Goal: Task Accomplishment & Management: Use online tool/utility

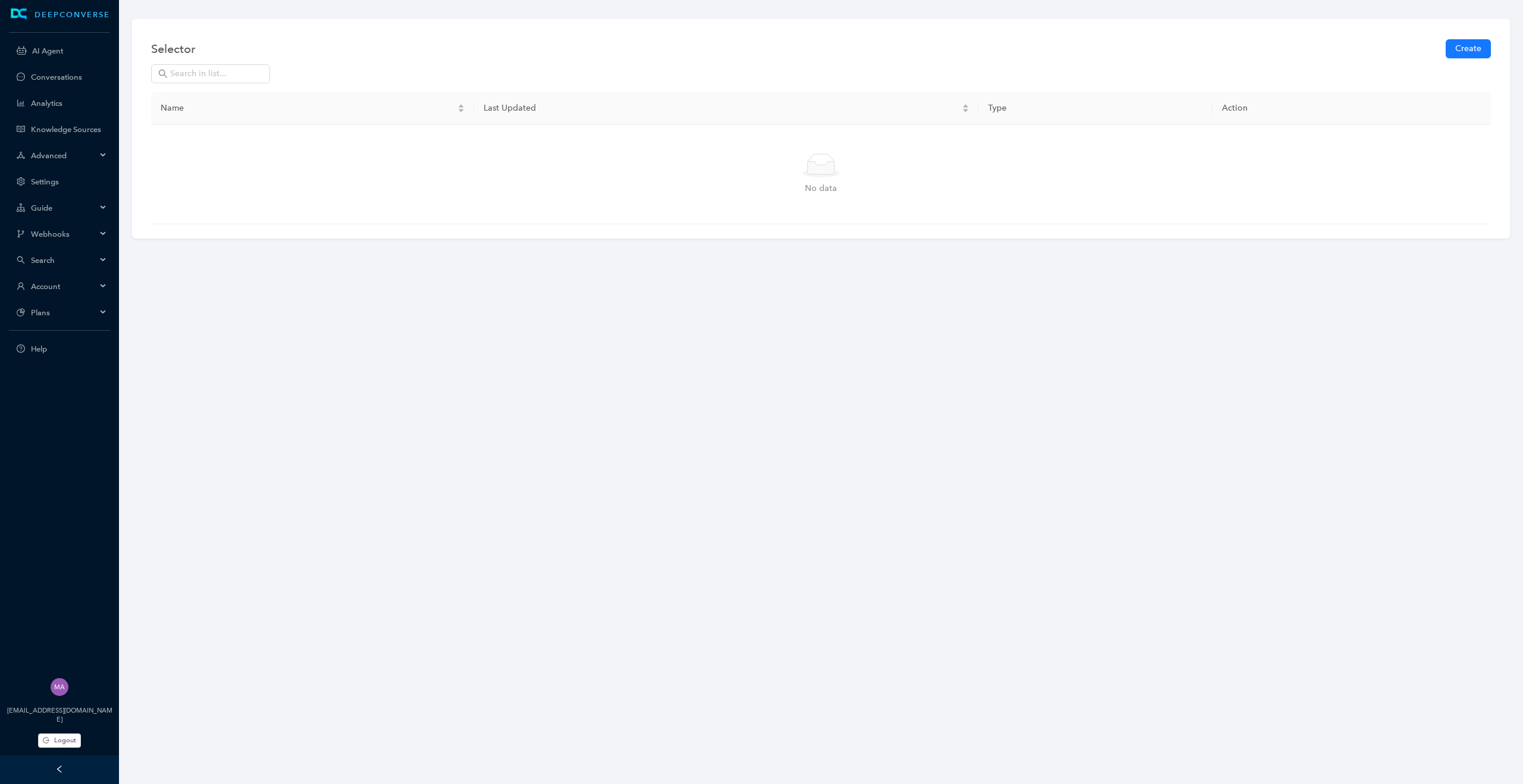
click at [91, 293] on div "Account" at bounding box center [59, 286] width 114 height 23
click at [67, 398] on link "Customer Switcher" at bounding box center [69, 393] width 76 height 9
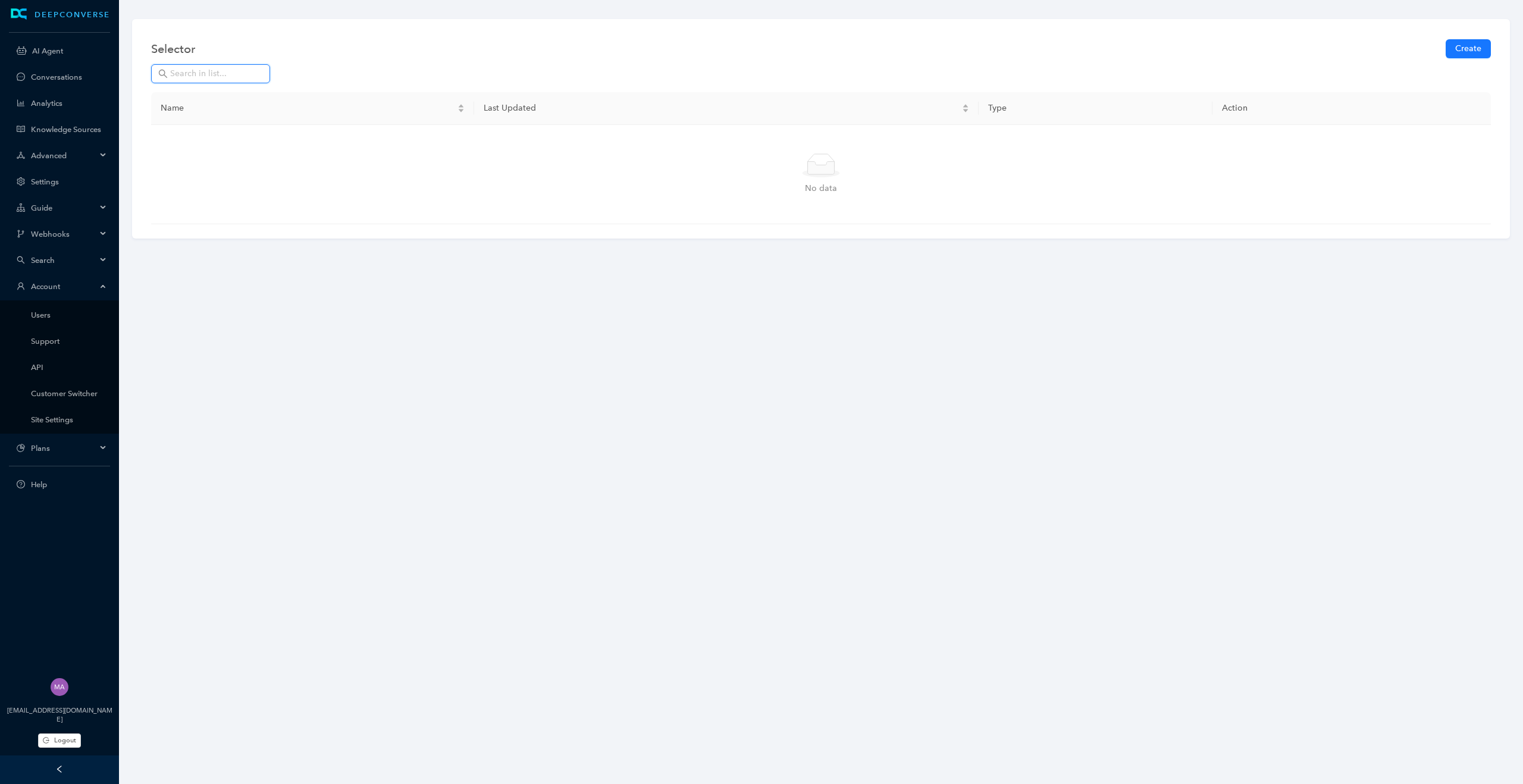
click at [212, 75] on input "text" at bounding box center [217, 74] width 93 height 13
type input "stg"
click at [60, 736] on span "Logout" at bounding box center [65, 740] width 22 height 10
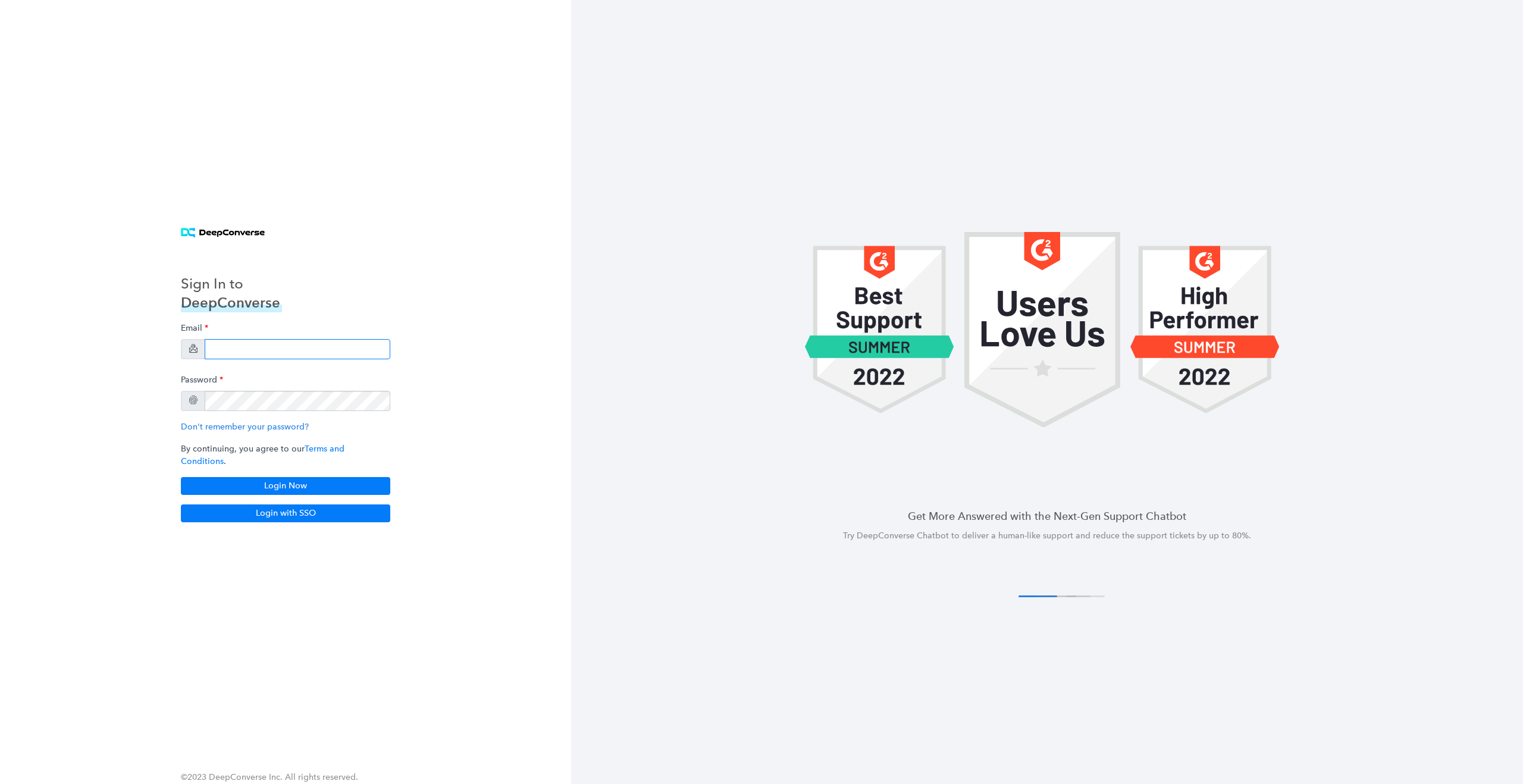
click at [340, 346] on input "email" at bounding box center [298, 349] width 185 height 20
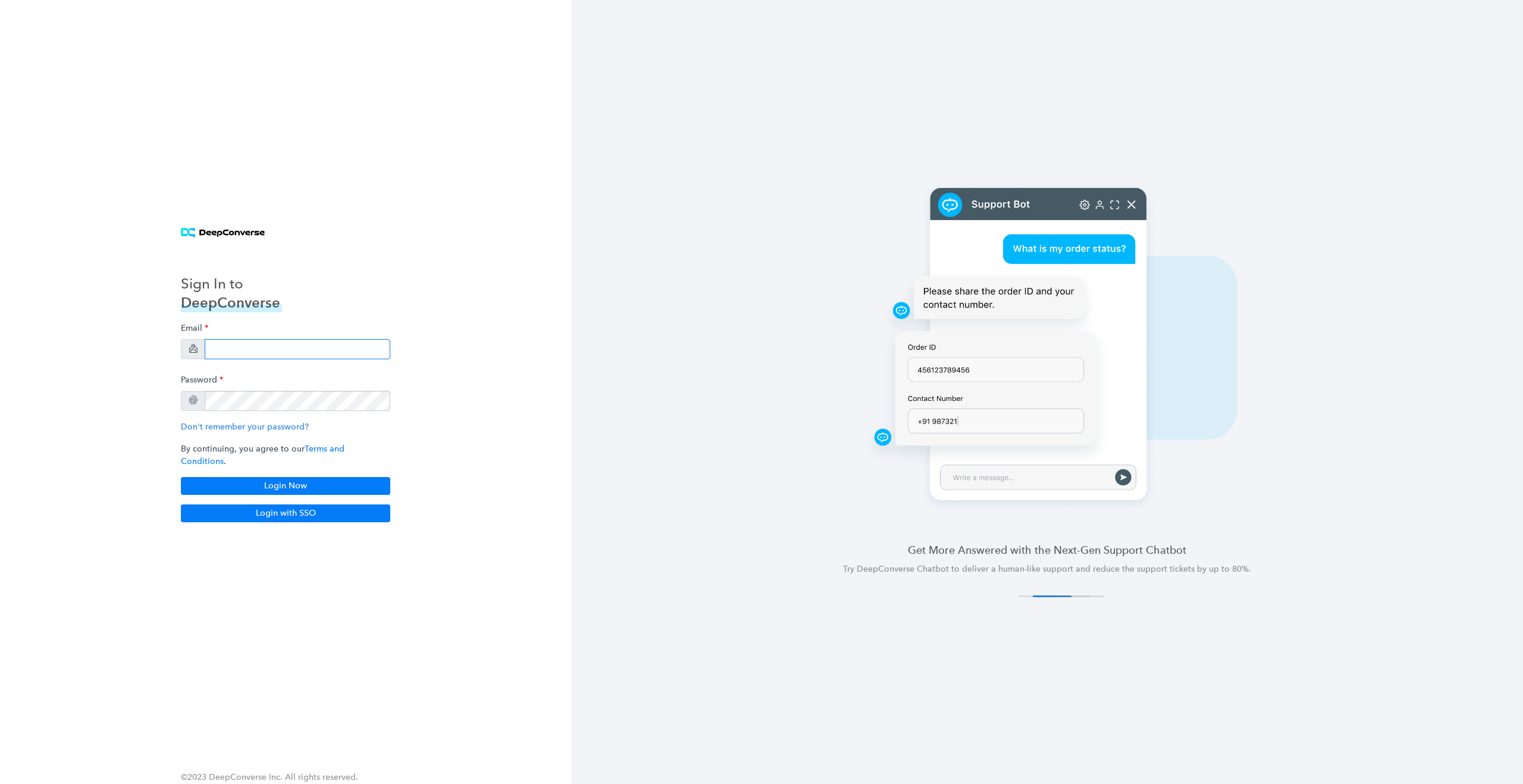
type input "[EMAIL_ADDRESS][DOMAIN_NAME]"
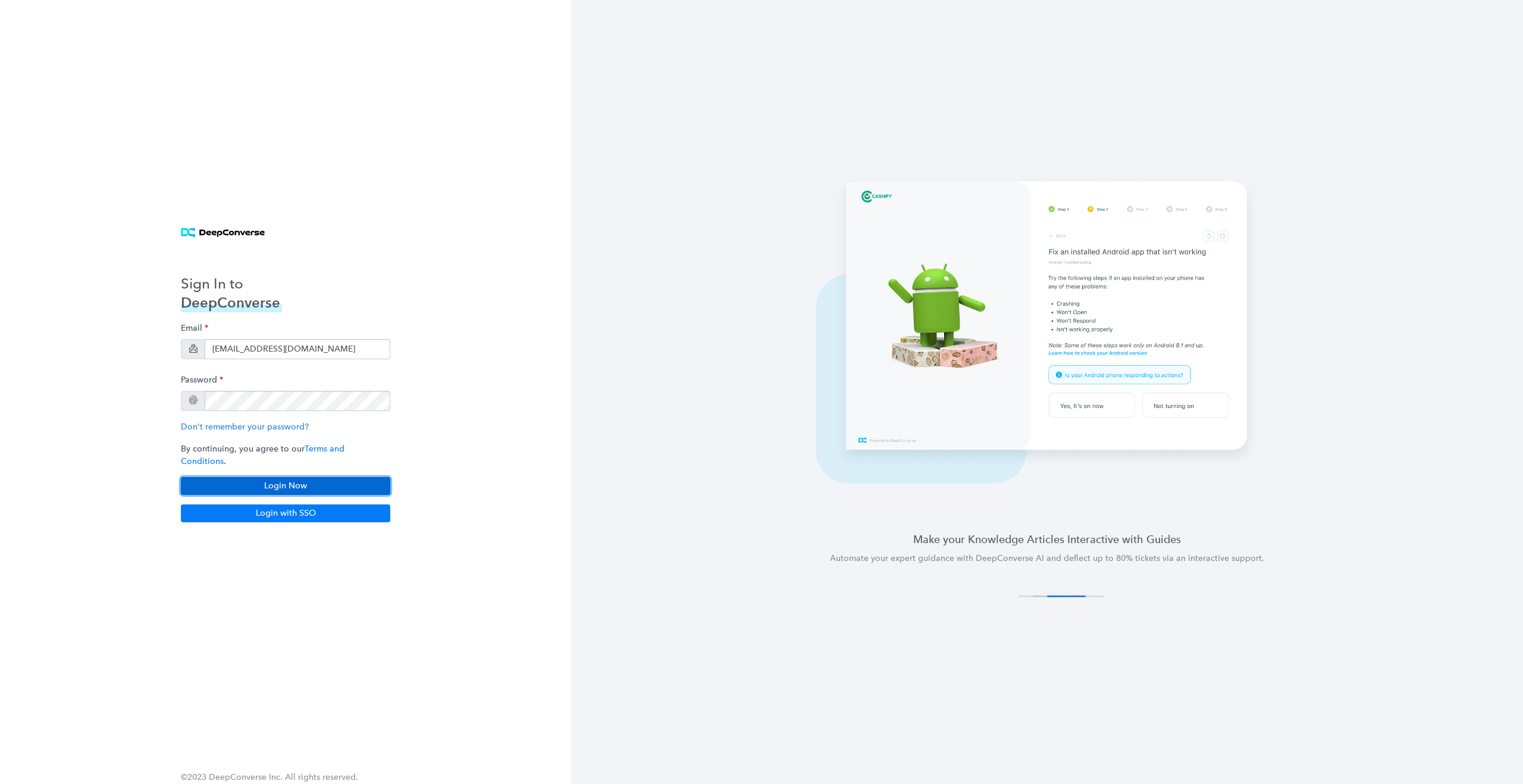
click at [293, 480] on button "Login Now" at bounding box center [285, 485] width 209 height 18
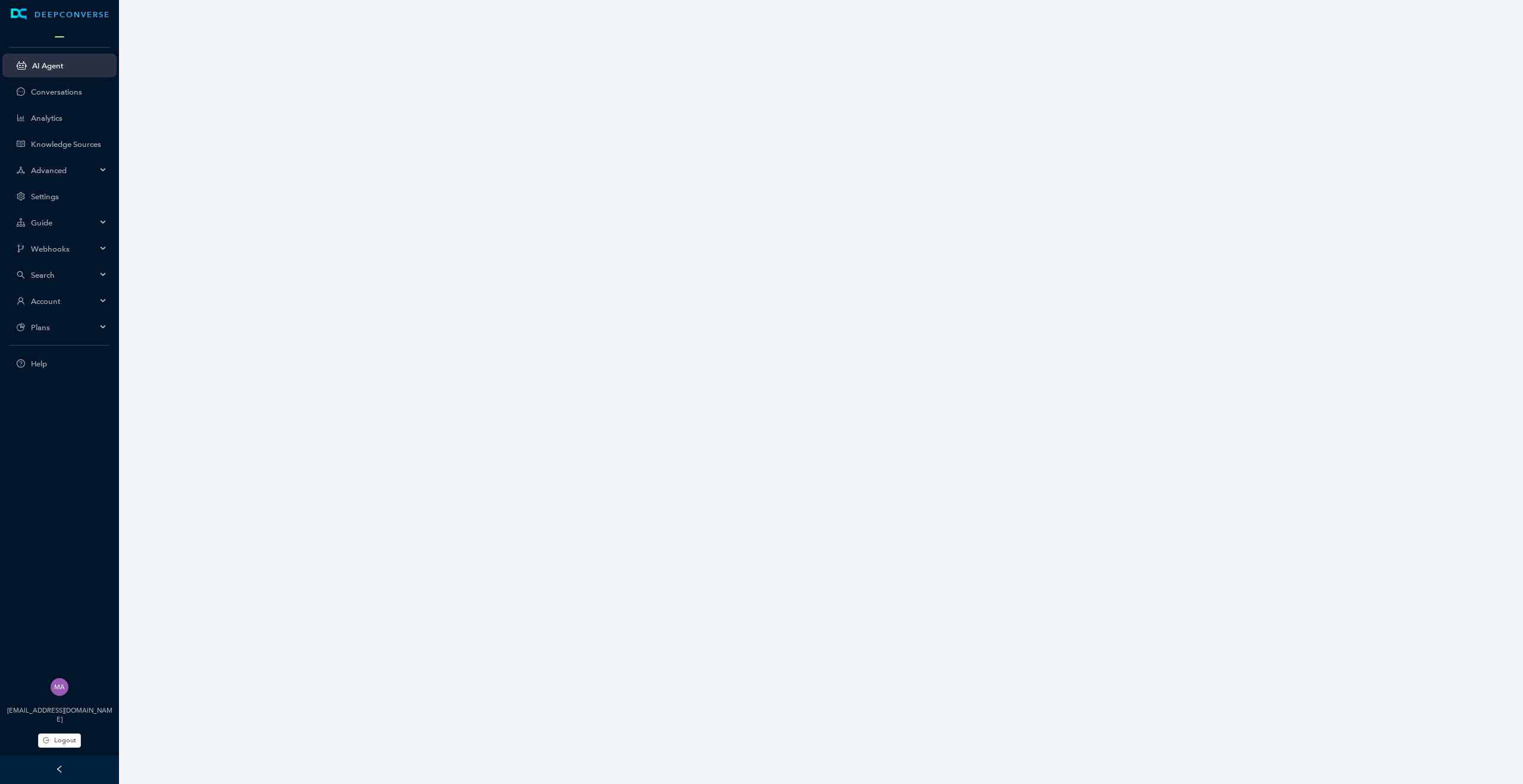
click at [95, 297] on span "Account" at bounding box center [63, 301] width 65 height 9
click at [64, 405] on link "Customer Switcher" at bounding box center [69, 408] width 76 height 9
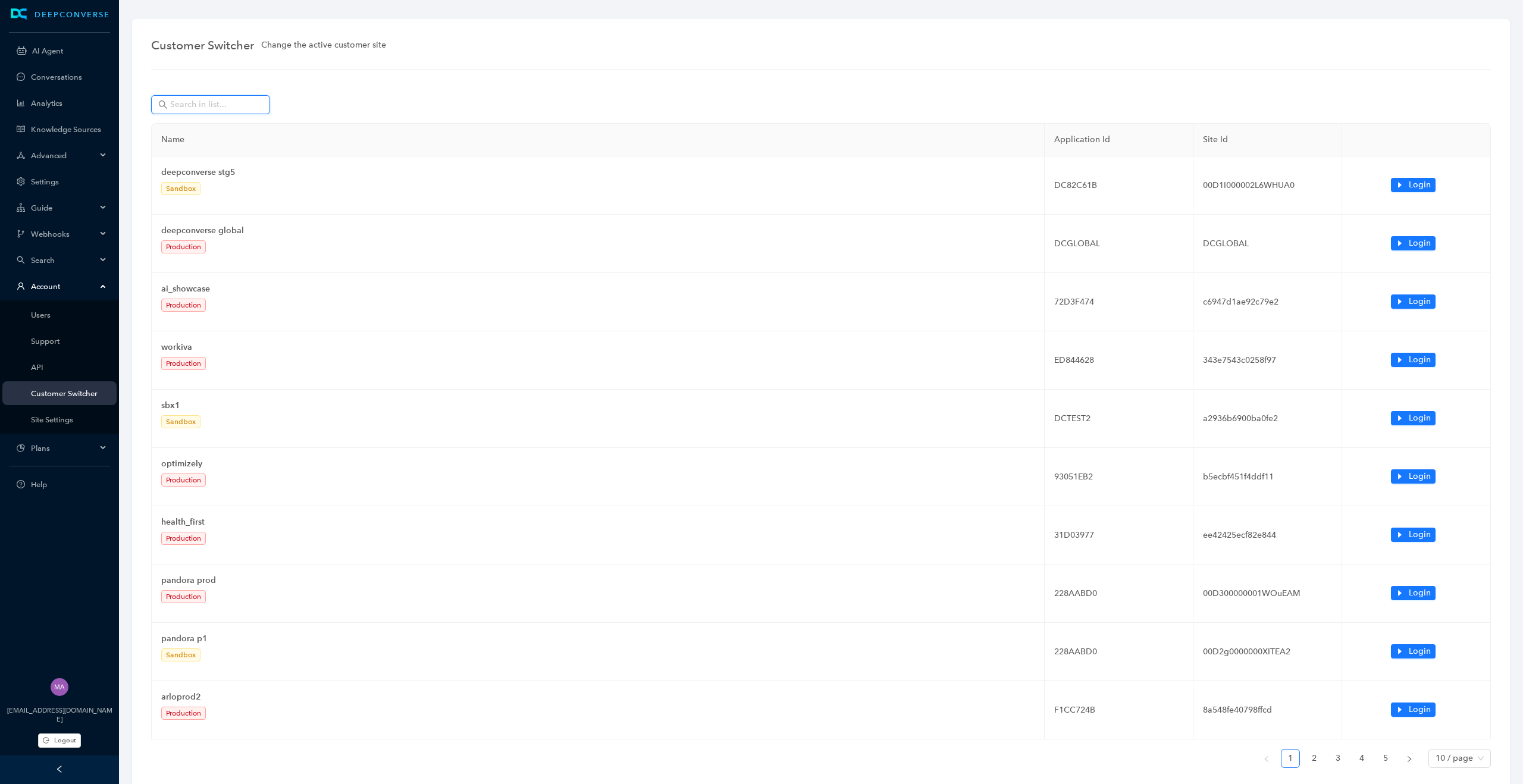
click at [193, 100] on input "text" at bounding box center [212, 104] width 84 height 13
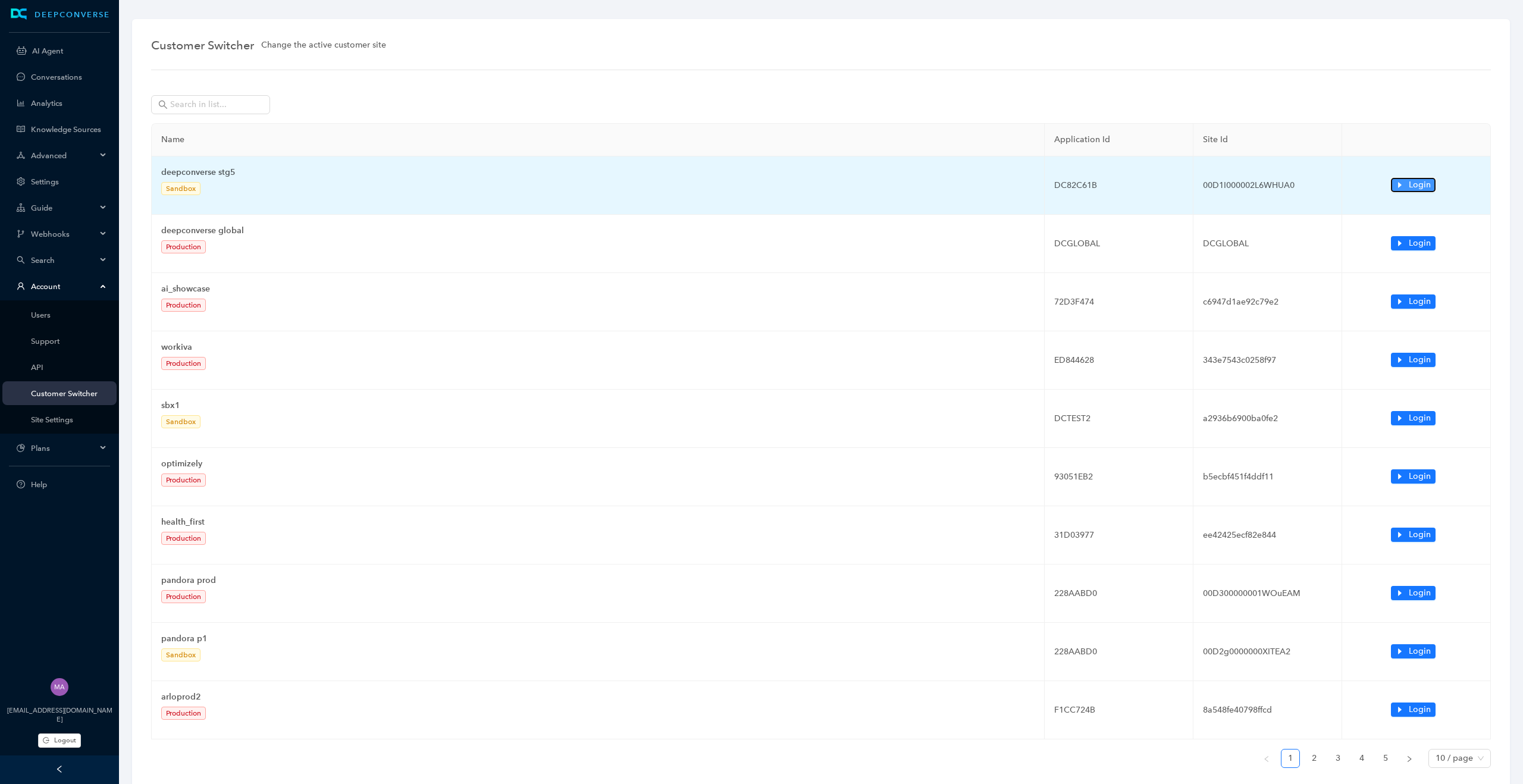
click at [1405, 186] on button "Login" at bounding box center [1413, 185] width 44 height 14
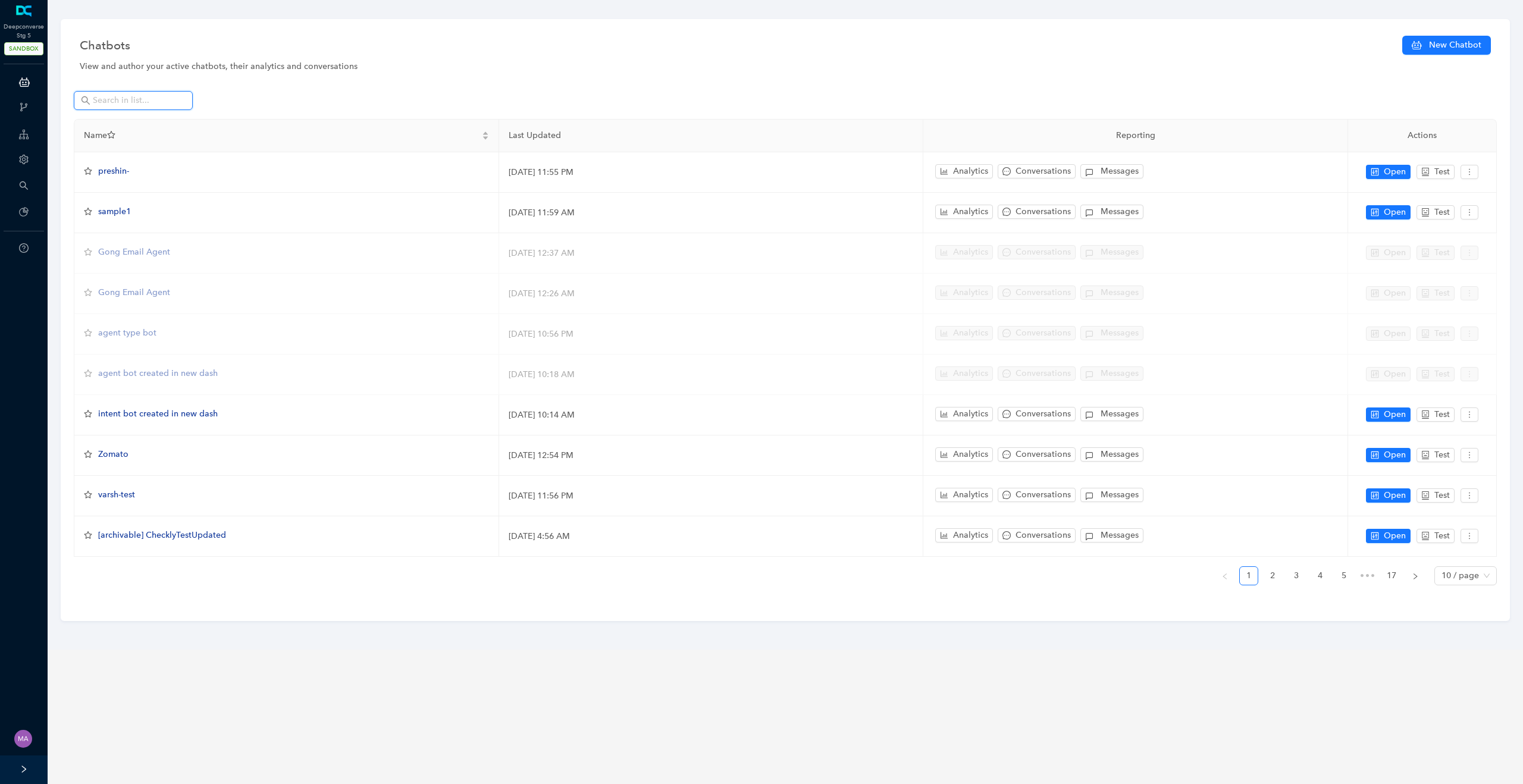
click at [140, 100] on input "text" at bounding box center [134, 100] width 84 height 13
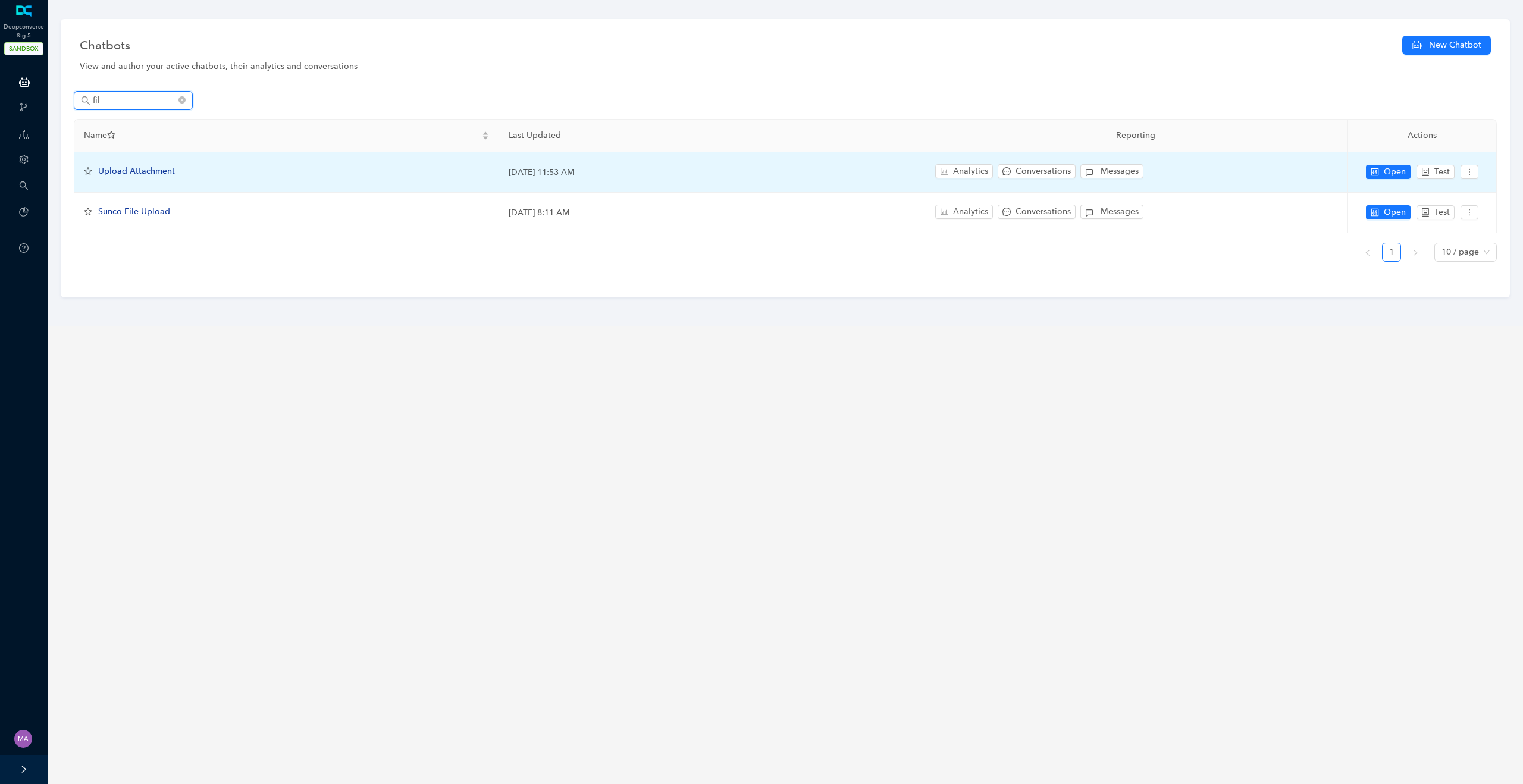
type input "fil"
click at [151, 171] on span "Upload Attachment" at bounding box center [136, 170] width 77 height 10
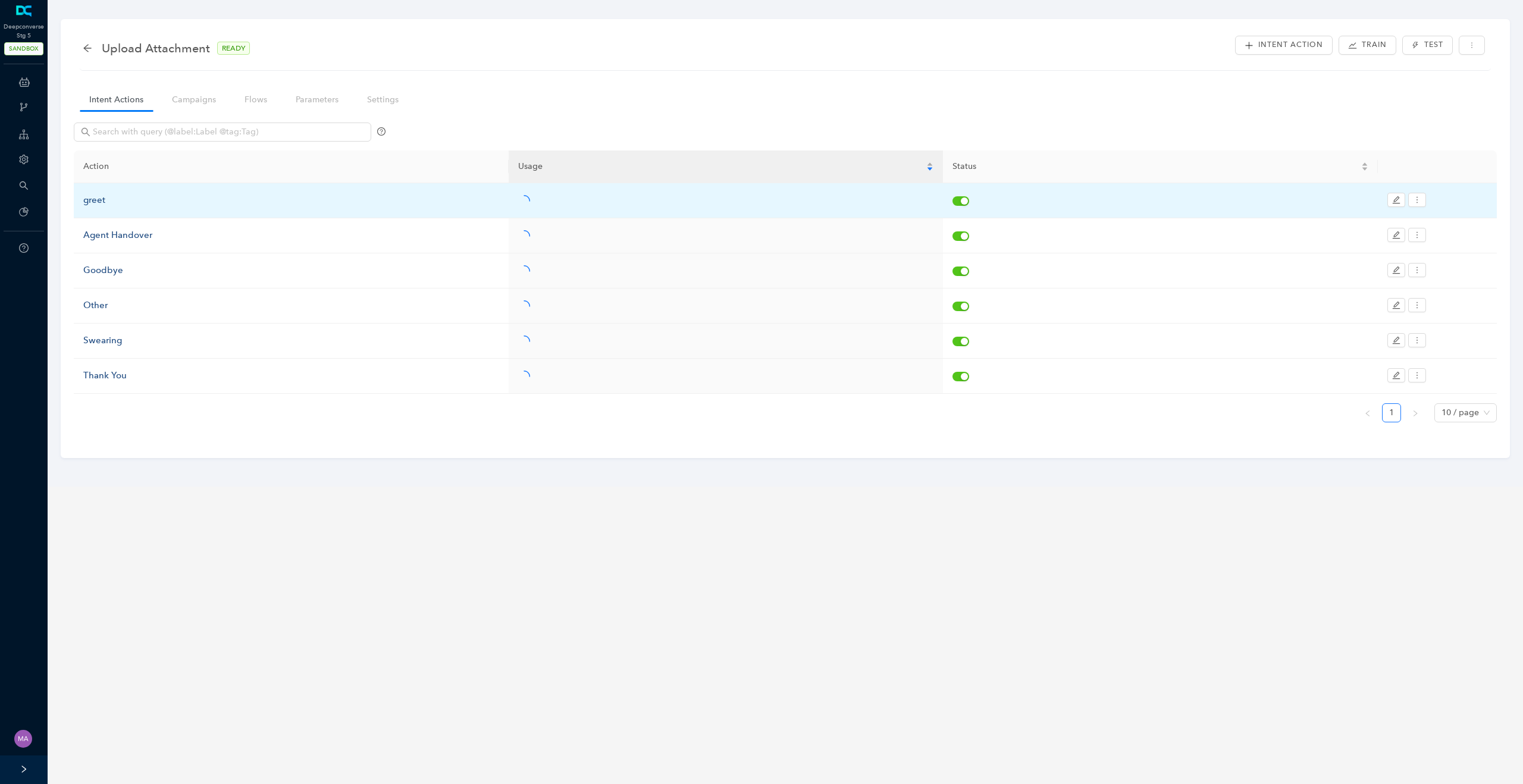
click at [96, 200] on div "greet" at bounding box center [291, 200] width 416 height 14
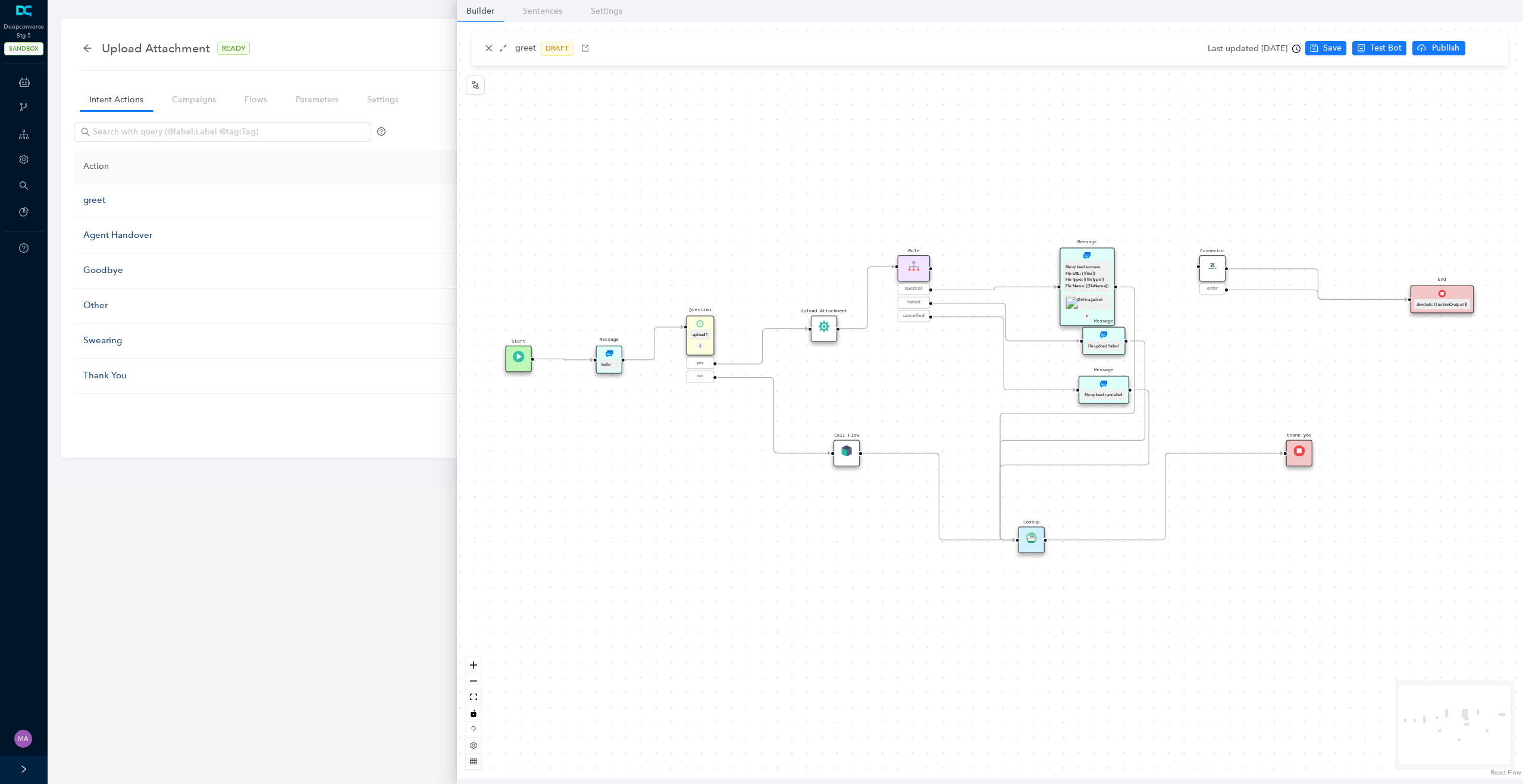
click at [961, 354] on div "Start thank_you Upload Attachment Message hello Question upload? S yes no Rule …" at bounding box center [990, 400] width 1066 height 757
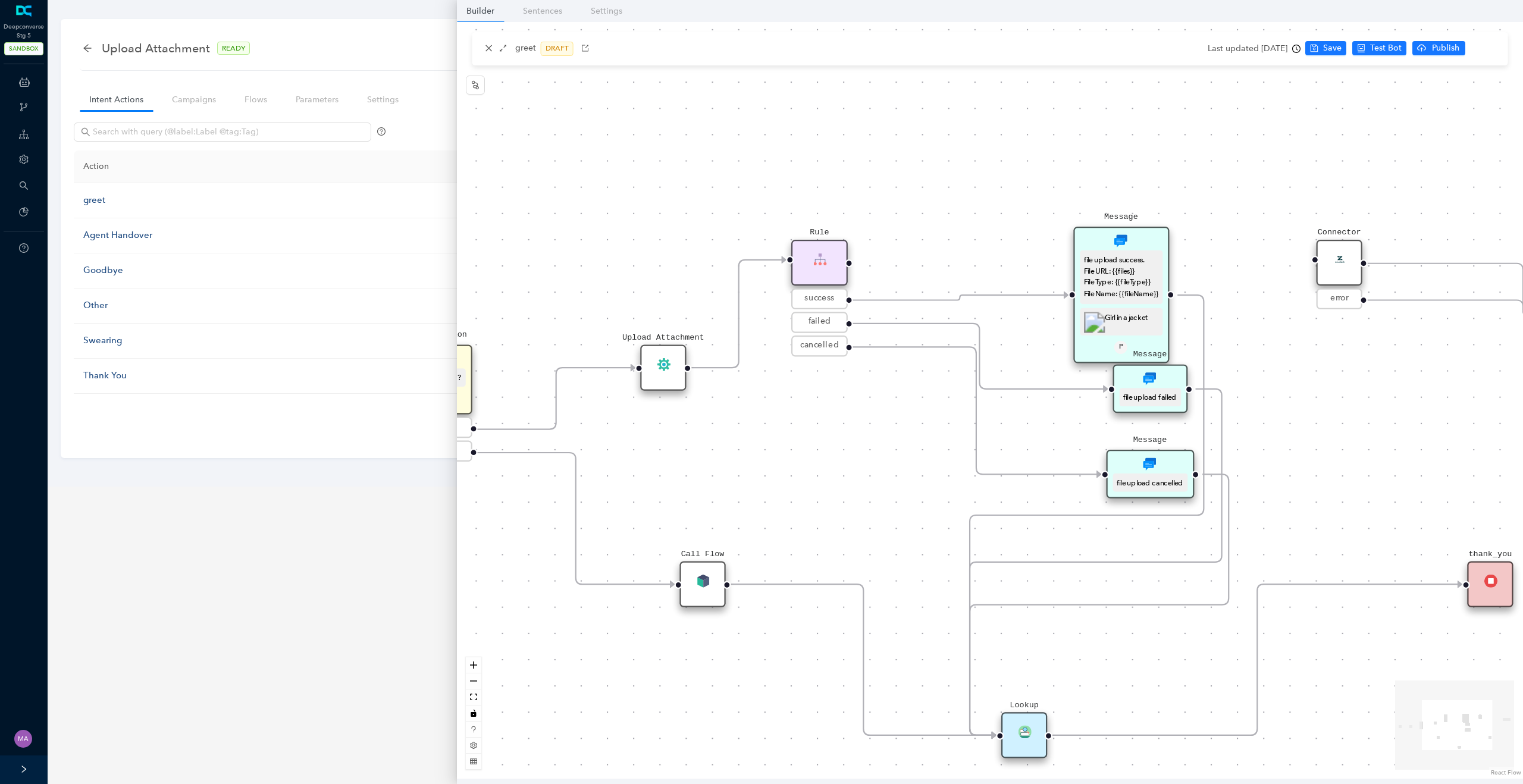
drag, startPoint x: 961, startPoint y: 354, endPoint x: 901, endPoint y: 412, distance: 83.5
click at [901, 412] on div "Start thank_you Upload Attachment Message hello Question upload? S yes no Rule …" at bounding box center [990, 400] width 1066 height 757
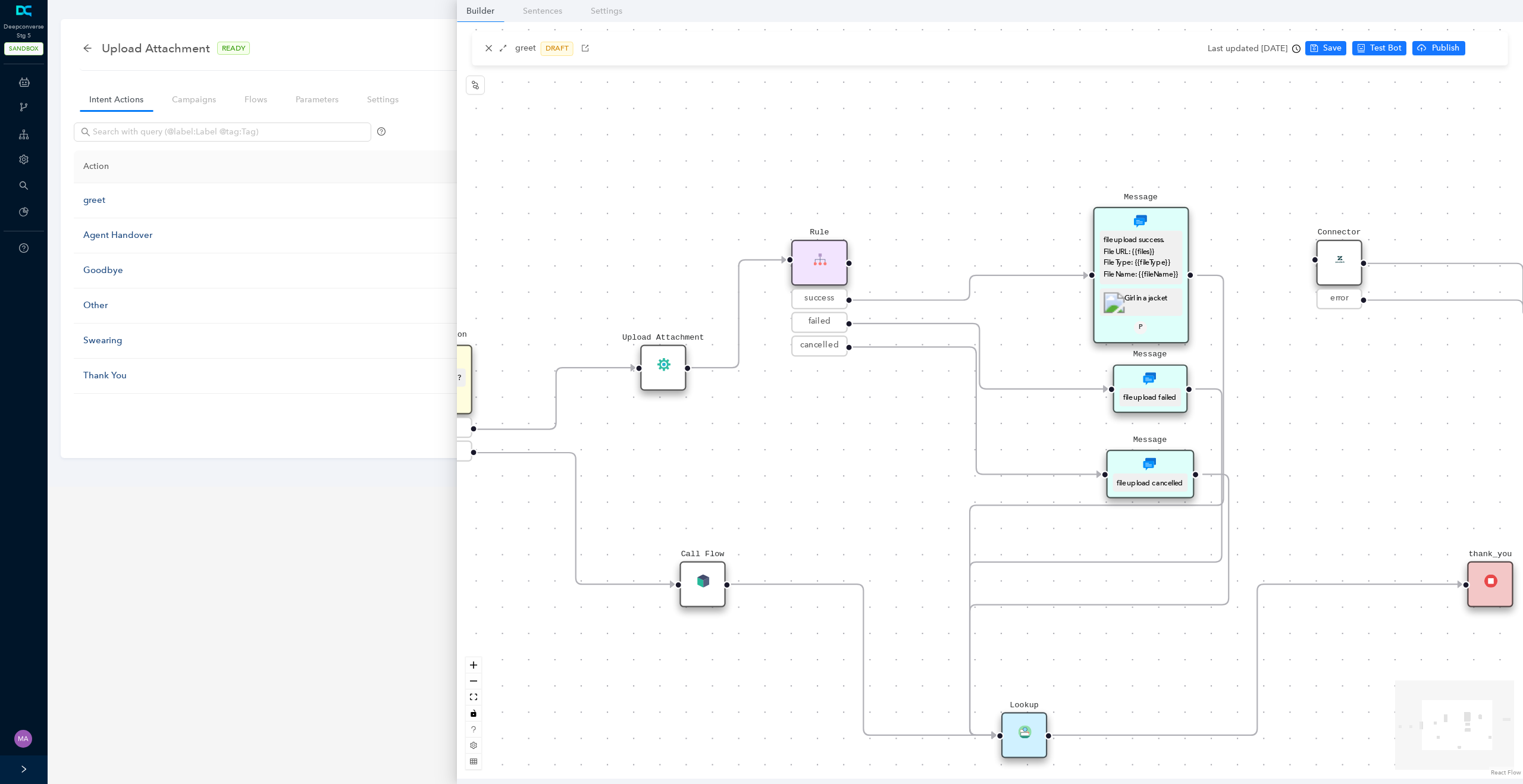
drag, startPoint x: 1145, startPoint y: 239, endPoint x: 1165, endPoint y: 213, distance: 32.8
click at [1165, 213] on div "Message file upload success. File URL: {{files}} File Type: {{fileType}} File N…" at bounding box center [1141, 275] width 95 height 137
click at [1141, 255] on div "file upload success. File URL: {{files}} File Type: {{fileType}} File Name: {{f…" at bounding box center [1141, 257] width 75 height 46
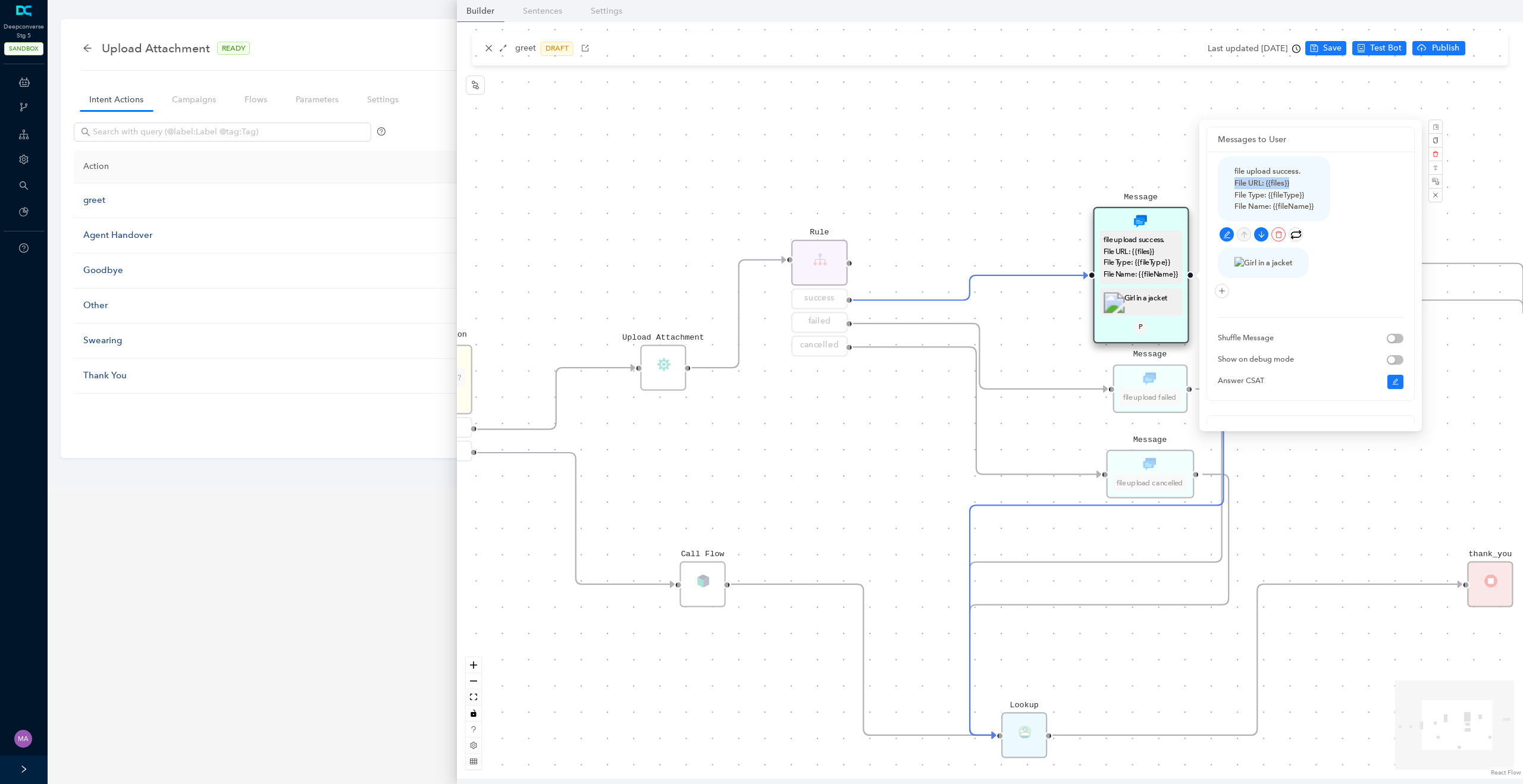
drag, startPoint x: 1233, startPoint y: 185, endPoint x: 1296, endPoint y: 181, distance: 63.1
click at [1296, 181] on div "file upload success. File URL: {{files}} File Type: {{fileType}} File Name: {{f…" at bounding box center [1274, 188] width 112 height 65
click at [1317, 181] on div "file upload success. File URL: {{files}} File Type: {{fileType}} File Name: {{f…" at bounding box center [1274, 188] width 112 height 65
click at [1314, 181] on div "file upload success. File URL: {{files}} File Type: {{fileType}} File Name: {{f…" at bounding box center [1274, 188] width 79 height 47
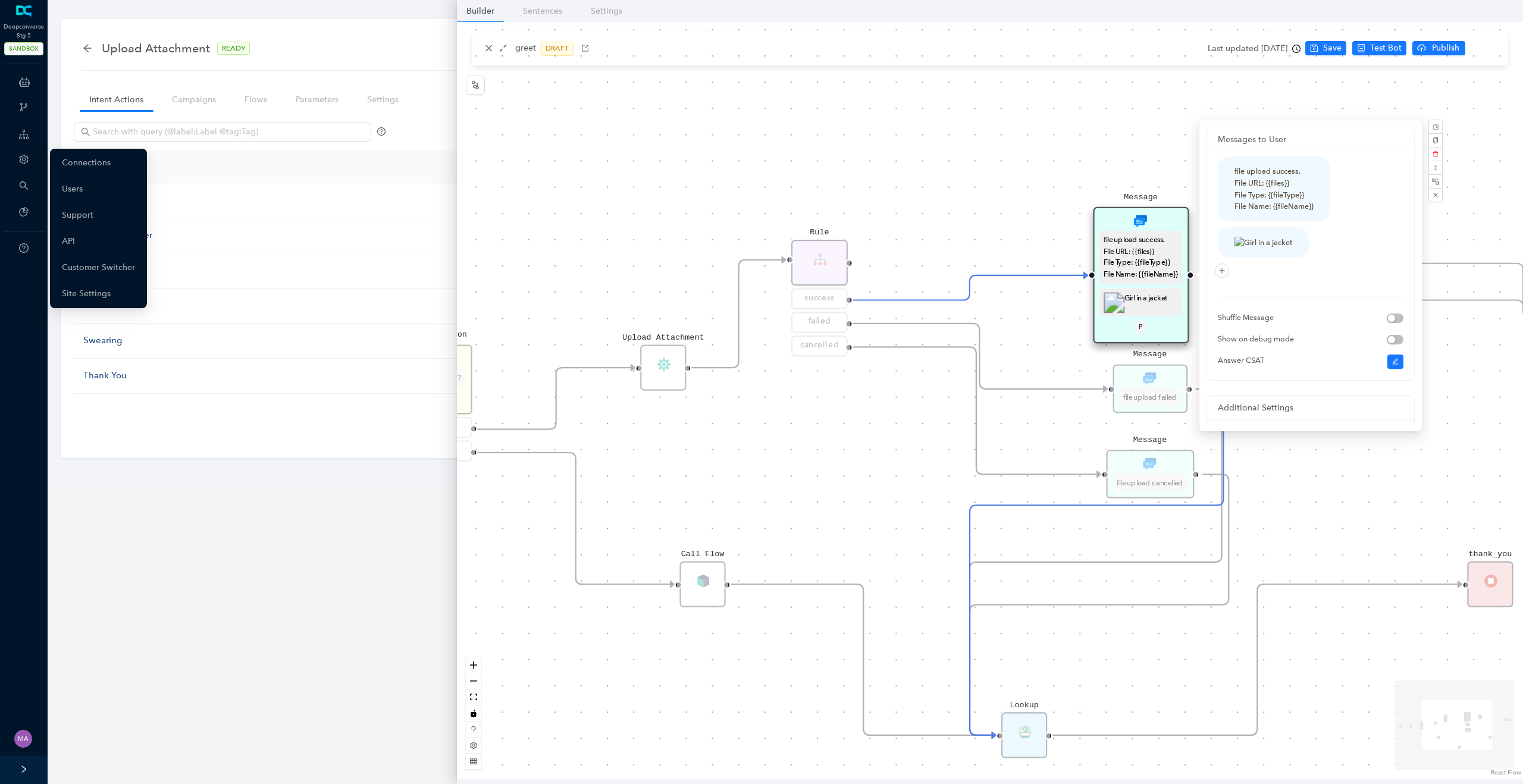
click at [22, 165] on div "Account" at bounding box center [24, 160] width 43 height 23
click at [112, 270] on link "Customer Switcher" at bounding box center [99, 267] width 73 height 23
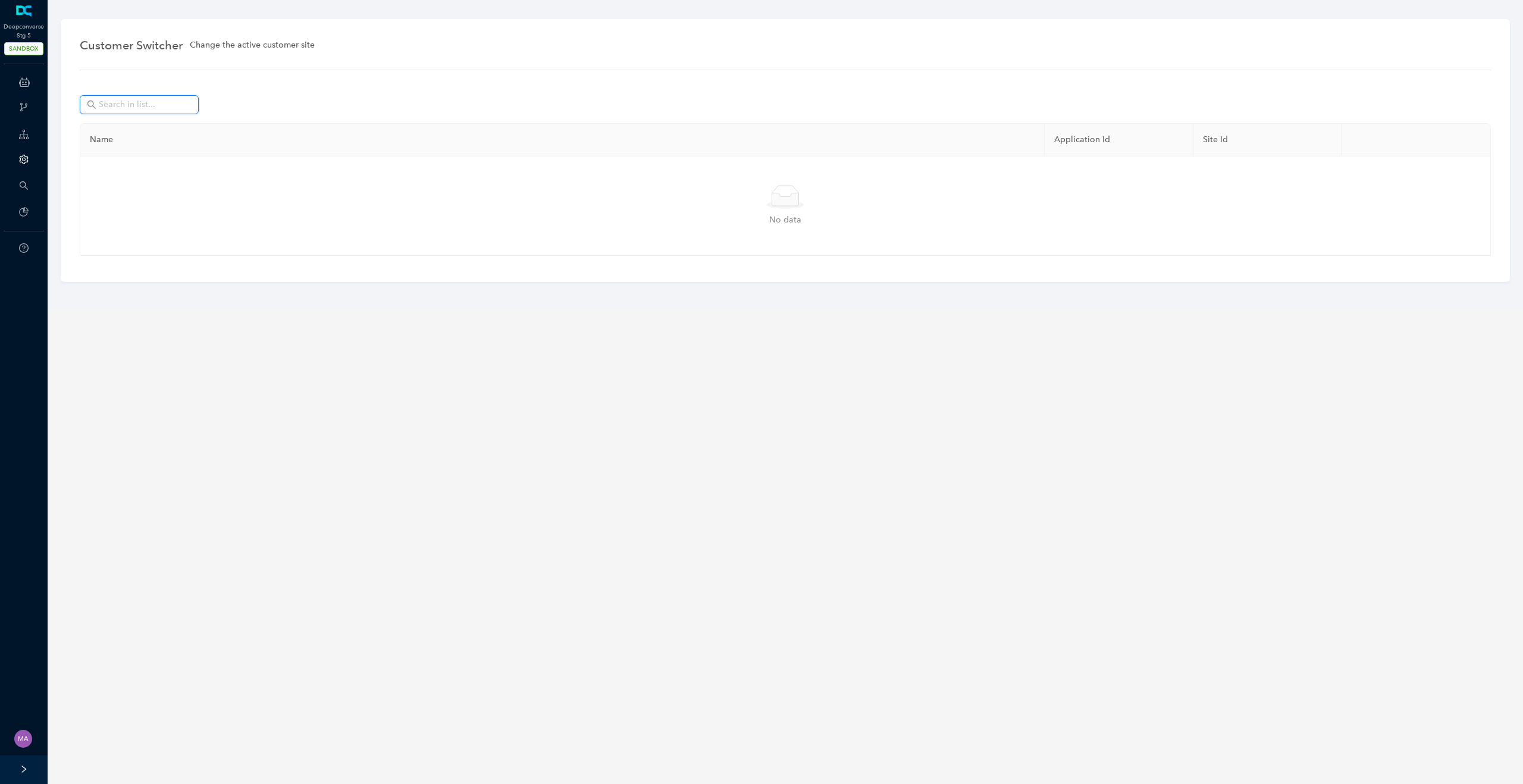
click at [155, 105] on input "text" at bounding box center [140, 104] width 84 height 13
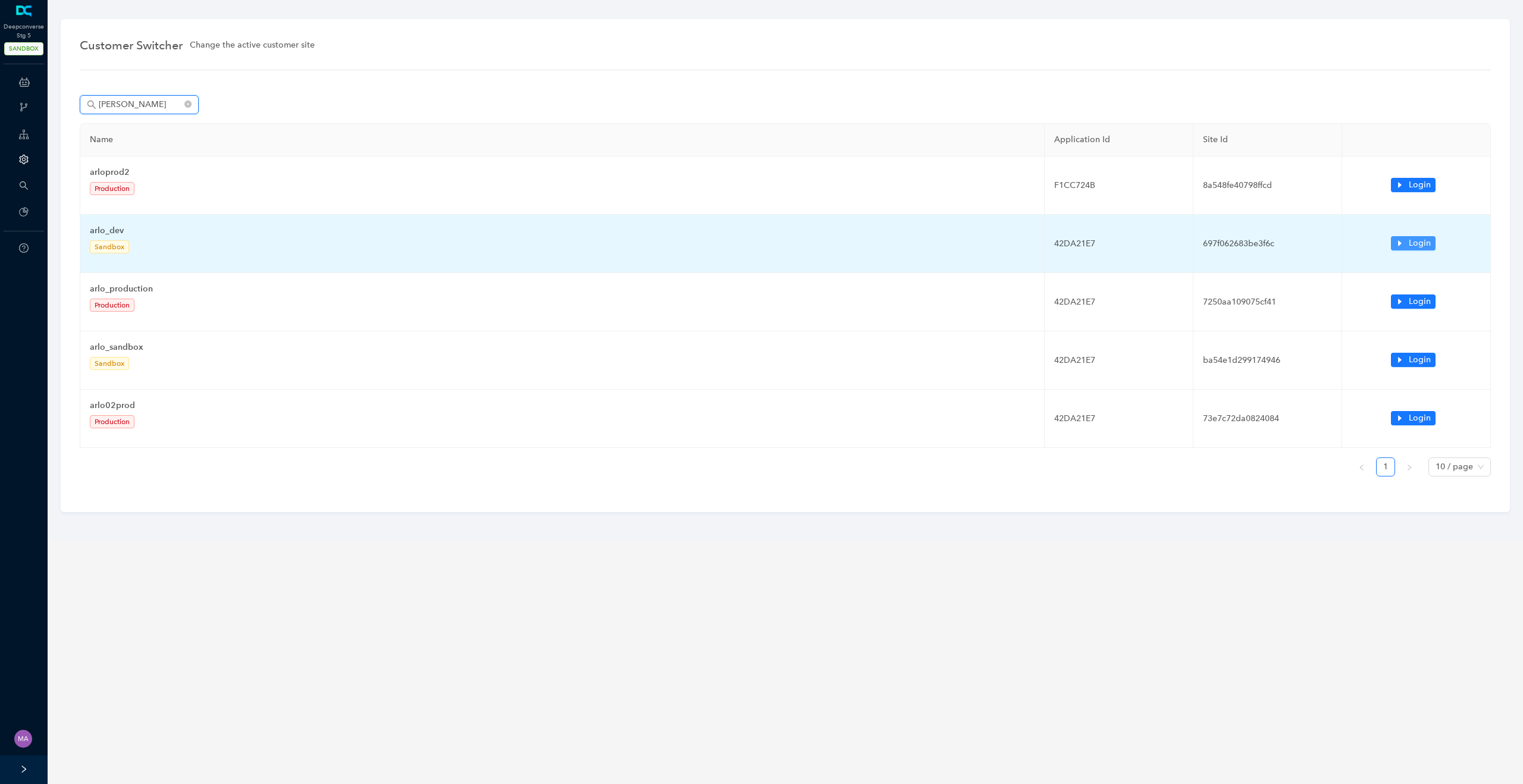
type input "arlo"
click at [1413, 239] on span "Login" at bounding box center [1420, 243] width 22 height 13
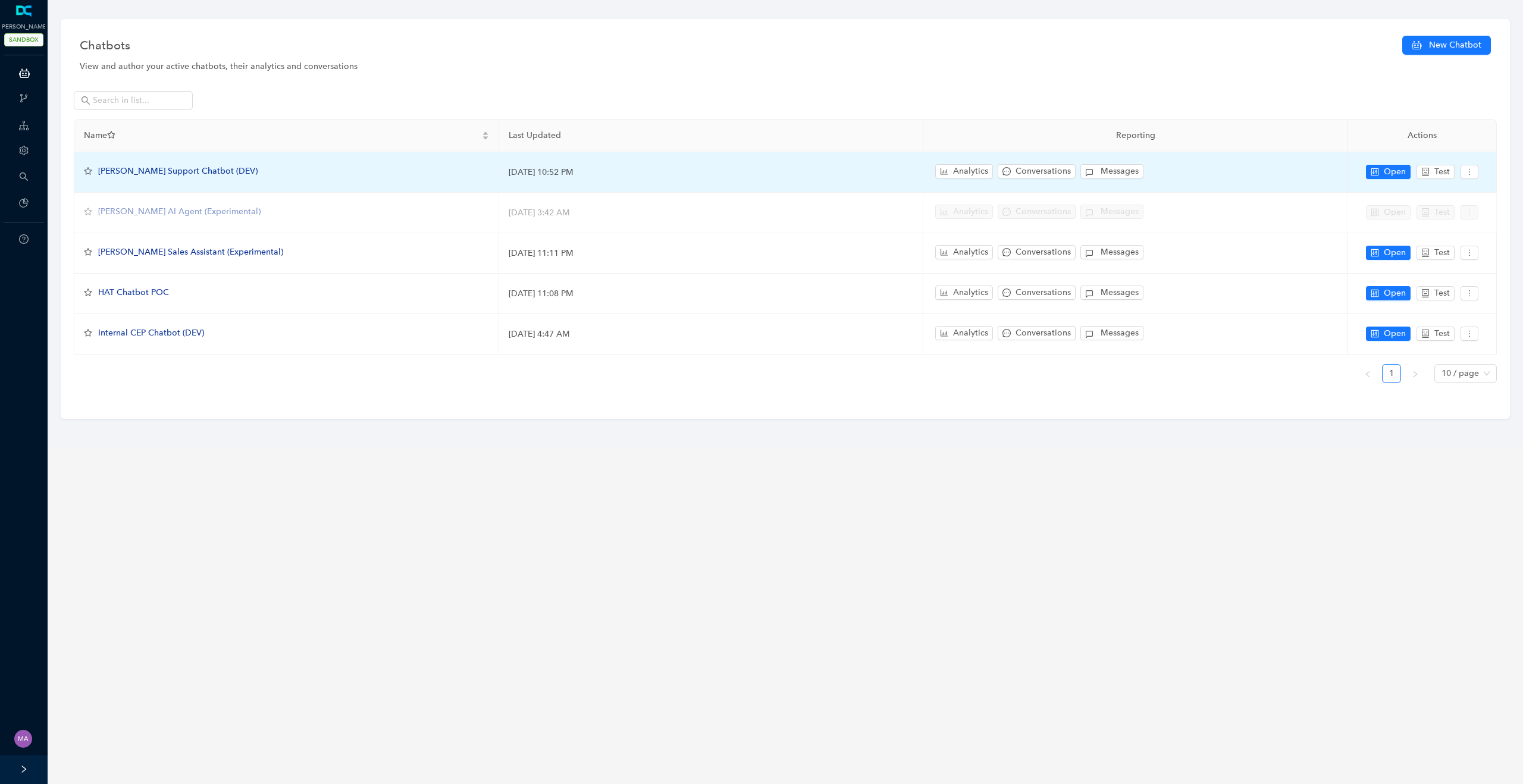
click at [162, 172] on span "[PERSON_NAME] Support Chatbot (DEV)" at bounding box center [177, 170] width 159 height 10
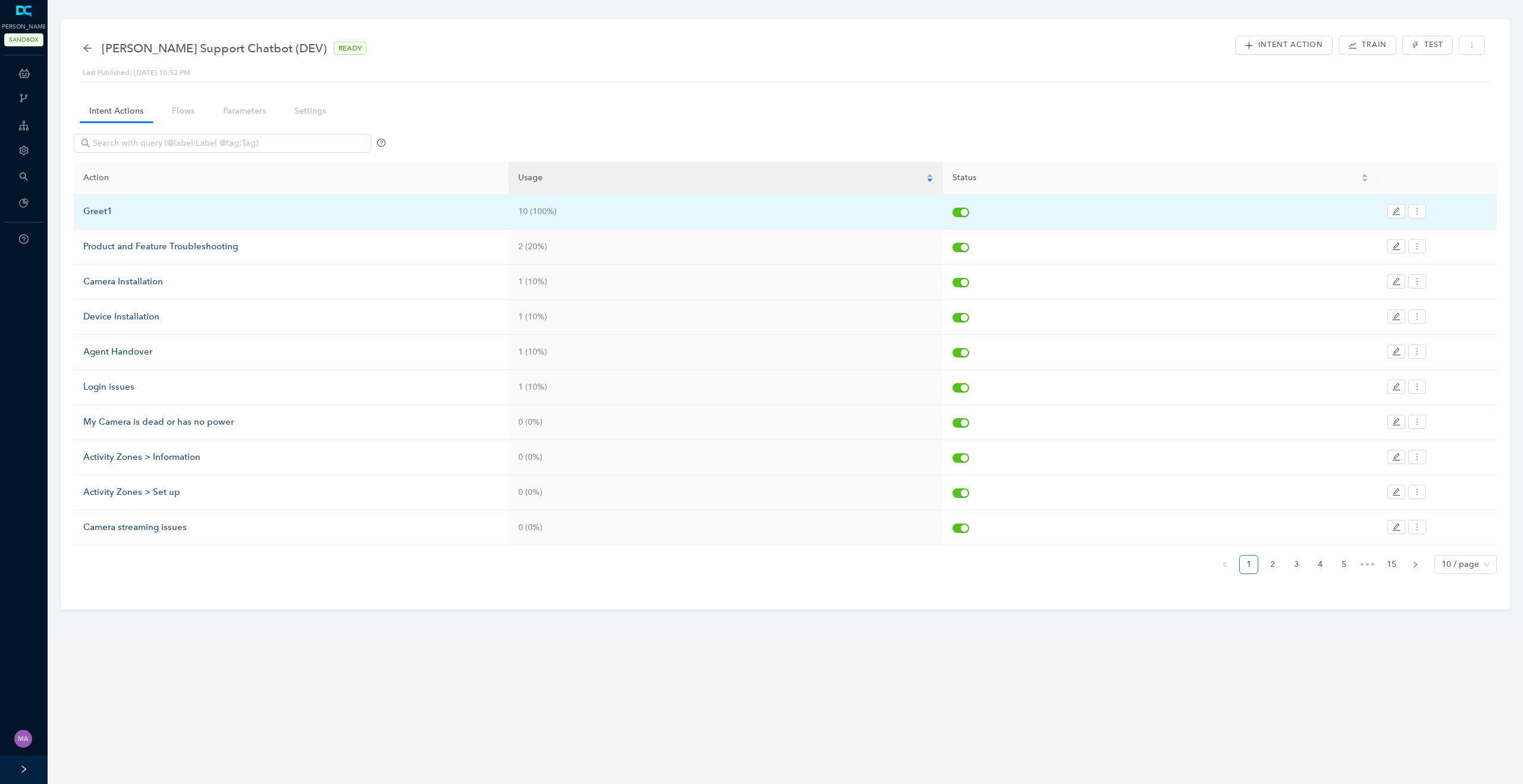
click at [99, 214] on div "Greet1" at bounding box center [291, 212] width 416 height 14
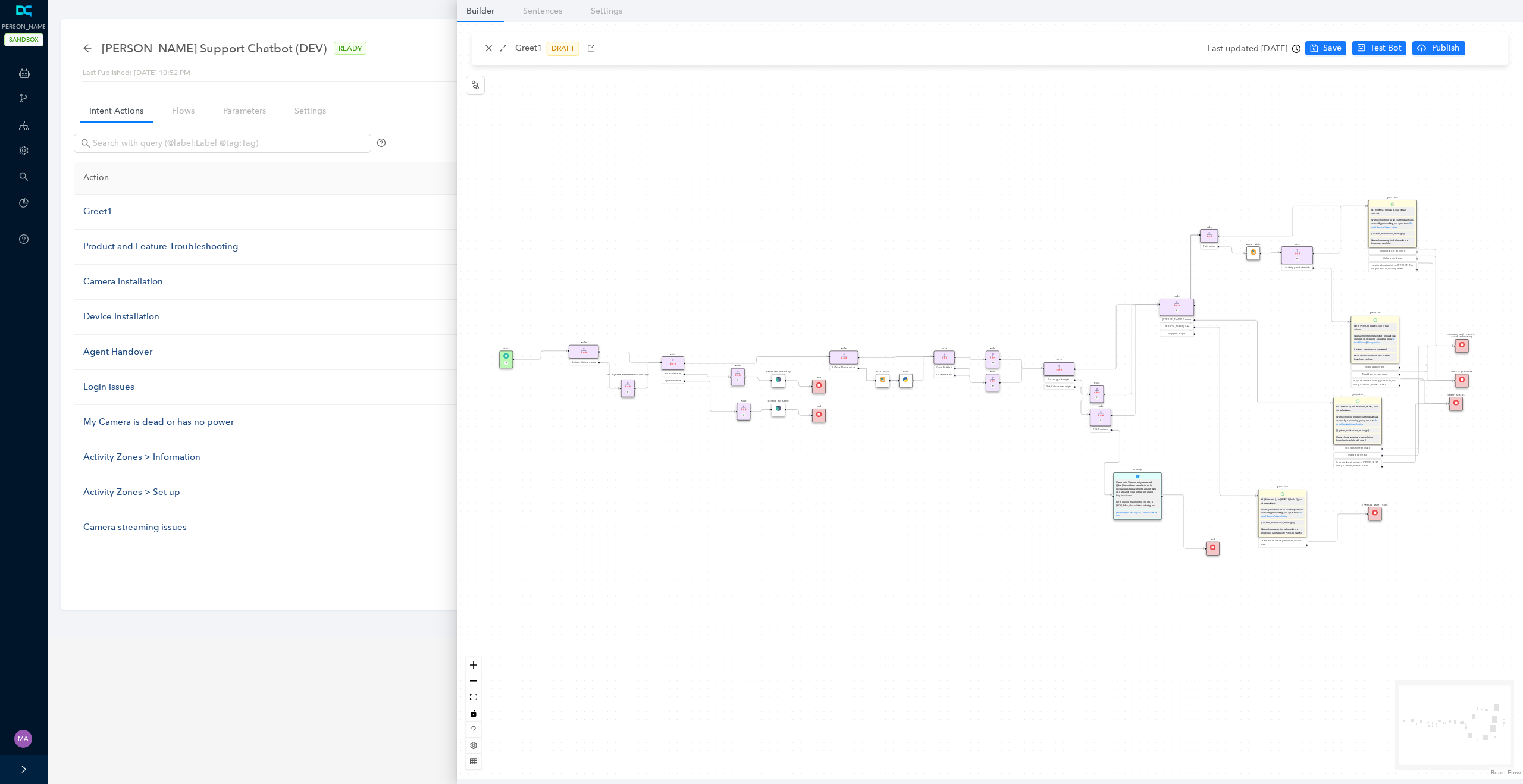
drag, startPoint x: 968, startPoint y: 588, endPoint x: 961, endPoint y: 565, distance: 24.0
click at [961, 565] on div "Question Hi, I'm Arlo, your virtual assistant. We may monitor or retain chat fo…" at bounding box center [990, 400] width 1066 height 757
click at [489, 48] on icon "close" at bounding box center [489, 48] width 8 height 8
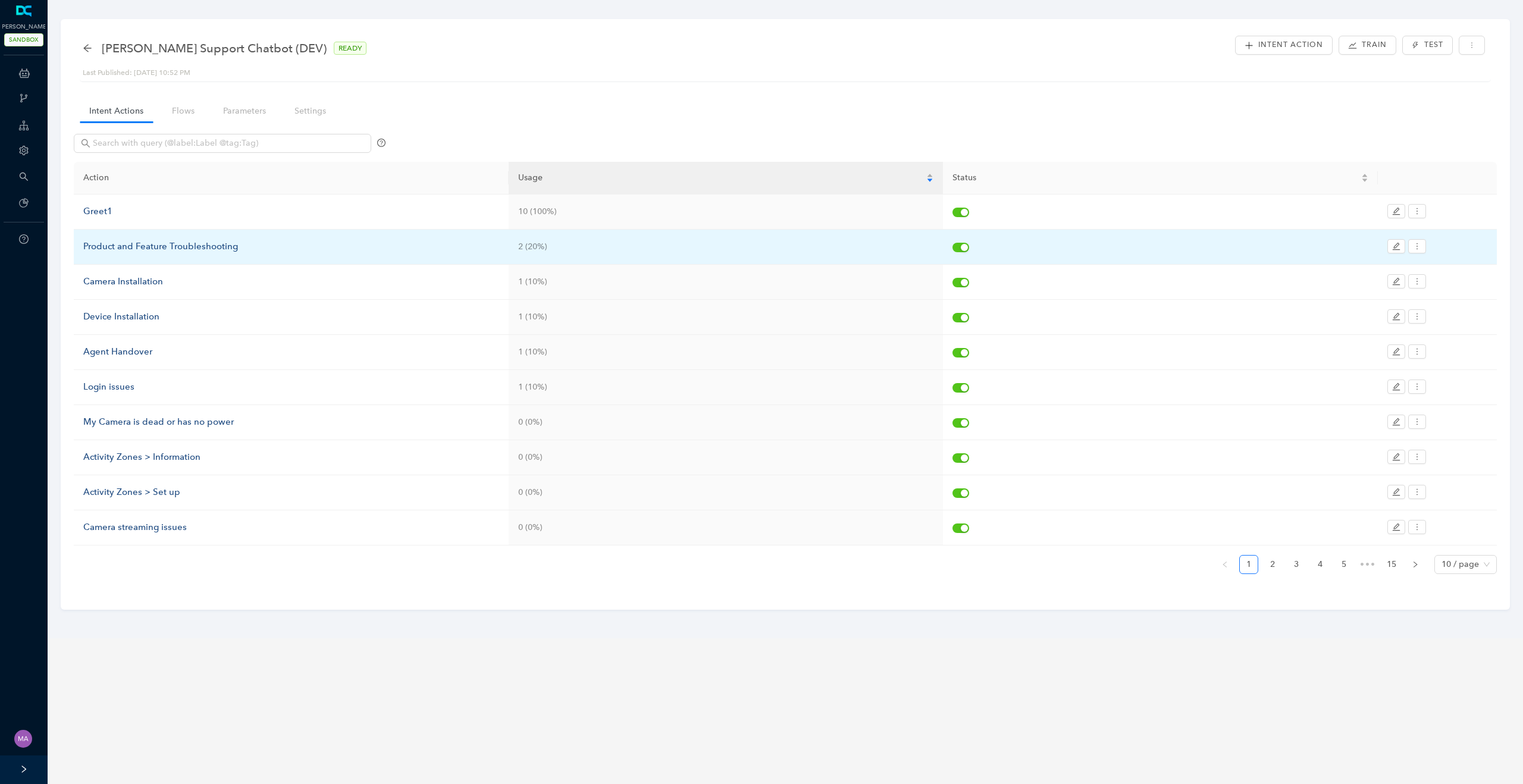
click at [129, 245] on div "Product and Feature Troubleshooting" at bounding box center [291, 247] width 416 height 14
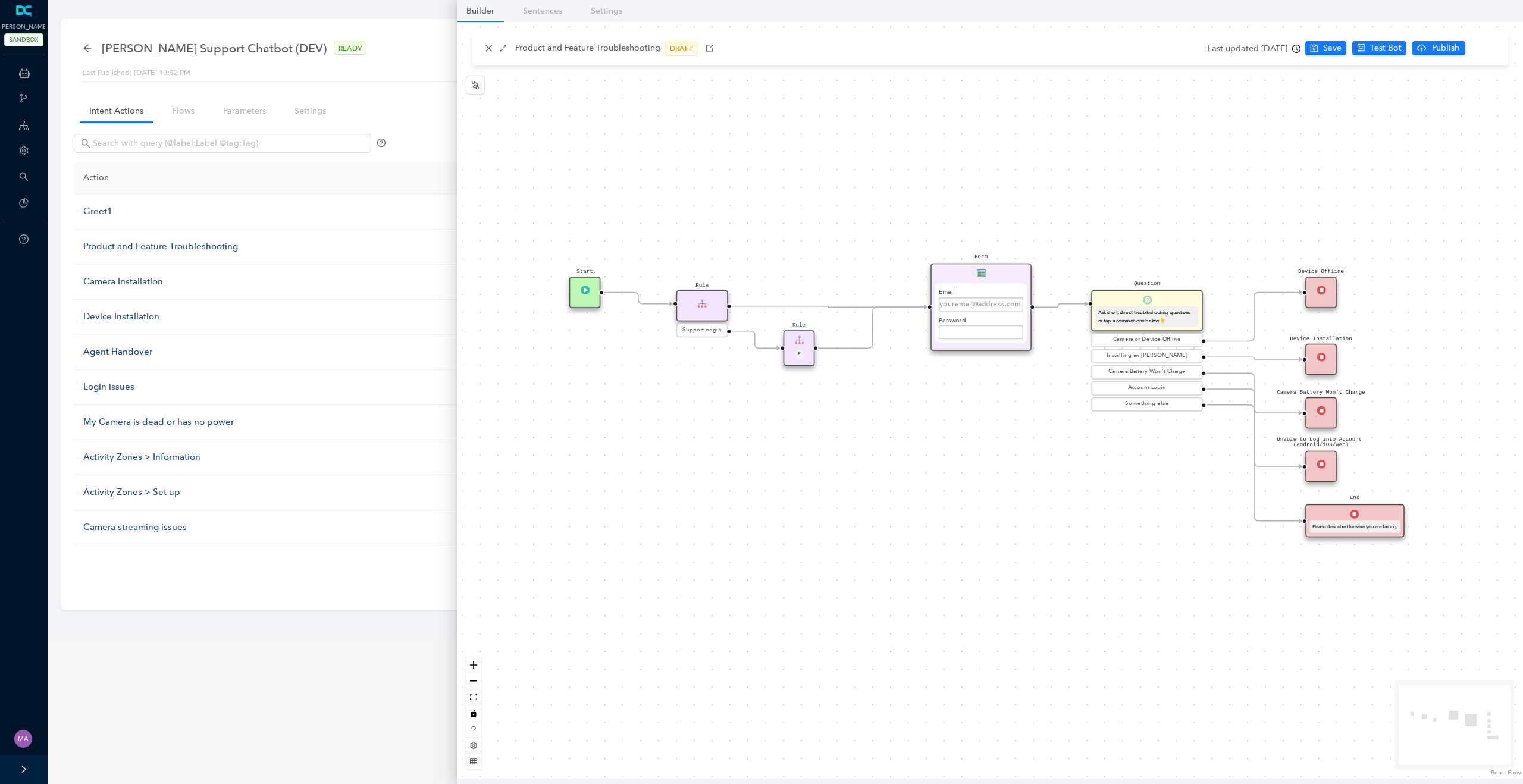
click at [952, 278] on div "Form Email Password Submit" at bounding box center [981, 307] width 101 height 87
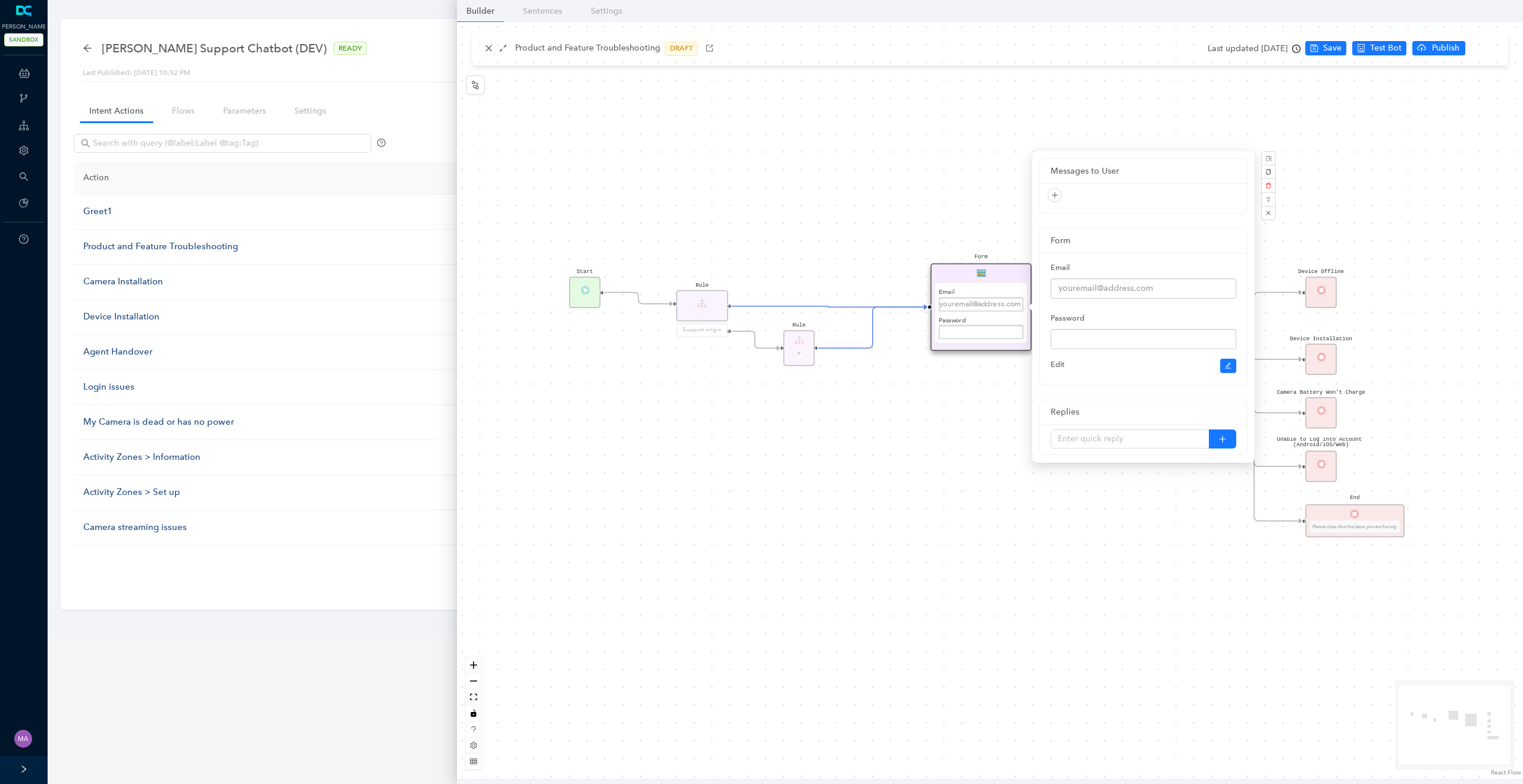
click at [861, 466] on div "Start Rule Support origin Rule P Question Ask short, direct troubleshooting que…" at bounding box center [990, 400] width 1066 height 757
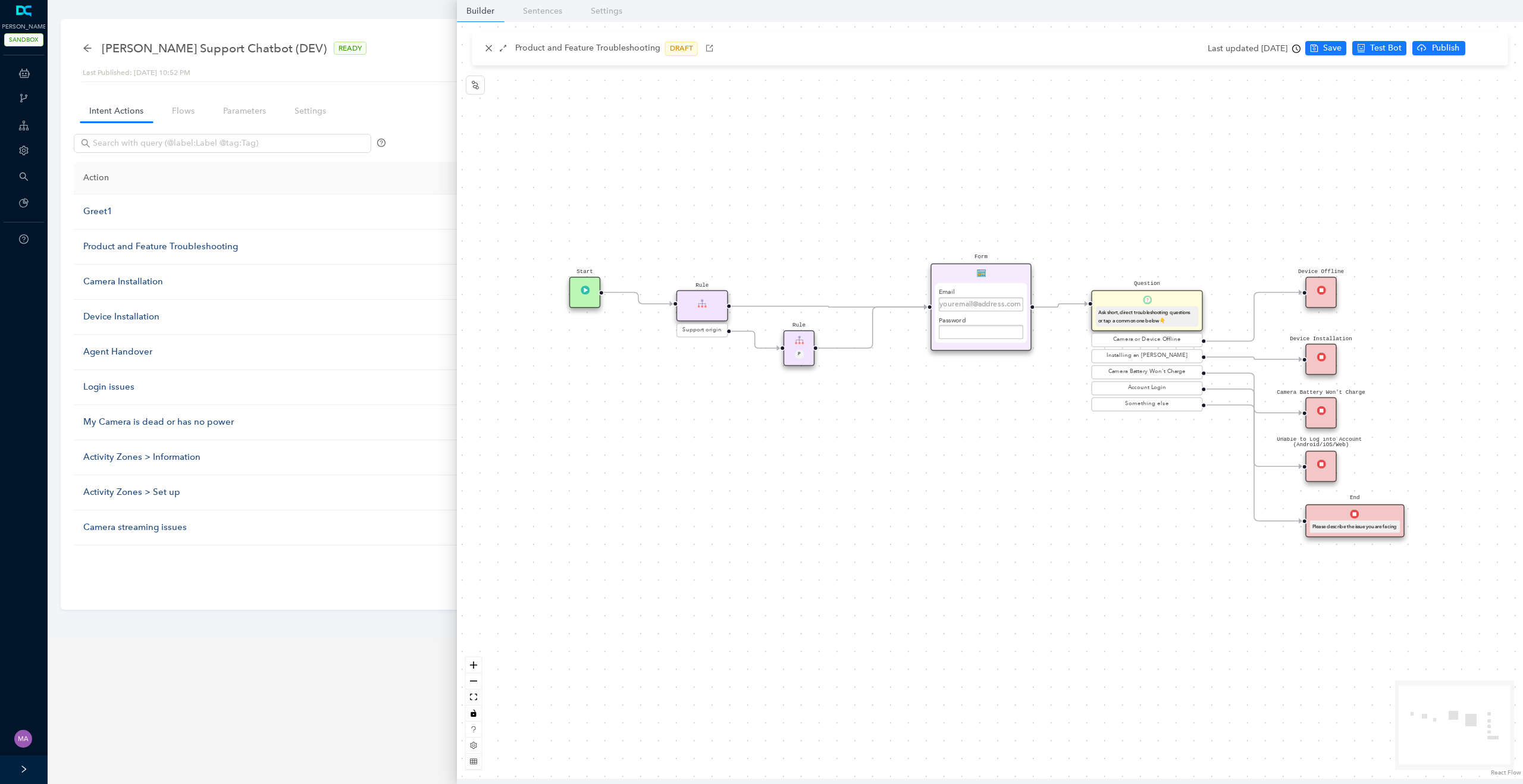
click at [939, 490] on div "Start Rule Support origin Rule P Question Ask short, direct troubleshooting que…" at bounding box center [990, 400] width 1066 height 757
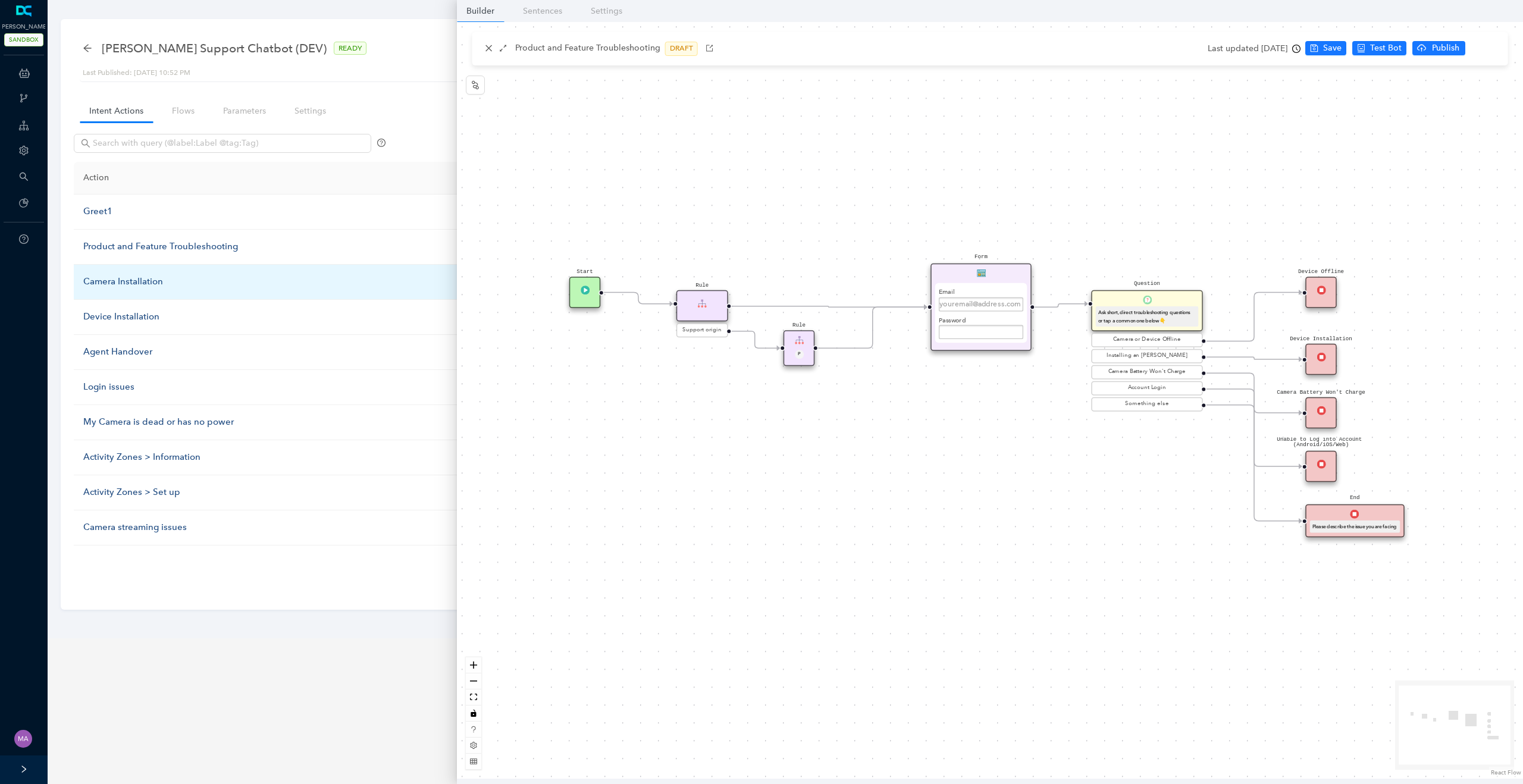
click at [145, 279] on div "Camera Installation" at bounding box center [291, 282] width 416 height 14
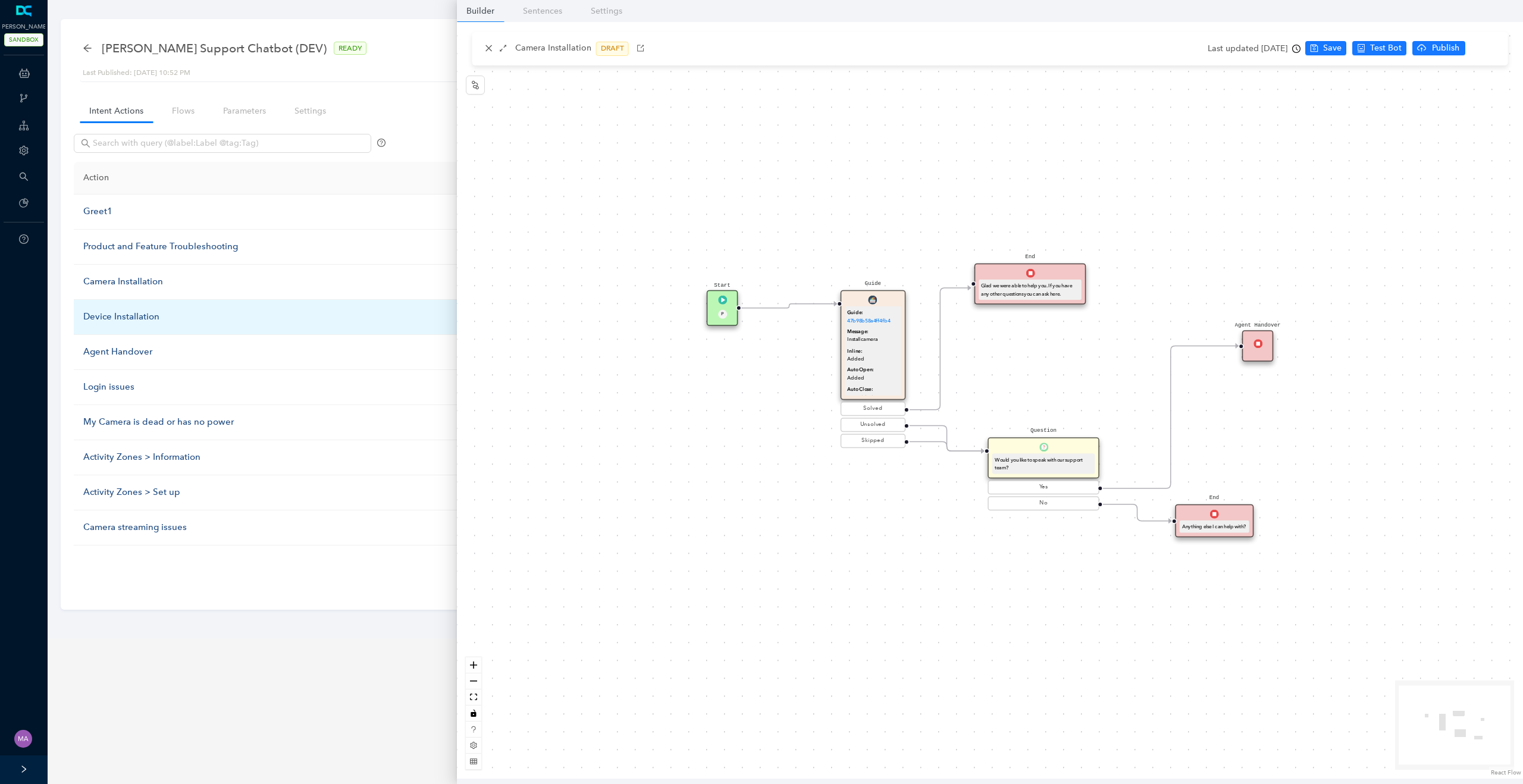
click at [127, 313] on div "Device Installation" at bounding box center [291, 317] width 416 height 14
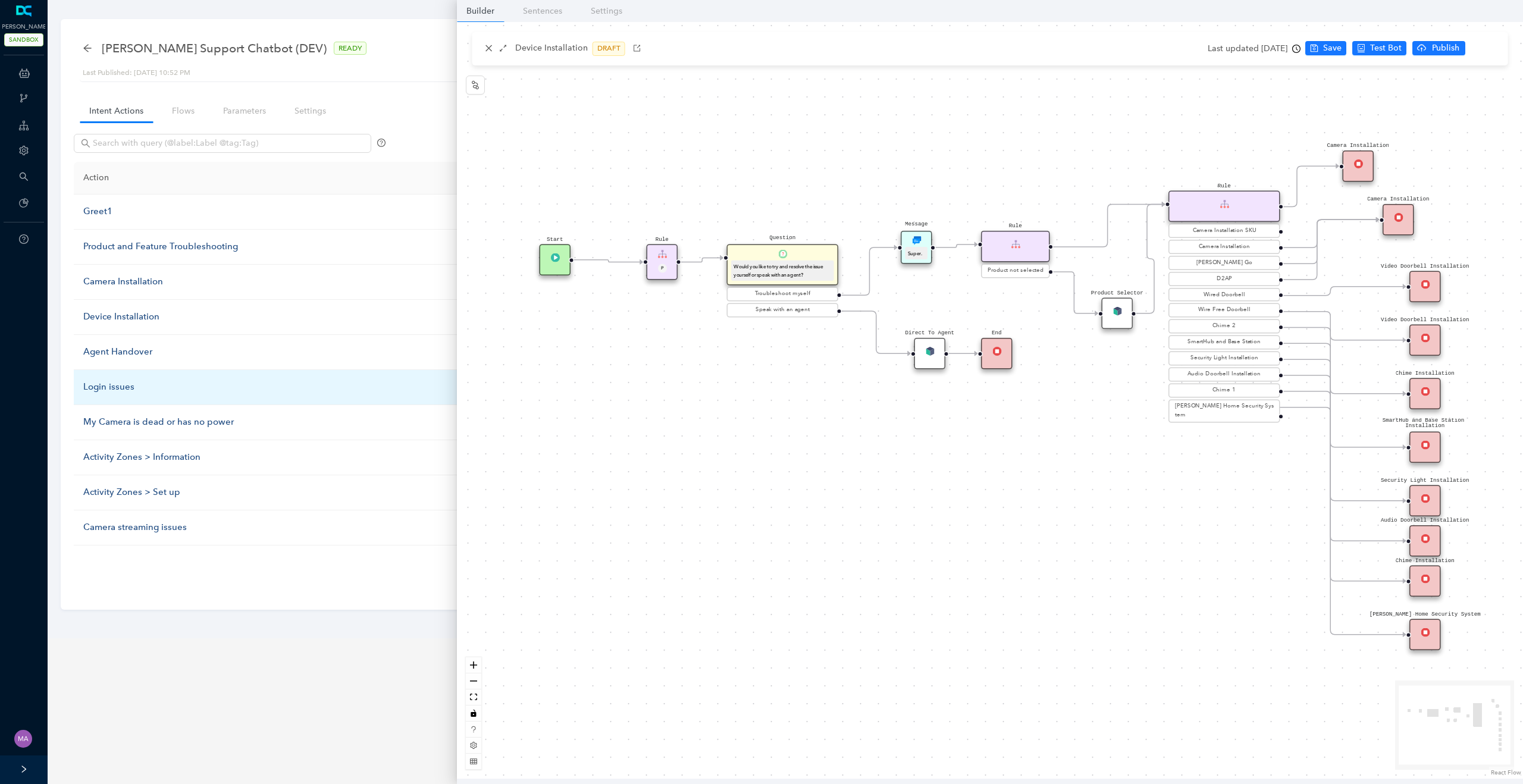
click at [118, 386] on div "Login issues" at bounding box center [291, 387] width 416 height 14
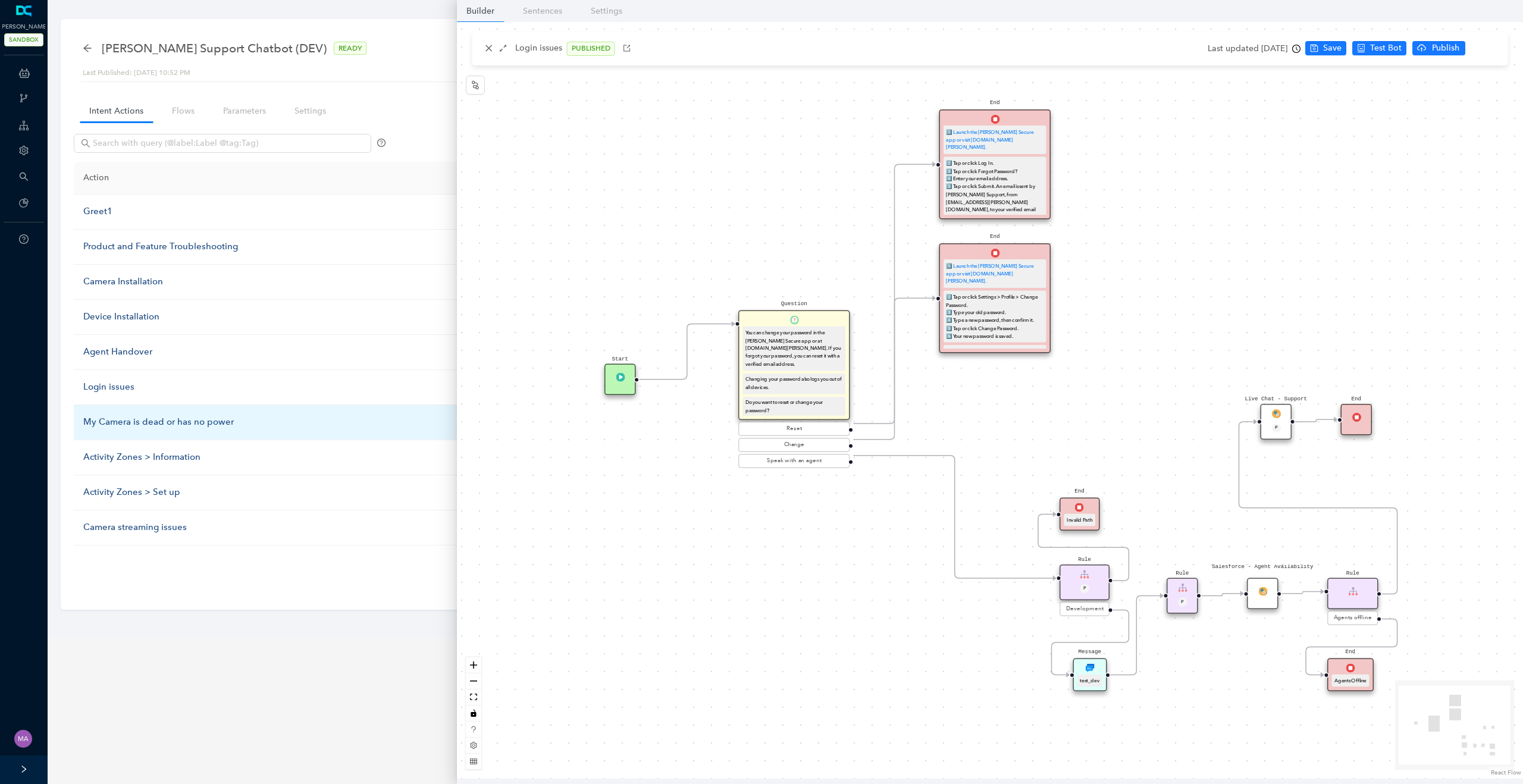
click at [115, 422] on div "My Camera is dead or has no power" at bounding box center [291, 422] width 416 height 14
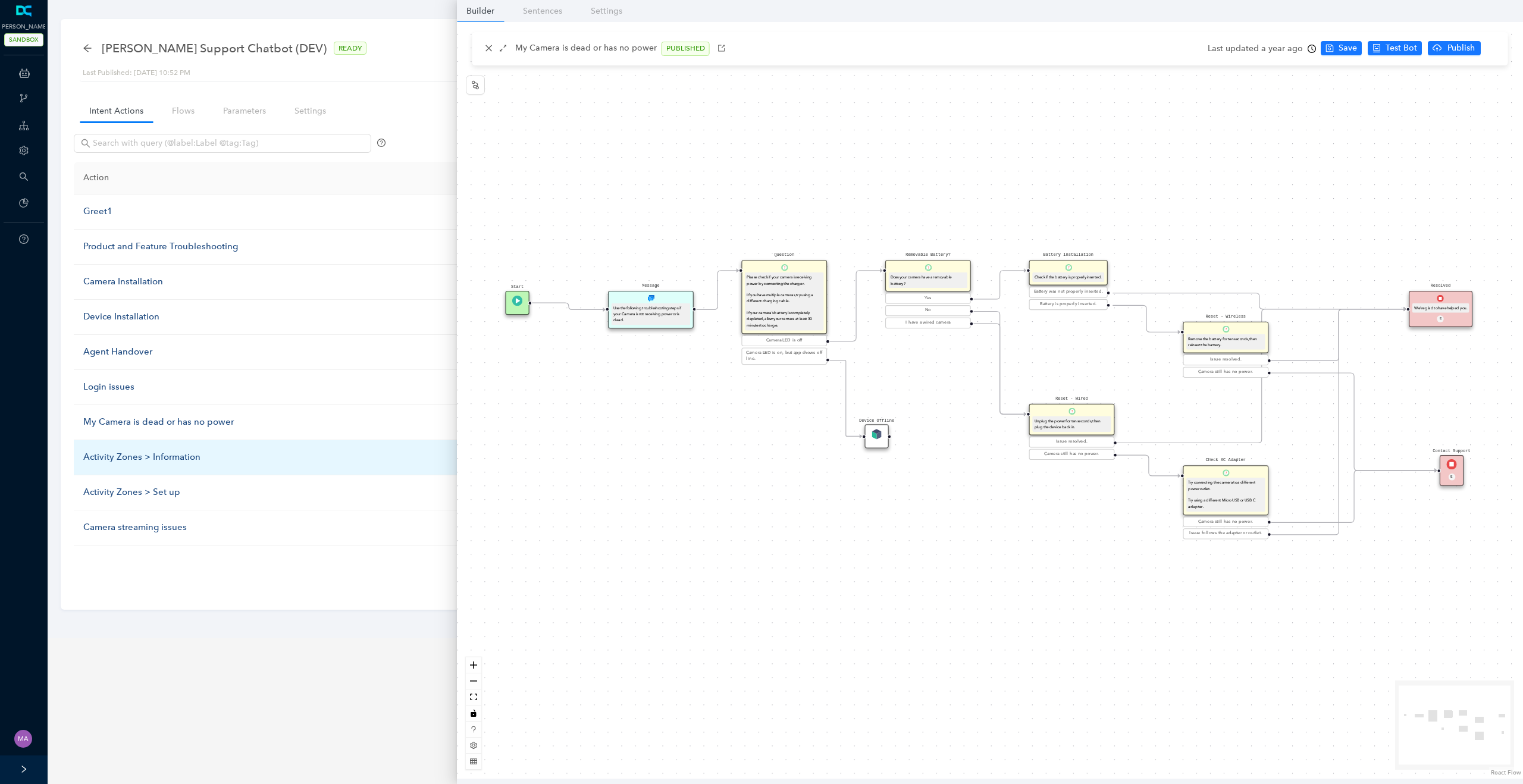
click at [125, 457] on div "Activity Zones > Information" at bounding box center [291, 457] width 416 height 14
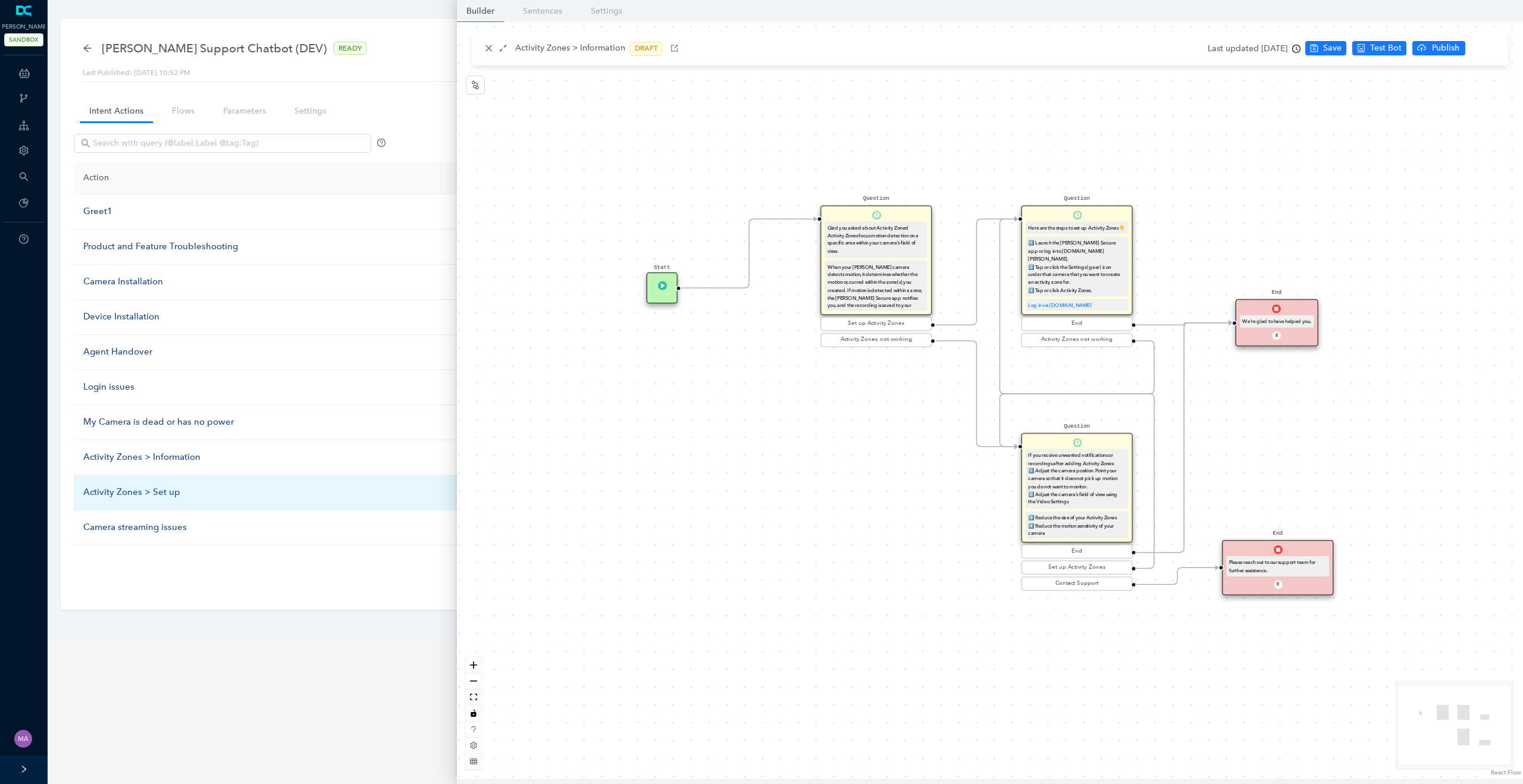
click at [125, 493] on div "Activity Zones > Set up" at bounding box center [291, 492] width 416 height 14
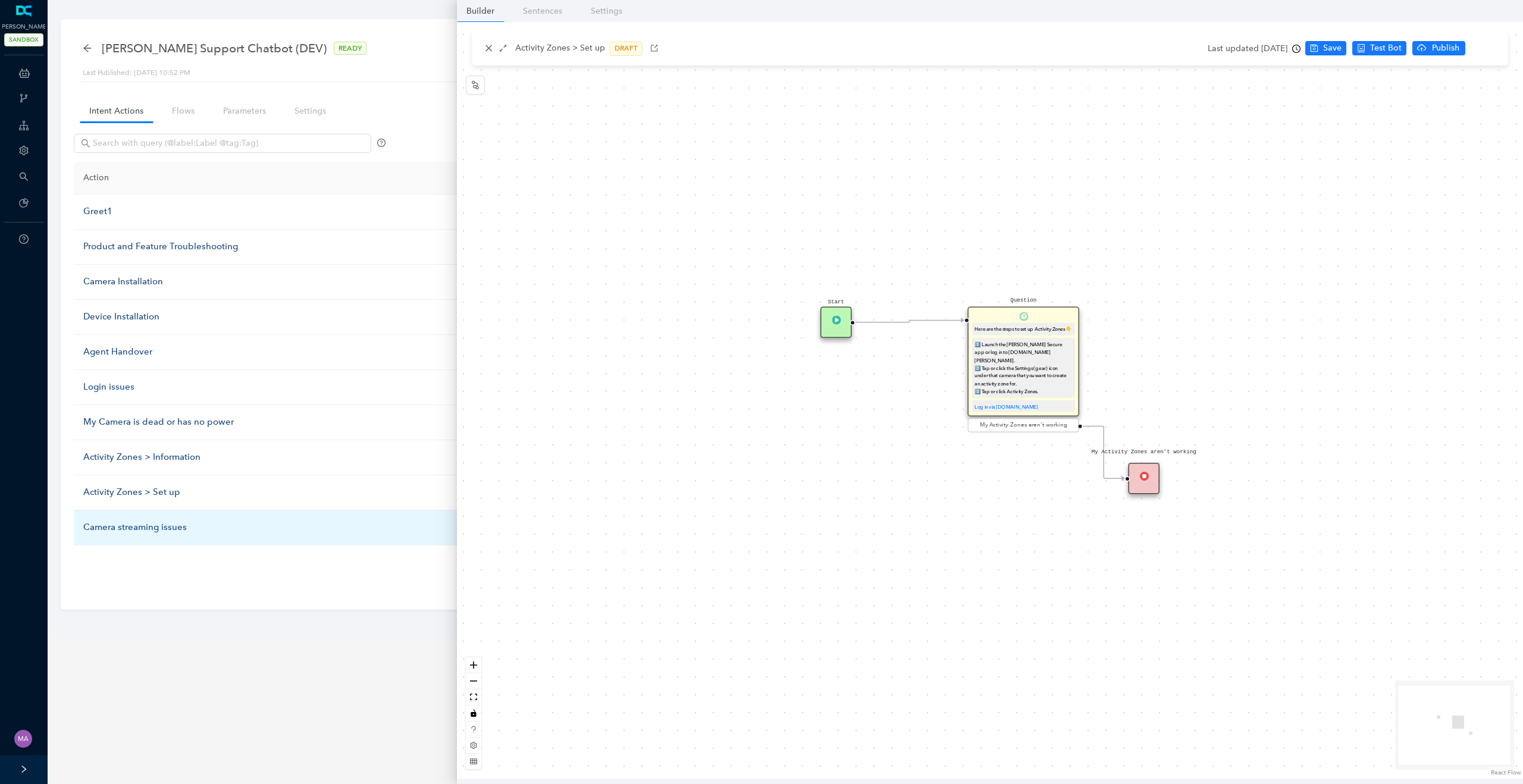
click at [130, 523] on div "Camera streaming issues" at bounding box center [291, 528] width 416 height 14
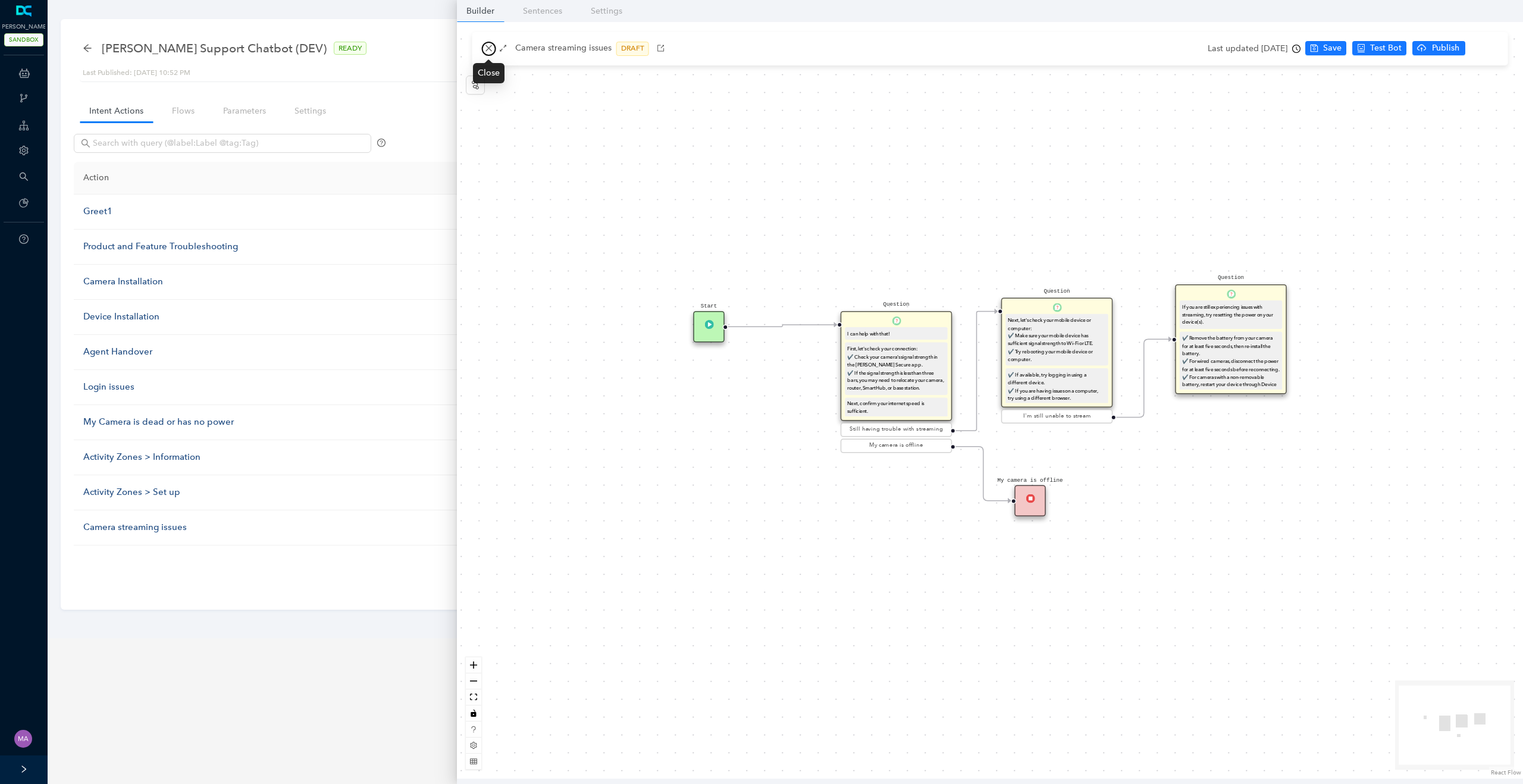
click at [487, 48] on icon "close" at bounding box center [489, 48] width 8 height 8
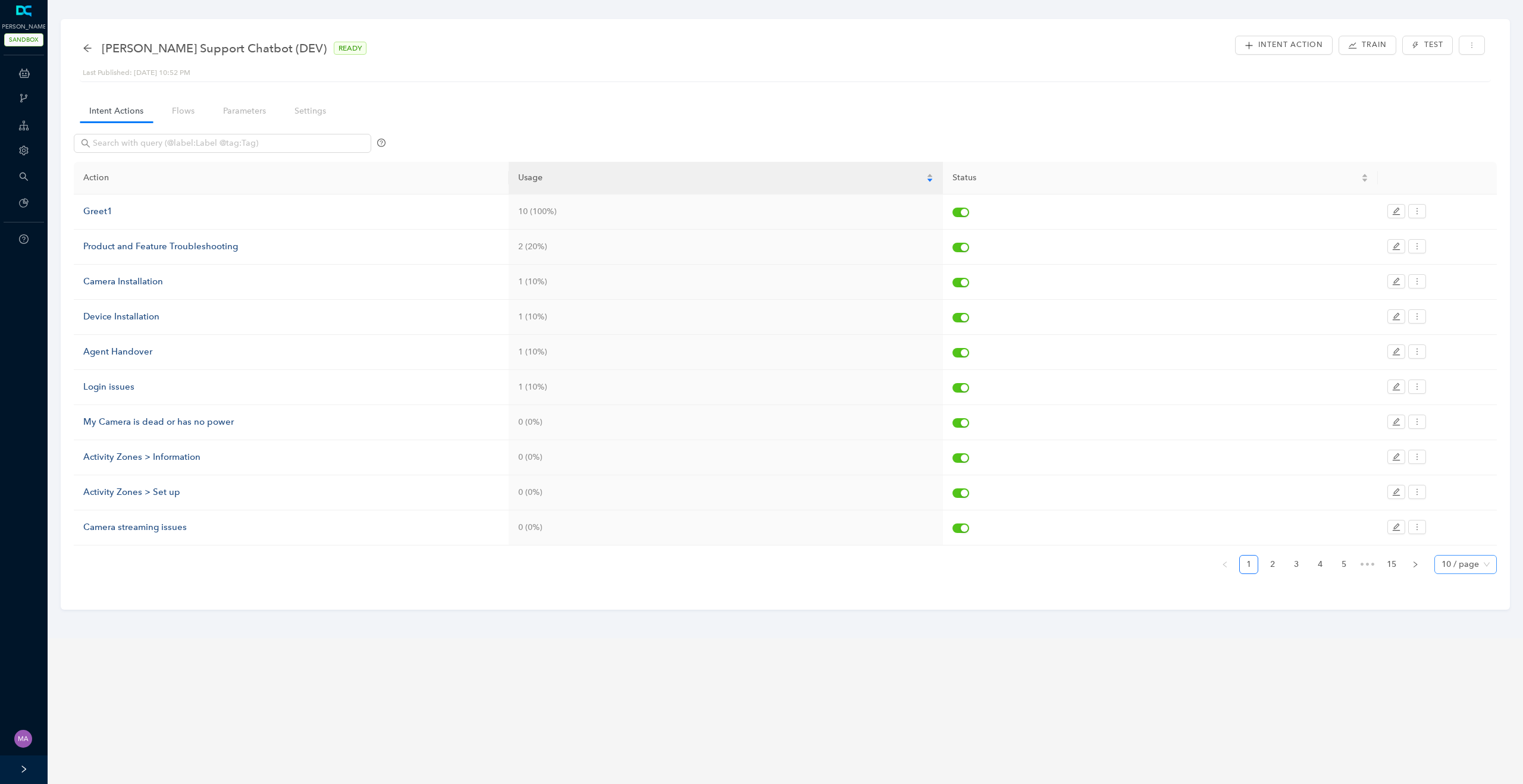
click at [1491, 567] on div "10 / page" at bounding box center [1466, 564] width 63 height 19
click at [1464, 623] on div "30 / page" at bounding box center [1466, 626] width 43 height 13
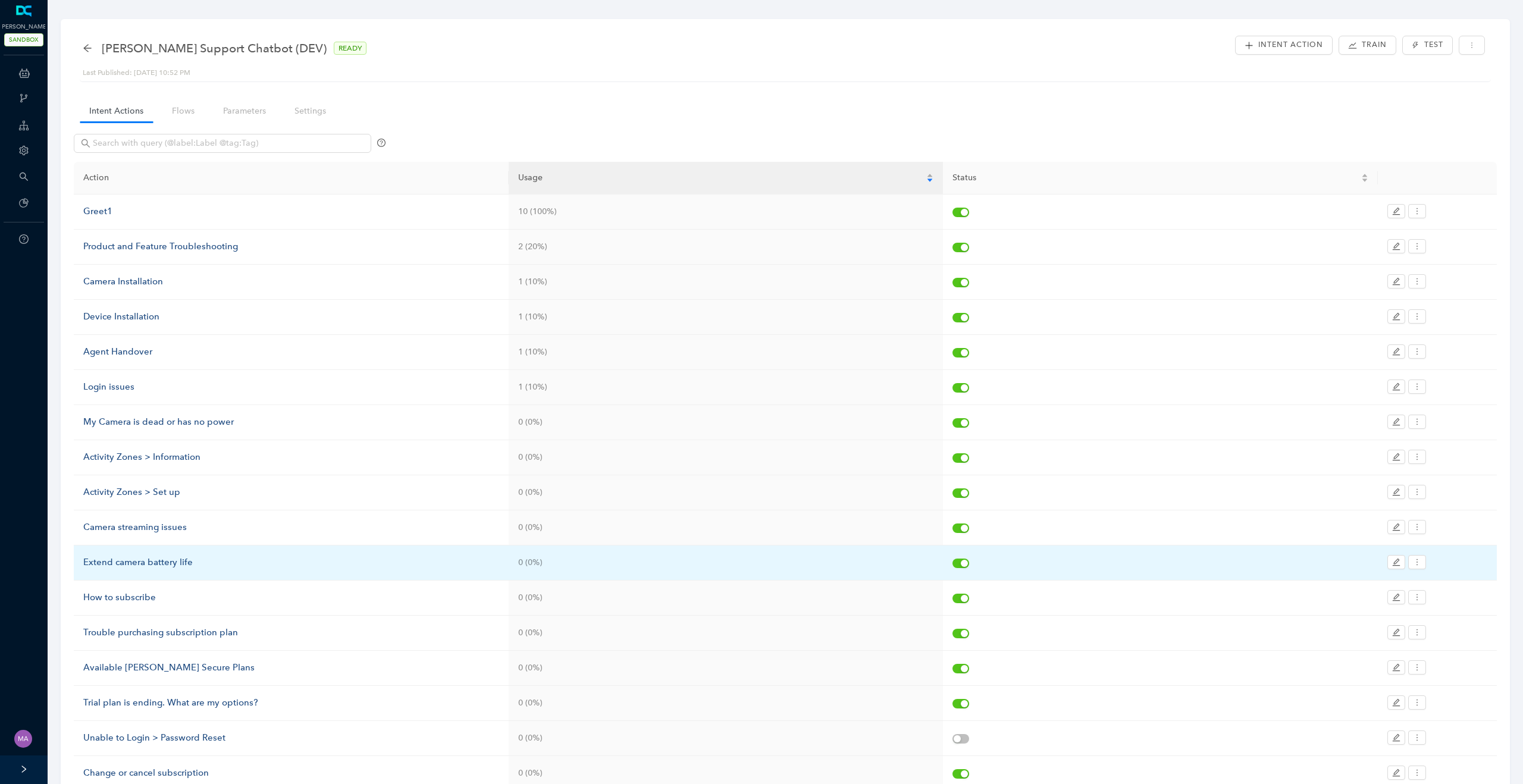
click at [142, 562] on div "Extend camera battery life" at bounding box center [291, 562] width 416 height 14
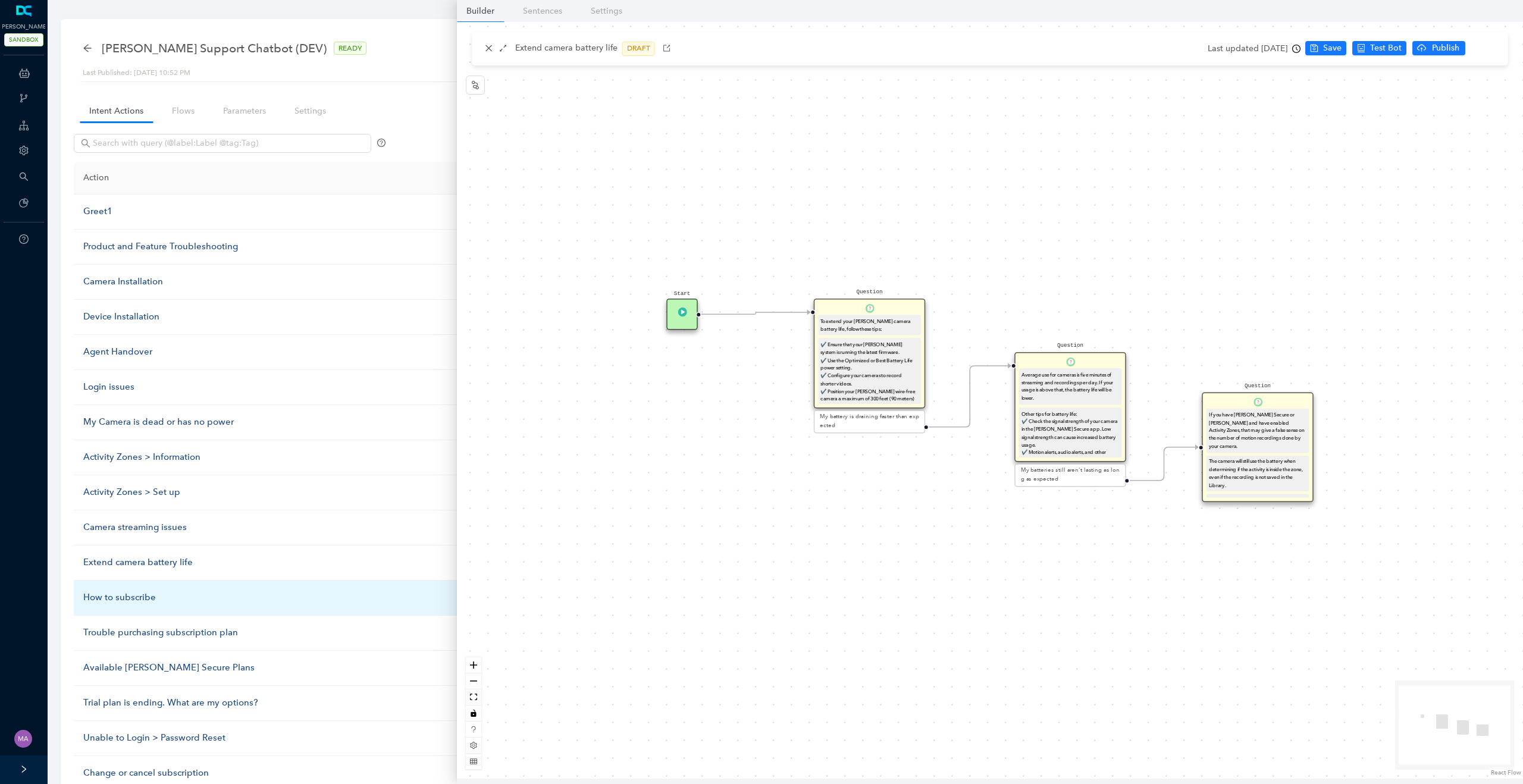
click at [133, 598] on div "How to subscribe" at bounding box center [291, 597] width 416 height 14
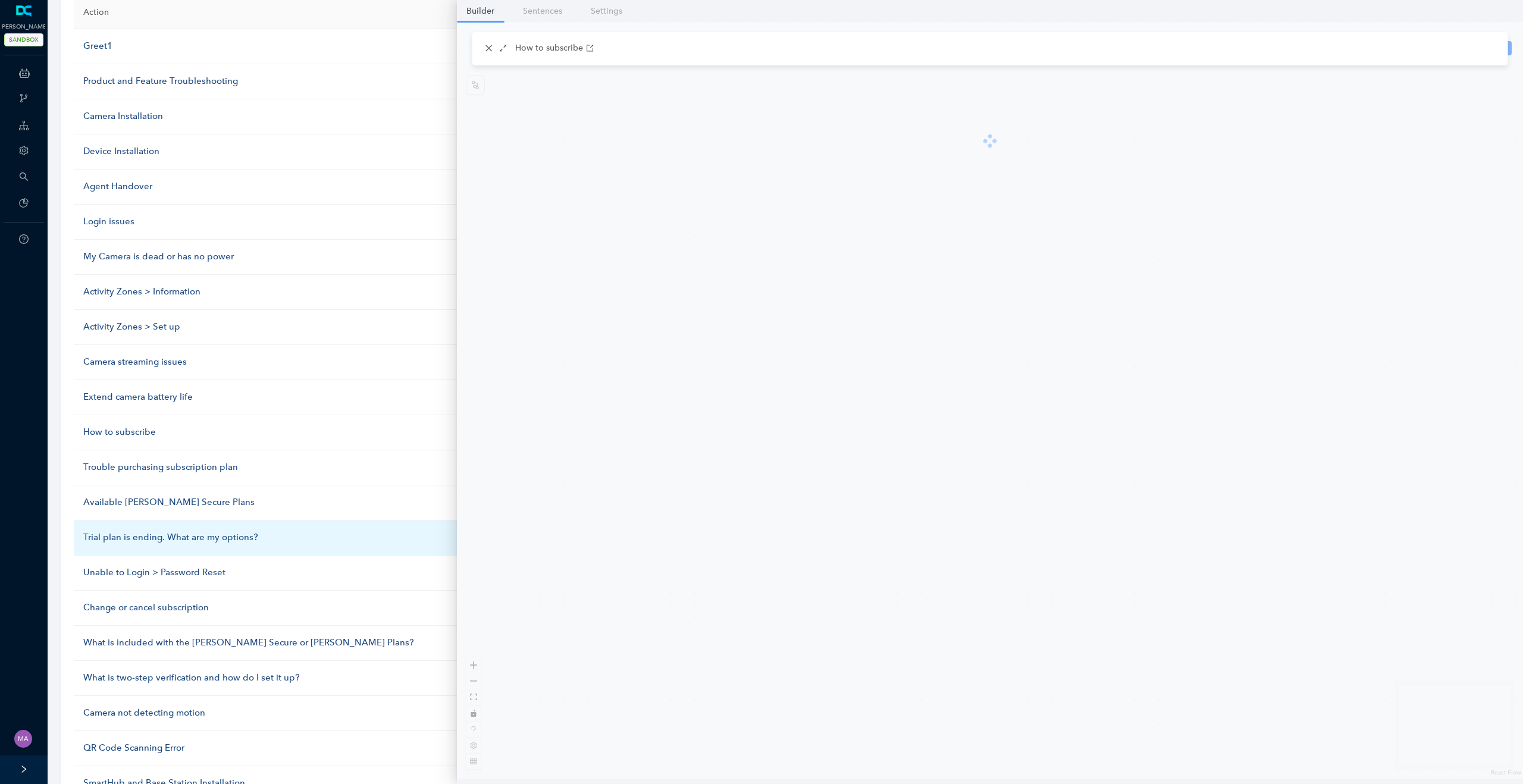
scroll to position [179, 0]
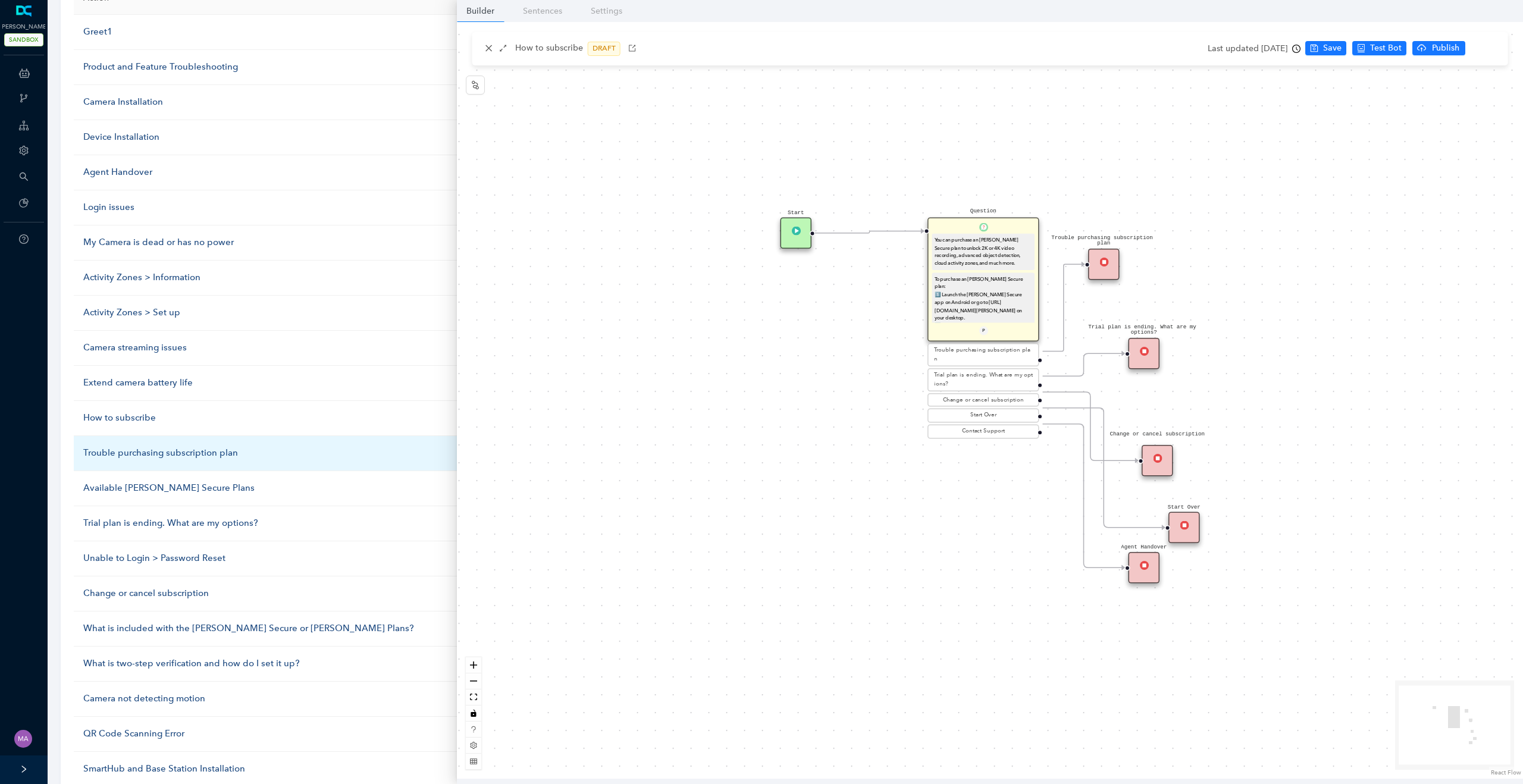
click at [138, 454] on div "Trouble purchasing subscription plan" at bounding box center [291, 453] width 416 height 14
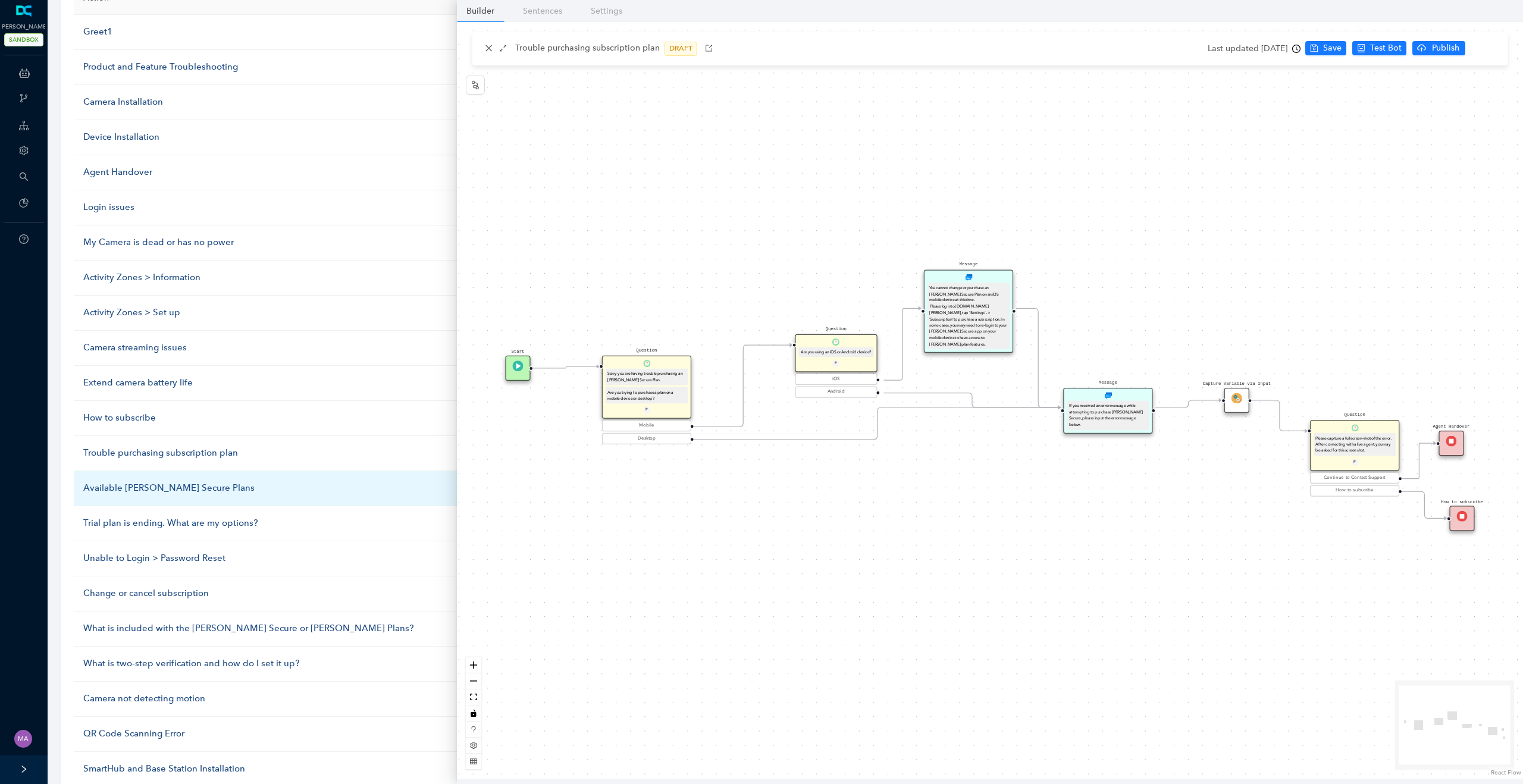
click at [131, 487] on div "Available [PERSON_NAME] Secure Plans" at bounding box center [291, 489] width 416 height 14
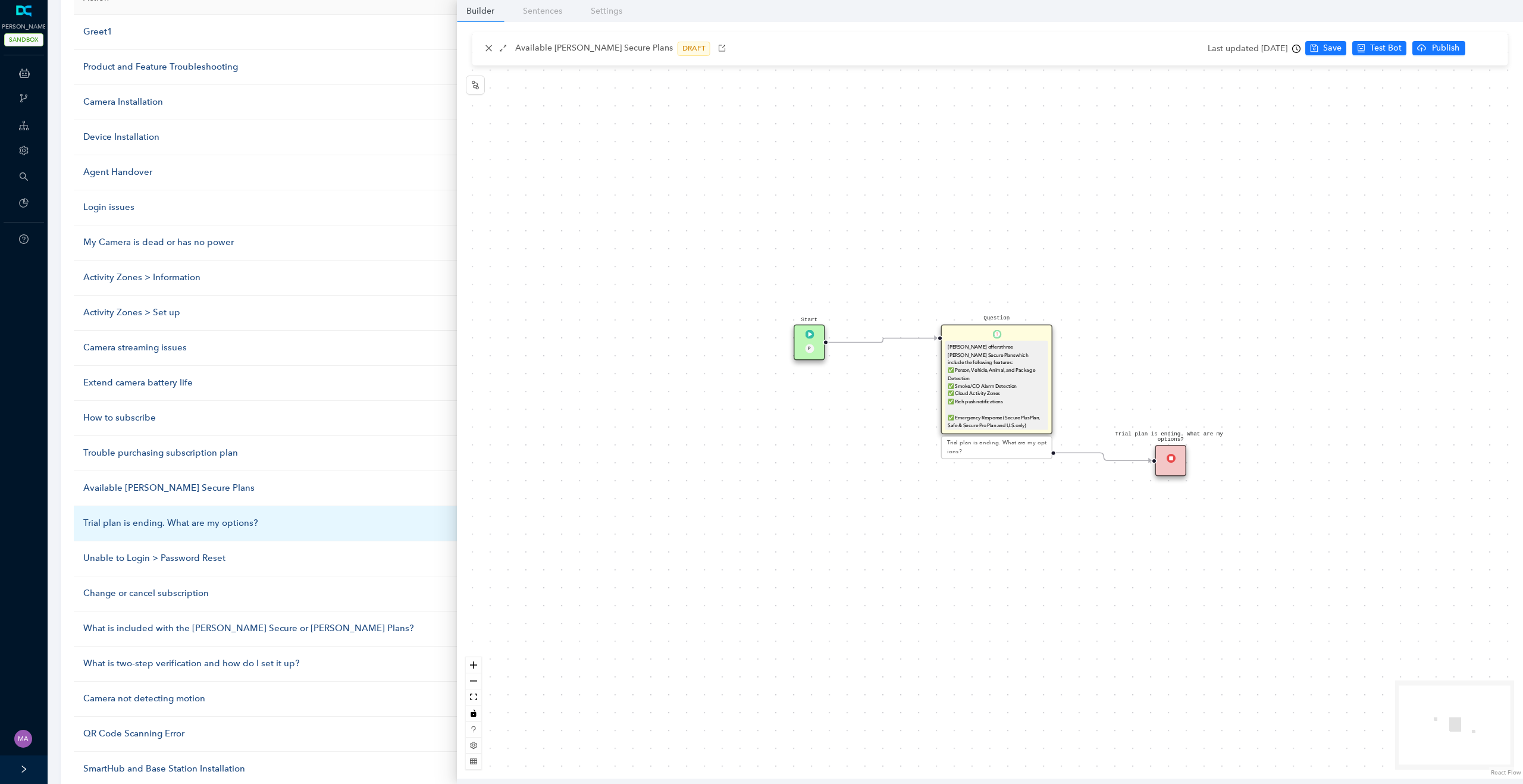
click at [128, 524] on div "Trial plan is ending. What are my options?" at bounding box center [291, 523] width 416 height 14
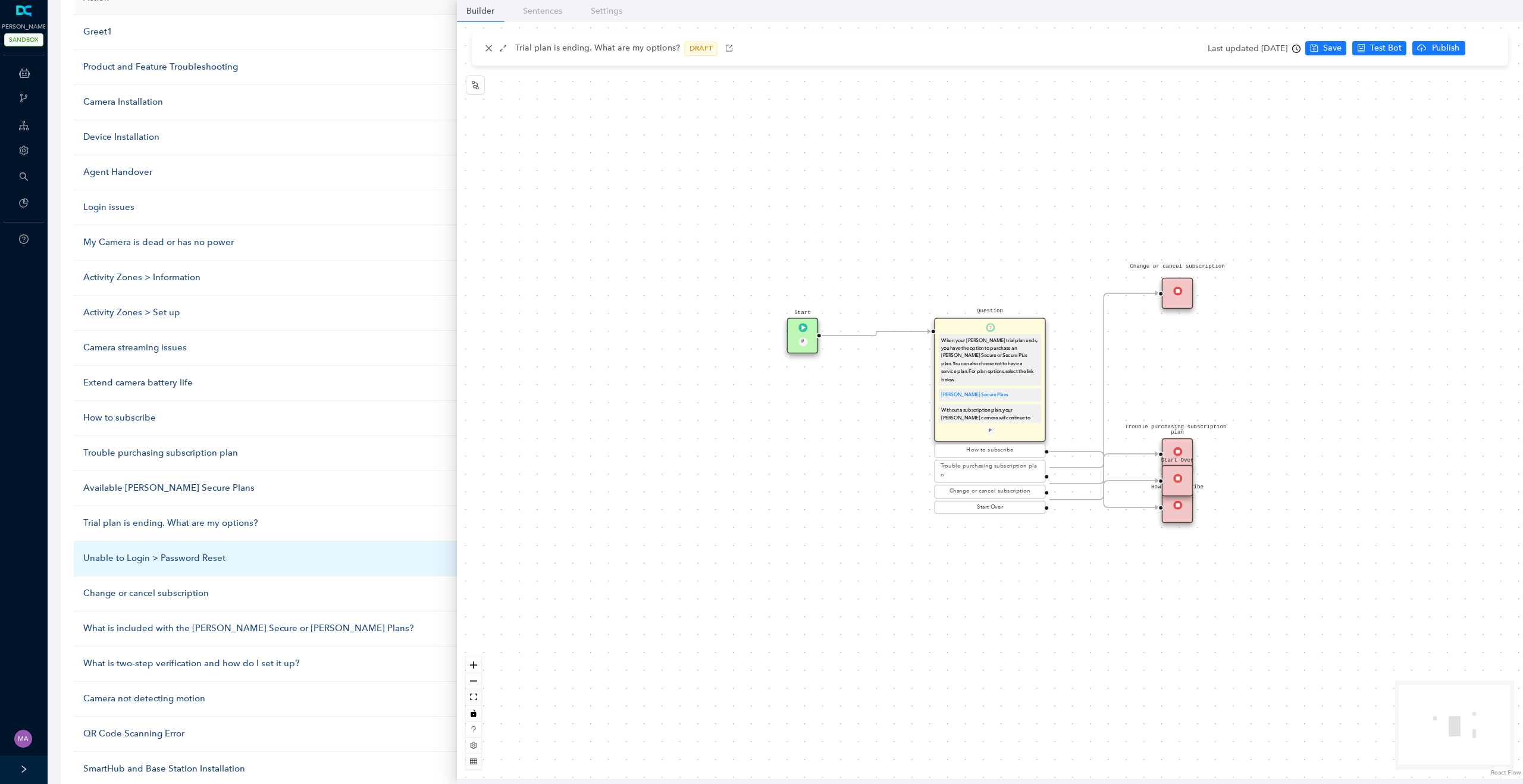
click at [120, 561] on div "Unable to Login > Password Reset" at bounding box center [291, 558] width 416 height 14
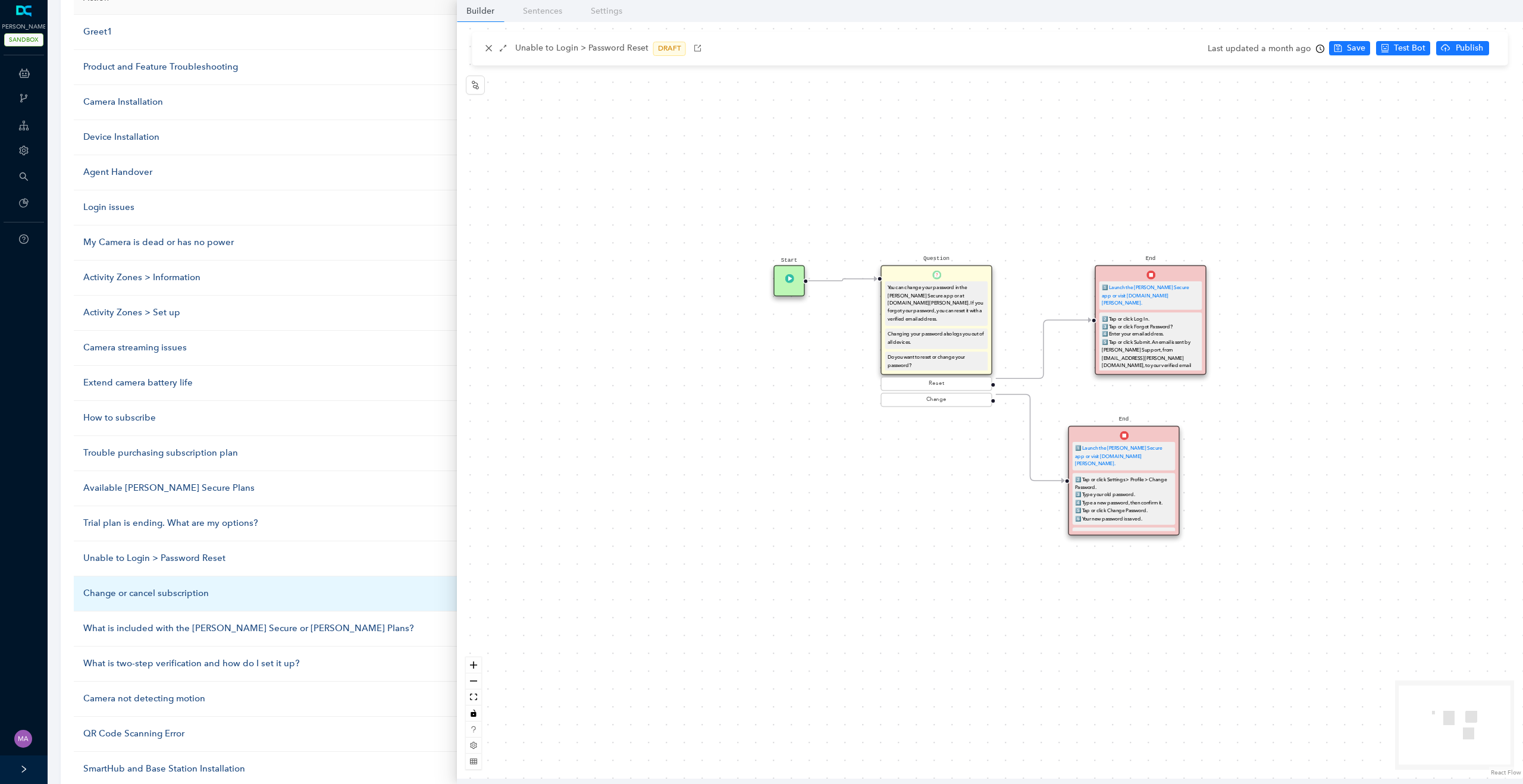
click at [138, 594] on div "Change or cancel subscription" at bounding box center [291, 594] width 416 height 14
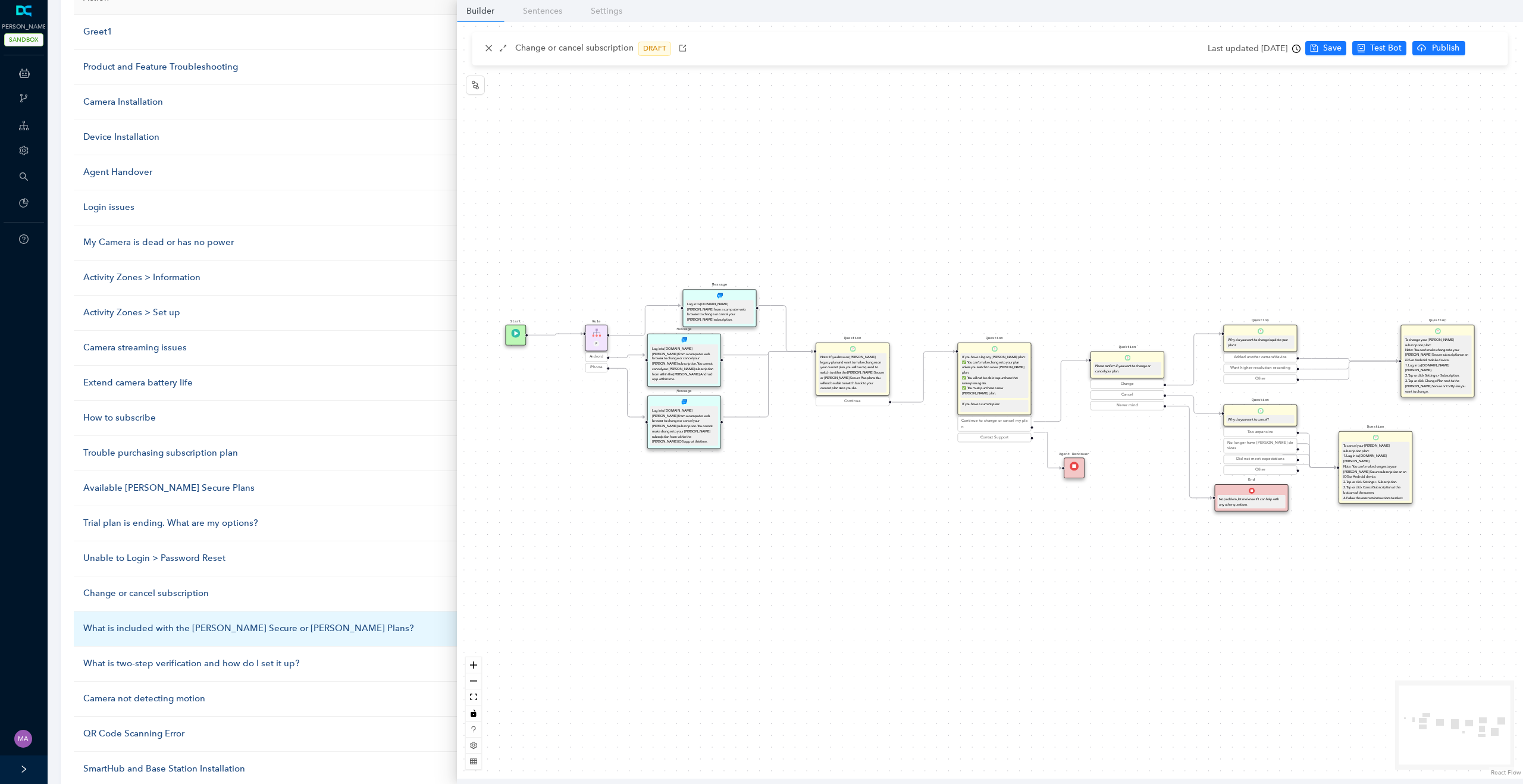
click at [134, 628] on div "What is included with the Arlo Secure or Arlo Smart Plans?" at bounding box center [291, 629] width 416 height 14
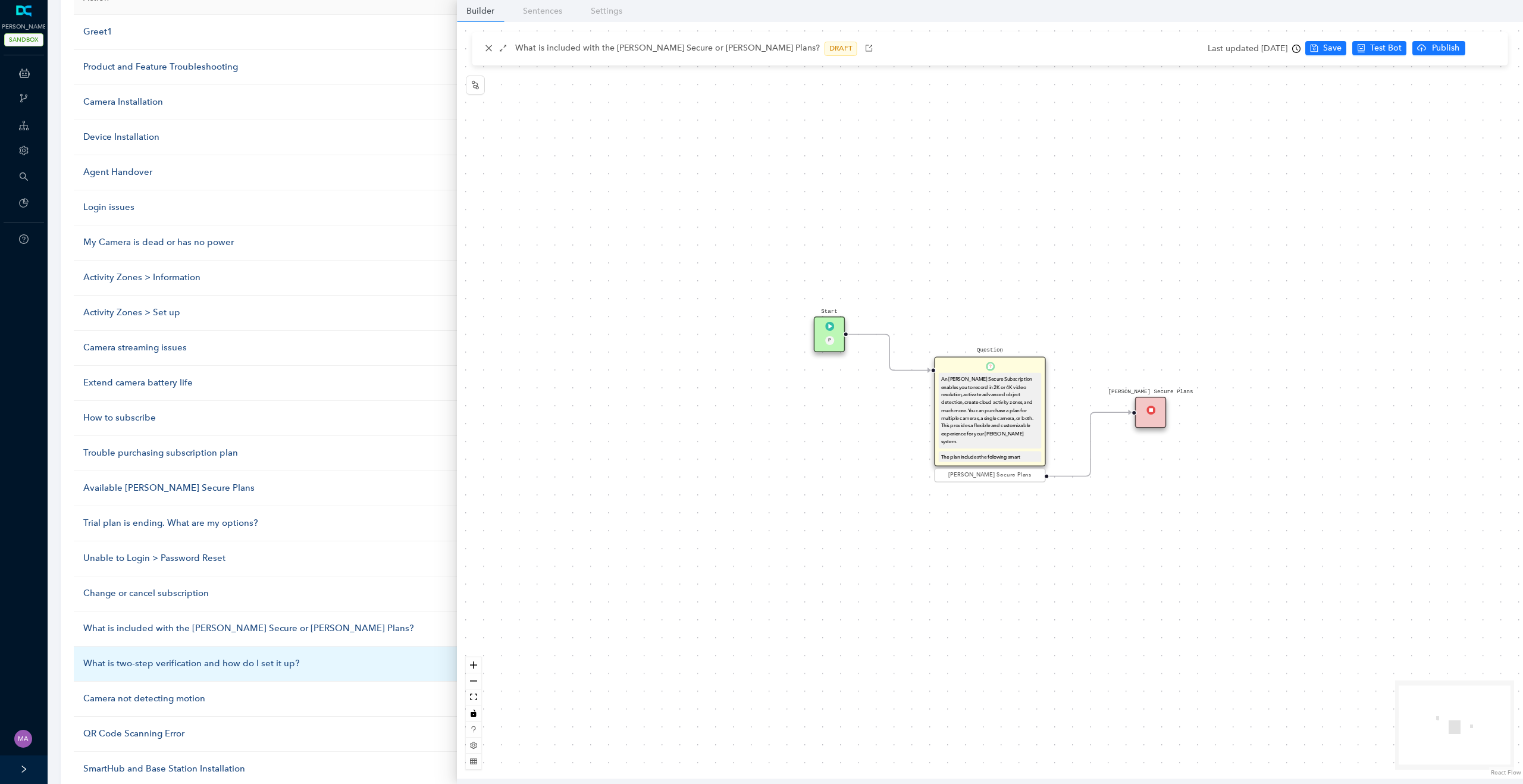
click at [126, 663] on div "What is two-step verification and how do I set it up?" at bounding box center [291, 663] width 416 height 14
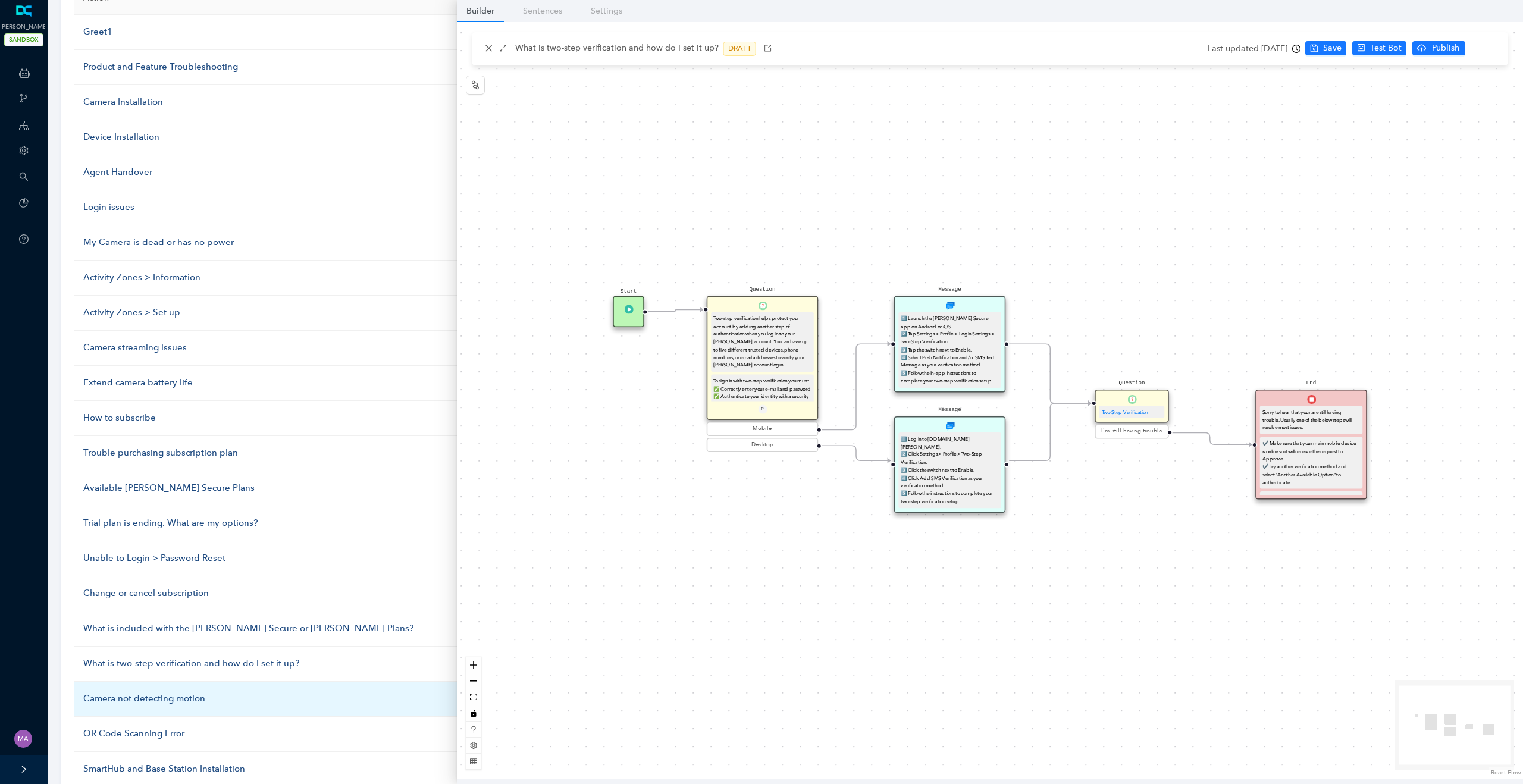
click at [134, 699] on div "Camera not detecting motion" at bounding box center [291, 699] width 416 height 14
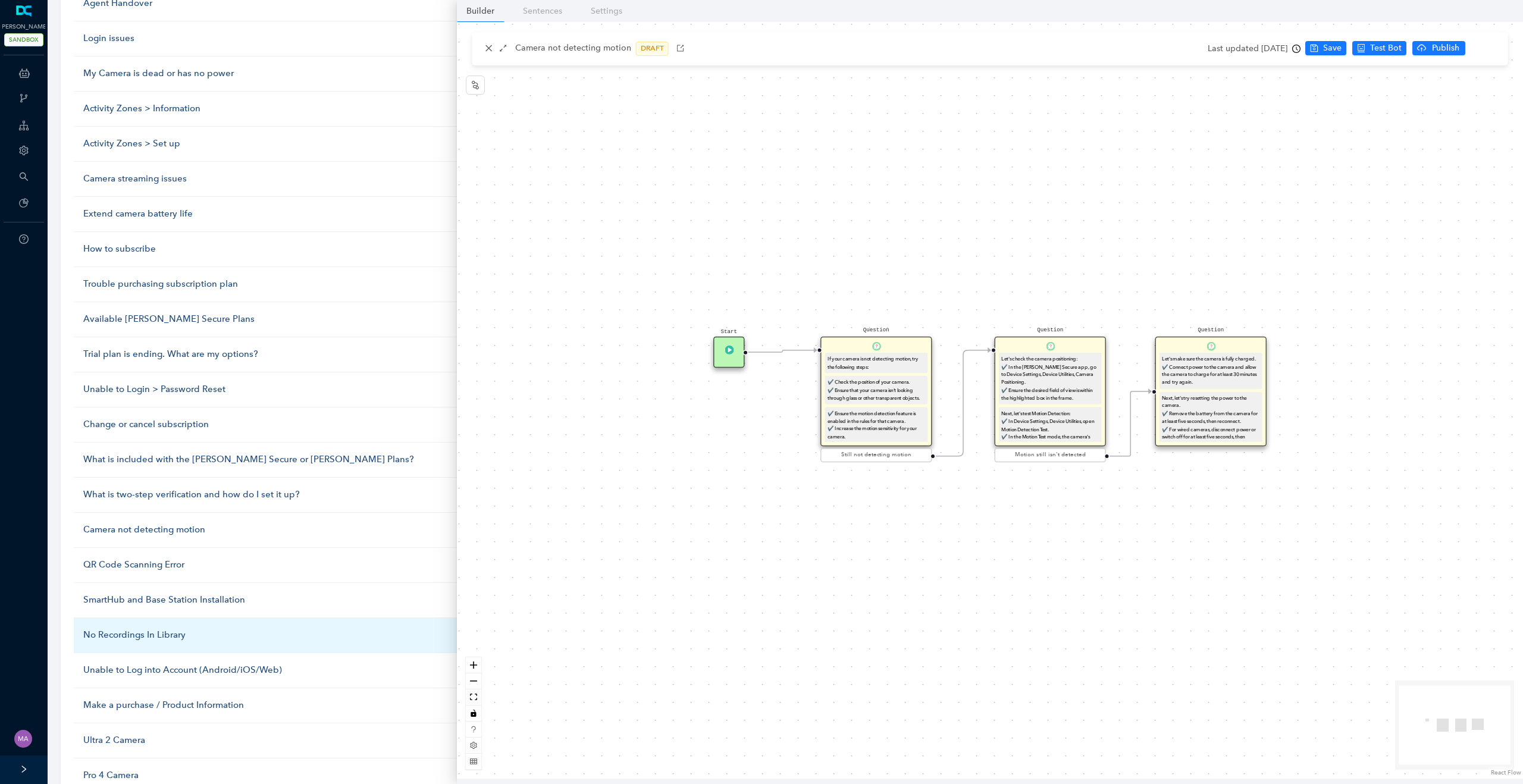
scroll to position [351, 0]
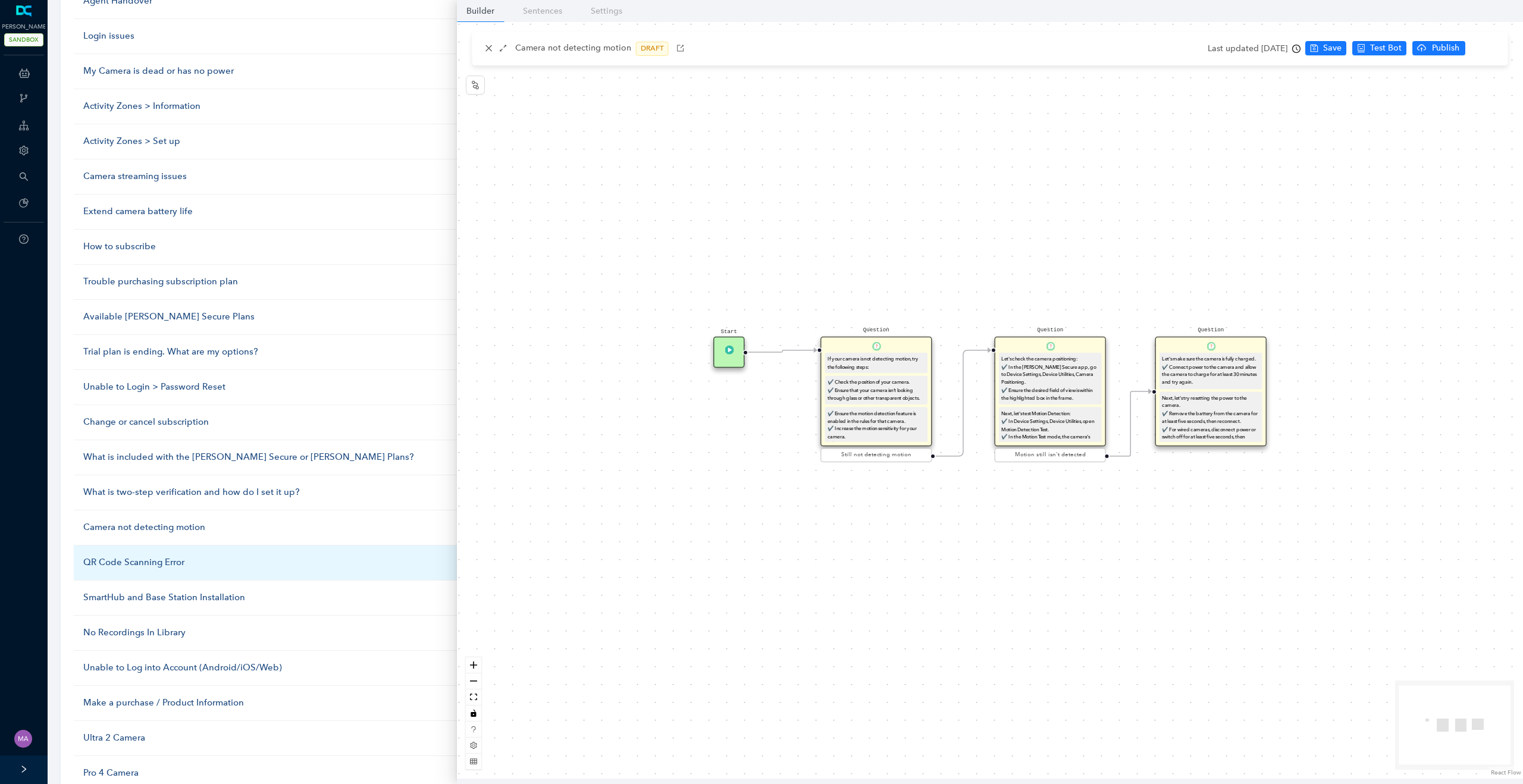
click at [132, 562] on div "QR Code Scanning Error" at bounding box center [291, 562] width 416 height 14
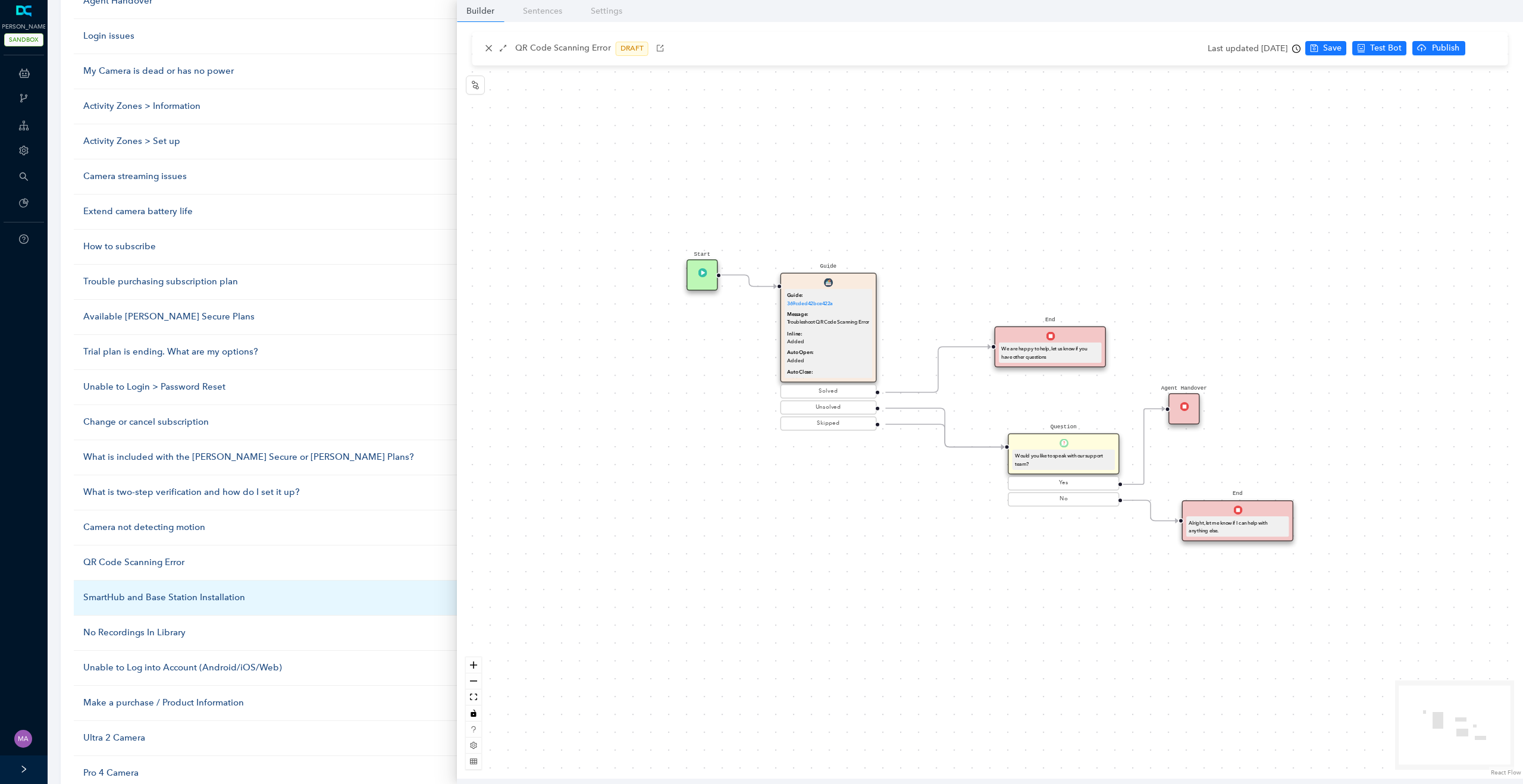
click at [134, 599] on div "SmartHub and Base Station Installation" at bounding box center [291, 597] width 416 height 14
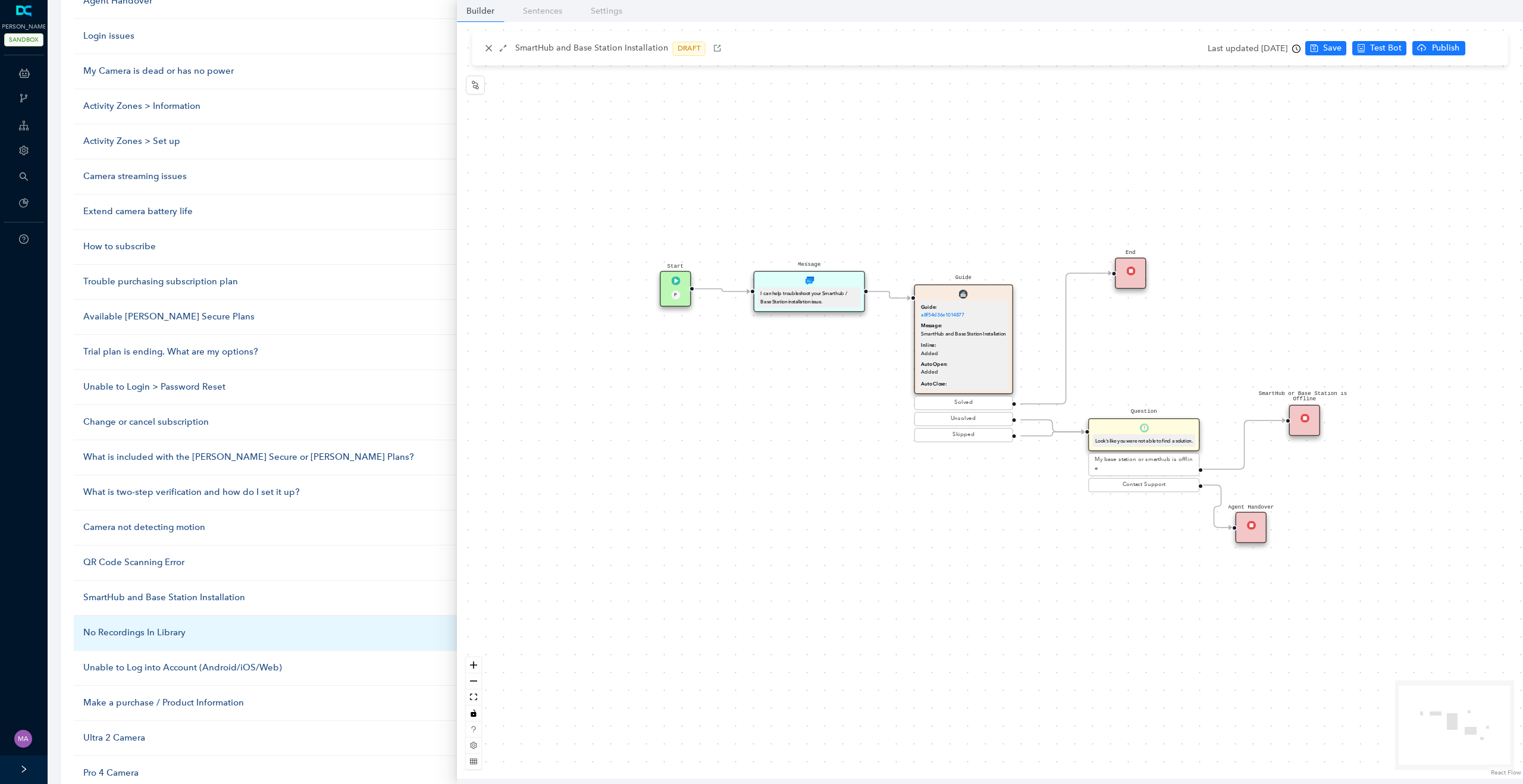
click at [123, 635] on div "No Recordings In Library" at bounding box center [291, 633] width 416 height 14
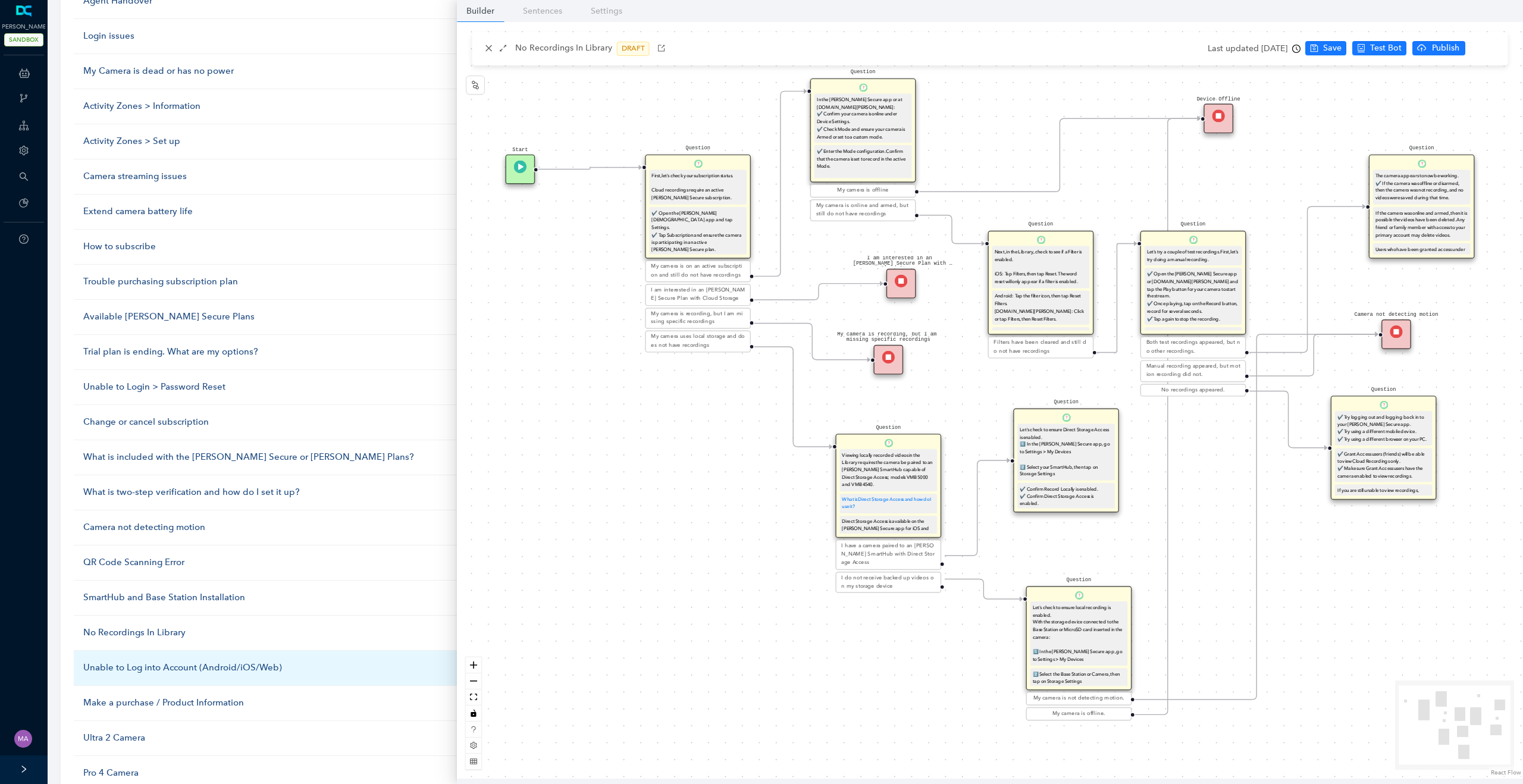
click at [115, 667] on div "Unable to Log into Account (Android/iOS/Web)" at bounding box center [291, 668] width 416 height 14
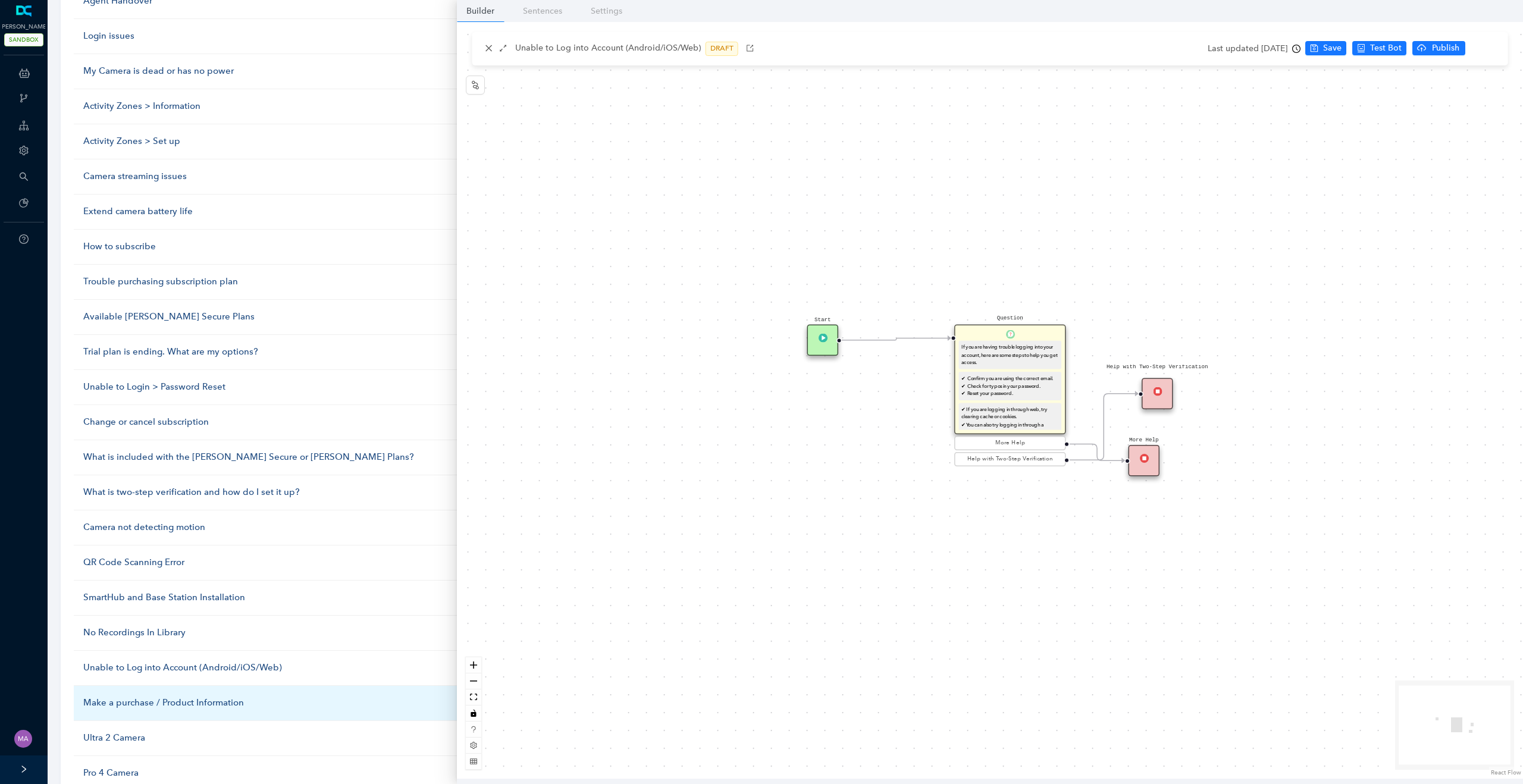
click at [117, 702] on div "Make a purchase / Product Information" at bounding box center [291, 703] width 416 height 14
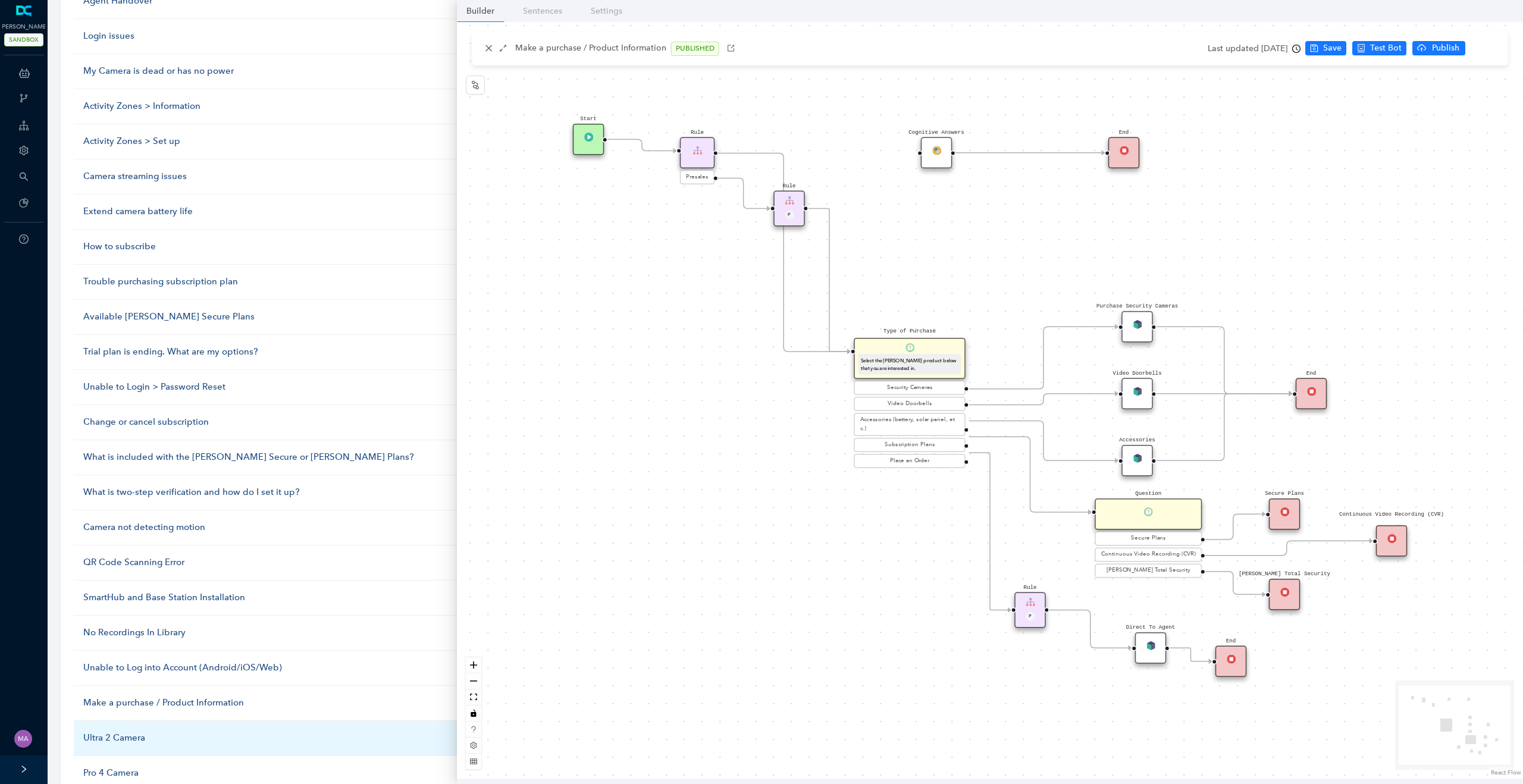
click at [136, 740] on div "Ultra 2 Camera" at bounding box center [291, 738] width 416 height 14
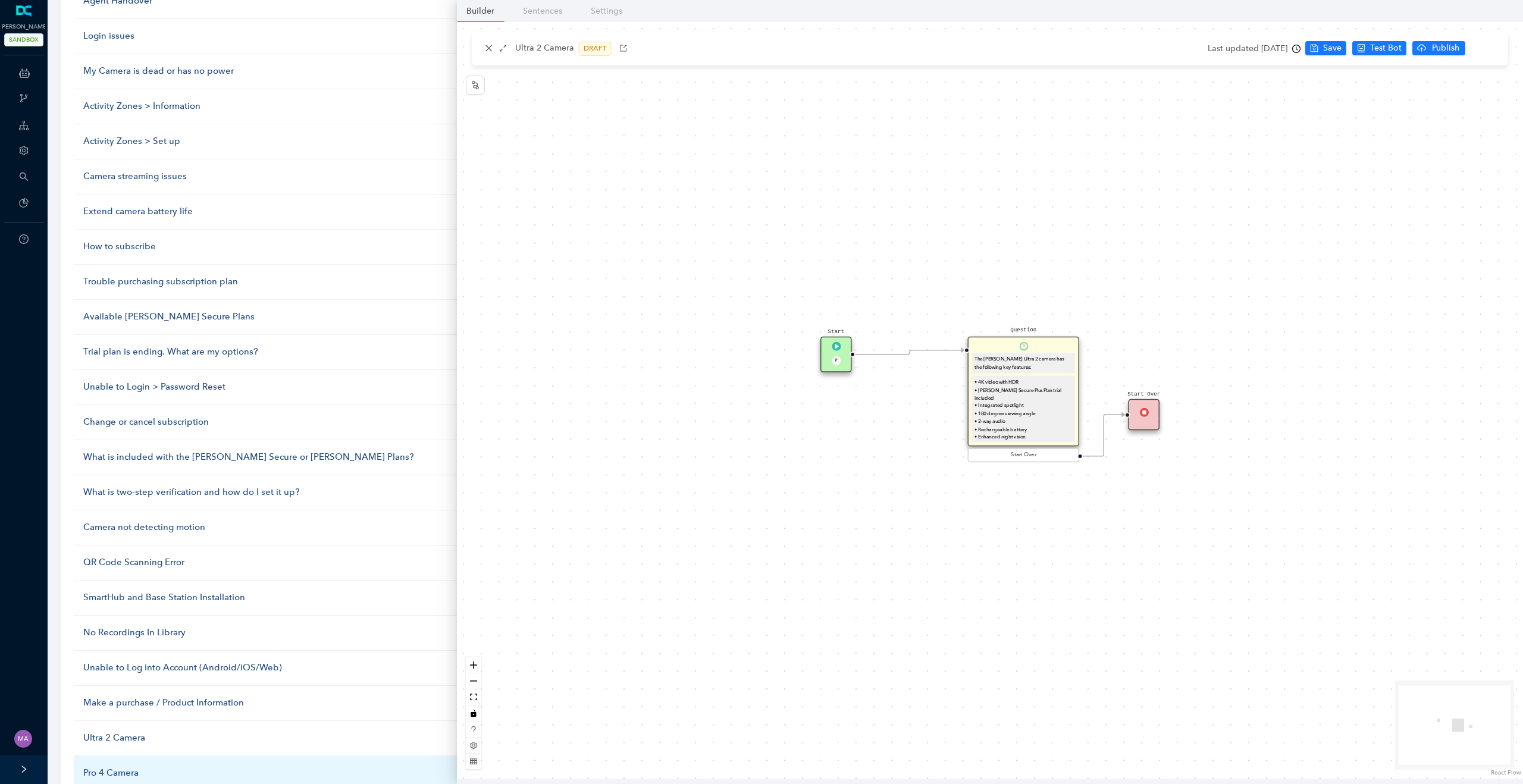
click at [116, 776] on div "Pro 4 Camera" at bounding box center [291, 773] width 416 height 14
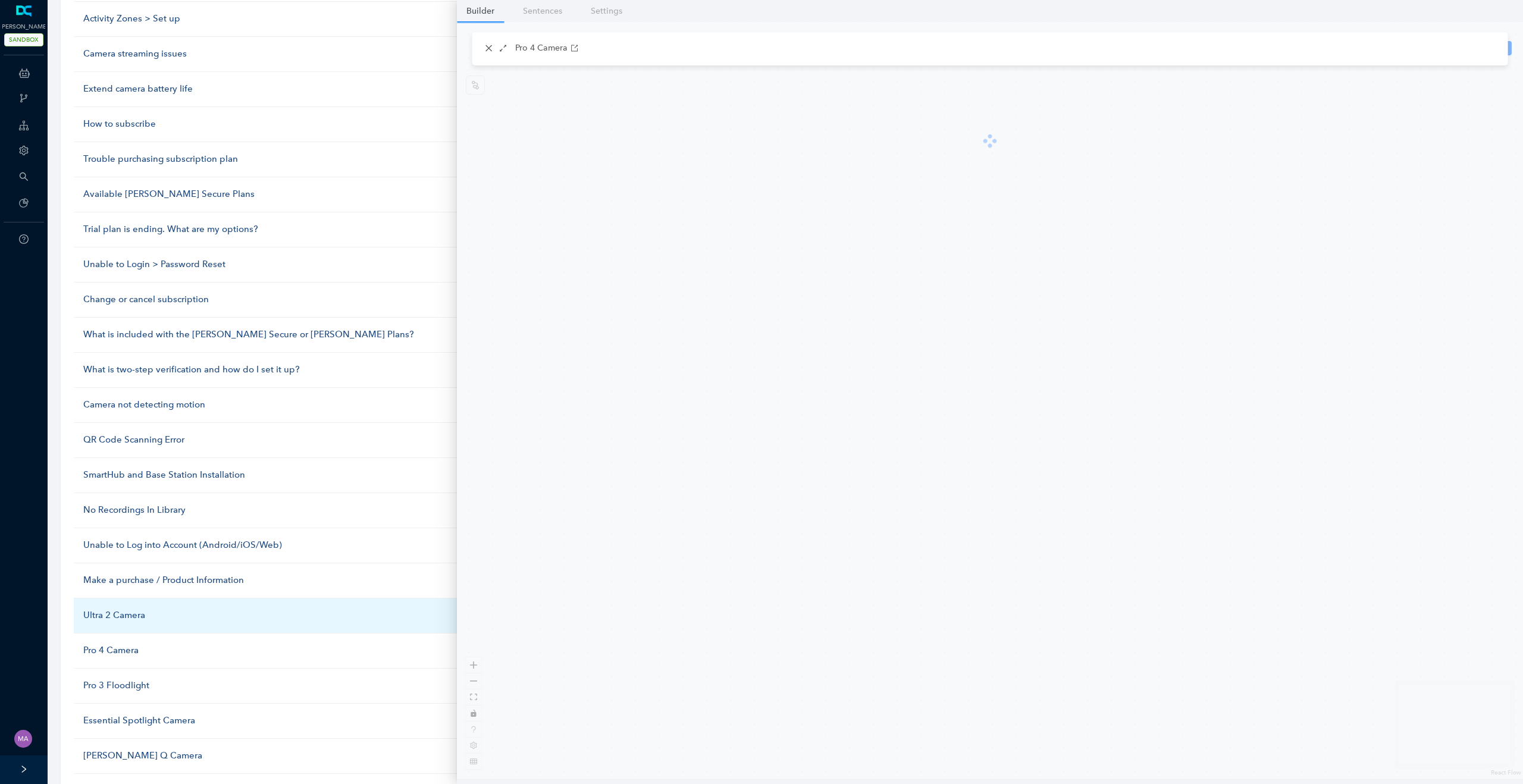
scroll to position [556, 0]
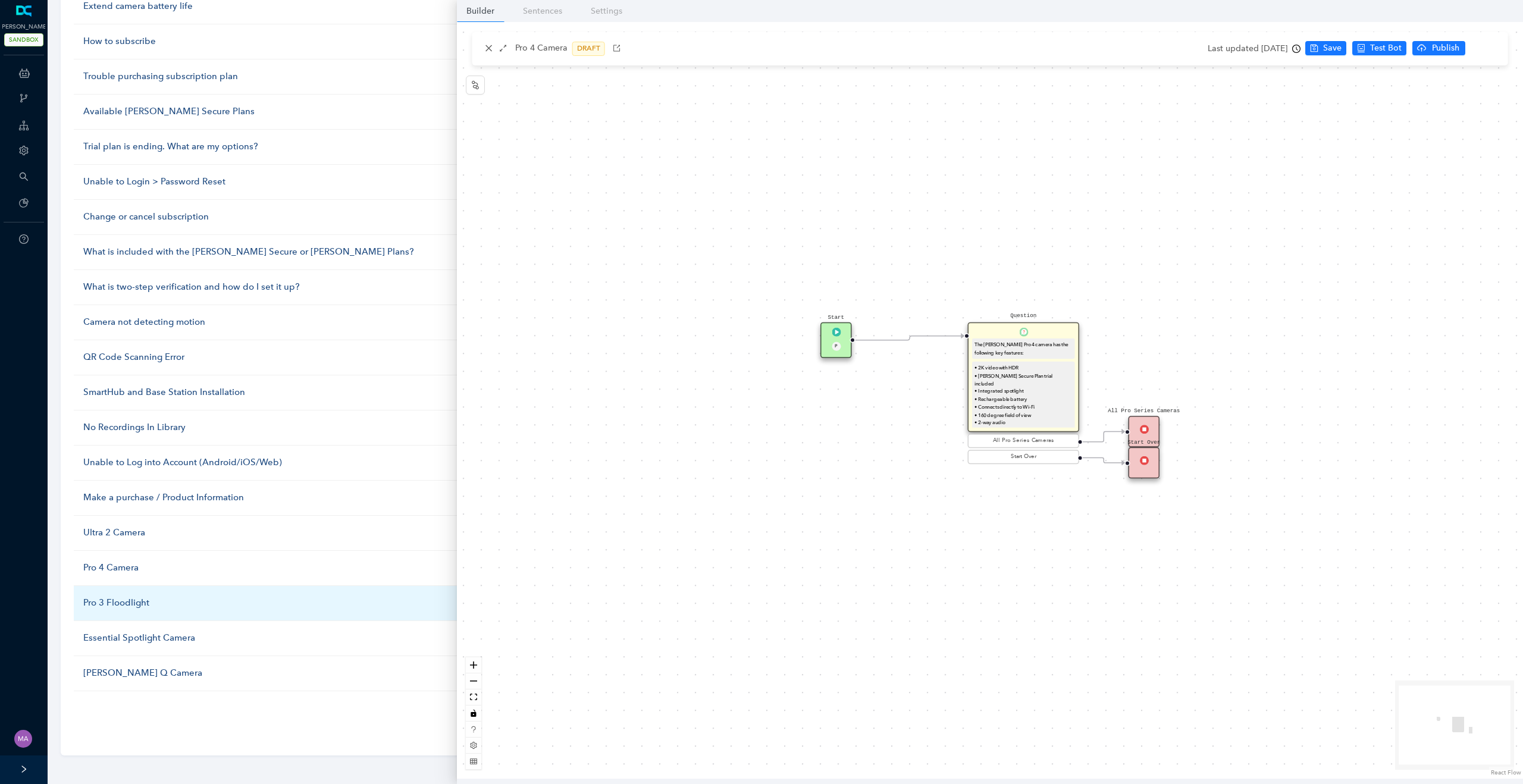
click at [117, 601] on div "Pro 3 Floodlight" at bounding box center [291, 603] width 416 height 14
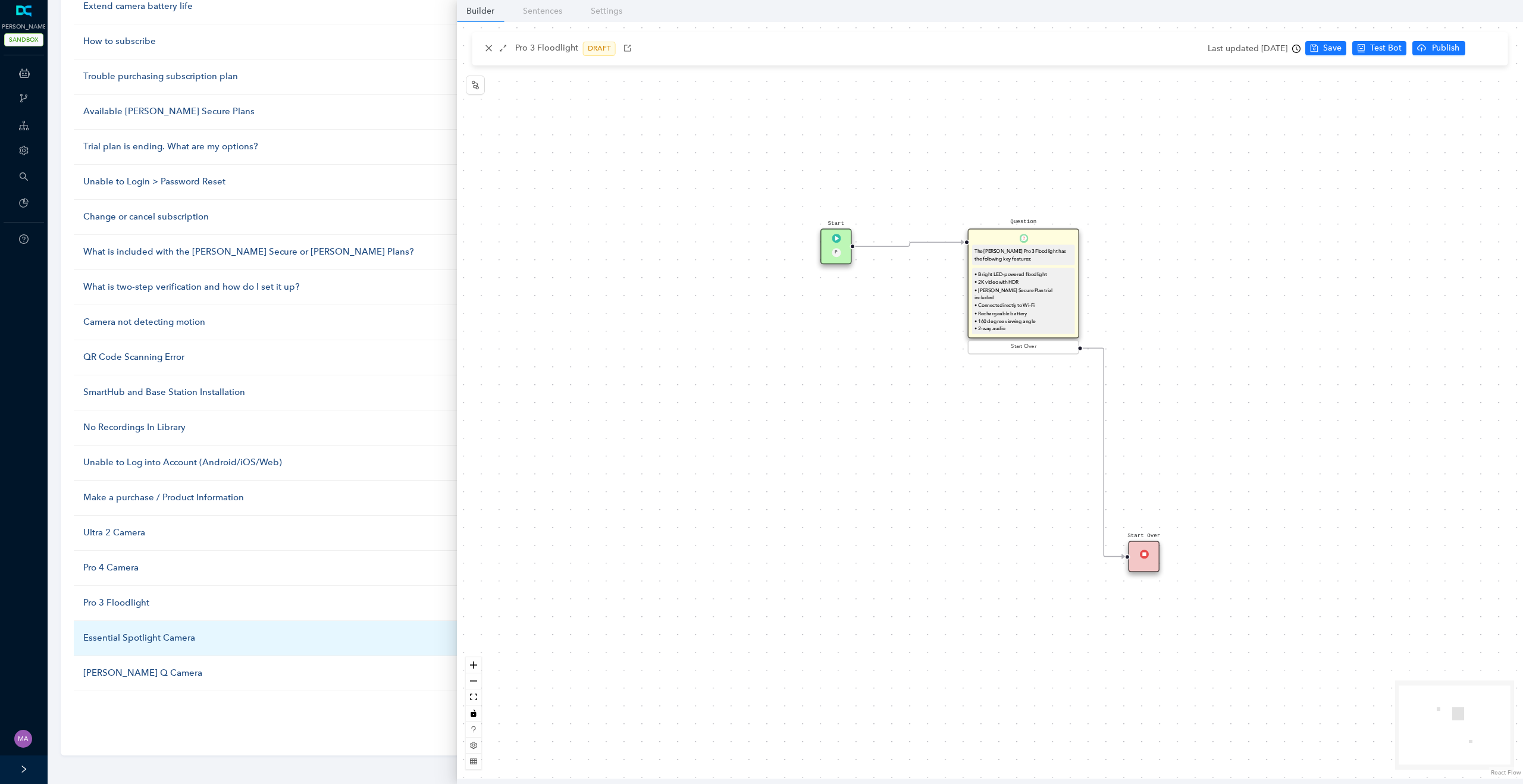
click at [114, 637] on div "Essential Spotlight Camera" at bounding box center [291, 638] width 416 height 14
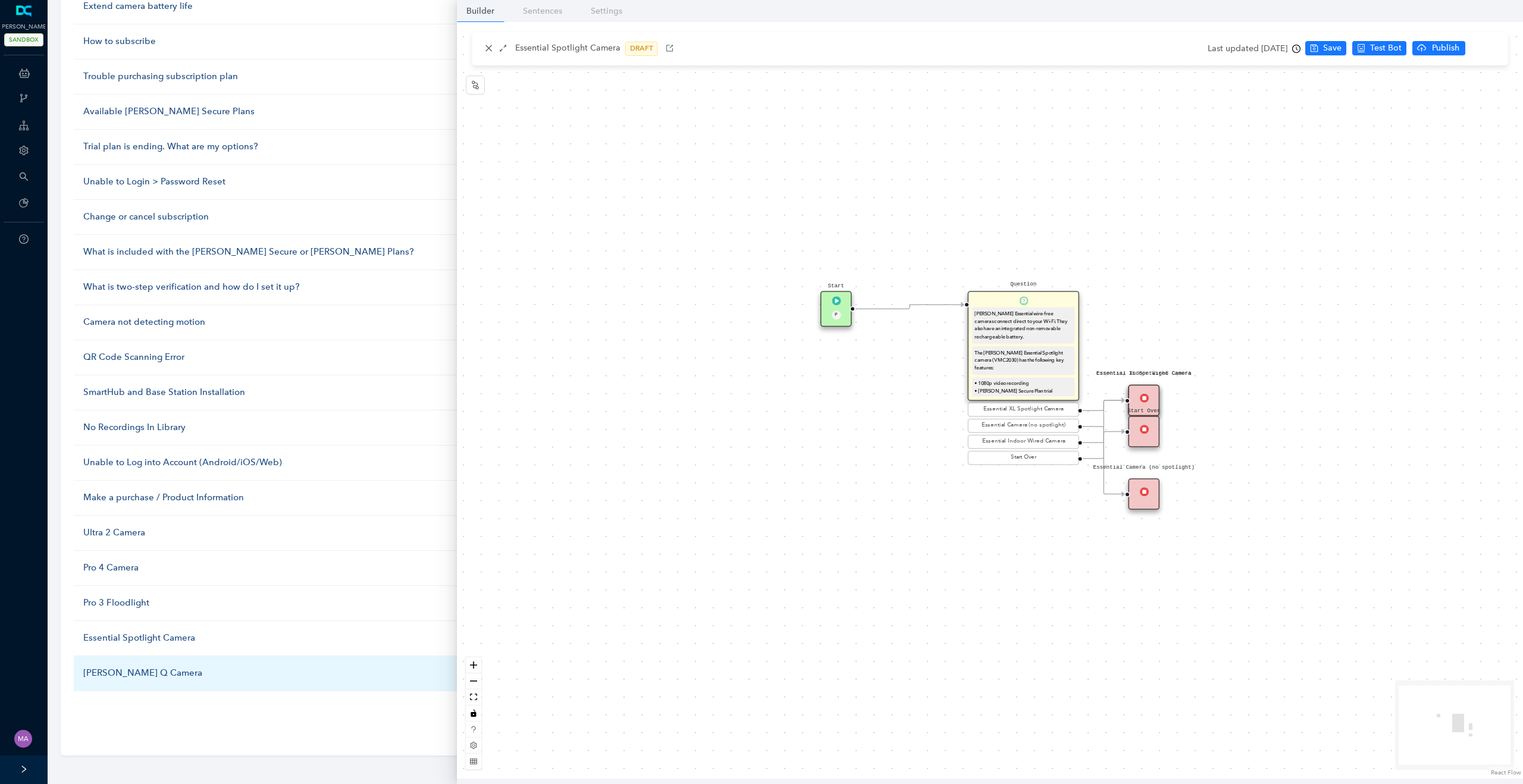
click at [112, 674] on div "Arlo Q Camera" at bounding box center [291, 673] width 416 height 14
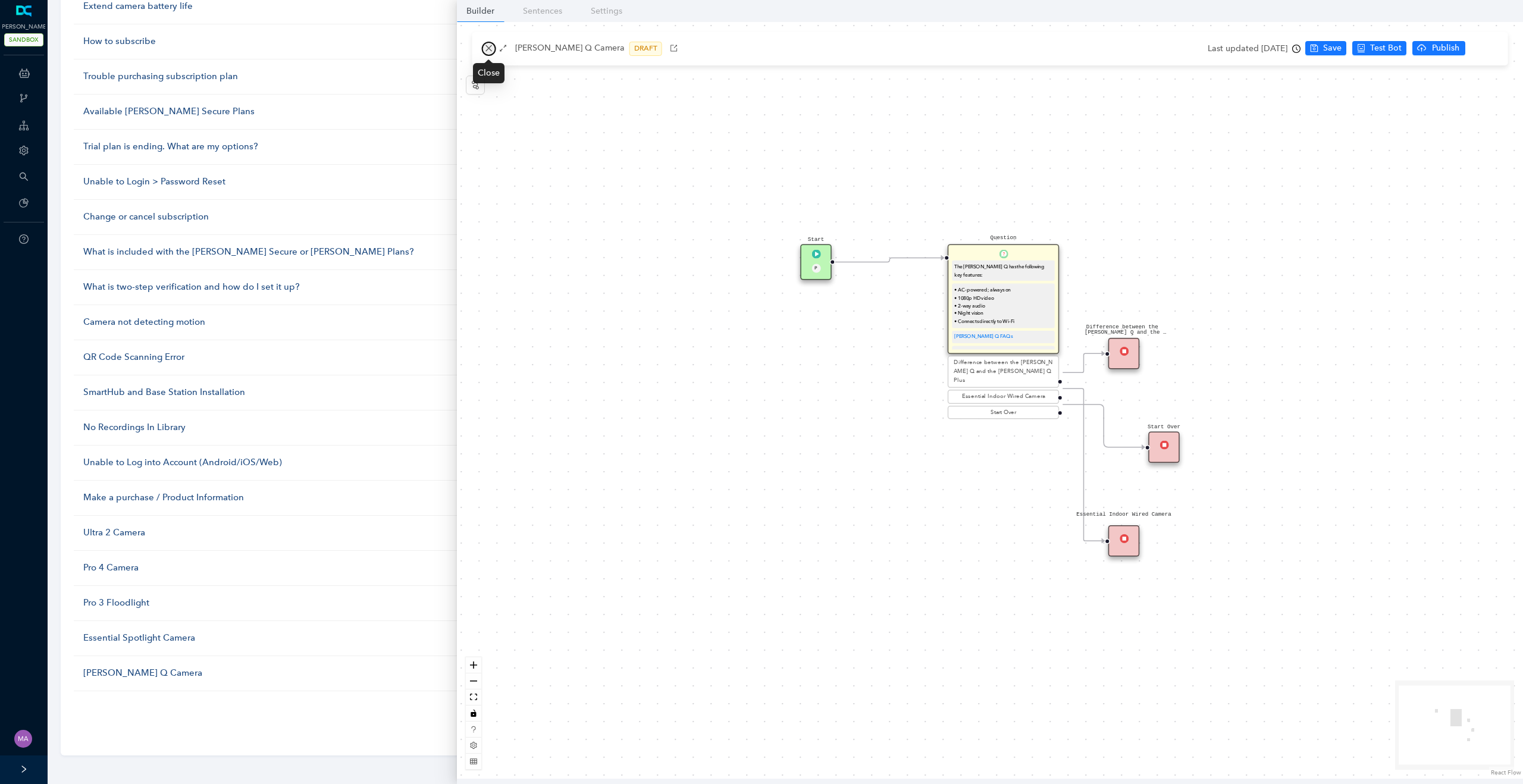
click at [487, 47] on icon "close" at bounding box center [489, 48] width 7 height 7
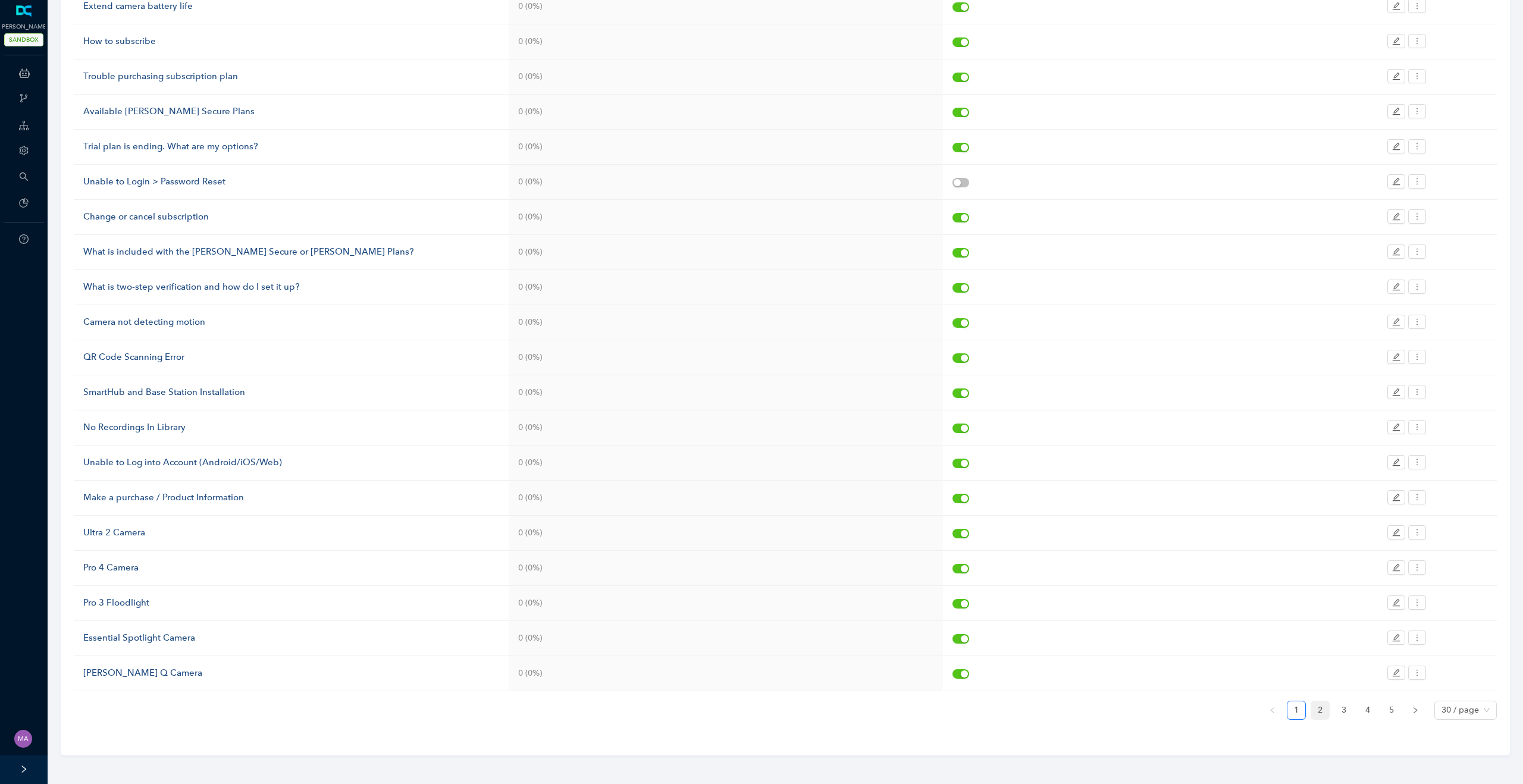
click at [1318, 715] on link "2" at bounding box center [1319, 710] width 18 height 18
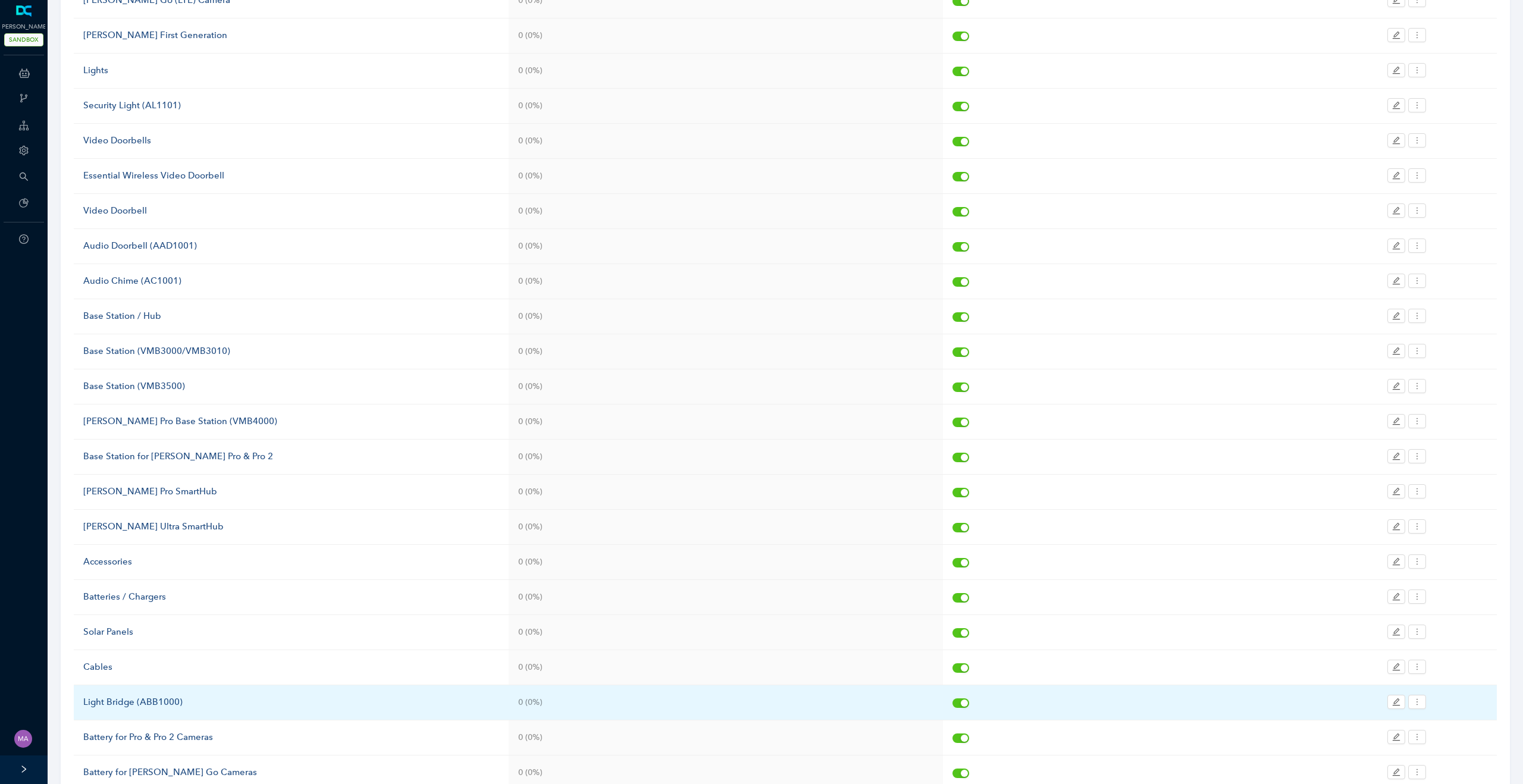
scroll to position [0, 0]
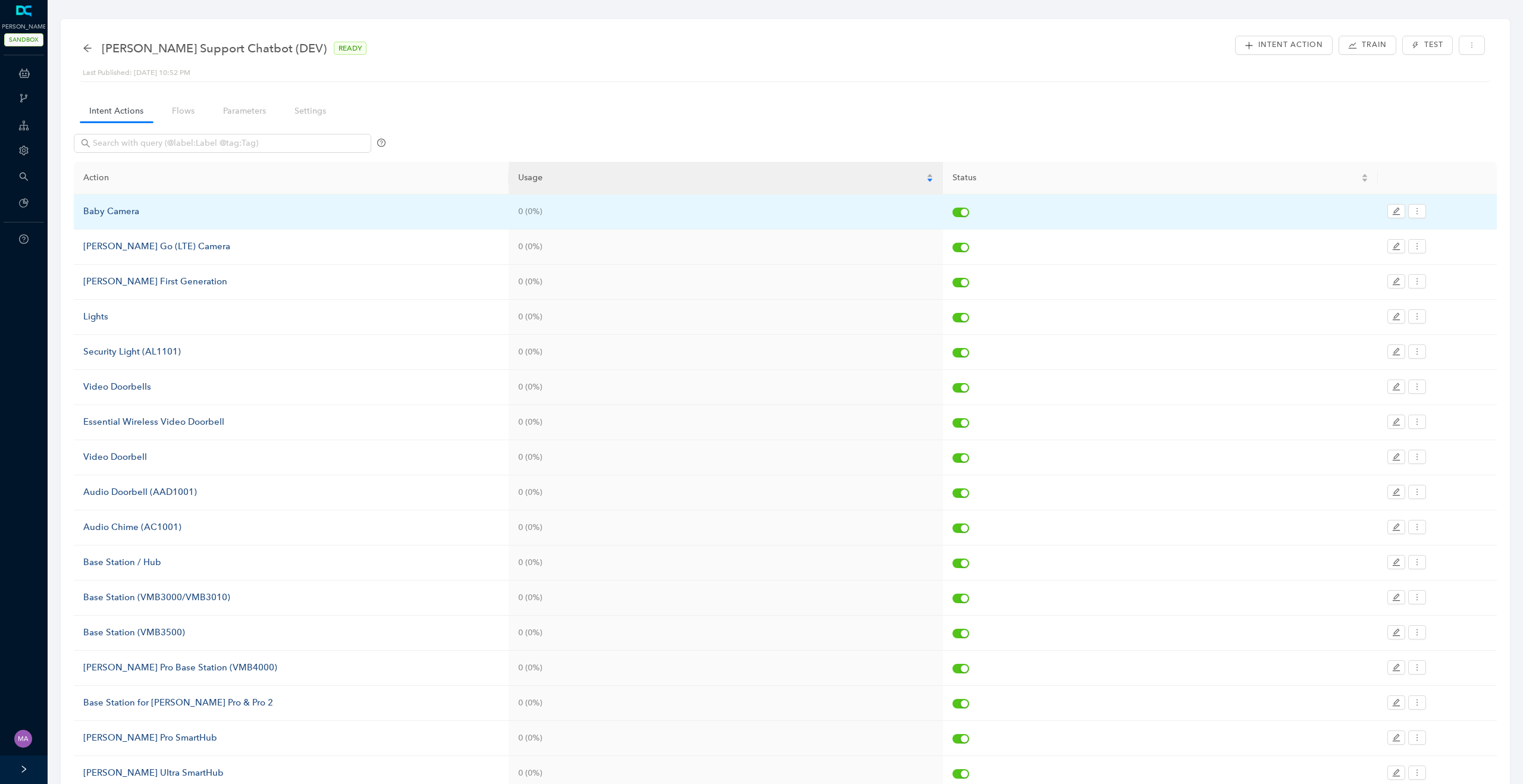
click at [116, 209] on div "Baby Camera" at bounding box center [291, 212] width 416 height 14
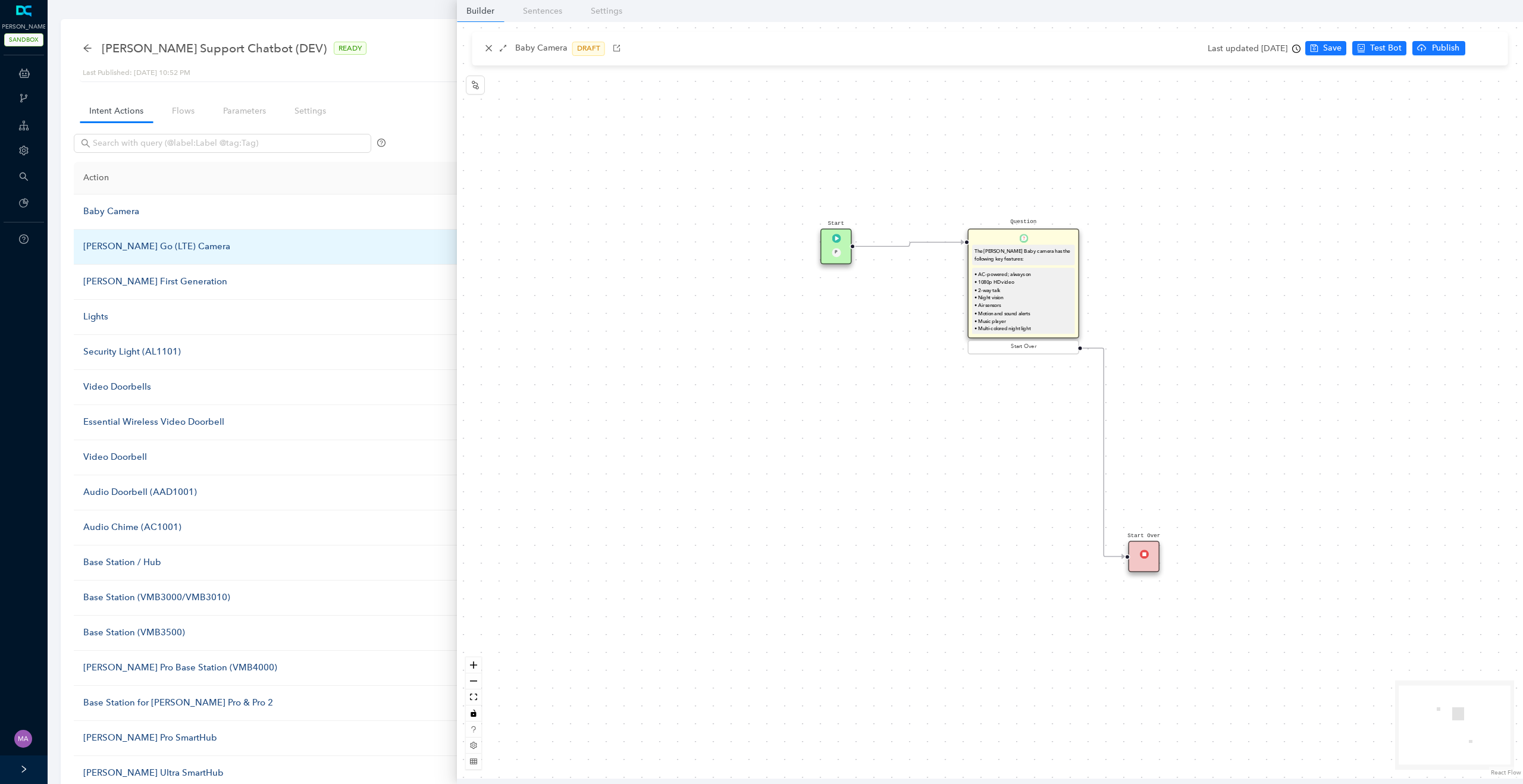
click at [115, 247] on div "Arlo Go (LTE) Camera" at bounding box center [291, 247] width 416 height 14
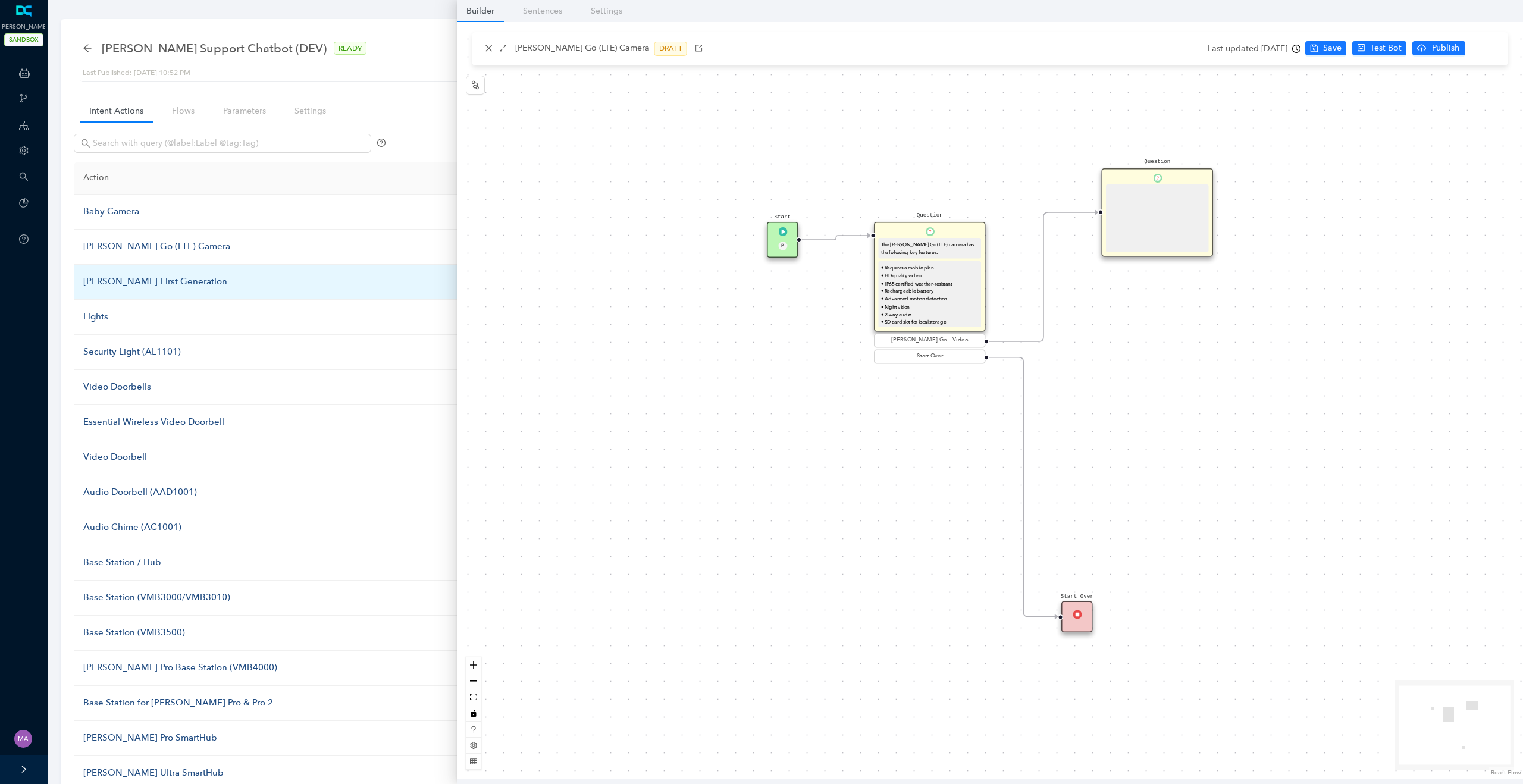
click at [107, 280] on div "[PERSON_NAME] First Generation" at bounding box center [291, 282] width 416 height 14
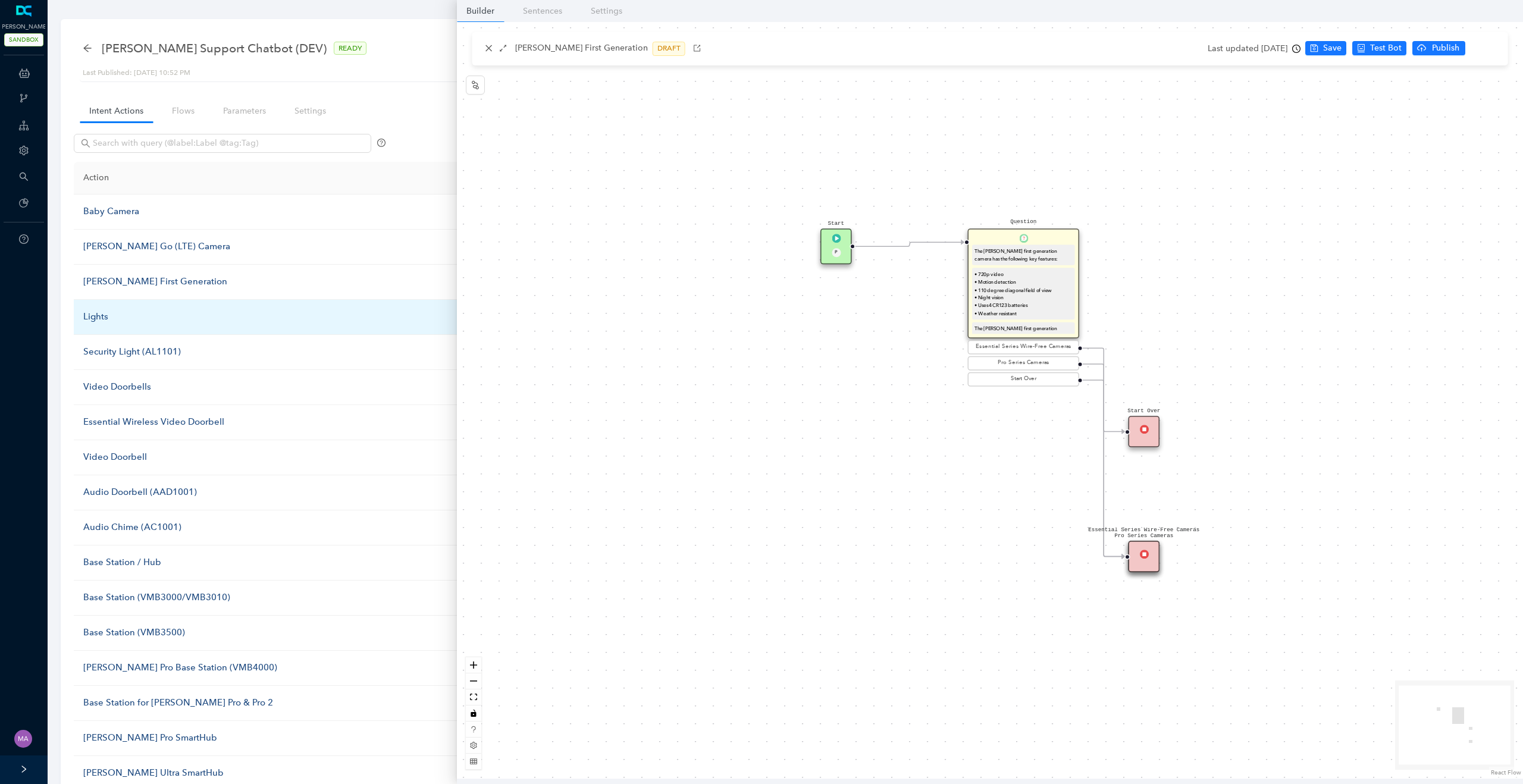
click at [93, 320] on div "Lights" at bounding box center [291, 317] width 416 height 14
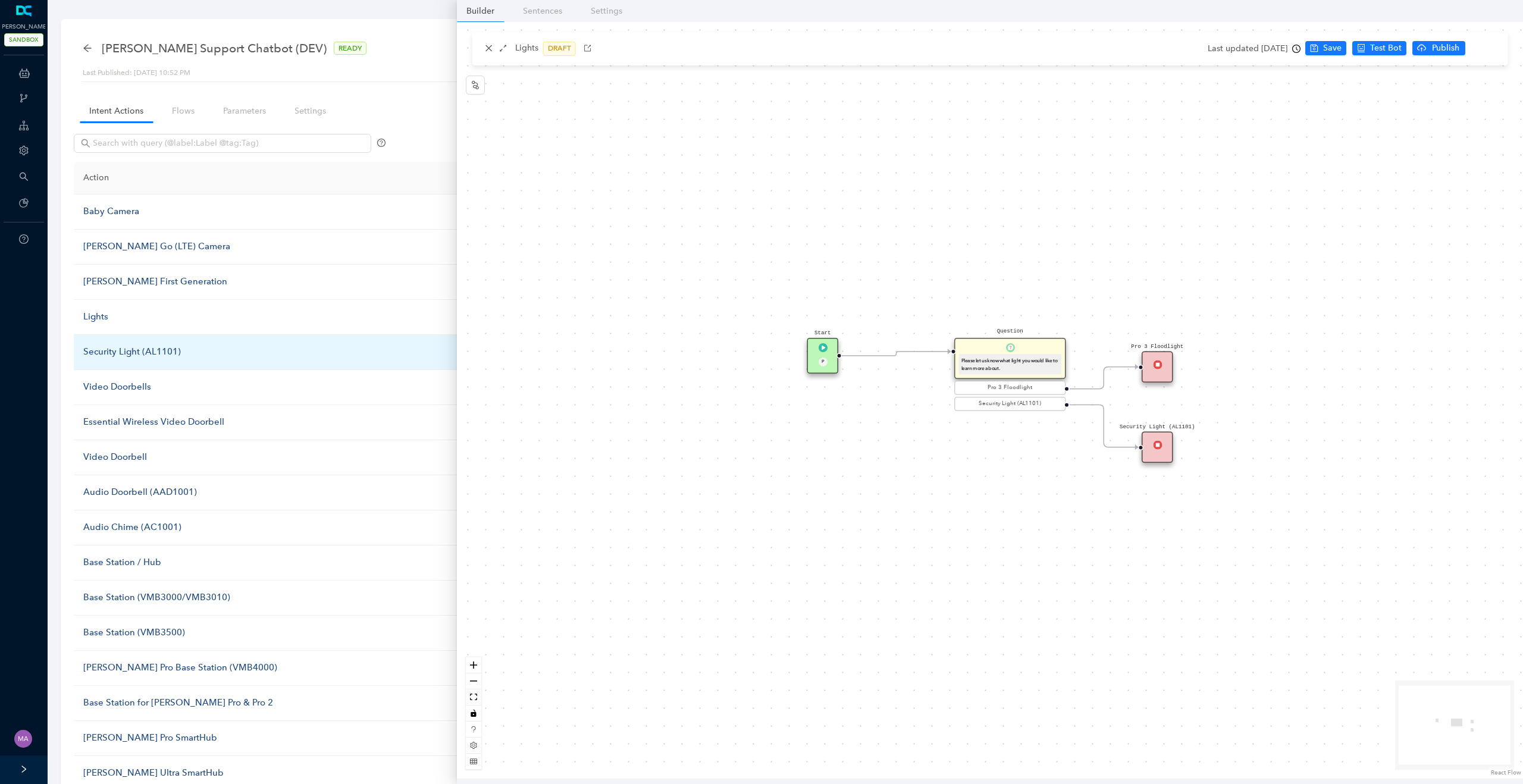
click at [100, 351] on div "Security Light (AL1101)" at bounding box center [291, 352] width 416 height 14
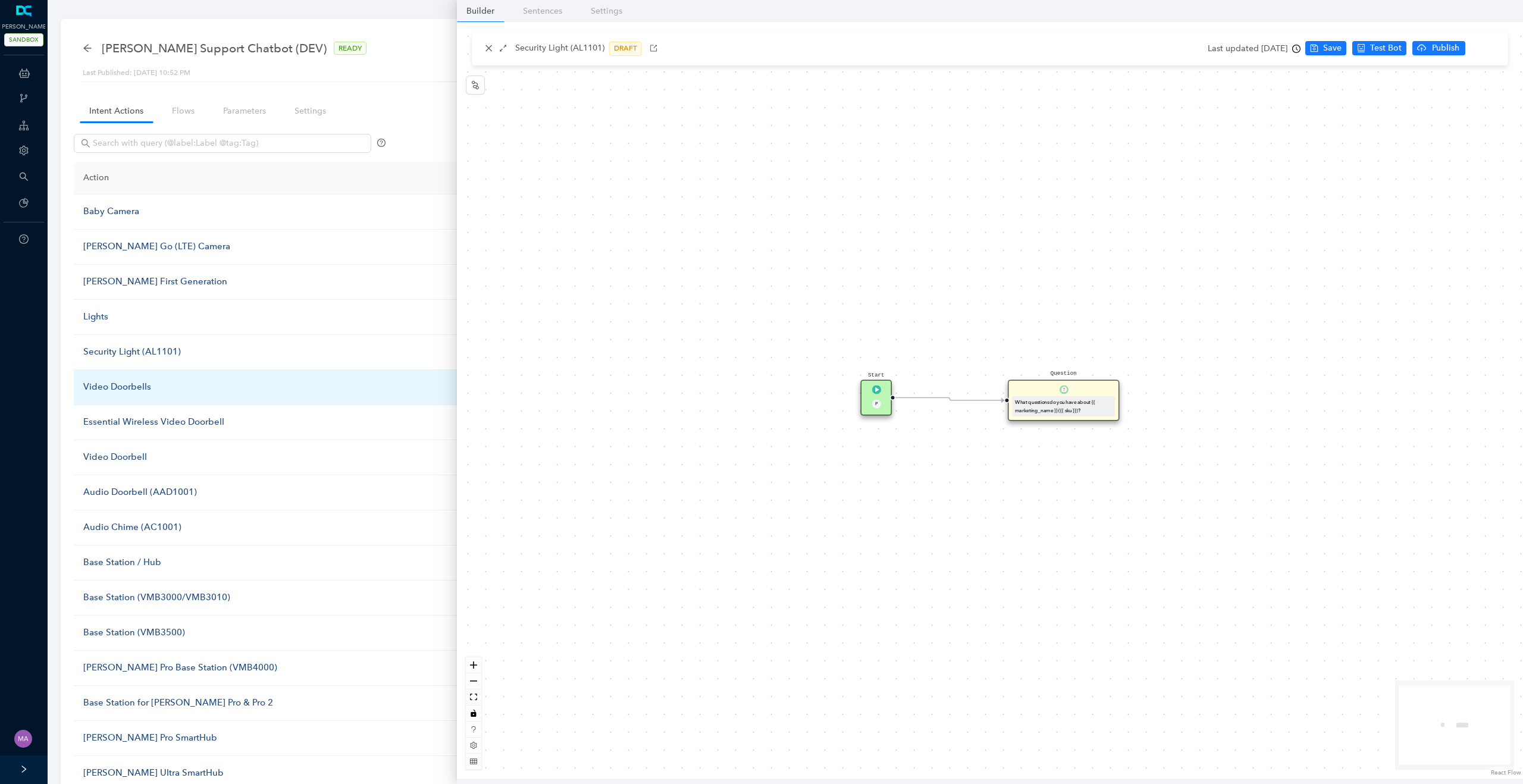
click at [110, 387] on div "Video Doorbells" at bounding box center [291, 387] width 416 height 14
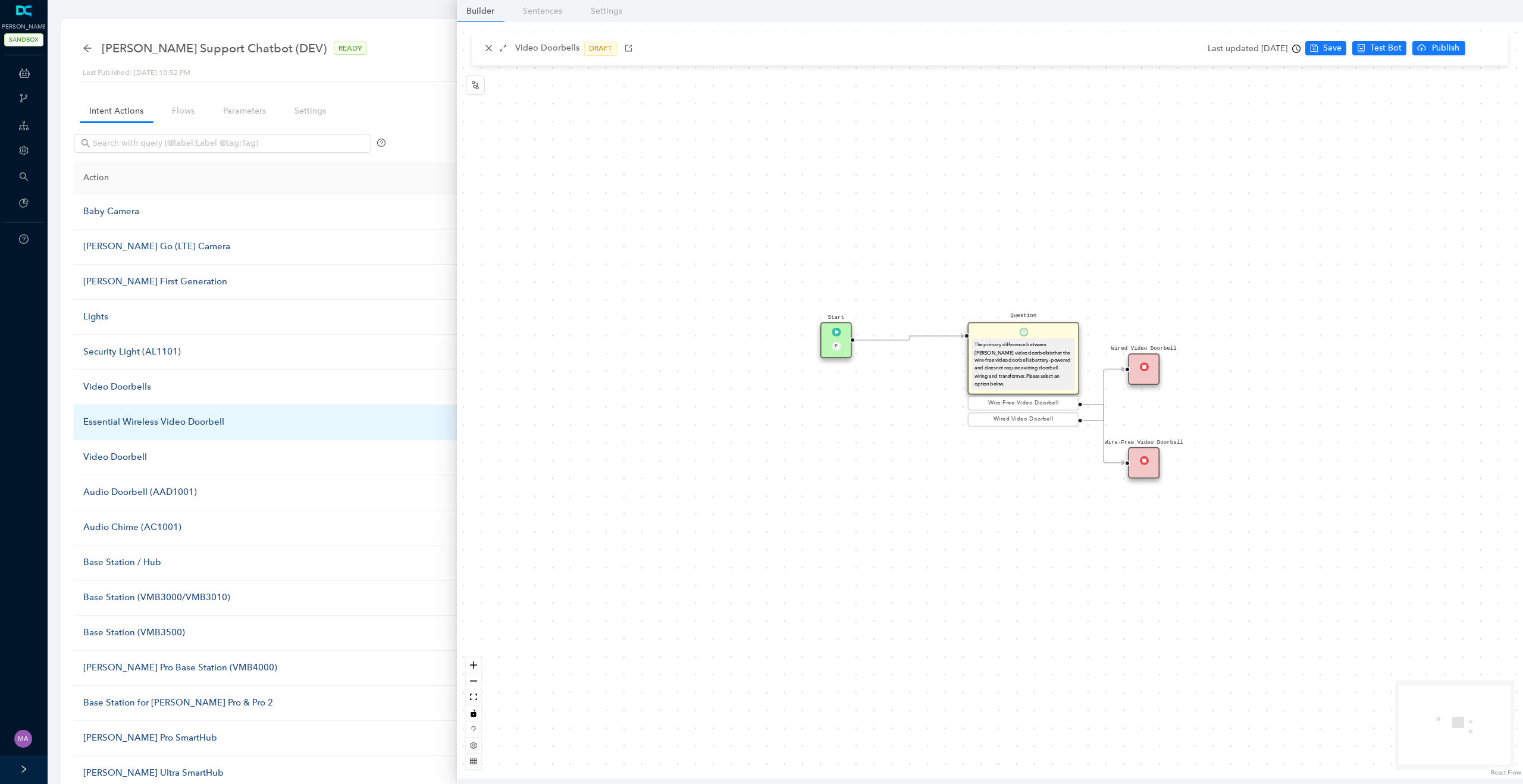
click at [122, 423] on div "Essential Wireless Video Doorbell" at bounding box center [291, 422] width 416 height 14
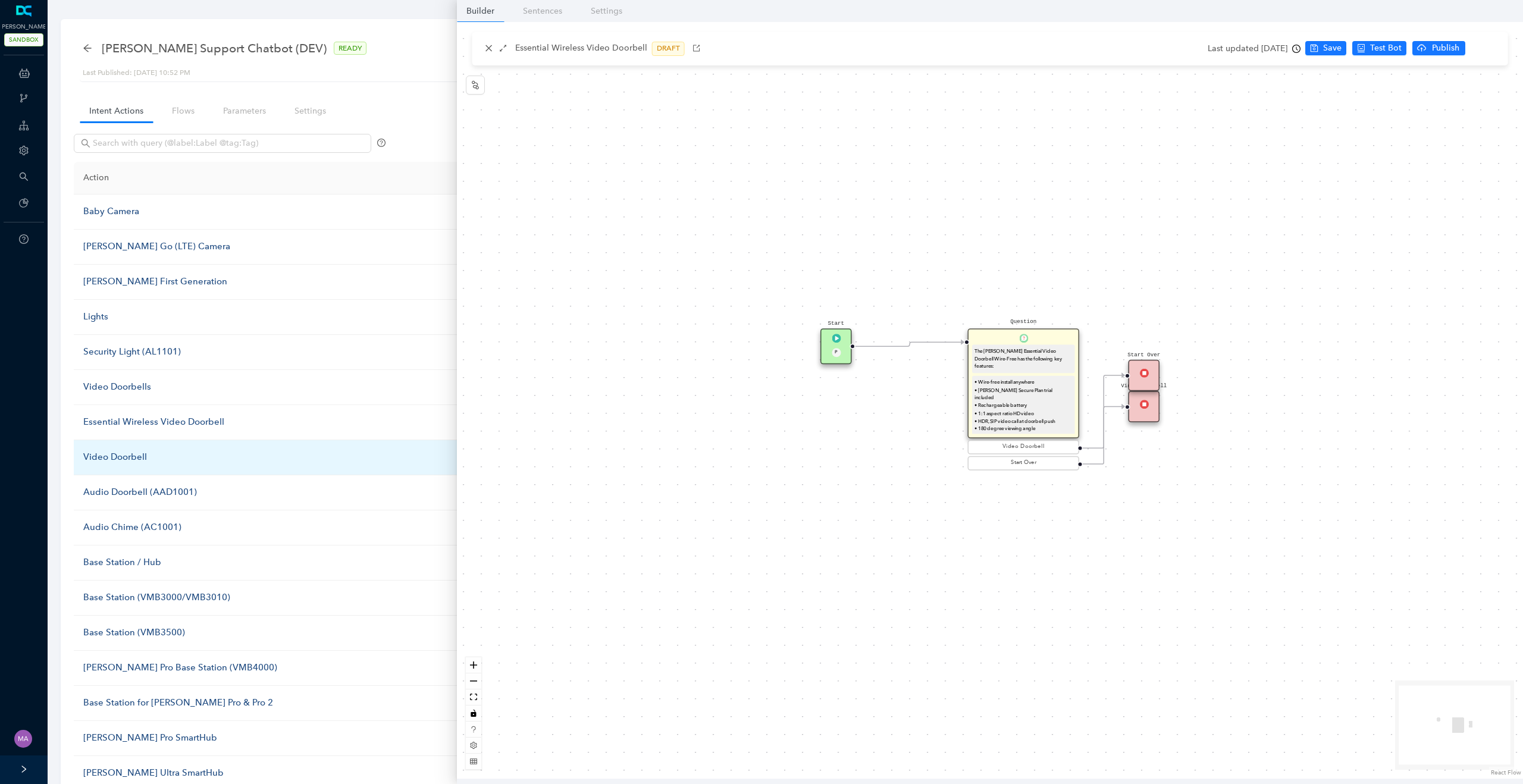
click at [118, 457] on div "Video Doorbell" at bounding box center [291, 457] width 416 height 14
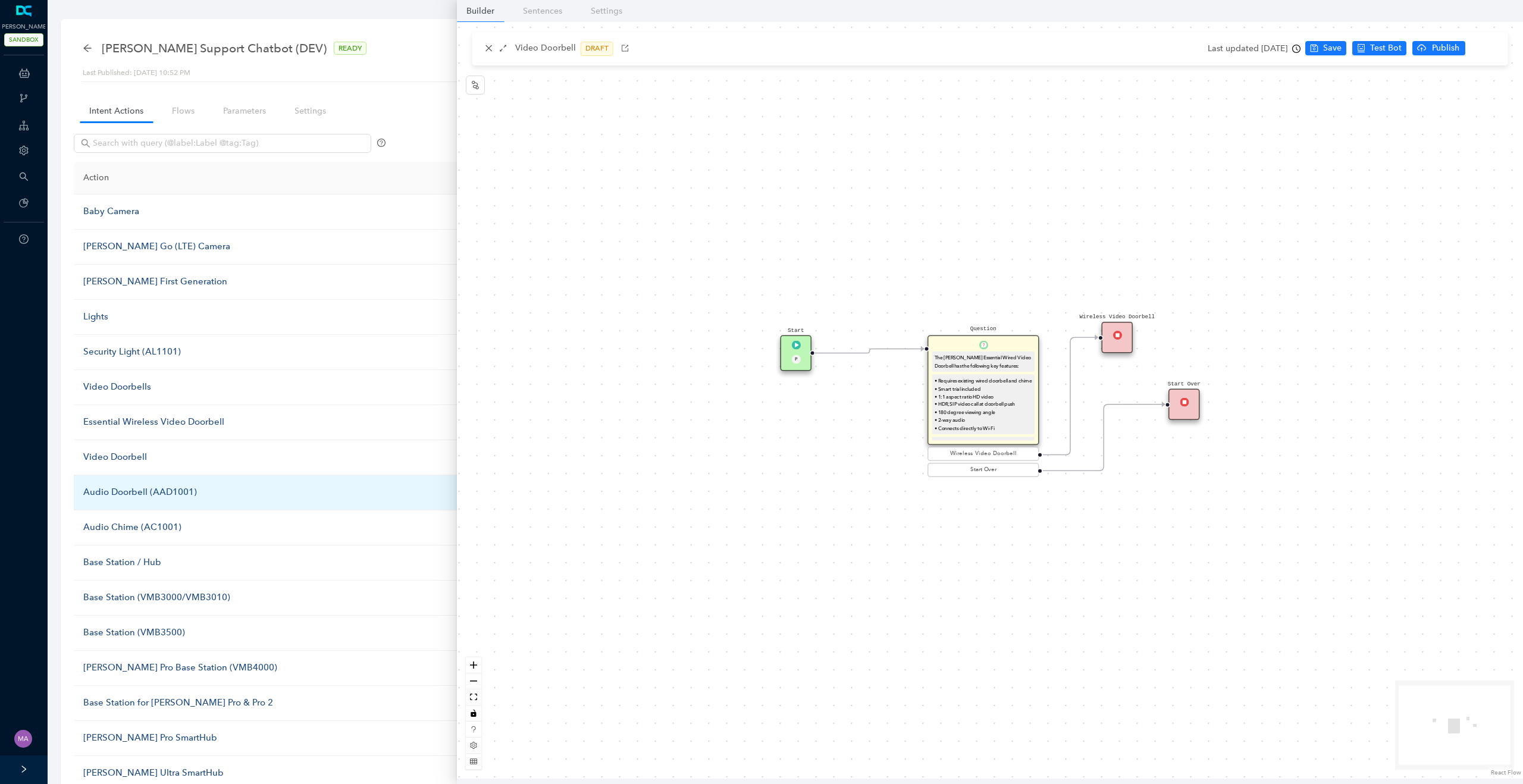
click at [110, 493] on div "Audio Doorbell (AAD1001)" at bounding box center [291, 492] width 416 height 14
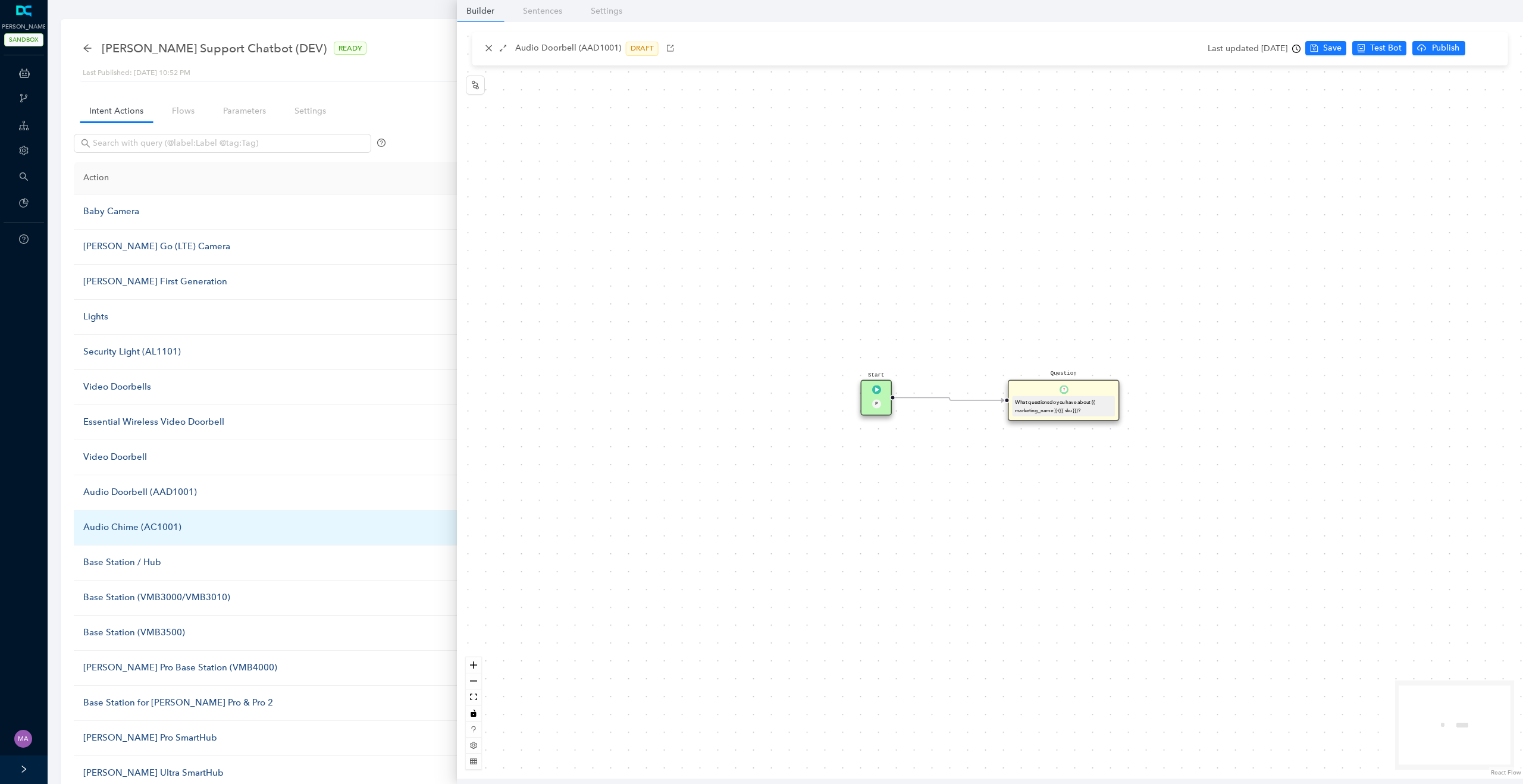
click at [110, 528] on div "Audio Chime (AC1001)" at bounding box center [291, 528] width 416 height 14
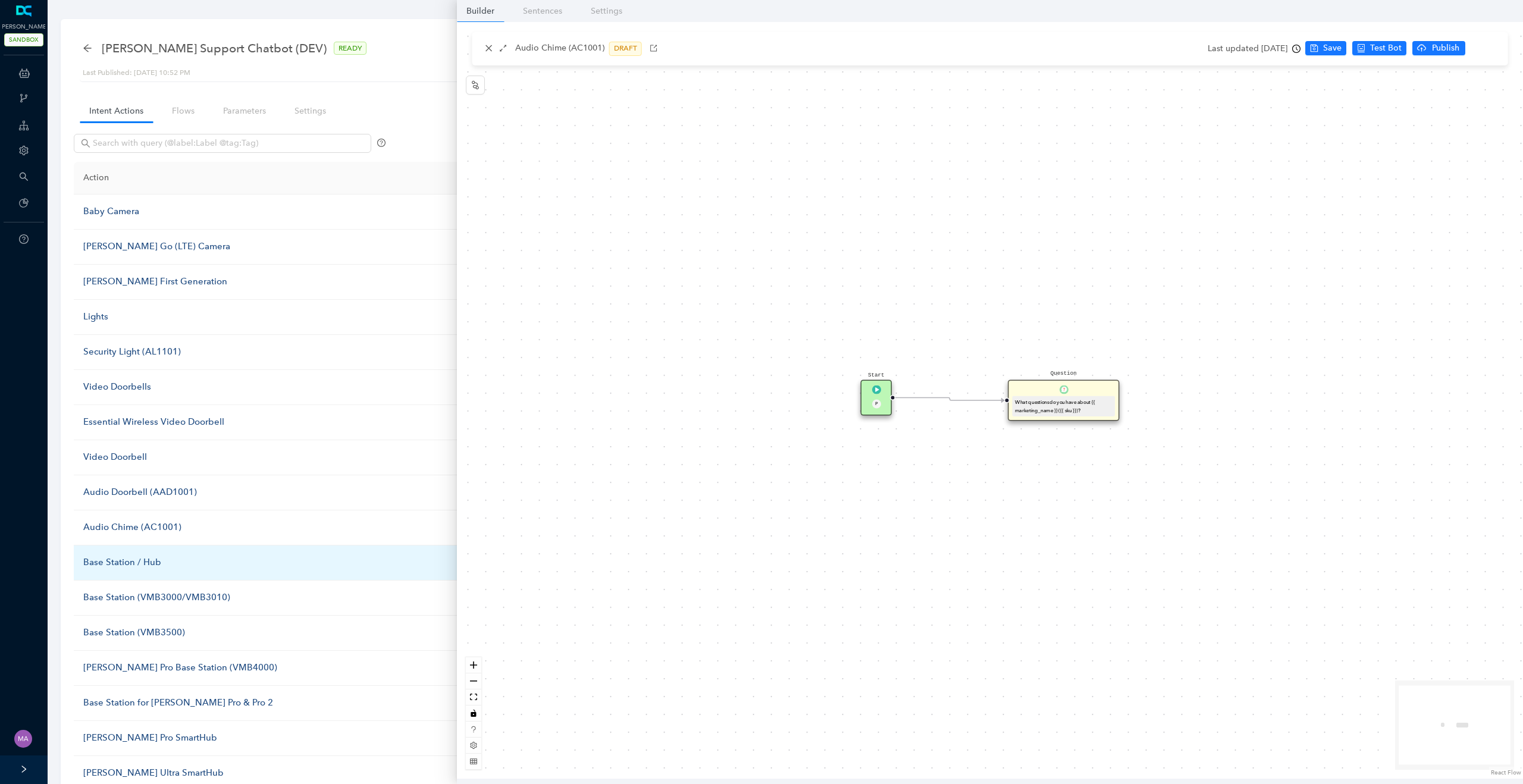
click at [111, 562] on div "Base Station / Hub" at bounding box center [291, 562] width 416 height 14
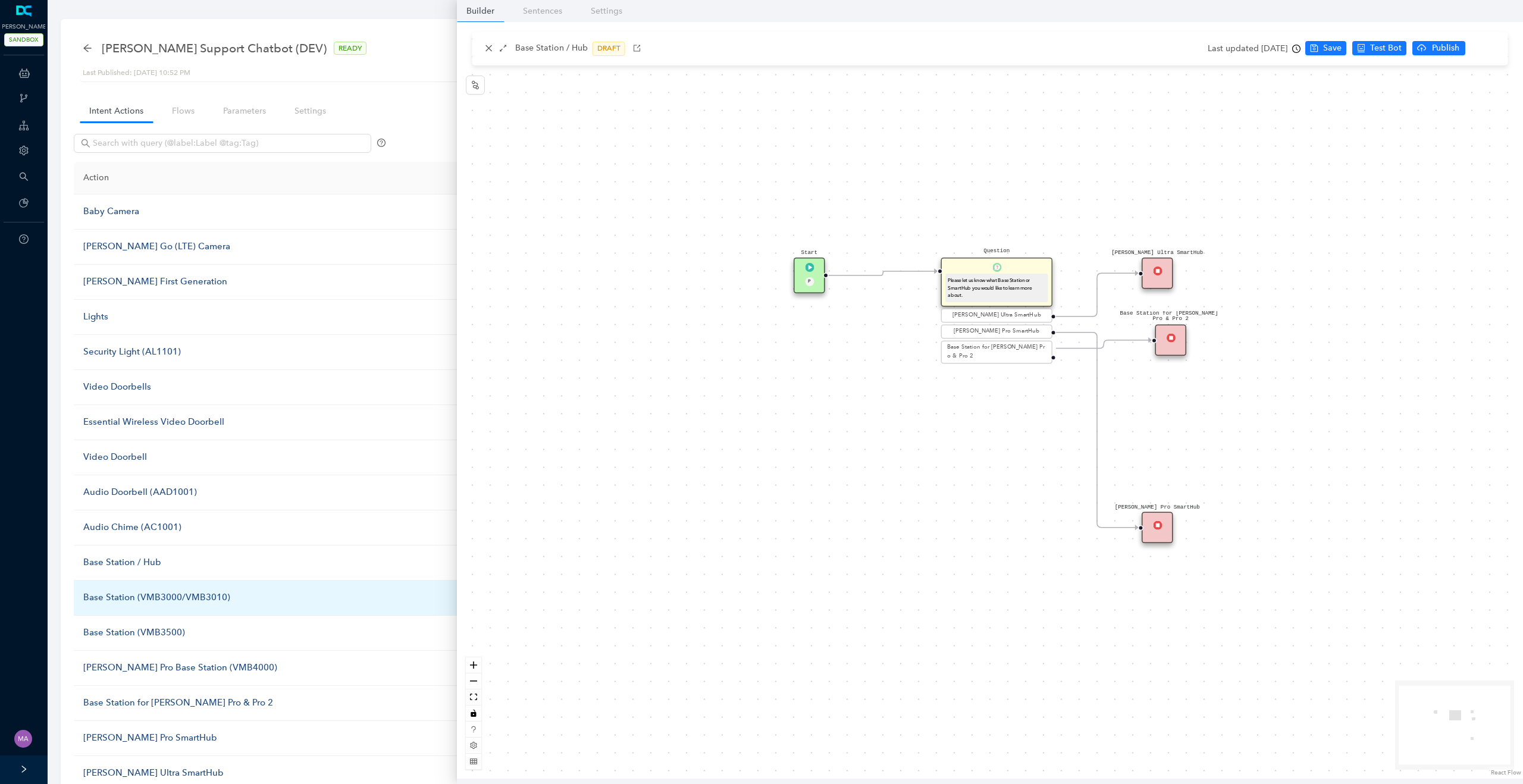
click at [104, 598] on div "Base Station (VMB3000/VMB3010)" at bounding box center [291, 597] width 416 height 14
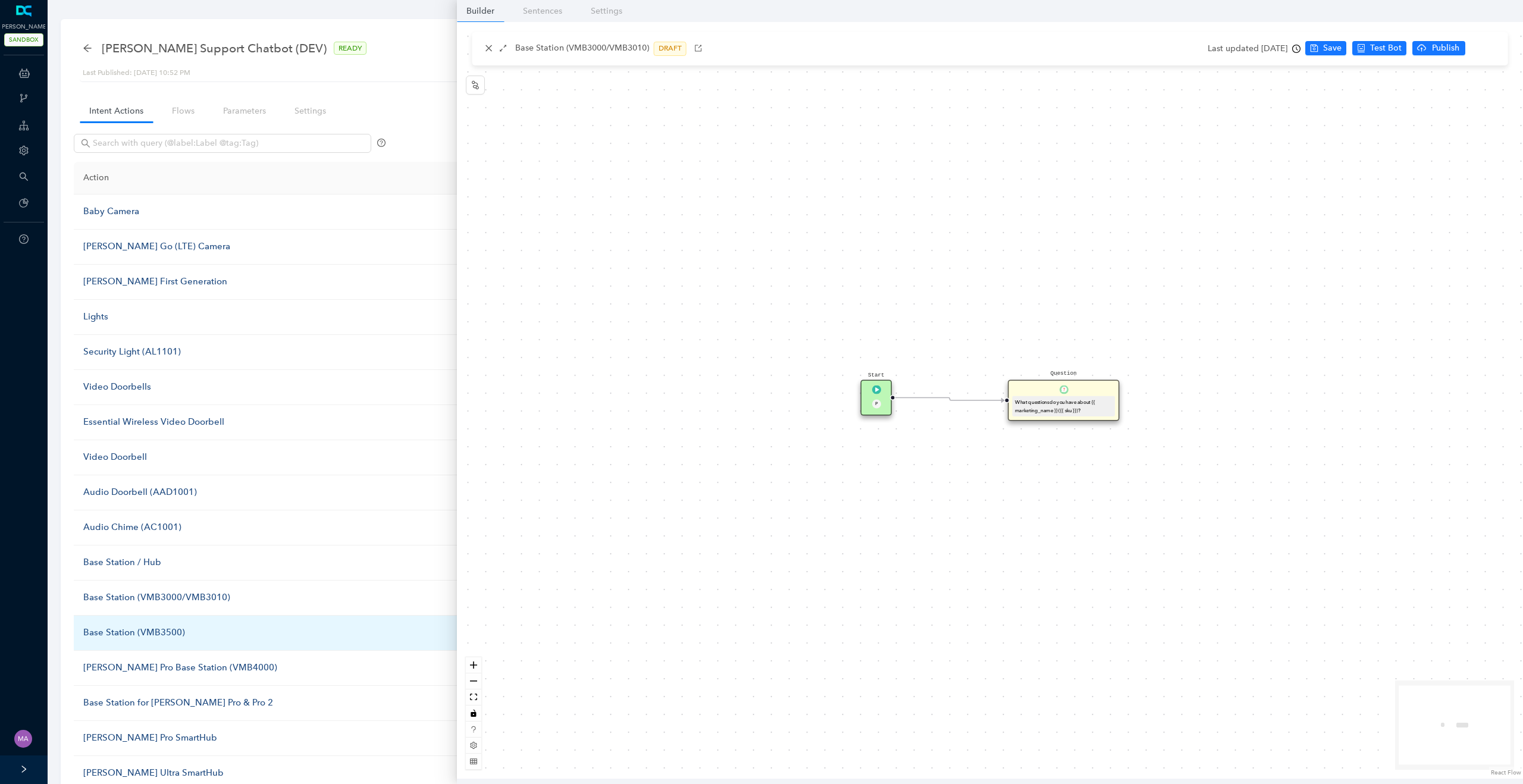
click at [106, 635] on div "Base Station (VMB3500)" at bounding box center [291, 633] width 416 height 14
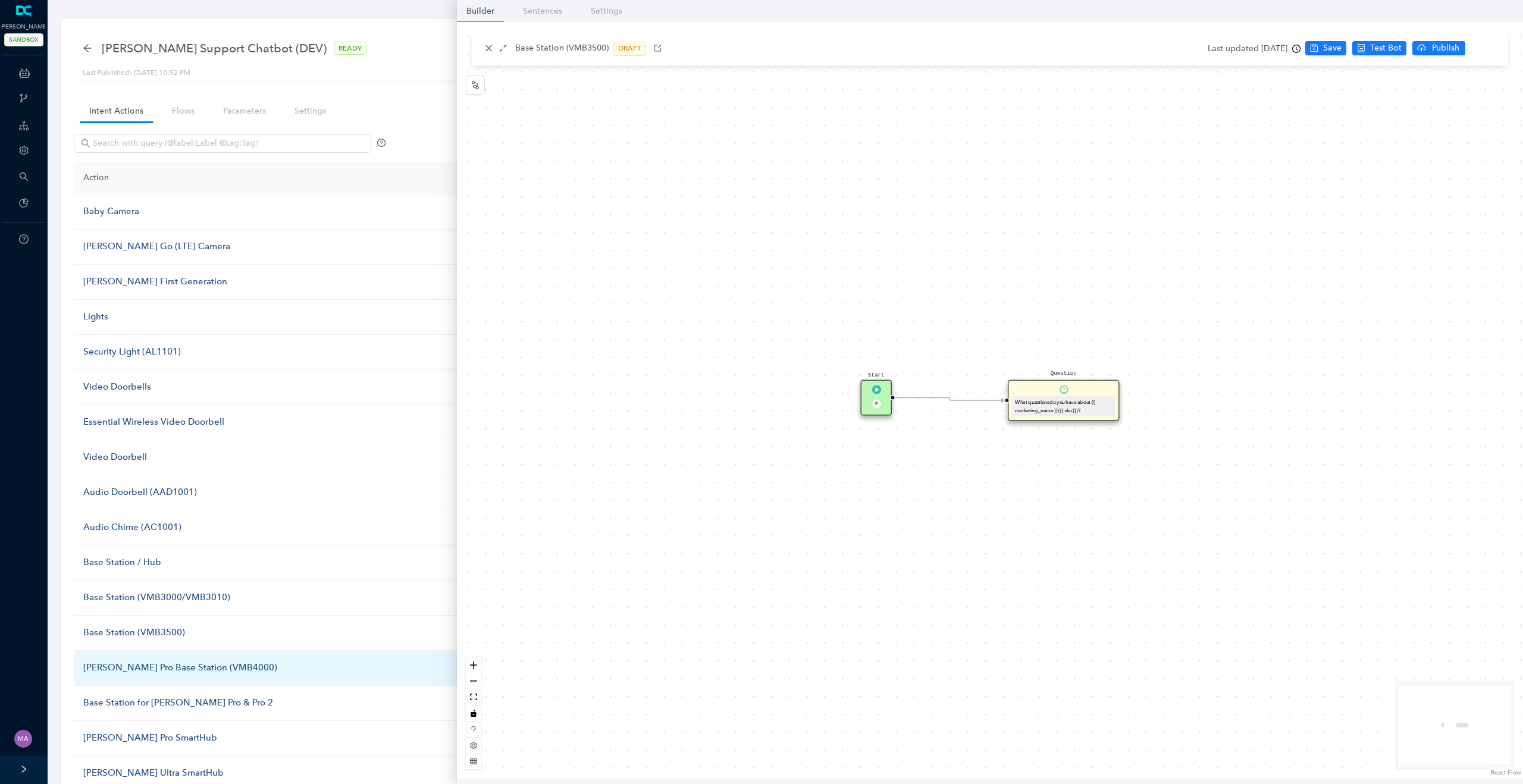
click at [117, 669] on div "Arlo Pro Base Station (VMB4000)" at bounding box center [291, 668] width 416 height 14
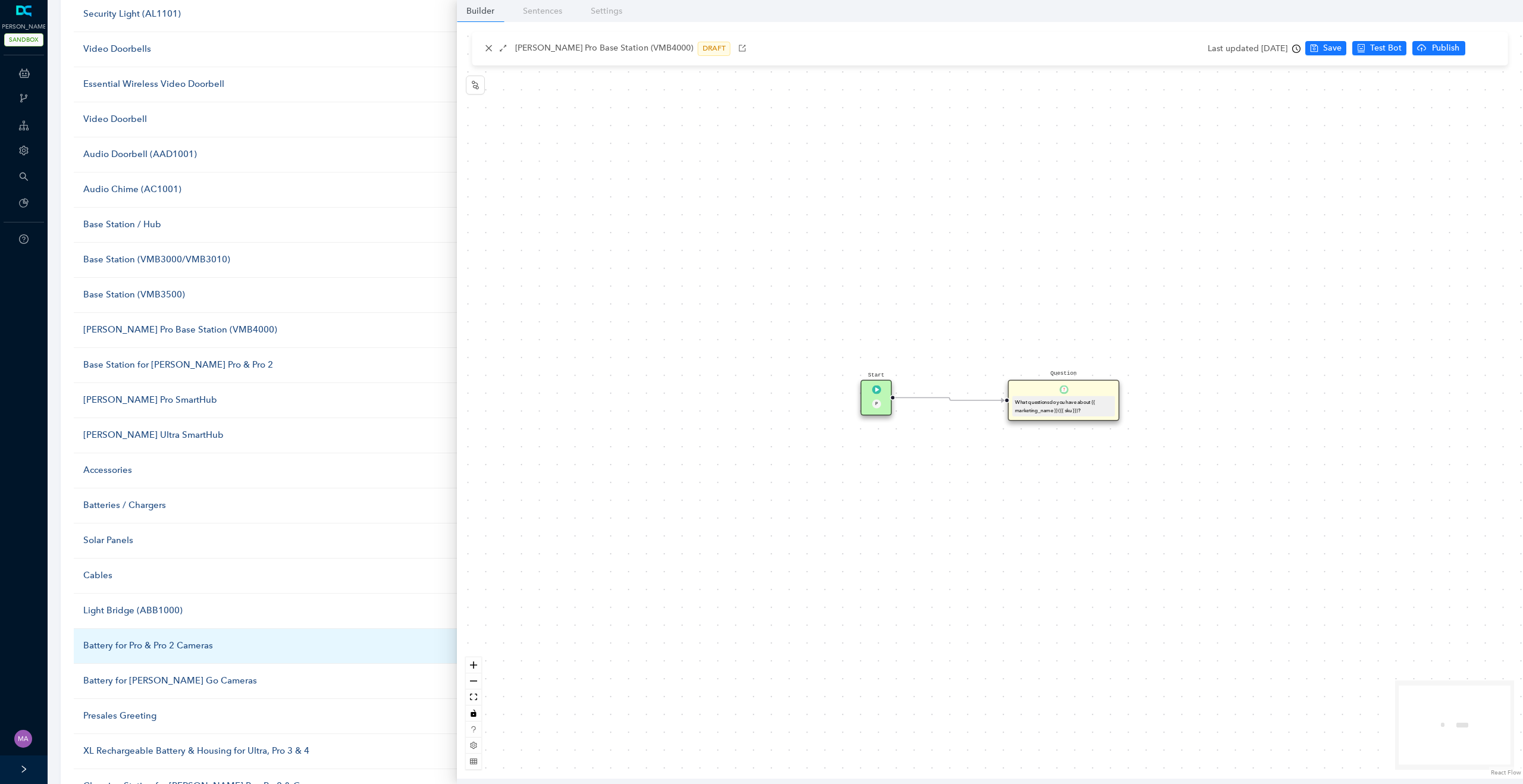
scroll to position [340, 0]
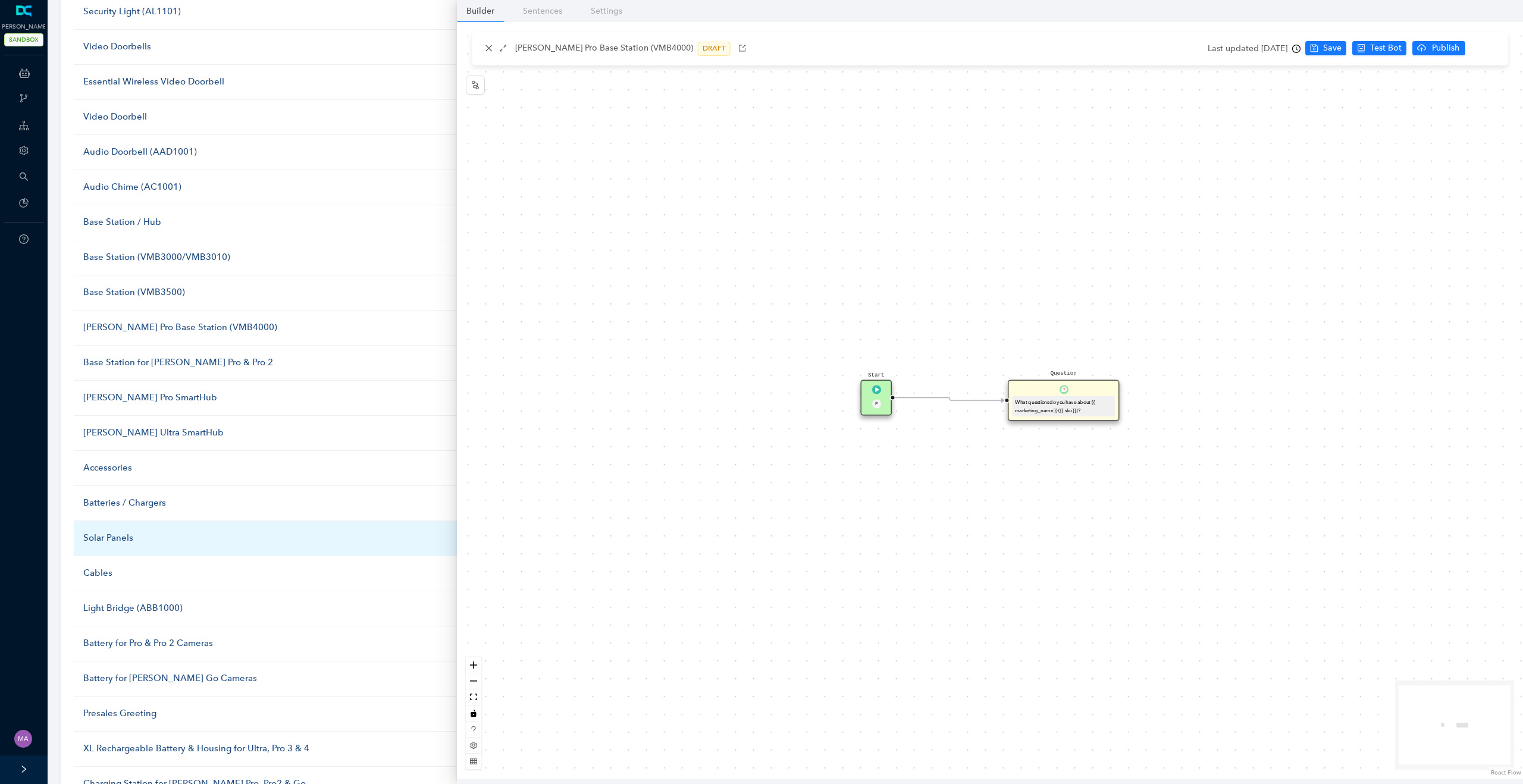
click at [117, 538] on div "Solar Panels" at bounding box center [291, 538] width 416 height 14
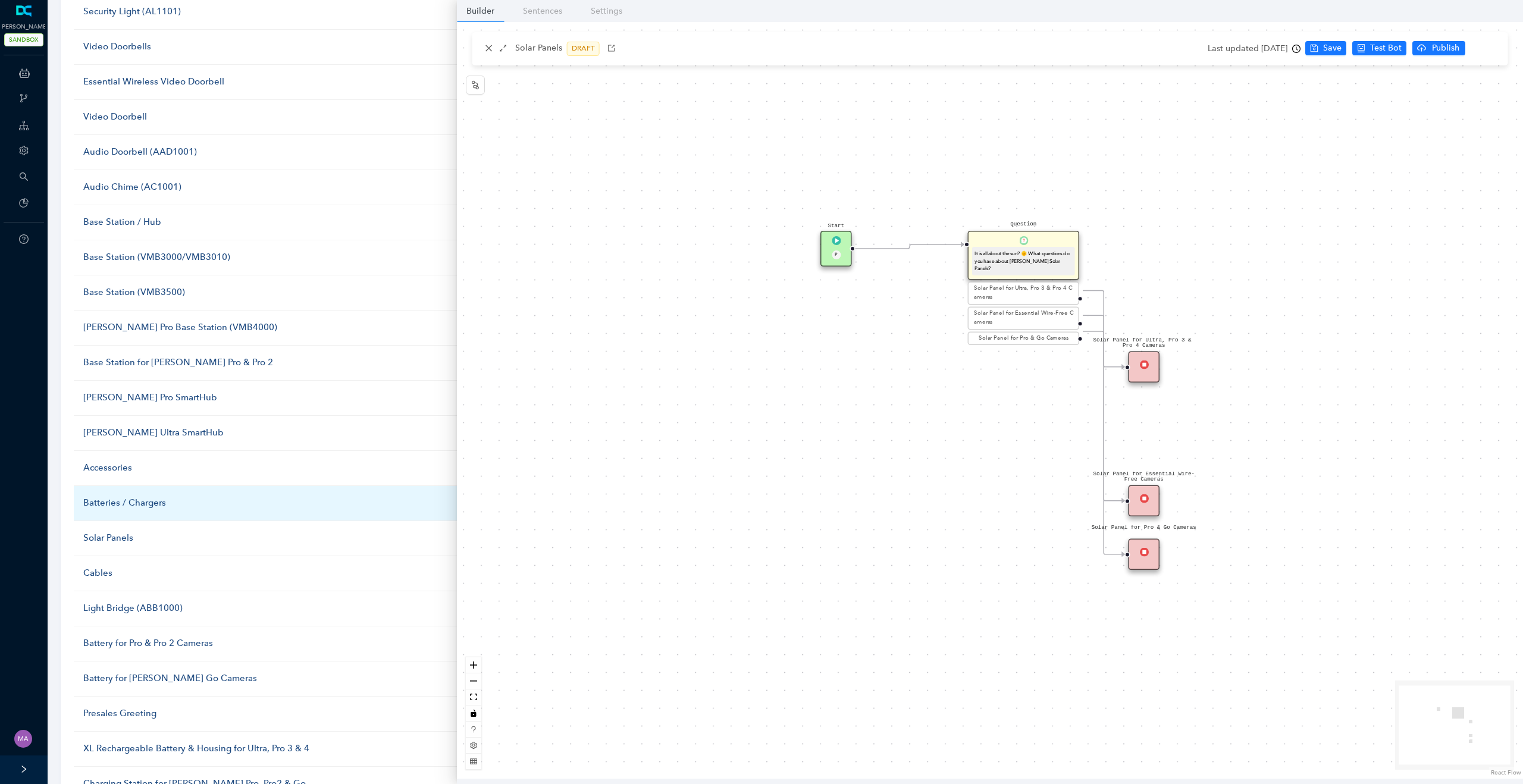
click at [121, 504] on div "Batteries / Chargers" at bounding box center [291, 503] width 416 height 14
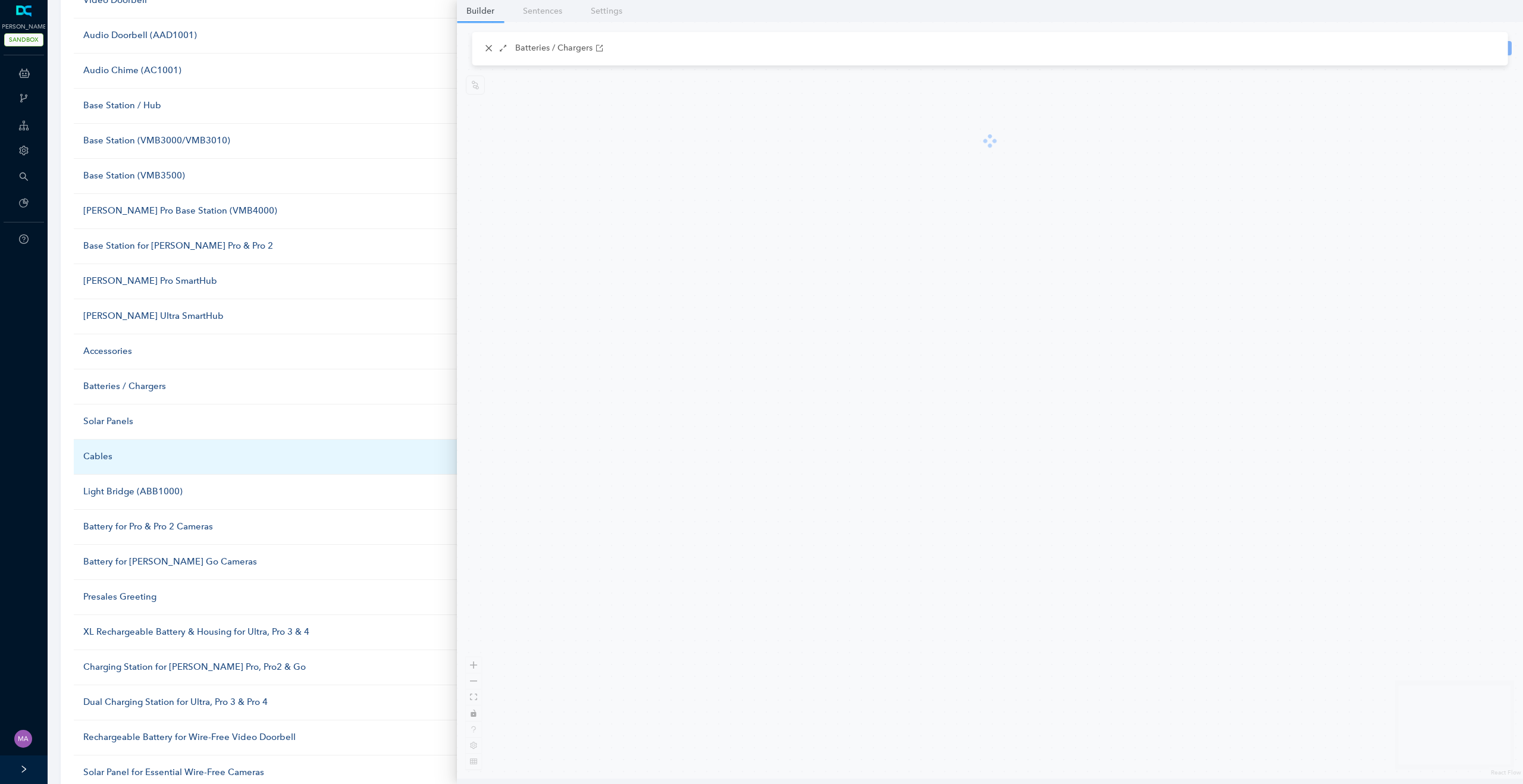
scroll to position [556, 0]
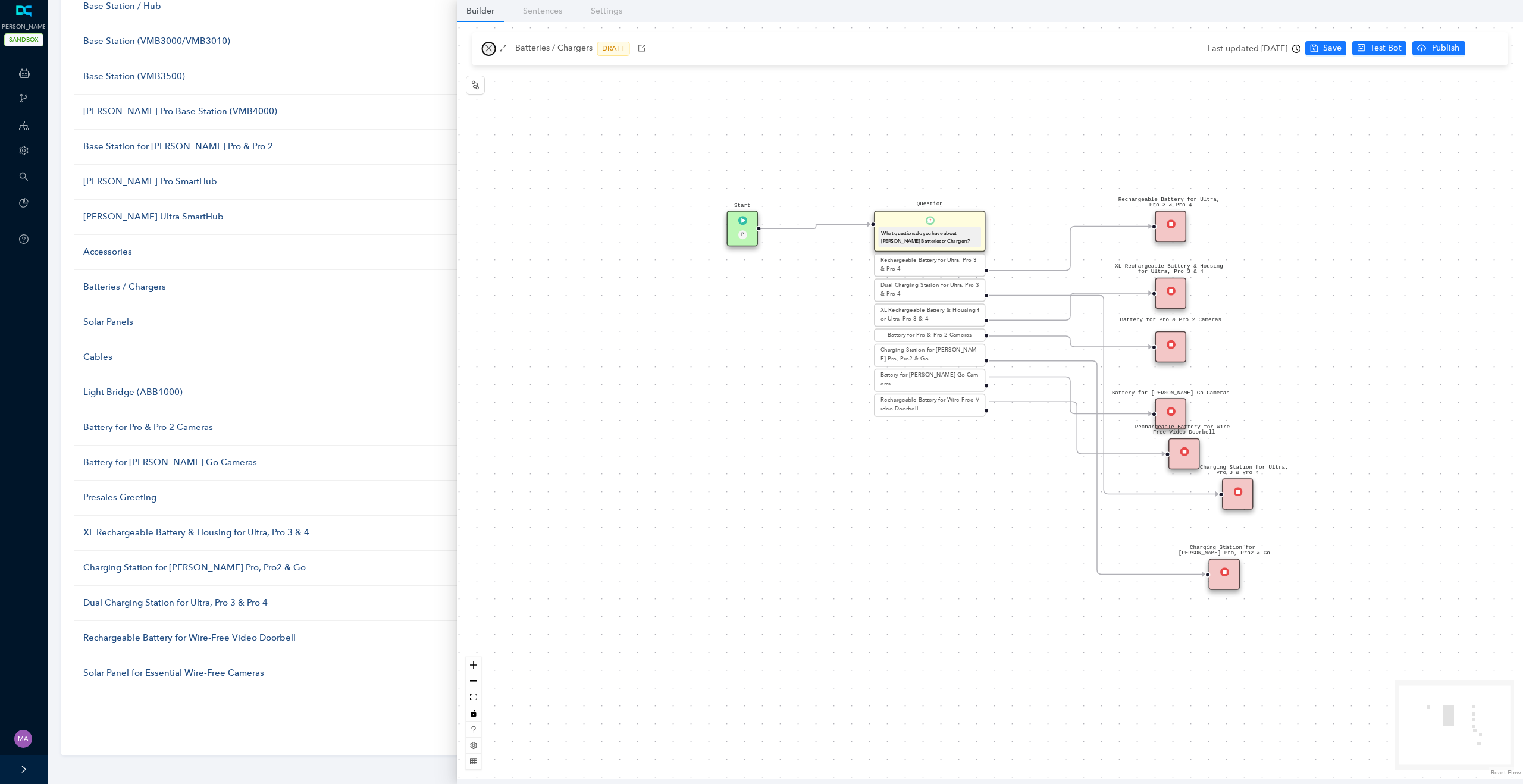
click at [488, 49] on icon "close" at bounding box center [489, 48] width 8 height 8
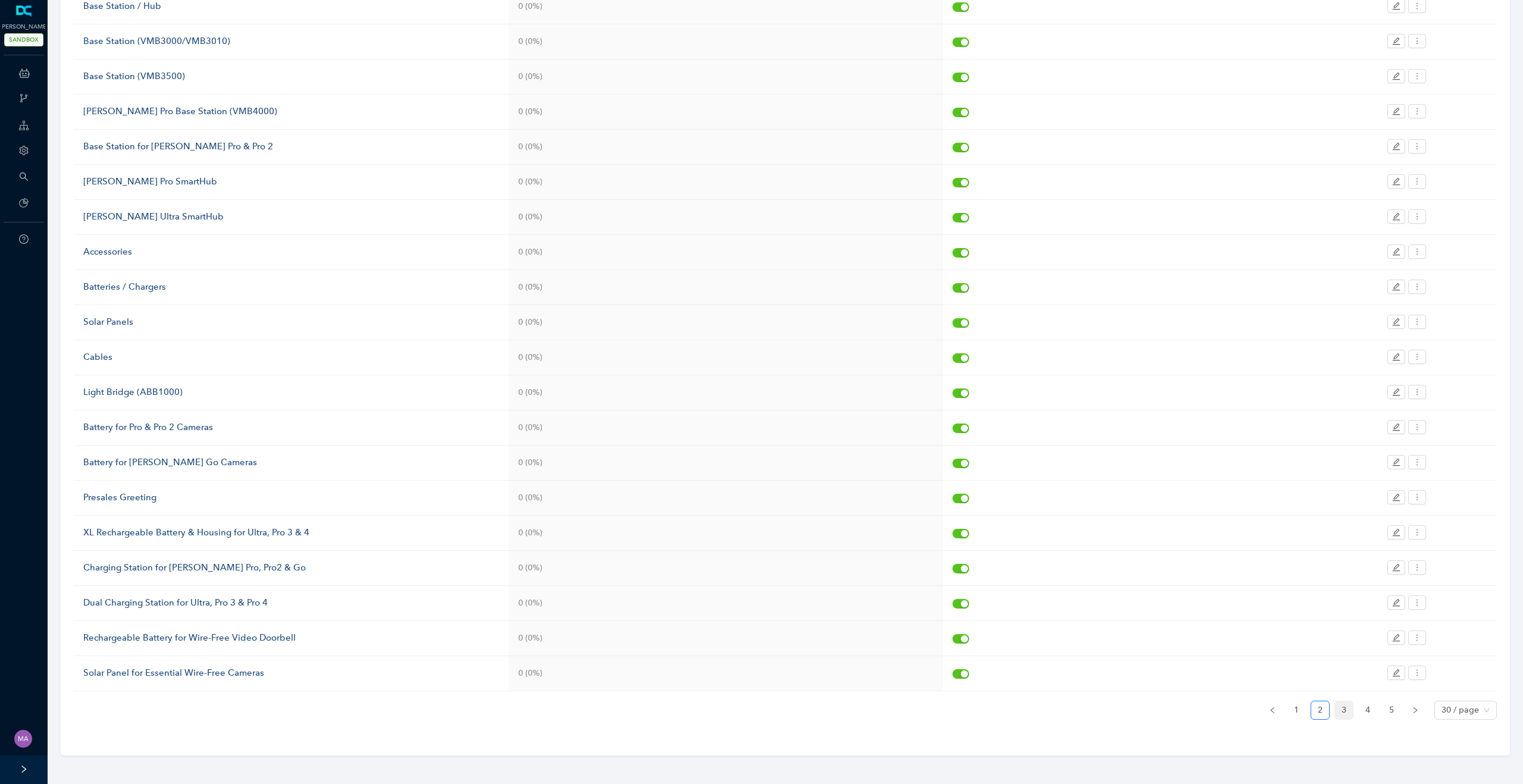
click at [1337, 707] on link "3" at bounding box center [1344, 710] width 18 height 18
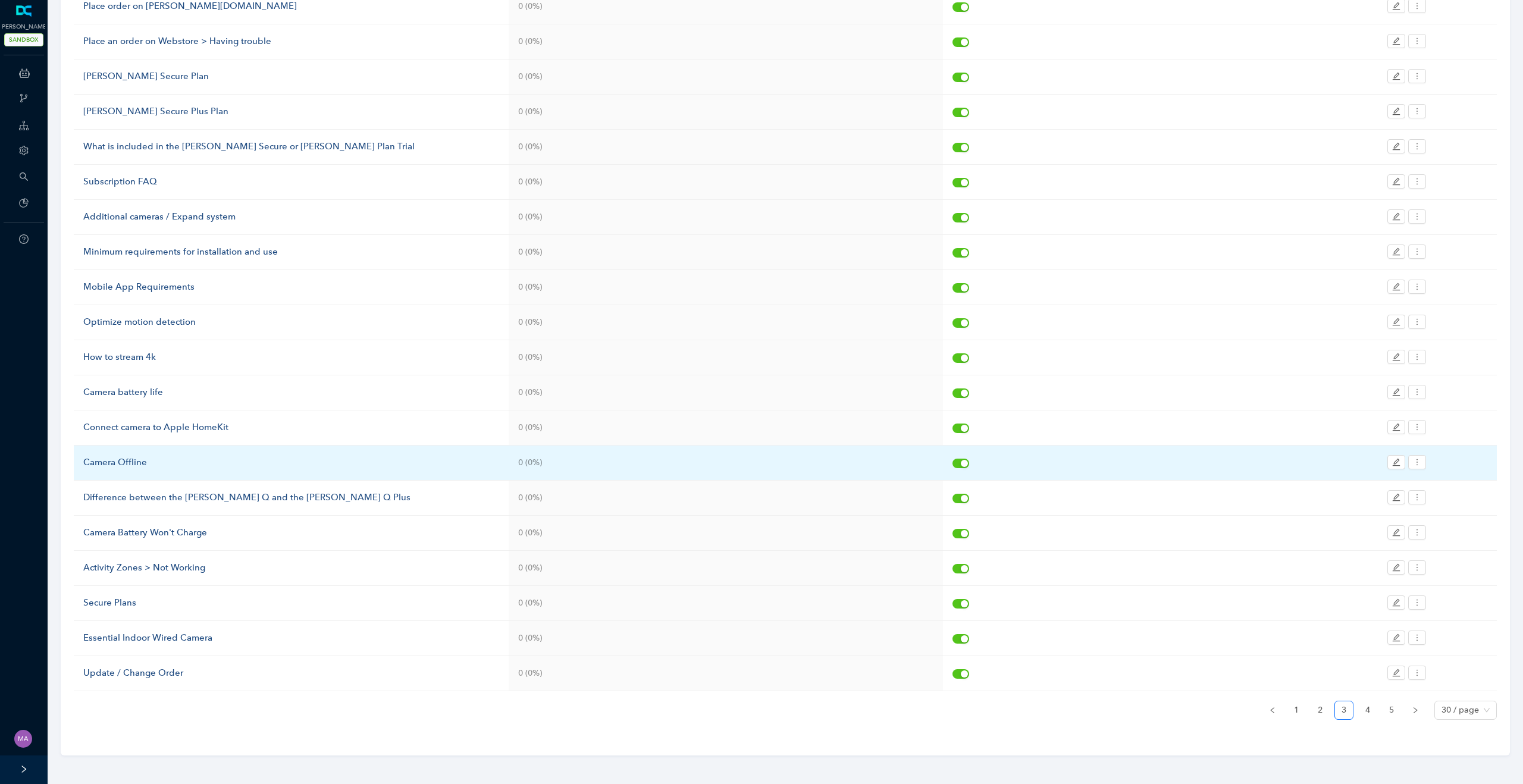
click at [117, 463] on div "Camera Offline" at bounding box center [291, 462] width 416 height 14
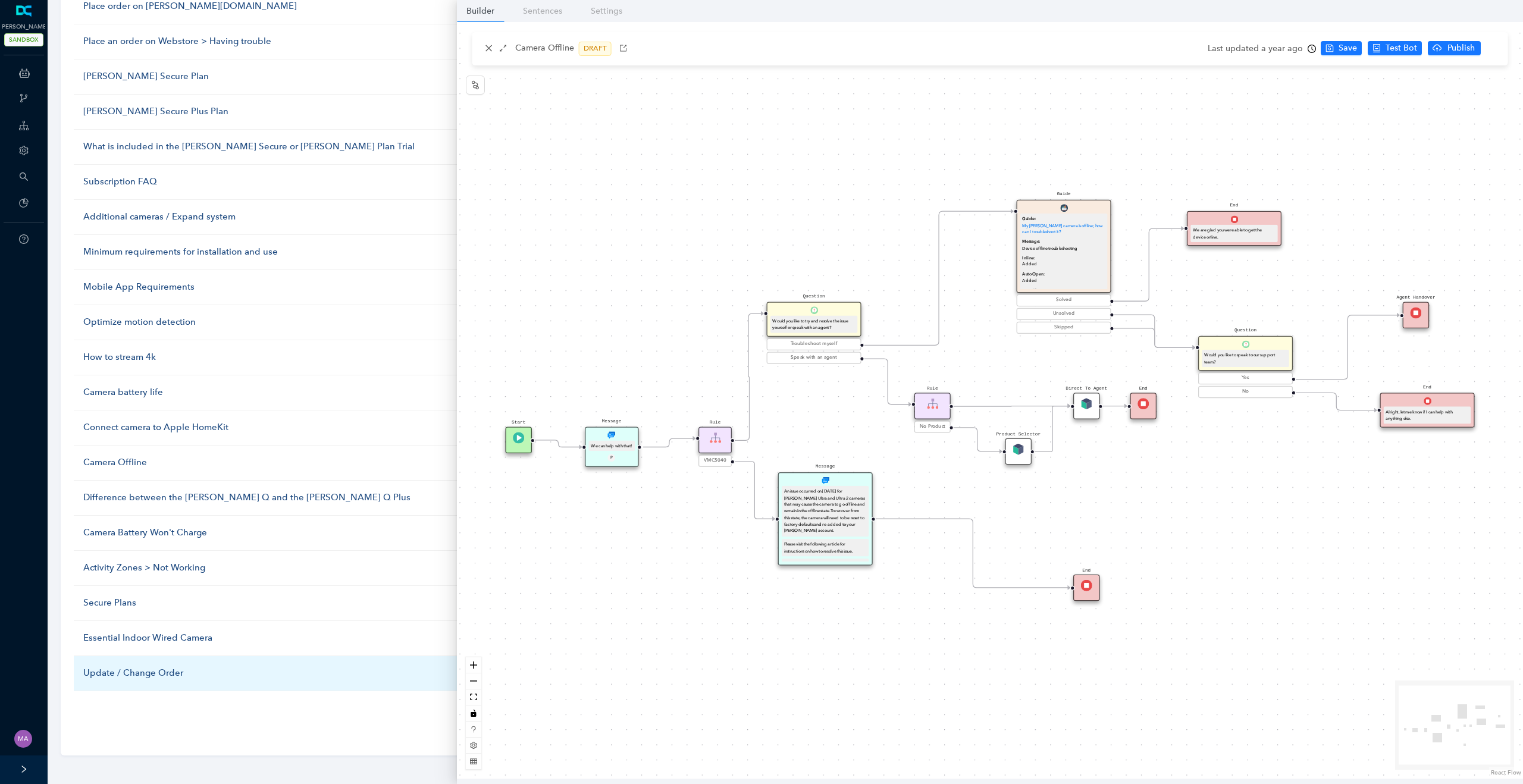
click at [123, 673] on div "Update / Change Order" at bounding box center [291, 673] width 416 height 14
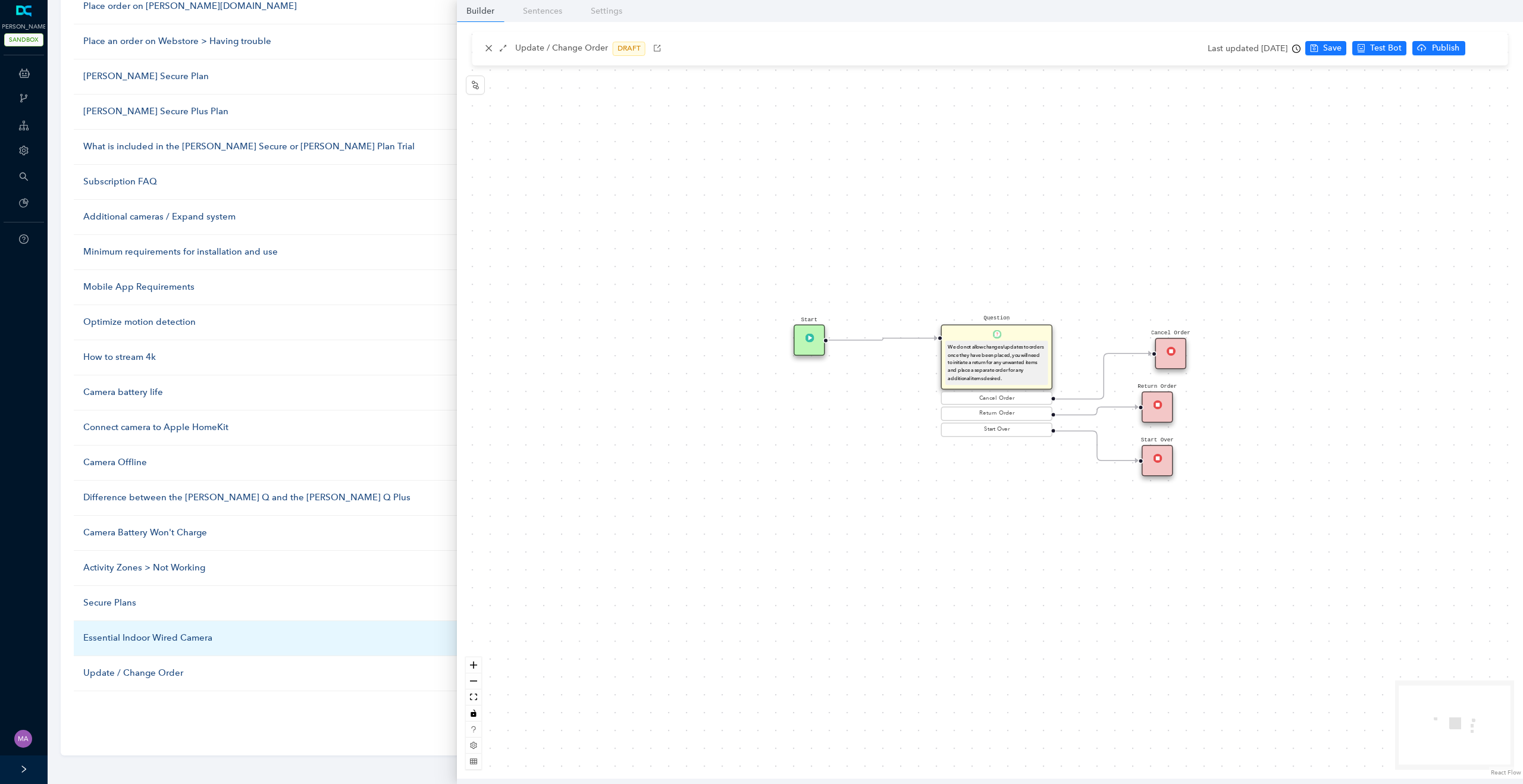
click at [136, 641] on div "Essential Indoor Wired Camera" at bounding box center [291, 638] width 416 height 14
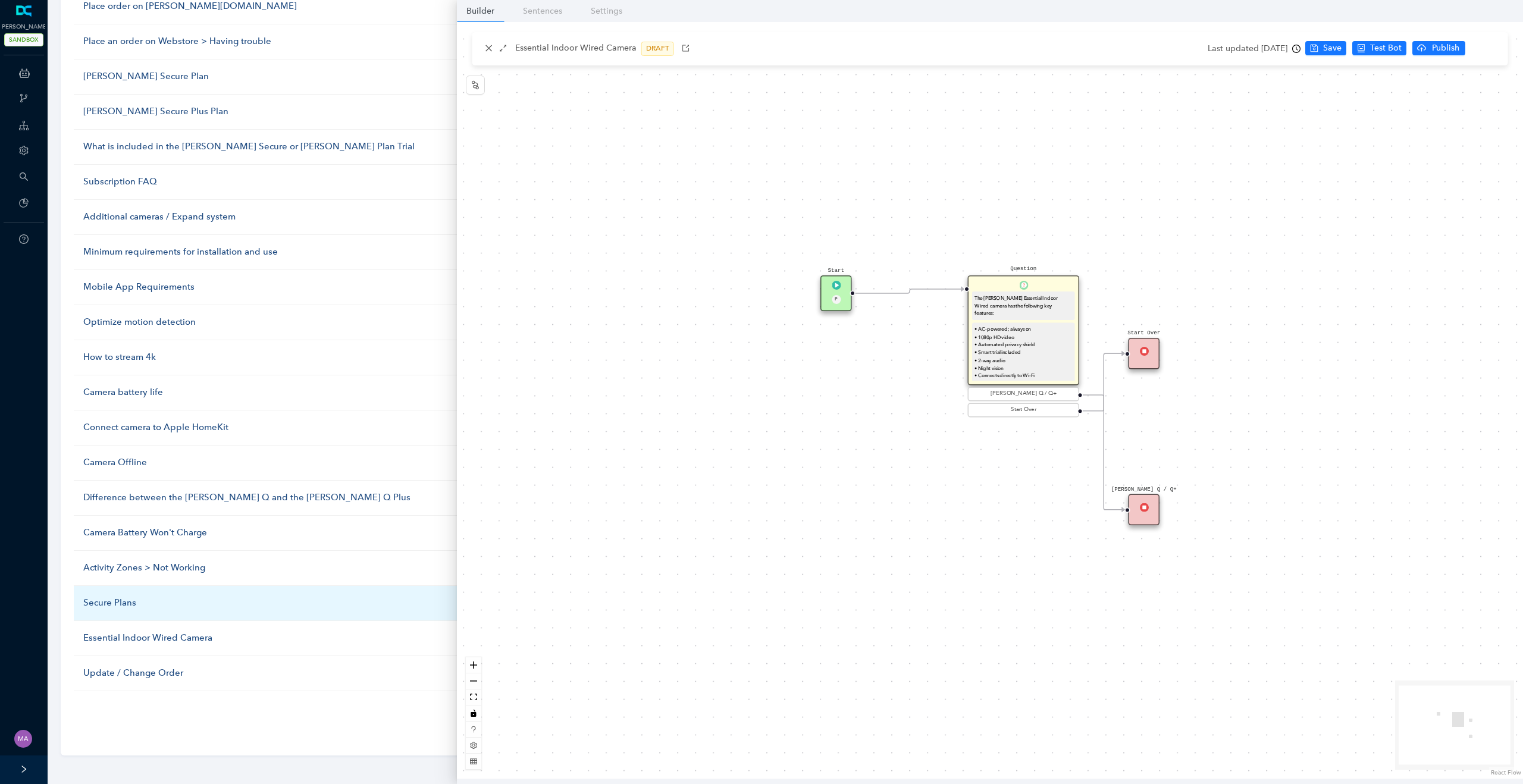
click at [118, 601] on div "Secure Plans" at bounding box center [291, 603] width 416 height 14
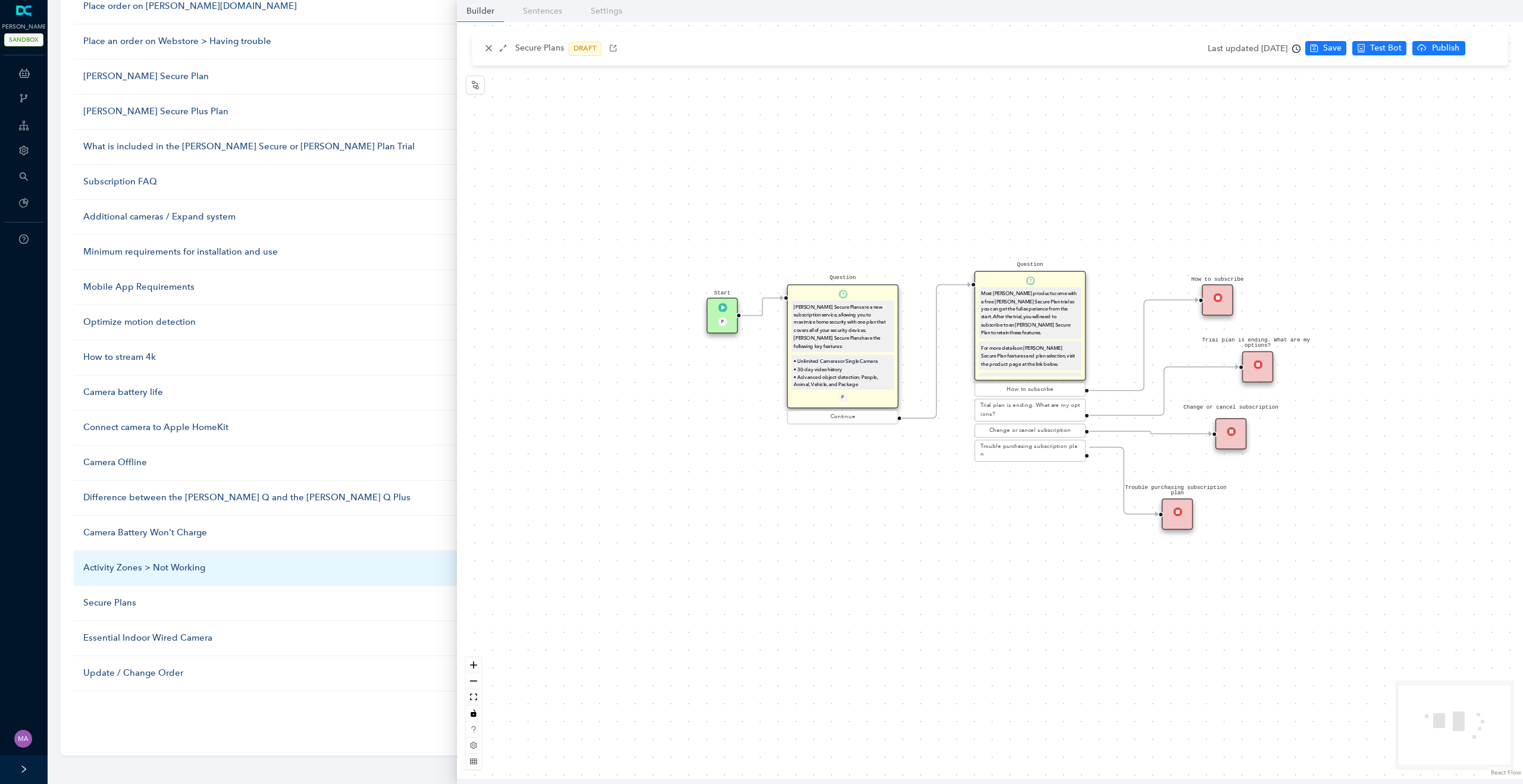
click at [119, 565] on div "Activity Zones > Not Working" at bounding box center [291, 568] width 416 height 14
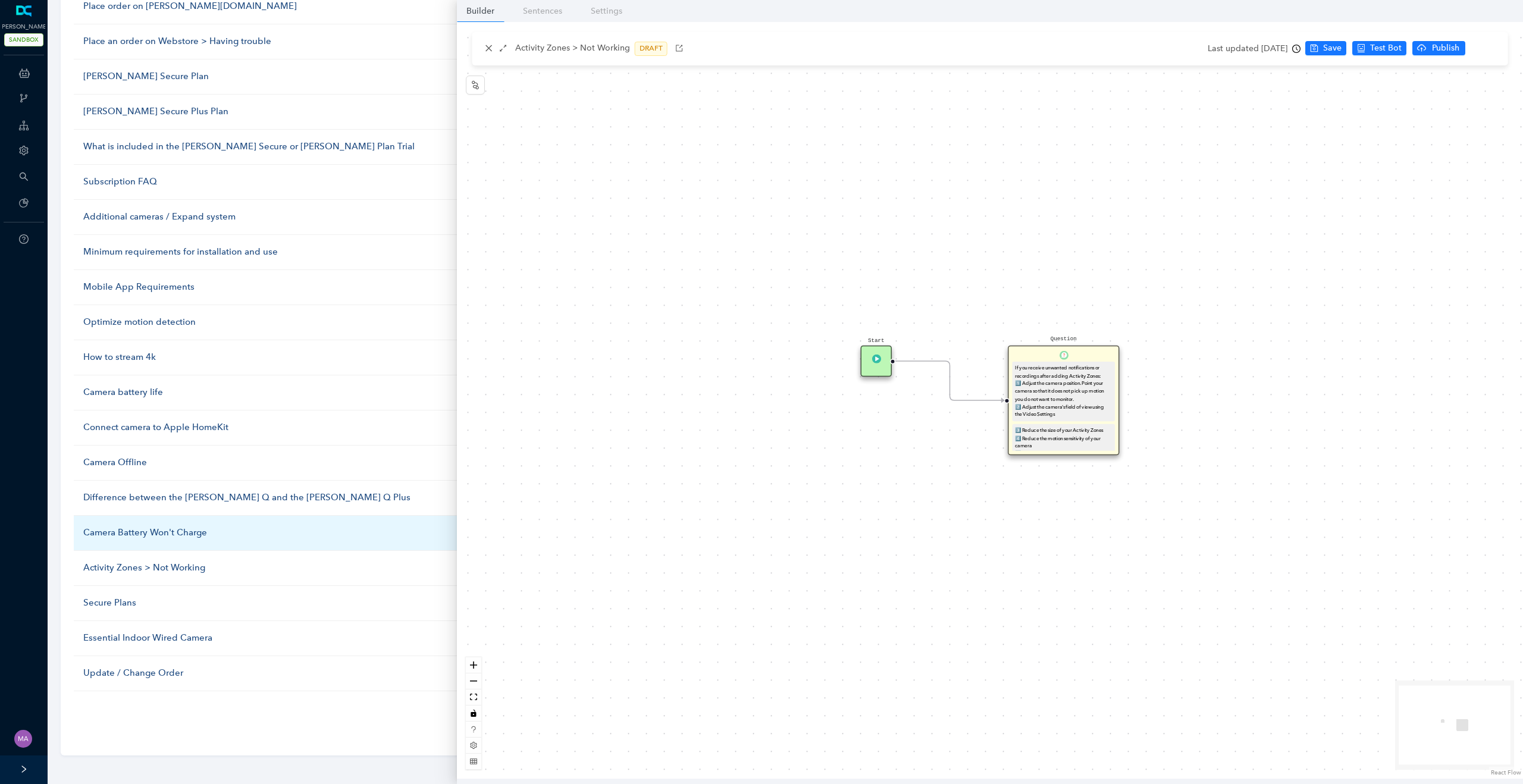
click at [108, 535] on div "Camera Battery Won't Charge" at bounding box center [291, 533] width 416 height 14
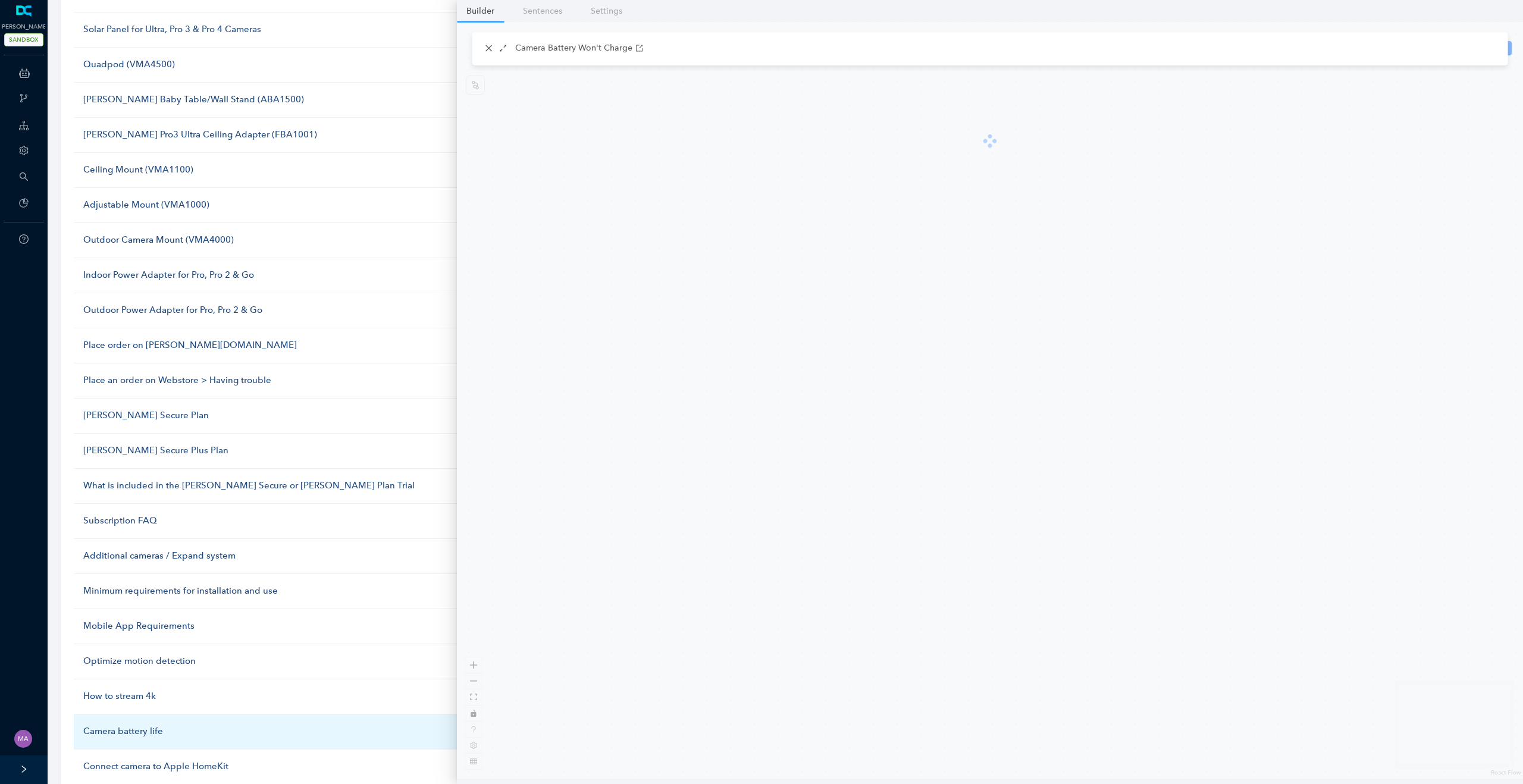
scroll to position [0, 0]
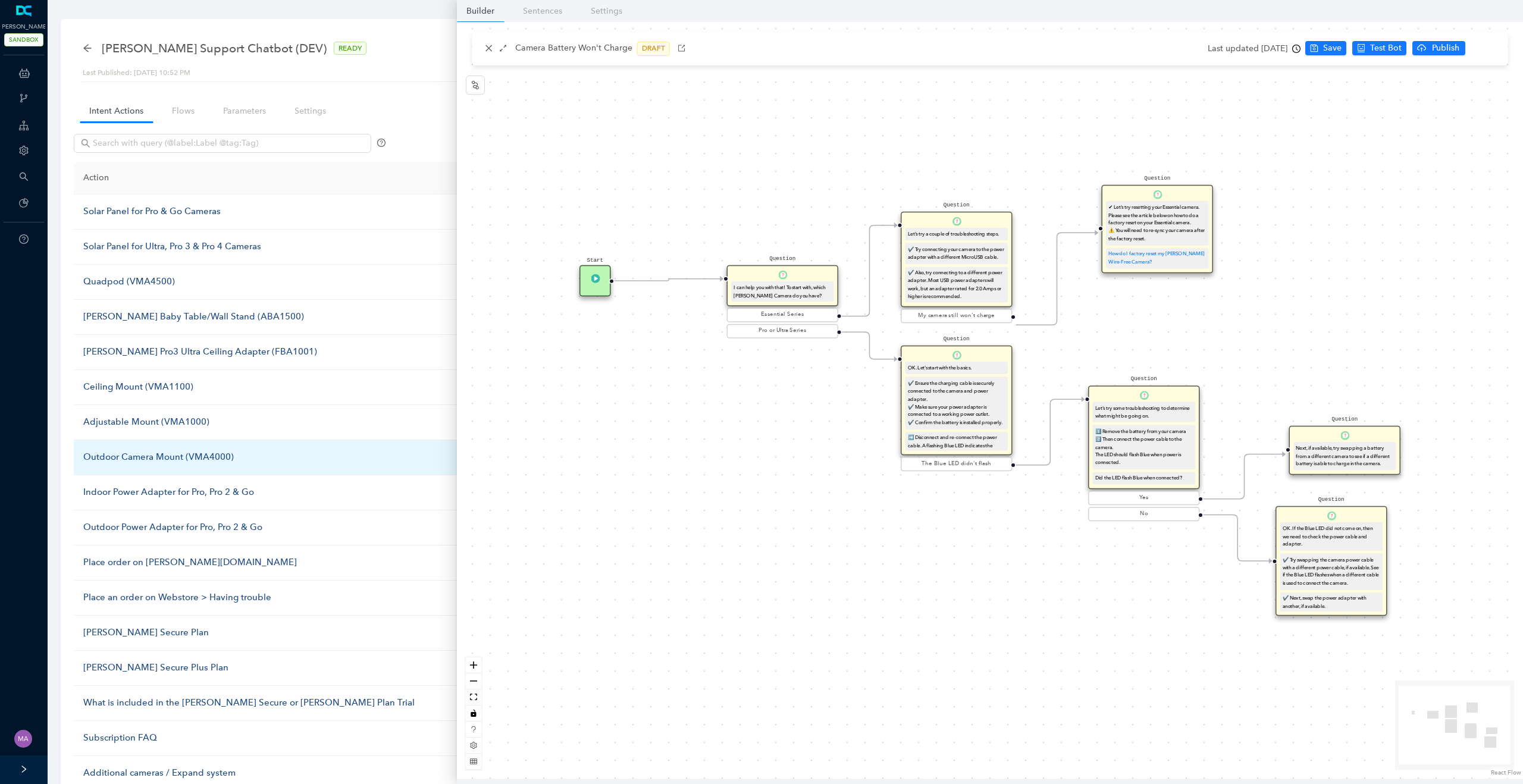
click at [160, 455] on div "Outdoor Camera Mount (VMA4000)" at bounding box center [291, 457] width 416 height 14
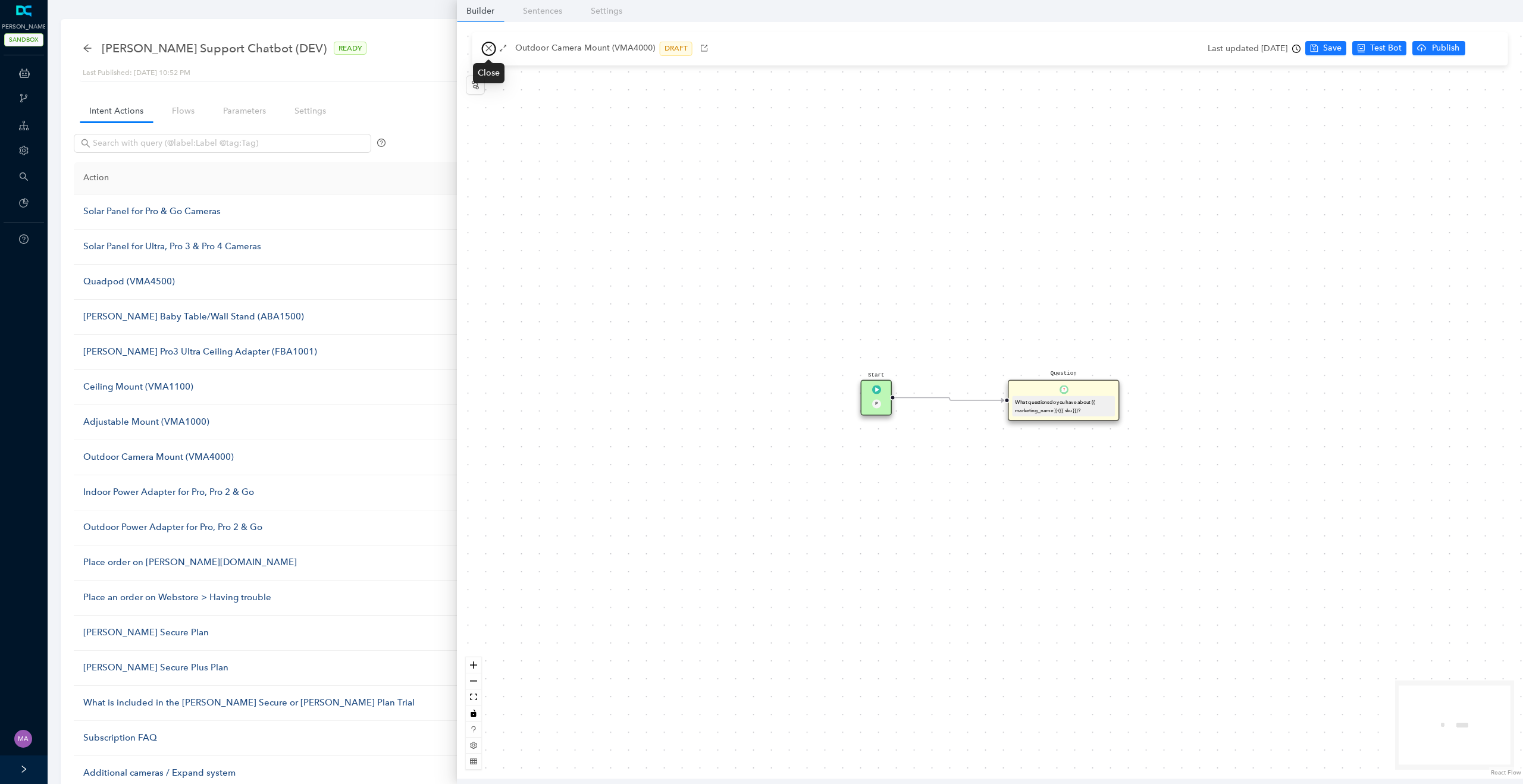
click at [487, 50] on icon "close" at bounding box center [489, 48] width 8 height 8
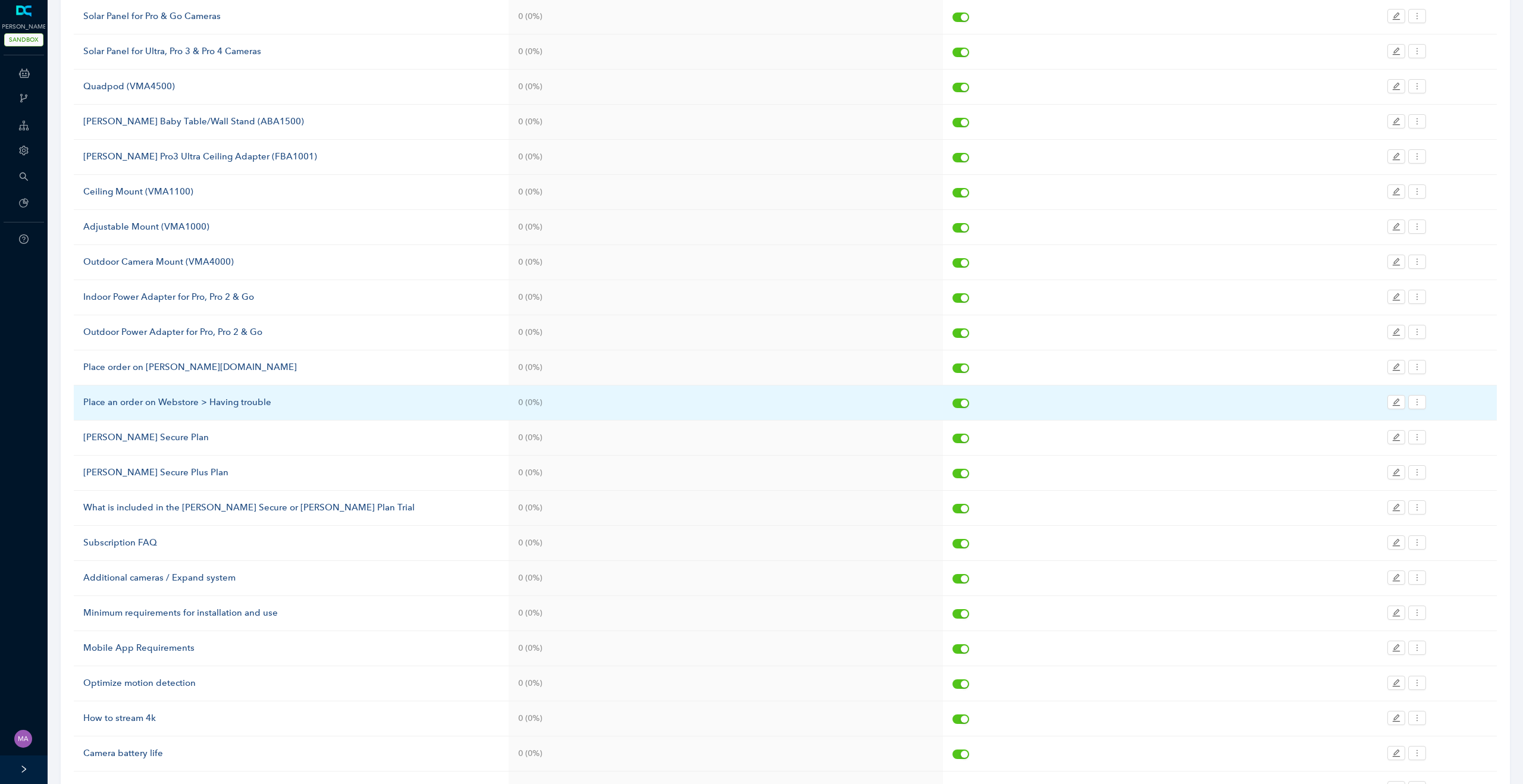
scroll to position [556, 0]
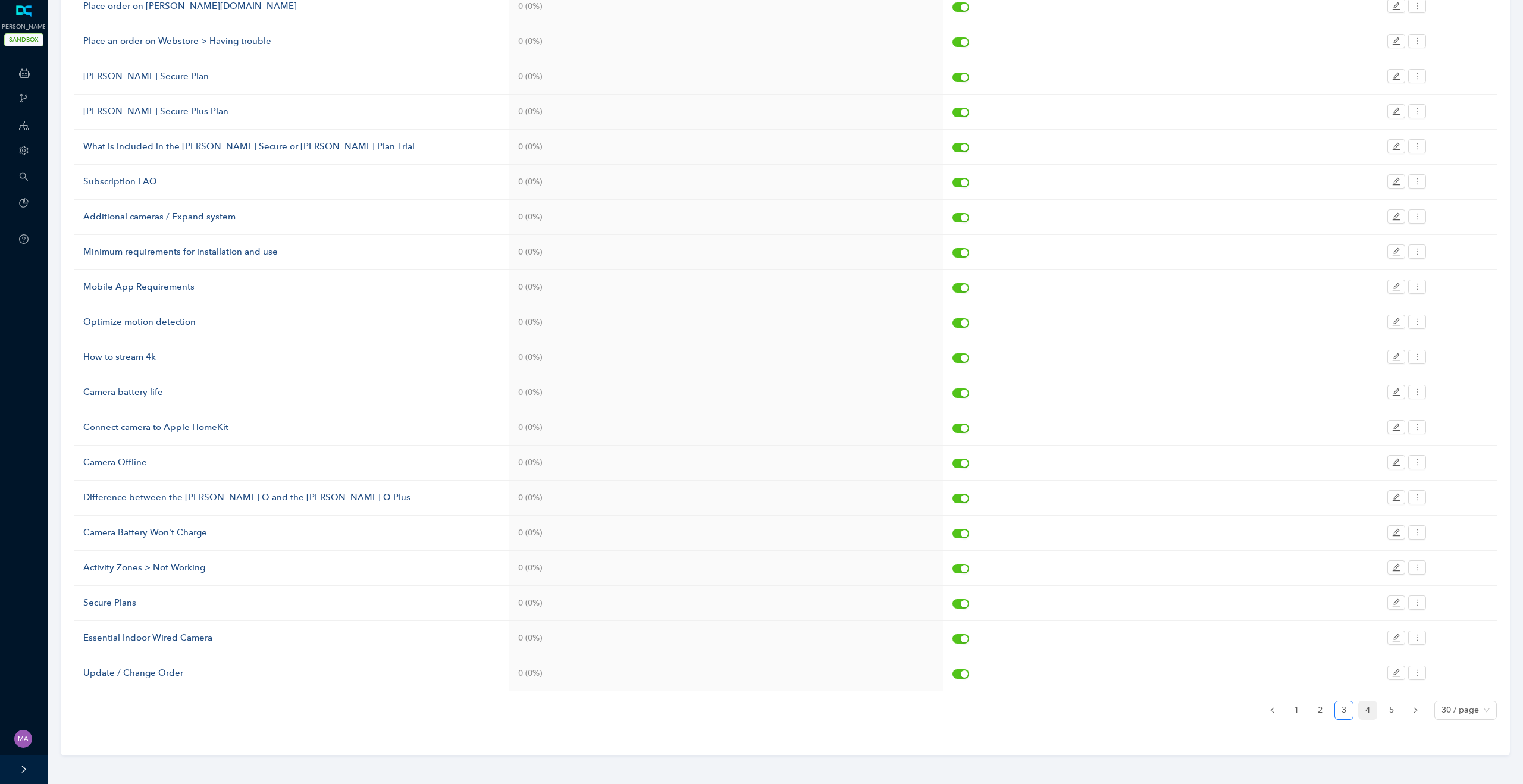
click at [1362, 706] on link "4" at bounding box center [1367, 710] width 18 height 18
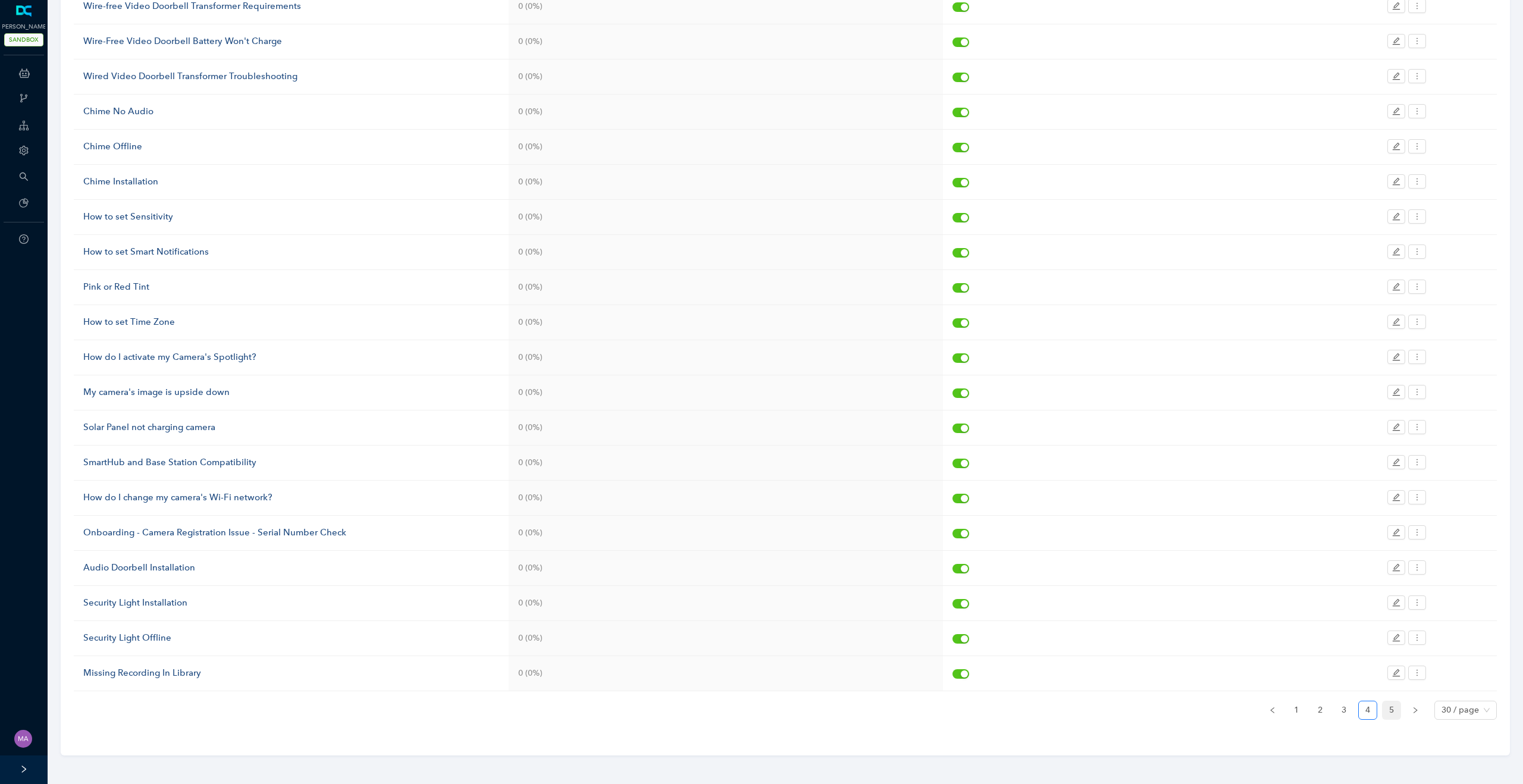
click at [1390, 709] on link "5" at bounding box center [1391, 710] width 18 height 18
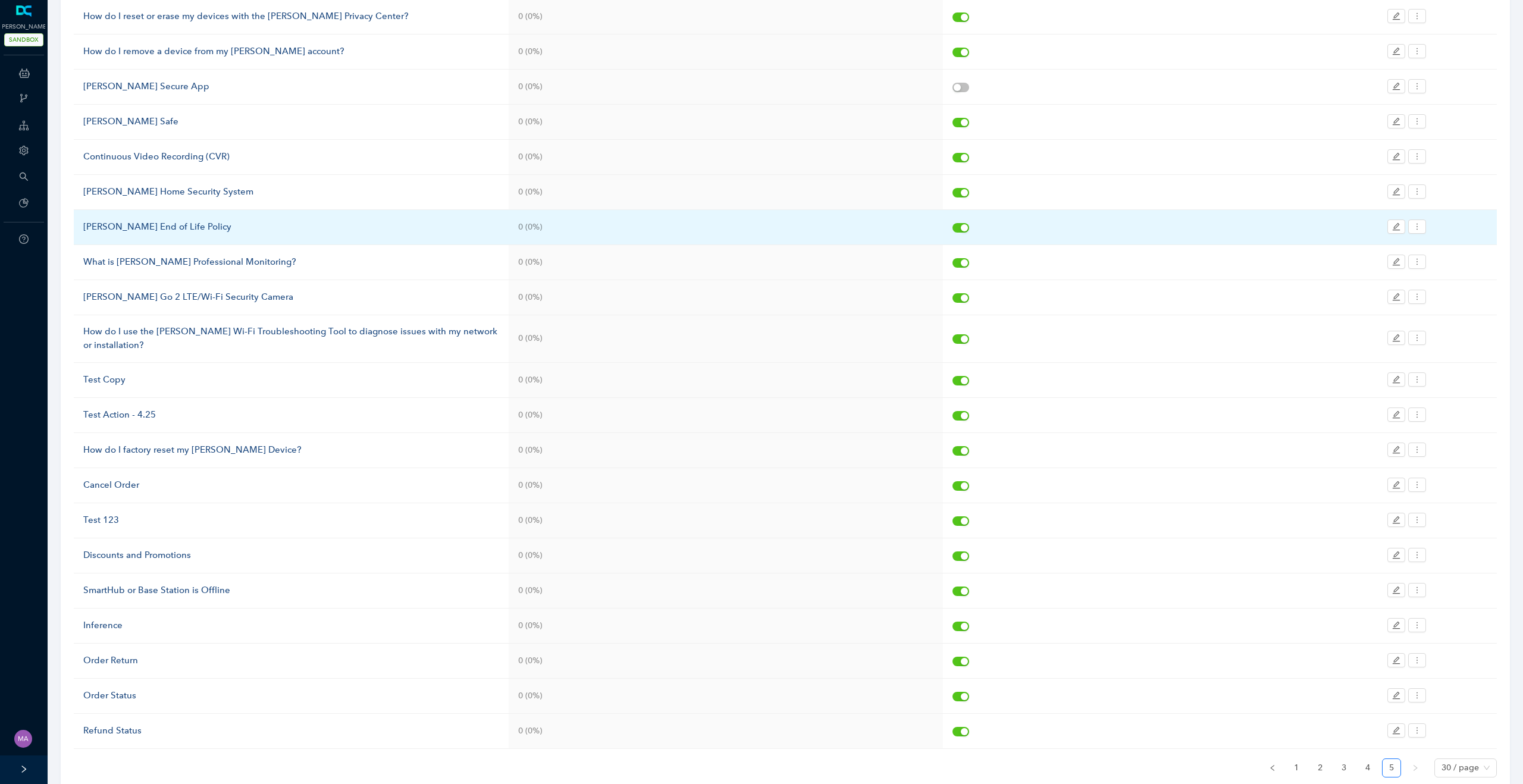
scroll to position [275, 0]
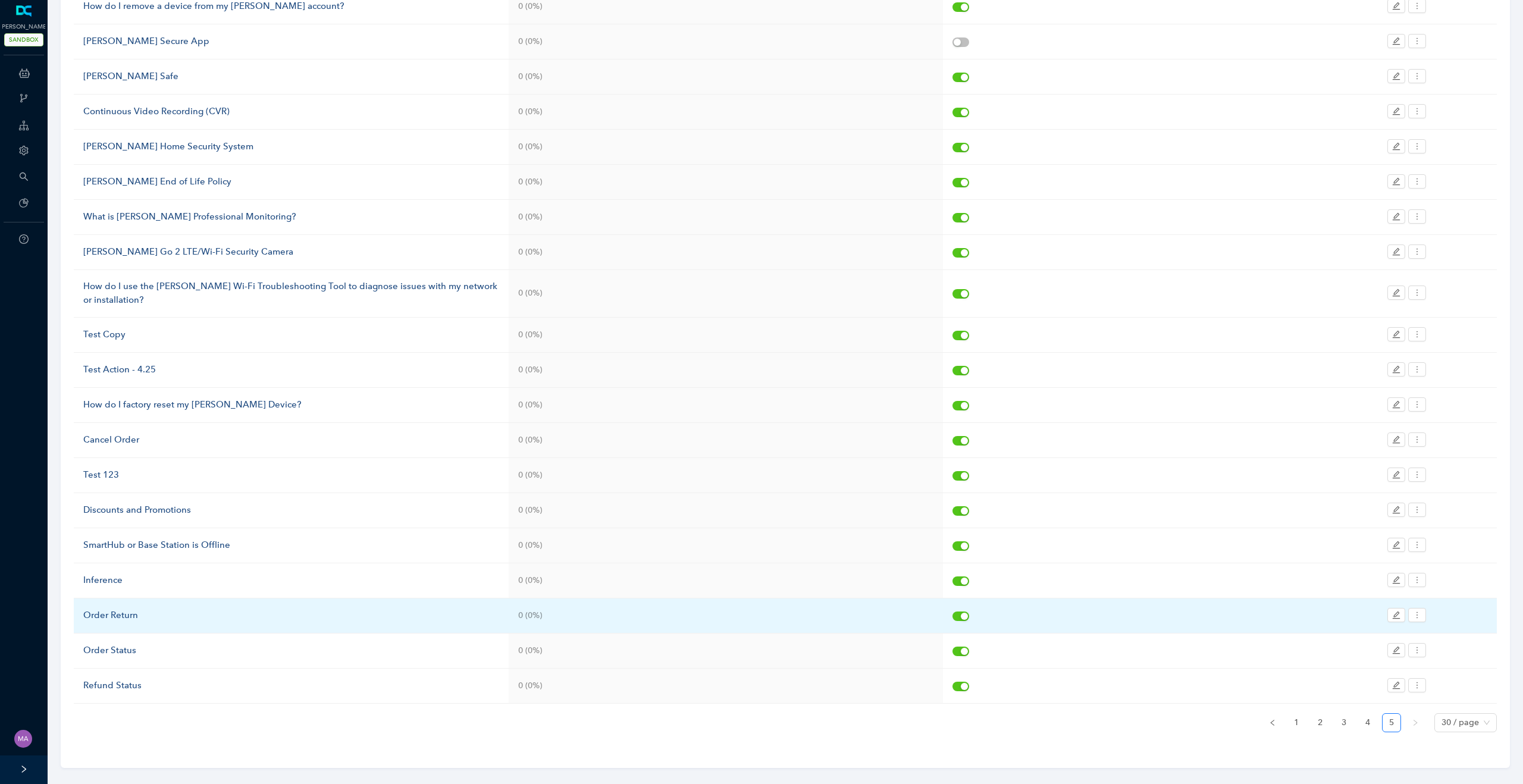
click at [119, 609] on div "Order Return" at bounding box center [291, 616] width 416 height 14
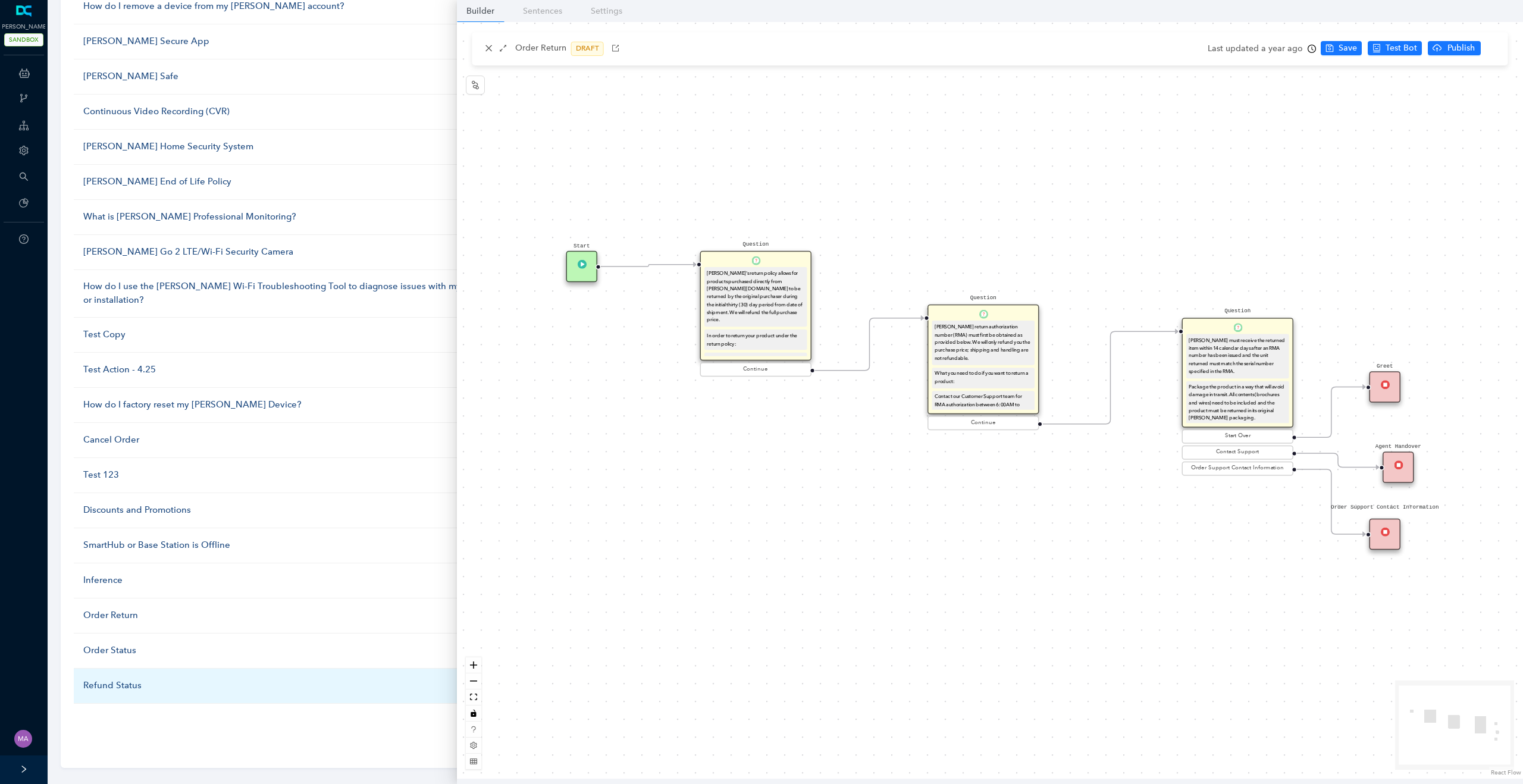
click at [118, 678] on div "Refund Status" at bounding box center [291, 686] width 416 height 14
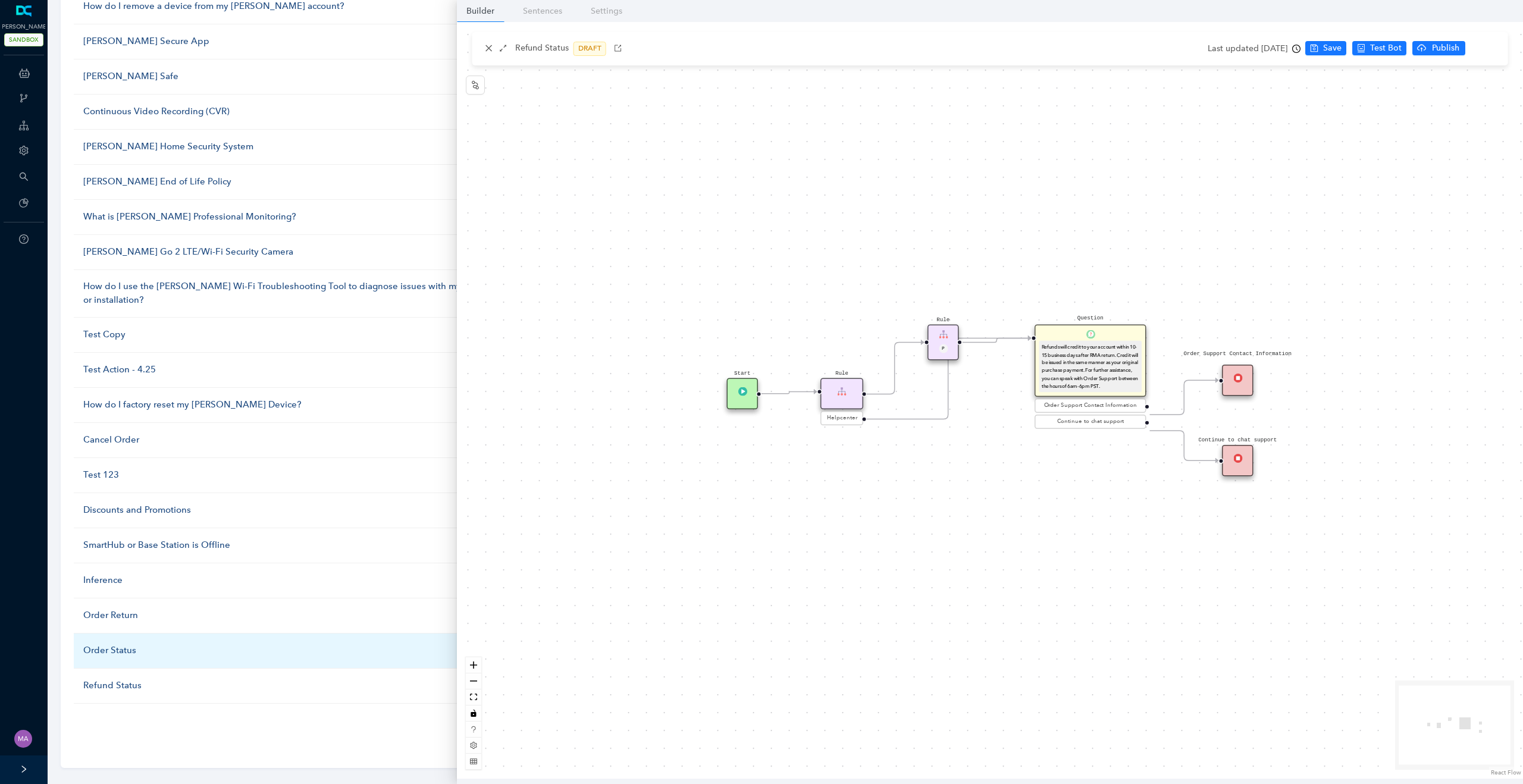
click at [111, 643] on div "Order Status" at bounding box center [291, 650] width 416 height 14
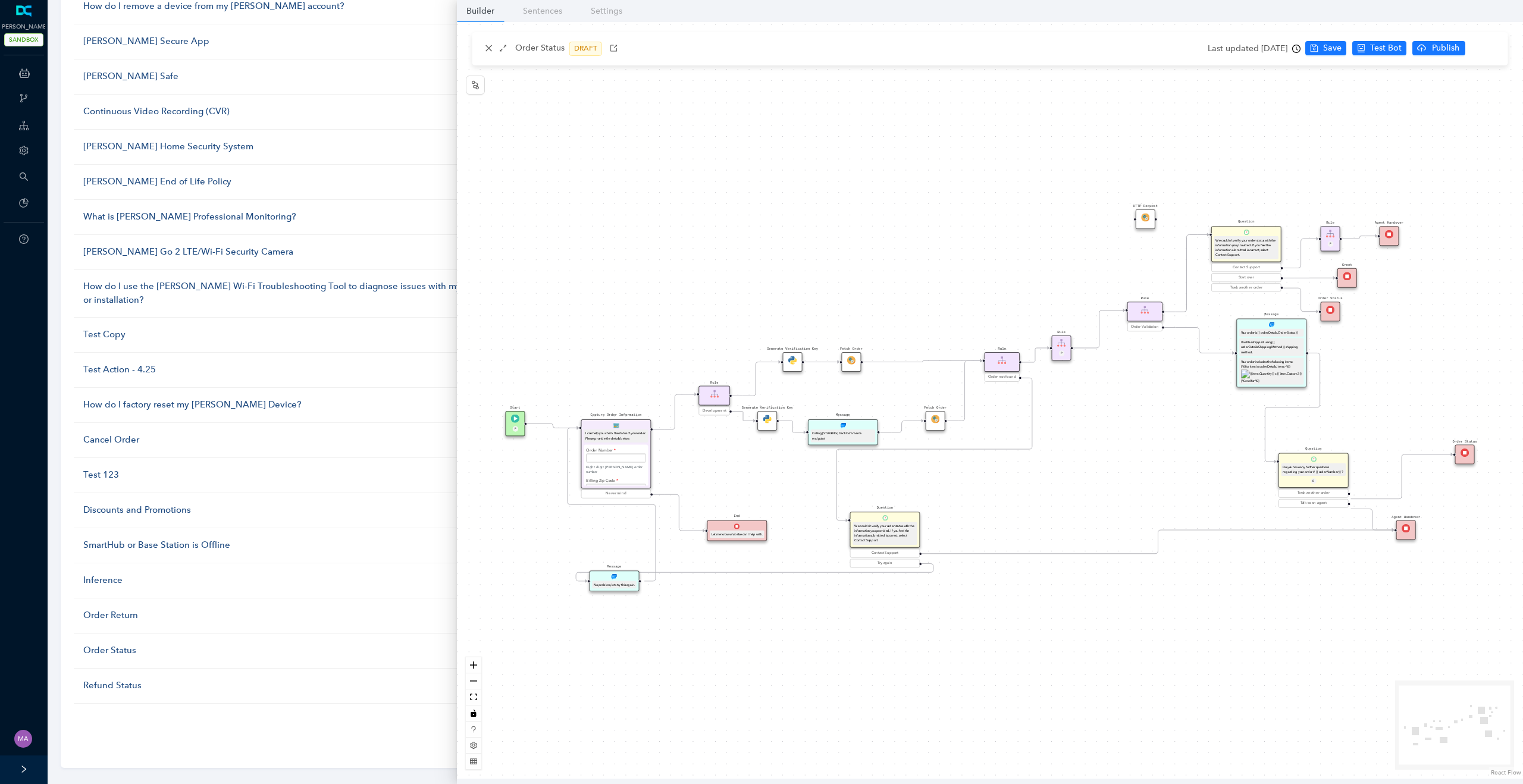
click at [604, 429] on div "I can help you check the status of your order. Please provide the details below." at bounding box center [615, 436] width 64 height 13
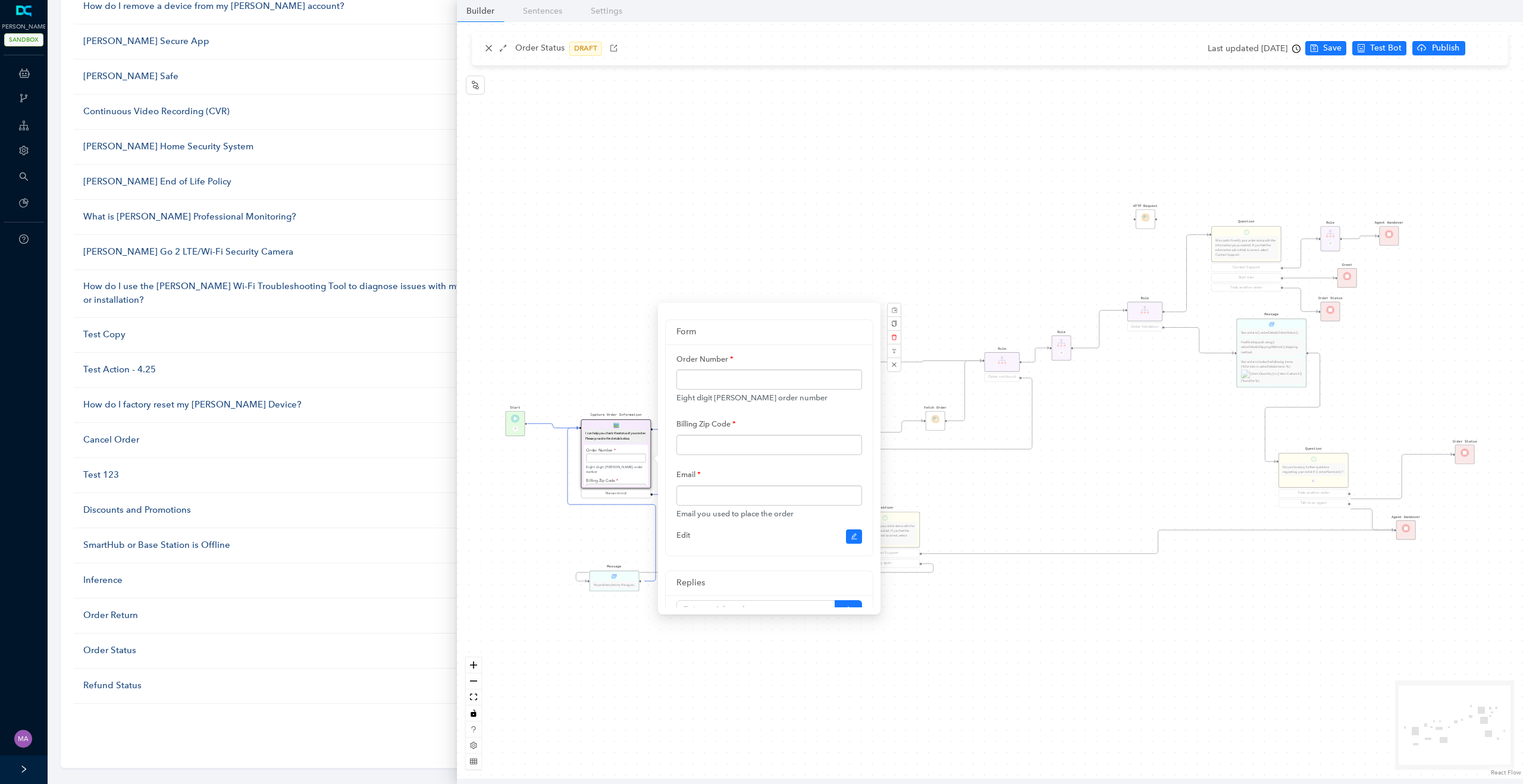
scroll to position [113, 0]
click at [1316, 51] on div "Generate Verification Key Fetch Order Start P Capture Order Information I can h…" at bounding box center [990, 400] width 1066 height 757
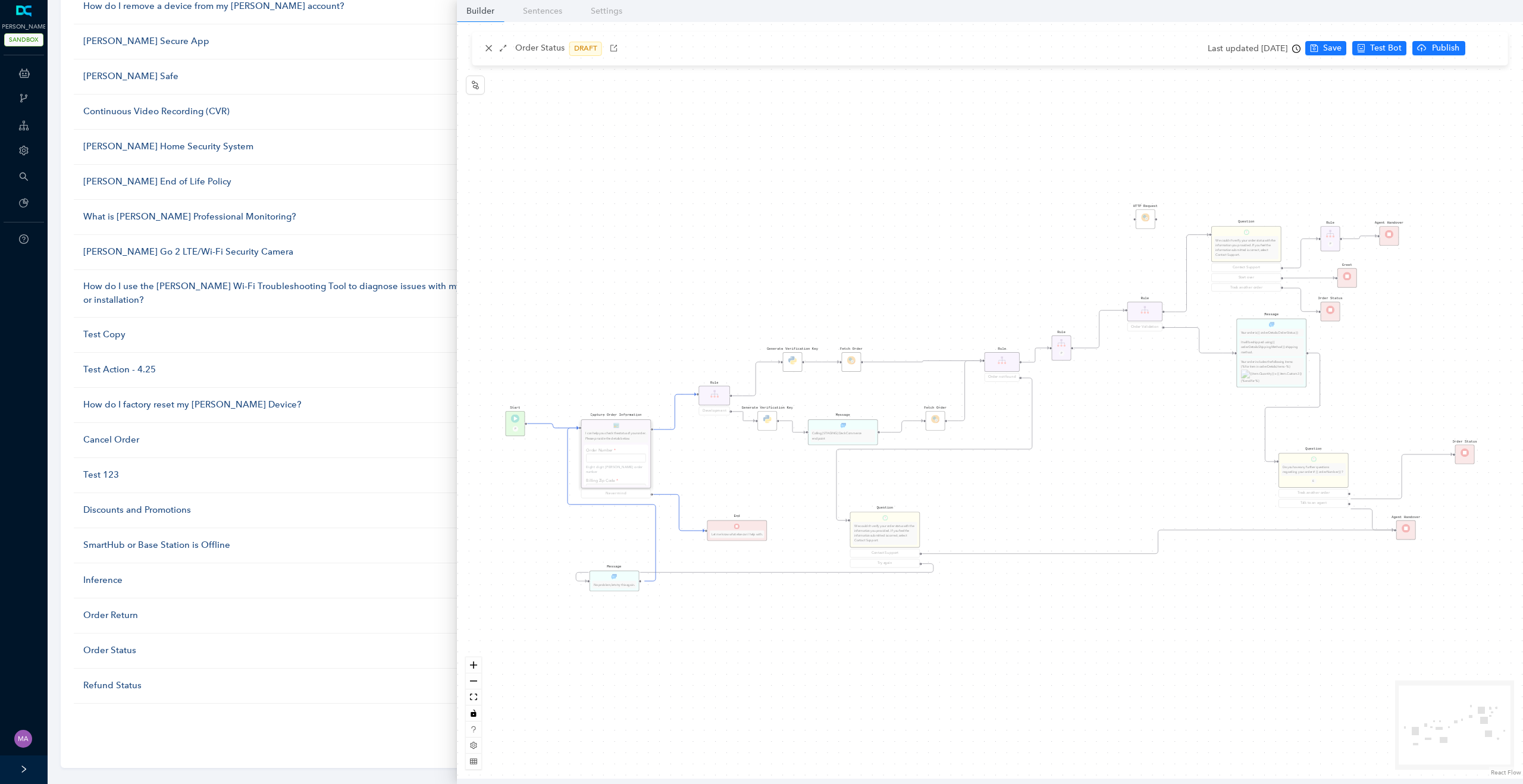
scroll to position [0, 0]
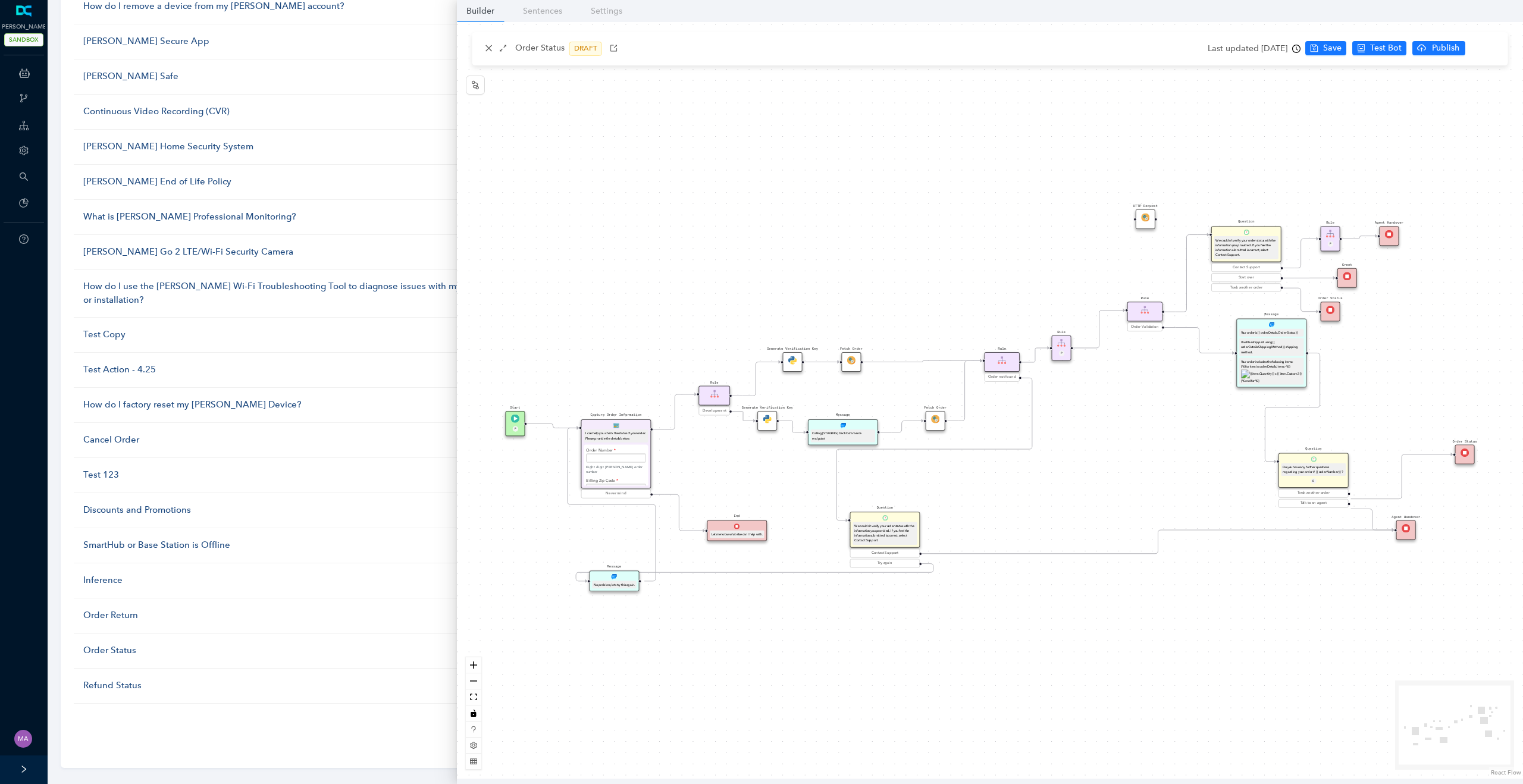
click at [1300, 50] on icon "clock-circle" at bounding box center [1296, 48] width 8 height 8
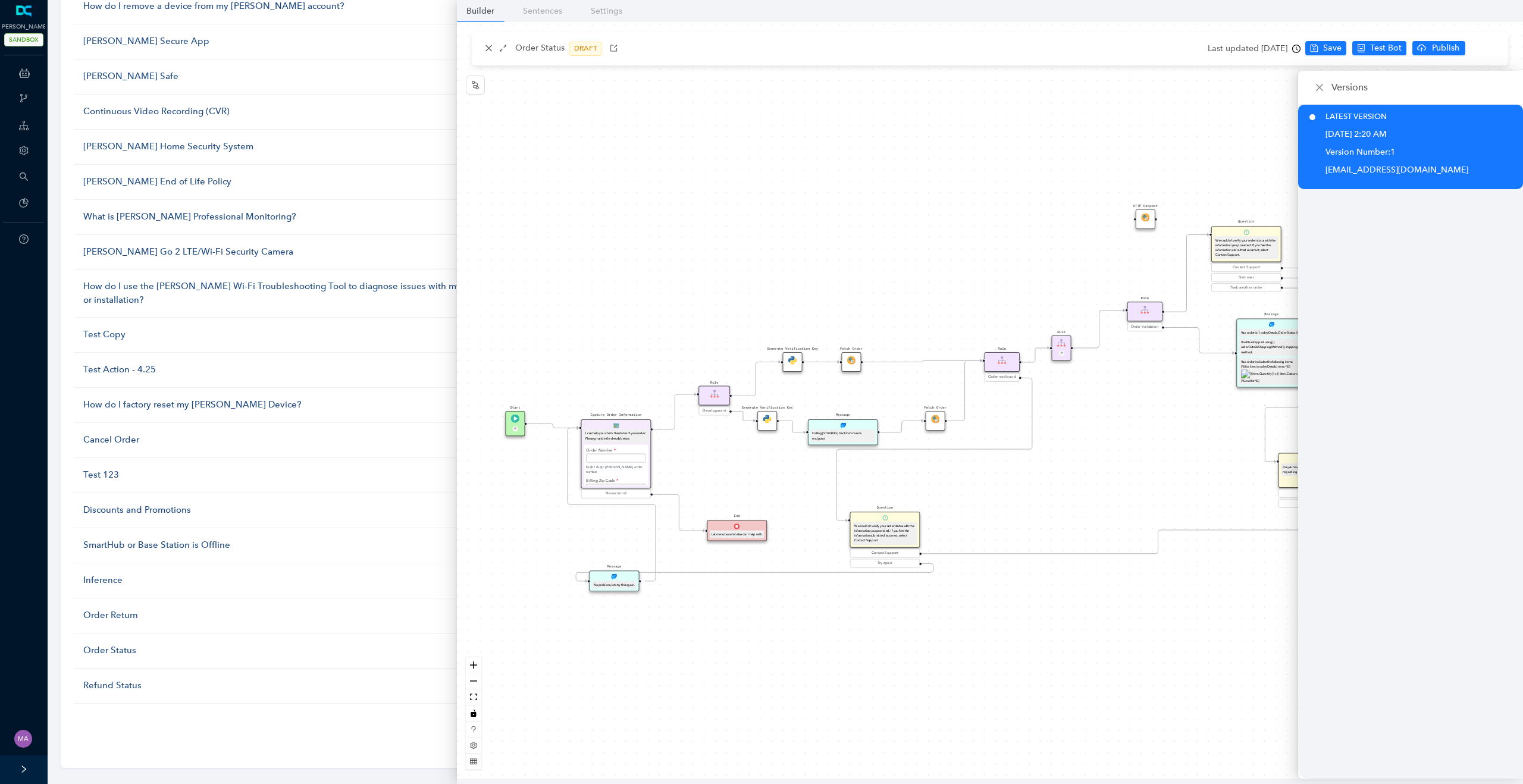
click at [1107, 127] on div "Generate Verification Key Fetch Order Start P Capture Order Information I can h…" at bounding box center [990, 400] width 1066 height 757
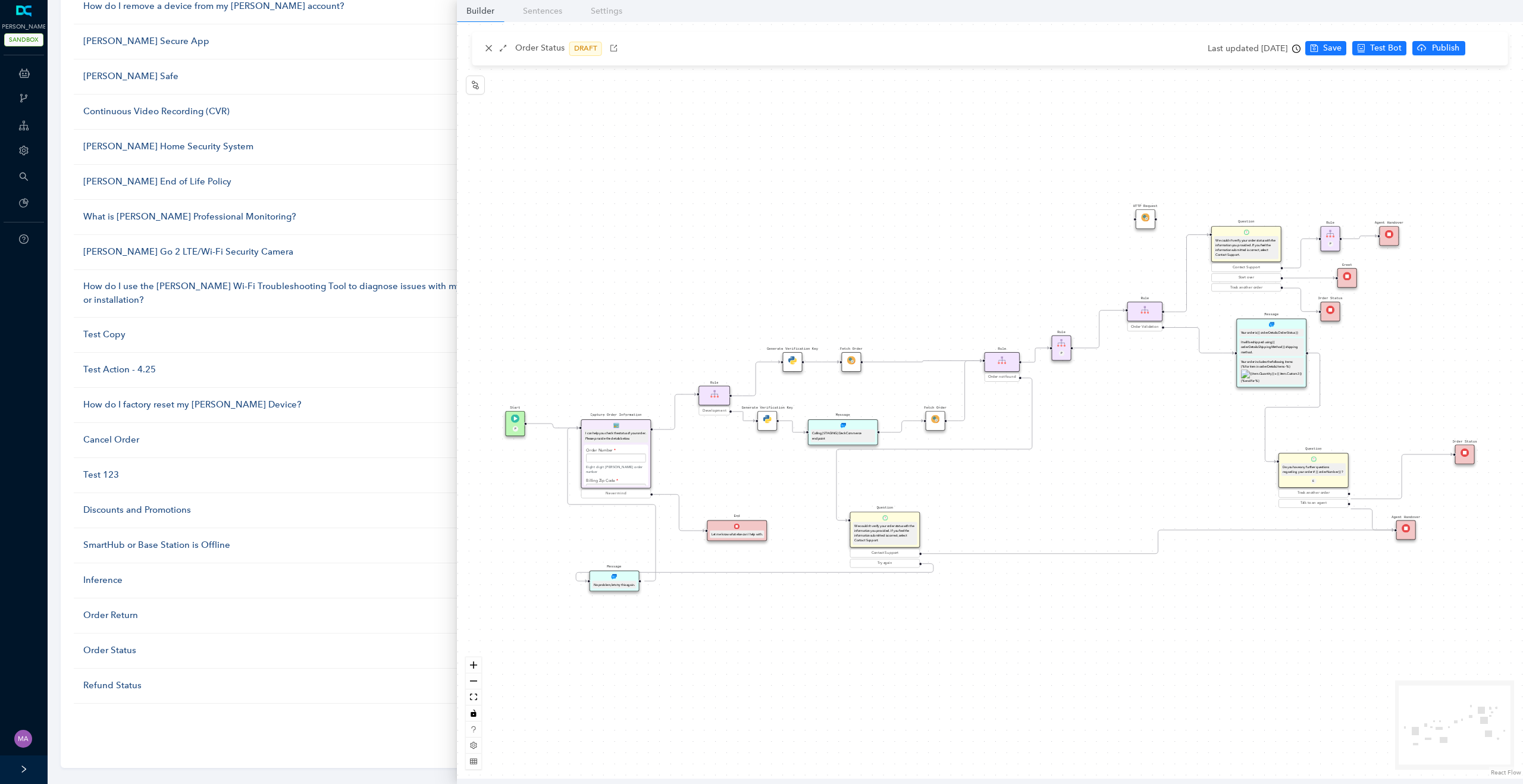
click at [178, 713] on ul "1 2 3 4 5 30 / page 10 / page 20 / page 30 / page" at bounding box center [785, 722] width 1423 height 19
click at [617, 433] on div "I can help you check the status of your order. Please provide the details below." at bounding box center [616, 436] width 61 height 10
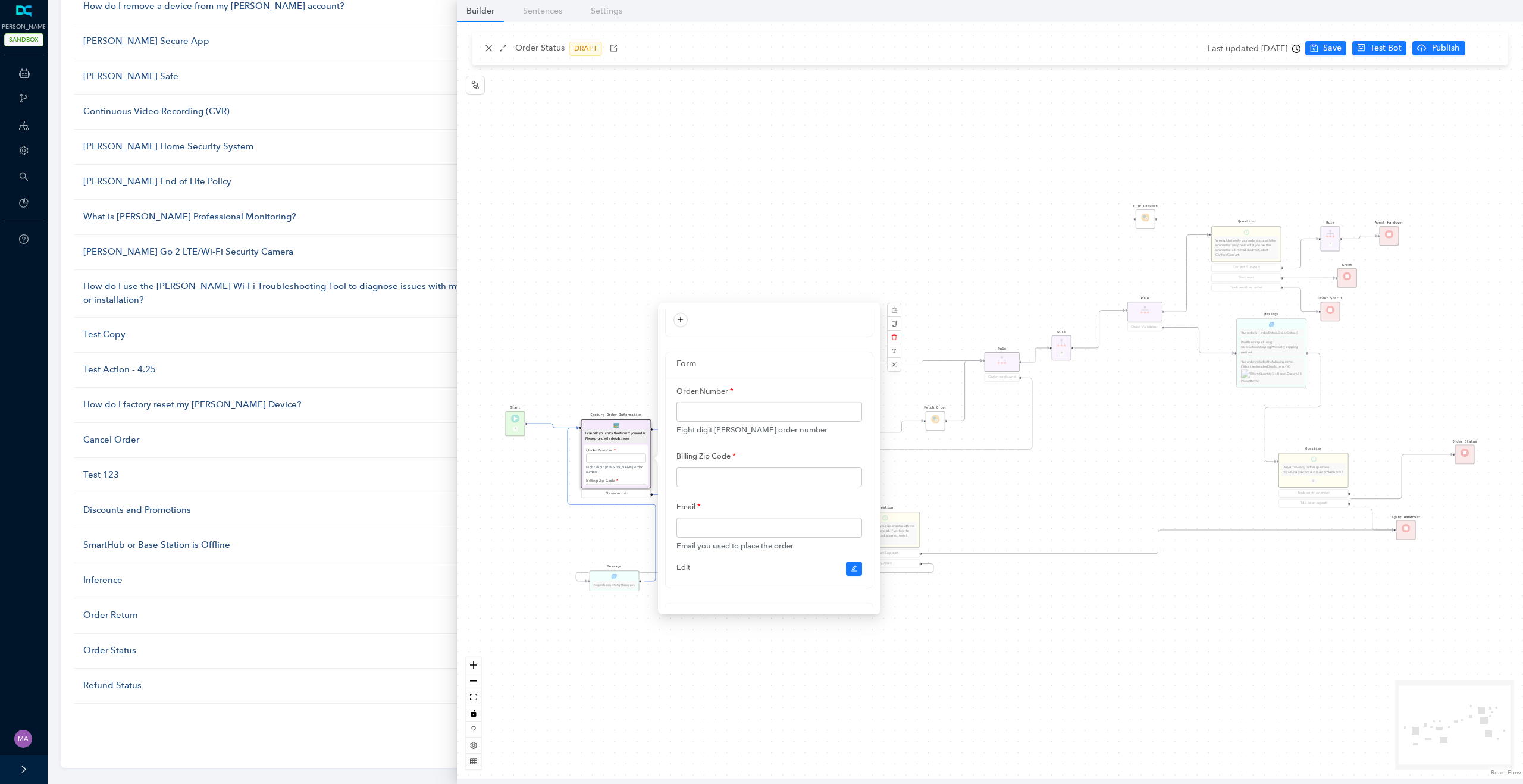
scroll to position [64, 0]
drag, startPoint x: 730, startPoint y: 403, endPoint x: 675, endPoint y: 404, distance: 55.0
click at [675, 404] on div "Order Number Eight digit Arlo order number Billing Zip Code Email Email you use…" at bounding box center [769, 492] width 207 height 211
copy label "Order Number"
drag, startPoint x: 733, startPoint y: 468, endPoint x: 672, endPoint y: 468, distance: 61.0
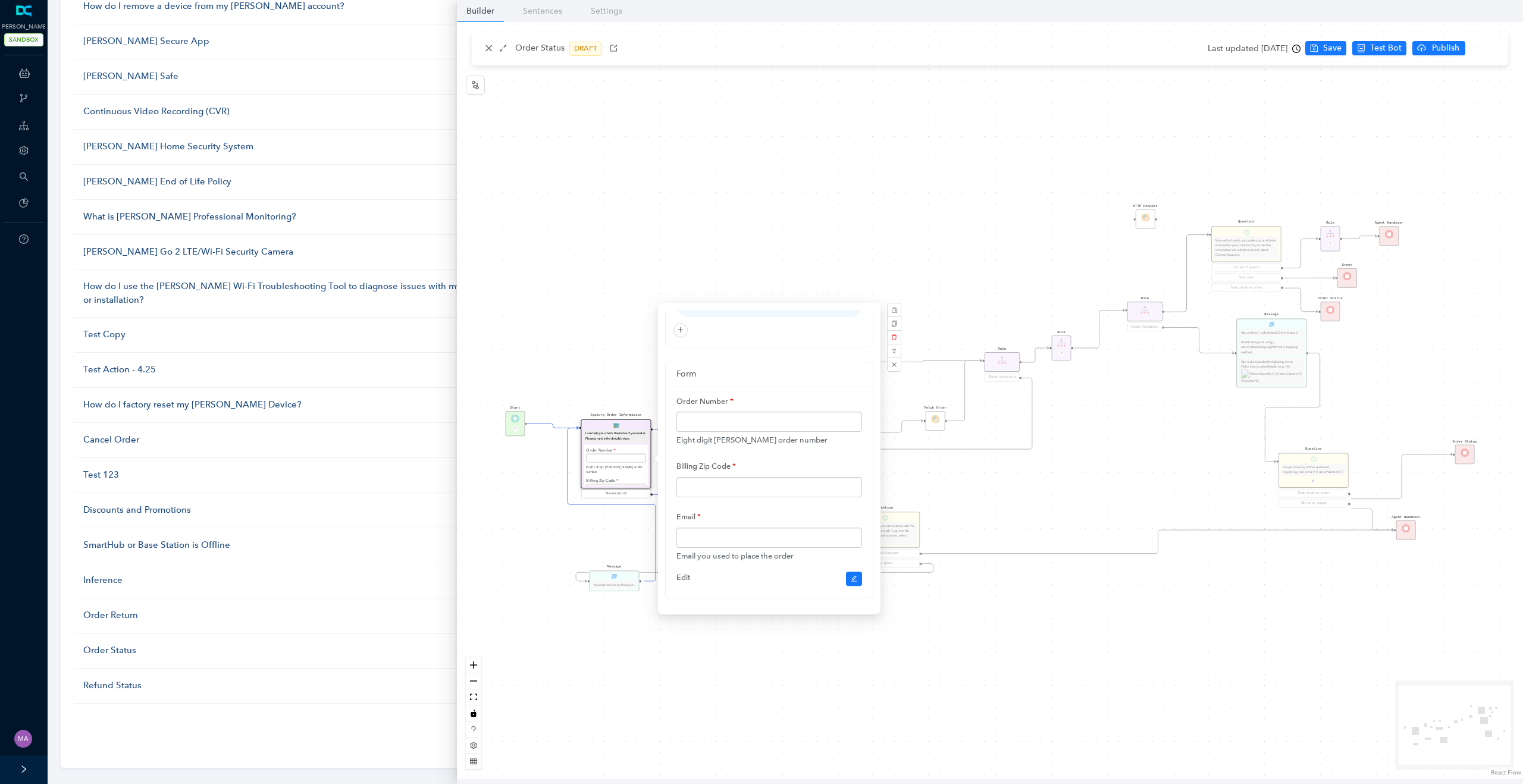
click at [672, 468] on div "Order Number Eight digit Arlo order number Billing Zip Code Email Email you use…" at bounding box center [769, 492] width 207 height 211
copy label "Billing Zip Code"
drag, startPoint x: 696, startPoint y: 519, endPoint x: 671, endPoint y: 519, distance: 25.0
click at [671, 519] on div "Order Number Eight digit Arlo order number Billing Zip Code Email Email you use…" at bounding box center [769, 492] width 207 height 211
click at [752, 515] on div "Email Email you used to place the order" at bounding box center [769, 534] width 185 height 55
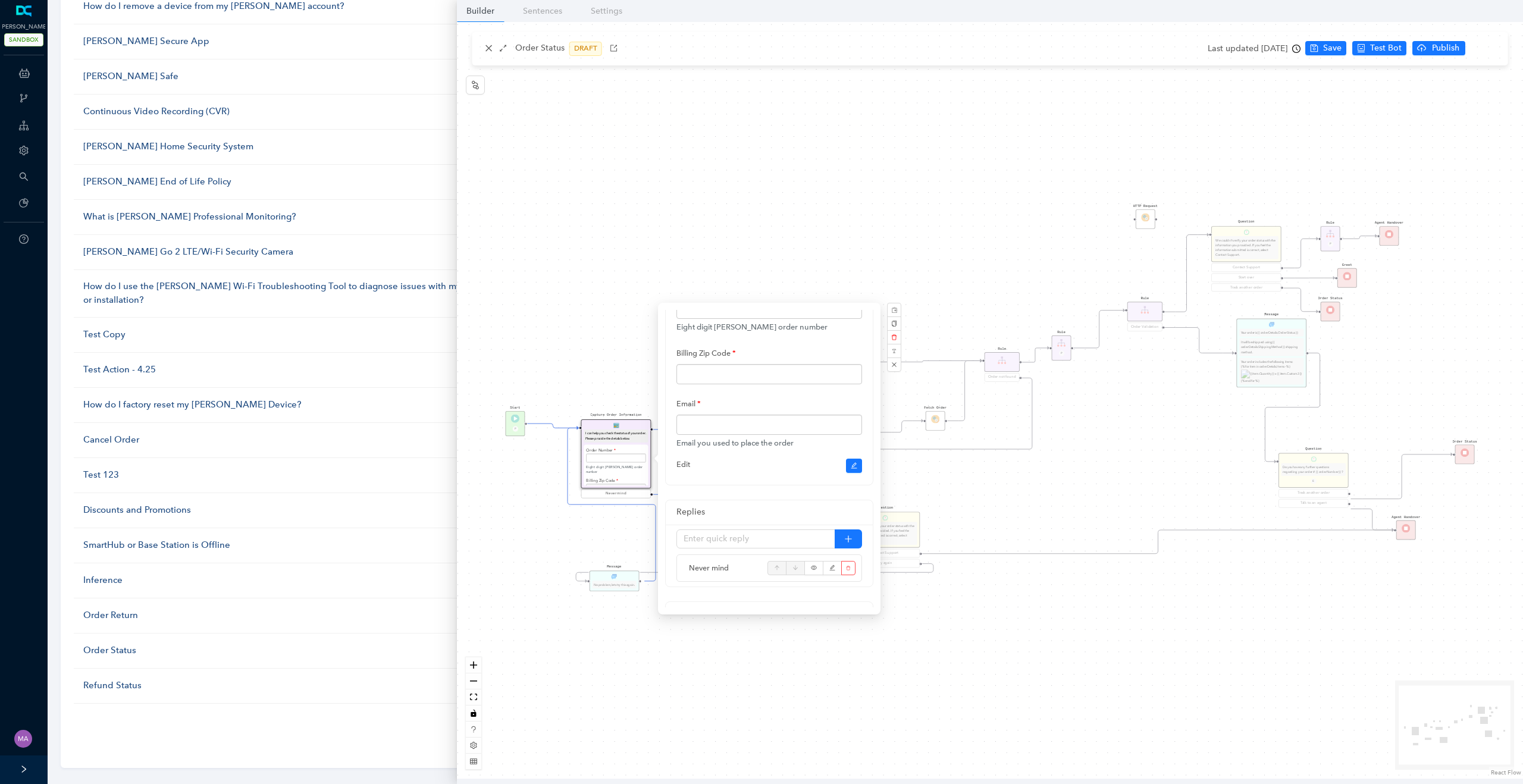
scroll to position [220, 0]
click at [617, 320] on div "Generate Verification Key Fetch Order Start P Capture Order Information I can h…" at bounding box center [990, 400] width 1066 height 757
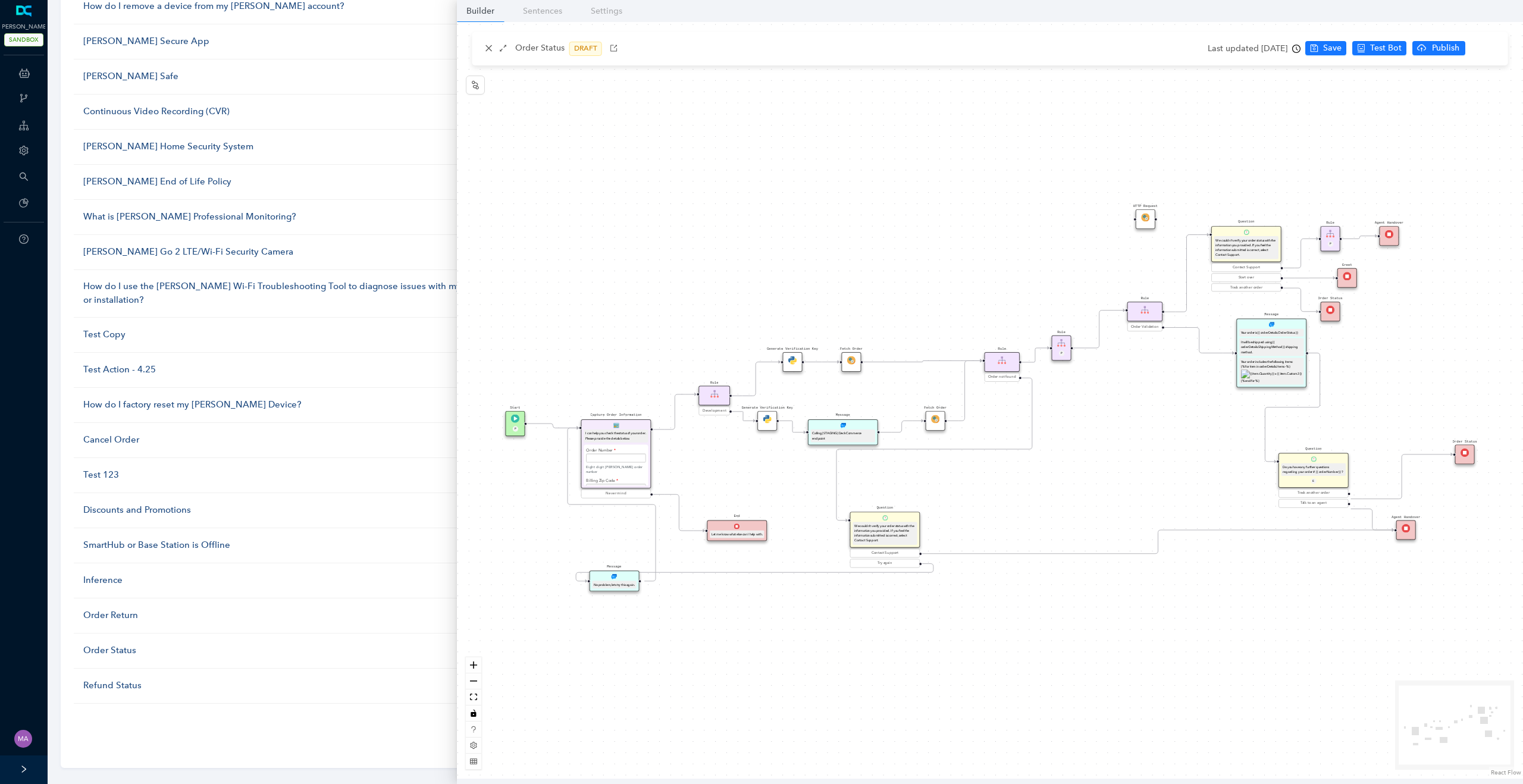
scroll to position [0, 0]
drag, startPoint x: 514, startPoint y: 47, endPoint x: 562, endPoint y: 49, distance: 48.0
click at [562, 49] on div "Order Status DRAFT" at bounding box center [551, 49] width 139 height 14
copy p "Order Status"
click at [485, 44] on icon "close" at bounding box center [489, 48] width 8 height 8
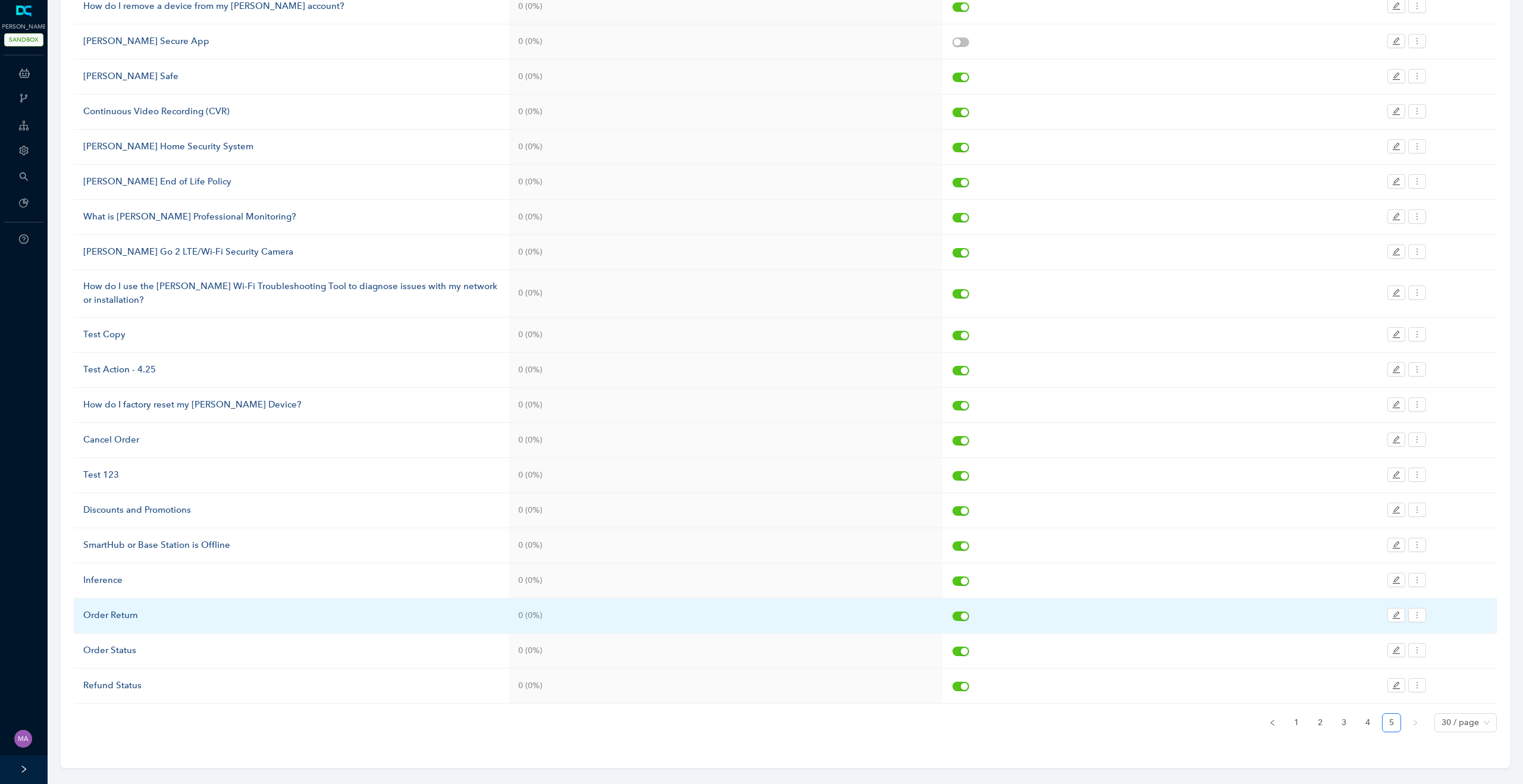
click at [110, 609] on div "Order Return" at bounding box center [291, 616] width 416 height 14
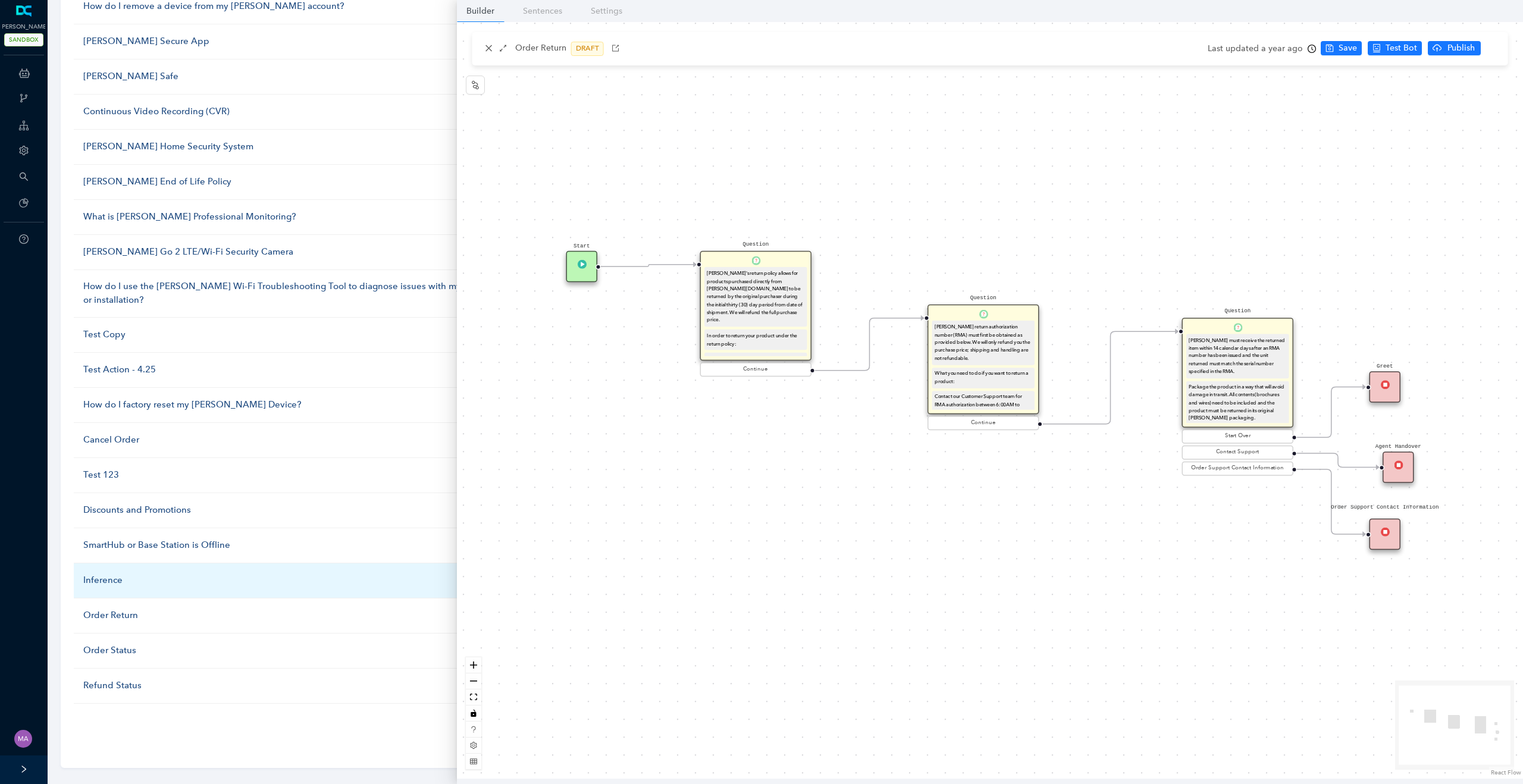
click at [111, 573] on div "Inference" at bounding box center [291, 580] width 416 height 14
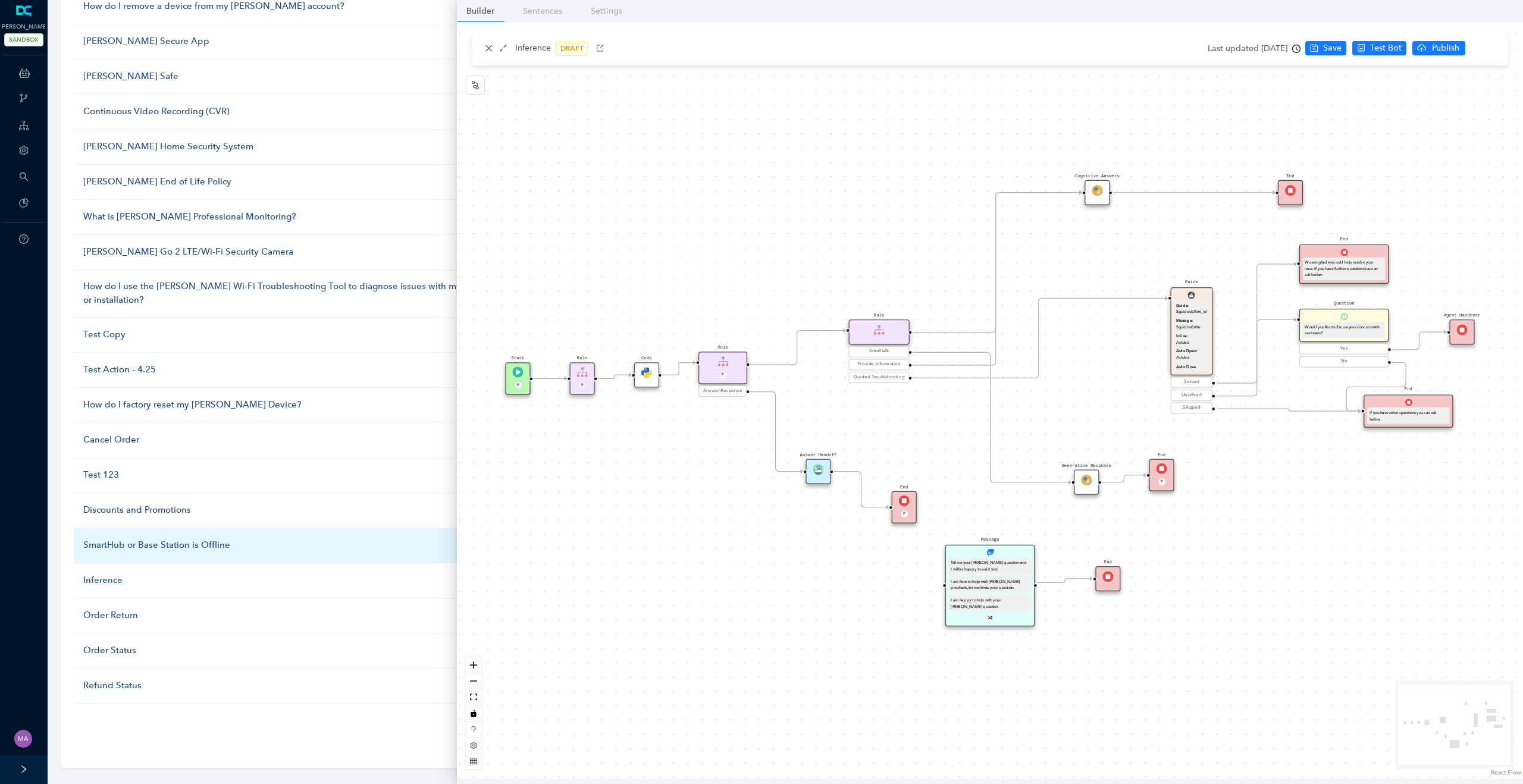
click at [149, 538] on div "SmartHub or Base Station is Offline" at bounding box center [291, 545] width 416 height 14
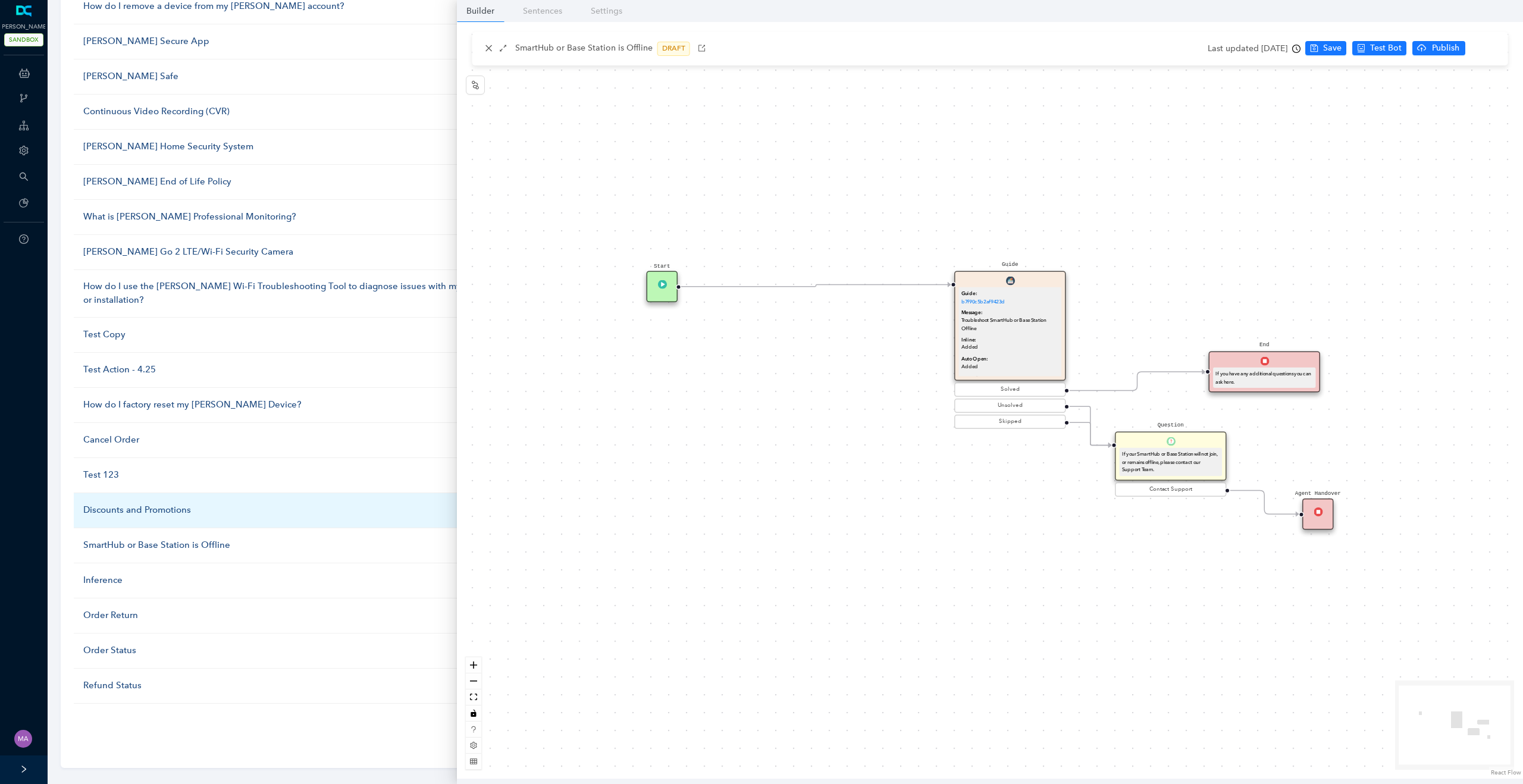
click at [129, 508] on td "Discounts and Promotions" at bounding box center [291, 511] width 435 height 35
click at [129, 503] on div "Discounts and Promotions" at bounding box center [291, 510] width 416 height 14
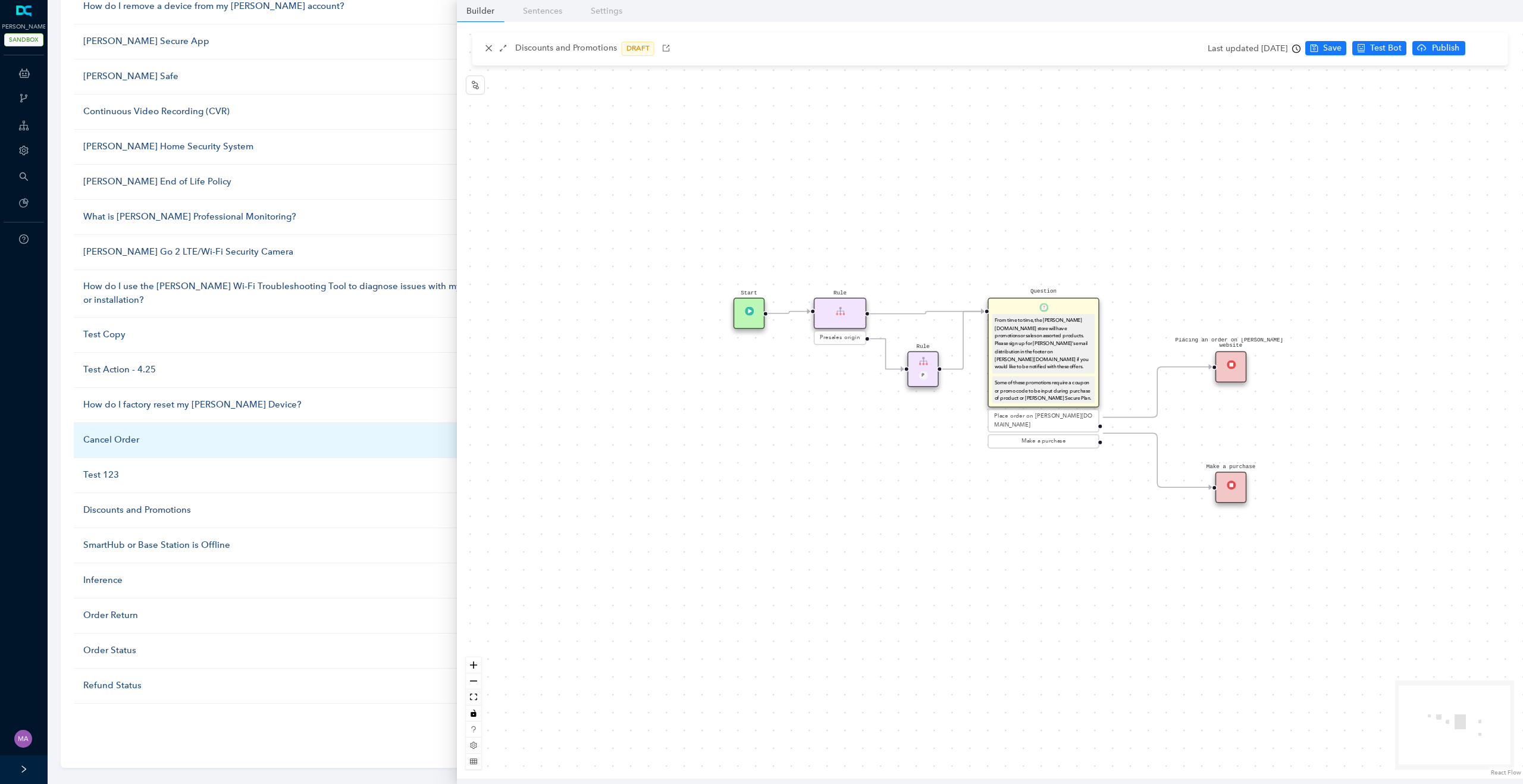
click at [110, 433] on div "Cancel Order" at bounding box center [291, 440] width 416 height 14
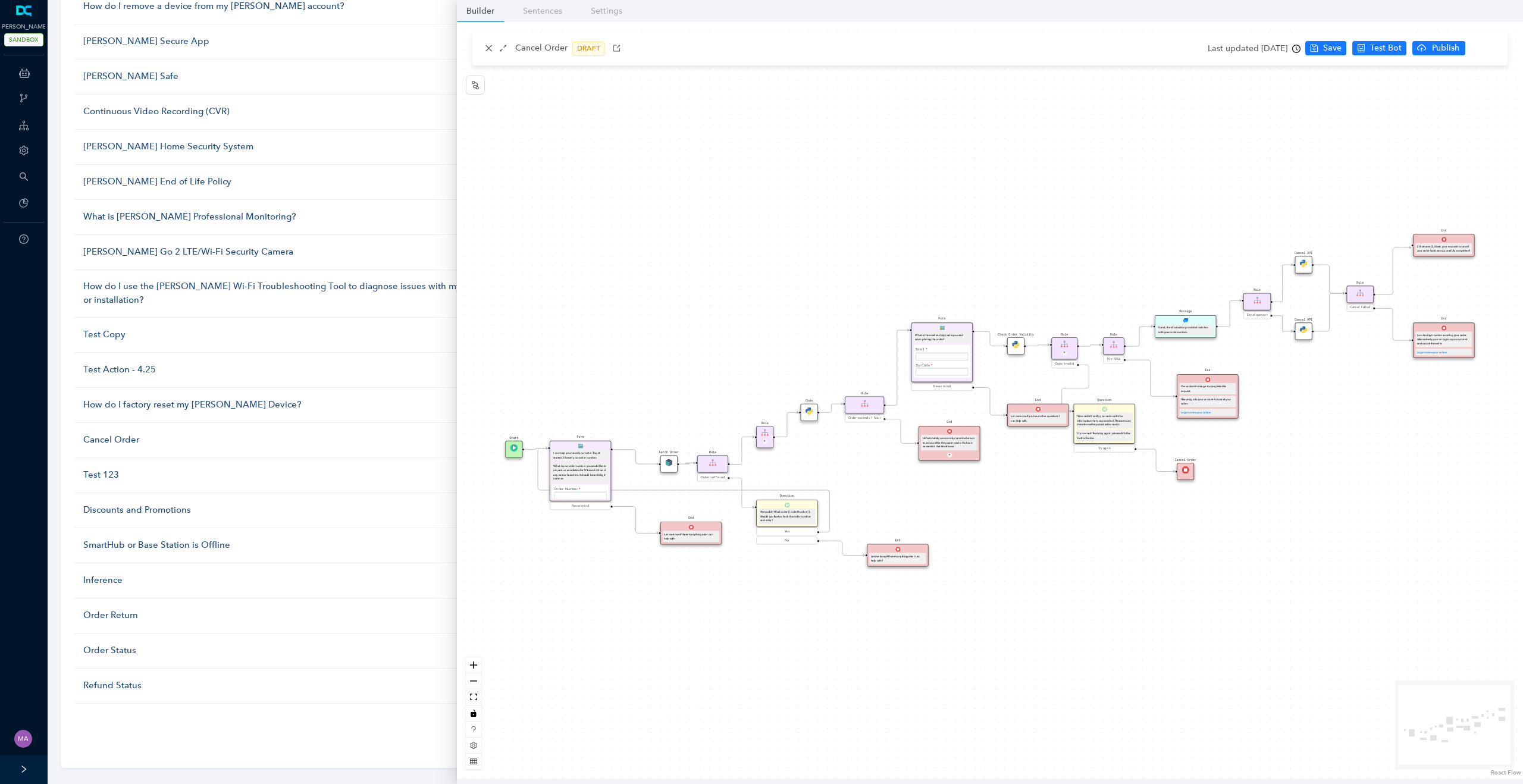
click at [1300, 51] on icon "clock-circle" at bounding box center [1296, 48] width 8 height 8
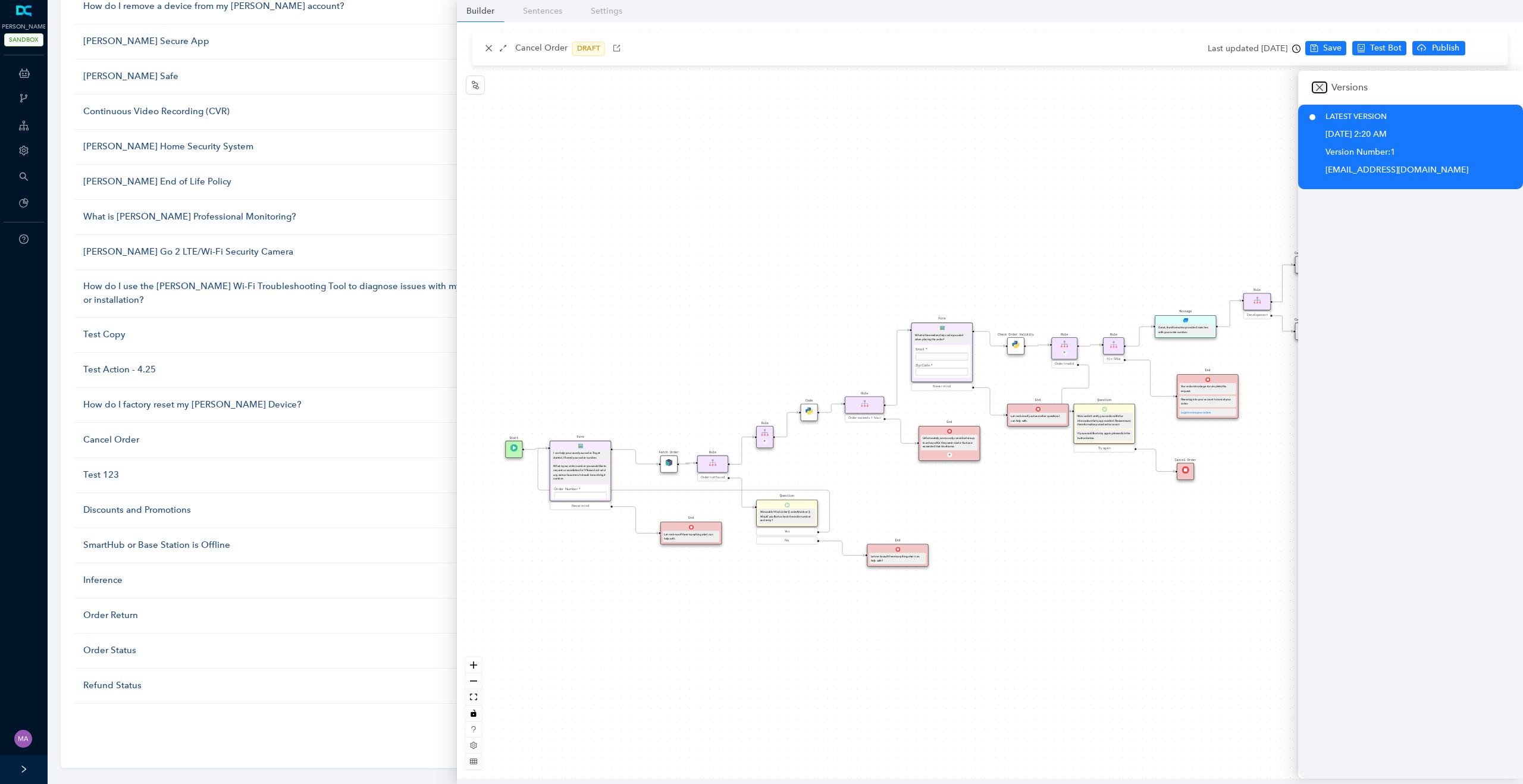
click at [1321, 89] on icon "close" at bounding box center [1319, 87] width 10 height 10
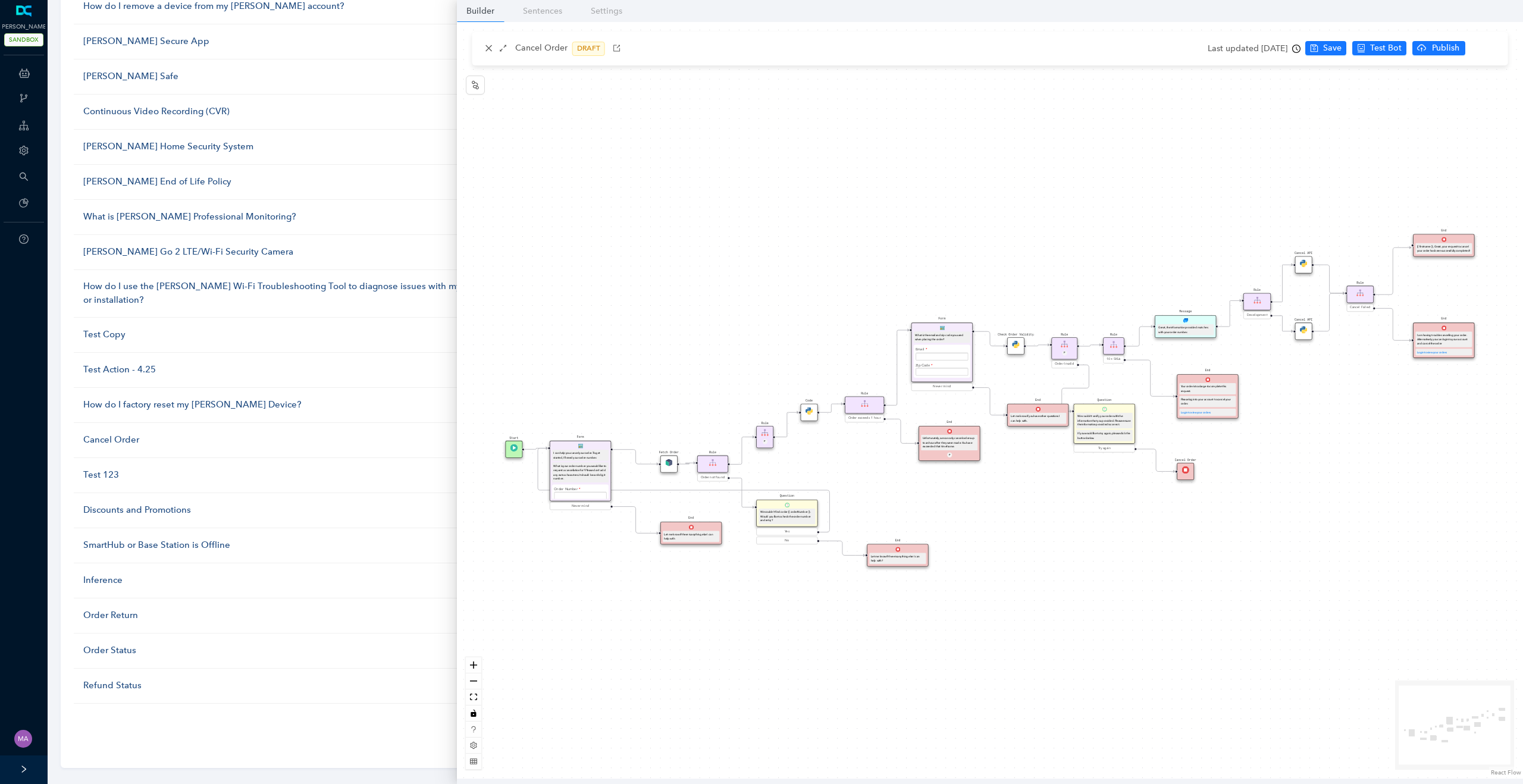
click at [953, 346] on div "Email" at bounding box center [942, 353] width 52 height 16
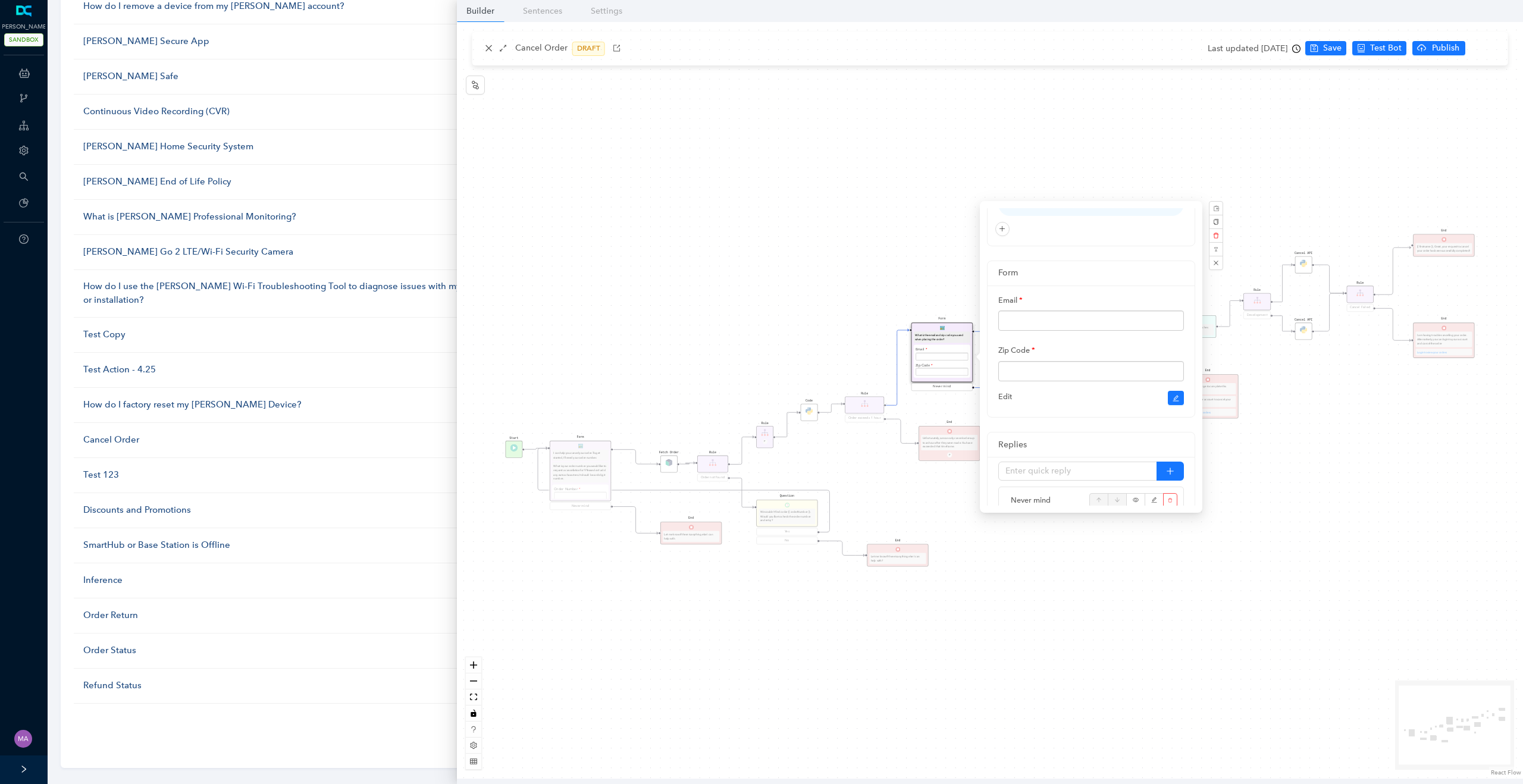
scroll to position [57, 0]
drag, startPoint x: 1031, startPoint y: 355, endPoint x: 992, endPoint y: 355, distance: 39.0
click at [992, 355] on div "Email Zip Code Edit" at bounding box center [1090, 357] width 207 height 132
copy label "Zip Code"
click at [831, 223] on div "Cancel API Start Form I can help you cancel your order. To get started, I'll ne…" at bounding box center [990, 400] width 1066 height 757
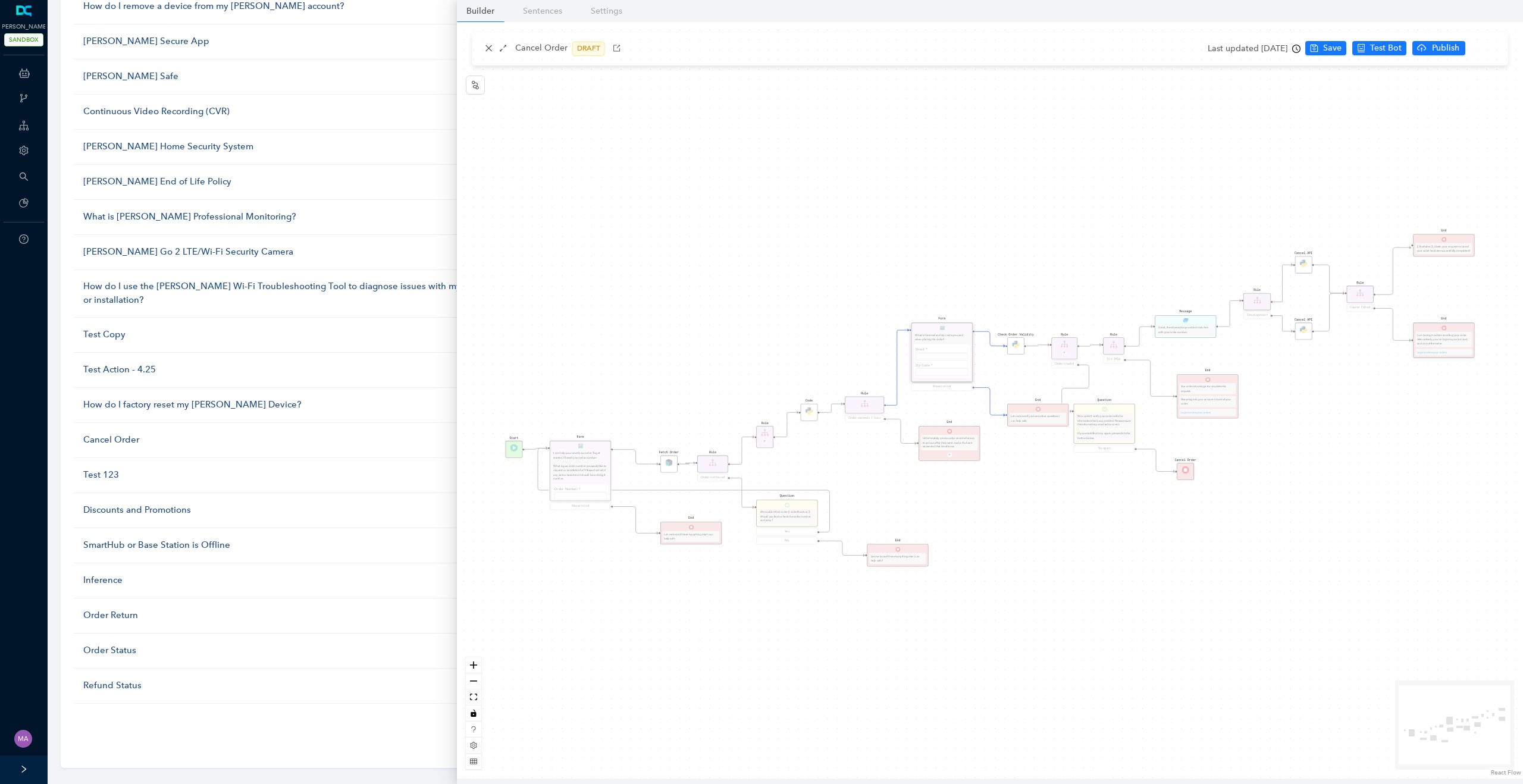
scroll to position [0, 0]
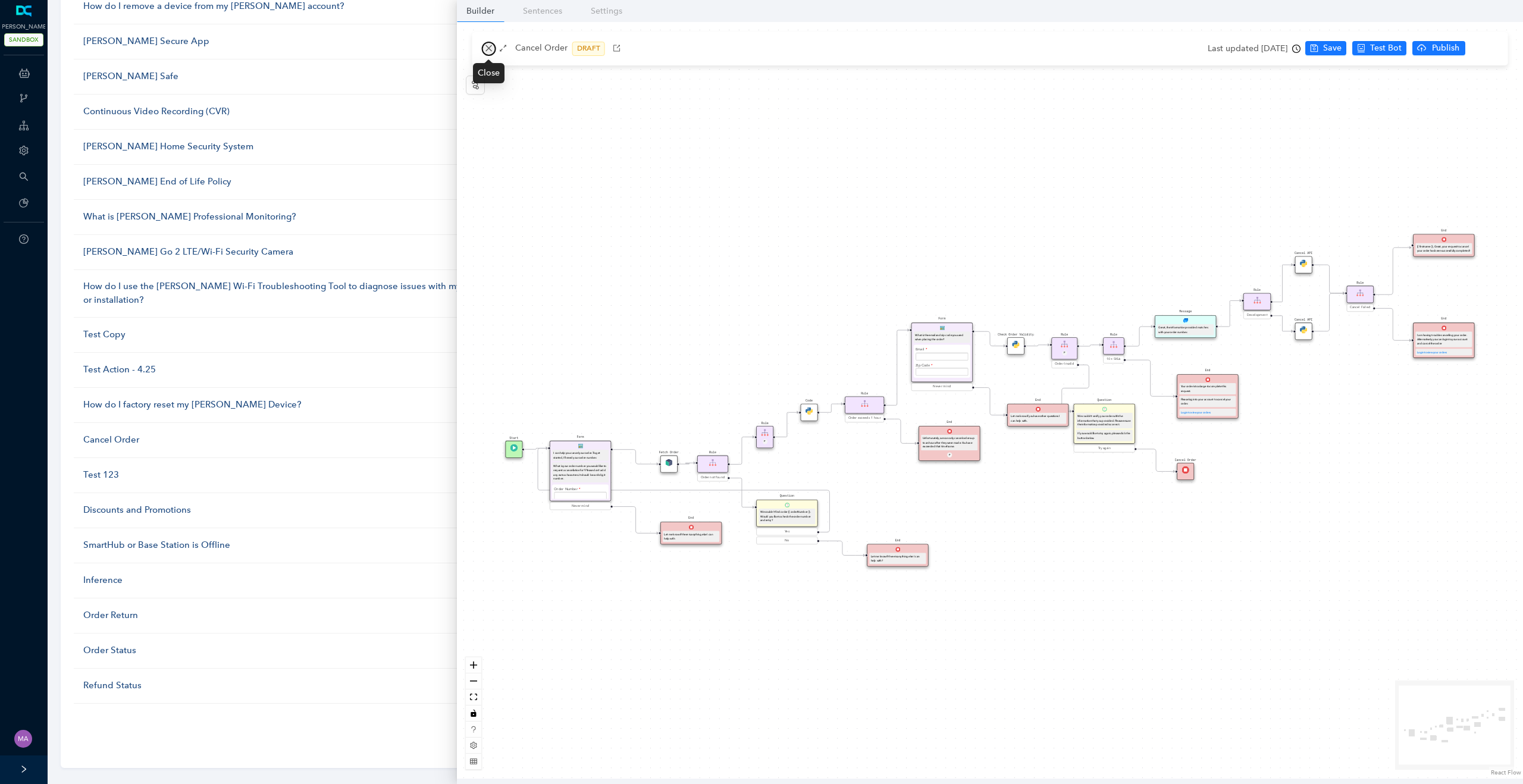
click at [488, 50] on icon "close" at bounding box center [489, 48] width 8 height 8
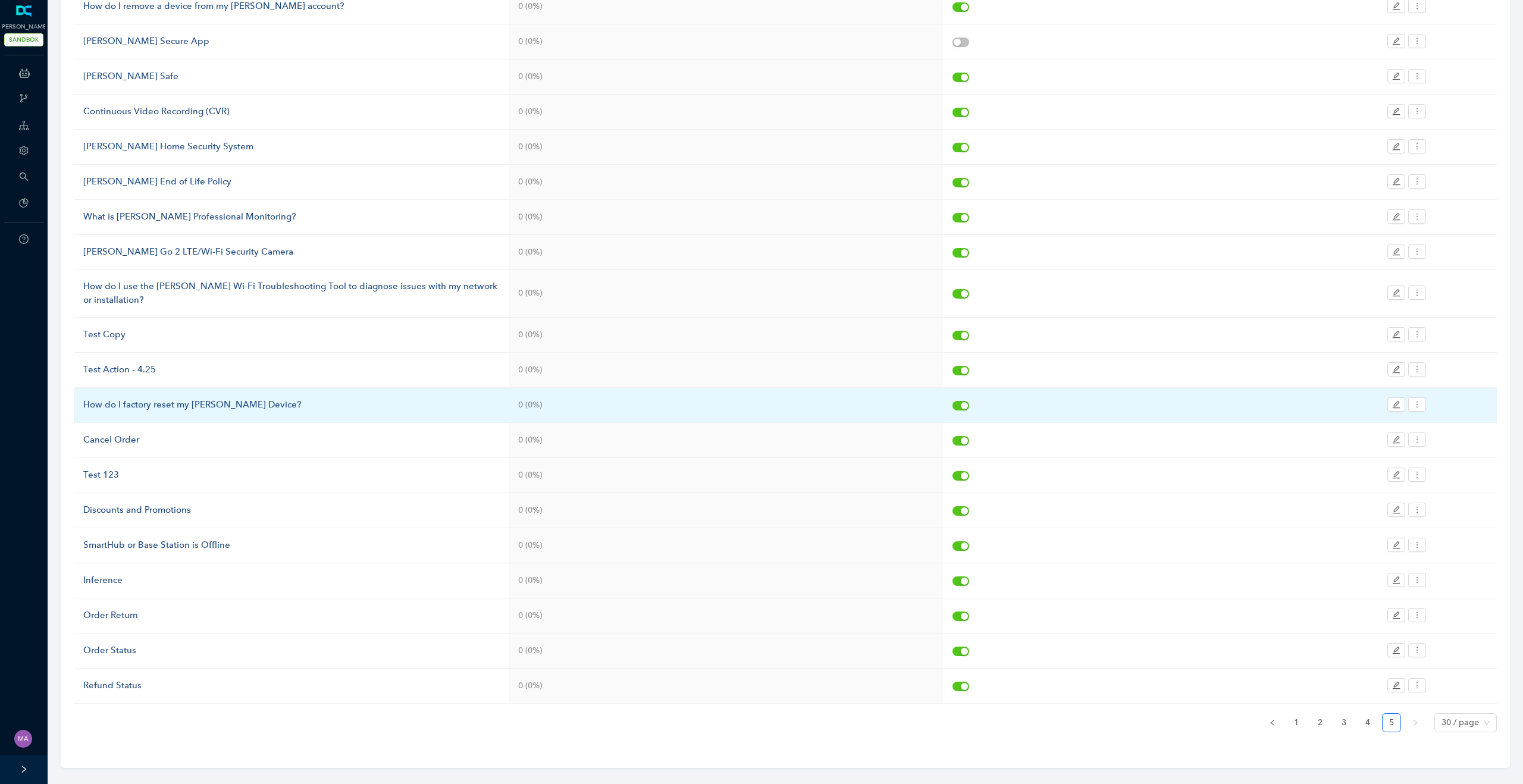
click at [142, 398] on div "How do I factory reset my [PERSON_NAME] Device?" at bounding box center [291, 405] width 416 height 14
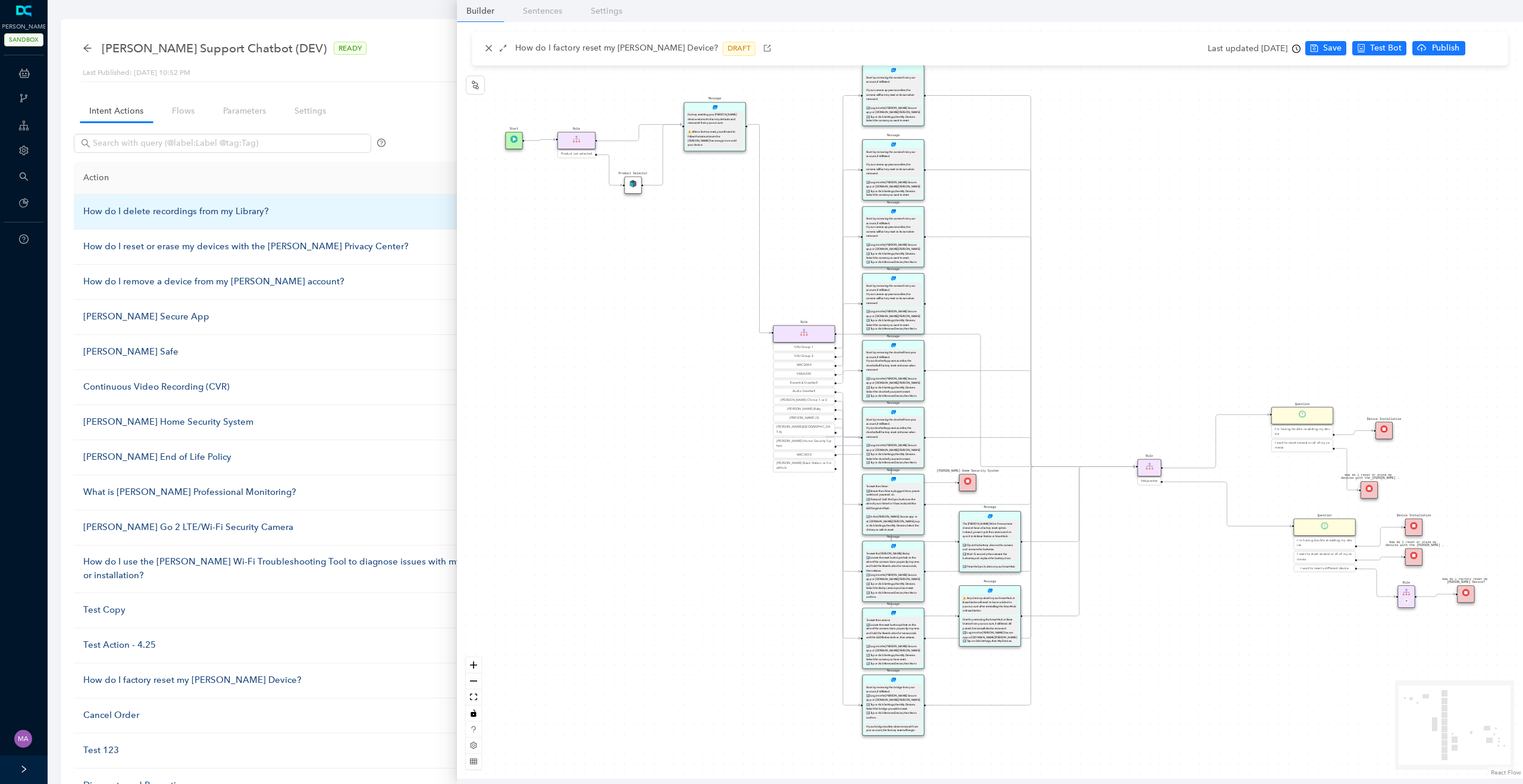
click at [193, 212] on div "How do I delete recordings from my Library?" at bounding box center [291, 212] width 416 height 14
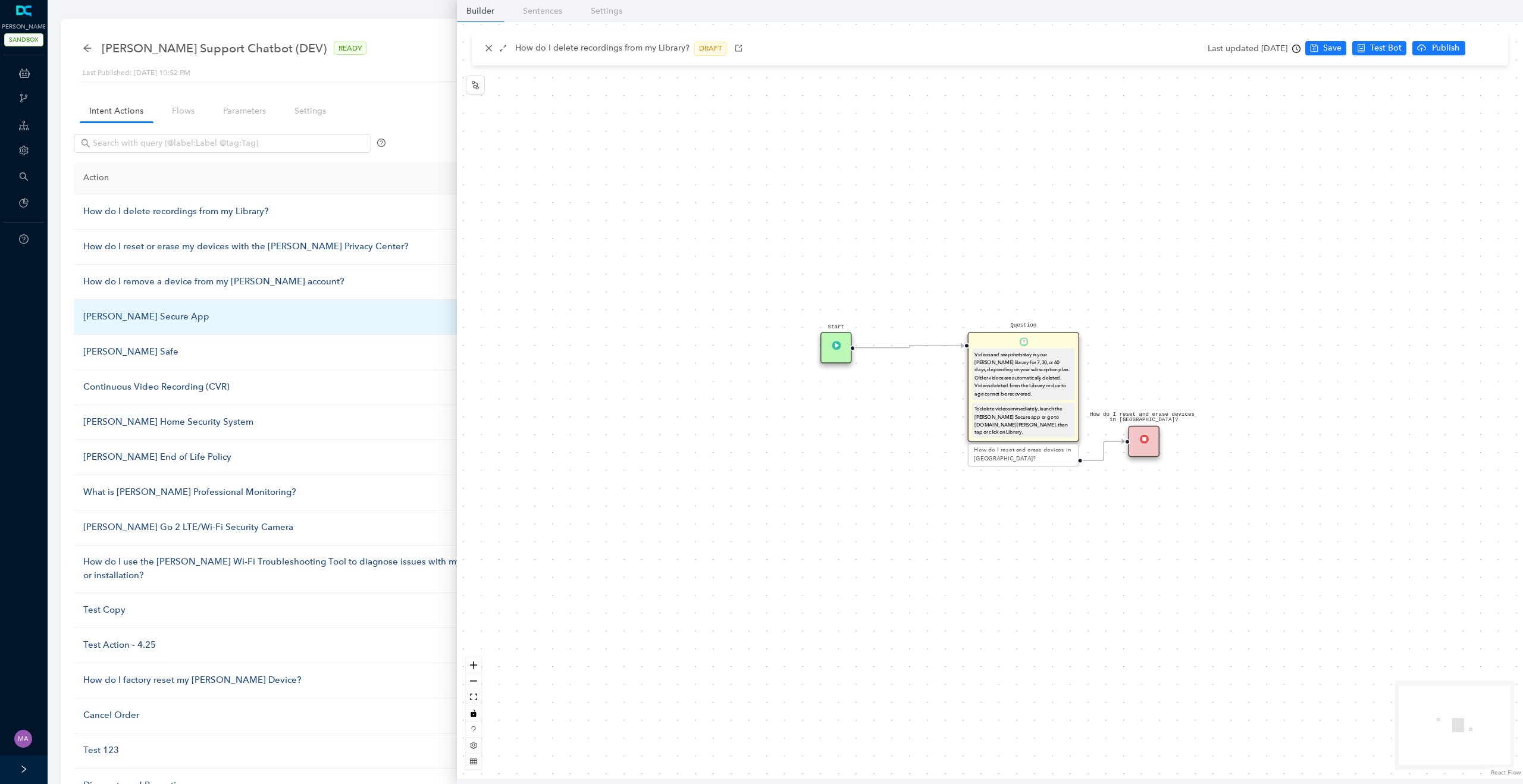
click at [118, 316] on div "Arlo Secure App" at bounding box center [291, 317] width 416 height 14
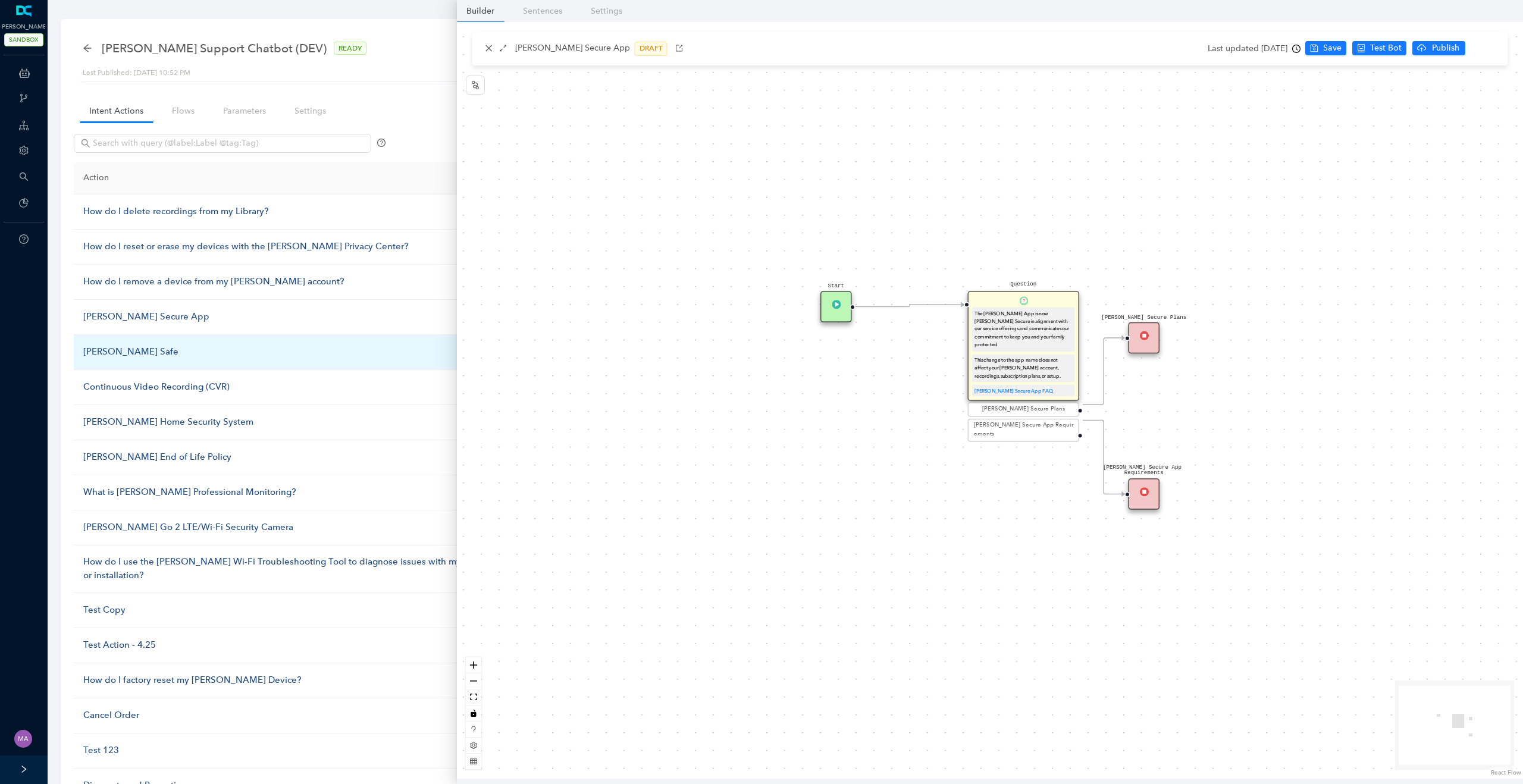
click at [103, 355] on div "[PERSON_NAME] Safe" at bounding box center [291, 352] width 416 height 14
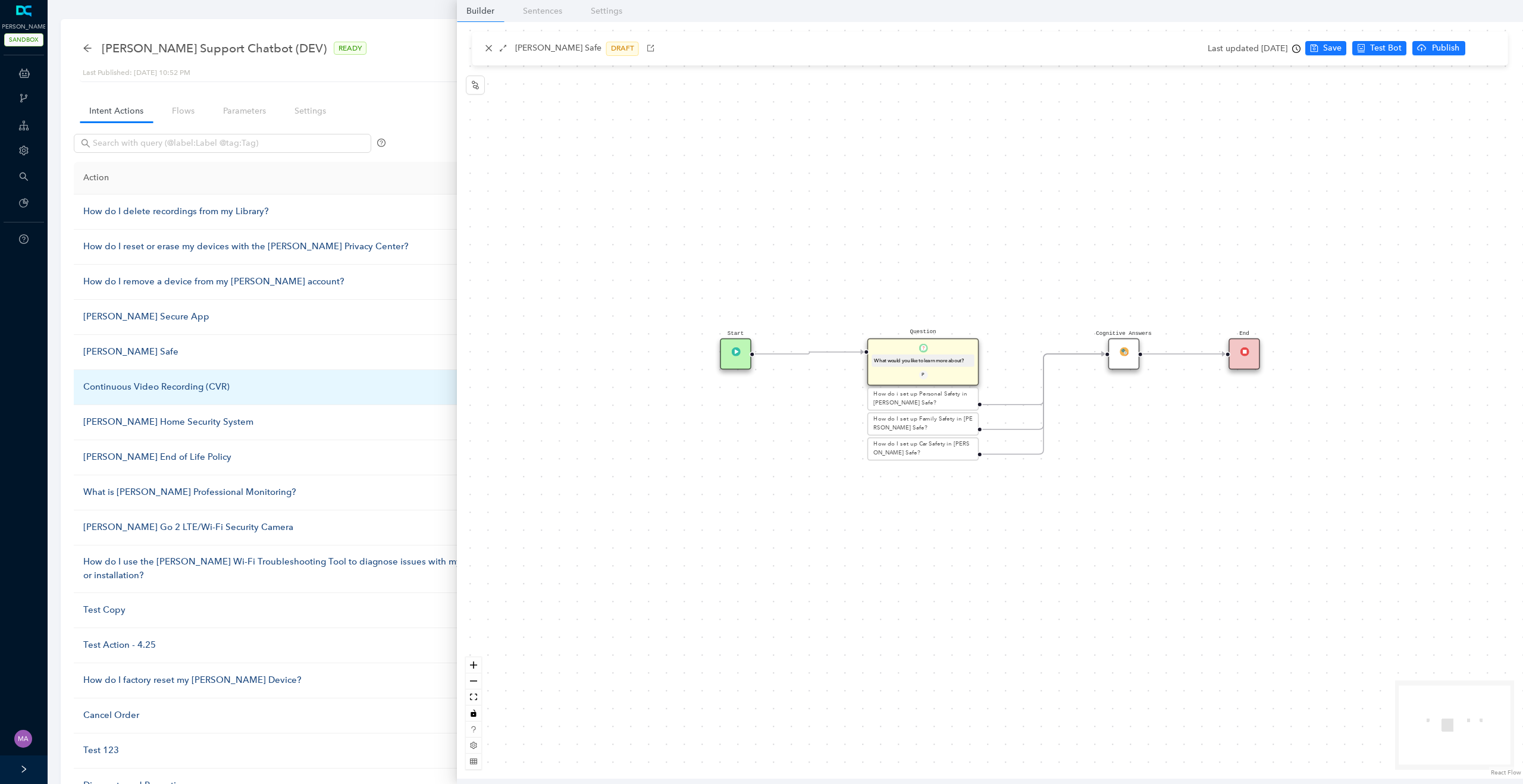
click at [110, 387] on div "Continuous Video Recording (CVR)" at bounding box center [291, 387] width 416 height 14
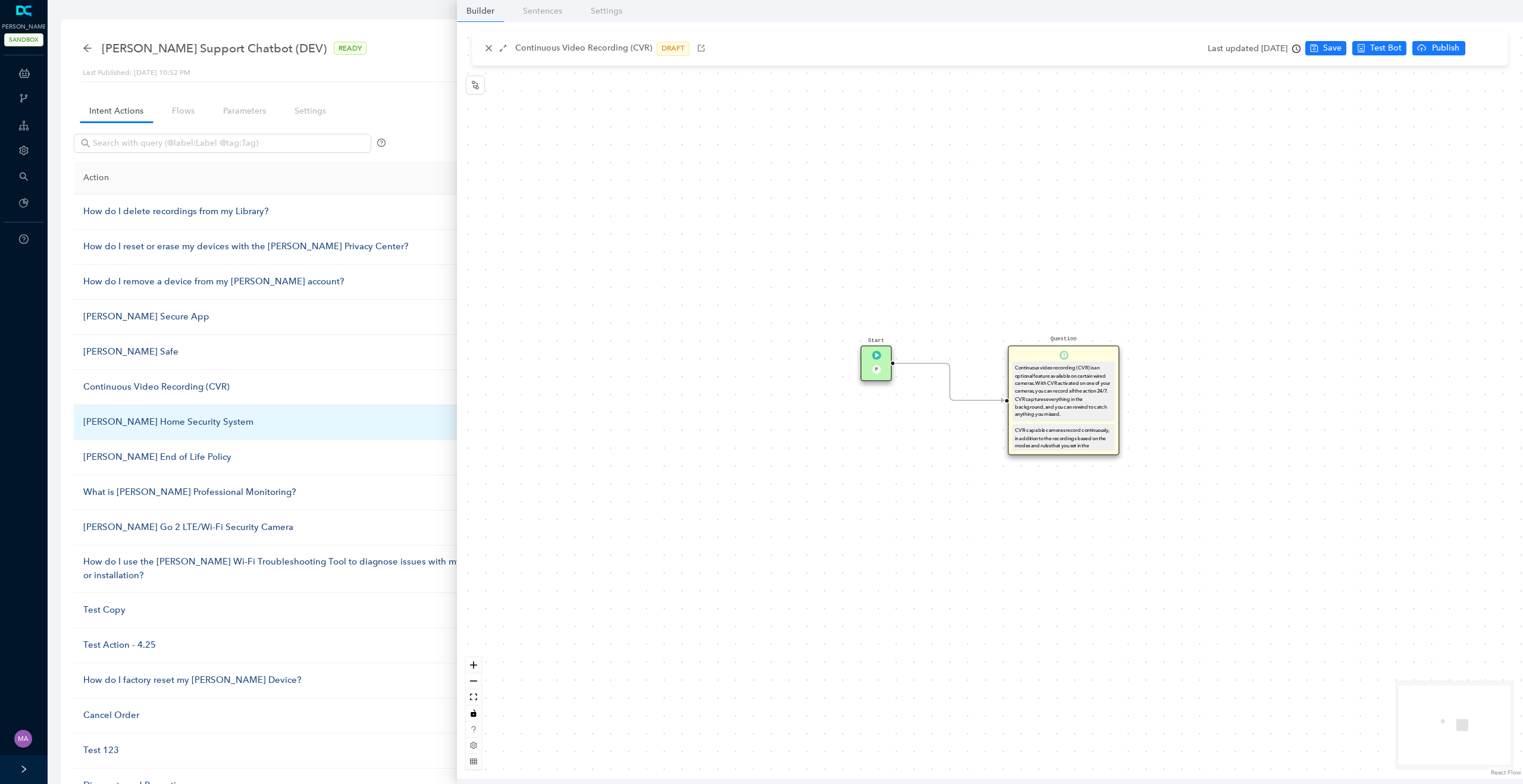
click at [115, 423] on div "Arlo Home Security System" at bounding box center [291, 422] width 416 height 14
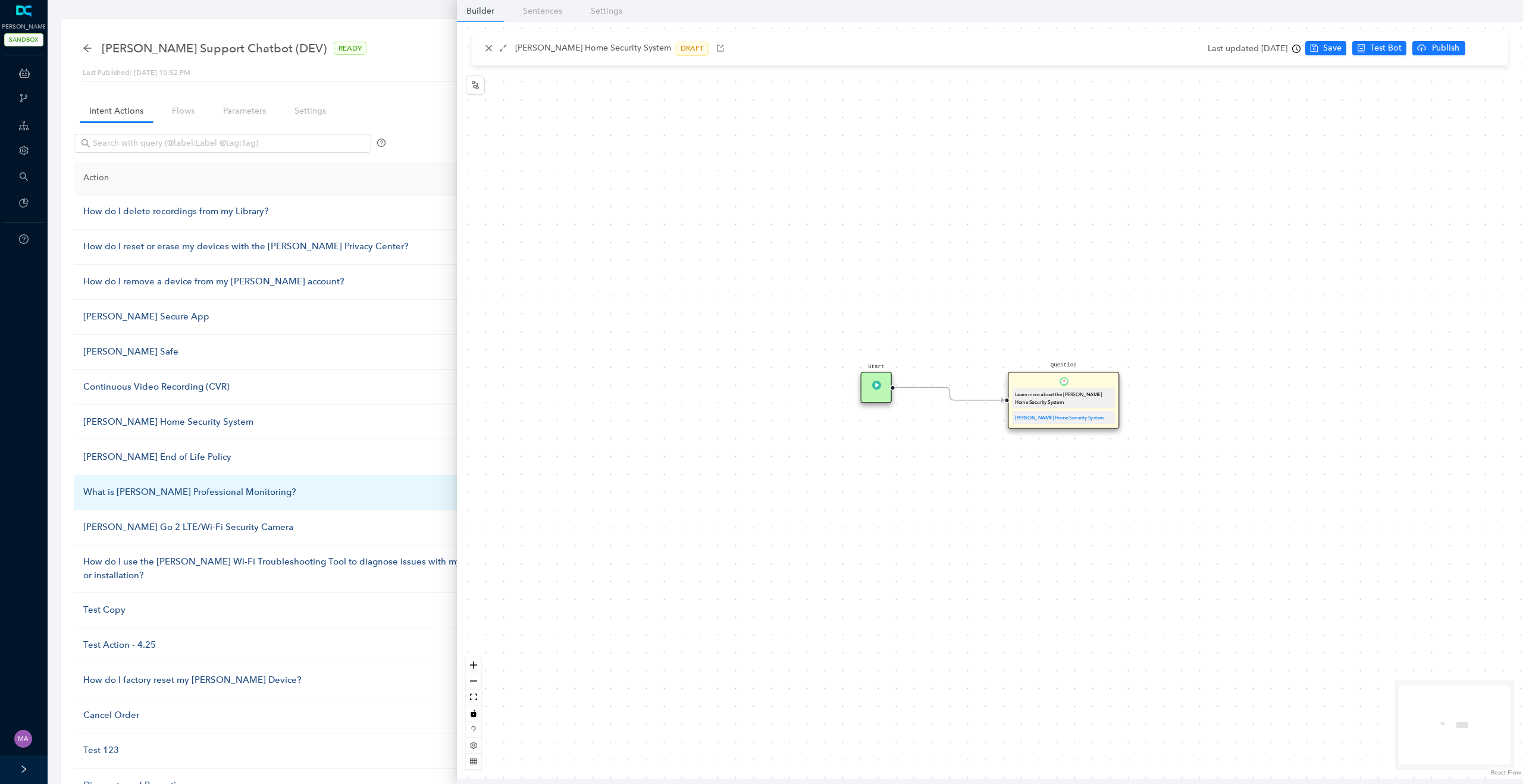
click at [110, 492] on div "What is [PERSON_NAME] Professional Monitoring?" at bounding box center [291, 492] width 416 height 14
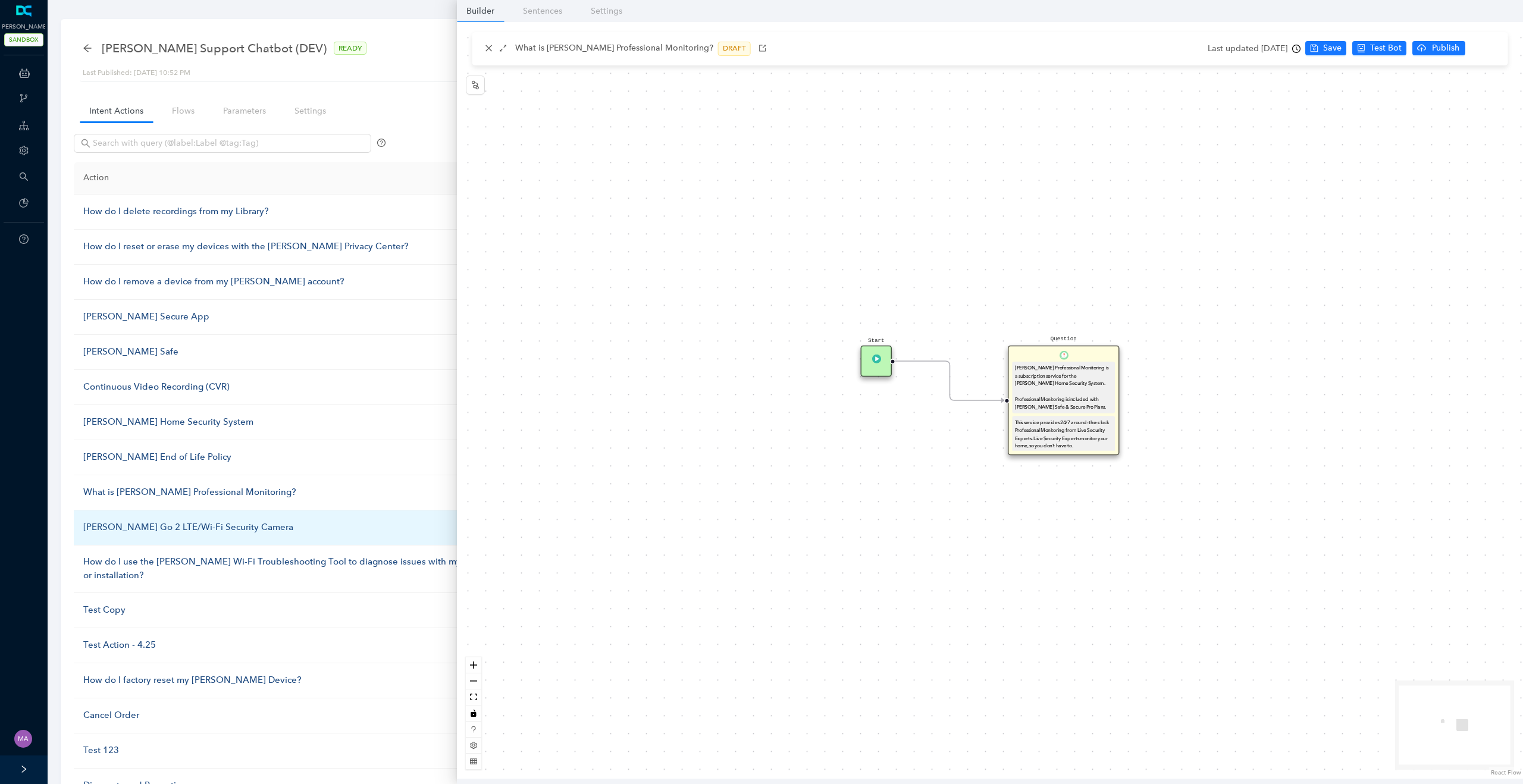
click at [125, 523] on div "Arlo Go 2 LTE/Wi-Fi Security Camera" at bounding box center [291, 528] width 416 height 14
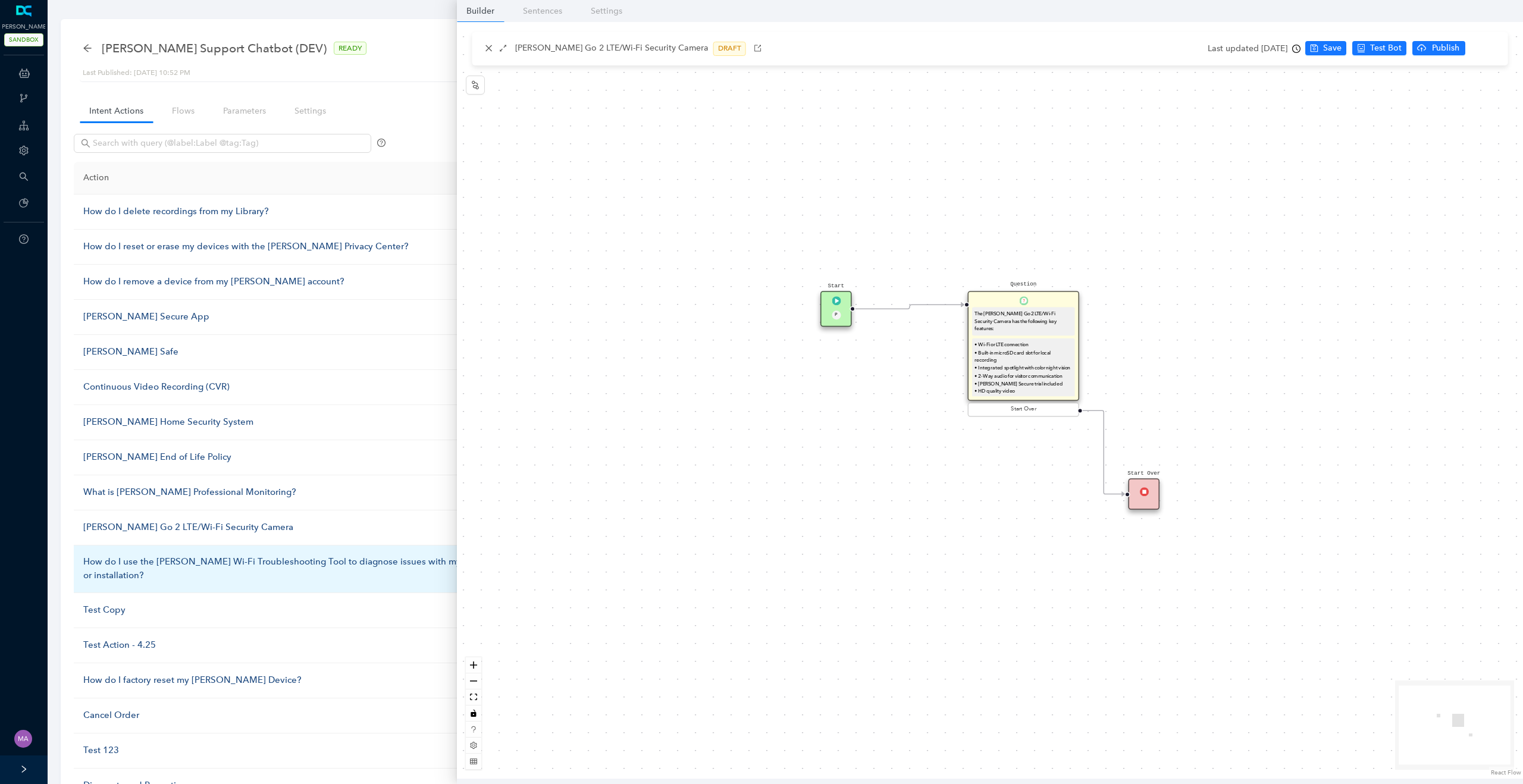
click at [127, 569] on td "How do I use the Arlo Wi-Fi Troubleshooting Tool to diagnose issues with my net…" at bounding box center [291, 569] width 435 height 48
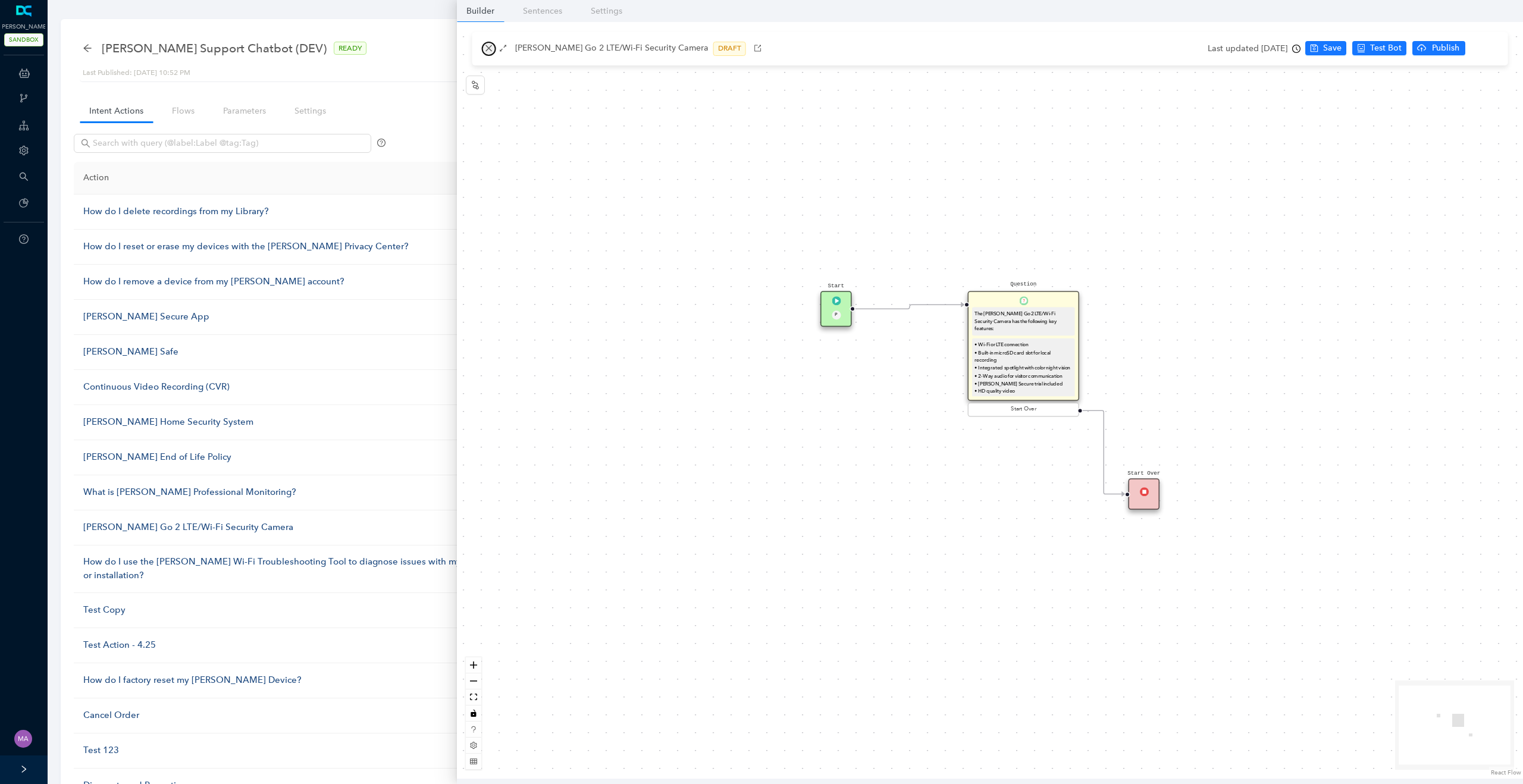
click at [488, 48] on icon "close" at bounding box center [489, 48] width 8 height 8
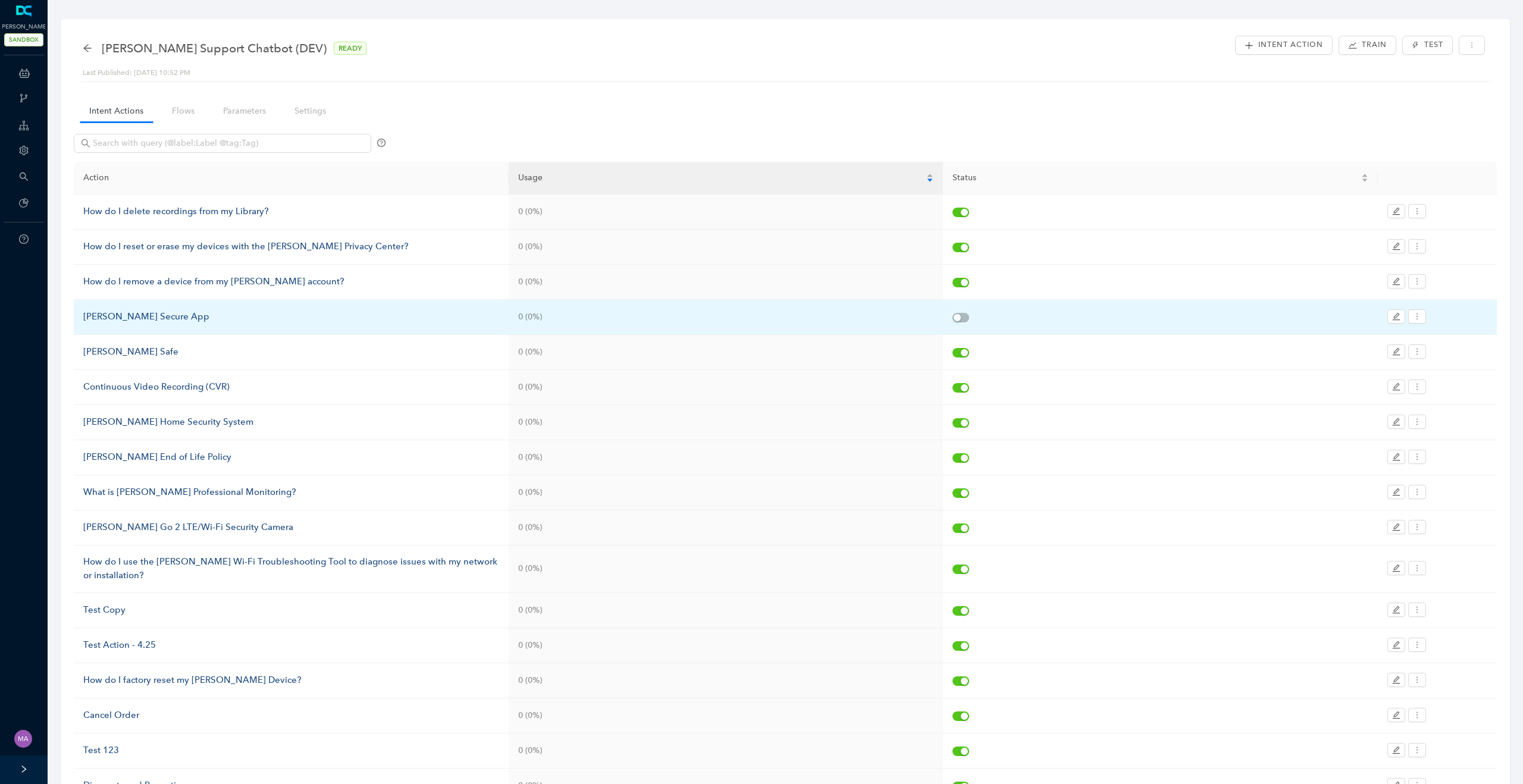
click at [133, 318] on div "Arlo Secure App" at bounding box center [291, 317] width 416 height 14
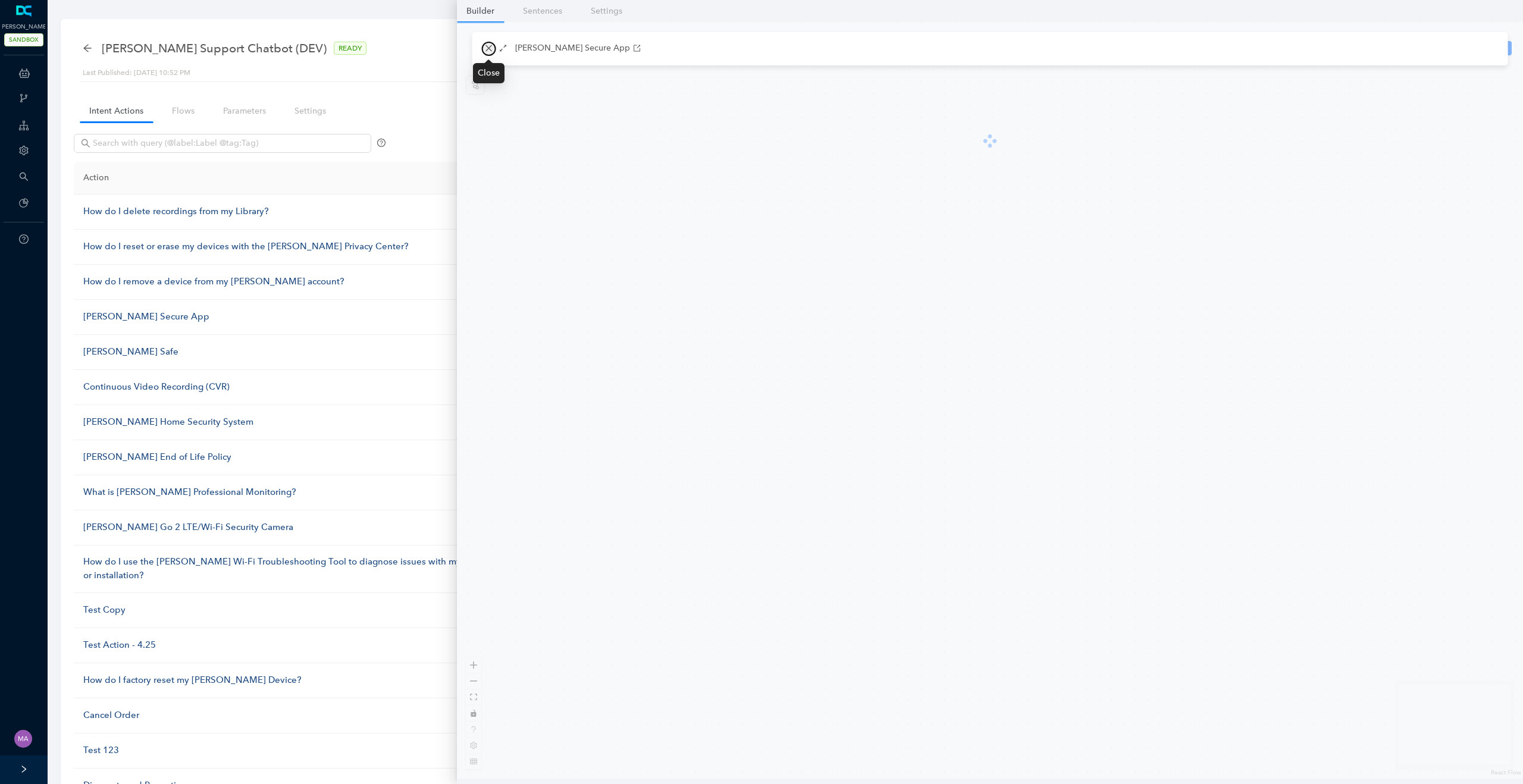
click at [485, 47] on icon "close" at bounding box center [489, 48] width 8 height 8
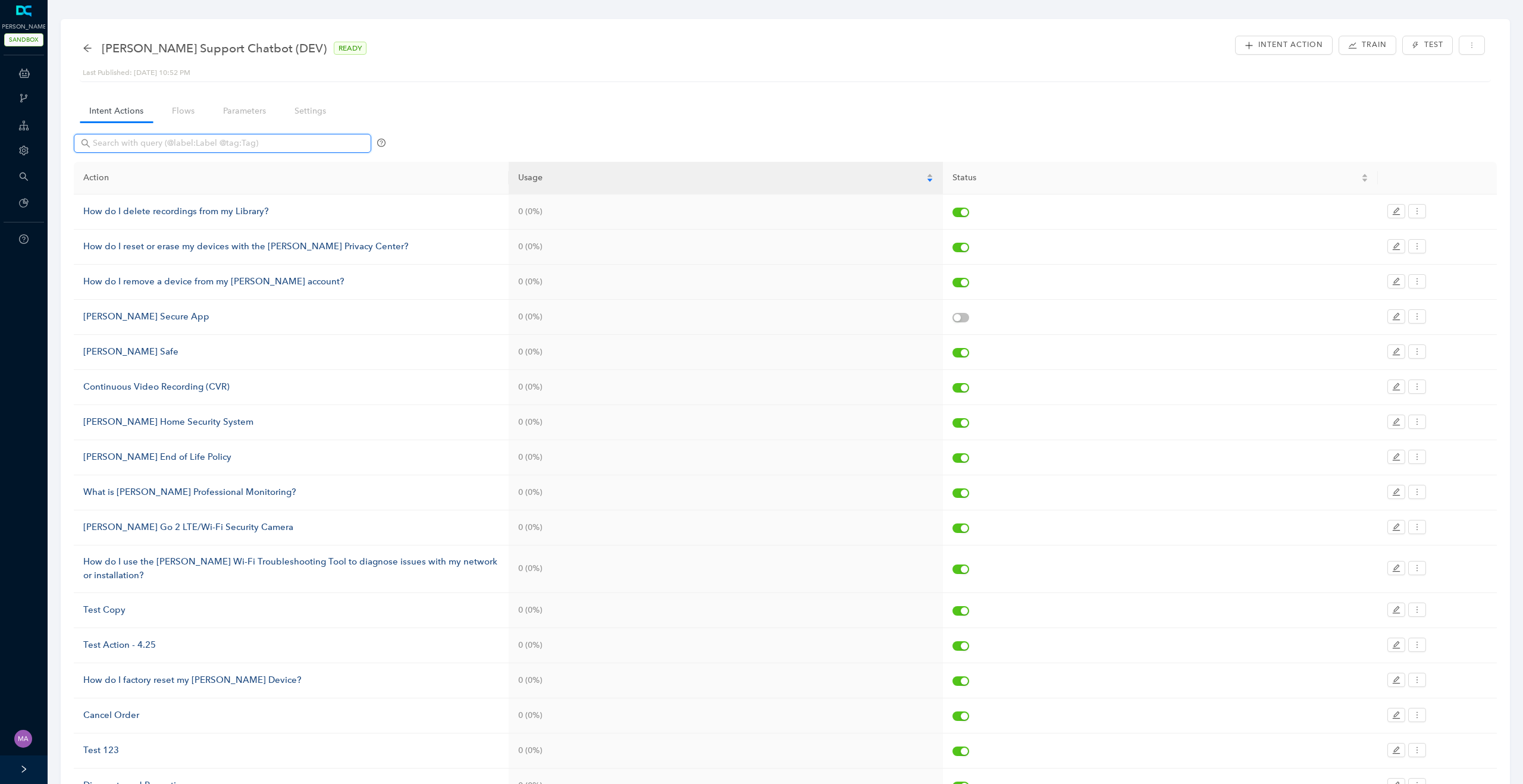
click at [279, 144] on input "text" at bounding box center [223, 143] width 262 height 13
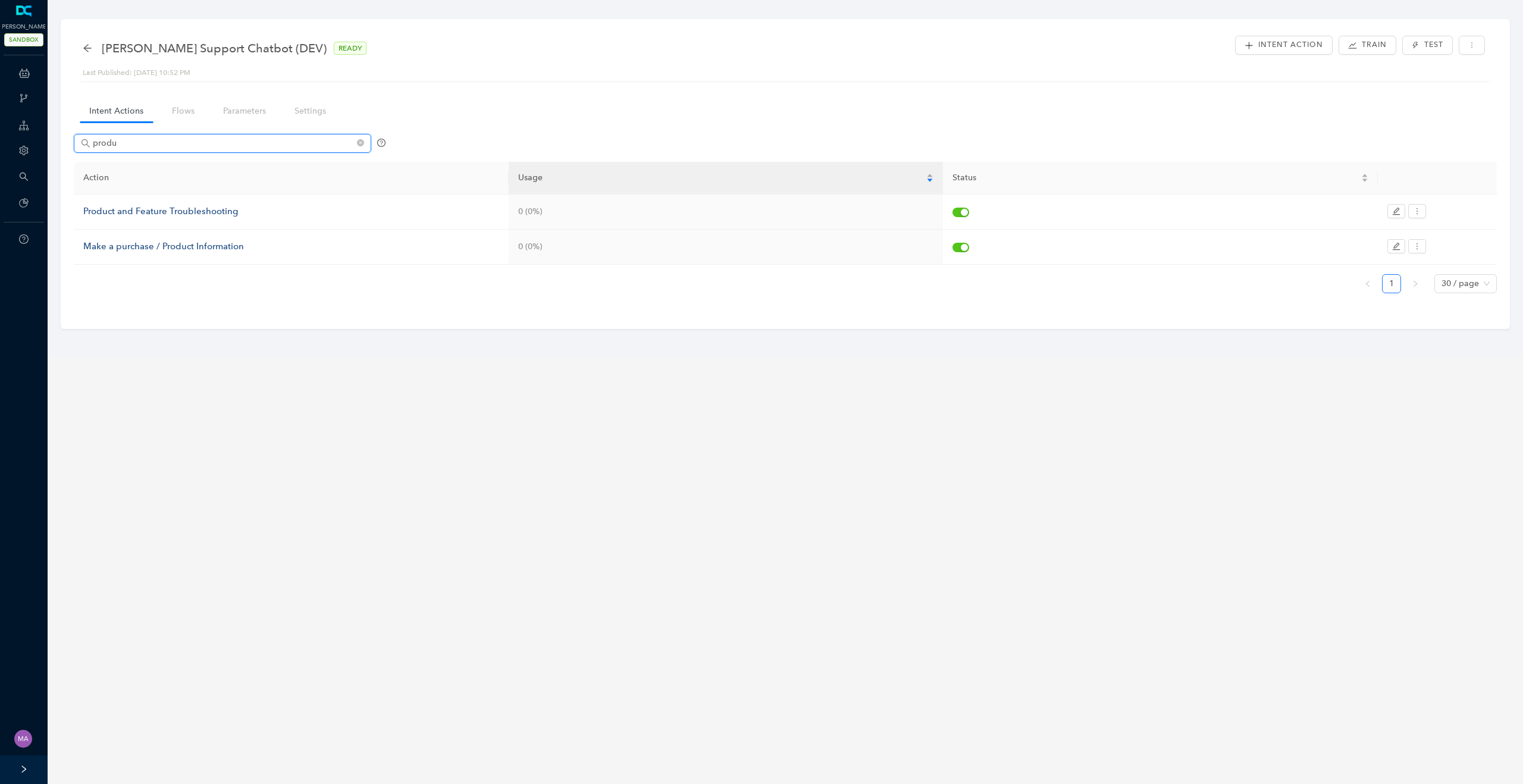
type input "produc"
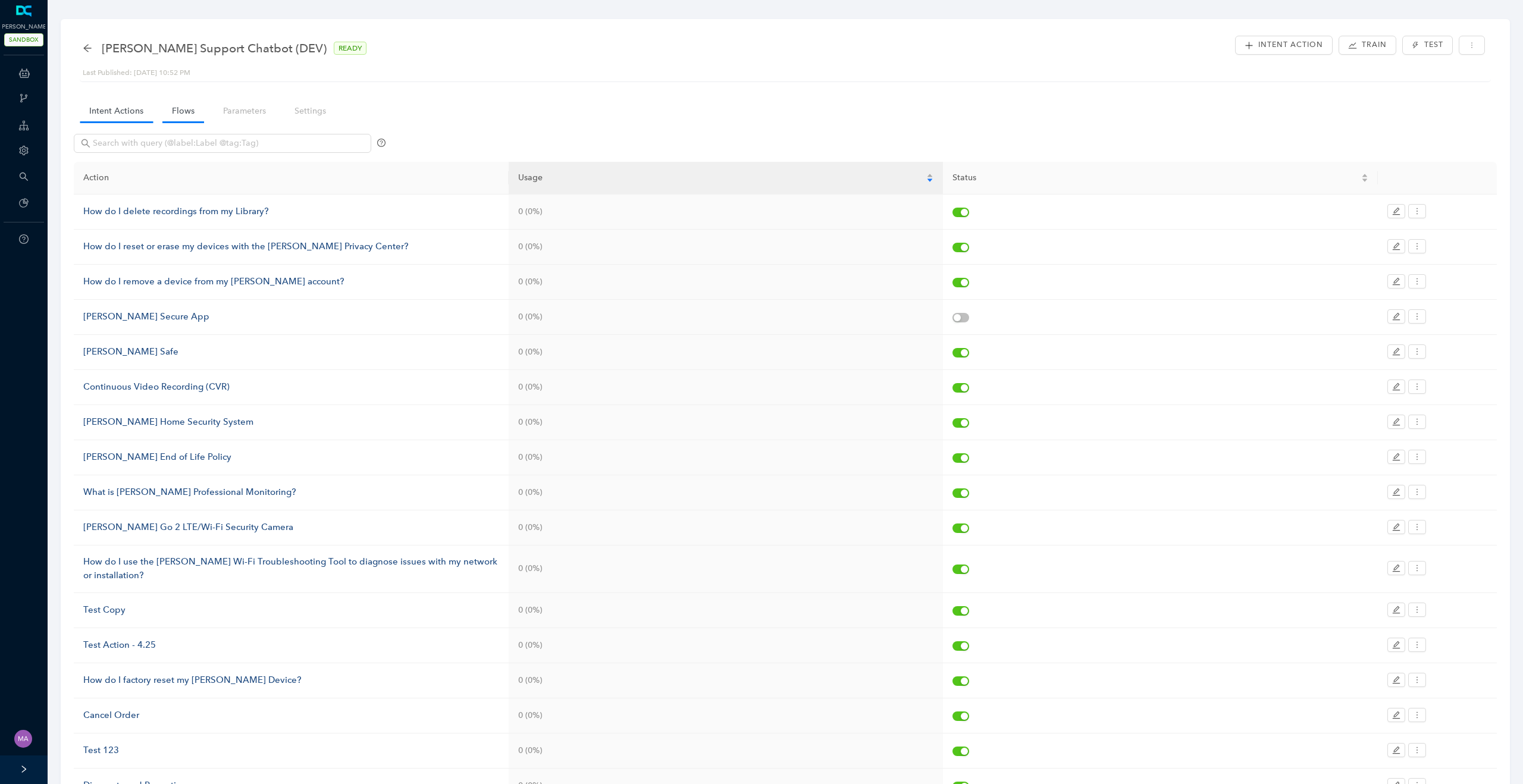
click at [177, 115] on link "Flows" at bounding box center [183, 111] width 42 height 22
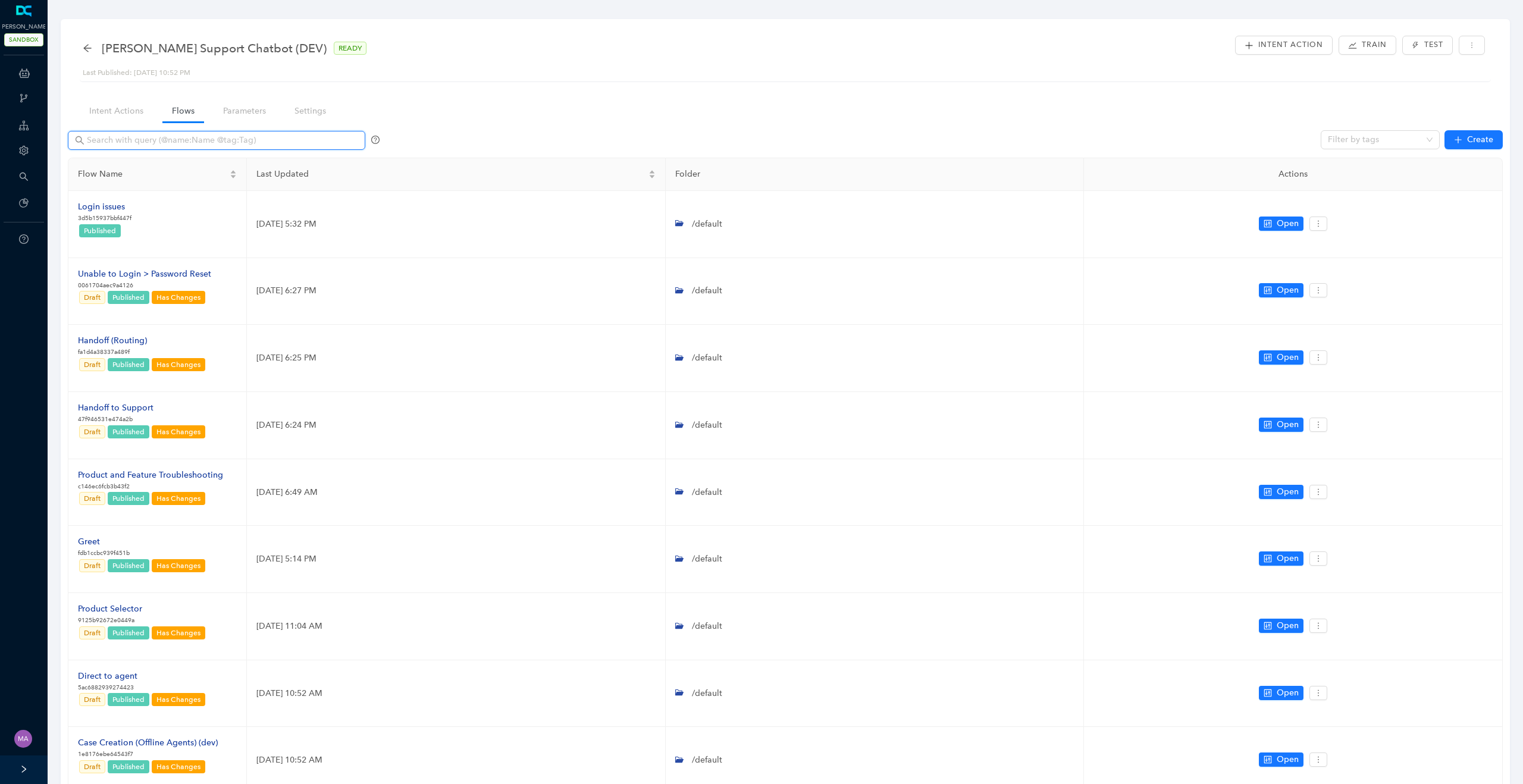
click at [160, 142] on input "text" at bounding box center [217, 140] width 262 height 13
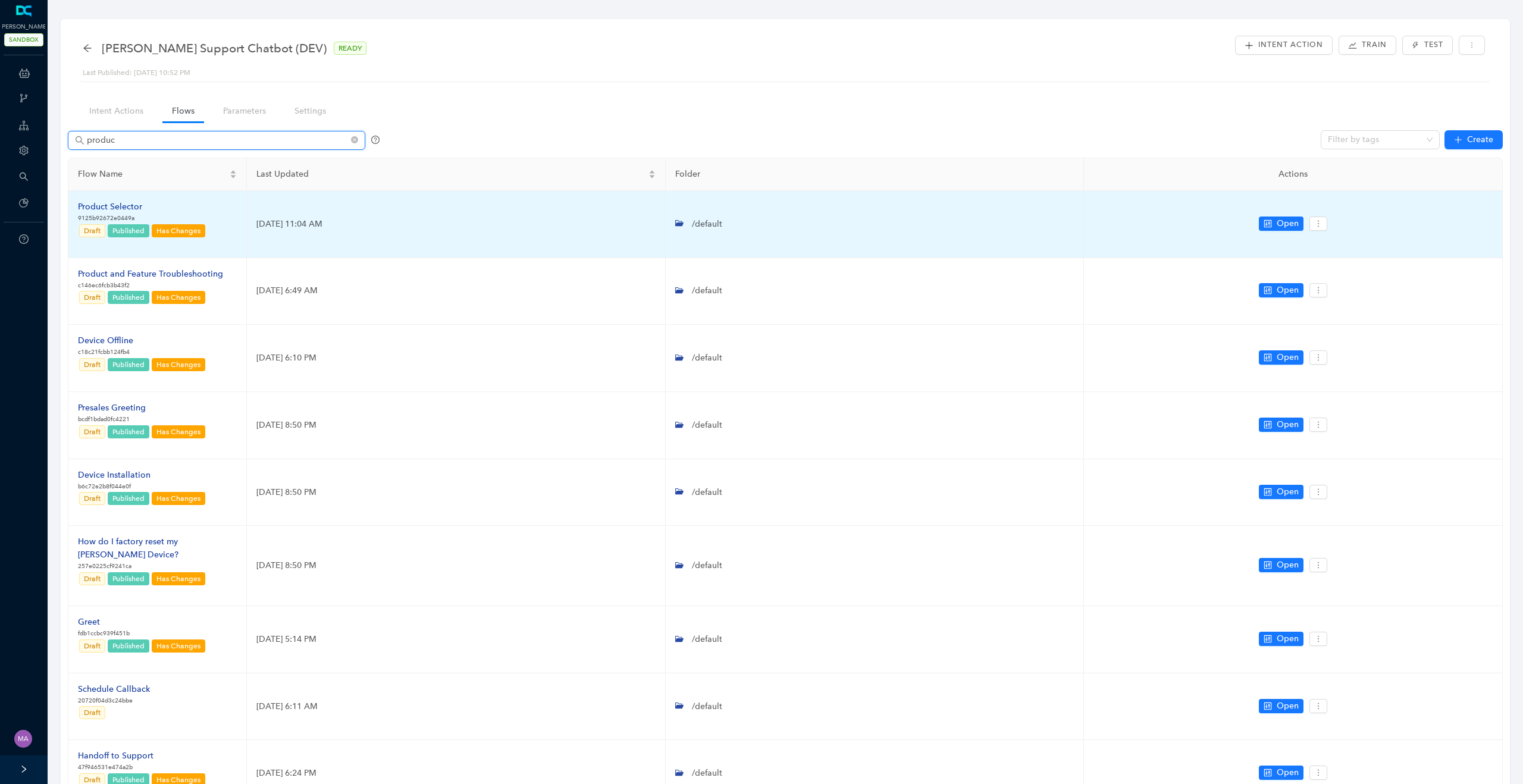
type input "produc"
click at [113, 205] on div "Product Selector" at bounding box center [142, 207] width 129 height 13
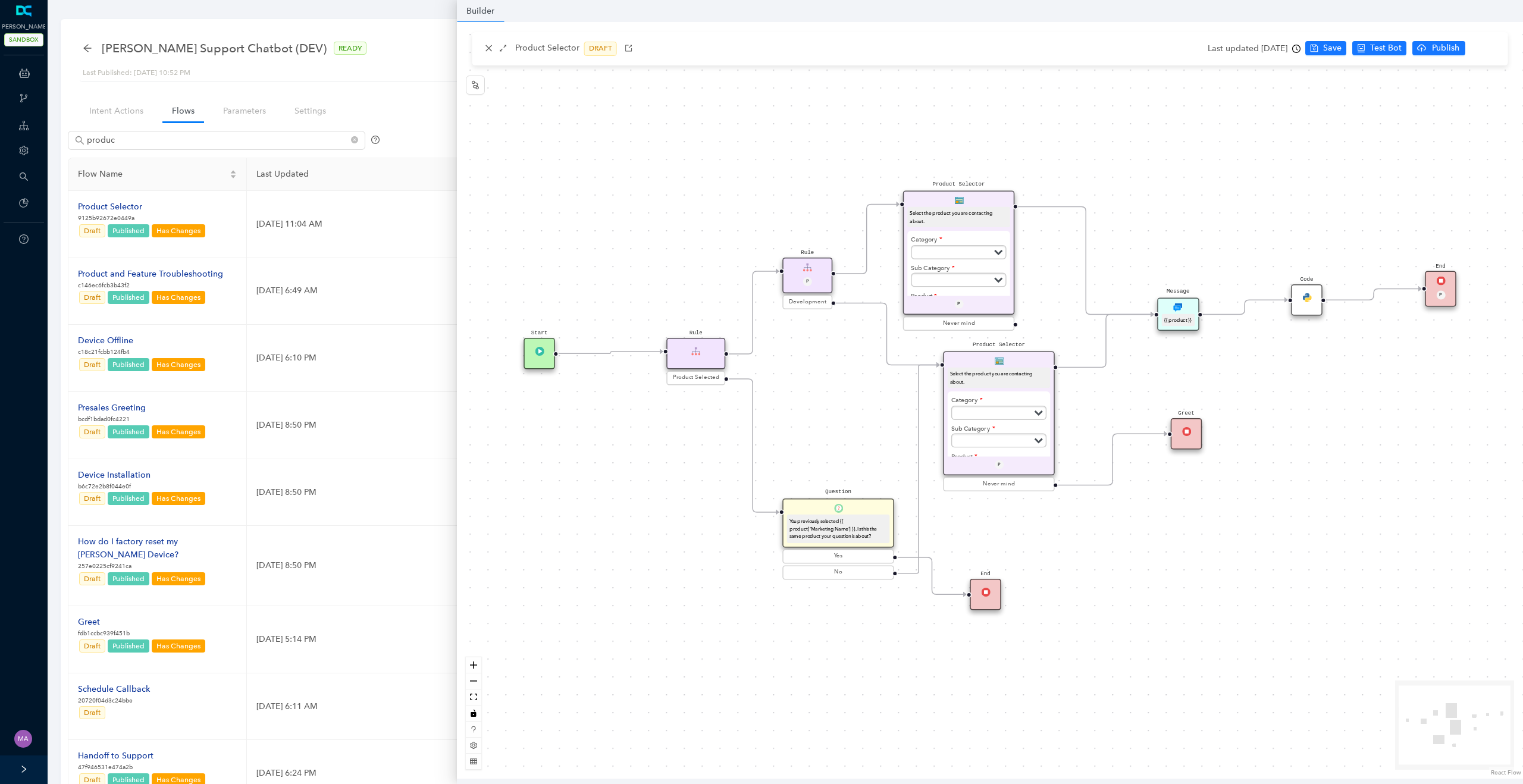
click at [997, 204] on div "Product Selector Select the product you are contacting about. Category Subscrip…" at bounding box center [959, 253] width 112 height 125
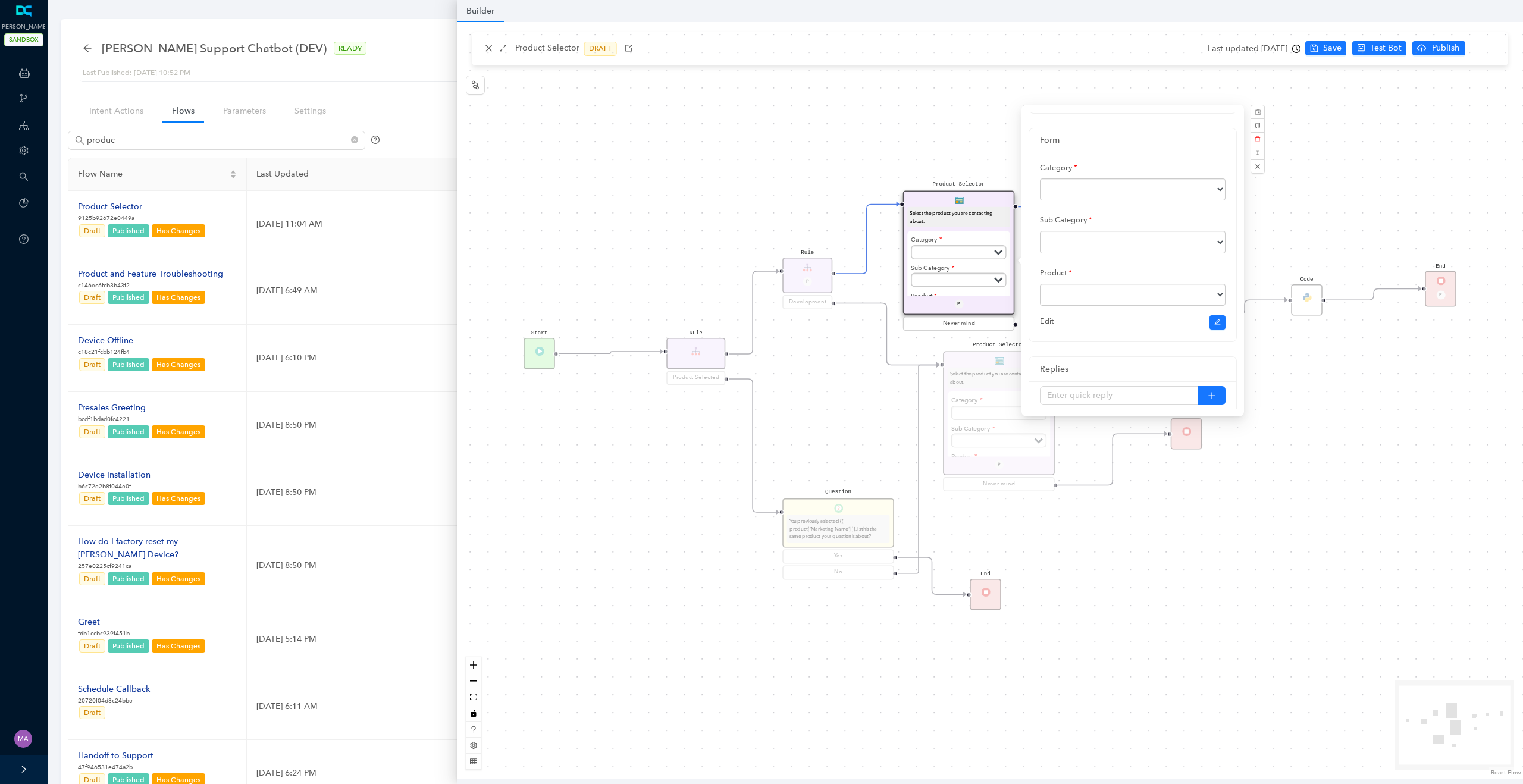
scroll to position [76, 0]
click at [595, 252] on div "Product Selector Select the product you are contacting about. Category Subscrip…" at bounding box center [990, 400] width 1066 height 757
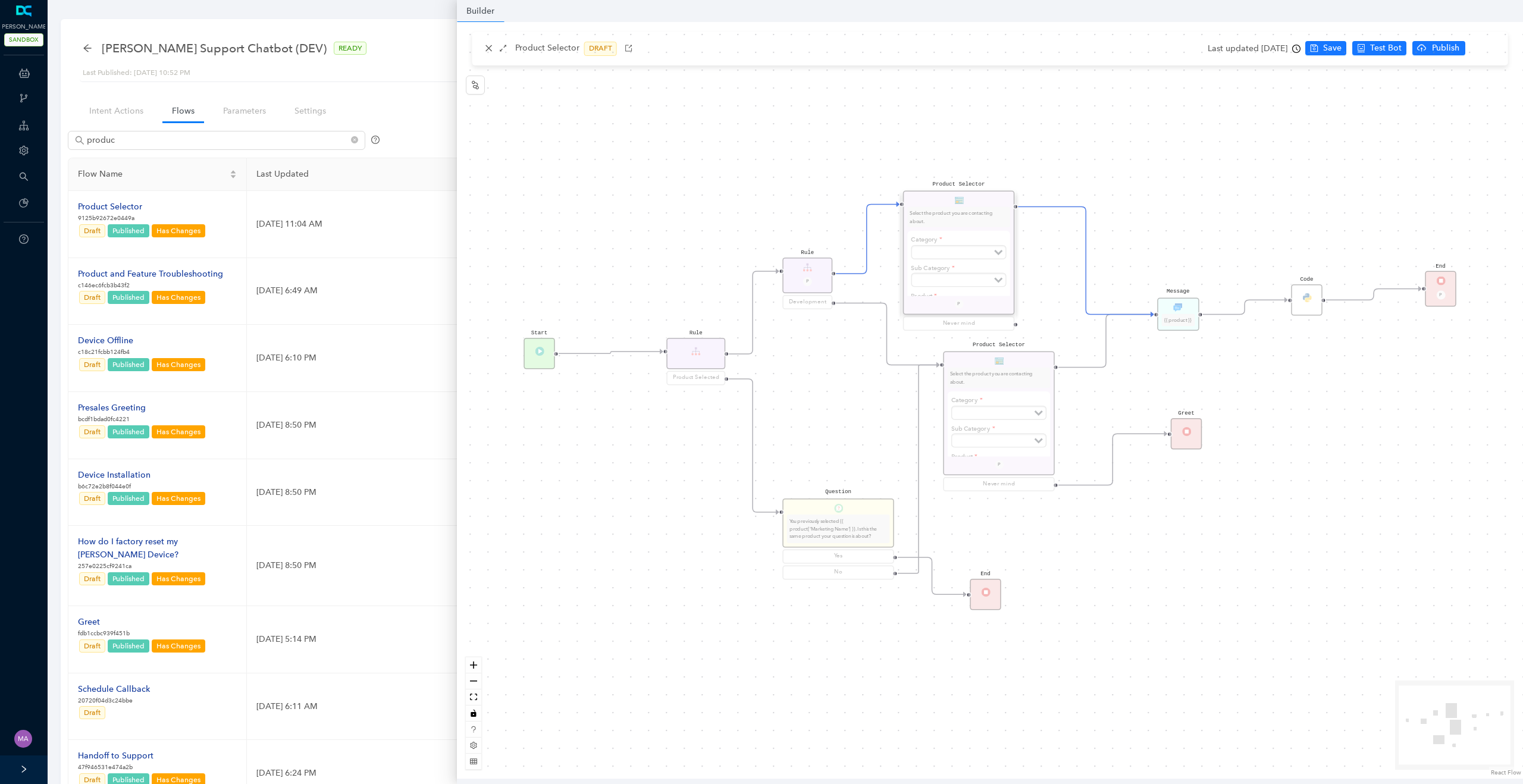
scroll to position [0, 0]
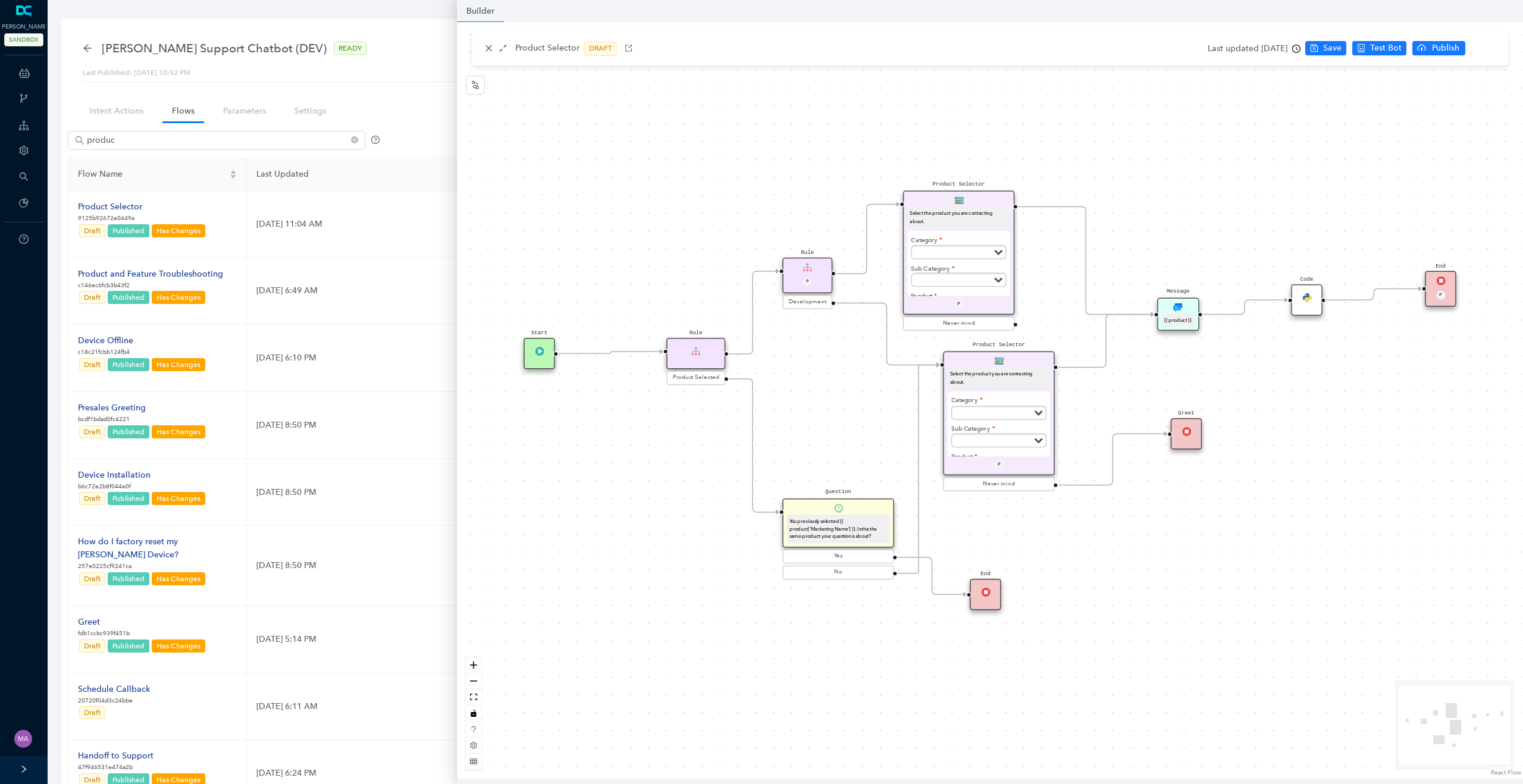
click at [944, 239] on div "Category Subscriptions Cameras Accessories Security System Doorbells and Chimes…" at bounding box center [959, 245] width 96 height 28
click at [979, 205] on div "Product Selector Select the product you are contacting about. Category Subscrip…" at bounding box center [959, 253] width 112 height 125
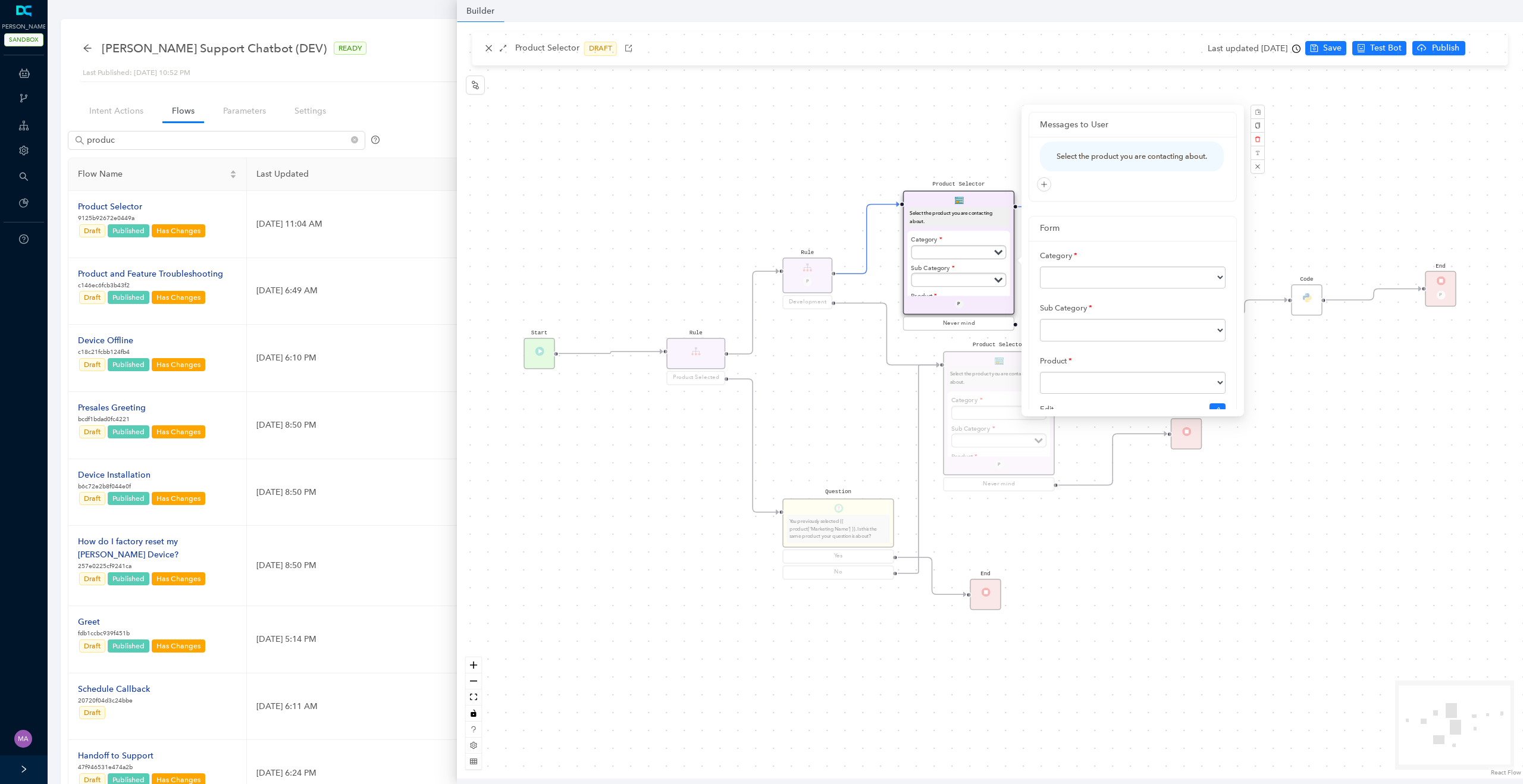
drag, startPoint x: 1093, startPoint y: 322, endPoint x: 1023, endPoint y: 321, distance: 70.0
click at [1023, 321] on div "Messages to User Select the product you are contacting about. Form Category Sub…" at bounding box center [1132, 260] width 223 height 312
copy label "Sub Category"
drag, startPoint x: 1077, startPoint y: 249, endPoint x: 1028, endPoint y: 249, distance: 49.0
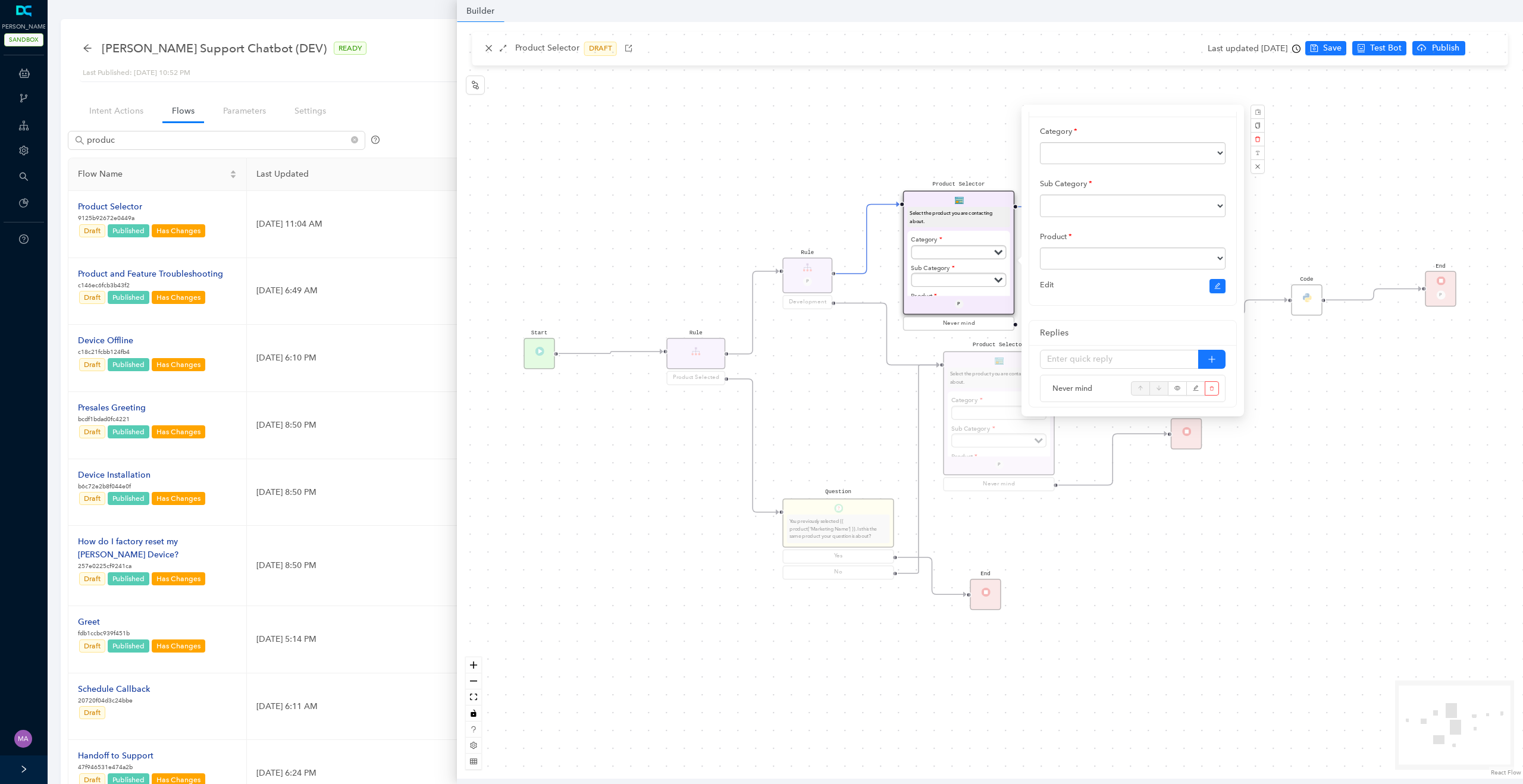
click at [1028, 249] on div "Form Category Subscriptions Cameras Accessories Security System Doorbells and C…" at bounding box center [1132, 198] width 208 height 214
copy label "Product"
click at [1079, 270] on select at bounding box center [1133, 258] width 185 height 23
click at [778, 132] on div "Product Selector Select the product you are contacting about. Category Subscrip…" at bounding box center [990, 400] width 1066 height 757
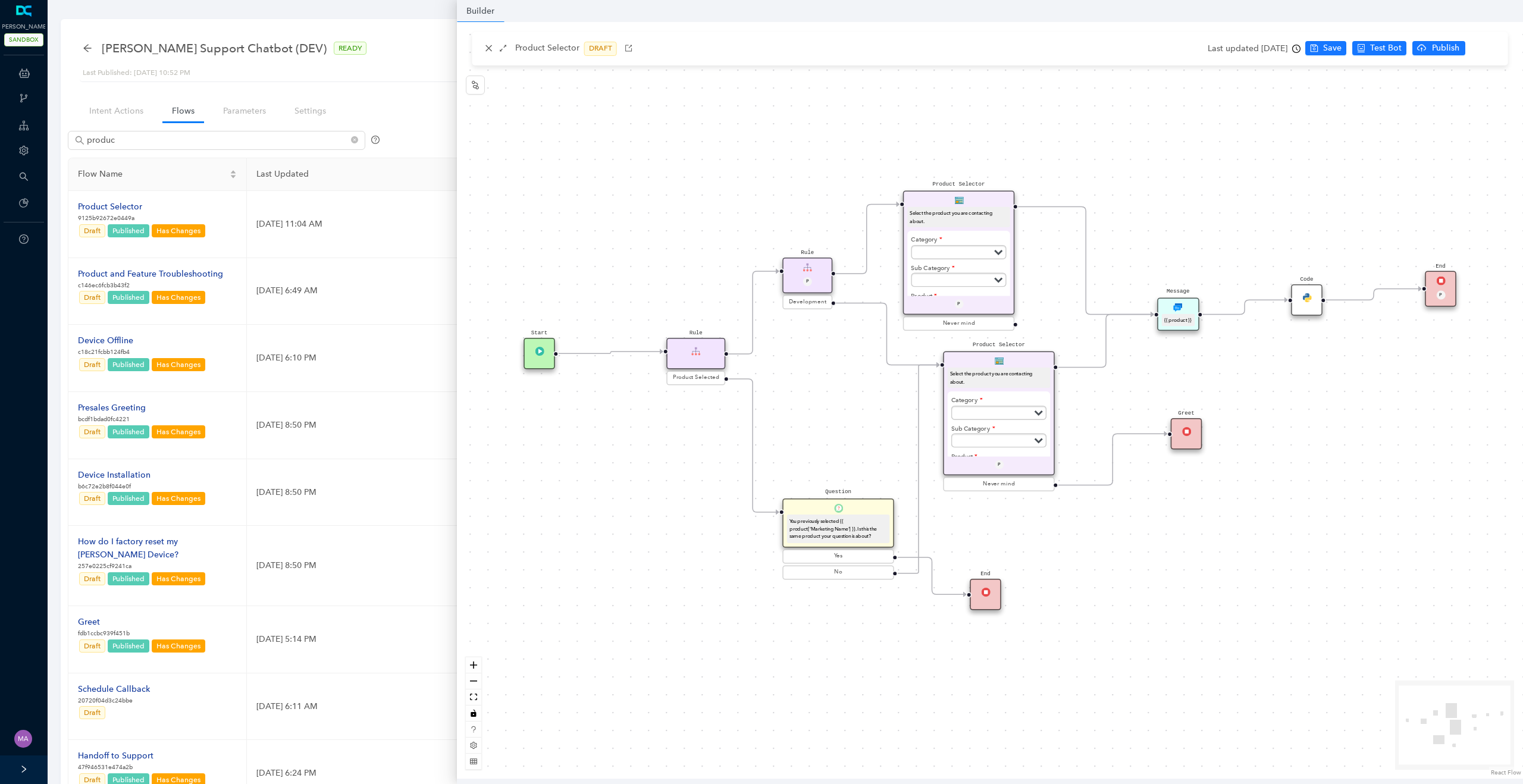
scroll to position [0, 0]
click at [825, 138] on div "Product Selector Select the product you are contacting about. Category Subscrip…" at bounding box center [990, 400] width 1066 height 757
click at [990, 205] on div "Product Selector Select the product you are contacting about. Category Subscrip…" at bounding box center [959, 253] width 112 height 125
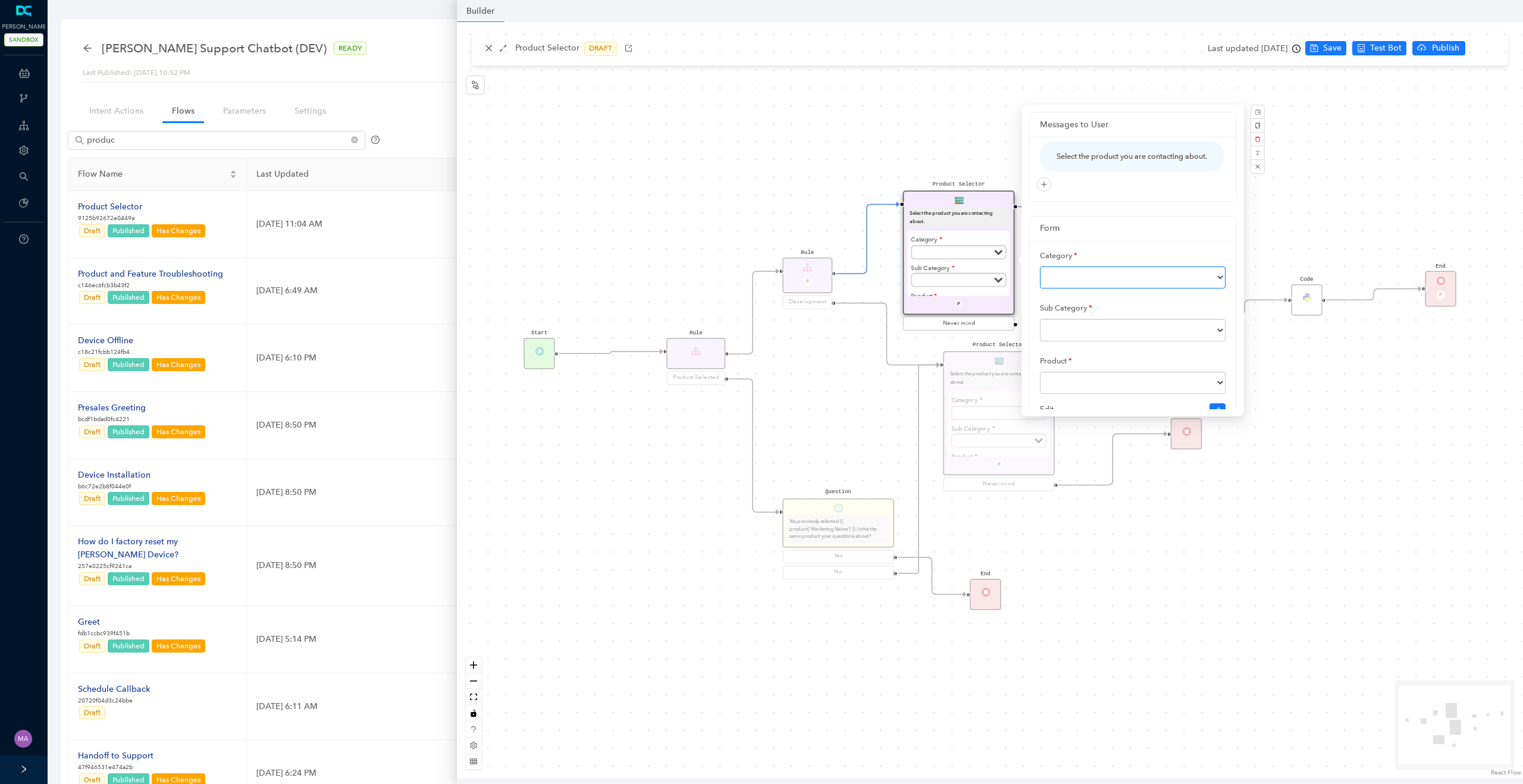
click at [1175, 289] on select at bounding box center [1133, 277] width 185 height 23
select select "Subscriptions"
click at [1040, 278] on select "Subscriptions Cameras Accessories Security System Doorbells and Chimes Lights S…" at bounding box center [1133, 277] width 185 height 23
click at [1134, 274] on select at bounding box center [1133, 264] width 185 height 23
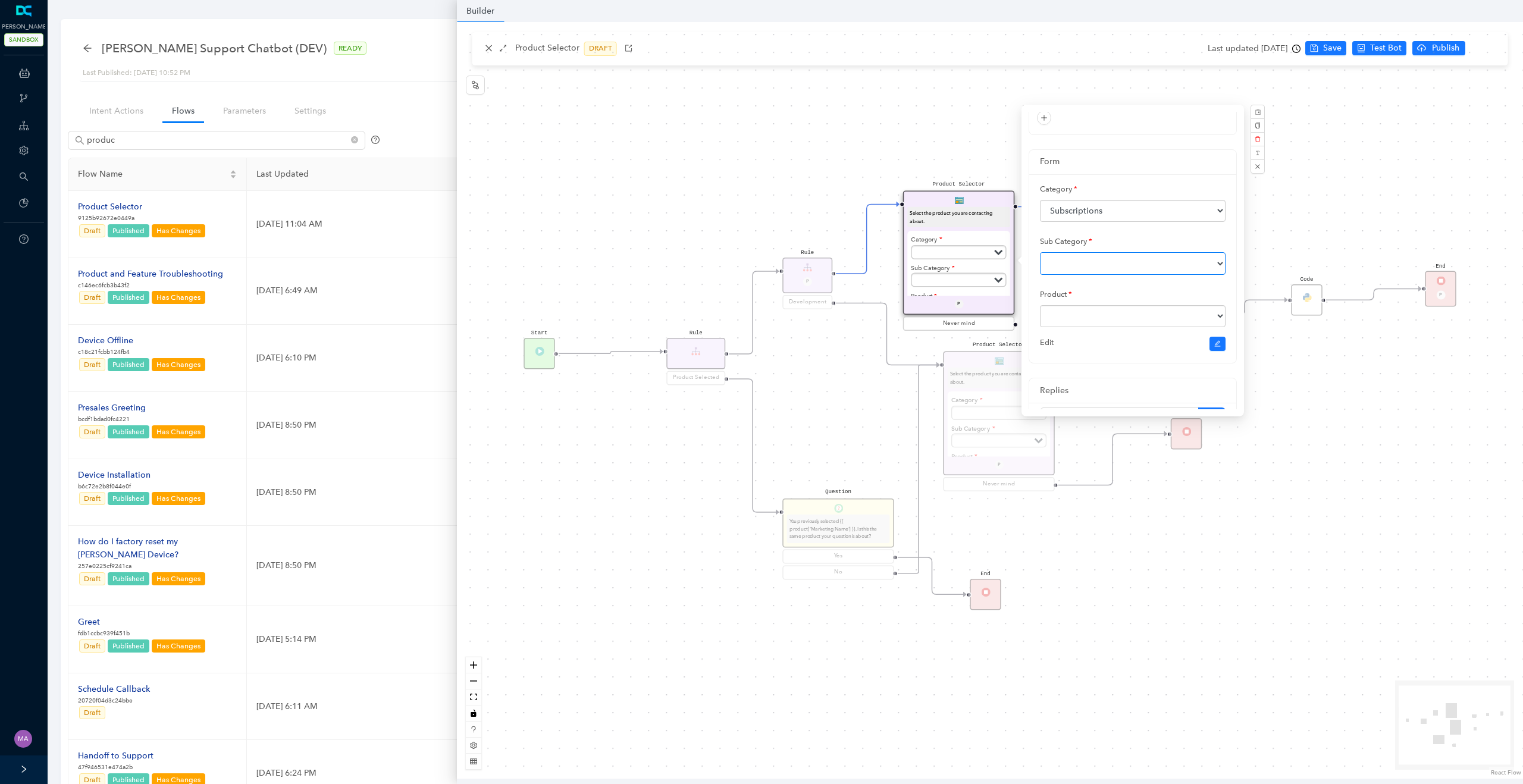
select select "Arlo Secure"
click at [1040, 264] on select "Arlo Total Security Arlo Secure Arlo Safe" at bounding box center [1133, 264] width 185 height 23
click at [1122, 327] on select at bounding box center [1133, 316] width 185 height 23
select select "0"
click at [1040, 316] on select "Arlo Secure Arlo Secure Plus Arlo Secure Safe & Secure Pro" at bounding box center [1133, 316] width 185 height 23
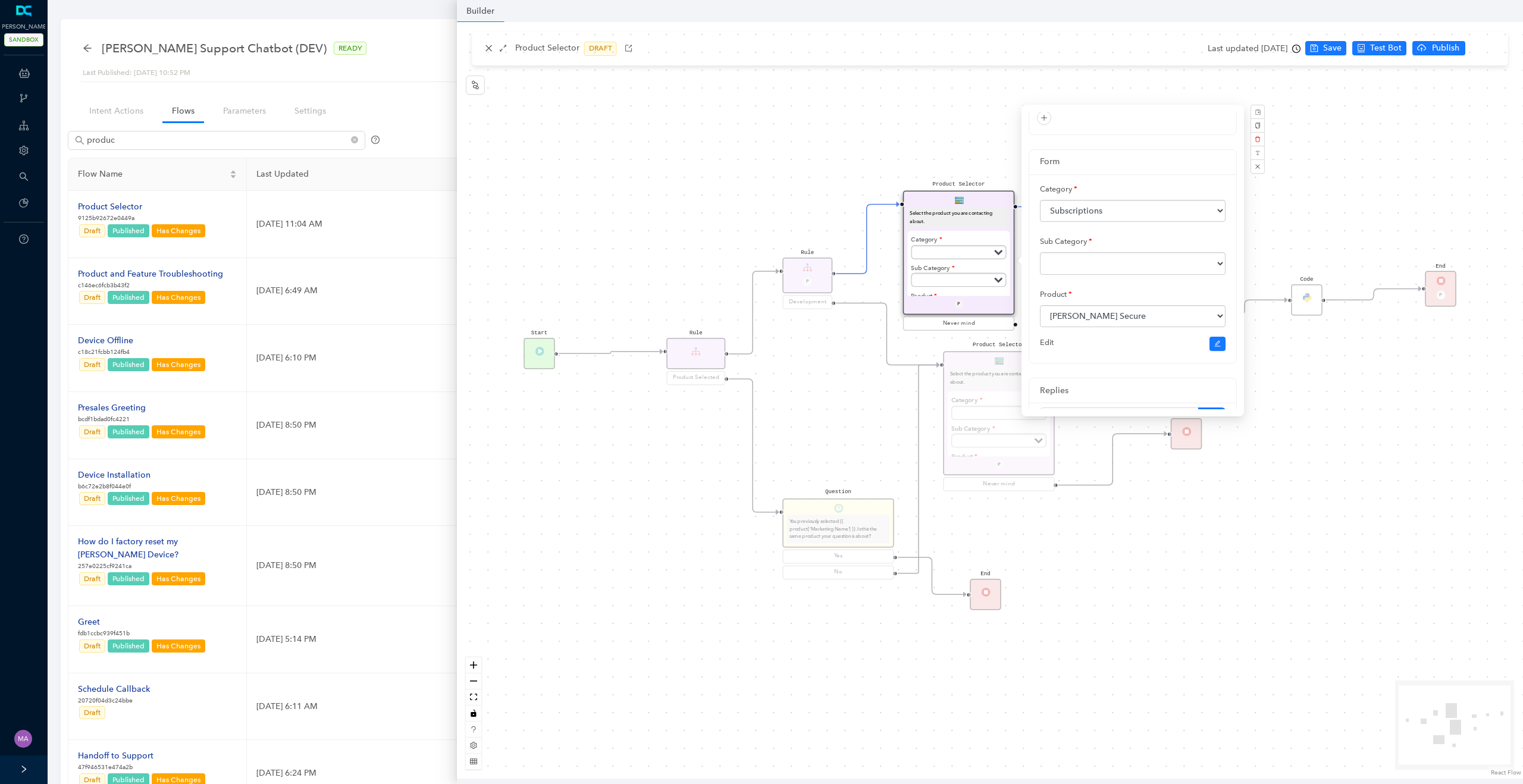
click at [823, 173] on div "Product Selector Select the product you are contacting about. Category Subscrip…" at bounding box center [990, 400] width 1066 height 757
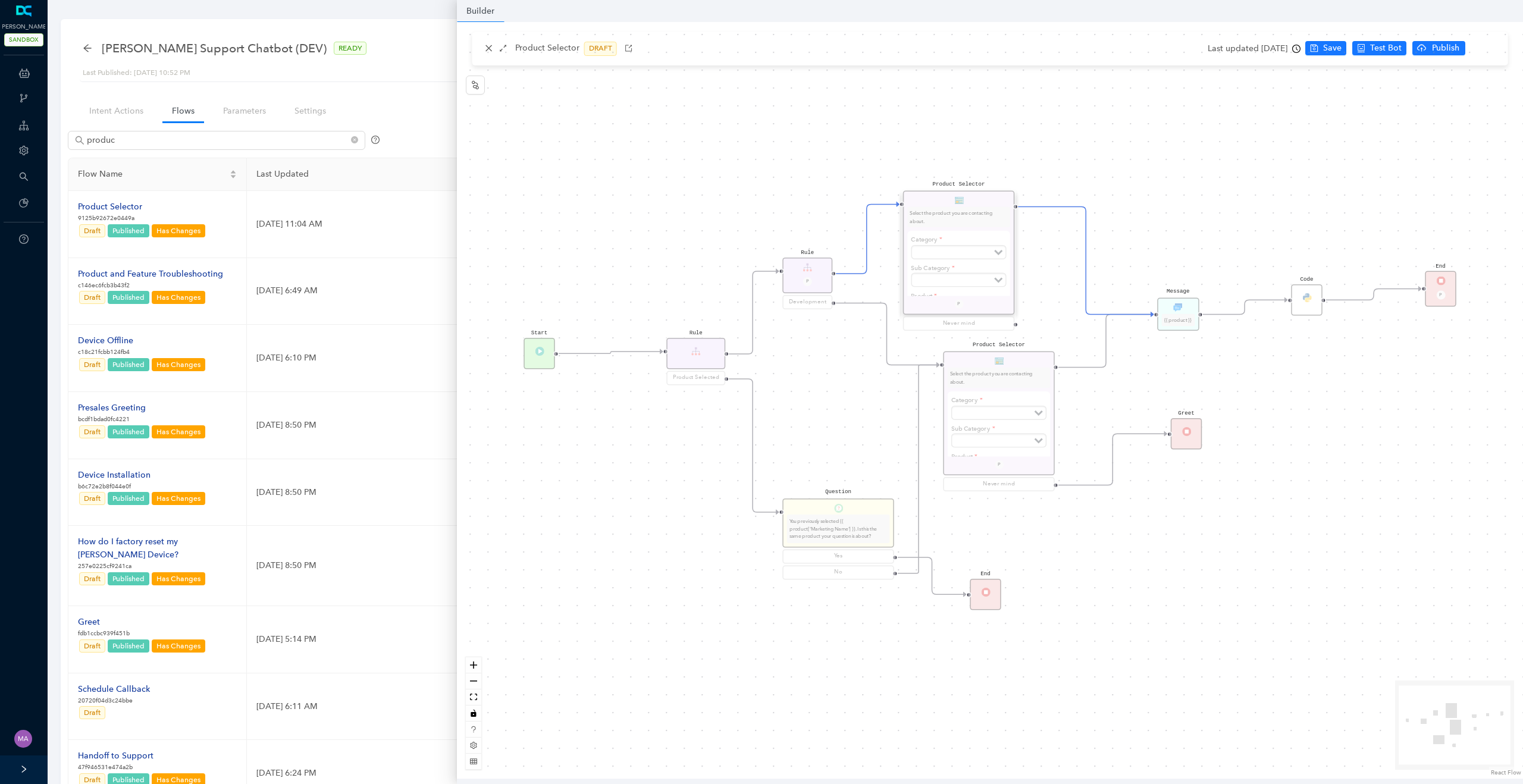
scroll to position [0, 0]
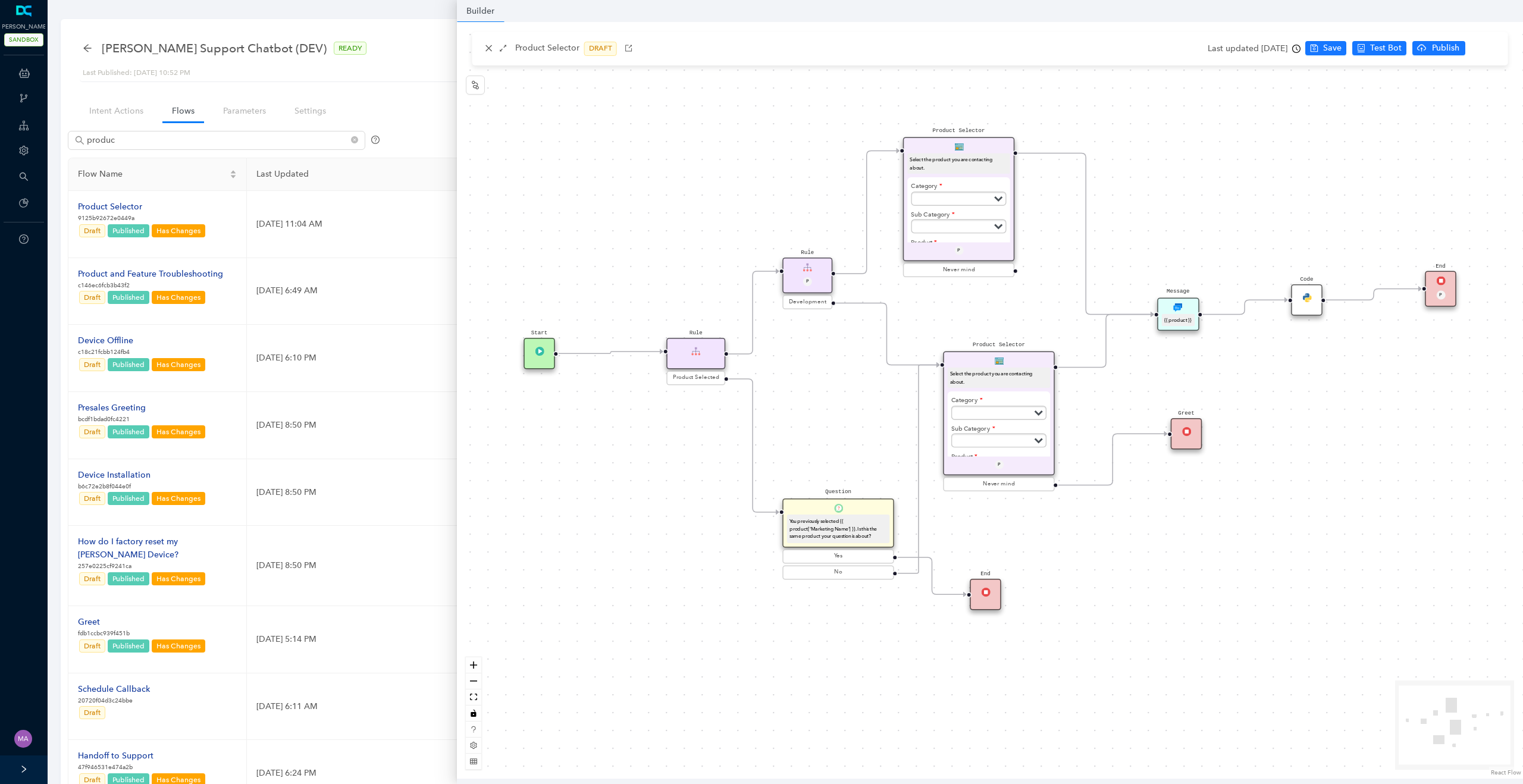
drag, startPoint x: 979, startPoint y: 201, endPoint x: 979, endPoint y: 147, distance: 54.0
click at [979, 147] on div "Product Selector Select the product you are contacting about. Category Subscrip…" at bounding box center [959, 200] width 112 height 125
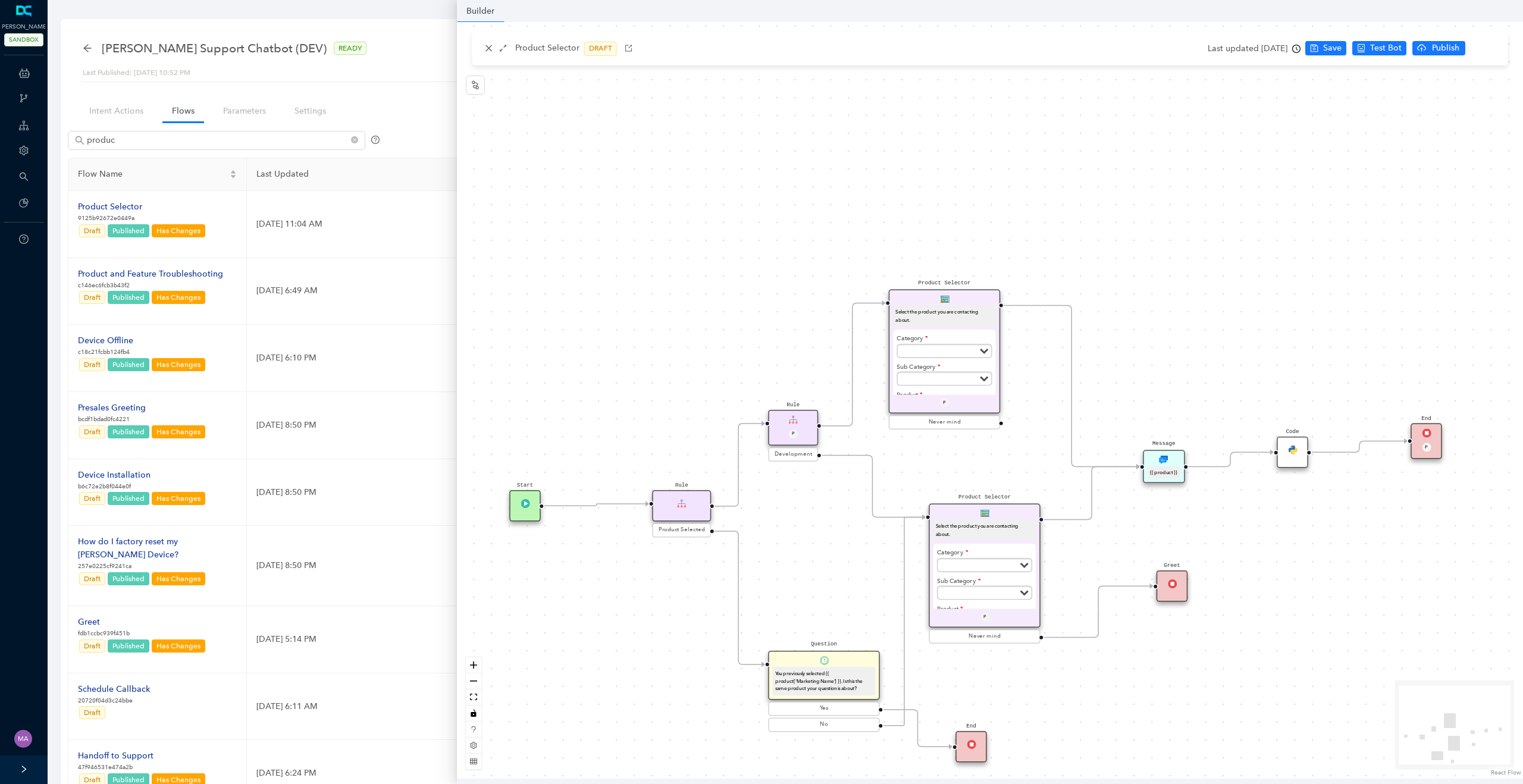
drag, startPoint x: 1193, startPoint y: 177, endPoint x: 1178, endPoint y: 329, distance: 152.7
click at [1178, 329] on div "Product Selector Select the product you are contacting about. Category Subscrip…" at bounding box center [990, 400] width 1066 height 757
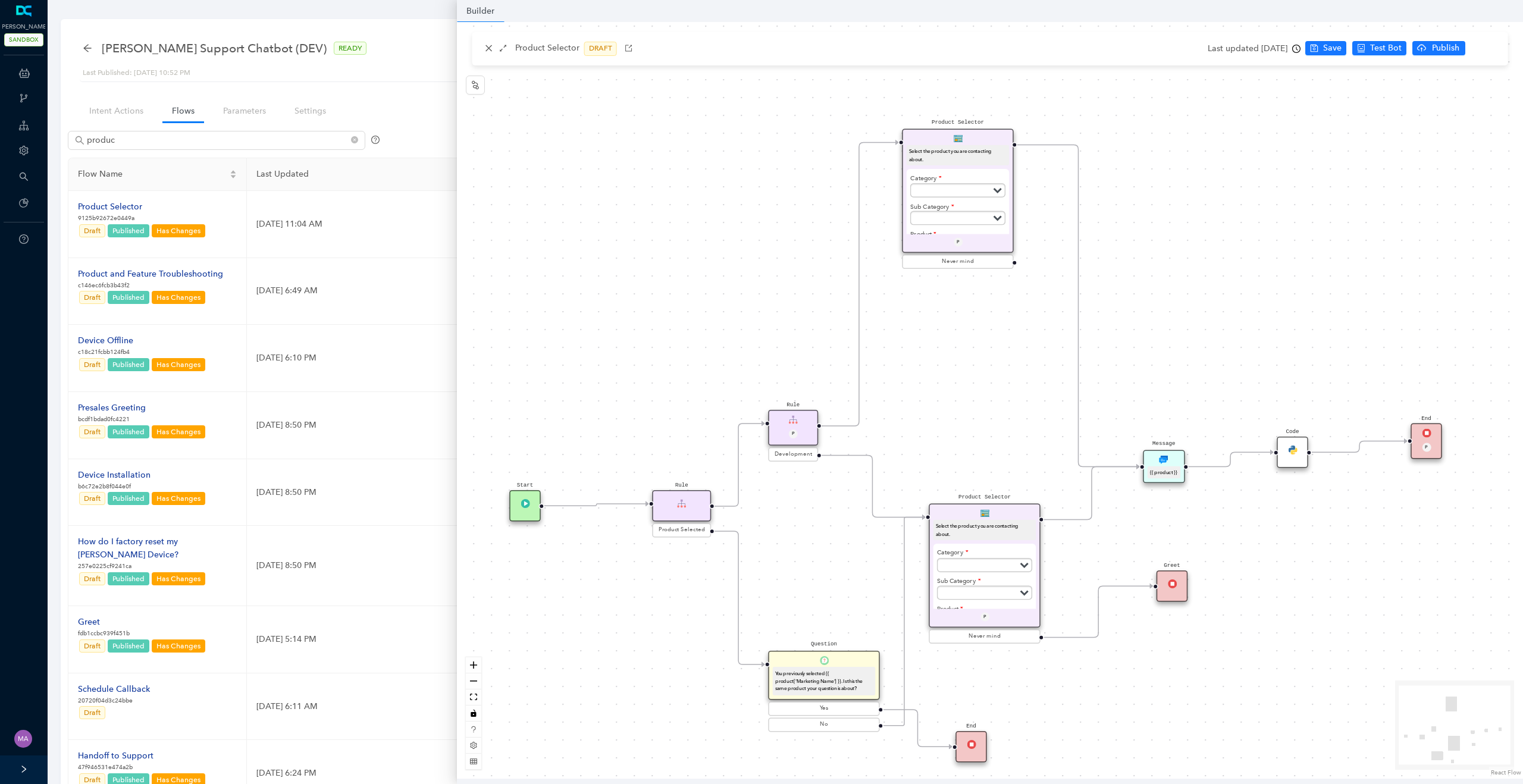
drag, startPoint x: 976, startPoint y: 303, endPoint x: 992, endPoint y: 149, distance: 154.8
click at [992, 149] on div "Product Selector Select the product you are contacting about. Category Subscrip…" at bounding box center [957, 191] width 112 height 125
click at [1019, 514] on div "Product Selector Select the product you are contacting about. Category Subscrip…" at bounding box center [984, 565] width 112 height 125
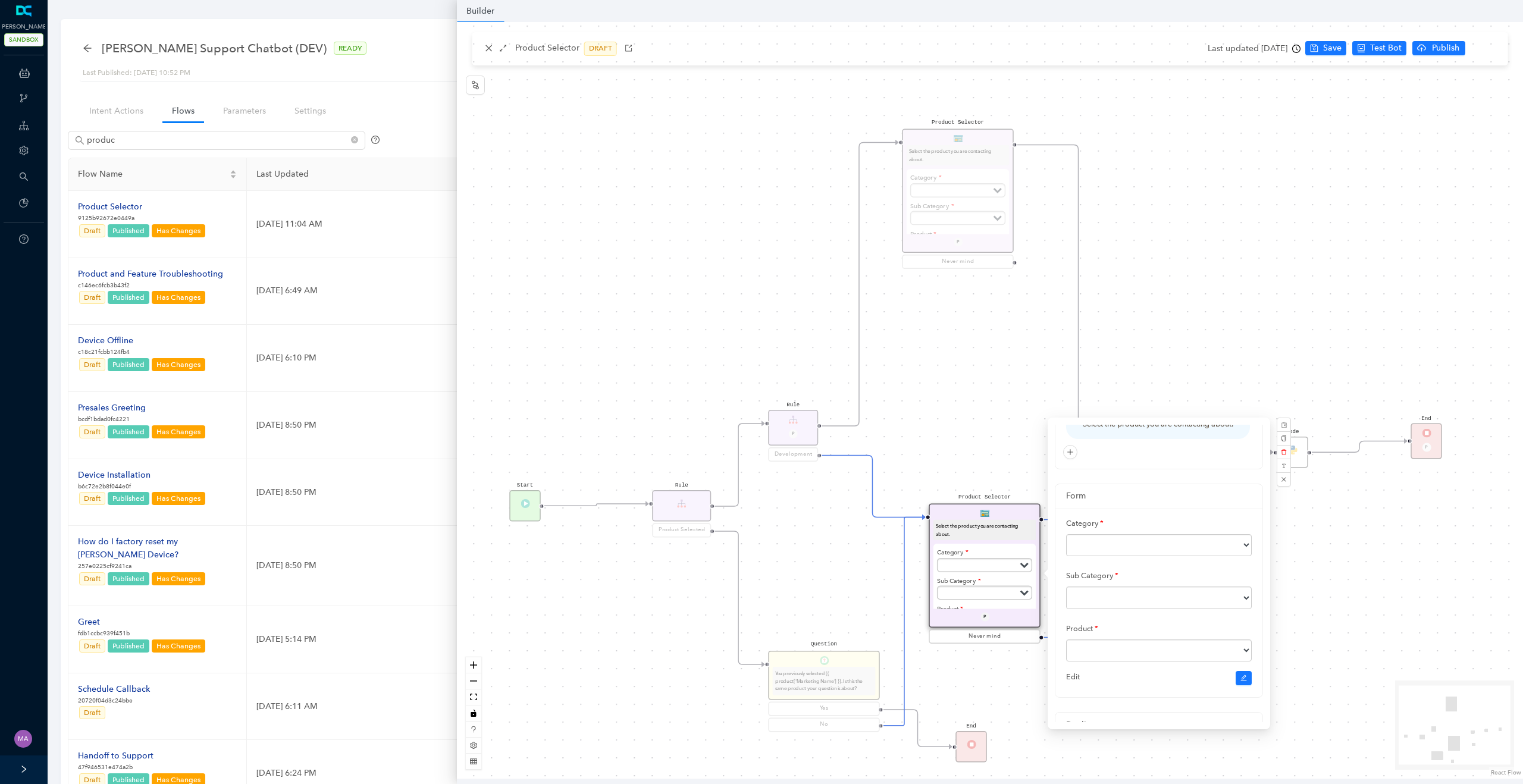
scroll to position [48, 0]
click at [1162, 314] on div "Product Selector Select the product you are contacting about. Category Subscrip…" at bounding box center [990, 400] width 1066 height 757
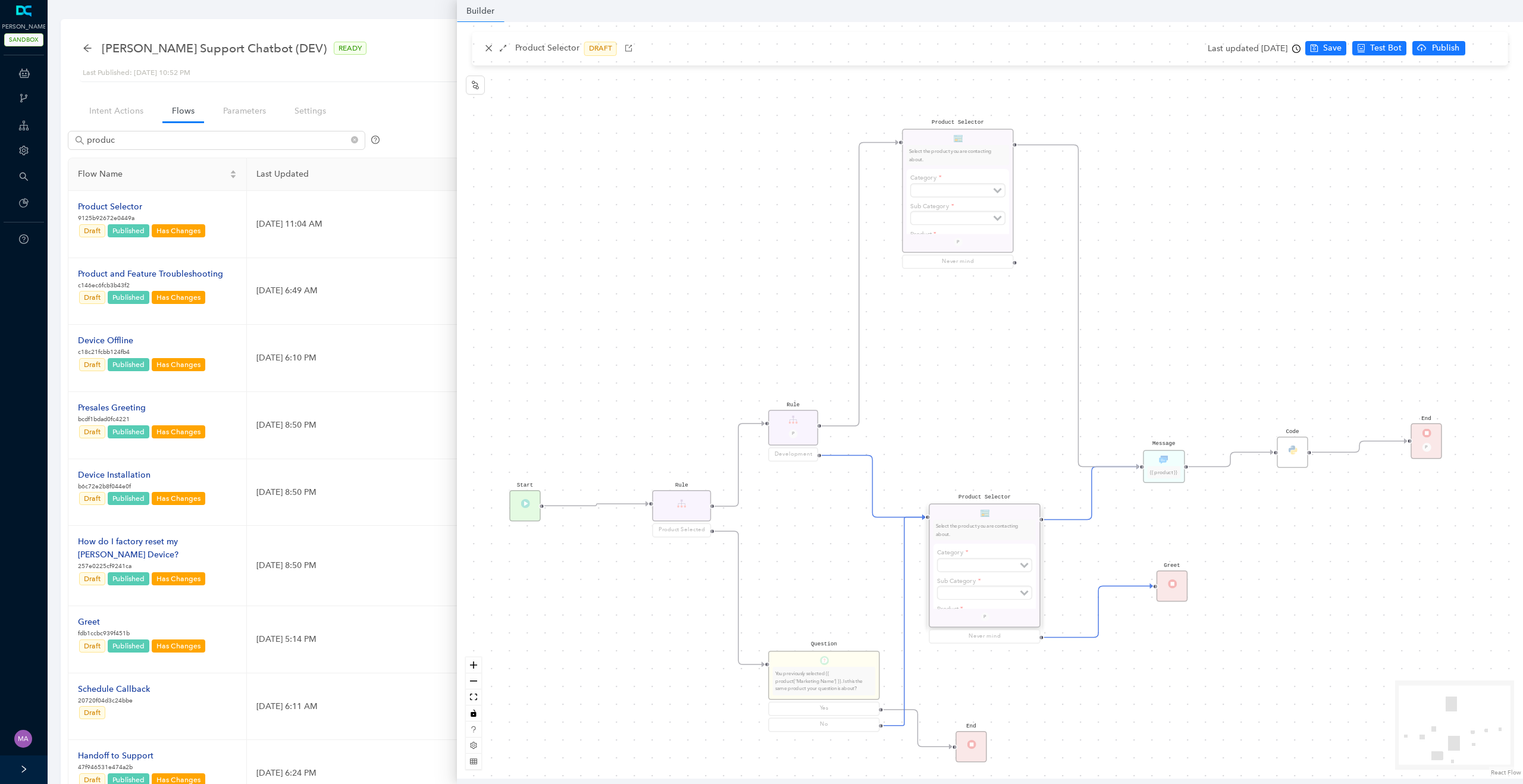
scroll to position [0, 0]
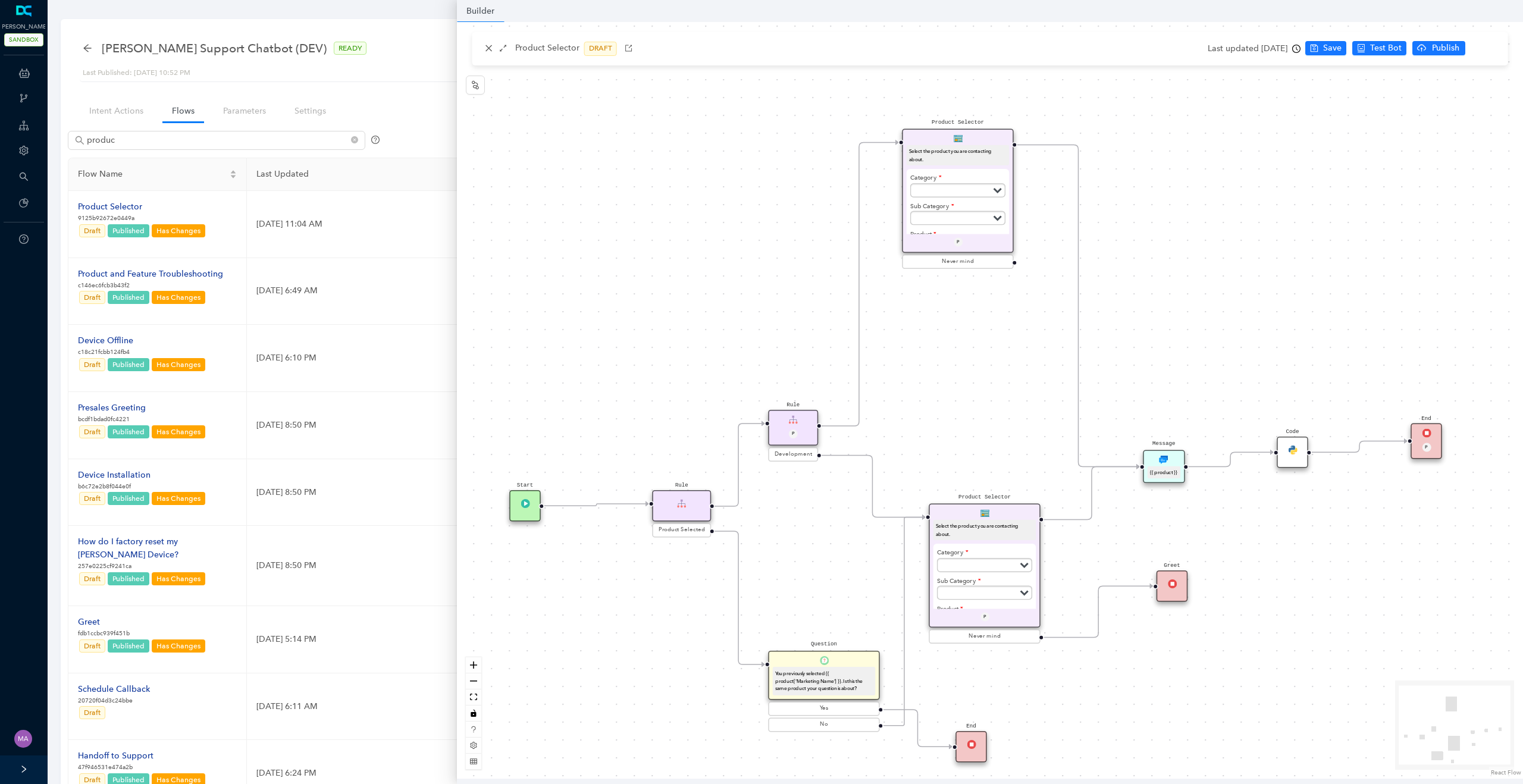
click at [818, 539] on div "Product Selector Select the product you are contacting about. Category Subscrip…" at bounding box center [990, 400] width 1066 height 757
click at [1205, 359] on div "Product Selector Select the product you are contacting about. Category Subscrip…" at bounding box center [990, 400] width 1066 height 757
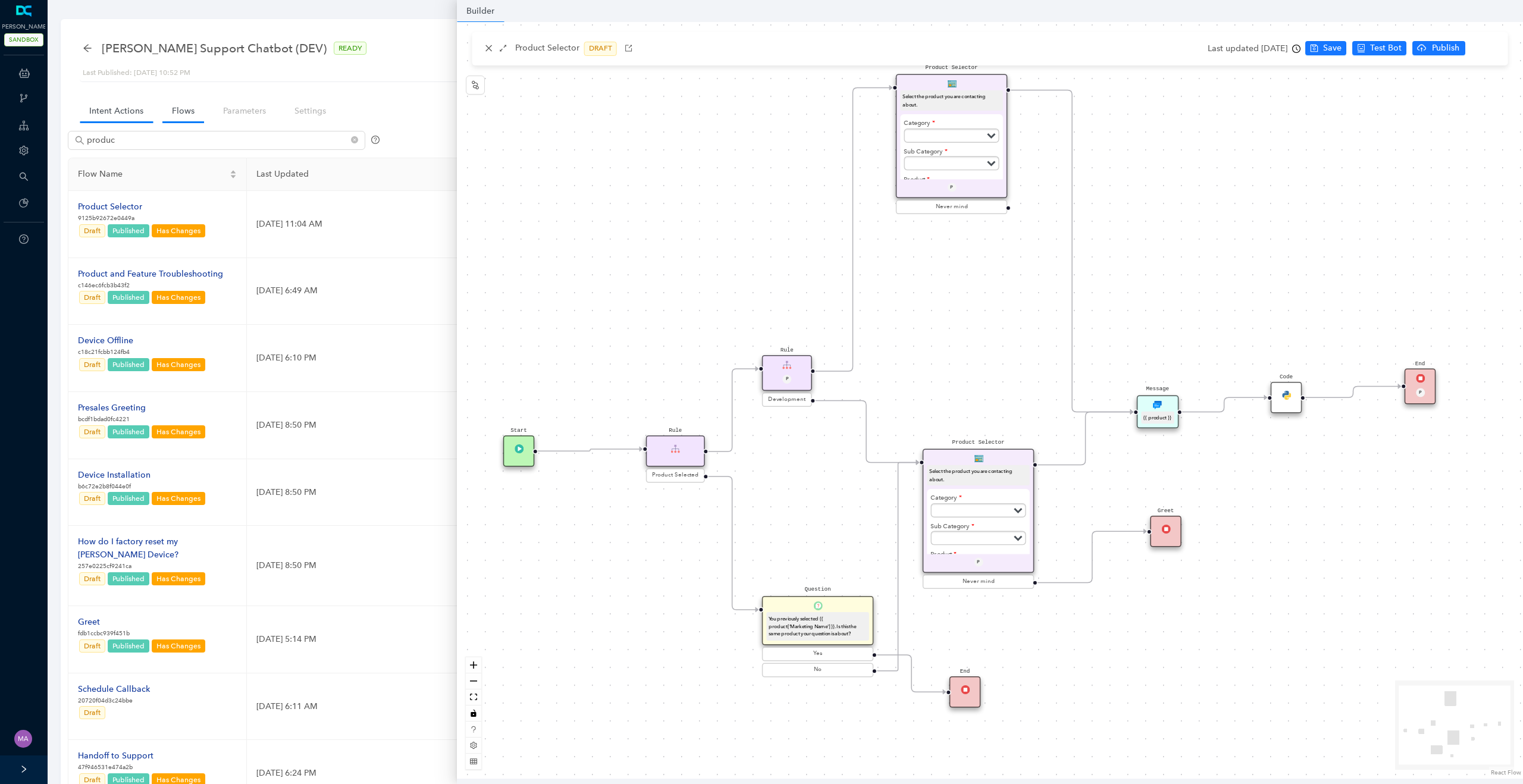
click at [102, 113] on link "Intent Actions" at bounding box center [116, 111] width 73 height 22
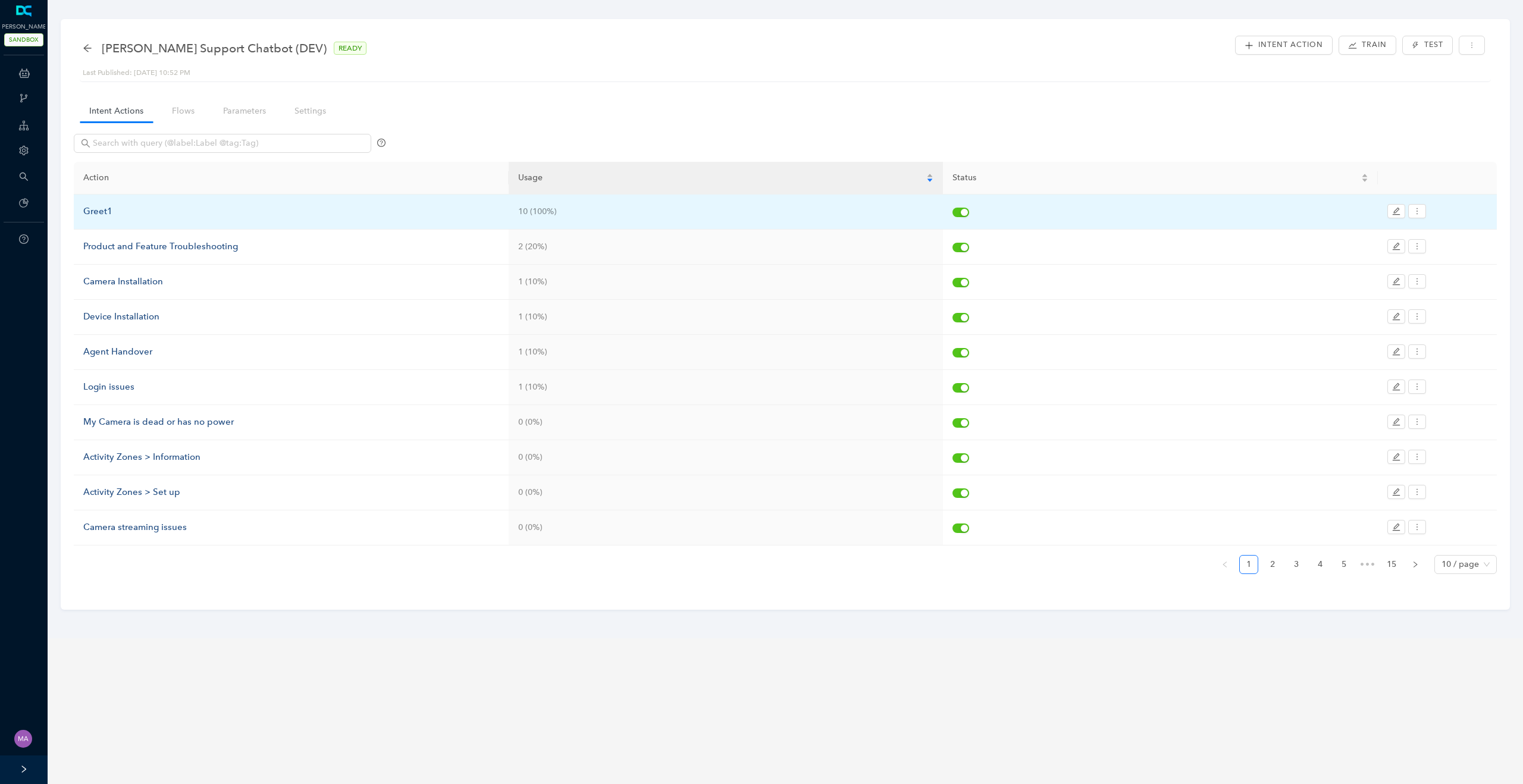
click at [98, 213] on div "Greet1" at bounding box center [291, 212] width 416 height 14
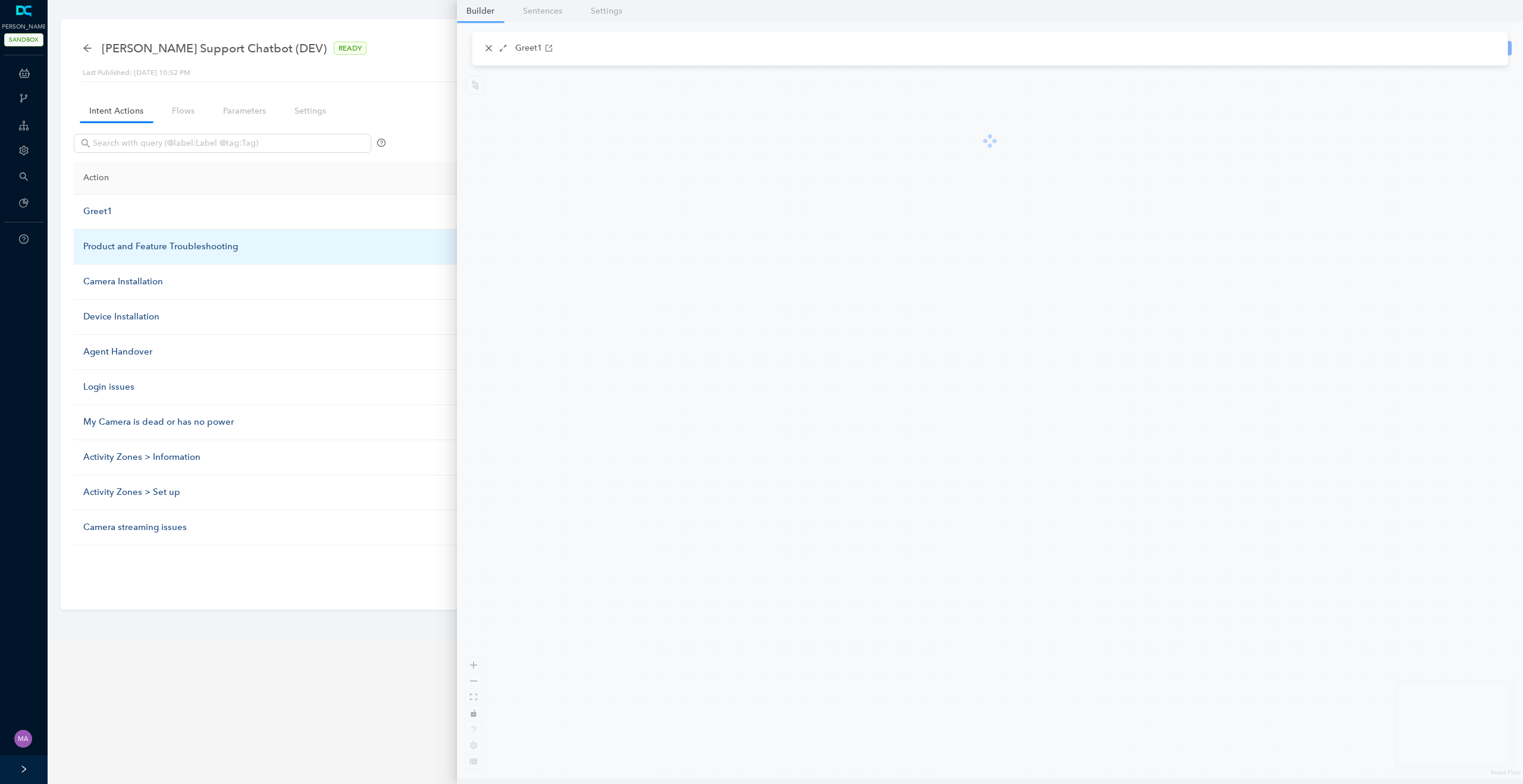
click at [102, 245] on div "Product and Feature Troubleshooting" at bounding box center [291, 247] width 416 height 14
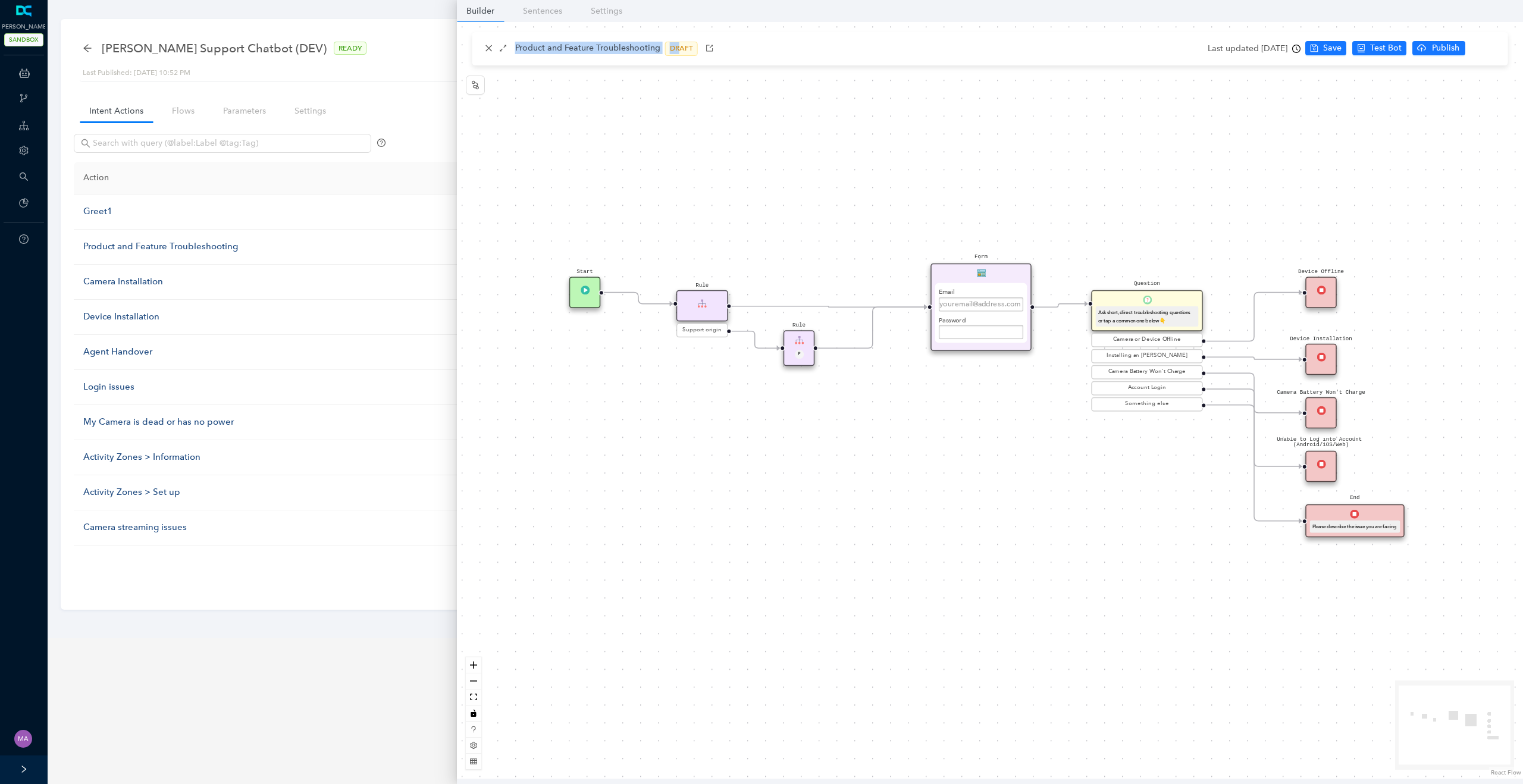
drag, startPoint x: 674, startPoint y: 50, endPoint x: 500, endPoint y: 57, distance: 174.1
click at [500, 57] on div "Product and Feature Troubleshooting DRAFT" at bounding box center [990, 48] width 1036 height 33
copy div "Product and Feature Troubleshooting DR"
click at [637, 61] on div "Product and Feature Troubleshooting DRAFT" at bounding box center [990, 48] width 1036 height 33
drag, startPoint x: 655, startPoint y: 50, endPoint x: 517, endPoint y: 53, distance: 138.0
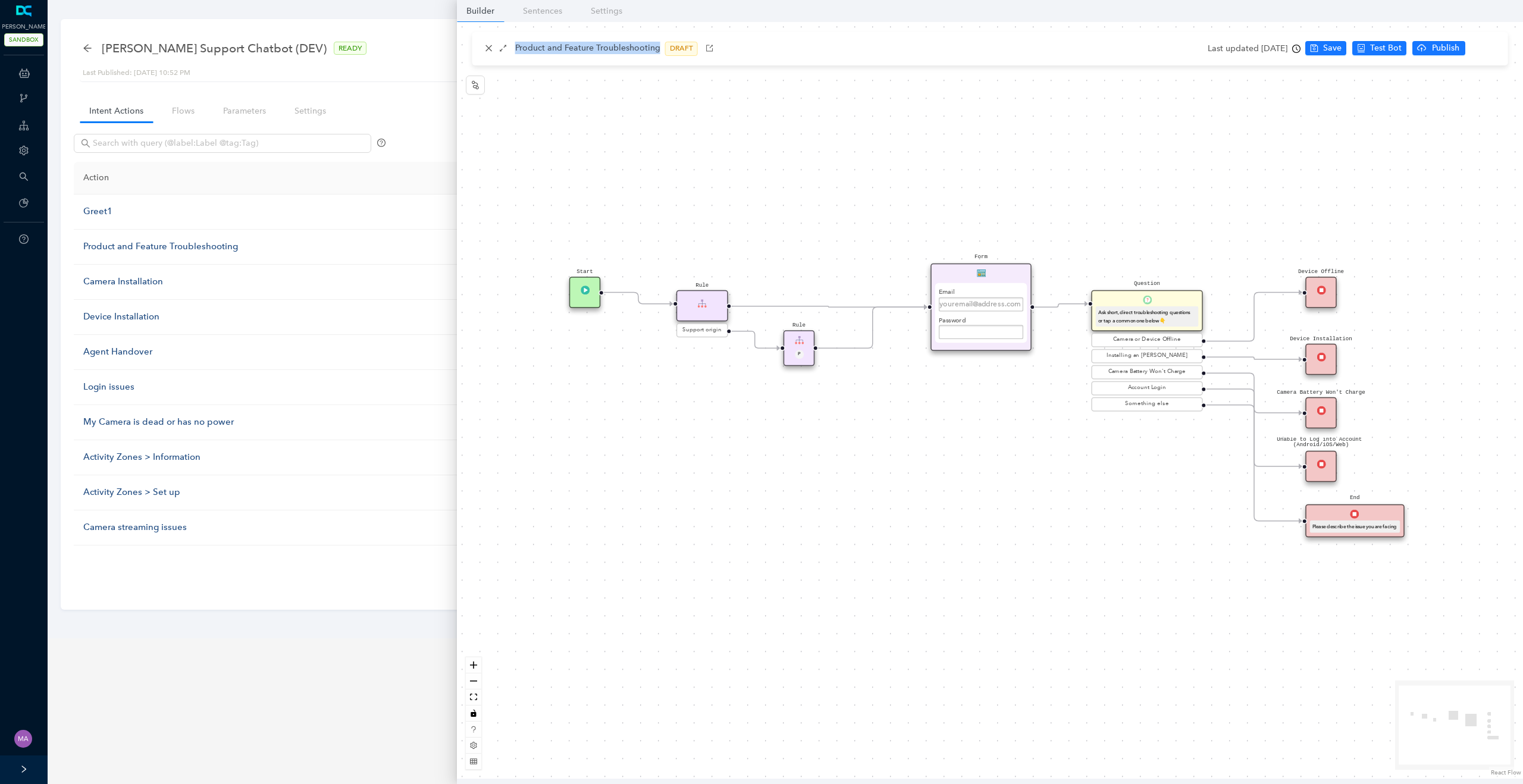
click at [517, 53] on p "Product and Feature Troubleshooting" at bounding box center [587, 49] width 145 height 14
copy p "Product and Feature Troubleshooting"
click at [529, 109] on div "Start Rule Support origin Rule P Question Ask short, direct troubleshooting que…" at bounding box center [990, 400] width 1066 height 757
click at [490, 51] on icon "close" at bounding box center [489, 48] width 8 height 8
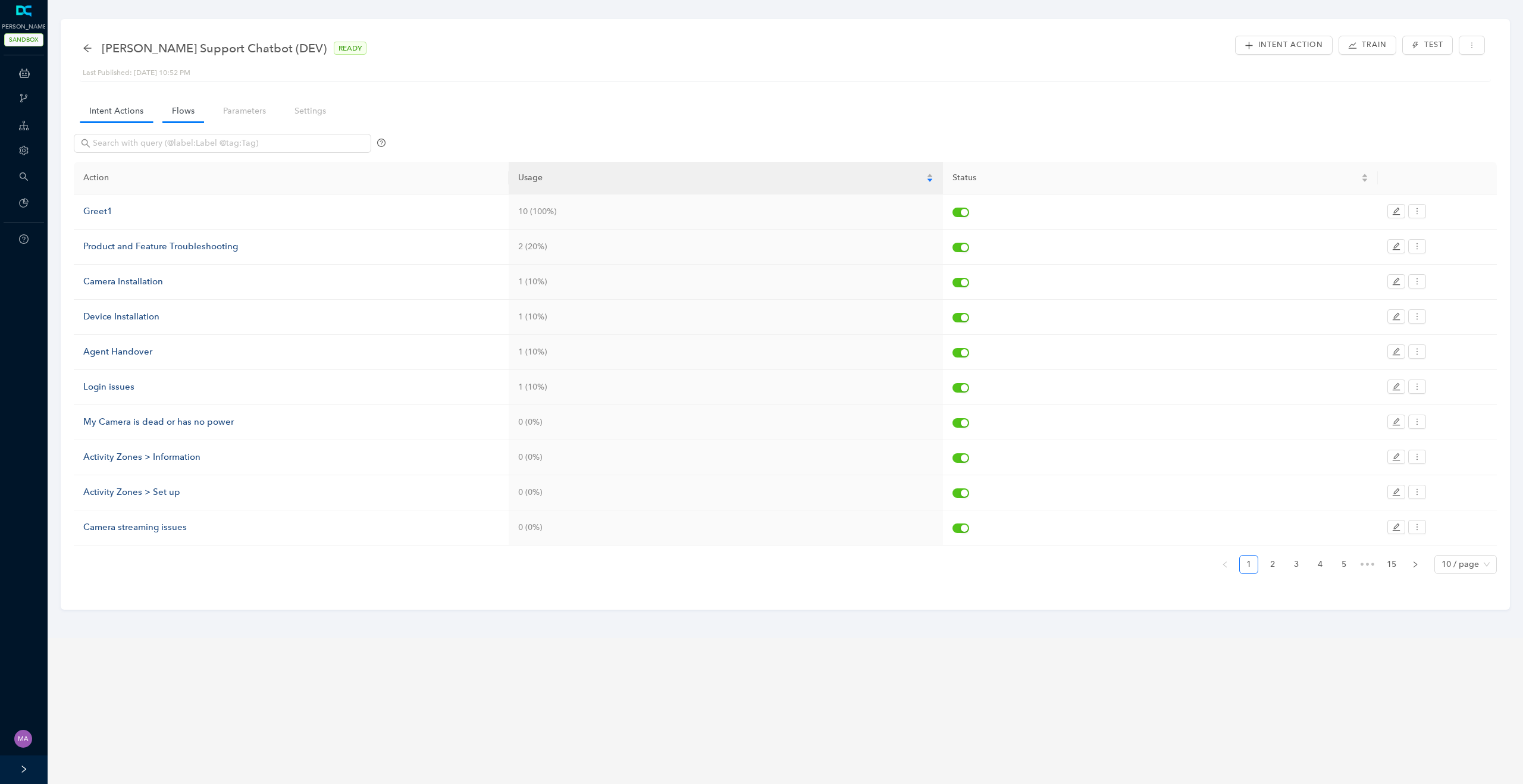
click at [181, 111] on link "Flows" at bounding box center [183, 111] width 42 height 22
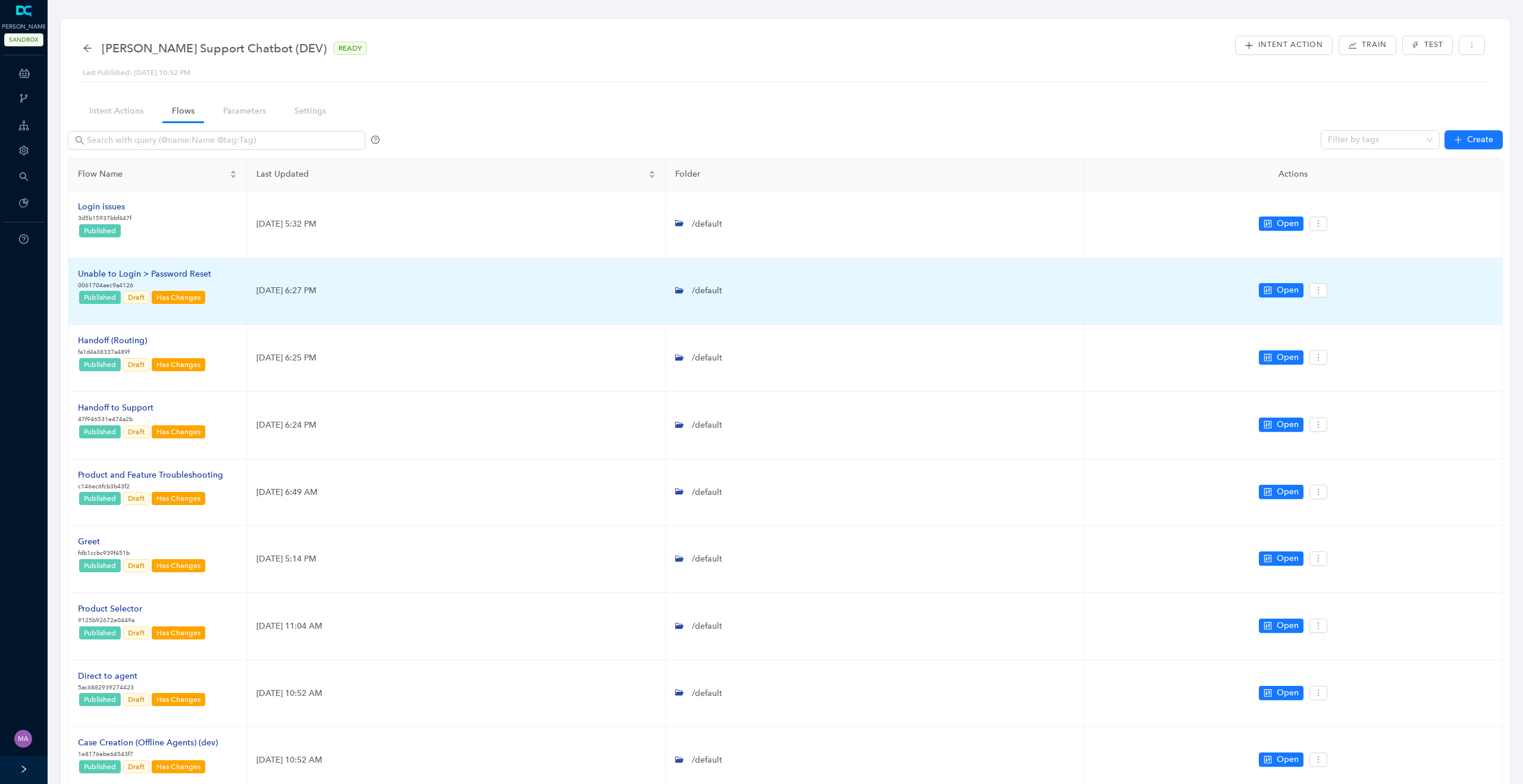
click at [125, 273] on div "Unable to Login > Password Reset" at bounding box center [144, 274] width 133 height 13
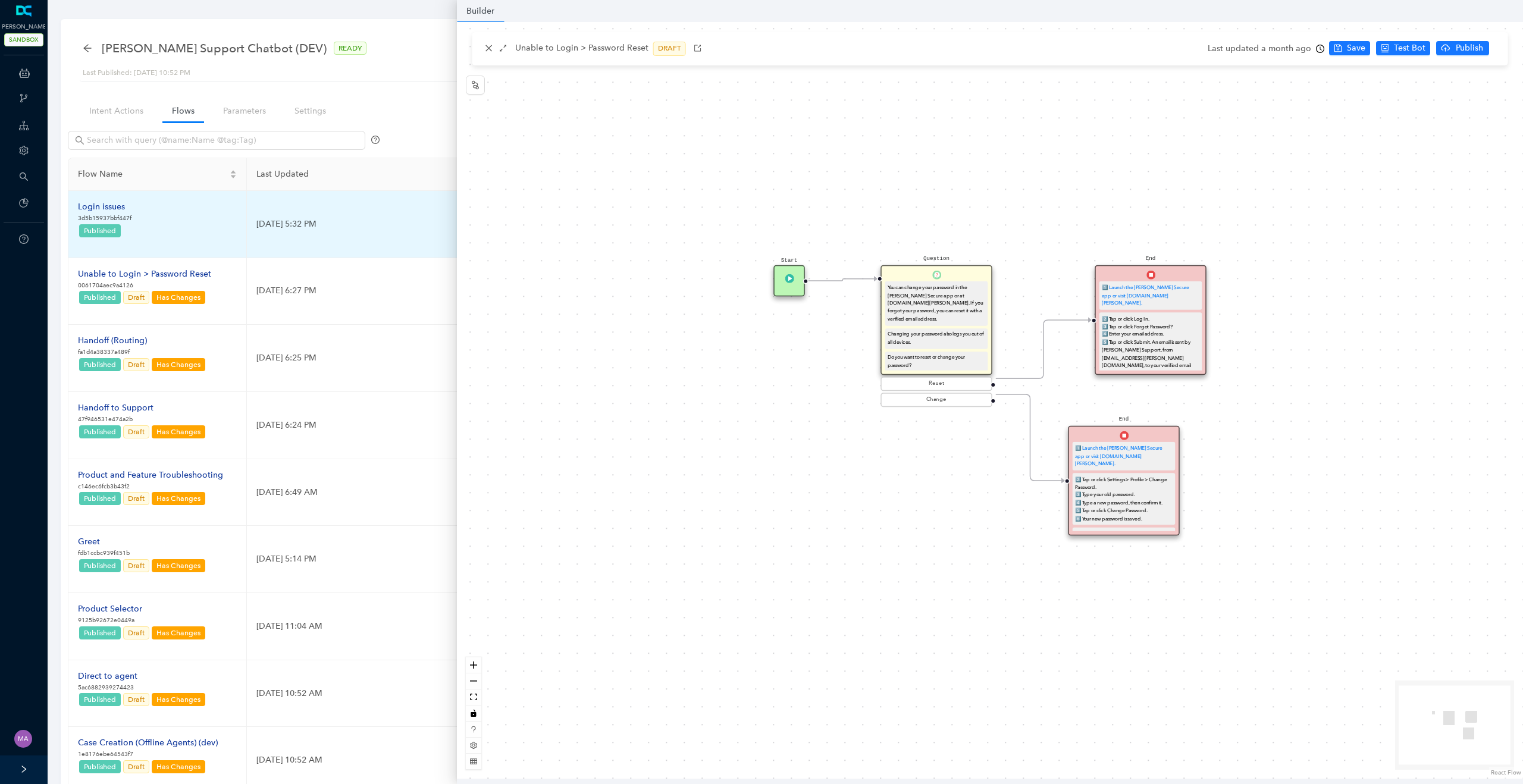
click at [113, 212] on div "Login issues" at bounding box center [104, 207] width 54 height 13
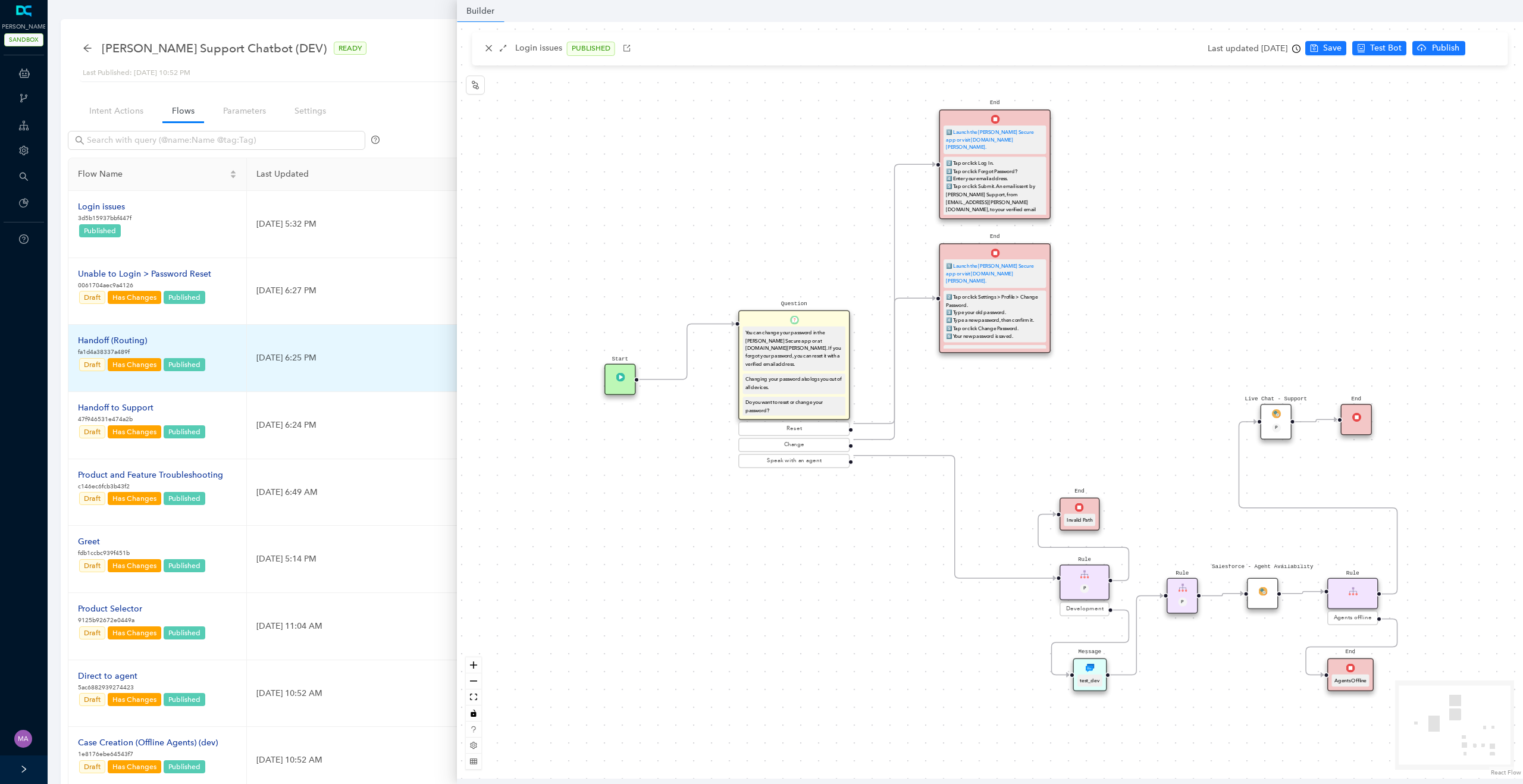
click at [123, 341] on div "Handoff (Routing)" at bounding box center [142, 340] width 129 height 13
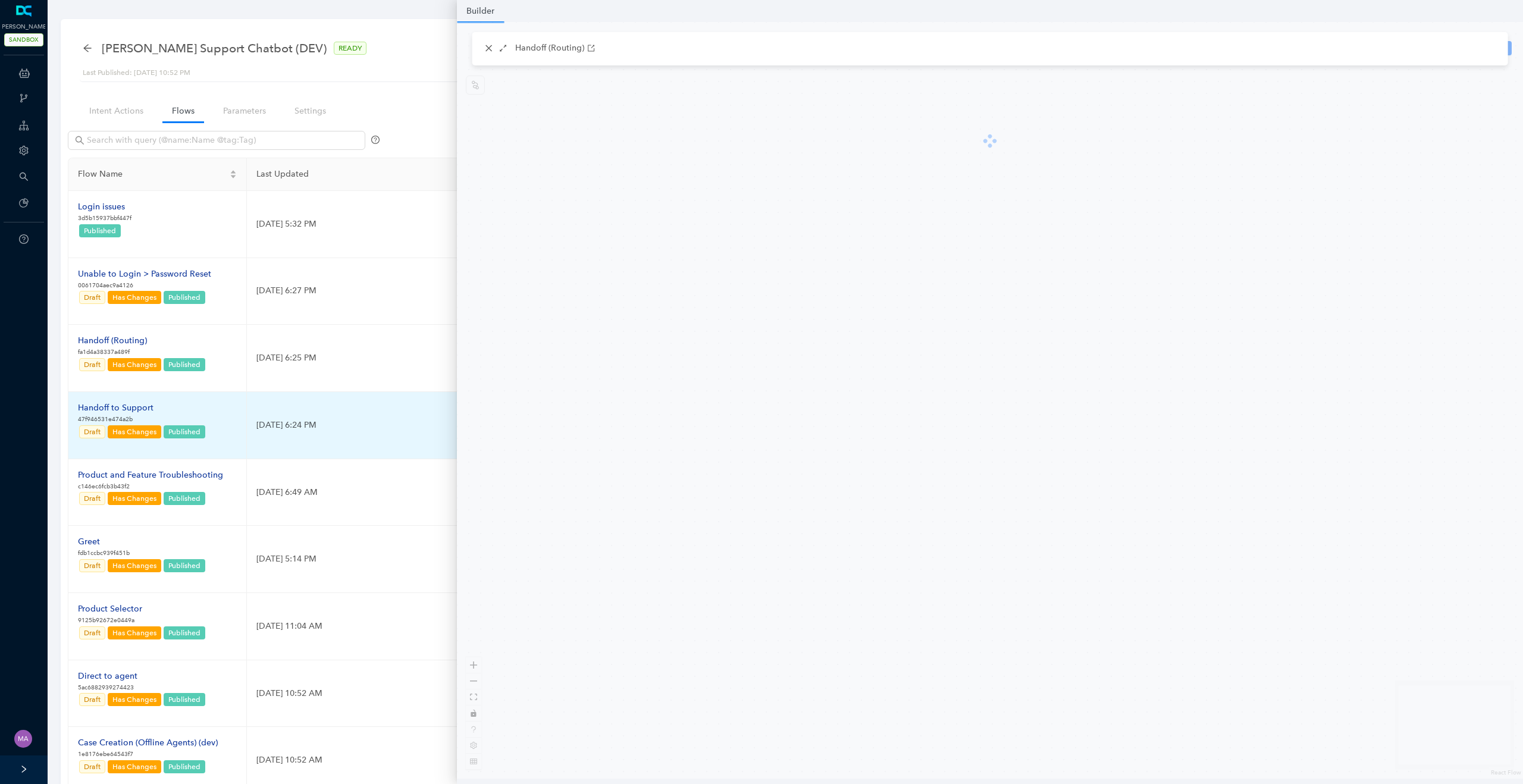
click at [130, 407] on div "Handoff to Support" at bounding box center [142, 408] width 129 height 13
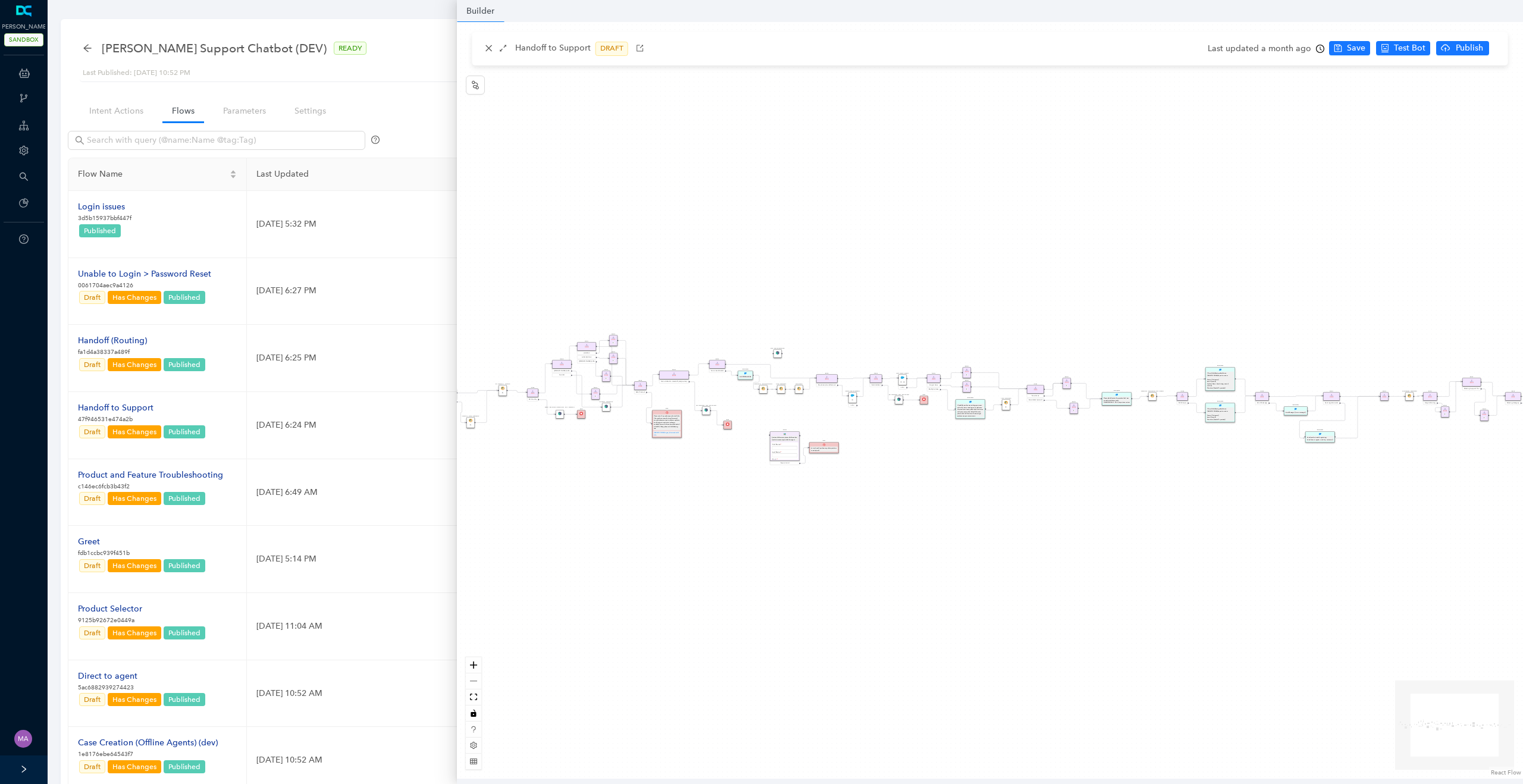
click at [689, 493] on div "Rule System Maintenance End Arlo's support application is undergoing maintenanc…" at bounding box center [990, 400] width 1066 height 757
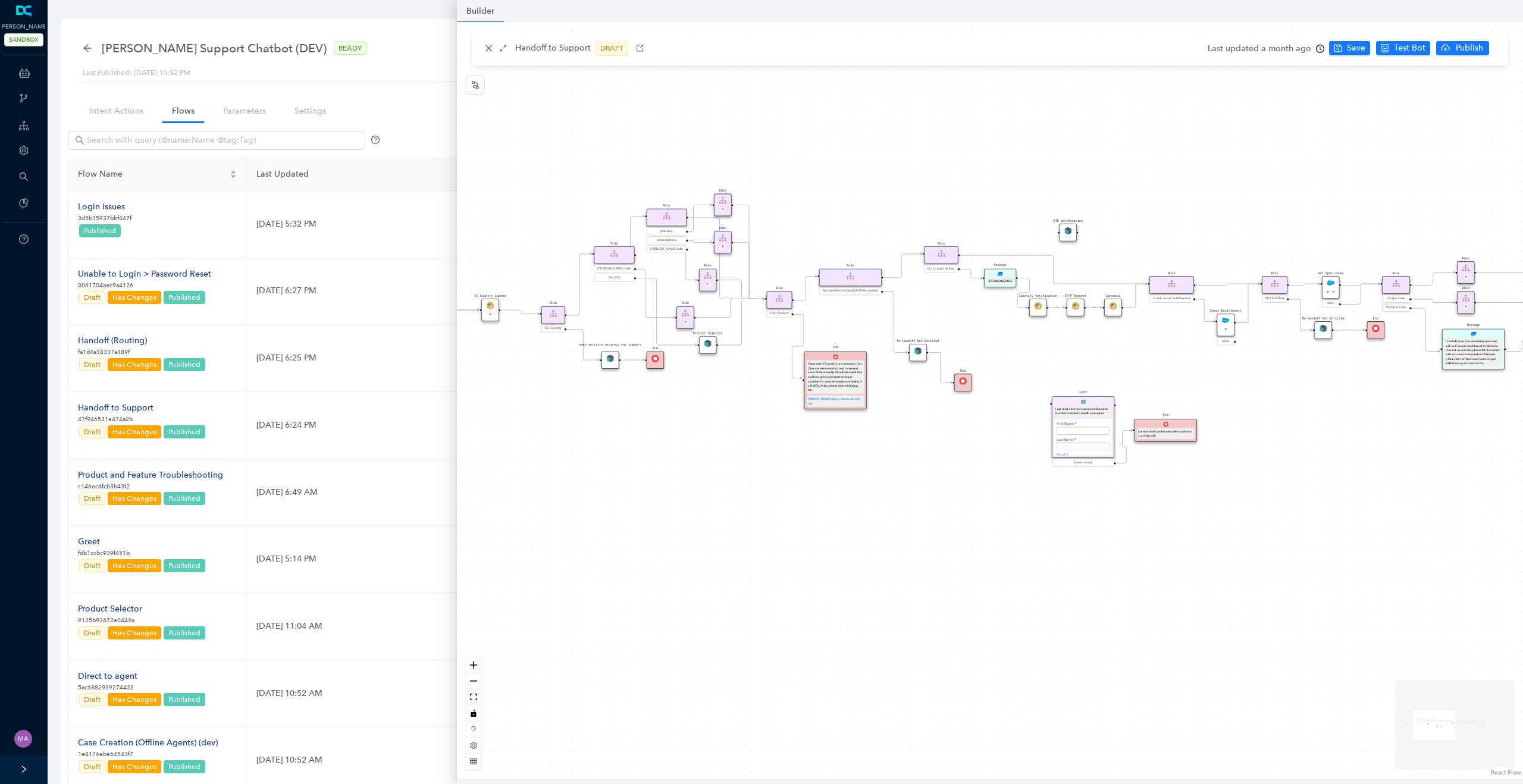
drag, startPoint x: 689, startPoint y: 493, endPoint x: 882, endPoint y: 526, distance: 195.8
click at [882, 526] on div "Rule System Maintenance End Arlo's support application is undergoing maintenanc…" at bounding box center [990, 400] width 1066 height 757
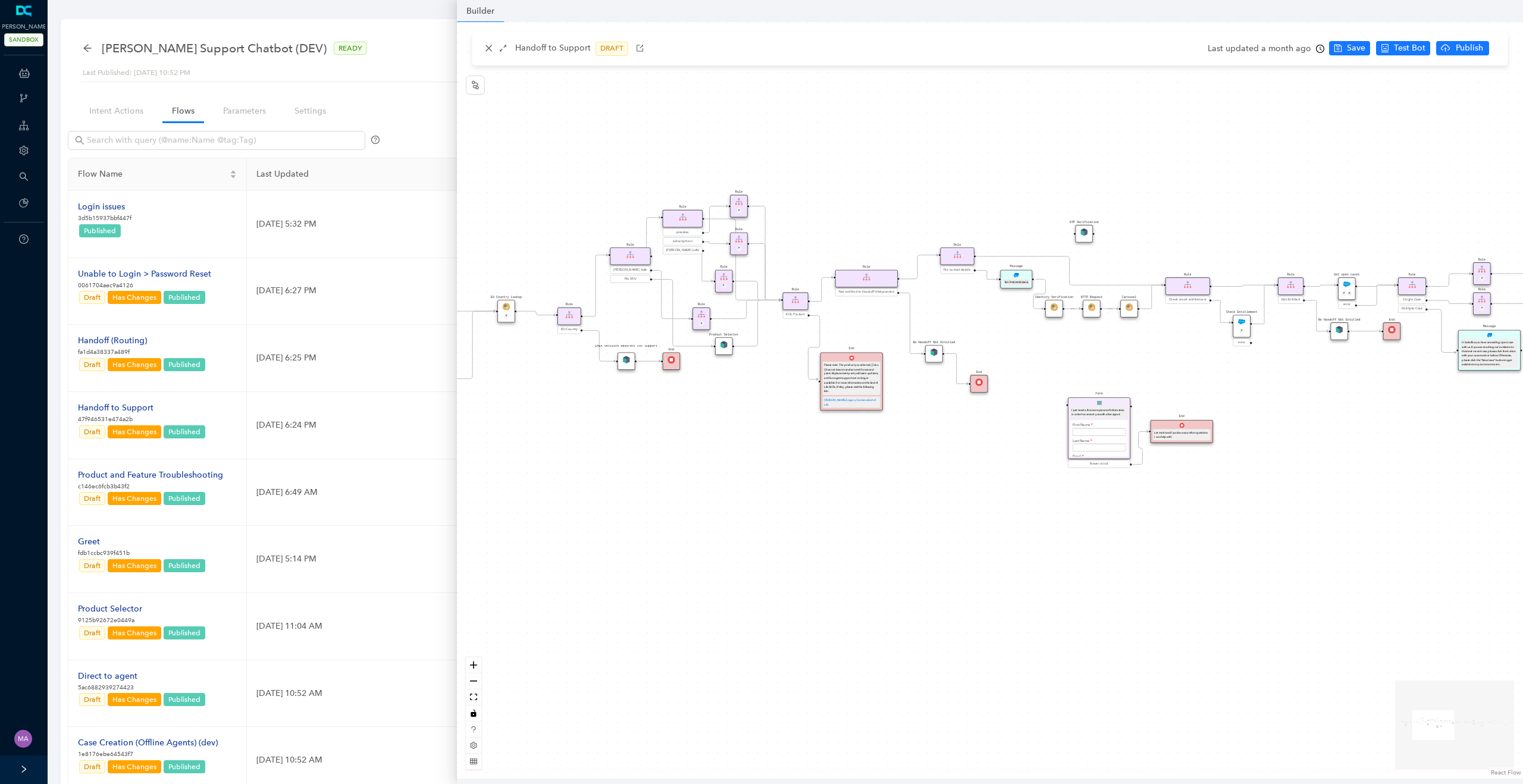
drag, startPoint x: 881, startPoint y: 522, endPoint x: 983, endPoint y: 544, distance: 104.3
click at [983, 544] on div "Rule System Maintenance End Arlo's support application is undergoing maintenanc…" at bounding box center [990, 400] width 1066 height 757
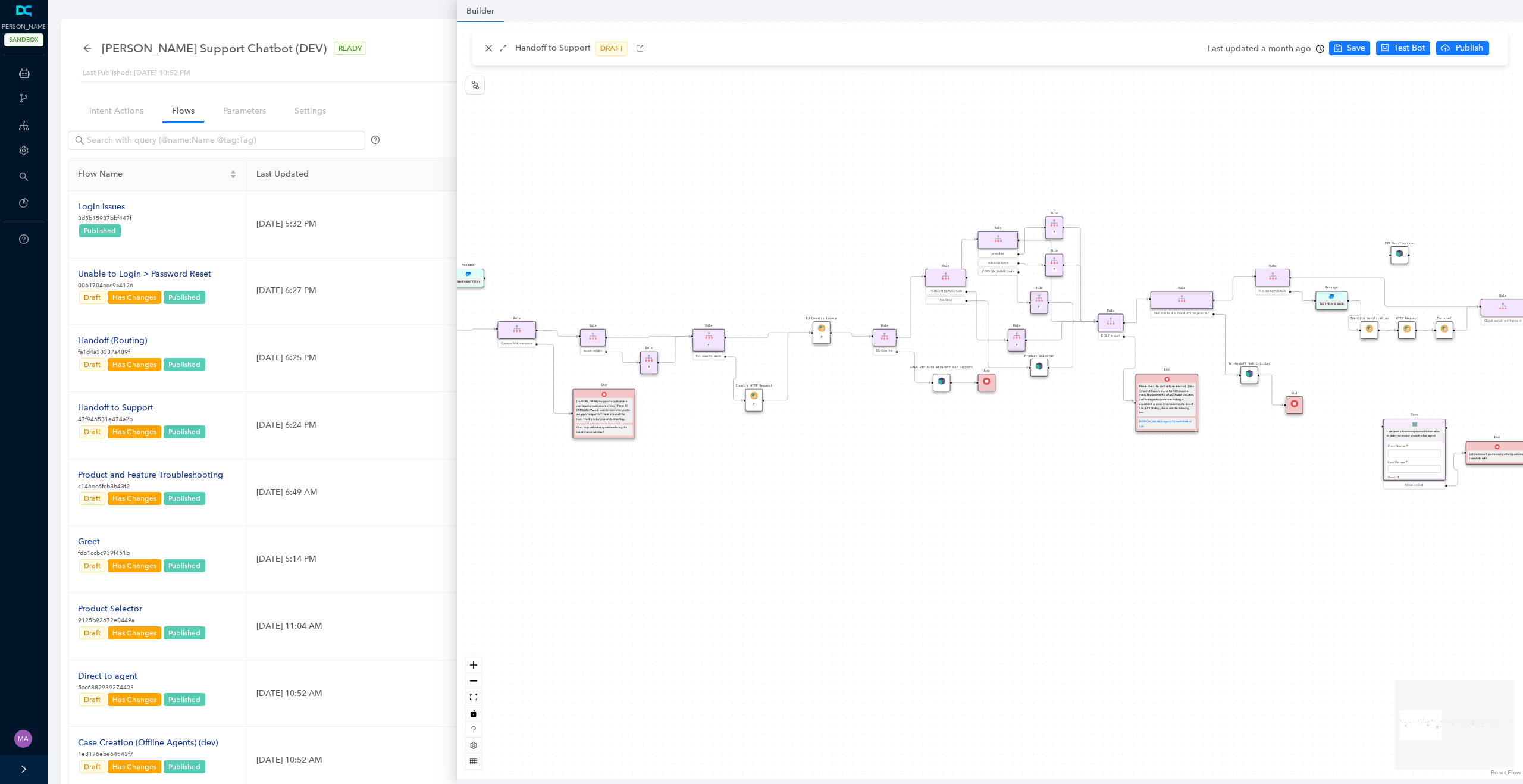
drag, startPoint x: 932, startPoint y: 543, endPoint x: 1165, endPoint y: 540, distance: 233.0
click at [1166, 541] on div "Rule System Maintenance End Arlo's support application is undergoing maintenanc…" at bounding box center [990, 400] width 1066 height 757
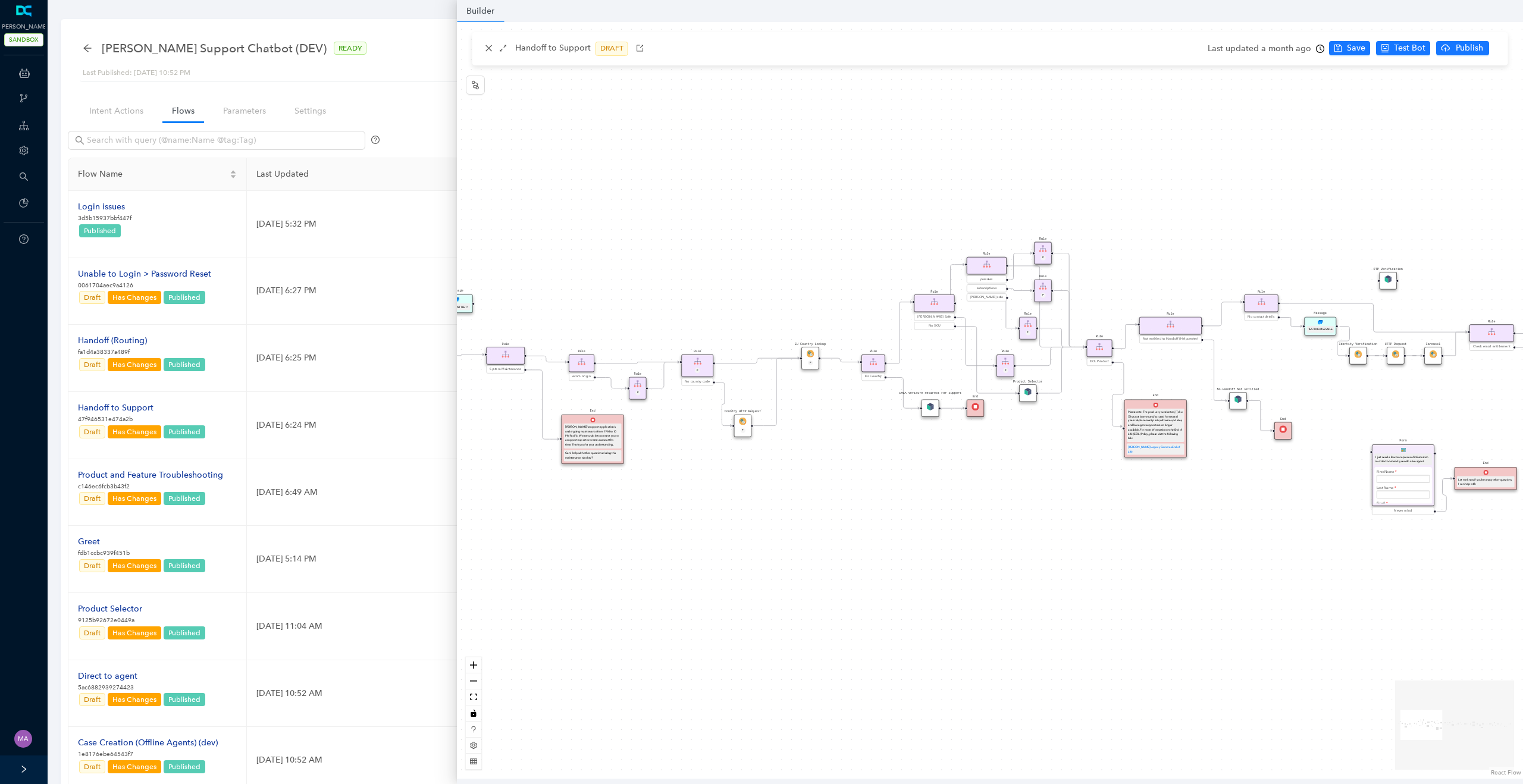
drag, startPoint x: 1165, startPoint y: 540, endPoint x: 971, endPoint y: 578, distance: 197.7
click at [971, 578] on div "Rule System Maintenance End Arlo's support application is undergoing maintenanc…" at bounding box center [990, 400] width 1066 height 757
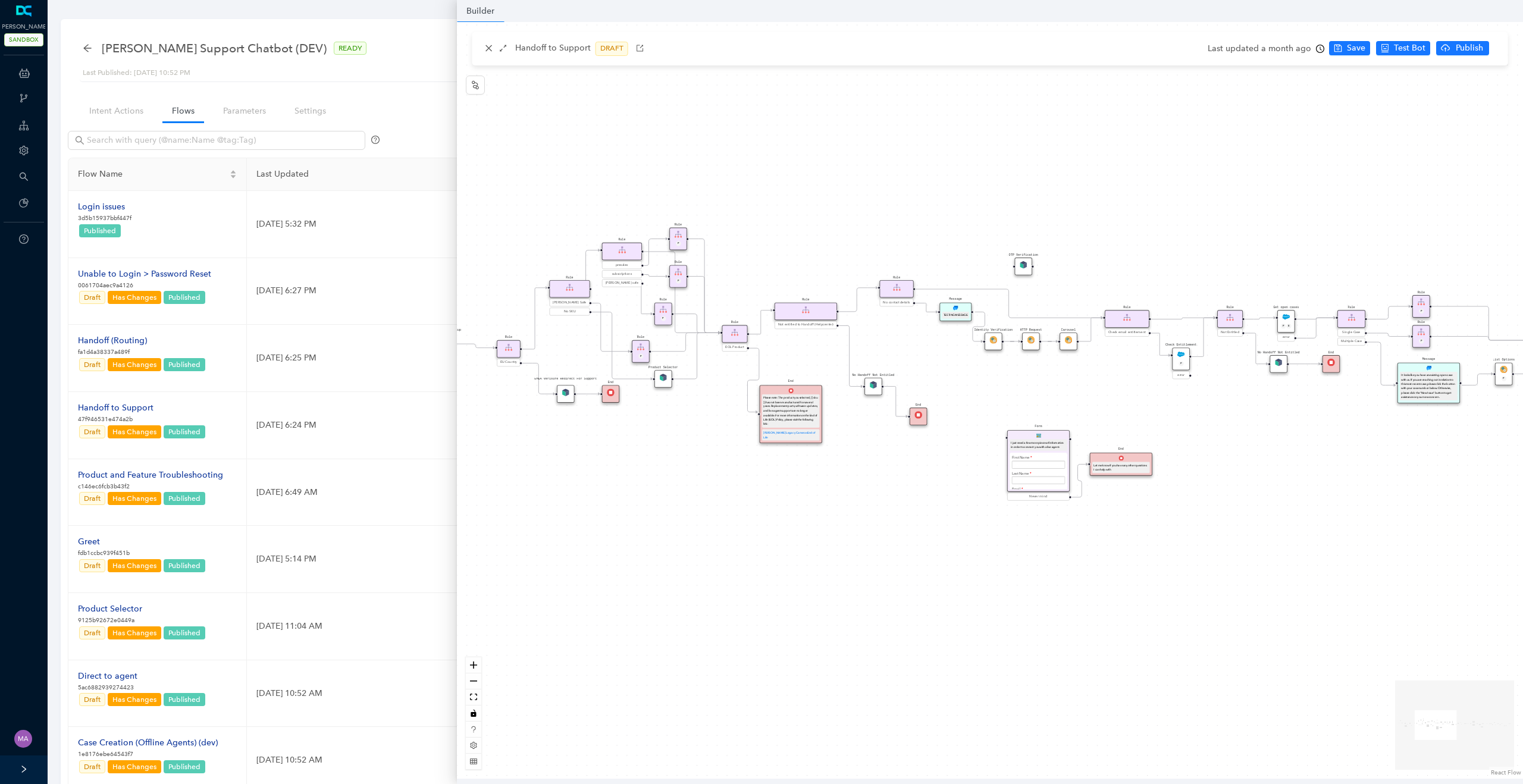
drag, startPoint x: 1086, startPoint y: 579, endPoint x: 888, endPoint y: 552, distance: 199.8
click at [888, 552] on div "Rule System Maintenance End Arlo's support application is undergoing maintenanc…" at bounding box center [990, 400] width 1066 height 757
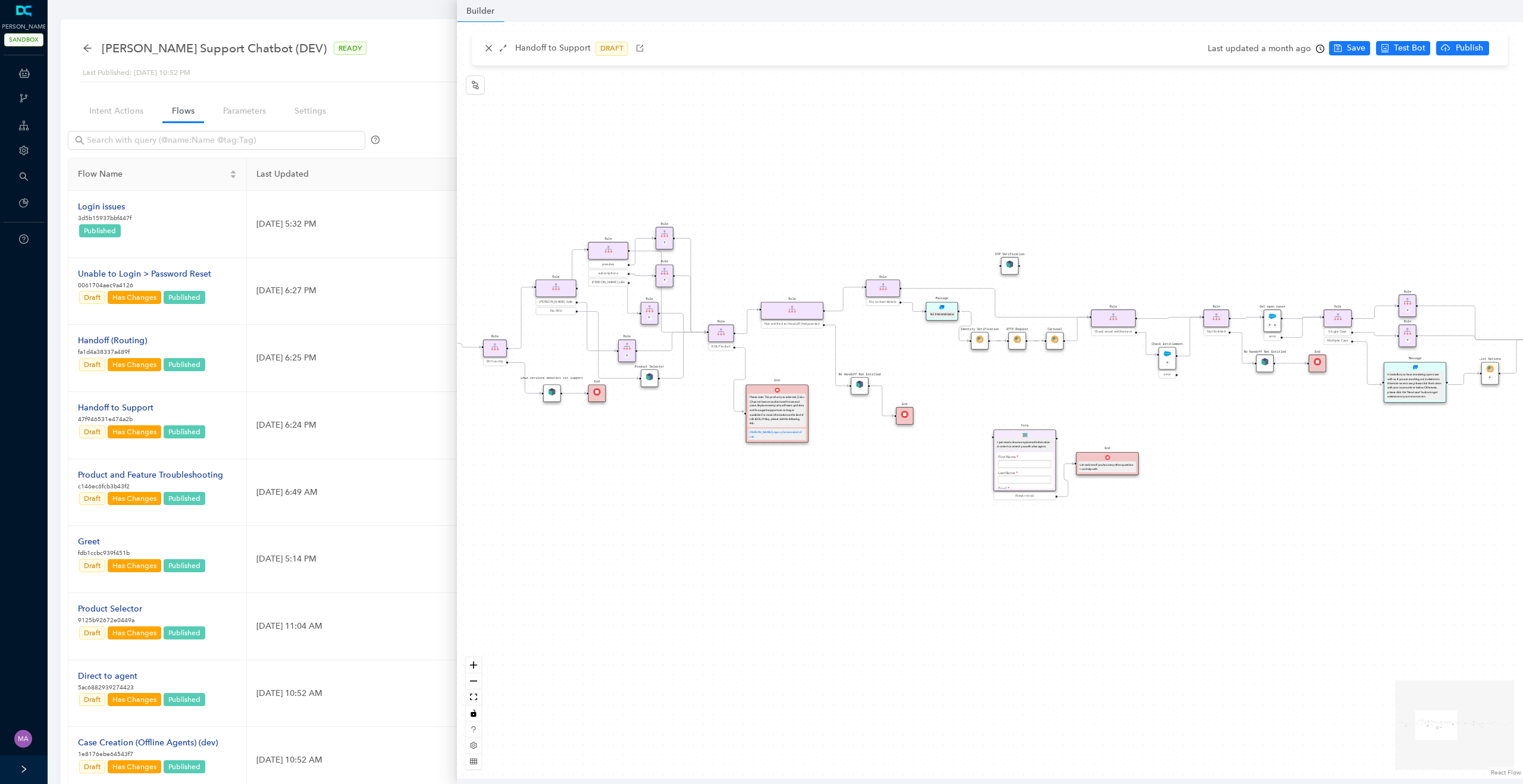
drag, startPoint x: 1160, startPoint y: 569, endPoint x: 961, endPoint y: 569, distance: 199.0
click at [961, 569] on div "Rule System Maintenance End Arlo's support application is undergoing maintenanc…" at bounding box center [990, 400] width 1066 height 757
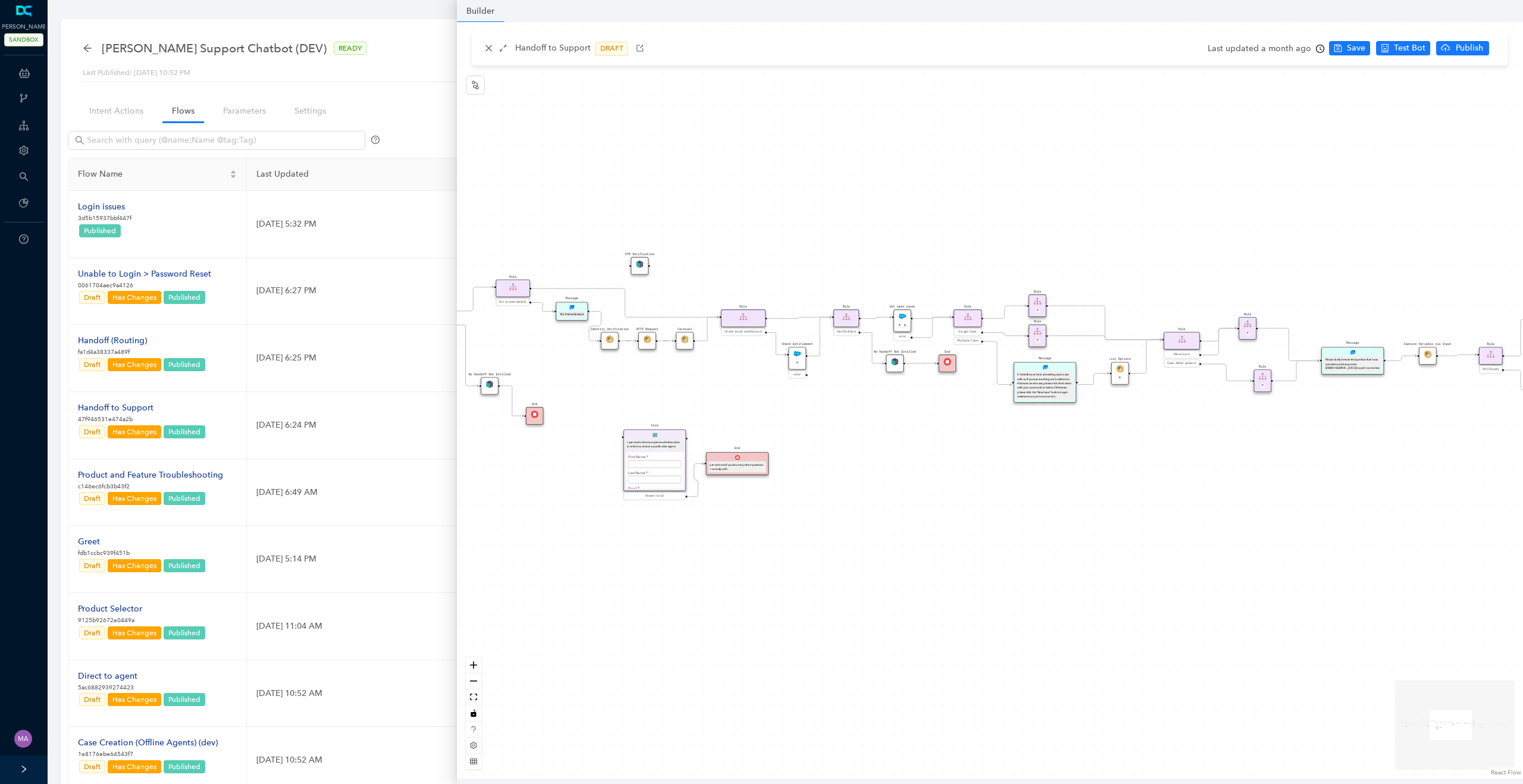
drag, startPoint x: 1145, startPoint y: 552, endPoint x: 973, endPoint y: 552, distance: 172.0
click at [973, 552] on div "Rule System Maintenance End Arlo's support application is undergoing maintenanc…" at bounding box center [990, 400] width 1066 height 757
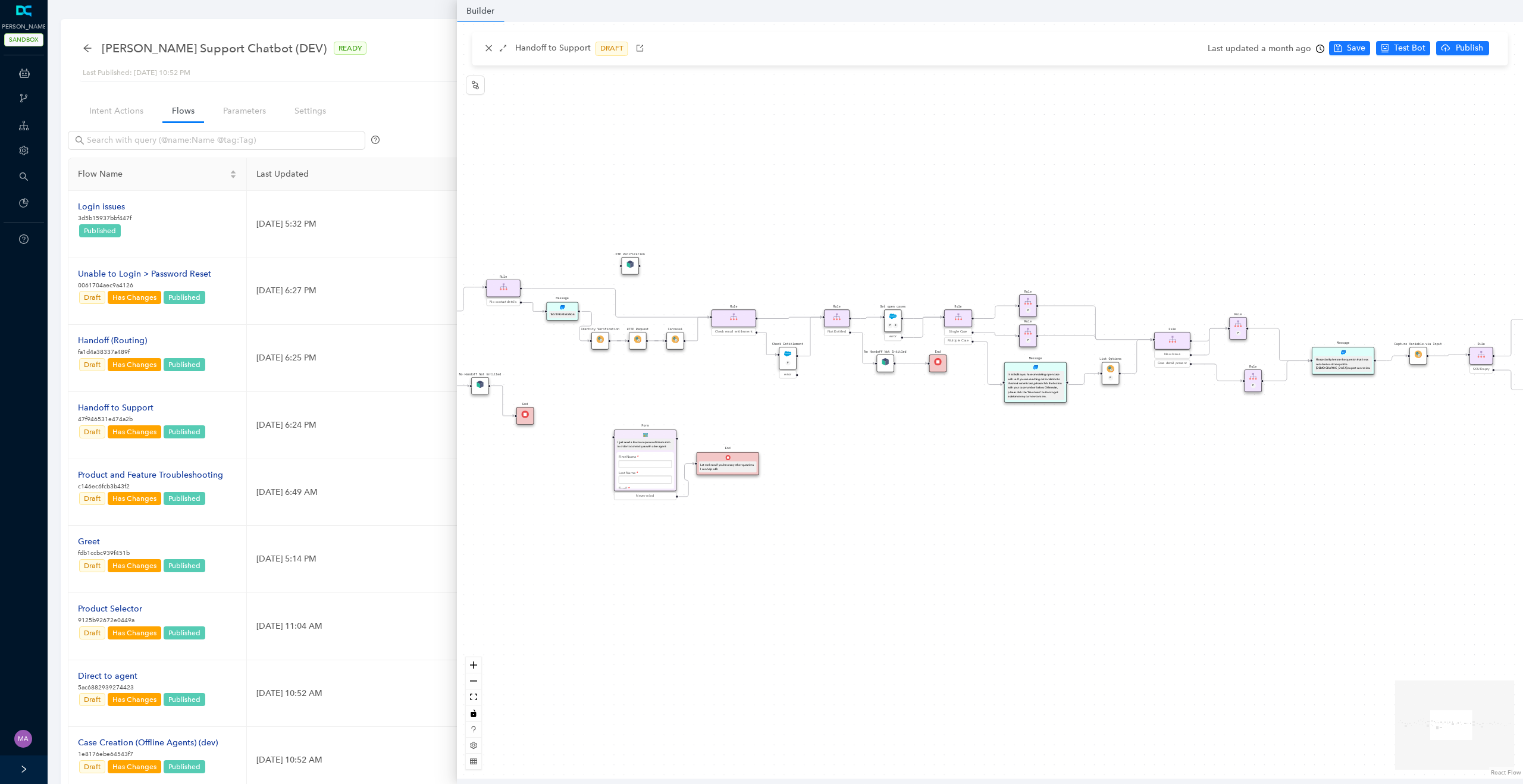
drag, startPoint x: 1107, startPoint y: 551, endPoint x: 966, endPoint y: 551, distance: 141.0
click at [966, 551] on div "Rule System Maintenance End Arlo's support application is undergoing maintenanc…" at bounding box center [990, 400] width 1066 height 757
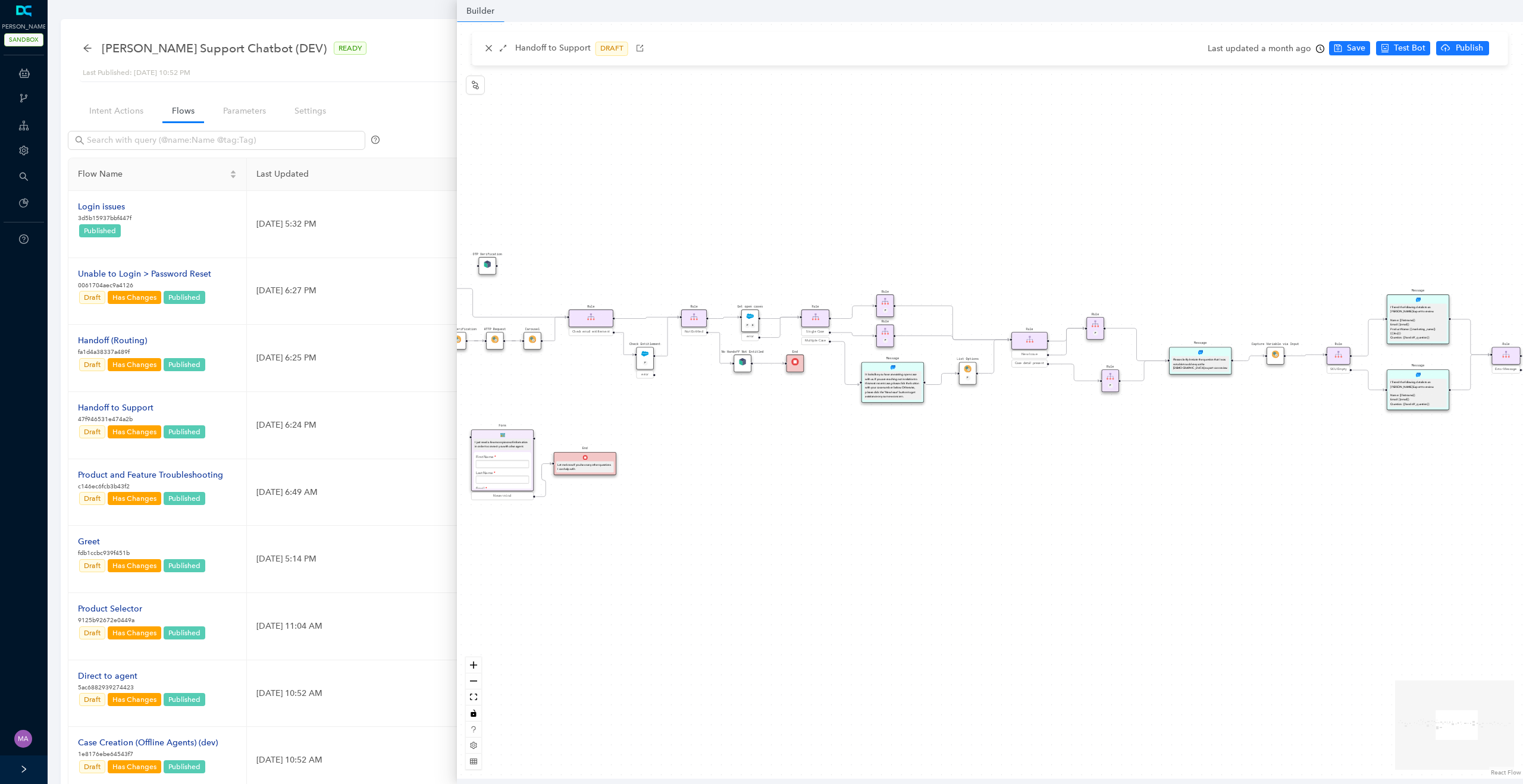
drag, startPoint x: 978, startPoint y: 553, endPoint x: 828, endPoint y: 553, distance: 150.0
click at [828, 553] on div "Rule System Maintenance End Arlo's support application is undergoing maintenanc…" at bounding box center [990, 400] width 1066 height 757
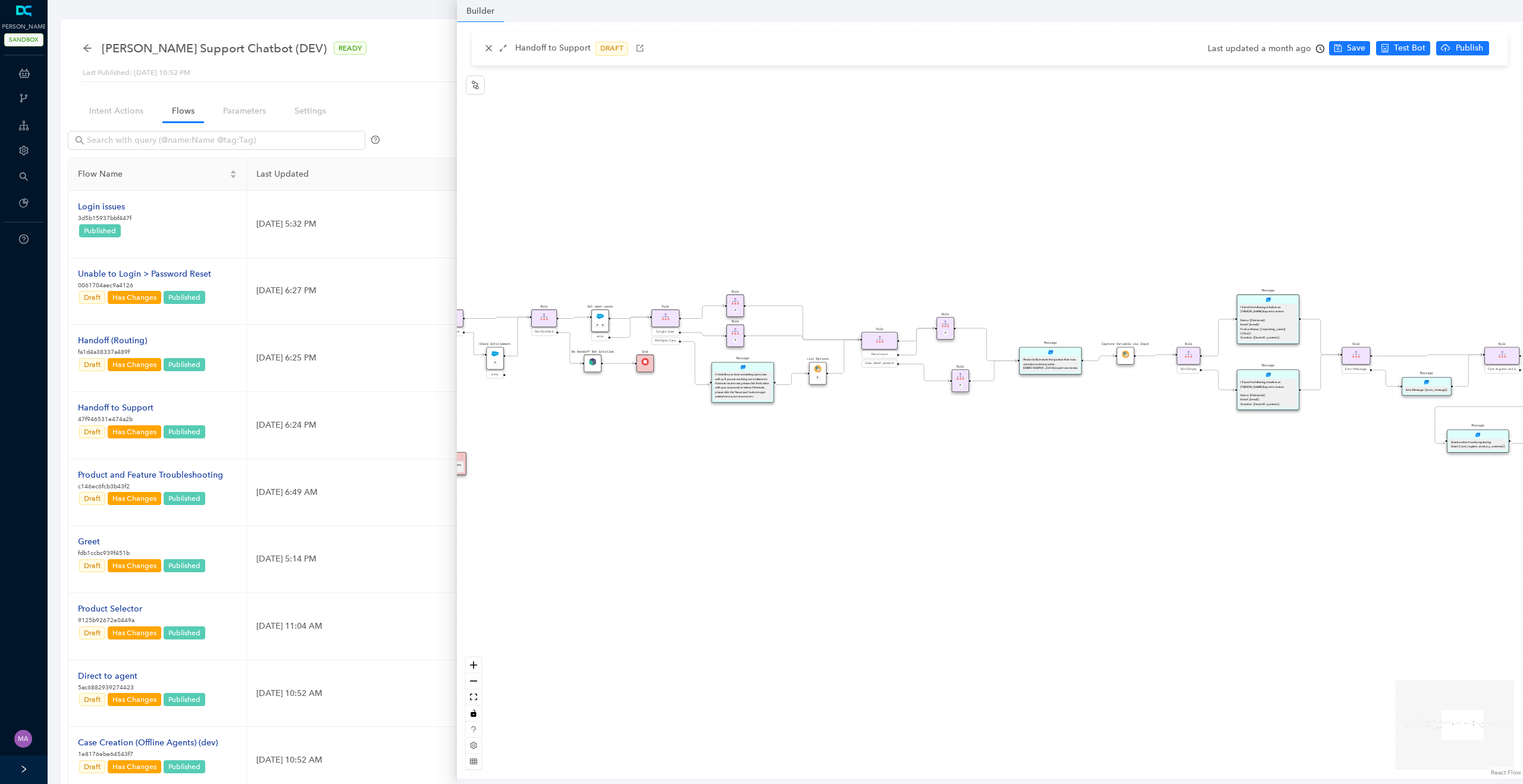
drag, startPoint x: 1000, startPoint y: 553, endPoint x: 766, endPoint y: 539, distance: 234.4
click at [766, 539] on div "Rule System Maintenance End Arlo's support application is undergoing maintenanc…" at bounding box center [990, 400] width 1066 height 757
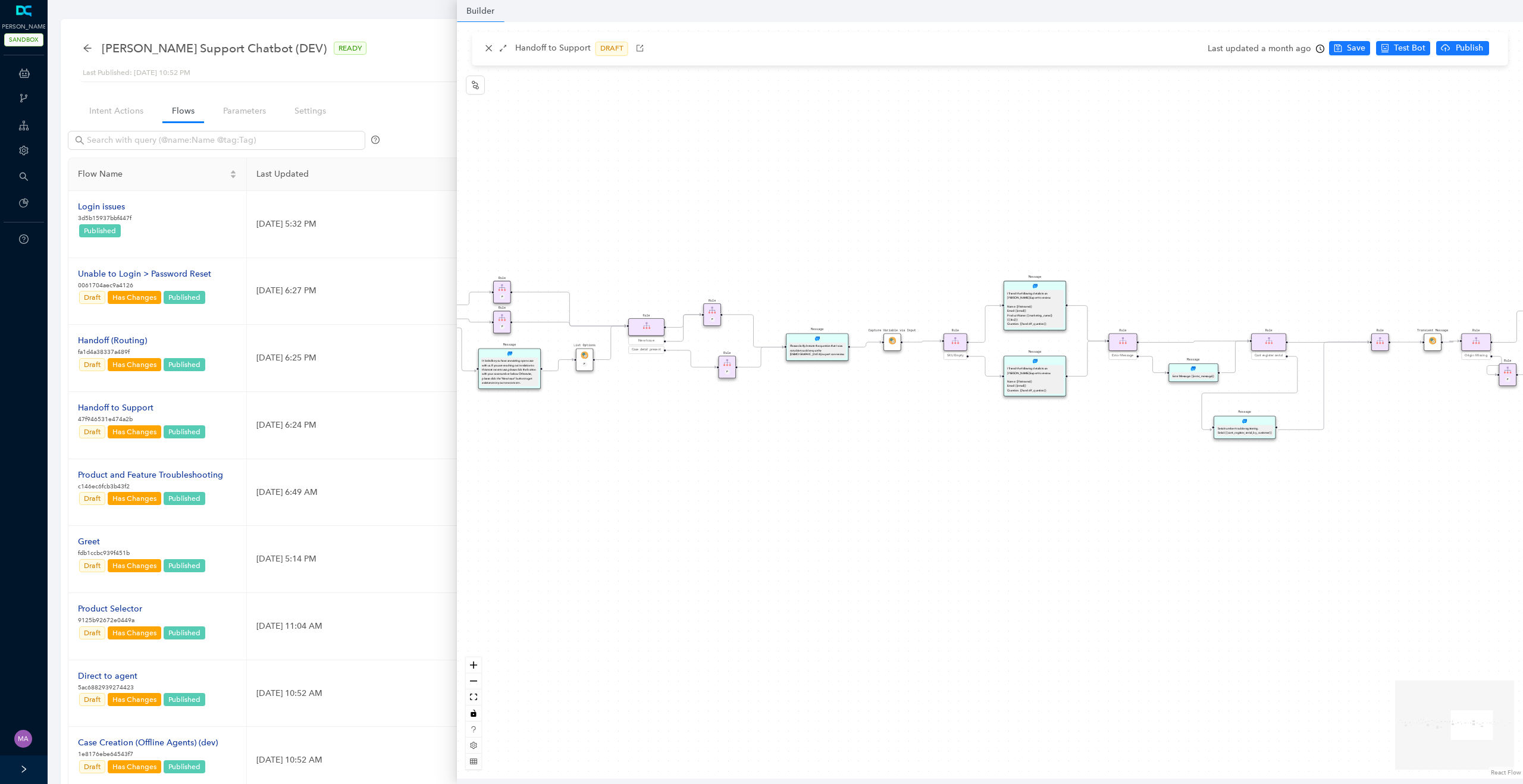
drag, startPoint x: 913, startPoint y: 547, endPoint x: 678, endPoint y: 530, distance: 235.6
click at [678, 530] on div "Rule System Maintenance End Arlo's support application is undergoing maintenanc…" at bounding box center [990, 400] width 1066 height 757
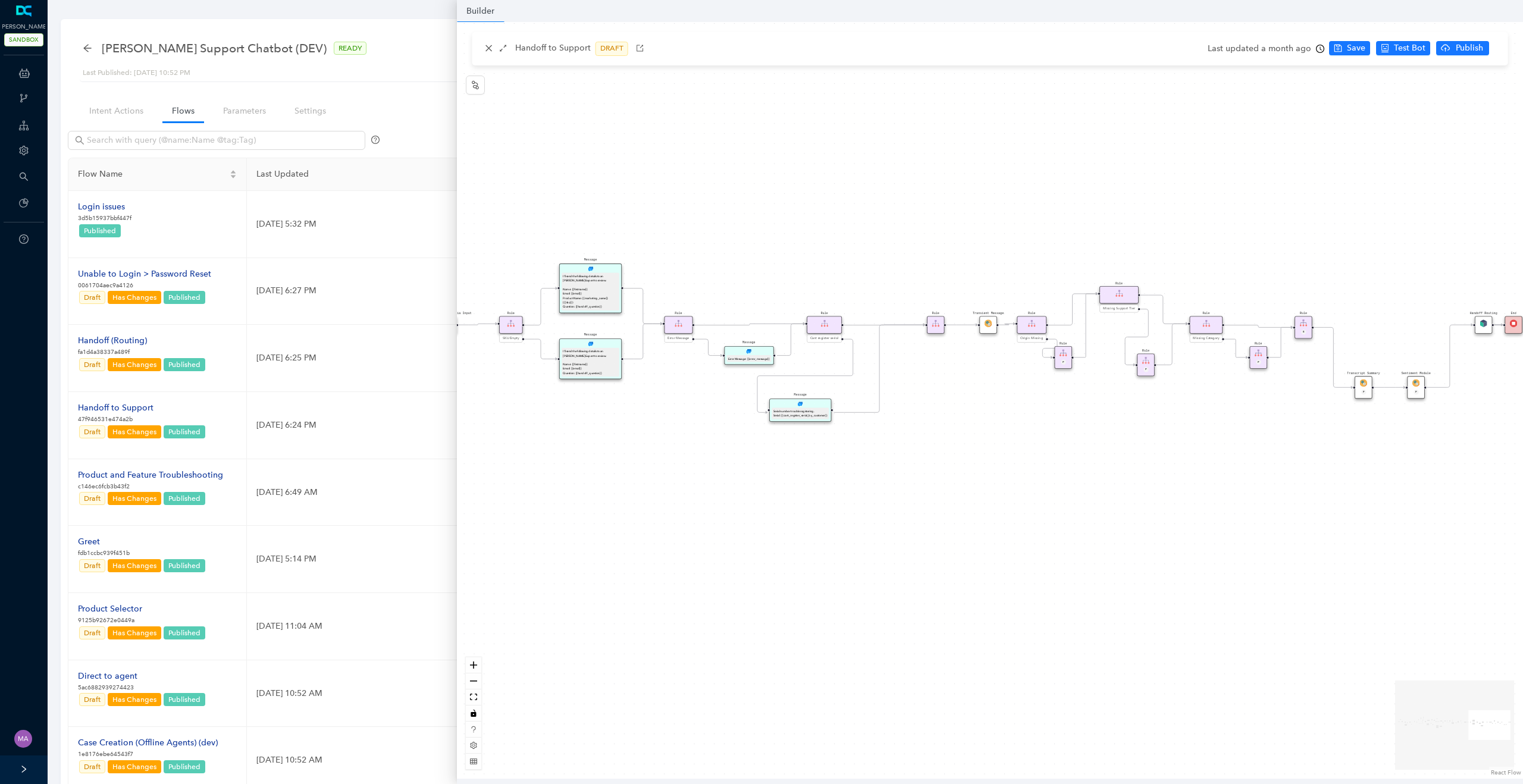
drag, startPoint x: 827, startPoint y: 537, endPoint x: 746, endPoint y: 537, distance: 81.0
click at [746, 537] on div "Rule System Maintenance End Arlo's support application is undergoing maintenanc…" at bounding box center [990, 400] width 1066 height 757
drag, startPoint x: 746, startPoint y: 537, endPoint x: 656, endPoint y: 537, distance: 90.0
click at [656, 537] on div "Rule System Maintenance End Arlo's support application is undergoing maintenanc…" at bounding box center [990, 400] width 1066 height 757
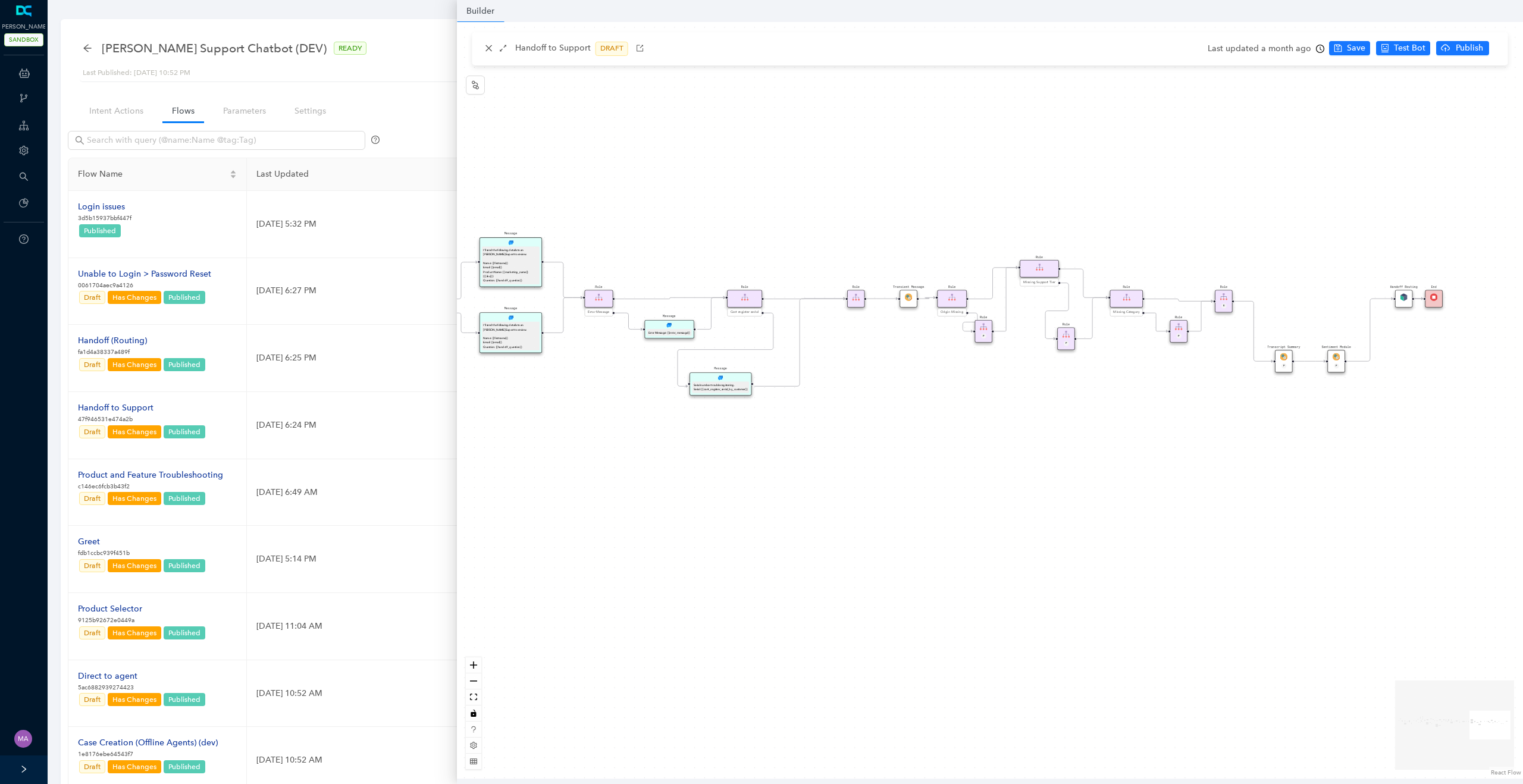
drag, startPoint x: 758, startPoint y: 543, endPoint x: 825, endPoint y: 512, distance: 73.8
click at [825, 512] on div "Rule System Maintenance End Arlo's support application is undergoing maintenanc…" at bounding box center [990, 400] width 1066 height 757
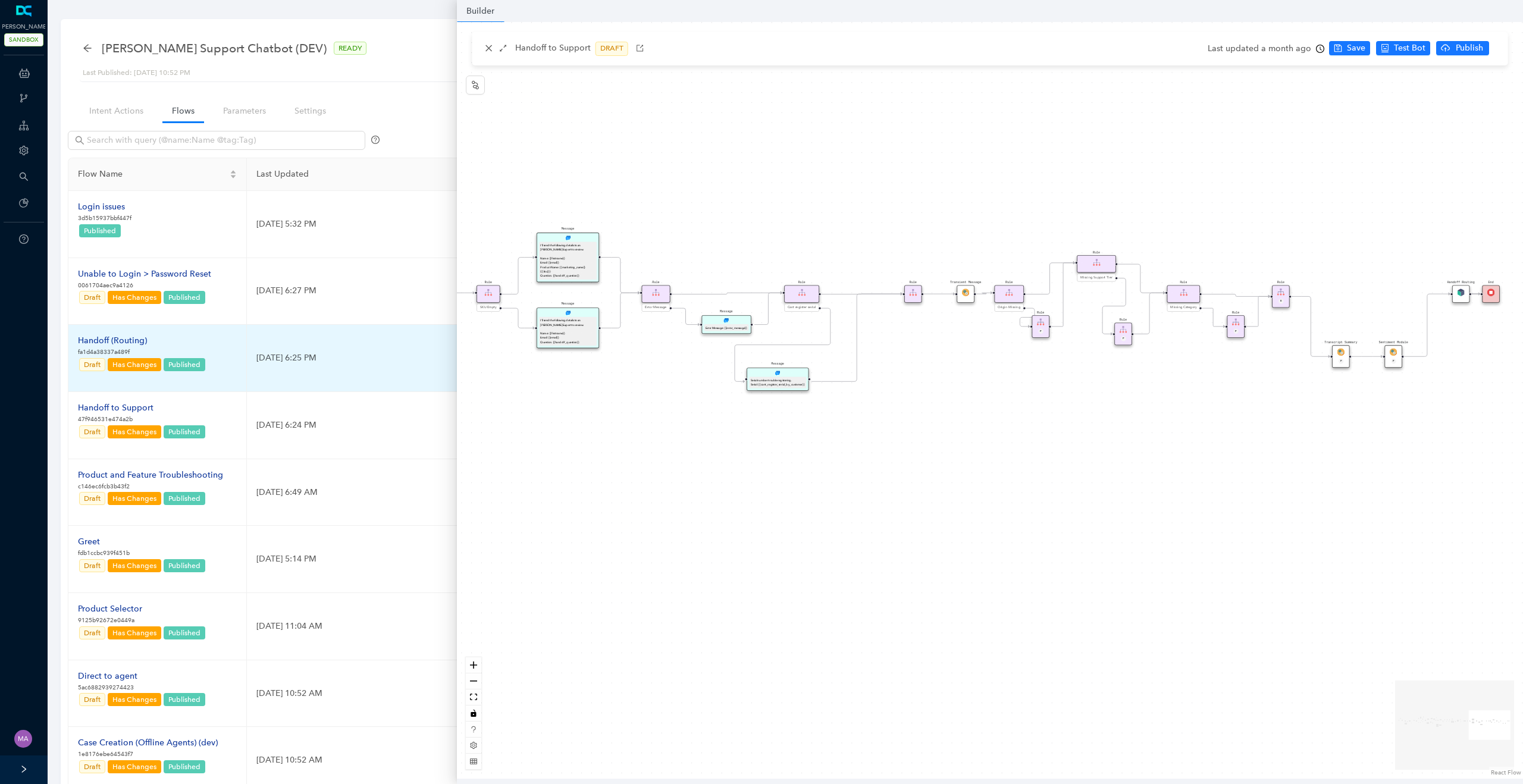
click at [108, 342] on div "Handoff (Routing)" at bounding box center [142, 340] width 129 height 13
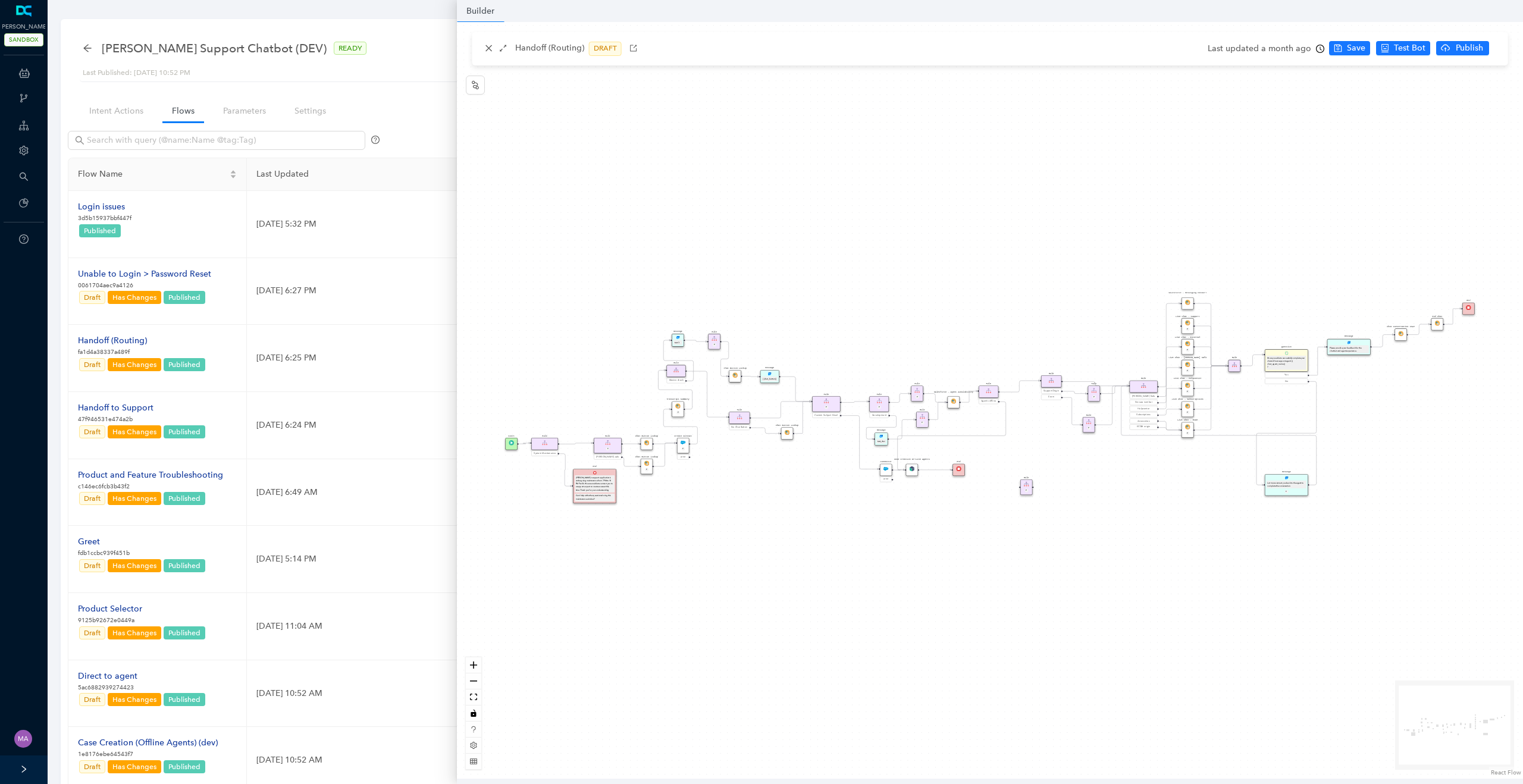
click at [817, 528] on div "Rule P Chat Button Lookup Rule Mexico check Rule P Live Chat - Subscriptions P …" at bounding box center [990, 400] width 1066 height 757
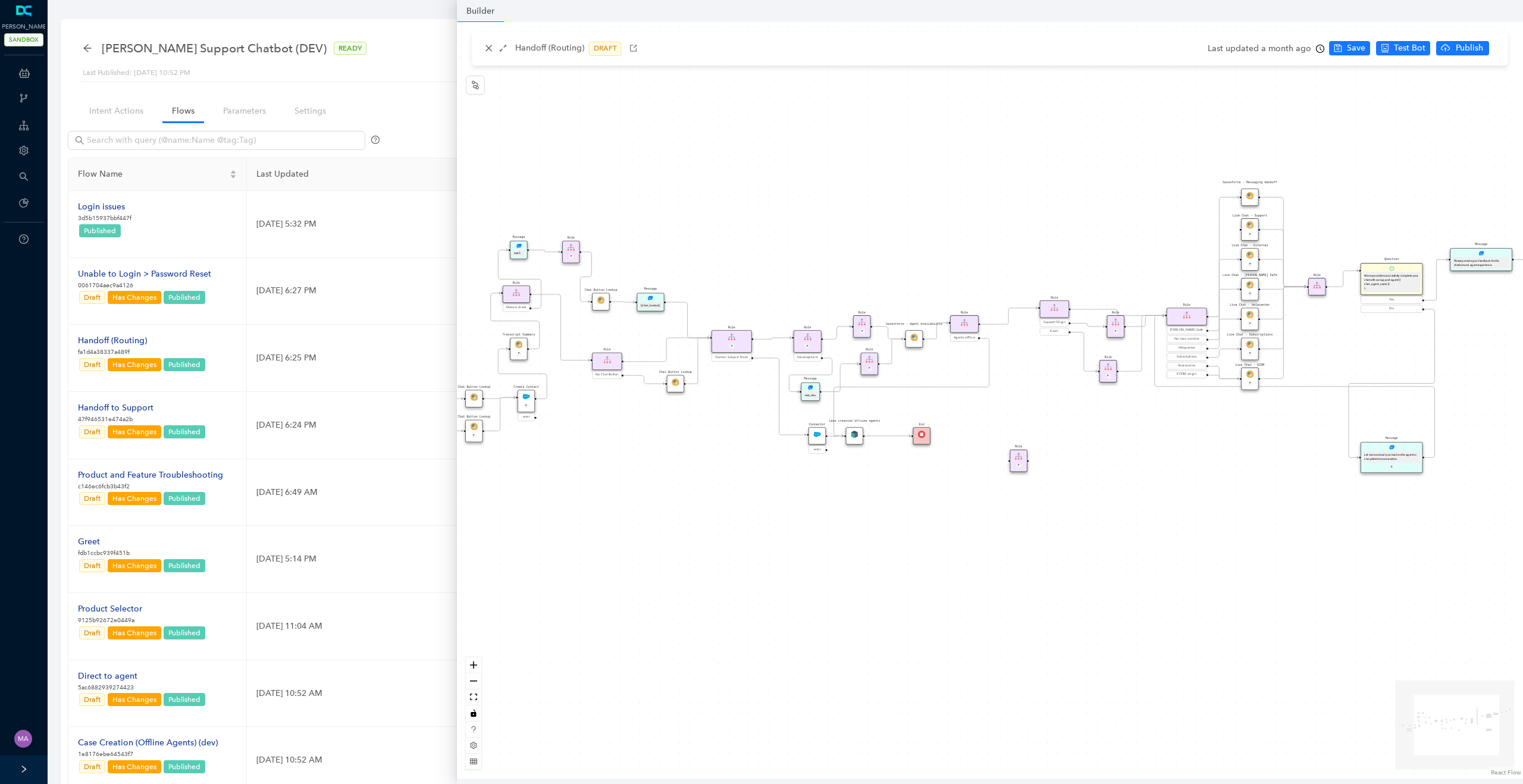
drag, startPoint x: 817, startPoint y: 528, endPoint x: 717, endPoint y: 518, distance: 100.5
click at [717, 519] on div "Rule P Chat Button Lookup Rule Mexico check Rule P Live Chat - Subscriptions P …" at bounding box center [990, 400] width 1066 height 757
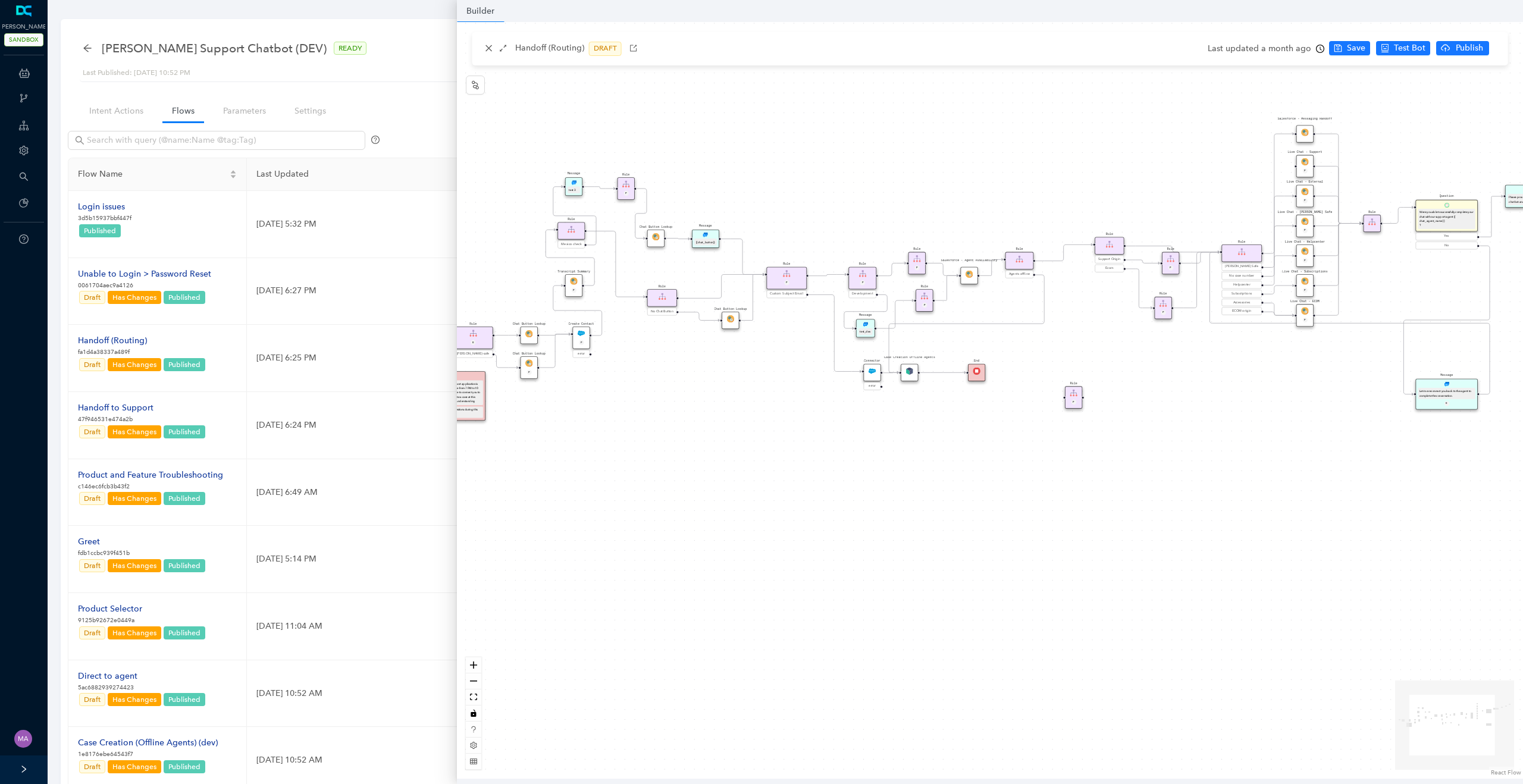
drag, startPoint x: 921, startPoint y: 627, endPoint x: 1166, endPoint y: 582, distance: 249.1
click at [1166, 582] on div "Rule P Chat Button Lookup Rule Mexico check Rule P Live Chat - Subscriptions P …" at bounding box center [990, 400] width 1066 height 757
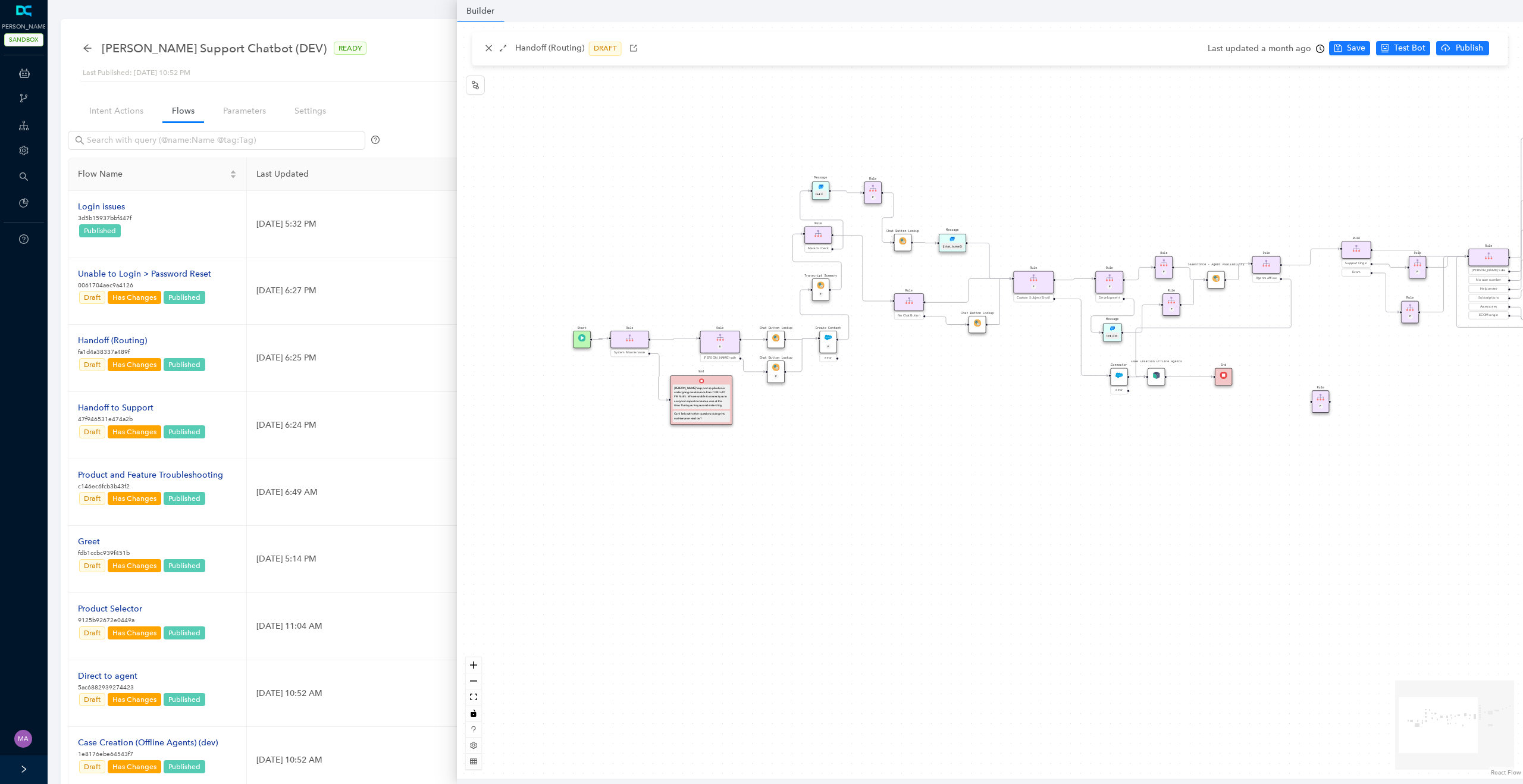
drag, startPoint x: 805, startPoint y: 539, endPoint x: 919, endPoint y: 535, distance: 114.1
click at [919, 535] on div "Rule P Chat Button Lookup Rule Mexico check Rule P Live Chat - Subscriptions P …" at bounding box center [990, 400] width 1066 height 757
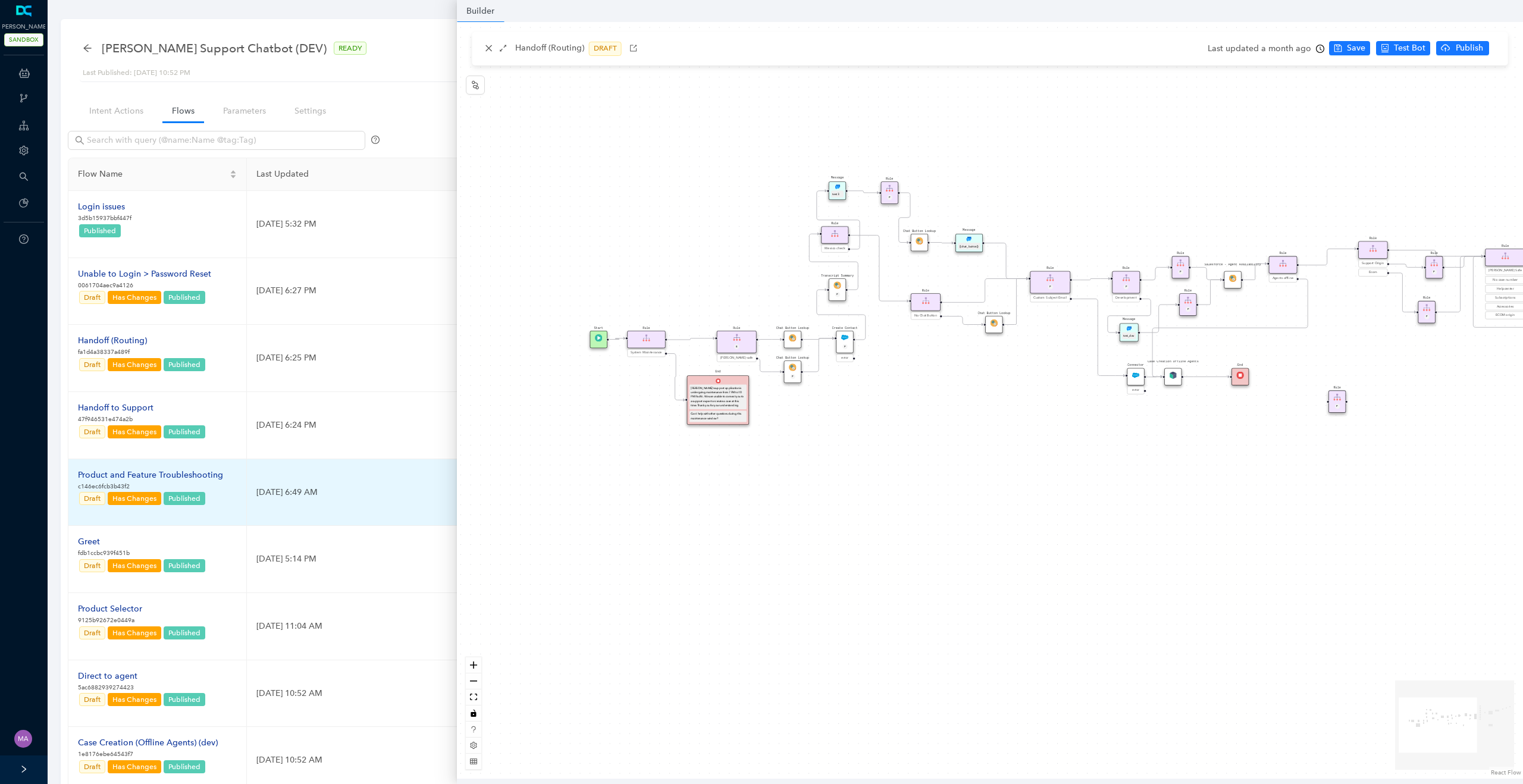
click at [146, 474] on div "Product and Feature Troubleshooting" at bounding box center [150, 475] width 145 height 13
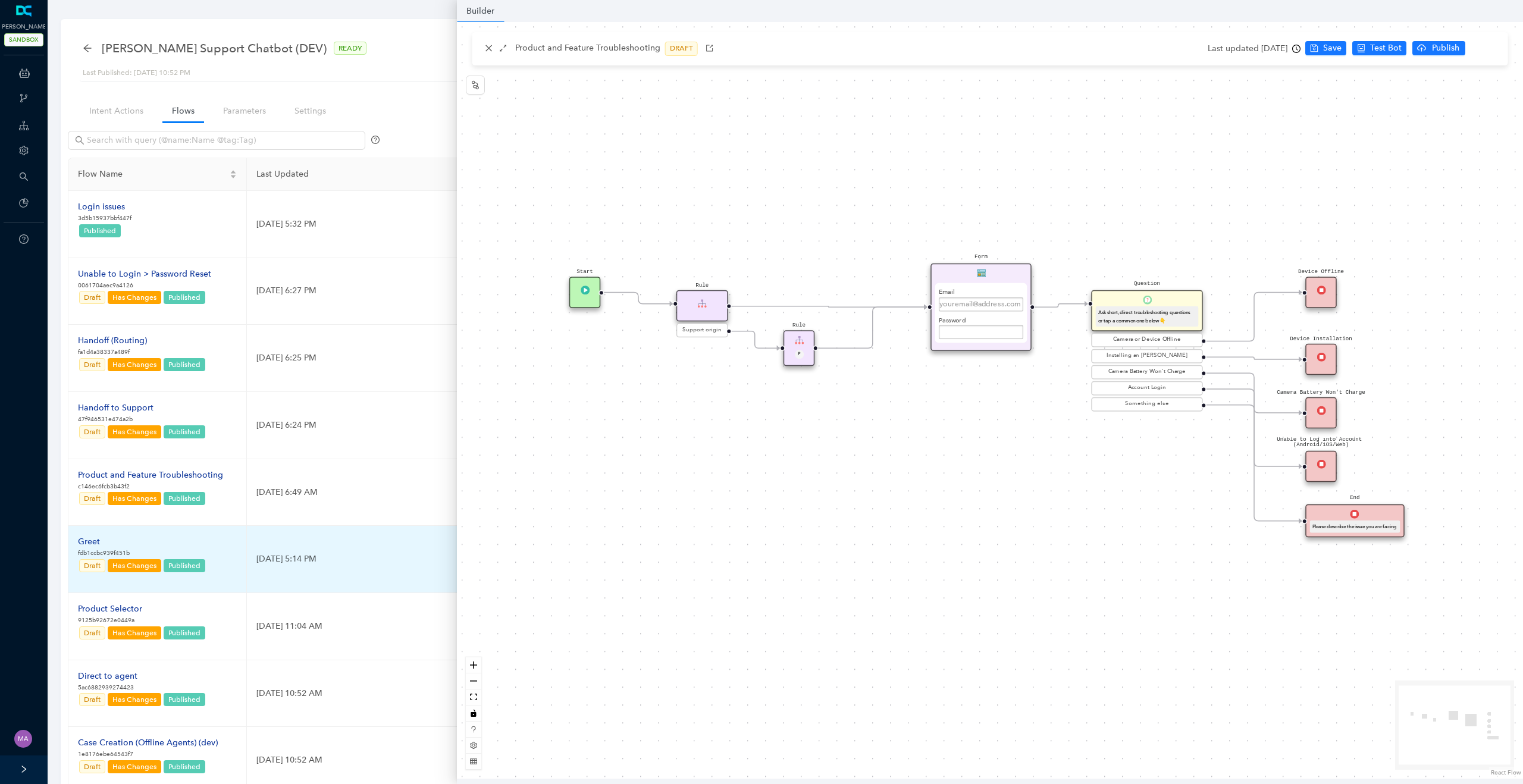
click at [176, 546] on div "Greet" at bounding box center [142, 541] width 129 height 13
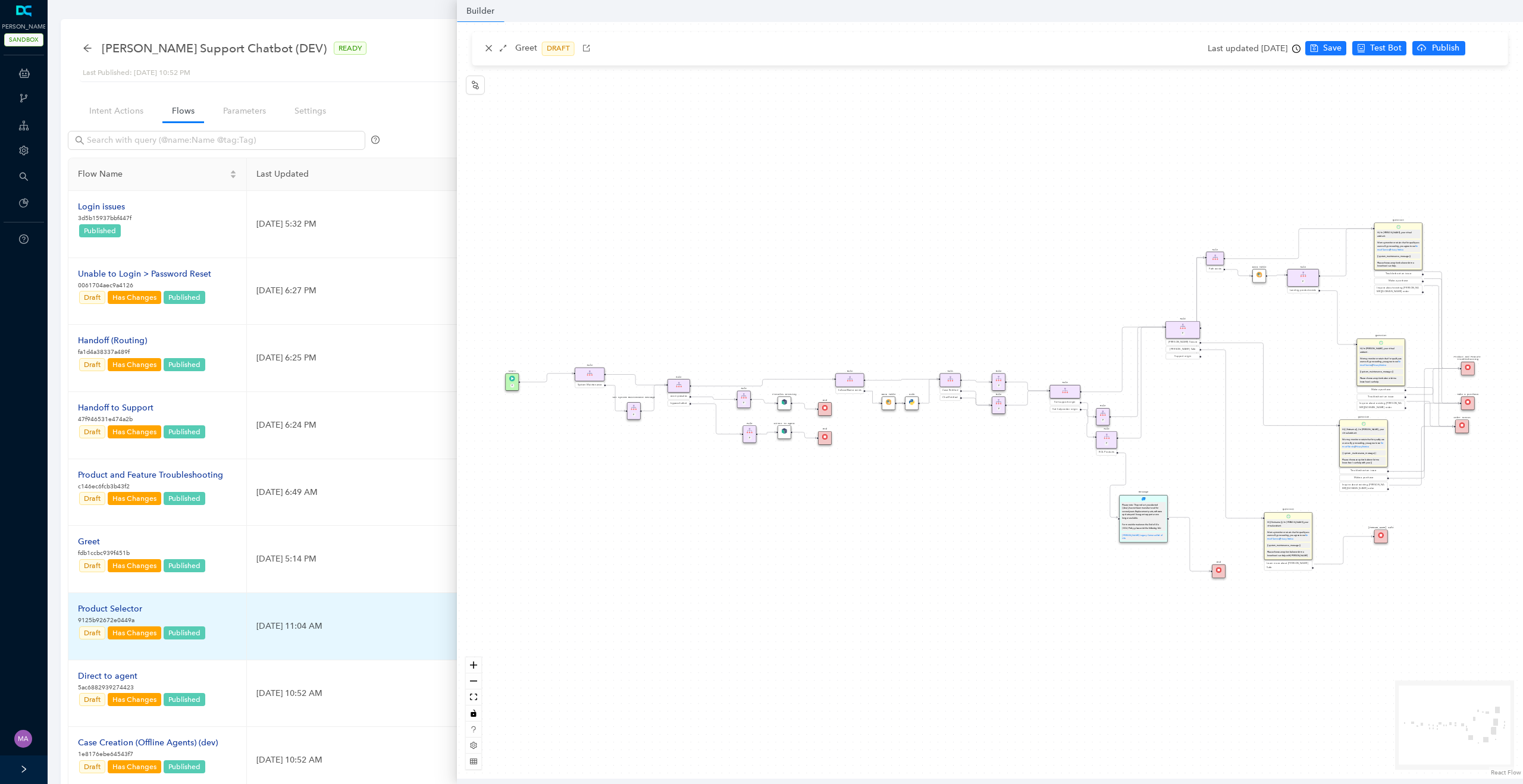
click at [95, 609] on div "Product Selector" at bounding box center [142, 609] width 129 height 13
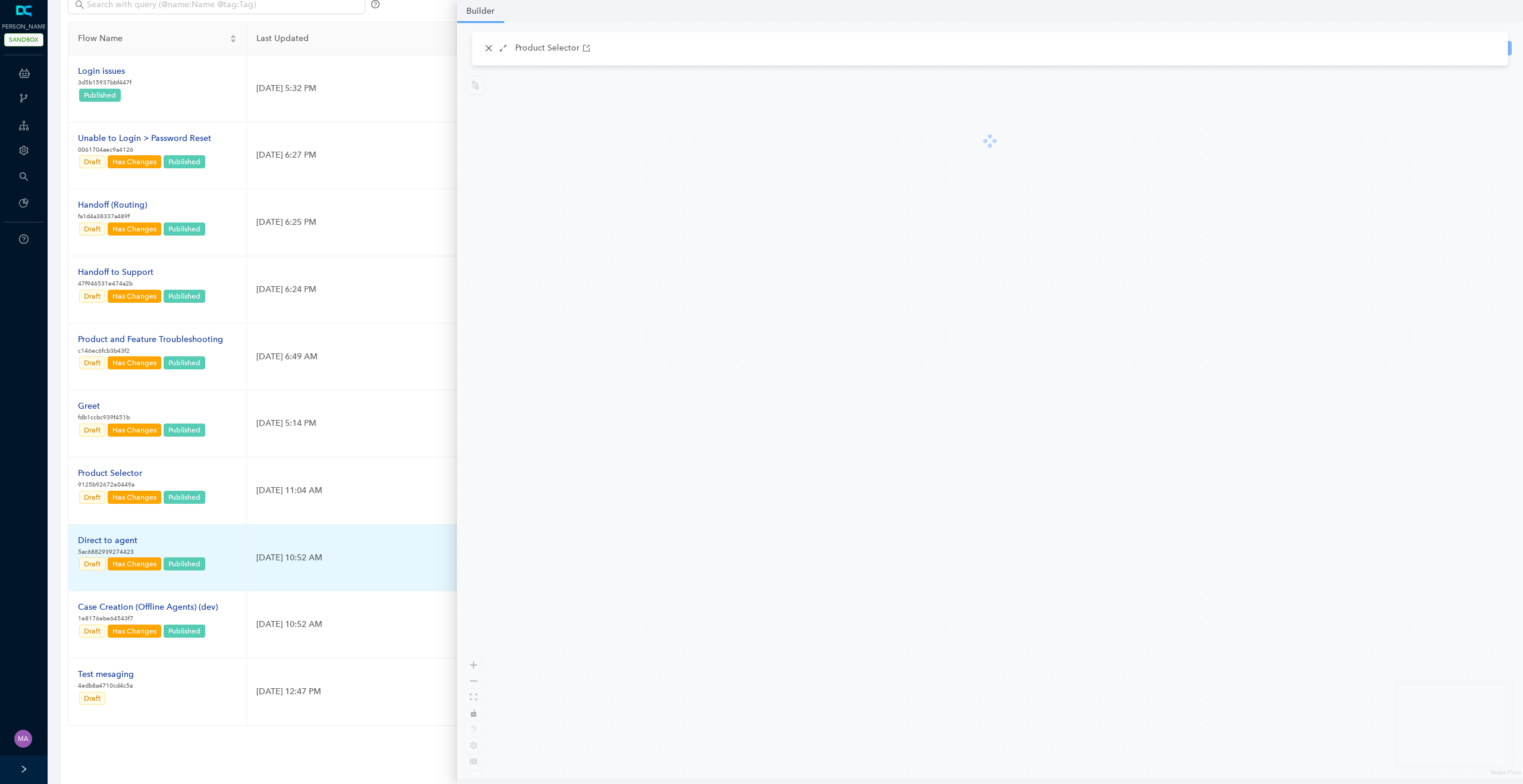
scroll to position [170, 0]
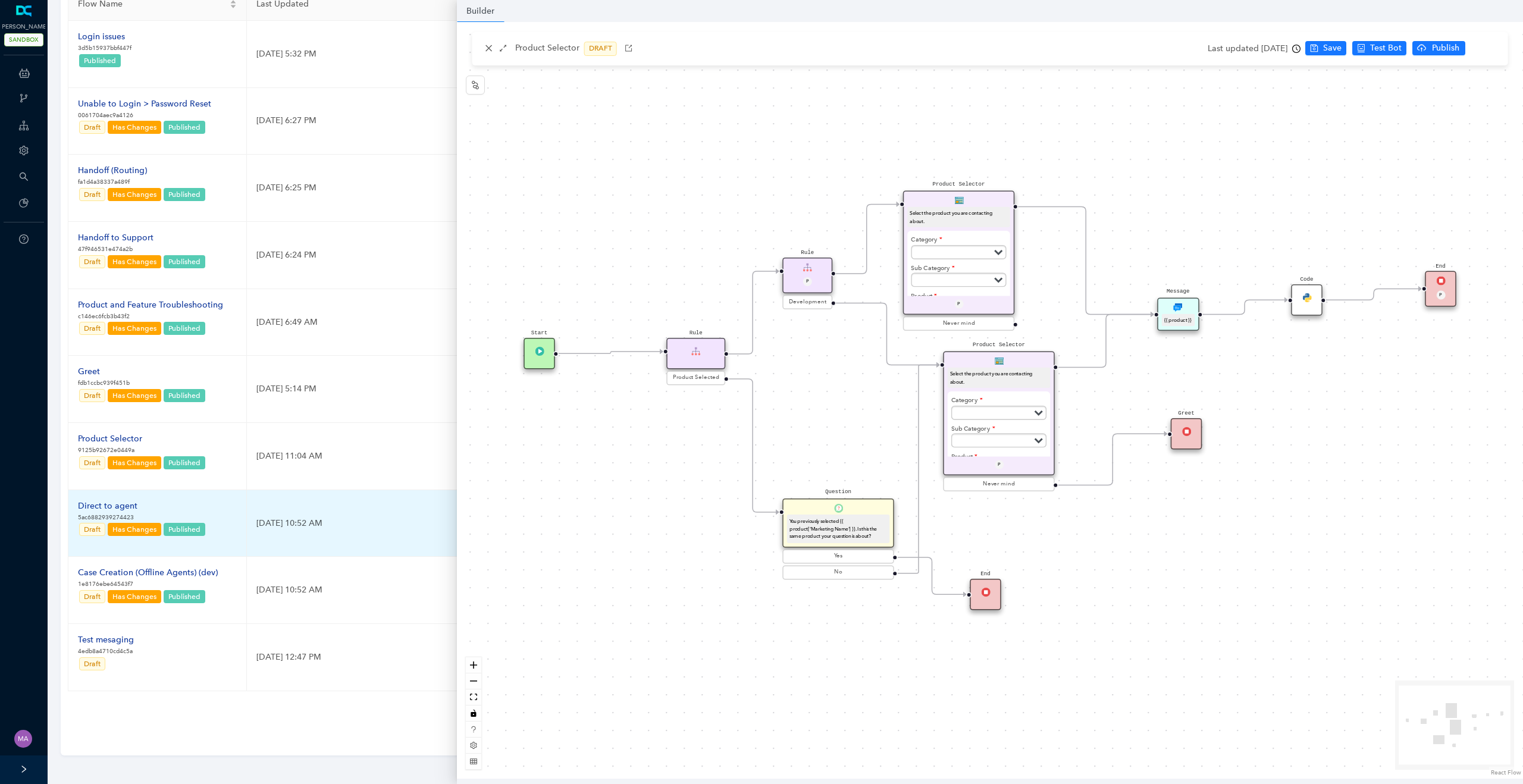
click at [119, 505] on div "Direct to agent" at bounding box center [142, 506] width 129 height 13
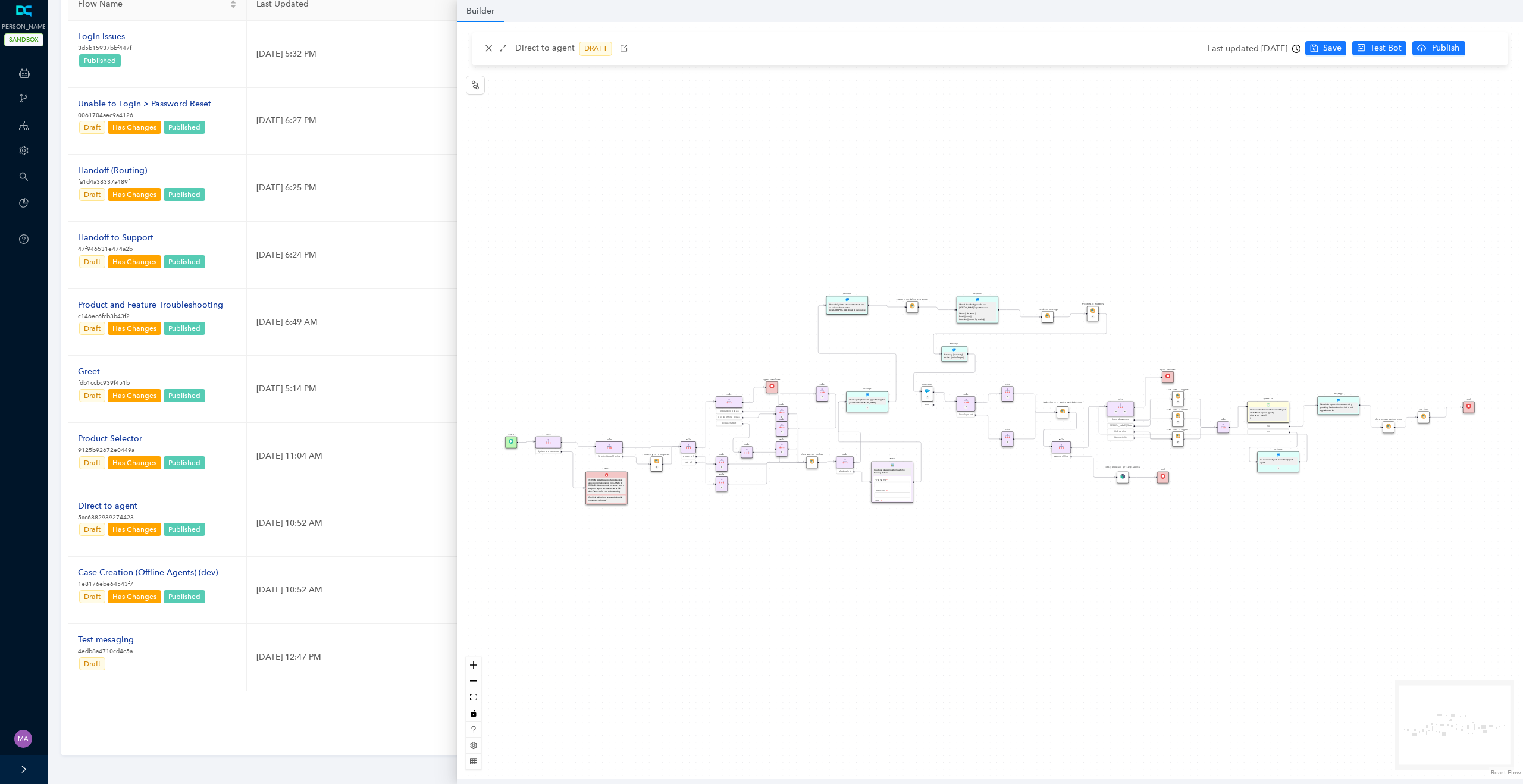
click at [894, 515] on div "Question Were you able to successfully complete your chat with our support agen…" at bounding box center [990, 400] width 1066 height 757
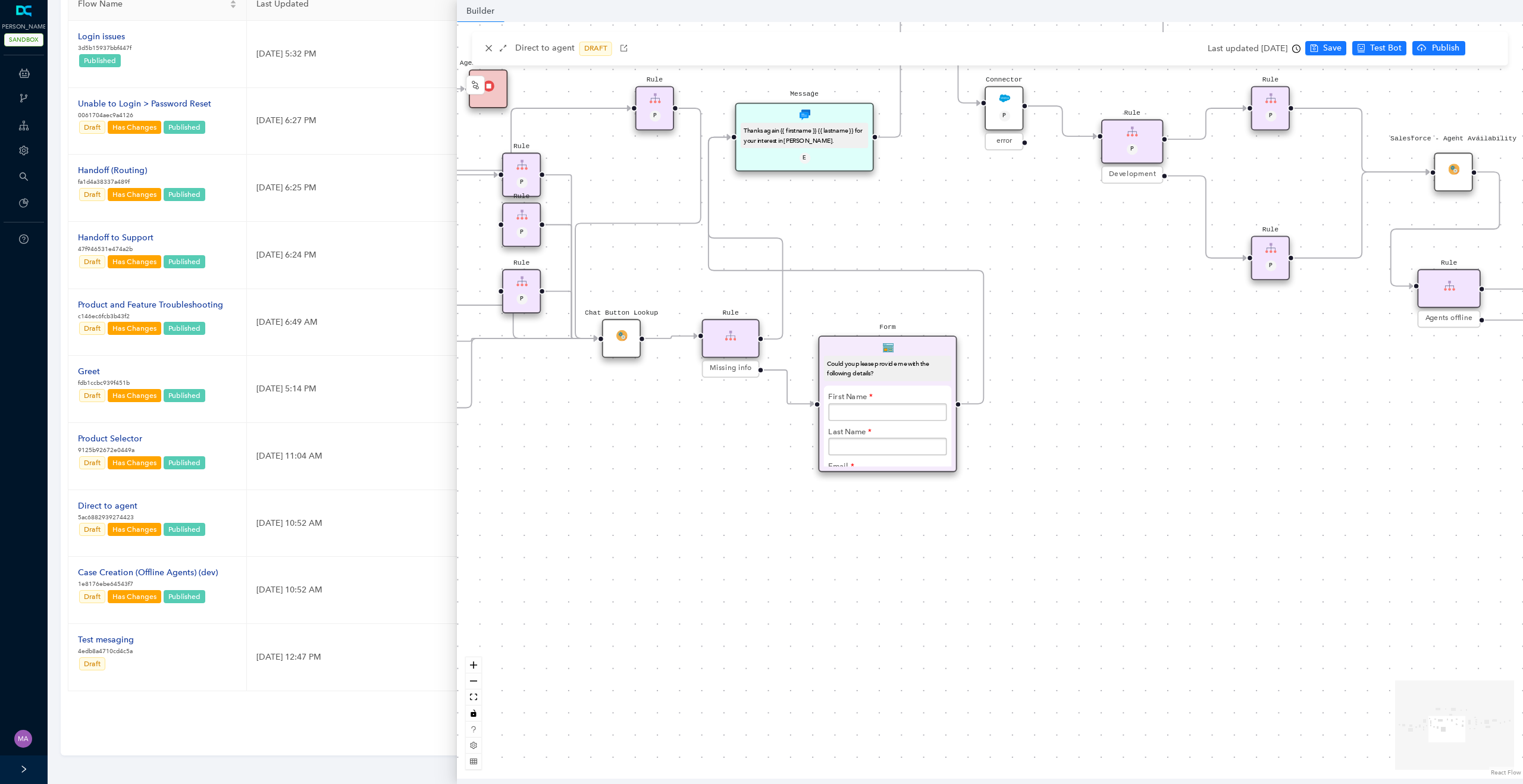
scroll to position [18, 0]
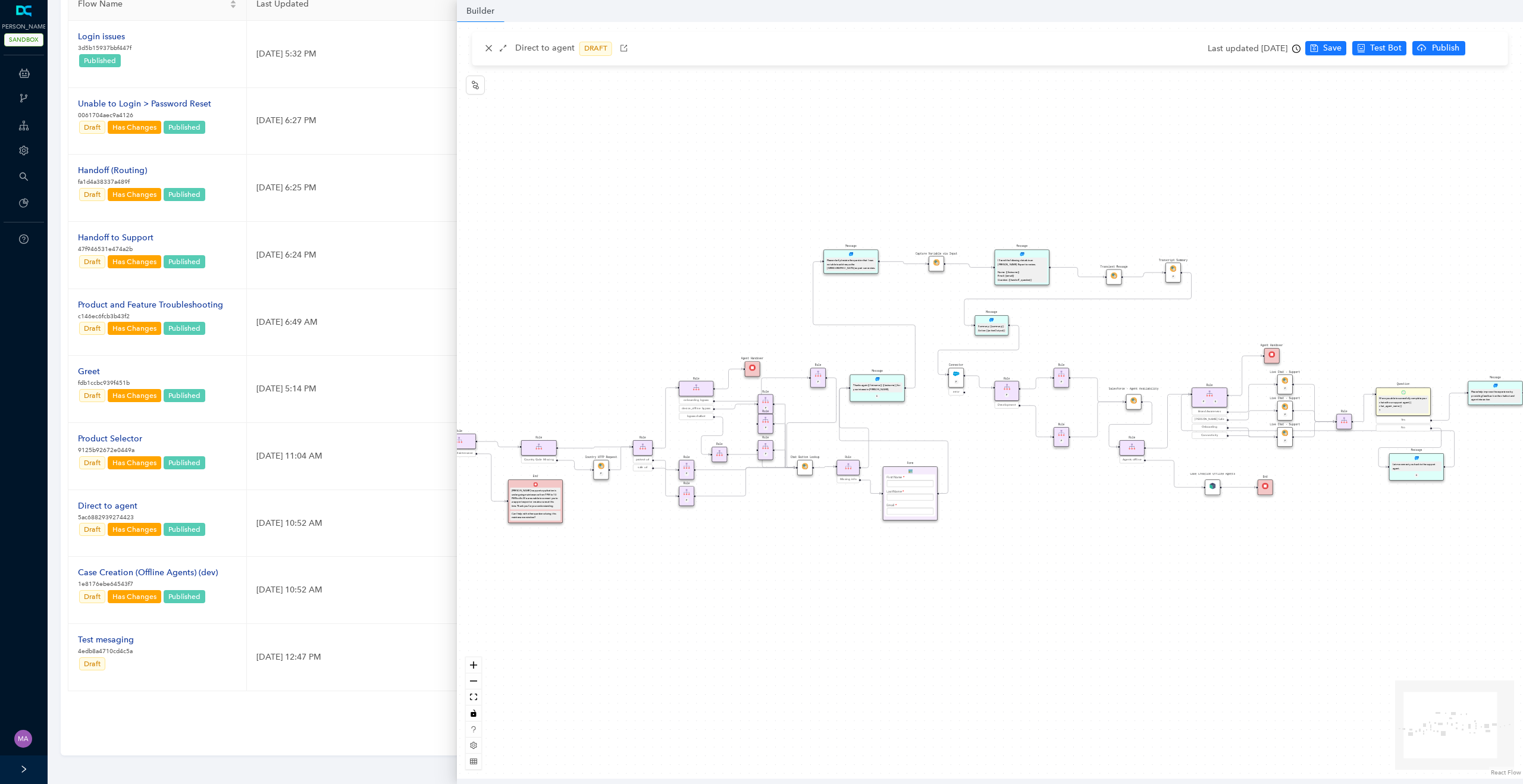
drag, startPoint x: 725, startPoint y: 520, endPoint x: 846, endPoint y: 539, distance: 122.5
click at [846, 539] on div "Question Were you able to successfully complete your chat with our support agen…" at bounding box center [990, 400] width 1066 height 757
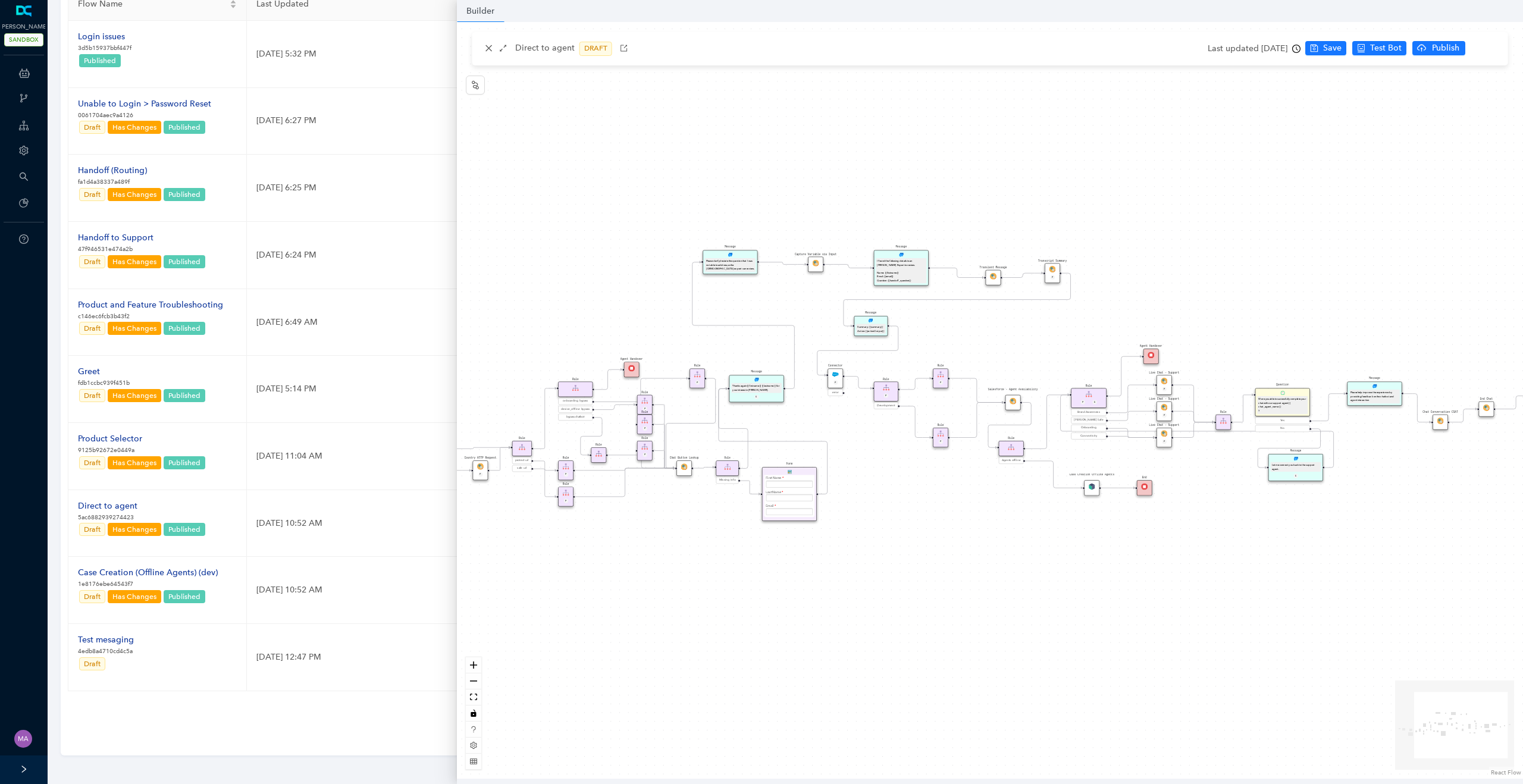
drag, startPoint x: 915, startPoint y: 552, endPoint x: 795, endPoint y: 552, distance: 120.0
click at [795, 552] on div "Question Were you able to successfully complete your chat with our support agen…" at bounding box center [990, 400] width 1066 height 757
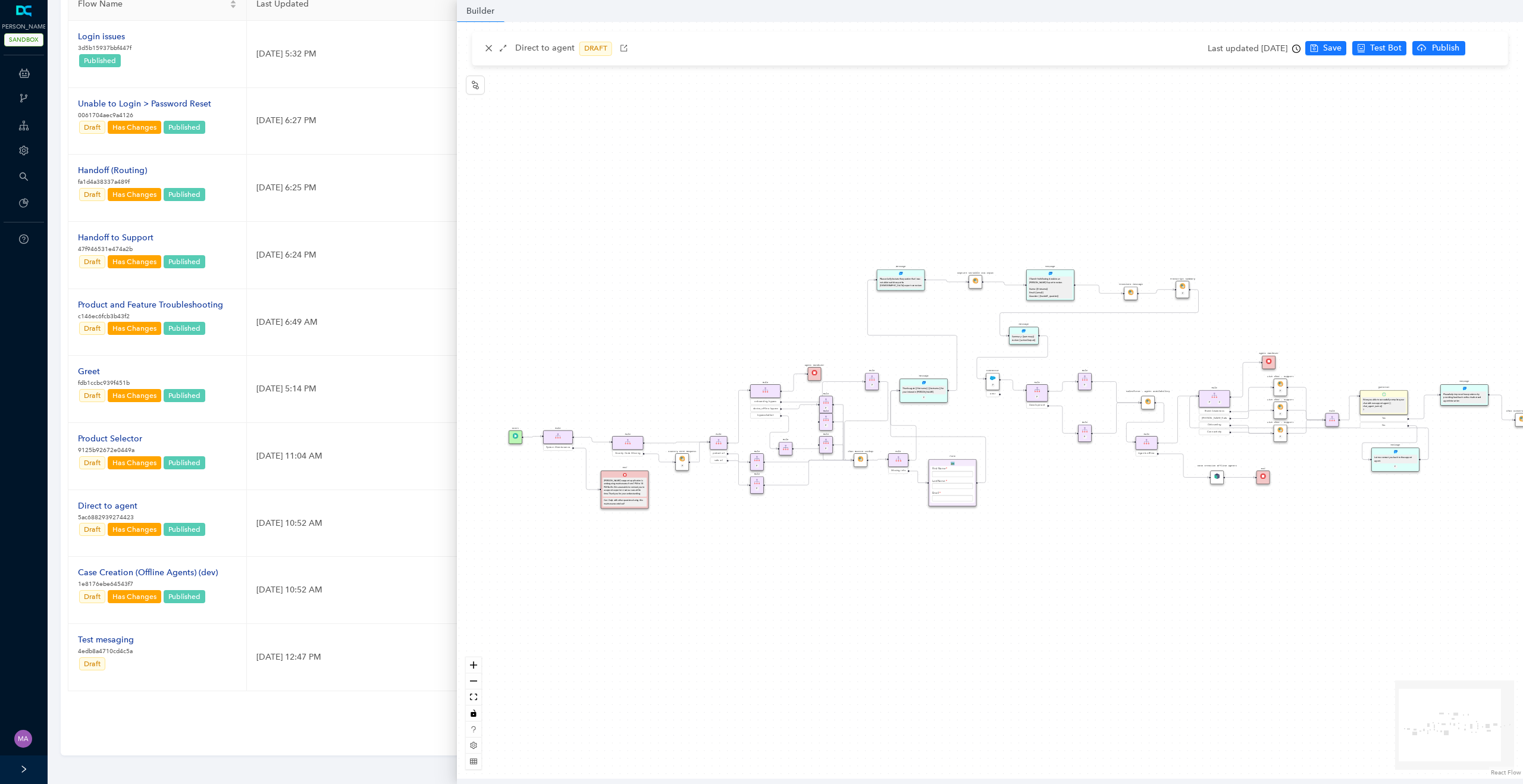
drag, startPoint x: 897, startPoint y: 575, endPoint x: 1031, endPoint y: 568, distance: 134.2
click at [1032, 568] on div "Question Were you able to successfully complete your chat with our support agen…" at bounding box center [990, 400] width 1066 height 757
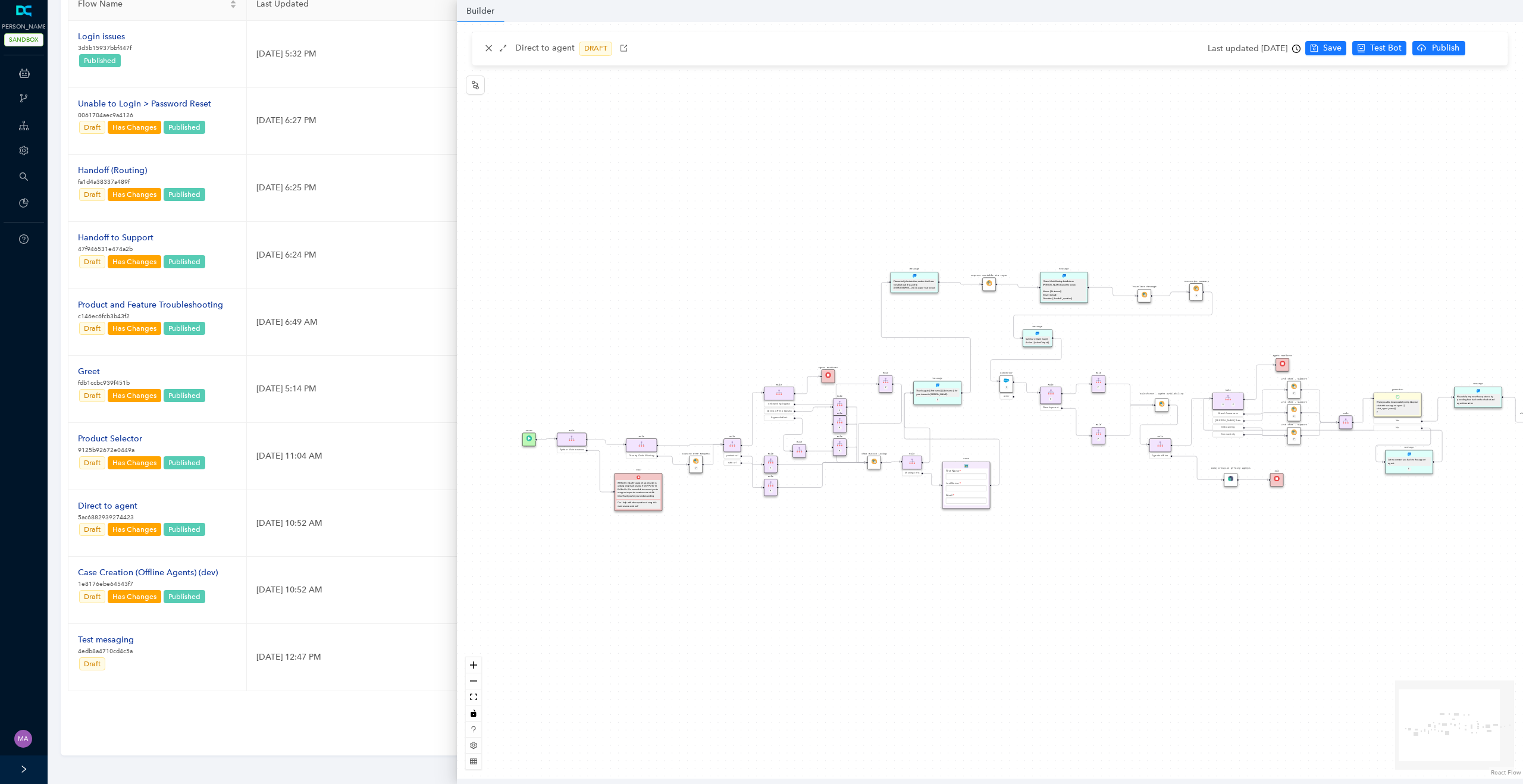
click at [1030, 572] on div "Question Were you able to successfully complete your chat with our support agen…" at bounding box center [990, 400] width 1066 height 757
drag, startPoint x: 572, startPoint y: 47, endPoint x: 510, endPoint y: 50, distance: 62.1
click at [508, 50] on div "Direct to agent DRAFT" at bounding box center [556, 49] width 149 height 14
copy p "Direct to agent"
click at [619, 234] on div "Question Were you able to successfully complete your chat with our support agen…" at bounding box center [990, 400] width 1066 height 757
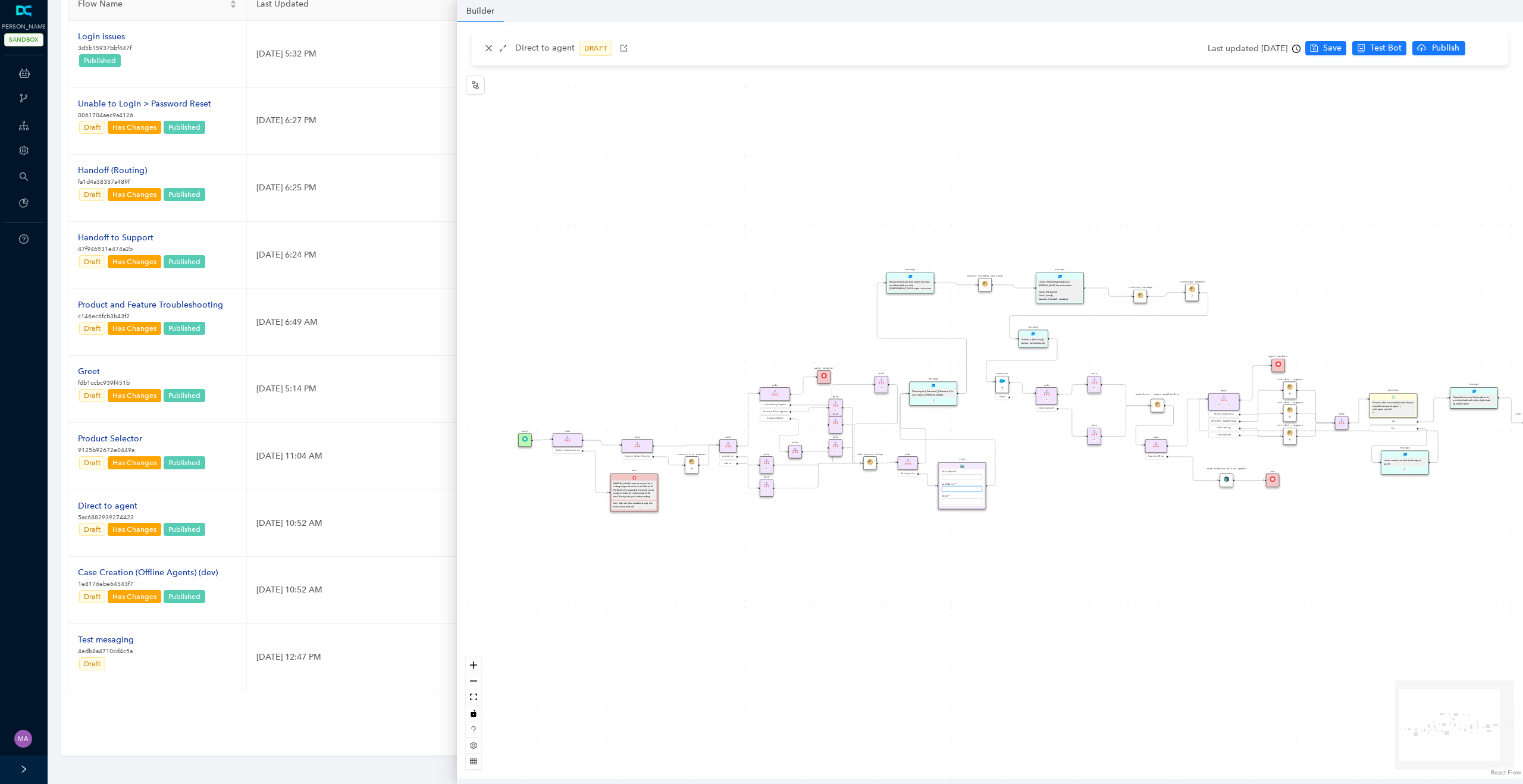
click at [968, 489] on input "text" at bounding box center [962, 489] width 41 height 6
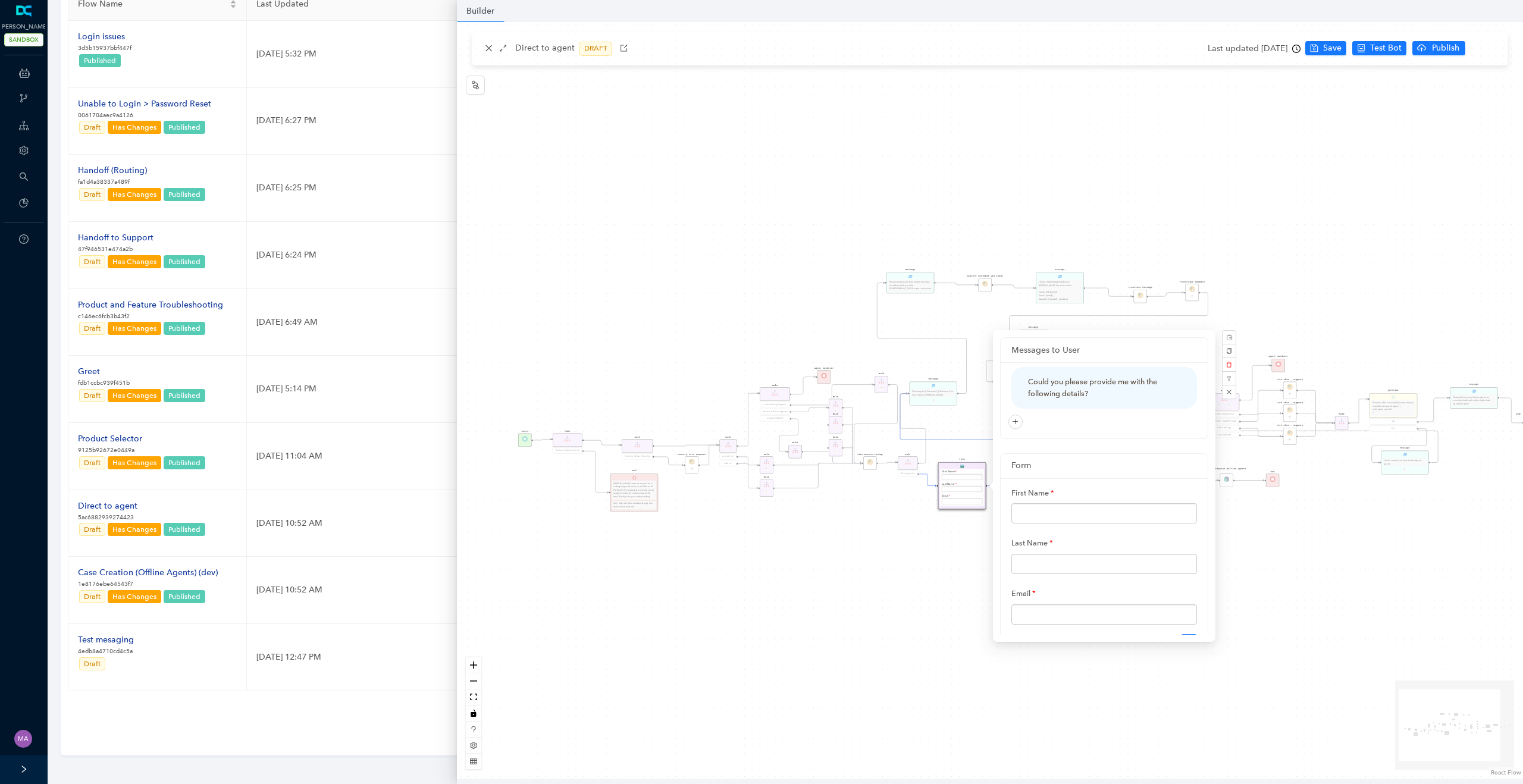
click at [1076, 489] on div "First Name" at bounding box center [1104, 503] width 185 height 41
drag, startPoint x: 1054, startPoint y: 492, endPoint x: 980, endPoint y: 494, distance: 74.0
click at [980, 494] on div "Question Were you able to successfully complete your chat with our support agen…" at bounding box center [990, 400] width 1066 height 757
click at [1082, 497] on div "First Name" at bounding box center [1104, 503] width 185 height 41
drag, startPoint x: 1055, startPoint y: 494, endPoint x: 1010, endPoint y: 493, distance: 45.0
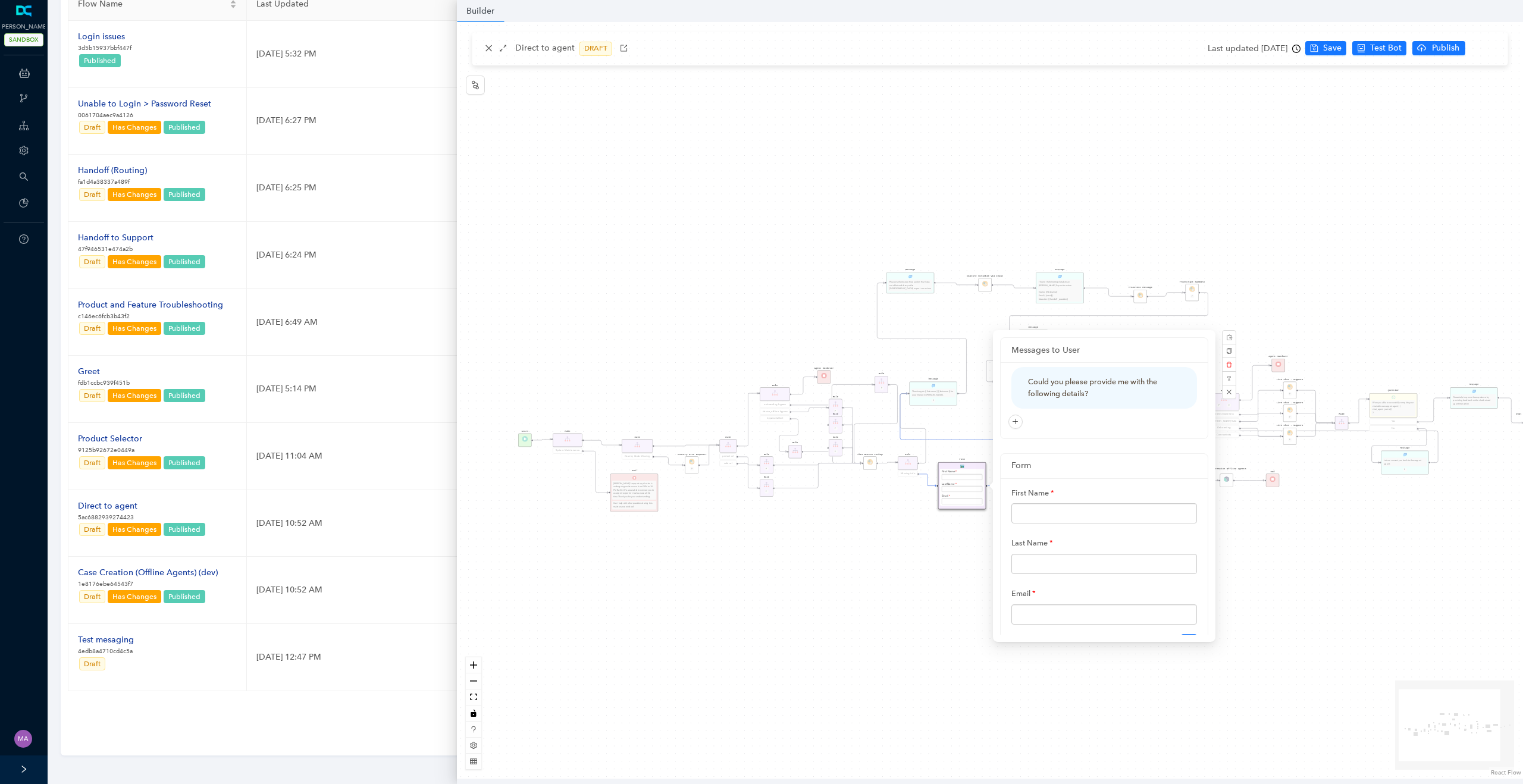
click at [1010, 493] on div "First Name Last Name Email Edit" at bounding box center [1103, 569] width 207 height 182
copy label "First Name"
drag, startPoint x: 1058, startPoint y: 547, endPoint x: 987, endPoint y: 543, distance: 71.1
click at [987, 543] on div "Question Were you able to successfully complete your chat with our support agen…" at bounding box center [990, 400] width 1066 height 757
click at [1064, 541] on div "Last Name" at bounding box center [1104, 553] width 185 height 41
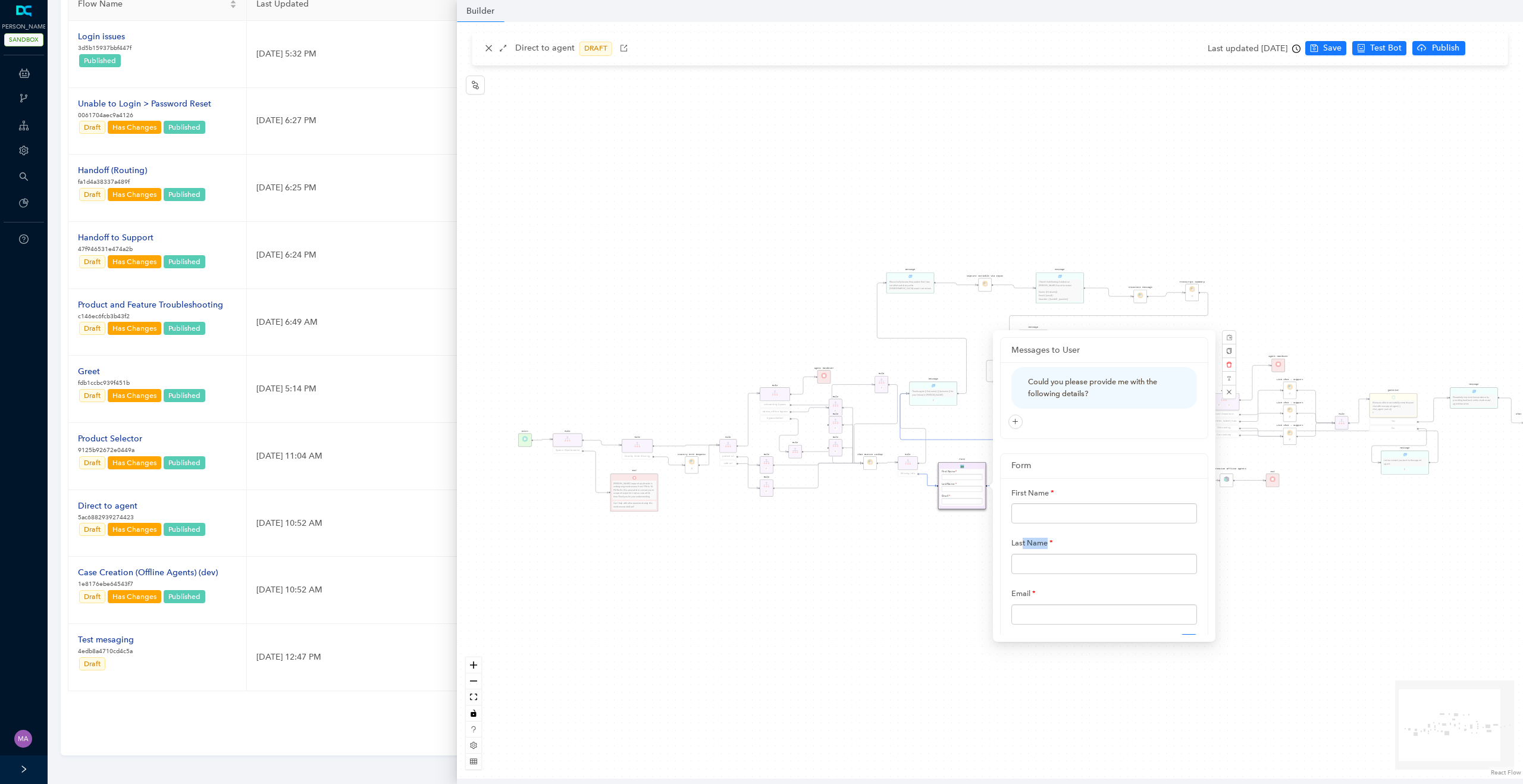
drag, startPoint x: 1064, startPoint y: 541, endPoint x: 1008, endPoint y: 540, distance: 56.0
click at [1008, 540] on div "First Name Last Name Email Edit" at bounding box center [1103, 569] width 207 height 182
click at [1039, 580] on div "First Name Last Name Email" at bounding box center [1104, 554] width 185 height 142
drag, startPoint x: 1039, startPoint y: 594, endPoint x: 986, endPoint y: 592, distance: 53.0
click at [986, 592] on div "Question Were you able to successfully complete your chat with our support agen…" at bounding box center [990, 400] width 1066 height 757
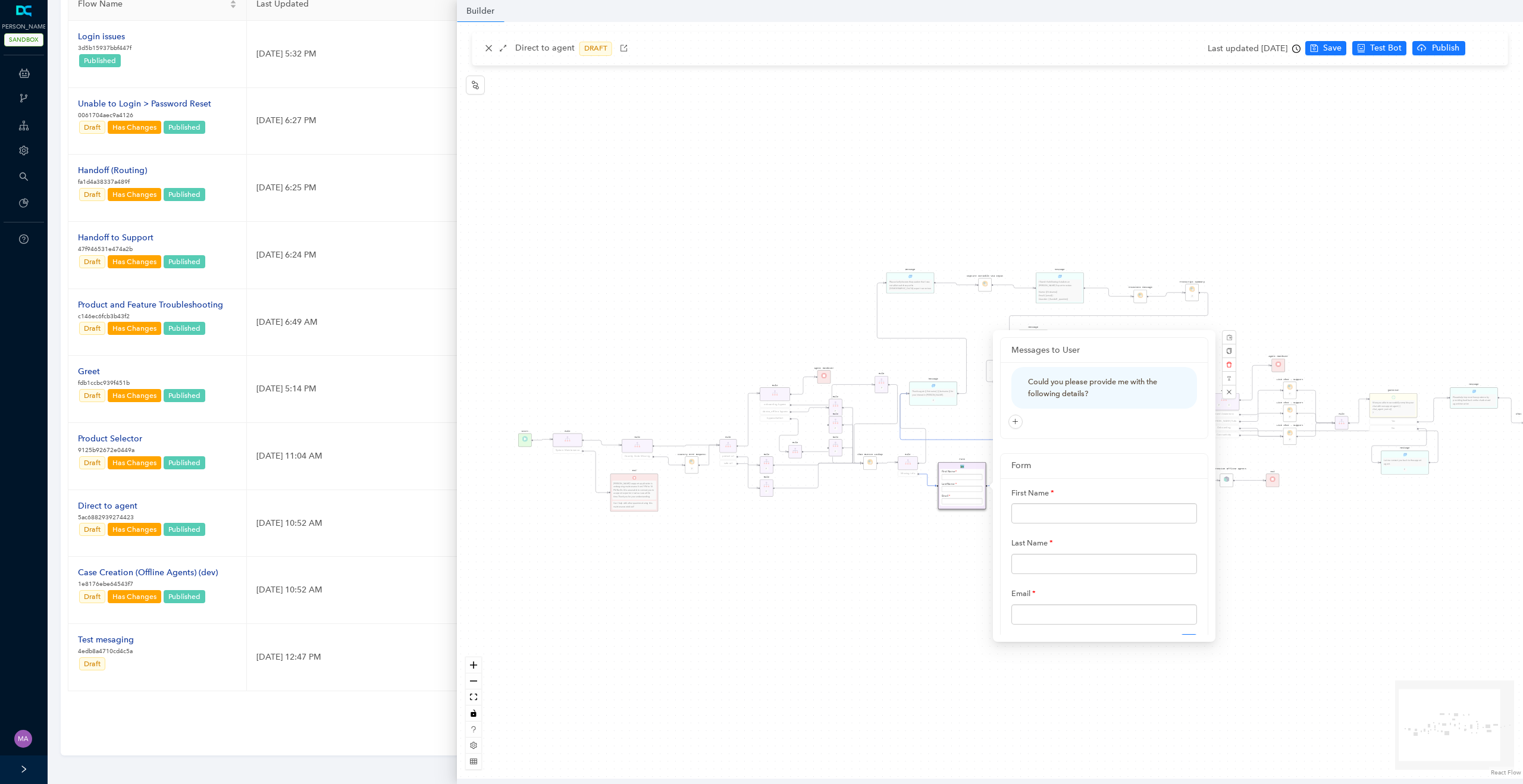
click at [1045, 589] on div "Email" at bounding box center [1104, 603] width 185 height 41
drag, startPoint x: 1045, startPoint y: 589, endPoint x: 1004, endPoint y: 589, distance: 41.0
click at [1004, 589] on div "First Name Last Name Email Edit" at bounding box center [1103, 569] width 207 height 182
click at [882, 671] on div "Question Were you able to successfully complete your chat with our support agen…" at bounding box center [990, 400] width 1066 height 757
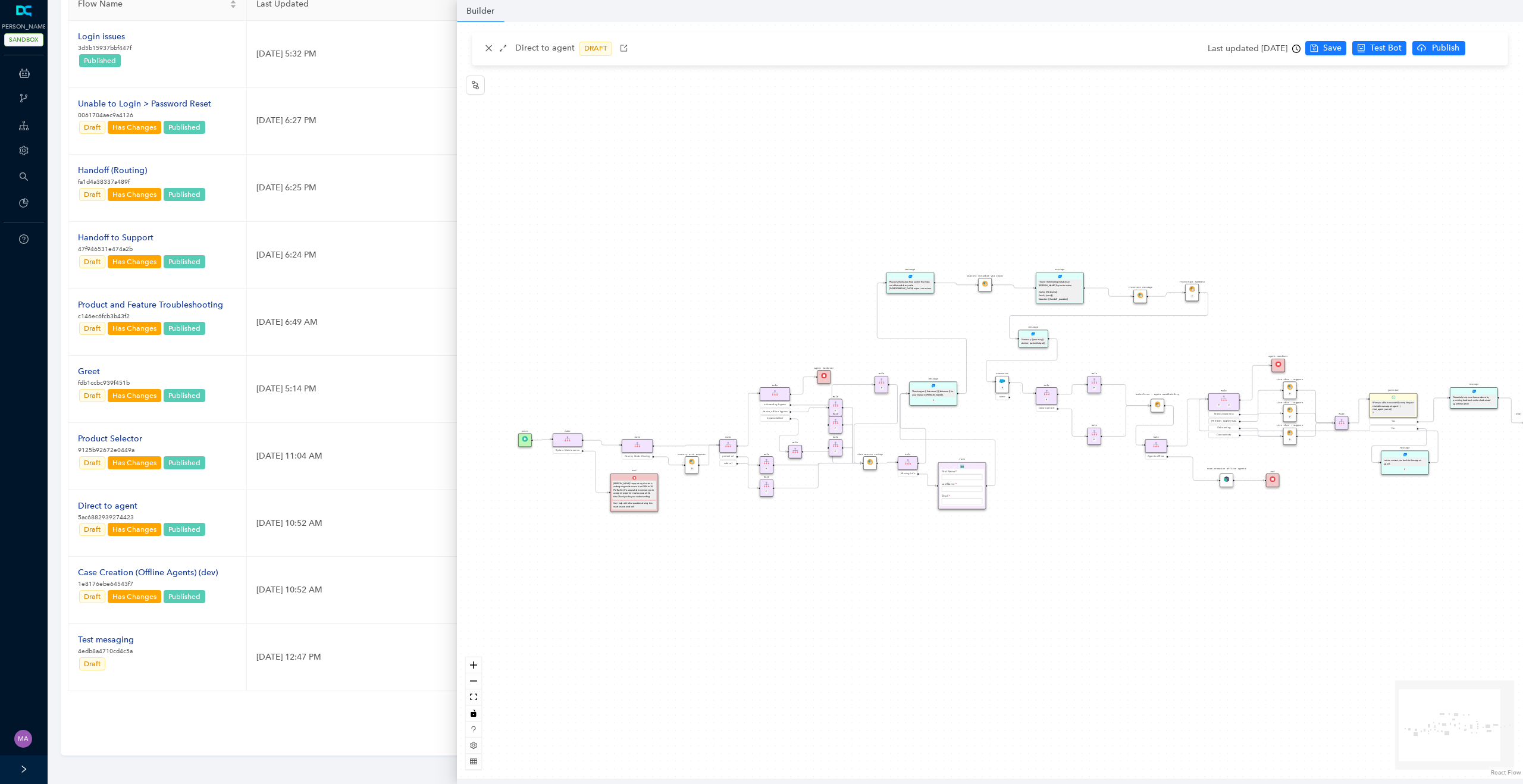
click at [947, 464] on div "Form Could you please provide me with the following details? First Name Last Na…" at bounding box center [962, 485] width 48 height 47
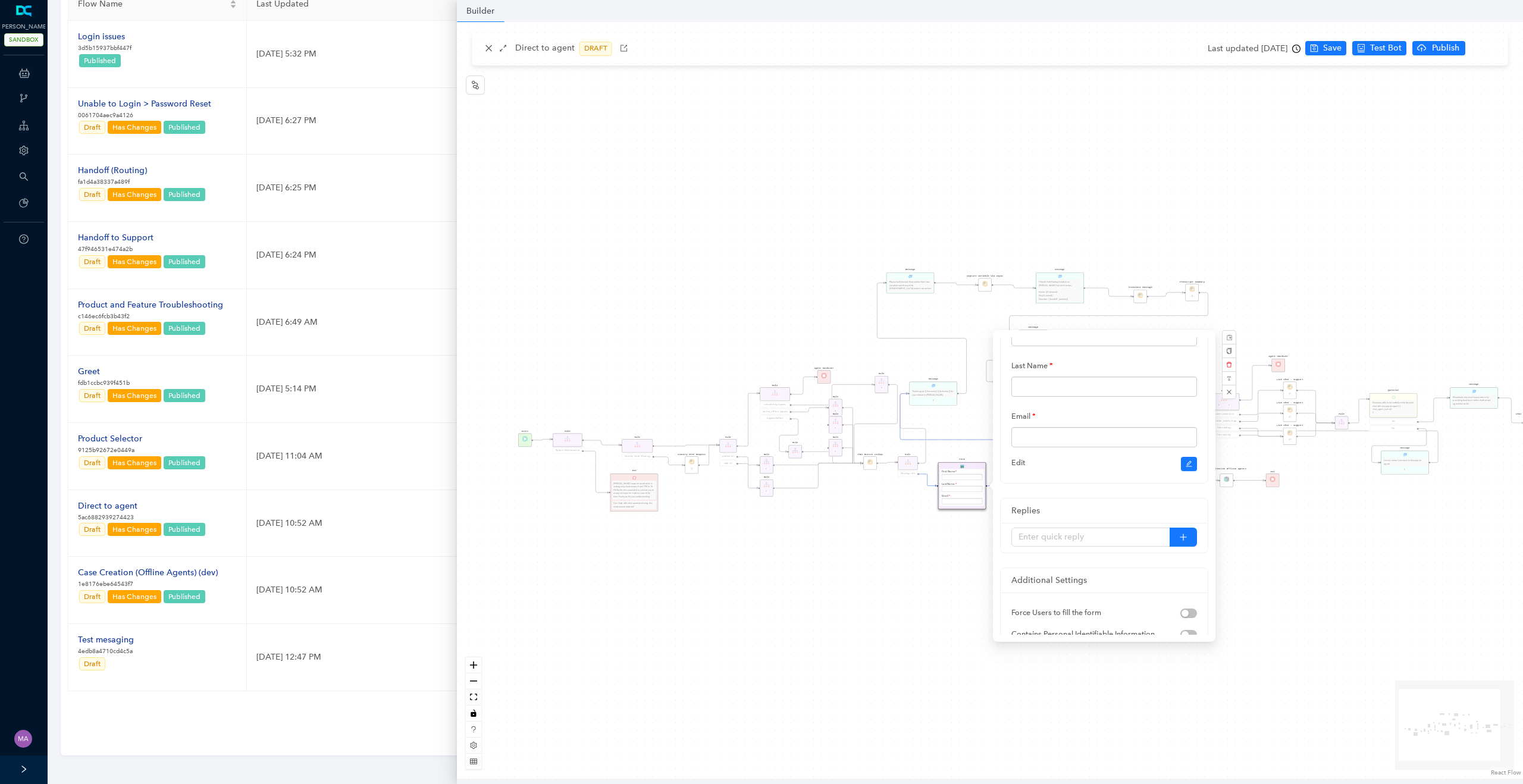
click at [897, 601] on div "Question Were you able to successfully complete your chat with our support agen…" at bounding box center [990, 400] width 1066 height 757
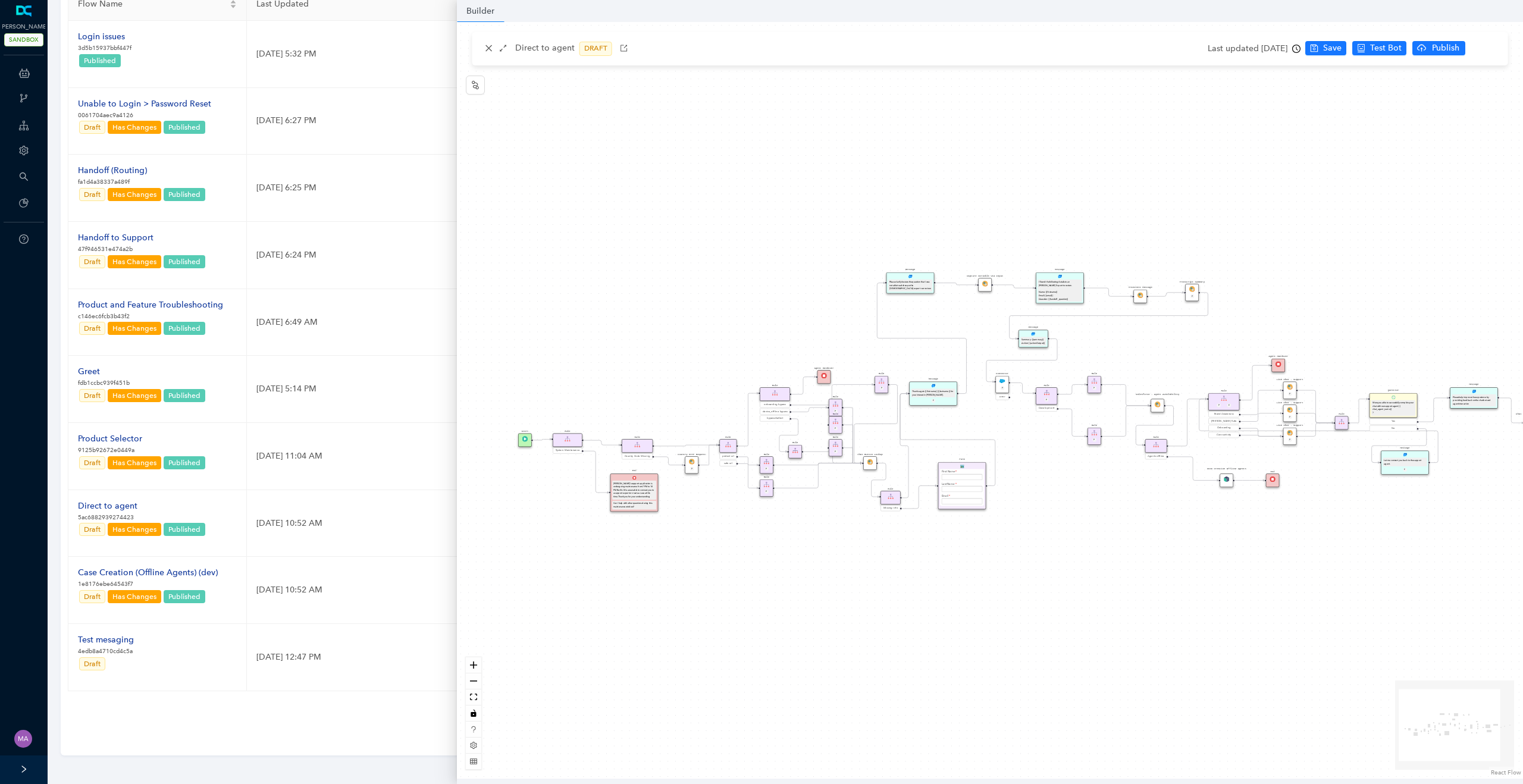
drag, startPoint x: 912, startPoint y: 461, endPoint x: 897, endPoint y: 497, distance: 39.0
click at [897, 497] on div "Rule" at bounding box center [890, 497] width 20 height 14
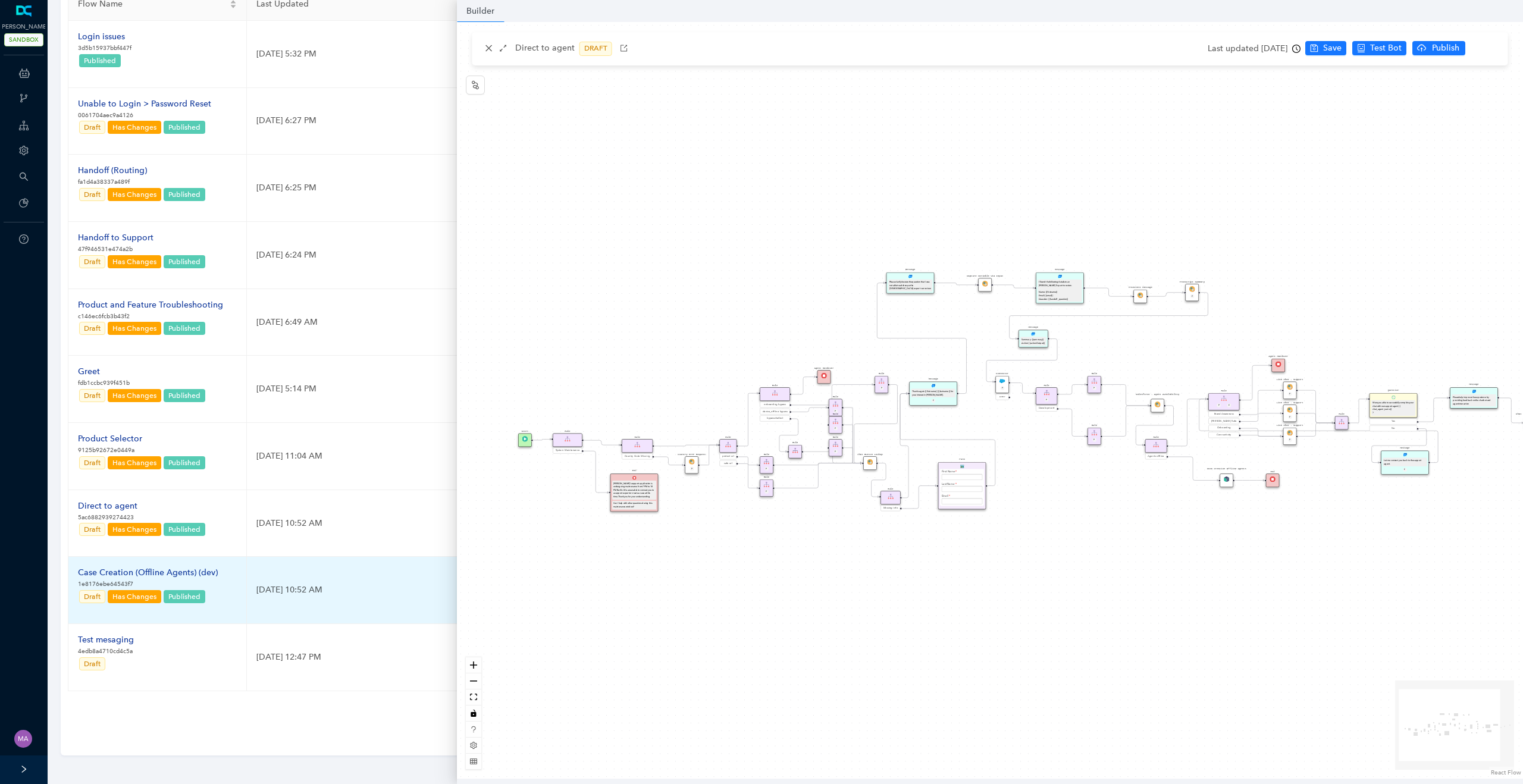
click at [133, 567] on div "Case Creation (Offline Agents) (dev)" at bounding box center [147, 573] width 140 height 13
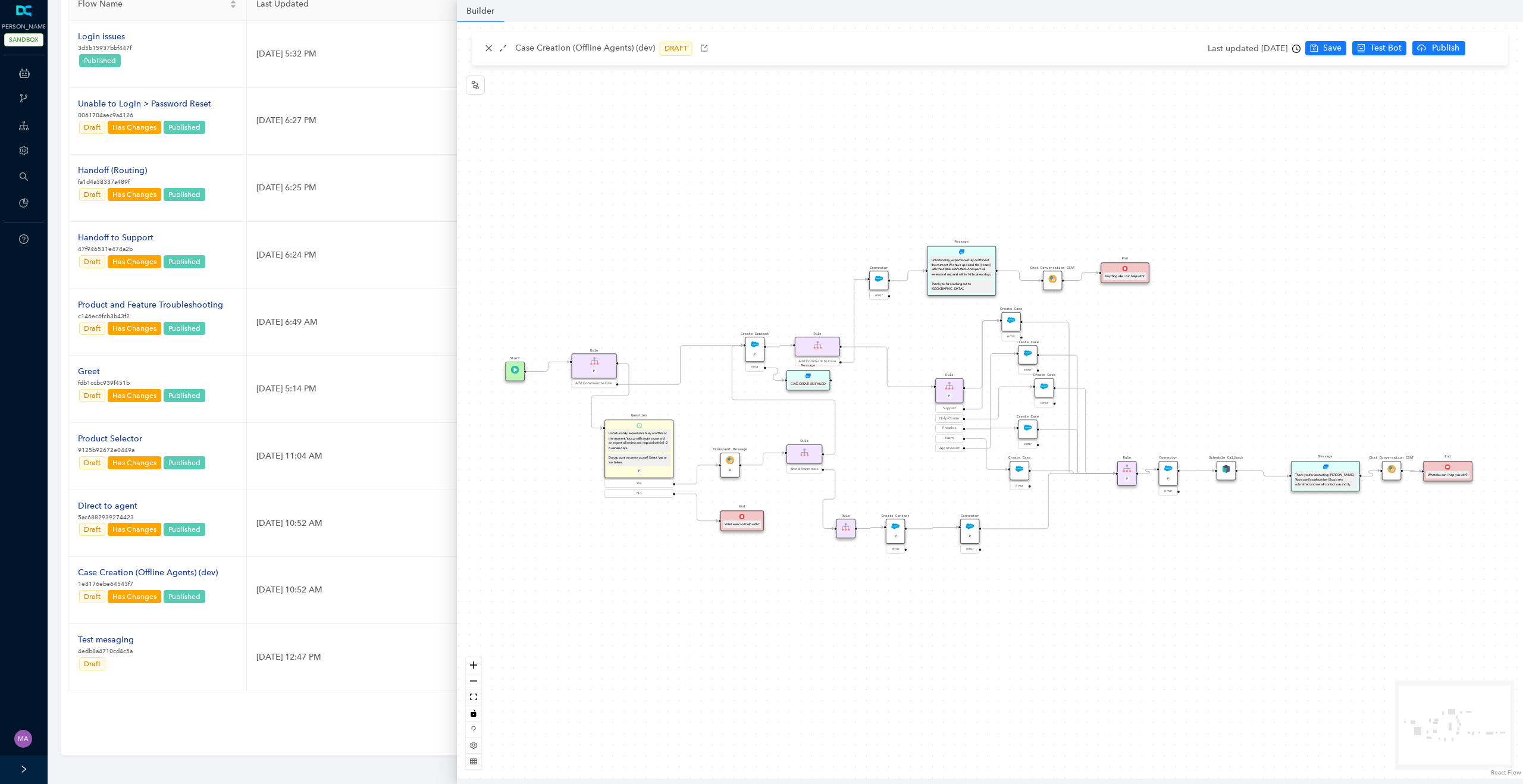
drag, startPoint x: 598, startPoint y: 384, endPoint x: 597, endPoint y: 365, distance: 19.0
click at [597, 365] on div "Rule P" at bounding box center [594, 366] width 45 height 25
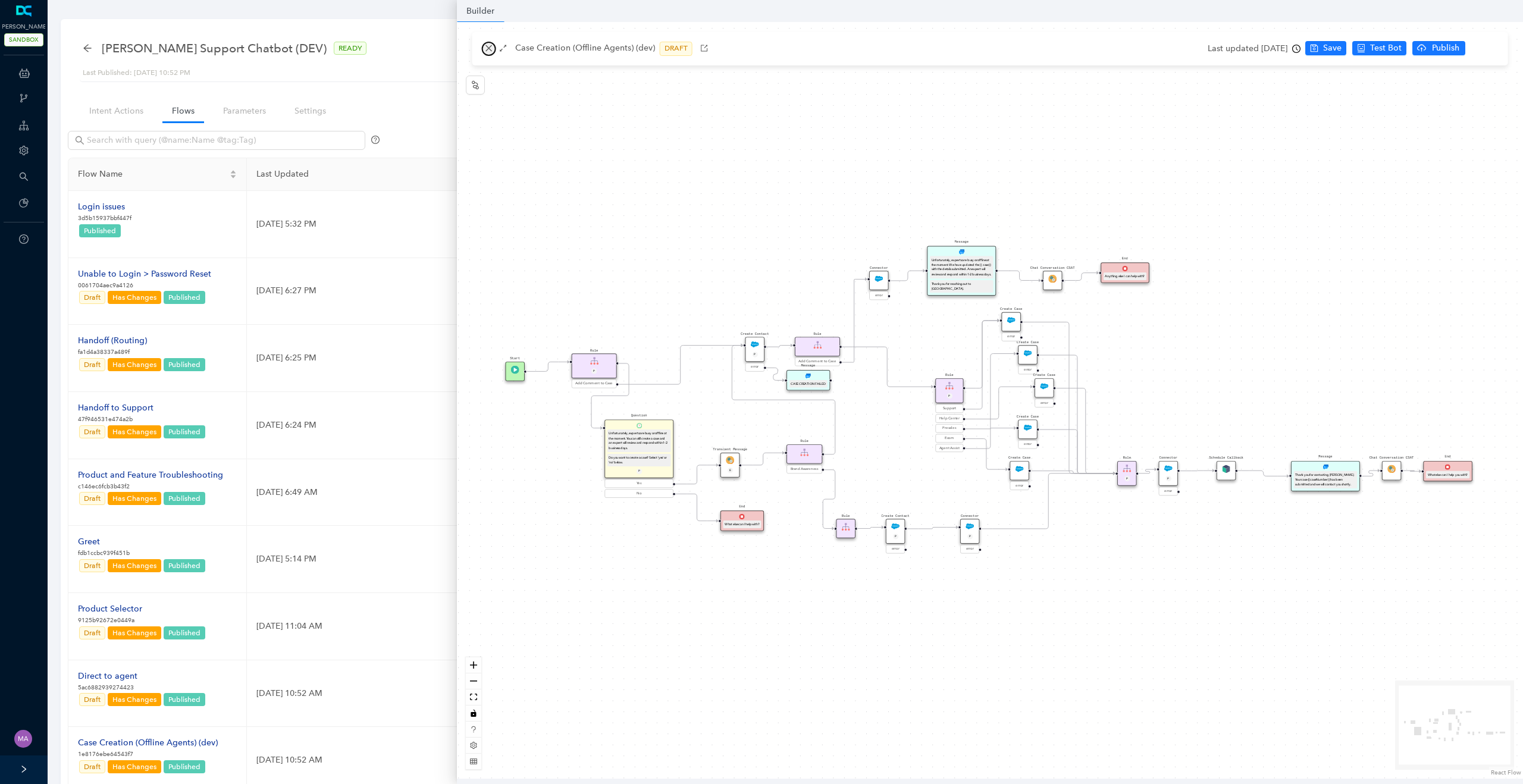
click at [488, 47] on icon "close" at bounding box center [489, 48] width 8 height 8
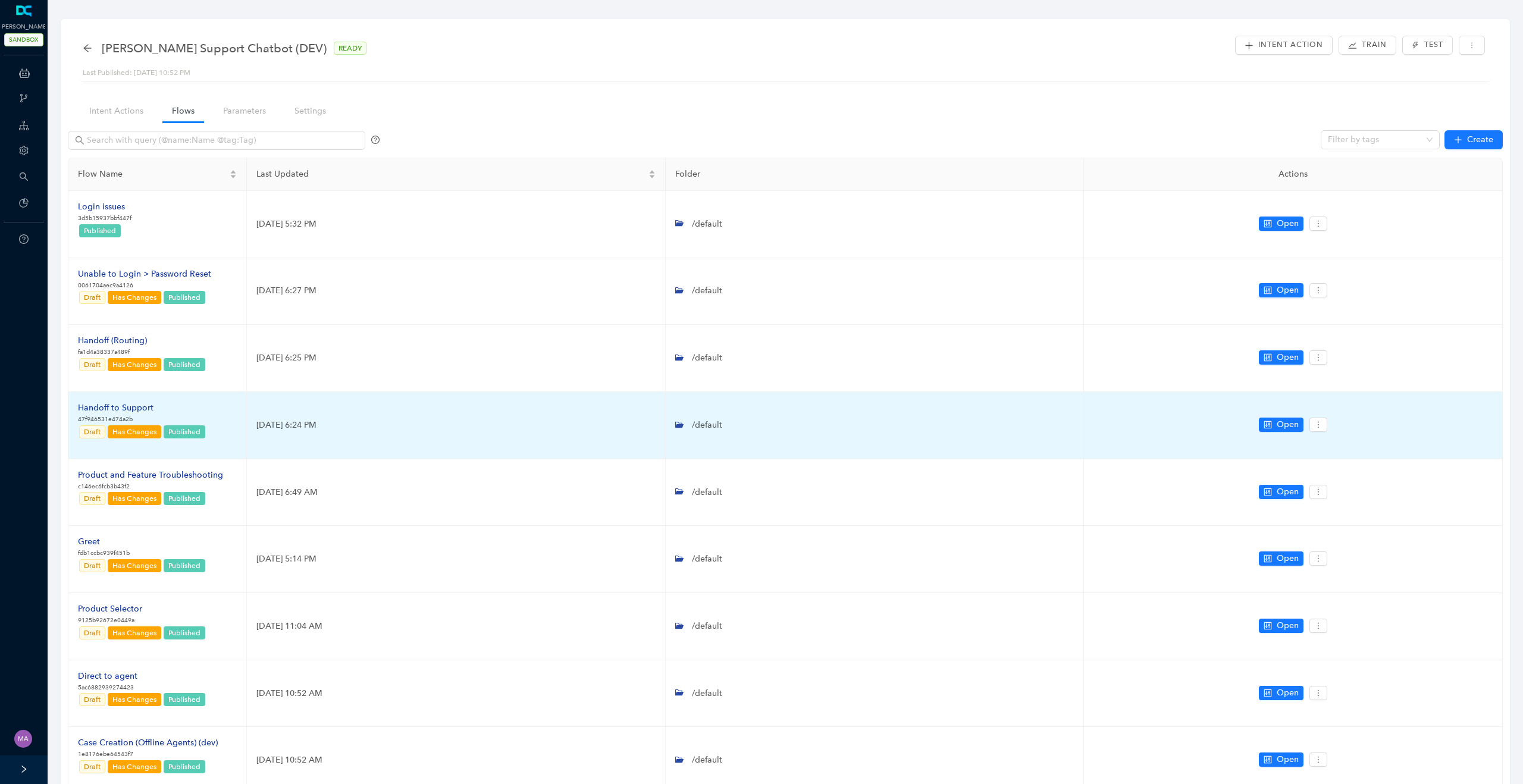
scroll to position [170, 0]
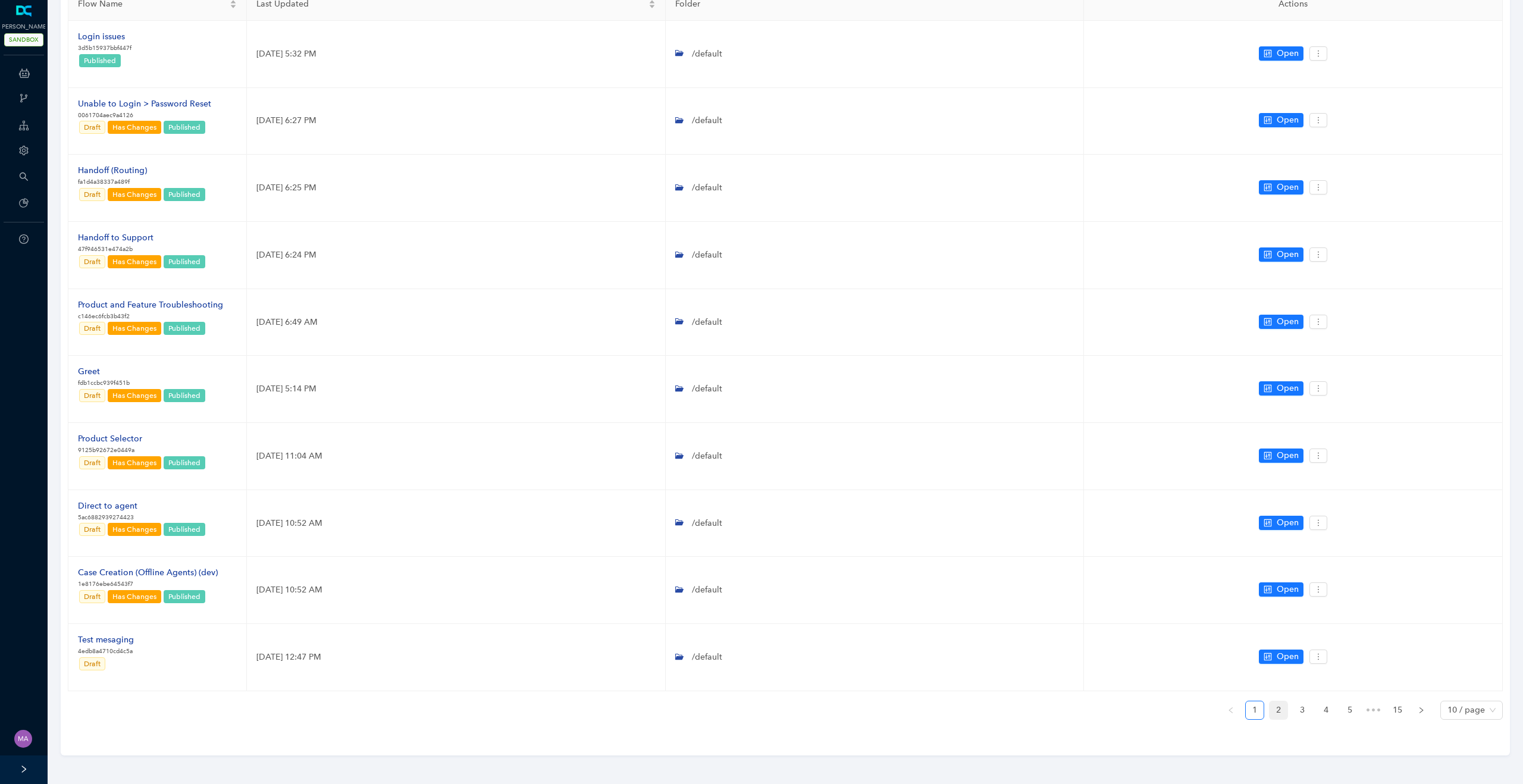
click at [1279, 714] on link "2" at bounding box center [1278, 710] width 18 height 18
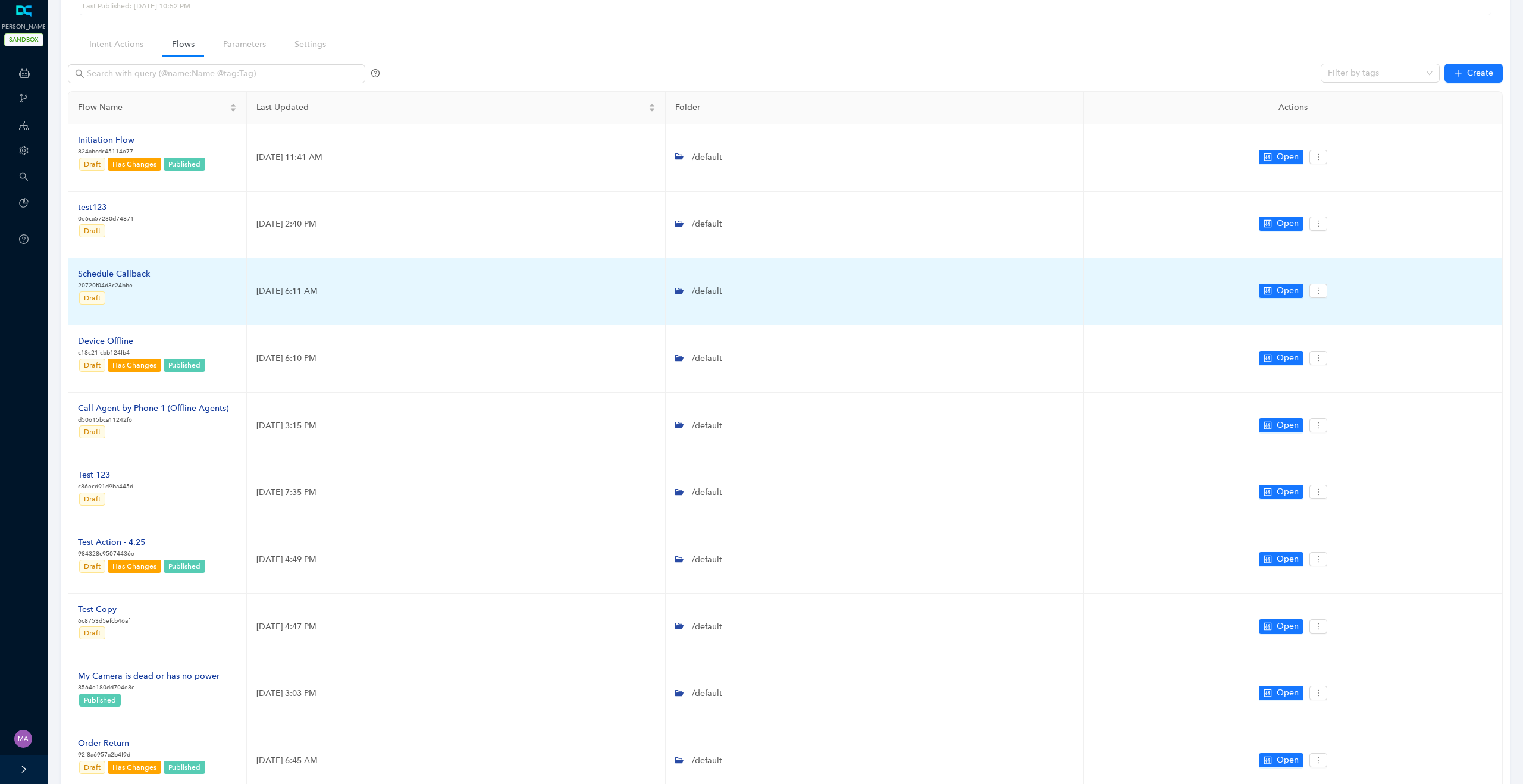
scroll to position [65, 0]
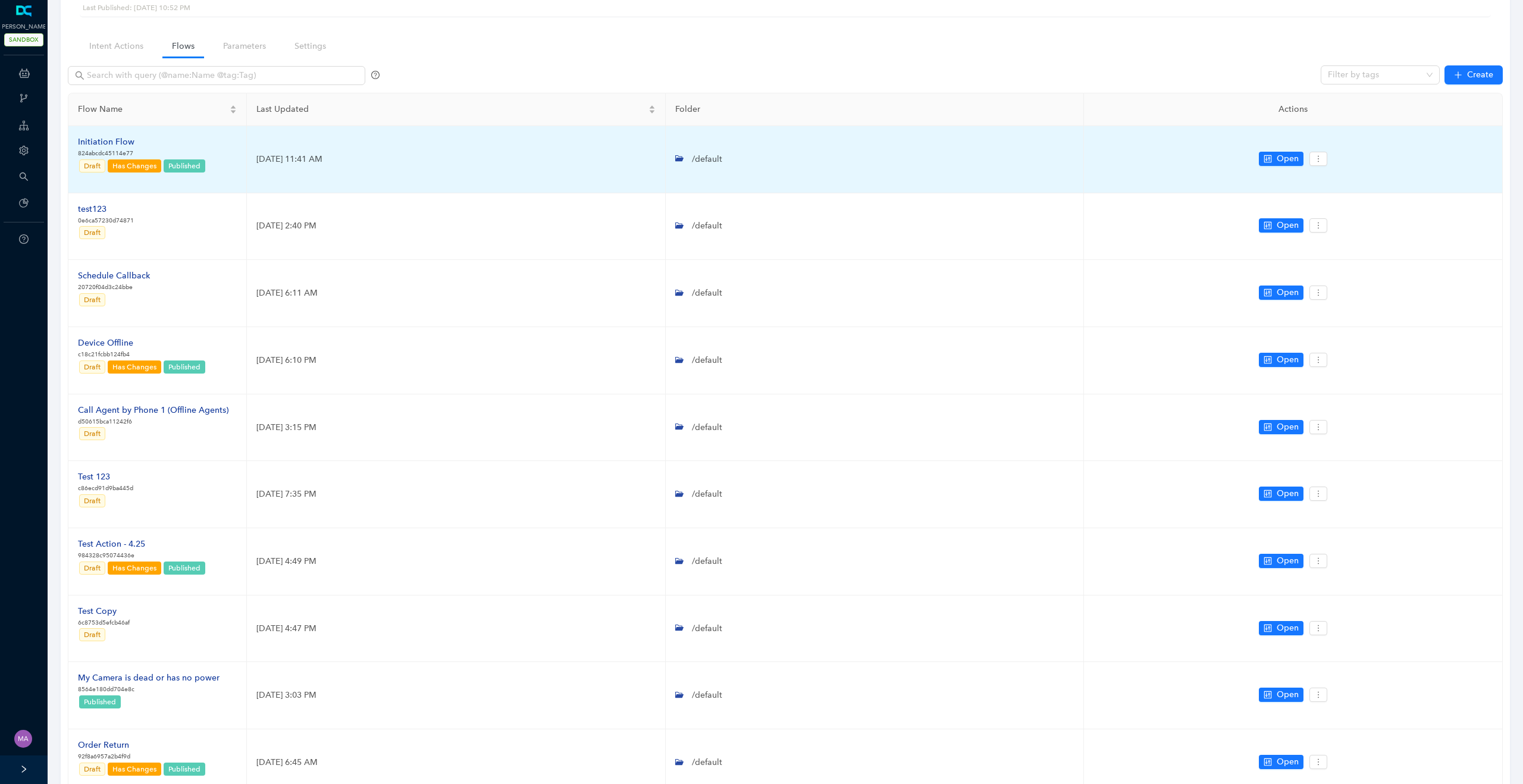
click at [115, 143] on div "Initiation Flow" at bounding box center [142, 142] width 129 height 13
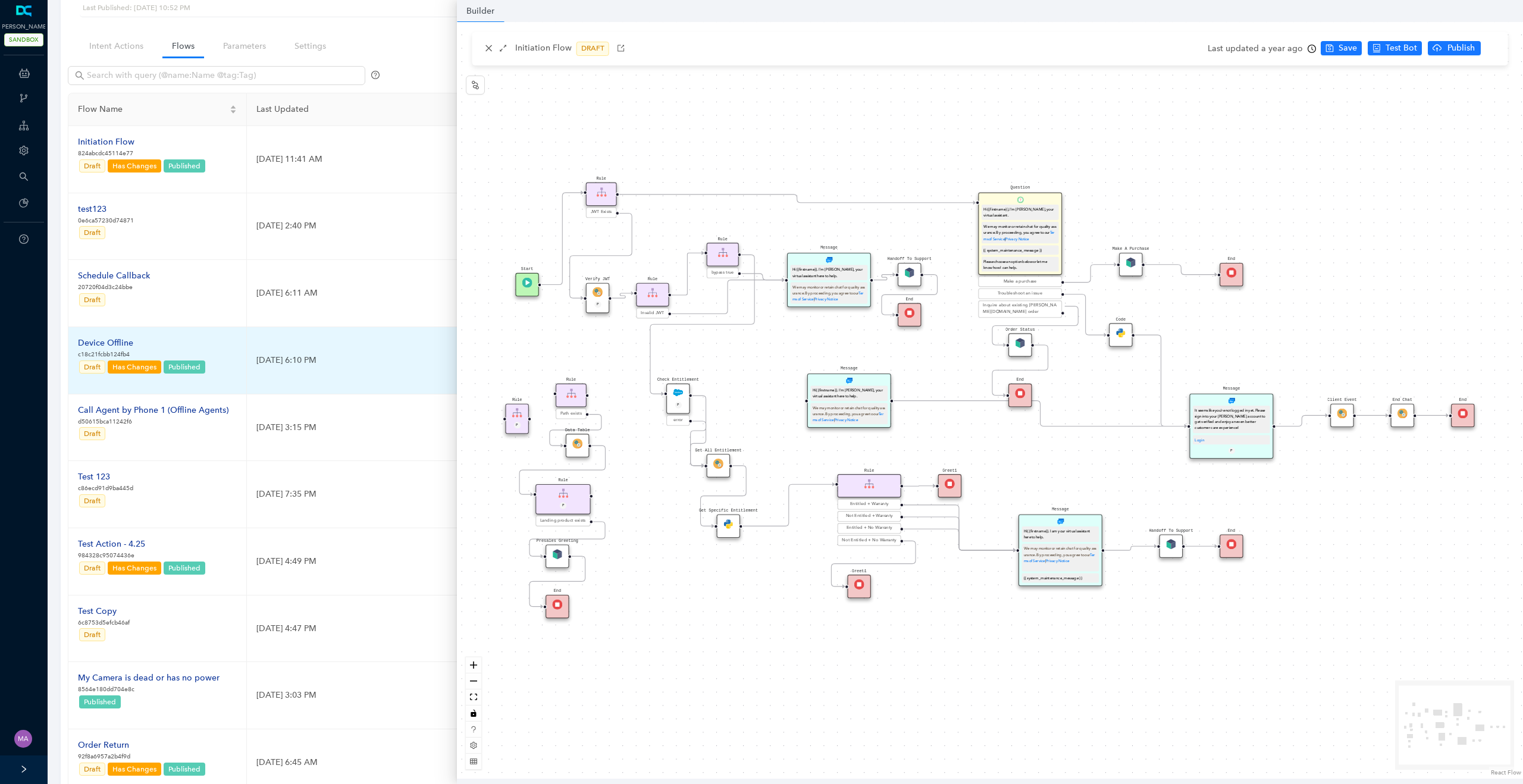
click at [115, 340] on div "Device Offline" at bounding box center [142, 343] width 129 height 13
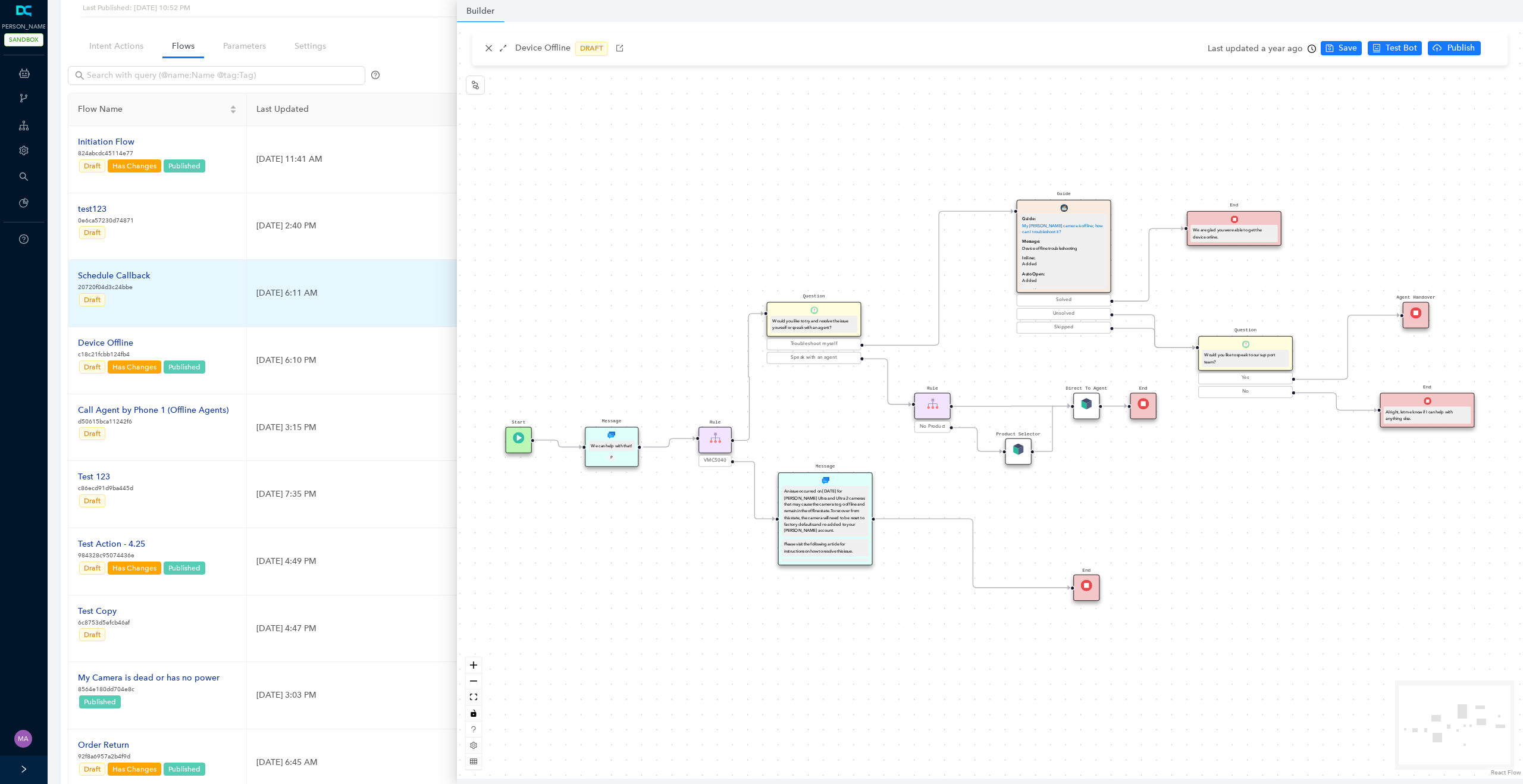
click at [113, 275] on div "Schedule Callback" at bounding box center [114, 276] width 72 height 13
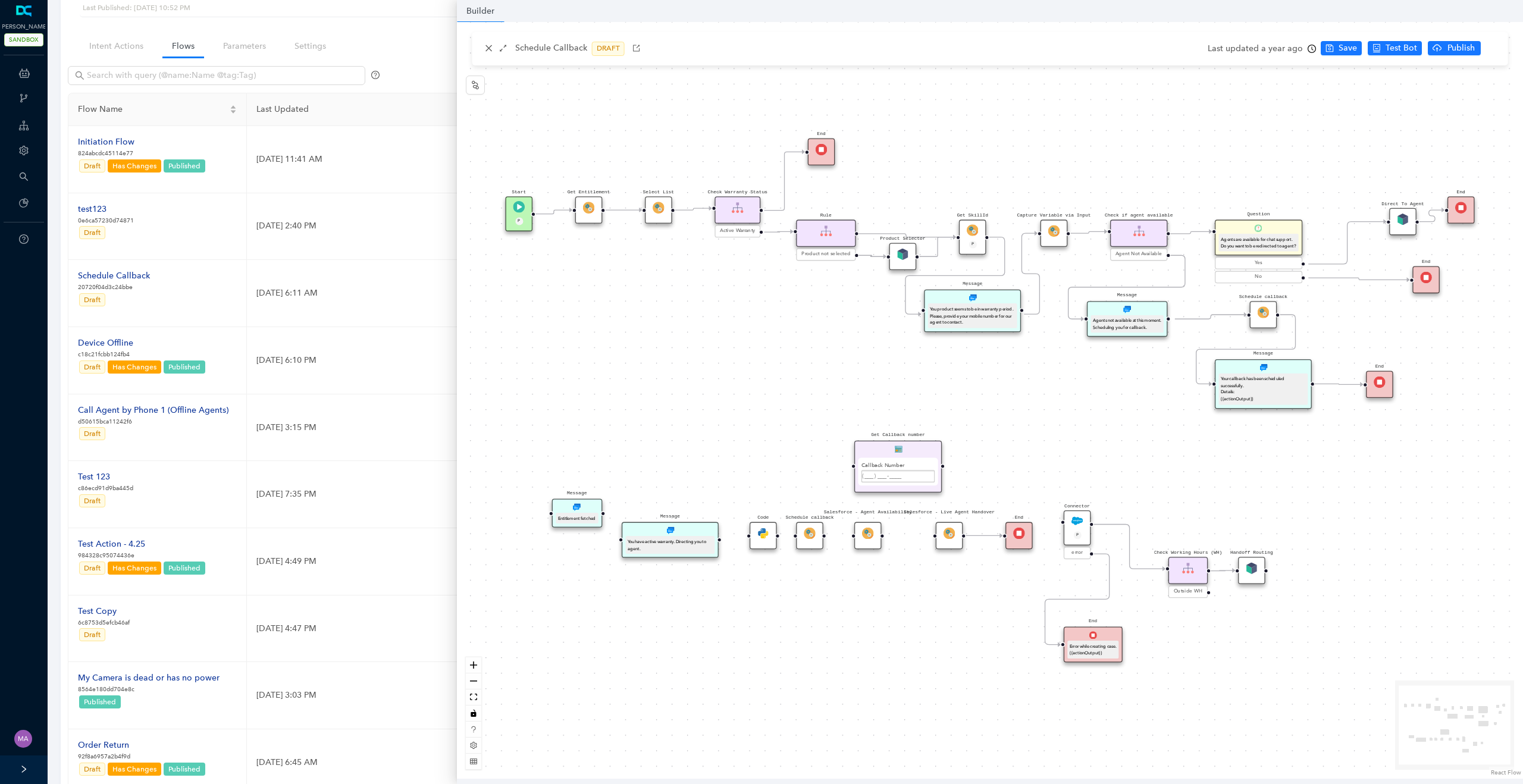
click at [594, 212] on div "Get Entitlement" at bounding box center [589, 210] width 27 height 27
click at [587, 209] on img at bounding box center [589, 207] width 12 height 12
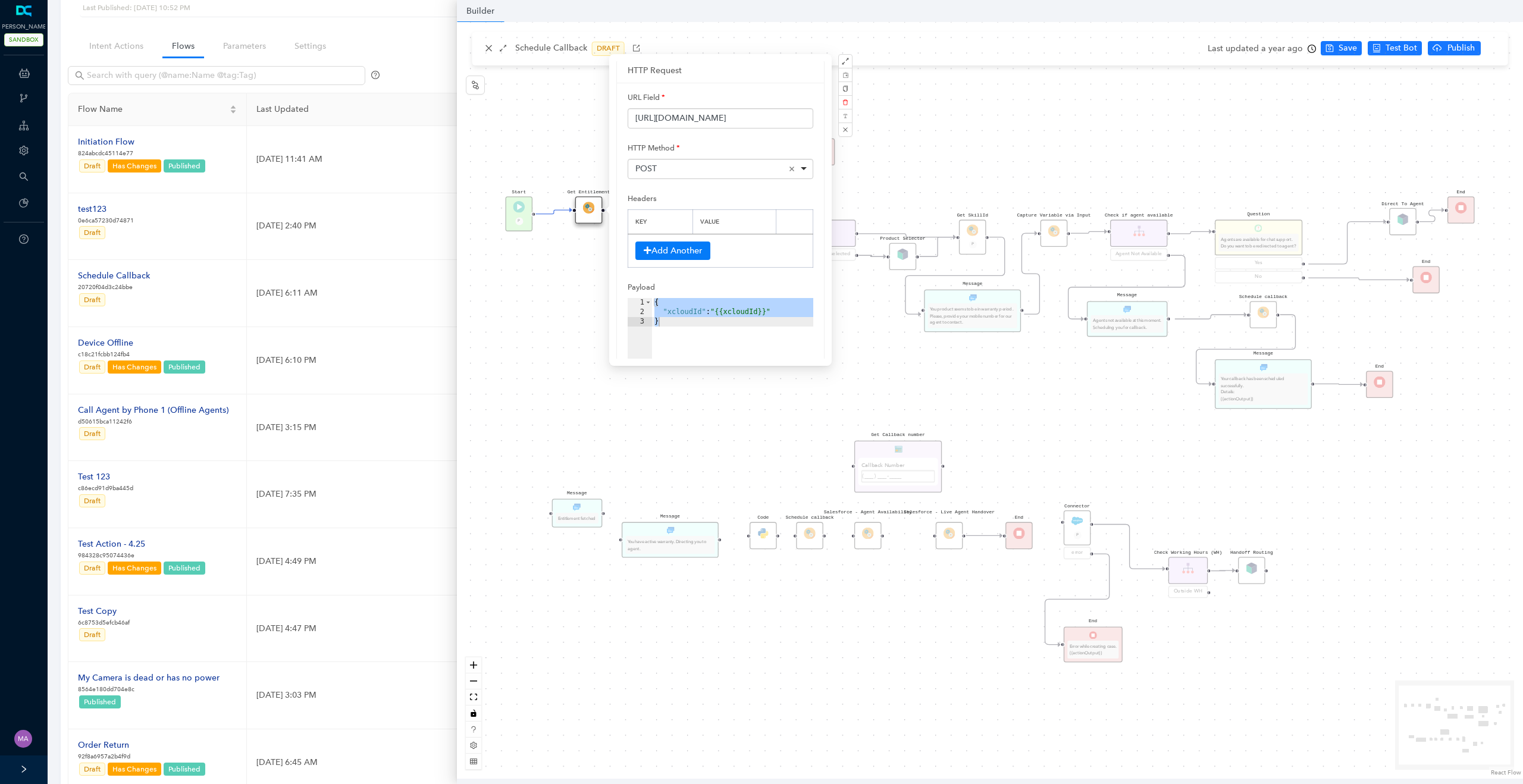
scroll to position [4, 0]
click at [561, 297] on div "Product Selector Rule Product not selected Schedule callback Schedule callback …" at bounding box center [990, 400] width 1066 height 757
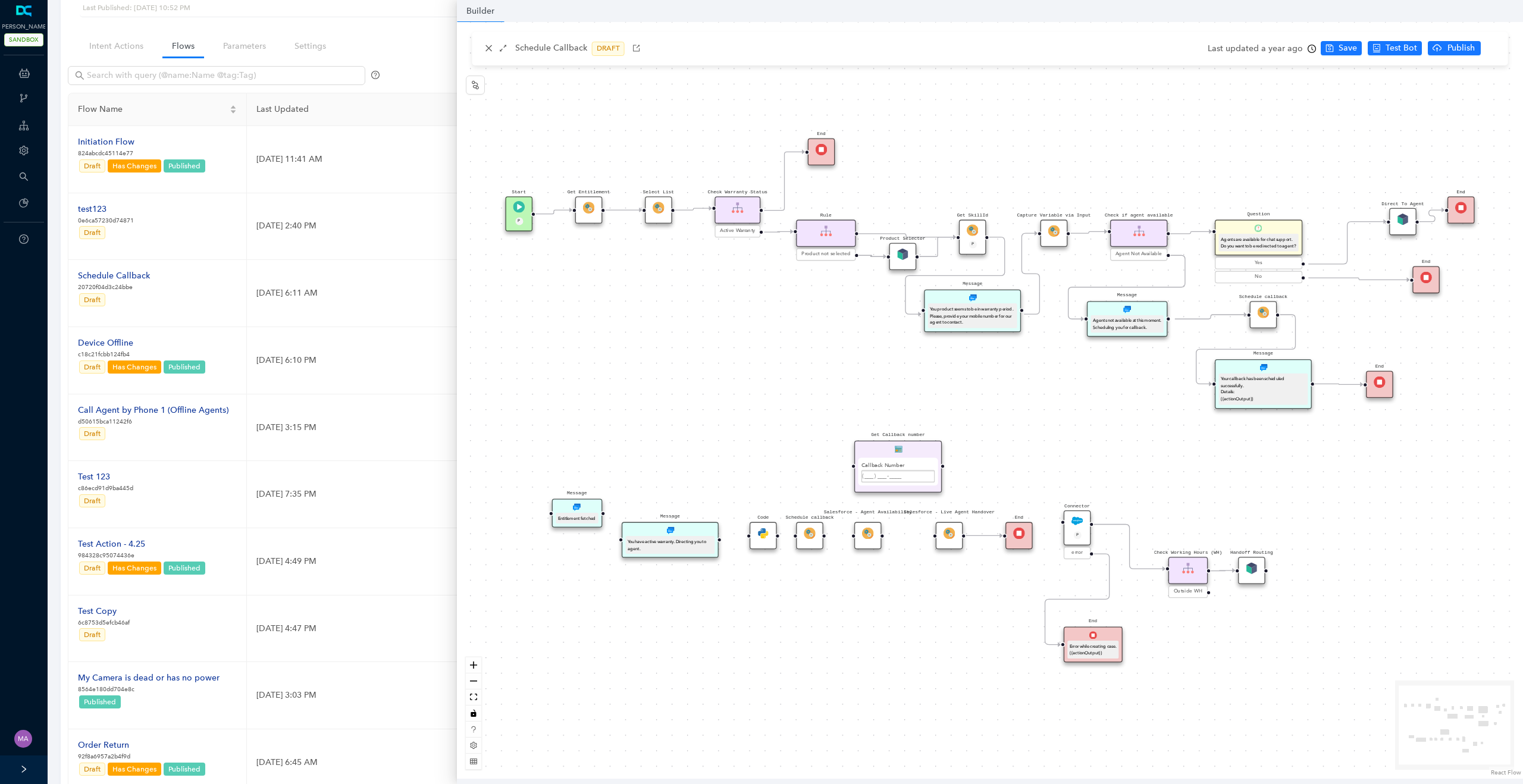
scroll to position [0, 0]
click at [666, 202] on div "Select List" at bounding box center [658, 210] width 27 height 27
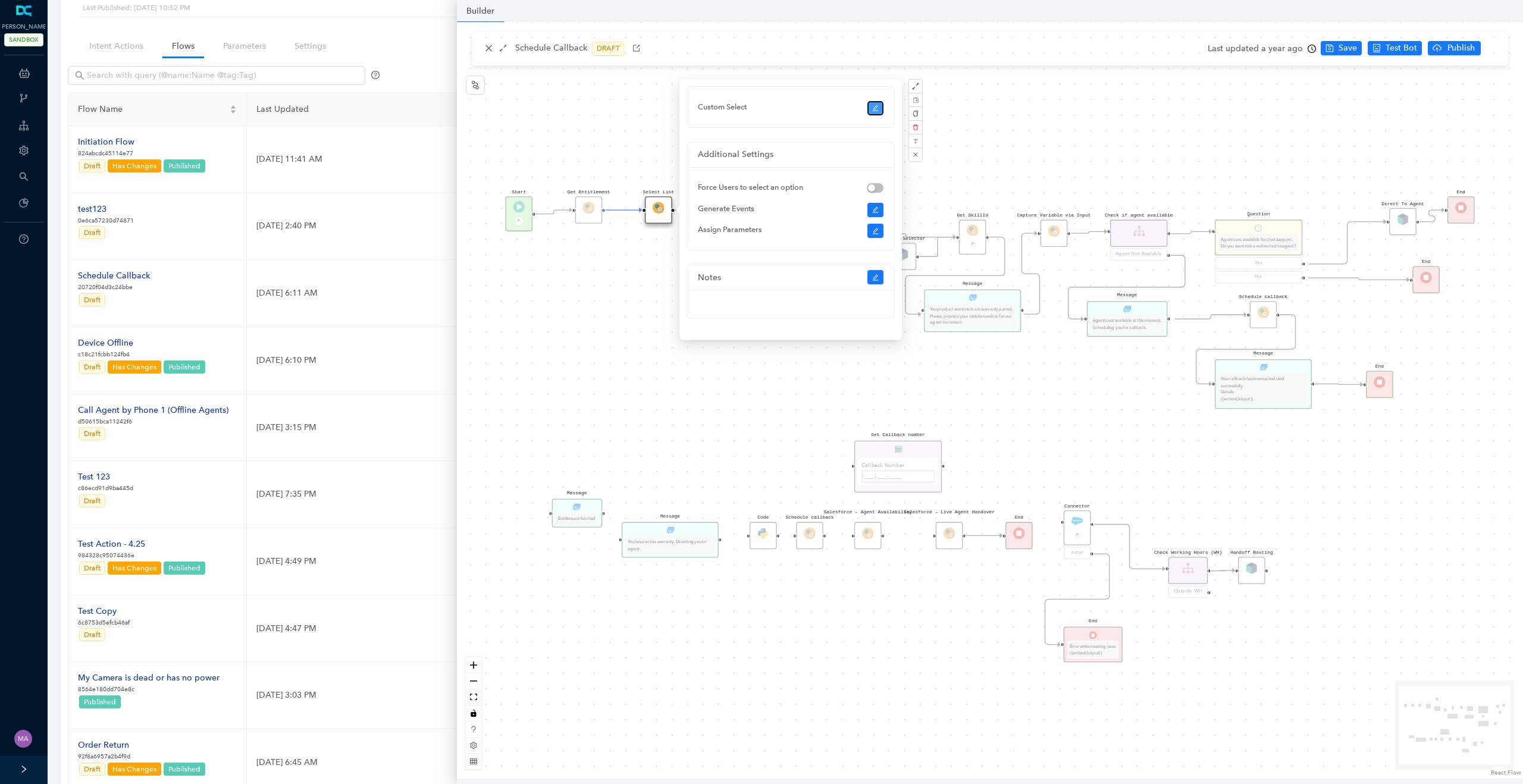
click at [876, 102] on button "button" at bounding box center [876, 108] width 17 height 14
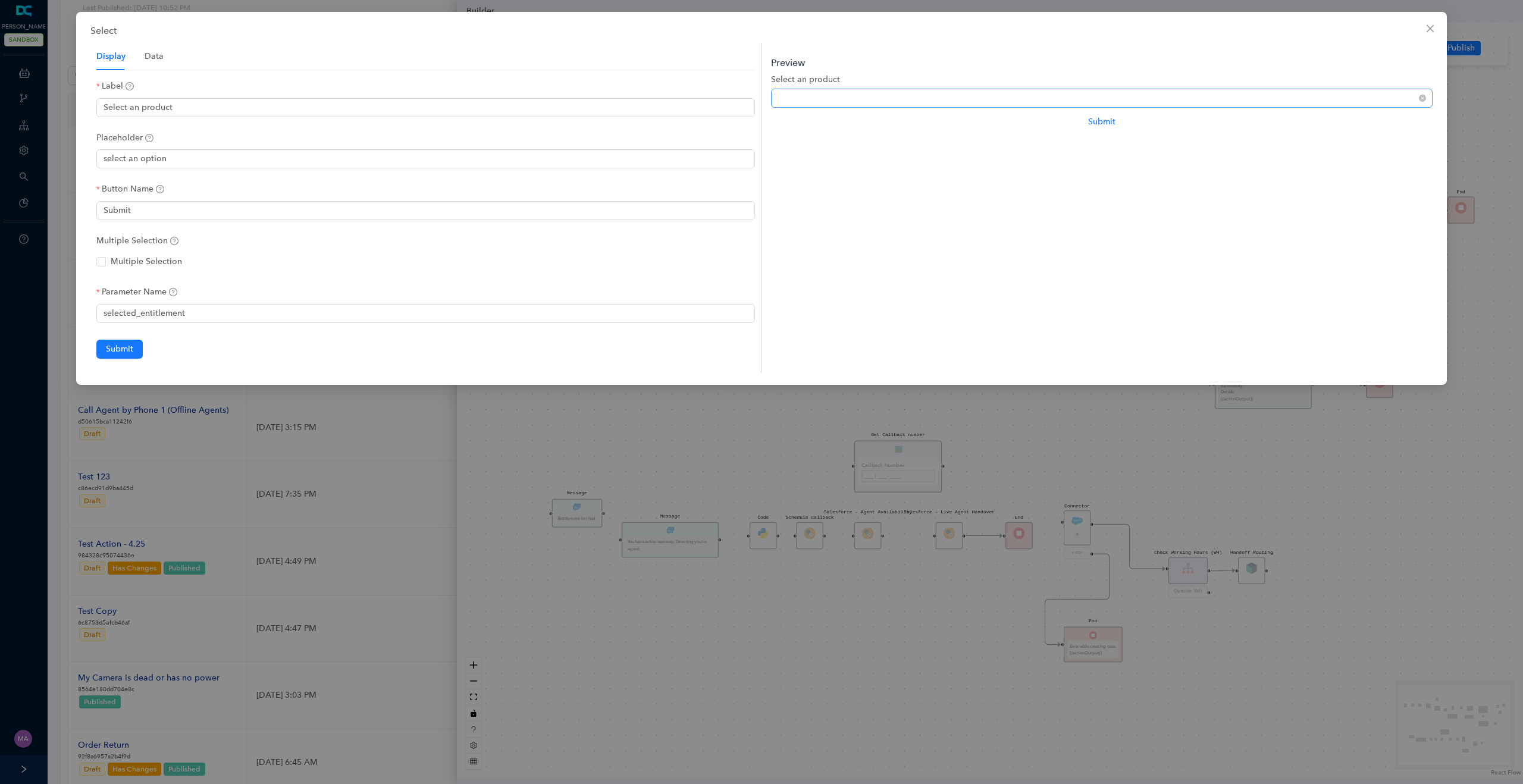
click at [901, 97] on span at bounding box center [1101, 98] width 647 height 18
click at [160, 55] on div "Data" at bounding box center [154, 57] width 19 height 13
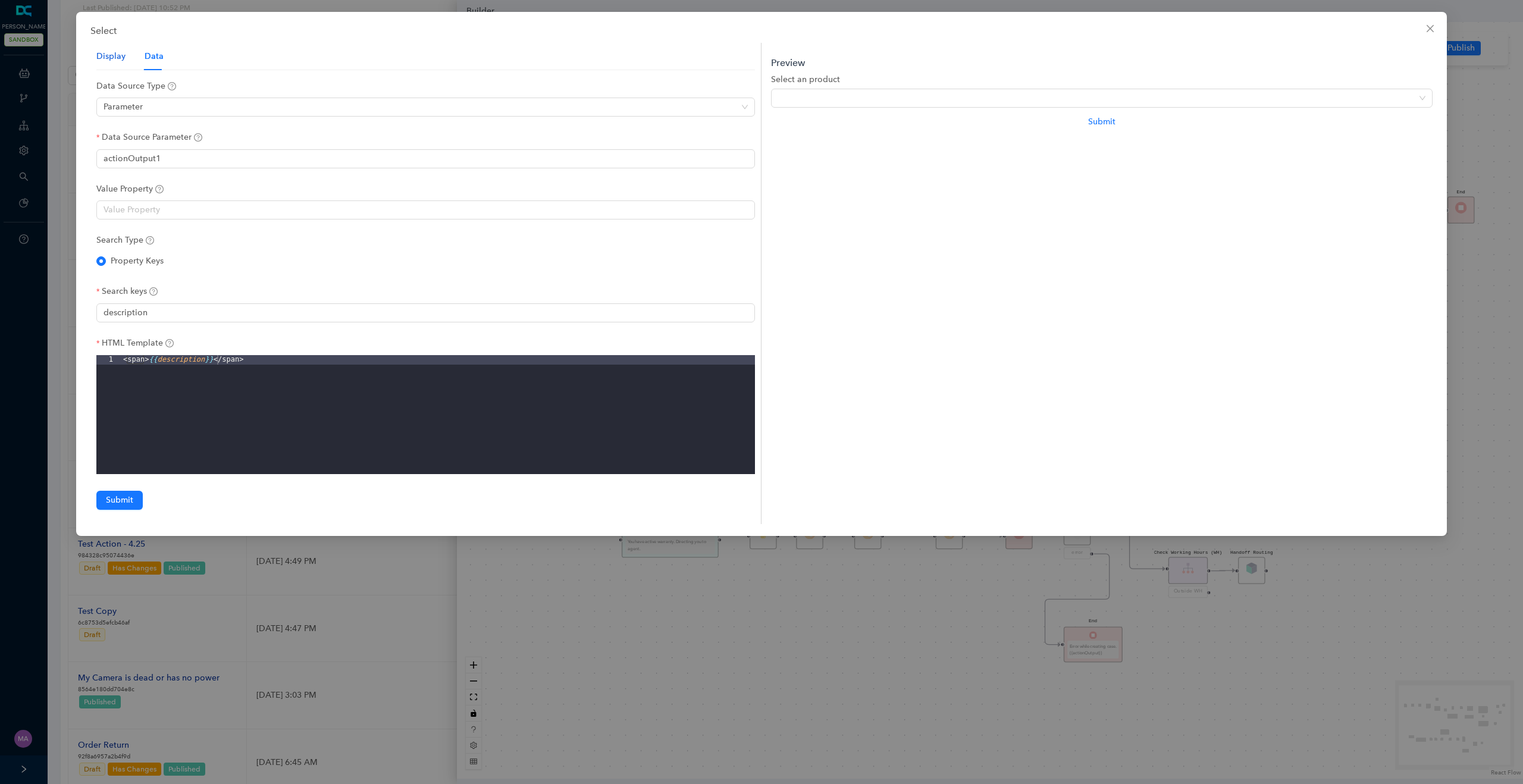
click at [112, 56] on div "Display" at bounding box center [111, 57] width 29 height 13
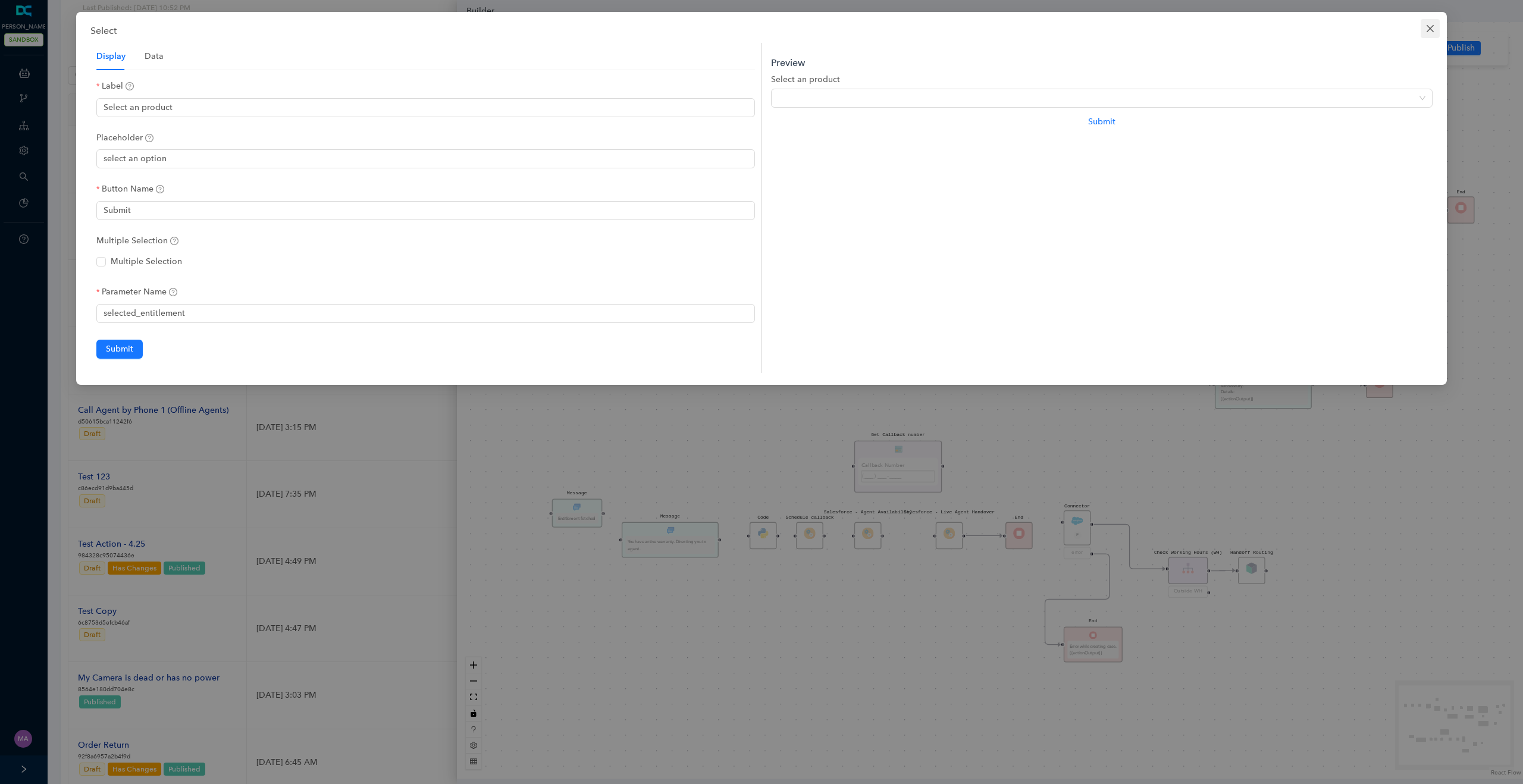
click at [1432, 30] on icon "close" at bounding box center [1430, 28] width 7 height 7
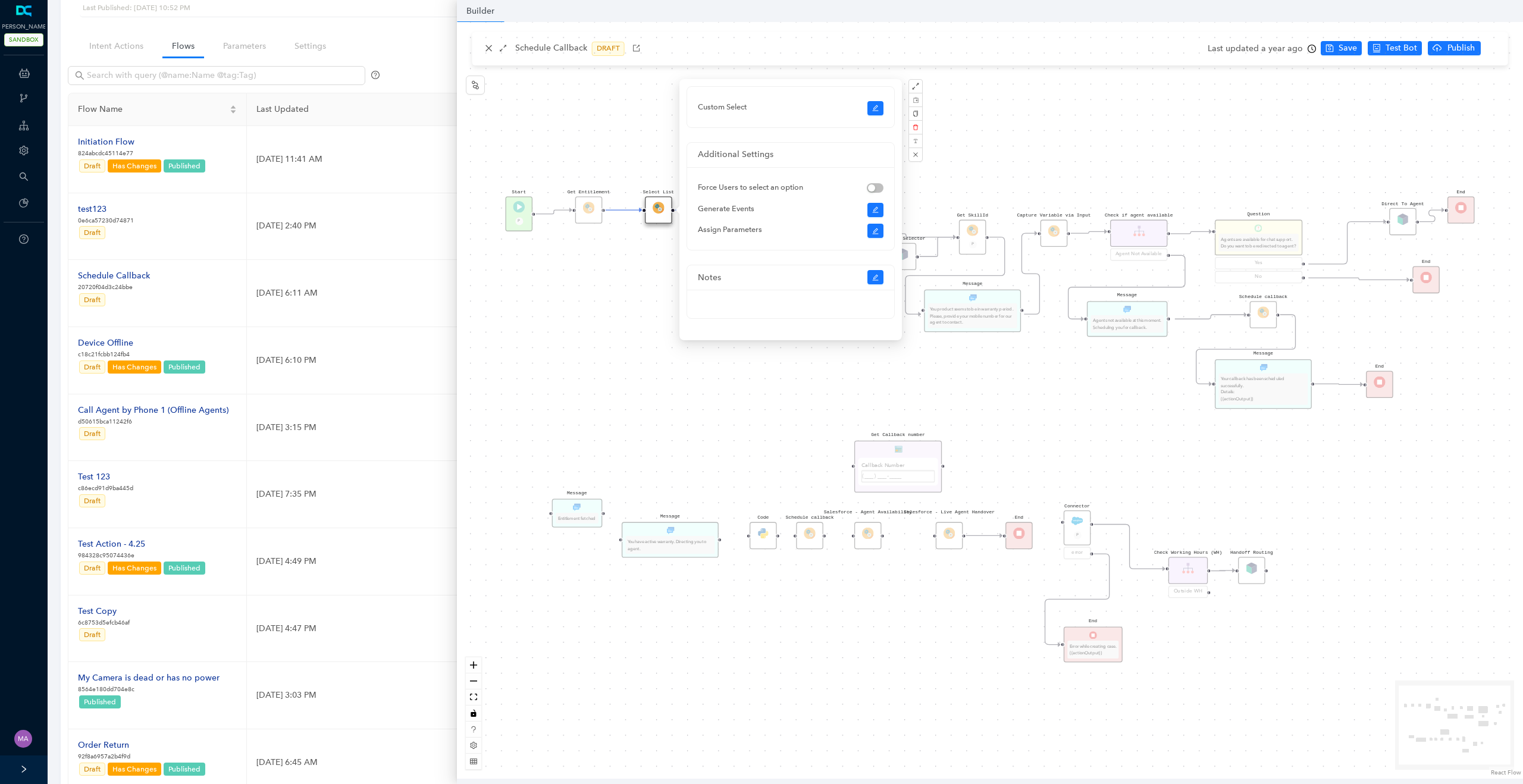
click at [564, 337] on div "Product Selector Rule Product not selected Schedule callback Schedule callback …" at bounding box center [990, 400] width 1066 height 757
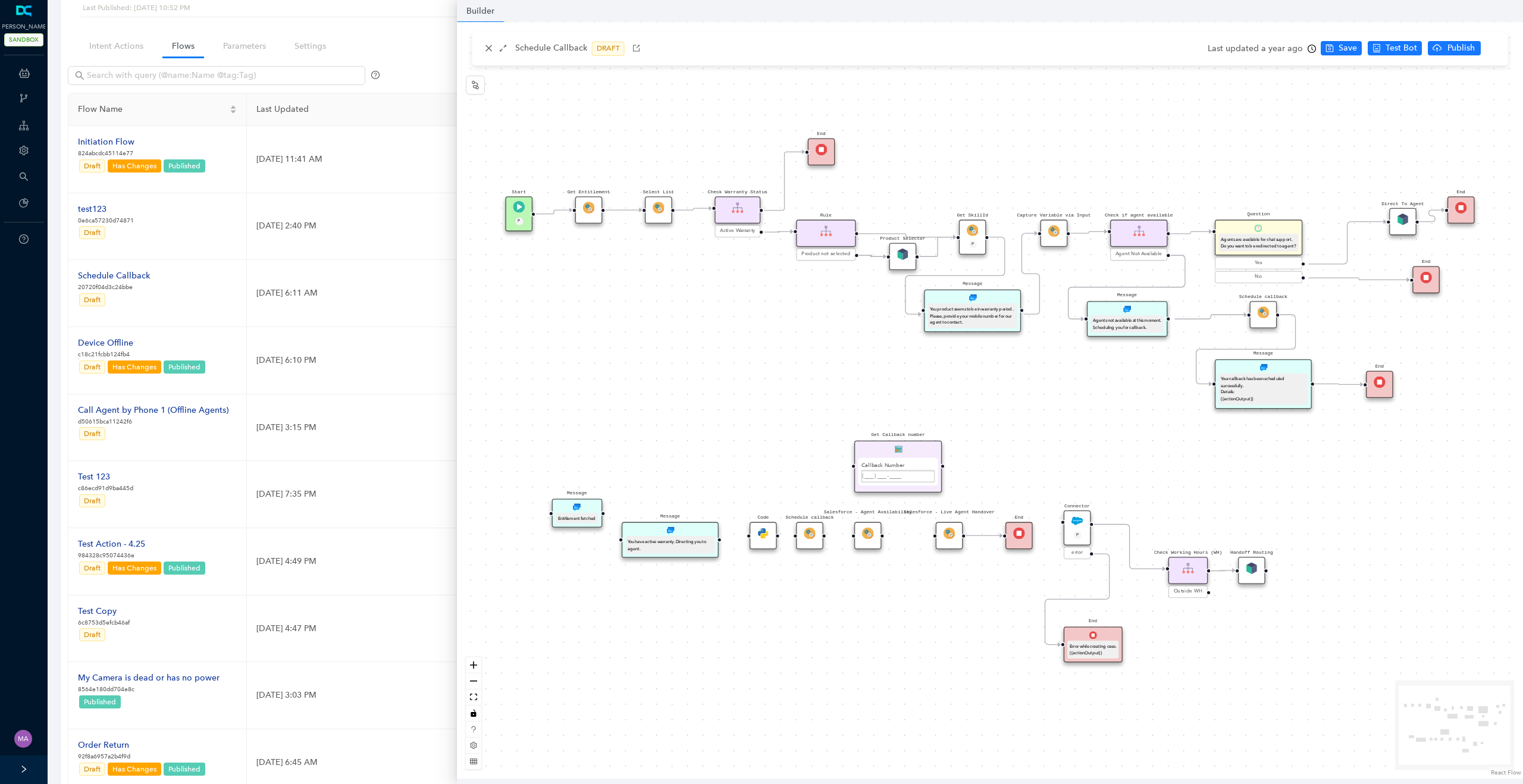
click at [1309, 51] on icon "clock-circle" at bounding box center [1312, 48] width 8 height 8
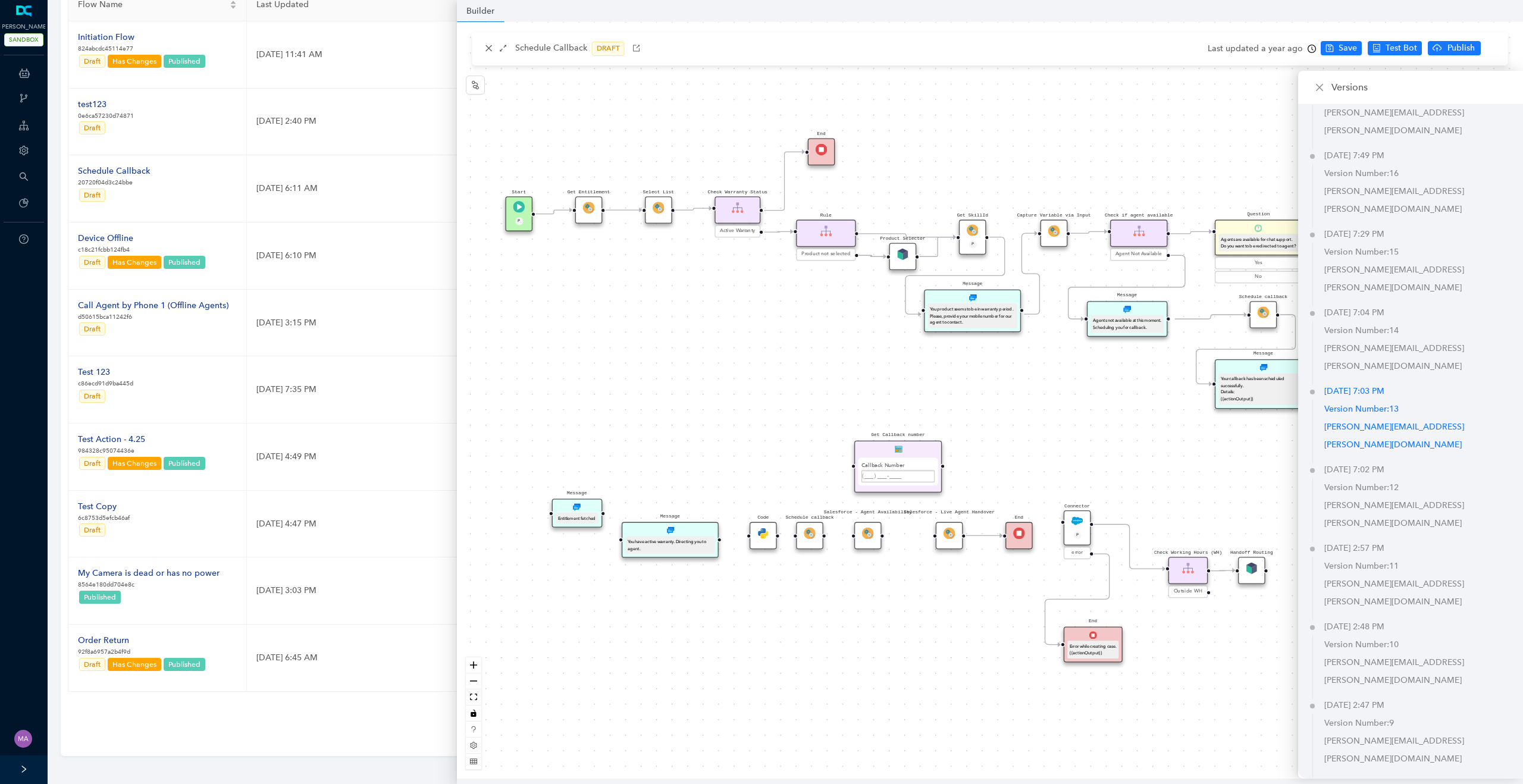
scroll to position [170, 0]
click at [1121, 441] on div "Product Selector Rule Product not selected Schedule callback Schedule callback …" at bounding box center [990, 400] width 1066 height 757
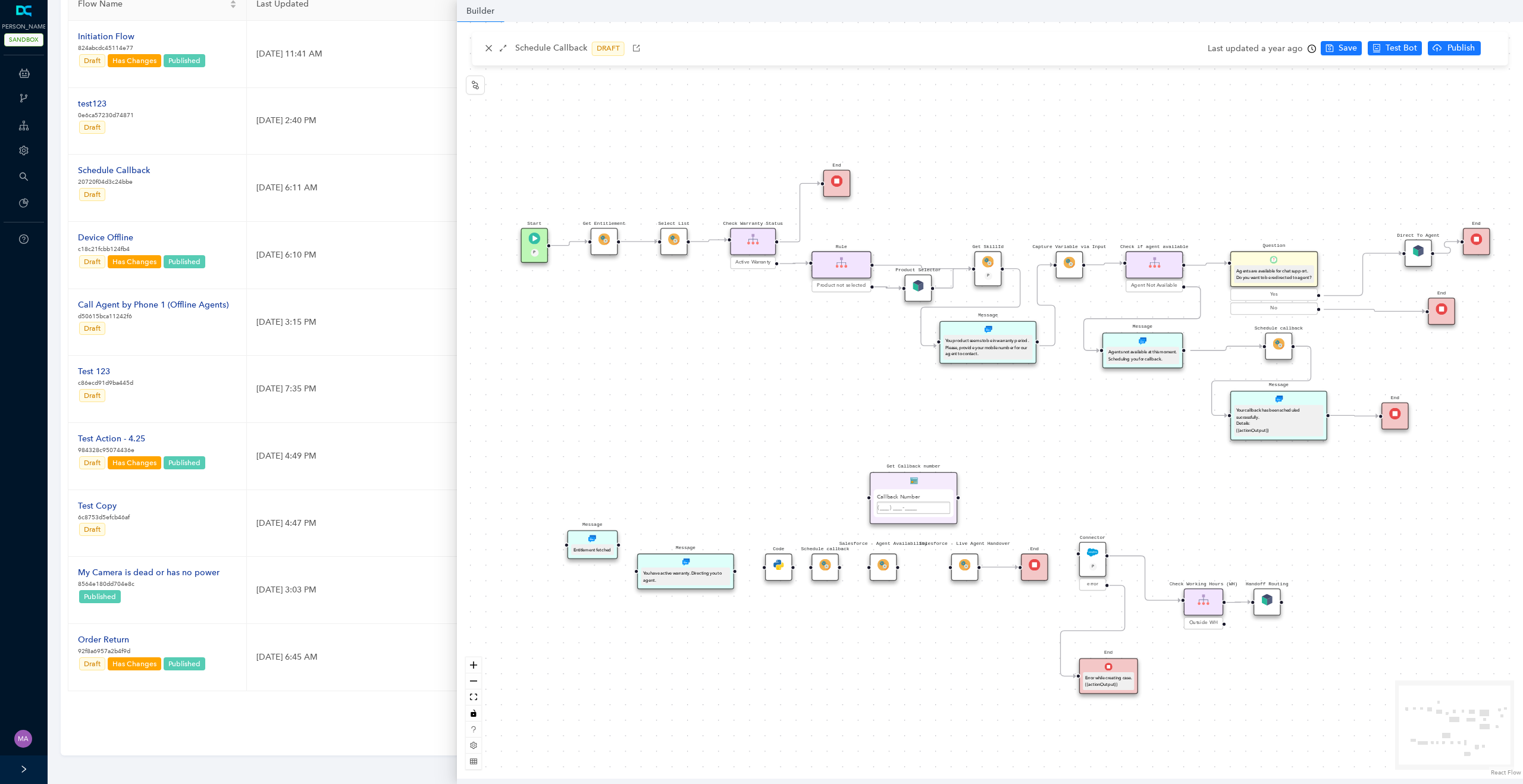
drag, startPoint x: 718, startPoint y: 324, endPoint x: 733, endPoint y: 355, distance: 34.4
click at [733, 355] on div "Product Selector Rule Product not selected Schedule callback Schedule callback …" at bounding box center [990, 400] width 1066 height 757
drag, startPoint x: 834, startPoint y: 181, endPoint x: 871, endPoint y: 165, distance: 40.3
click at [871, 165] on img at bounding box center [871, 170] width 12 height 12
click at [489, 45] on icon "close" at bounding box center [489, 48] width 8 height 8
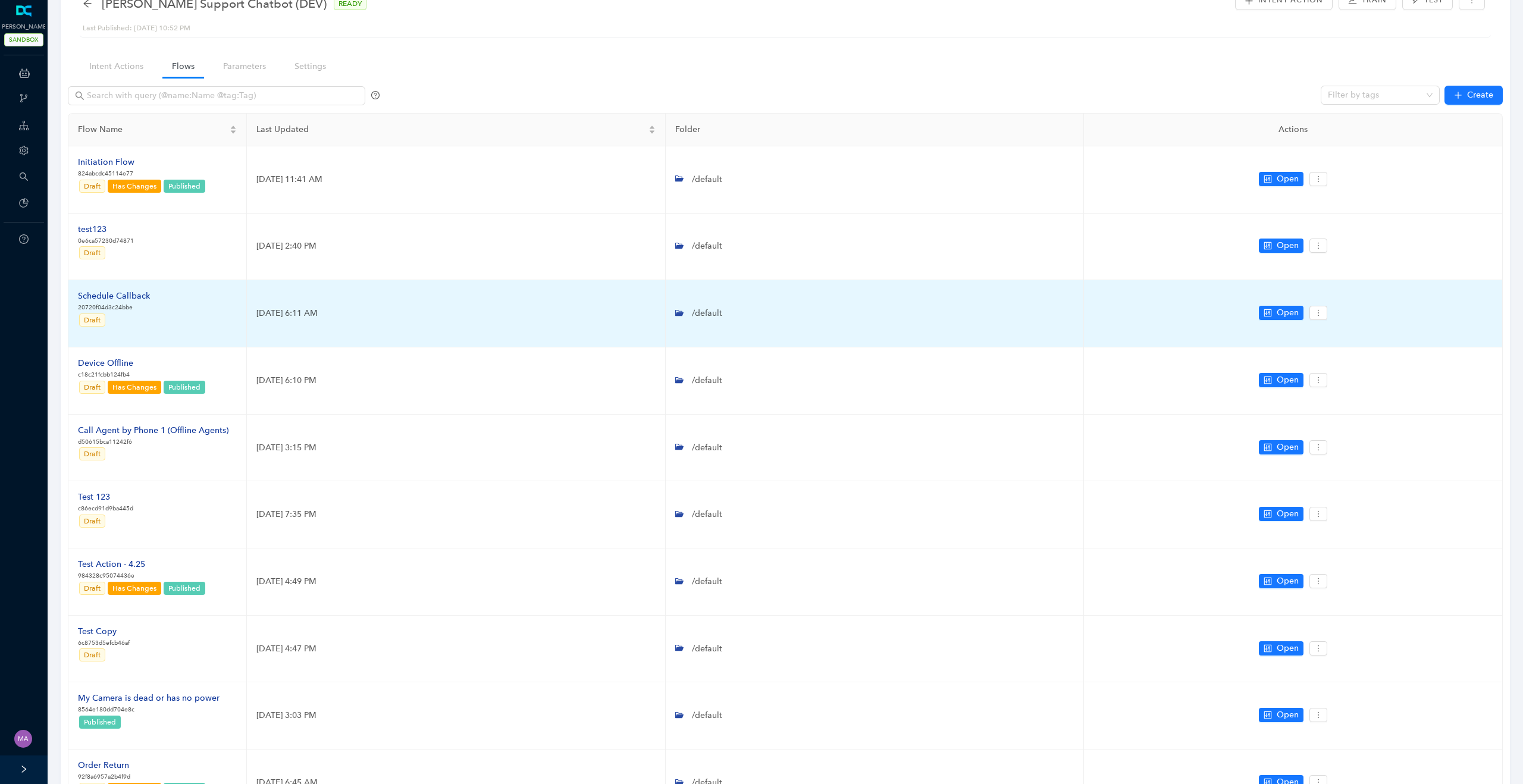
scroll to position [0, 0]
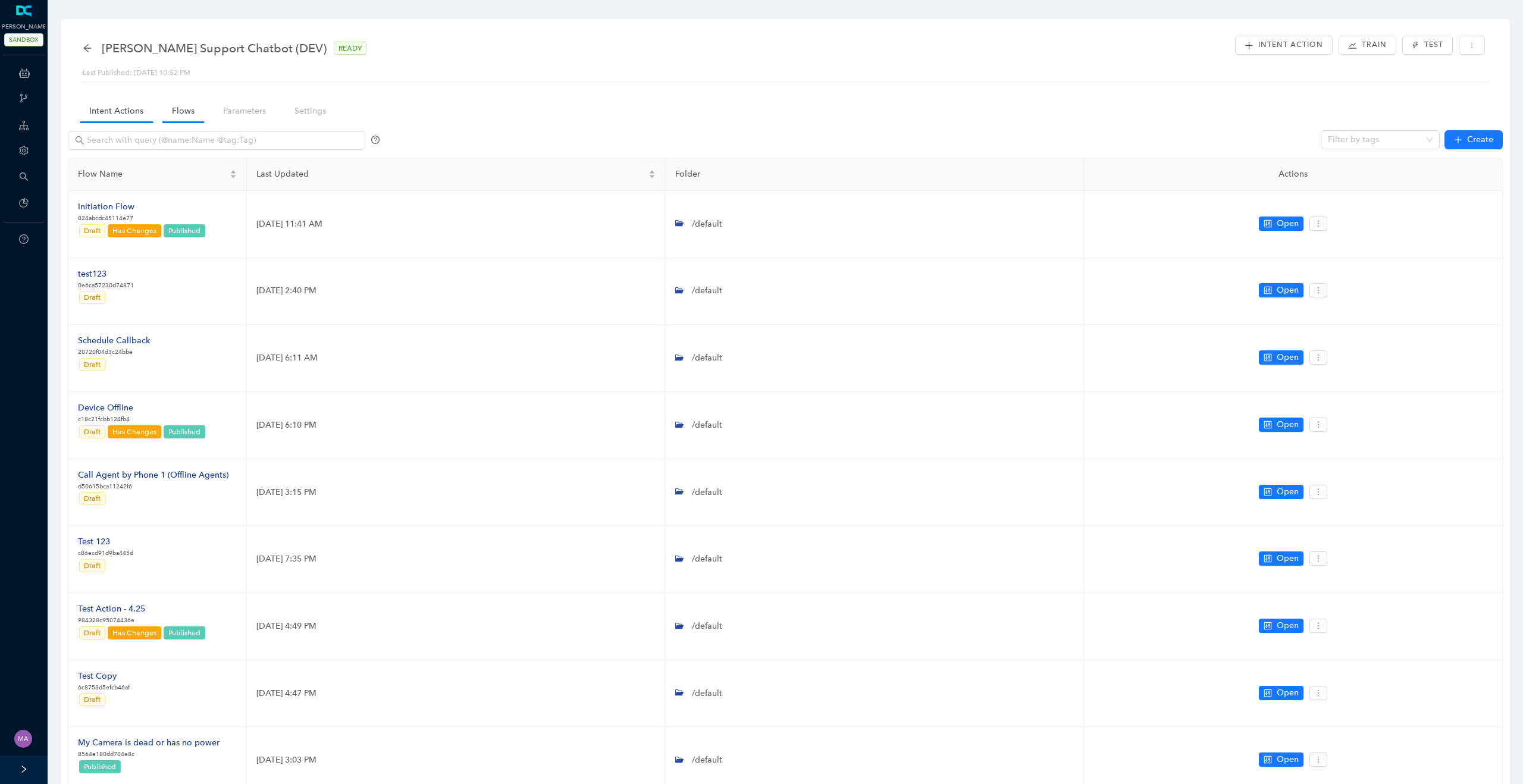
click at [110, 112] on link "Intent Actions" at bounding box center [116, 111] width 73 height 22
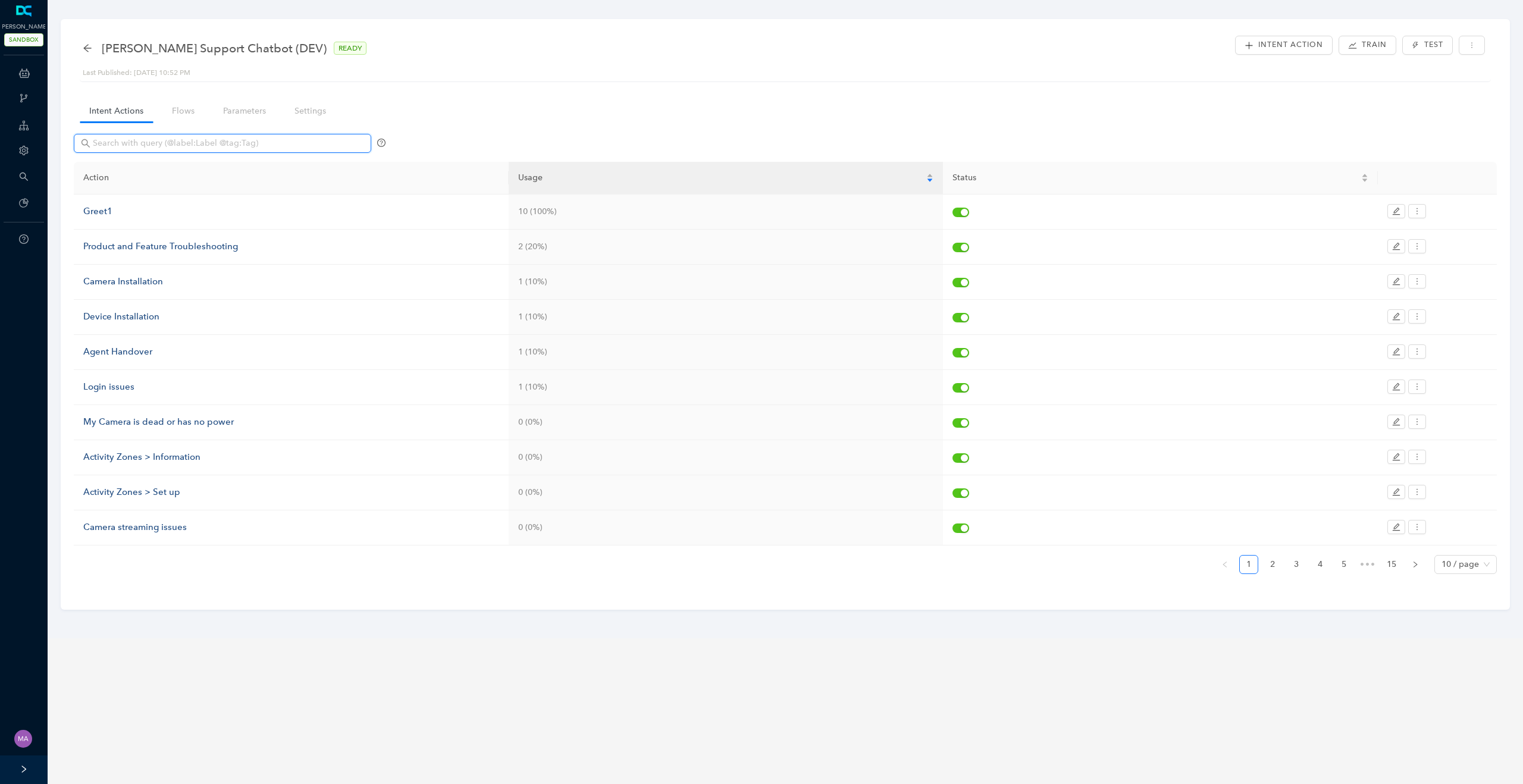
click at [131, 143] on input "text" at bounding box center [223, 143] width 262 height 13
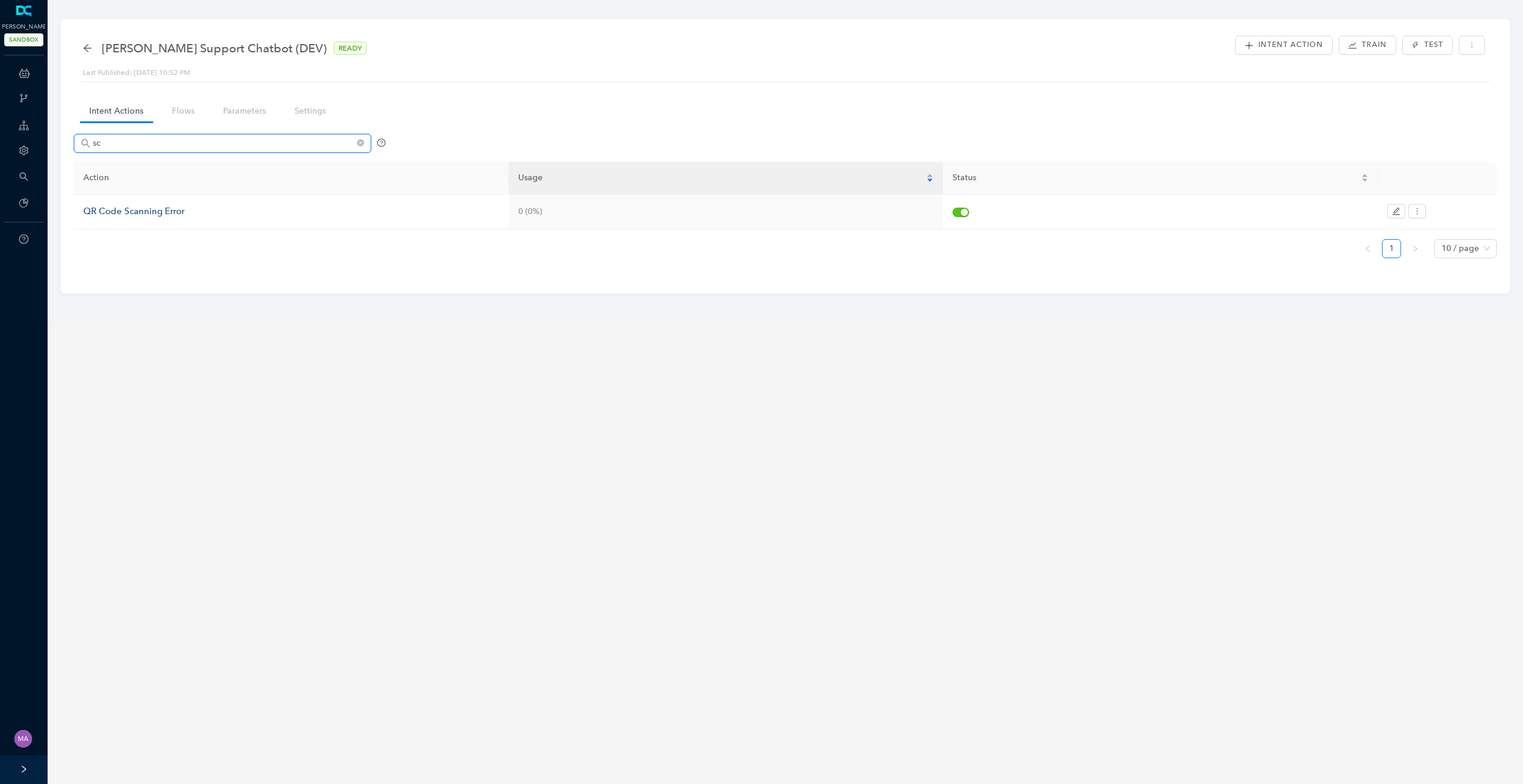
type input "s"
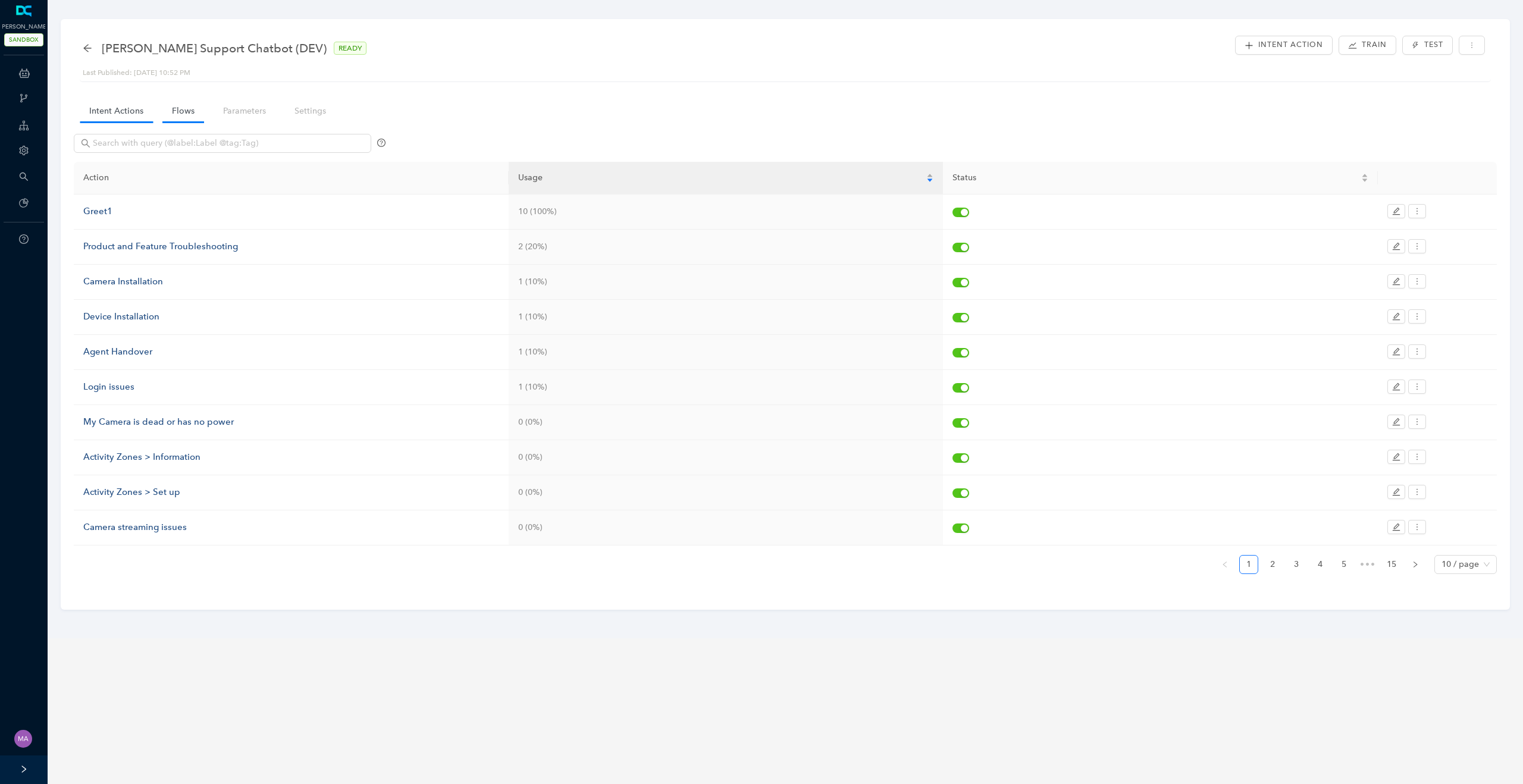
click at [181, 115] on link "Flows" at bounding box center [183, 111] width 42 height 22
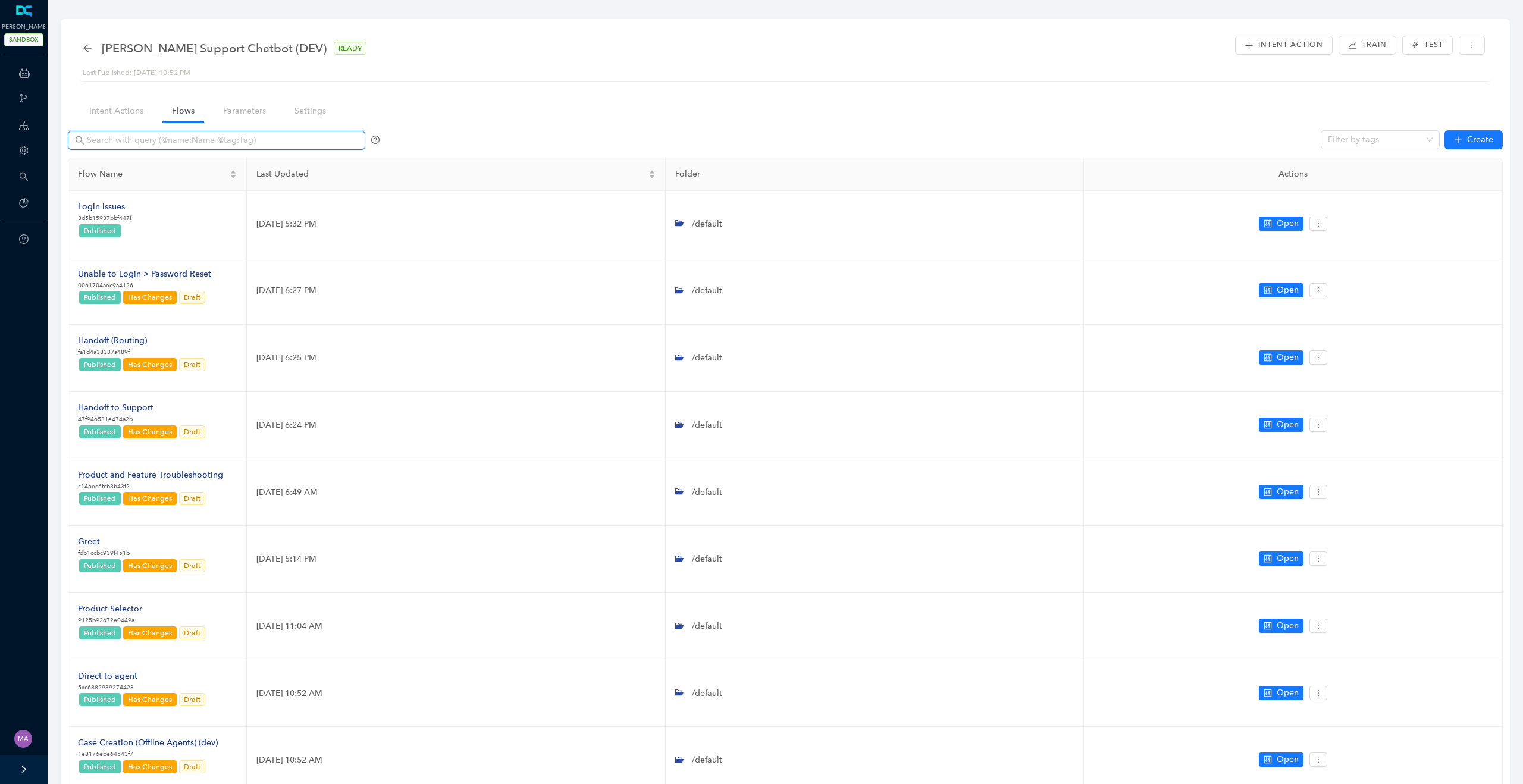
click at [163, 142] on input "text" at bounding box center [217, 140] width 262 height 13
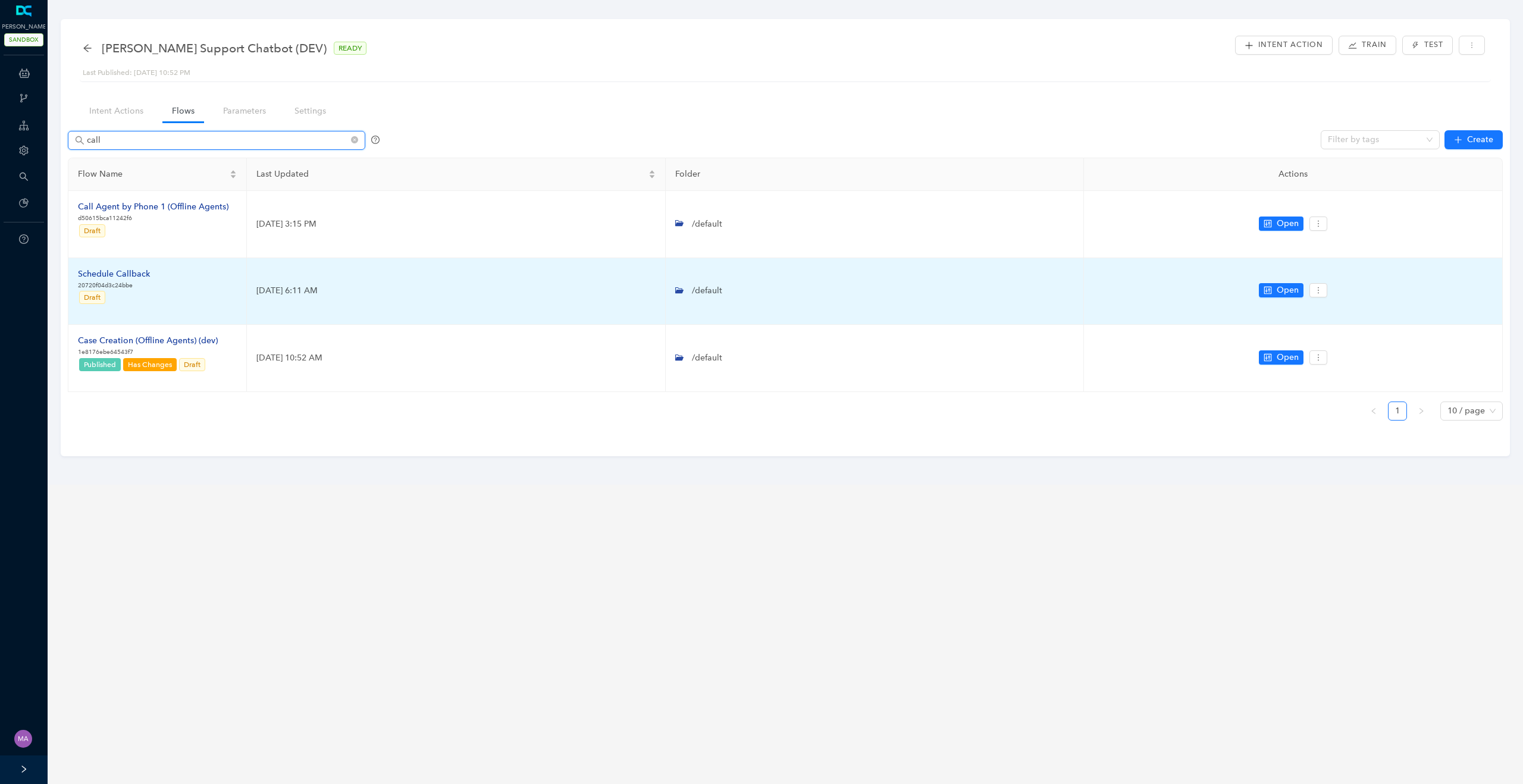
type input "call"
click at [127, 276] on div "Schedule Callback" at bounding box center [114, 274] width 72 height 13
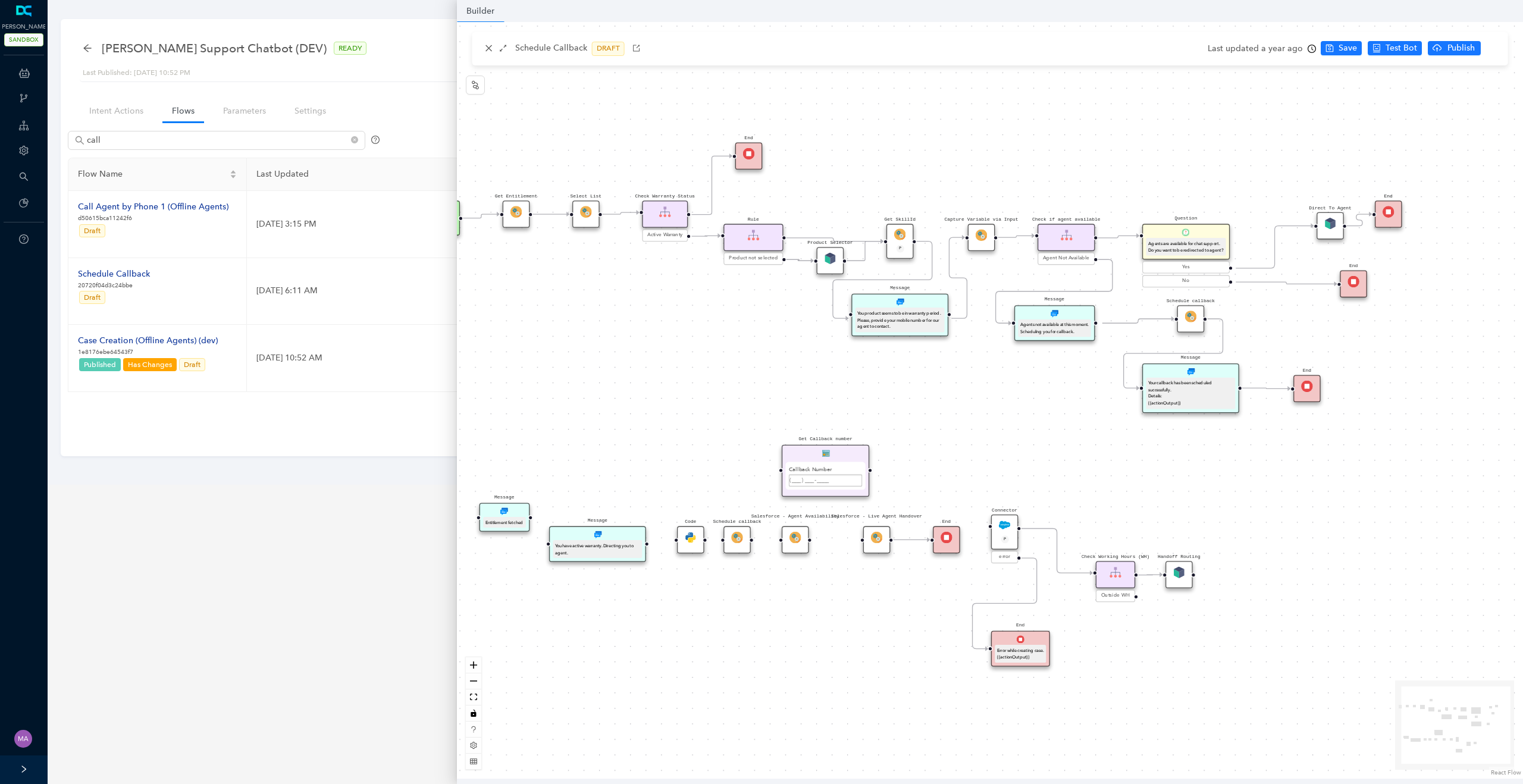
drag, startPoint x: 1088, startPoint y: 399, endPoint x: 988, endPoint y: 400, distance: 100.0
click at [988, 400] on div "Product Selector Rule Product not selected Schedule callback Schedule callback …" at bounding box center [990, 400] width 1066 height 757
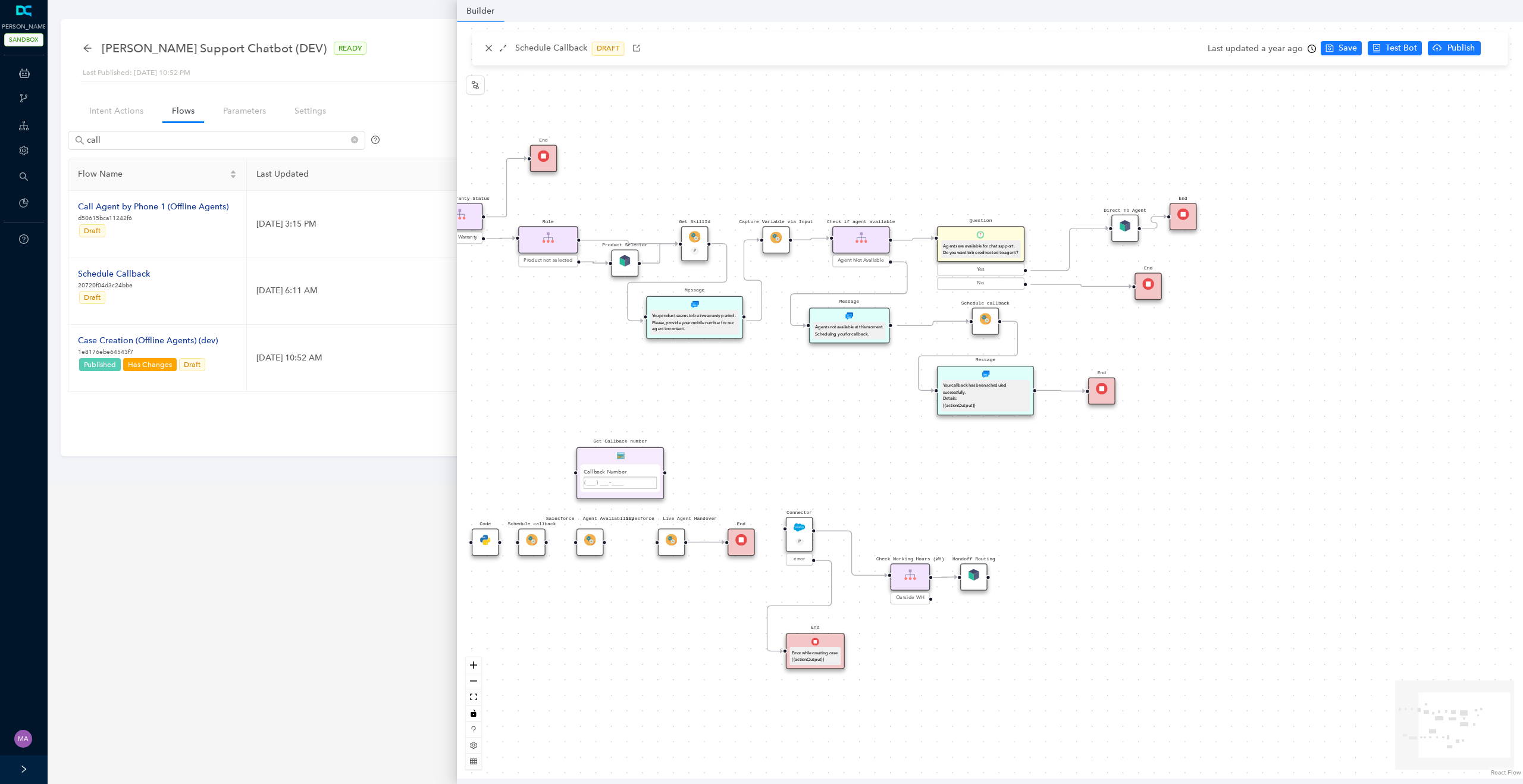
drag, startPoint x: 988, startPoint y: 400, endPoint x: 811, endPoint y: 404, distance: 177.0
click at [811, 404] on div "Product Selector Rule Product not selected Schedule callback Schedule callback …" at bounding box center [990, 400] width 1066 height 757
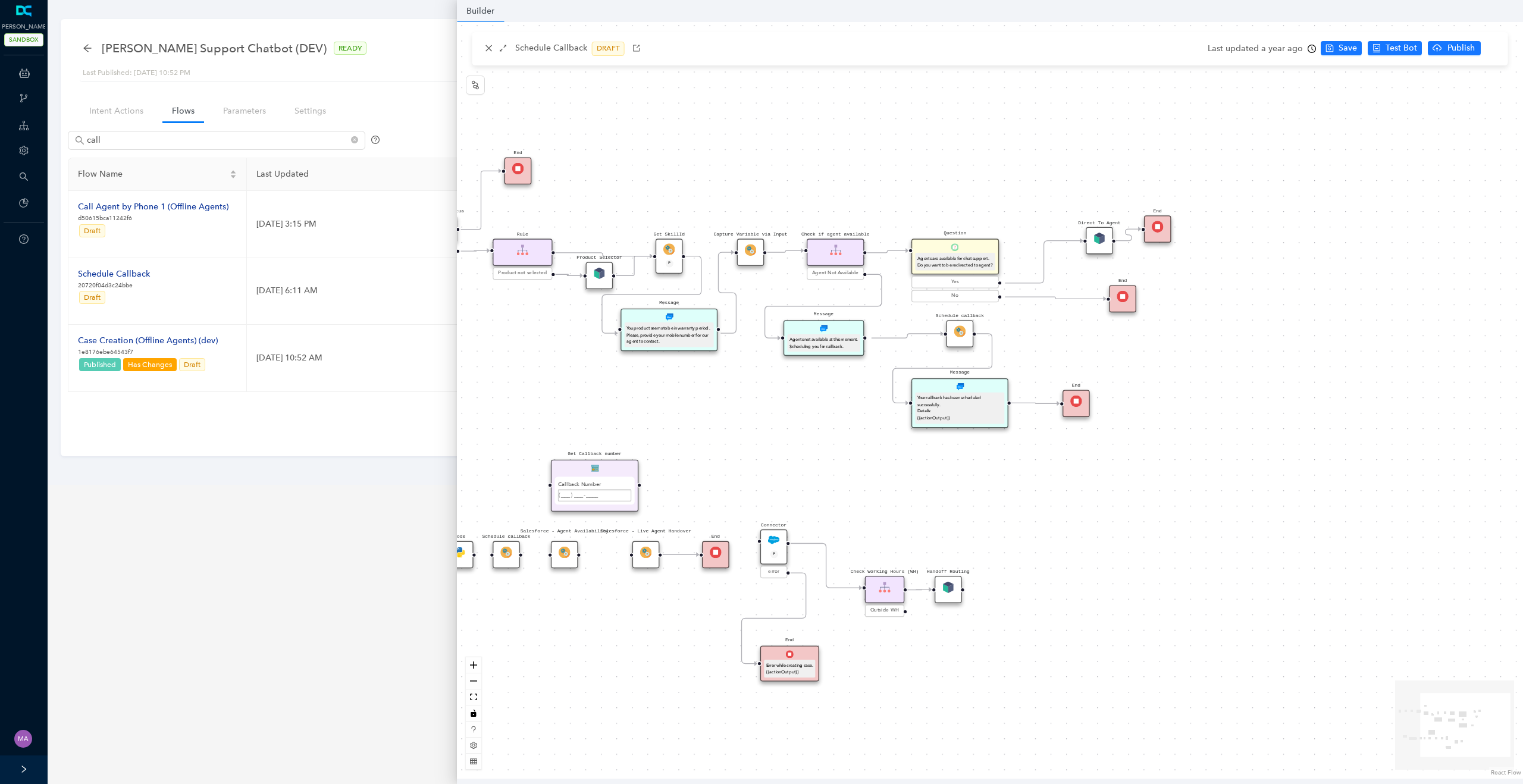
drag, startPoint x: 1091, startPoint y: 333, endPoint x: 1066, endPoint y: 346, distance: 28.2
click at [1066, 346] on div "Product Selector Rule Product not selected Schedule callback Schedule callback …" at bounding box center [990, 400] width 1066 height 757
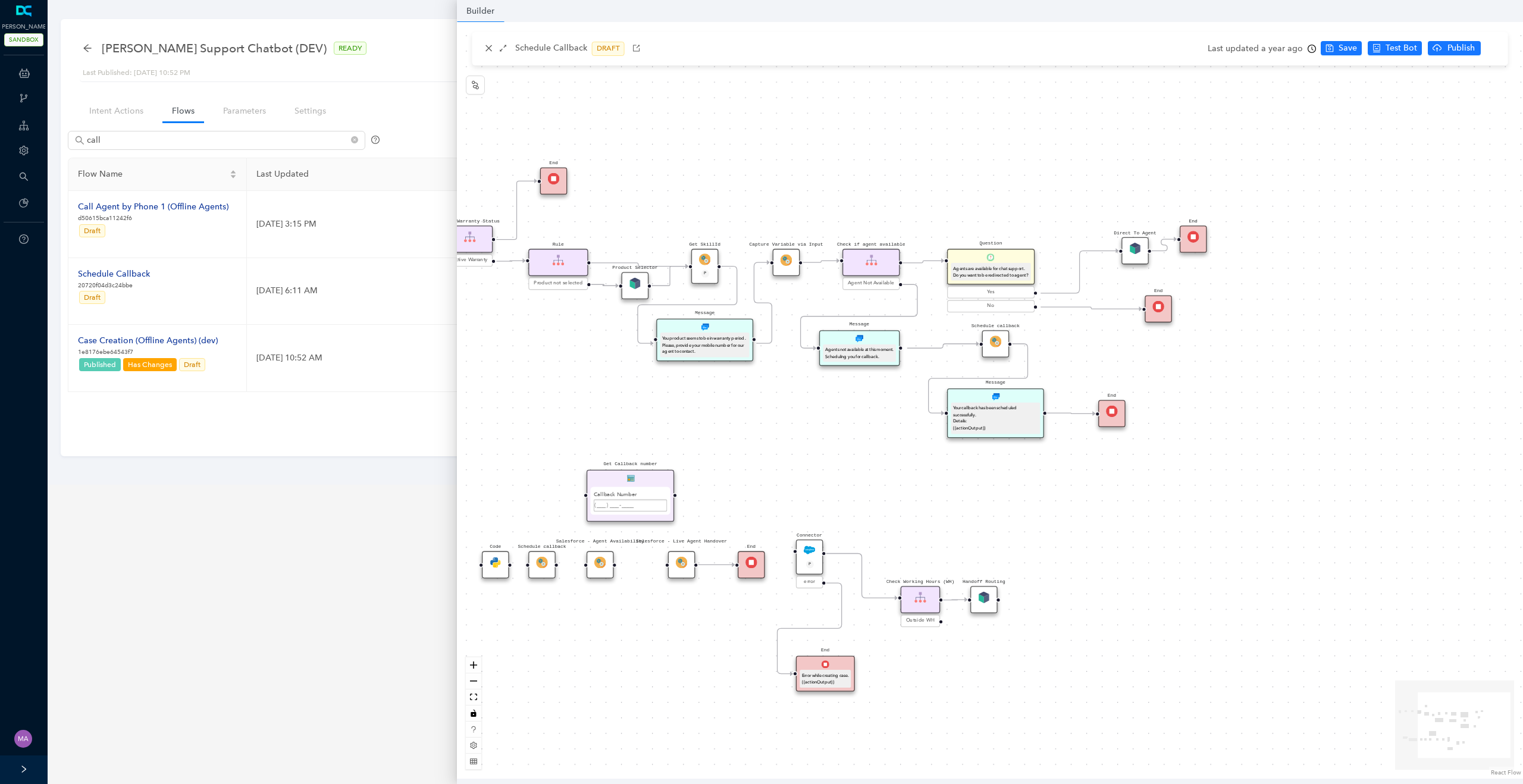
drag, startPoint x: 1066, startPoint y: 346, endPoint x: 1101, endPoint y: 357, distance: 36.7
click at [1101, 357] on div "Product Selector Rule Product not selected Schedule callback Schedule callback …" at bounding box center [990, 400] width 1066 height 757
click at [784, 262] on img at bounding box center [787, 260] width 12 height 12
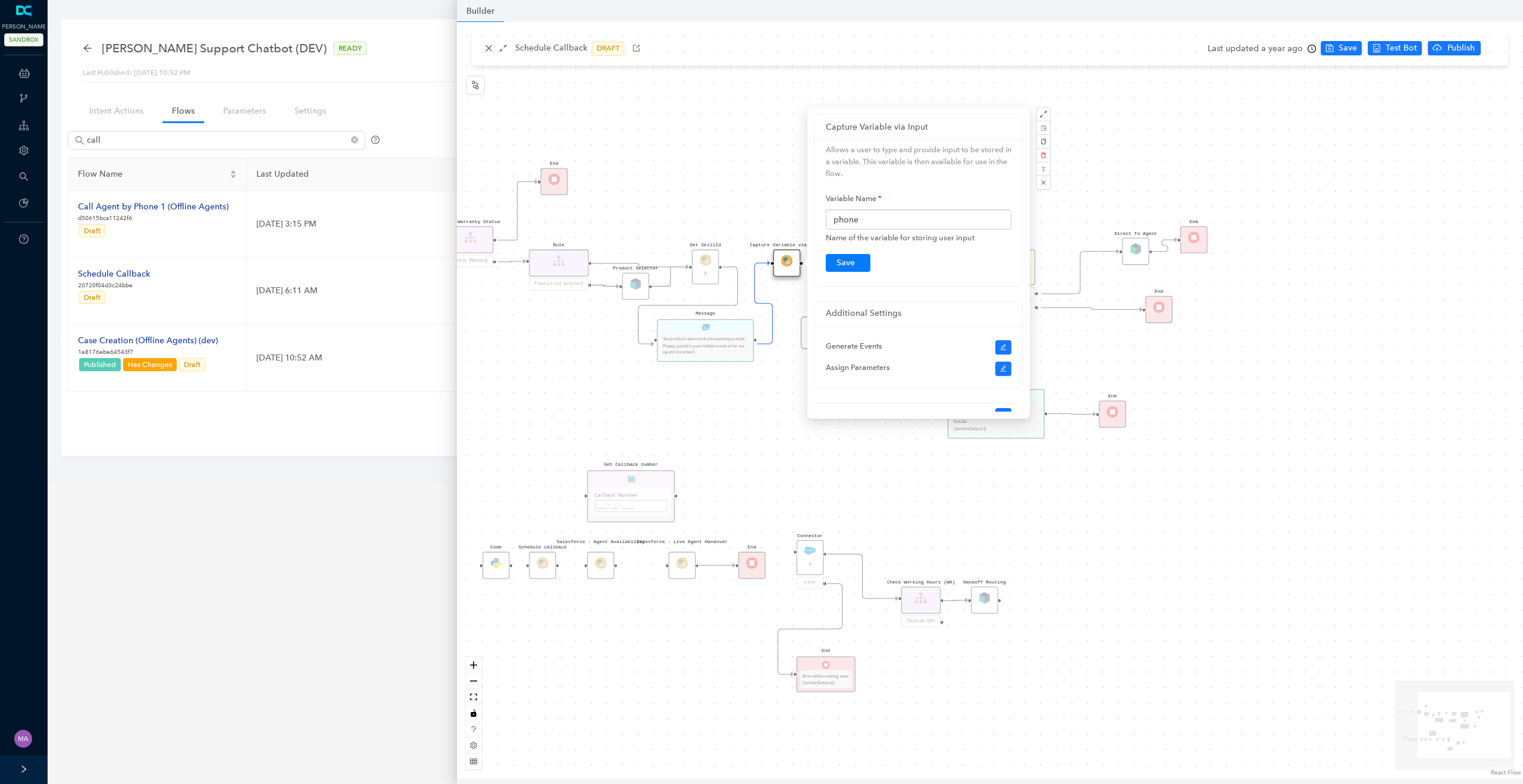
click at [564, 410] on div "Product Selector Rule Product not selected Schedule callback Schedule callback …" at bounding box center [990, 400] width 1066 height 757
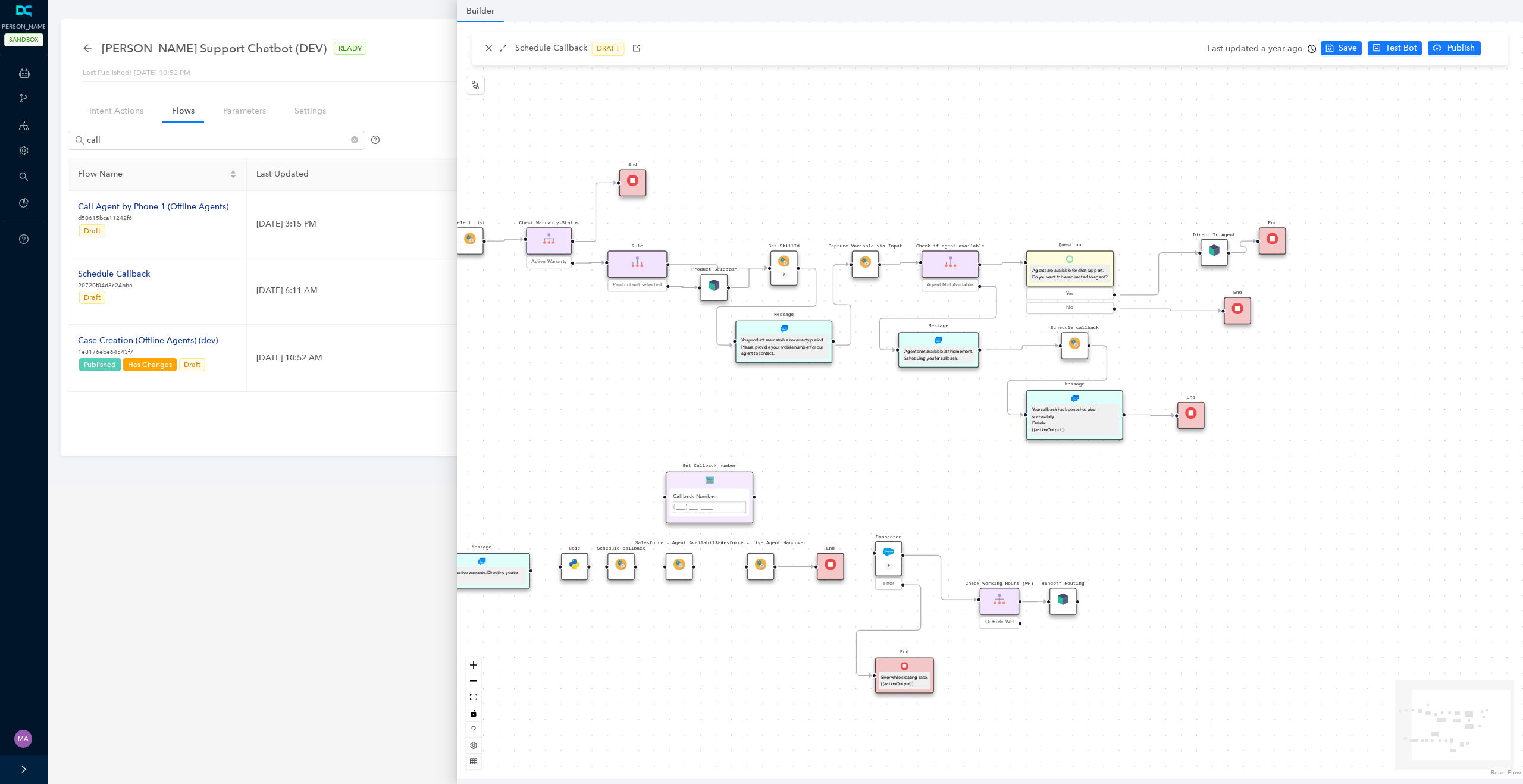
drag, startPoint x: 562, startPoint y: 382, endPoint x: 641, endPoint y: 384, distance: 79.0
click at [641, 384] on div "Product Selector Rule Product not selected Schedule callback Schedule callback …" at bounding box center [990, 400] width 1066 height 757
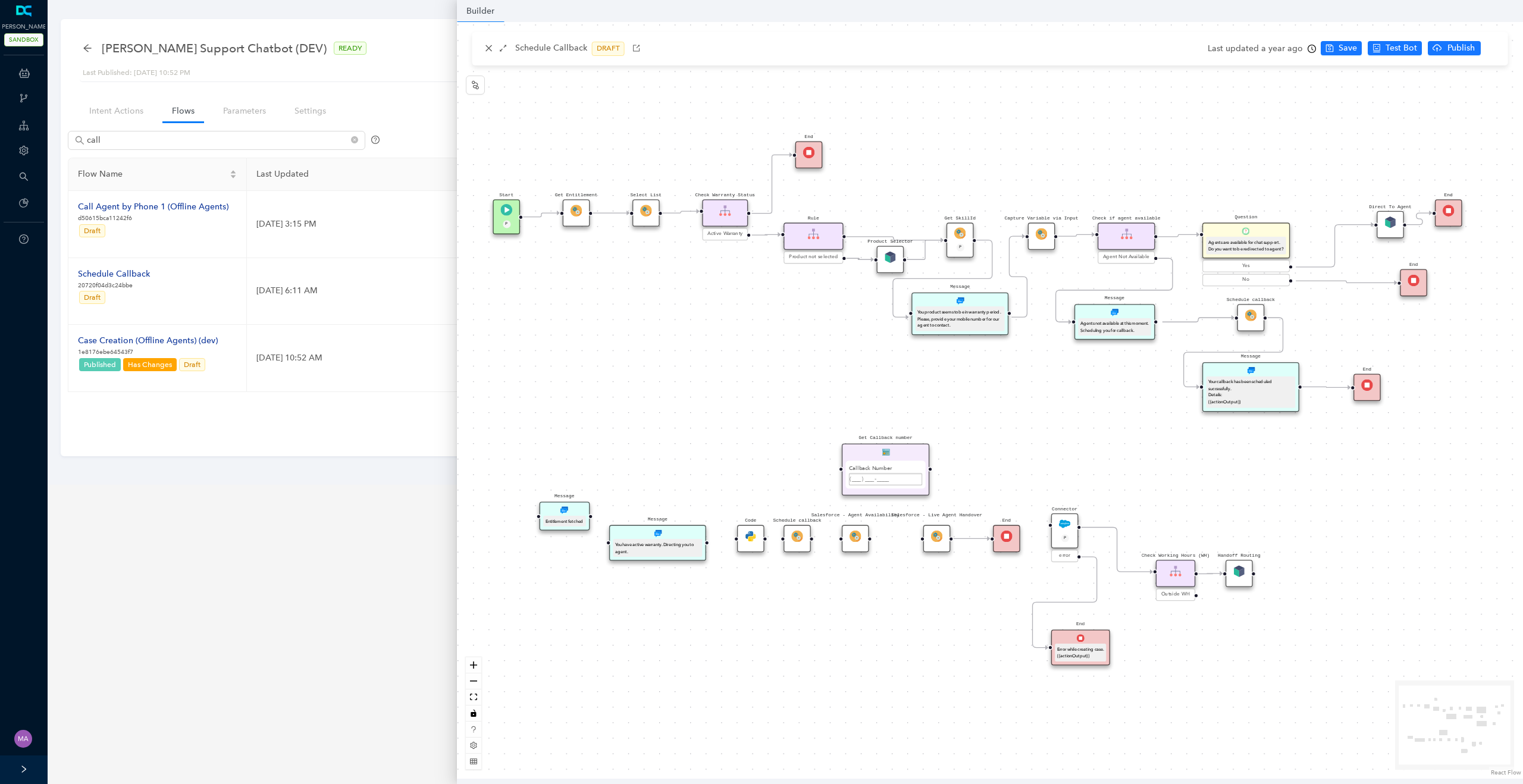
drag, startPoint x: 600, startPoint y: 421, endPoint x: 777, endPoint y: 393, distance: 179.2
click at [777, 393] on div "Product Selector Rule Product not selected Schedule callback Schedule callback …" at bounding box center [990, 400] width 1066 height 757
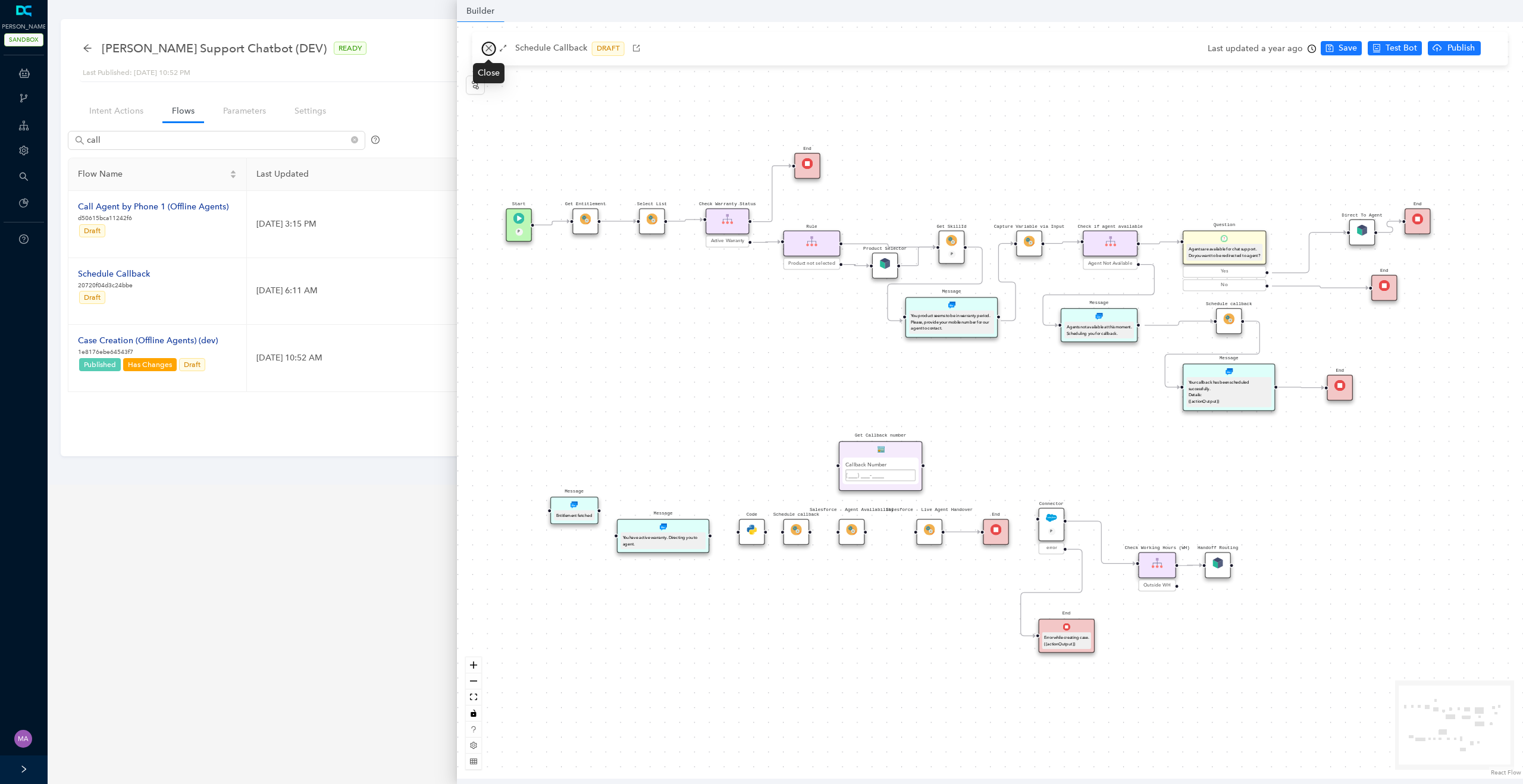
click at [493, 47] on icon "close" at bounding box center [489, 48] width 8 height 8
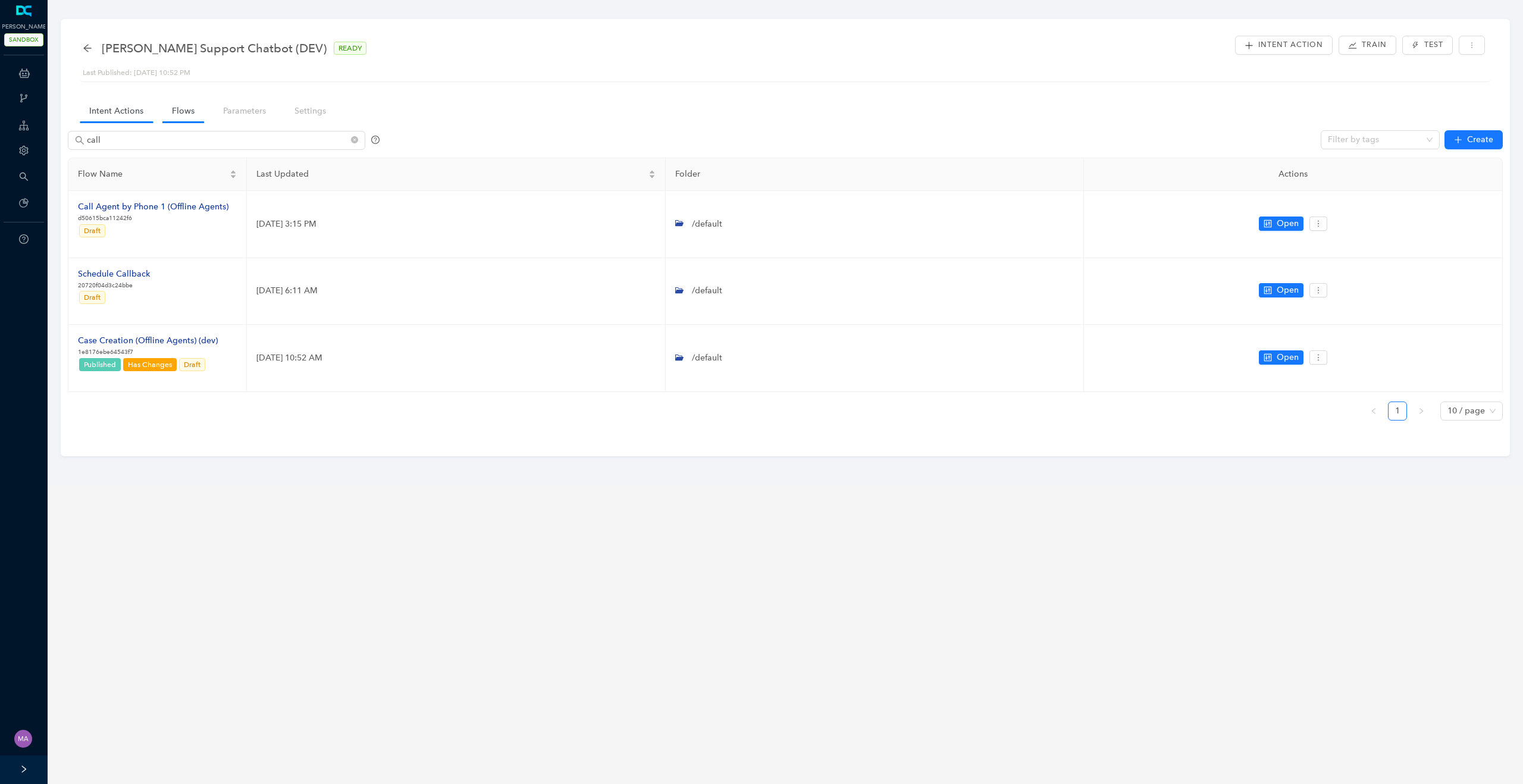
click at [123, 112] on link "Intent Actions" at bounding box center [116, 111] width 73 height 22
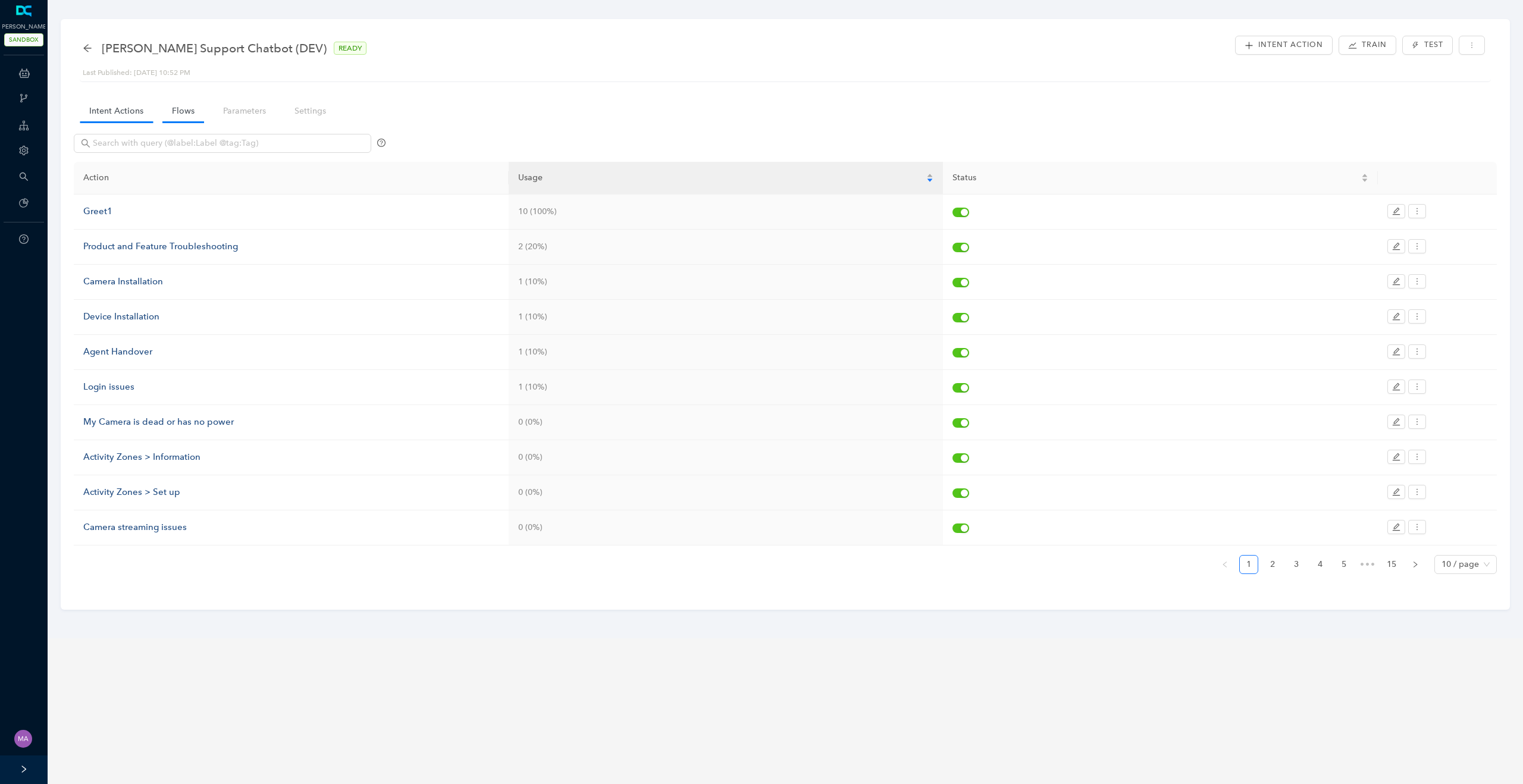
click at [178, 112] on link "Flows" at bounding box center [183, 111] width 42 height 22
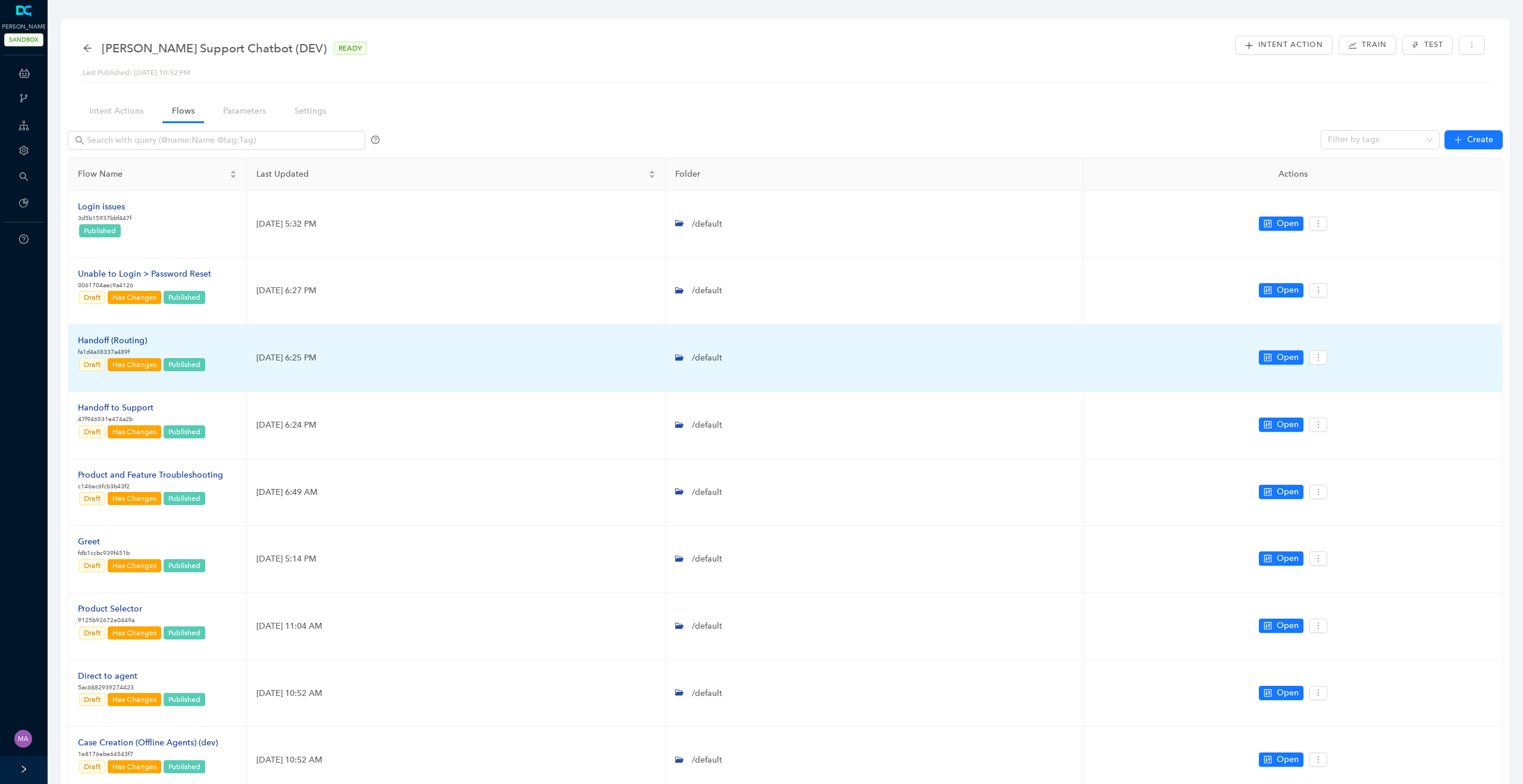
click at [126, 344] on div "Handoff (Routing)" at bounding box center [142, 340] width 129 height 13
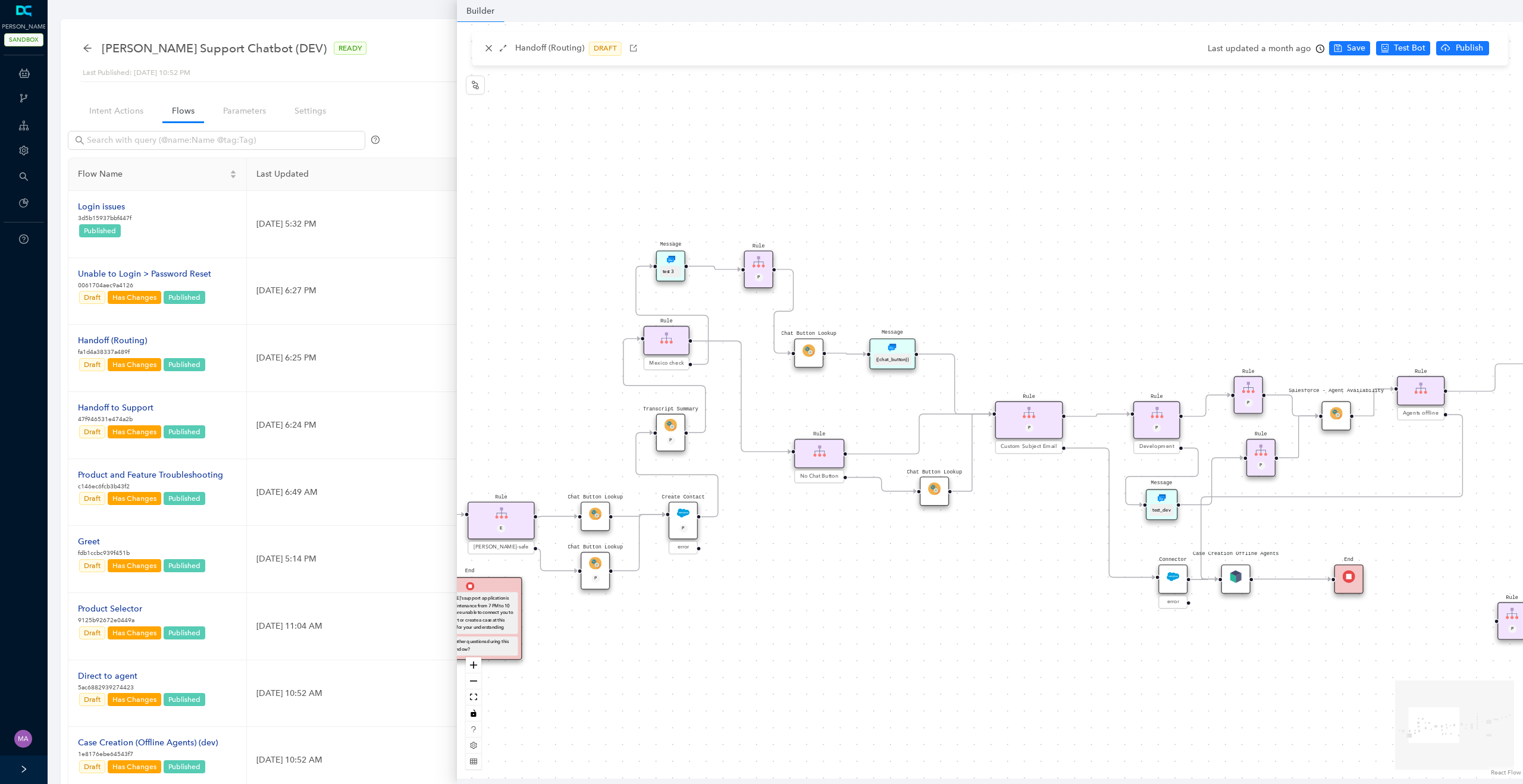
click at [669, 344] on img at bounding box center [666, 338] width 12 height 12
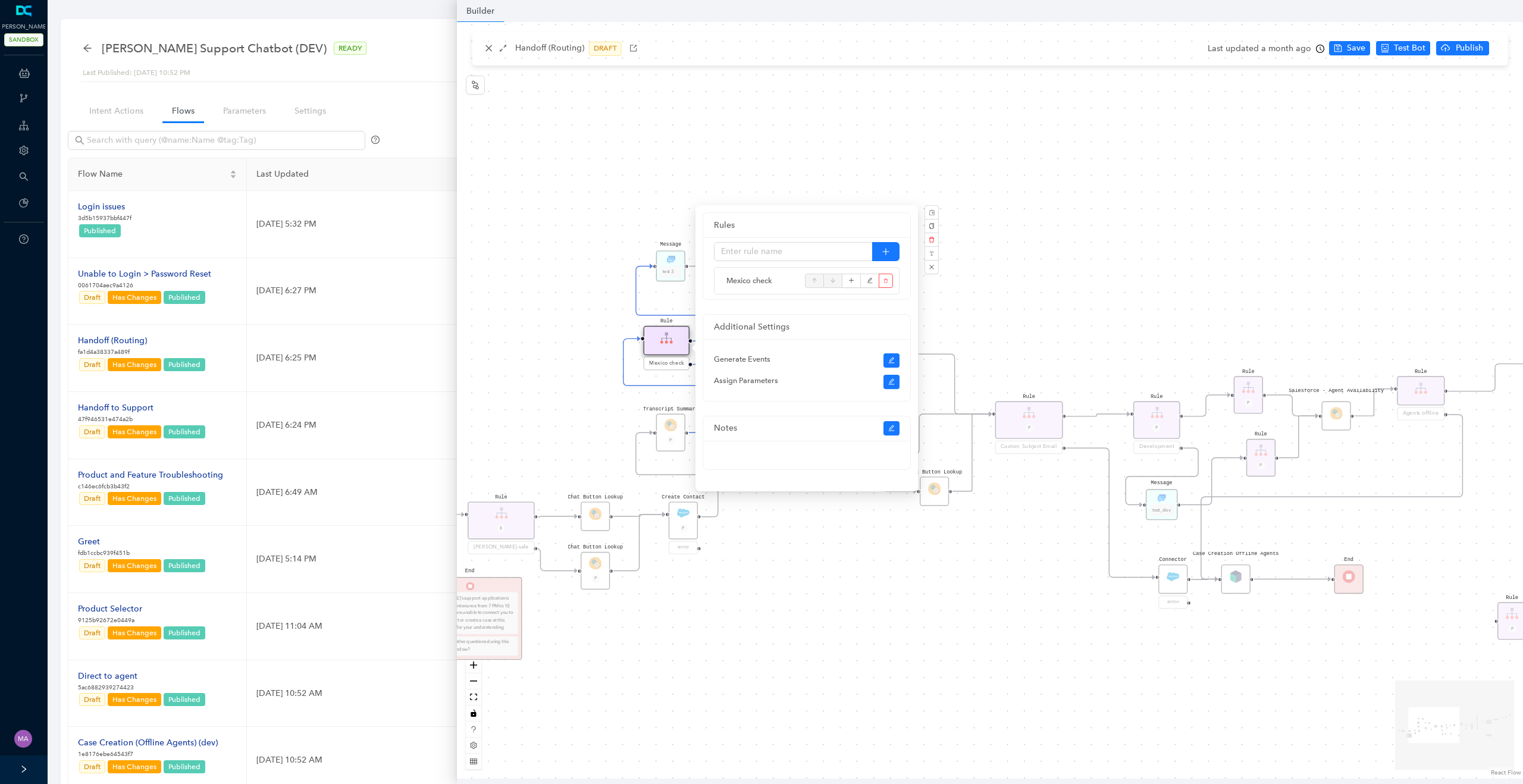
click at [562, 327] on div "Rule P Chat Button Lookup Rule Mexico check Rule P Live Chat - Subscriptions P …" at bounding box center [990, 400] width 1066 height 757
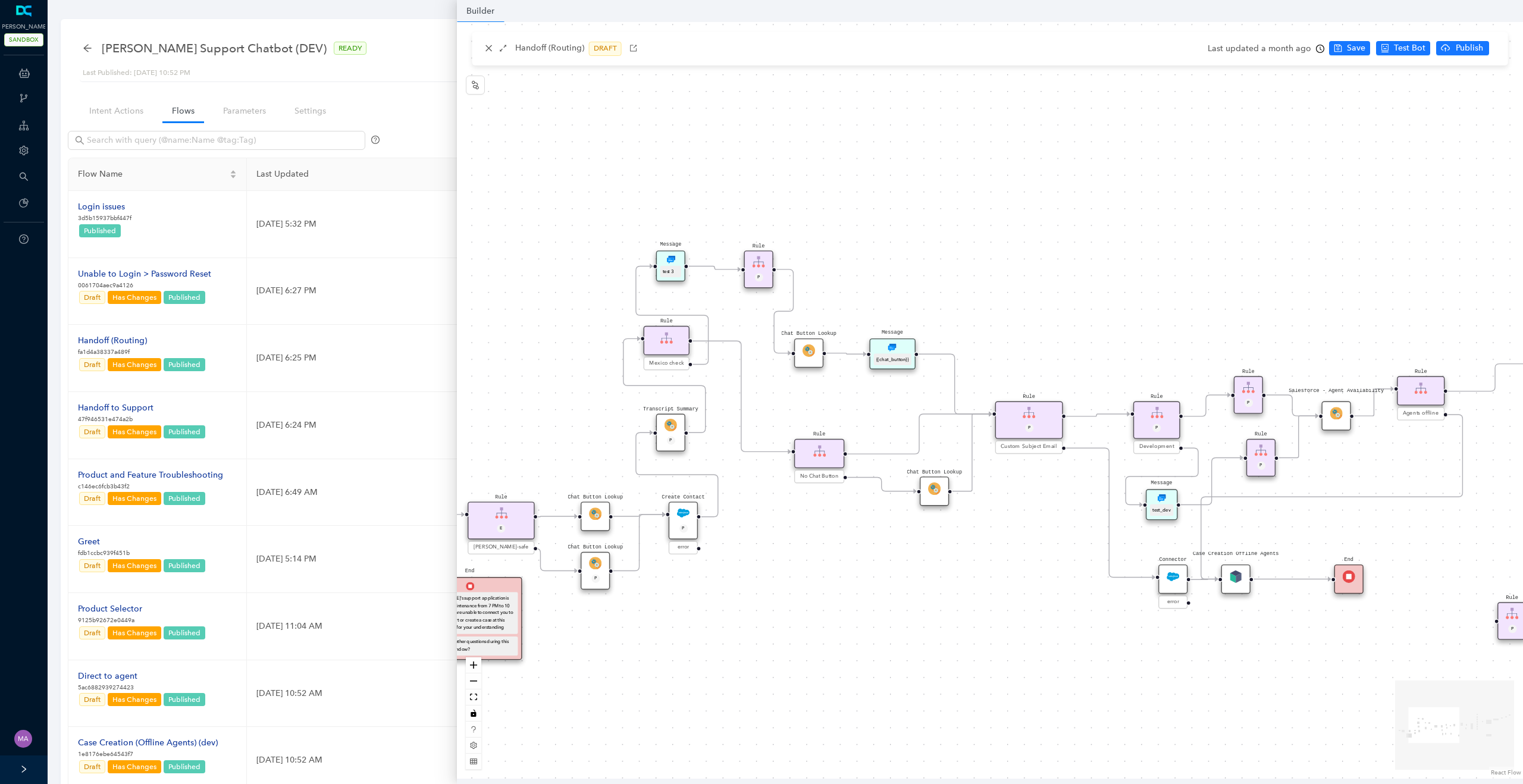
click at [664, 342] on img at bounding box center [666, 338] width 12 height 12
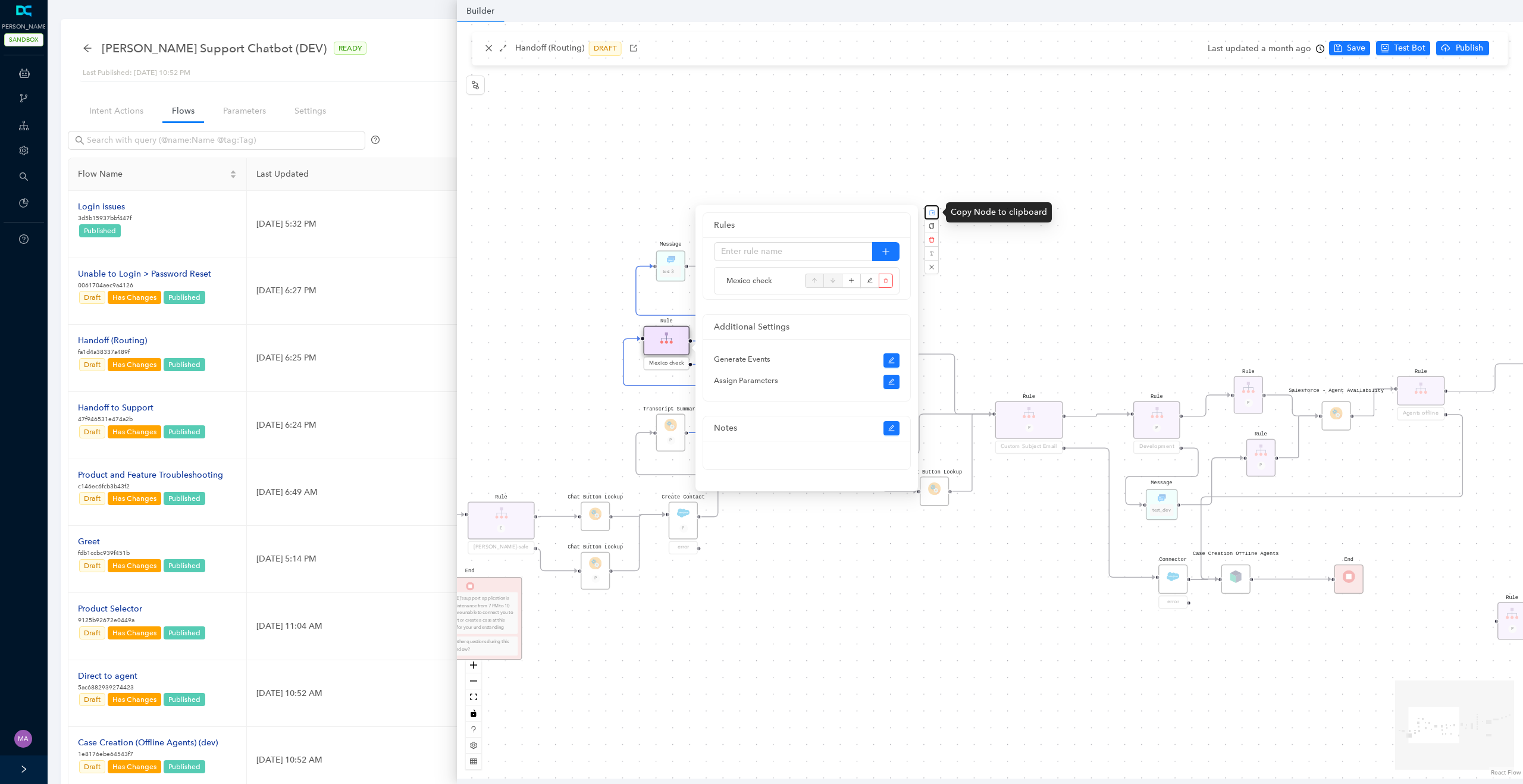
click at [934, 213] on rect "button" at bounding box center [932, 213] width 7 height 7
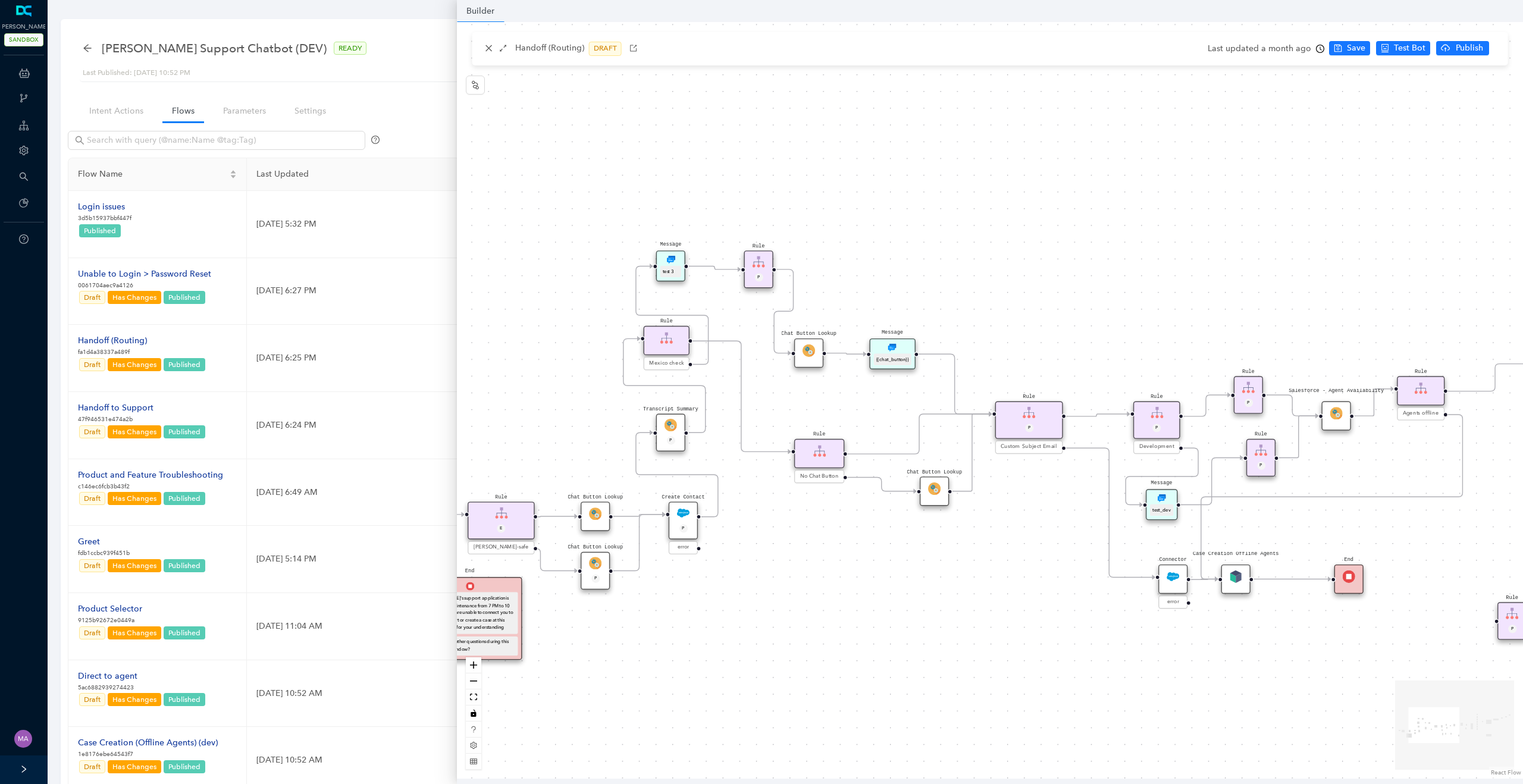
click at [675, 342] on div "Rule" at bounding box center [666, 340] width 46 height 29
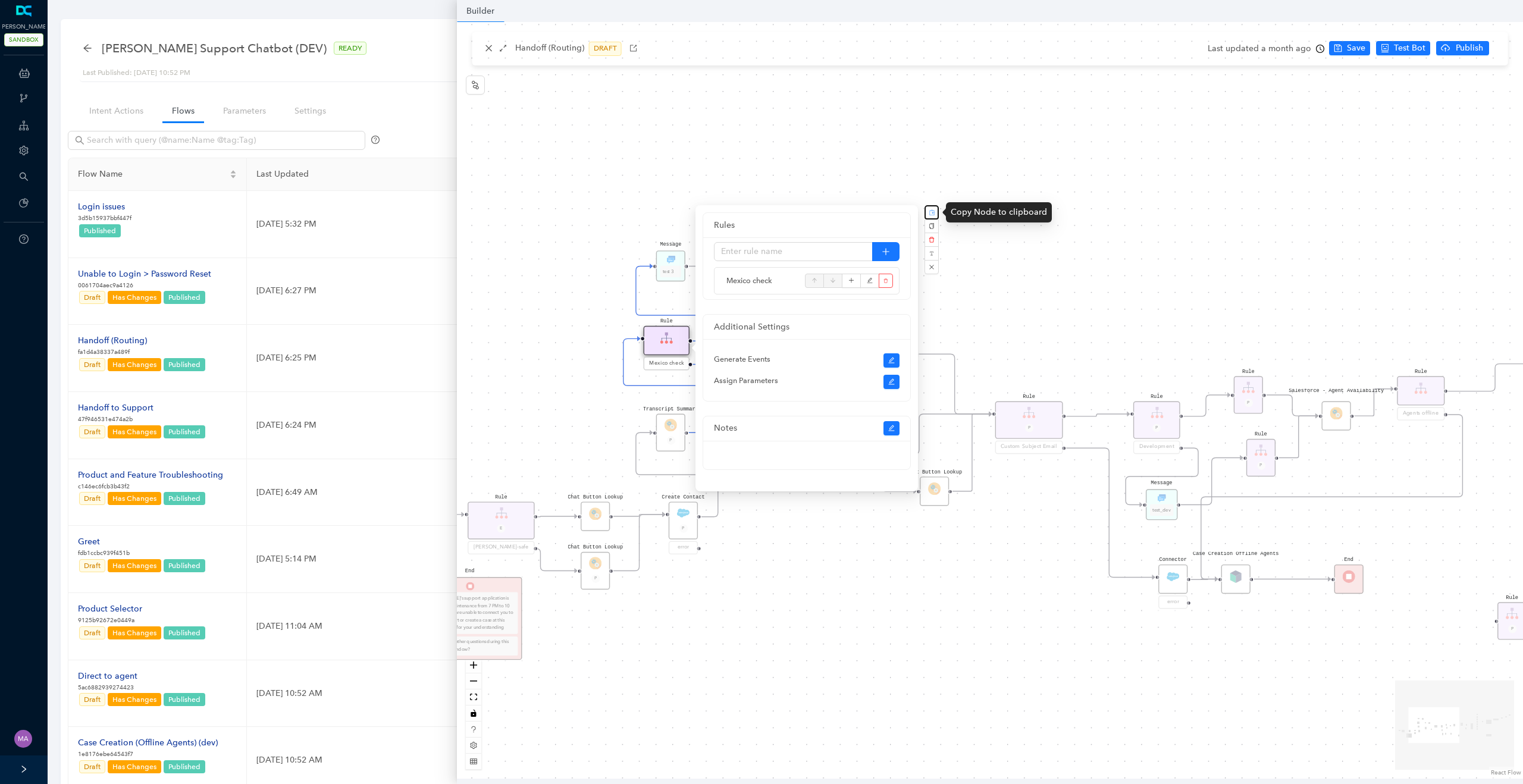
click at [931, 209] on rect "button" at bounding box center [932, 213] width 7 height 7
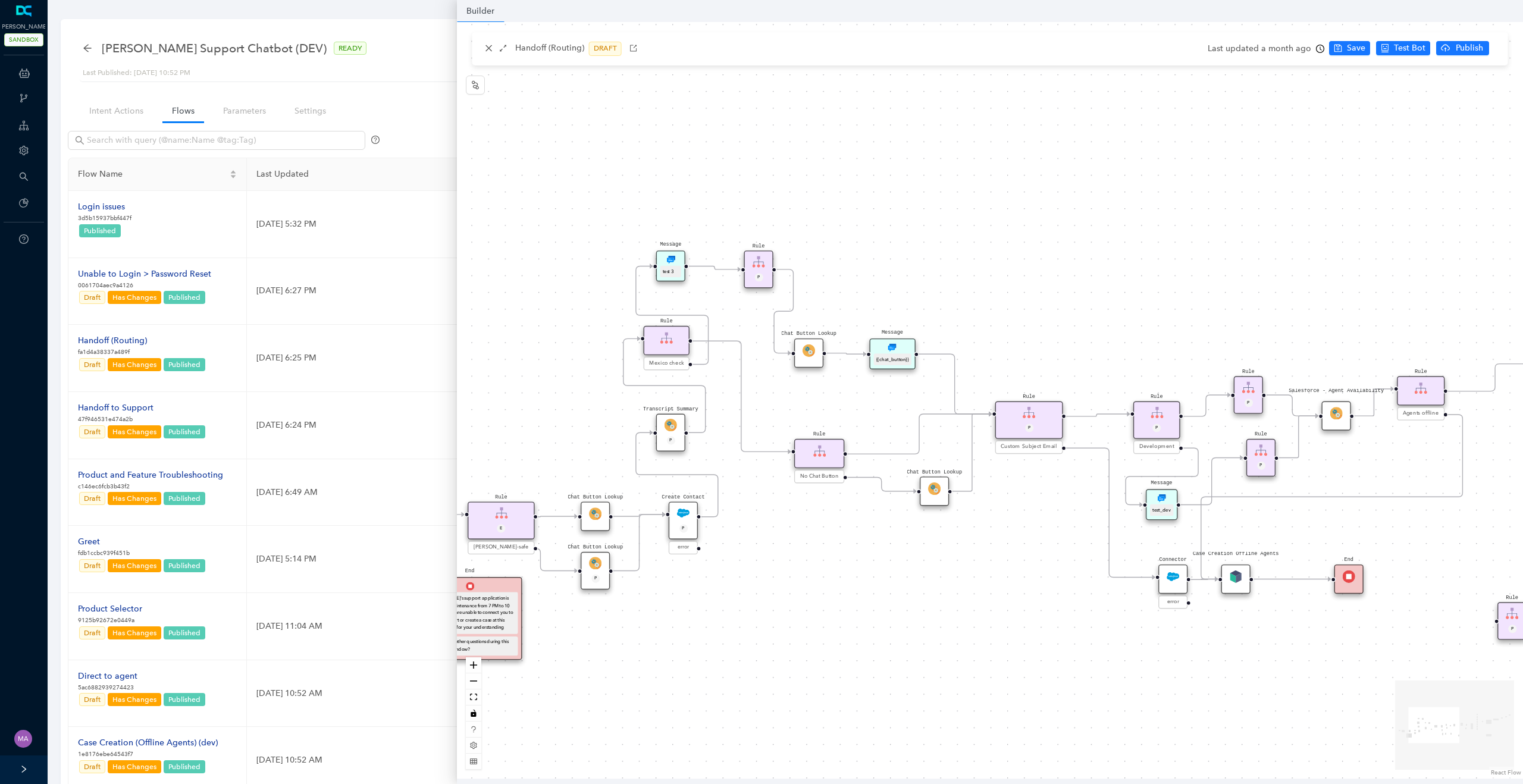
click at [668, 340] on img at bounding box center [666, 338] width 12 height 12
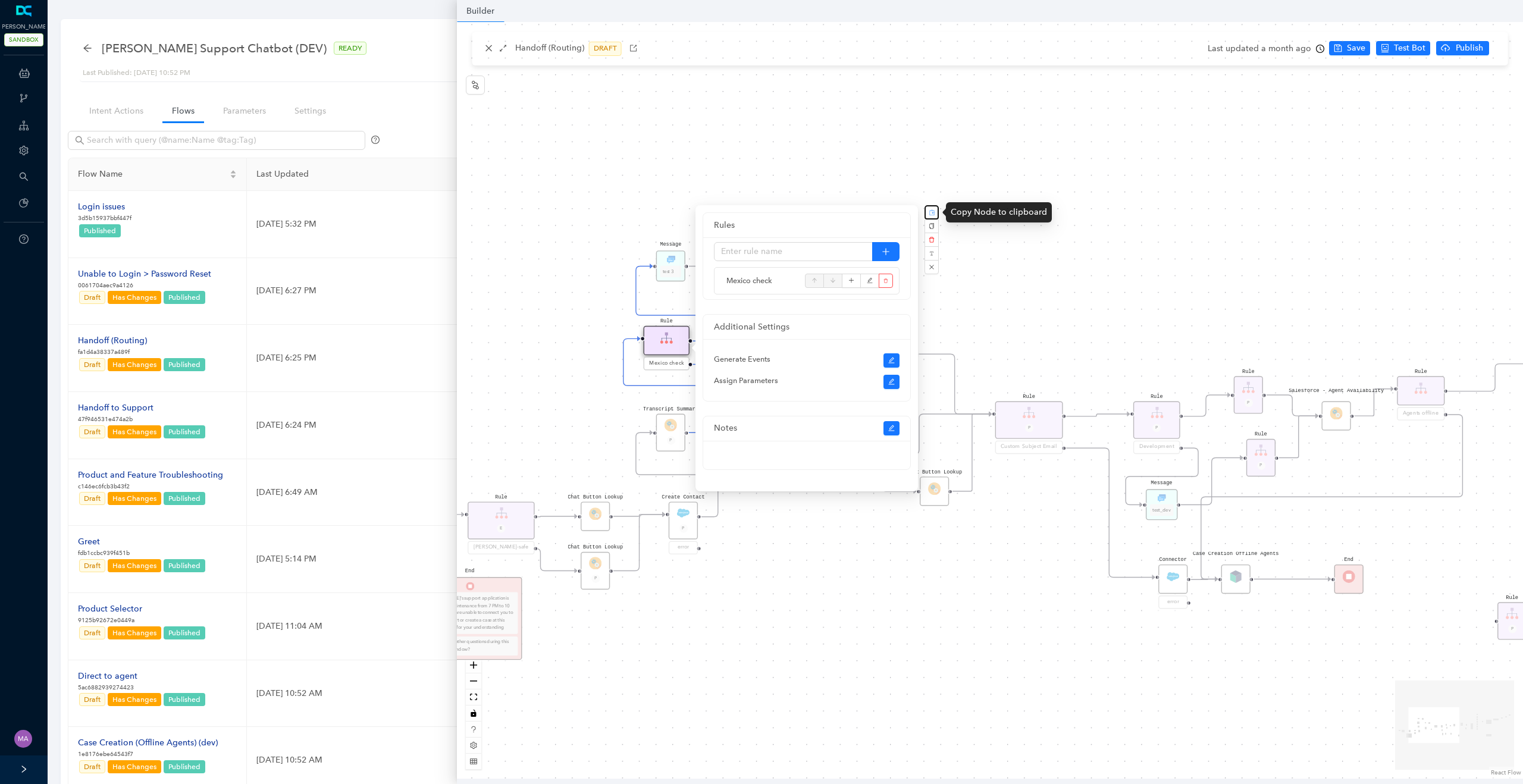
click at [934, 213] on rect "button" at bounding box center [932, 213] width 7 height 7
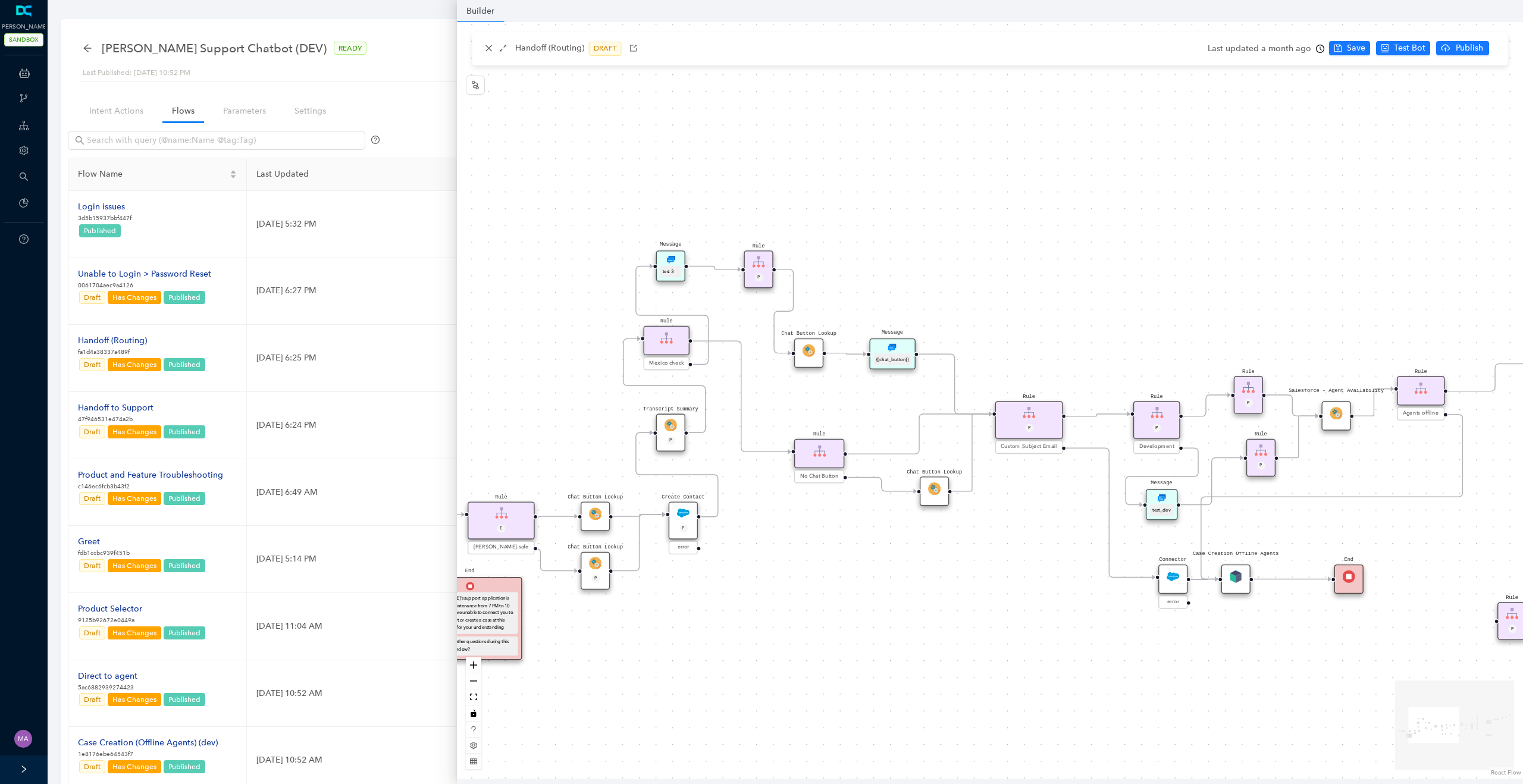
click at [667, 343] on img at bounding box center [666, 338] width 12 height 12
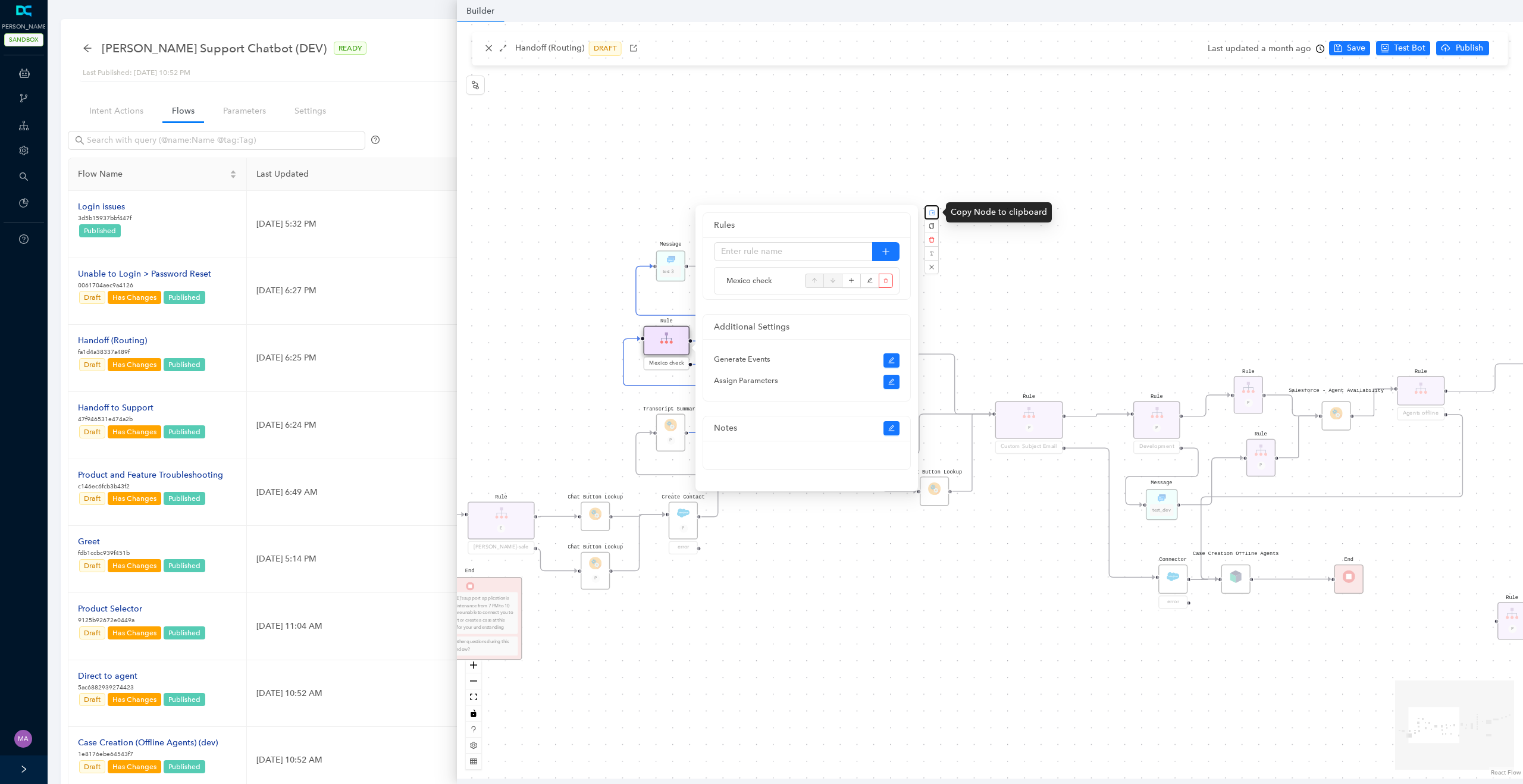
click at [932, 215] on rect "button" at bounding box center [932, 213] width 7 height 7
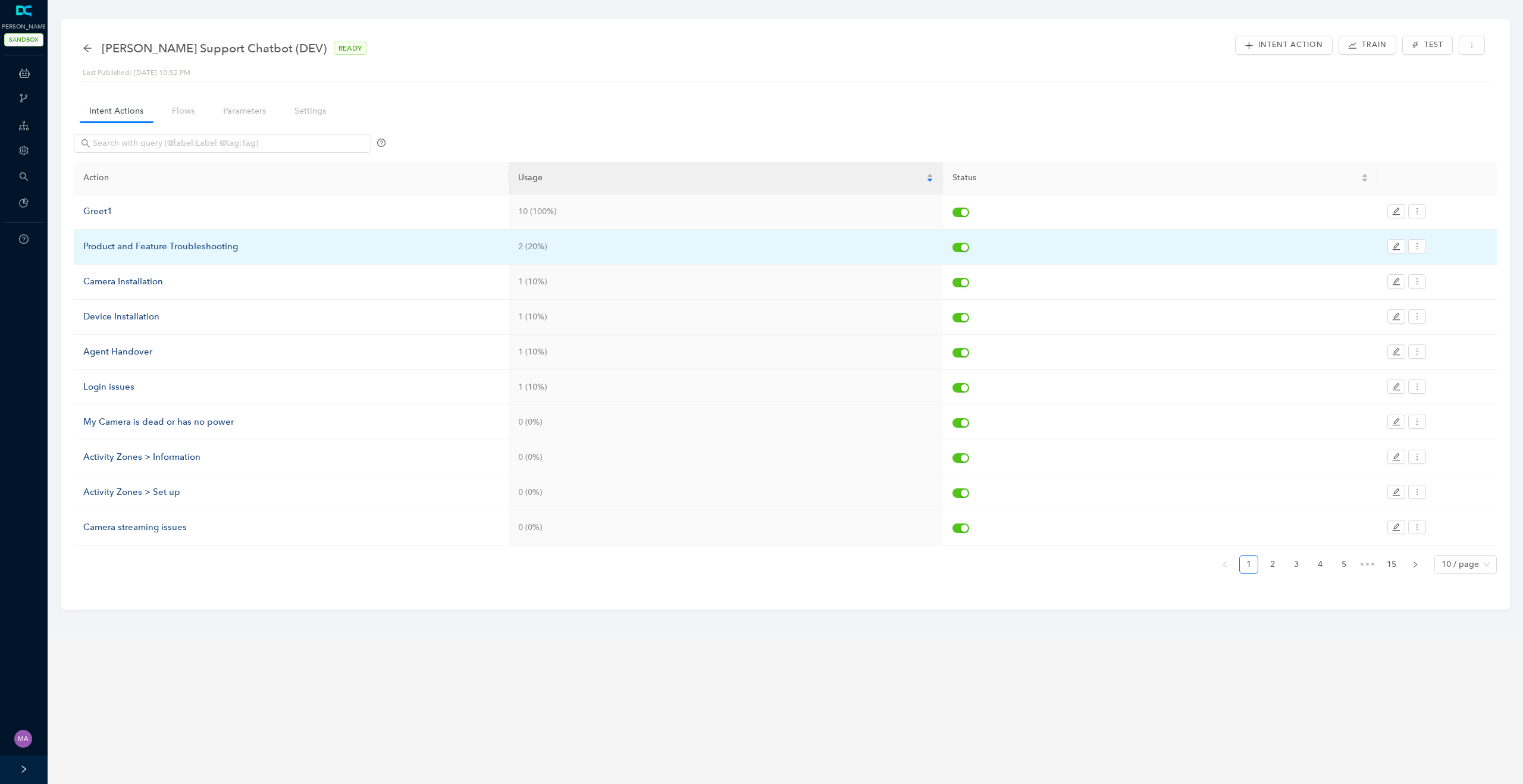
click at [160, 247] on div "Product and Feature Troubleshooting" at bounding box center [291, 247] width 416 height 14
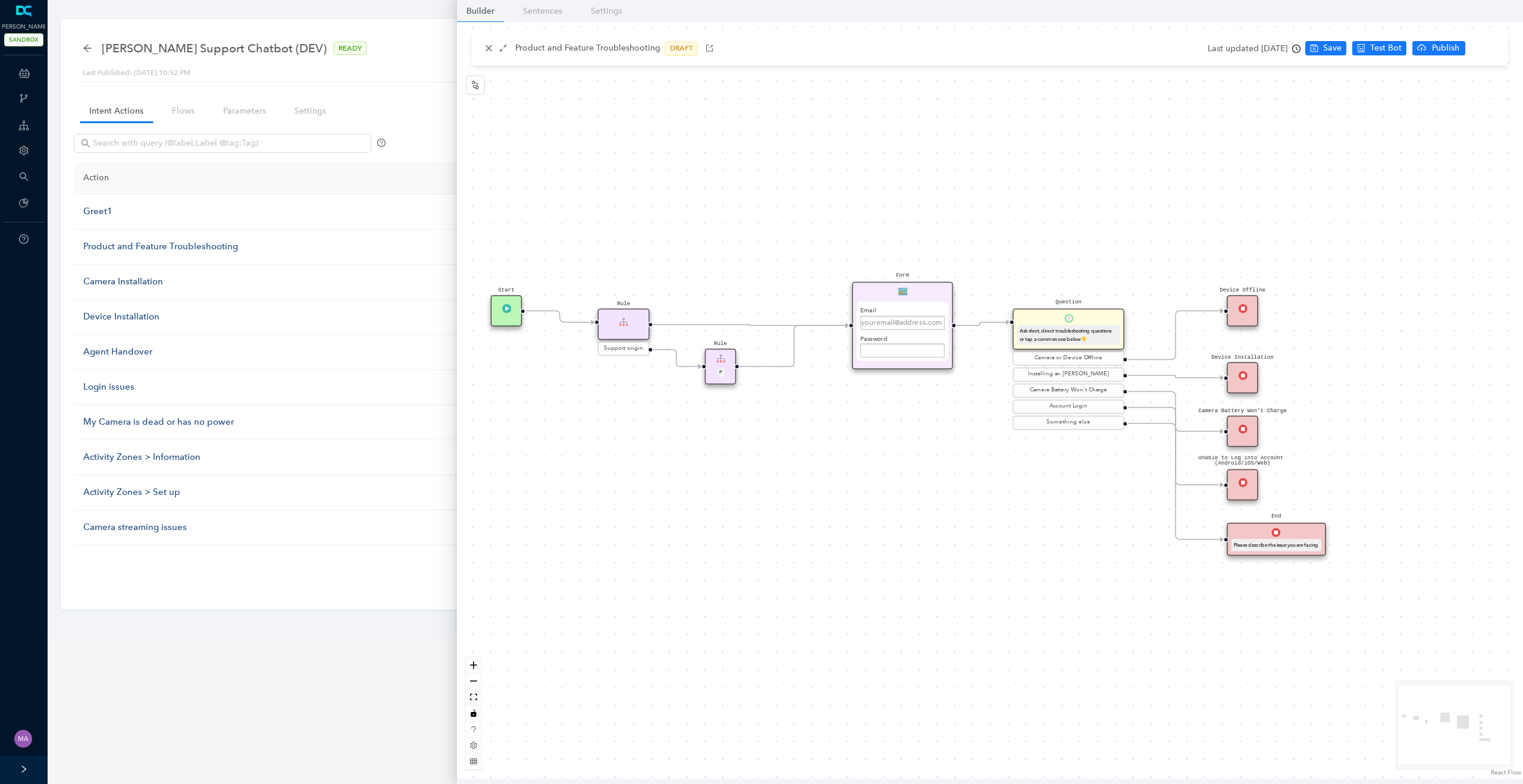
drag, startPoint x: 651, startPoint y: 150, endPoint x: 574, endPoint y: 168, distance: 79.1
click at [574, 168] on div "Start Rule Support origin Rule P Question Ask short, direct troubleshooting que…" at bounding box center [990, 400] width 1066 height 757
click at [474, 114] on button "button" at bounding box center [475, 108] width 19 height 19
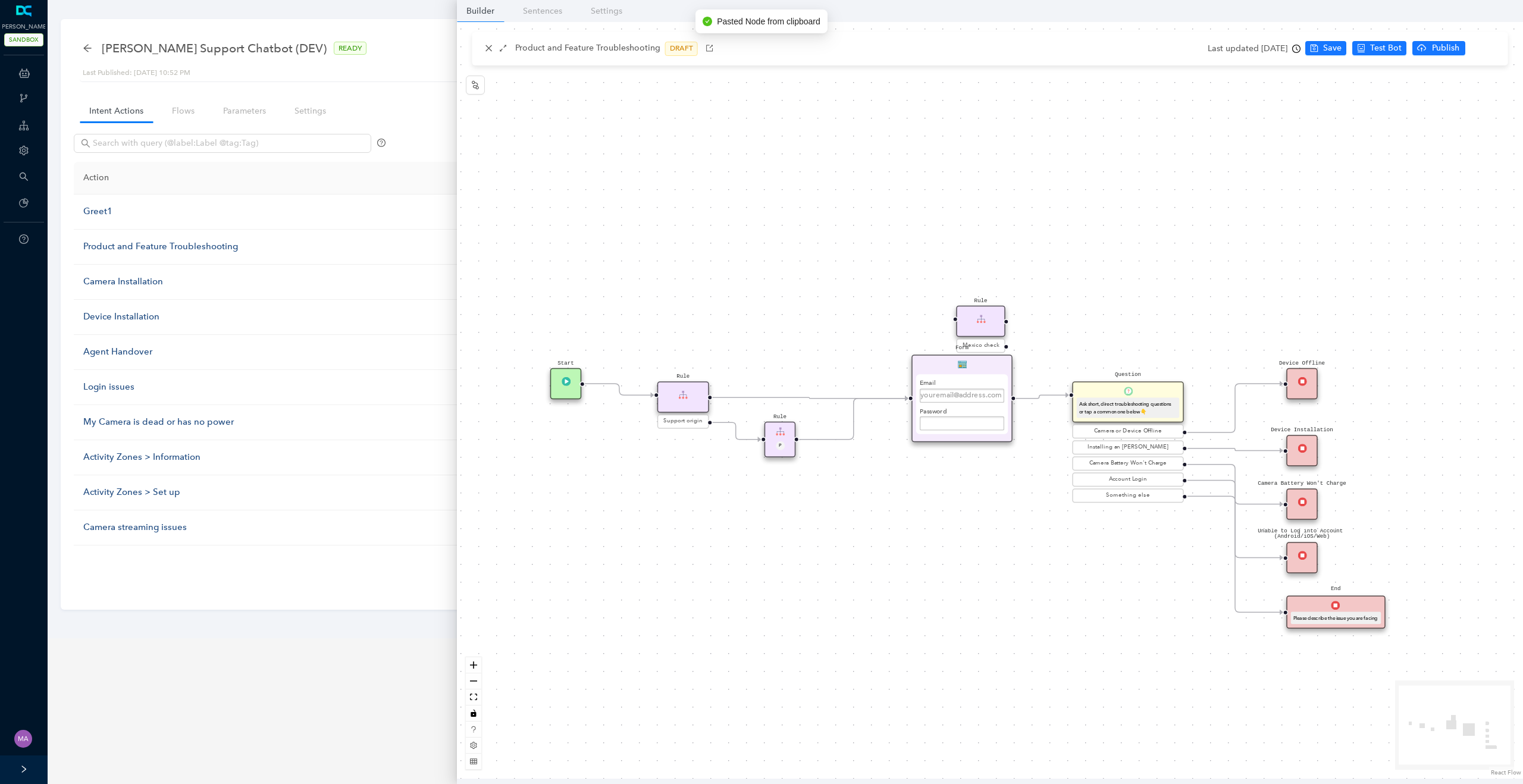
drag, startPoint x: 915, startPoint y: 275, endPoint x: 905, endPoint y: 205, distance: 70.7
click at [905, 205] on div "Rule Mexico check Start Rule Support origin Rule P Question Ask short, direct t…" at bounding box center [990, 400] width 1066 height 757
drag, startPoint x: 973, startPoint y: 315, endPoint x: 858, endPoint y: 332, distance: 116.2
click at [858, 332] on div "Rule" at bounding box center [870, 343] width 50 height 31
drag, startPoint x: 893, startPoint y: 398, endPoint x: 844, endPoint y: 350, distance: 68.6
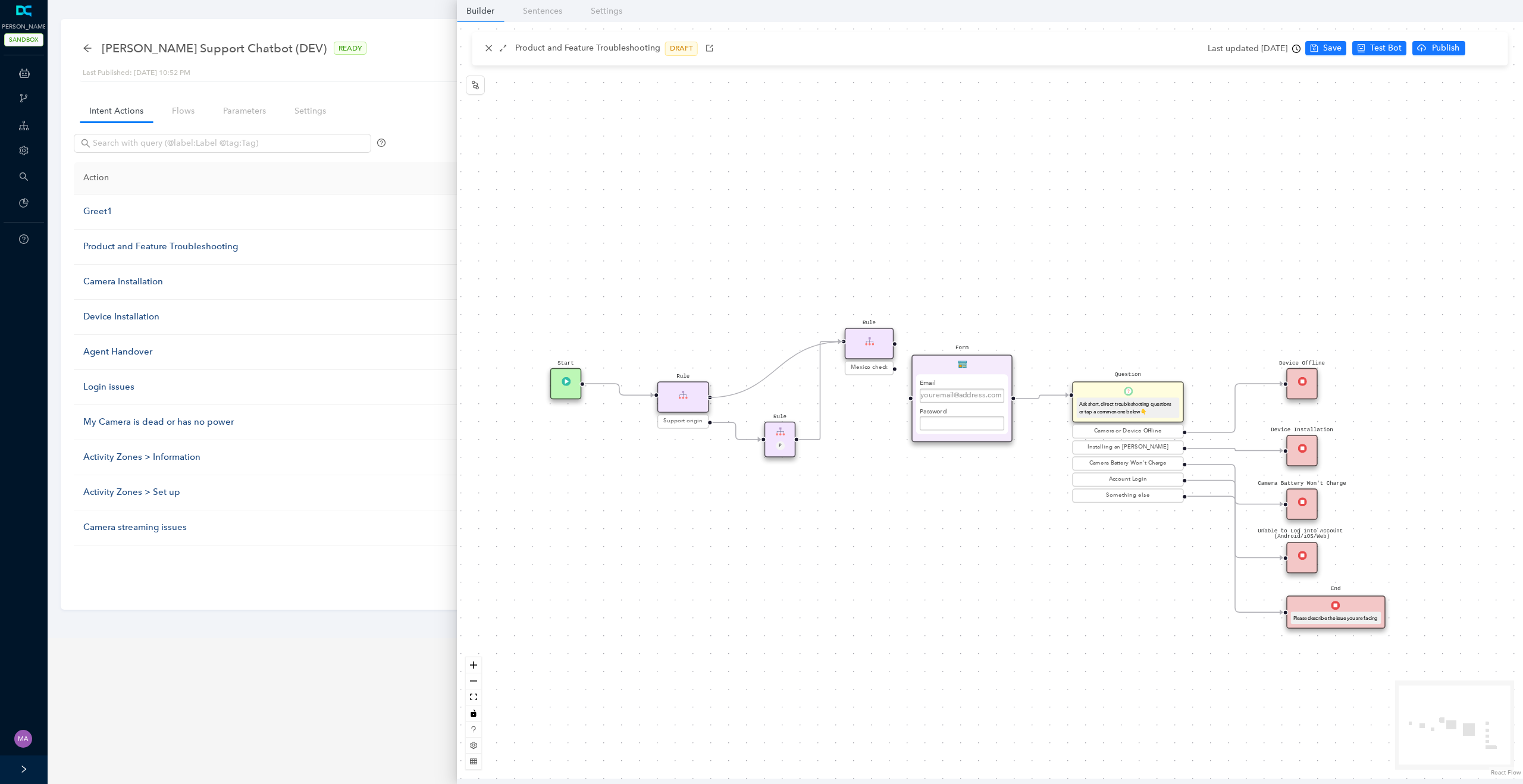
drag, startPoint x: 902, startPoint y: 399, endPoint x: 845, endPoint y: 352, distance: 73.9
drag, startPoint x: 864, startPoint y: 344, endPoint x: 865, endPoint y: 400, distance: 56.0
click at [865, 400] on div "Rule" at bounding box center [870, 397] width 50 height 31
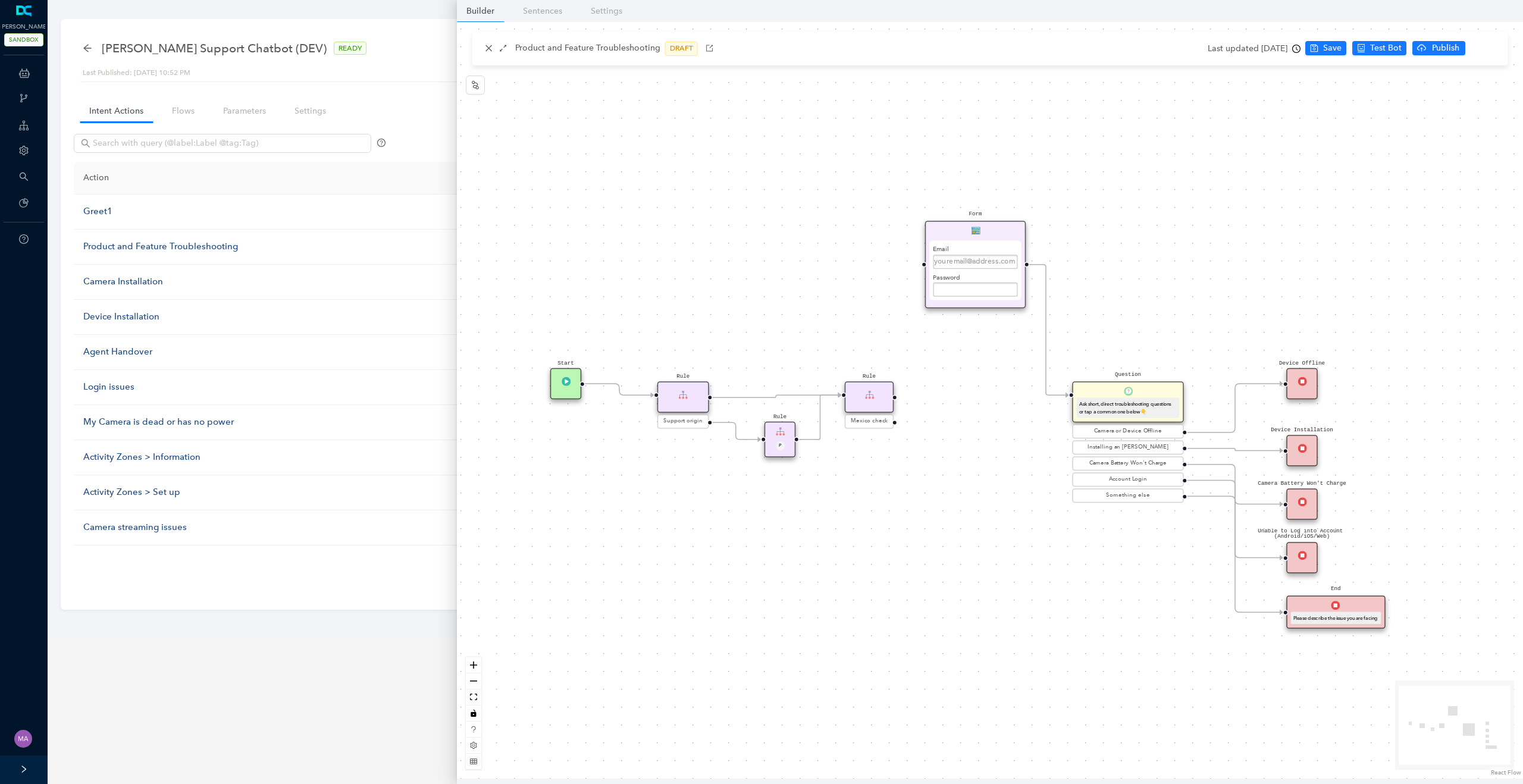
drag, startPoint x: 951, startPoint y: 367, endPoint x: 966, endPoint y: 238, distance: 129.9
click at [966, 238] on div "Form Email Password Submit" at bounding box center [976, 264] width 101 height 87
drag, startPoint x: 895, startPoint y: 396, endPoint x: 925, endPoint y: 275, distance: 124.7
click at [1006, 226] on div "Form Email Password Submit" at bounding box center [976, 264] width 101 height 87
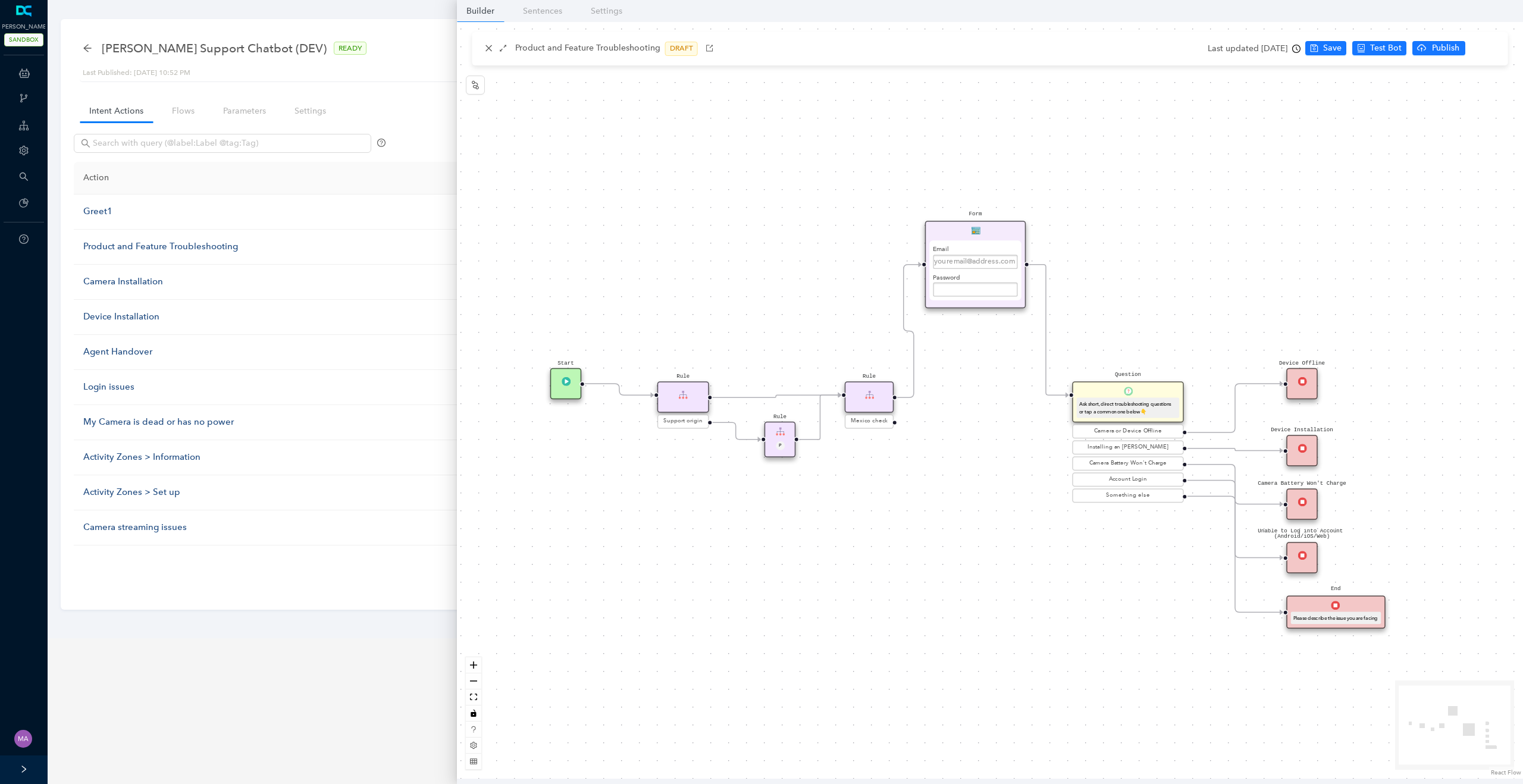
click at [1005, 229] on div "Form Email Password Submit" at bounding box center [976, 264] width 101 height 87
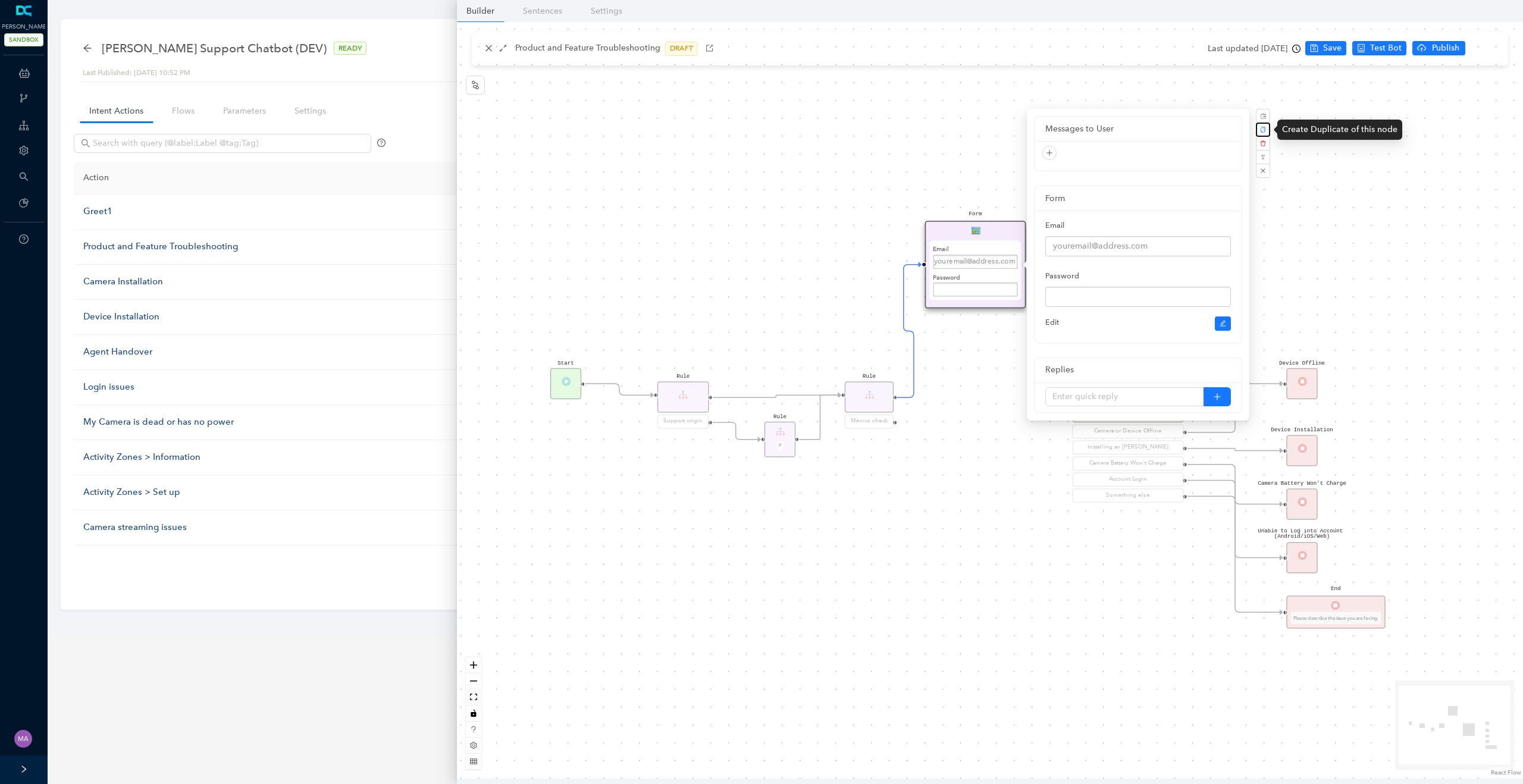
click at [1262, 131] on icon "copy" at bounding box center [1263, 129] width 5 height 6
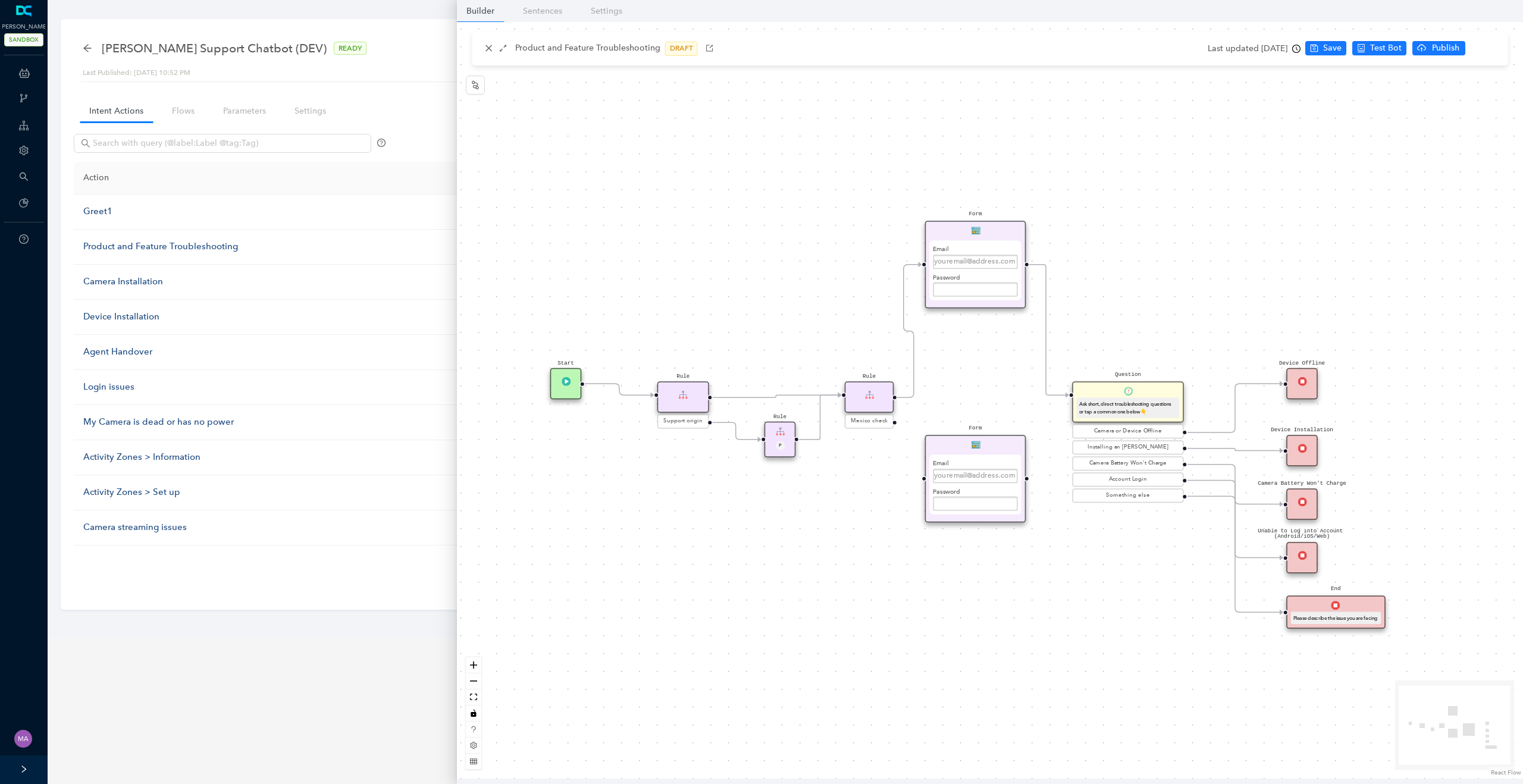
drag, startPoint x: 1041, startPoint y: 279, endPoint x: 1000, endPoint y: 451, distance: 176.8
click at [1000, 451] on div "Form Email Password Submit" at bounding box center [976, 478] width 101 height 87
drag, startPoint x: 893, startPoint y: 421, endPoint x: 921, endPoint y: 472, distance: 58.2
click at [921, 472] on div "Form Email Password Submit Rule Mexico check Start Rule Support origin Rule P Q…" at bounding box center [990, 400] width 1066 height 757
drag, startPoint x: 1021, startPoint y: 479, endPoint x: 1067, endPoint y: 408, distance: 84.6
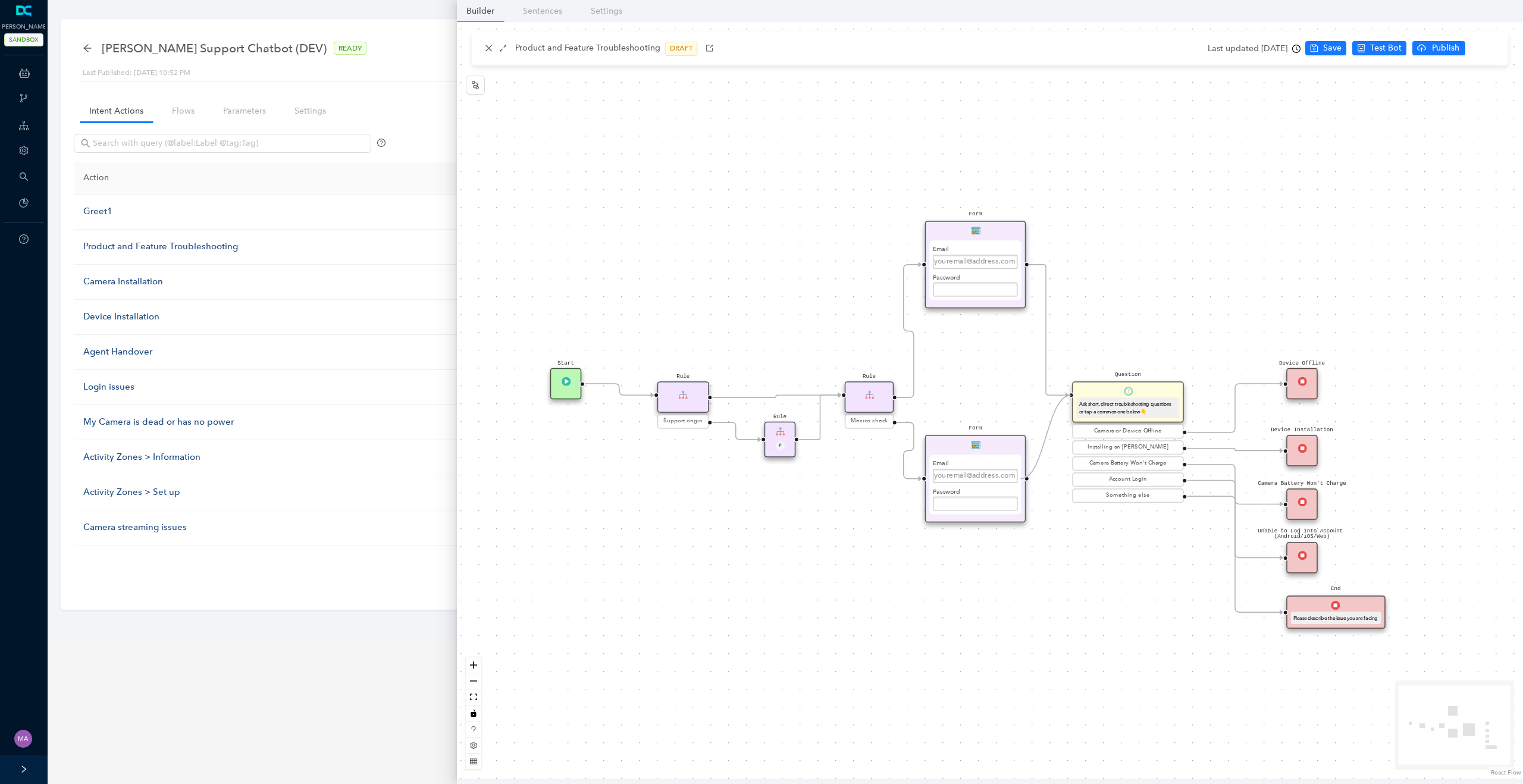
click at [1067, 408] on div "Form Email Password Submit Rule Mexico check Start Rule Support origin Rule P Q…" at bounding box center [990, 400] width 1066 height 757
click at [992, 447] on div "Form Email Password Submit" at bounding box center [976, 478] width 101 height 87
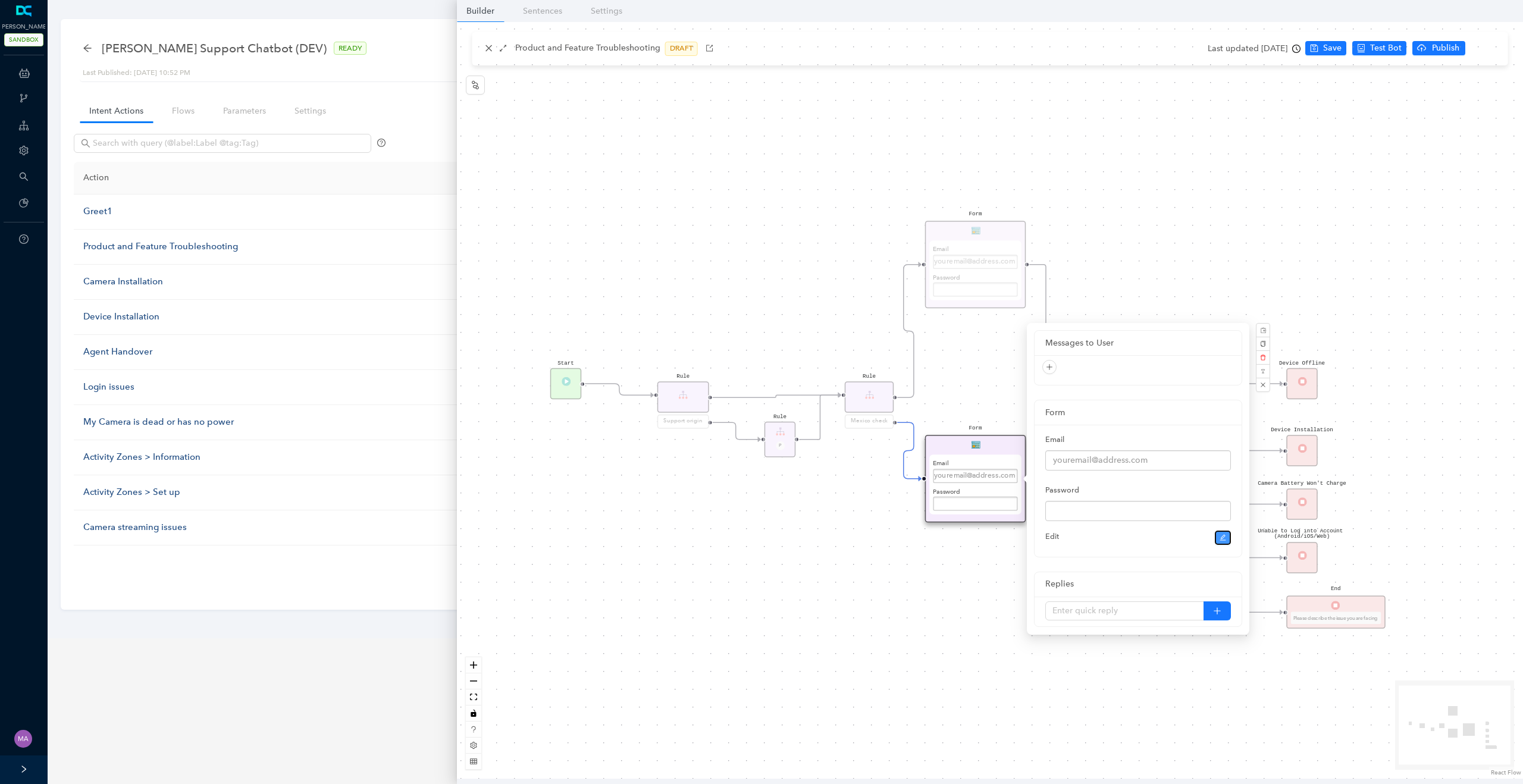
click at [1222, 532] on button "button" at bounding box center [1223, 537] width 17 height 14
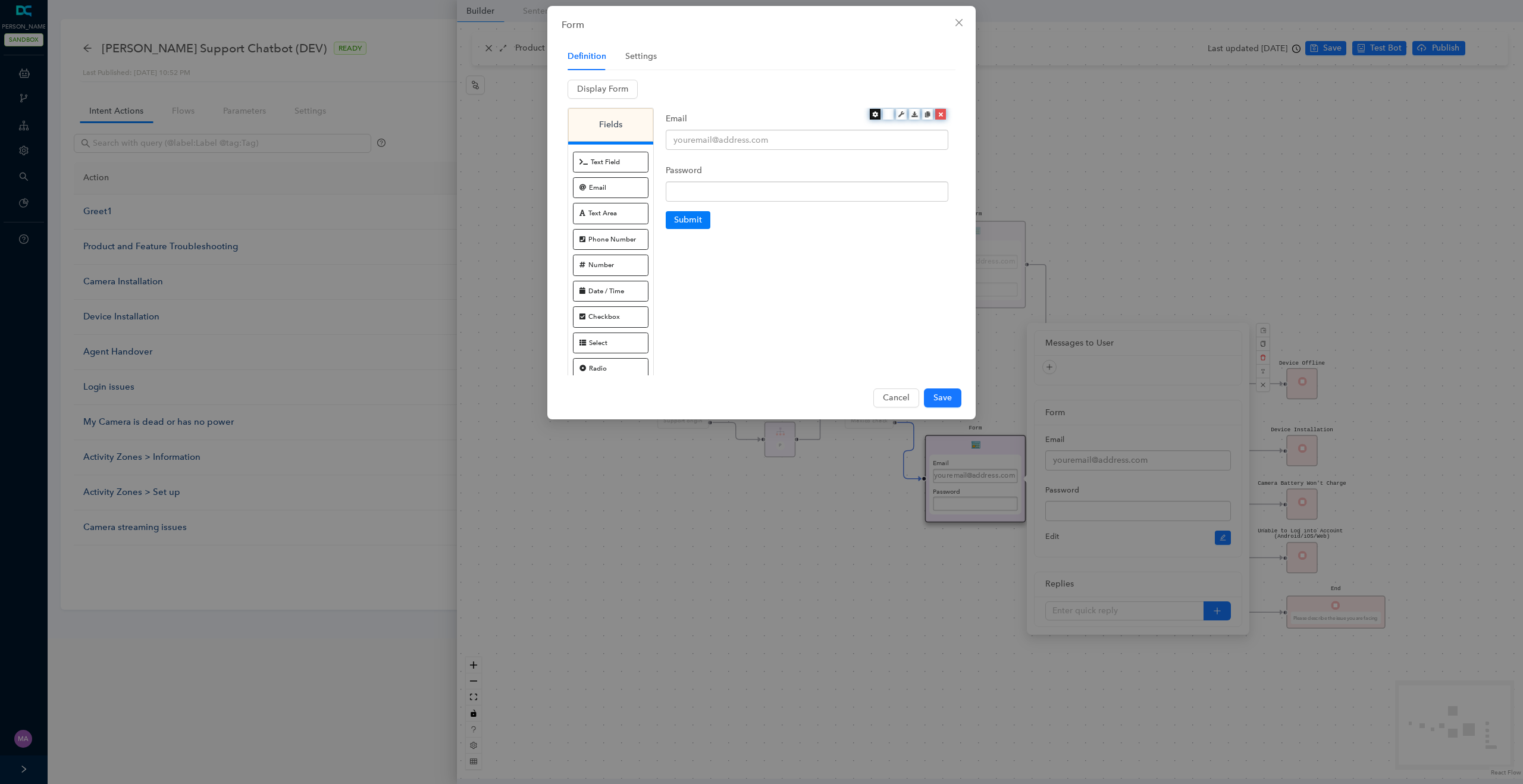
click at [874, 117] on icon at bounding box center [874, 113] width 6 height 6
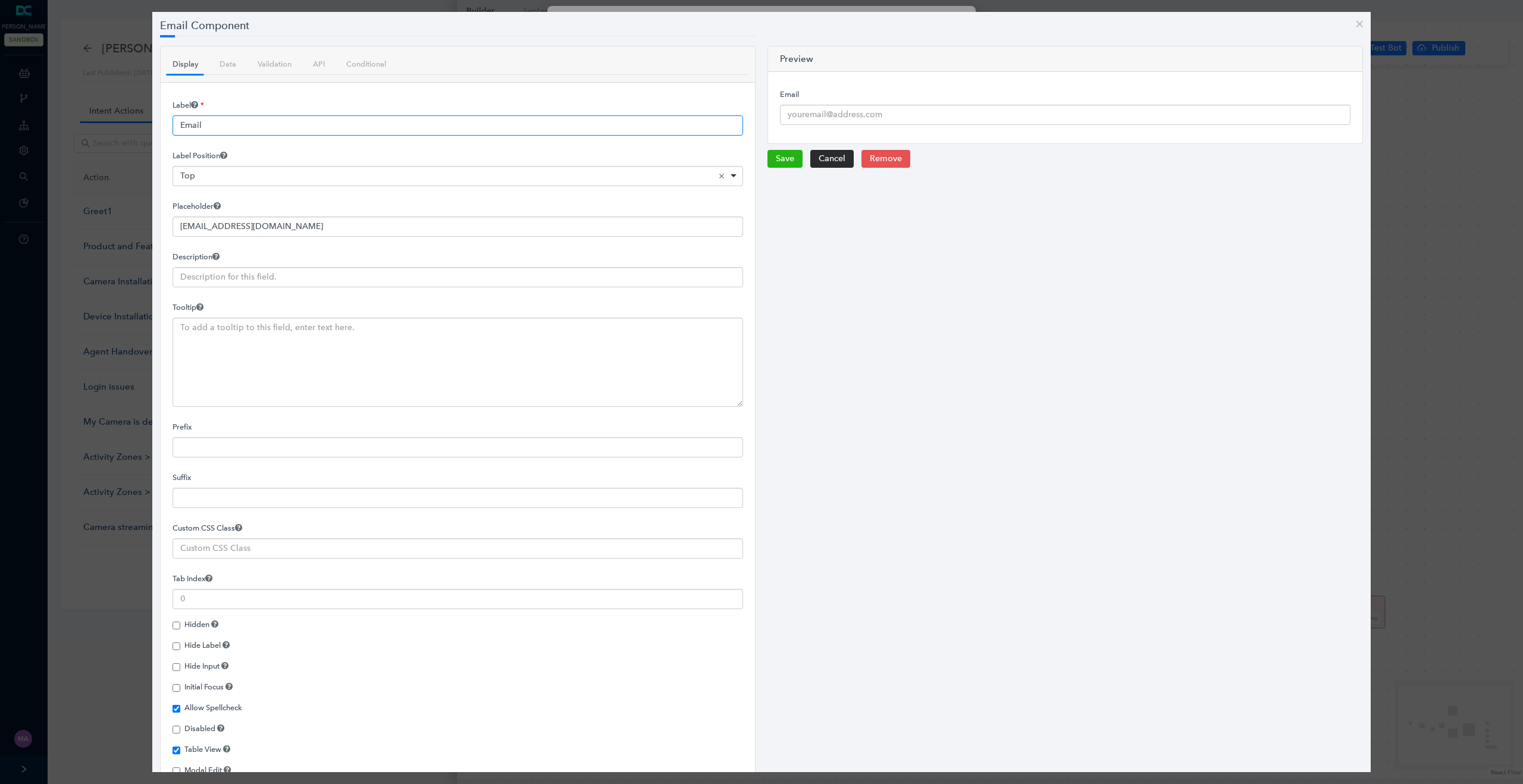
click at [231, 125] on input "Email" at bounding box center [457, 125] width 570 height 20
click at [315, 67] on link "API" at bounding box center [318, 64] width 23 height 21
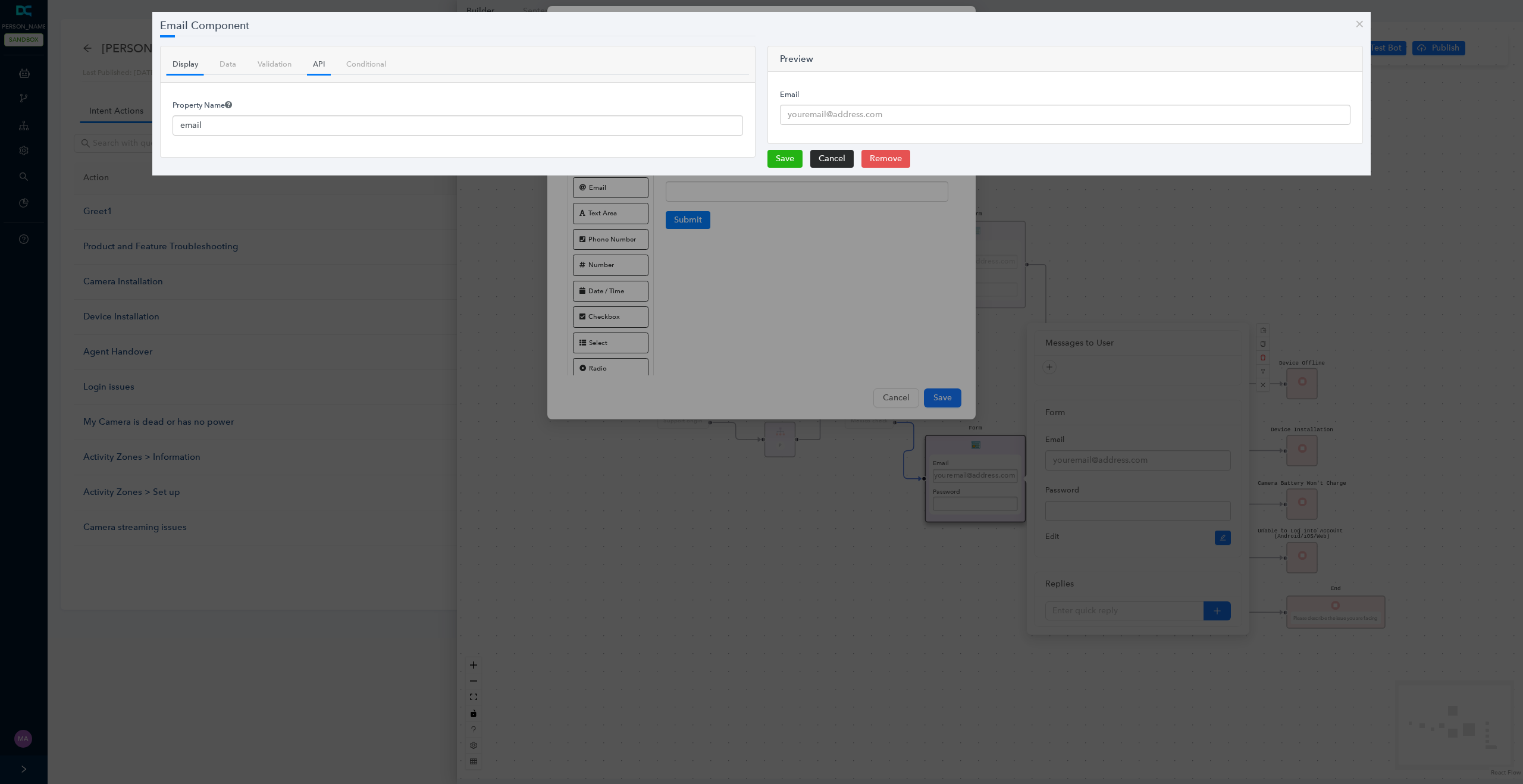
click at [183, 65] on link "Display" at bounding box center [185, 64] width 37 height 21
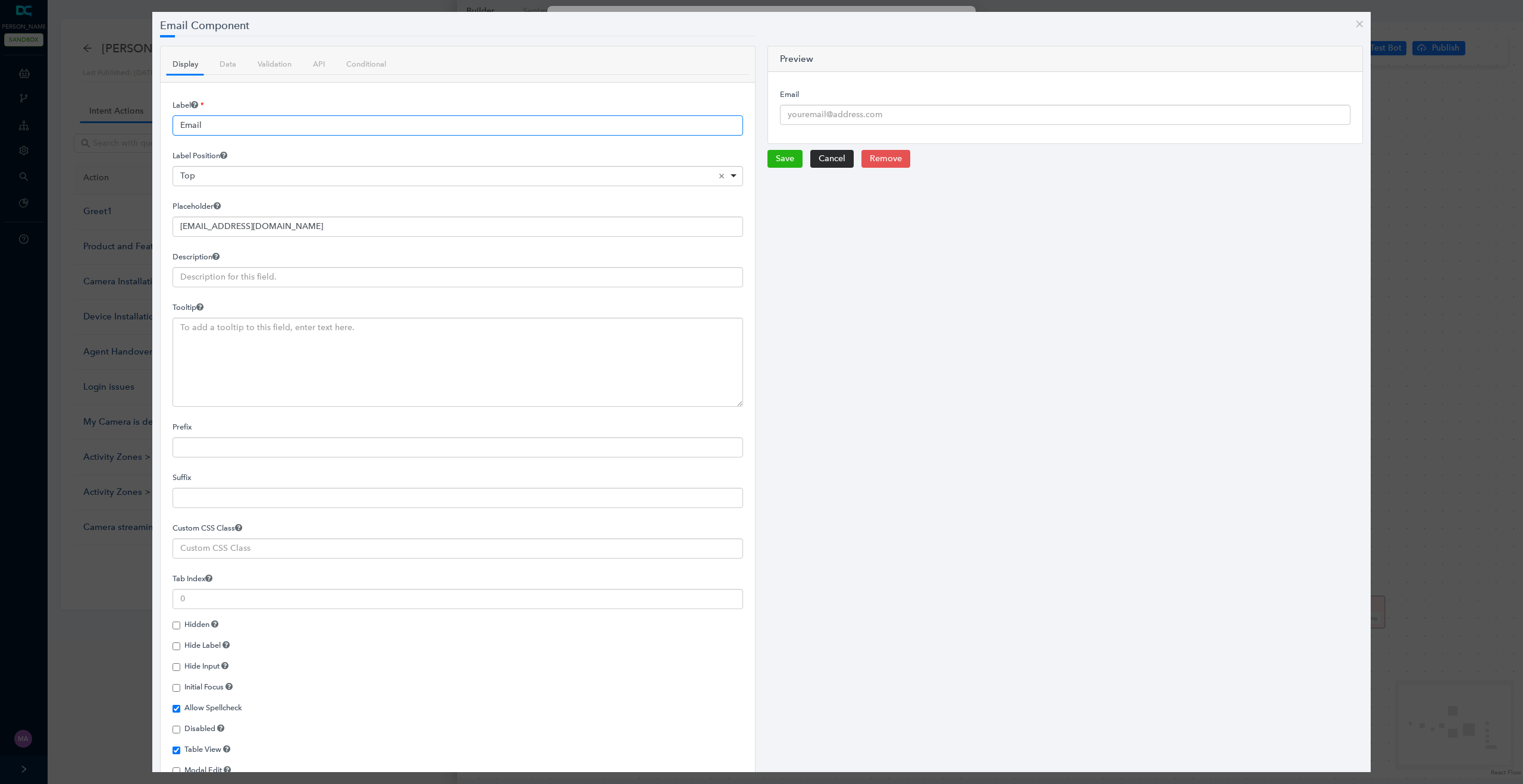
click at [208, 124] on input "Email" at bounding box center [457, 125] width 570 height 20
paste input "Correo electrónico"
type input "Correo electrónico"
click at [786, 163] on button "Save" at bounding box center [785, 158] width 35 height 18
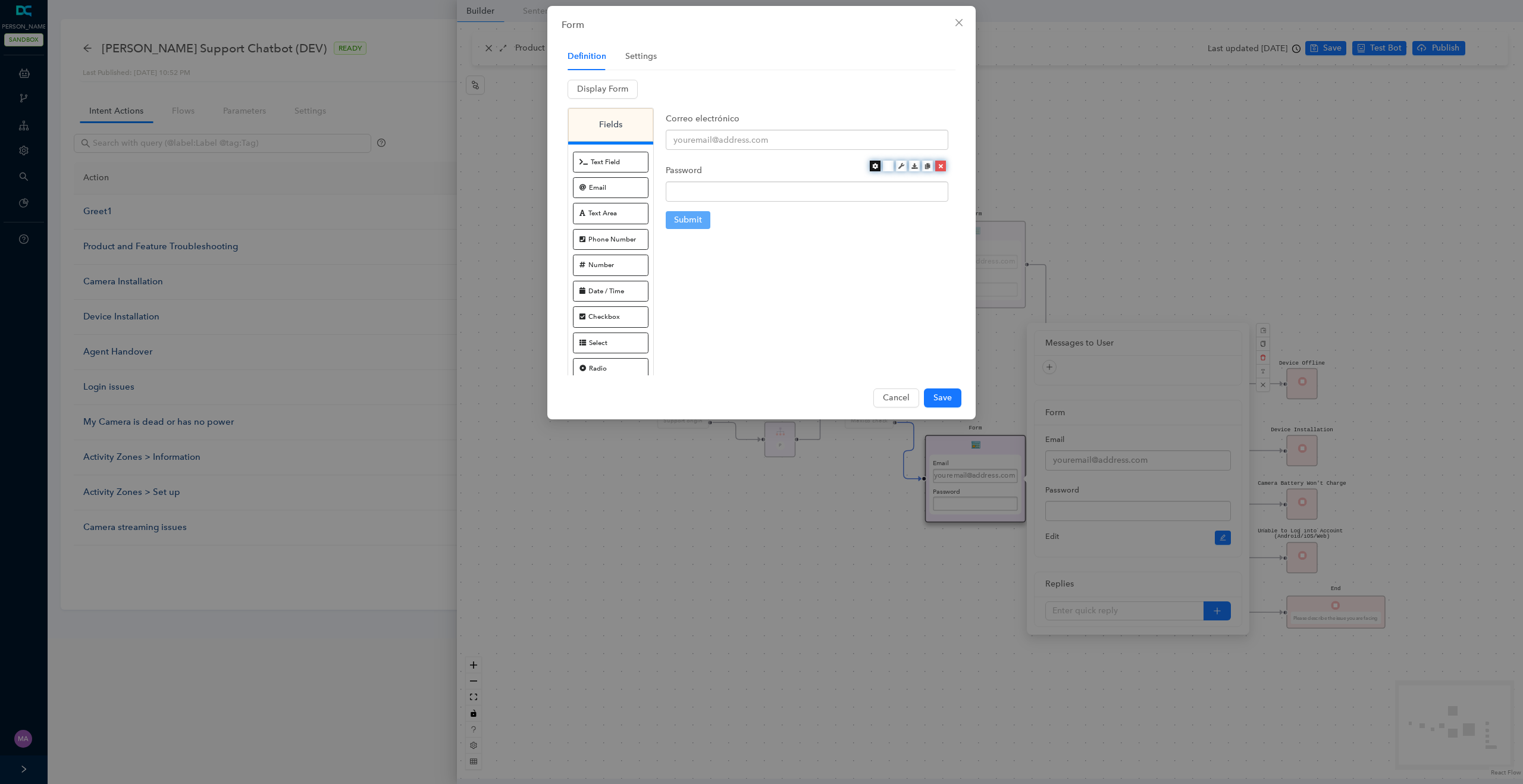
click at [874, 166] on icon at bounding box center [874, 166] width 6 height 6
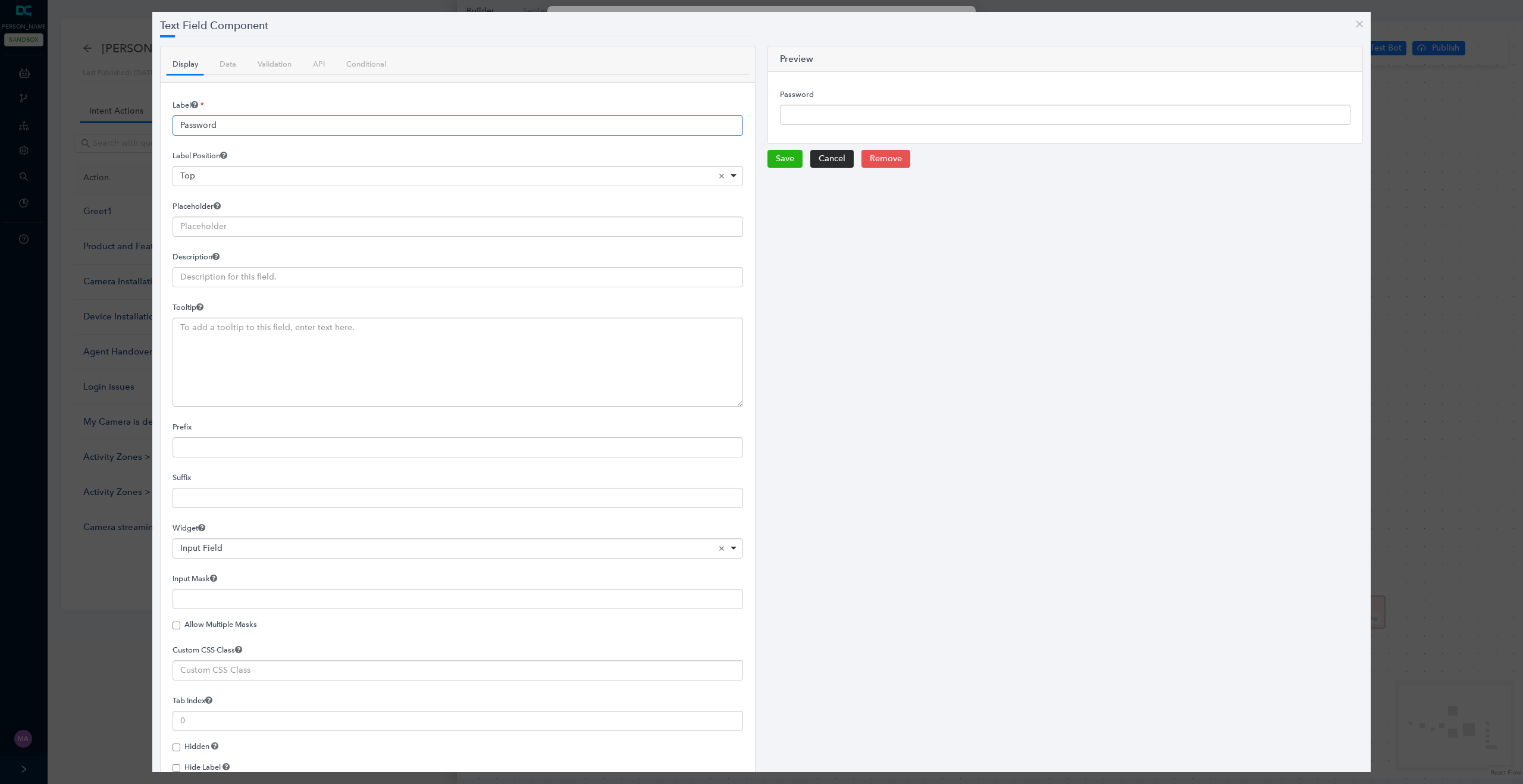
click at [296, 125] on input "Password" at bounding box center [457, 125] width 570 height 20
paste input "Contraseña"
type input "Contraseña"
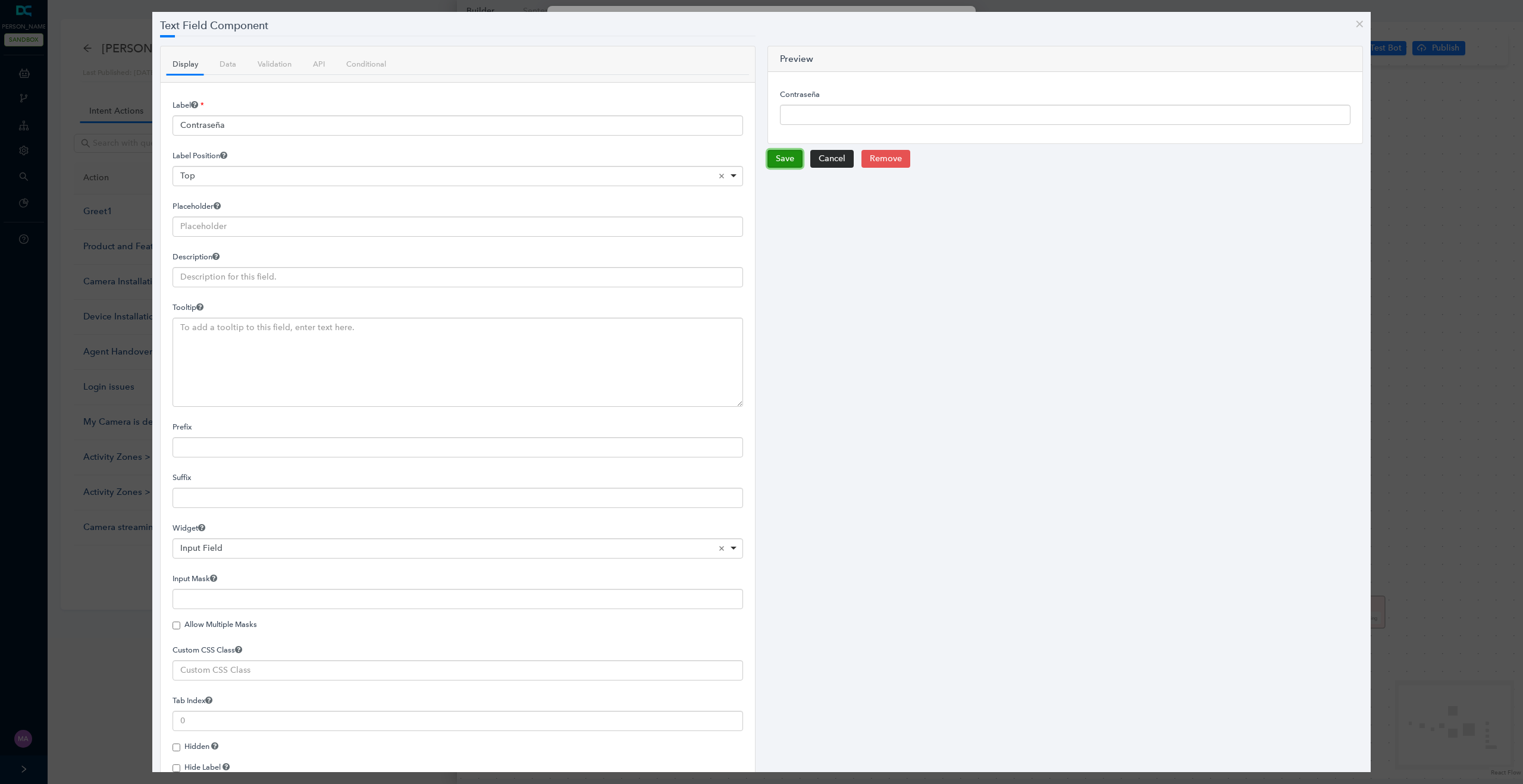
click at [788, 158] on button "Save" at bounding box center [785, 158] width 35 height 18
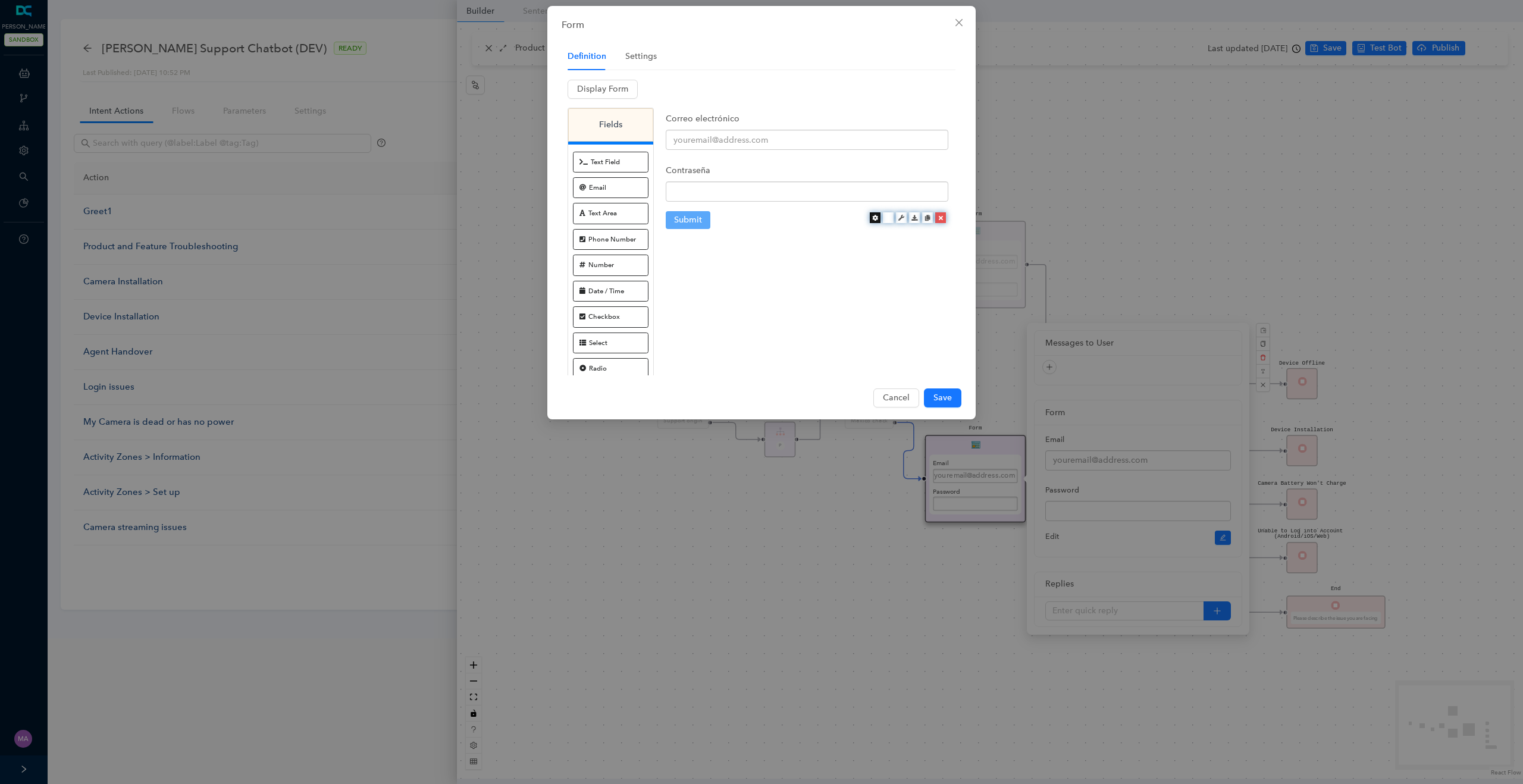
click at [872, 219] on icon at bounding box center [874, 217] width 6 height 6
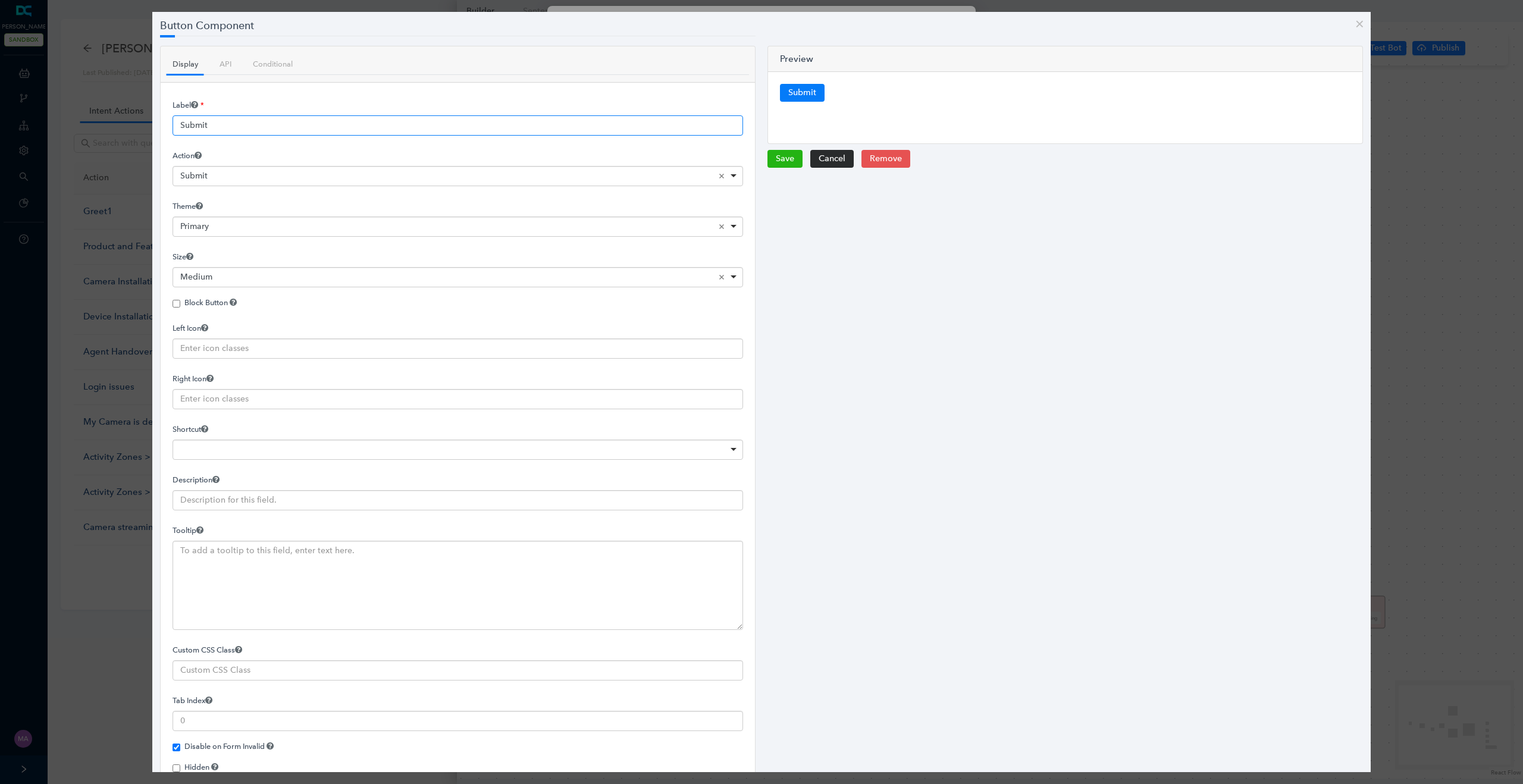
drag, startPoint x: 253, startPoint y: 128, endPoint x: 159, endPoint y: 128, distance: 94.0
click at [161, 128] on div "Label Submit Action <span>Submit</span> Submit Remove item Submit Save in state…" at bounding box center [457, 480] width 594 height 794
paste input ""presentar""
drag, startPoint x: 187, startPoint y: 127, endPoint x: 174, endPoint y: 127, distance: 13.0
click at [174, 127] on input ""presentar" at bounding box center [457, 125] width 570 height 20
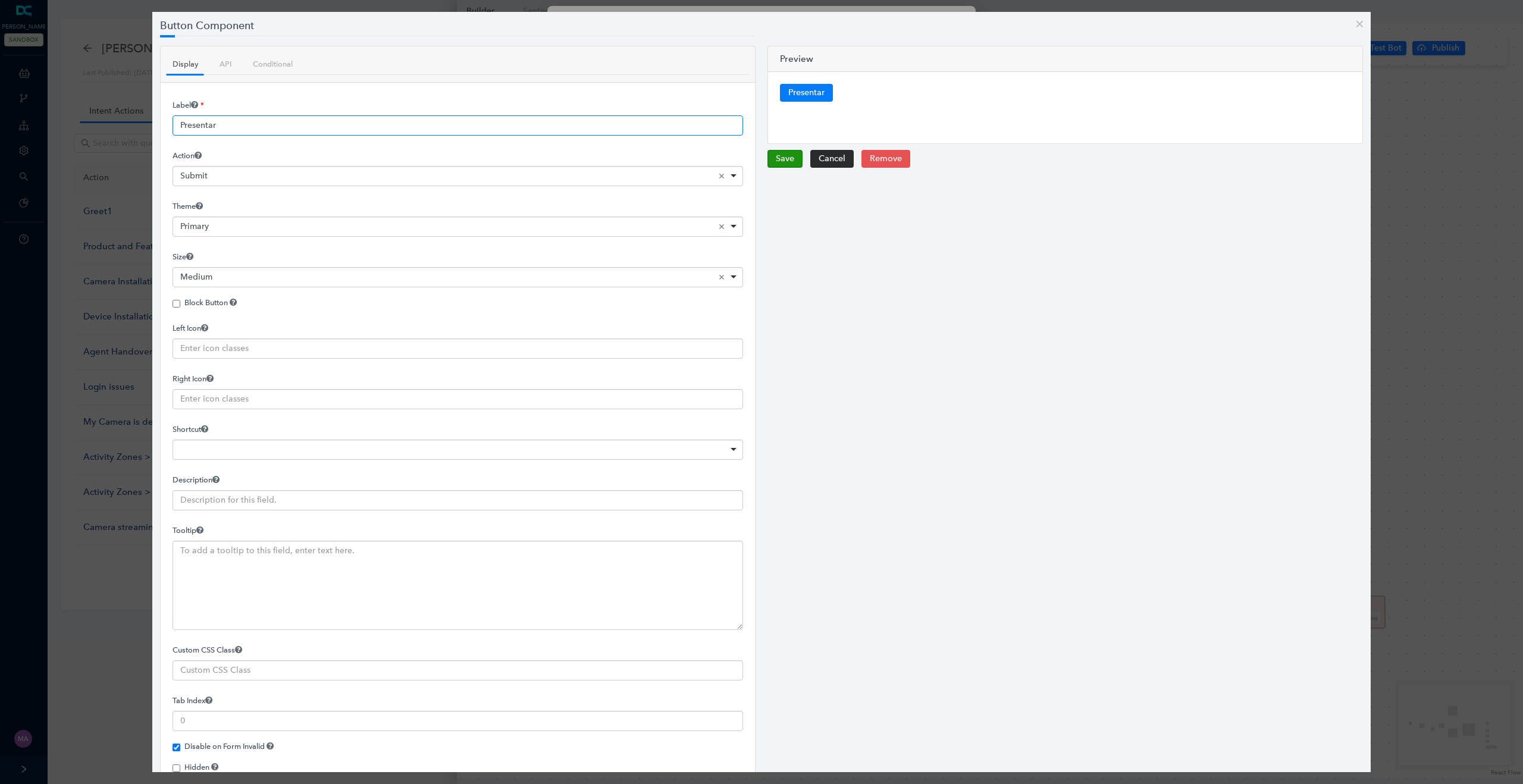
type input "Presentar"
click at [784, 161] on button "Save" at bounding box center [785, 158] width 35 height 18
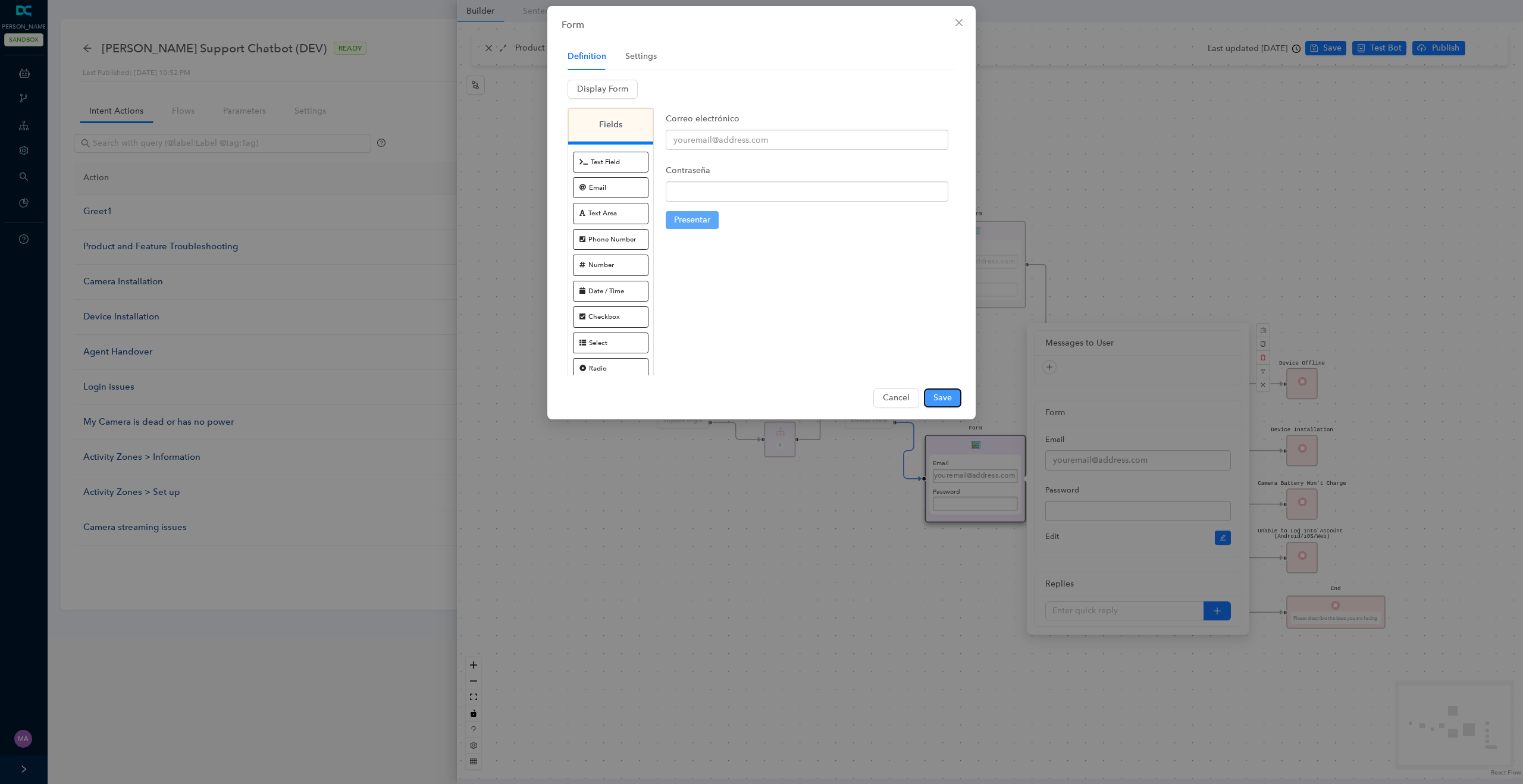
click at [948, 399] on span "Save" at bounding box center [942, 398] width 18 height 13
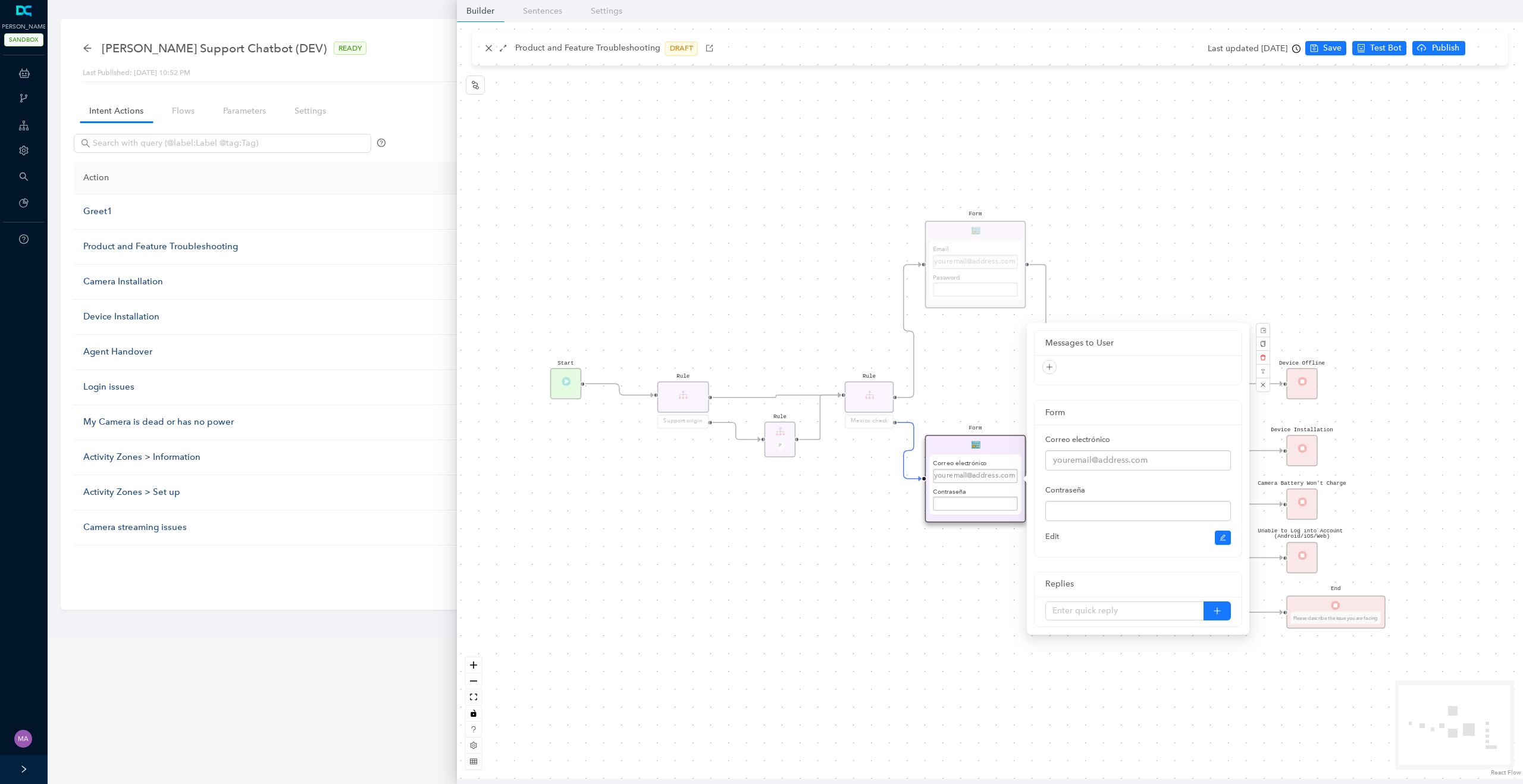
click at [899, 591] on div "Form Correo electrónico Contraseña Presentar Rule Mexico check Start Rule Suppo…" at bounding box center [990, 400] width 1066 height 757
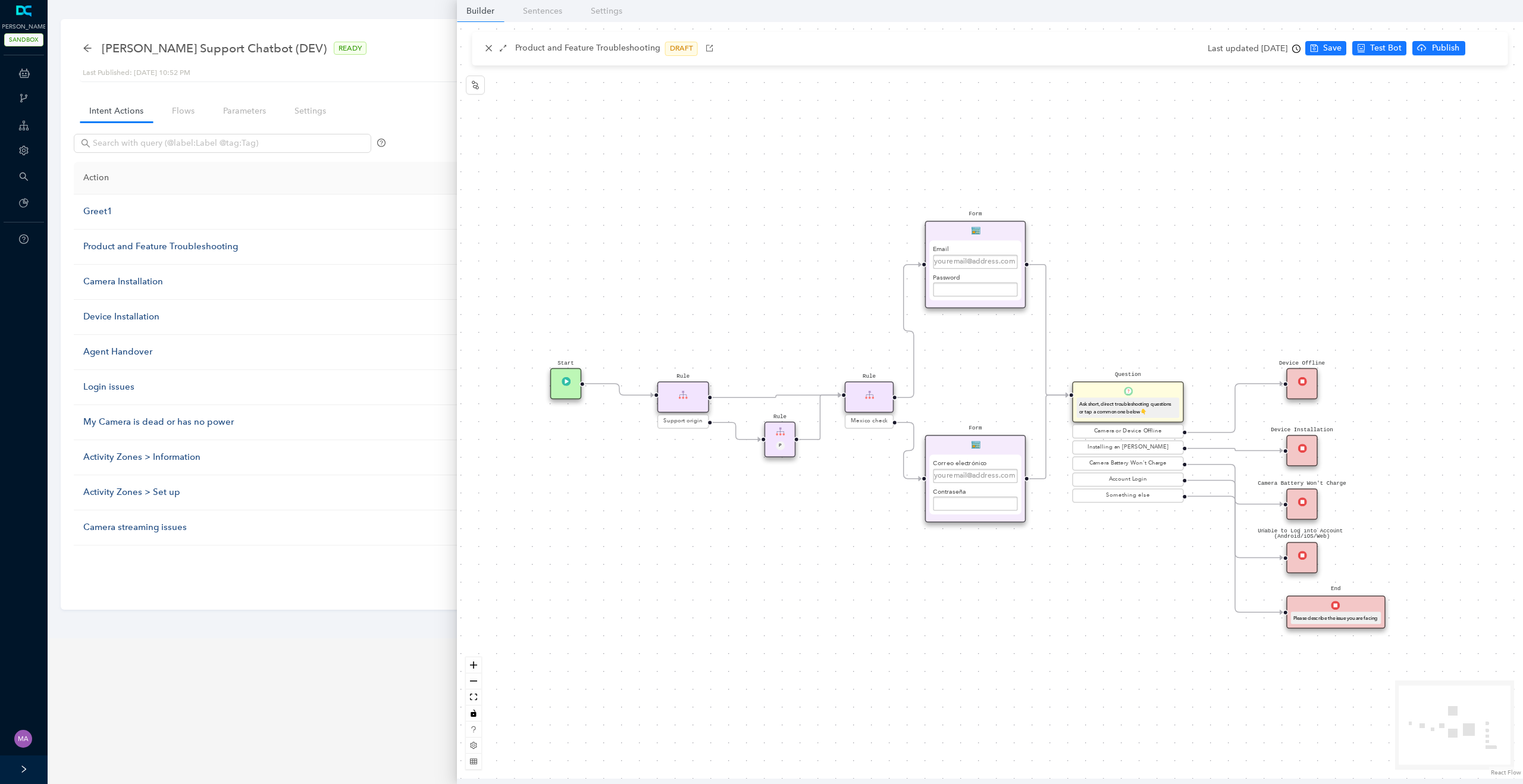
click at [998, 450] on div "Form Correo electrónico Contraseña Presentar" at bounding box center [976, 478] width 101 height 87
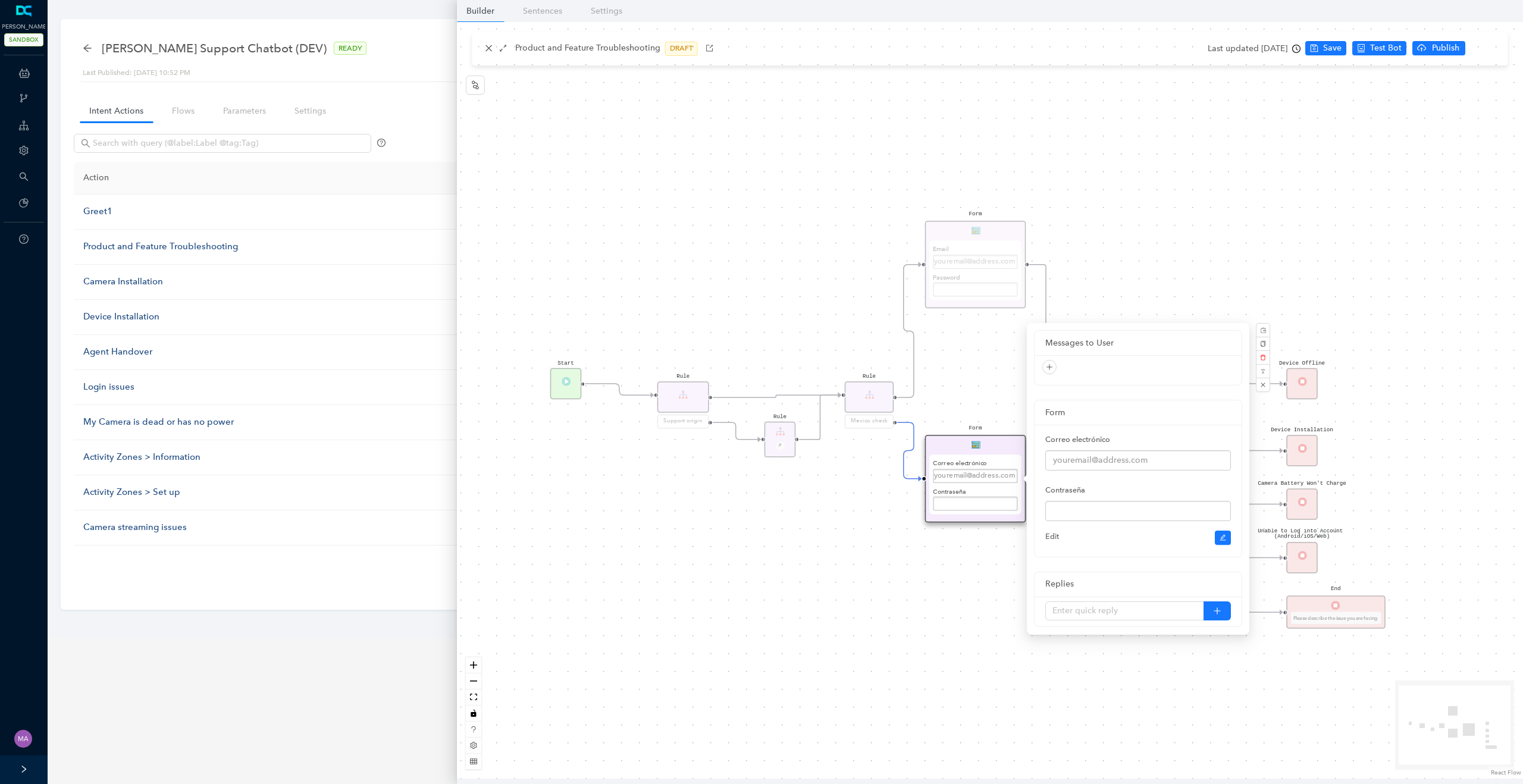
click at [878, 586] on div "Form Correo electrónico Contraseña Presentar Rule Mexico check Start Rule Suppo…" at bounding box center [990, 400] width 1066 height 757
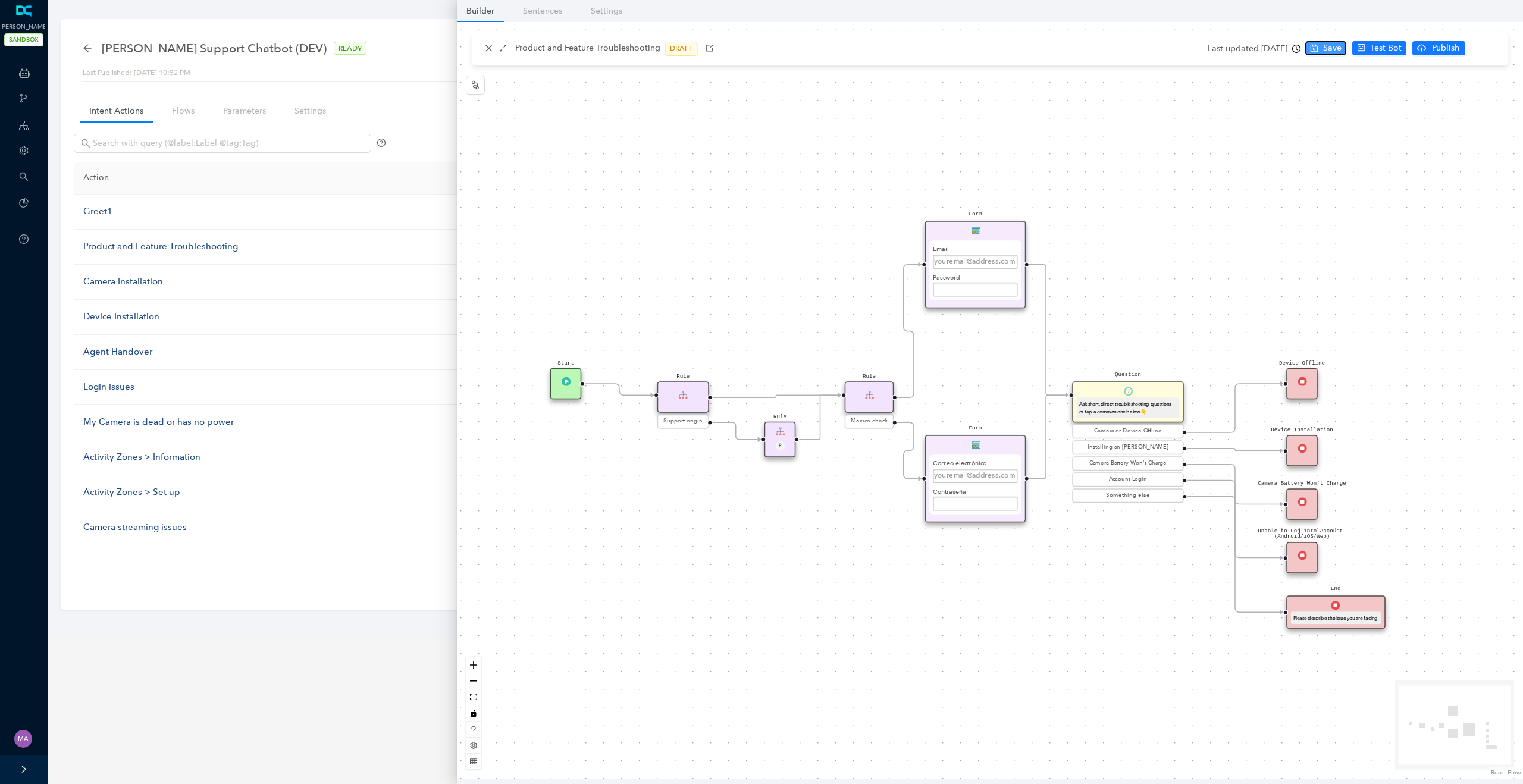
click at [1344, 49] on button "Save" at bounding box center [1325, 48] width 41 height 14
click at [1481, 50] on span "Publish" at bounding box center [1492, 48] width 30 height 13
click at [1504, 92] on span "Yes" at bounding box center [1506, 95] width 13 height 13
click at [987, 452] on div "Correo electrónico Contraseña Presentar" at bounding box center [975, 484] width 99 height 67
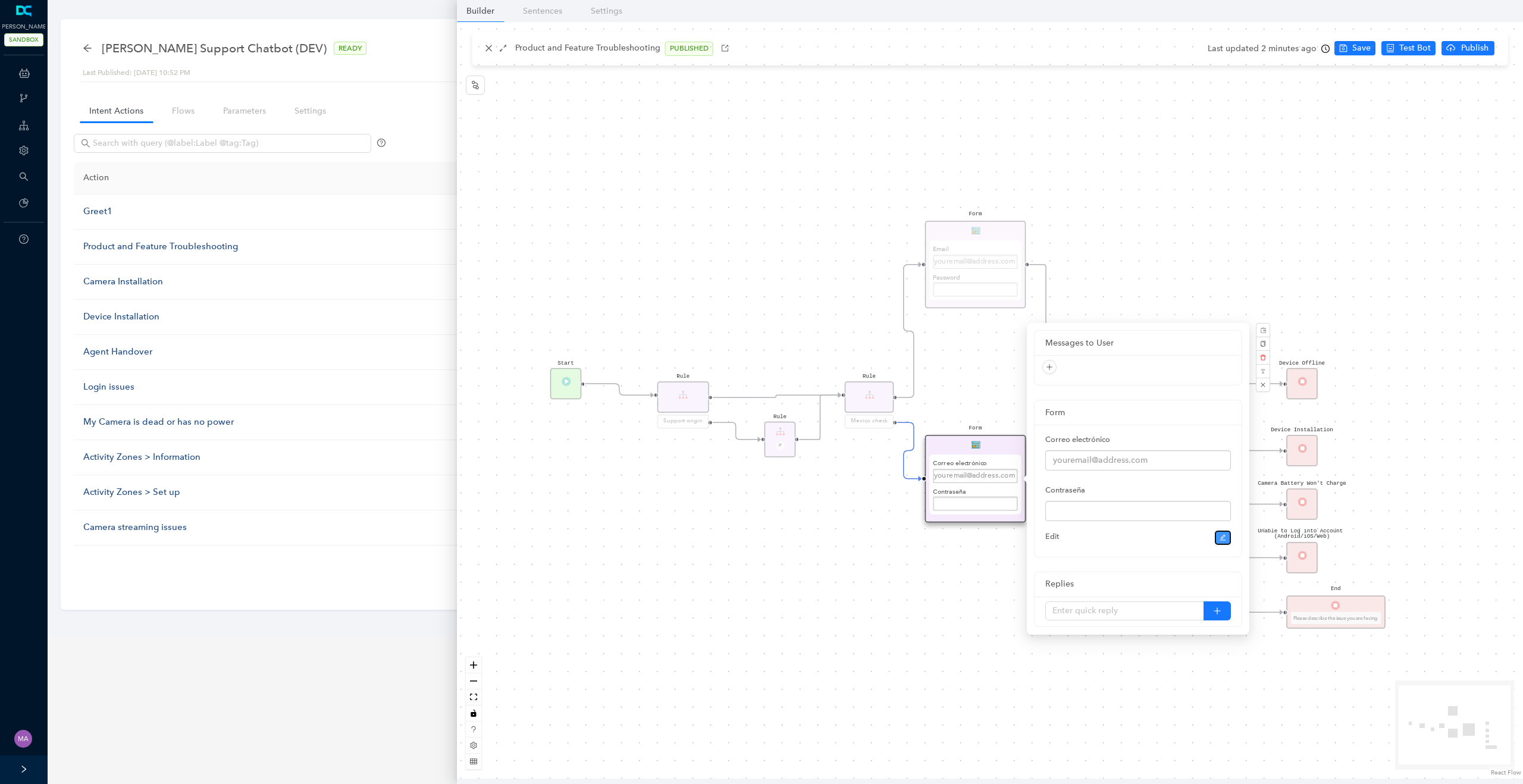
click at [1221, 537] on icon "edit" at bounding box center [1223, 537] width 7 height 7
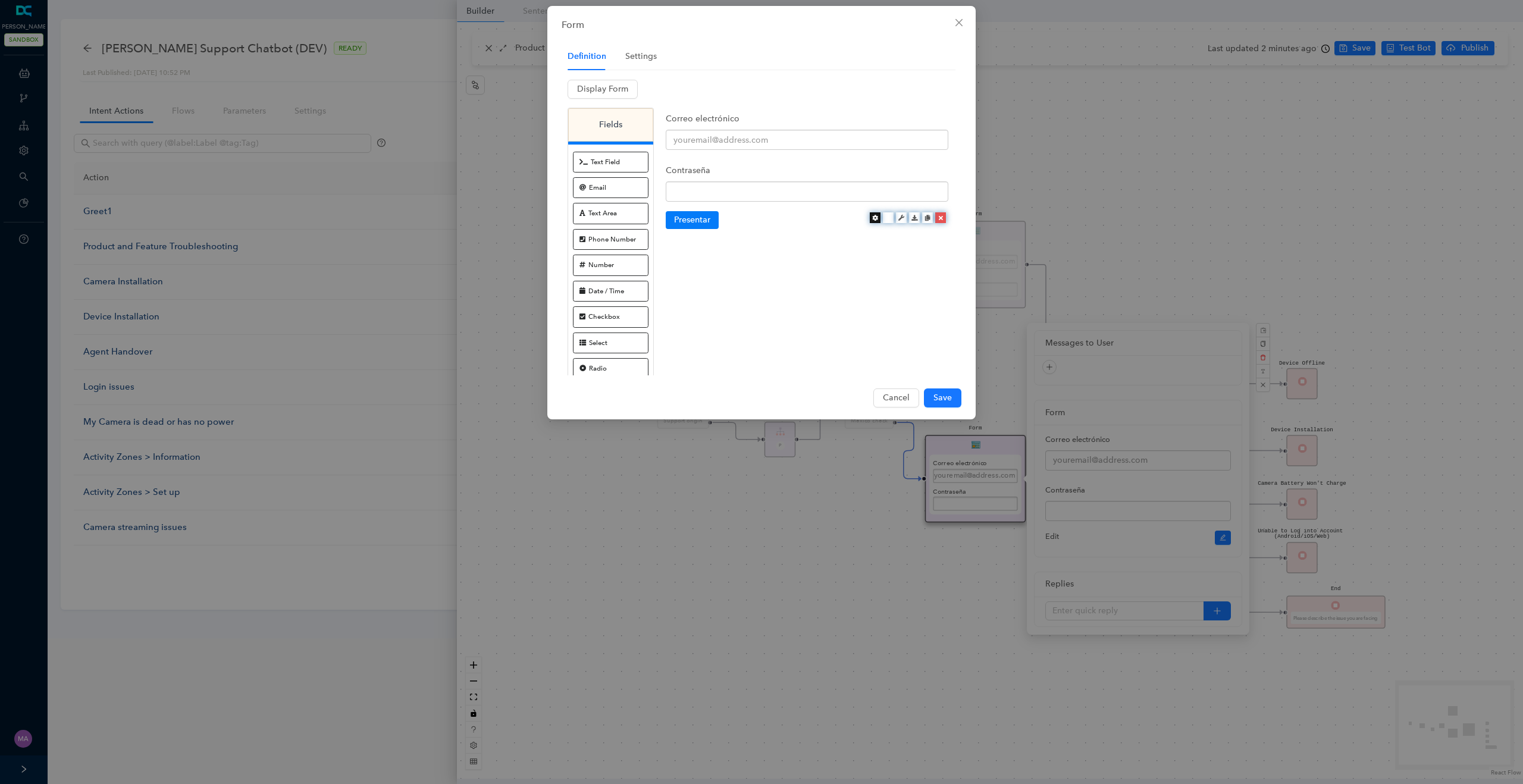
click at [874, 219] on icon at bounding box center [874, 217] width 6 height 6
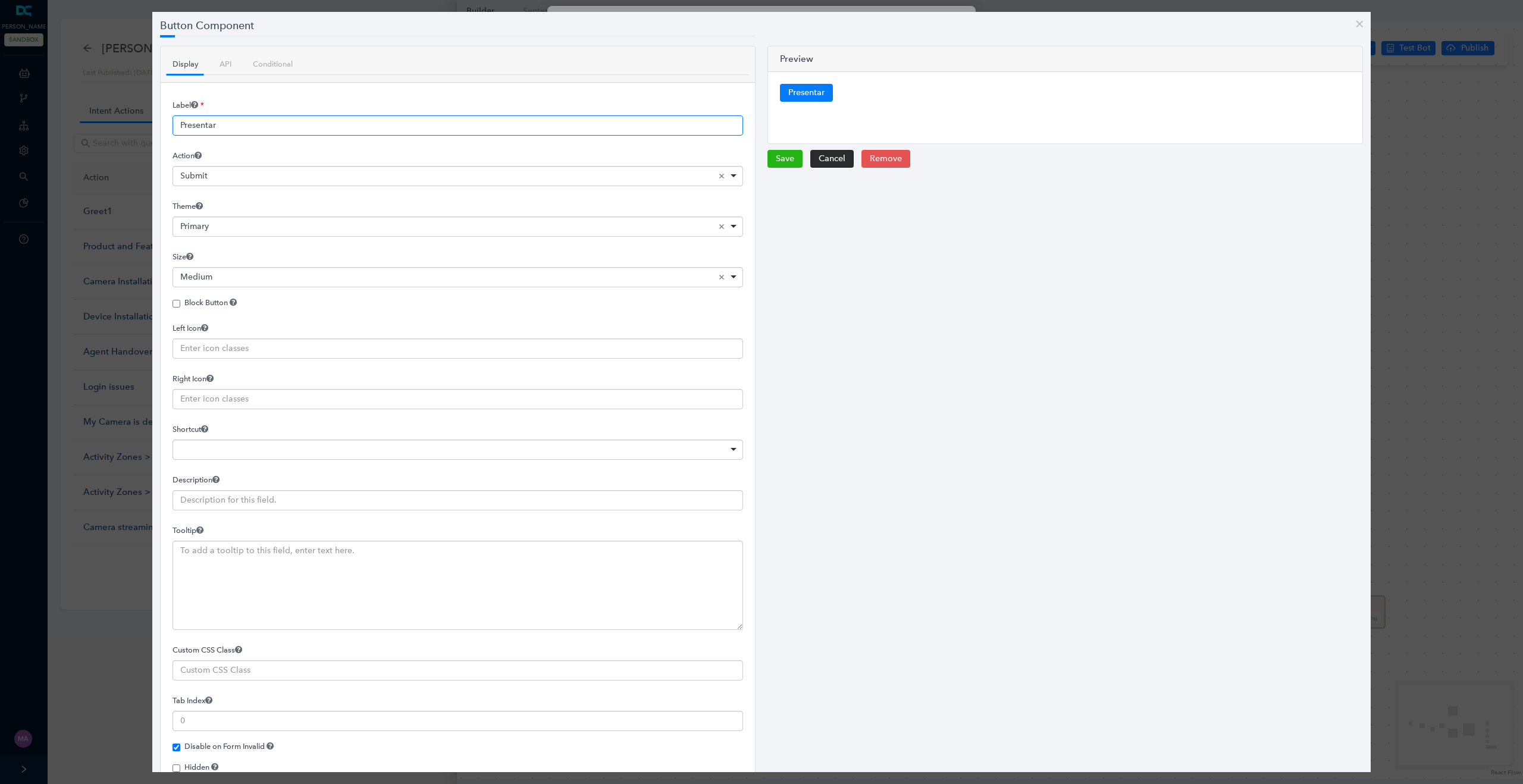
drag, startPoint x: 239, startPoint y: 131, endPoint x: 151, endPoint y: 132, distance: 88.0
click at [151, 132] on div "Button Component Display API Conditional Label Presentar Action <span>Submit</s…" at bounding box center [762, 392] width 1523 height 784
click at [825, 160] on button "Cancel" at bounding box center [832, 158] width 44 height 18
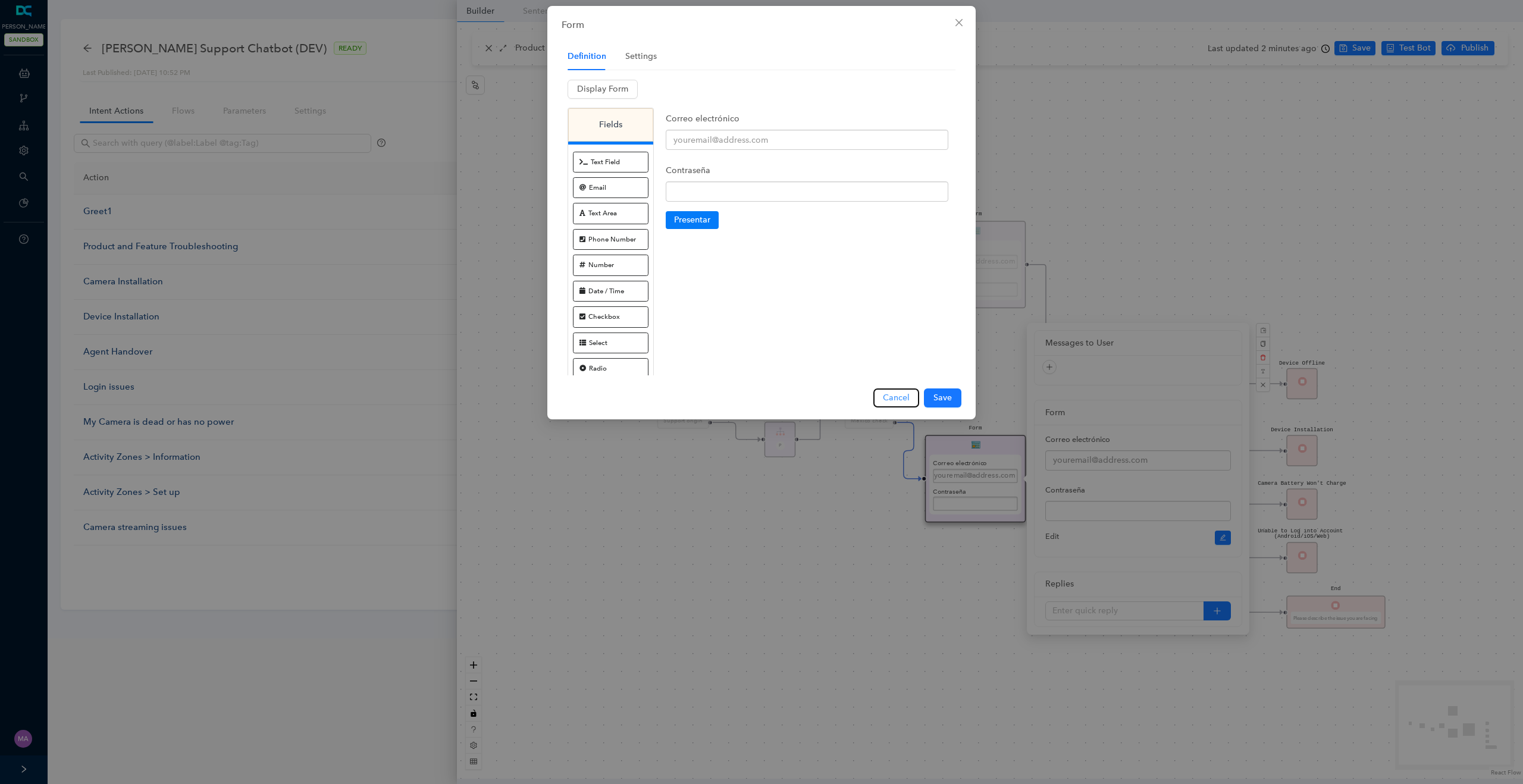
click at [895, 398] on span "Cancel" at bounding box center [896, 398] width 27 height 13
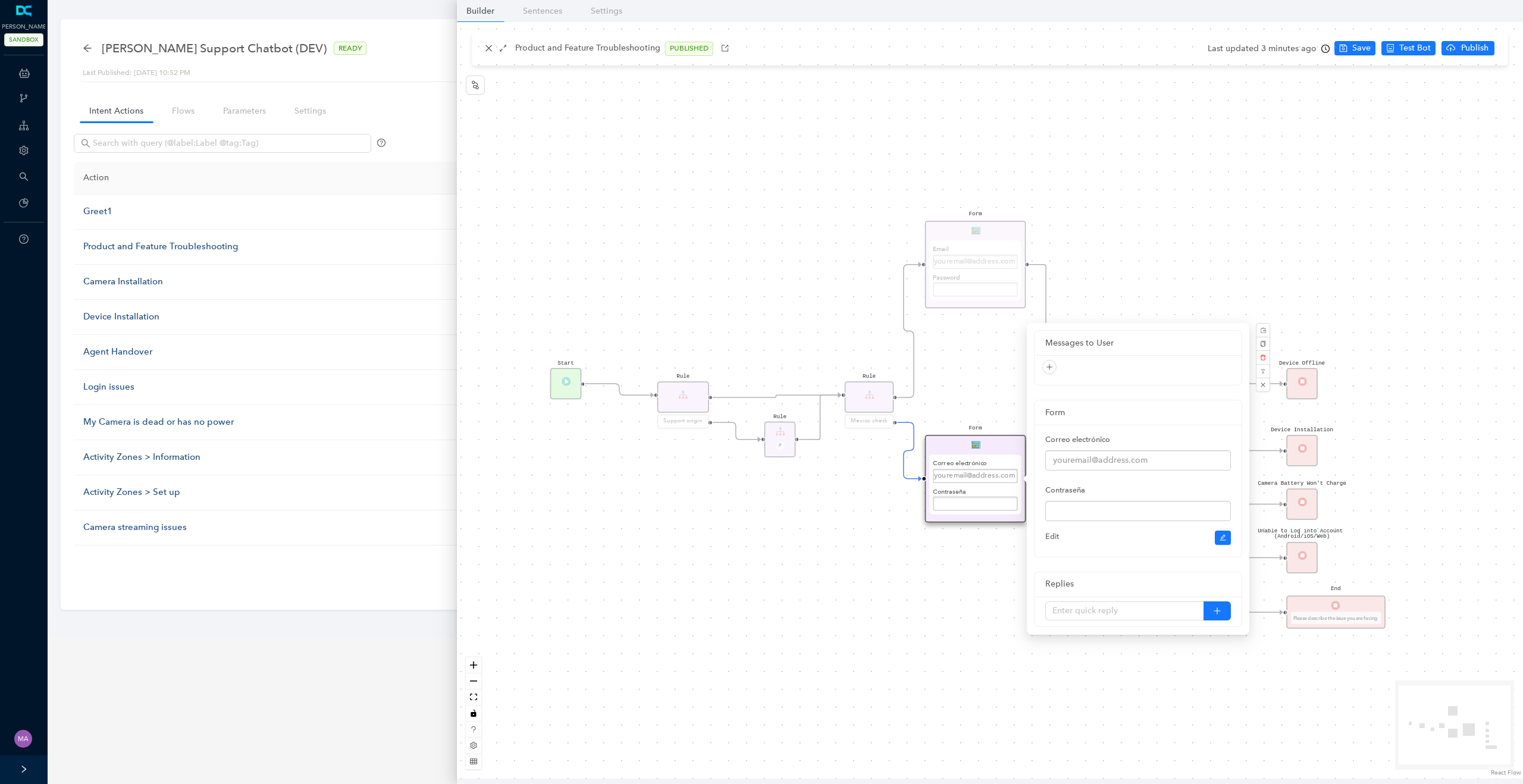
click at [735, 293] on div "Form Correo electrónico Contraseña Presentar Rule Mexico check Start Rule Suppo…" at bounding box center [990, 400] width 1066 height 757
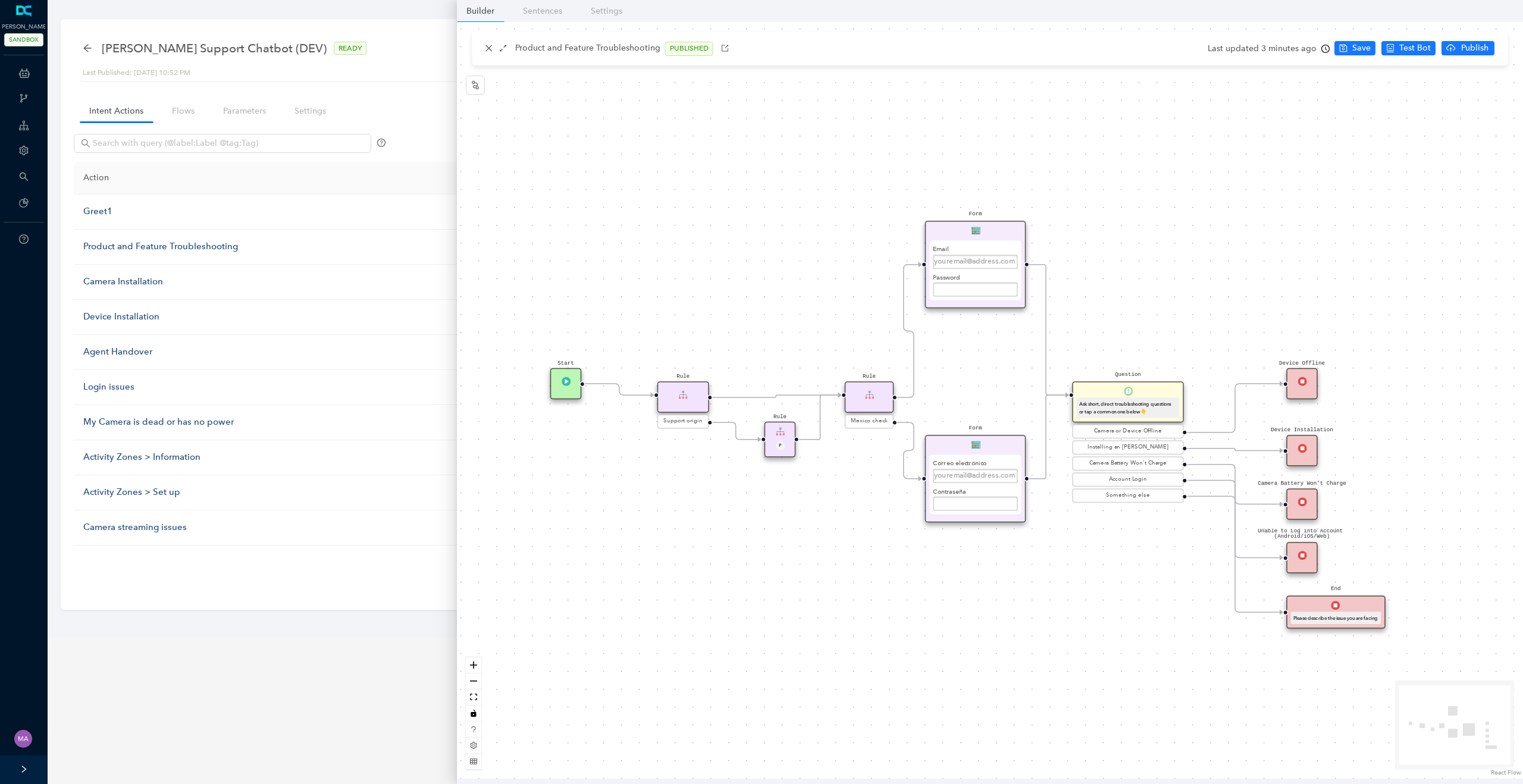
click at [1322, 45] on icon "clock-circle" at bounding box center [1325, 48] width 8 height 8
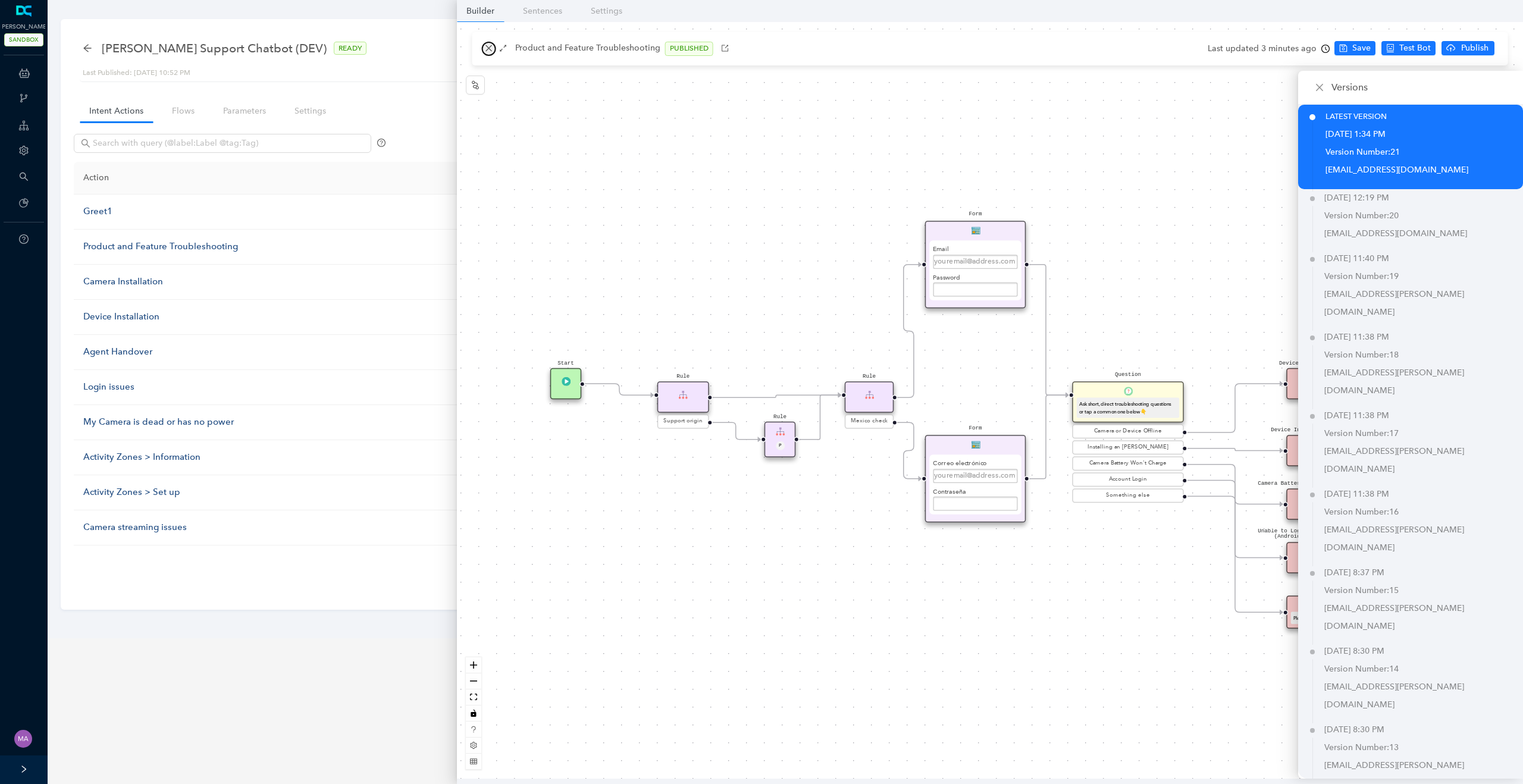
click at [490, 46] on icon "close" at bounding box center [489, 48] width 8 height 8
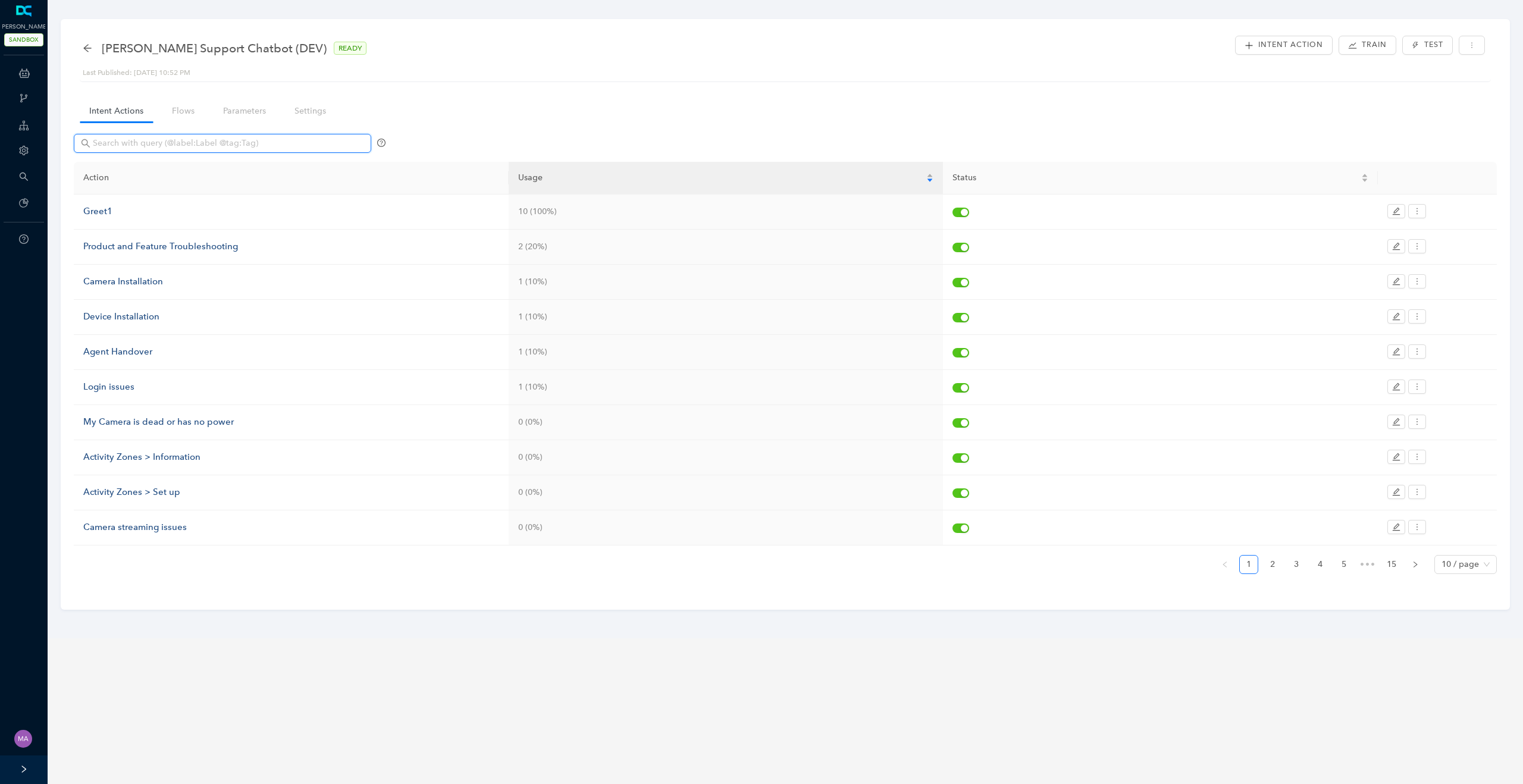
click at [242, 143] on input "text" at bounding box center [223, 143] width 262 height 13
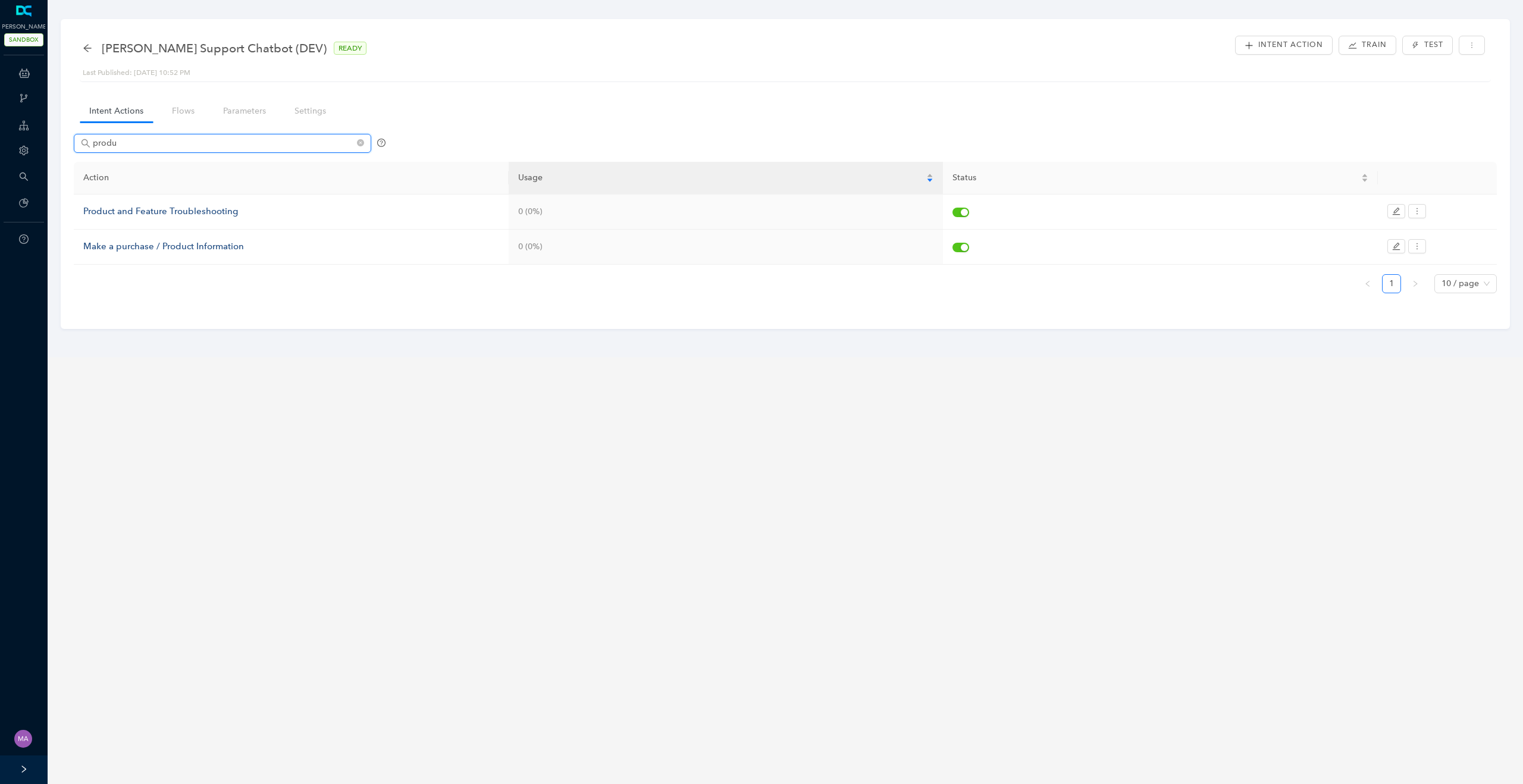
type input "produc"
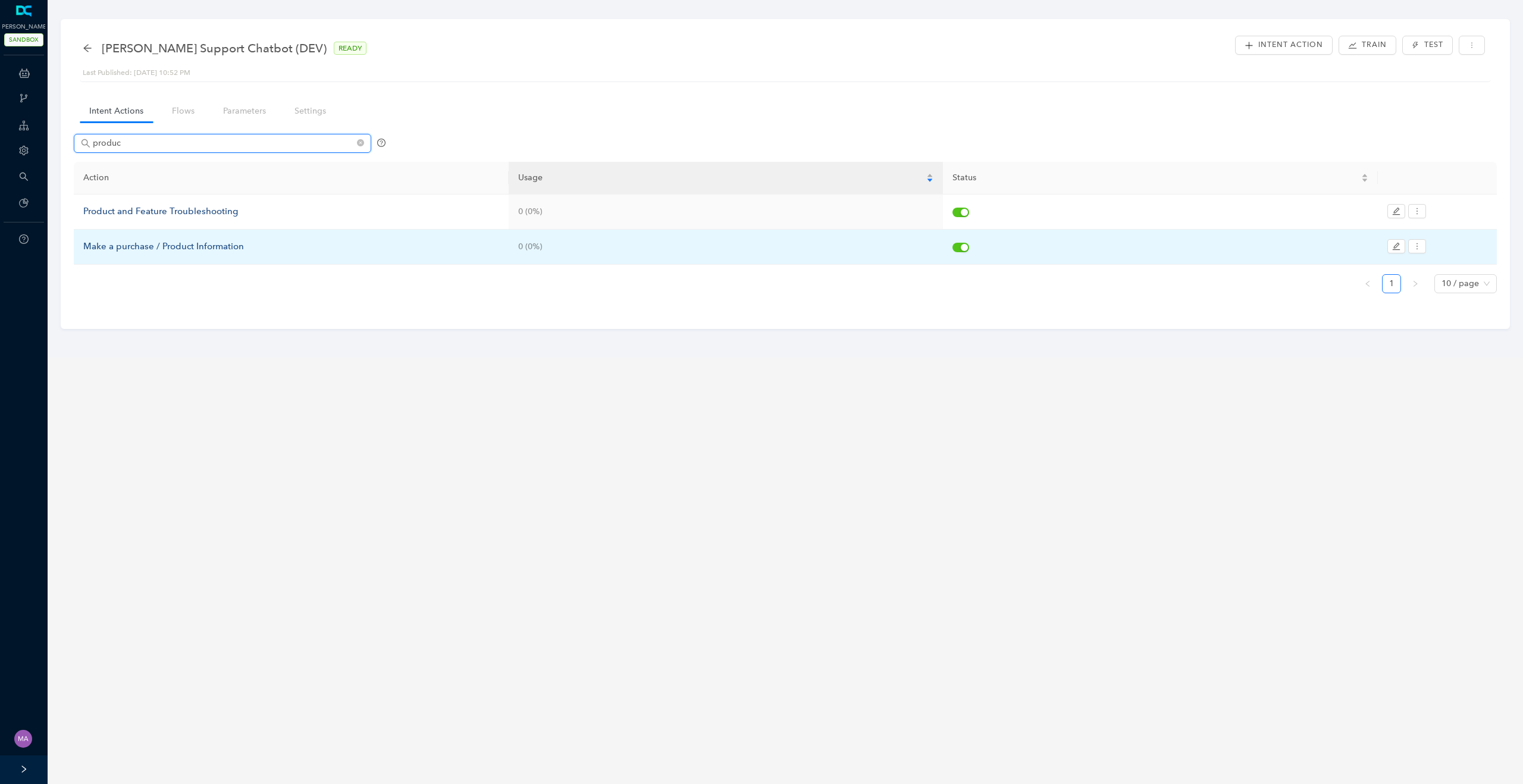
type input "produc"
click at [176, 247] on div "Make a purchase / Product Information" at bounding box center [291, 247] width 416 height 14
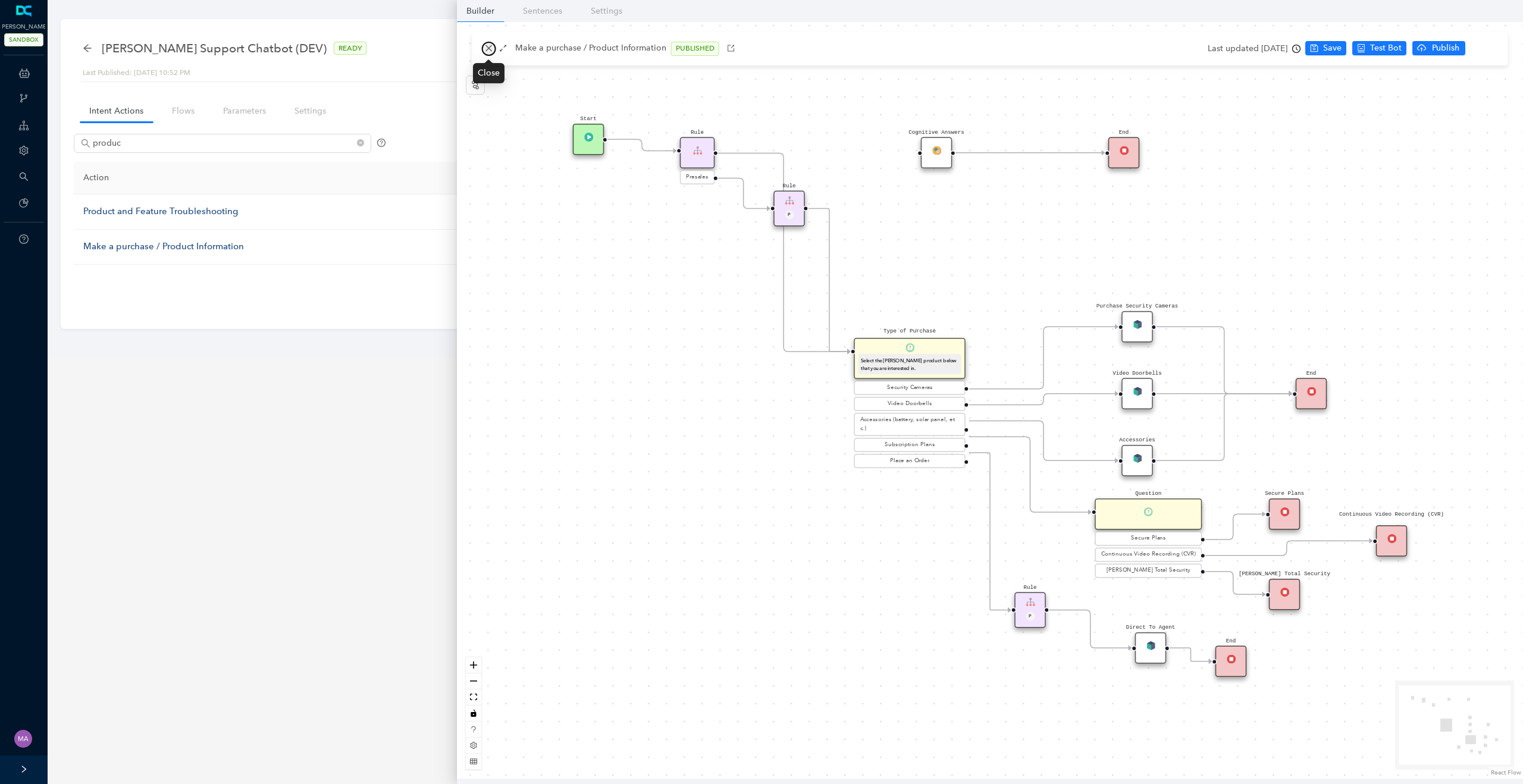
click at [486, 48] on icon "close" at bounding box center [489, 48] width 8 height 8
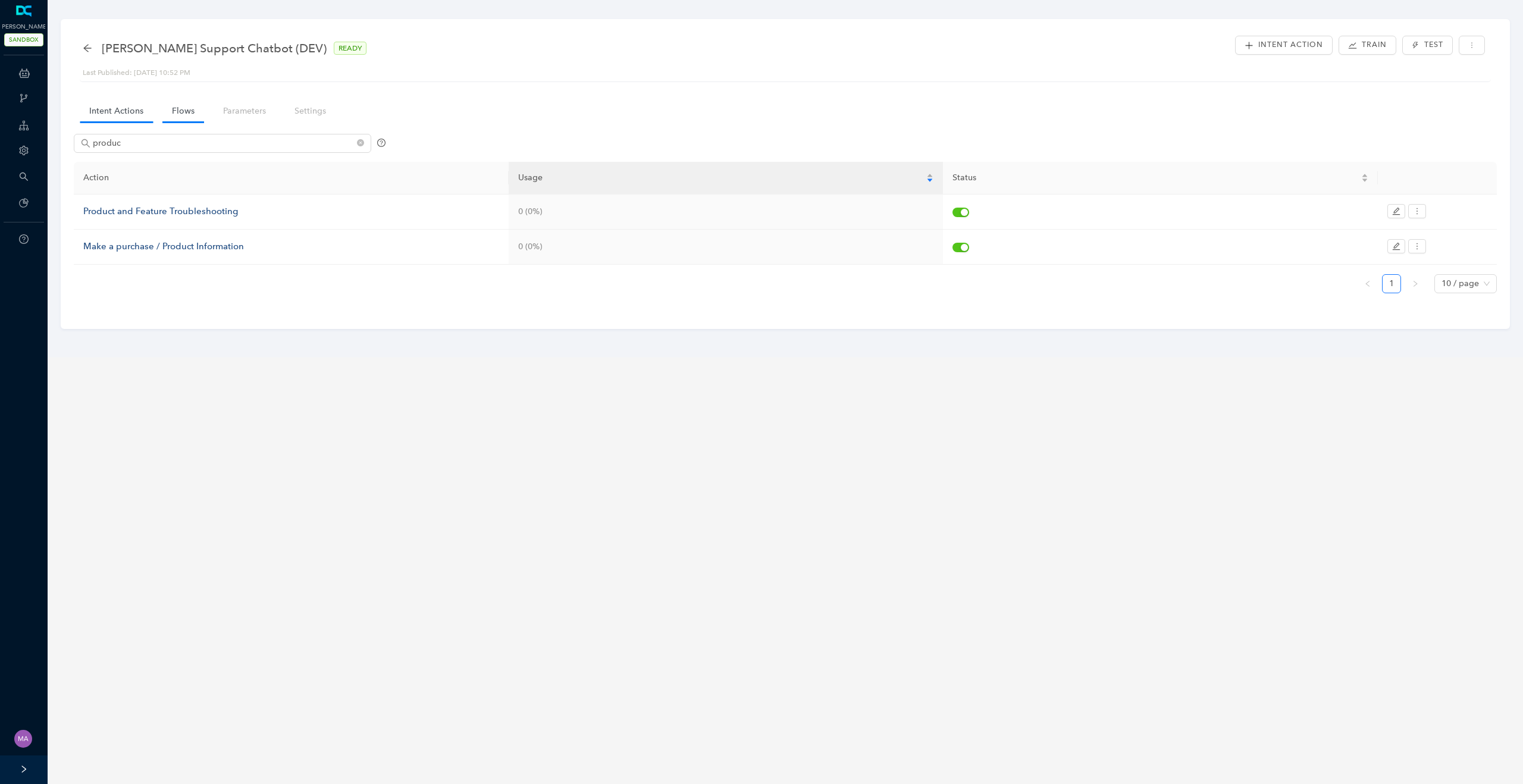
click at [180, 116] on link "Flows" at bounding box center [183, 111] width 42 height 22
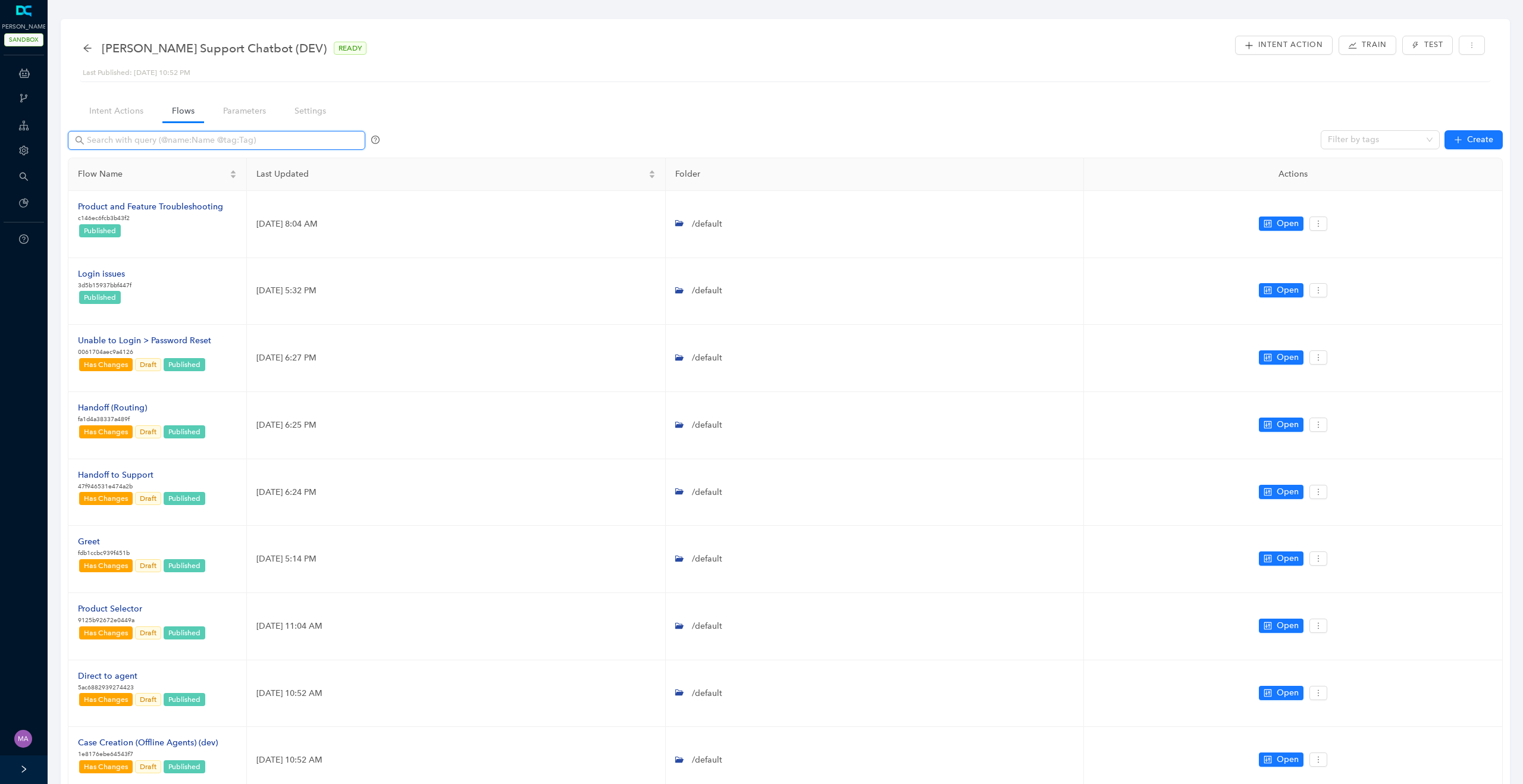
click at [177, 138] on input "text" at bounding box center [217, 140] width 262 height 13
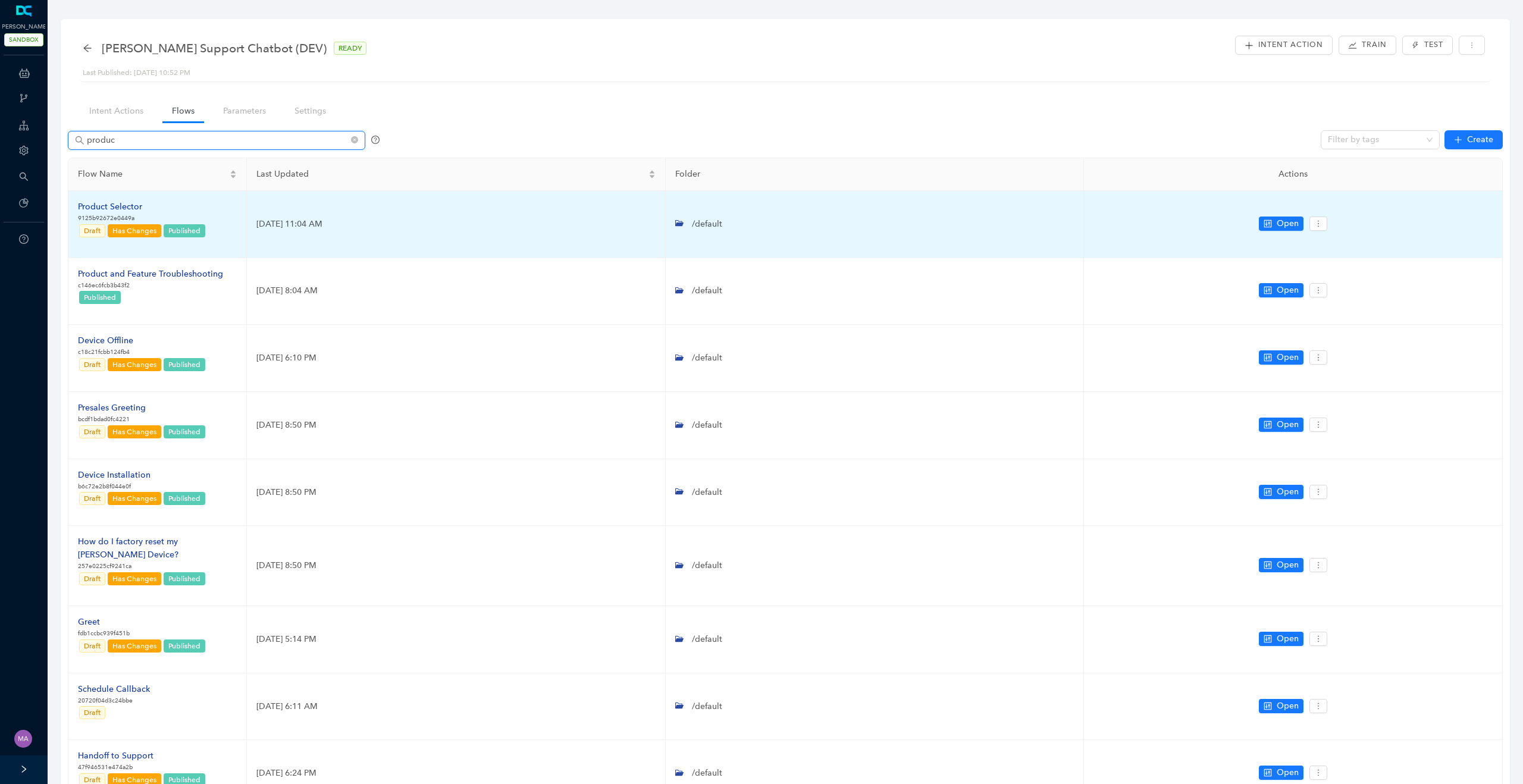
type input "produc"
click at [123, 208] on div "Product Selector" at bounding box center [142, 207] width 129 height 13
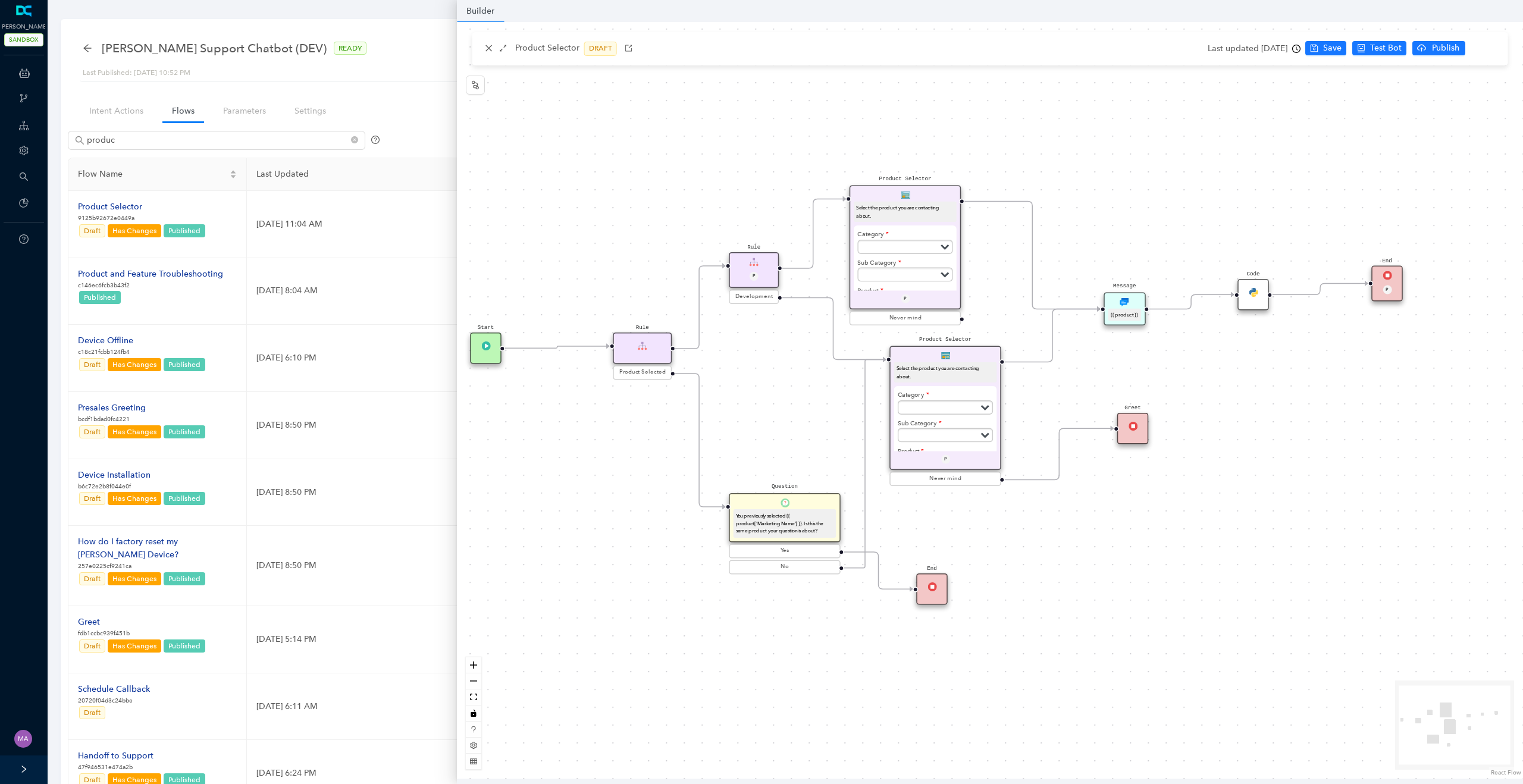
drag, startPoint x: 1008, startPoint y: 522, endPoint x: 946, endPoint y: 505, distance: 64.3
click at [946, 505] on div "Product Selector Select the product you are contacting about. Category Sub Cate…" at bounding box center [990, 400] width 1066 height 757
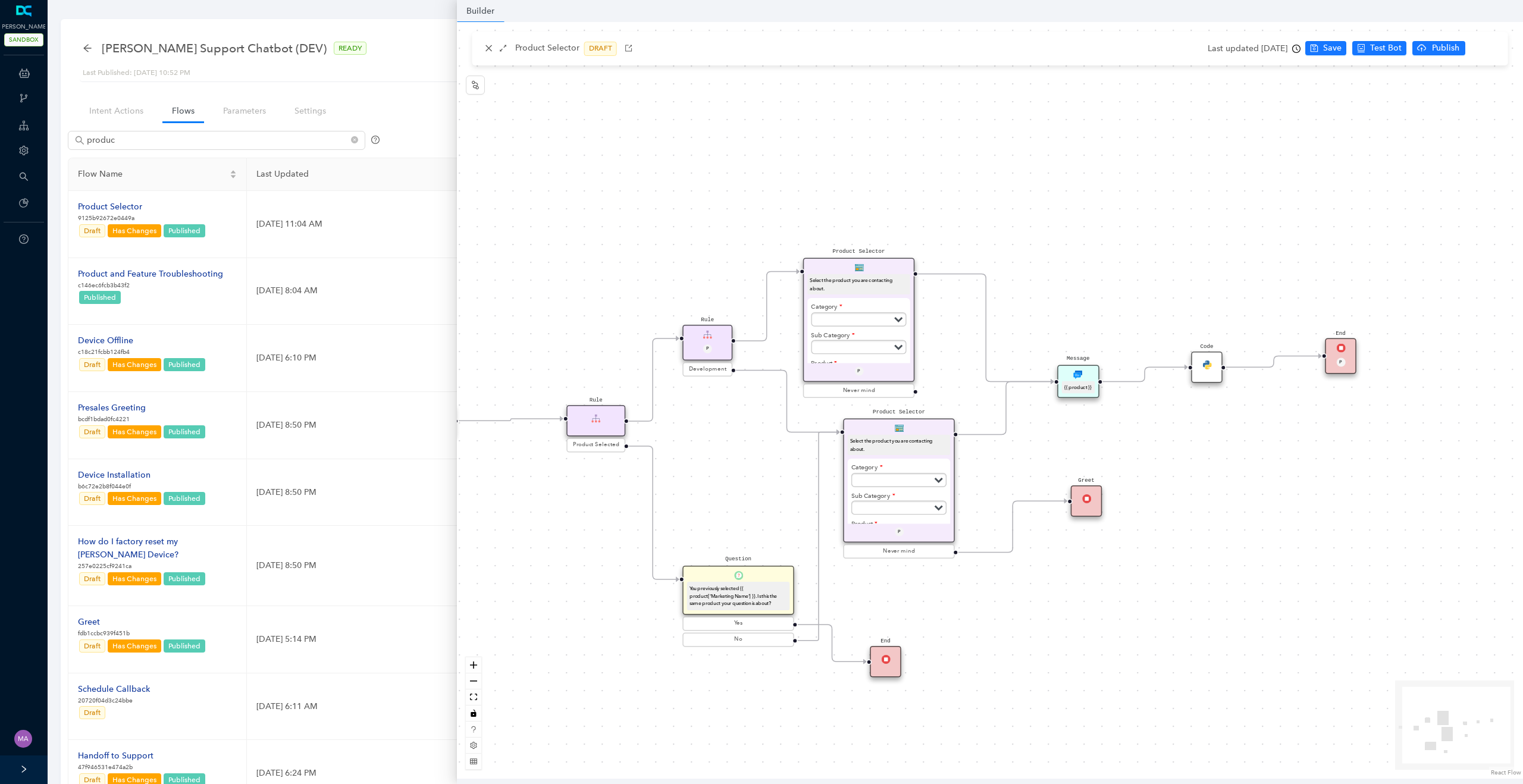
drag, startPoint x: 1075, startPoint y: 519, endPoint x: 1038, endPoint y: 602, distance: 90.9
click at [1038, 602] on div "Product Selector Select the product you are contacting about. Category Subscrip…" at bounding box center [990, 400] width 1066 height 757
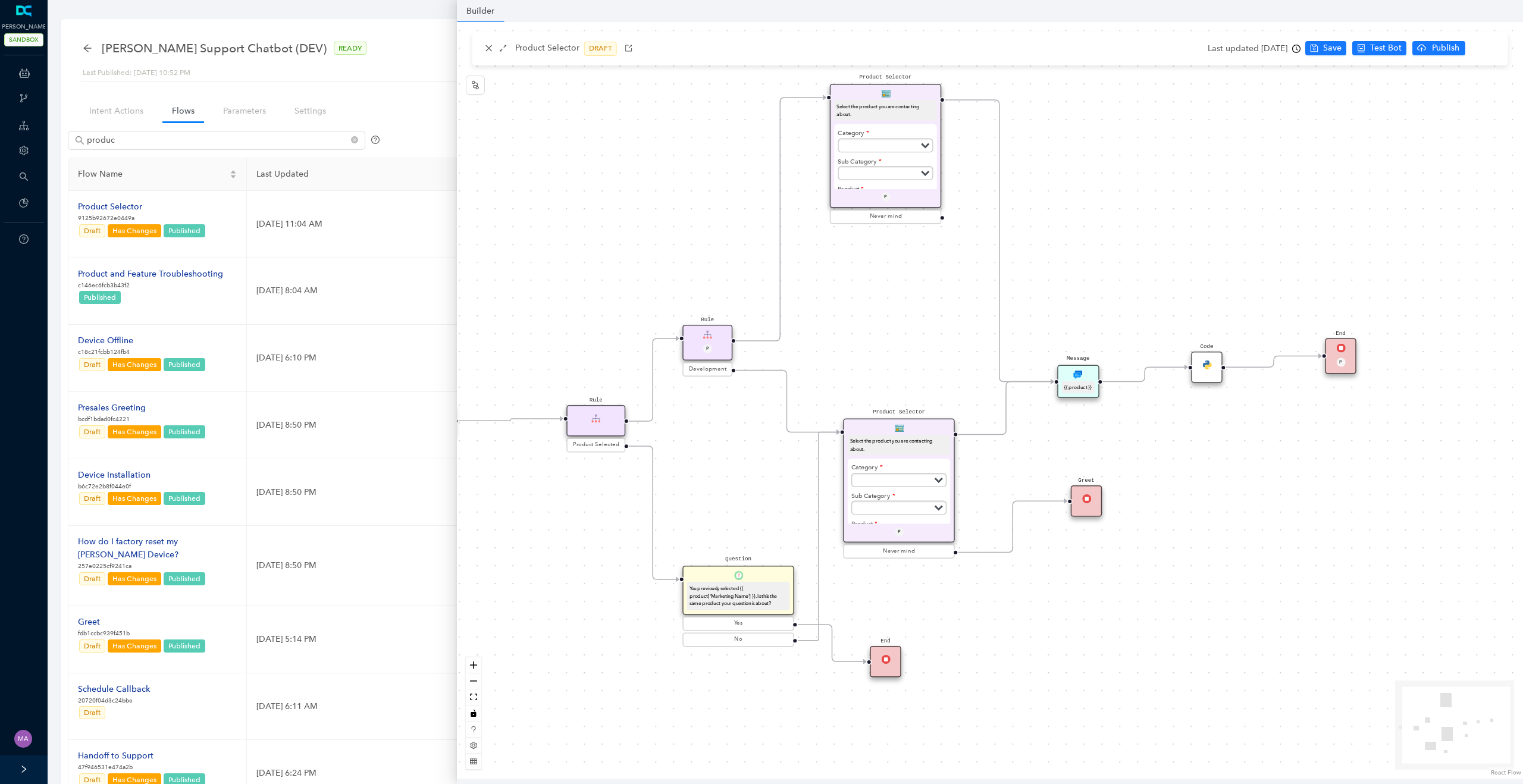
drag, startPoint x: 894, startPoint y: 268, endPoint x: 919, endPoint y: 98, distance: 171.8
click at [919, 98] on div "Product Selector Select the product you are contacting about. Category Subscrip…" at bounding box center [885, 146] width 112 height 125
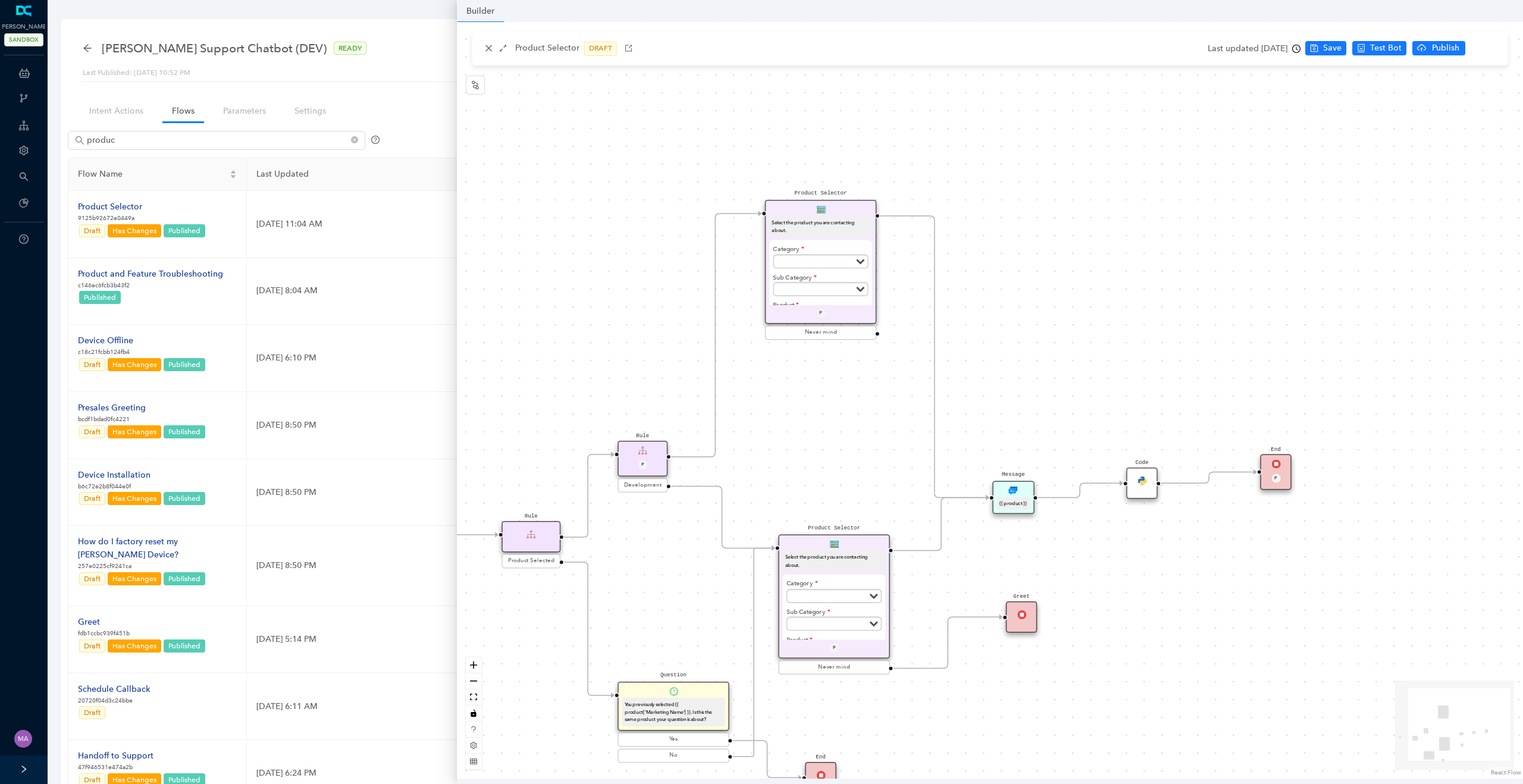
drag, startPoint x: 919, startPoint y: 252, endPoint x: 855, endPoint y: 369, distance: 133.4
click at [855, 369] on div "Product Selector Select the product you are contacting about. Category Subscrip…" at bounding box center [990, 400] width 1066 height 757
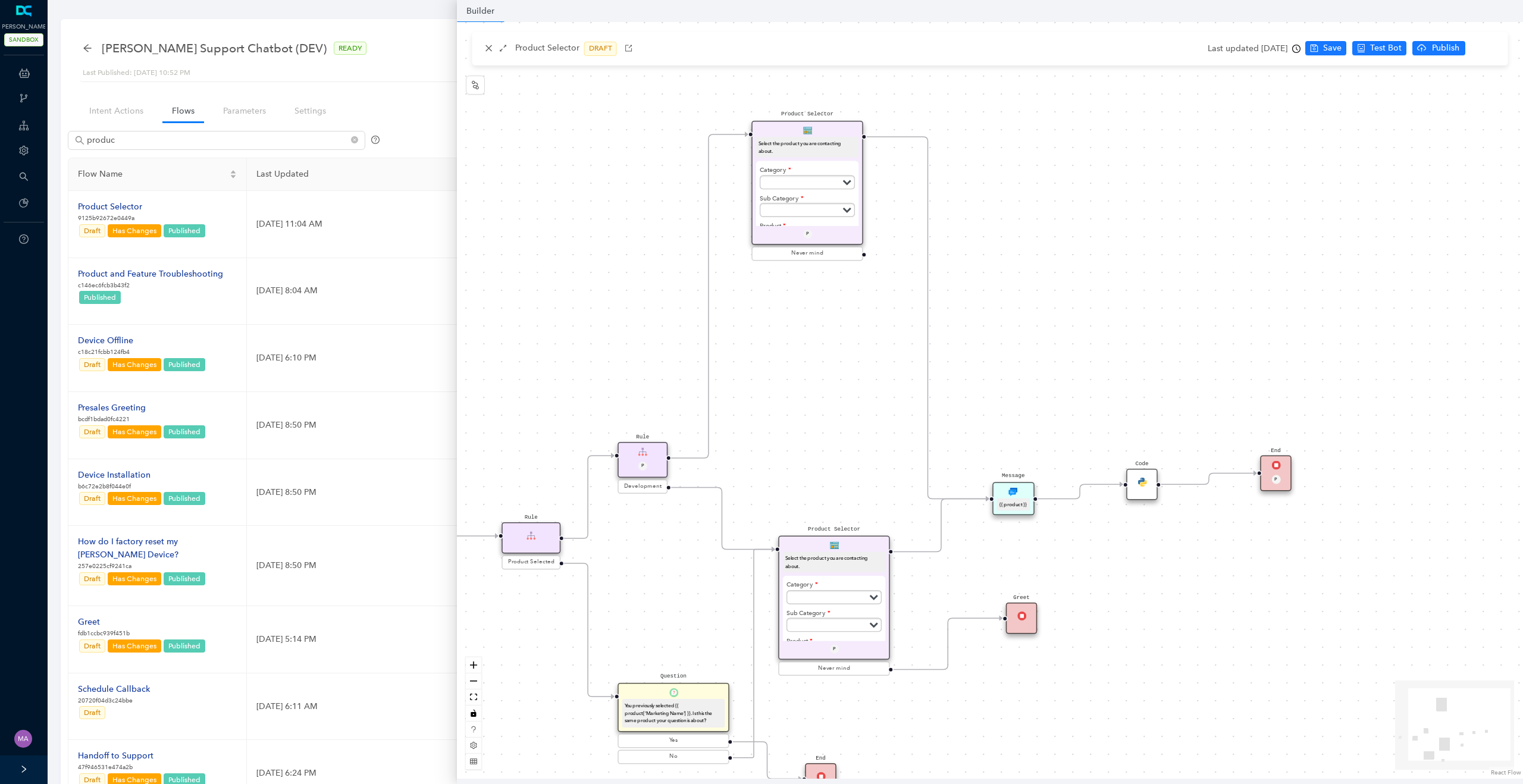
drag, startPoint x: 856, startPoint y: 209, endPoint x: 848, endPoint y: 123, distance: 86.4
click at [849, 123] on div "Product Selector Select the product you are contacting about. Category Subscrip…" at bounding box center [807, 183] width 112 height 125
drag, startPoint x: 841, startPoint y: 134, endPoint x: 855, endPoint y: 111, distance: 26.9
click at [855, 111] on div "Product Selector Select the product you are contacting about. Category Subscrip…" at bounding box center [820, 156] width 112 height 125
click at [711, 293] on icon "Edge from reactflownode_26d44093-7ded-4cbc-b3dd-06c70caa7b13 to reactflownode_5…" at bounding box center [715, 282] width 92 height 350
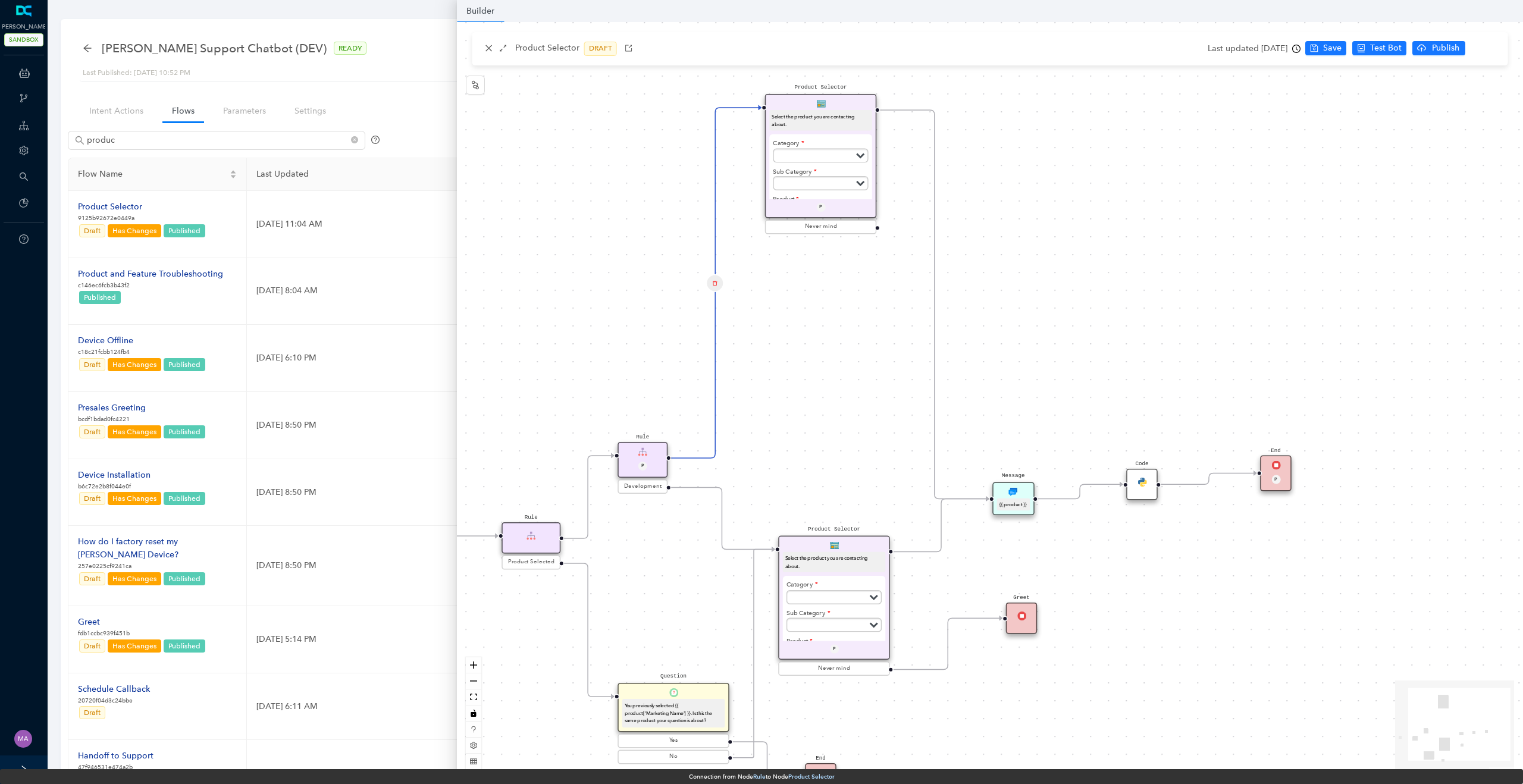
click at [711, 273] on div "Edge from reactflownode_26d44093-7ded-4cbc-b3dd-06c70caa7b13 to reactflownode_5…" at bounding box center [715, 282] width 36 height 36
click at [711, 276] on button "Edge from reactflownode_26d44093-7ded-4cbc-b3dd-06c70caa7b13 to reactflownode_5…" at bounding box center [715, 282] width 18 height 18
click at [780, 250] on span "Yes" at bounding box center [786, 252] width 13 height 13
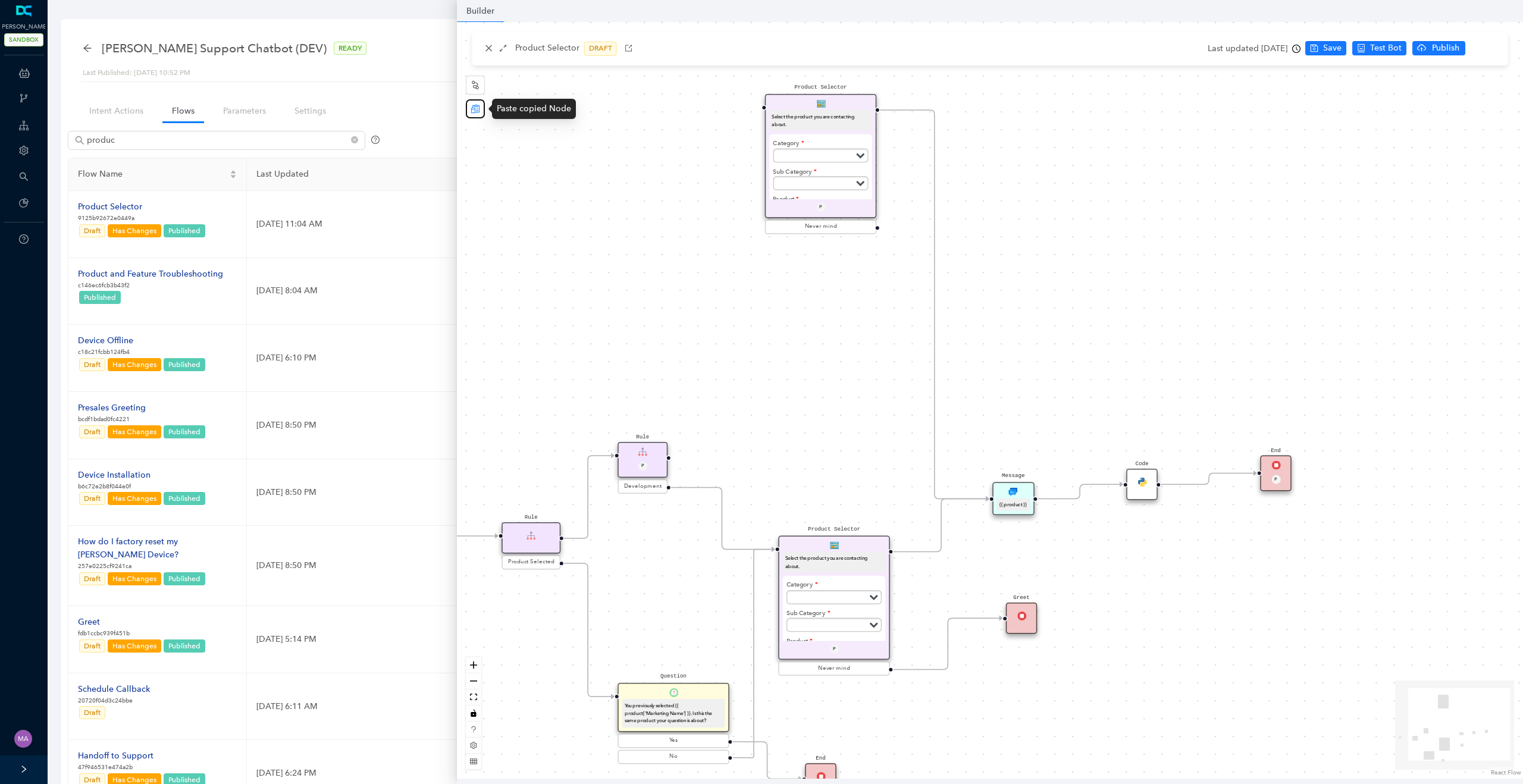
click at [476, 108] on icon "reconciliation" at bounding box center [475, 108] width 8 height 8
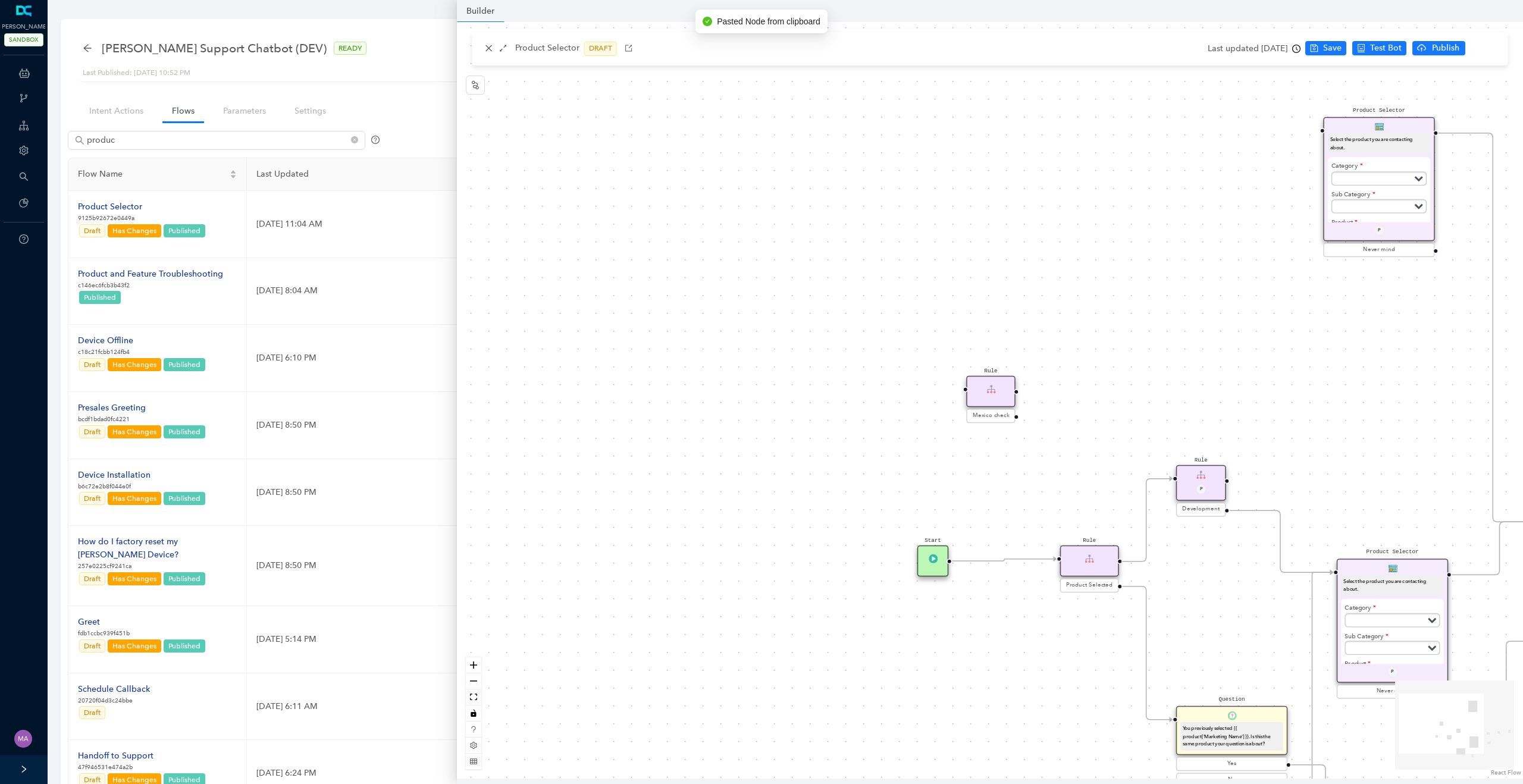
drag, startPoint x: 852, startPoint y: 358, endPoint x: 524, endPoint y: 357, distance: 328.0
click at [525, 358] on div "Rule Mexico check Product Selector Select the product you are contacting about.…" at bounding box center [990, 400] width 1066 height 757
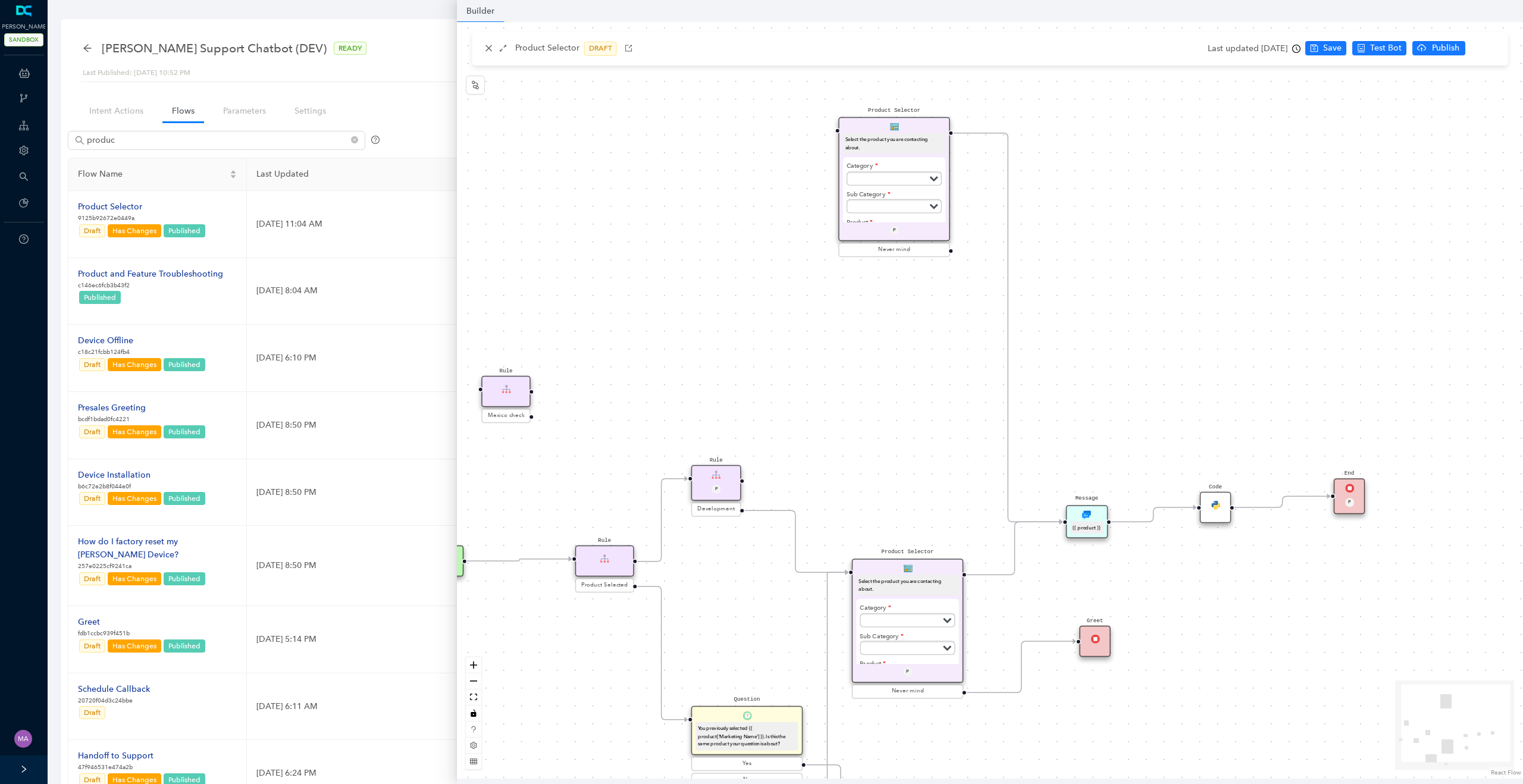
drag, startPoint x: 831, startPoint y: 348, endPoint x: 752, endPoint y: 348, distance: 79.0
click at [752, 348] on div "Rule Mexico check Product Selector Select the product you are contacting about.…" at bounding box center [990, 400] width 1066 height 757
drag, startPoint x: 515, startPoint y: 393, endPoint x: 728, endPoint y: 337, distance: 220.2
click at [728, 337] on div "Rule" at bounding box center [716, 333] width 50 height 31
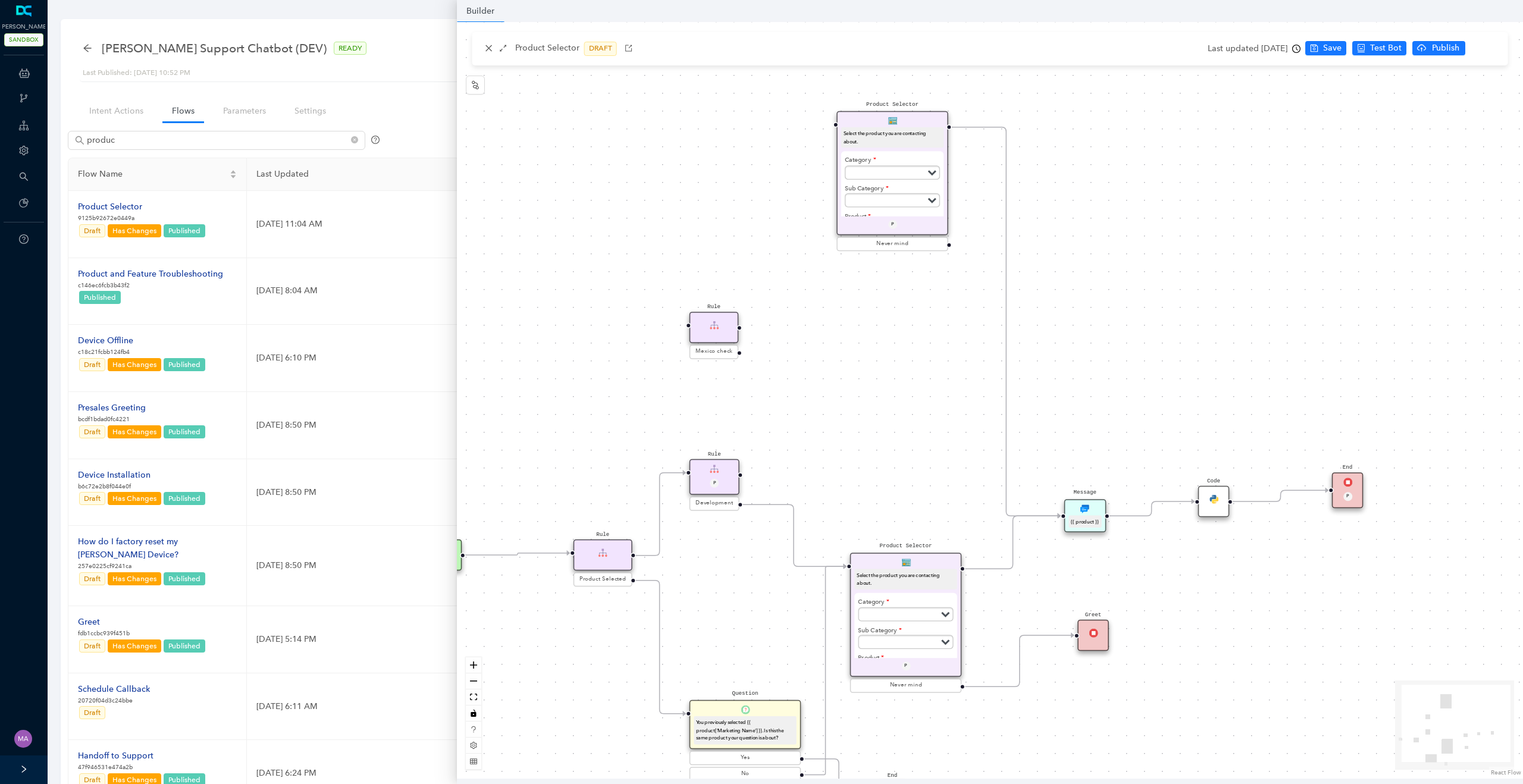
click at [739, 476] on div "Rule Mexico check Product Selector Select the product you are contacting about.…" at bounding box center [990, 400] width 1066 height 757
drag, startPoint x: 737, startPoint y: 476, endPoint x: 690, endPoint y: 338, distance: 145.8
drag, startPoint x: 737, startPoint y: 327, endPoint x: 844, endPoint y: 136, distance: 218.9
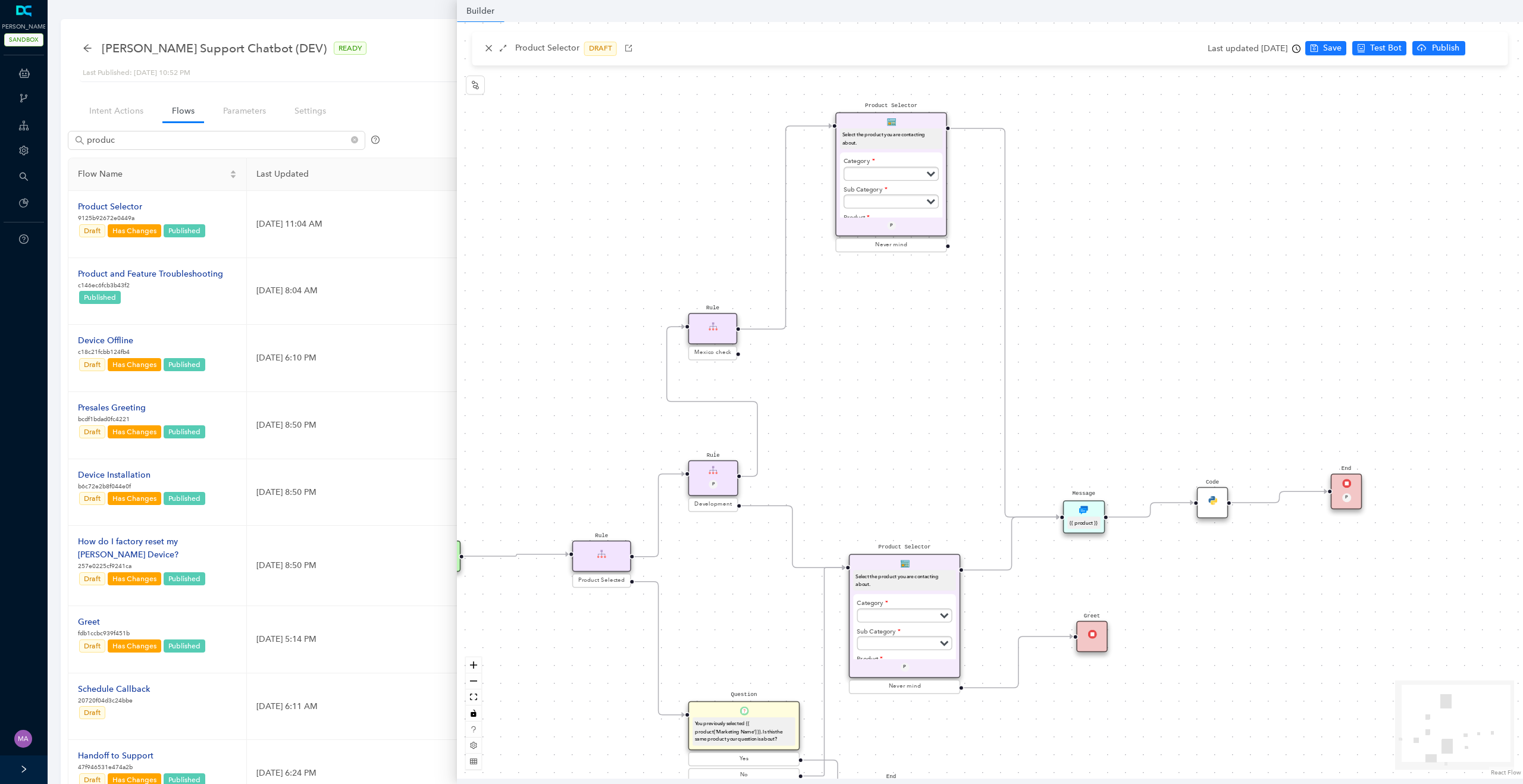
click at [934, 121] on div "Product Selector Select the product you are contacting about. Category Subscrip…" at bounding box center [891, 174] width 112 height 125
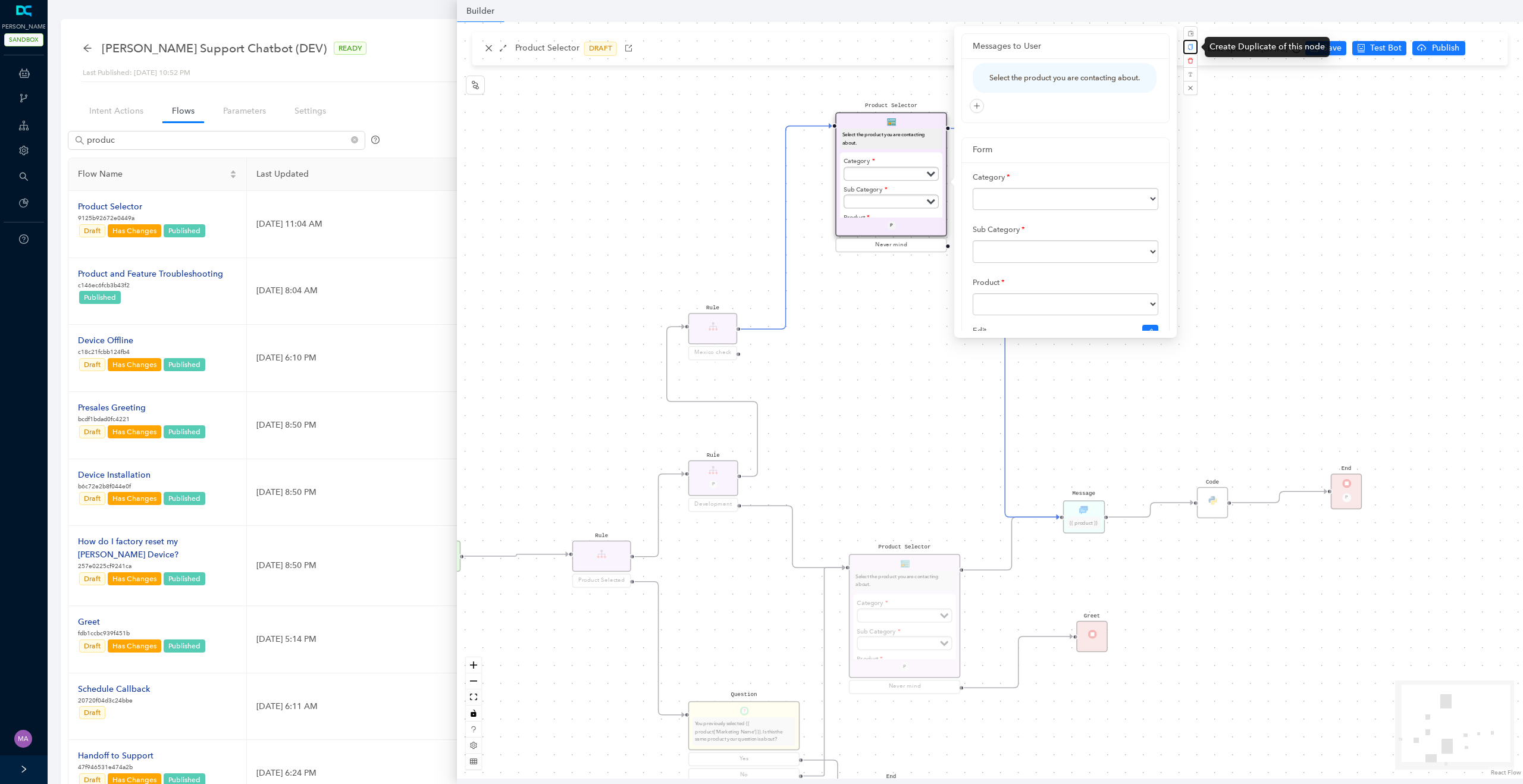
click at [1195, 43] on button "button" at bounding box center [1190, 47] width 14 height 14
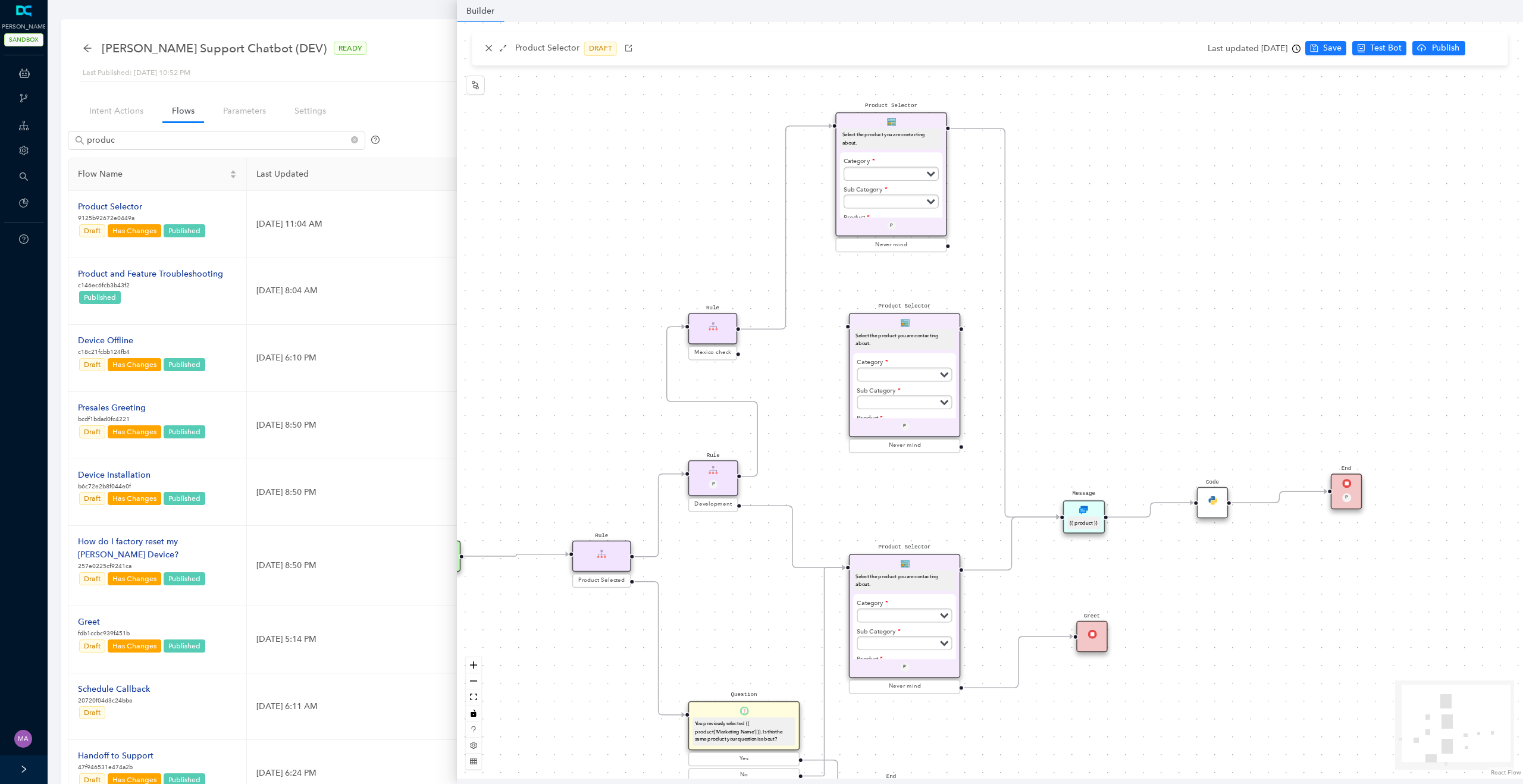
drag, startPoint x: 973, startPoint y: 168, endPoint x: 936, endPoint y: 327, distance: 163.2
click at [936, 327] on div "Product Selector Select the product you are contacting about. Category Subscrip…" at bounding box center [904, 375] width 112 height 125
drag, startPoint x: 737, startPoint y: 354, endPoint x: 838, endPoint y: 333, distance: 103.2
click at [838, 333] on div "Product Selector Select the product you are contacting about. Category Subscrip…" at bounding box center [990, 400] width 1066 height 757
drag, startPoint x: 947, startPoint y: 245, endPoint x: 1335, endPoint y: 490, distance: 458.9
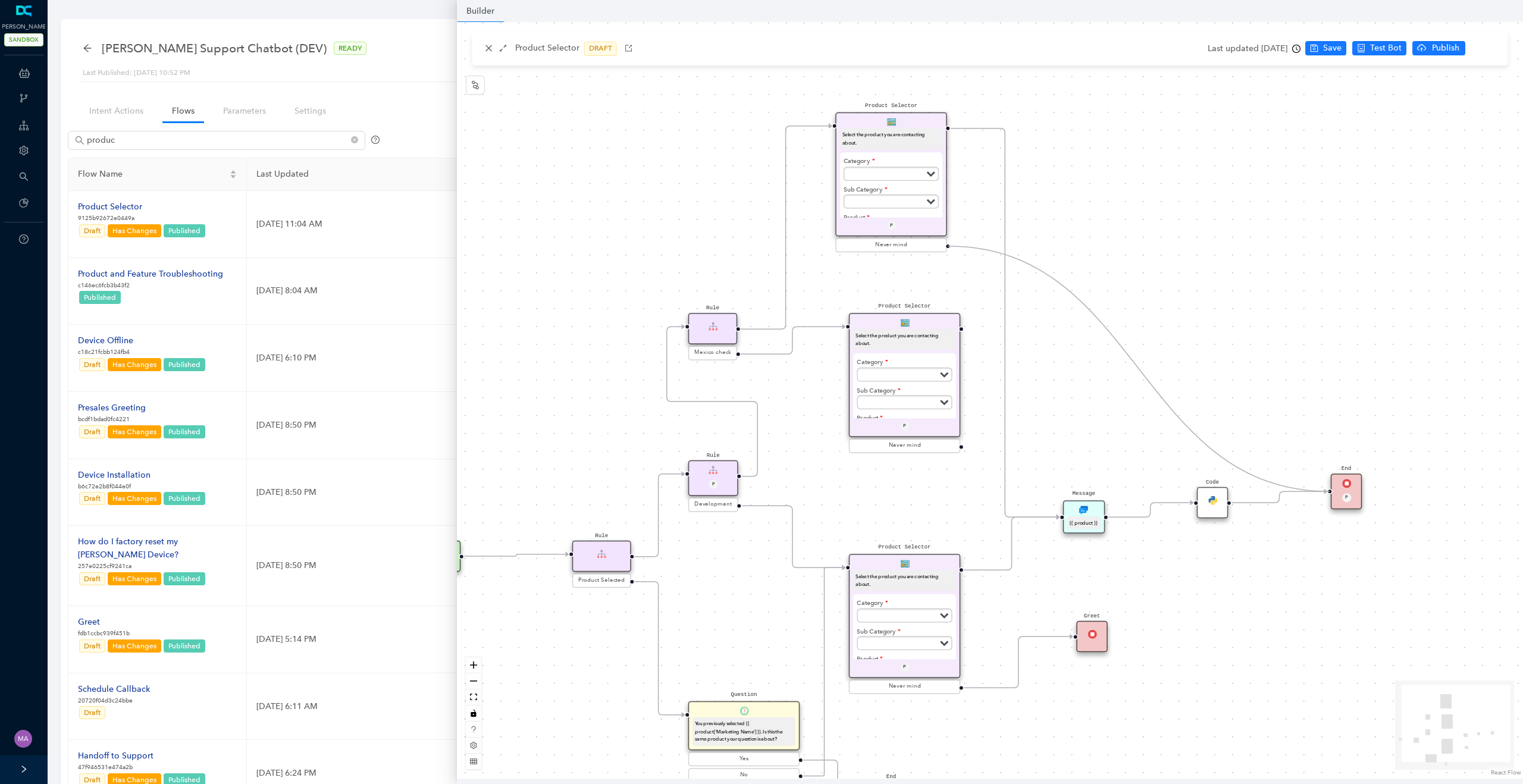
drag, startPoint x: 962, startPoint y: 447, endPoint x: 1329, endPoint y: 500, distance: 370.8
click at [1329, 500] on div "Product Selector Select the product you are contacting about. Category Subscrip…" at bounding box center [990, 400] width 1066 height 757
click at [931, 329] on div "Select the product you are contacting about." at bounding box center [904, 339] width 103 height 21
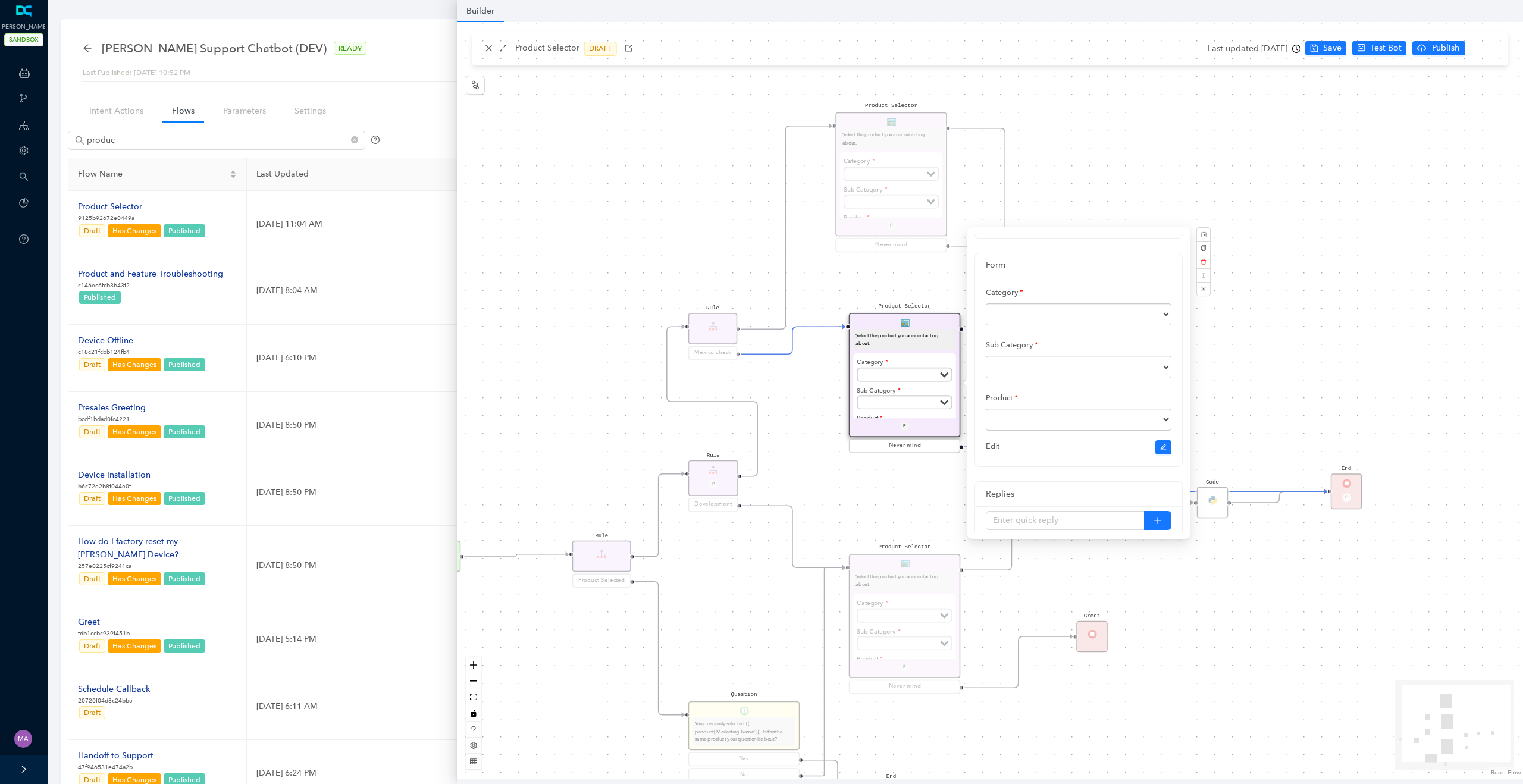
scroll to position [91, 0]
click at [1163, 445] on icon "edit" at bounding box center [1163, 442] width 7 height 7
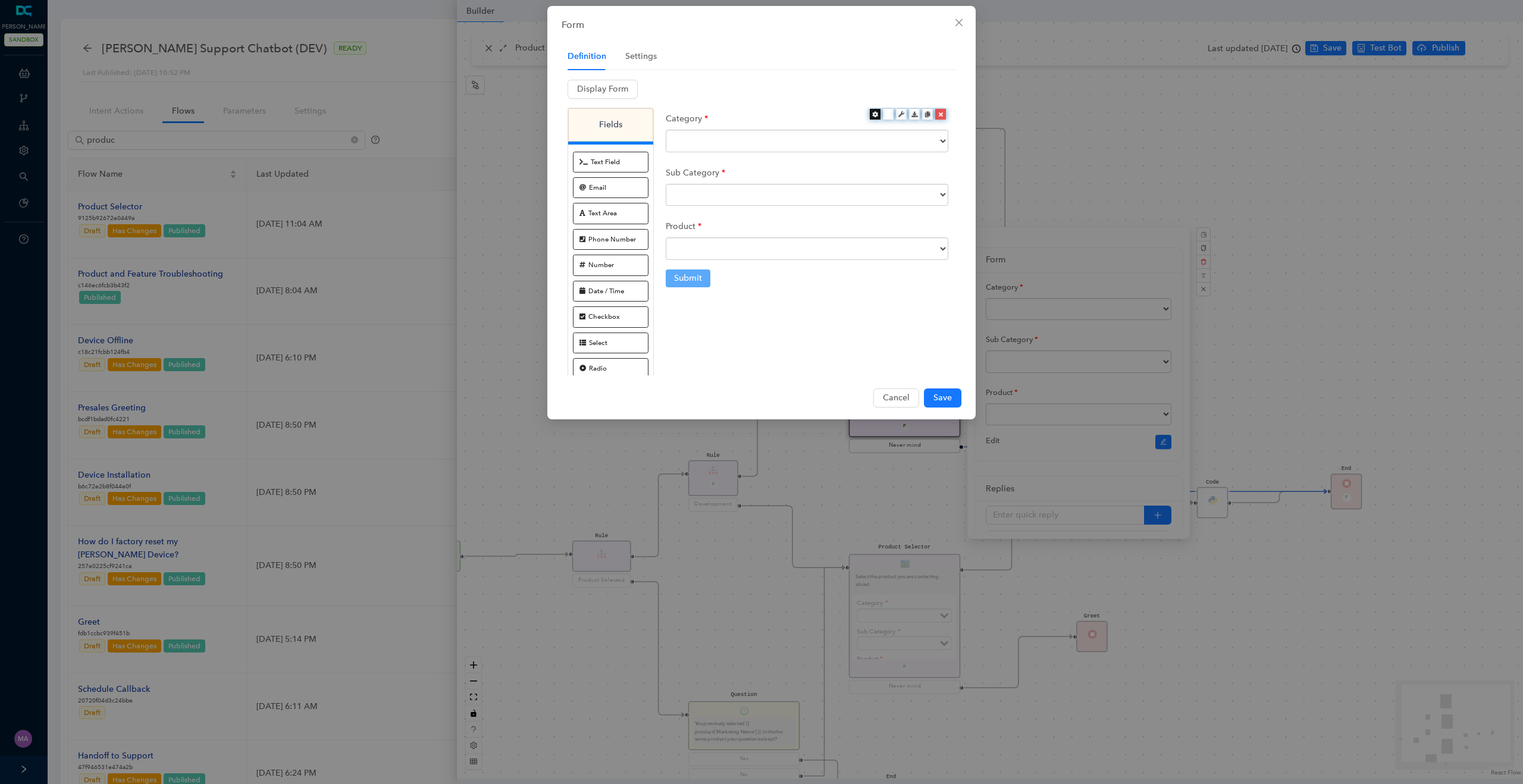
click at [874, 117] on div at bounding box center [875, 114] width 10 height 10
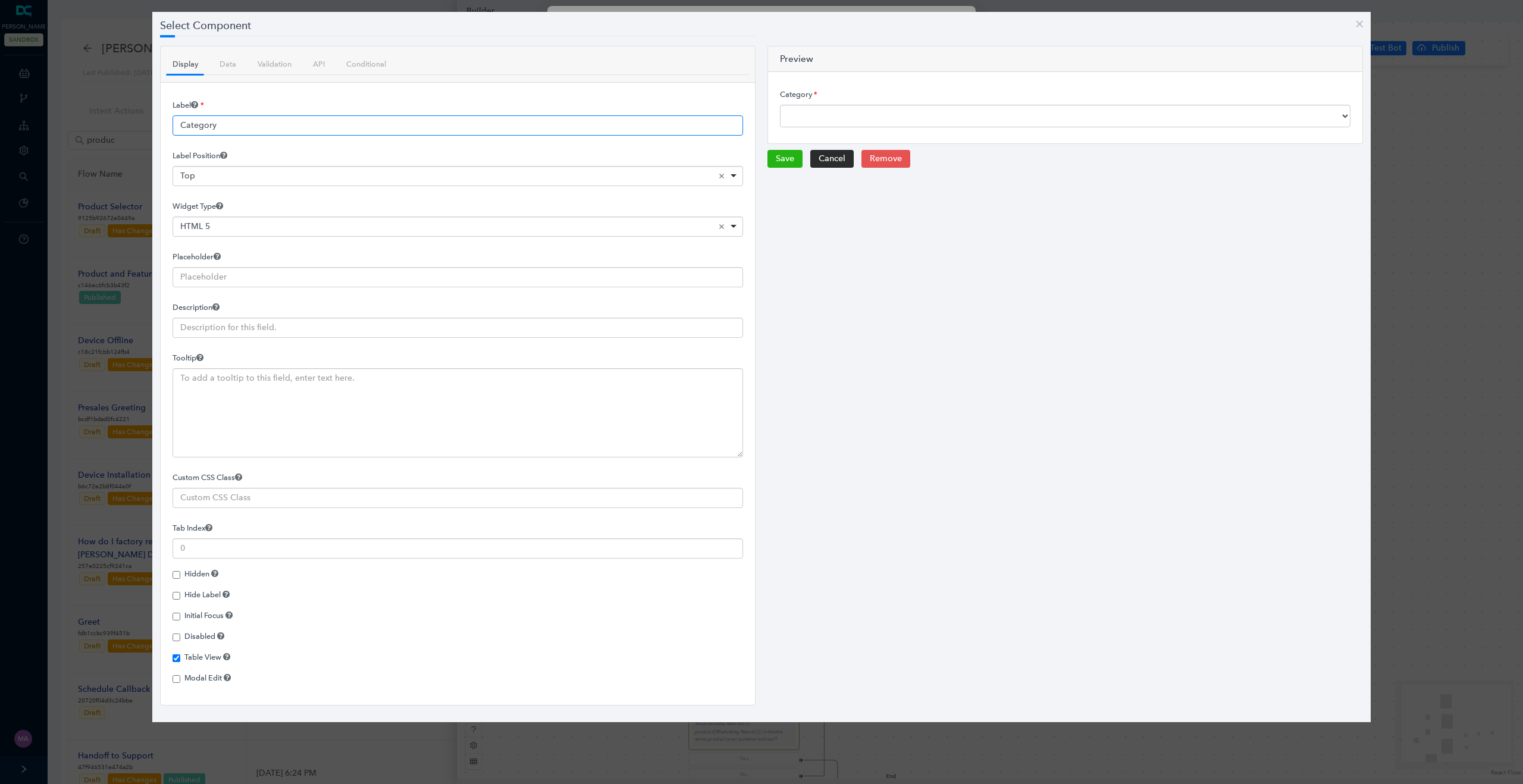
click at [351, 123] on input "Category" at bounding box center [457, 125] width 570 height 20
paste input "[DEMOGRAPHIC_DATA]"
type input "Categoría"
click at [777, 160] on button "Save" at bounding box center [785, 158] width 35 height 18
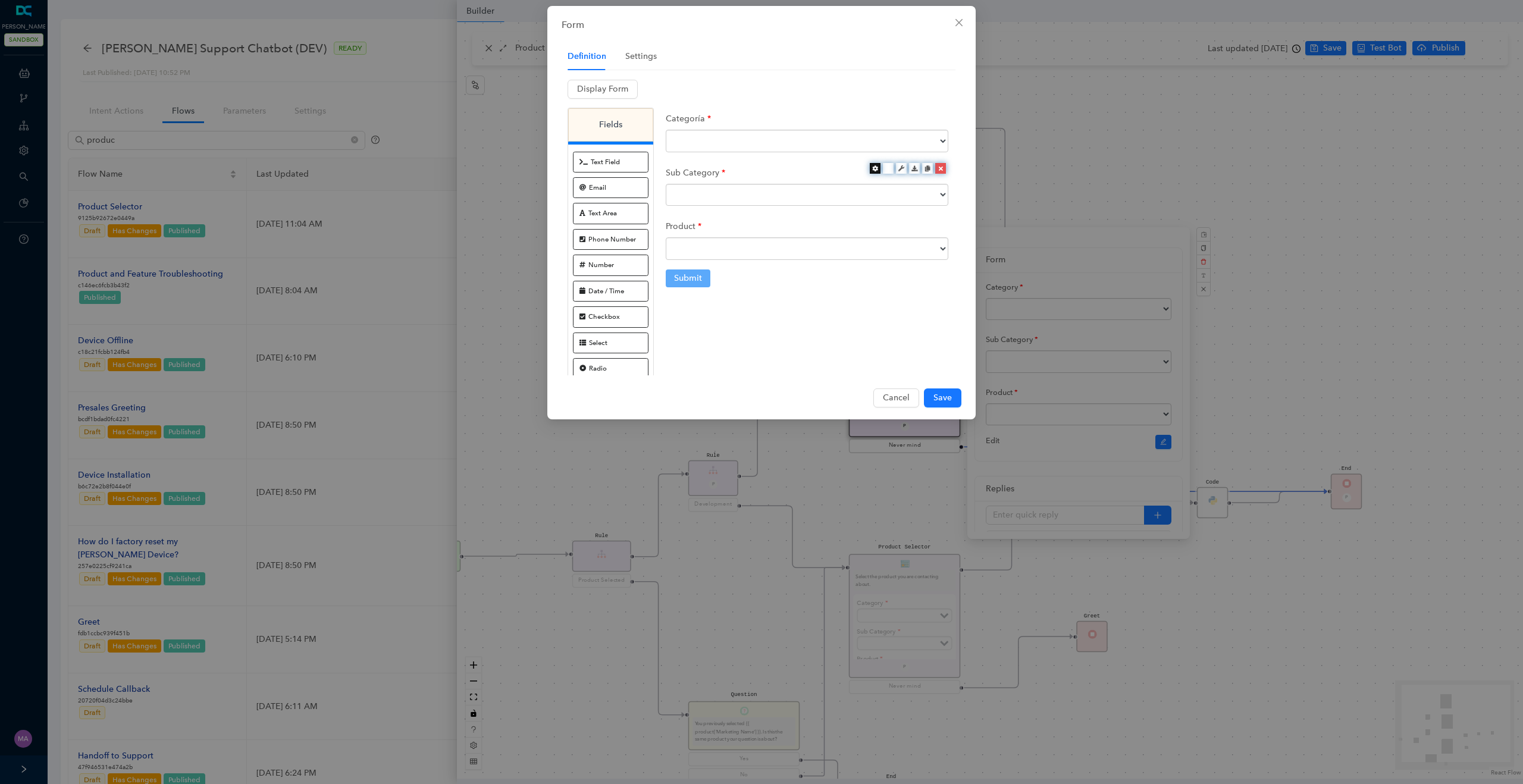
click at [874, 169] on icon at bounding box center [874, 168] width 6 height 6
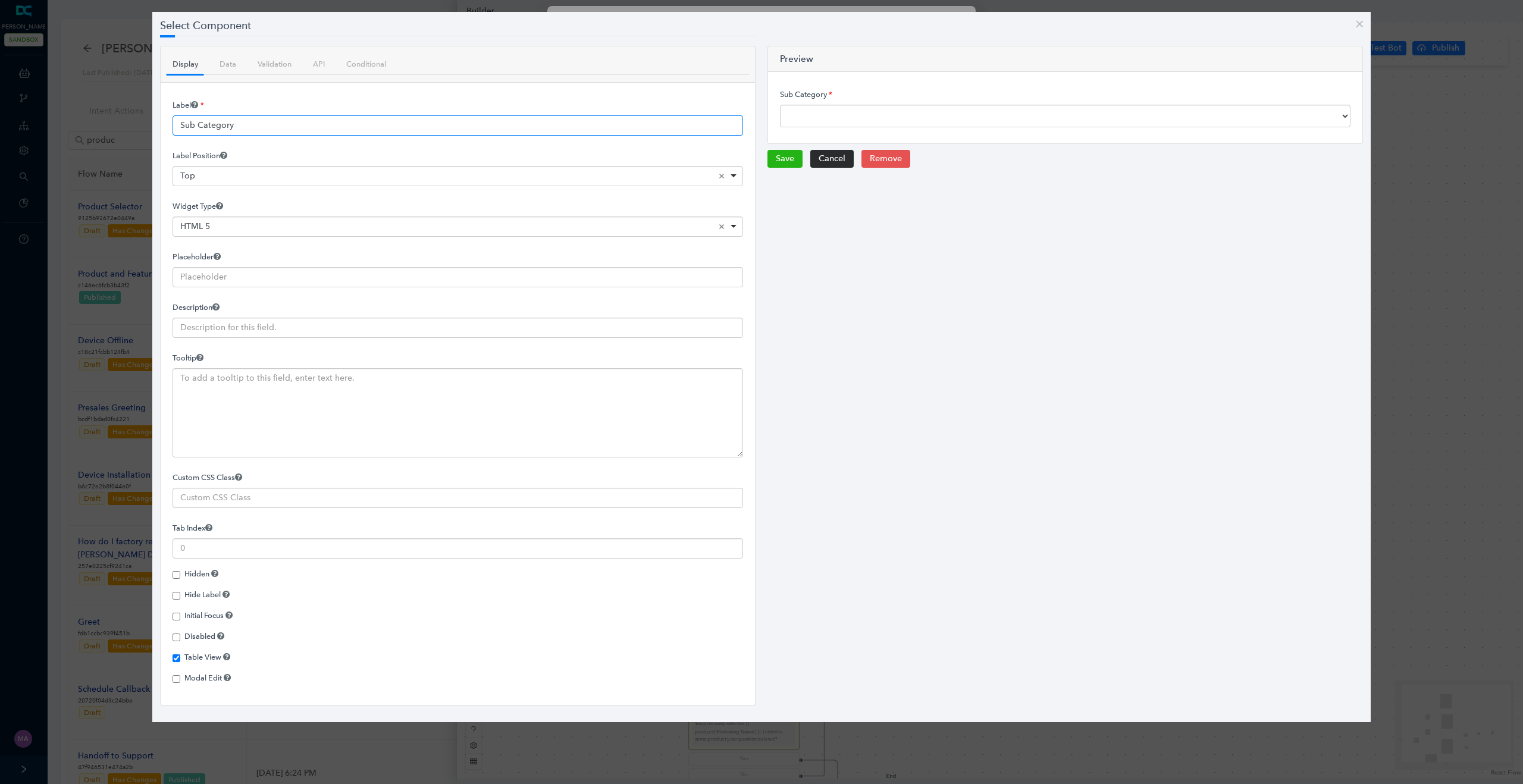
click at [385, 125] on input "Sub Category" at bounding box center [457, 125] width 570 height 20
paste input "categoría"
type input "Subcategoría"
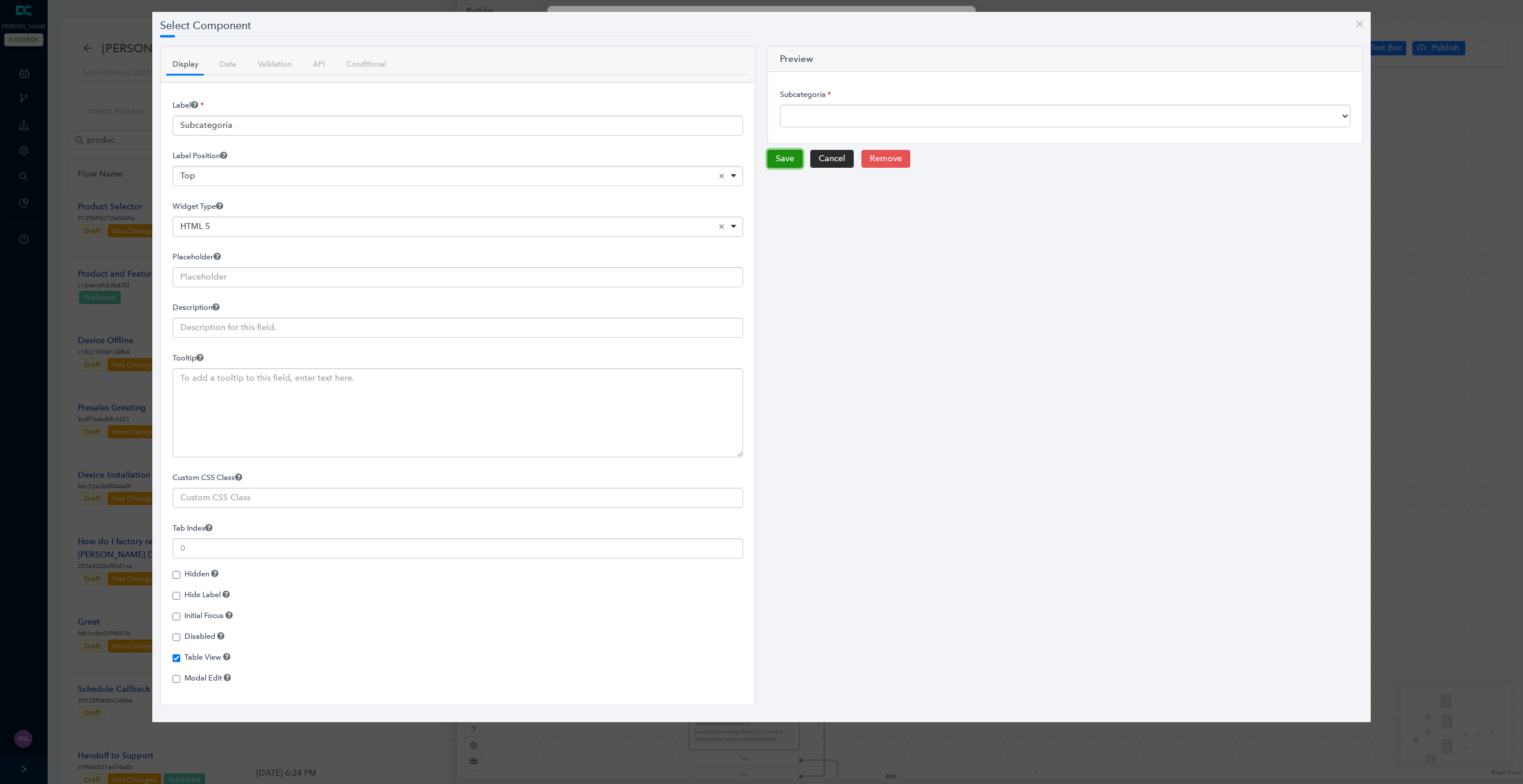
click at [787, 158] on button "Save" at bounding box center [785, 158] width 35 height 18
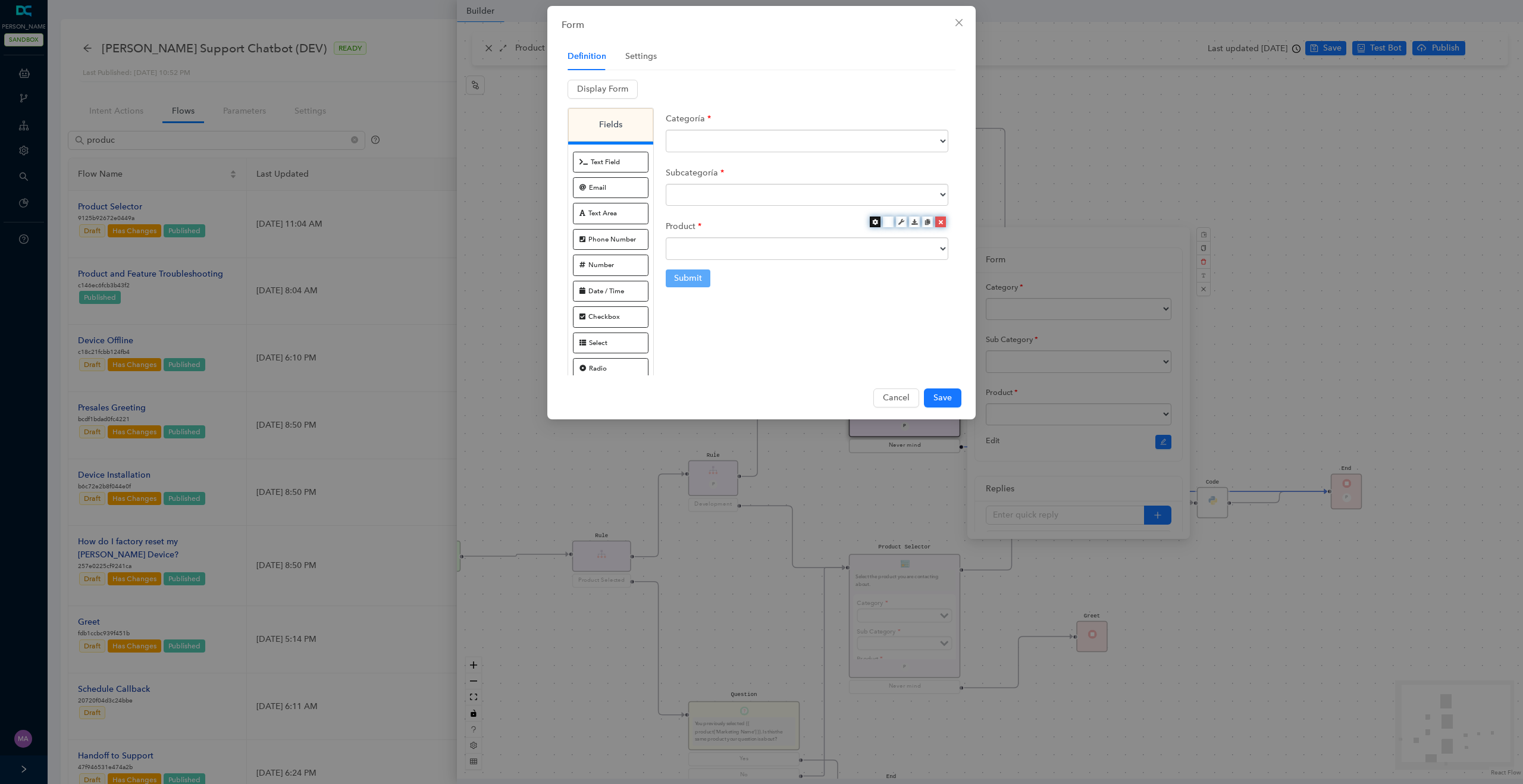
click at [875, 222] on icon at bounding box center [874, 221] width 6 height 6
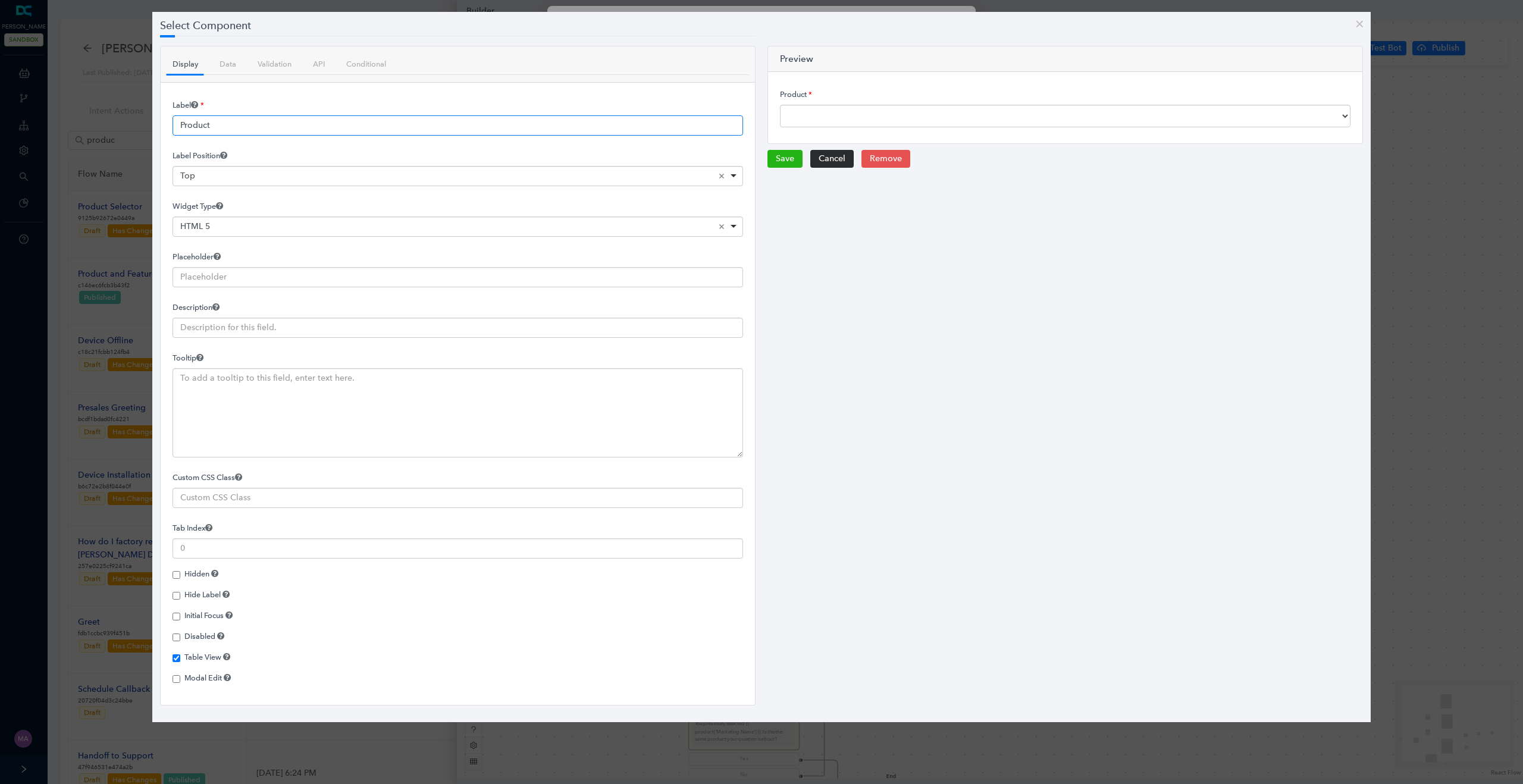
click at [219, 123] on input "Product" at bounding box center [457, 125] width 570 height 20
paste input "o"
type input "Producto"
click at [785, 160] on button "Save" at bounding box center [785, 158] width 35 height 18
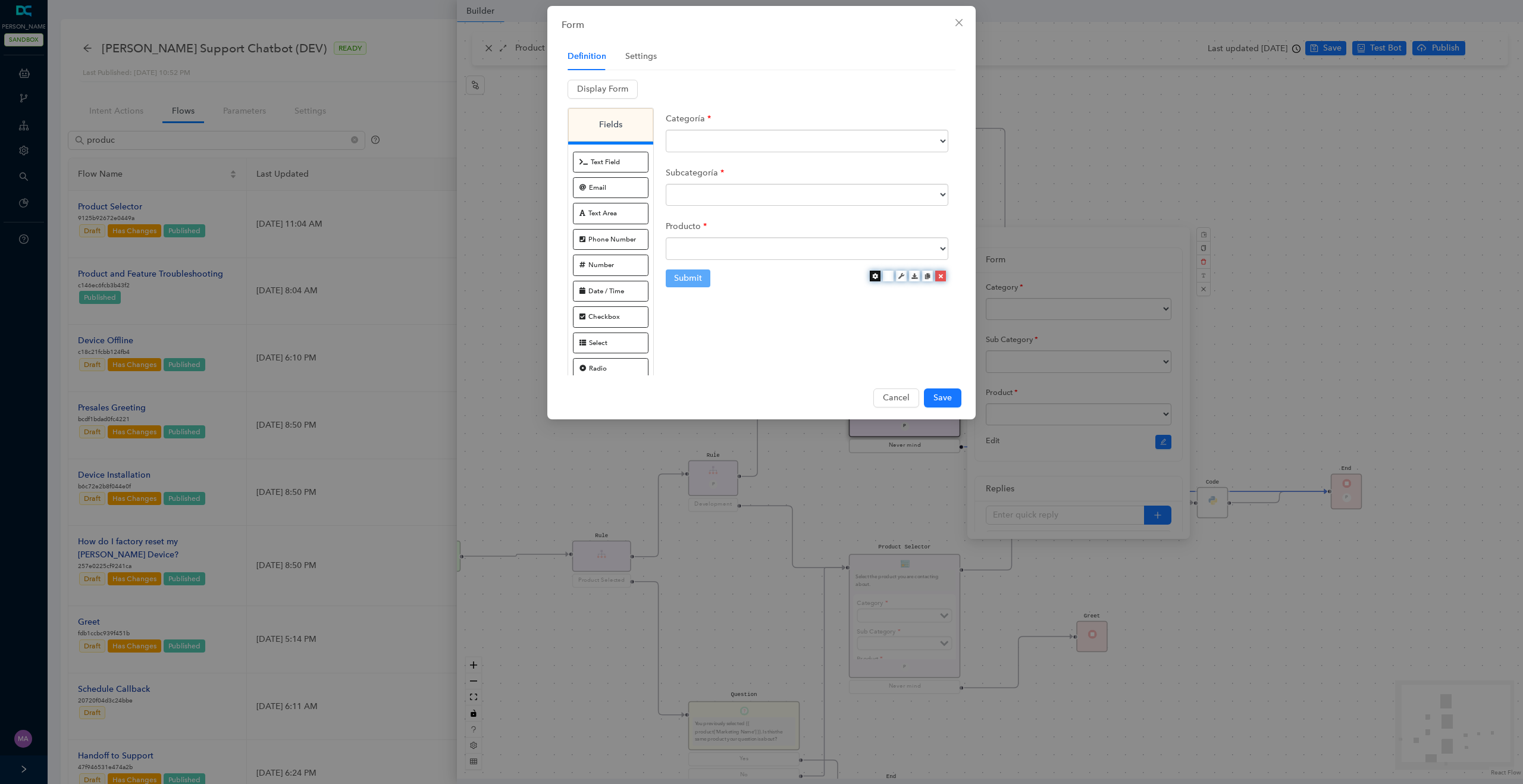
click at [876, 273] on icon at bounding box center [874, 275] width 6 height 6
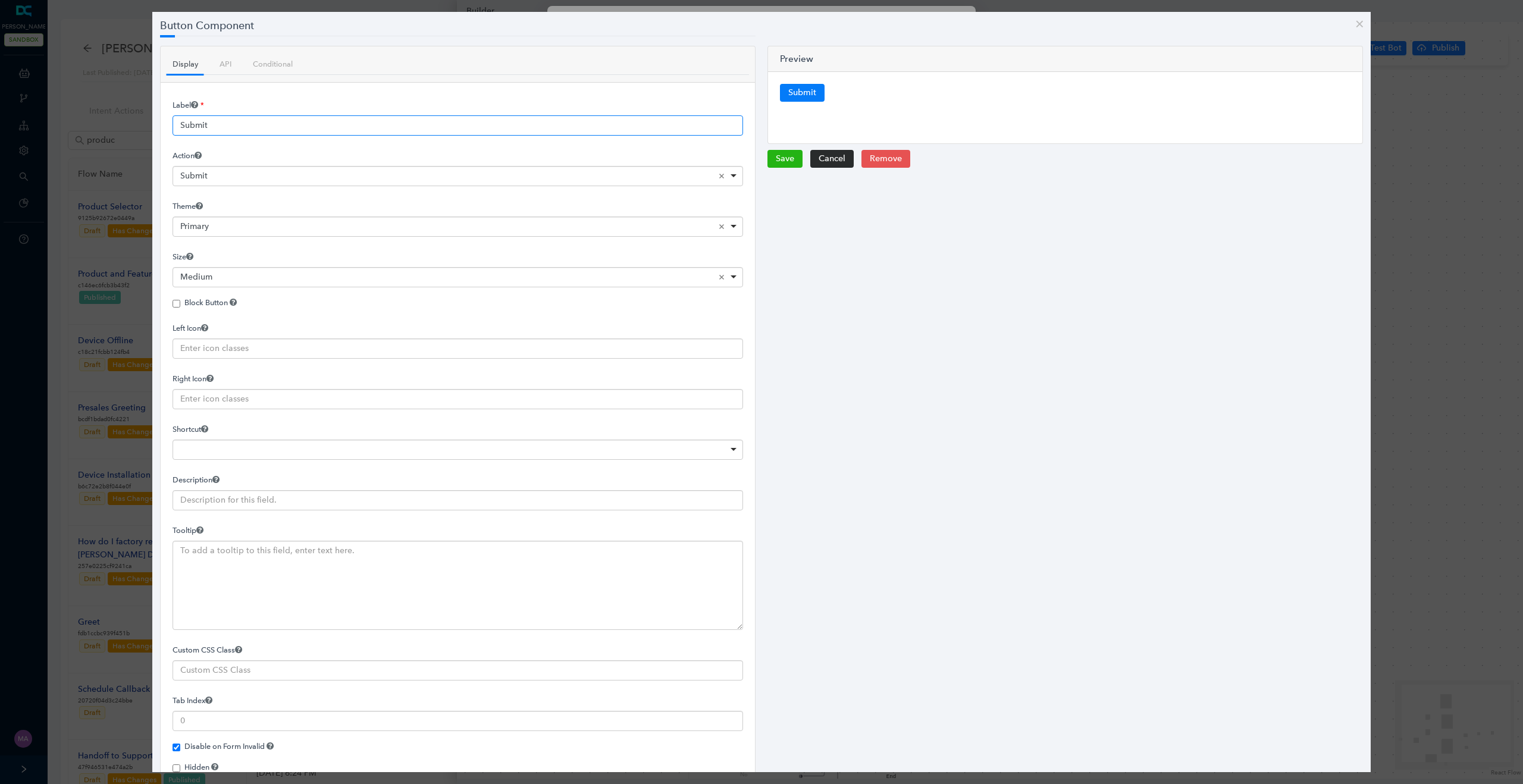
click at [386, 121] on input "Submit" at bounding box center [457, 125] width 570 height 20
paste input "Presentar"
type input "Presentar"
click at [786, 159] on button "Save" at bounding box center [785, 158] width 35 height 18
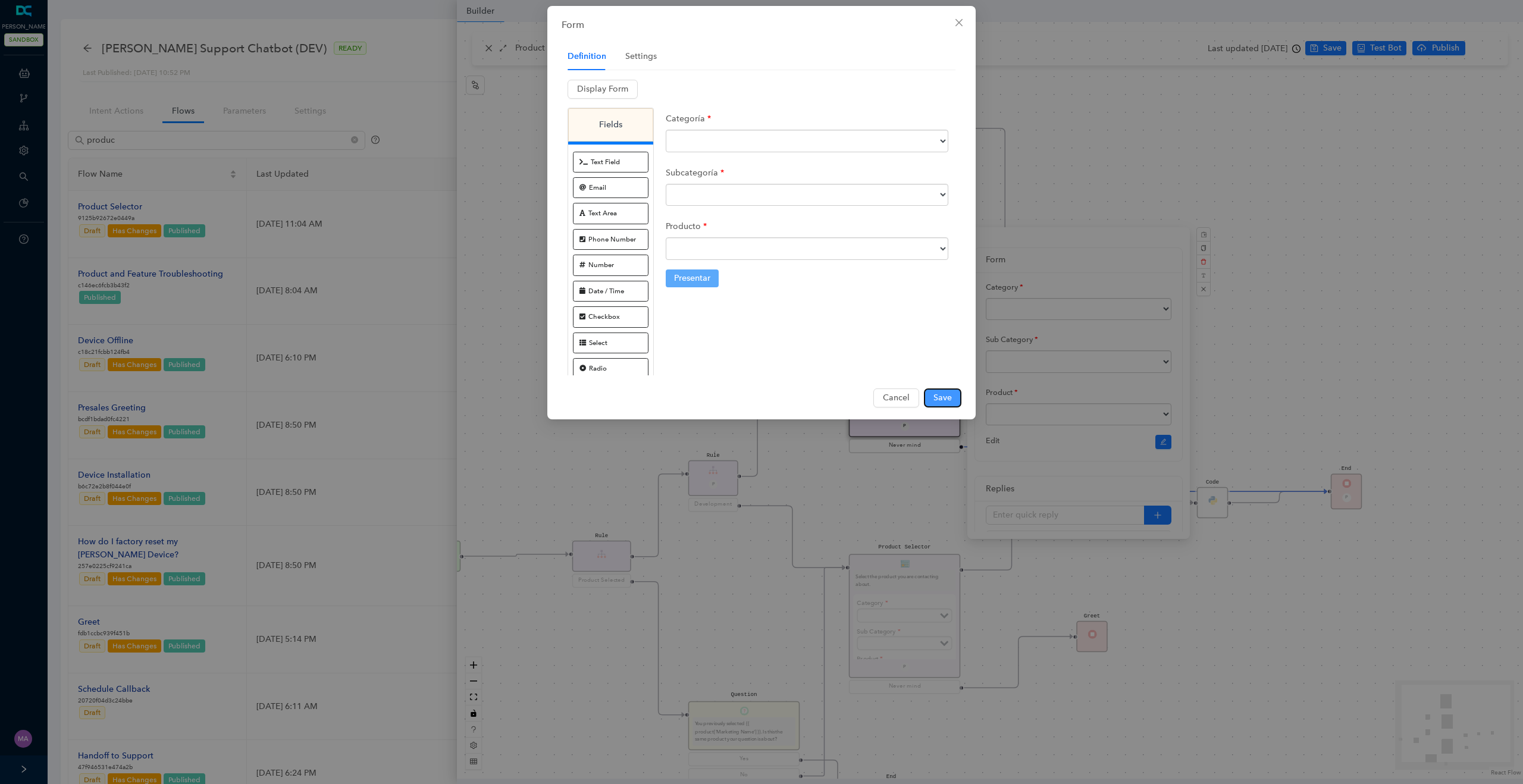
click at [942, 393] on span "Save" at bounding box center [942, 398] width 18 height 13
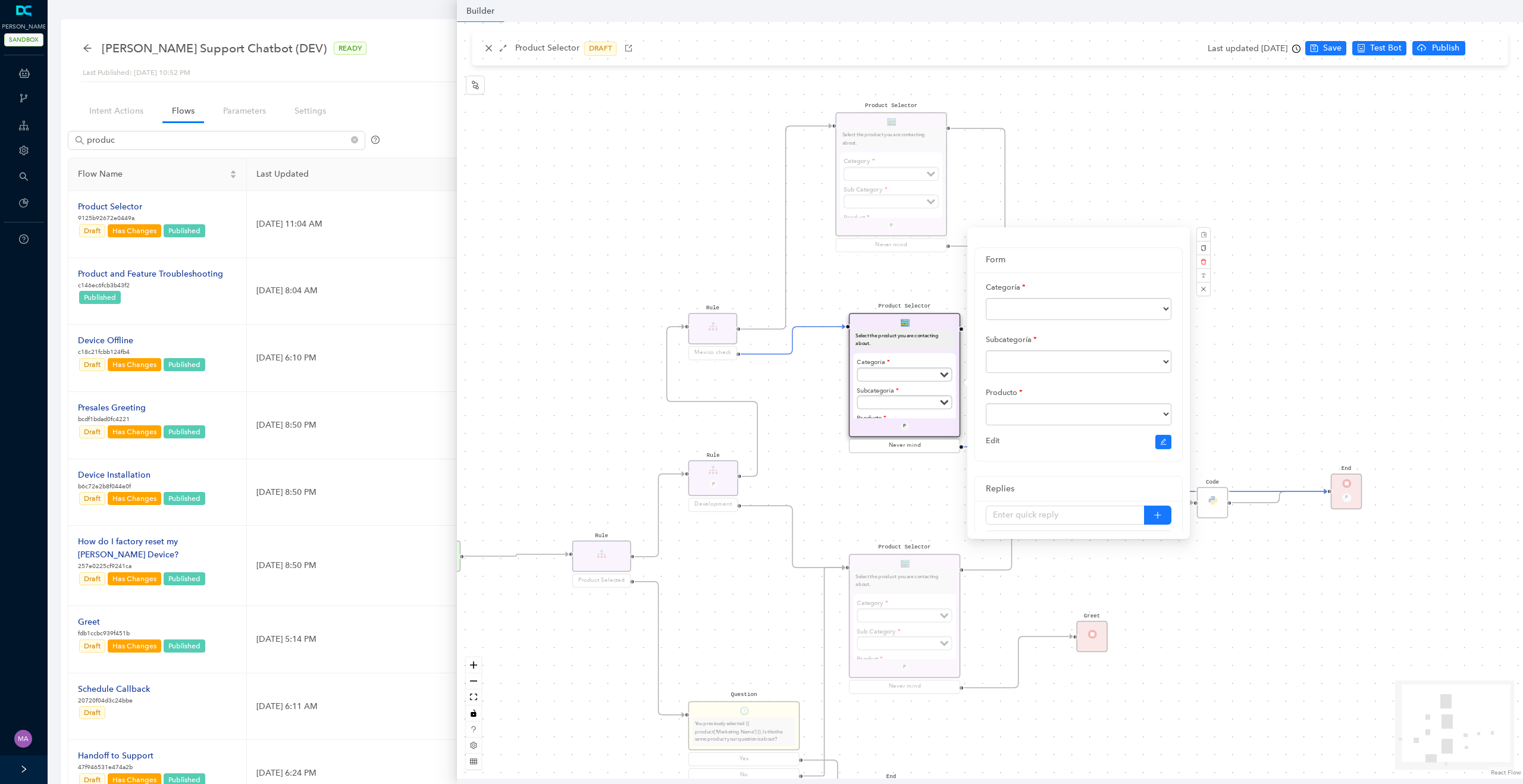
click at [806, 419] on div "Product Selector Select the product you are contacting about. Categoría Subscri…" at bounding box center [990, 400] width 1066 height 757
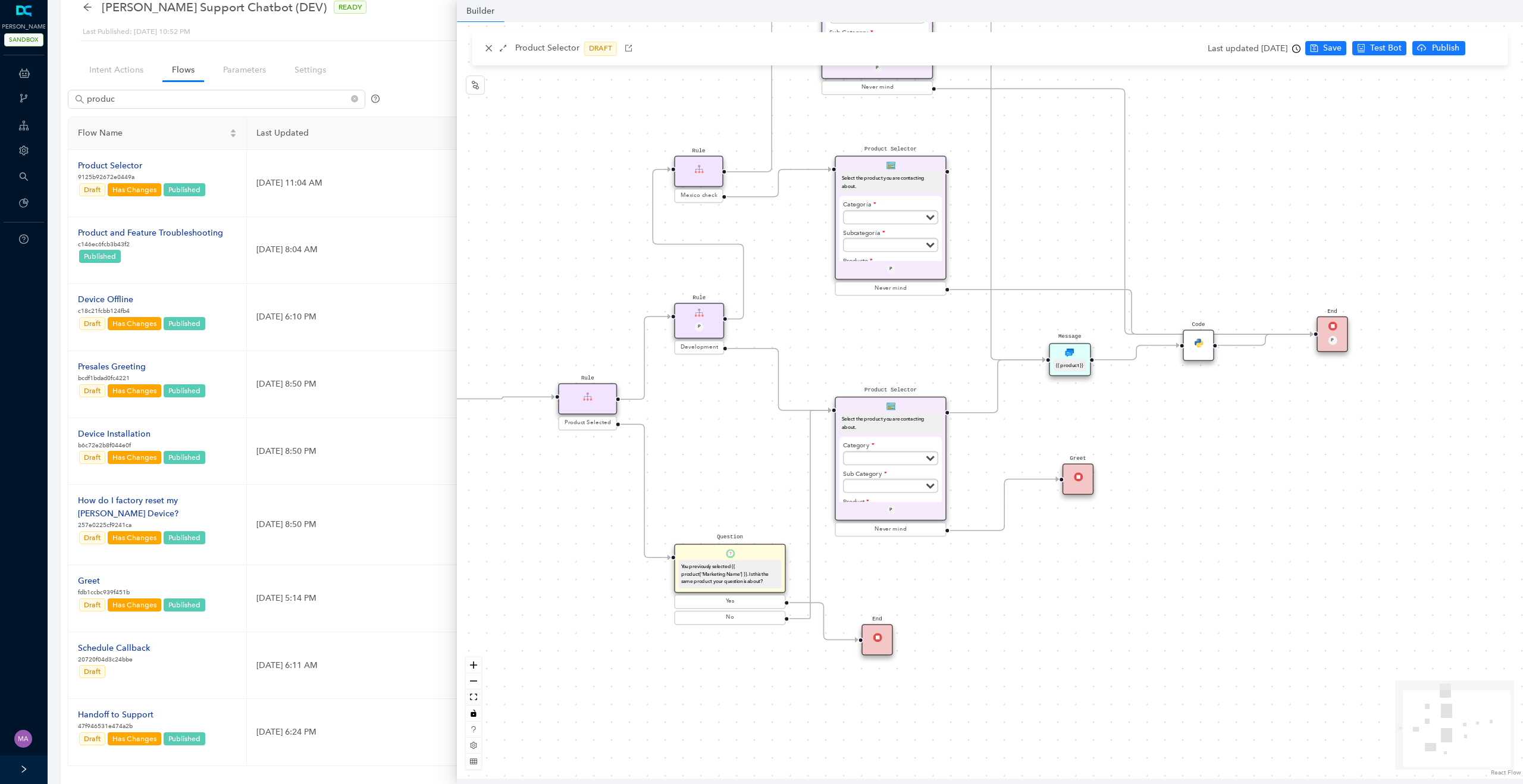
scroll to position [48, 0]
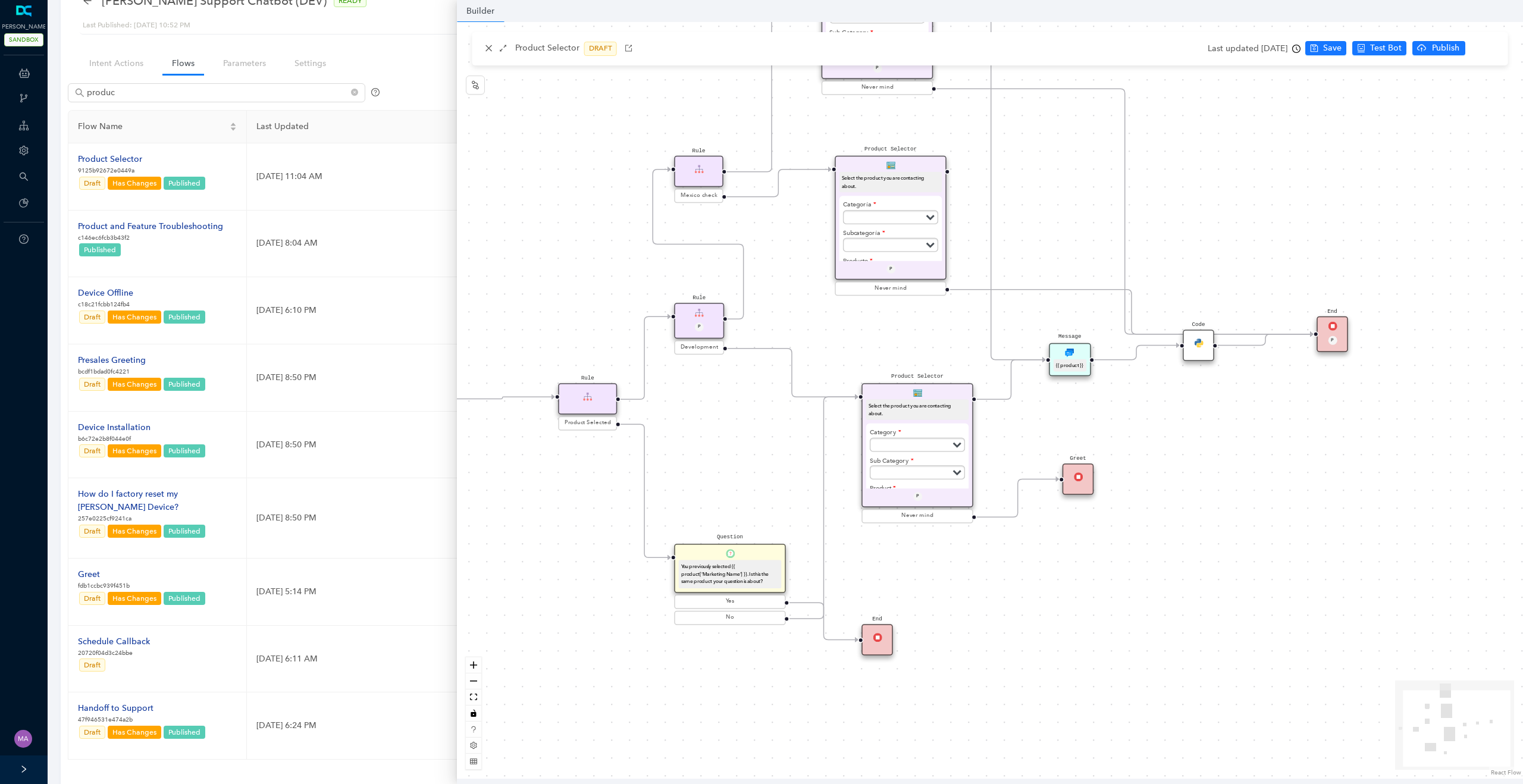
drag, startPoint x: 923, startPoint y: 406, endPoint x: 944, endPoint y: 387, distance: 28.3
click at [944, 387] on div "Product Selector Select the product you are contacting about. Category Subscrip…" at bounding box center [917, 445] width 112 height 125
drag, startPoint x: 696, startPoint y: 550, endPoint x: 629, endPoint y: 554, distance: 67.1
click at [629, 554] on div "Question You previously selected {{ product['Marketing Name'] }}. Is this the s…" at bounding box center [663, 567] width 112 height 49
click at [768, 616] on icon "Edge from 46ec706e-f901-a704-1dfb-2110e18dc7e2 to reactflownode_54b5e84c-8e11-4…" at bounding box center [790, 507] width 136 height 222
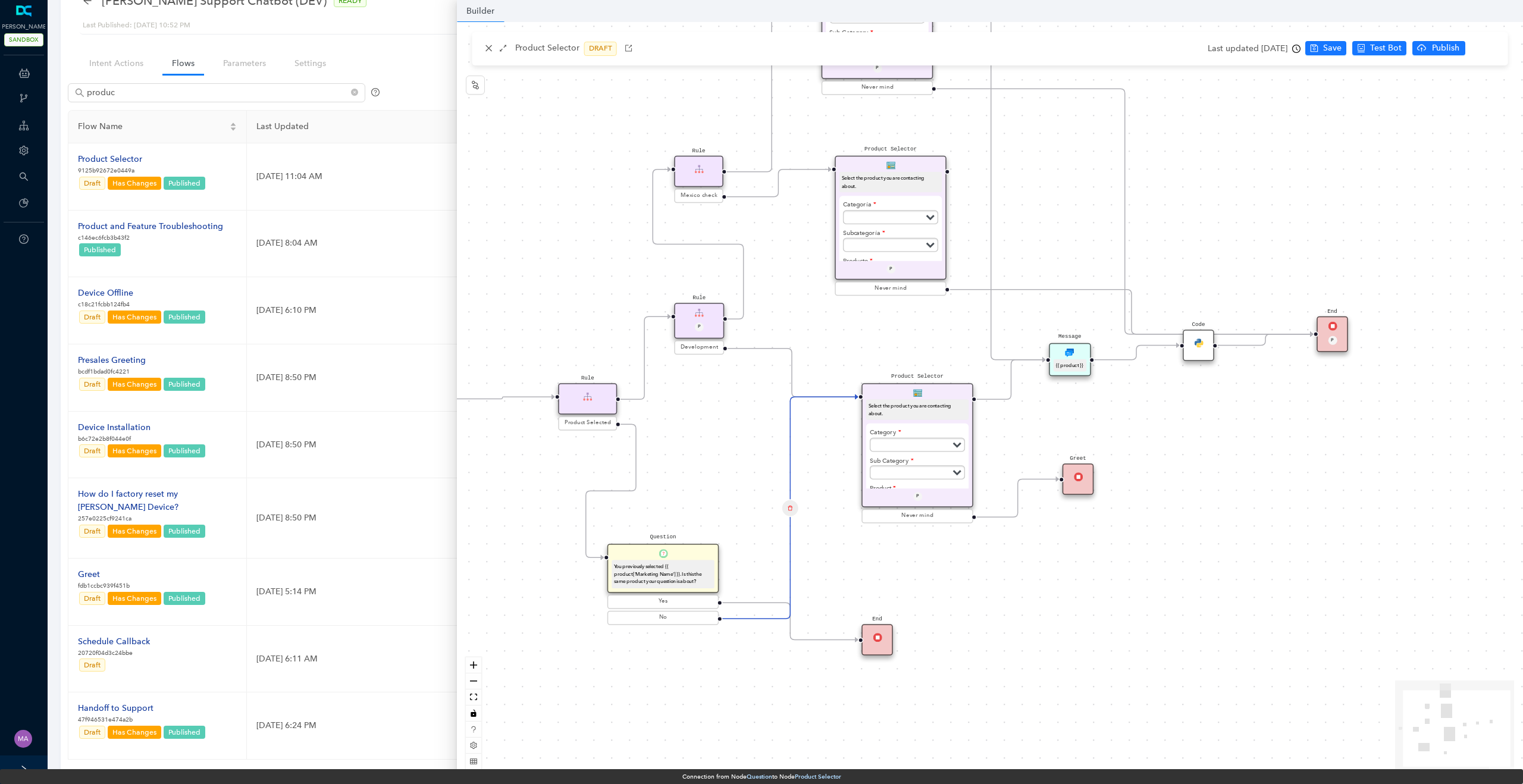
click at [706, 170] on div "Rule" at bounding box center [699, 172] width 50 height 31
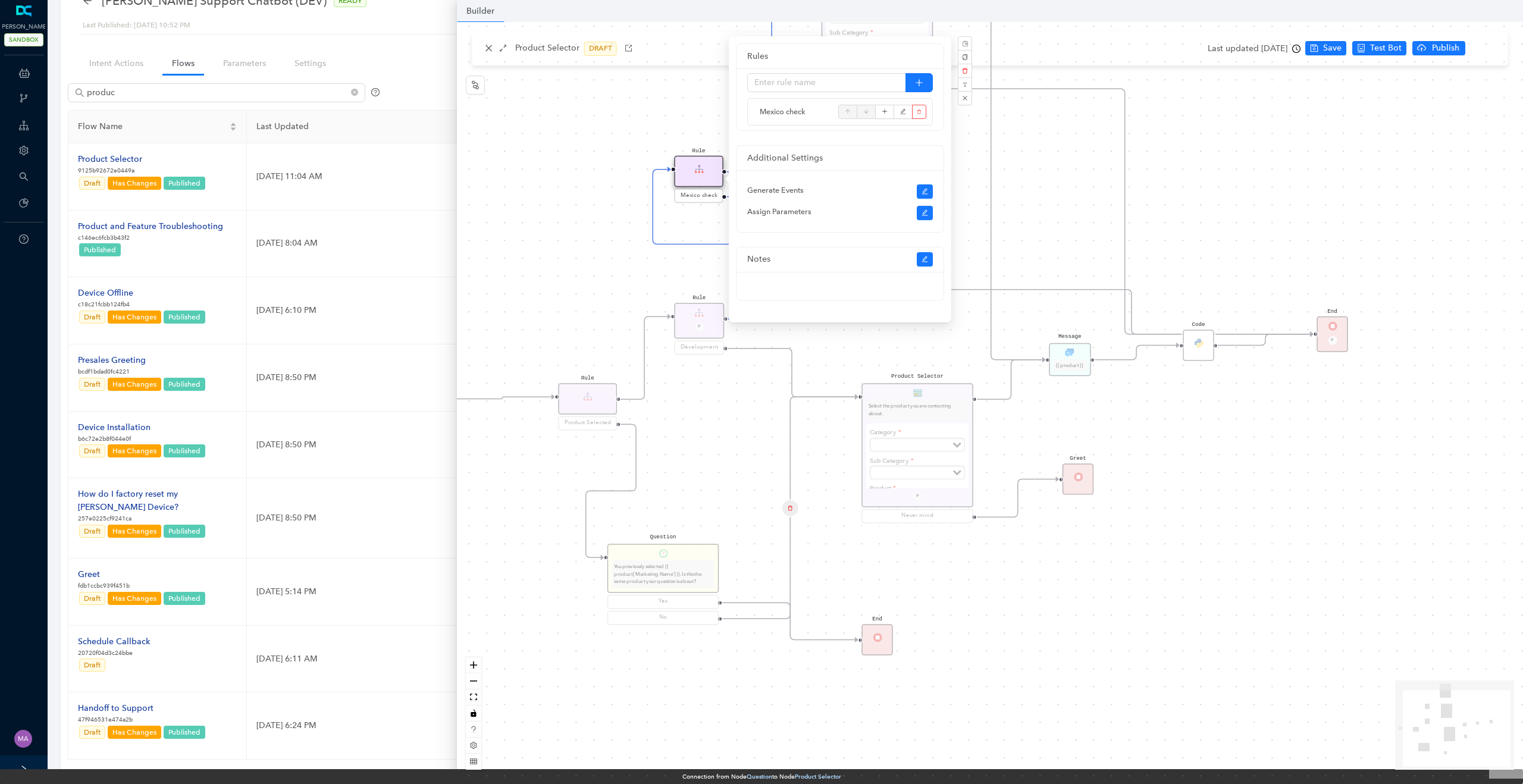
click at [702, 223] on div "Product Selector Select the product you are contacting about. Categoría Subscri…" at bounding box center [990, 400] width 1066 height 757
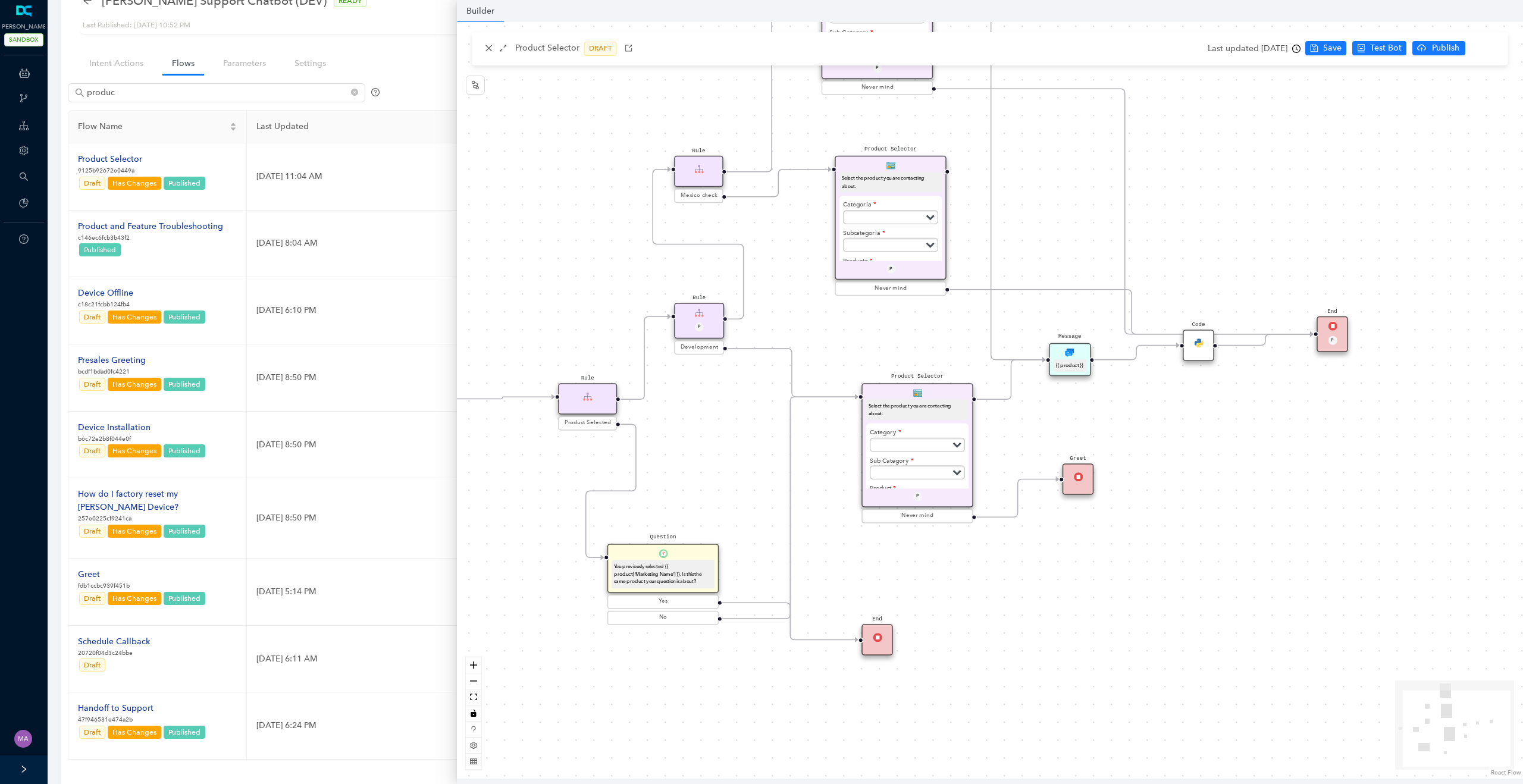
click at [704, 168] on div "Rule" at bounding box center [699, 172] width 50 height 31
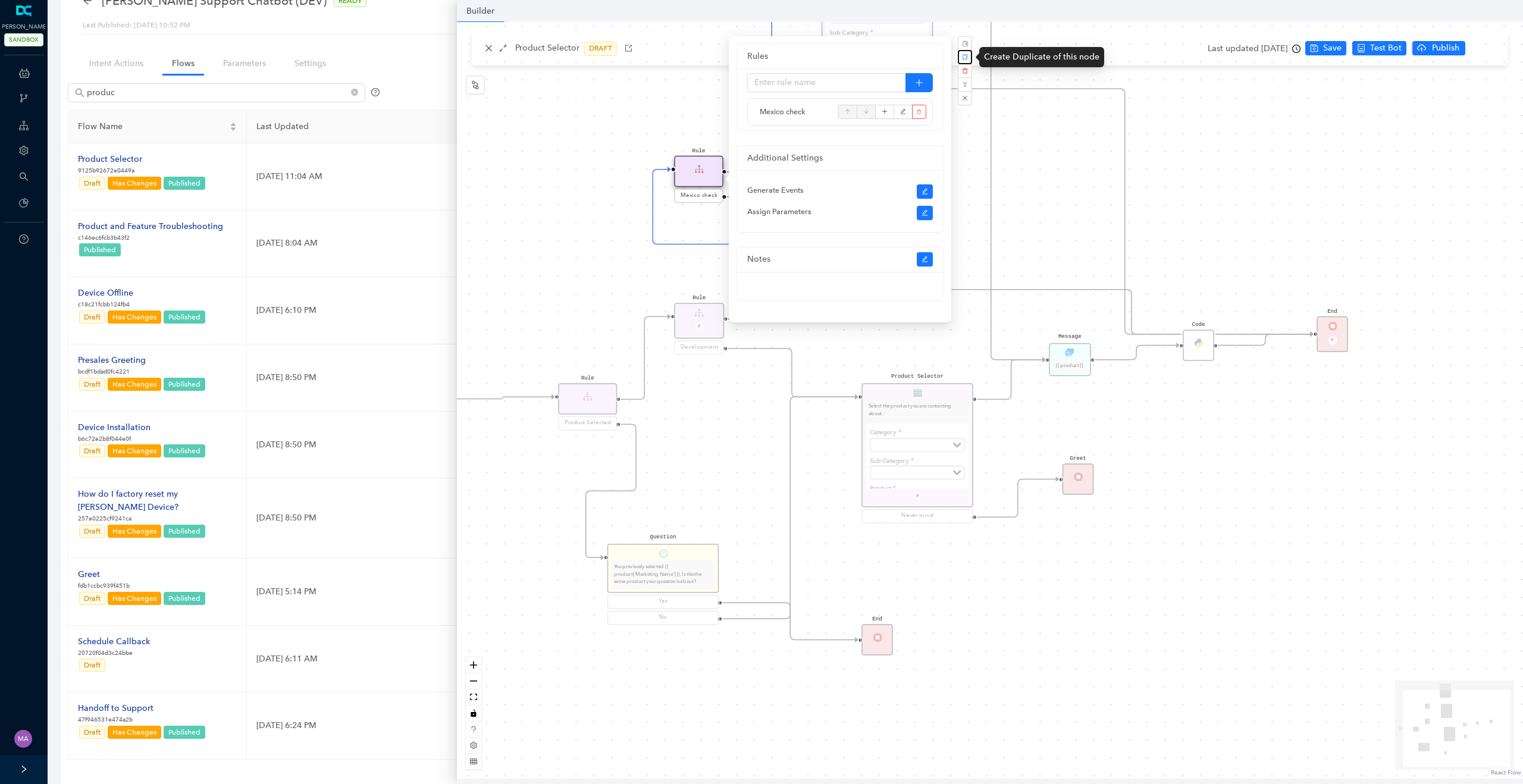
click at [966, 57] on icon "copy" at bounding box center [964, 57] width 5 height 6
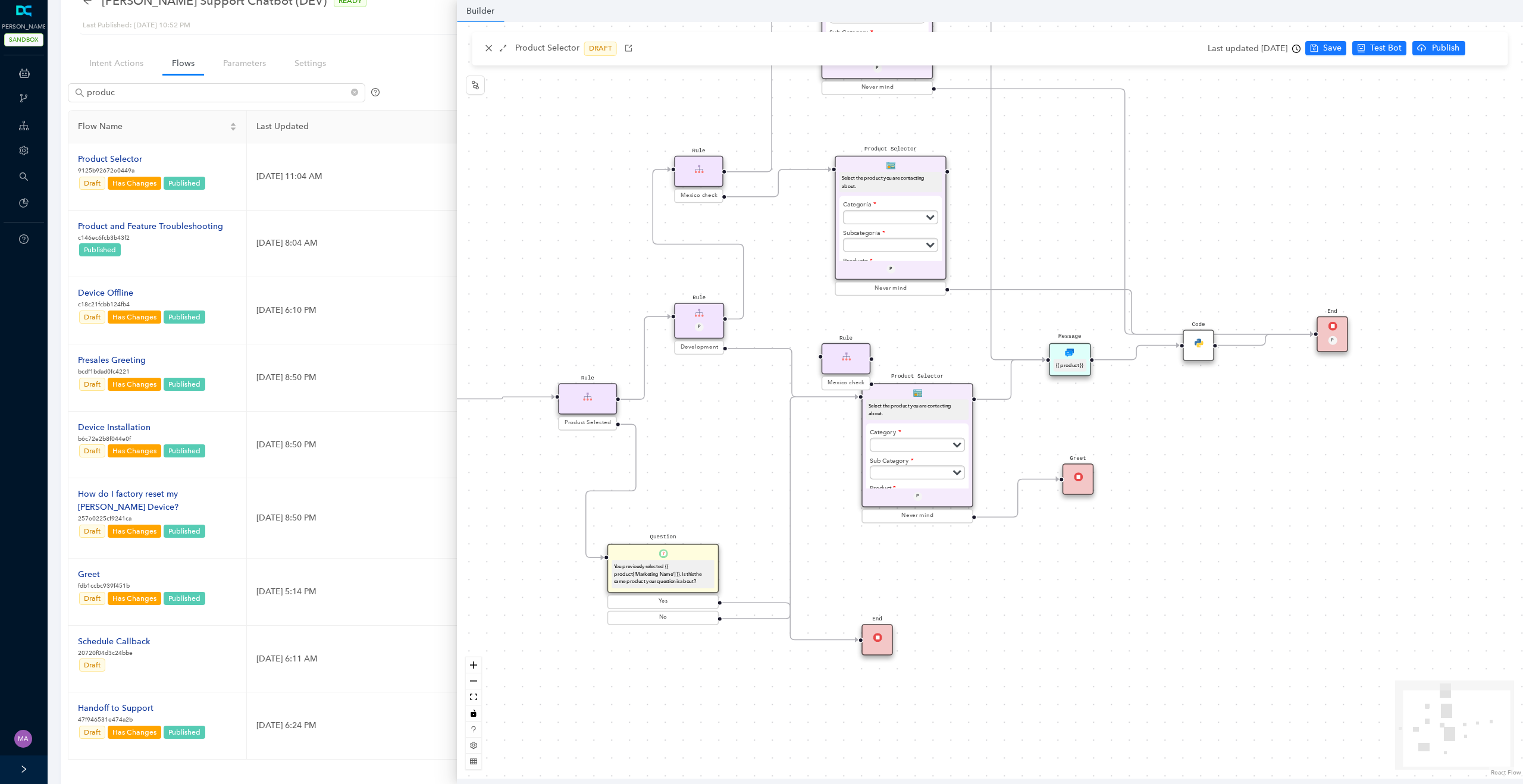
drag, startPoint x: 750, startPoint y: 217, endPoint x: 849, endPoint y: 354, distance: 169.0
click at [849, 354] on div "Rule" at bounding box center [846, 359] width 50 height 31
drag, startPoint x: 847, startPoint y: 395, endPoint x: 827, endPoint y: 365, distance: 36.1
drag, startPoint x: 848, startPoint y: 396, endPoint x: 825, endPoint y: 361, distance: 41.9
drag, startPoint x: 845, startPoint y: 359, endPoint x: 782, endPoint y: 406, distance: 78.6
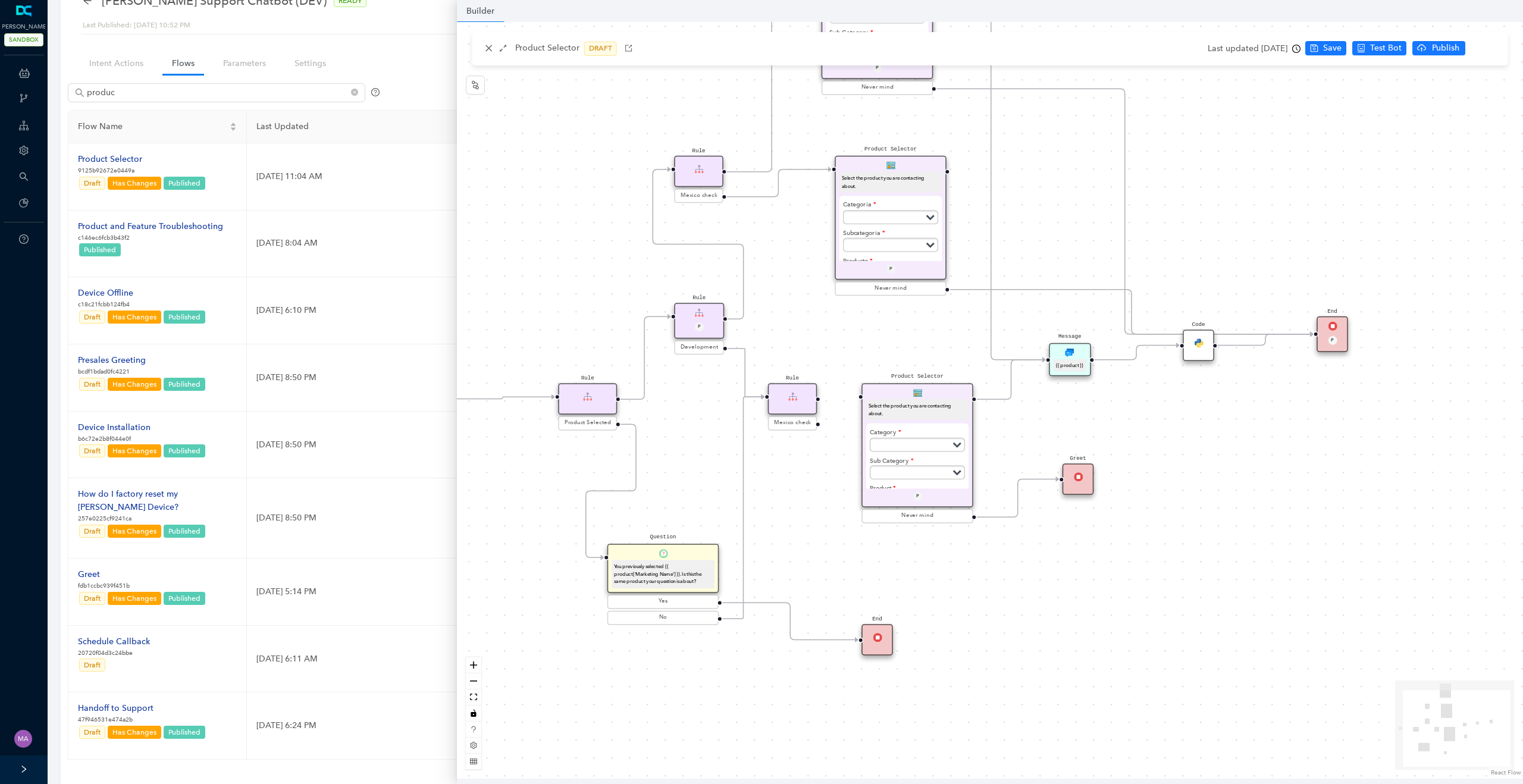
click at [788, 400] on img at bounding box center [793, 397] width 9 height 9
drag, startPoint x: 783, startPoint y: 408, endPoint x: 783, endPoint y: 398, distance: 10.0
click at [783, 398] on div "Rule" at bounding box center [779, 399] width 50 height 31
drag, startPoint x: 803, startPoint y: 399, endPoint x: 850, endPoint y: 399, distance: 47.0
click at [850, 399] on div "Rule Mexico check Product Selector Select the product you are contacting about.…" at bounding box center [990, 400] width 1066 height 757
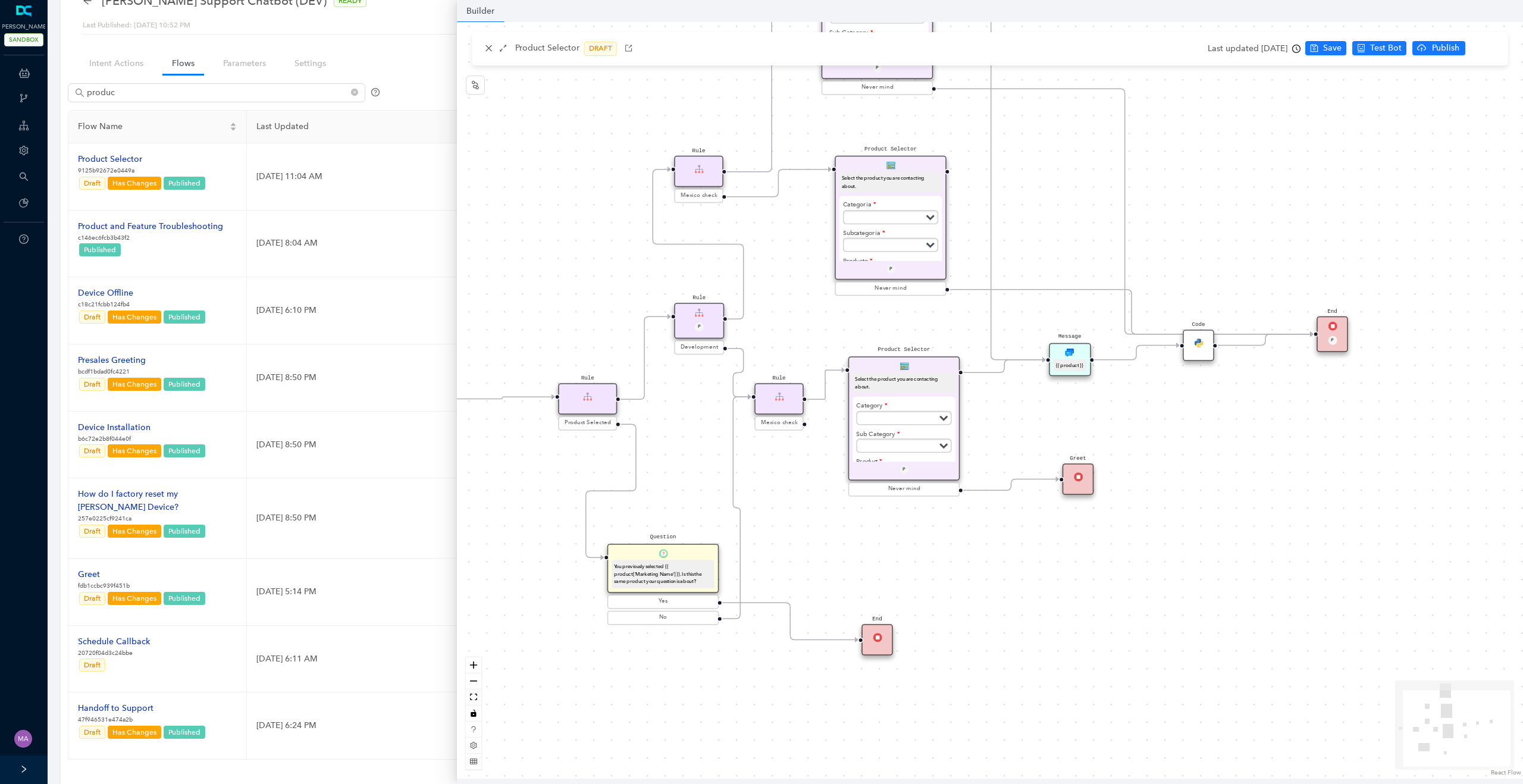
drag, startPoint x: 925, startPoint y: 395, endPoint x: 914, endPoint y: 362, distance: 34.8
click at [914, 362] on div "Product Selector Select the product you are contacting about. Category Subscrip…" at bounding box center [904, 418] width 112 height 125
drag, startPoint x: 884, startPoint y: 644, endPoint x: 785, endPoint y: 661, distance: 100.4
click at [785, 661] on div "End" at bounding box center [784, 653] width 31 height 31
click at [940, 367] on div "Product Selector Select the product you are contacting about. Category Subscrip…" at bounding box center [904, 418] width 112 height 125
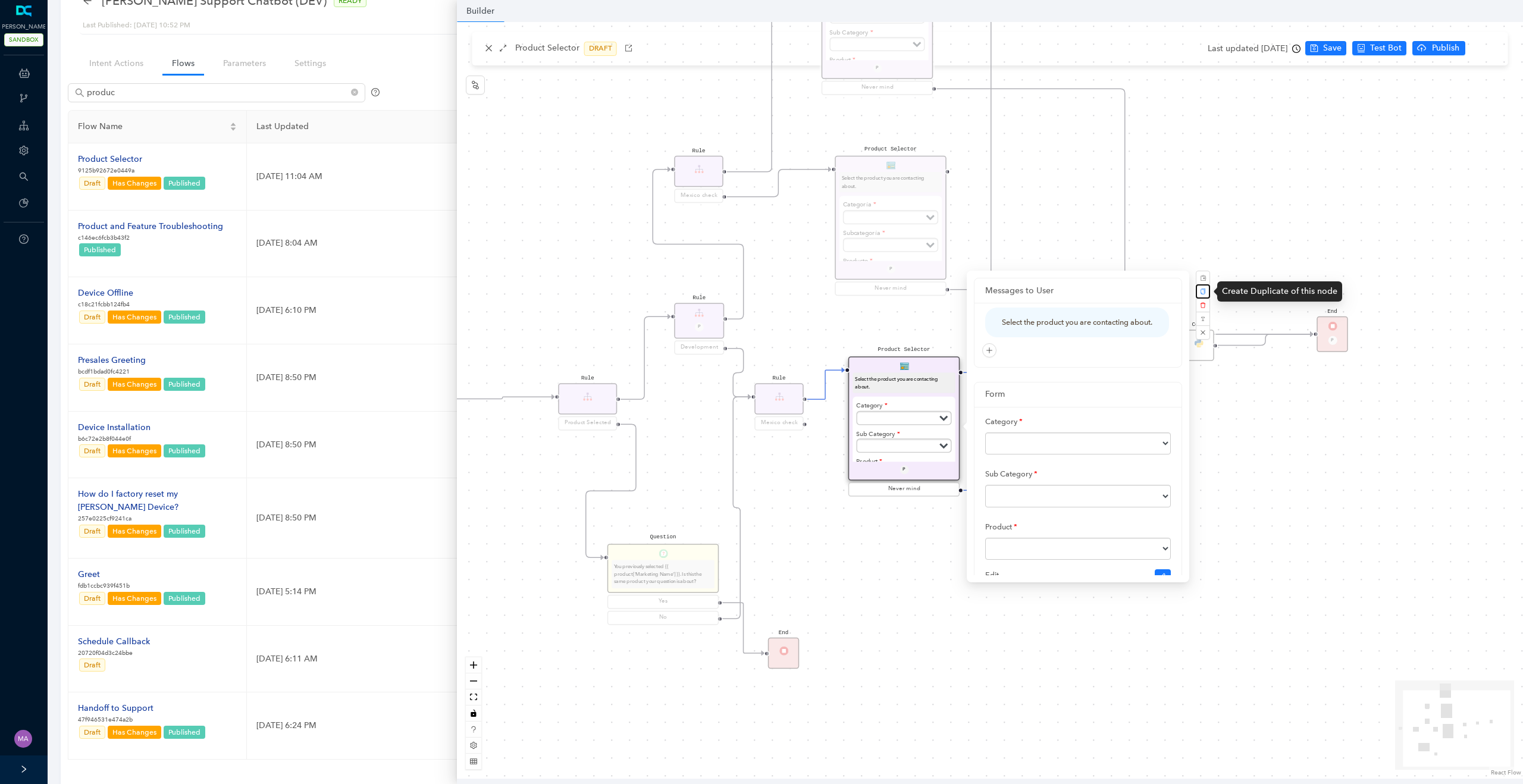
click at [1201, 287] on button "button" at bounding box center [1203, 292] width 14 height 14
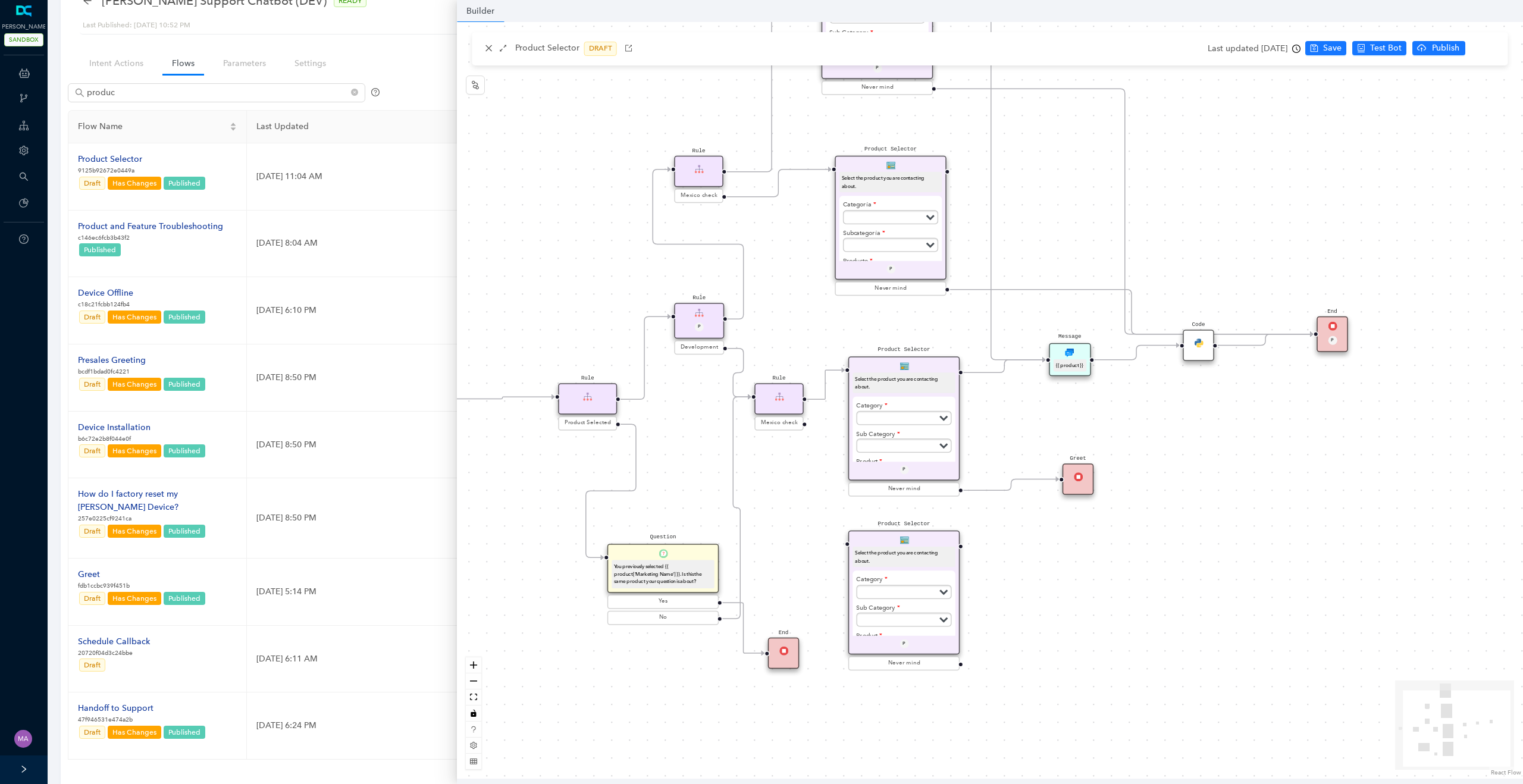
drag, startPoint x: 981, startPoint y: 414, endPoint x: 940, endPoint y: 543, distance: 135.4
click at [940, 543] on div "Product Selector Select the product you are contacting about. Category Subscrip…" at bounding box center [904, 592] width 112 height 125
drag, startPoint x: 961, startPoint y: 663, endPoint x: 1060, endPoint y: 489, distance: 200.2
click at [1060, 489] on div "Product Selector Select the product you are contacting about. Category Subscrip…" at bounding box center [990, 400] width 1066 height 757
click at [1059, 290] on icon "Edge from reactflownode_1ff9725a-7732-48ff-9cdc-8255e5e825e7 to reactflownode_8…" at bounding box center [1131, 312] width 363 height 44
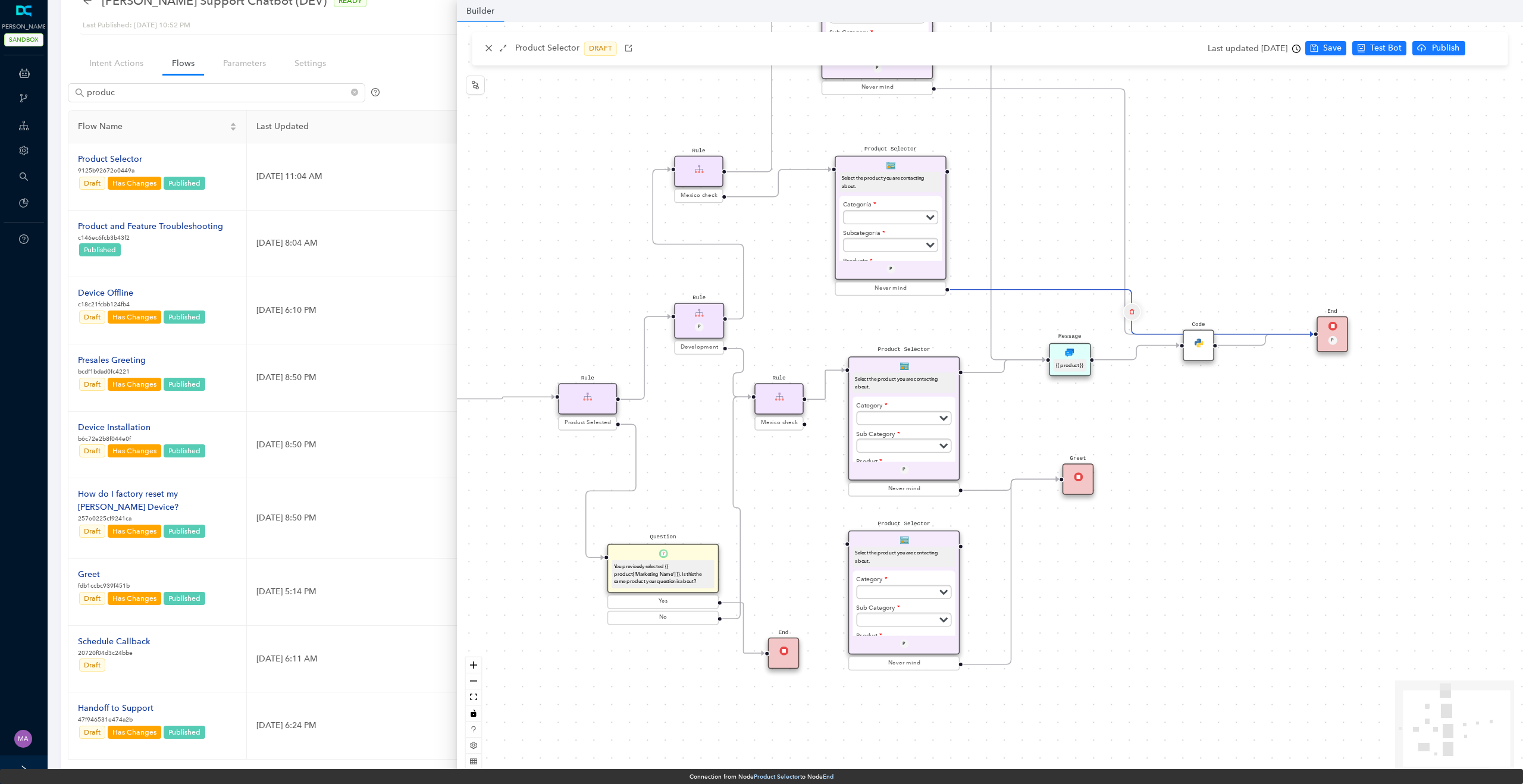
click at [1137, 310] on button "Edge from reactflownode_1ff9725a-7732-48ff-9cdc-8255e5e825e7 to reactflownode_8…" at bounding box center [1131, 311] width 18 height 18
click at [1195, 286] on span "Yes" at bounding box center [1202, 281] width 13 height 13
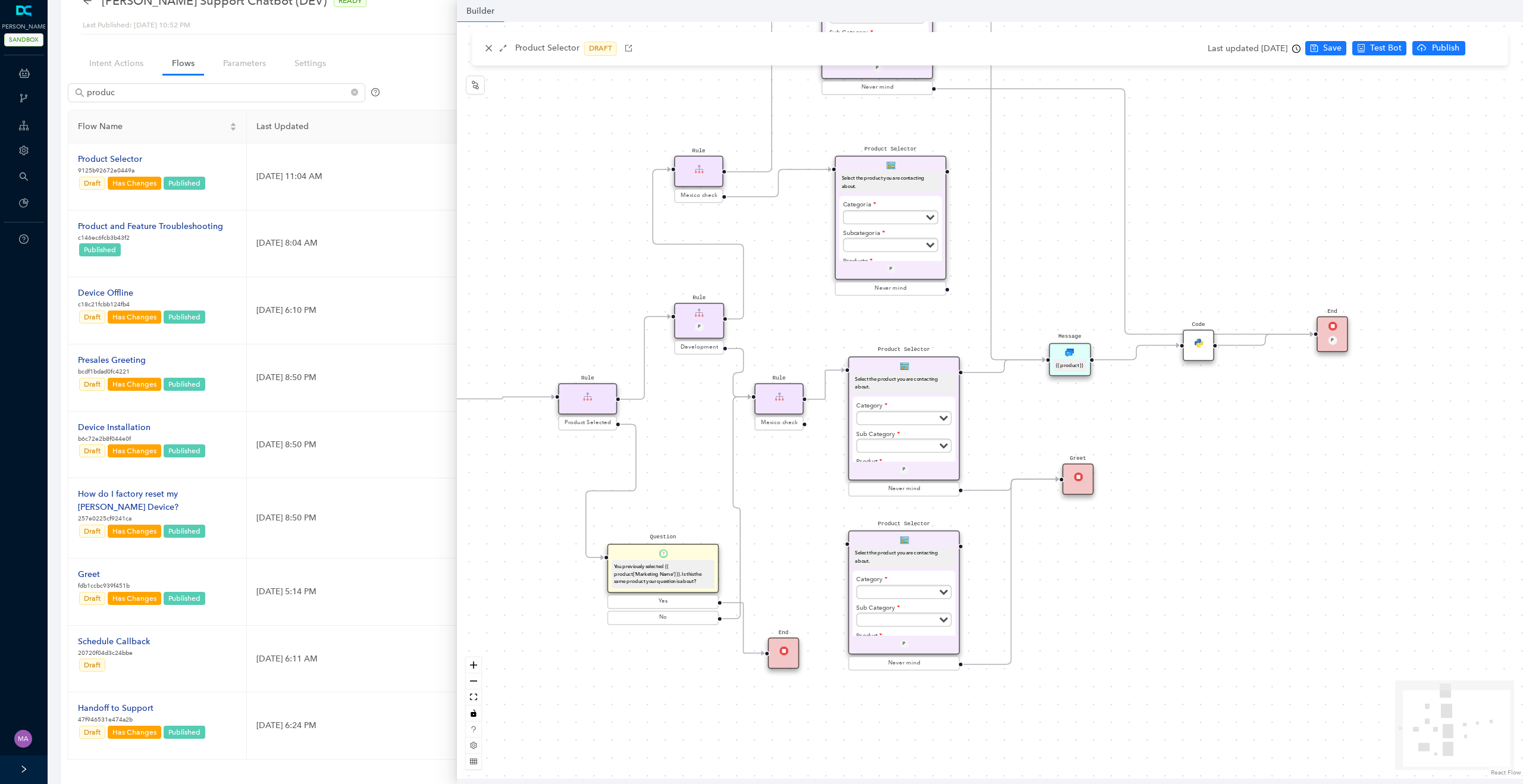
click at [1128, 151] on icon "Edge from reactflownode_53835a00-82ee-46f2-9f36-ffce1a28ccd7 to reactflownode_8…" at bounding box center [1124, 211] width 377 height 245
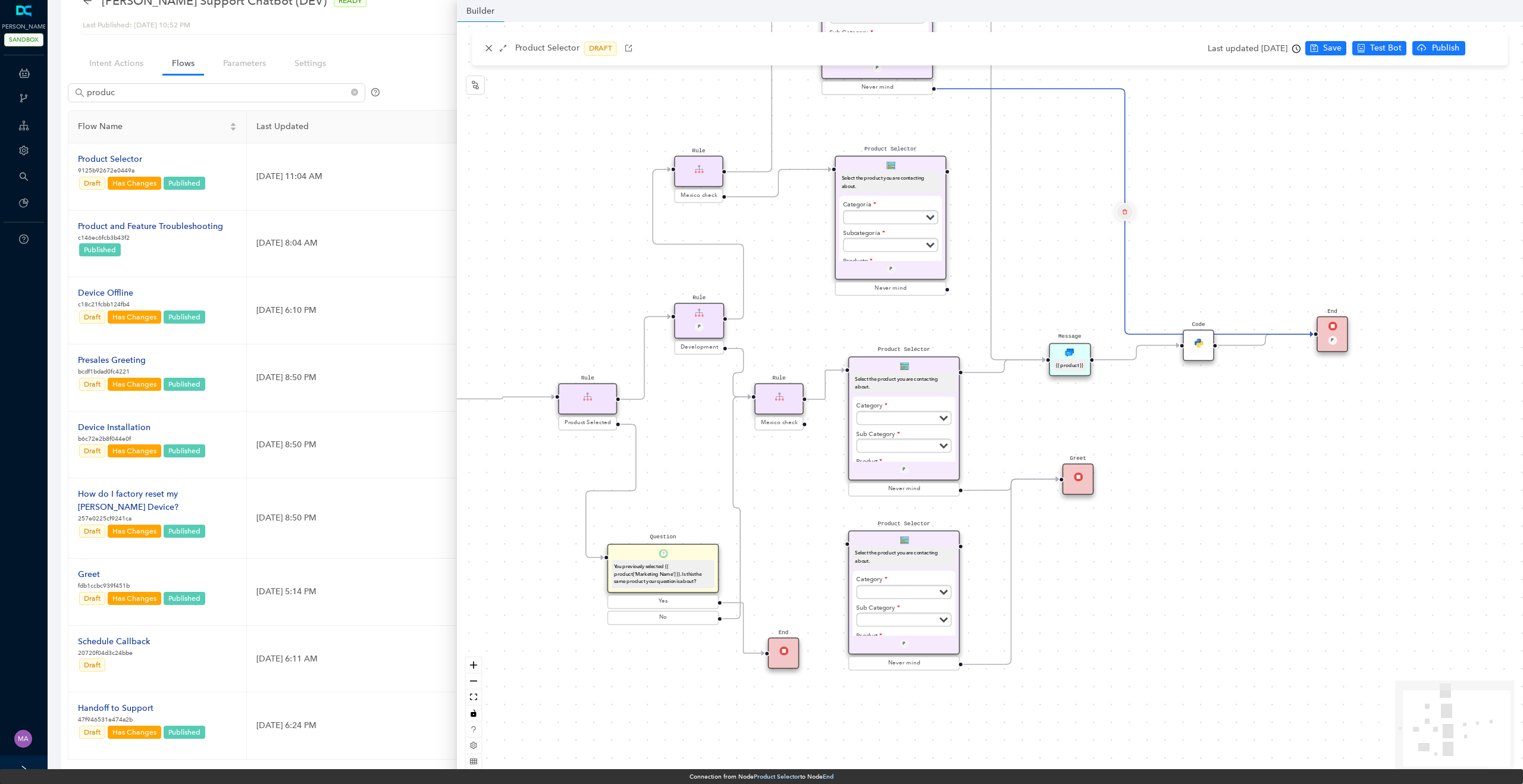
click at [1126, 205] on button "Edge from reactflownode_53835a00-82ee-46f2-9f36-ffce1a28ccd7 to reactflownode_8…" at bounding box center [1124, 211] width 18 height 18
click at [1182, 188] on div "Delete the transition Are you sure to delete this transition? No Yes" at bounding box center [1127, 164] width 174 height 62
click at [1189, 185] on span "Yes" at bounding box center [1195, 181] width 13 height 13
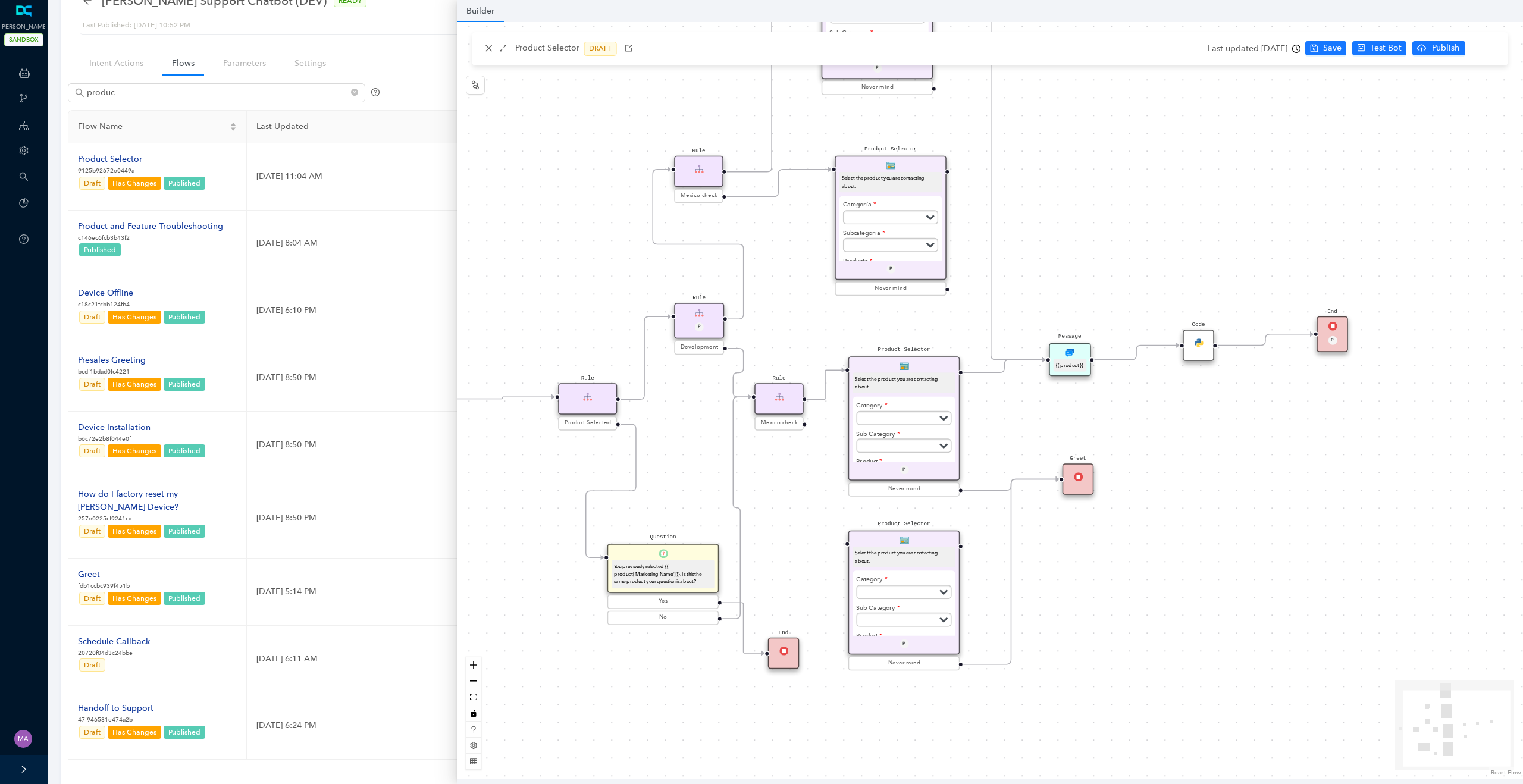
click at [1335, 326] on img at bounding box center [1332, 326] width 9 height 9
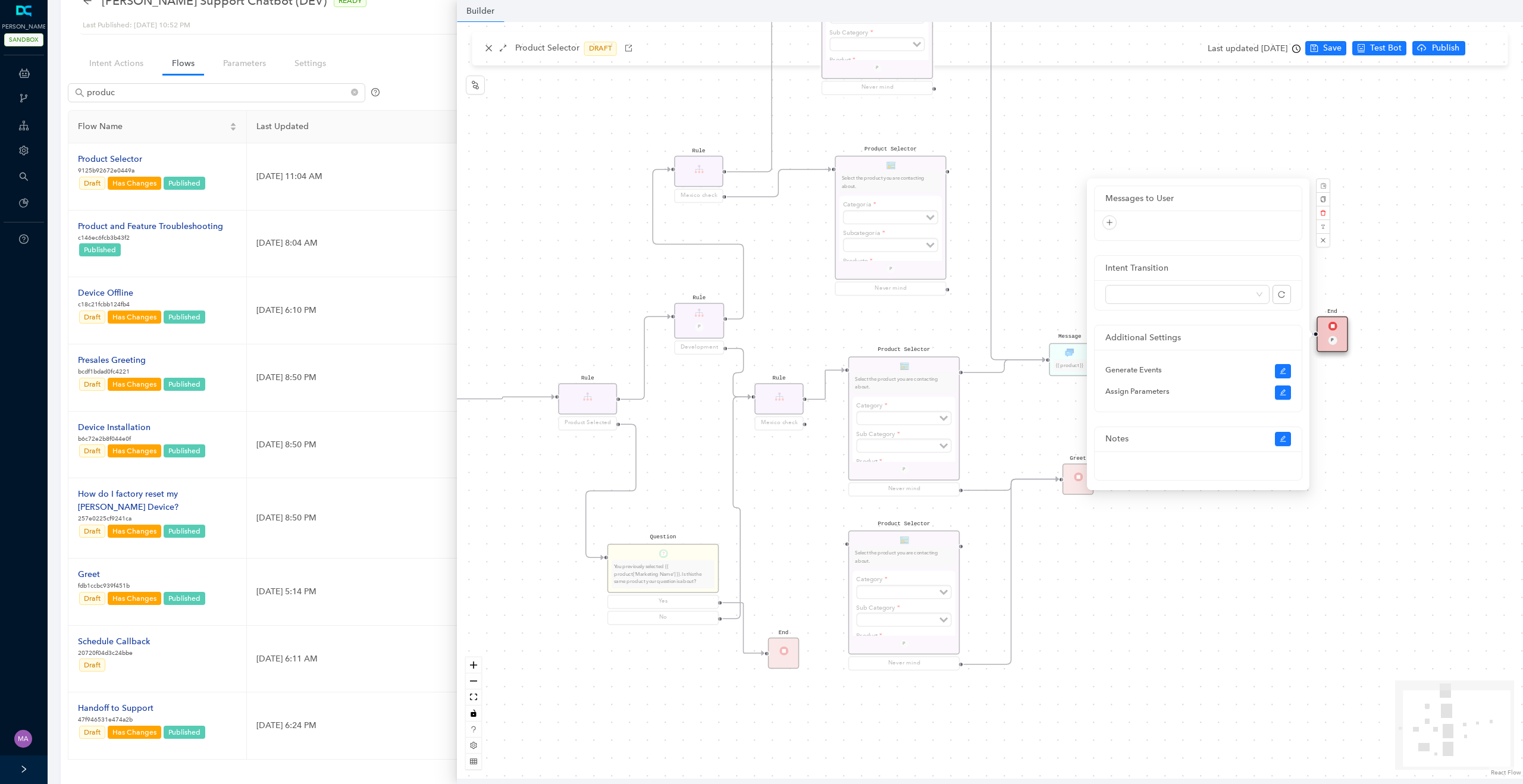
click at [1459, 254] on div "Product Selector Select the product you are contacting about. Category Subscrip…" at bounding box center [990, 400] width 1066 height 757
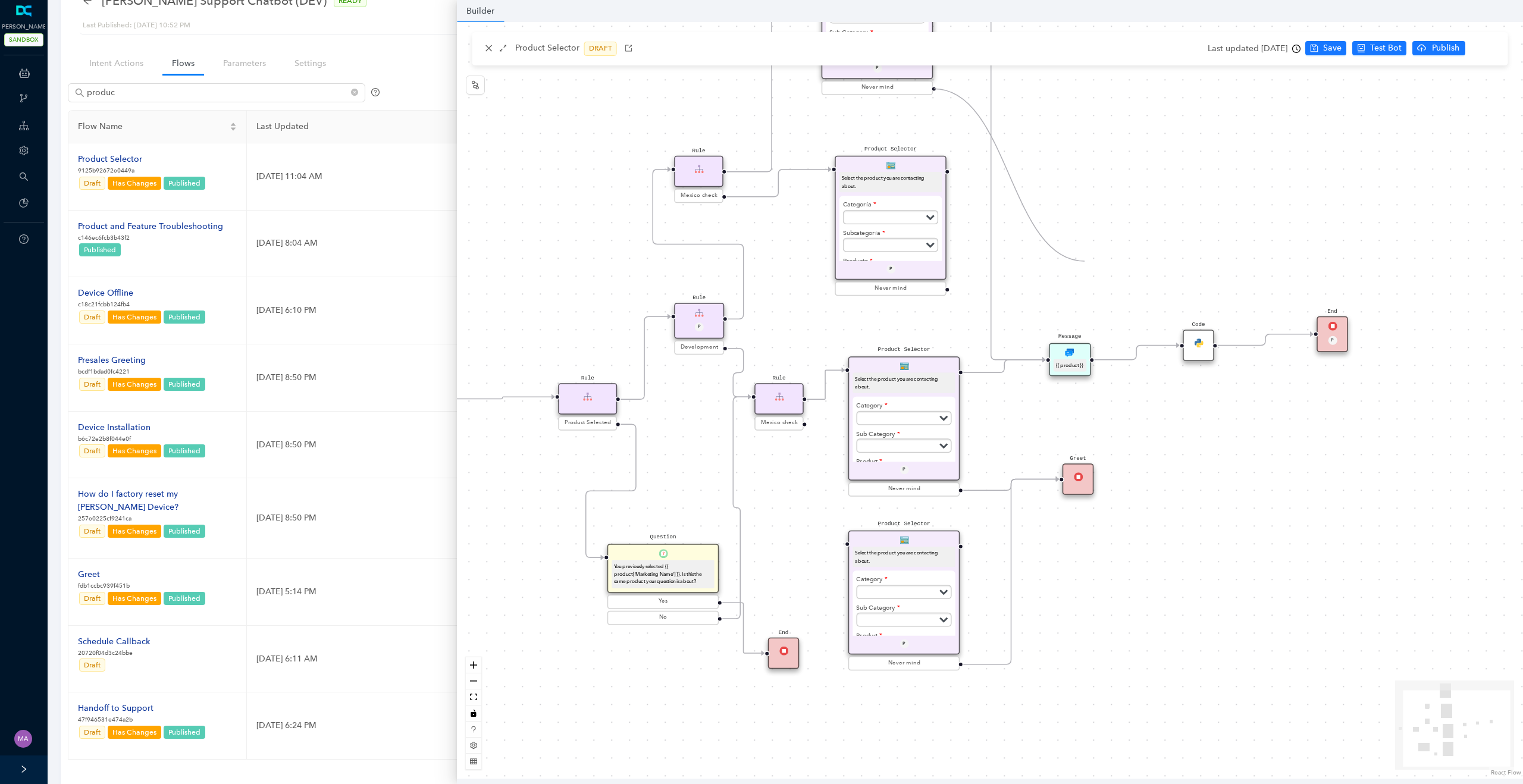
drag, startPoint x: 933, startPoint y: 87, endPoint x: 1086, endPoint y: 260, distance: 231.0
click at [1086, 260] on div "Product Selector Select the product you are contacting about. Category Subscrip…" at bounding box center [990, 400] width 1066 height 757
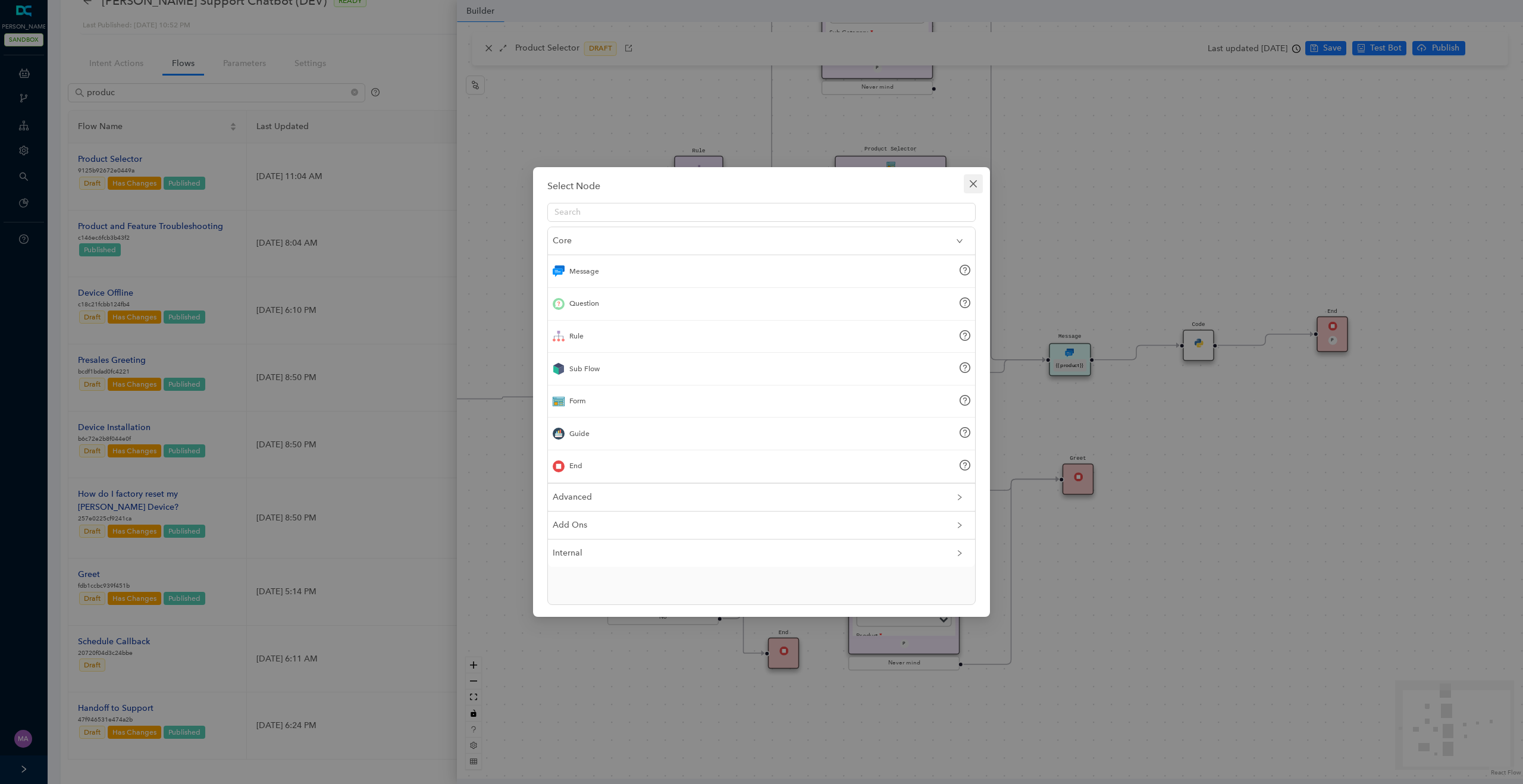
click at [979, 181] on span "Close" at bounding box center [973, 183] width 19 height 10
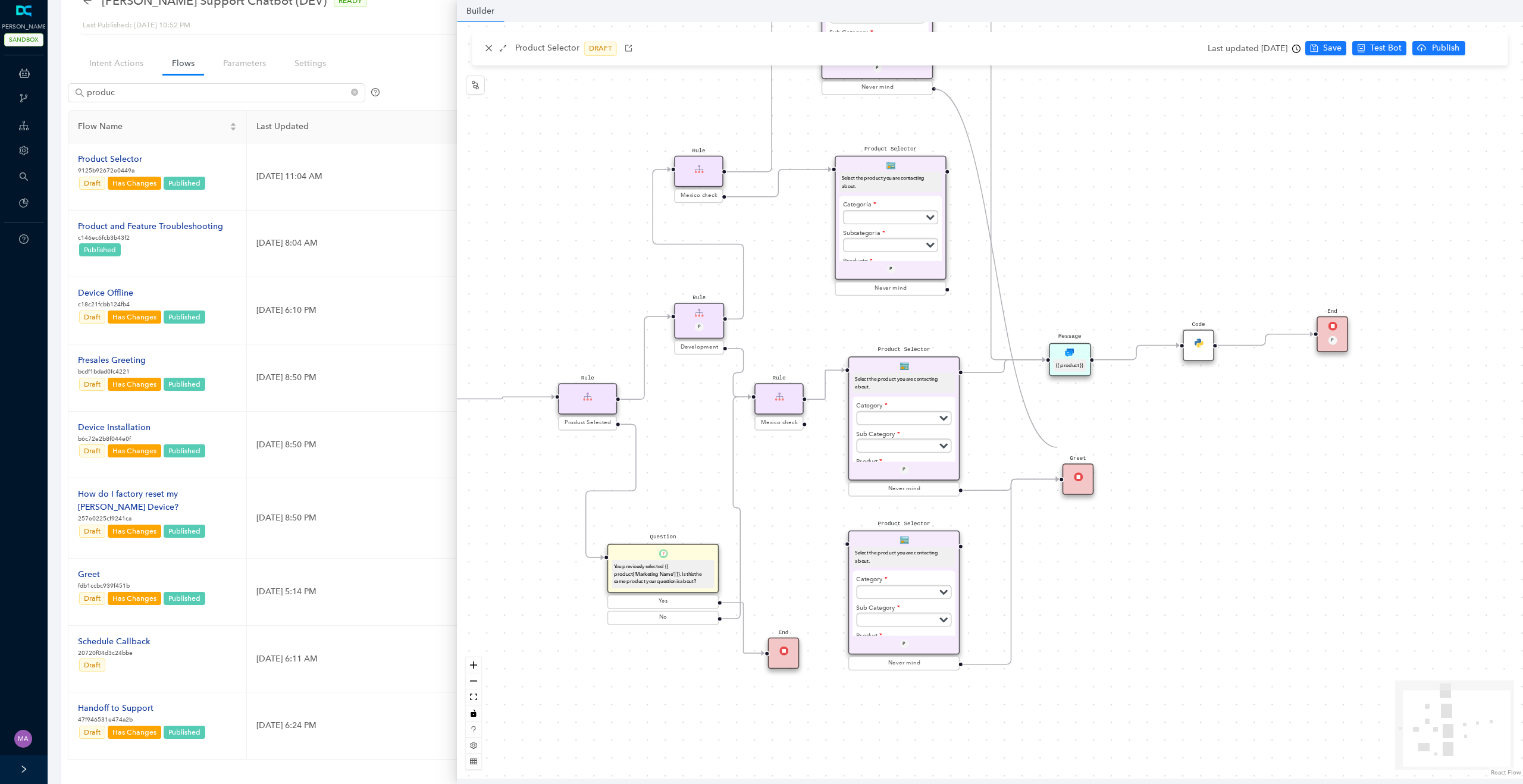
drag, startPoint x: 934, startPoint y: 88, endPoint x: 1057, endPoint y: 447, distance: 379.5
click at [1057, 447] on div "Product Selector Select the product you are contacting about. Category Subscrip…" at bounding box center [990, 400] width 1066 height 757
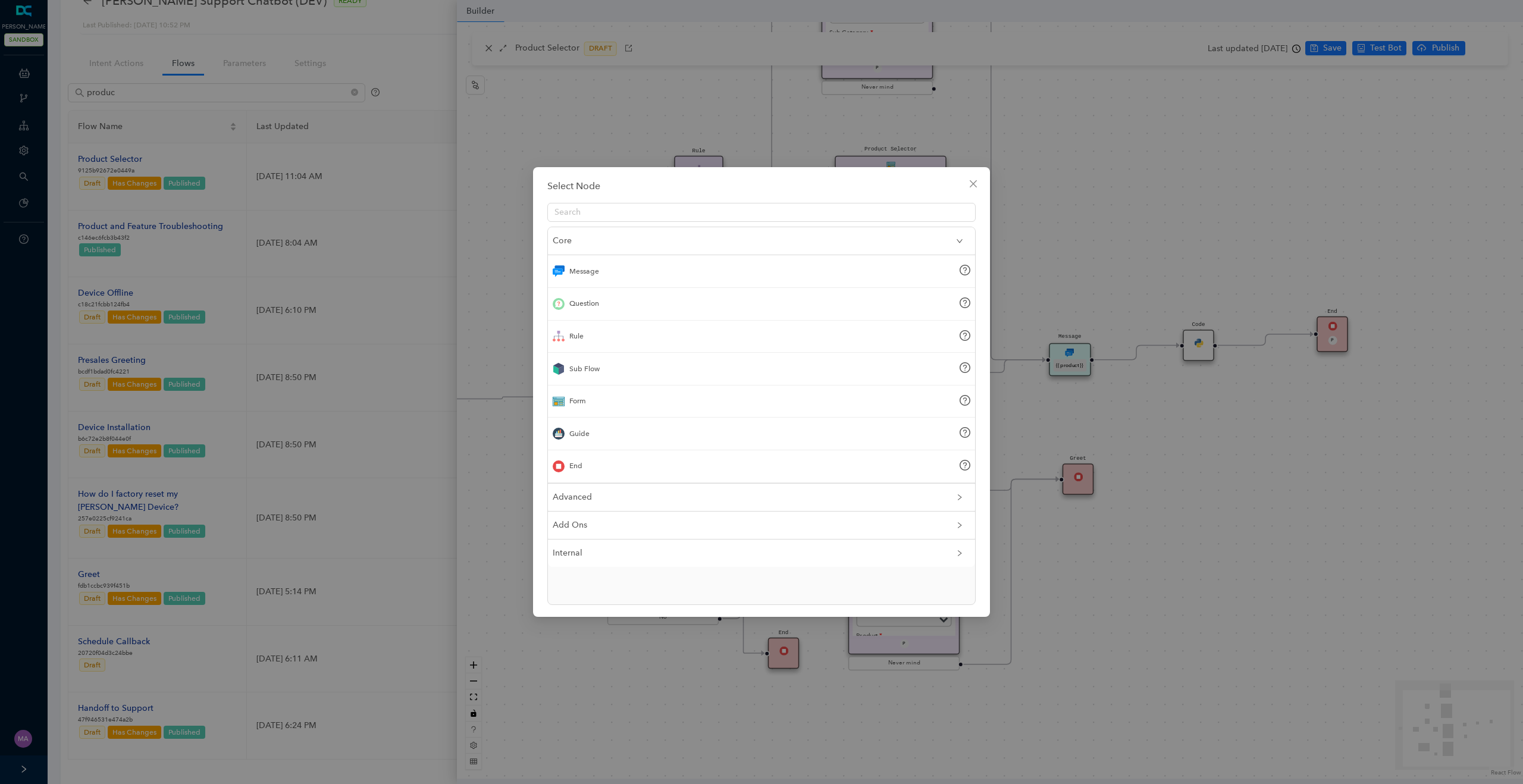
click at [1057, 447] on div "Select Node Core Message Question Rule Sub Flow Form Guide End Advanced Add Ons…" at bounding box center [762, 392] width 1523 height 784
click at [974, 190] on button "Close" at bounding box center [973, 183] width 19 height 19
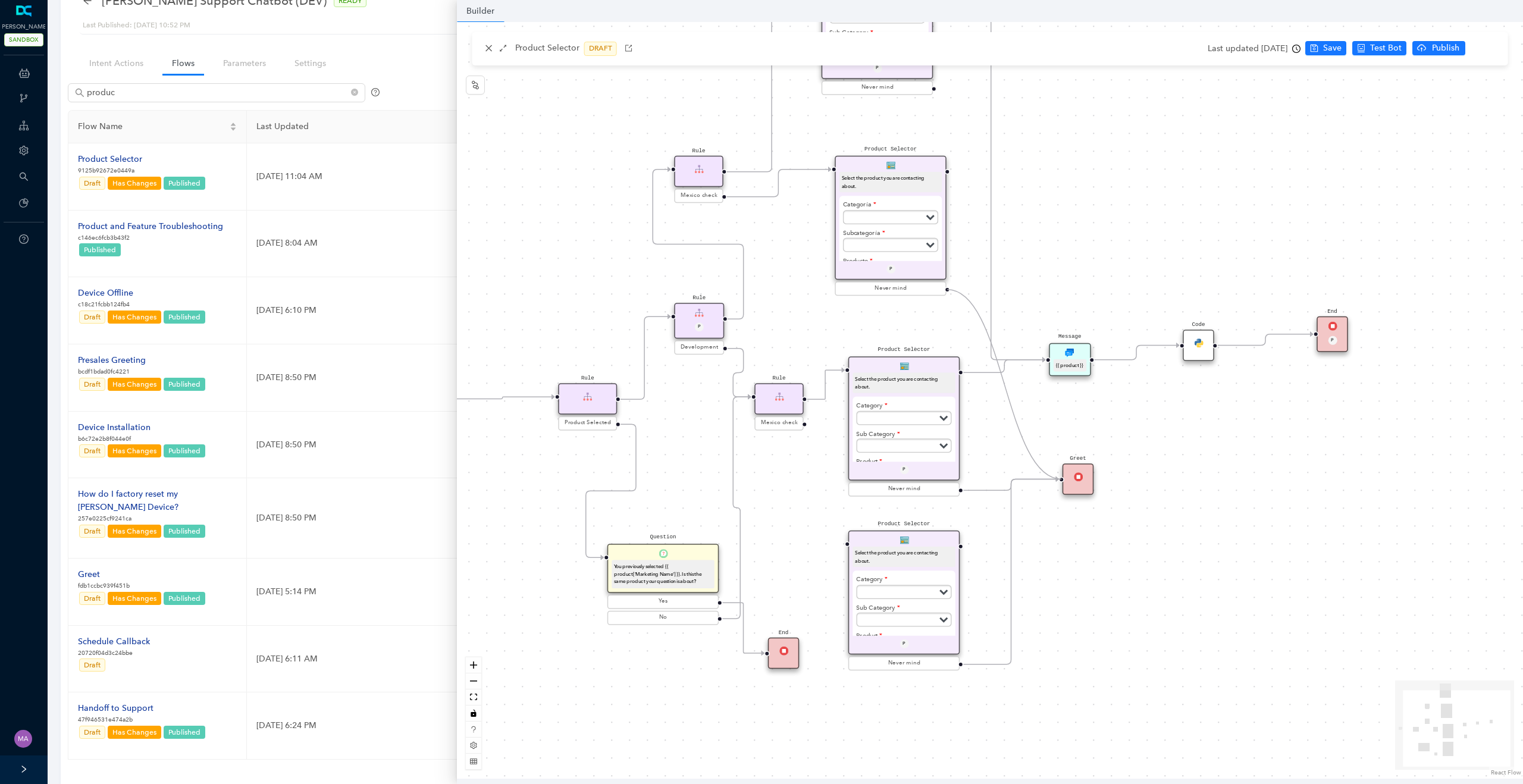
drag, startPoint x: 946, startPoint y: 288, endPoint x: 1073, endPoint y: 477, distance: 227.7
drag, startPoint x: 934, startPoint y: 87, endPoint x: 1064, endPoint y: 471, distance: 405.4
drag, startPoint x: 961, startPoint y: 546, endPoint x: 1054, endPoint y: 367, distance: 201.7
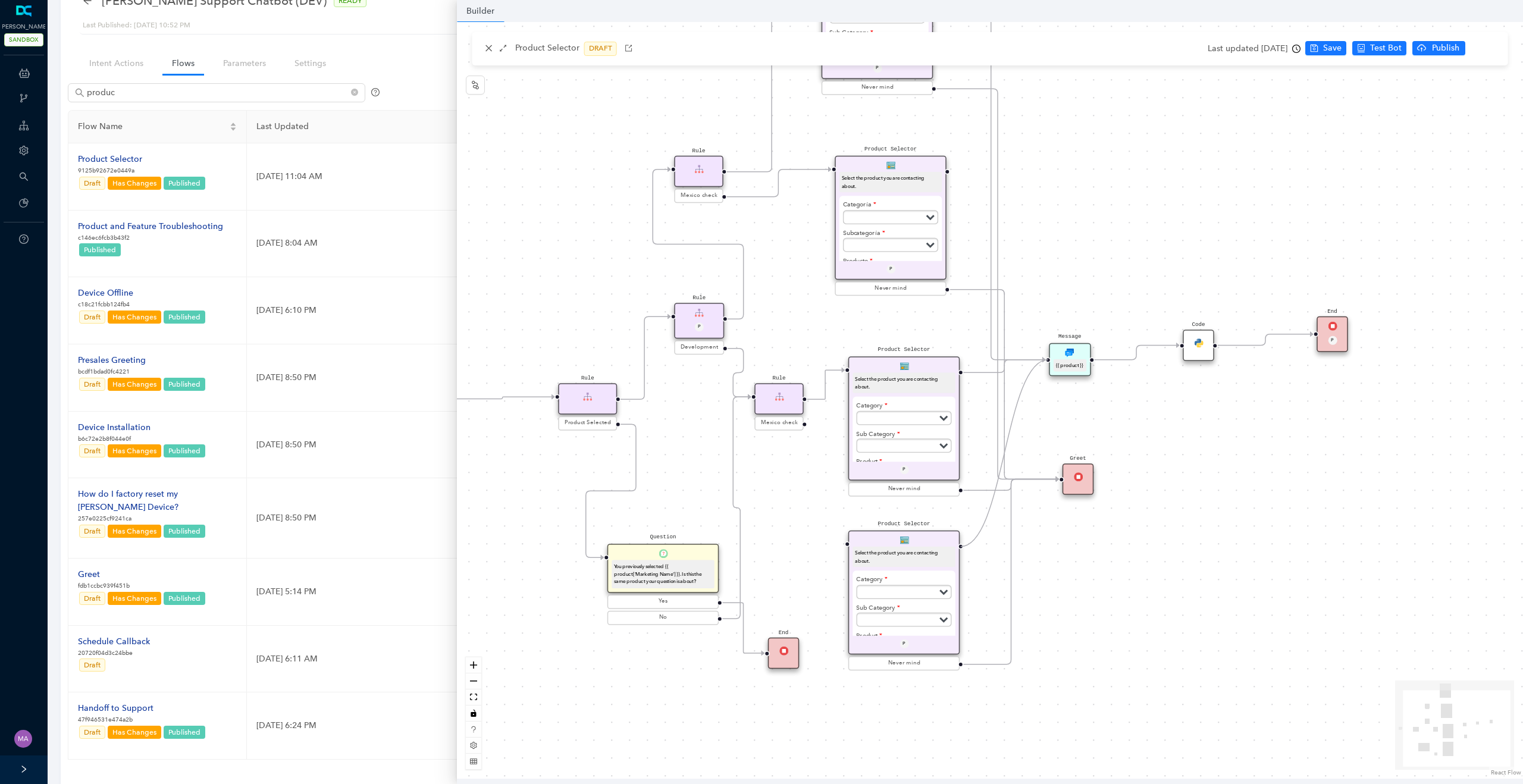
drag, startPoint x: 947, startPoint y: 172, endPoint x: 1058, endPoint y: 355, distance: 214.0
drag, startPoint x: 1063, startPoint y: 351, endPoint x: 1109, endPoint y: 331, distance: 50.2
click at [1109, 331] on div "Message {{ product }}" at bounding box center [1110, 333] width 42 height 33
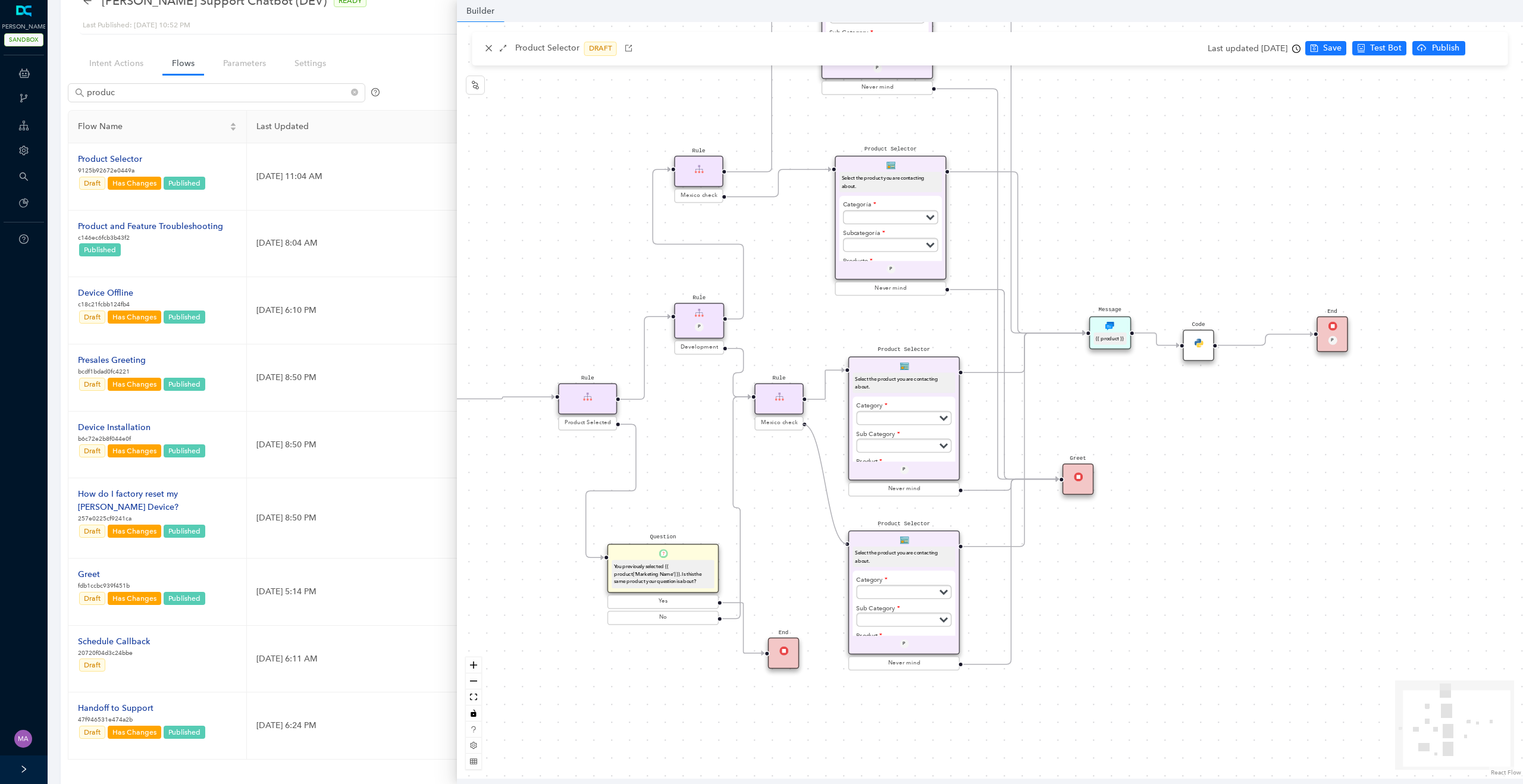
drag, startPoint x: 803, startPoint y: 423, endPoint x: 852, endPoint y: 549, distance: 135.2
click at [931, 542] on div "Product Selector Select the product you are contacting about. Category Subscrip…" at bounding box center [904, 592] width 112 height 125
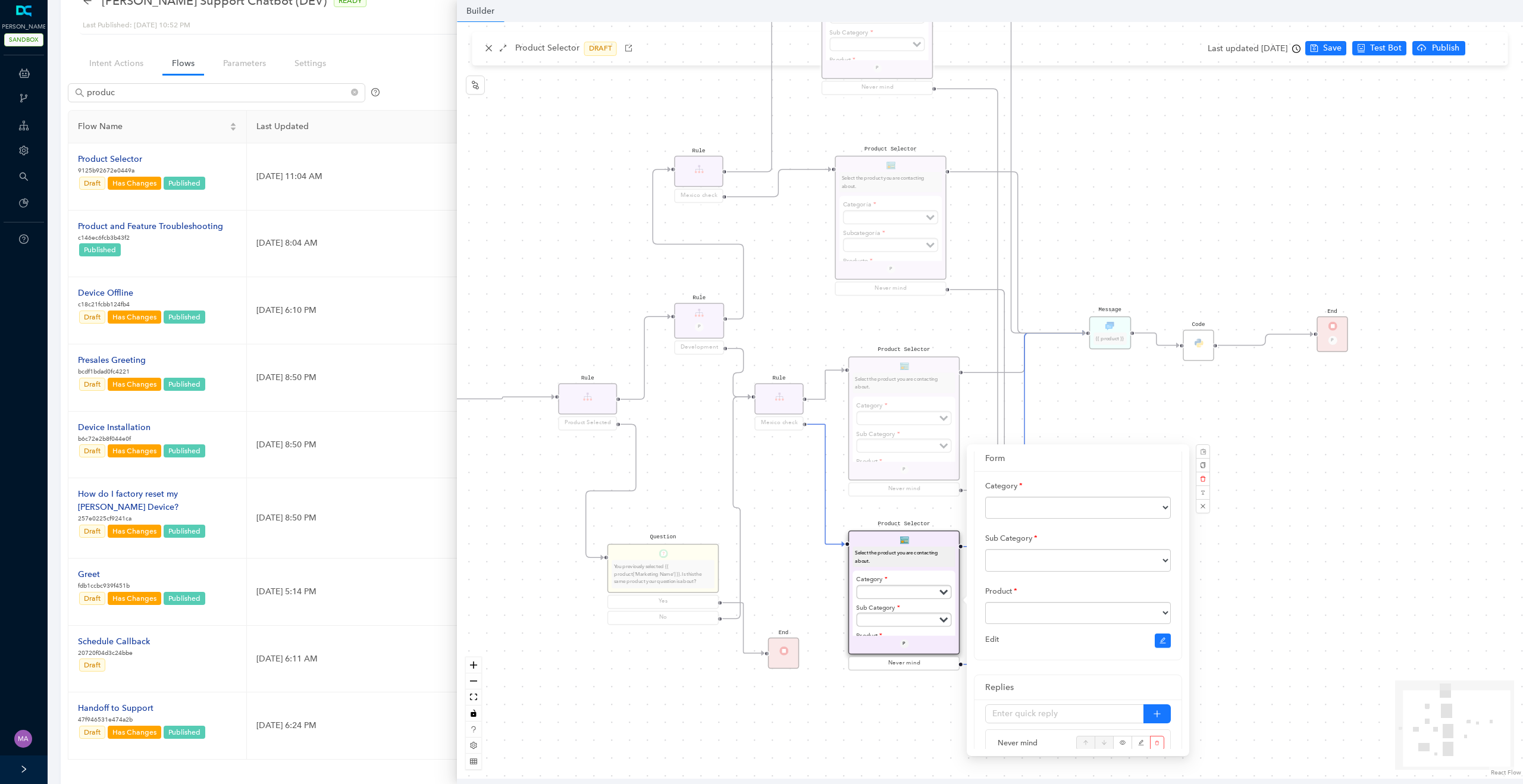
scroll to position [106, 0]
click at [1165, 648] on icon "edit" at bounding box center [1163, 644] width 7 height 7
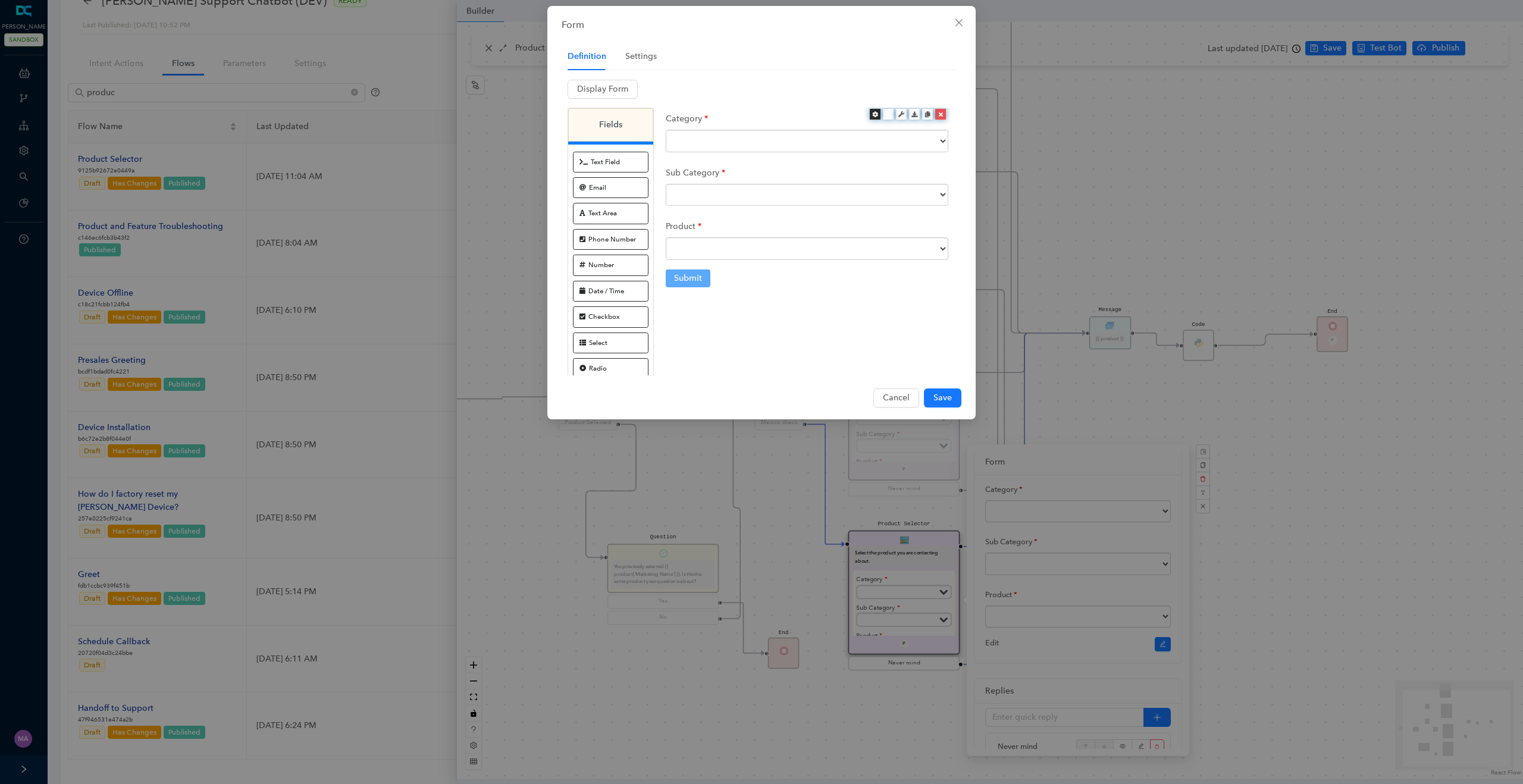
click at [873, 119] on div "Edit" at bounding box center [875, 127] width 23 height 16
click at [873, 111] on icon at bounding box center [874, 113] width 6 height 6
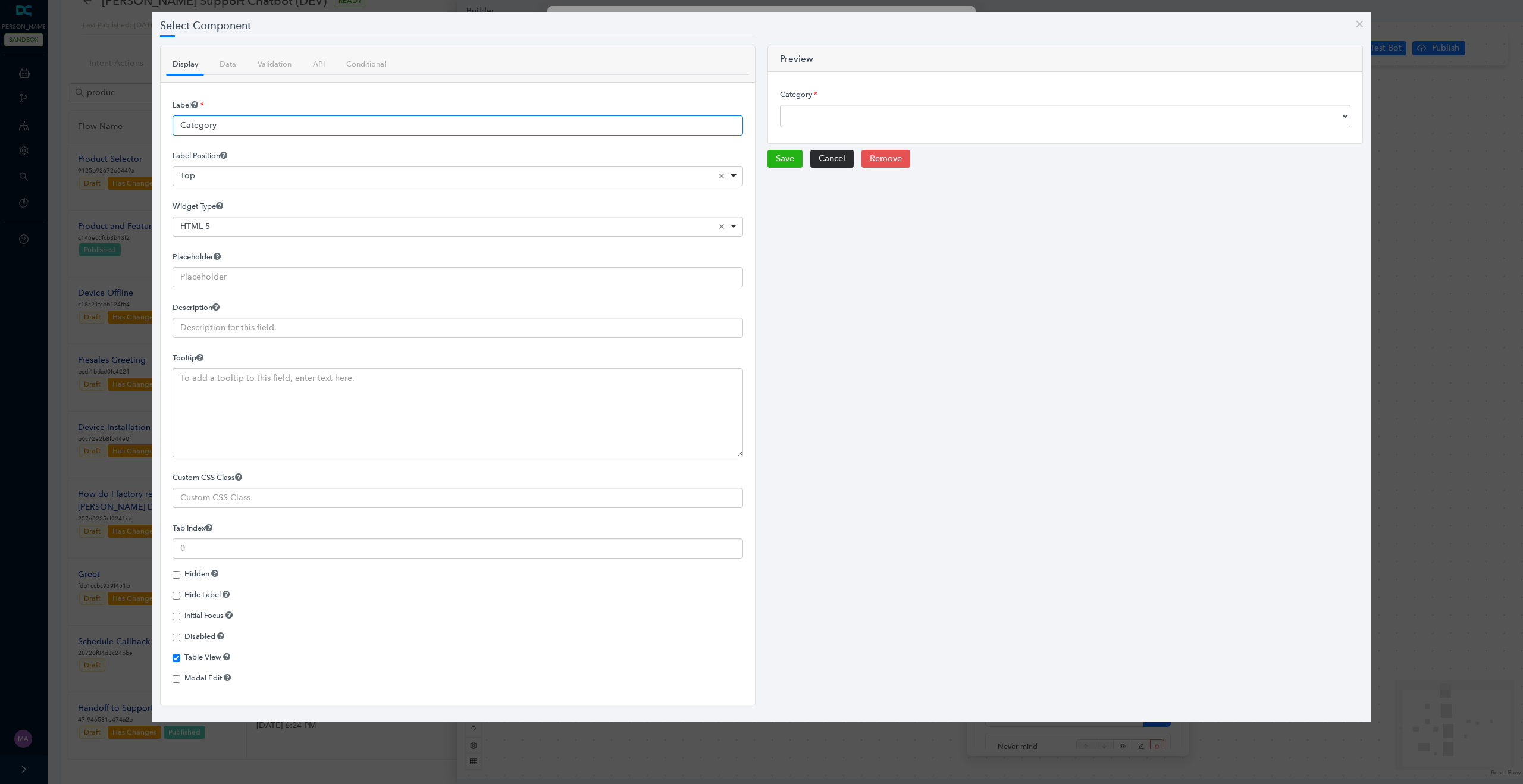
click at [290, 130] on input "Category" at bounding box center [457, 125] width 570 height 20
click at [285, 125] on input "Category" at bounding box center [457, 125] width 570 height 20
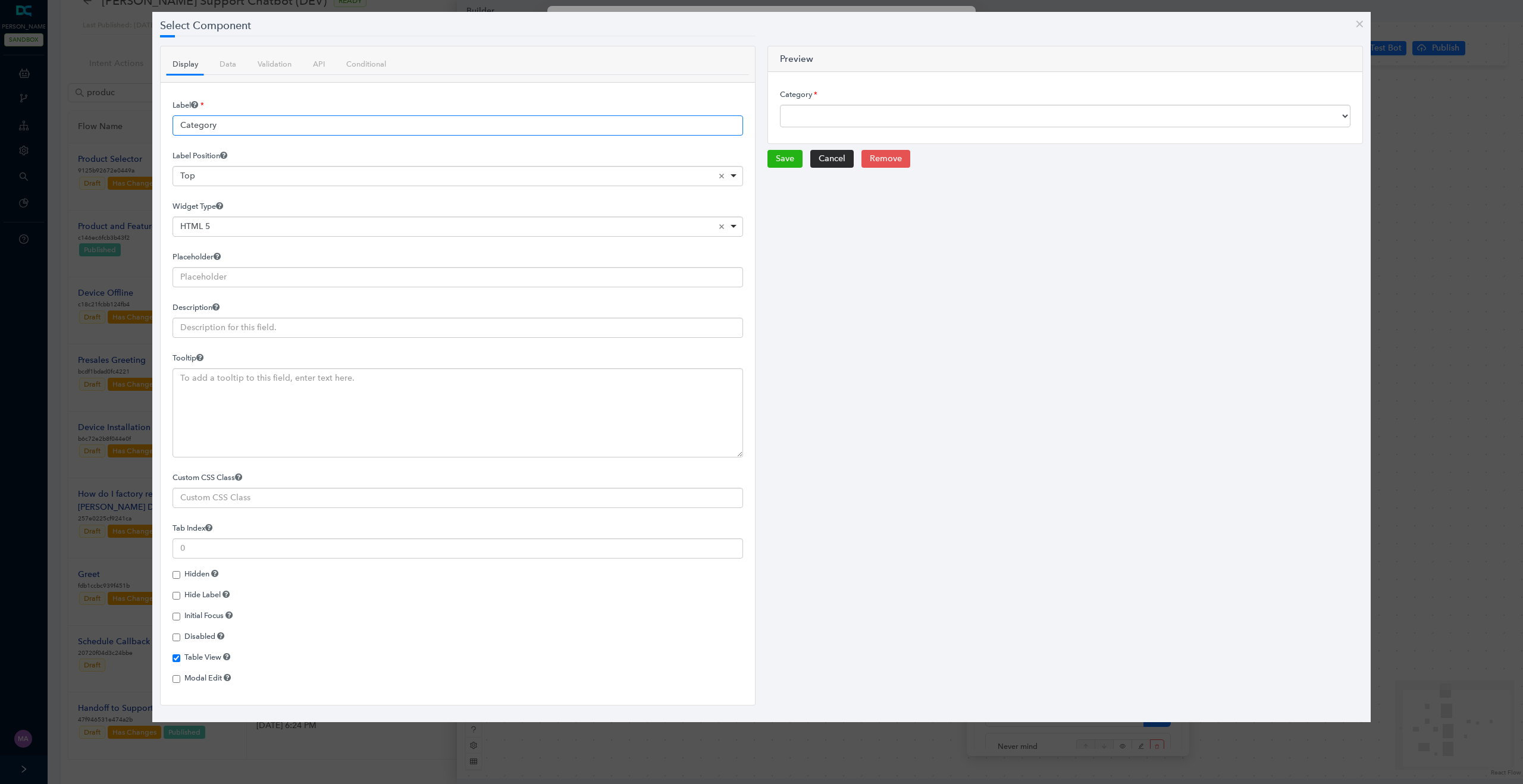
click at [285, 125] on input "Category" at bounding box center [457, 125] width 570 height 20
paste input "[DEMOGRAPHIC_DATA]"
type input "Categoría"
click at [781, 162] on button "Save" at bounding box center [785, 158] width 35 height 18
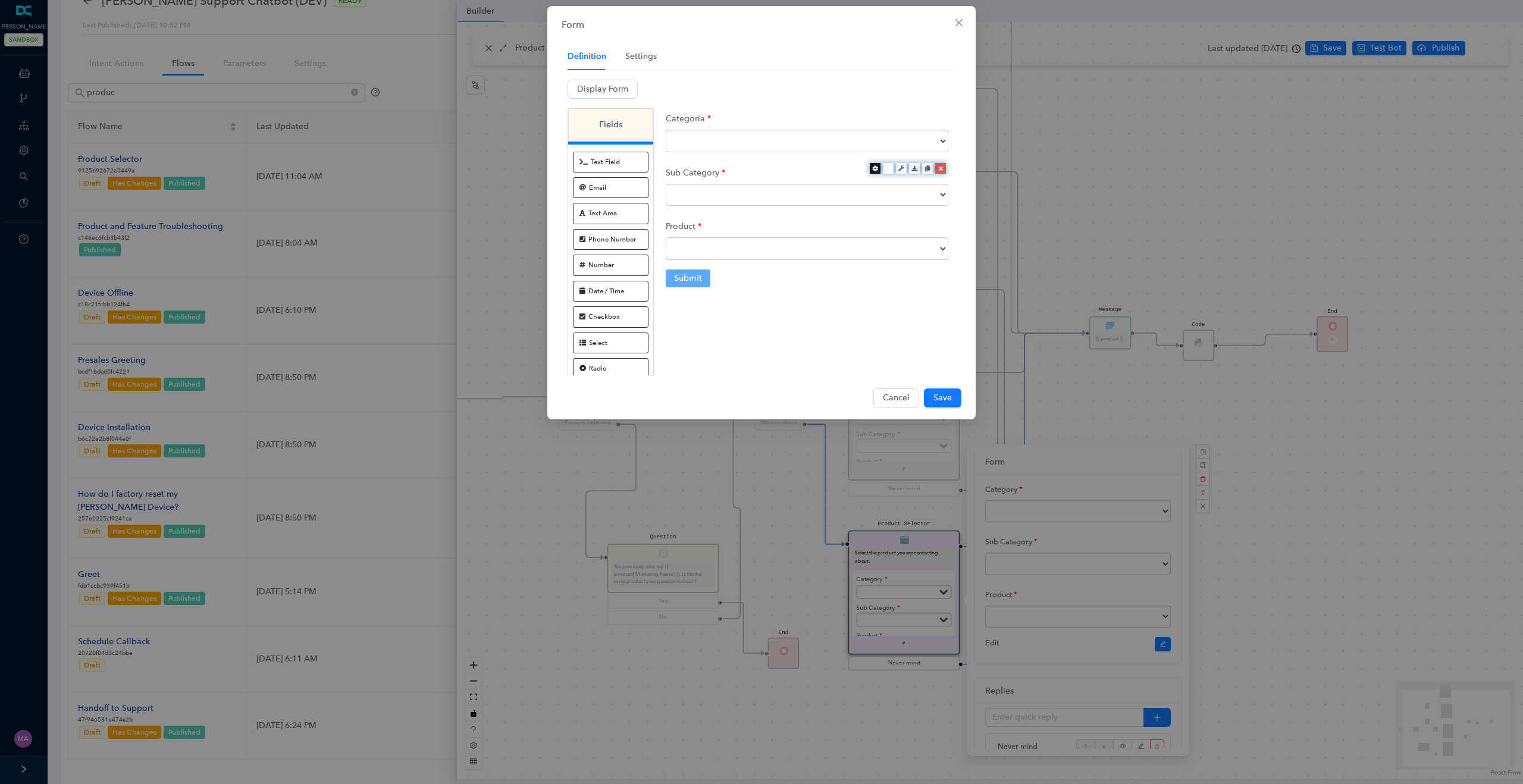
click at [873, 167] on icon at bounding box center [874, 168] width 6 height 6
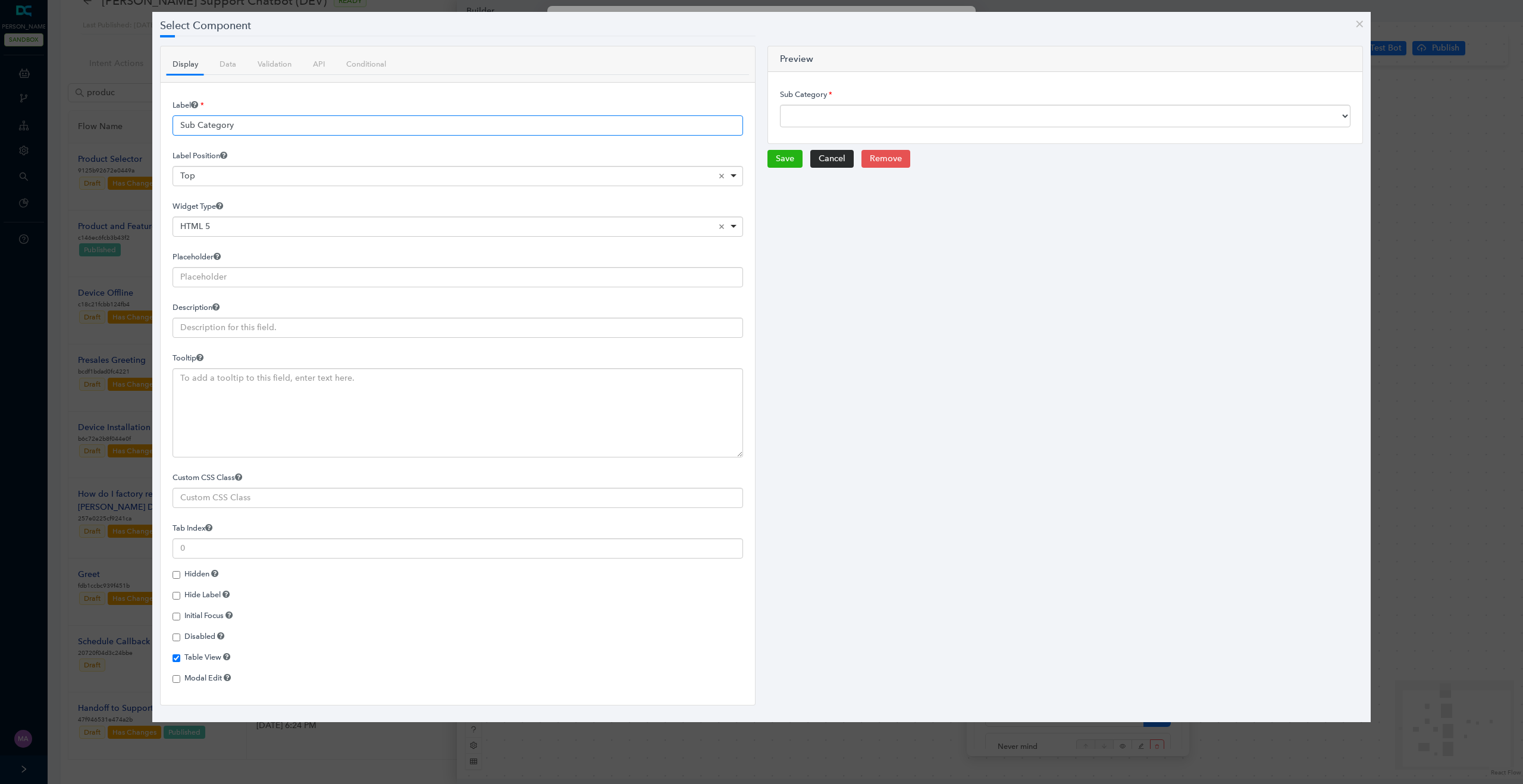
click at [329, 131] on input "Sub Category" at bounding box center [457, 125] width 570 height 20
paste input "categoría"
type input "Subcategoría"
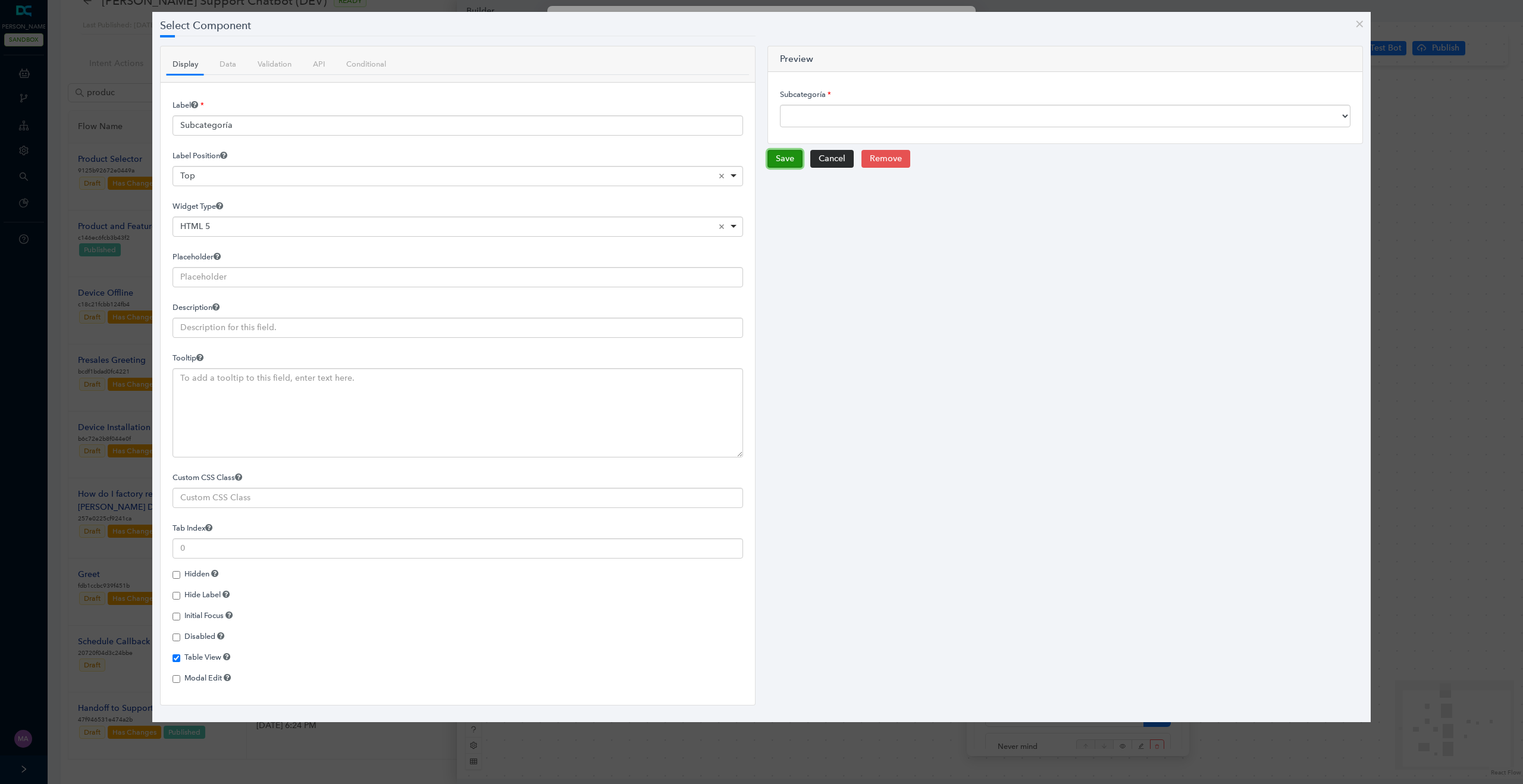
click at [791, 160] on button "Save" at bounding box center [785, 158] width 35 height 18
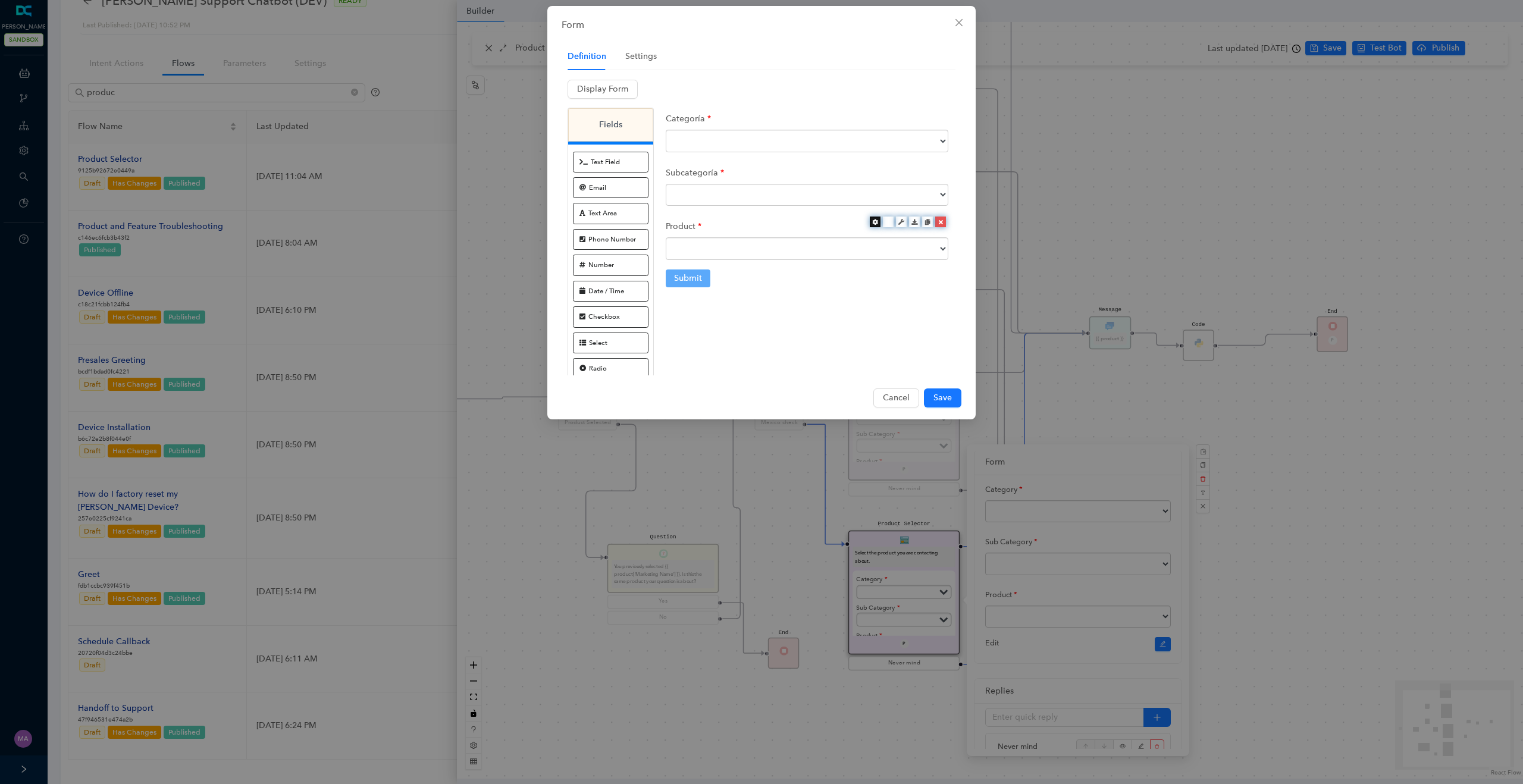
click at [874, 224] on icon at bounding box center [874, 221] width 6 height 6
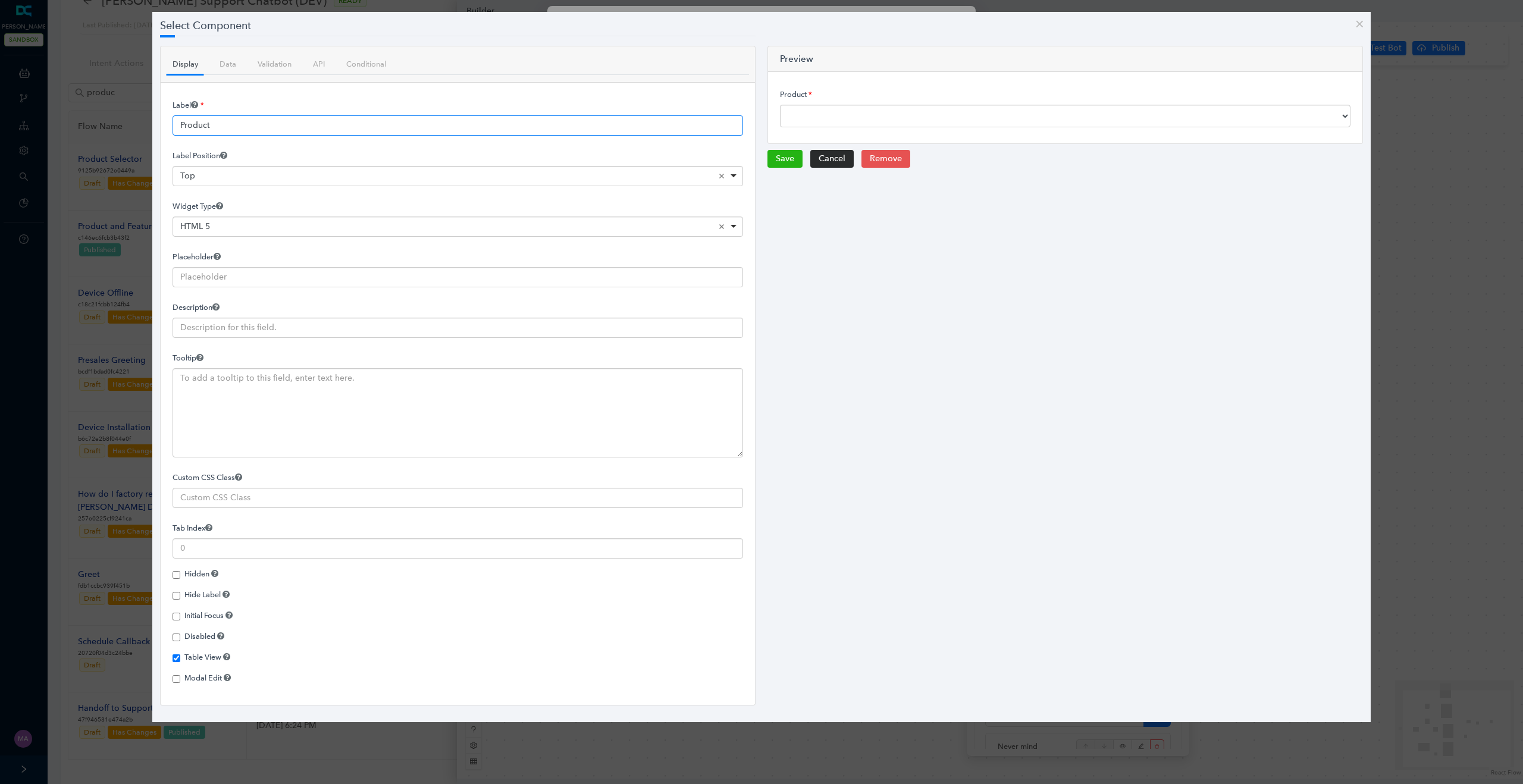
click at [231, 125] on input "Product" at bounding box center [457, 125] width 570 height 20
paste input "o"
type input "Producto"
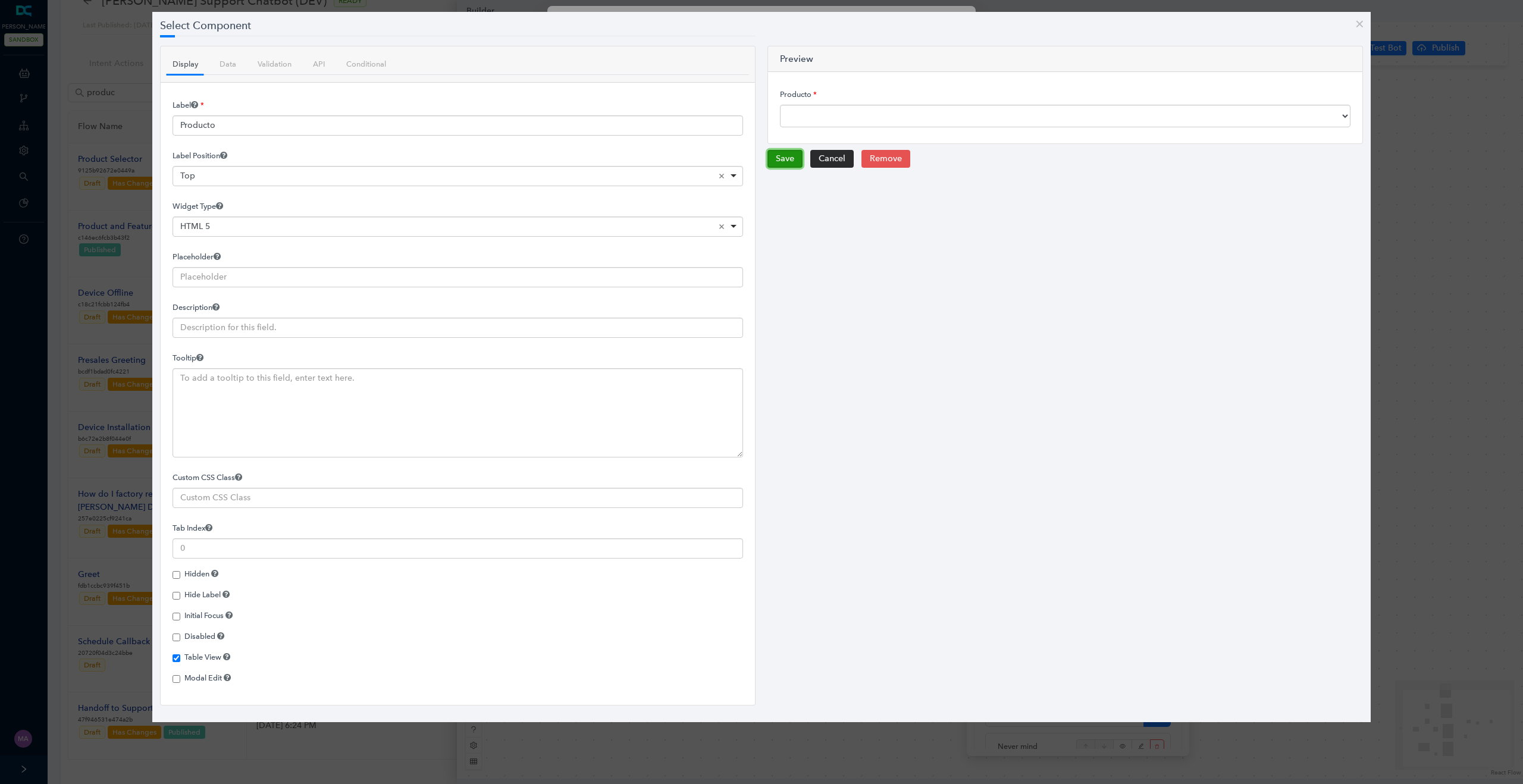
click at [781, 160] on button "Save" at bounding box center [785, 158] width 35 height 18
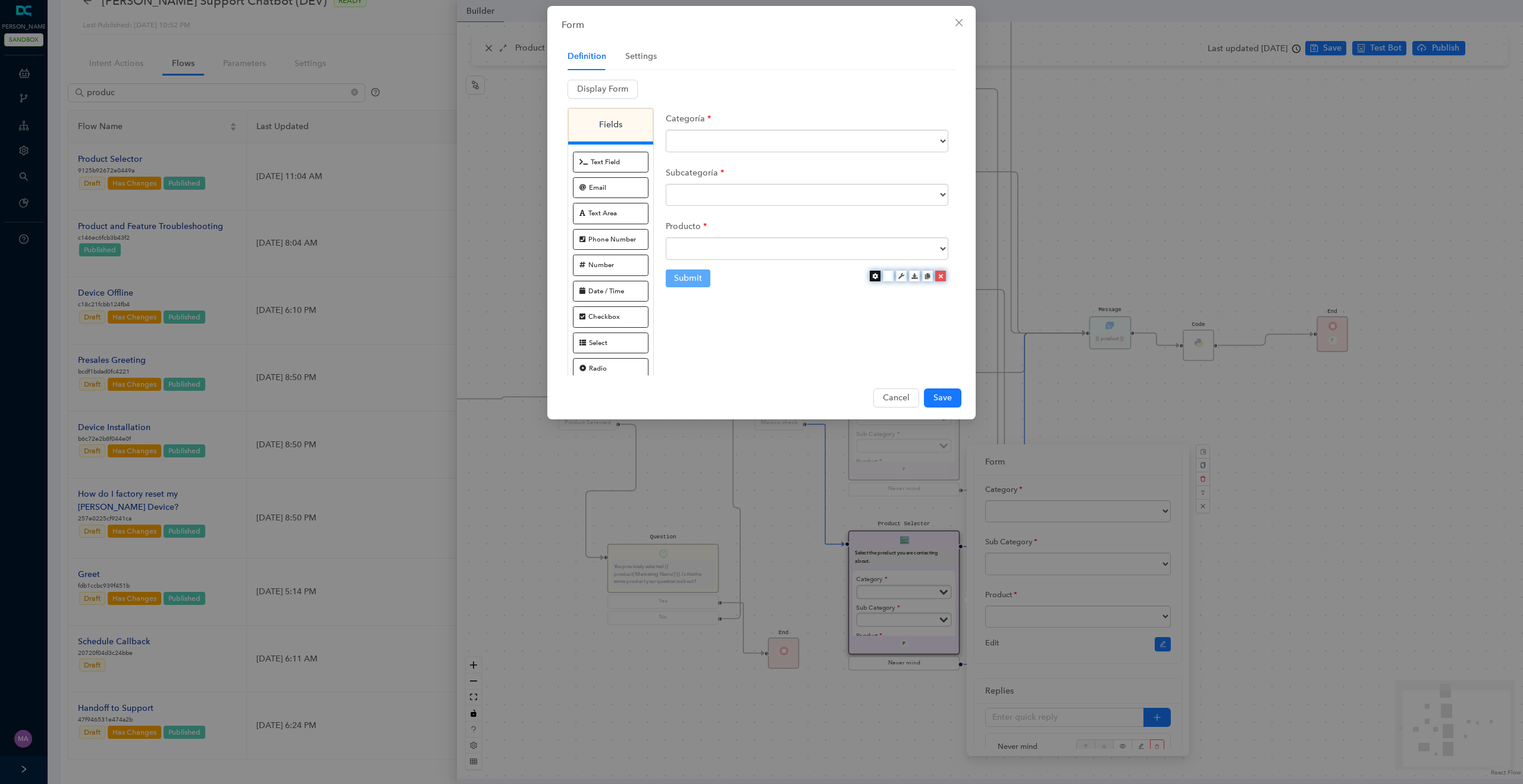
click at [874, 275] on icon at bounding box center [874, 275] width 6 height 6
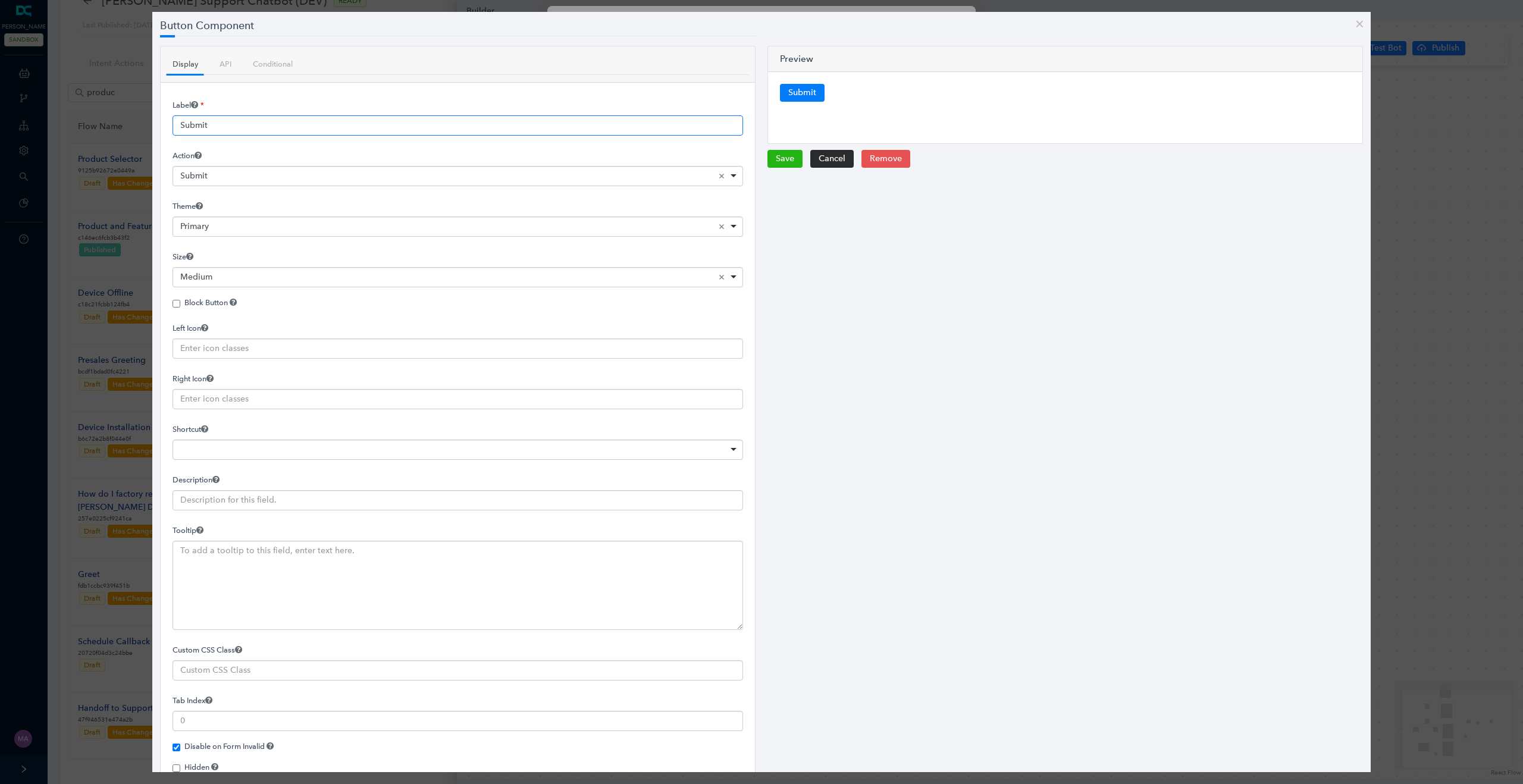
click at [222, 126] on input "Submit" at bounding box center [457, 125] width 570 height 20
paste input "Presentar"
type input "Presentar"
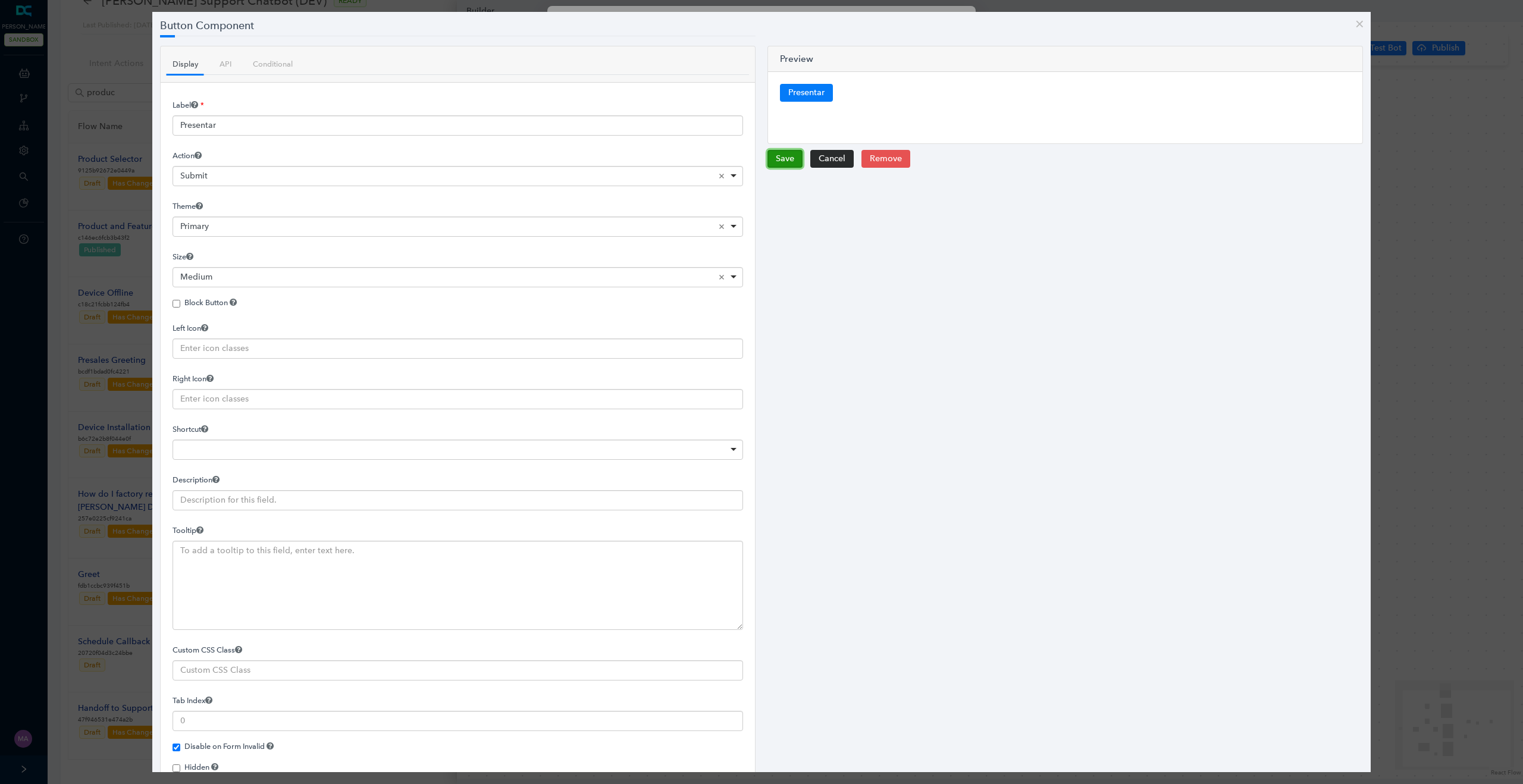
click at [787, 163] on button "Save" at bounding box center [785, 158] width 35 height 18
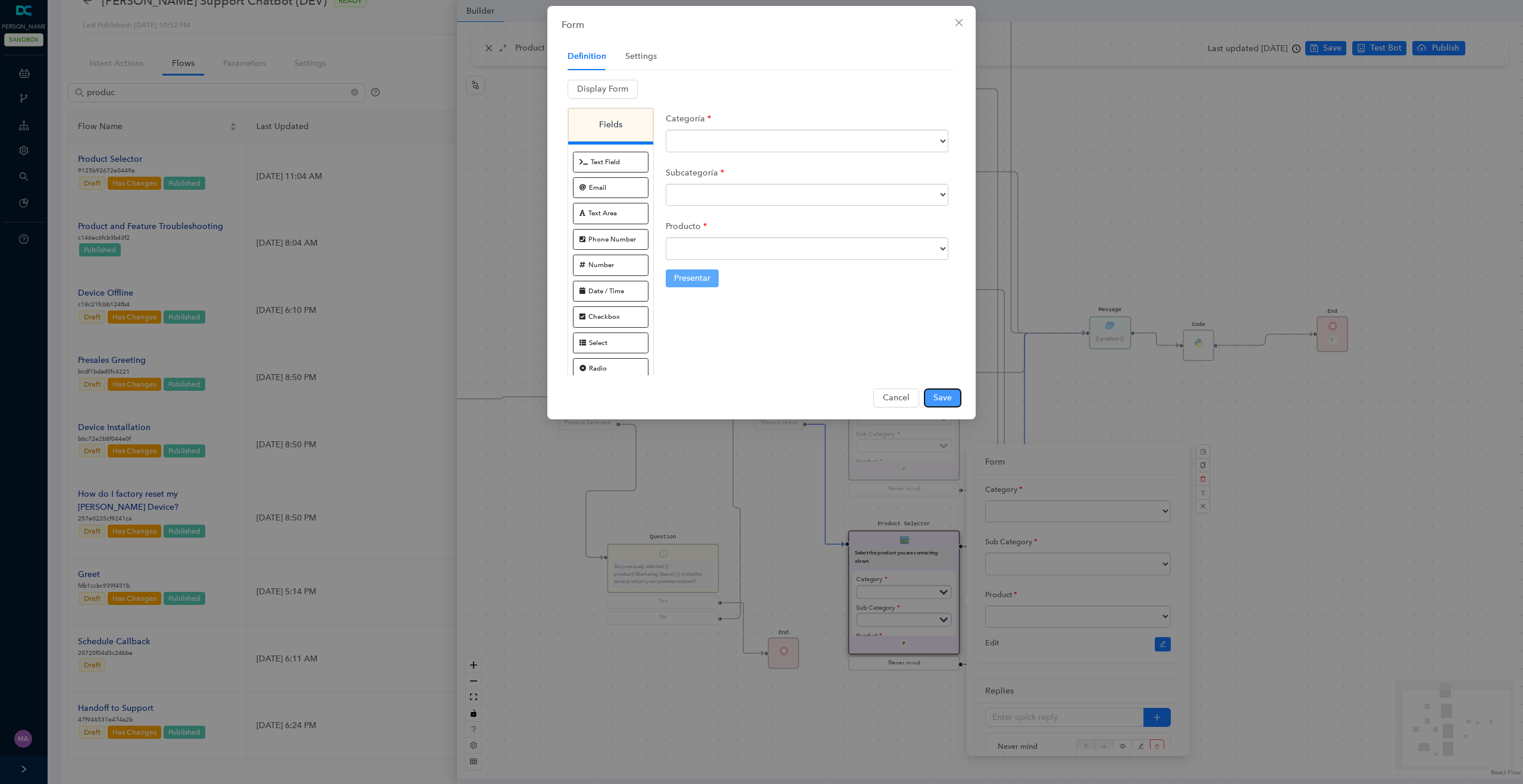
click at [943, 395] on span "Save" at bounding box center [942, 398] width 18 height 13
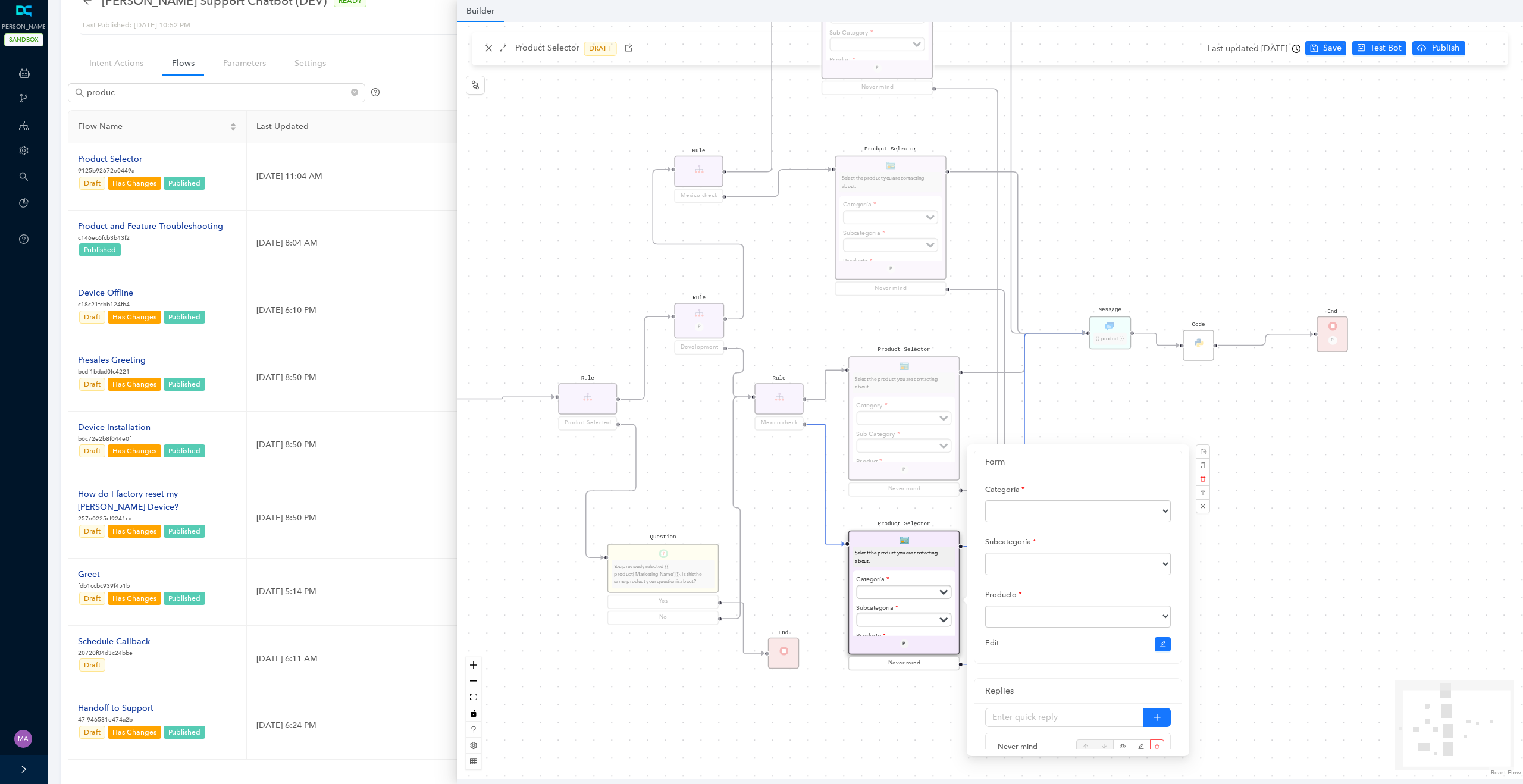
click at [784, 510] on div "Product Selector Select the product you are contacting about. Categoría Subscri…" at bounding box center [990, 400] width 1066 height 757
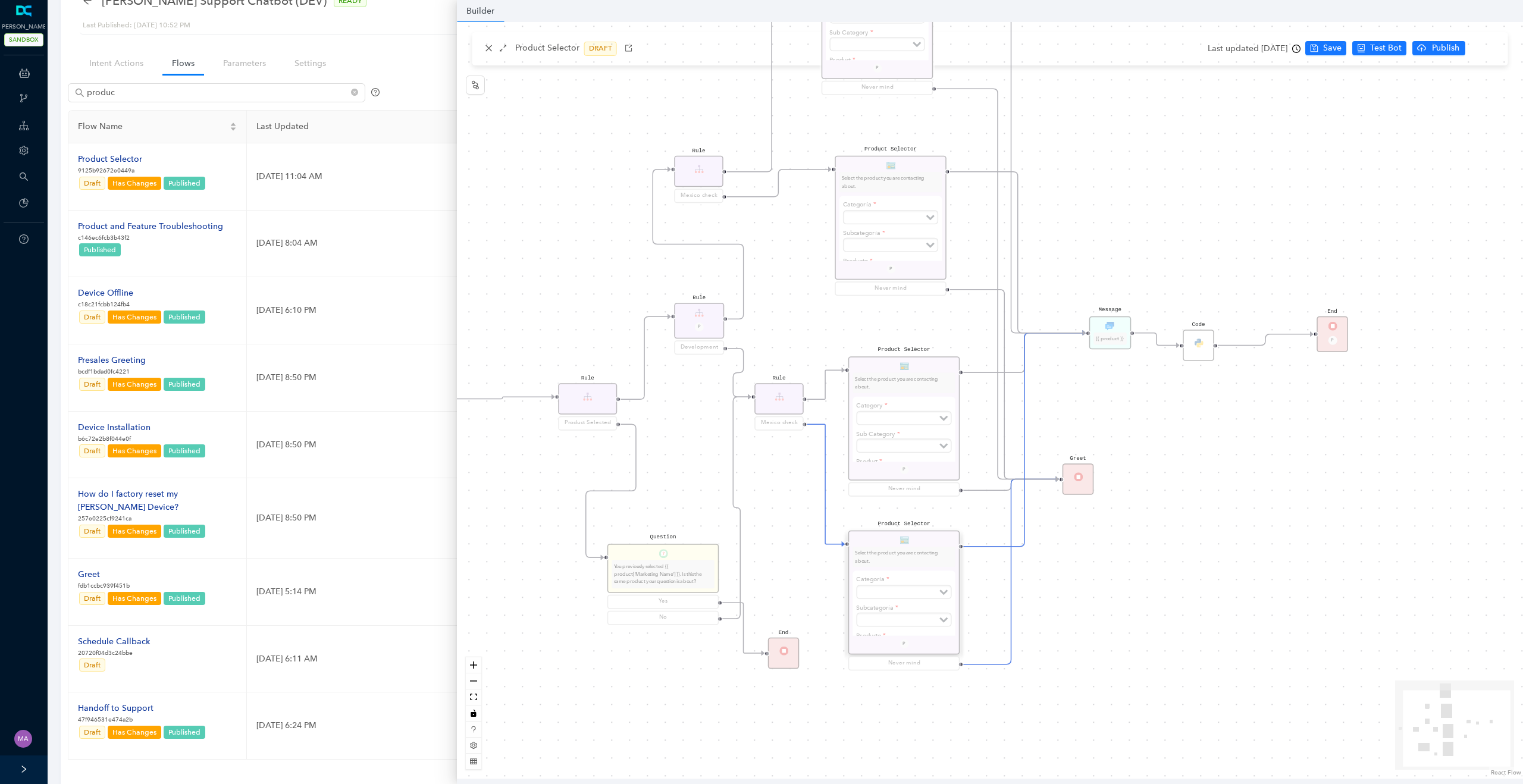
scroll to position [0, 0]
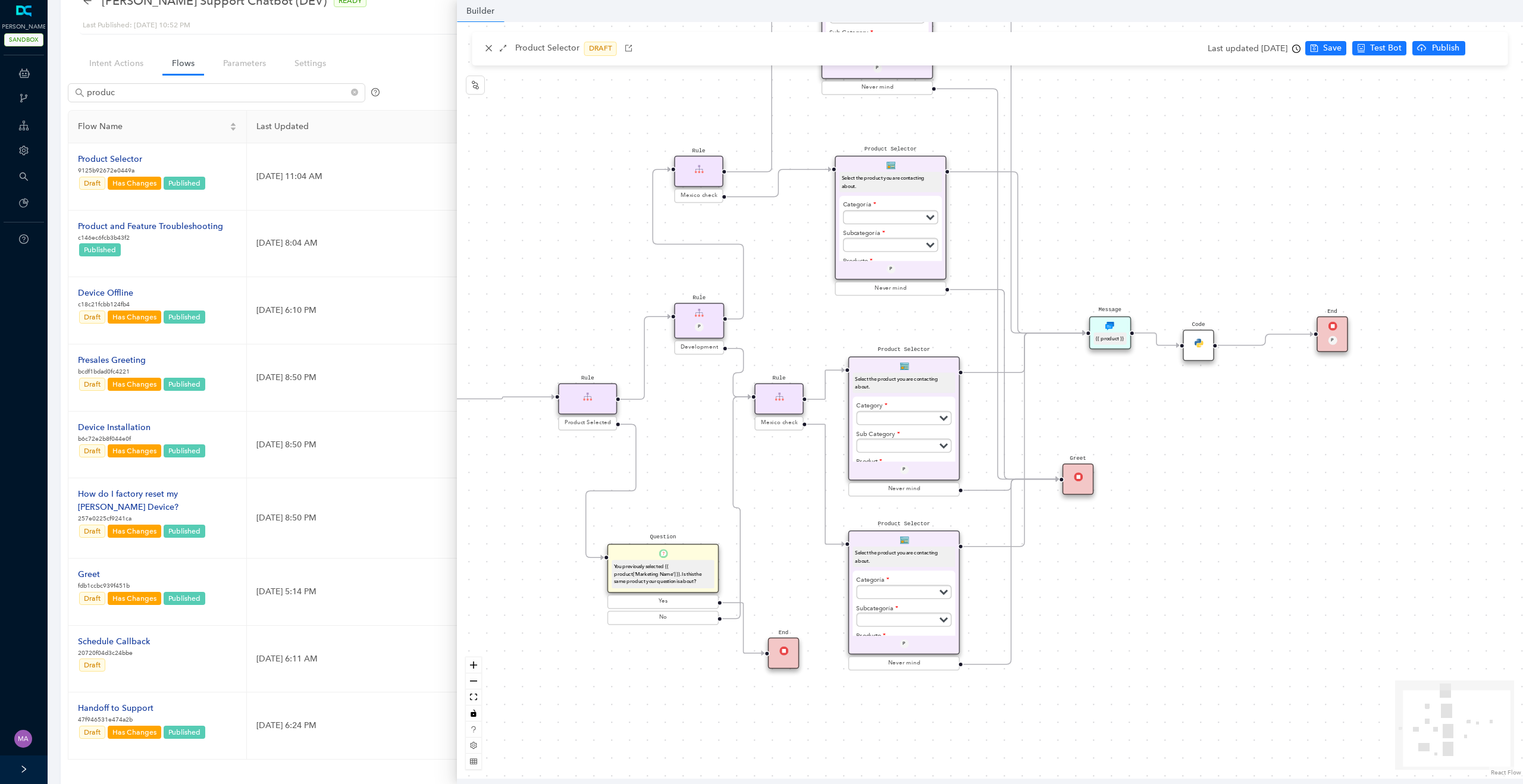
click at [940, 554] on div "Select the product you are contacting about." at bounding box center [904, 556] width 98 height 16
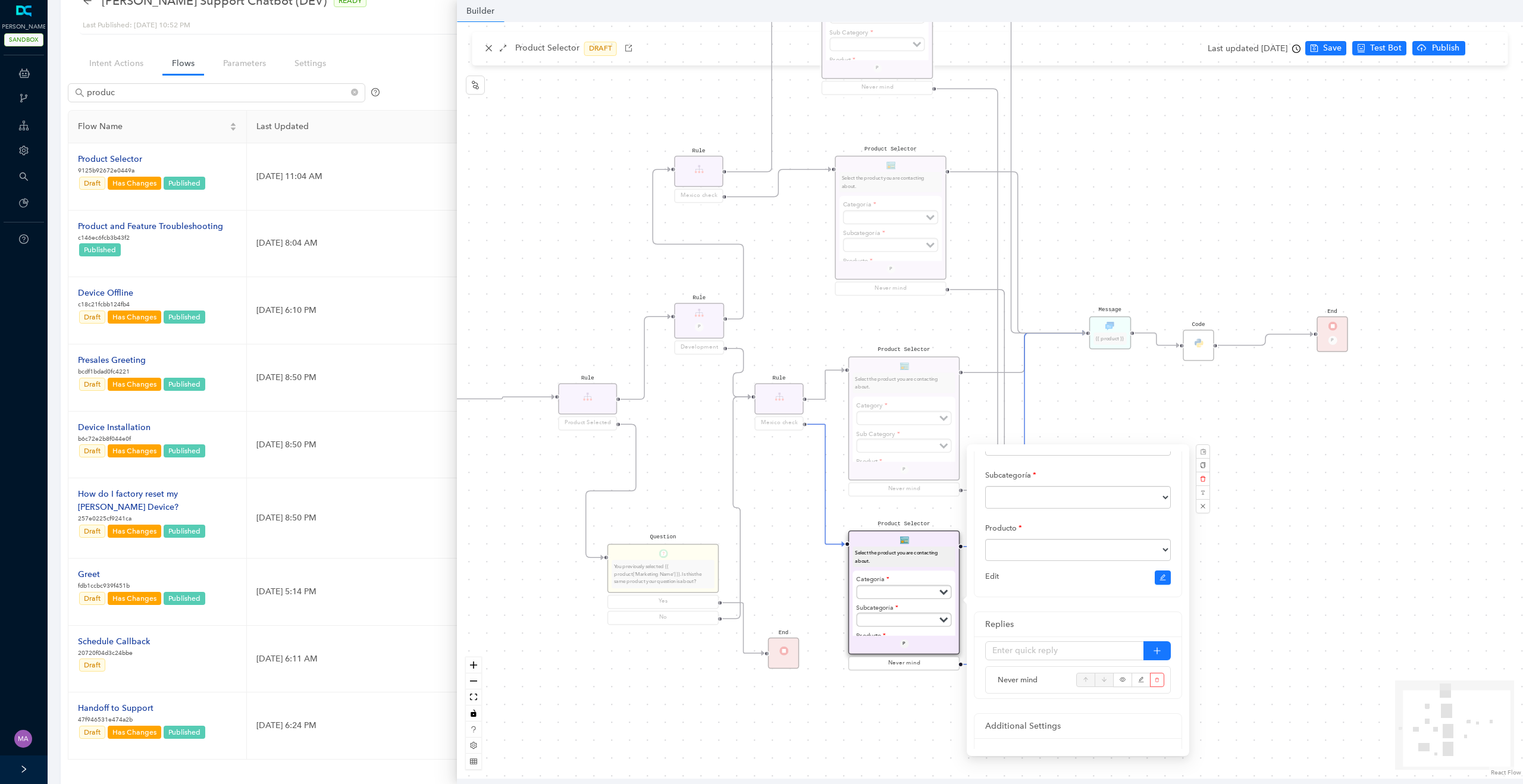
scroll to position [185, 0]
click at [1281, 567] on div "Product Selector Select the product you are contacting about. Categoría Subscri…" at bounding box center [990, 400] width 1066 height 757
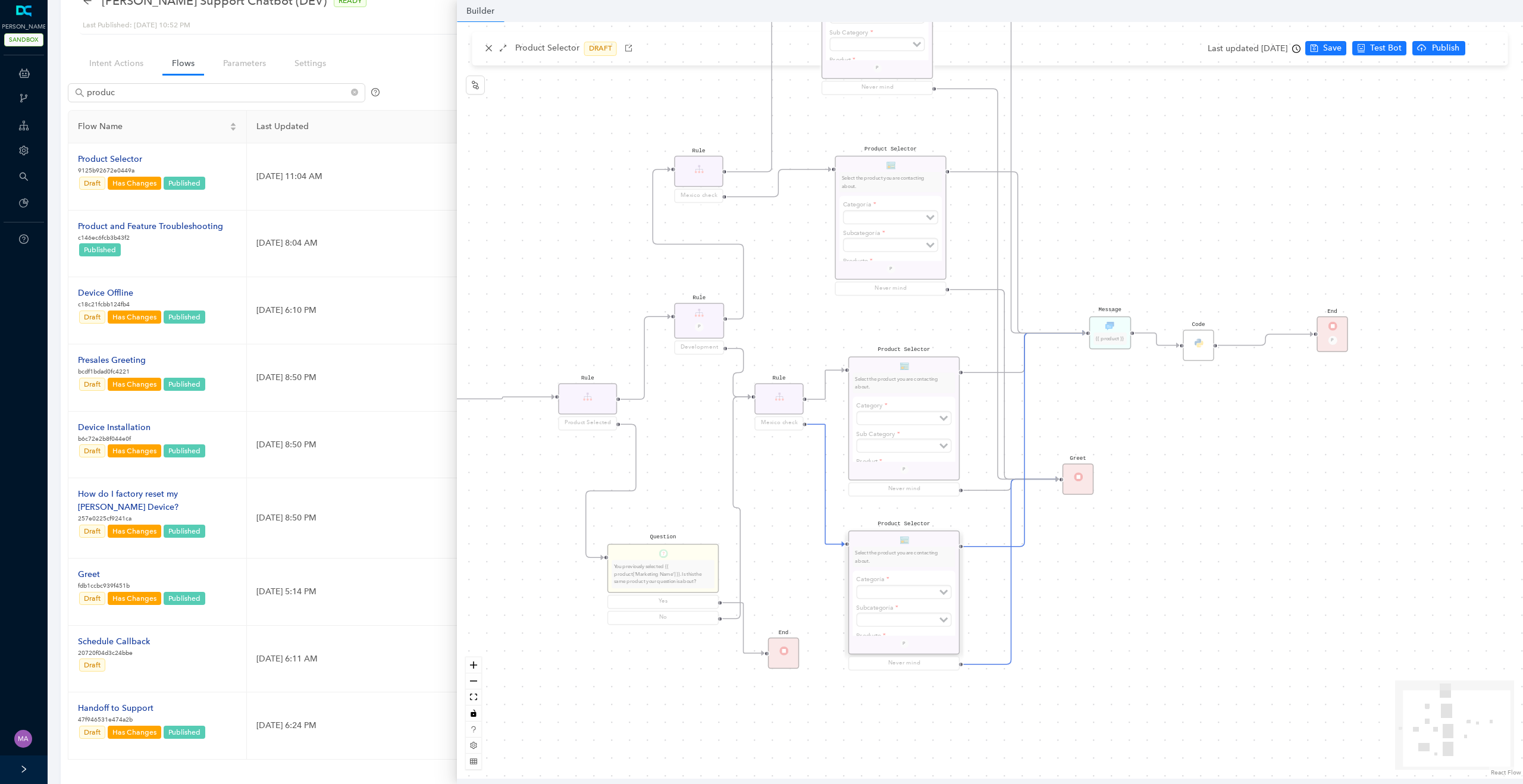
scroll to position [0, 0]
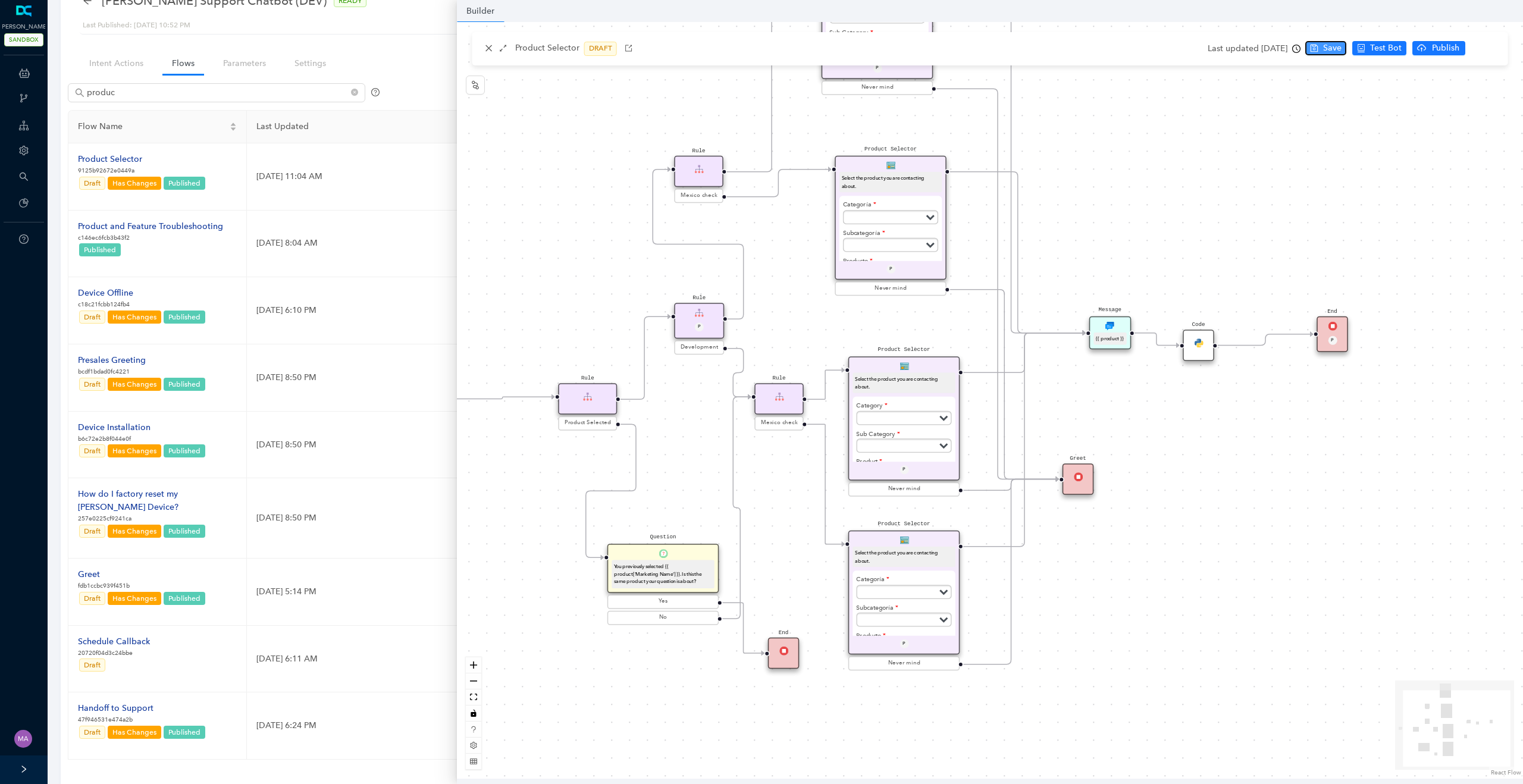
click at [1342, 49] on span "Save" at bounding box center [1332, 48] width 18 height 13
click at [1484, 49] on span "Publish" at bounding box center [1492, 48] width 30 height 13
click at [1506, 93] on span "Yes" at bounding box center [1506, 95] width 13 height 13
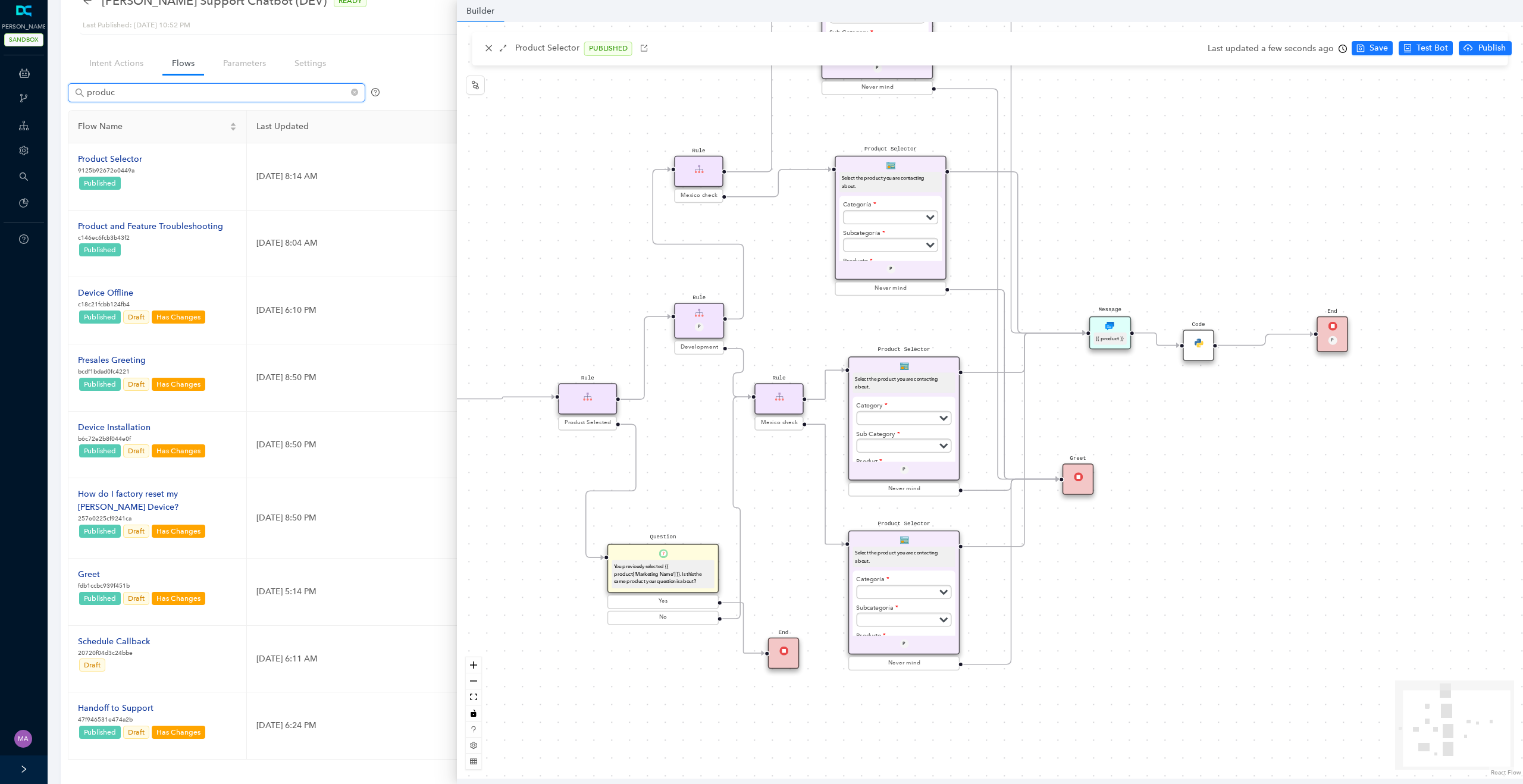
click at [168, 93] on input "produc" at bounding box center [217, 93] width 262 height 13
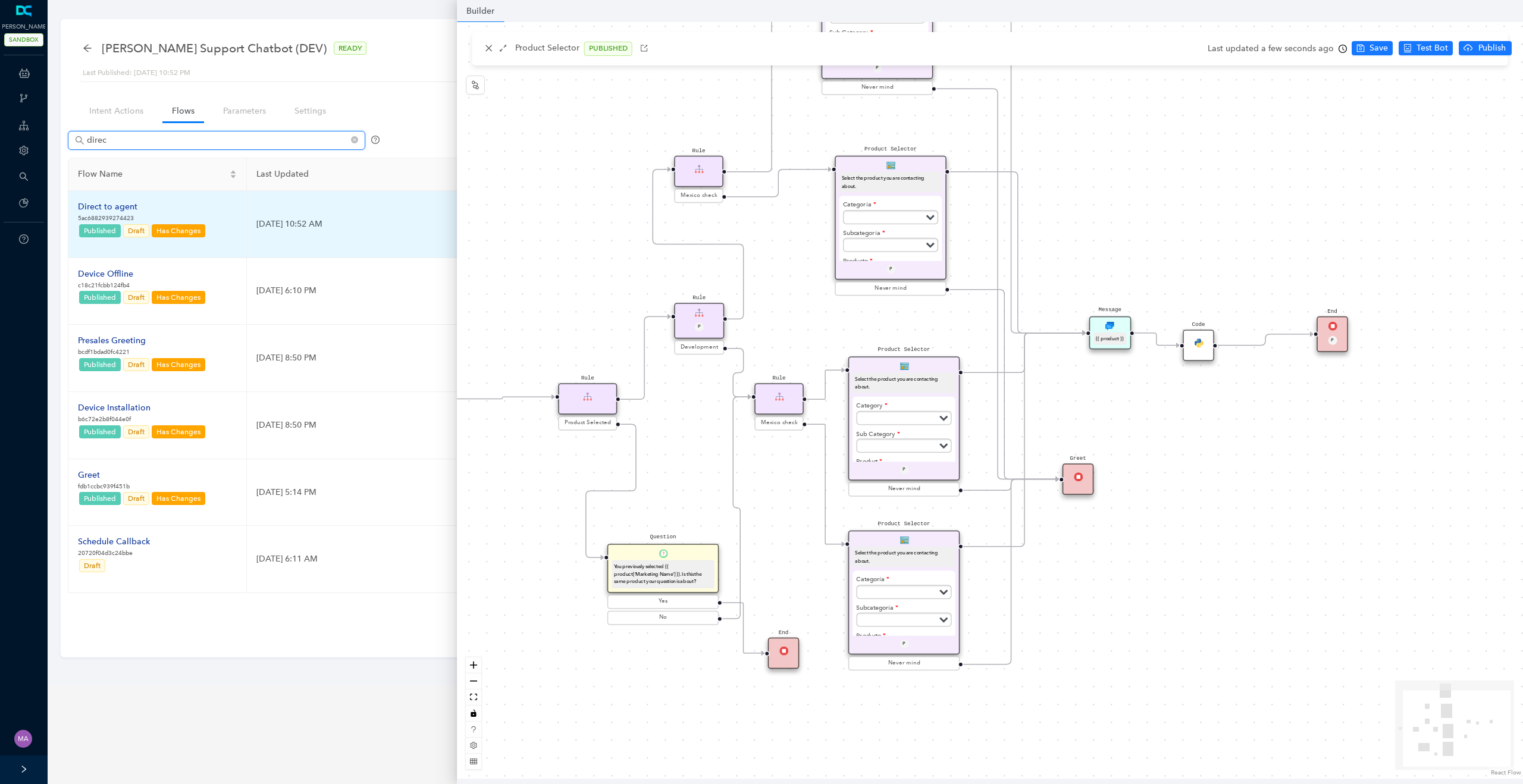
type input "direc"
click at [105, 204] on div "Direct to agent" at bounding box center [142, 207] width 129 height 13
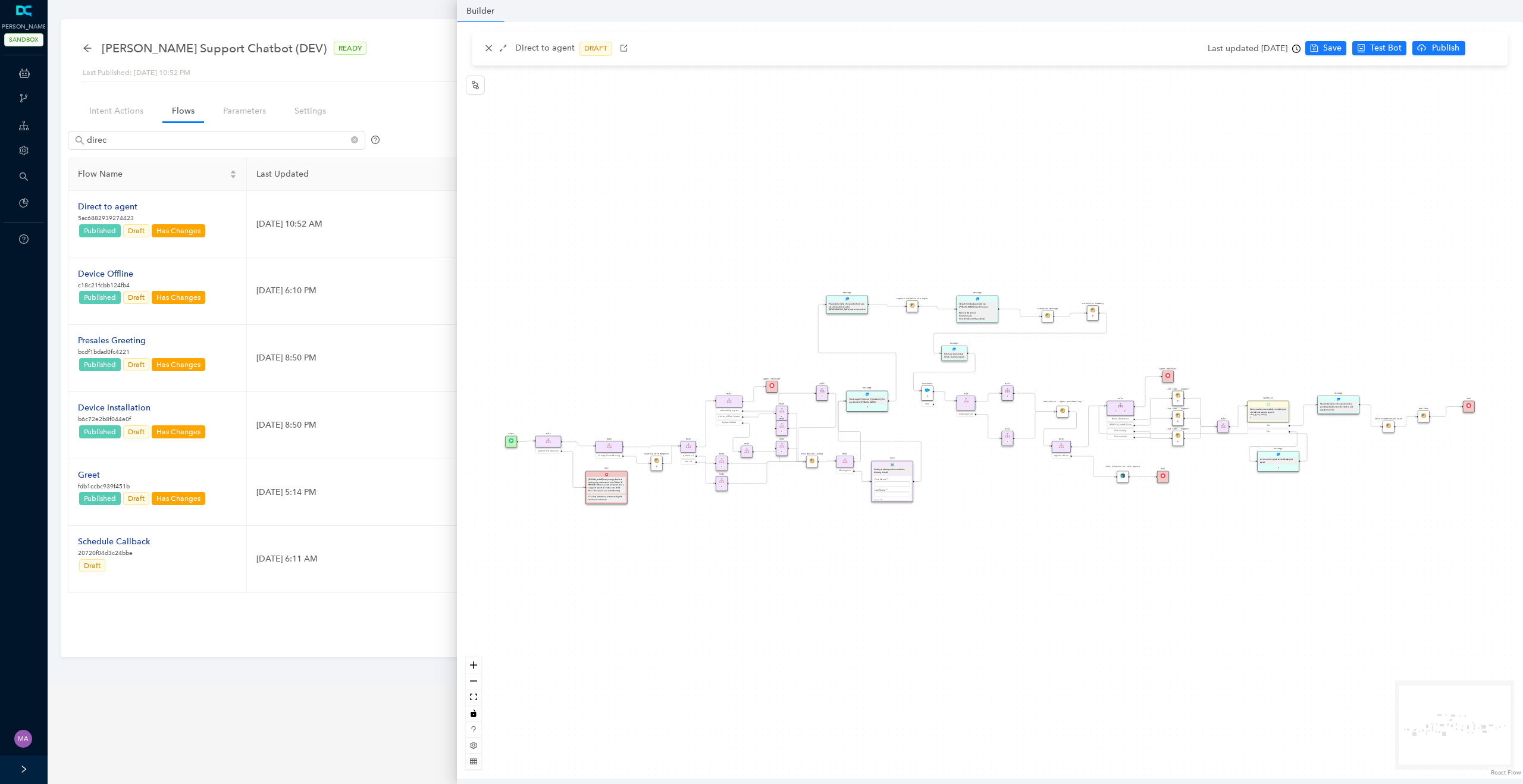
click at [838, 569] on div "Question Were you able to successfully complete your chat with our support agen…" at bounding box center [990, 400] width 1066 height 757
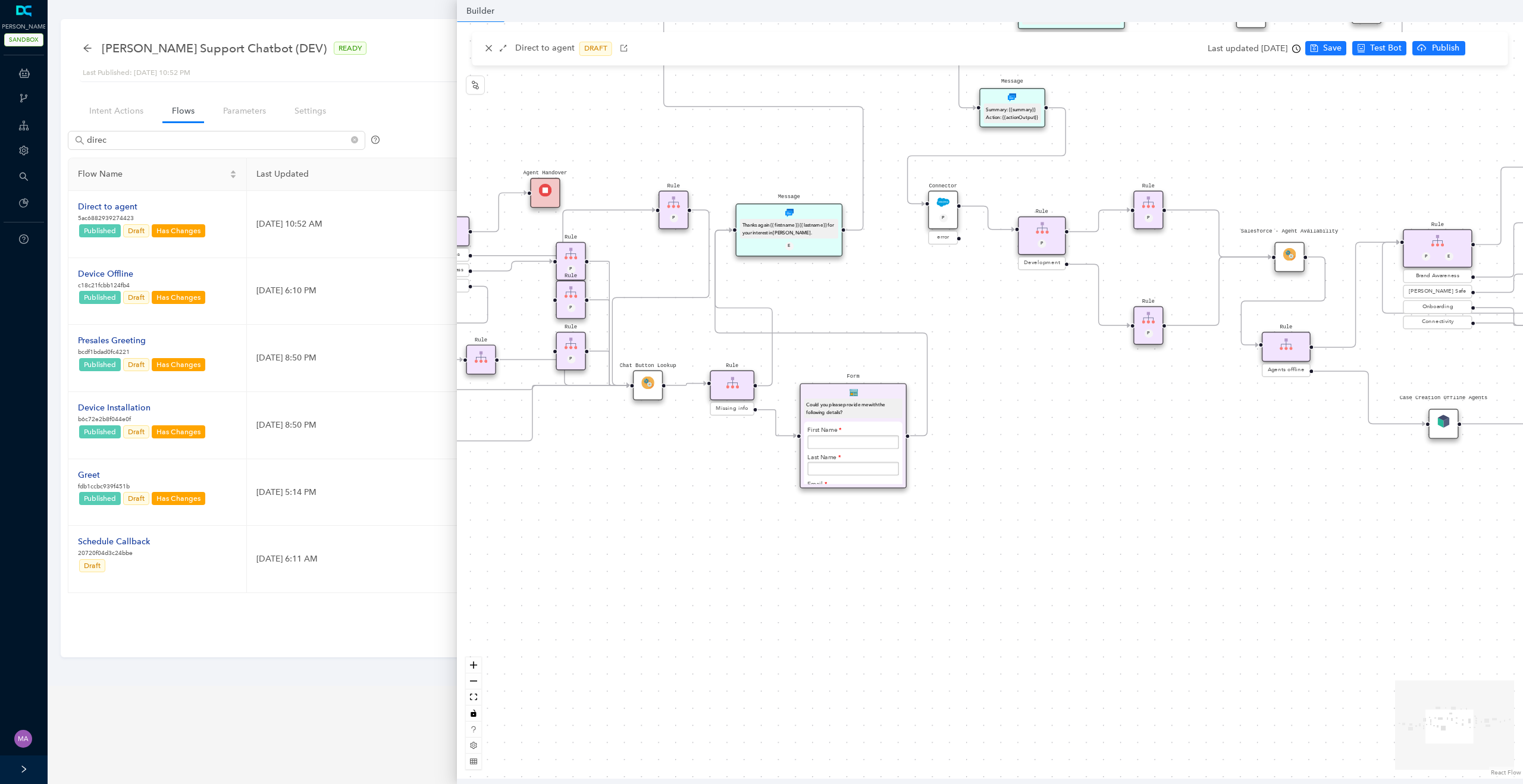
drag, startPoint x: 893, startPoint y: 547, endPoint x: 771, endPoint y: 637, distance: 151.6
click at [770, 637] on div "Question Were you able to successfully complete your chat with our support agen…" at bounding box center [990, 400] width 1066 height 757
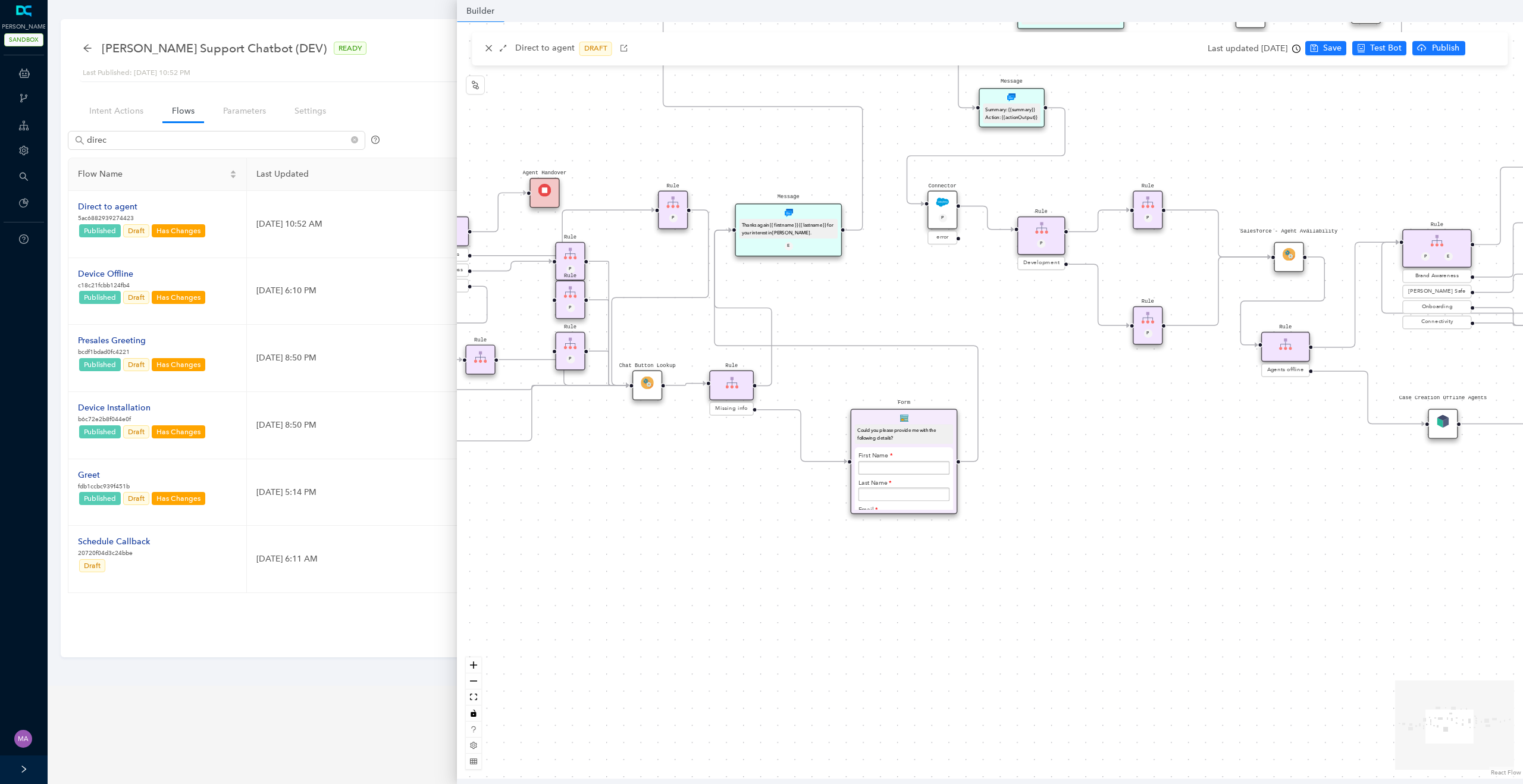
drag, startPoint x: 885, startPoint y: 395, endPoint x: 938, endPoint y: 414, distance: 56.3
click at [938, 414] on div "Form Could you please provide me with the following details? First Name Last Na…" at bounding box center [904, 460] width 107 height 105
click at [820, 457] on icon "Edge from reactflownode_830bc354-7f2a-458f-8ace-4bc62de0db64 to reactflownode_6…" at bounding box center [800, 435] width 92 height 52
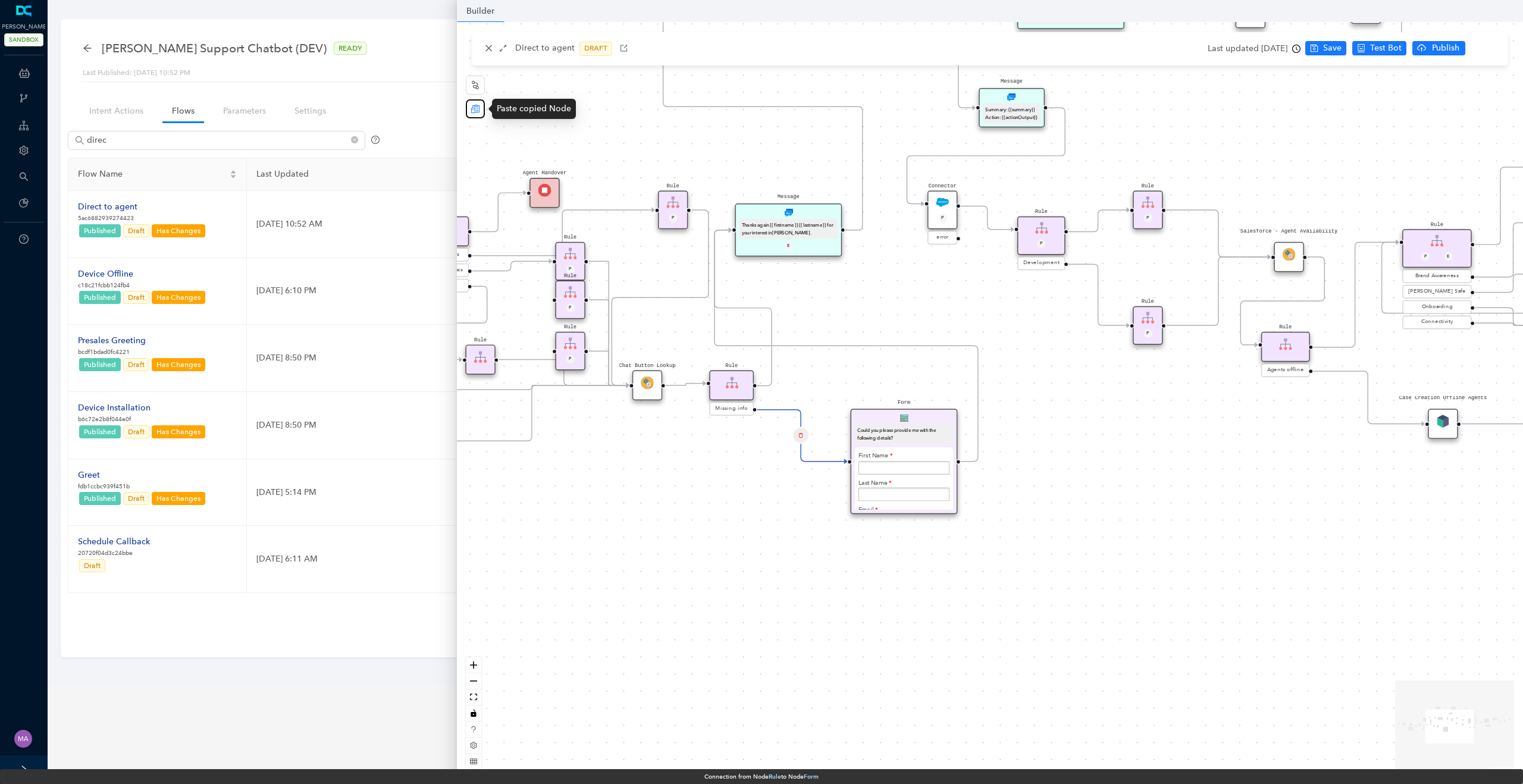
click at [477, 106] on icon "reconciliation" at bounding box center [475, 108] width 8 height 8
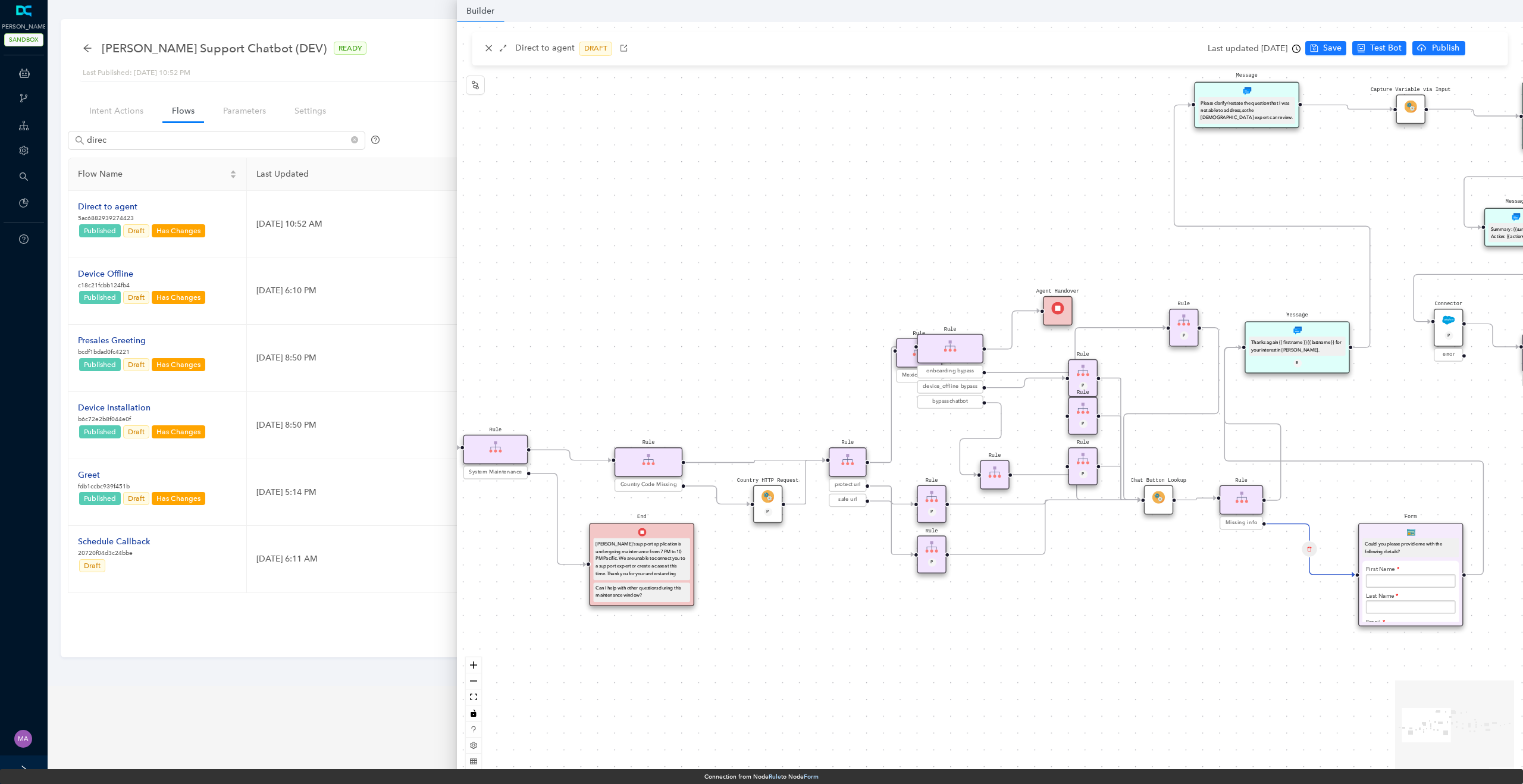
drag, startPoint x: 740, startPoint y: 365, endPoint x: 539, endPoint y: 239, distance: 237.2
click at [539, 238] on div "Rule Mexico check Question Were you able to successfully complete your chat wit…" at bounding box center [990, 400] width 1066 height 757
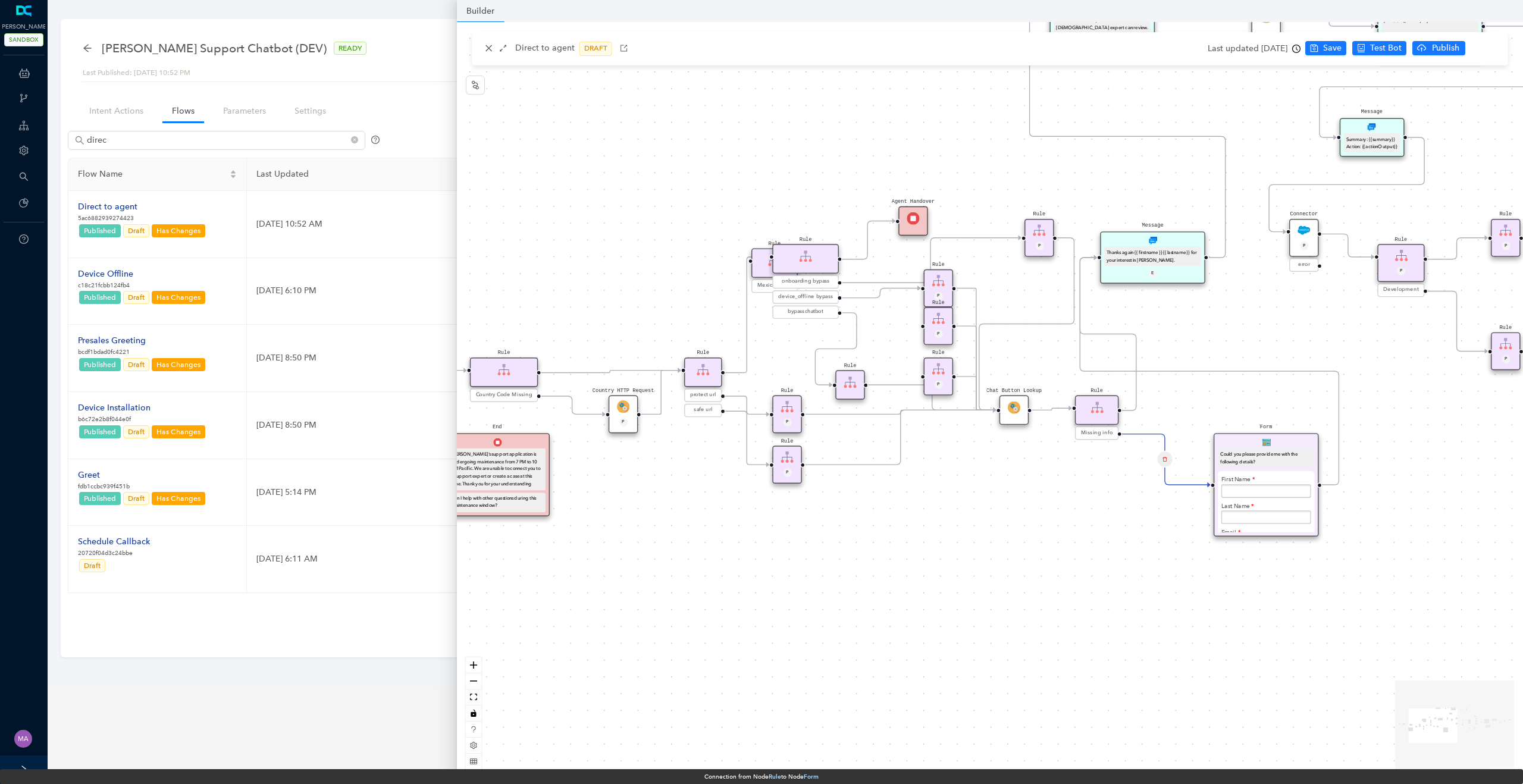
drag, startPoint x: 566, startPoint y: 239, endPoint x: 495, endPoint y: 234, distance: 71.2
click at [495, 234] on div "Rule Mexico check Question Were you able to successfully complete your chat wit…" at bounding box center [990, 400] width 1066 height 757
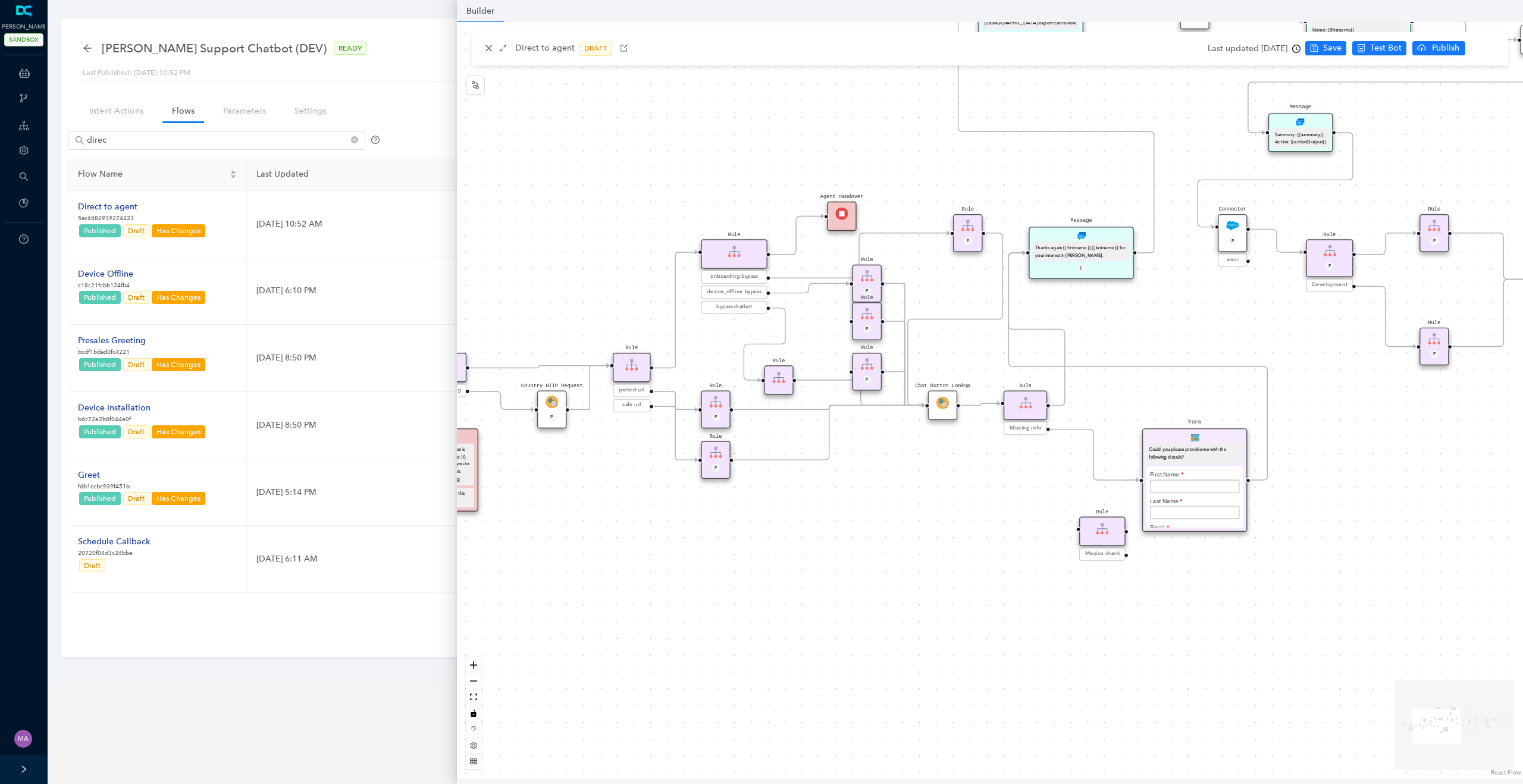
drag, startPoint x: 688, startPoint y: 264, endPoint x: 1093, endPoint y: 531, distance: 485.1
click at [1093, 531] on div "Rule" at bounding box center [1102, 530] width 46 height 29
drag, startPoint x: 1125, startPoint y: 481, endPoint x: 1079, endPoint y: 539, distance: 74.0
drag, startPoint x: 1094, startPoint y: 537, endPoint x: 1029, endPoint y: 501, distance: 74.3
click at [1029, 501] on div "Rule" at bounding box center [1039, 493] width 46 height 29
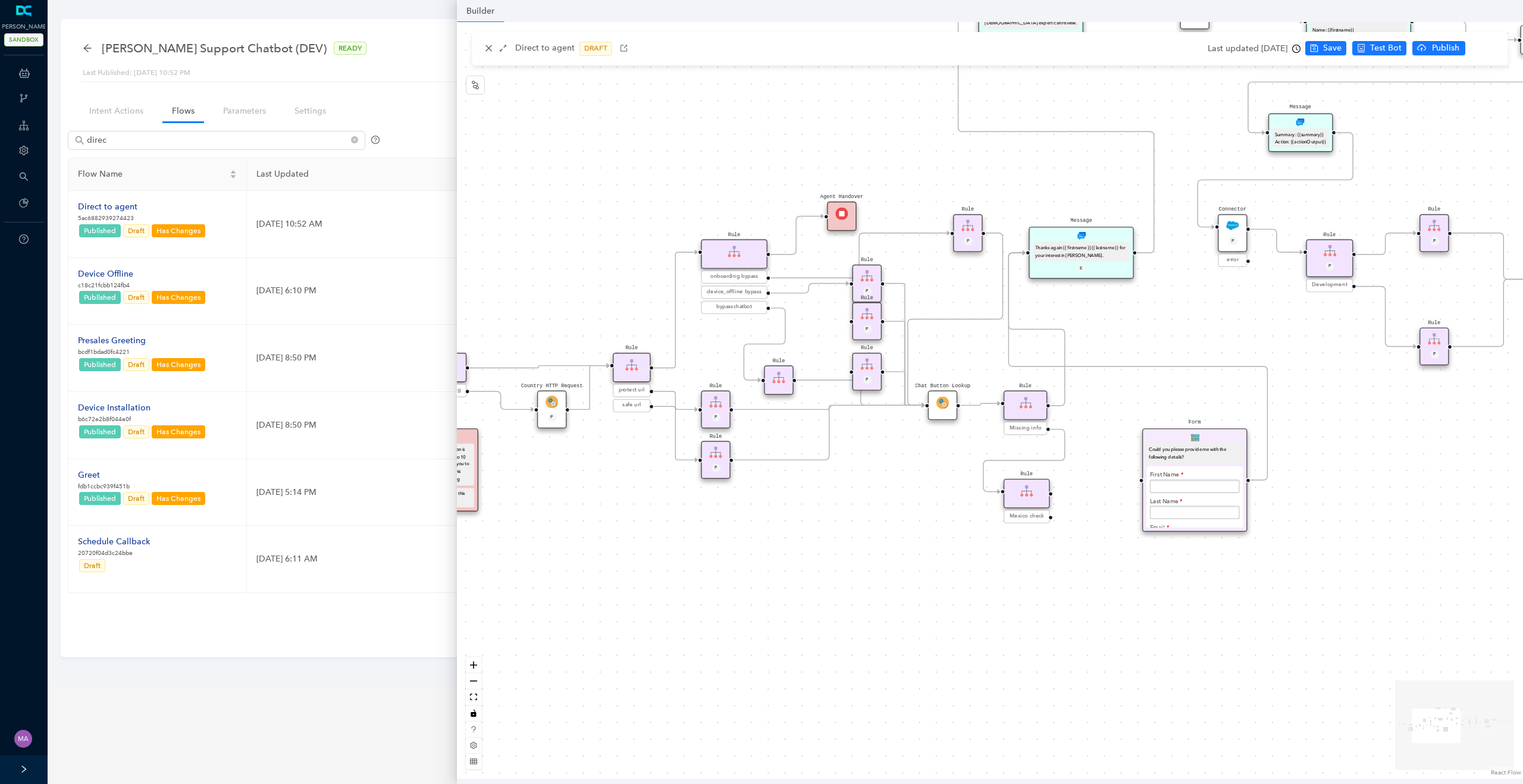
drag, startPoint x: 1049, startPoint y: 500, endPoint x: 1040, endPoint y: 498, distance: 9.2
click at [1040, 498] on div "Rule" at bounding box center [1026, 493] width 46 height 29
drag, startPoint x: 1050, startPoint y: 494, endPoint x: 1139, endPoint y: 474, distance: 91.2
click at [1139, 474] on div "Rule Mexico check Question Were you able to successfully complete your chat wit…" at bounding box center [990, 400] width 1066 height 757
click at [1218, 444] on div "Could you please provide me with the following details?" at bounding box center [1195, 453] width 97 height 20
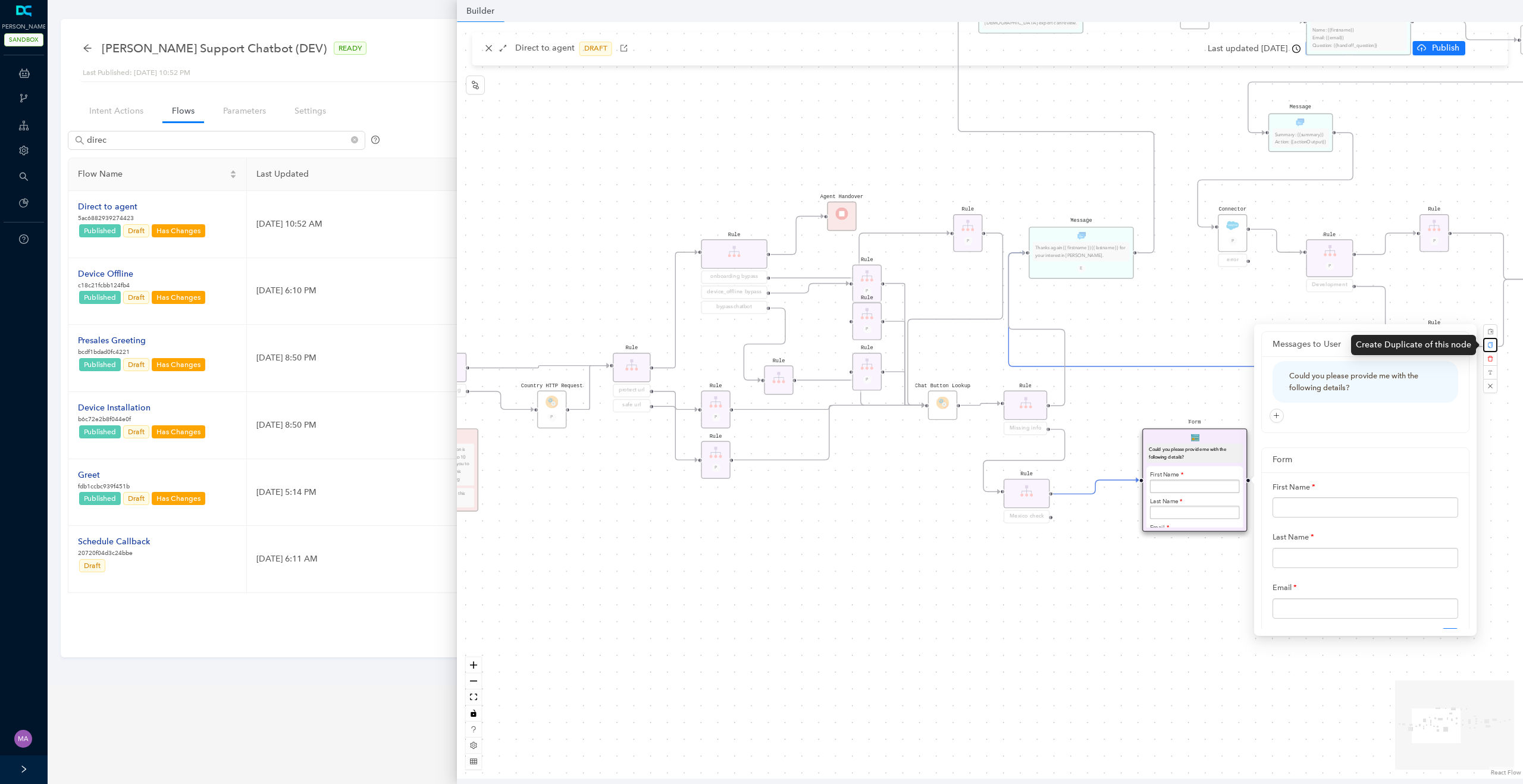
click at [1495, 344] on button "button" at bounding box center [1490, 345] width 14 height 14
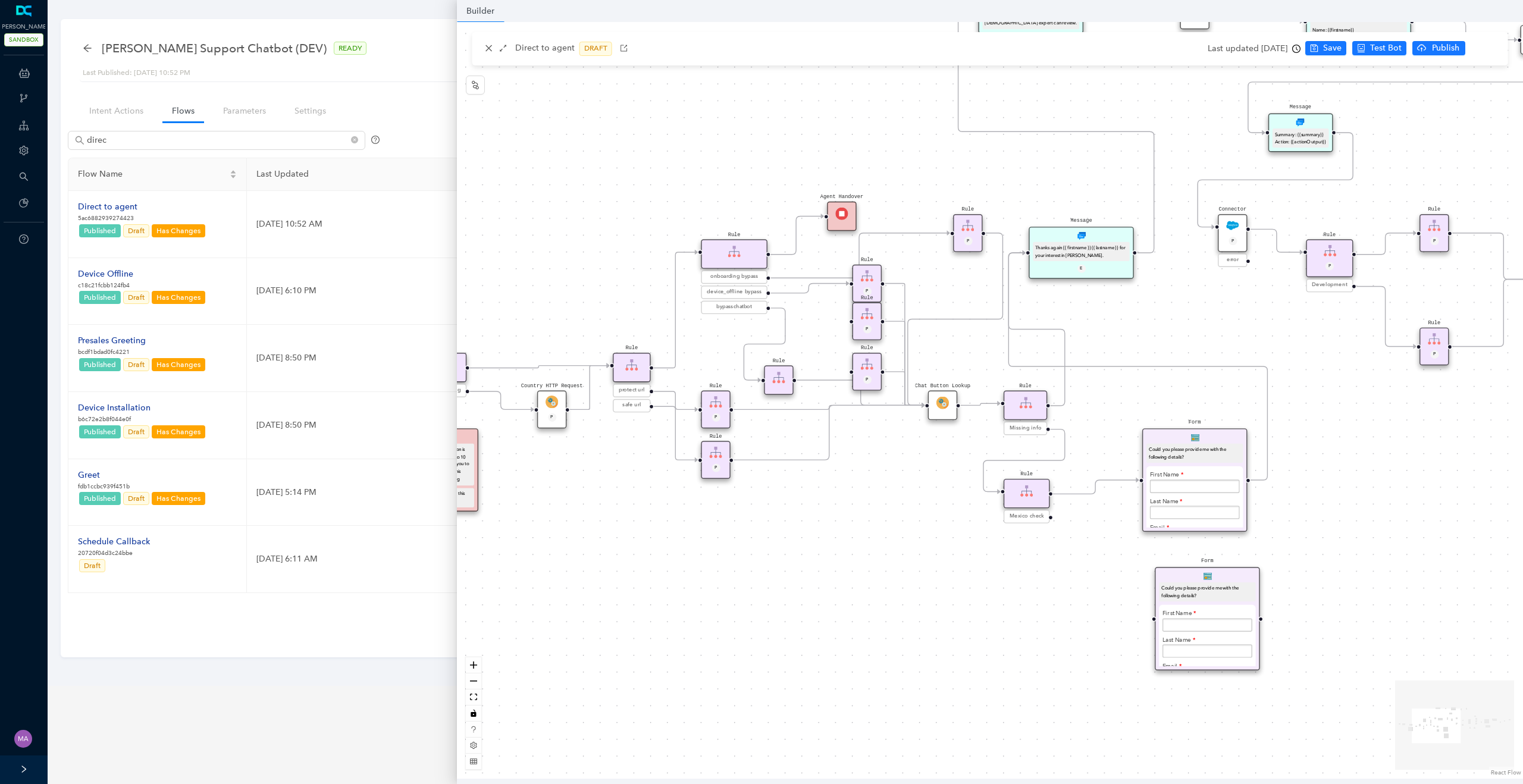
drag, startPoint x: 1276, startPoint y: 481, endPoint x: 1240, endPoint y: 577, distance: 102.5
click at [1240, 577] on div "Form Could you please provide me with the following details? First Name Last Na…" at bounding box center [1207, 618] width 105 height 104
drag, startPoint x: 1049, startPoint y: 516, endPoint x: 1161, endPoint y: 617, distance: 150.8
drag, startPoint x: 1262, startPoint y: 618, endPoint x: 1032, endPoint y: 253, distance: 431.4
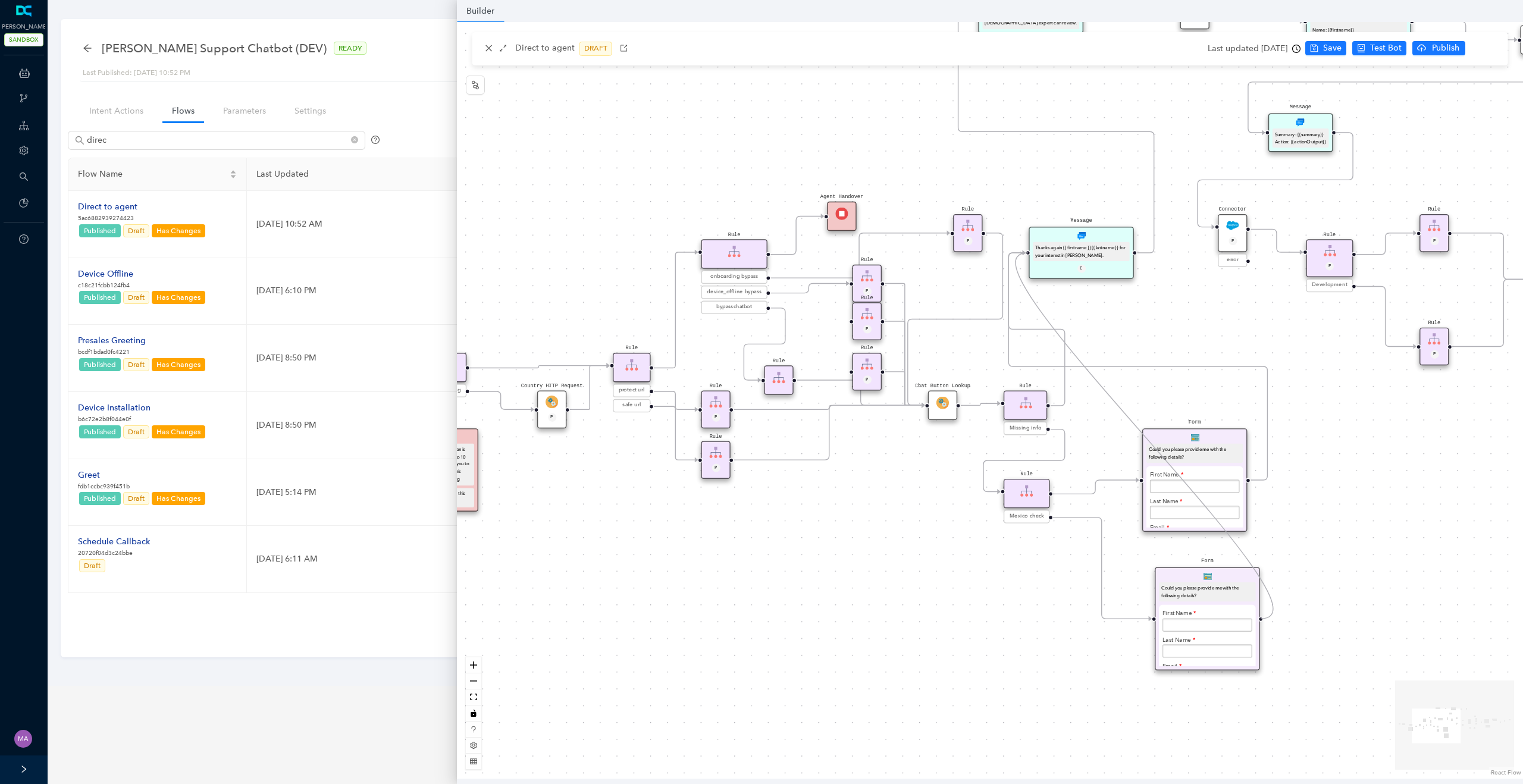
drag, startPoint x: 1231, startPoint y: 575, endPoint x: 1219, endPoint y: 575, distance: 12.0
click at [1219, 575] on div "Form Could you please provide me with the following details? First Name Last Na…" at bounding box center [1194, 618] width 105 height 104
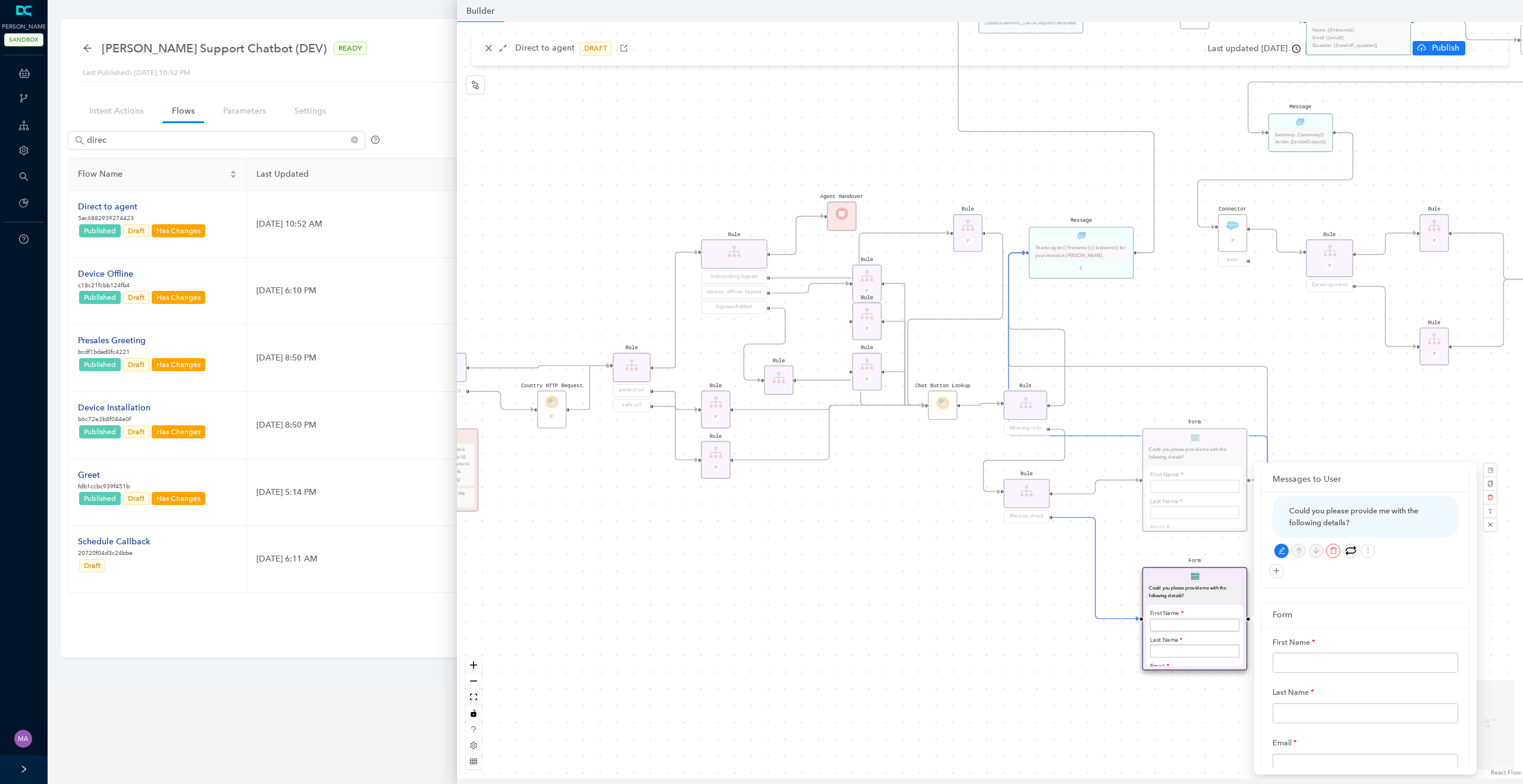
scroll to position [7, 0]
click at [1280, 543] on icon "edit" at bounding box center [1282, 547] width 8 height 8
drag, startPoint x: 1364, startPoint y: 515, endPoint x: 1259, endPoint y: 500, distance: 106.1
click at [1259, 500] on div "Messages to User Could you please provide me with the following details? 55 / 2…" at bounding box center [1365, 618] width 223 height 312
paste textarea "¿Podrías proporcionarme los siguientes detalle"
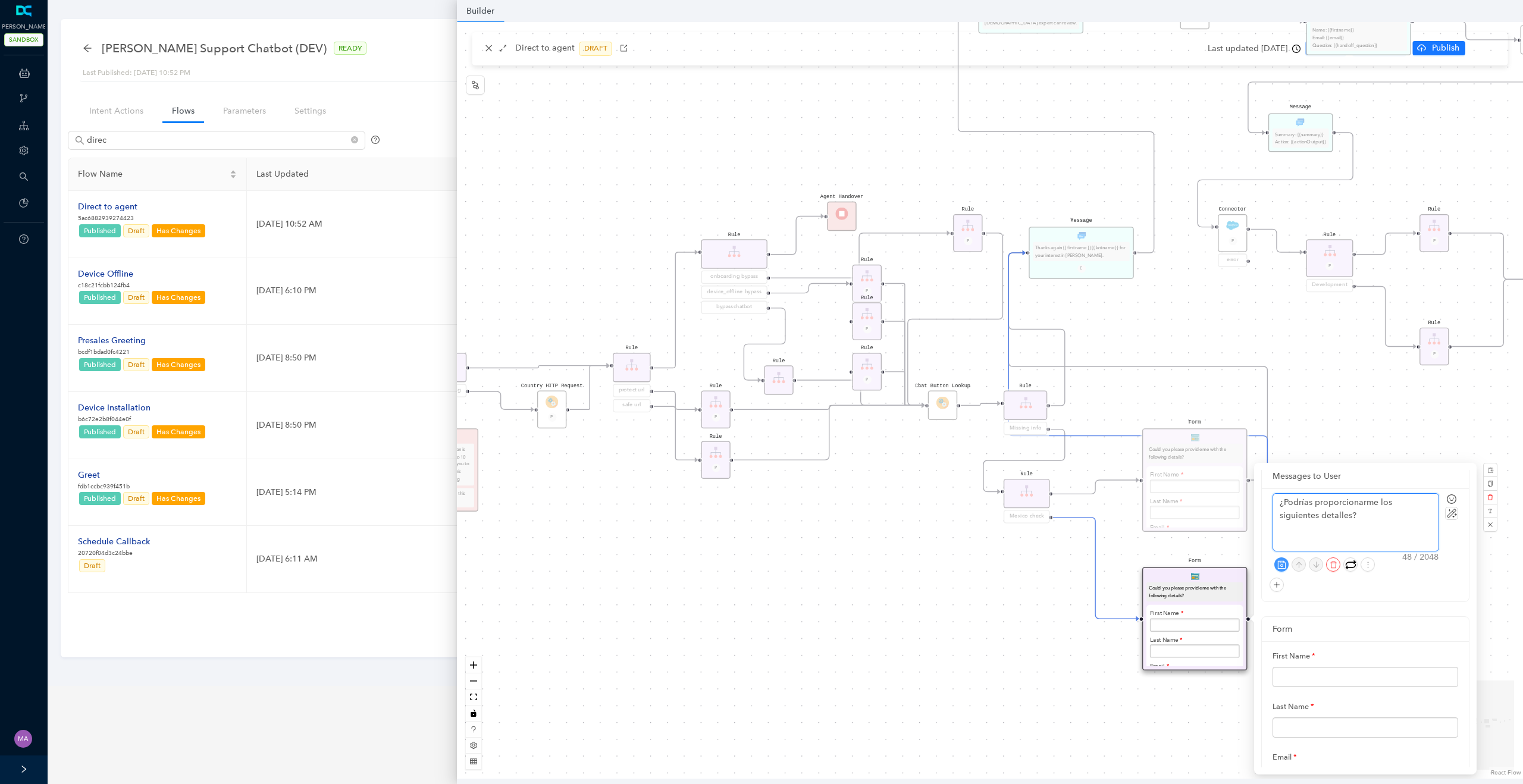
type textarea "¿Podrías proporcionarme los siguientes detalles?"
click at [1281, 562] on icon "save" at bounding box center [1282, 565] width 9 height 9
click at [1013, 573] on div "Form ¿Podrías proporcionarme los siguientes detalles? First Name Last Name Emai…" at bounding box center [990, 400] width 1066 height 757
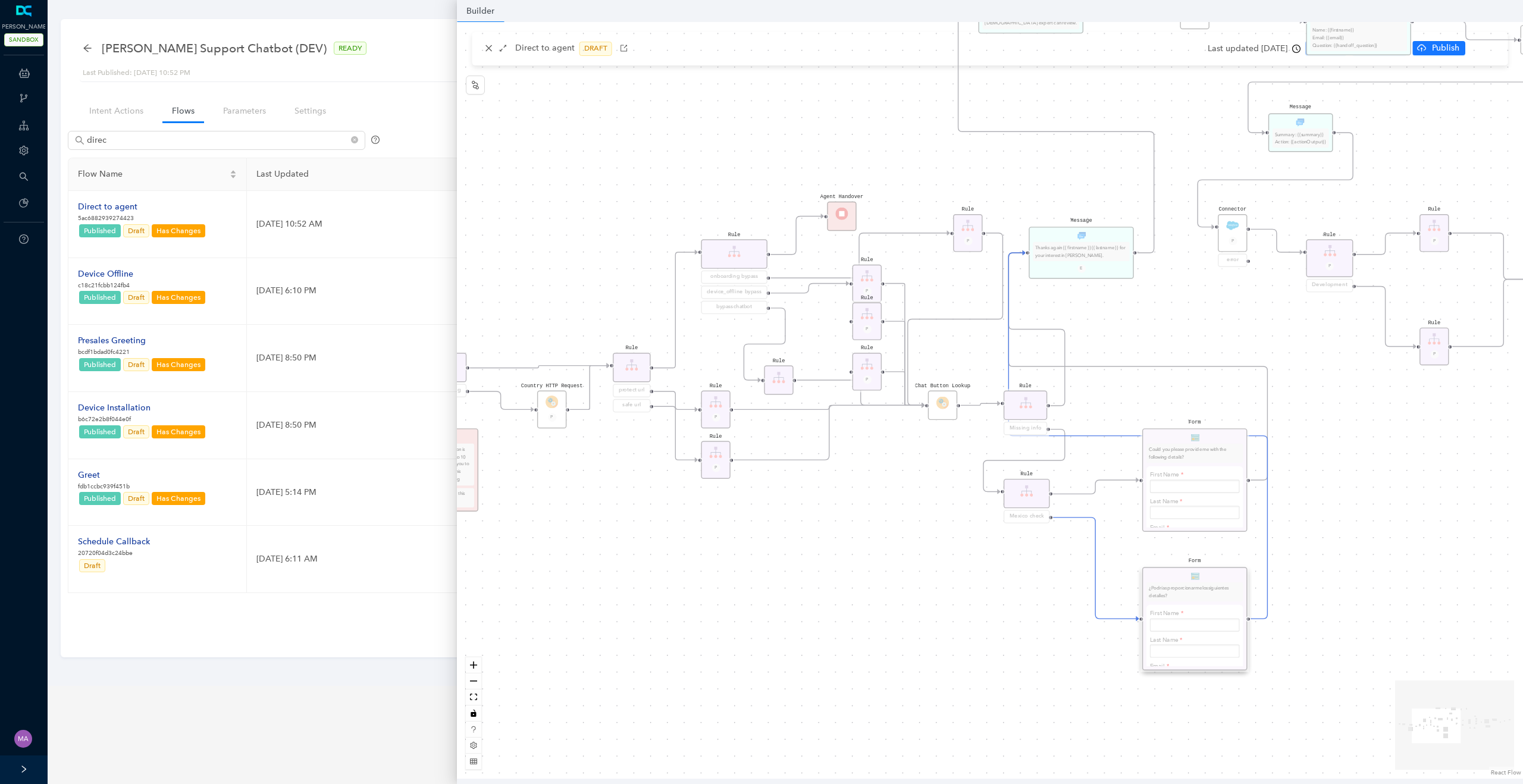
scroll to position [0, 0]
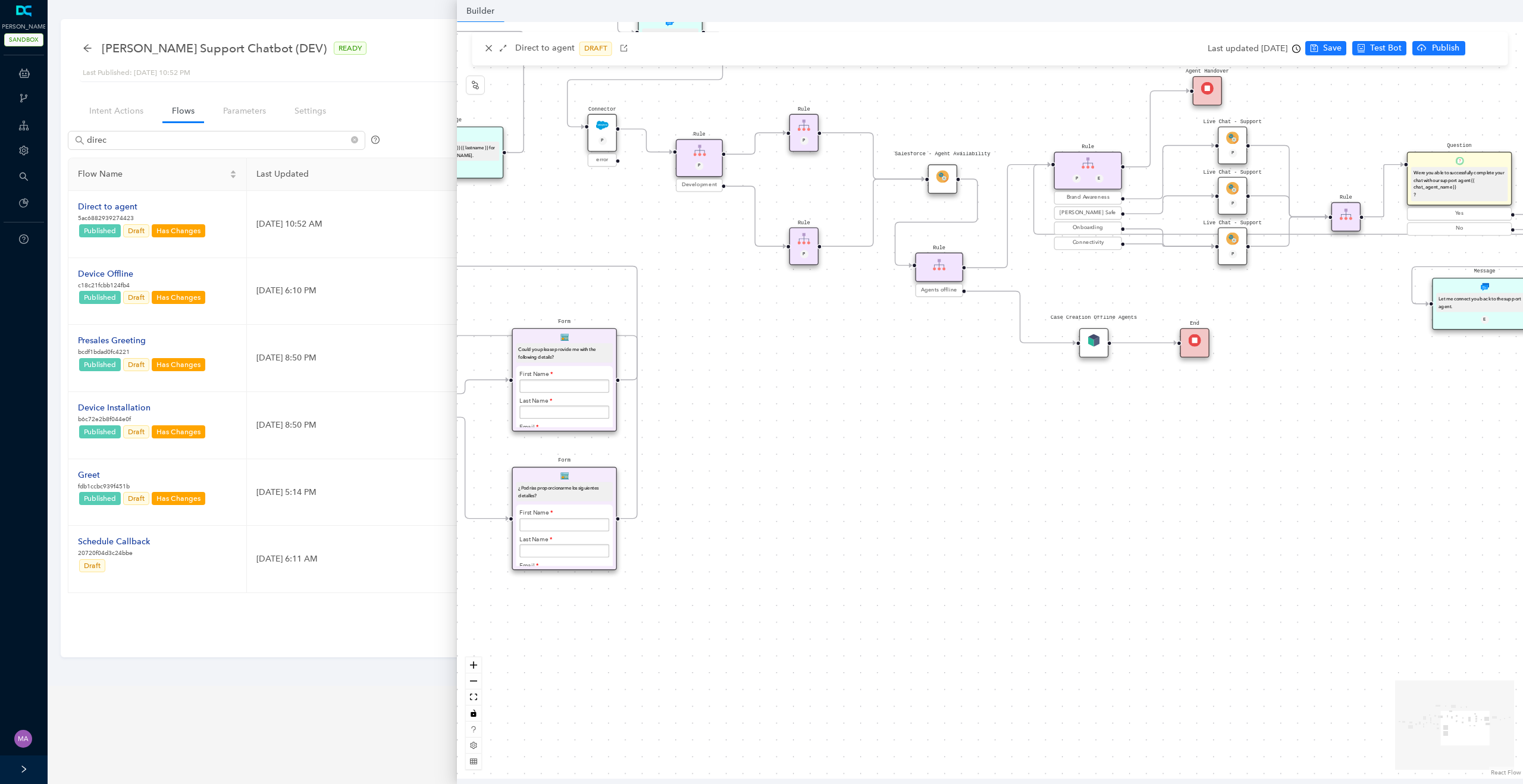
click at [582, 484] on div "¿Podrías proporcionarme los siguientes detalles?" at bounding box center [564, 491] width 92 height 15
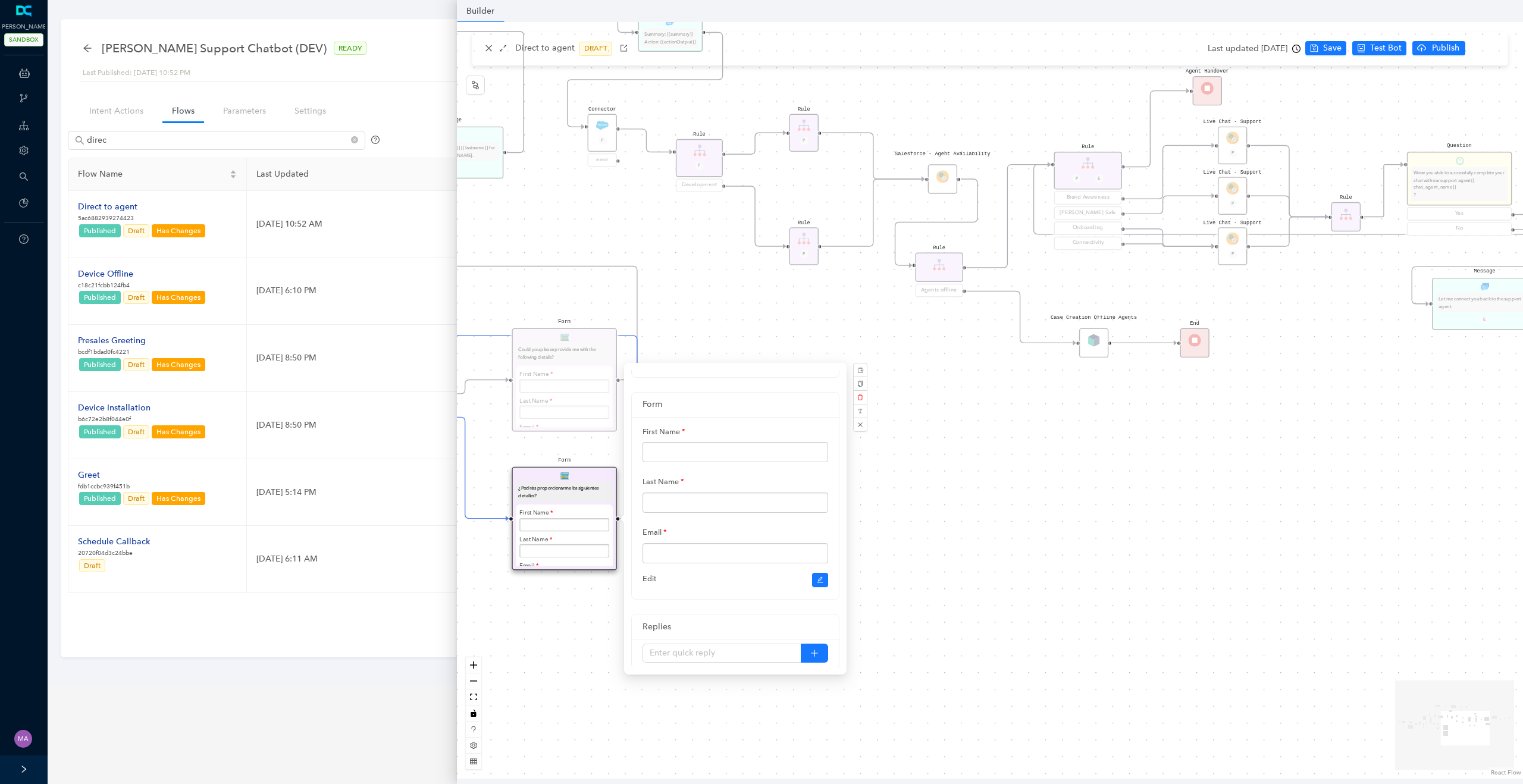
scroll to position [103, 0]
click at [817, 571] on icon "edit" at bounding box center [820, 571] width 7 height 7
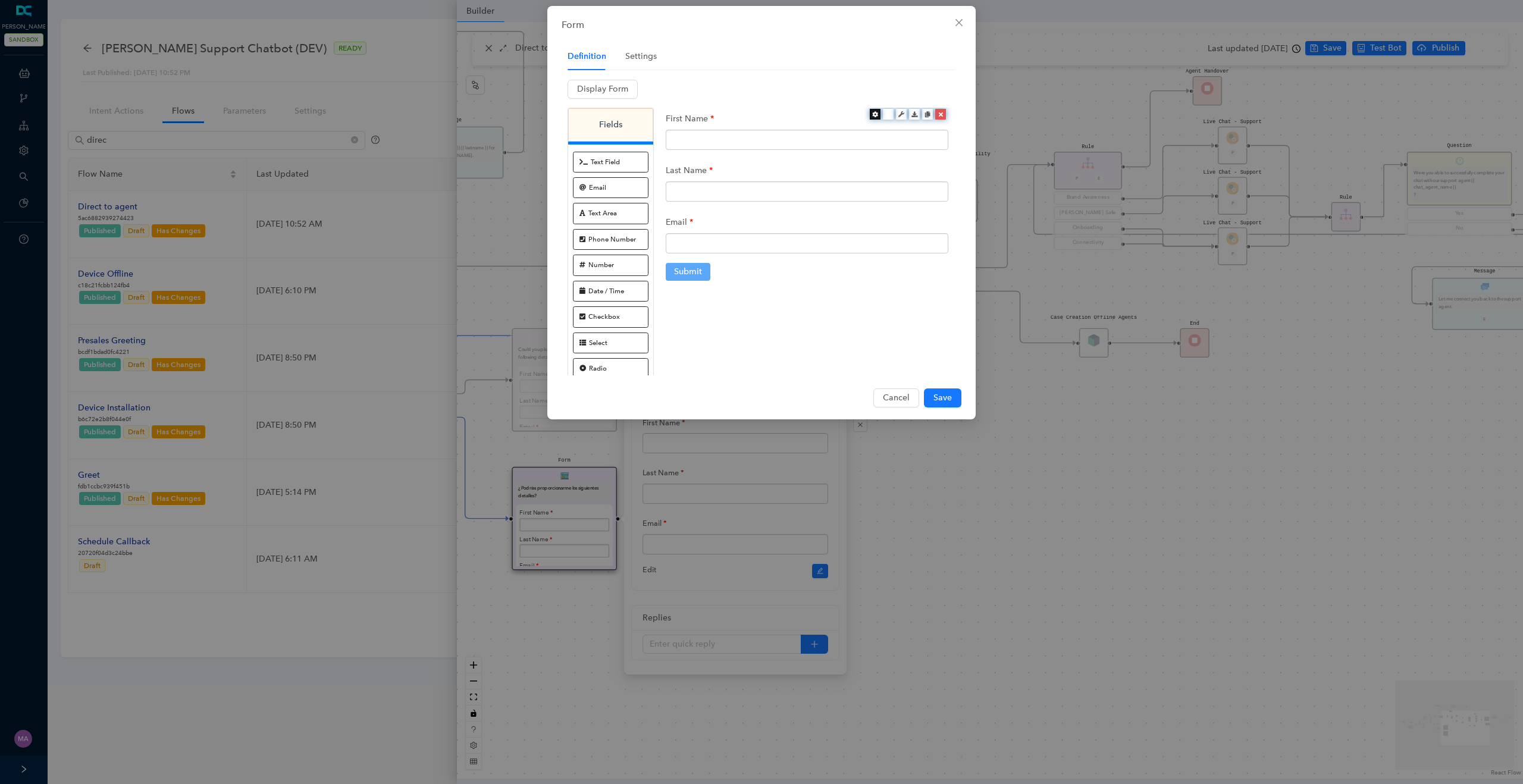
click at [874, 115] on icon at bounding box center [874, 113] width 6 height 6
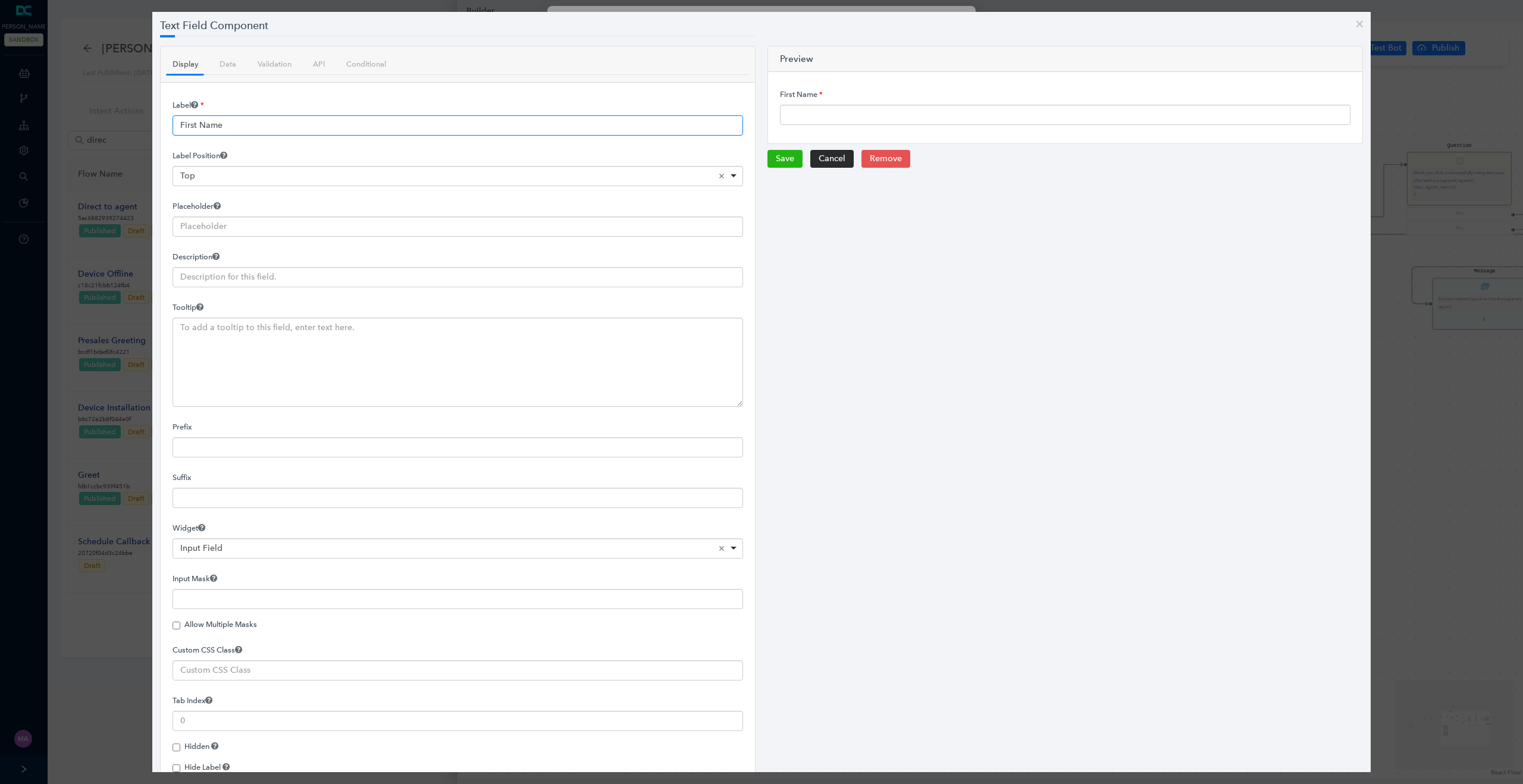
click at [300, 125] on input "First Name" at bounding box center [457, 125] width 570 height 20
click at [239, 119] on input "First Name" at bounding box center [457, 125] width 570 height 20
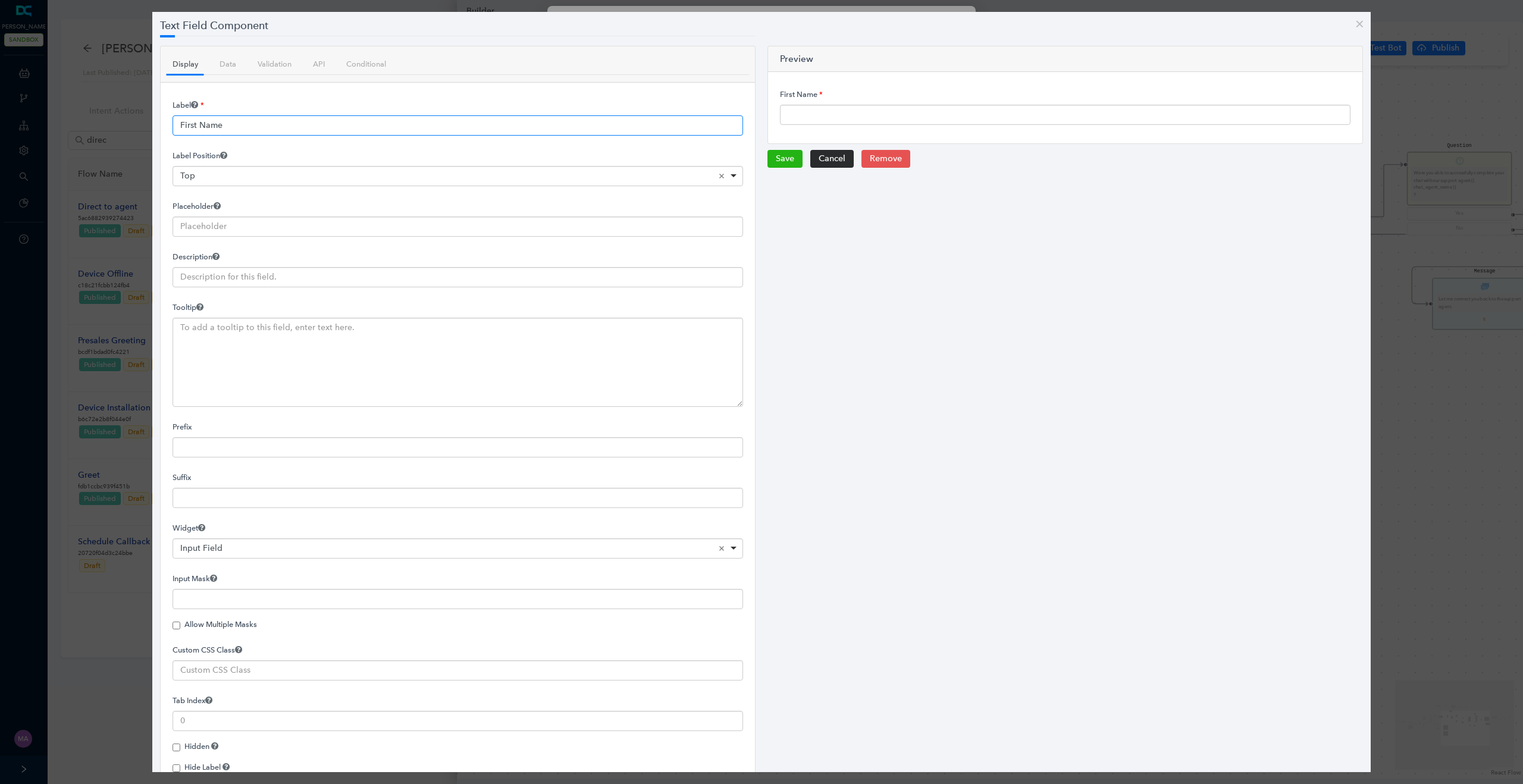
click at [239, 119] on input "First Name" at bounding box center [457, 125] width 570 height 20
paste input "Nombre de pila"
type input "Nombre de pila"
click at [782, 164] on button "Save" at bounding box center [785, 158] width 35 height 18
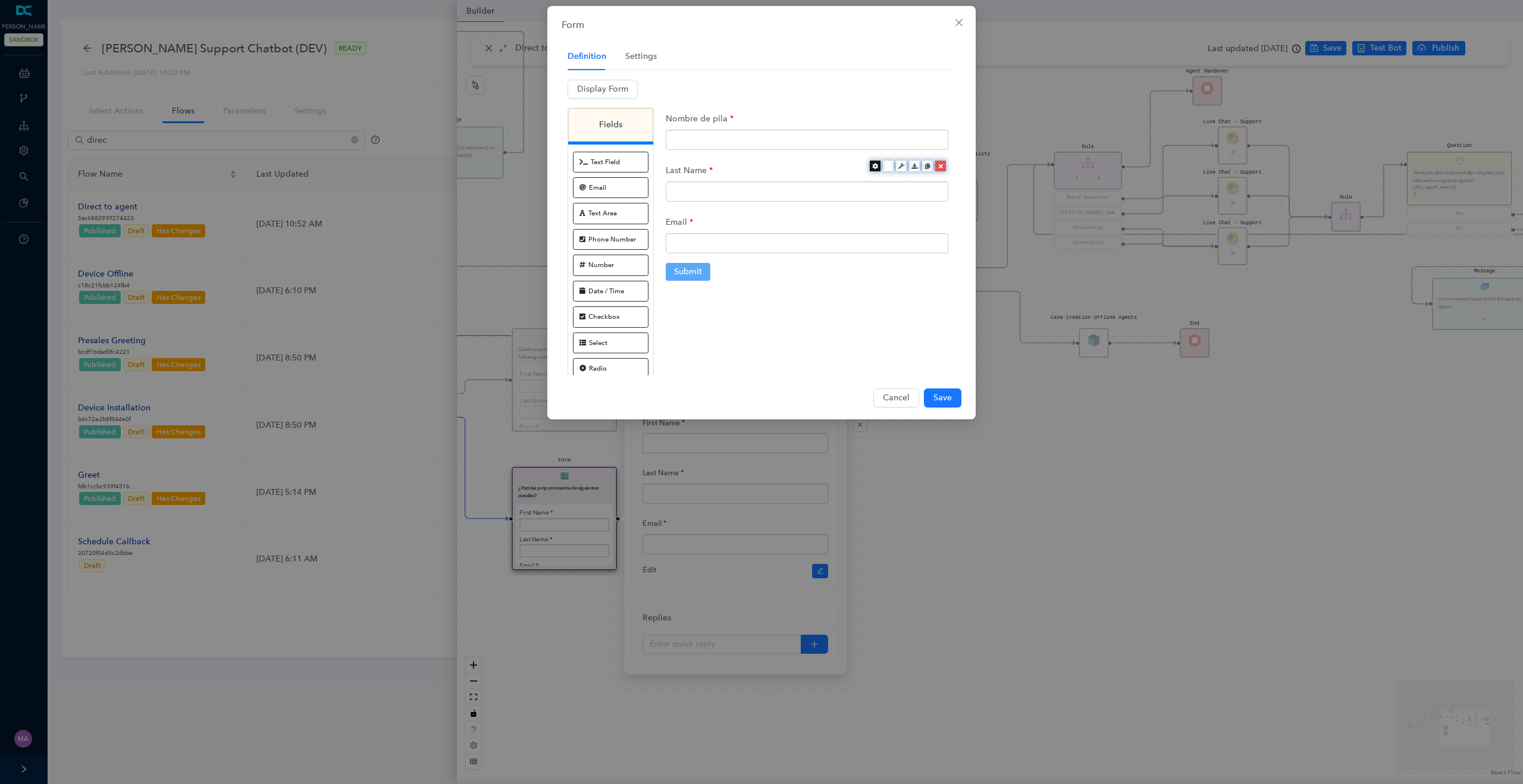
click at [874, 166] on icon at bounding box center [874, 166] width 6 height 6
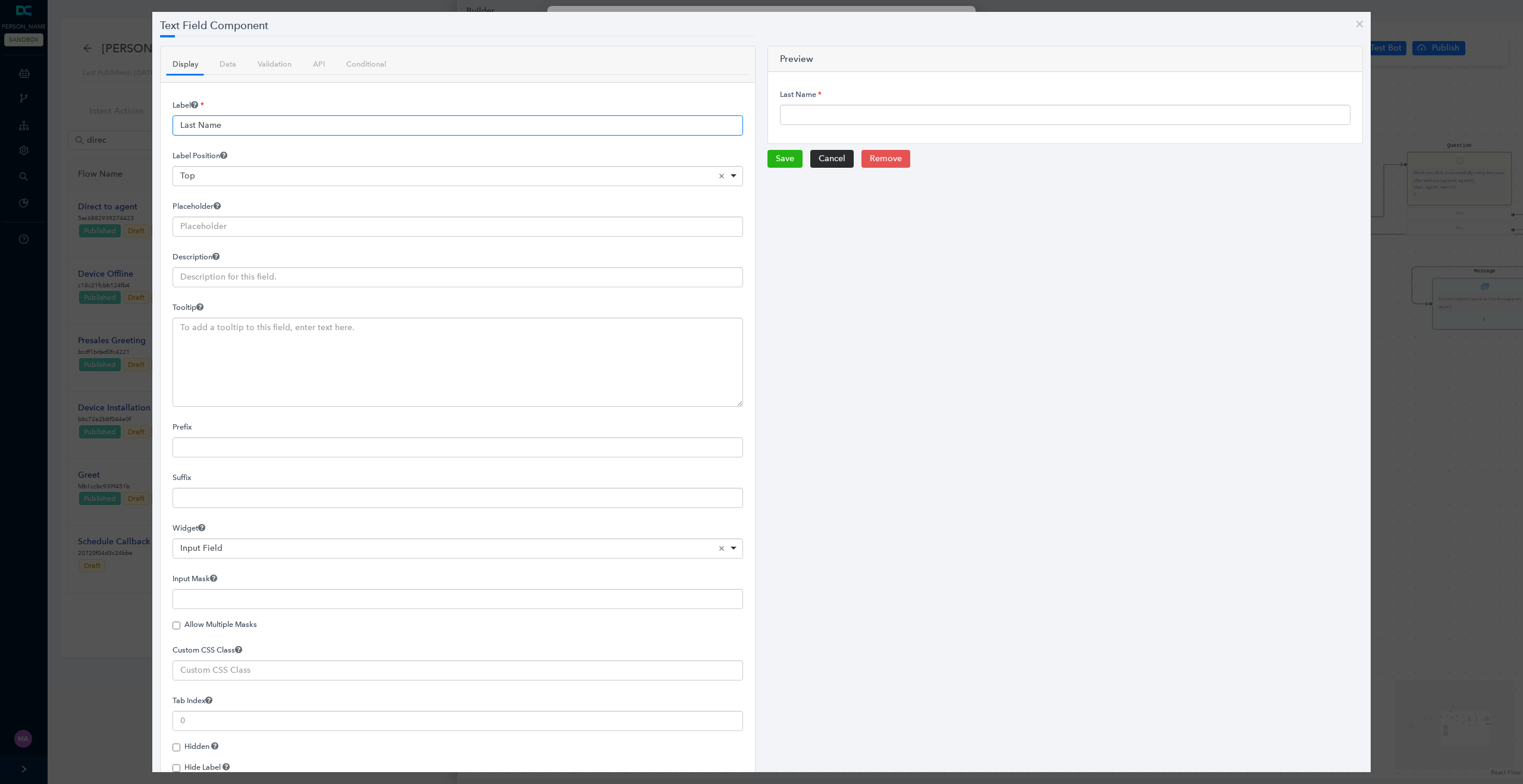
click at [291, 122] on input "Last Name" at bounding box center [457, 125] width 570 height 20
paste input "Apellido"
type input "Apellido"
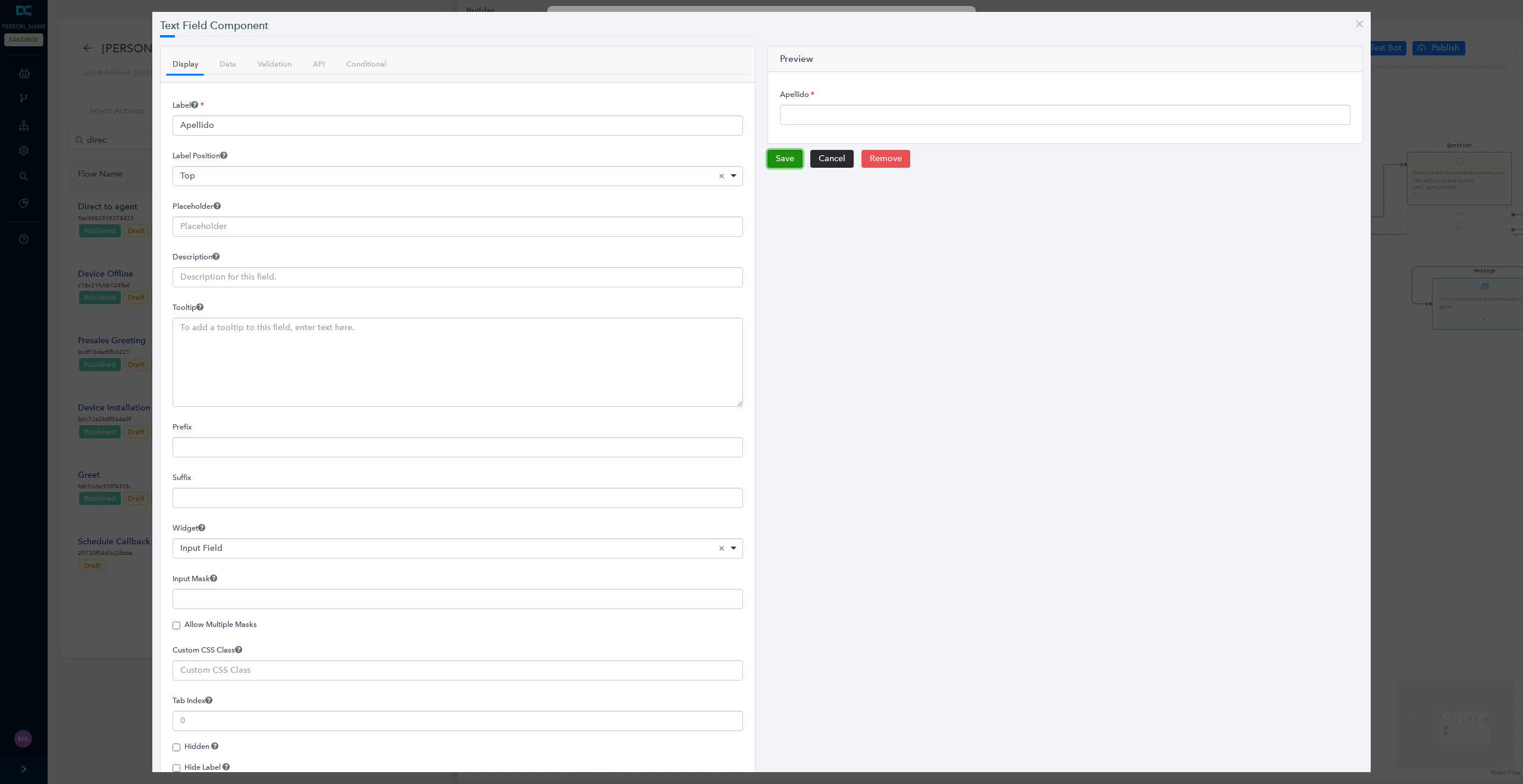
click at [786, 160] on button "Save" at bounding box center [785, 158] width 35 height 18
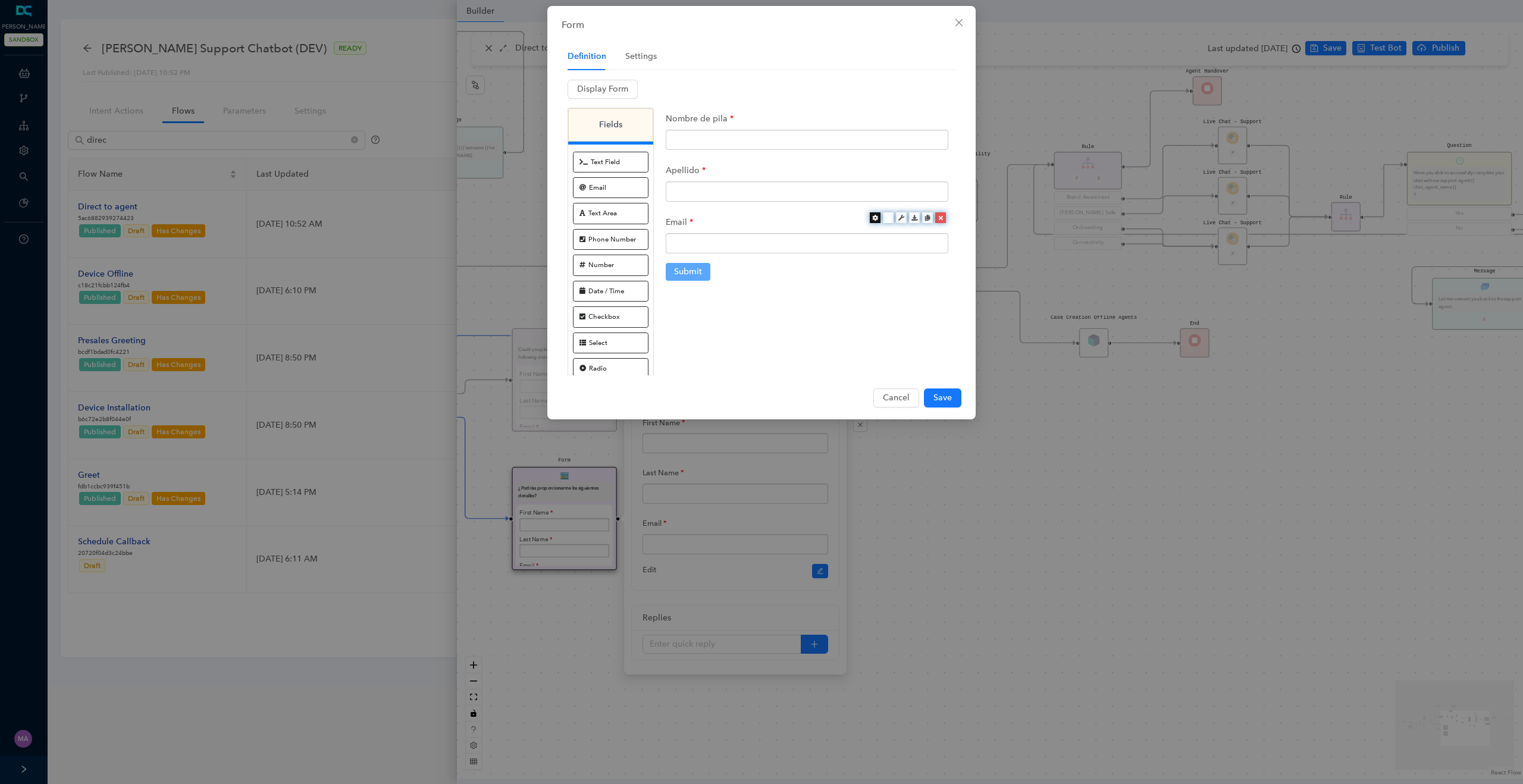
click at [874, 218] on icon at bounding box center [874, 217] width 6 height 6
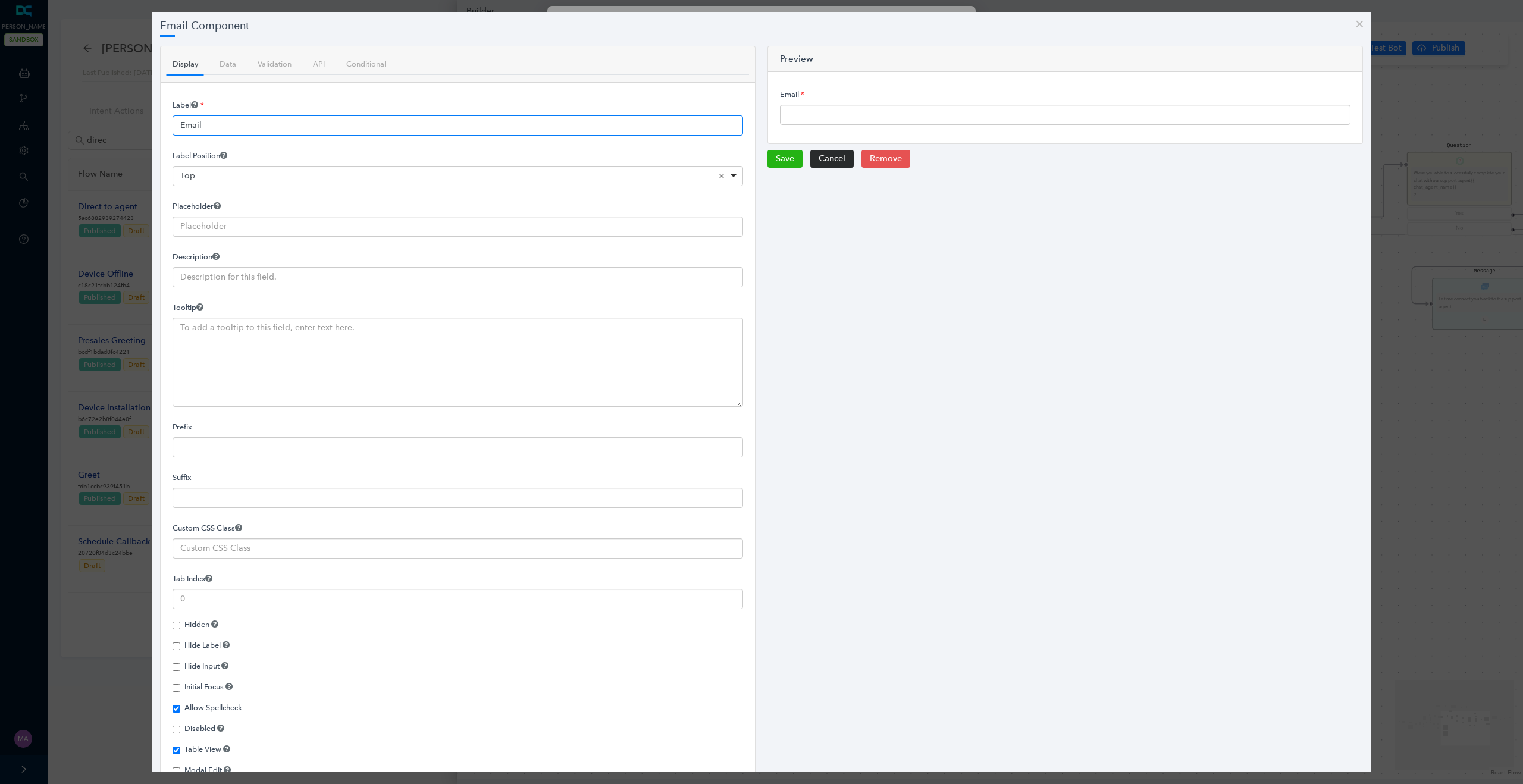
click at [423, 120] on input "Email" at bounding box center [457, 125] width 570 height 20
paste input "Correo electrónico"
type input "Correo electrónico"
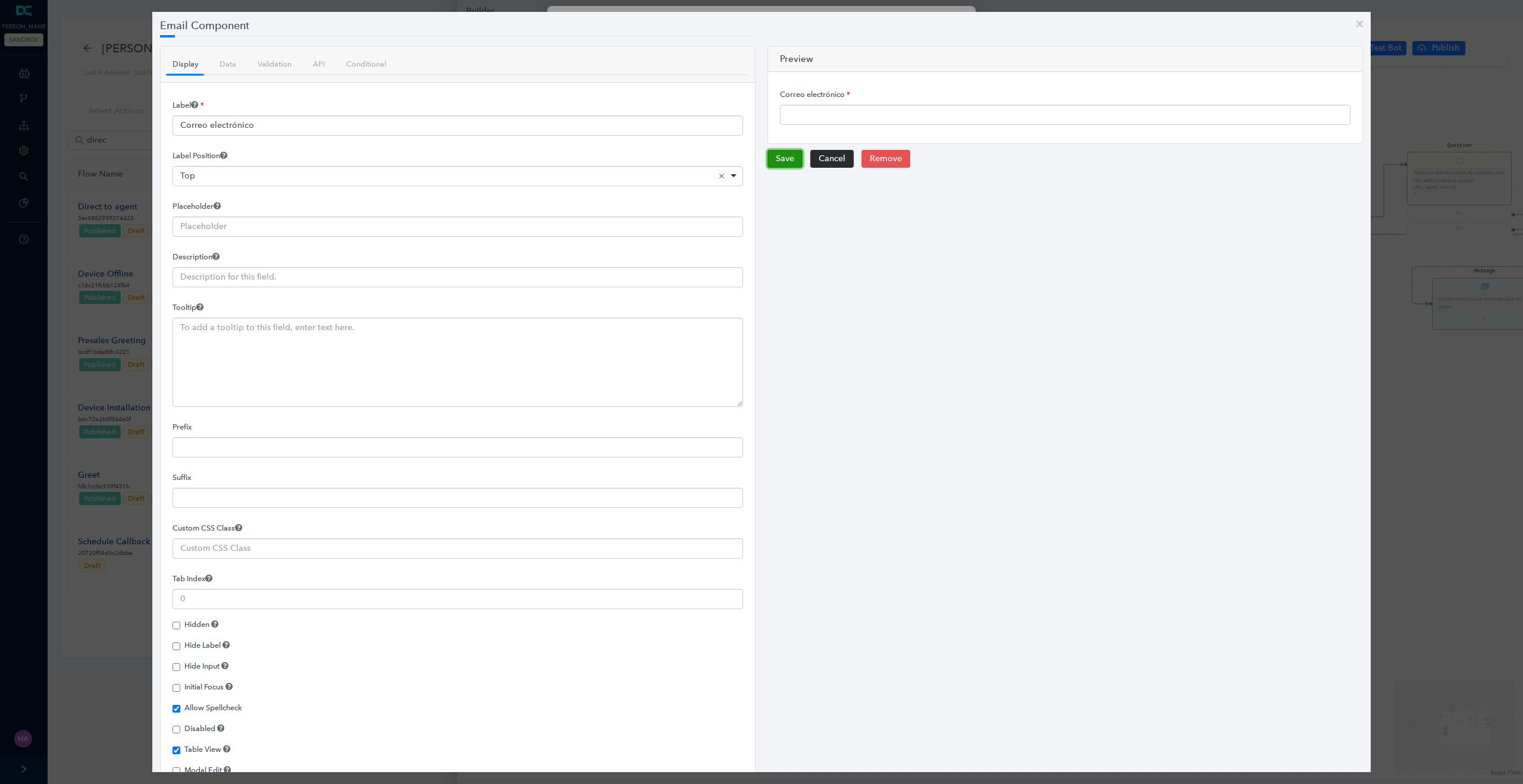
click at [781, 164] on button "Save" at bounding box center [785, 158] width 35 height 18
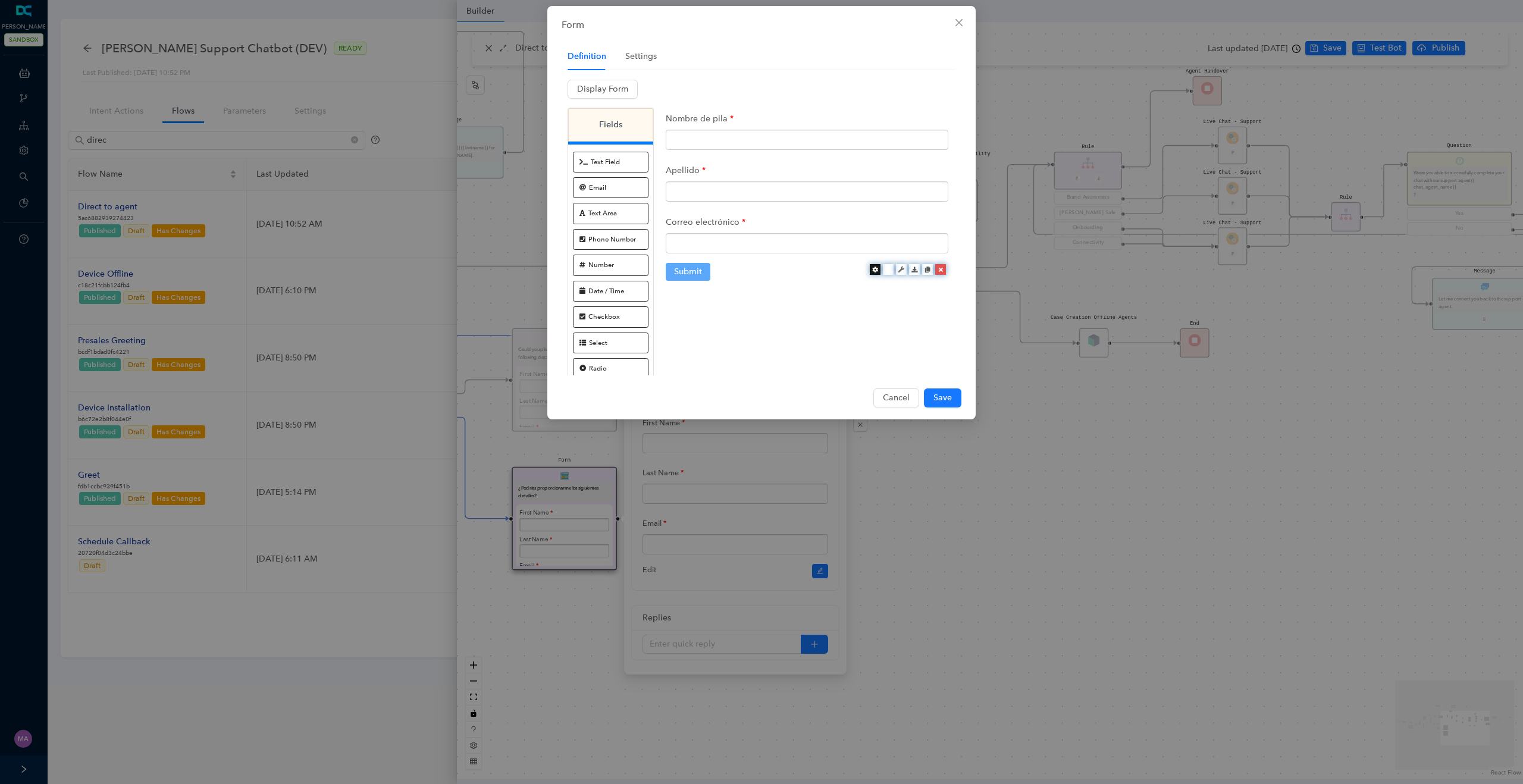
click at [875, 269] on icon at bounding box center [874, 269] width 6 height 6
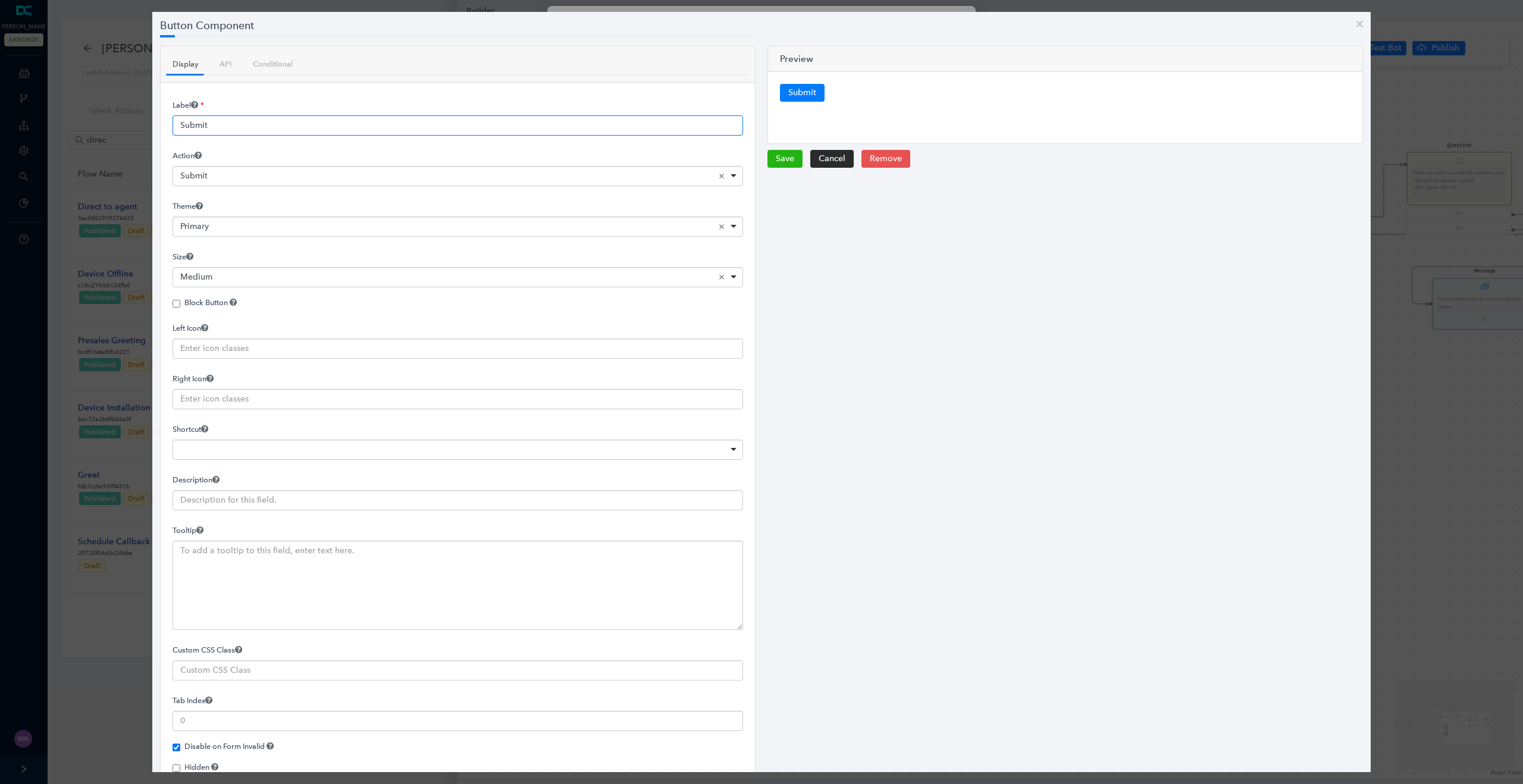
click at [542, 125] on input "Submit" at bounding box center [457, 125] width 570 height 20
paste input "Presentar"
type input "Presentar"
click at [777, 158] on button "Save" at bounding box center [785, 158] width 35 height 18
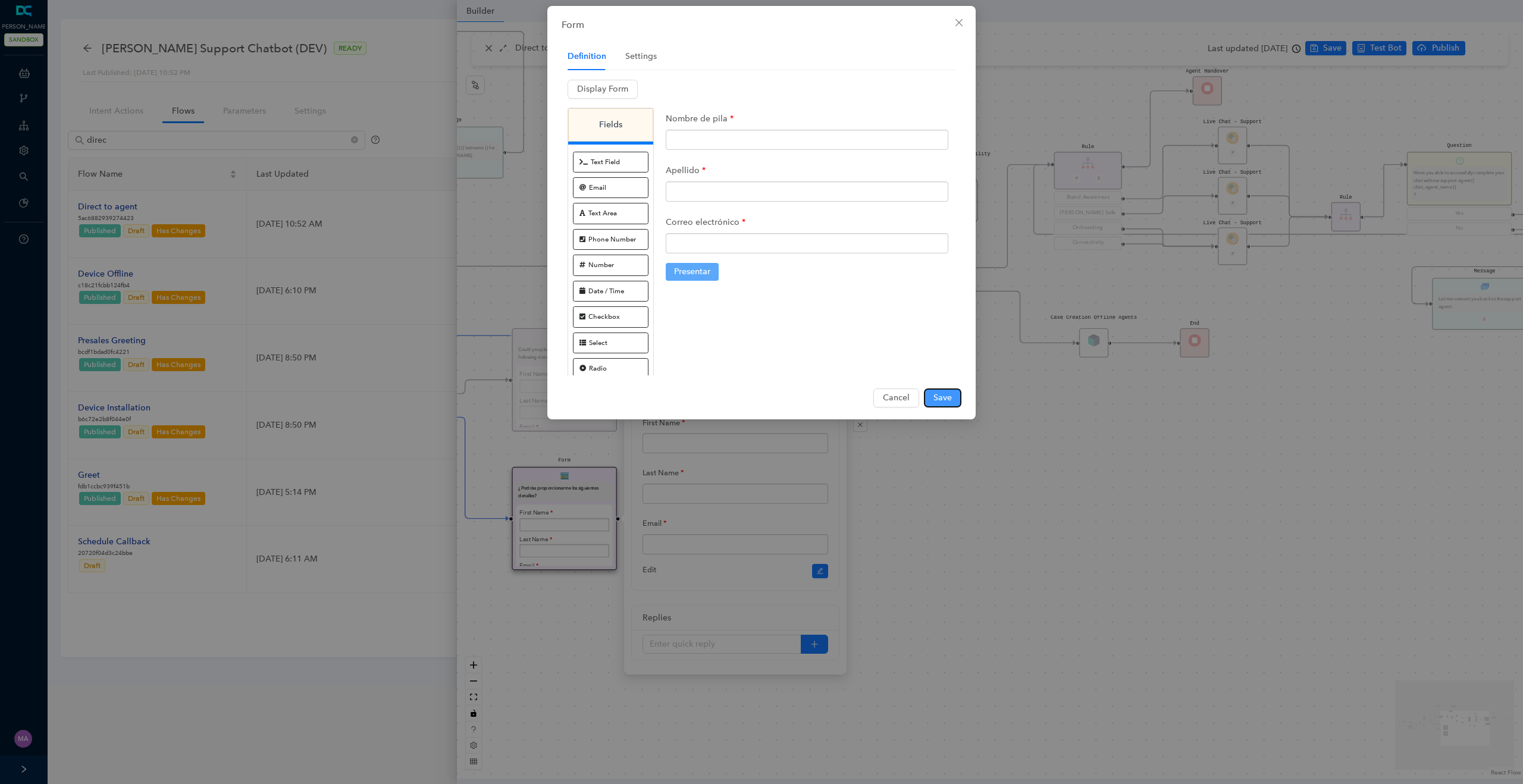
click at [942, 397] on span "Save" at bounding box center [942, 398] width 18 height 13
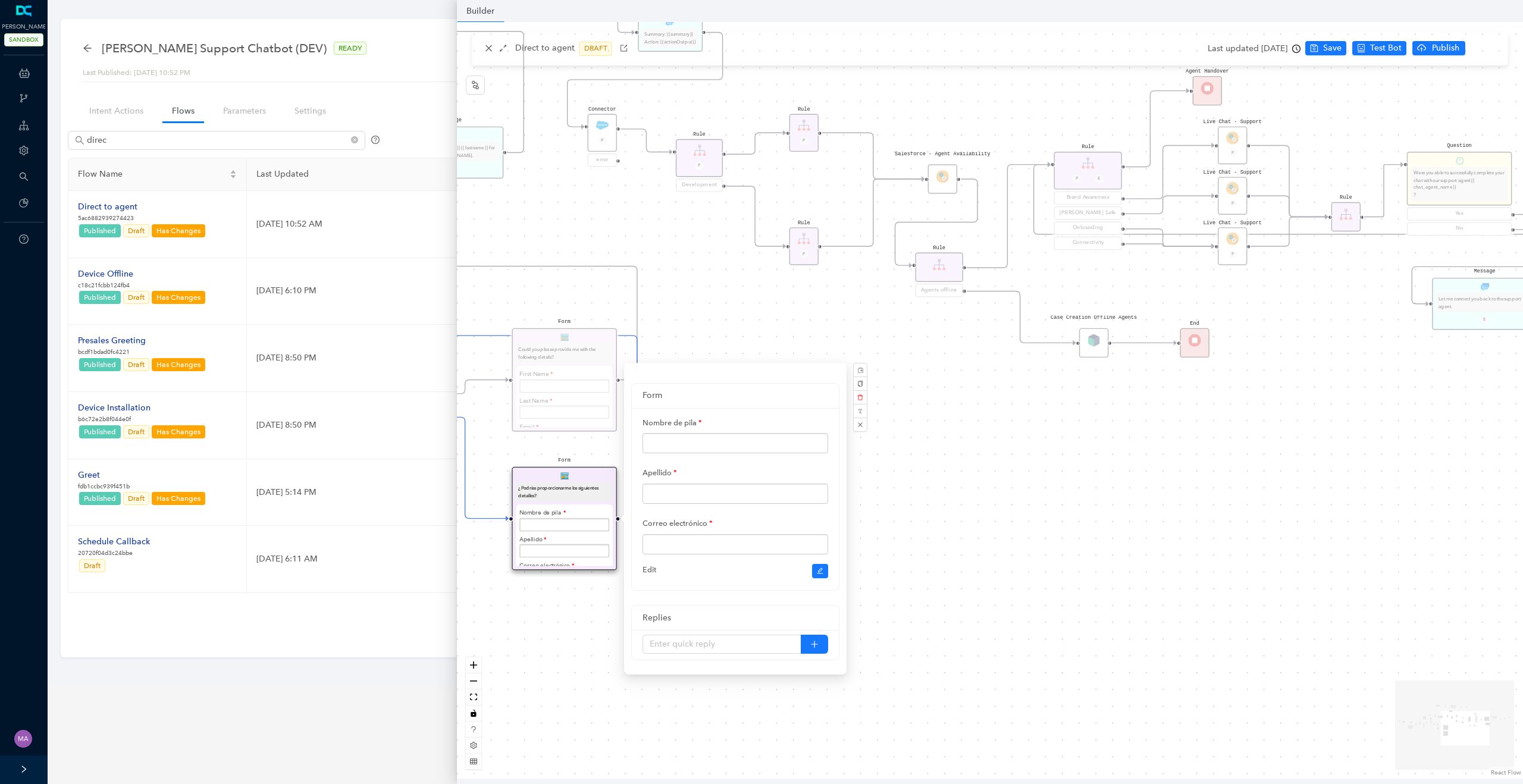
click at [985, 477] on div "Form ¿Podrías proporcionarme los siguientes detalles? Nombre de pila Apellido C…" at bounding box center [990, 400] width 1066 height 757
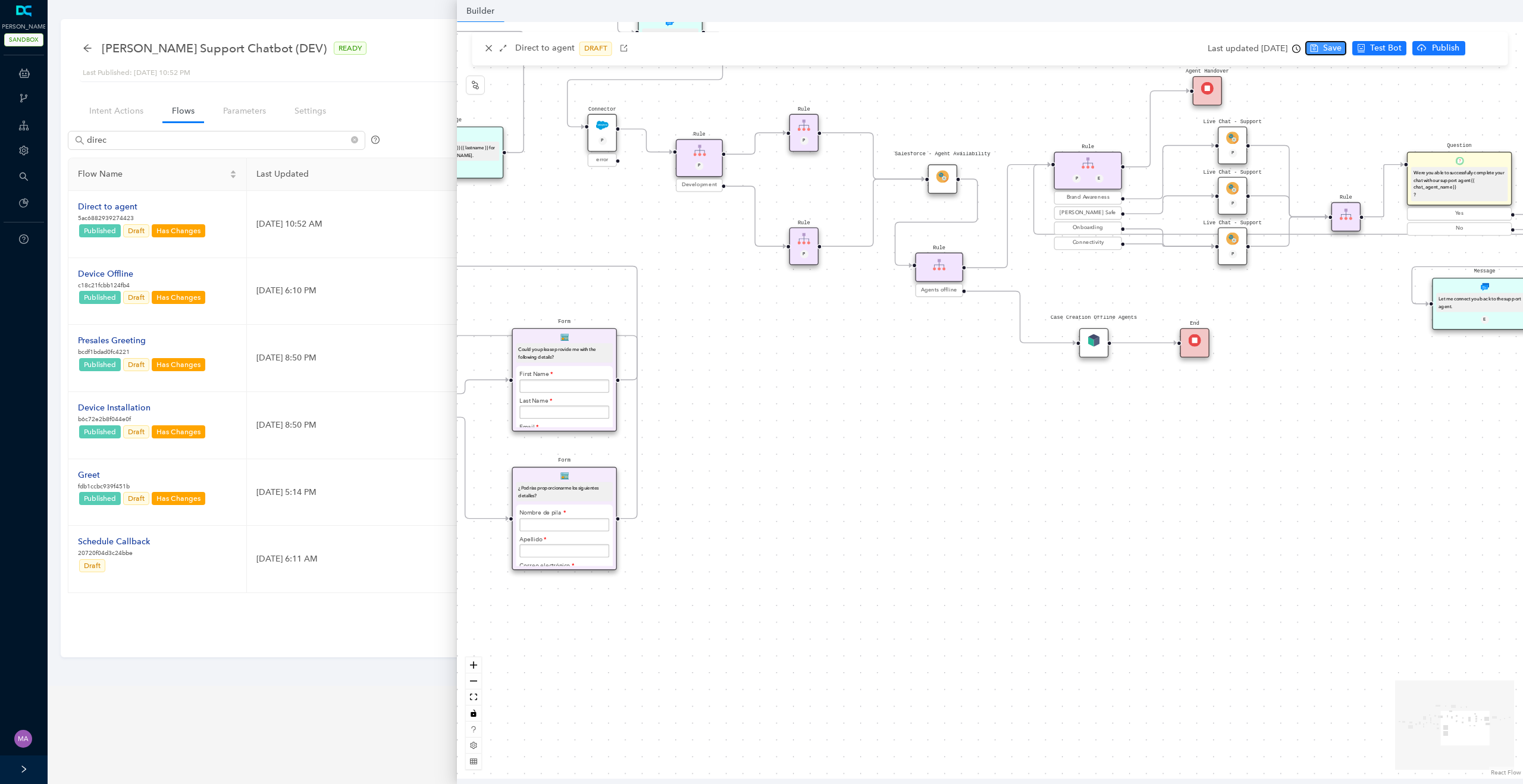
click at [1342, 48] on span "Save" at bounding box center [1332, 48] width 18 height 13
click at [1486, 48] on span "Publish" at bounding box center [1492, 48] width 30 height 13
click at [1501, 95] on span "Yes" at bounding box center [1506, 95] width 13 height 13
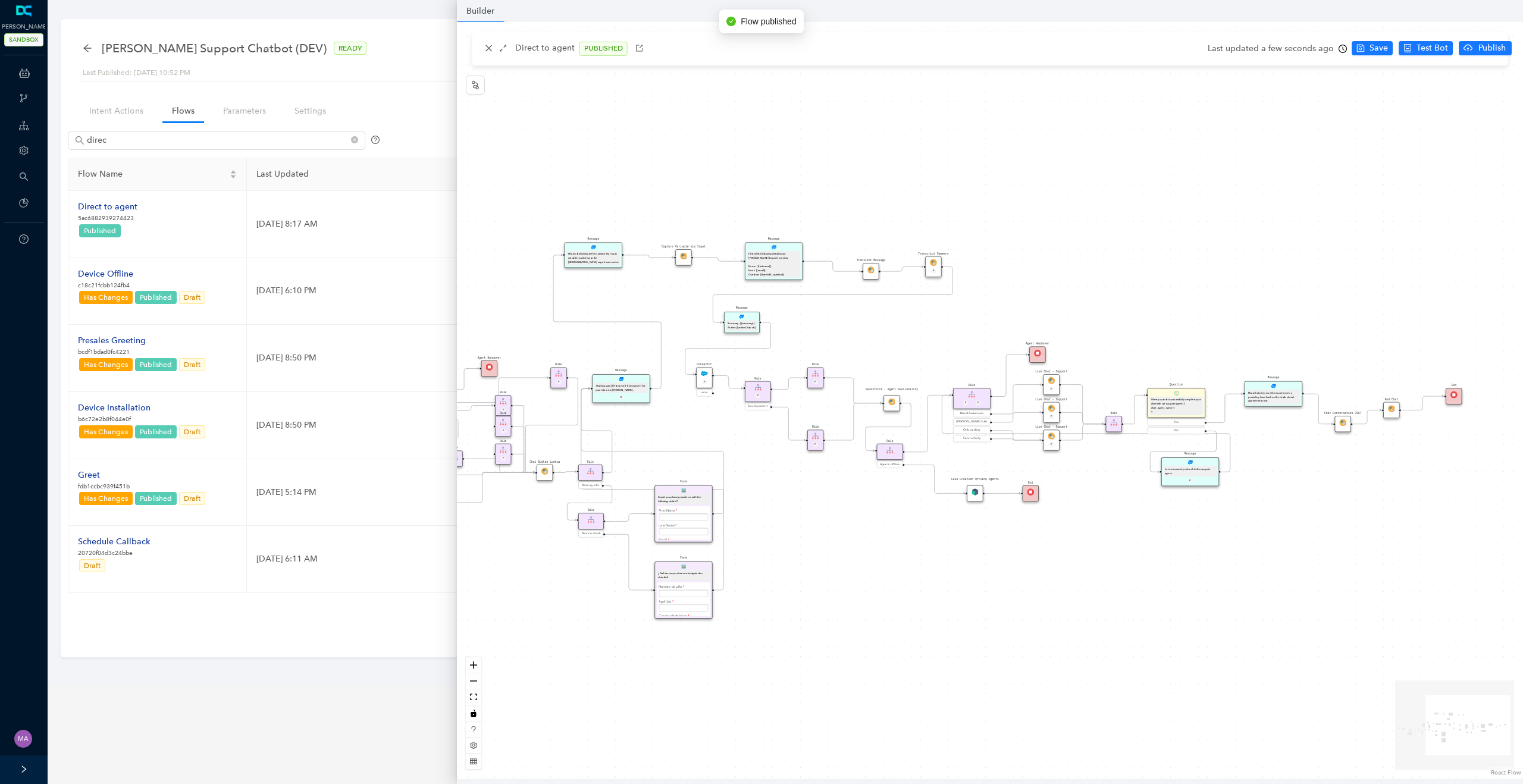
drag, startPoint x: 818, startPoint y: 440, endPoint x: 840, endPoint y: 550, distance: 112.2
click at [840, 550] on div "Form ¿Podrías proporcionarme los siguientes detalles? Nombre de pila Apellido C…" at bounding box center [990, 400] width 1066 height 757
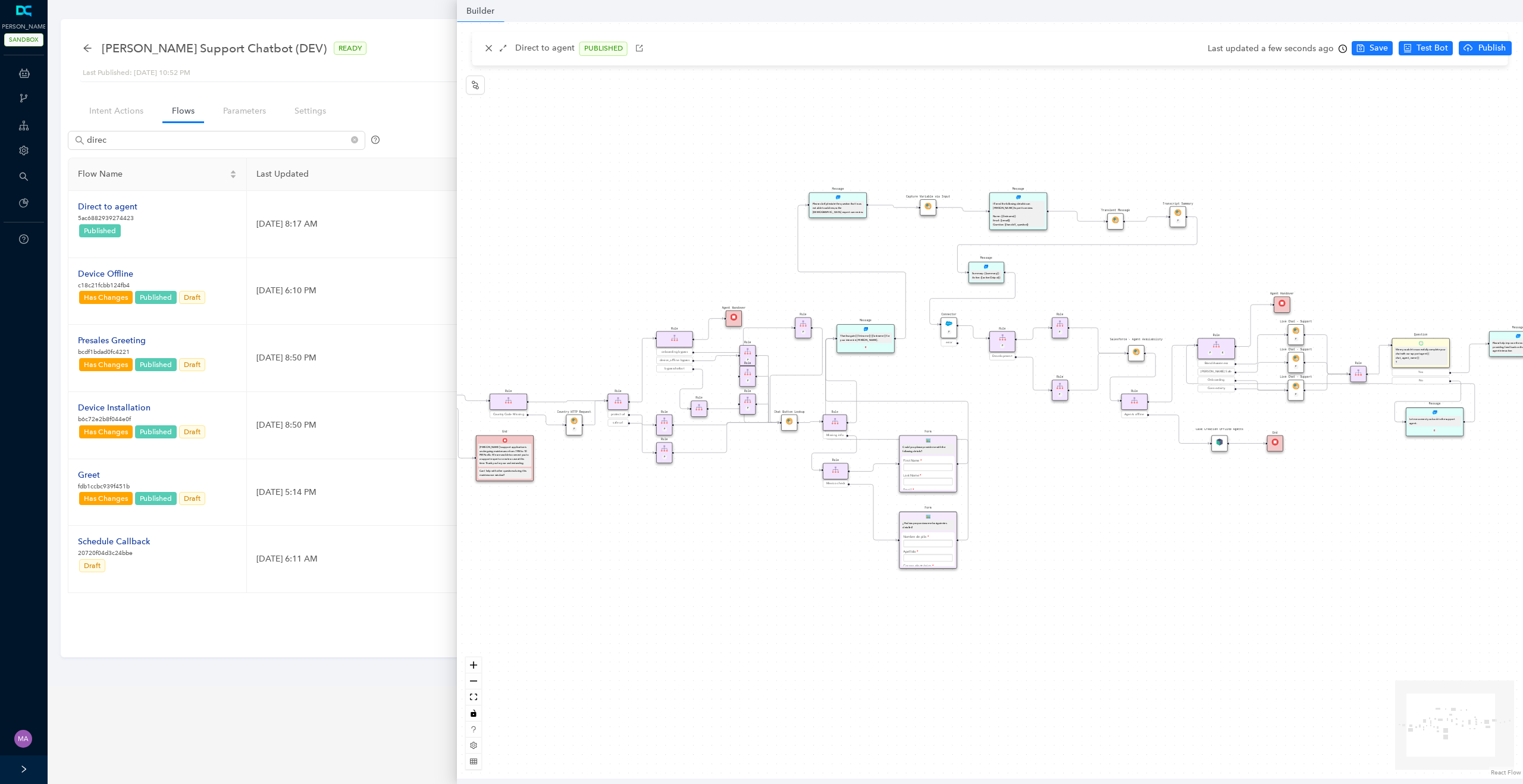
drag, startPoint x: 840, startPoint y: 550, endPoint x: 1101, endPoint y: 494, distance: 266.9
click at [1101, 494] on div "Form ¿Podrías proporcionarme los siguientes detalles? Nombre de pila Apellido C…" at bounding box center [990, 400] width 1066 height 757
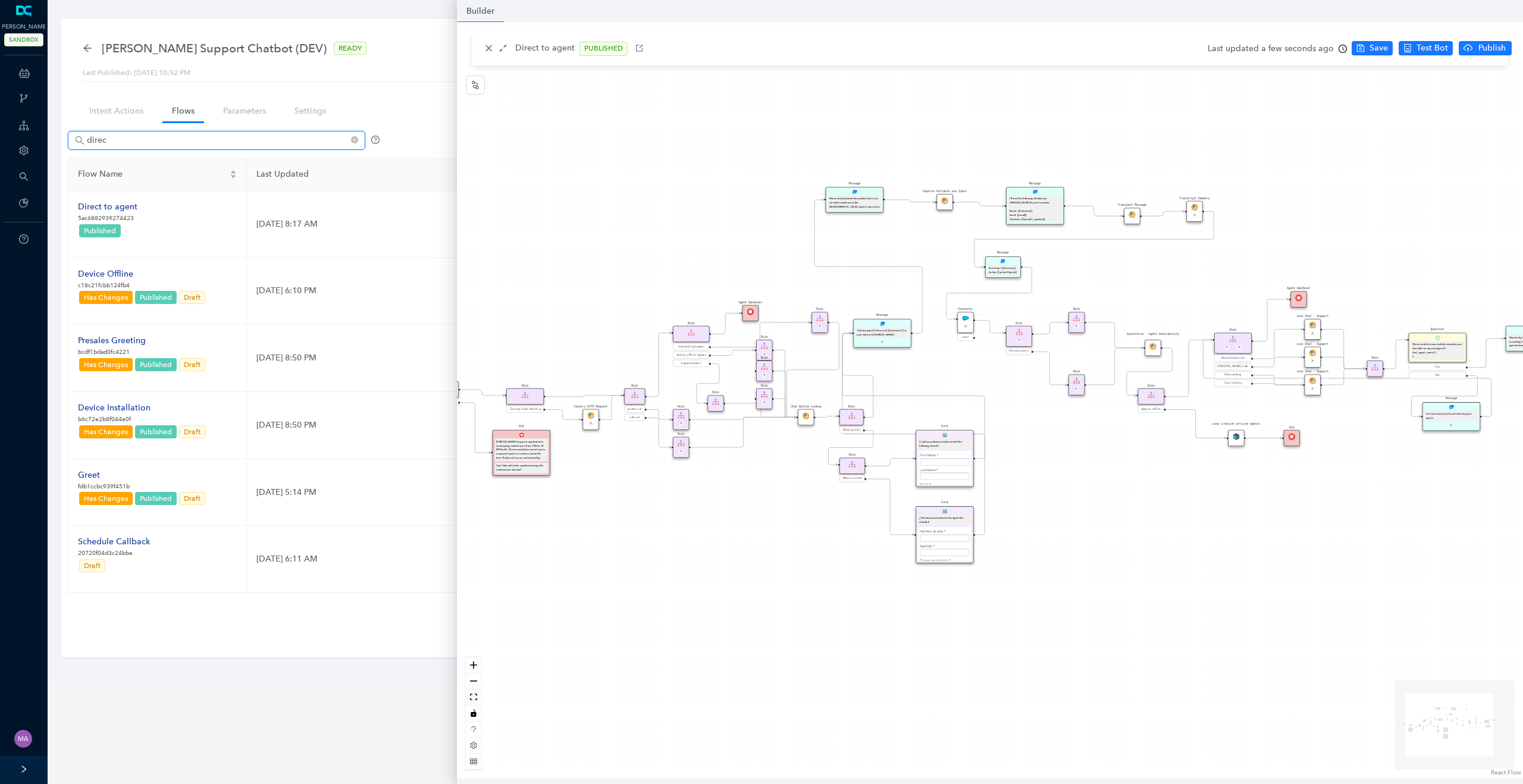
click at [138, 138] on input "direc" at bounding box center [217, 140] width 262 height 13
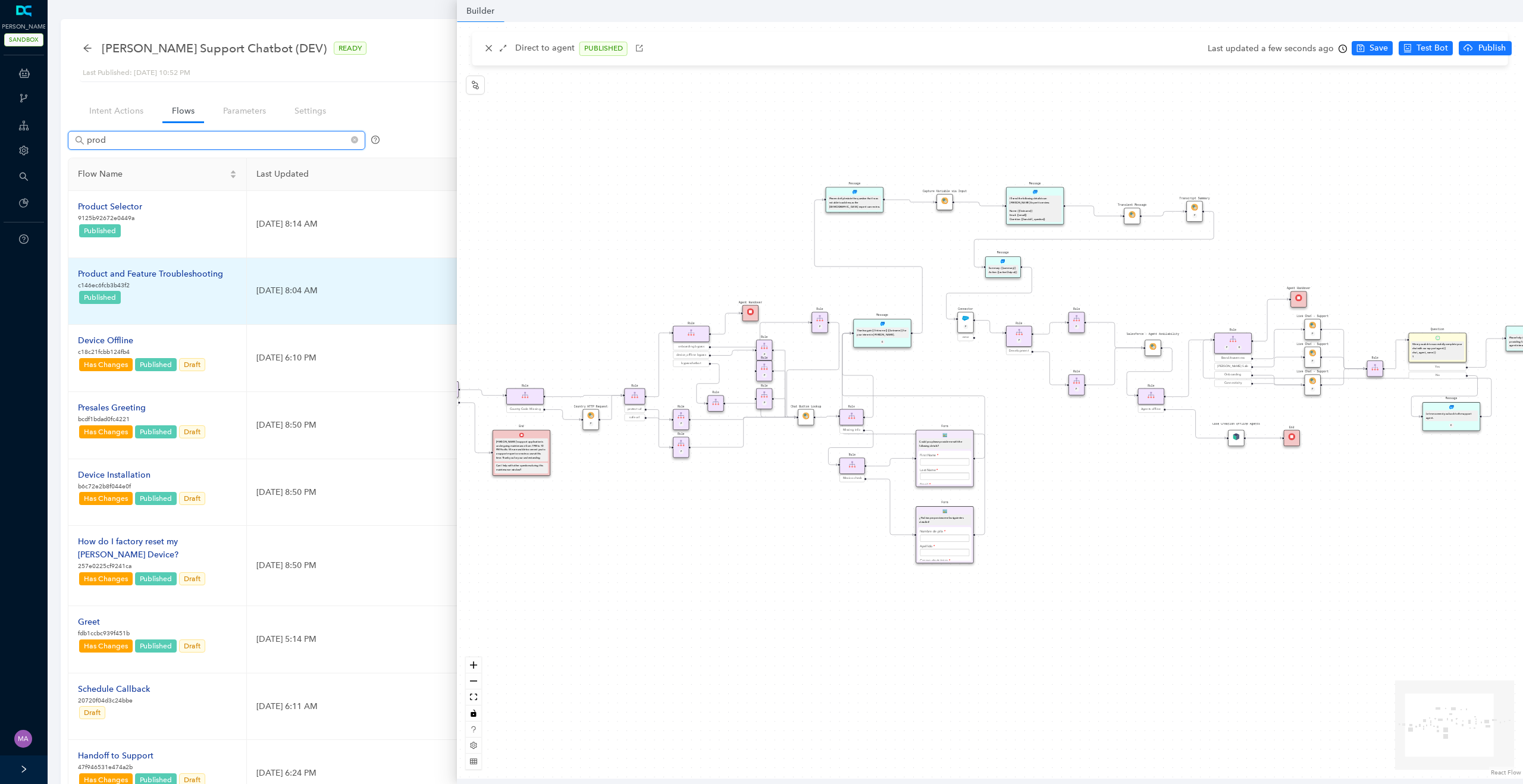
type input "prod"
click at [151, 273] on div "Product and Feature Troubleshooting" at bounding box center [150, 274] width 145 height 13
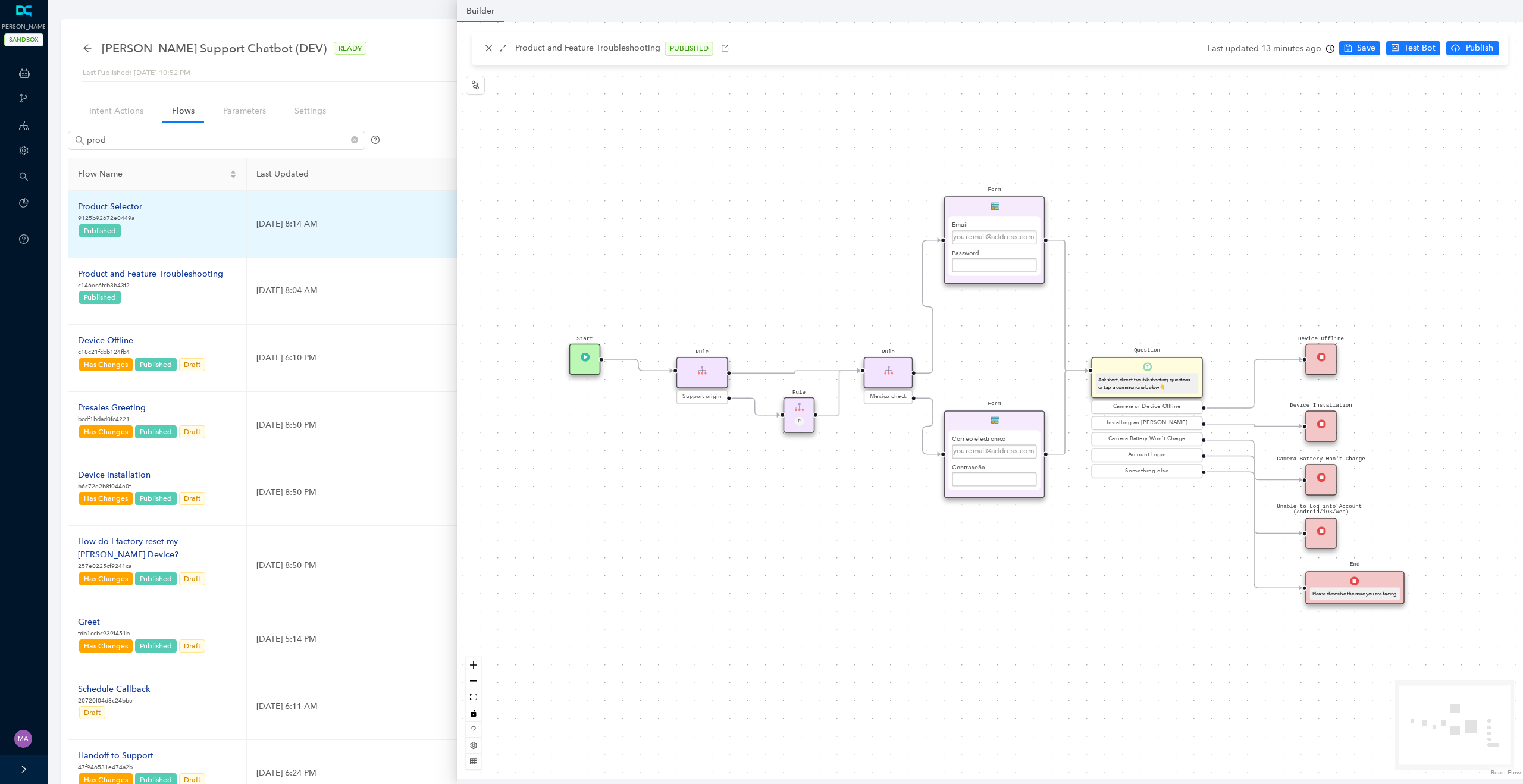
click at [125, 207] on div "Product Selector" at bounding box center [110, 207] width 64 height 13
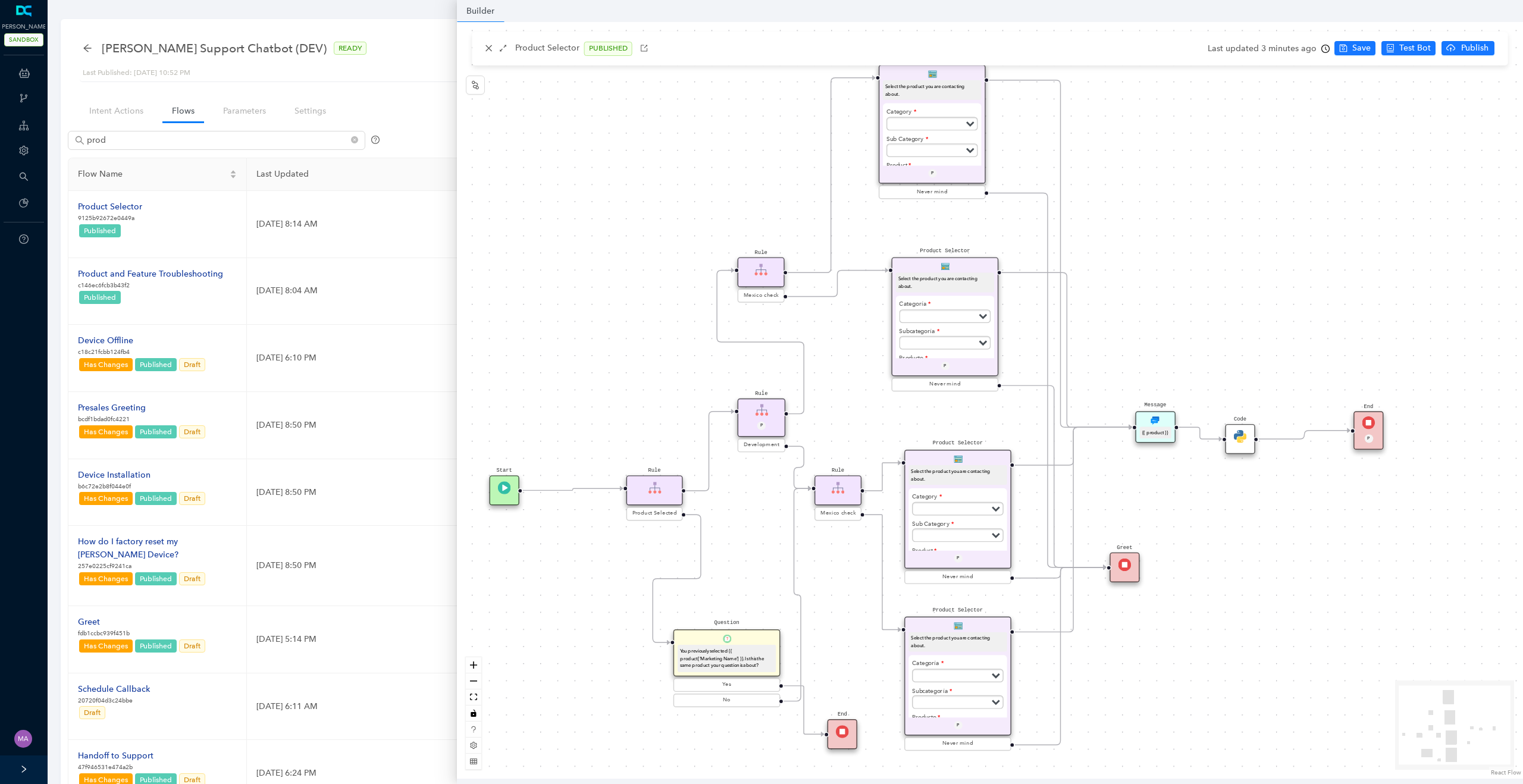
drag, startPoint x: 632, startPoint y: 296, endPoint x: 579, endPoint y: 305, distance: 53.8
click at [579, 305] on div "Product Selector Select the product you are contacting about. Categoría Subscri…" at bounding box center [990, 400] width 1066 height 757
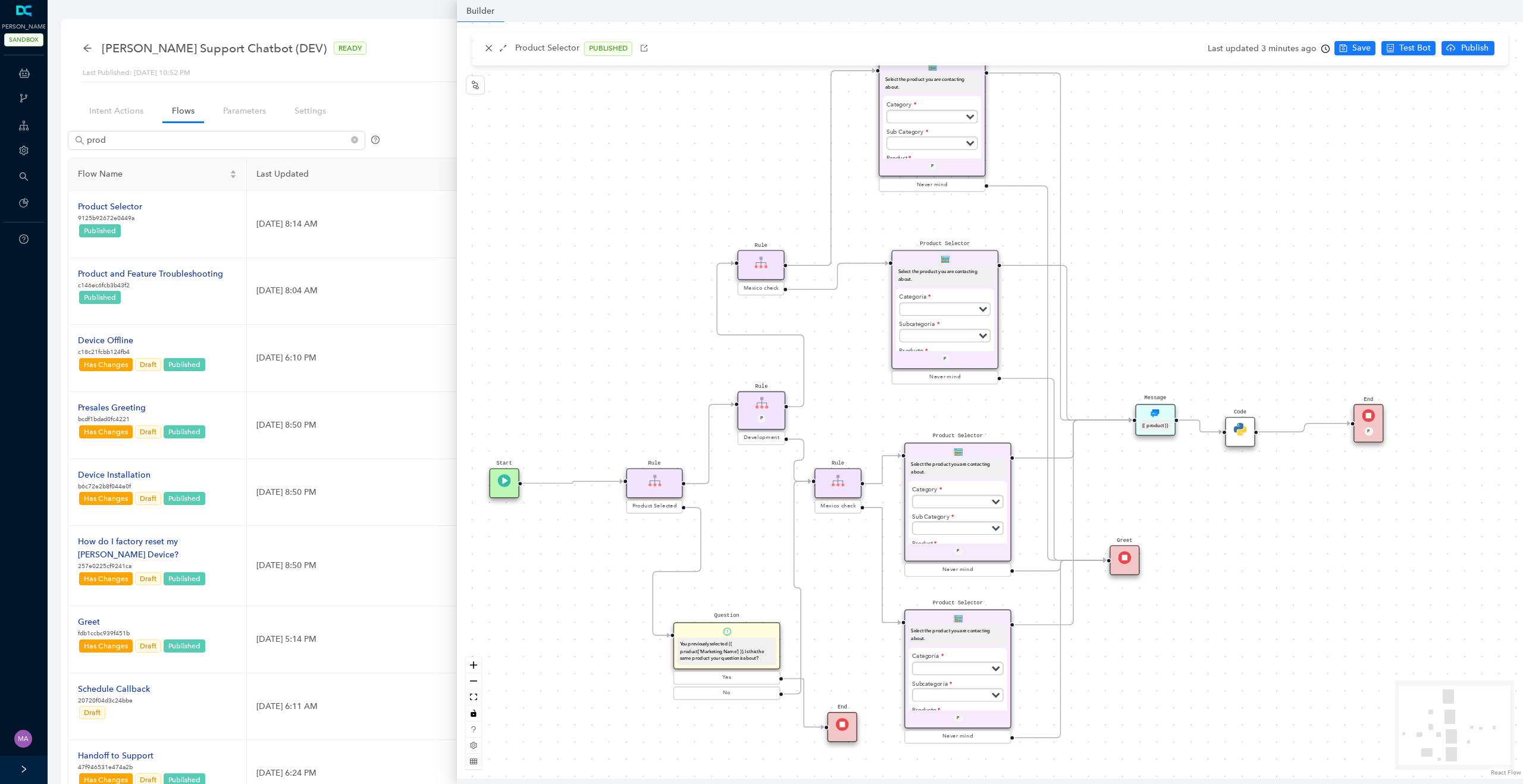
drag, startPoint x: 649, startPoint y: 264, endPoint x: 649, endPoint y: 256, distance: 8.0
click at [649, 256] on div "Product Selector Select the product you are contacting about. Categoría Subscri…" at bounding box center [990, 400] width 1066 height 757
click at [923, 265] on div "Select the product you are contacting about." at bounding box center [945, 275] width 98 height 20
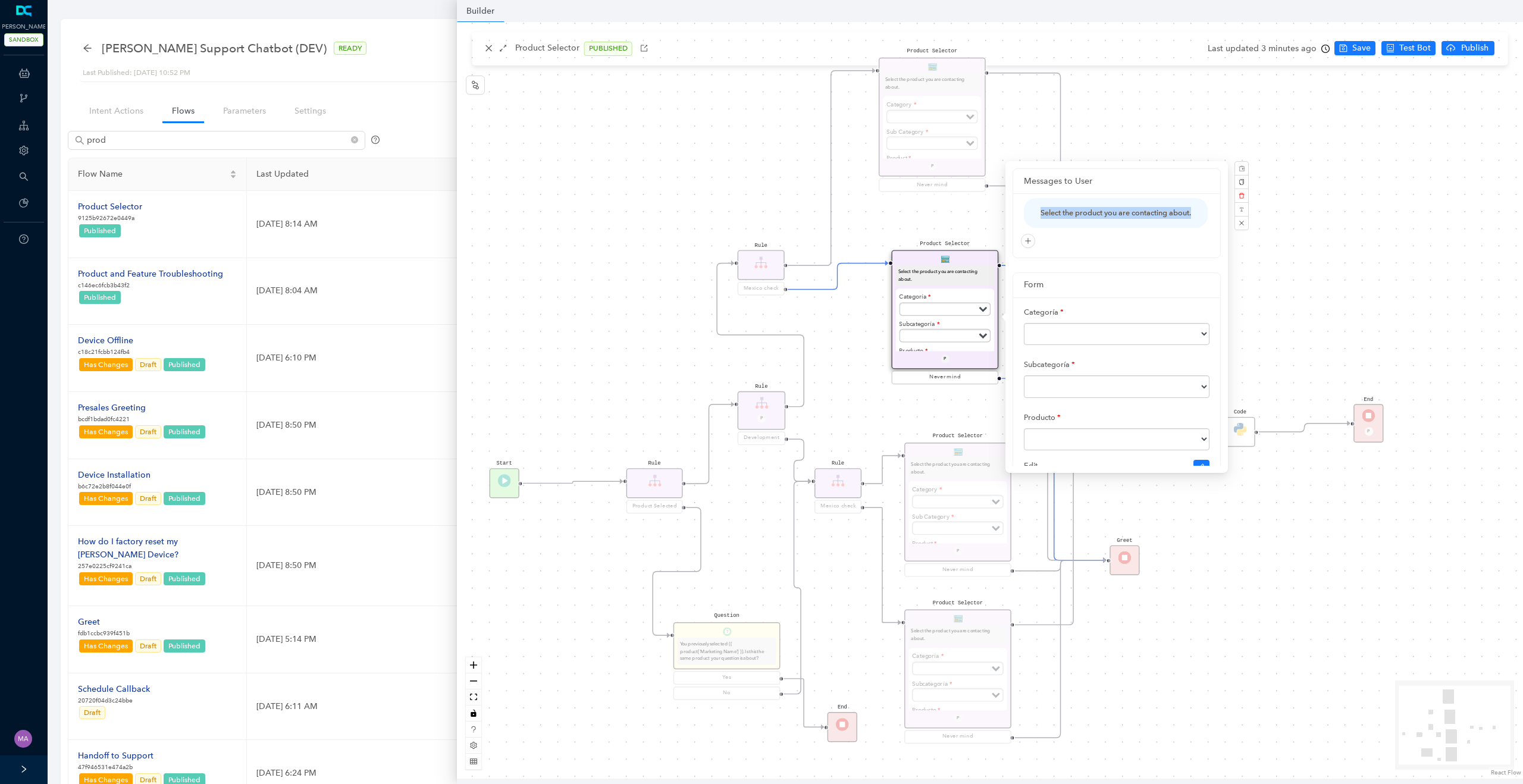
drag, startPoint x: 1071, startPoint y: 230, endPoint x: 1017, endPoint y: 213, distance: 56.6
click at [1017, 213] on div "Select the product you are contacting about." at bounding box center [1116, 225] width 207 height 64
copy div "Select the product you are contacting about."
click at [1034, 245] on icon "edit" at bounding box center [1032, 241] width 7 height 7
drag, startPoint x: 1067, startPoint y: 226, endPoint x: 1009, endPoint y: 205, distance: 61.7
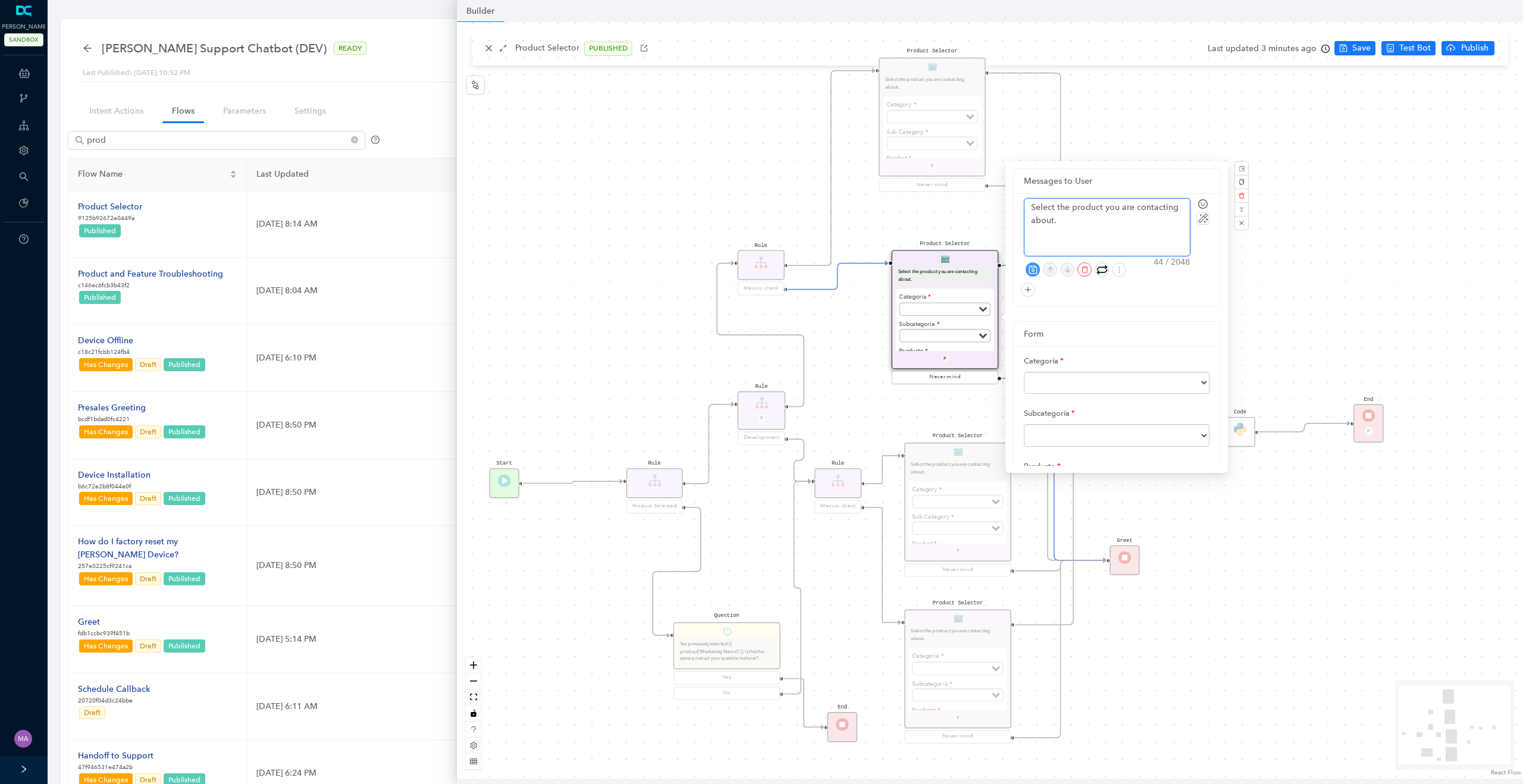
click at [1009, 205] on div "Messages to User Select the product you are contacting about. 44 / 2048 Search …" at bounding box center [1116, 317] width 223 height 312
paste textarea "[PERSON_NAME] el producto sobre el cual desea contactarnos"
type textarea "Seleccione el producto sobre el cual desea contactarnos."
click at [1033, 267] on icon "save" at bounding box center [1033, 270] width 9 height 9
click at [966, 635] on div "Product Selector Select the product you are contacting about. Categoría Subscri…" at bounding box center [958, 677] width 107 height 136
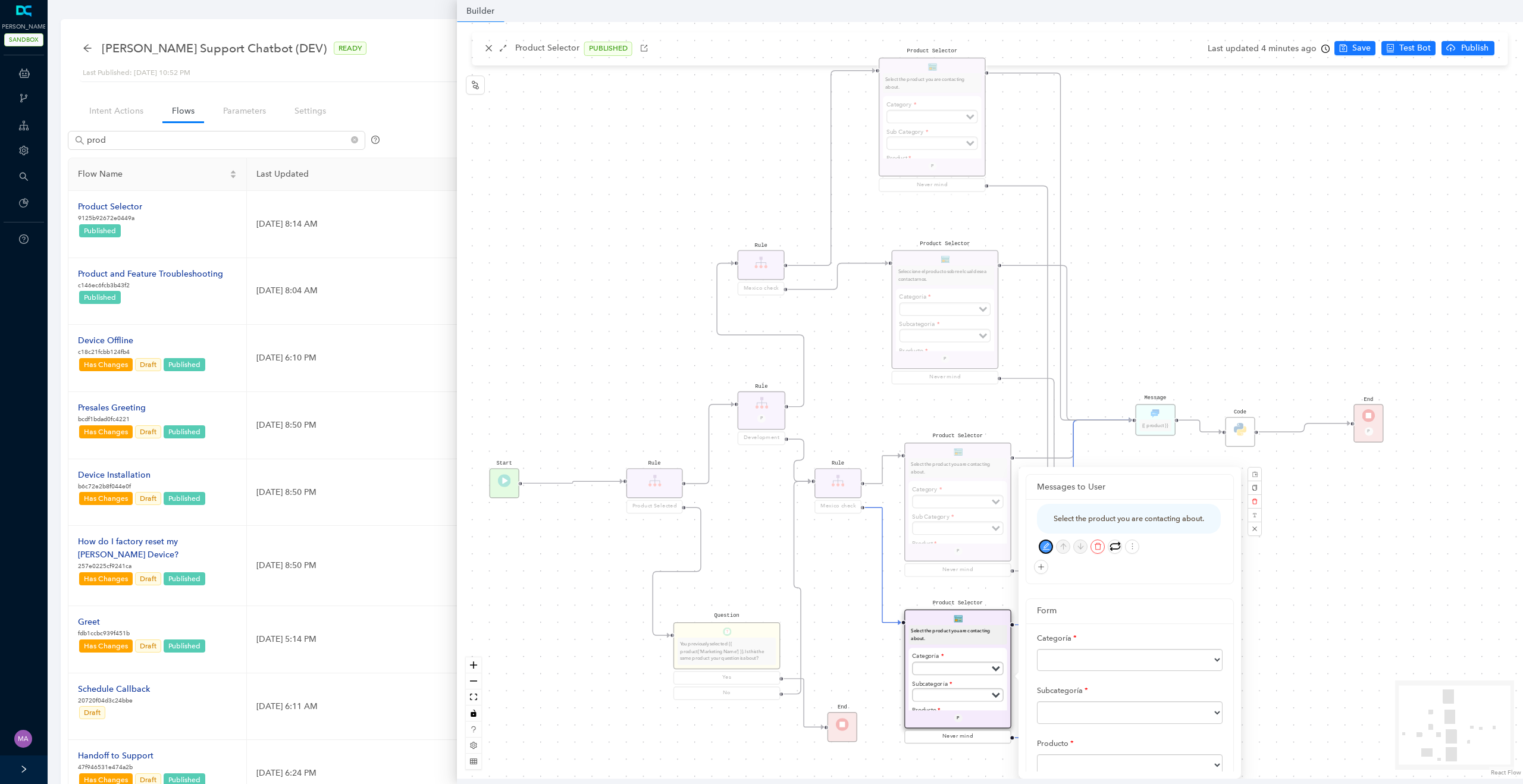
click at [1043, 550] on icon "edit" at bounding box center [1046, 546] width 8 height 8
drag, startPoint x: 1073, startPoint y: 534, endPoint x: 1027, endPoint y: 507, distance: 53.3
click at [1027, 507] on div "Select the product you are contacting about. 44 / 2048 Search Search Results Fr…" at bounding box center [1130, 555] width 207 height 113
paste textarea "[PERSON_NAME] el producto sobre el cual desea contactarnos"
type textarea "Seleccione el producto sobre el cual desea contactarnos."
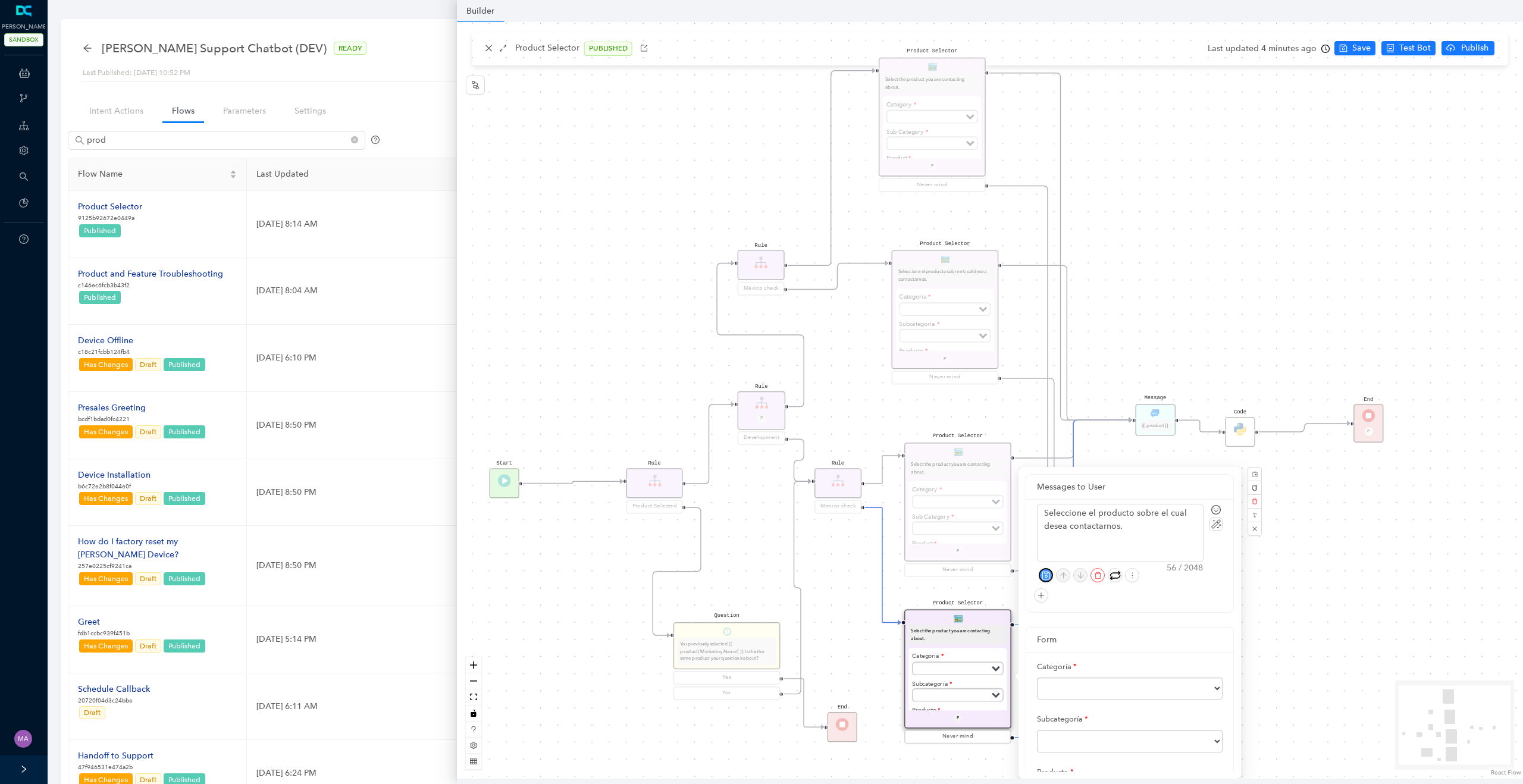
click at [1047, 573] on icon "save" at bounding box center [1045, 575] width 8 height 8
click at [848, 573] on div "Product Selector Seleccione el producto sobre el cual desea contactarnos. Categ…" at bounding box center [990, 400] width 1066 height 757
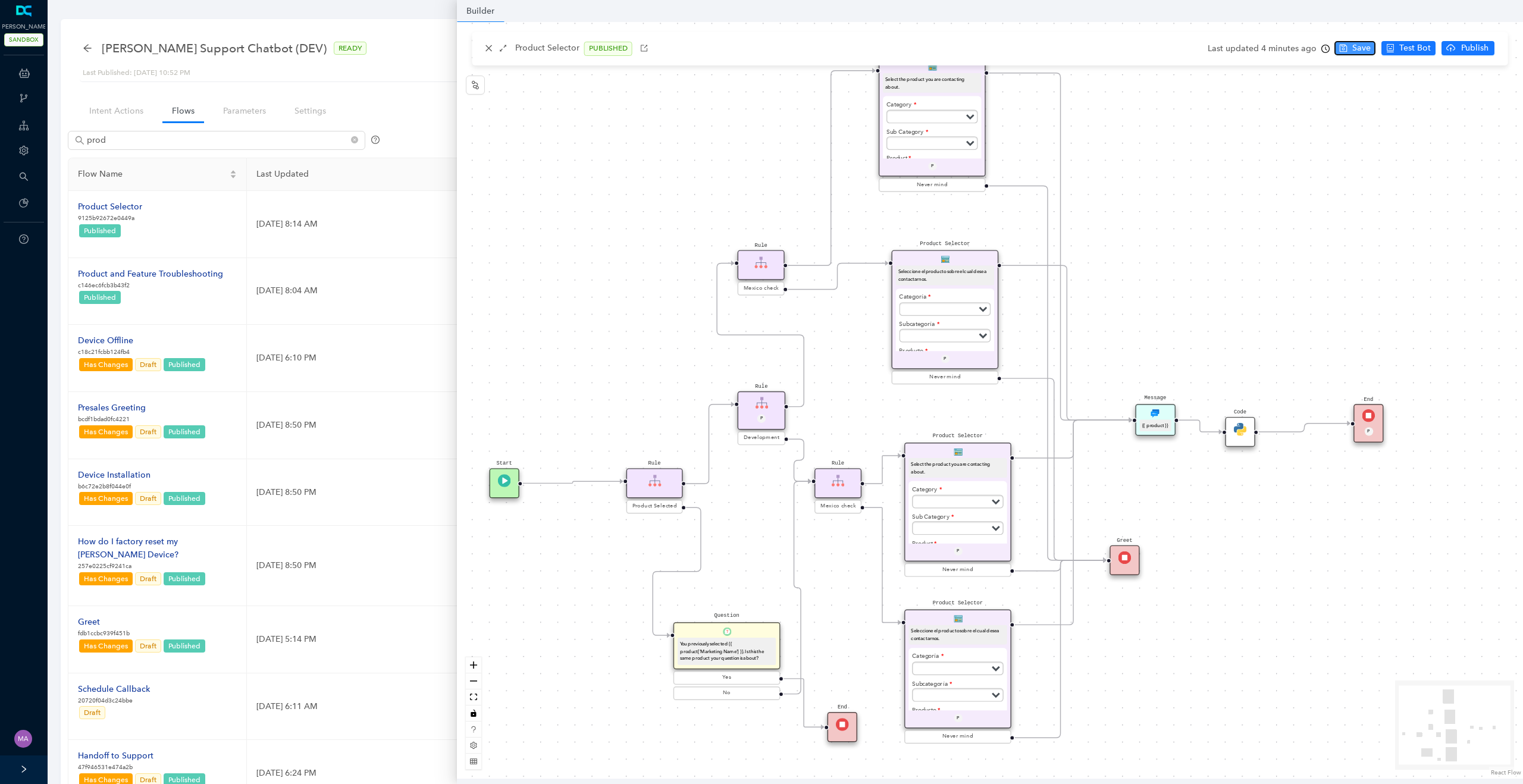
click at [1349, 48] on button "Save" at bounding box center [1355, 48] width 41 height 14
click at [1480, 49] on span "Publish" at bounding box center [1492, 48] width 30 height 13
click at [1509, 100] on span "Yes" at bounding box center [1506, 95] width 13 height 13
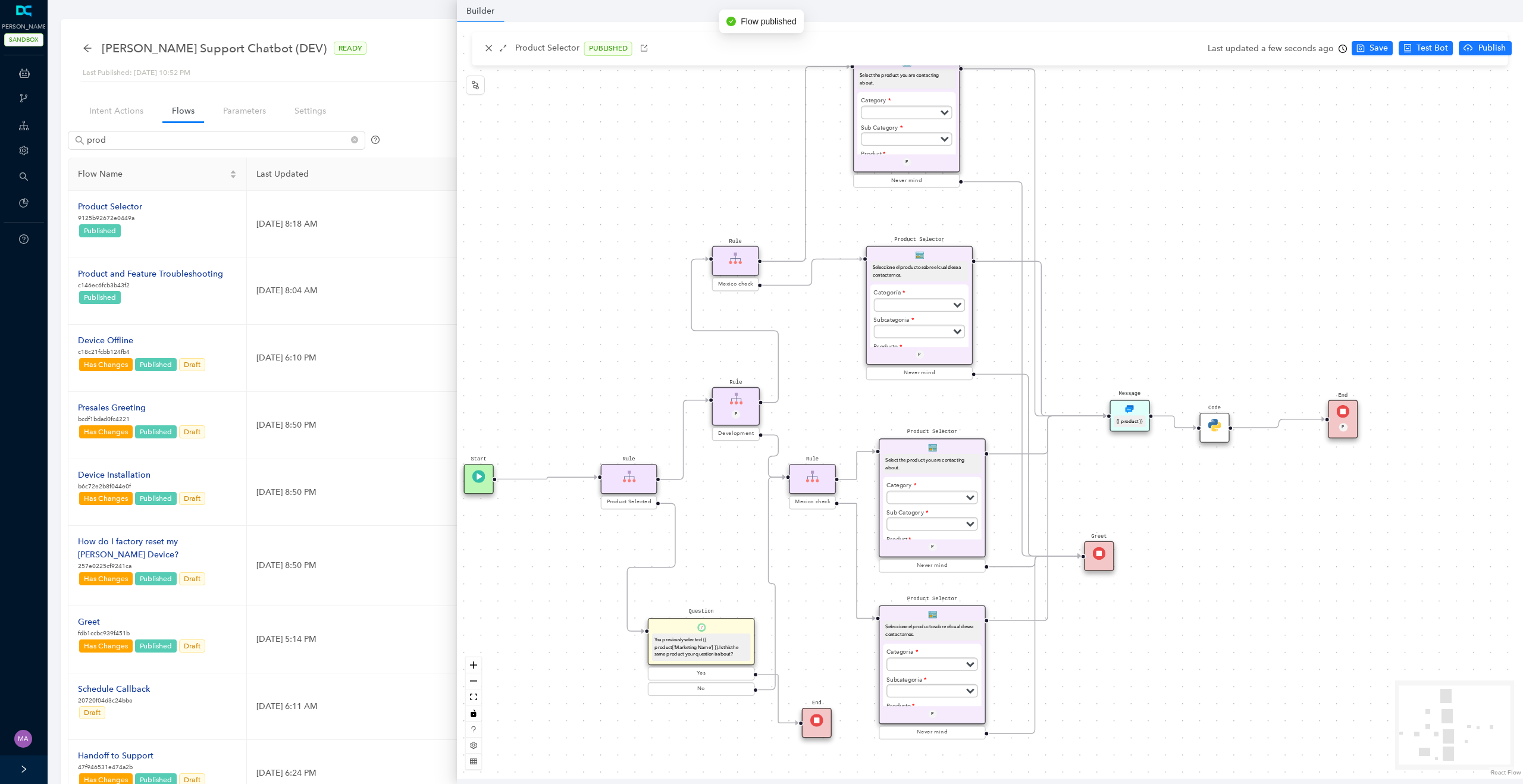
drag, startPoint x: 1163, startPoint y: 265, endPoint x: 1141, endPoint y: 250, distance: 26.6
click at [1141, 250] on div "Product Selector Seleccione el producto sobre el cual desea contactarnos. Categ…" at bounding box center [990, 400] width 1066 height 757
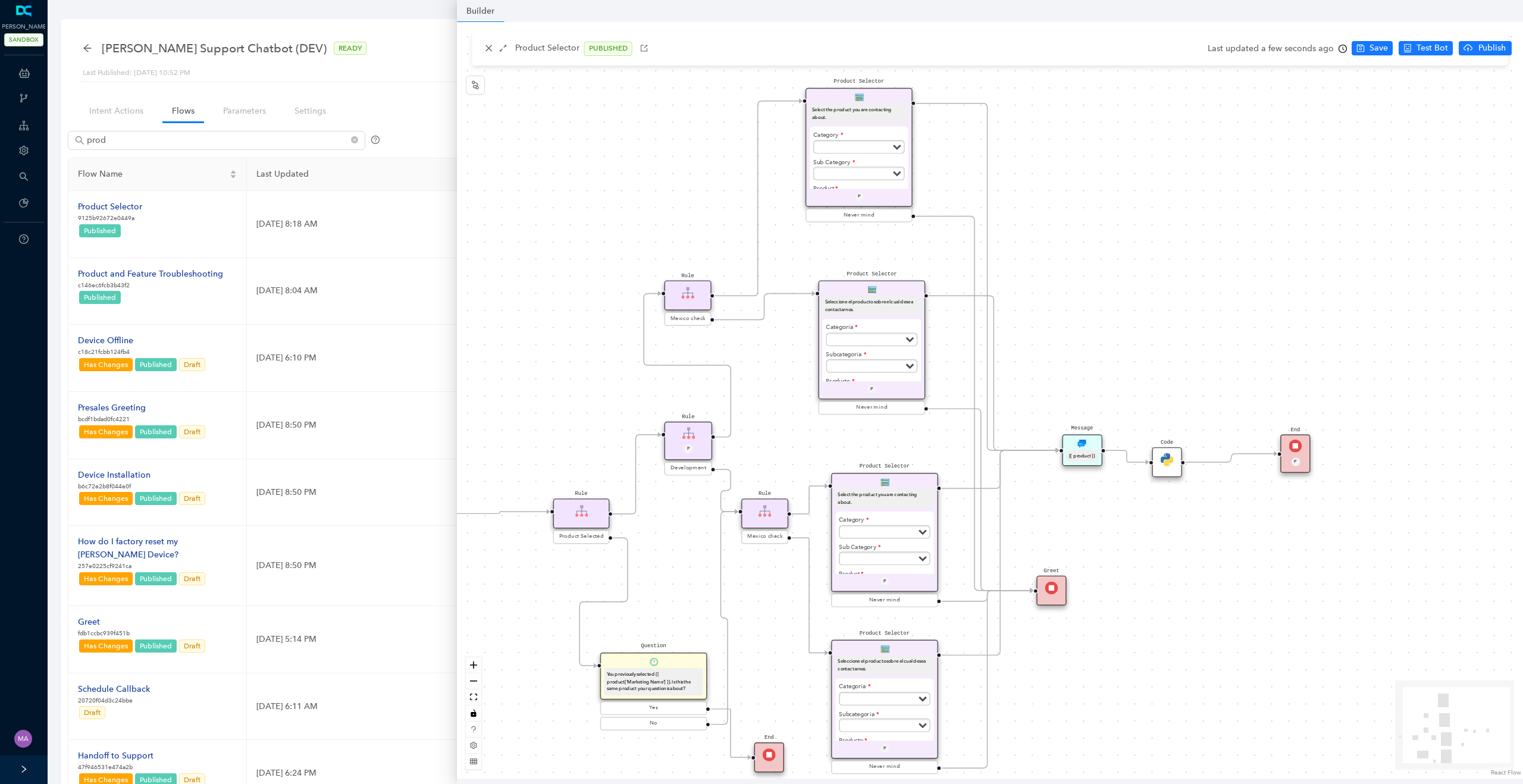
drag, startPoint x: 846, startPoint y: 356, endPoint x: 795, endPoint y: 402, distance: 68.7
click at [795, 402] on div "Product Selector Seleccione el producto sobre el cual desea contactarnos. Categ…" at bounding box center [990, 400] width 1066 height 757
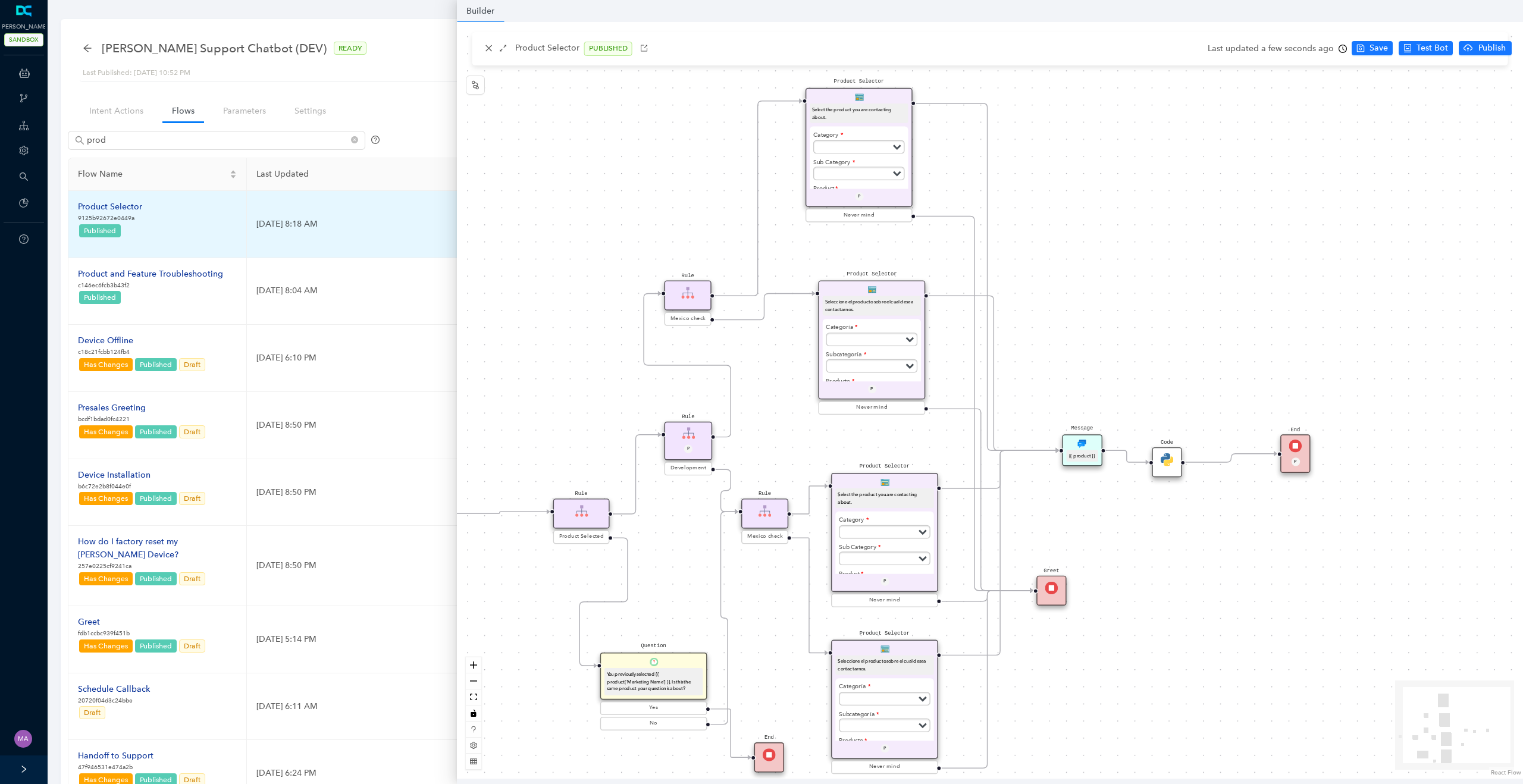
click at [118, 205] on div "Product Selector" at bounding box center [110, 207] width 64 height 13
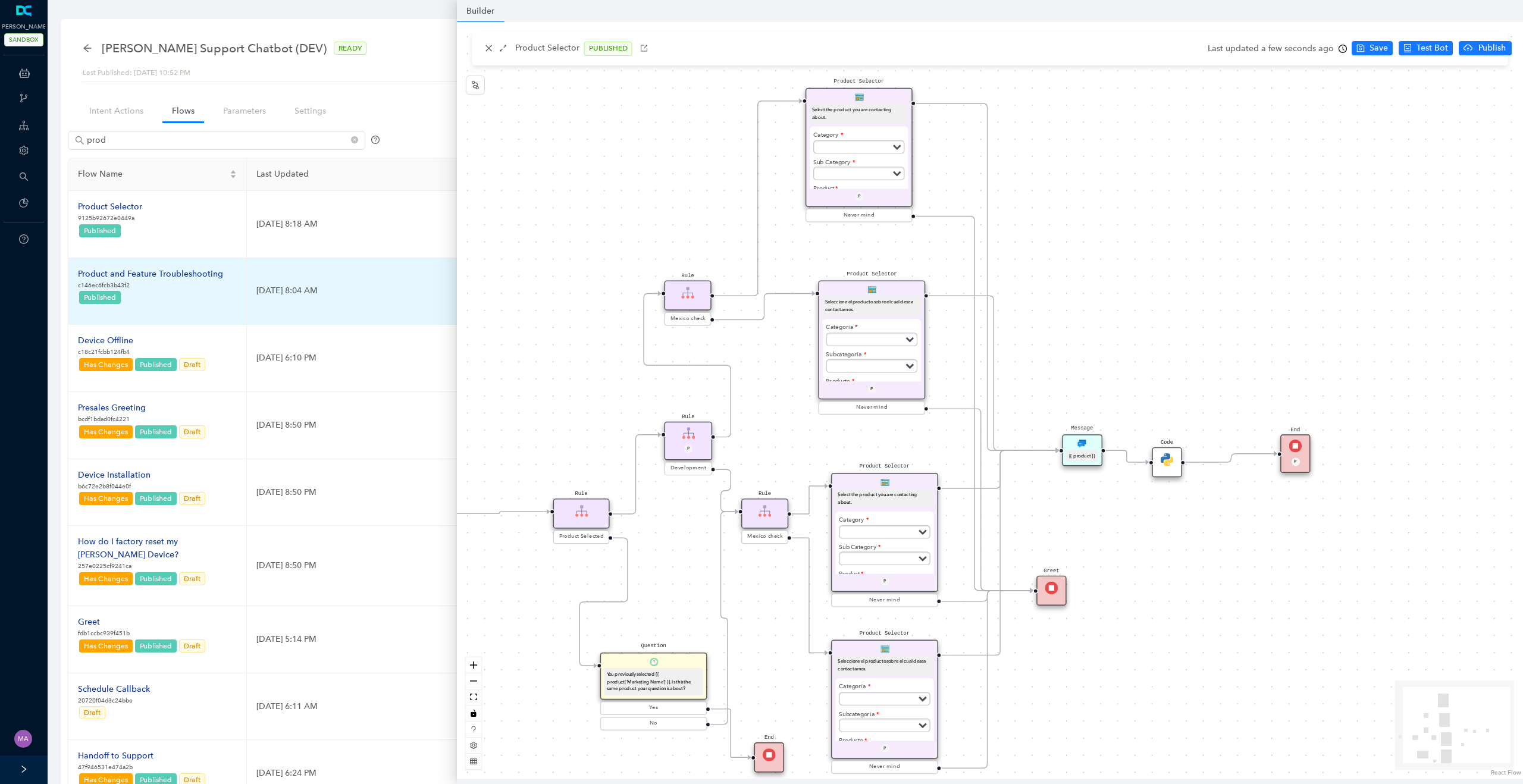
click at [172, 272] on div "Product and Feature Troubleshooting" at bounding box center [150, 274] width 145 height 13
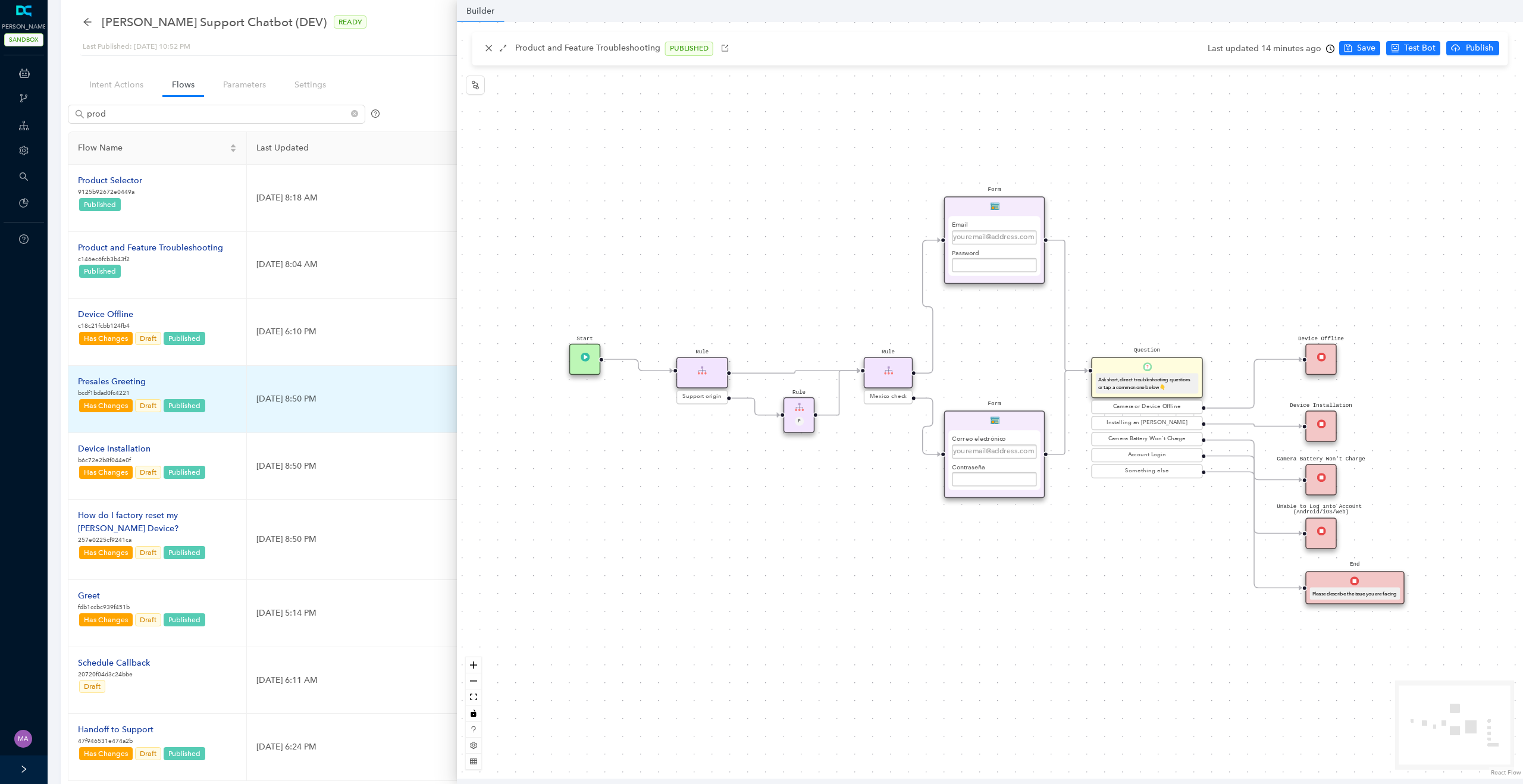
scroll to position [27, 0]
click at [127, 380] on div "Presales Greeting" at bounding box center [142, 381] width 129 height 13
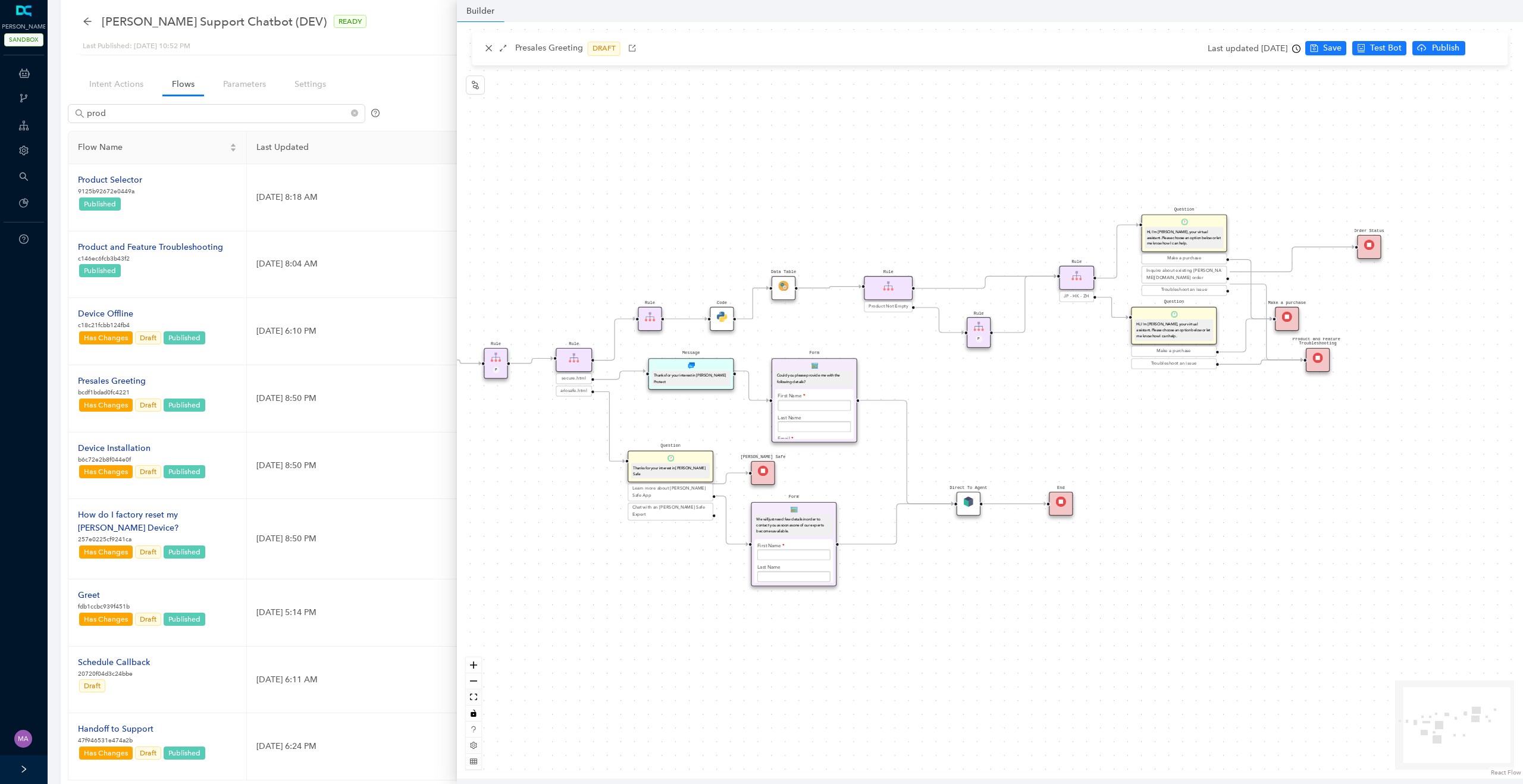
drag, startPoint x: 1115, startPoint y: 394, endPoint x: 1021, endPoint y: 394, distance: 94.0
click at [1021, 394] on div "Question Hi, I'm [PERSON_NAME], your virtual assistant. Please choose an option…" at bounding box center [990, 400] width 1066 height 757
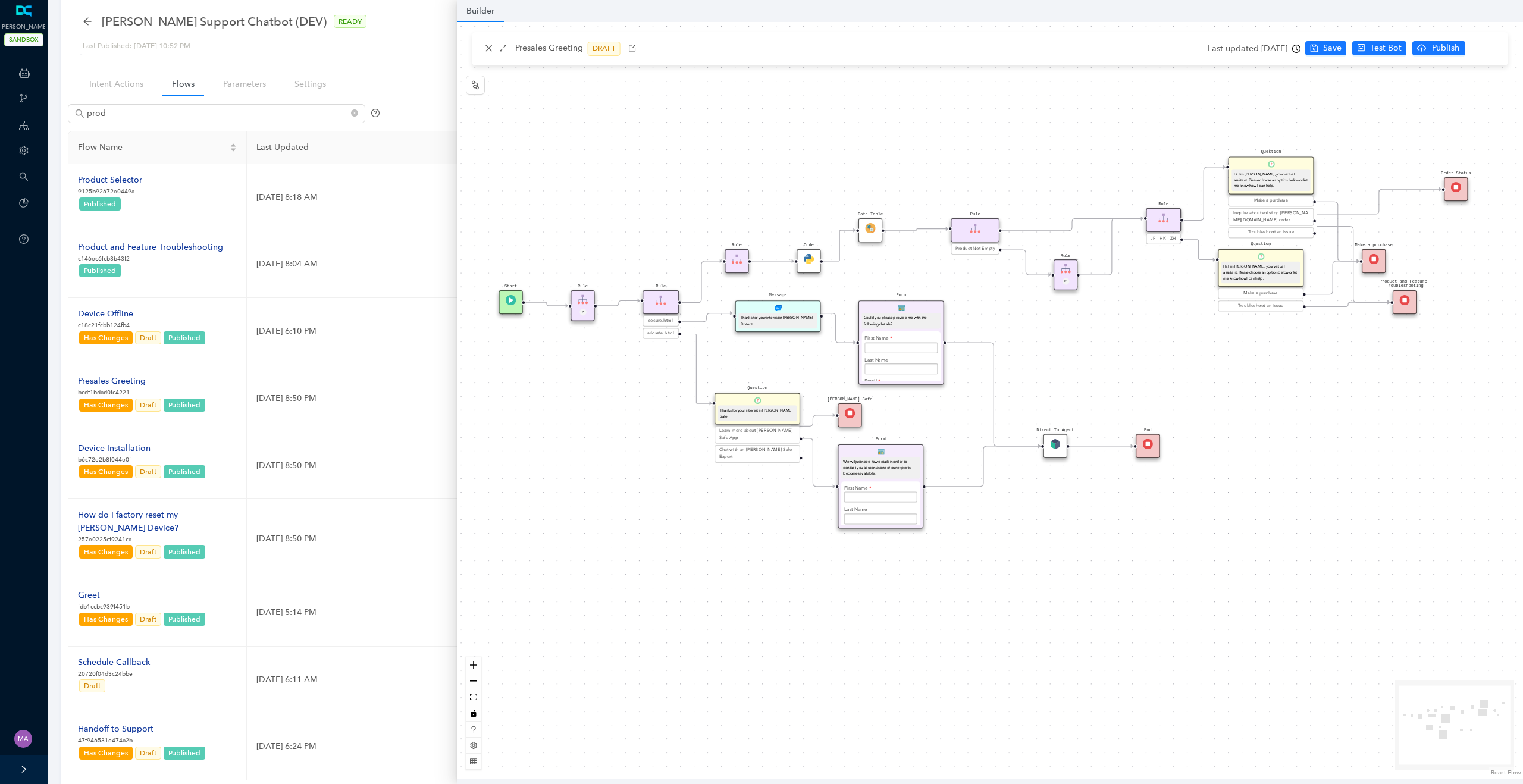
drag, startPoint x: 1018, startPoint y: 396, endPoint x: 1104, endPoint y: 338, distance: 103.7
click at [1105, 338] on div "Question Hi, I'm [PERSON_NAME], your virtual assistant. Please choose an option…" at bounding box center [990, 400] width 1066 height 757
drag, startPoint x: 914, startPoint y: 309, endPoint x: 929, endPoint y: 301, distance: 17.0
click at [930, 300] on div "Form Could you please provide me with the following details? First Name Last Na…" at bounding box center [921, 331] width 85 height 84
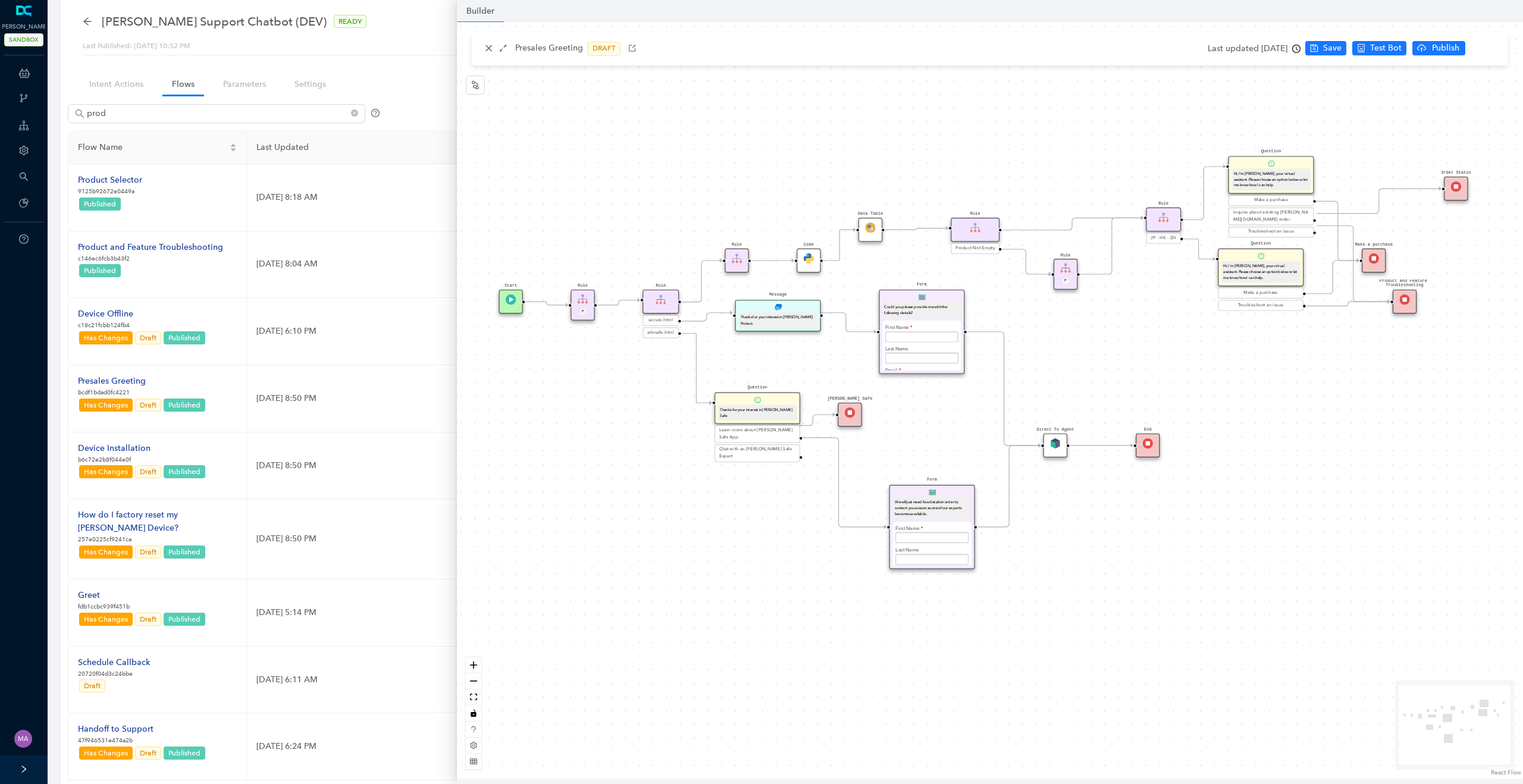
drag, startPoint x: 884, startPoint y: 450, endPoint x: 936, endPoint y: 488, distance: 64.4
click at [938, 488] on div "Form We will just need few details in order to contact you as soon as one of ou…" at bounding box center [932, 526] width 85 height 84
click at [922, 355] on input "text" at bounding box center [921, 358] width 73 height 10
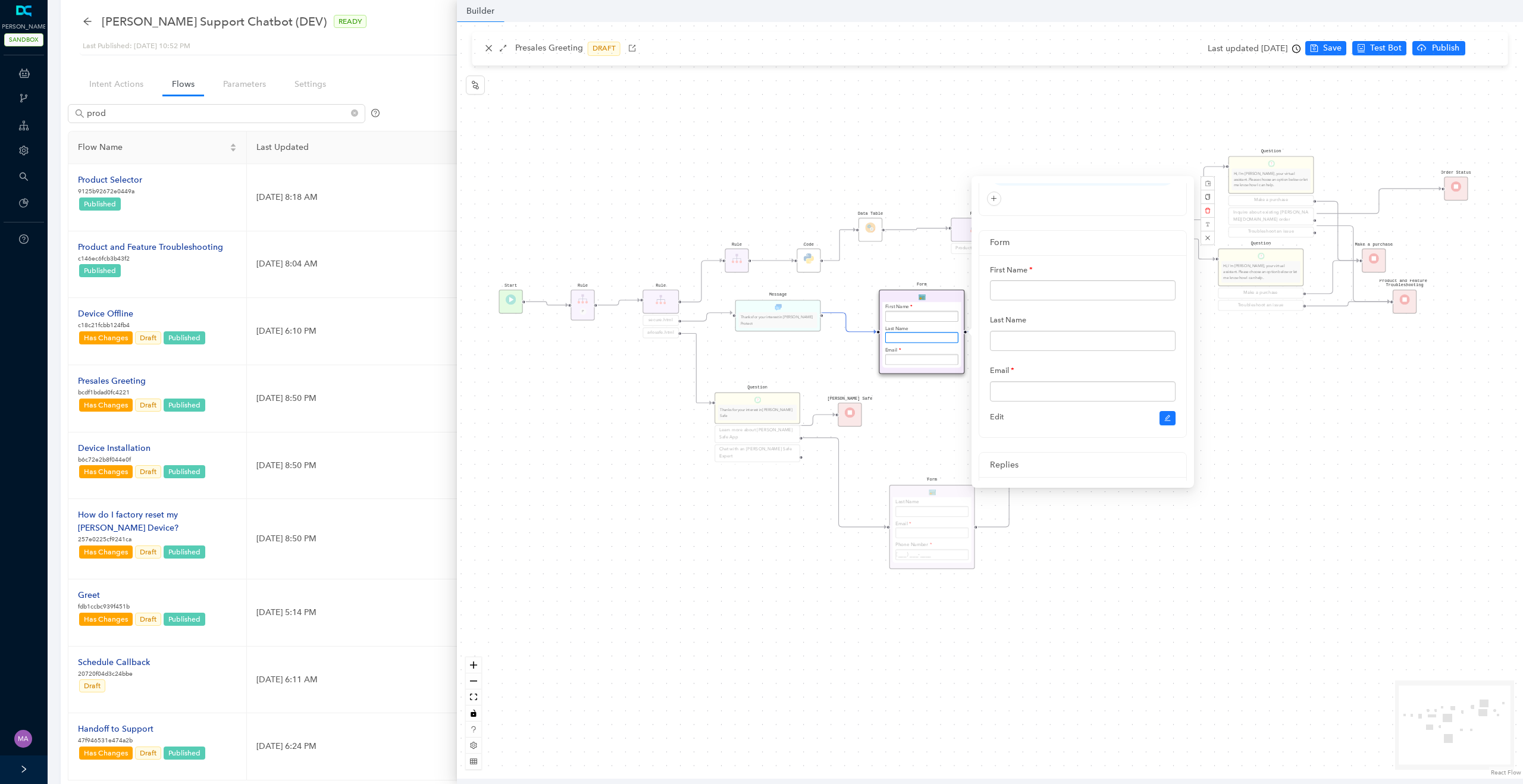
scroll to position [87, 0]
click at [713, 547] on div "Question Hi, I'm [PERSON_NAME], your virtual assistant. Please choose an option…" at bounding box center [990, 400] width 1066 height 757
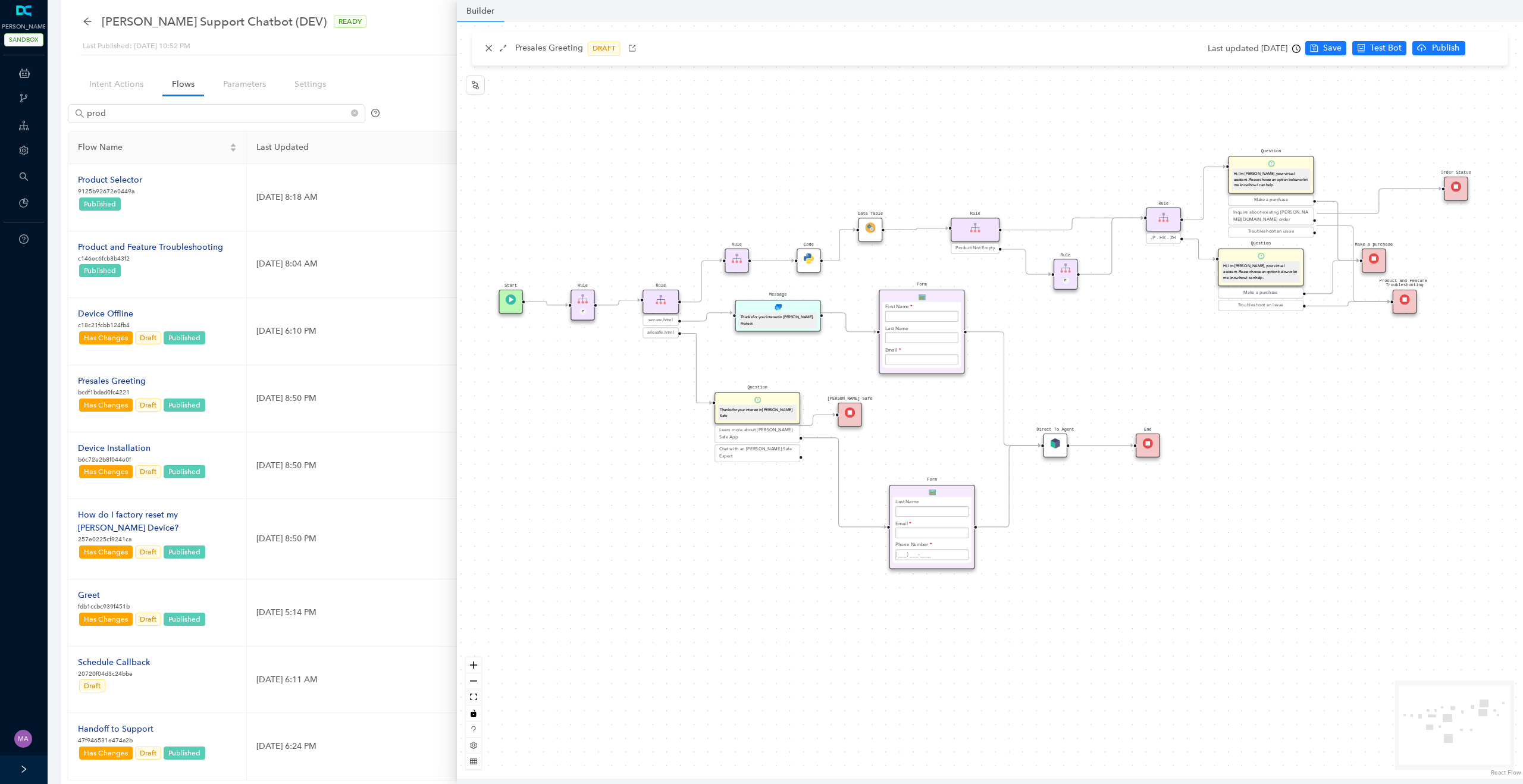
scroll to position [0, 0]
click at [953, 299] on div "Form Could you please provide me with the following details? First Name Last Na…" at bounding box center [921, 331] width 85 height 84
click at [937, 300] on div "Form Could you please provide me with the following details? First Name Last Na…" at bounding box center [921, 331] width 85 height 84
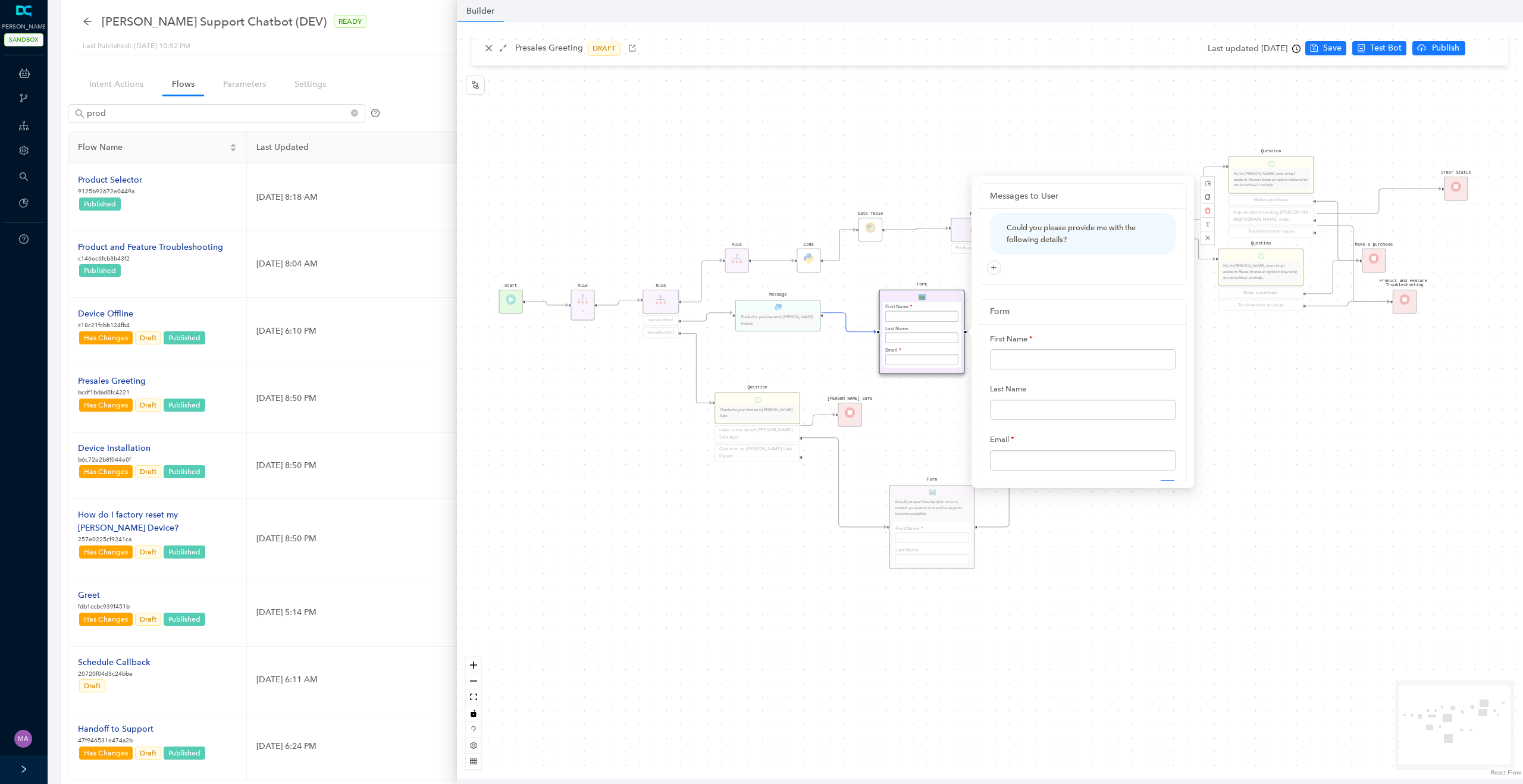
drag, startPoint x: 1036, startPoint y: 339, endPoint x: 957, endPoint y: 338, distance: 79.0
click at [956, 338] on div "Question Hi, I'm [PERSON_NAME], your virtual assistant. Please choose an option…" at bounding box center [990, 400] width 1066 height 757
click at [1094, 344] on div "First Name" at bounding box center [1083, 349] width 185 height 41
drag, startPoint x: 1028, startPoint y: 340, endPoint x: 988, endPoint y: 339, distance: 40.0
click at [988, 339] on div "First Name Last Name Email Edit" at bounding box center [1083, 415] width 207 height 182
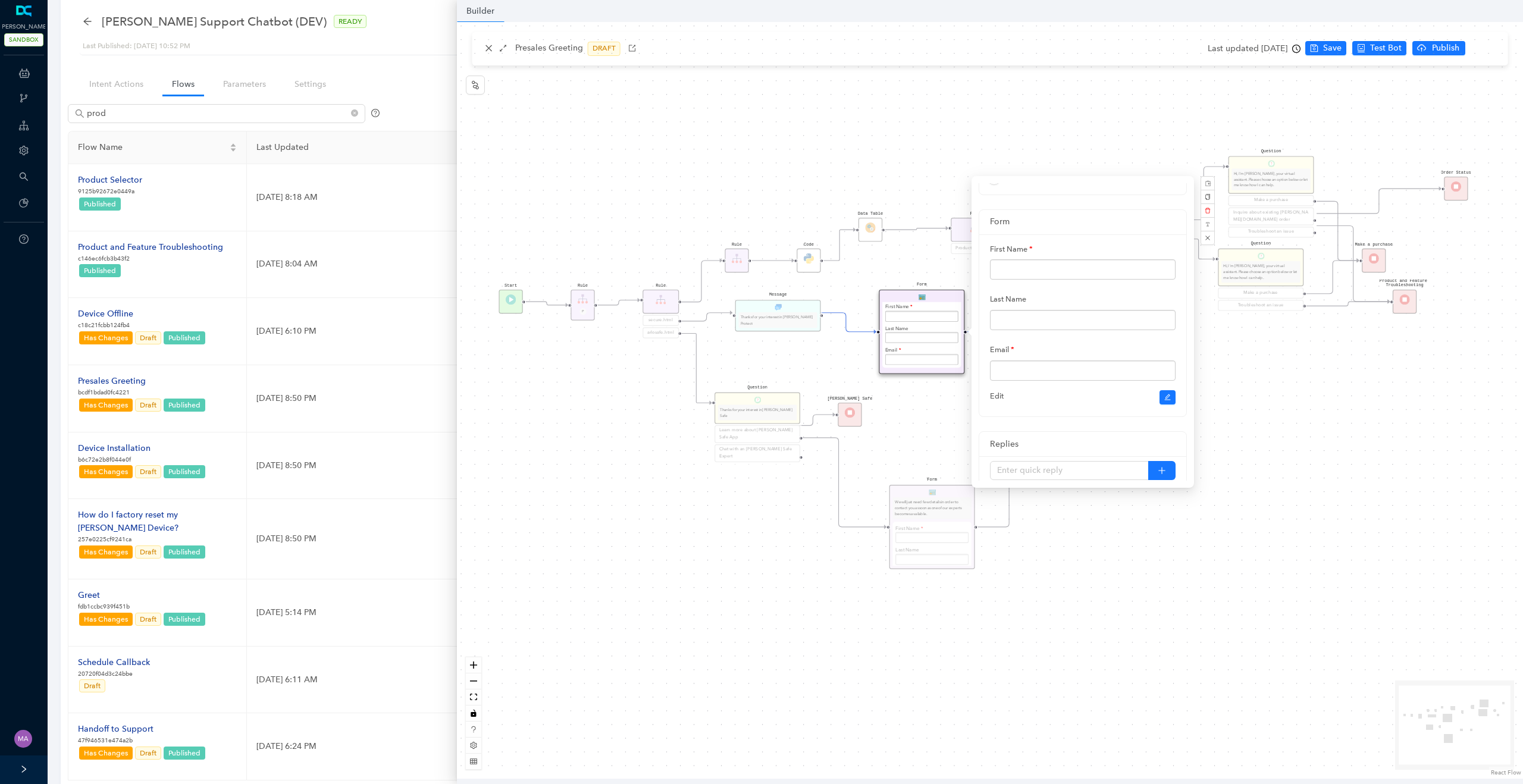
scroll to position [92, 0]
click at [912, 425] on div "Question Hi, I'm [PERSON_NAME], your virtual assistant. Please choose an option…" at bounding box center [990, 400] width 1066 height 757
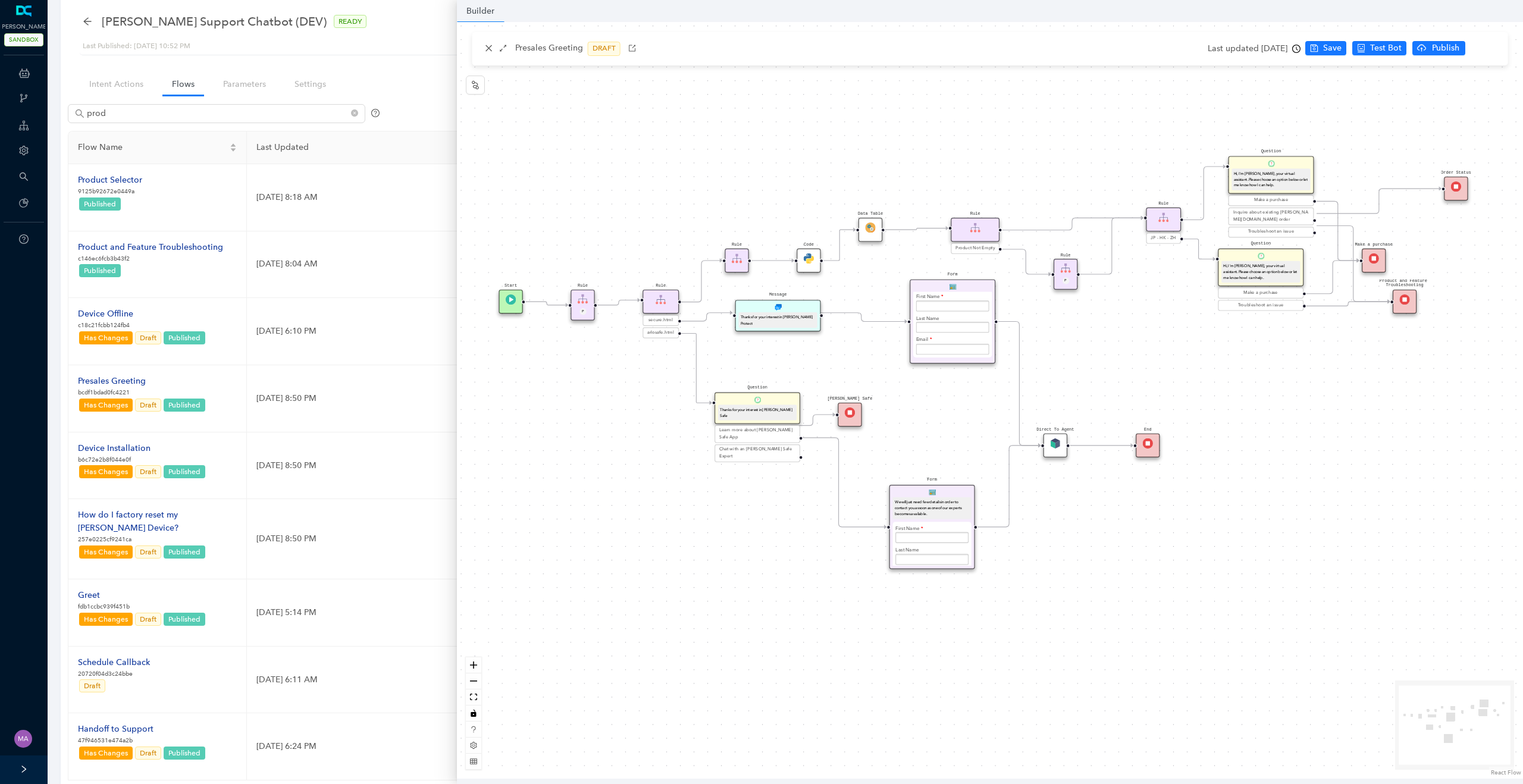
drag, startPoint x: 937, startPoint y: 299, endPoint x: 970, endPoint y: 286, distance: 35.5
click at [970, 286] on div "Form Could you please provide me with the following details? First Name Last Na…" at bounding box center [952, 321] width 85 height 84
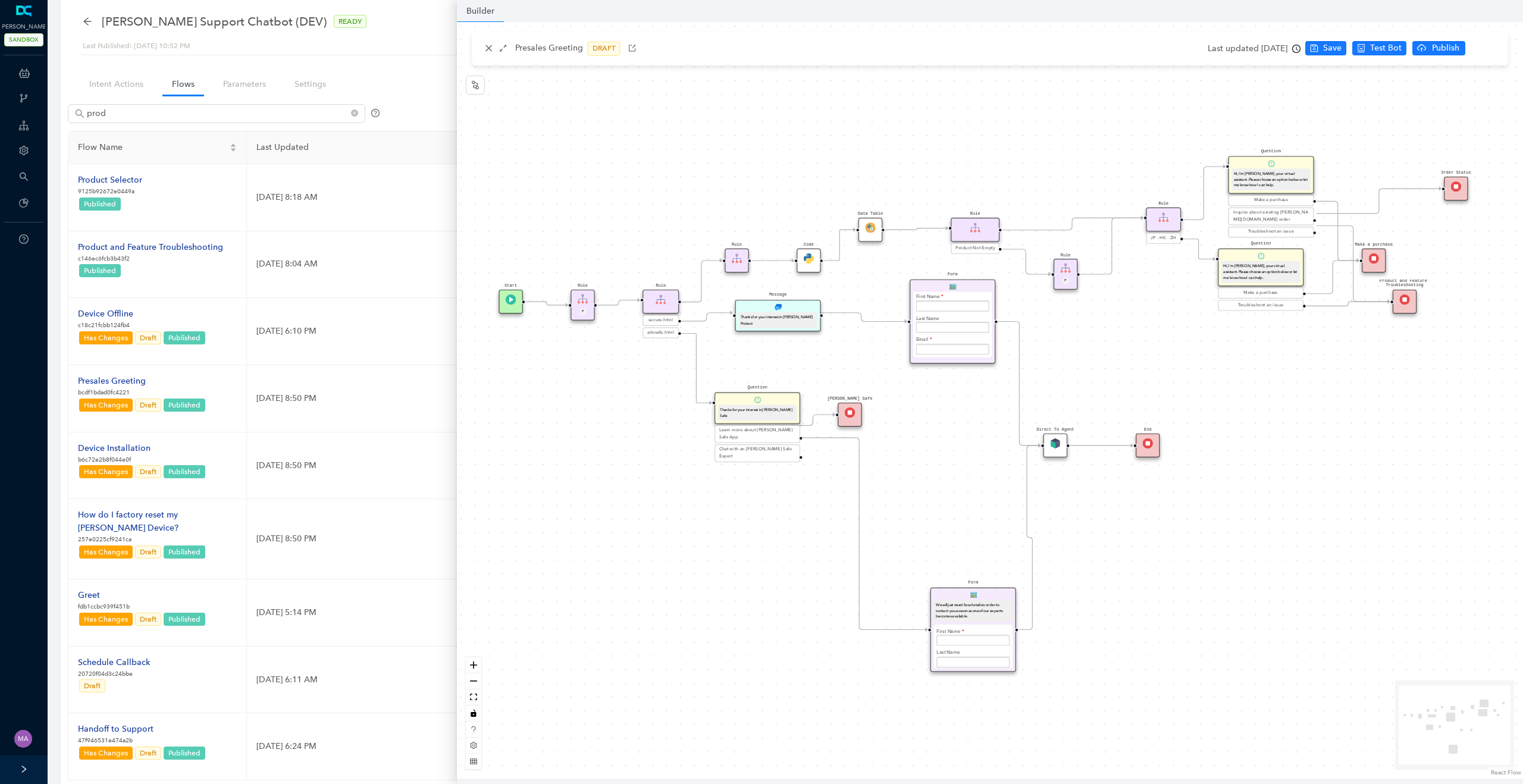
drag, startPoint x: 951, startPoint y: 494, endPoint x: 987, endPoint y: 596, distance: 108.2
click at [987, 596] on div "Form We will just need few details in order to contact you as soon as one of ou…" at bounding box center [973, 629] width 85 height 84
drag, startPoint x: 1148, startPoint y: 443, endPoint x: 1302, endPoint y: 429, distance: 154.6
click at [1302, 429] on img at bounding box center [1301, 432] width 10 height 10
drag, startPoint x: 1055, startPoint y: 445, endPoint x: 1242, endPoint y: 432, distance: 187.5
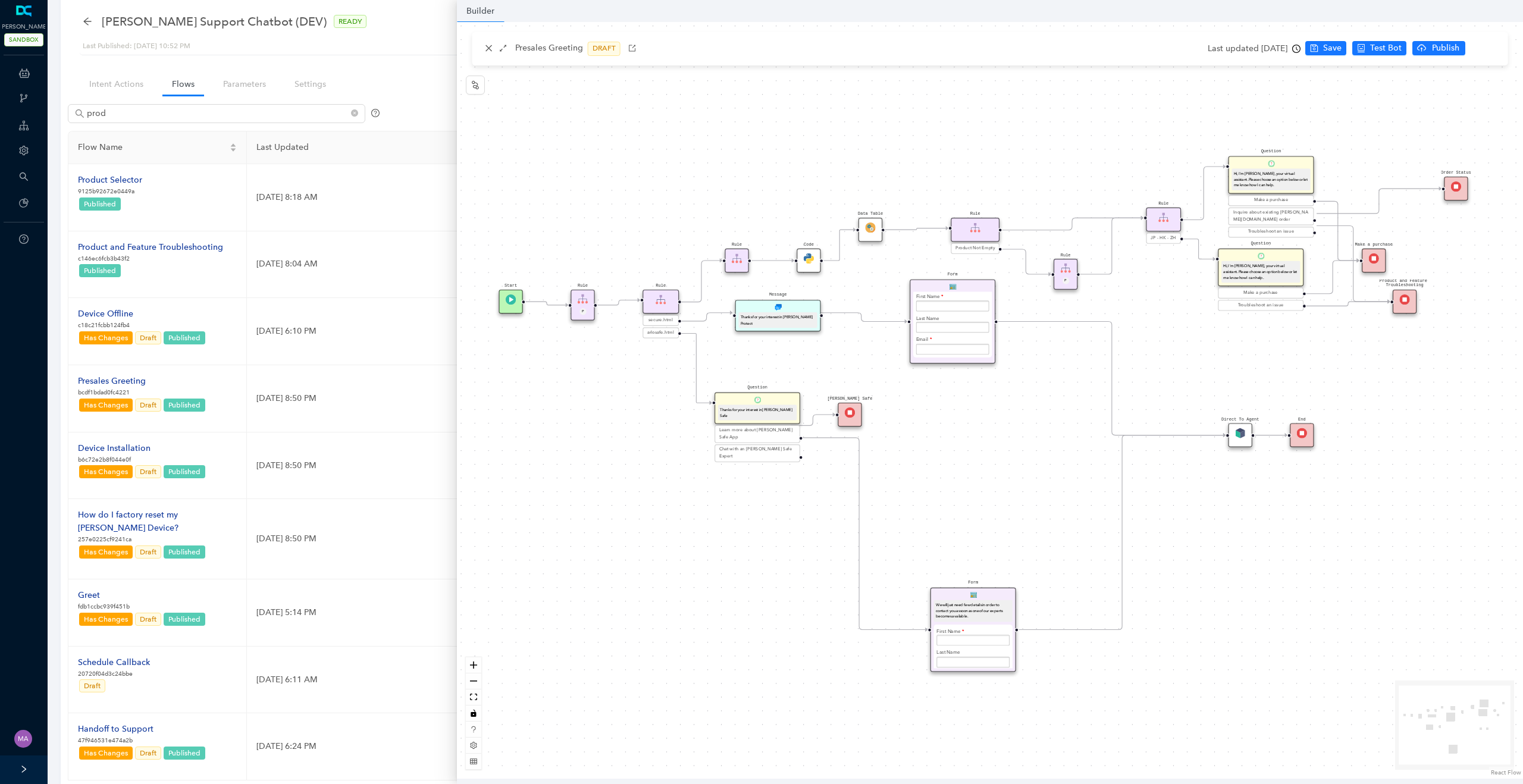
click at [1242, 432] on img at bounding box center [1240, 432] width 10 height 10
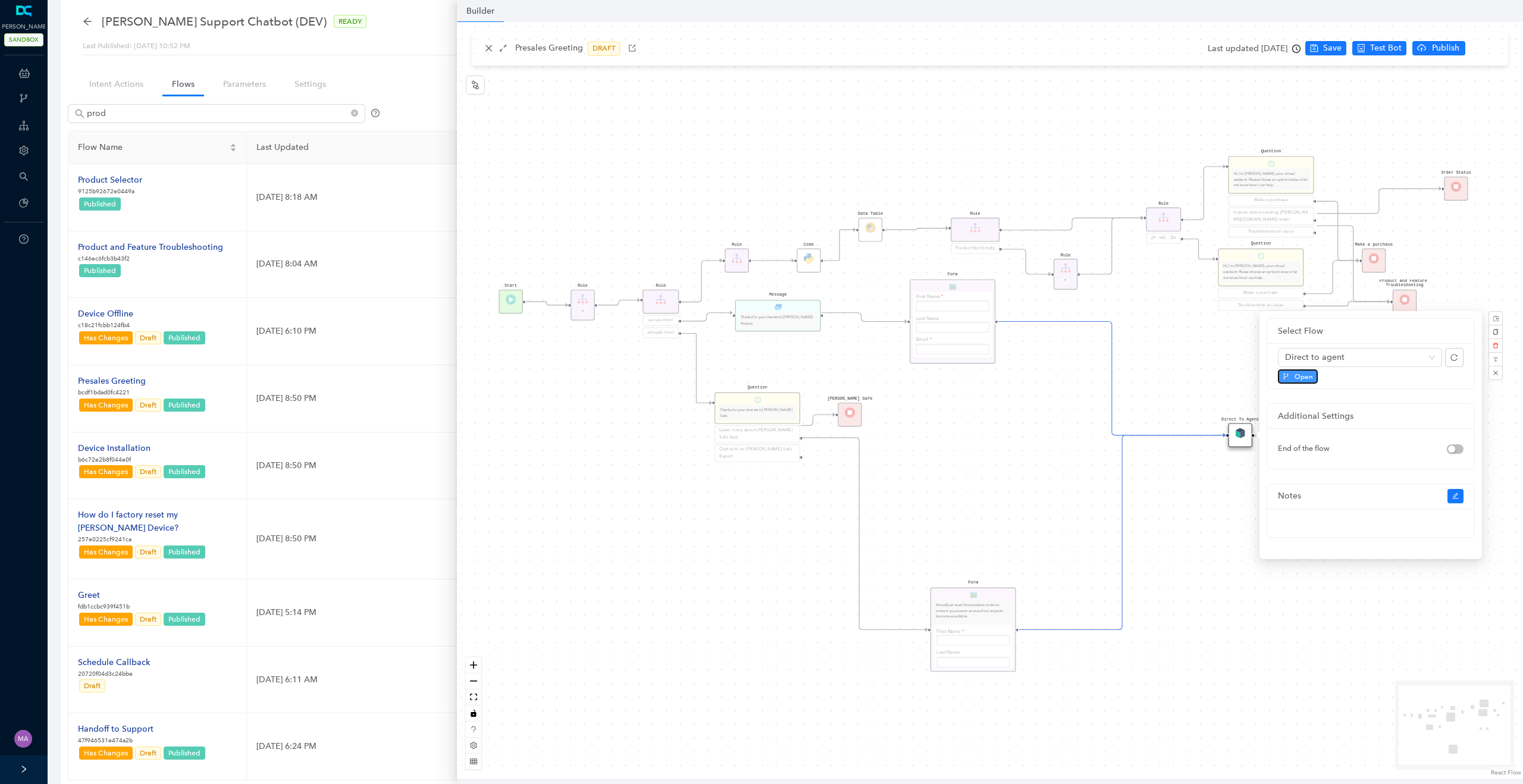
click at [1296, 376] on span "Open" at bounding box center [1304, 376] width 18 height 10
click at [985, 404] on div "Question Hi, I'm [PERSON_NAME], your virtual assistant. Please choose an option…" at bounding box center [990, 400] width 1066 height 757
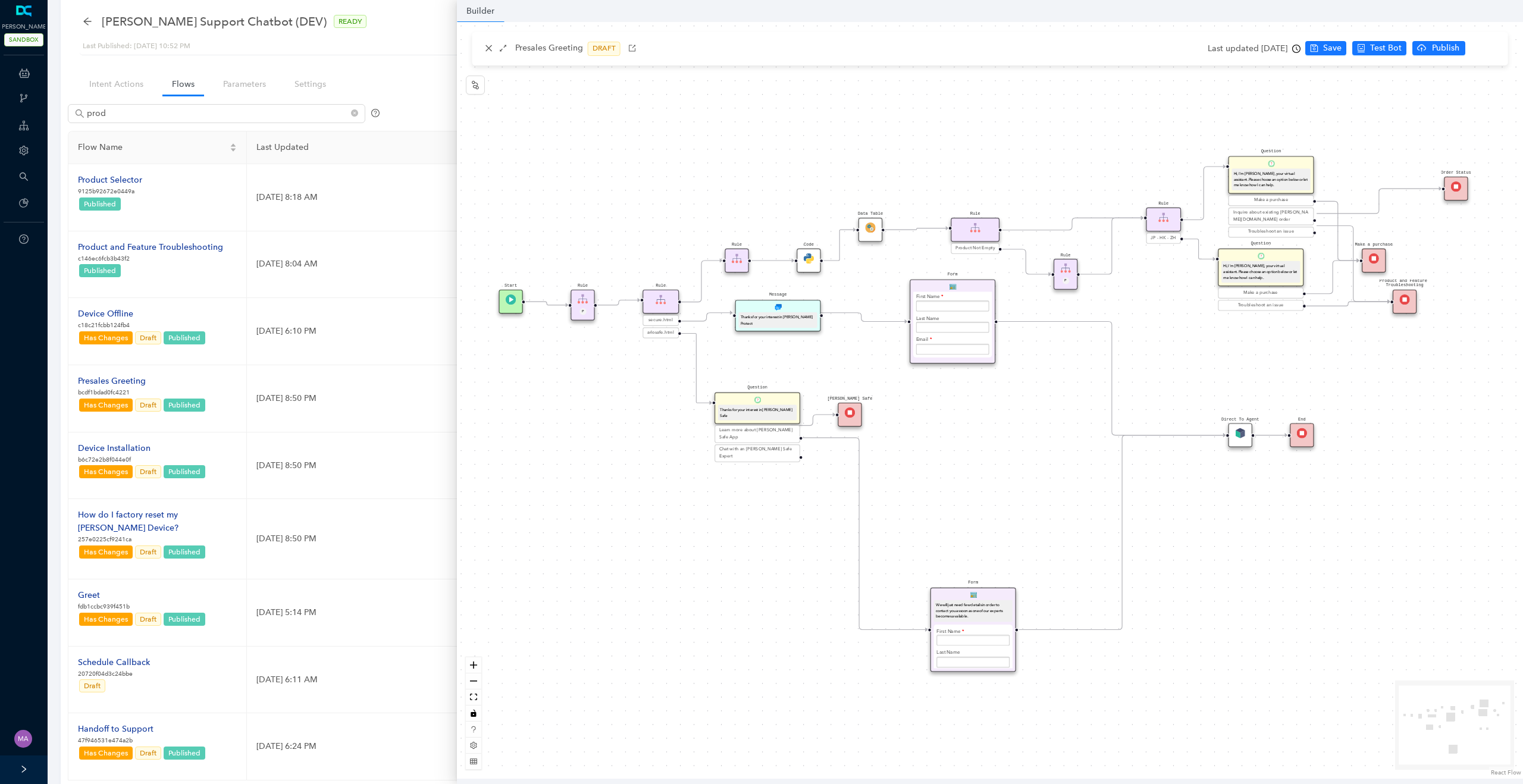
click at [976, 288] on div "Form Could you please provide me with the following details? First Name Last Na…" at bounding box center [952, 321] width 85 height 84
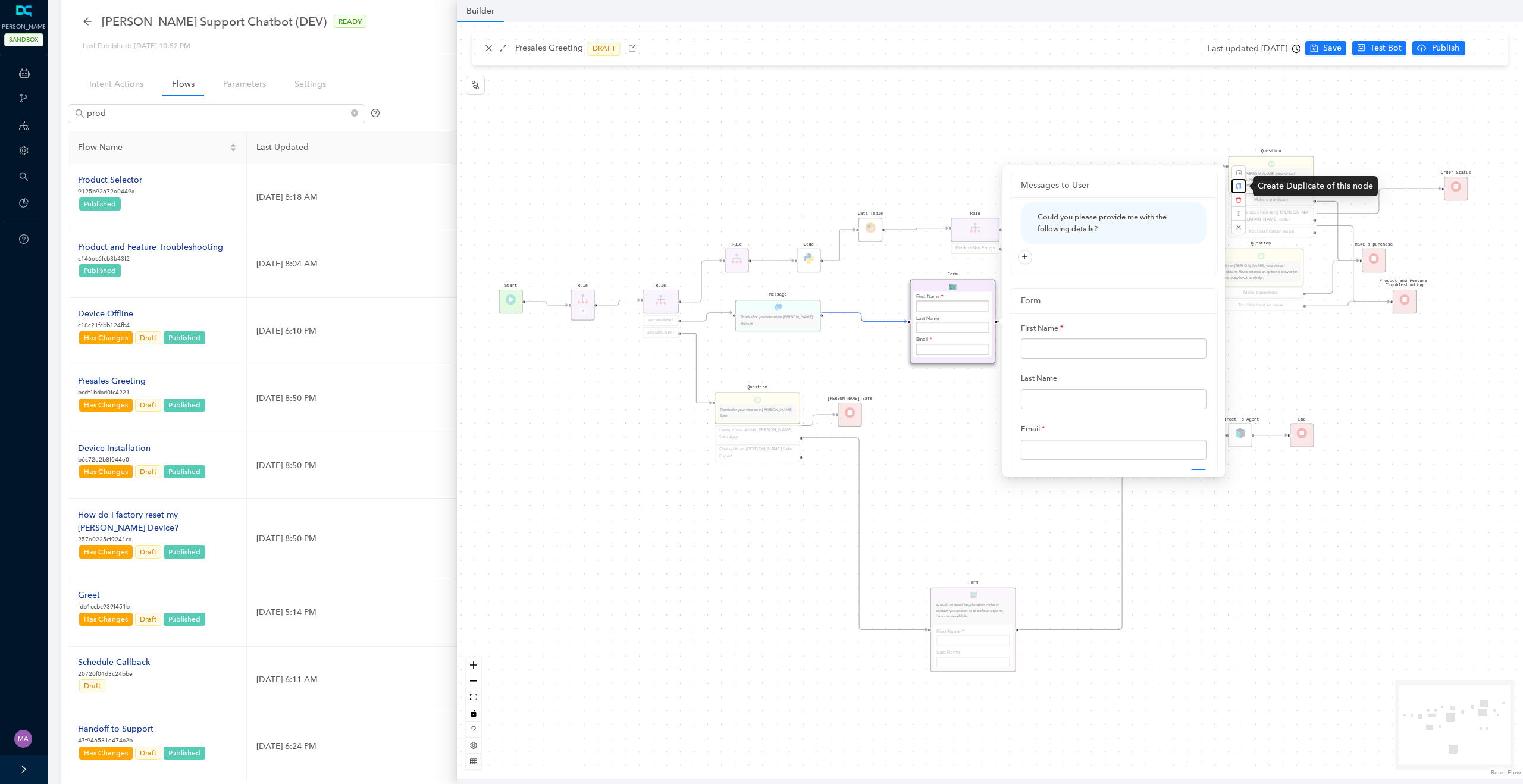
click at [1239, 187] on icon "copy" at bounding box center [1238, 186] width 5 height 6
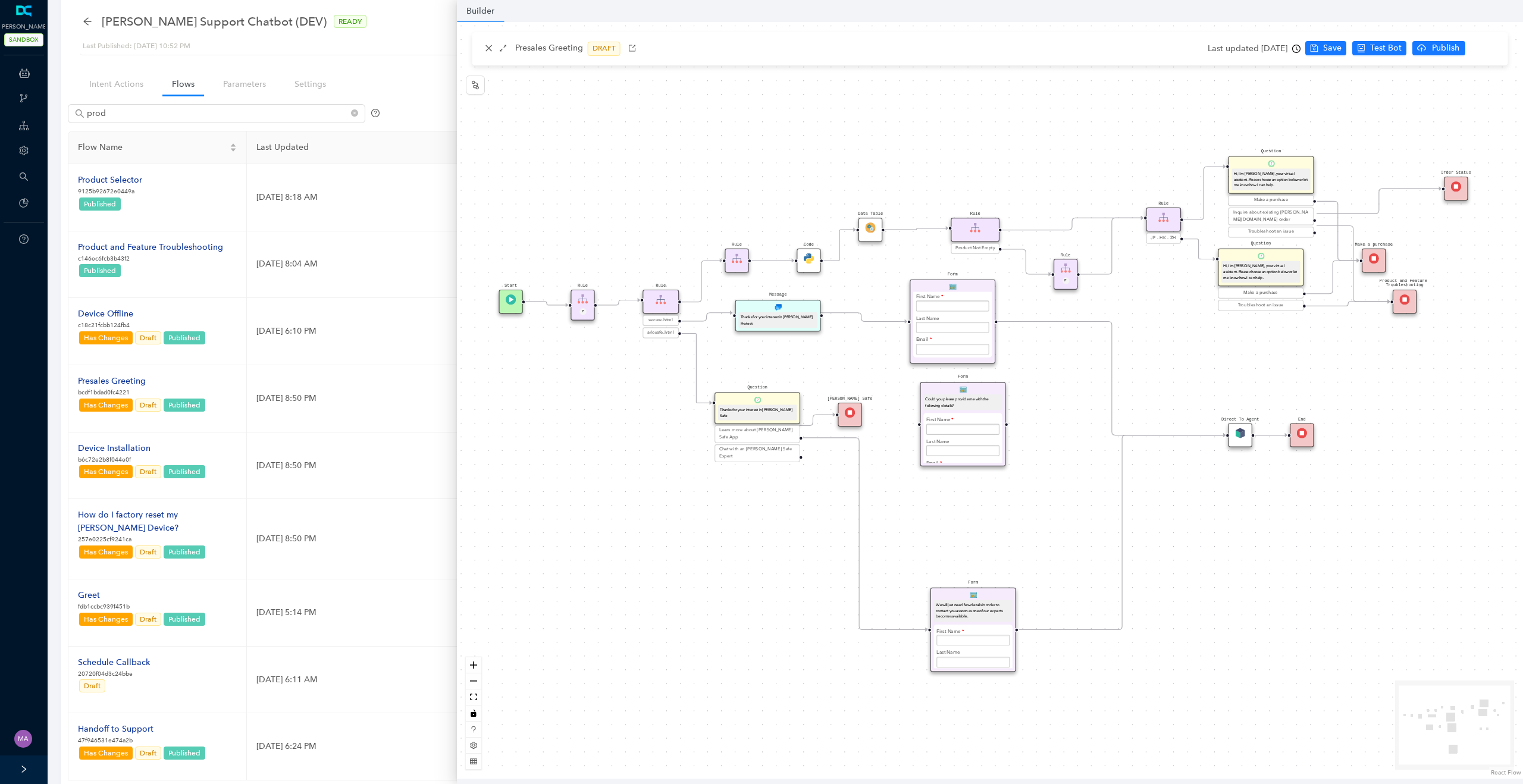
drag, startPoint x: 1017, startPoint y: 325, endPoint x: 994, endPoint y: 393, distance: 71.8
click at [994, 393] on div "Form Could you please provide me with the following details? First Name Last Na…" at bounding box center [962, 423] width 85 height 84
drag, startPoint x: 1006, startPoint y: 424, endPoint x: 1228, endPoint y: 433, distance: 222.2
click at [1229, 433] on div "Form Could you please provide me with the following details? First Name Last Na…" at bounding box center [979, 694] width 1227 height 871
click at [866, 320] on icon "Edge from reactflownode_09db0a70-6dd1-42a4-9d62-8c68607e2ae6 to reactflownode_4…" at bounding box center [861, 318] width 91 height 9
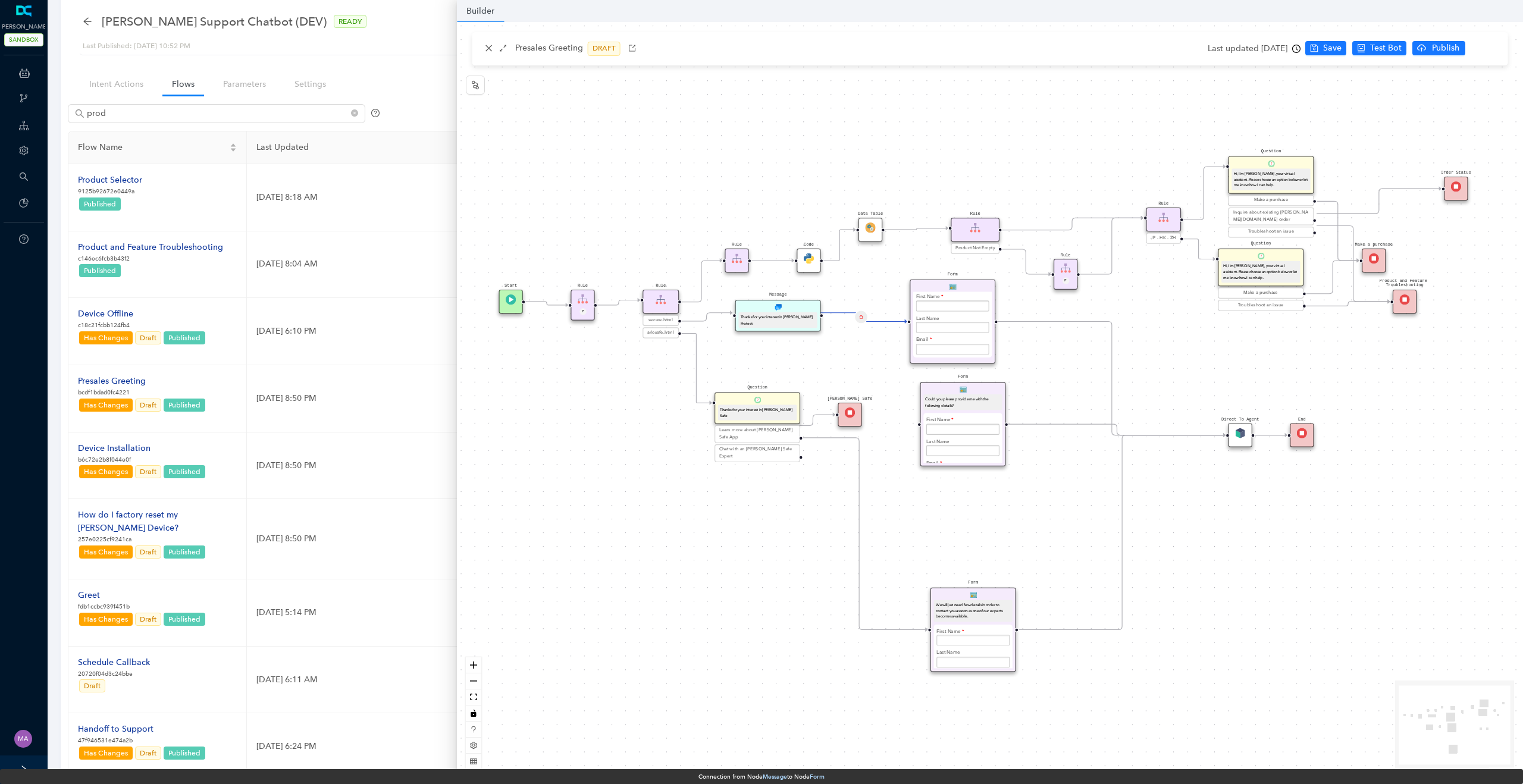
click at [852, 315] on div "Edge from reactflownode_09db0a70-6dd1-42a4-9d62-8c68607e2ae6 to reactflownode_4…" at bounding box center [861, 317] width 27 height 27
click at [859, 317] on icon "delete" at bounding box center [861, 317] width 4 height 8
click at [930, 287] on span "Yes" at bounding box center [932, 289] width 13 height 13
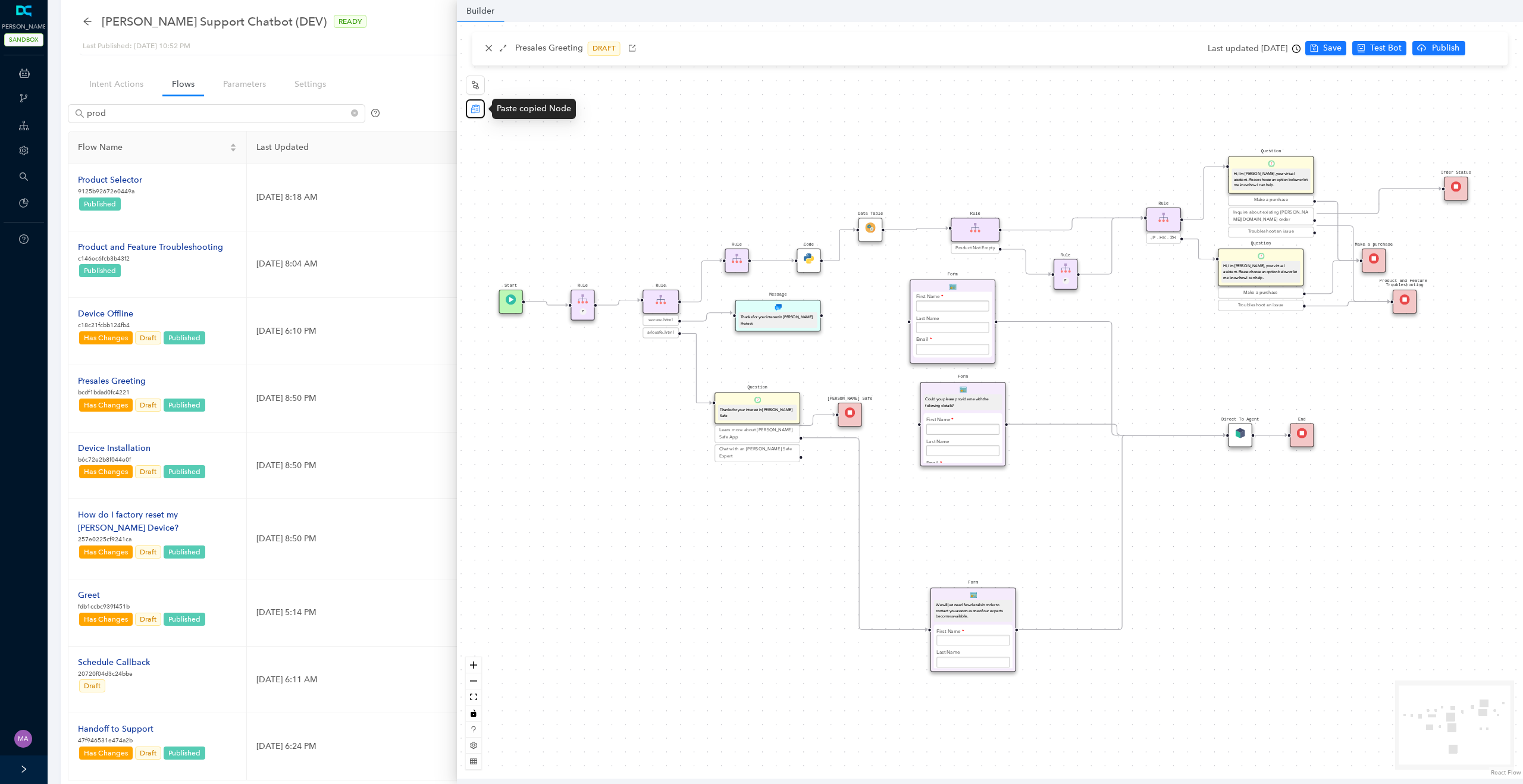
click at [474, 110] on icon "reconciliation" at bounding box center [475, 108] width 8 height 8
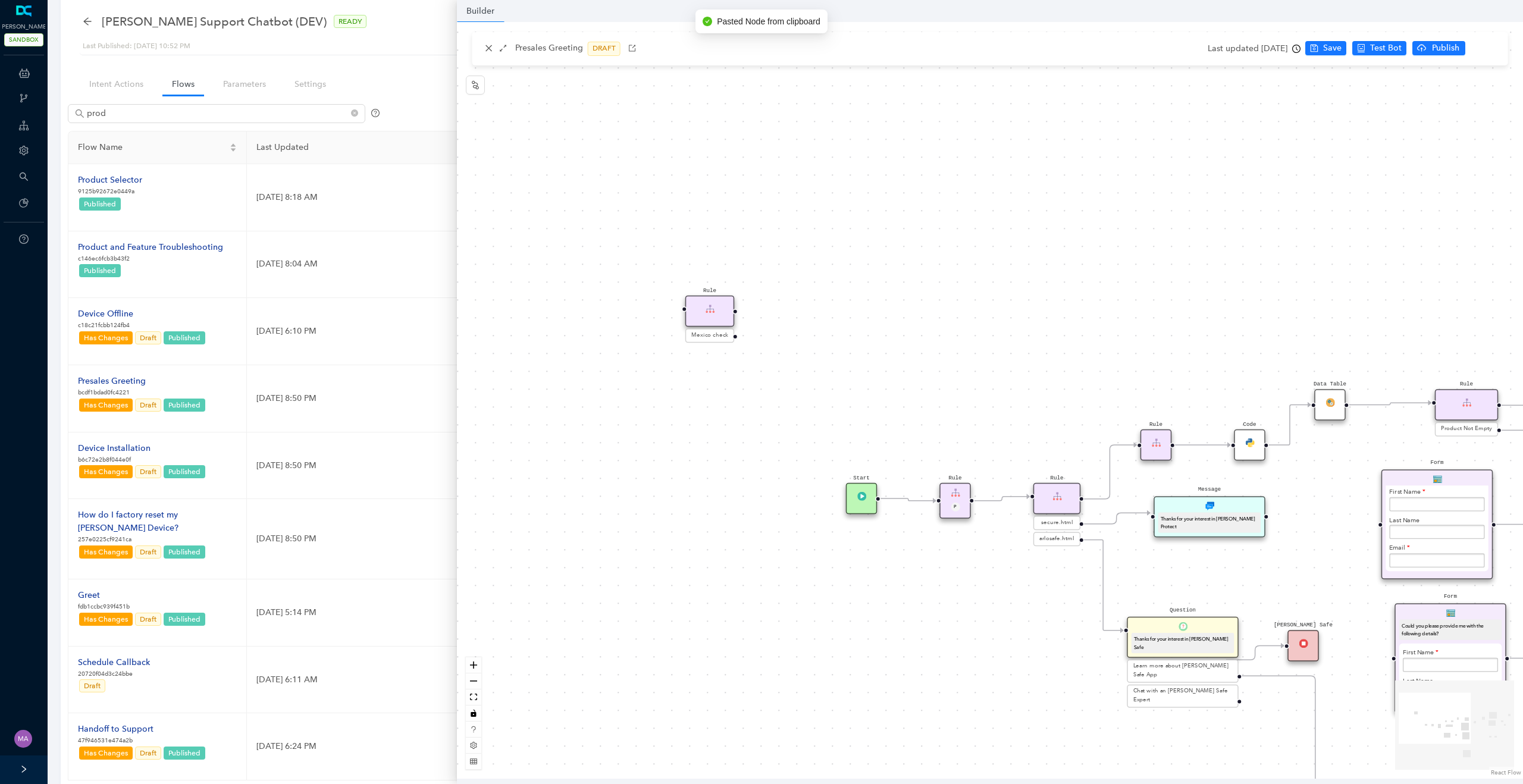
drag, startPoint x: 620, startPoint y: 226, endPoint x: 820, endPoint y: 310, distance: 216.9
click at [820, 310] on div "Rule Mexico check Form Could you please provide me with the following details? …" at bounding box center [990, 400] width 1066 height 757
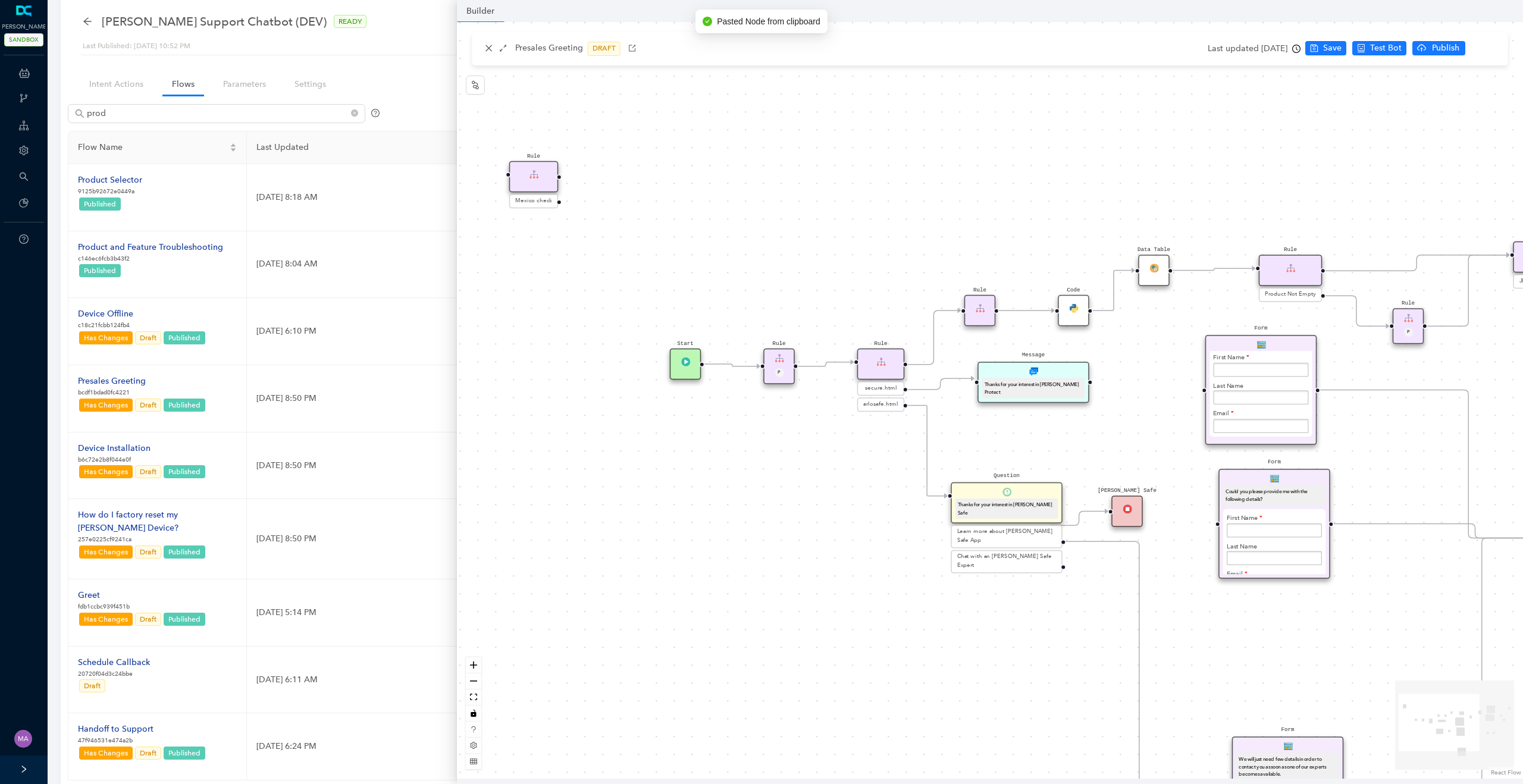
drag, startPoint x: 810, startPoint y: 311, endPoint x: 634, endPoint y: 177, distance: 221.2
click at [634, 177] on div "Rule Mexico check Form Could you please provide me with the following details? …" at bounding box center [990, 400] width 1066 height 757
drag, startPoint x: 539, startPoint y: 168, endPoint x: 1010, endPoint y: 302, distance: 489.7
click at [625, 192] on div "Rule" at bounding box center [600, 177] width 50 height 31
drag, startPoint x: 1004, startPoint y: 312, endPoint x: 1148, endPoint y: 382, distance: 160.1
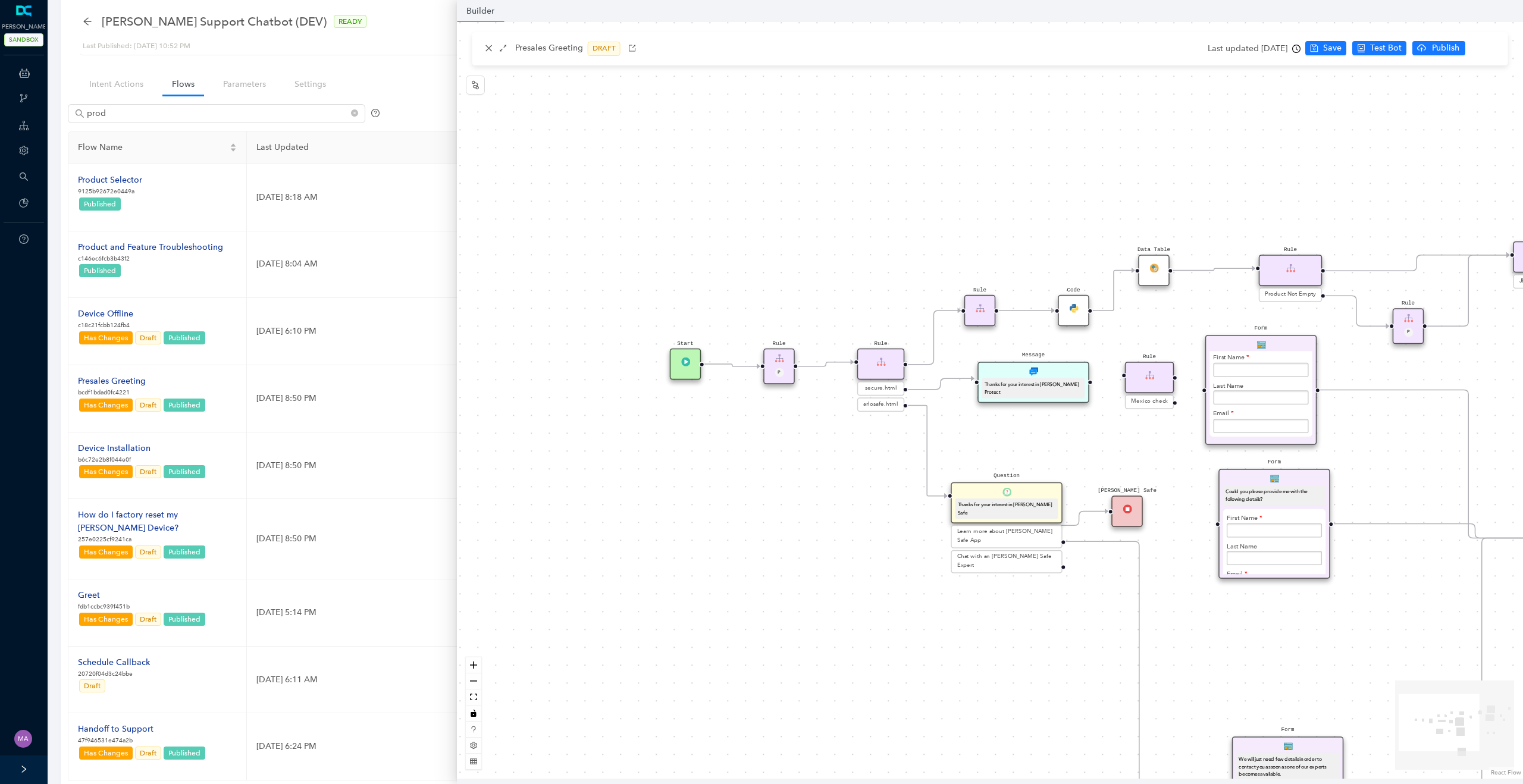
click at [1148, 382] on div "Rule" at bounding box center [1150, 377] width 50 height 31
drag, startPoint x: 1079, startPoint y: 378, endPoint x: 1116, endPoint y: 378, distance: 37.0
click at [1116, 378] on div "Rule Mexico check Form Could you please provide me with the following details? …" at bounding box center [990, 400] width 1066 height 757
drag, startPoint x: 1139, startPoint y: 383, endPoint x: 1128, endPoint y: 385, distance: 11.2
click at [1128, 385] on div "Rule" at bounding box center [1136, 377] width 50 height 31
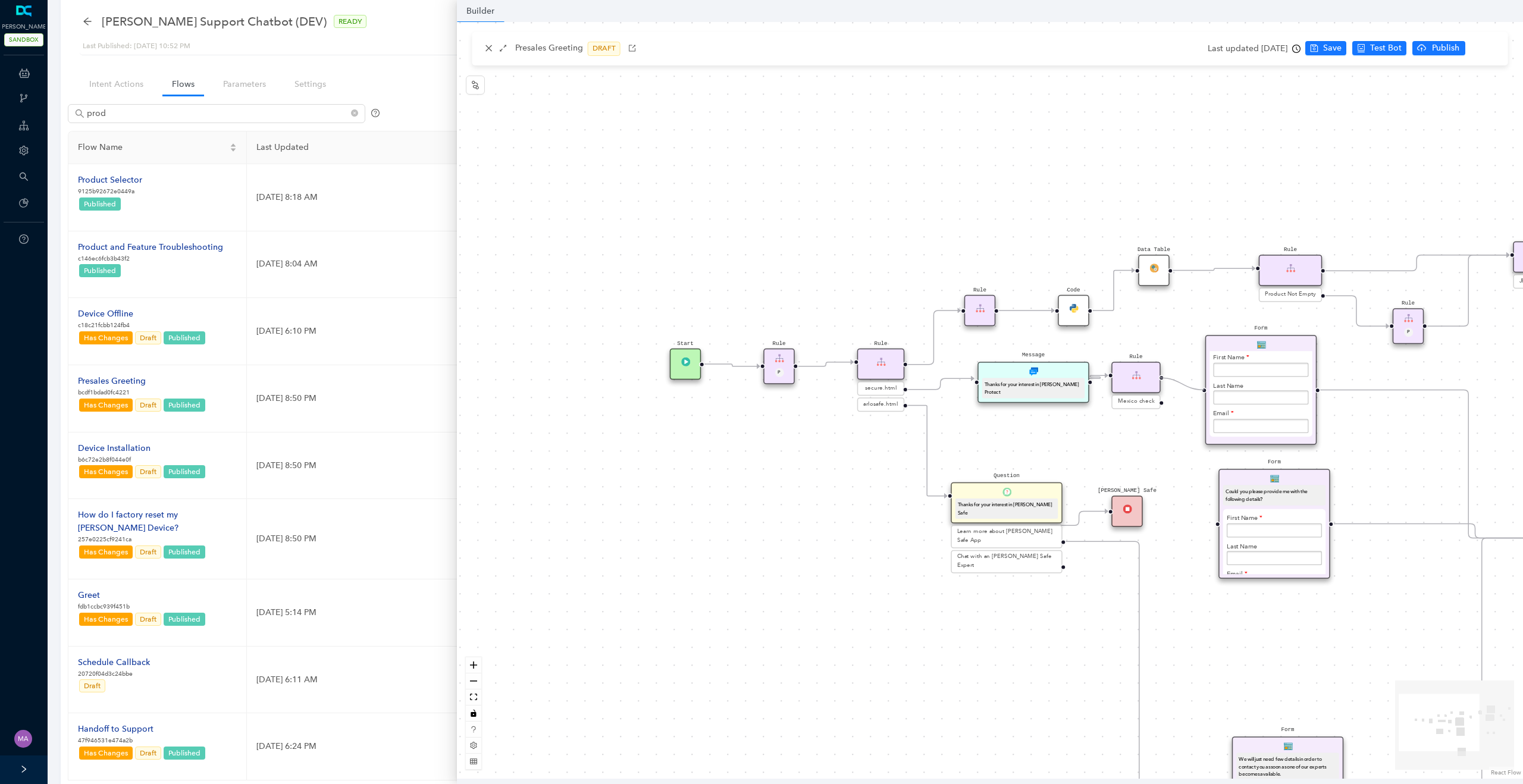
drag, startPoint x: 1160, startPoint y: 378, endPoint x: 1201, endPoint y: 387, distance: 42.0
drag, startPoint x: 1160, startPoint y: 403, endPoint x: 1219, endPoint y: 515, distance: 126.6
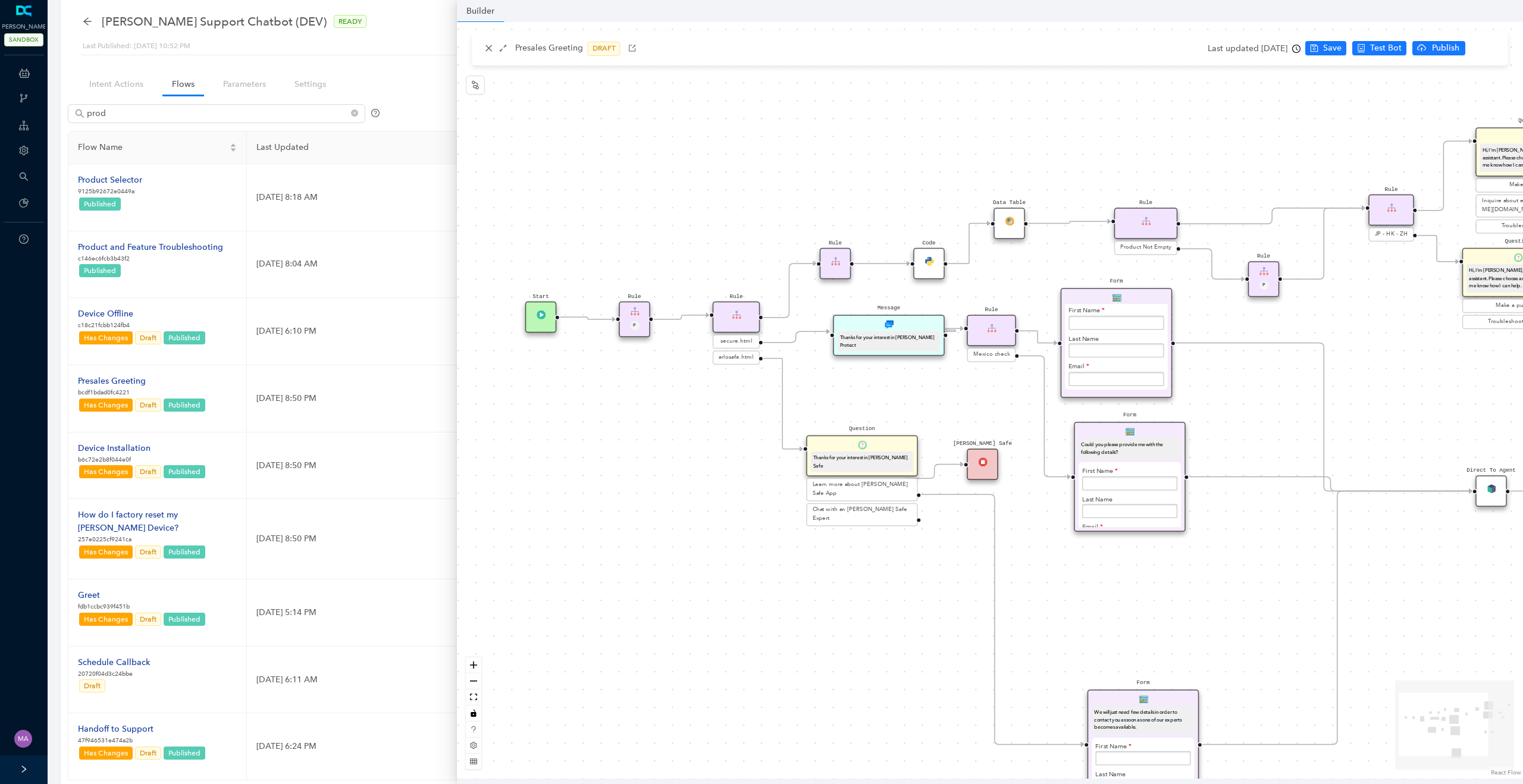
drag, startPoint x: 1158, startPoint y: 460, endPoint x: 1006, endPoint y: 410, distance: 160.0
click at [1006, 410] on div "Rule Mexico check Form Could you please provide me with the following details? …" at bounding box center [990, 400] width 1066 height 757
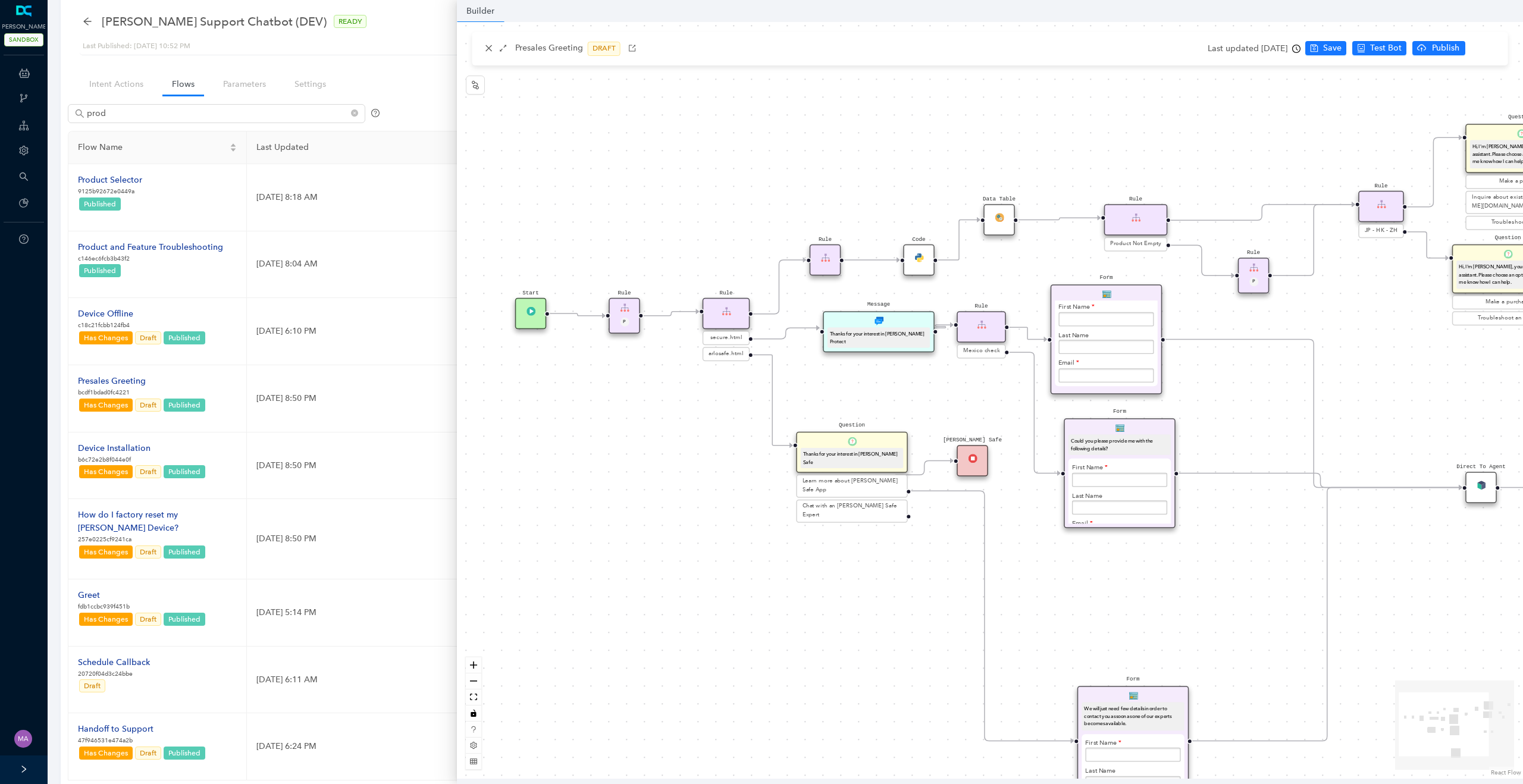
drag, startPoint x: 1248, startPoint y: 415, endPoint x: 1236, endPoint y: 415, distance: 12.0
click at [1236, 415] on div "Rule Mexico check Form Could you please provide me with the following details? …" at bounding box center [990, 400] width 1066 height 757
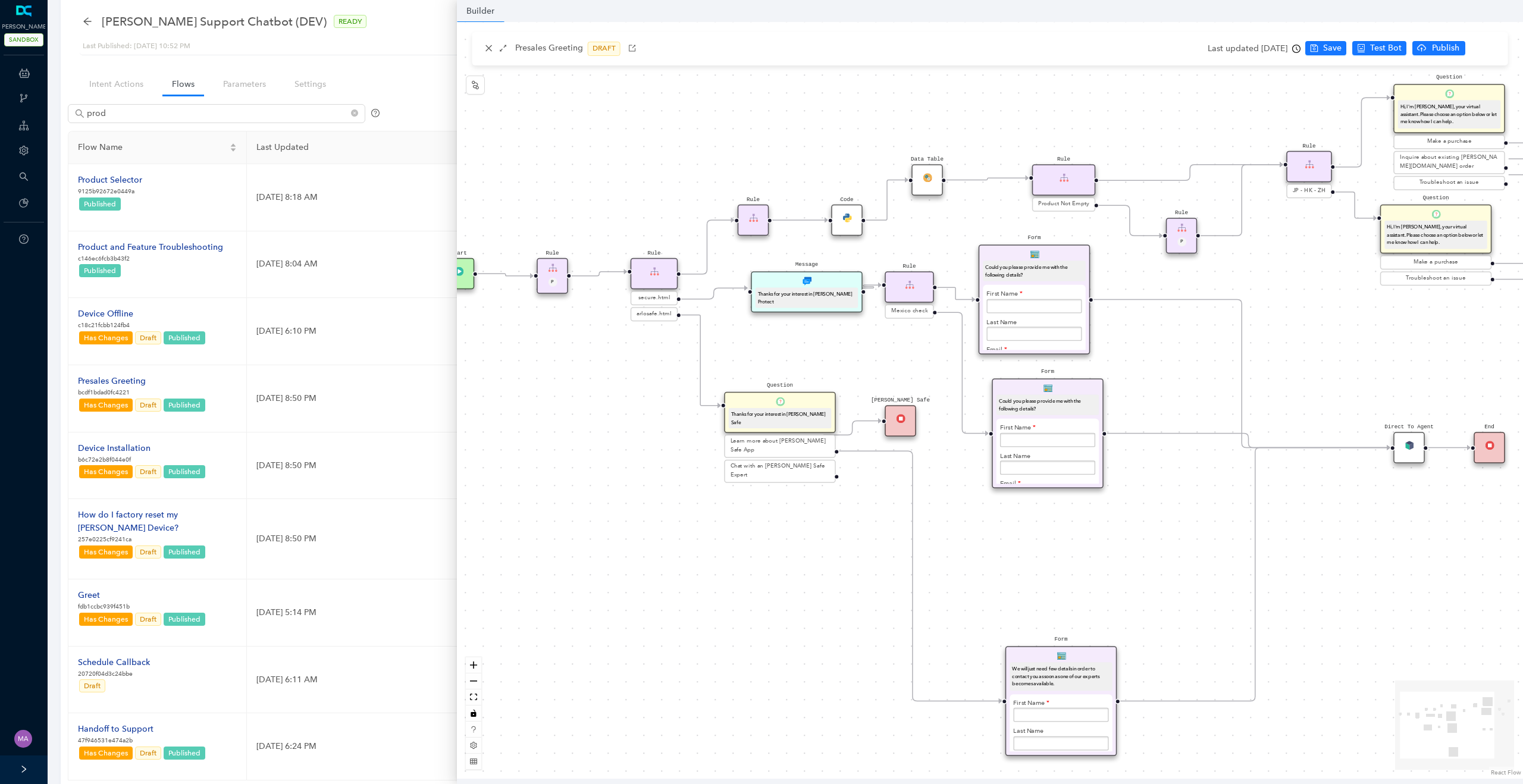
drag, startPoint x: 1224, startPoint y: 400, endPoint x: 1161, endPoint y: 360, distance: 74.6
click at [1161, 360] on div "Rule Mexico check Form Could you please provide me with the following details? …" at bounding box center [990, 400] width 1066 height 757
click at [1068, 434] on input "text" at bounding box center [1047, 440] width 96 height 14
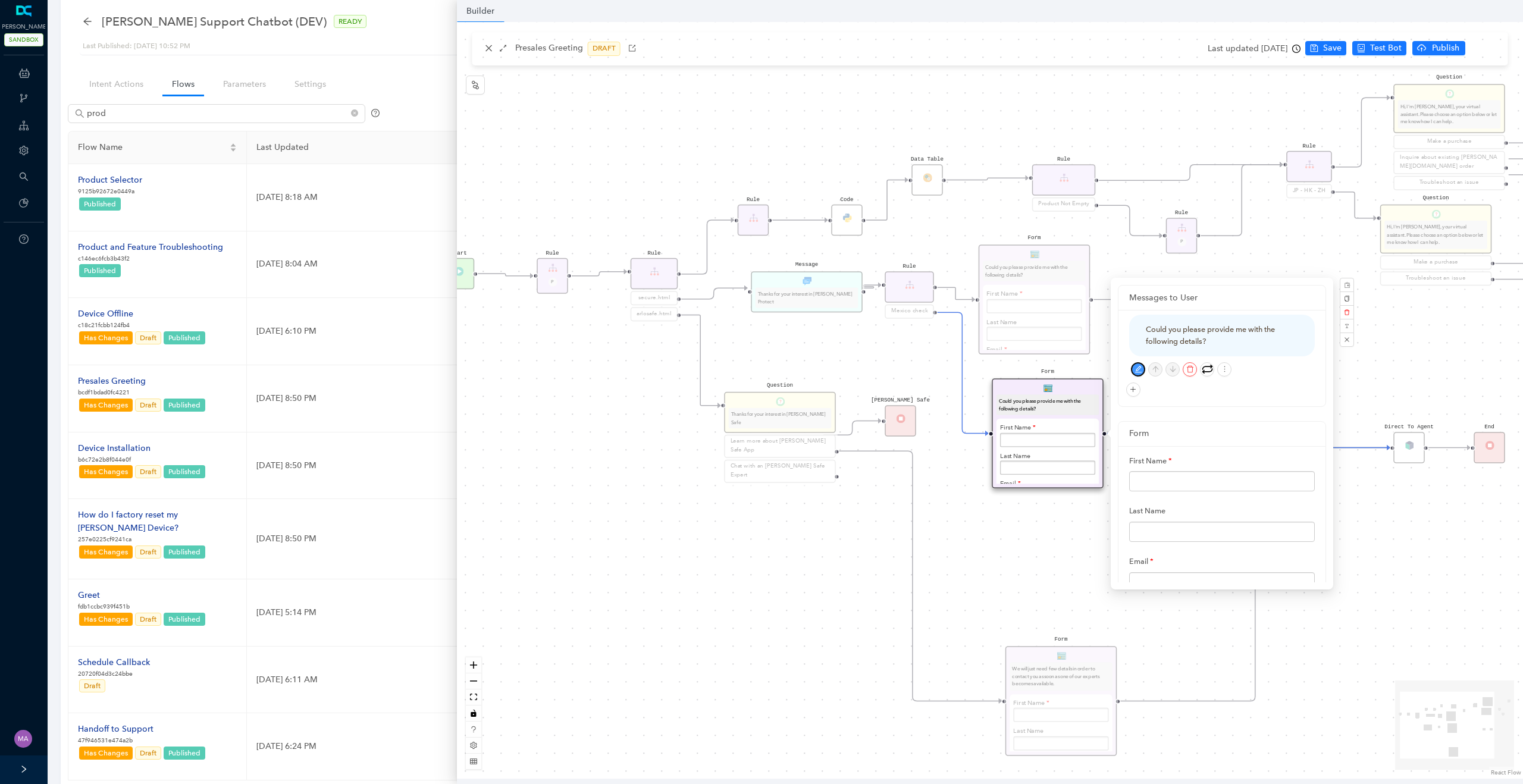
click at [1141, 371] on icon "edit" at bounding box center [1138, 369] width 8 height 8
drag, startPoint x: 1215, startPoint y: 337, endPoint x: 1113, endPoint y: 321, distance: 103.2
click at [1113, 321] on div "Messages to User Could you please provide me with the following details? 55 / 2…" at bounding box center [1222, 434] width 223 height 312
paste textarea "¿Podrías proporcionarme los siguientes detalle"
type textarea "¿Podrías proporcionarme los siguientes detalles?"
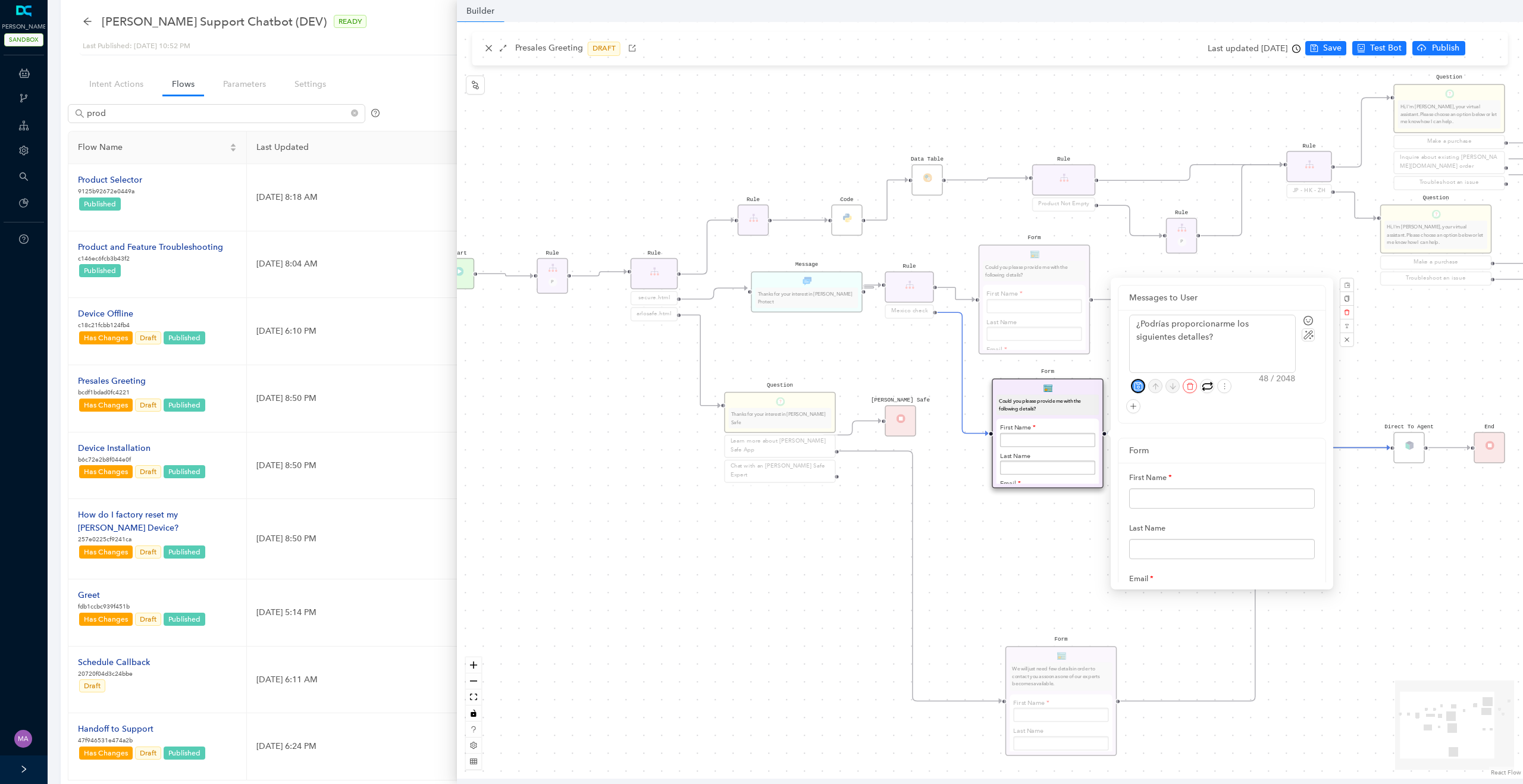
click at [1138, 382] on icon "save" at bounding box center [1138, 385] width 8 height 8
click at [1282, 387] on input "text" at bounding box center [1222, 390] width 185 height 20
click at [1304, 513] on button "button" at bounding box center [1307, 519] width 17 height 14
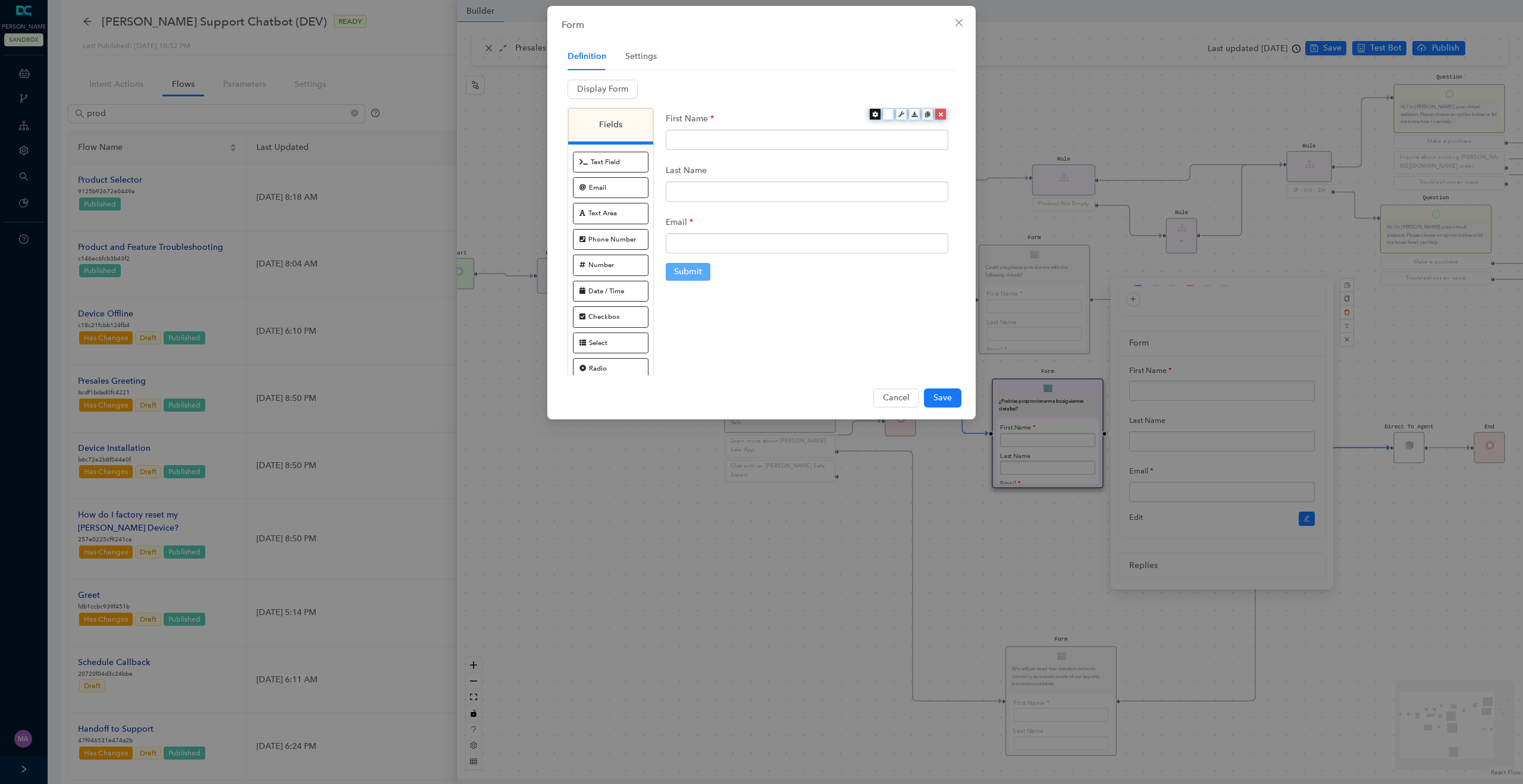
click at [872, 113] on icon at bounding box center [874, 113] width 6 height 6
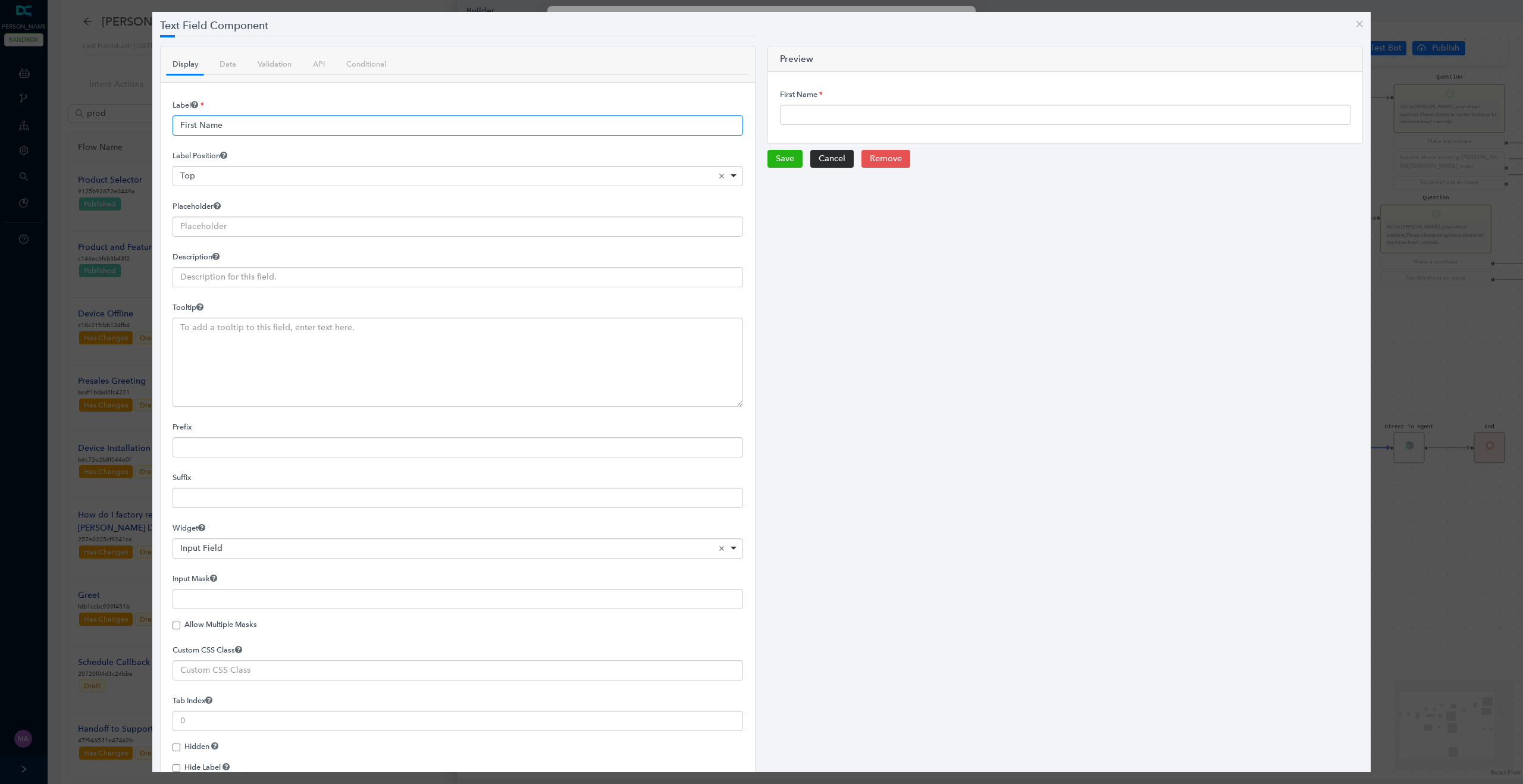
click at [364, 125] on input "First Name" at bounding box center [457, 125] width 570 height 20
click at [228, 127] on input "First Name" at bounding box center [457, 125] width 570 height 20
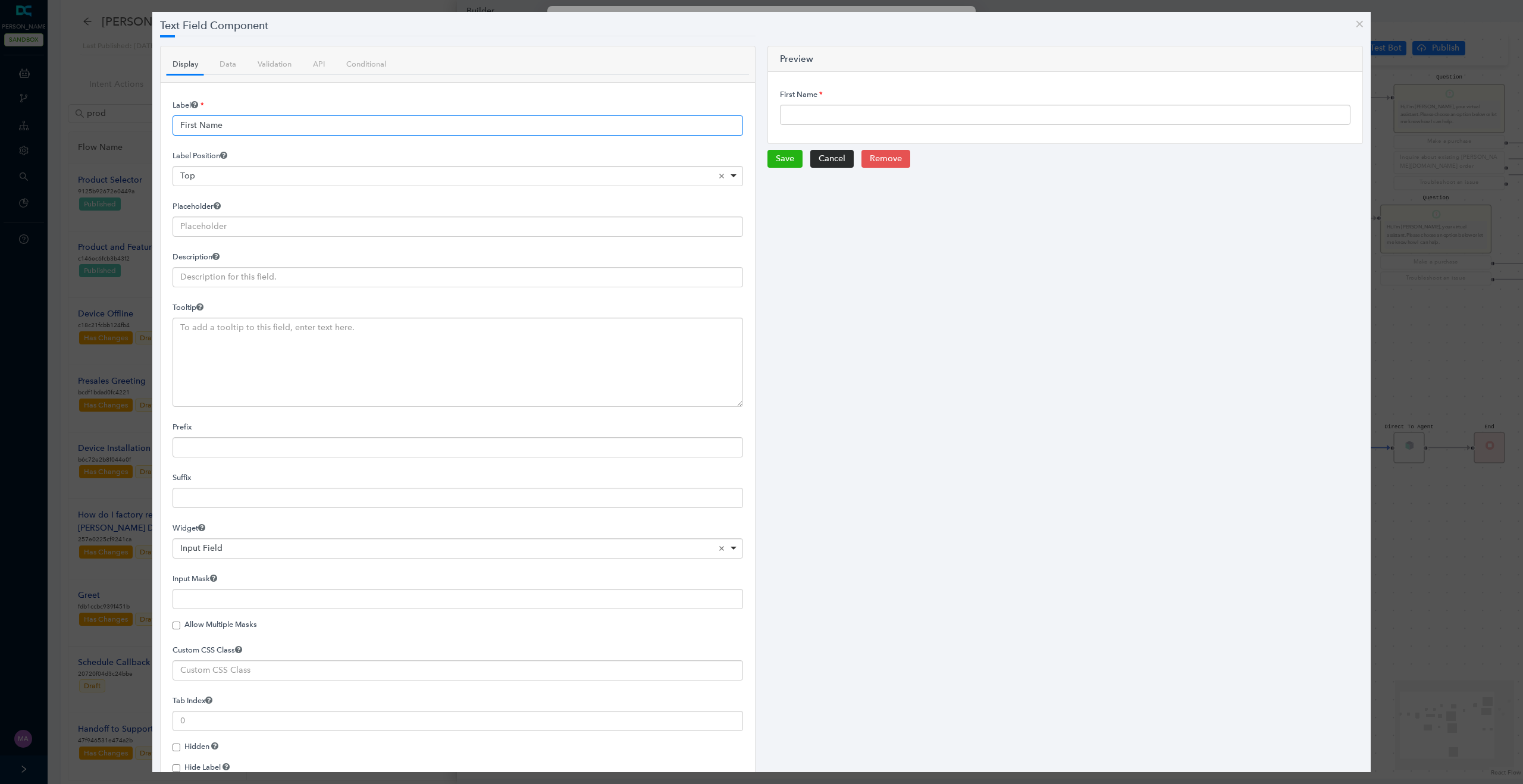
click at [228, 127] on input "First Name" at bounding box center [457, 125] width 570 height 20
paste input "Nombre de pila"
type input "Nombre de pila"
click at [780, 158] on button "Save" at bounding box center [785, 158] width 35 height 18
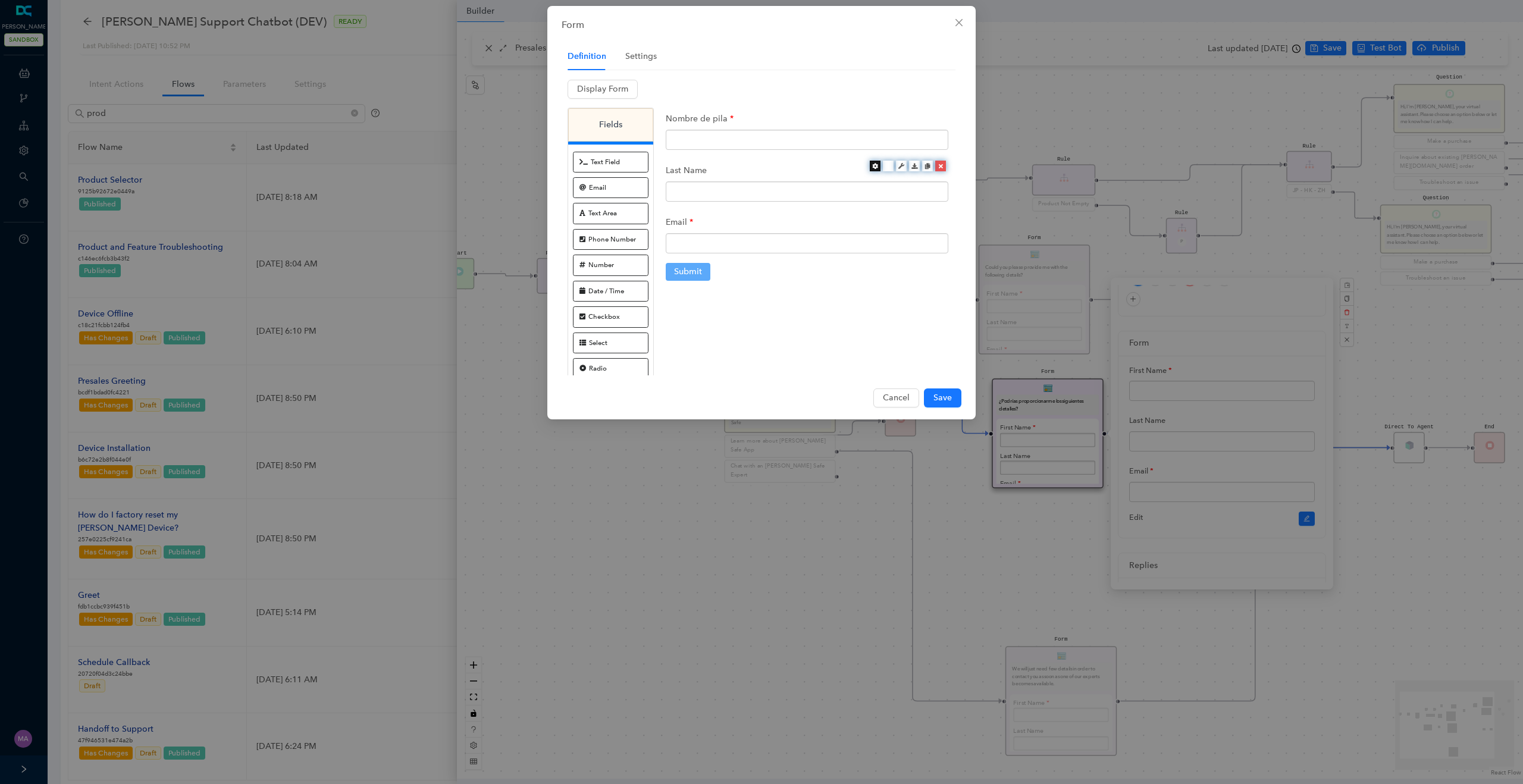
click at [873, 166] on icon at bounding box center [874, 166] width 6 height 6
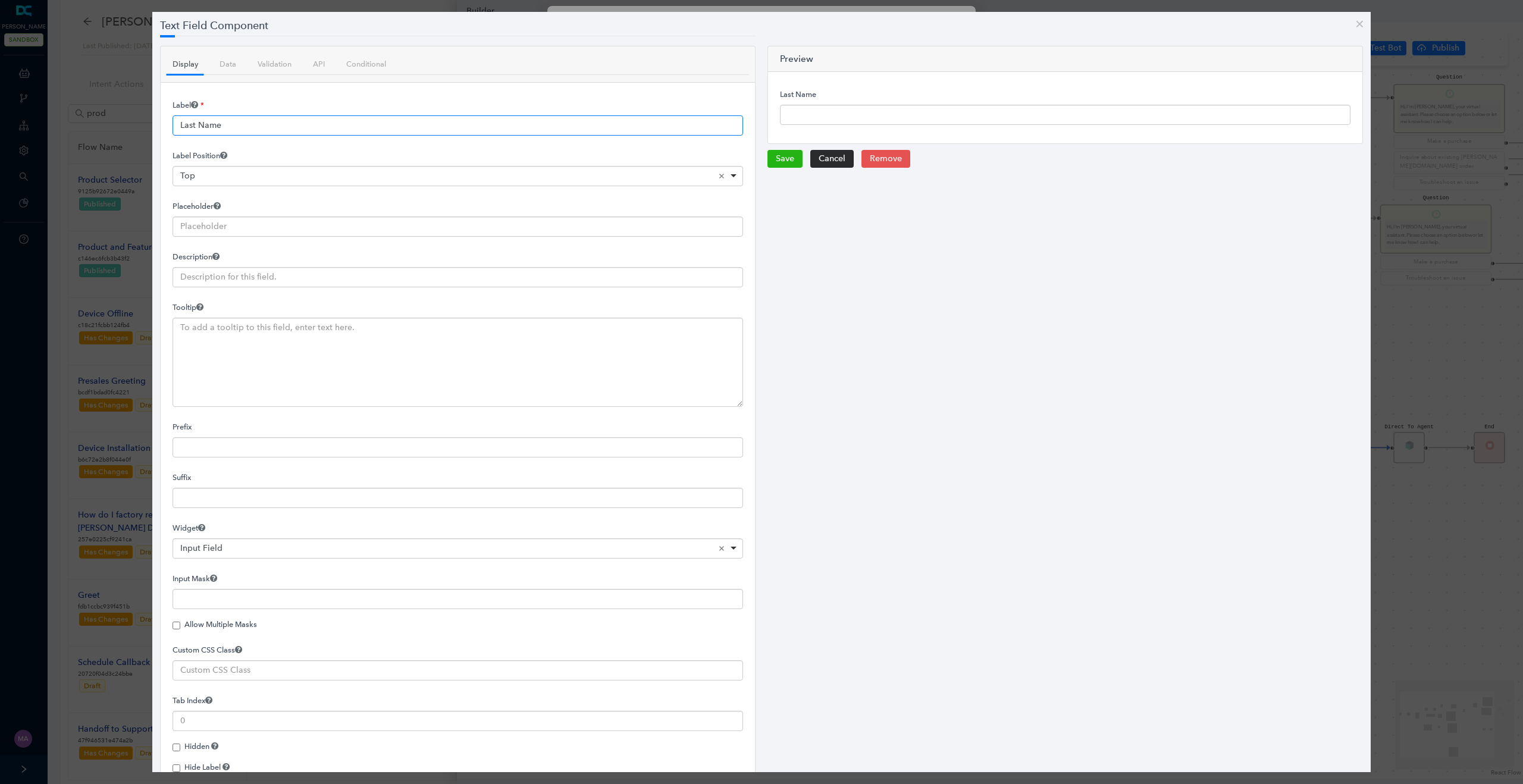
click at [232, 124] on input "Last Name" at bounding box center [457, 125] width 570 height 20
paste input "Apellido"
type input "Apellido"
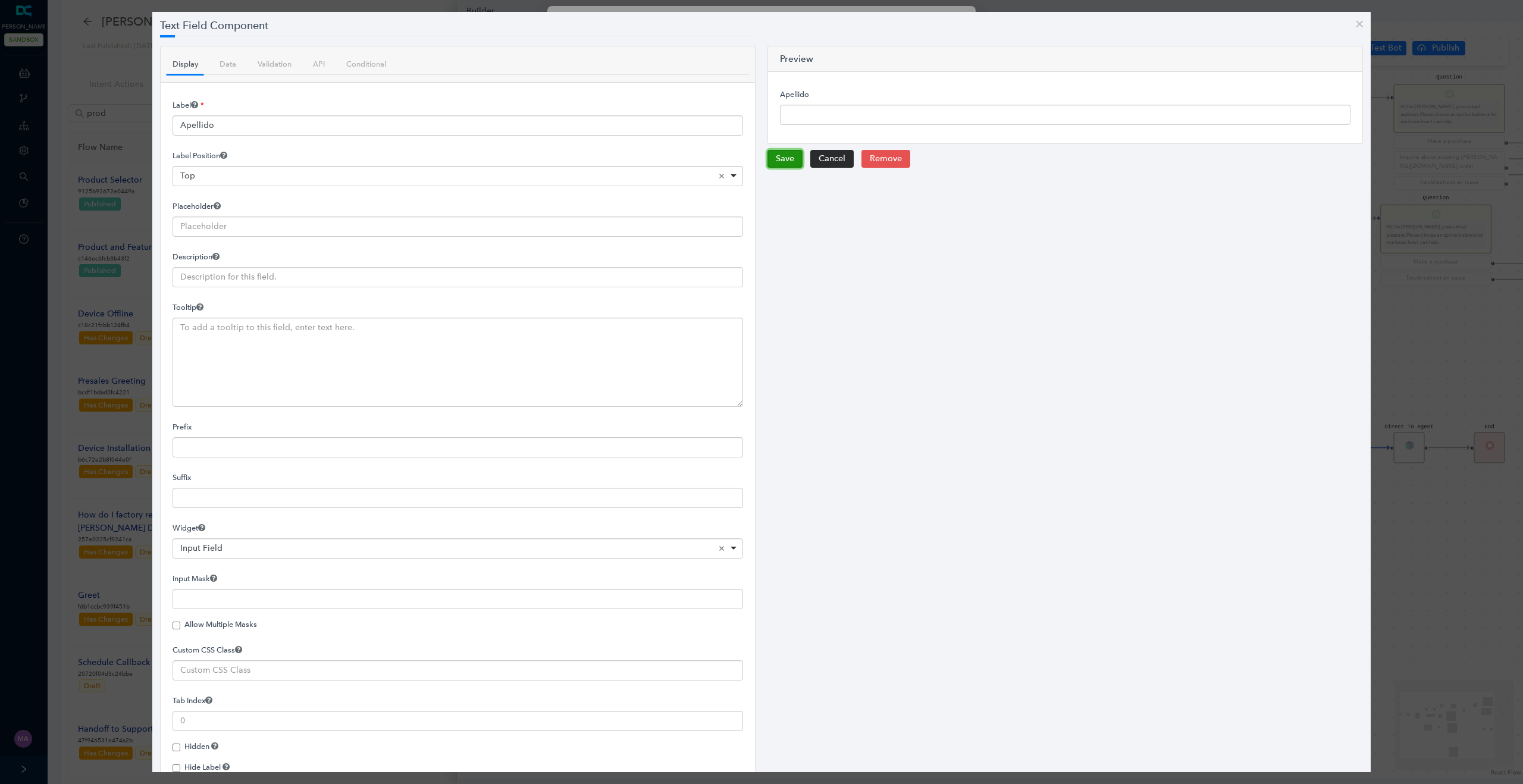
click at [787, 166] on button "Save" at bounding box center [785, 158] width 35 height 18
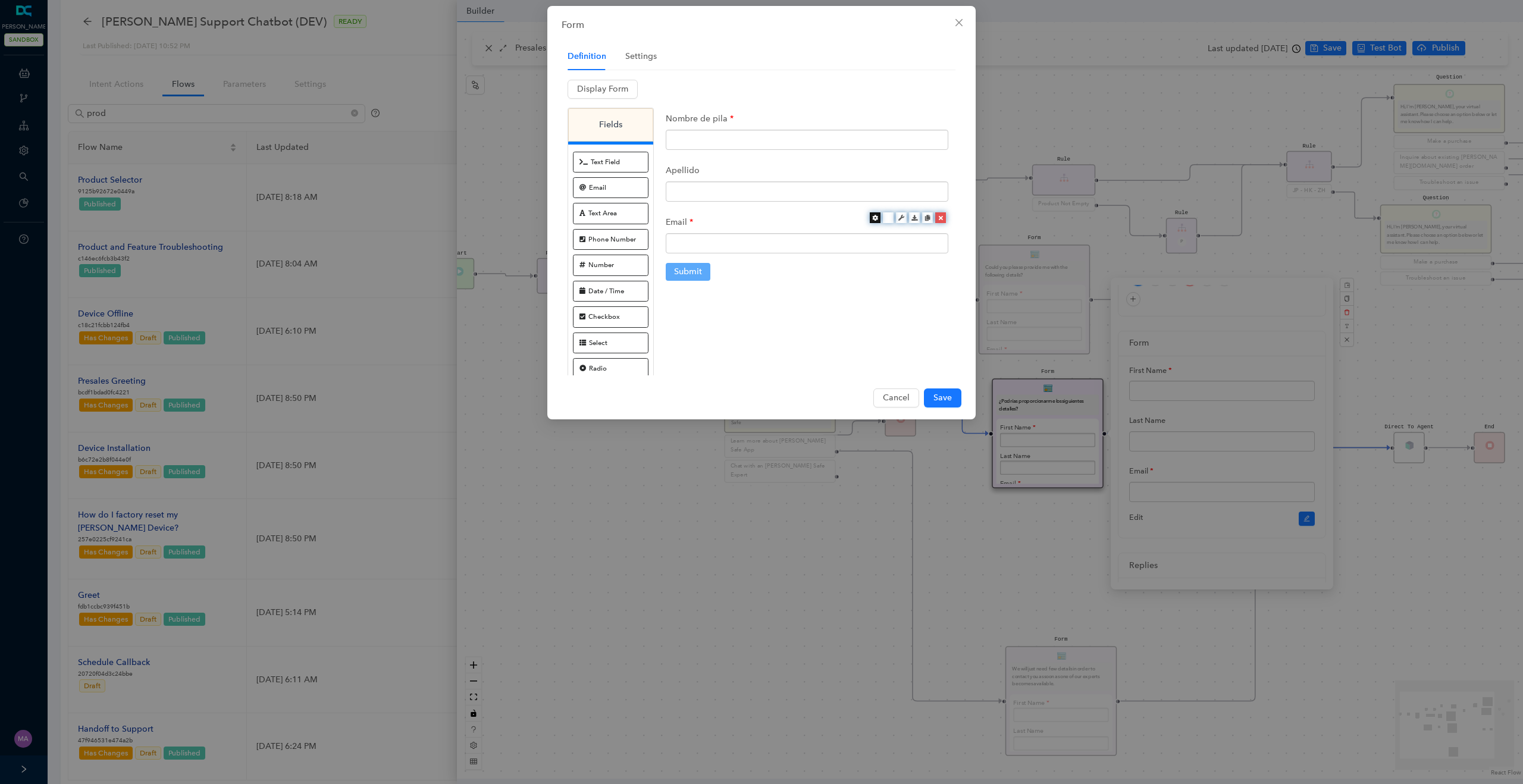
click at [874, 217] on icon at bounding box center [874, 217] width 6 height 6
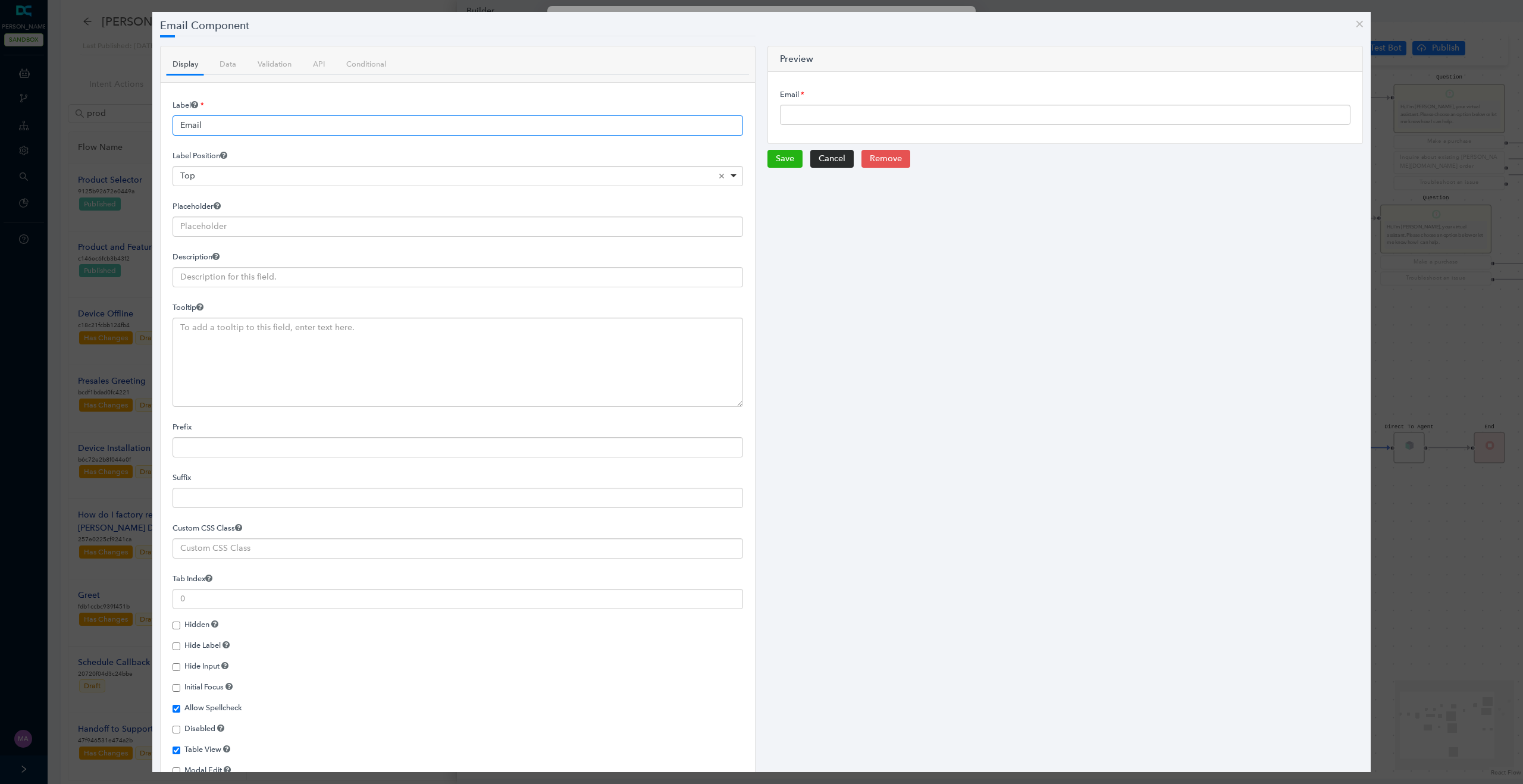
click at [569, 124] on input "Email" at bounding box center [457, 125] width 570 height 20
paste input "Correo electrónico"
type input "Correo electrónico"
click at [788, 156] on button "Save" at bounding box center [785, 158] width 35 height 18
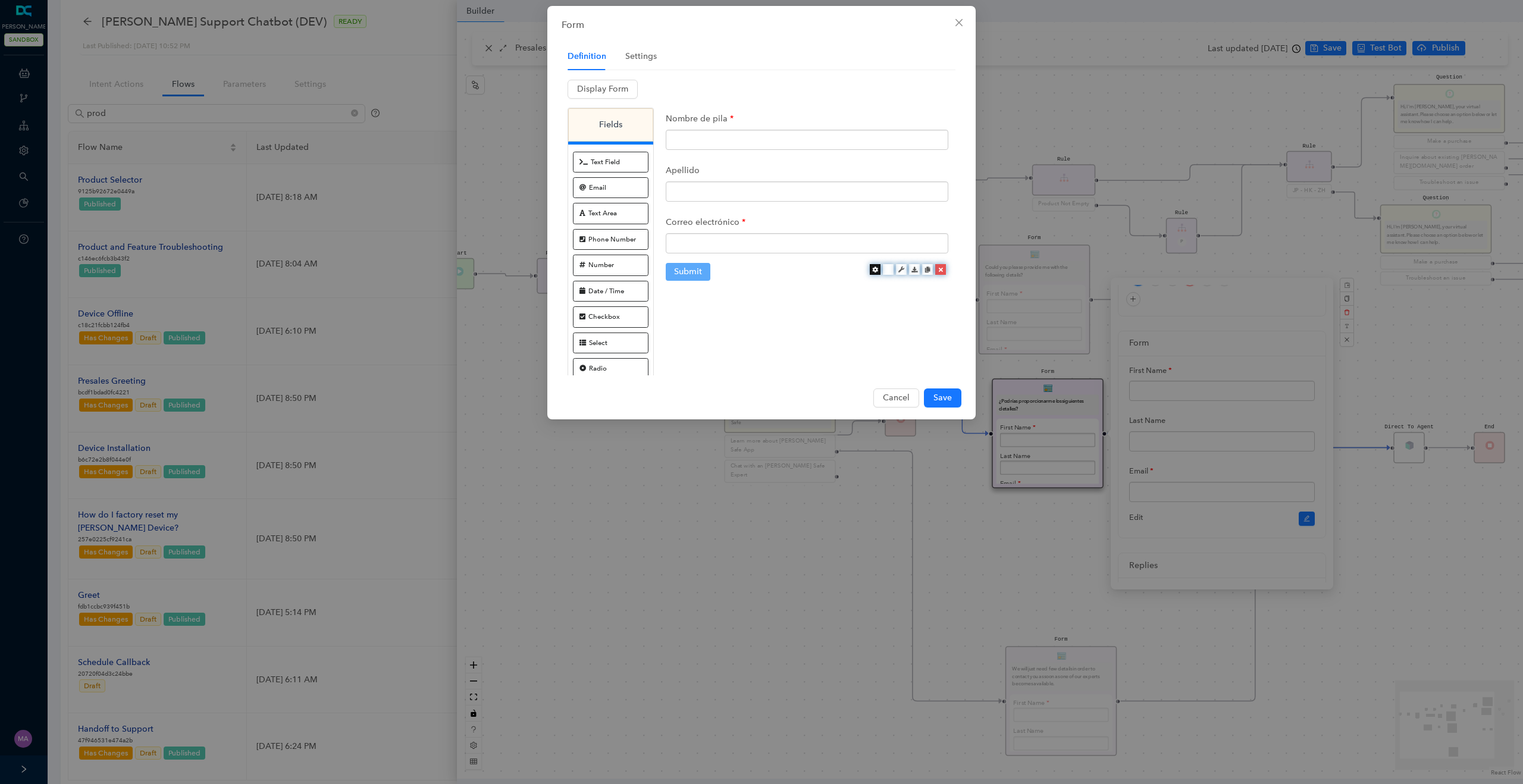
click at [874, 267] on icon at bounding box center [874, 269] width 6 height 6
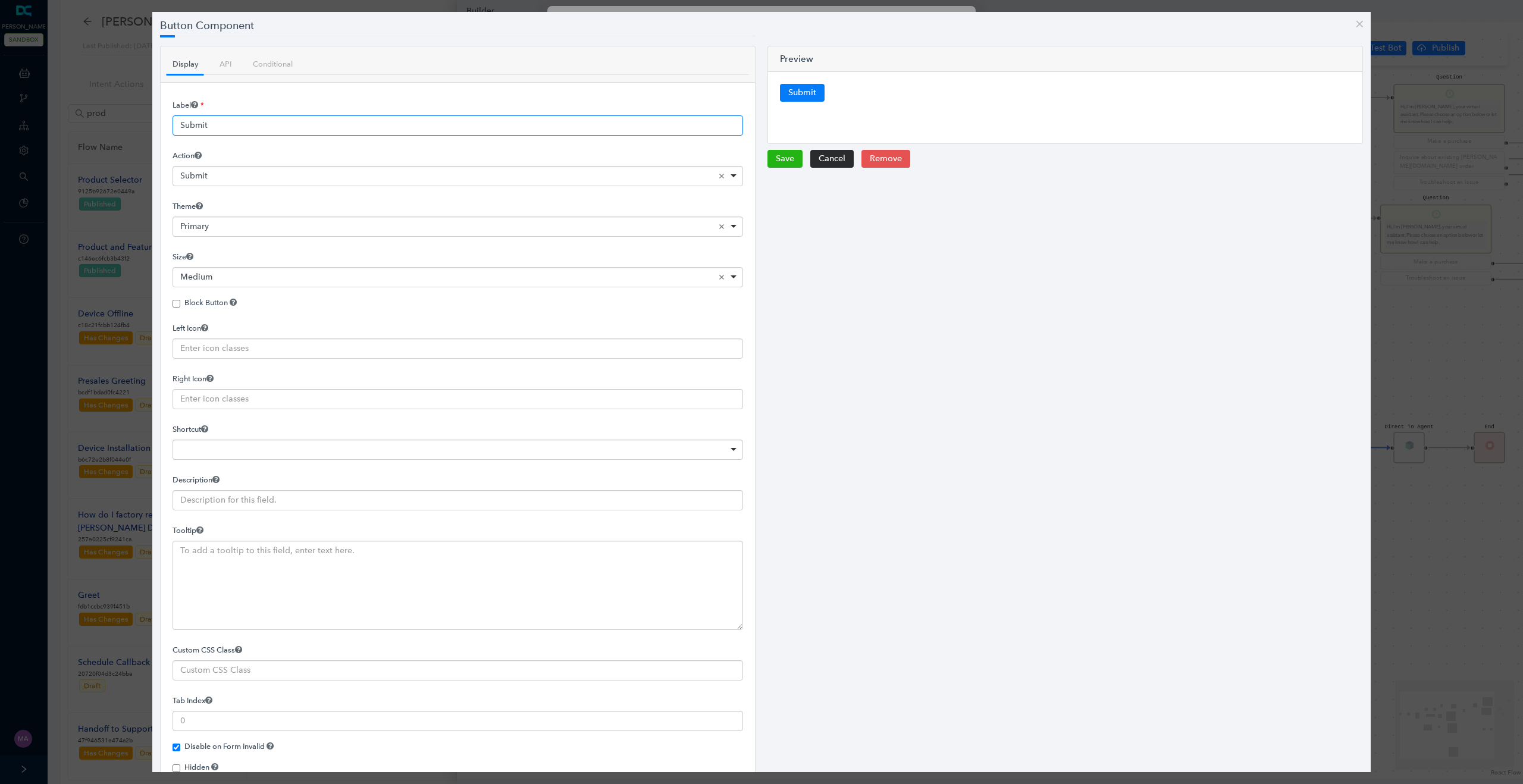
click at [274, 128] on input "Submit" at bounding box center [457, 125] width 570 height 20
click at [263, 127] on input "Submit" at bounding box center [457, 125] width 570 height 20
paste input "Presentar"
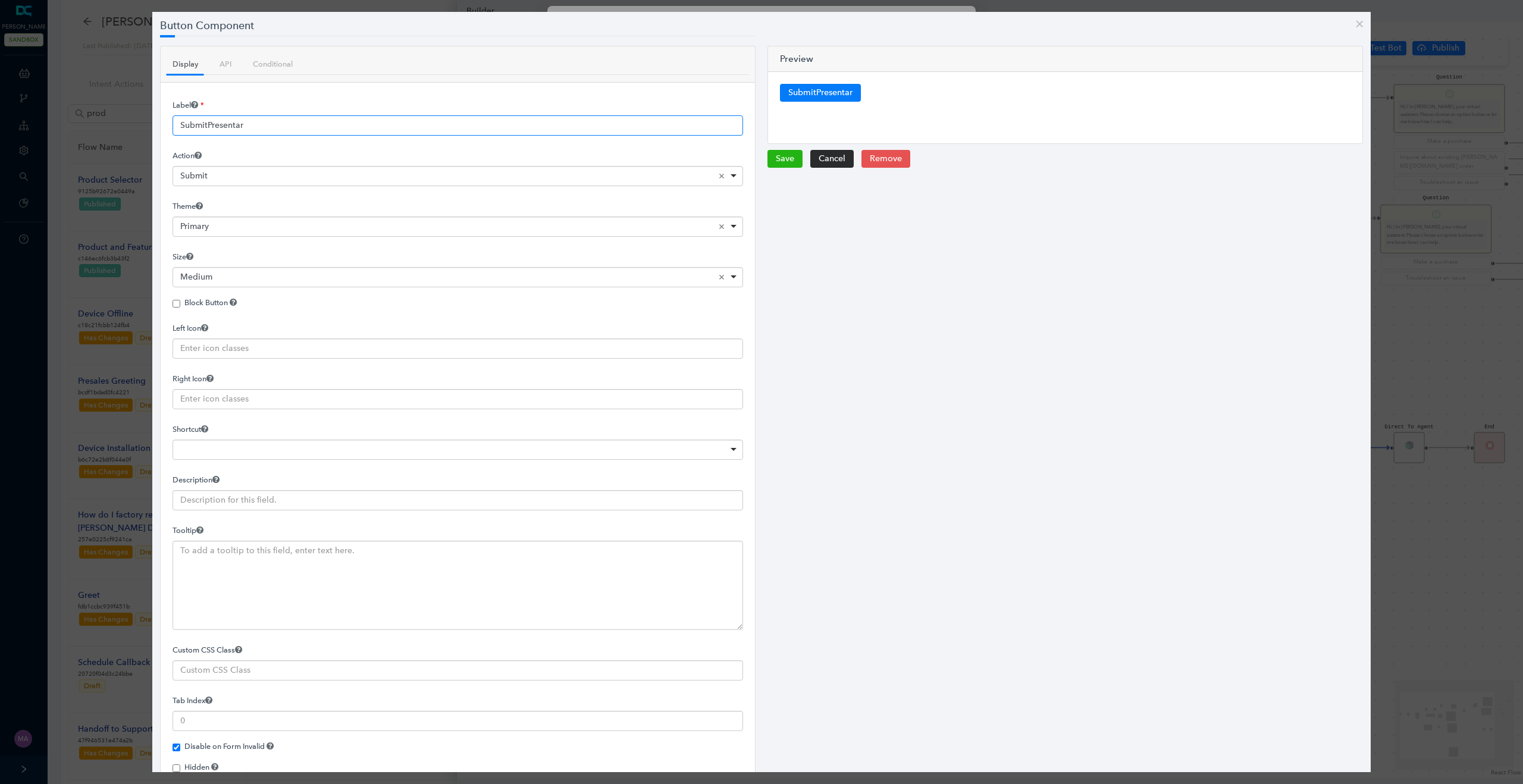
click at [263, 127] on input "SubmitPresentar" at bounding box center [457, 125] width 570 height 20
paste input "text"
type input "Presentar"
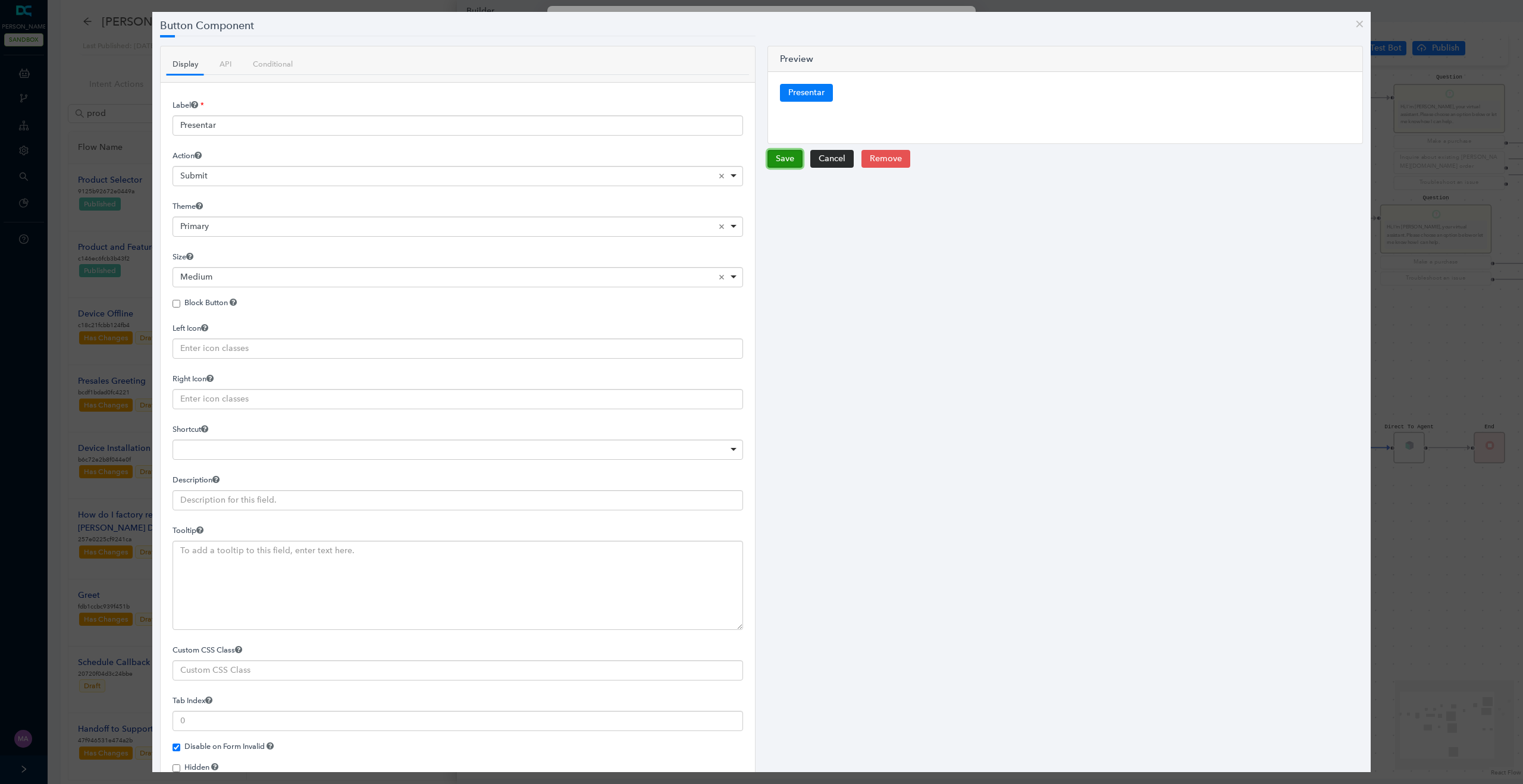
click at [778, 158] on button "Save" at bounding box center [785, 158] width 35 height 18
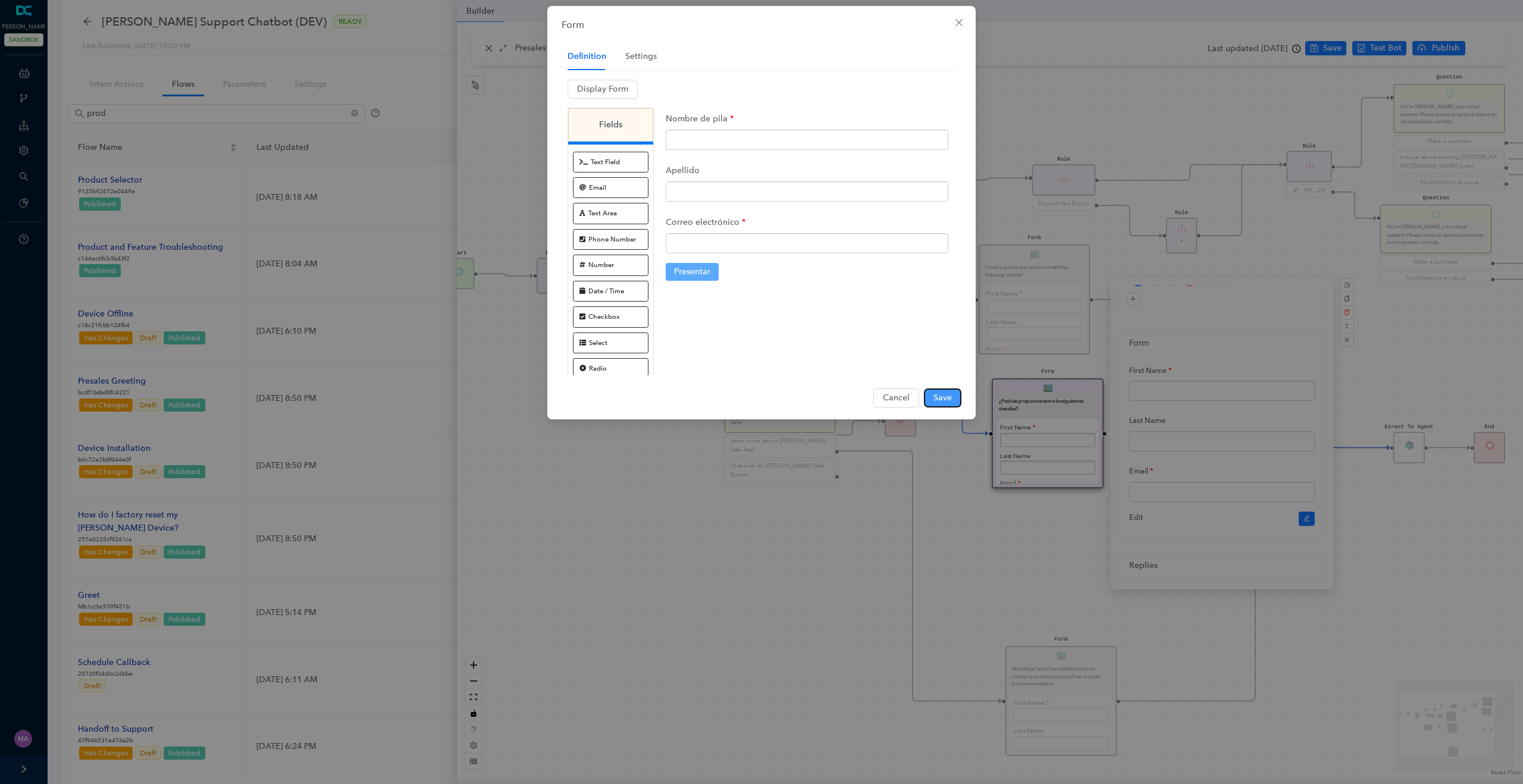
click at [942, 394] on span "Save" at bounding box center [942, 398] width 18 height 13
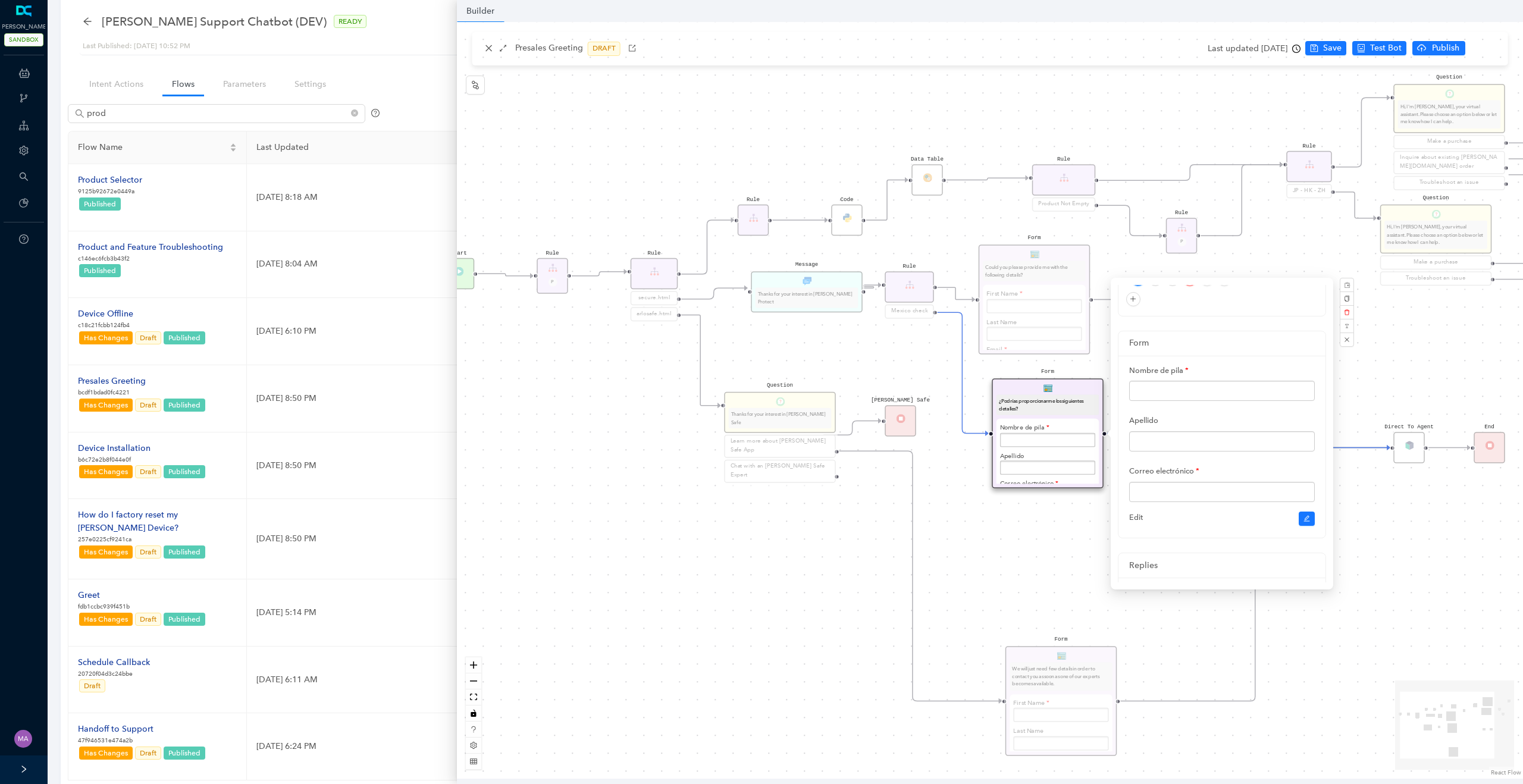
click at [972, 530] on div "Rule Mexico check Form ¿Podrías proporcionarme los siguientes detalles? Nombre …" at bounding box center [990, 400] width 1066 height 757
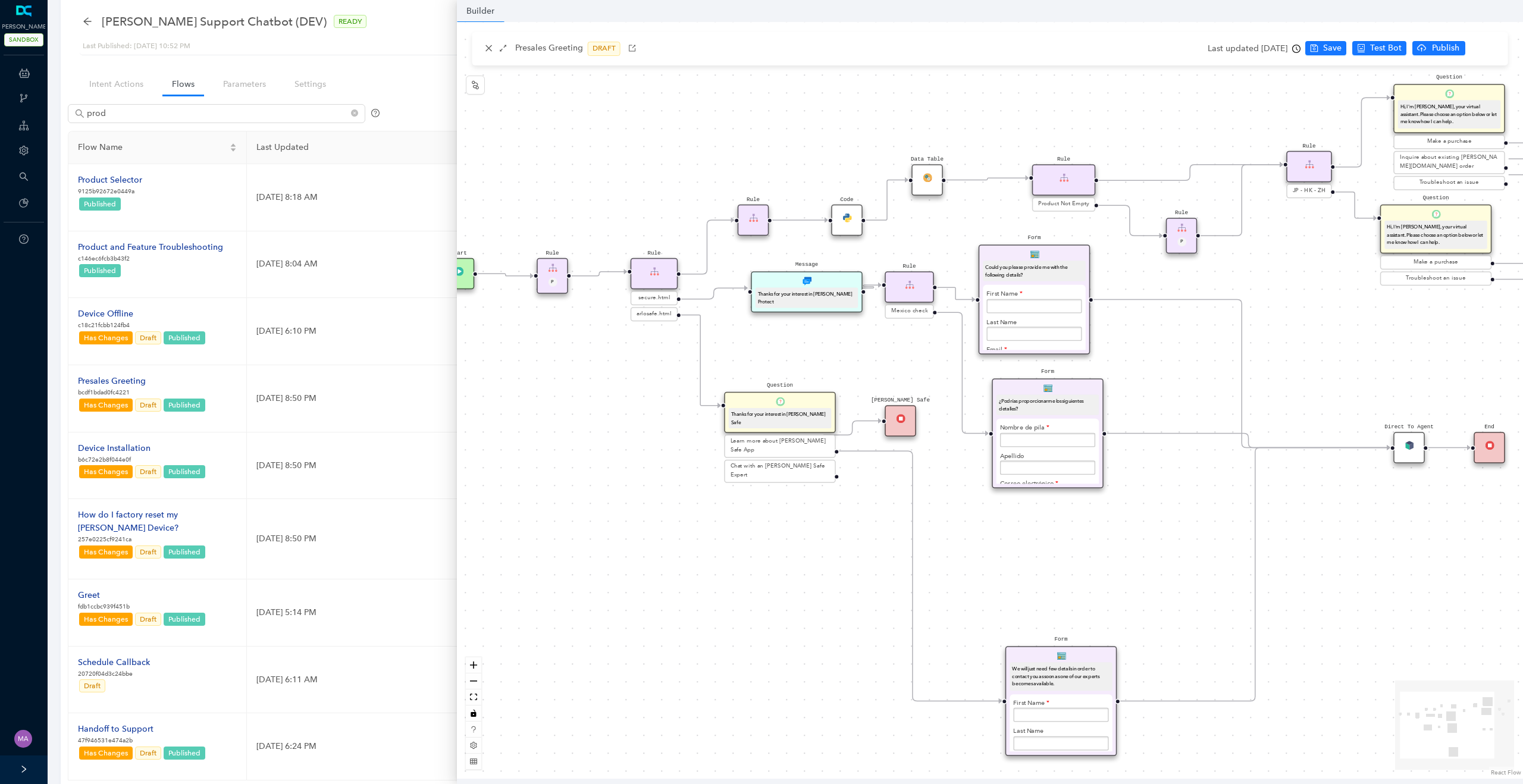
click at [1057, 454] on div "Apellido" at bounding box center [1047, 460] width 96 height 28
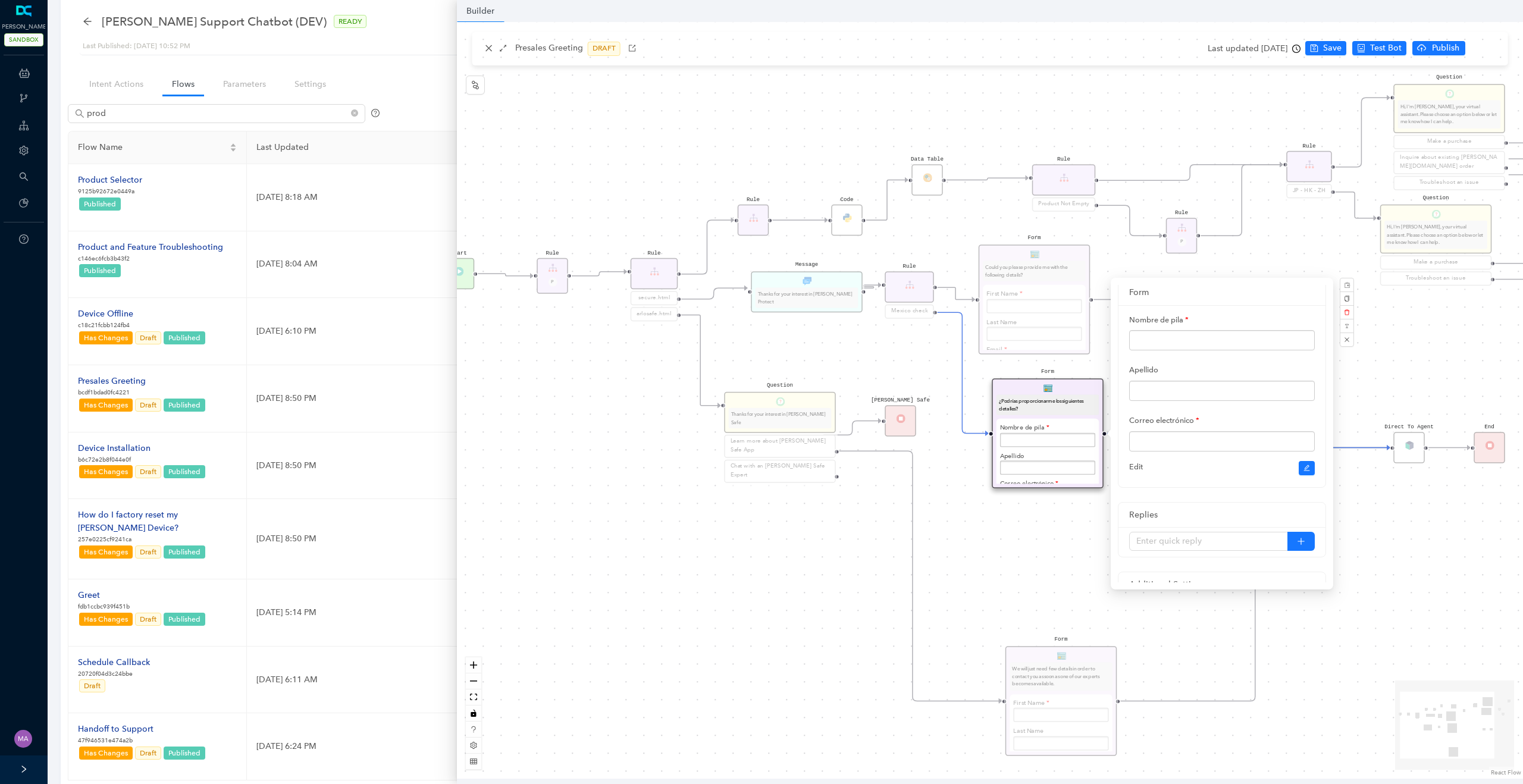
scroll to position [121, 0]
click at [1015, 592] on div "Rule Mexico check Form ¿Podrías proporcionarme los siguientes detalles? Nombre …" at bounding box center [990, 400] width 1066 height 757
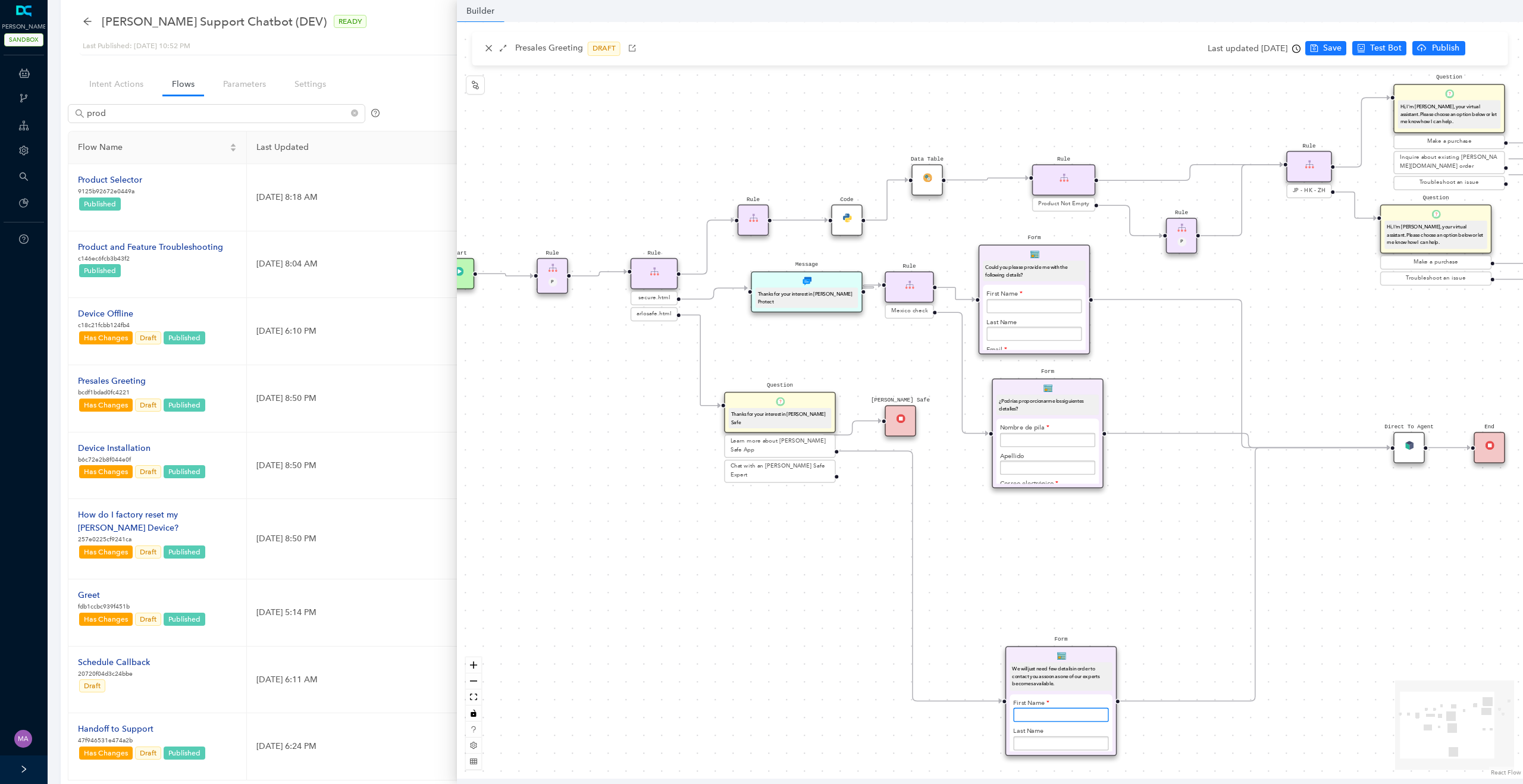
click at [1065, 716] on input "text" at bounding box center [1060, 715] width 96 height 14
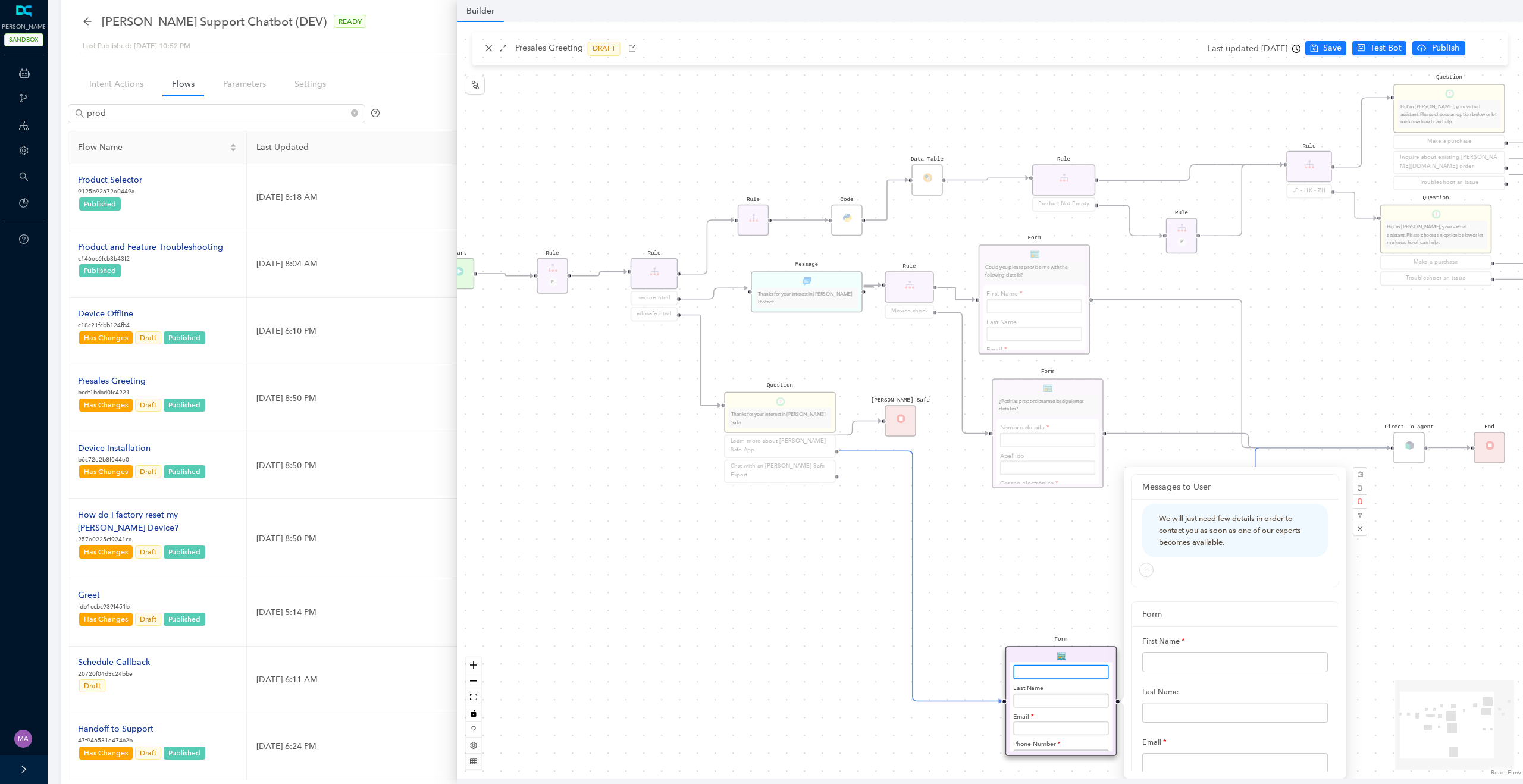
scroll to position [42, 0]
click at [815, 575] on div "Rule Mexico check Form ¿Podrías proporcionarme los siguientes detalles? Nombre …" at bounding box center [990, 400] width 1066 height 757
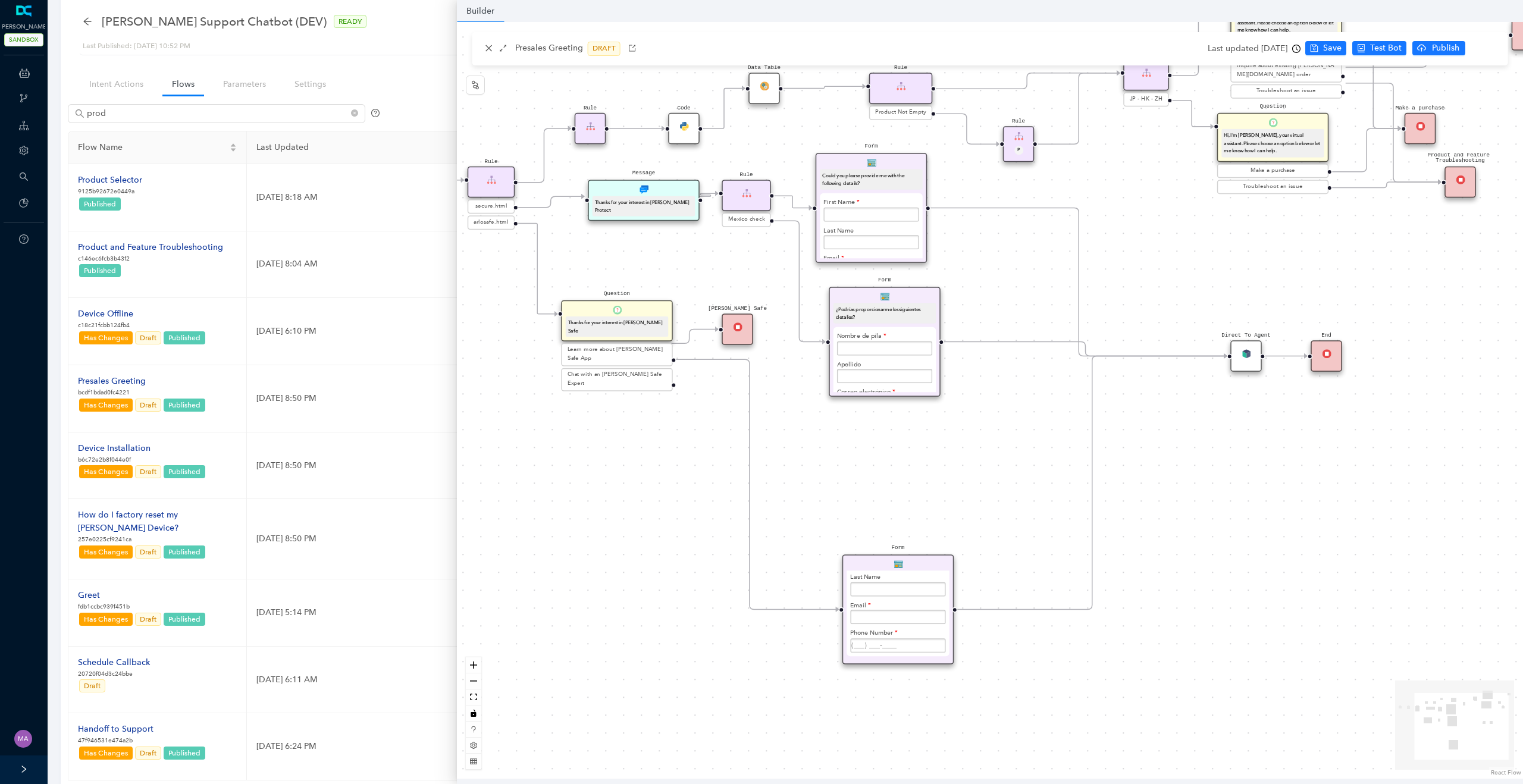
drag, startPoint x: 1054, startPoint y: 544, endPoint x: 891, endPoint y: 440, distance: 193.4
click at [891, 440] on div "Rule Mexico check Form ¿Podrías proporcionarme los siguientes detalles? Nombre …" at bounding box center [990, 400] width 1066 height 757
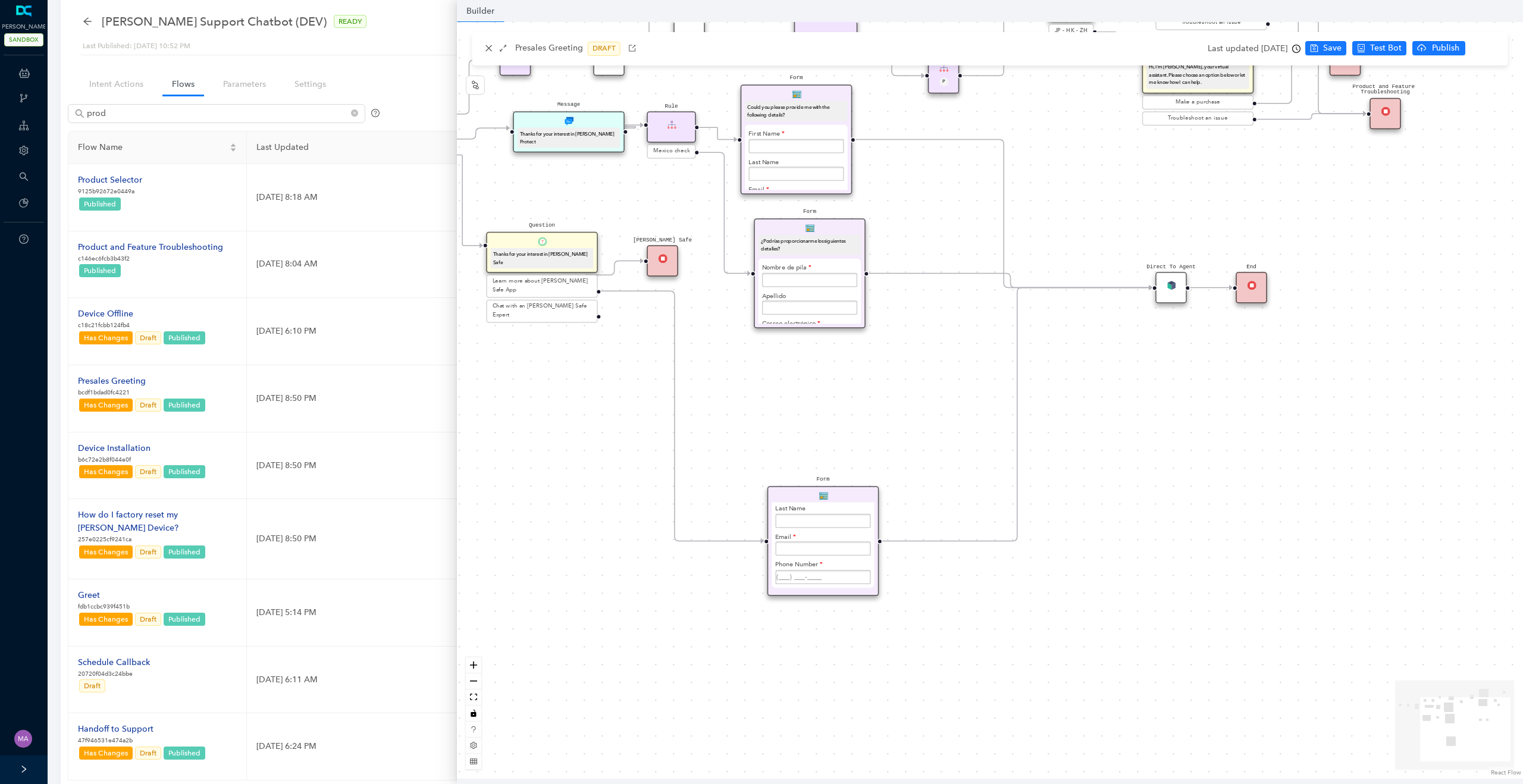
drag, startPoint x: 910, startPoint y: 470, endPoint x: 838, endPoint y: 415, distance: 90.6
click at [838, 415] on div "Rule Mexico check Form ¿Podrías proporcionarme los siguientes detalles? Nombre …" at bounding box center [990, 400] width 1066 height 757
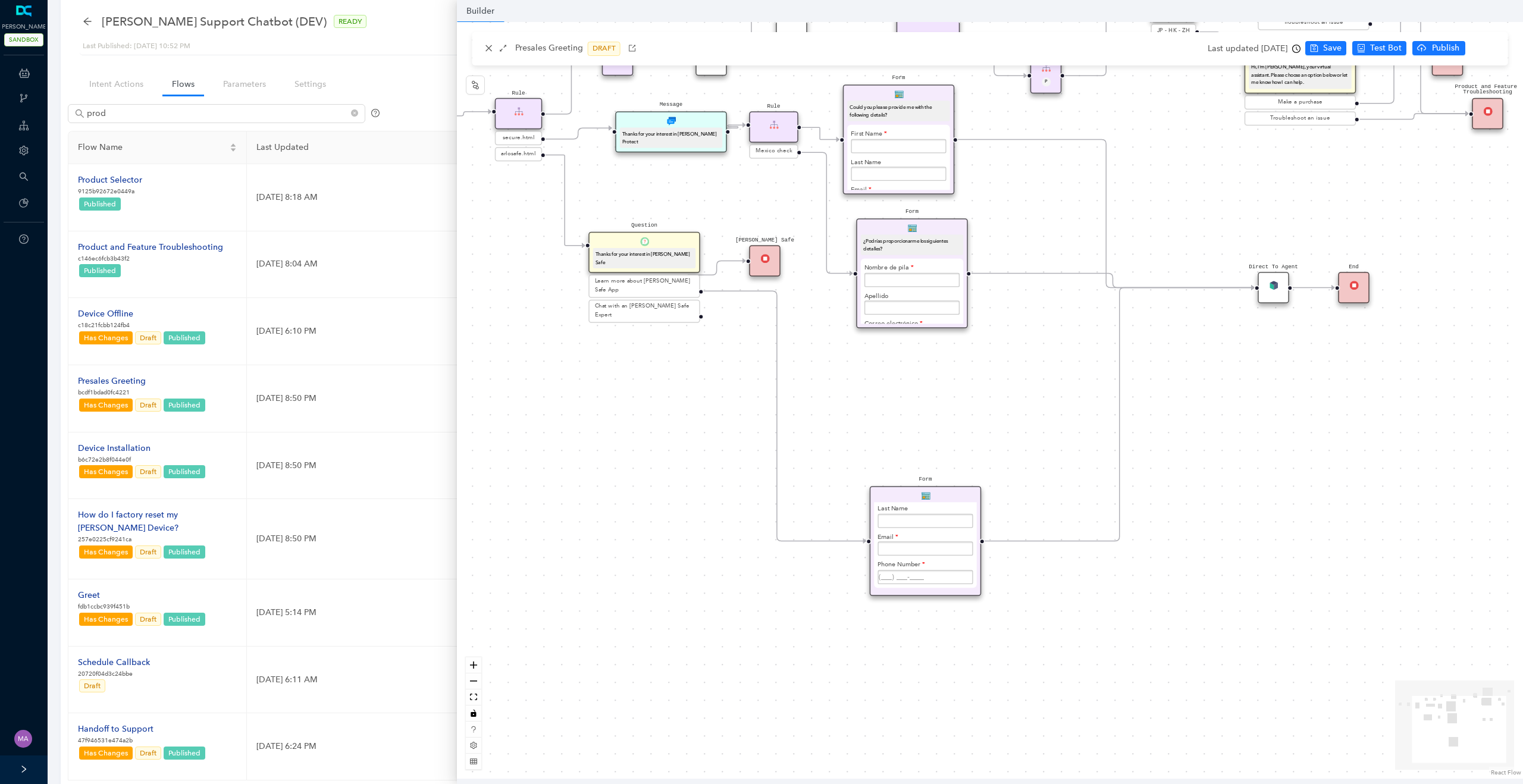
drag, startPoint x: 859, startPoint y: 414, endPoint x: 961, endPoint y: 414, distance: 102.0
click at [961, 414] on div "Rule Mexico check Form ¿Podrías proporcionarme los siguientes detalles? Nombre …" at bounding box center [990, 400] width 1066 height 757
click at [778, 125] on div "Rule" at bounding box center [774, 127] width 50 height 31
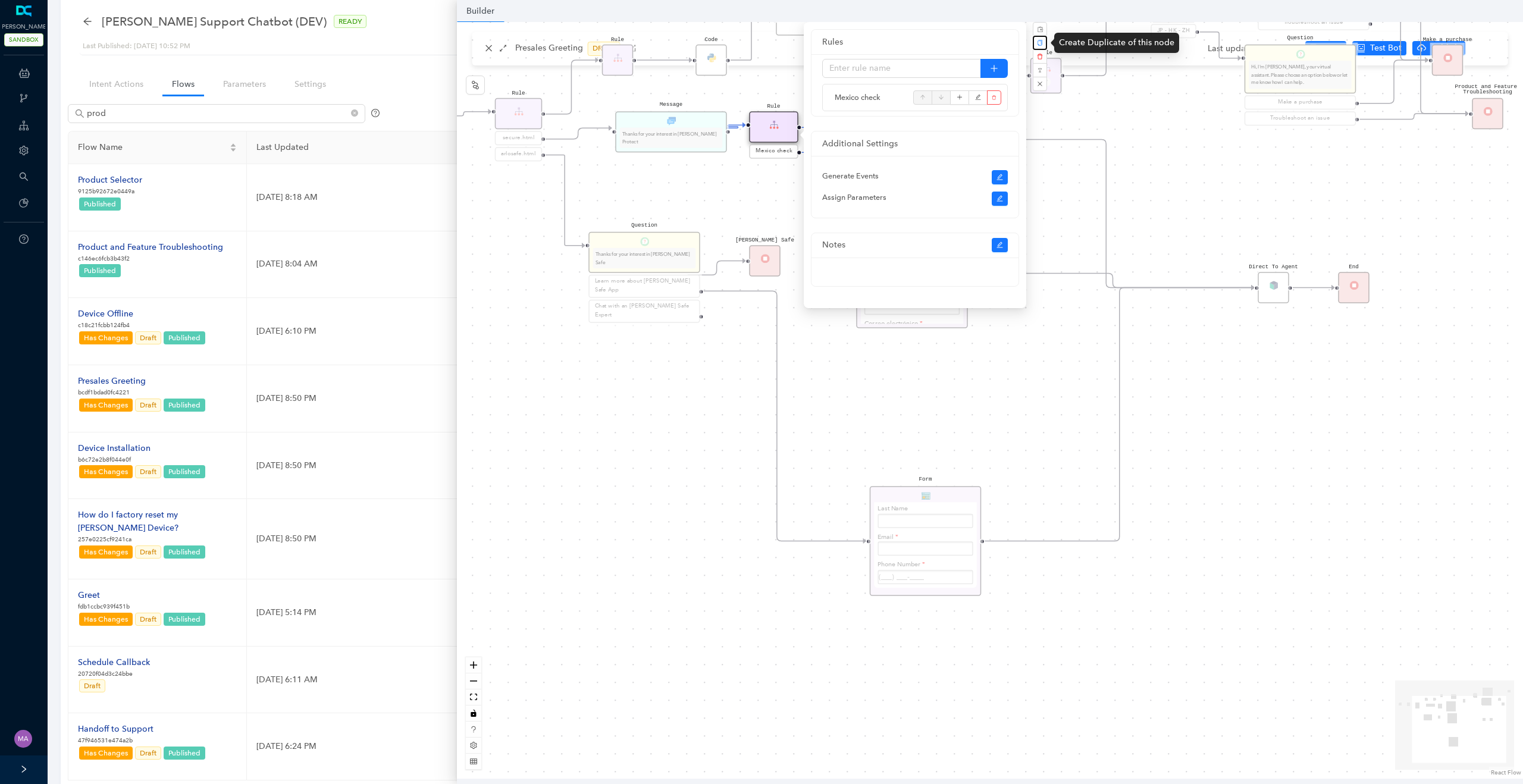
click at [1039, 42] on icon "copy" at bounding box center [1039, 42] width 6 height 6
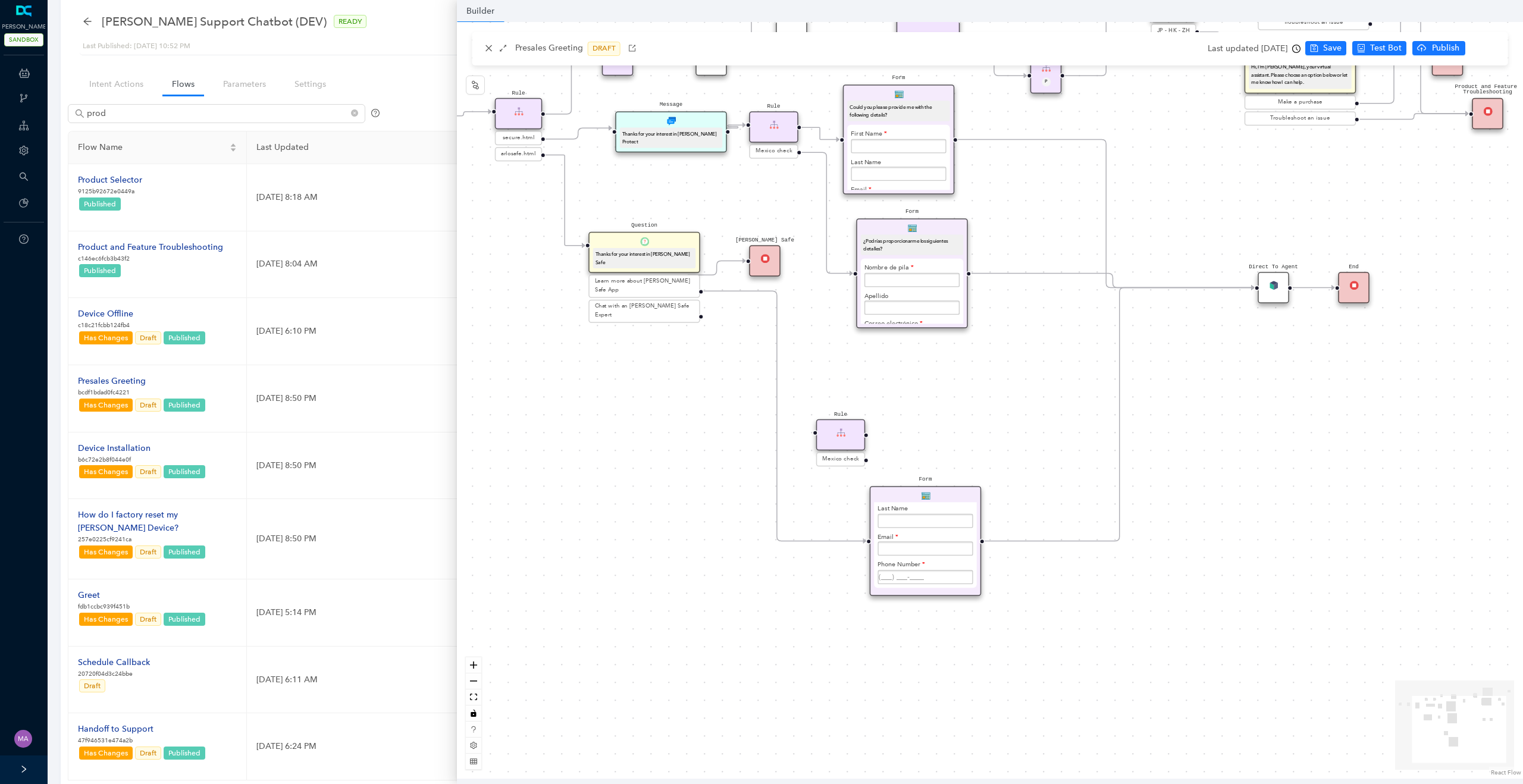
drag, startPoint x: 825, startPoint y: 175, endPoint x: 847, endPoint y: 444, distance: 269.9
click at [847, 444] on div "Rule" at bounding box center [841, 435] width 50 height 31
drag, startPoint x: 855, startPoint y: 541, endPoint x: 820, endPoint y: 440, distance: 106.9
drag, startPoint x: 837, startPoint y: 439, endPoint x: 692, endPoint y: 442, distance: 145.0
click at [692, 442] on div "Rule" at bounding box center [694, 435] width 50 height 31
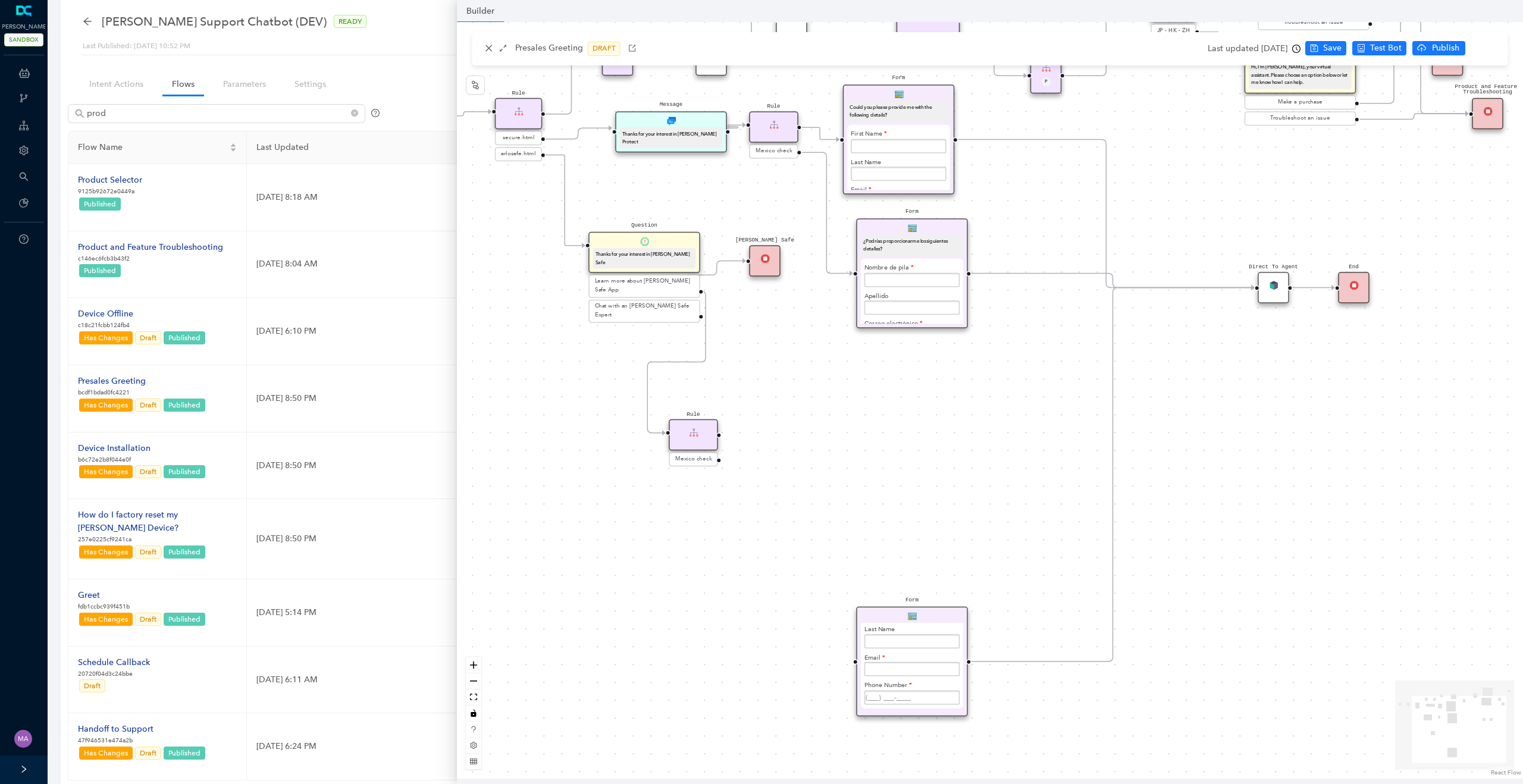
drag, startPoint x: 891, startPoint y: 494, endPoint x: 878, endPoint y: 616, distance: 122.7
click at [878, 616] on div "Form We will just need few details in order to contact you as soon as one of ou…" at bounding box center [912, 661] width 112 height 110
drag, startPoint x: 717, startPoint y: 434, endPoint x: 865, endPoint y: 657, distance: 267.6
click at [865, 657] on div "Rule Mexico check Rule Mexico check Form ¿Podrías proporcionarme los siguientes…" at bounding box center [932, 624] width 1599 height 1134
click at [954, 616] on div "Form We will just need few details in order to contact you as soon as one of ou…" at bounding box center [912, 661] width 112 height 110
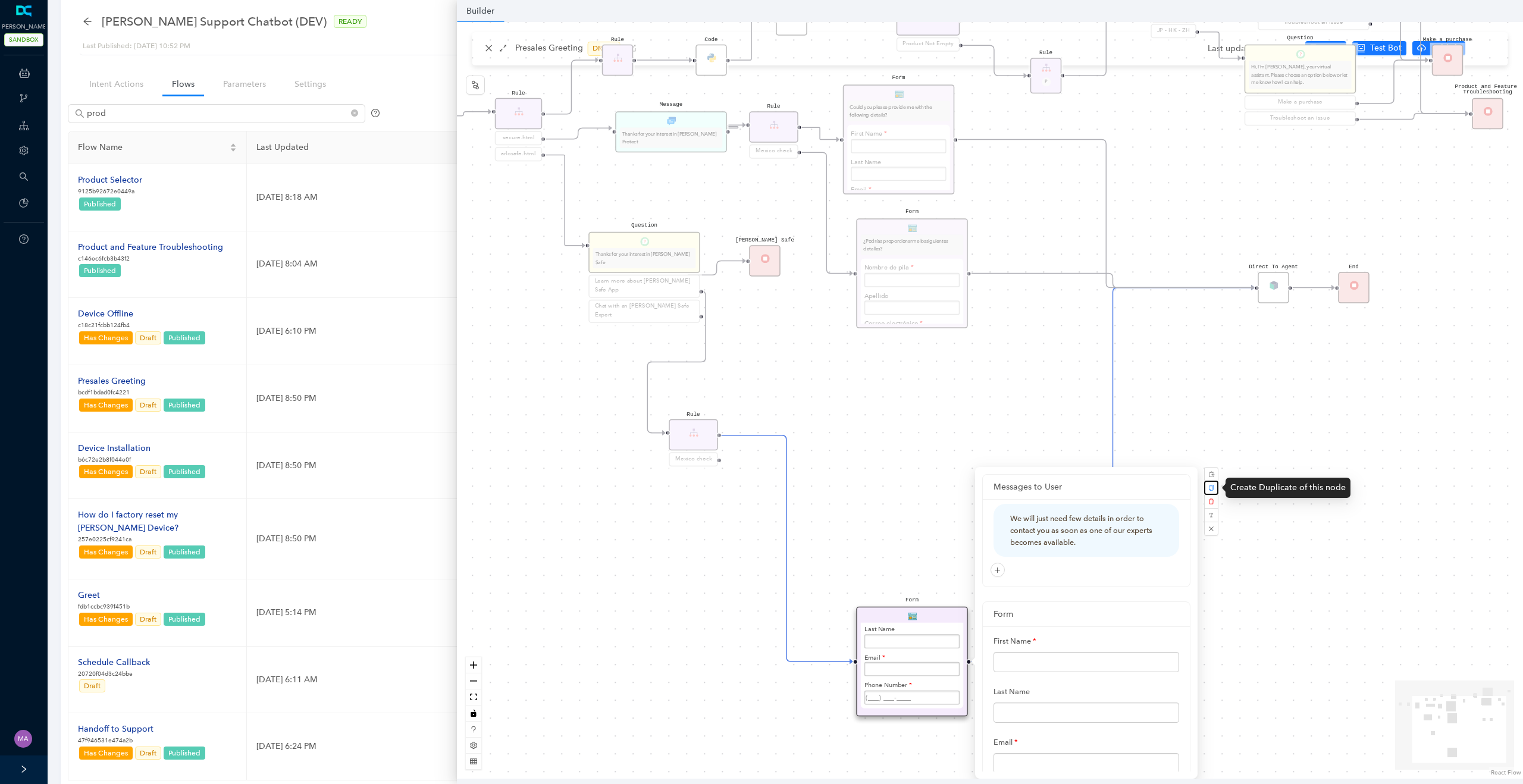
click at [1211, 487] on icon "copy" at bounding box center [1211, 487] width 6 height 6
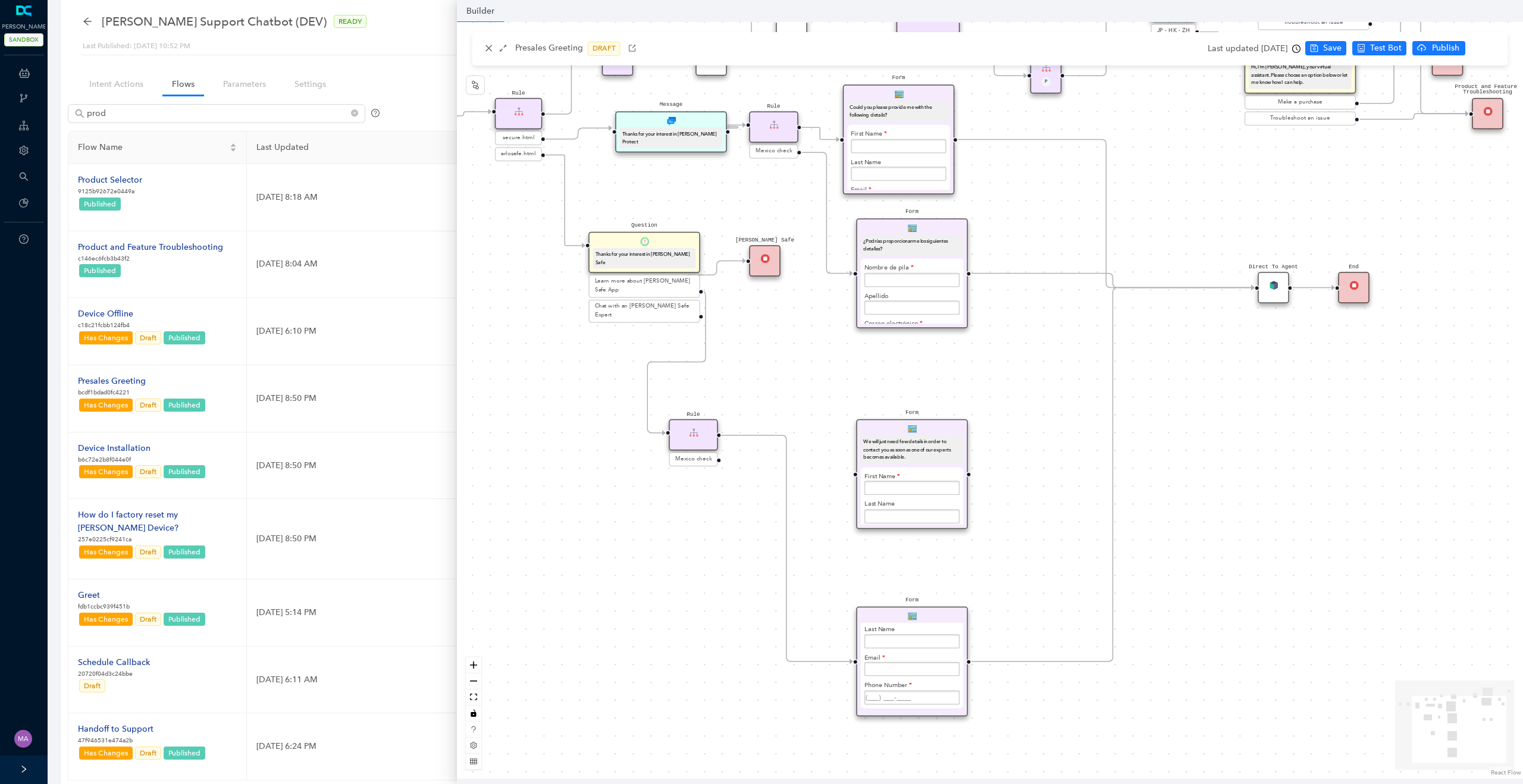
drag, startPoint x: 992, startPoint y: 659, endPoint x: 946, endPoint y: 421, distance: 242.4
click at [946, 421] on div "Form We will just need few details in order to contact you as soon as one of ou…" at bounding box center [912, 474] width 112 height 110
drag, startPoint x: 717, startPoint y: 460, endPoint x: 849, endPoint y: 470, distance: 132.4
click at [849, 470] on div "Form We will just need few details in order to contact you as soon as one of ou…" at bounding box center [990, 400] width 1066 height 757
click at [931, 447] on div "We will just need few details in order to contact you as soon as one of our exp…" at bounding box center [912, 449] width 98 height 23
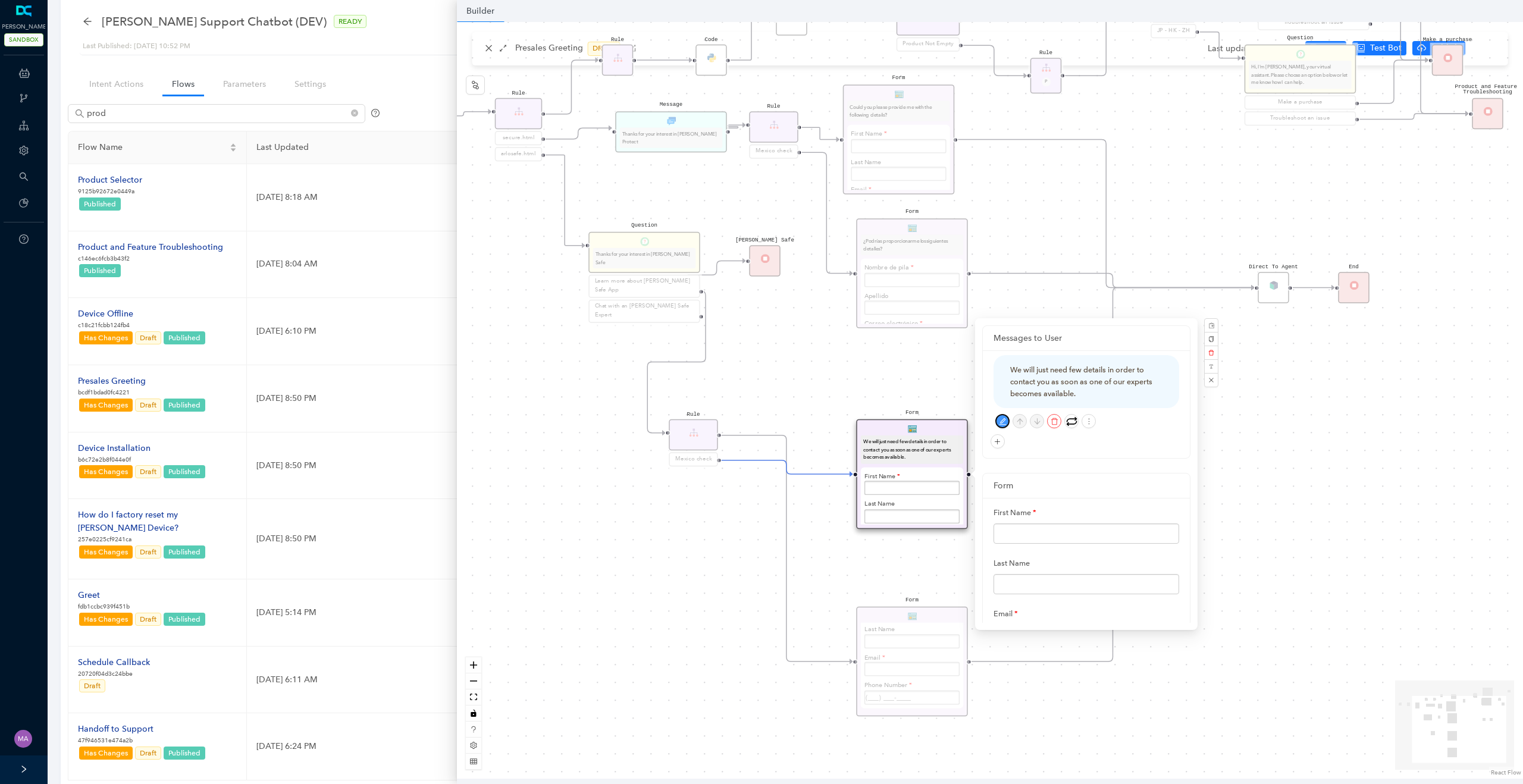
click at [1002, 417] on icon "edit" at bounding box center [1003, 421] width 8 height 8
drag, startPoint x: 1112, startPoint y: 391, endPoint x: 942, endPoint y: 340, distance: 177.5
click at [942, 340] on div "Form We will just need few details in order to contact you as soon as one of ou…" at bounding box center [990, 400] width 1066 height 757
paste textarea "Solo necesitaremos algunos detalles para poder comunicarnos con usted tan pront…"
type textarea "Solo necesitaremos algunos detalles para poder comunicarnos con usted tan pront…"
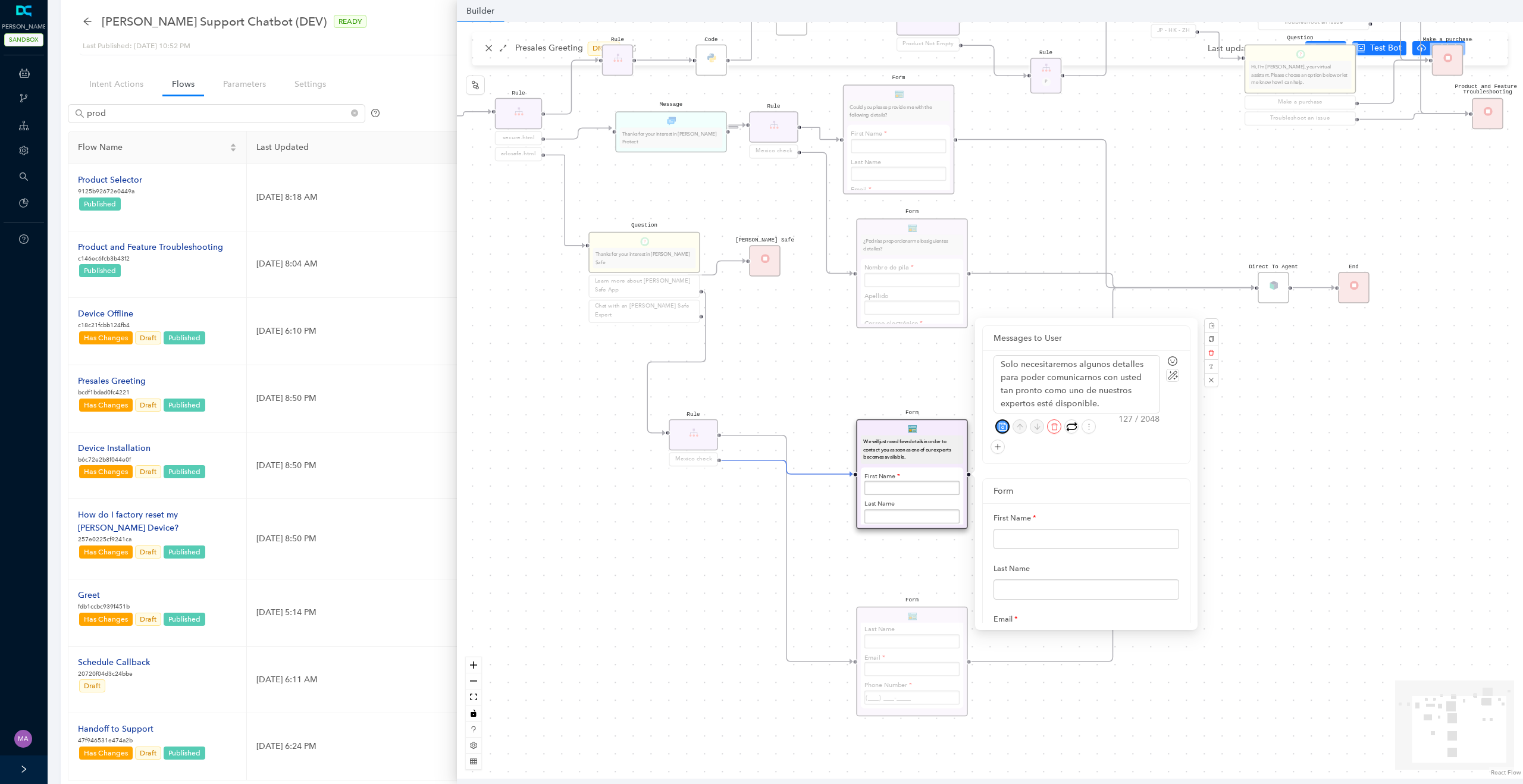
click at [1004, 427] on icon "save" at bounding box center [1003, 427] width 9 height 9
click at [1170, 579] on button "button" at bounding box center [1171, 586] width 17 height 14
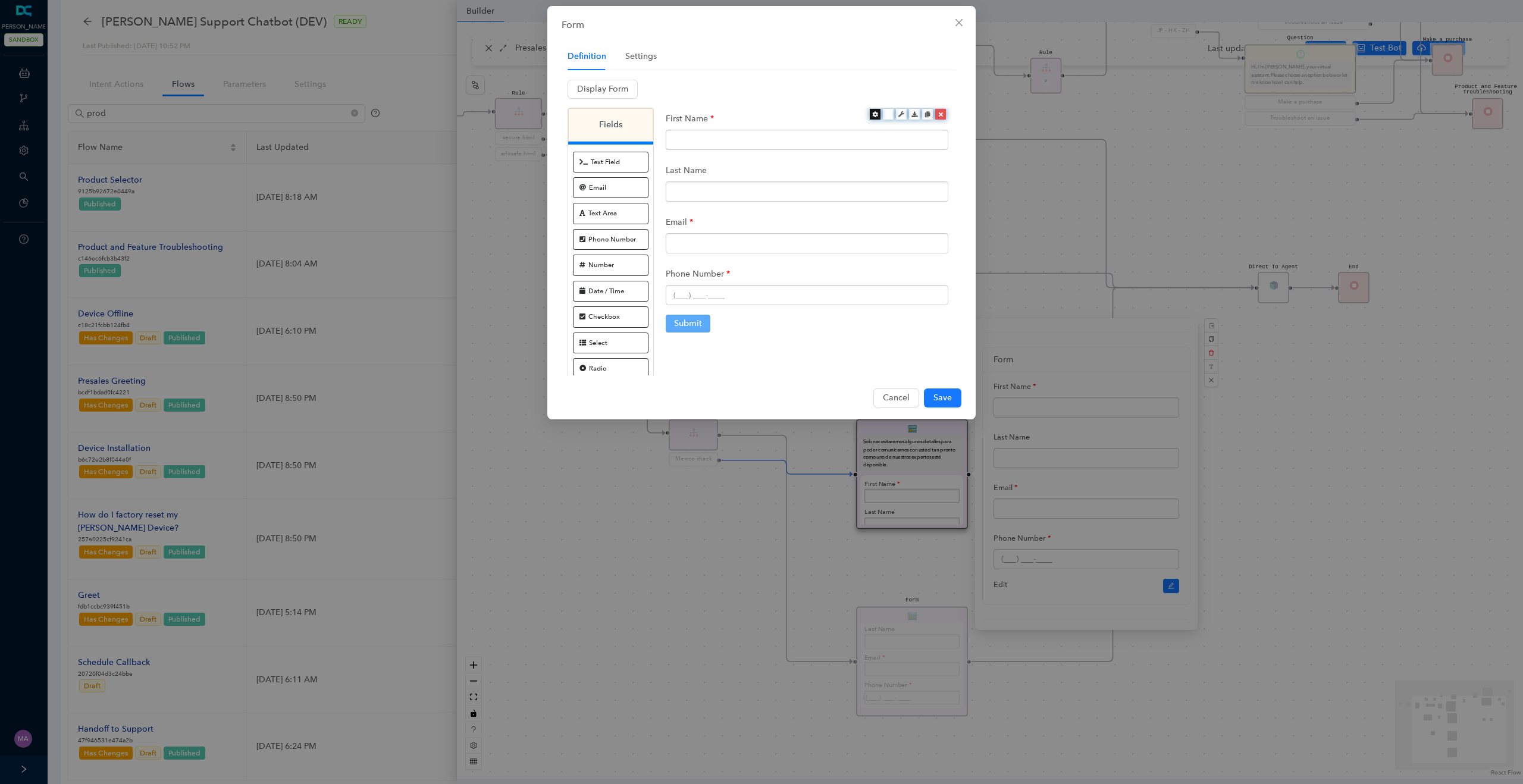
click at [872, 116] on icon at bounding box center [874, 113] width 6 height 6
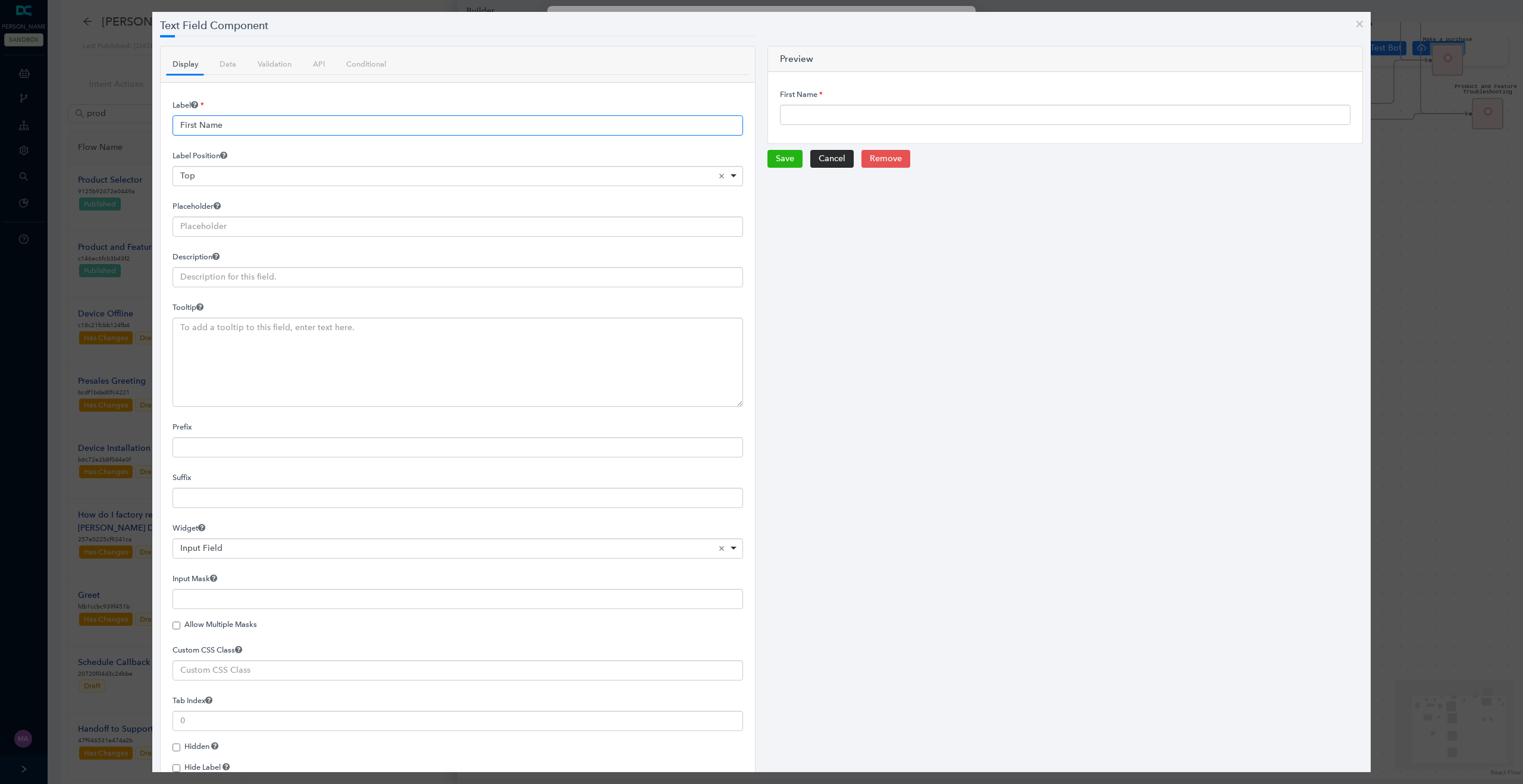
click at [477, 125] on input "First Name" at bounding box center [457, 125] width 570 height 20
paste input "Nombre de pila"
type input "Nombre de pila"
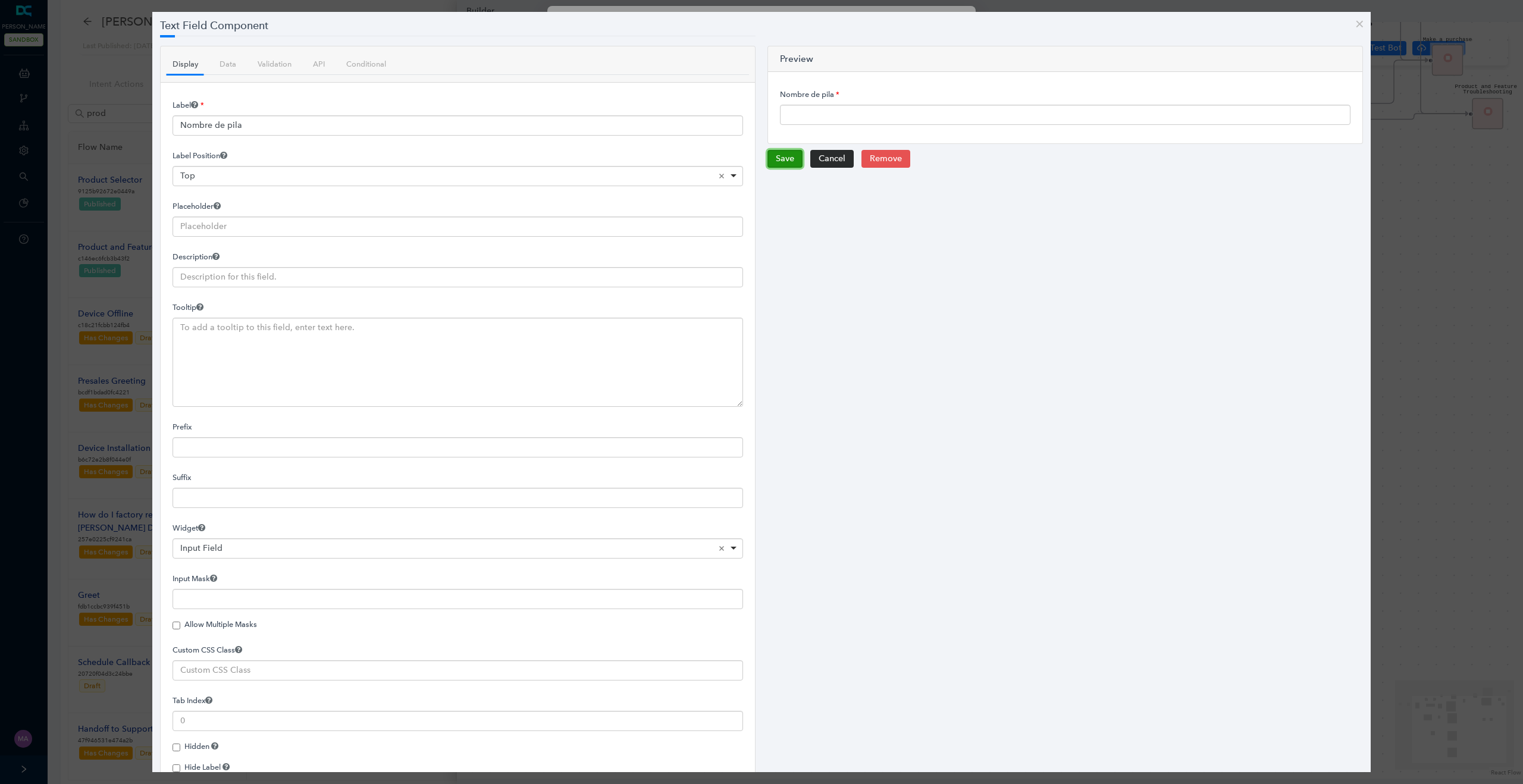
click at [772, 160] on button "Save" at bounding box center [785, 158] width 35 height 18
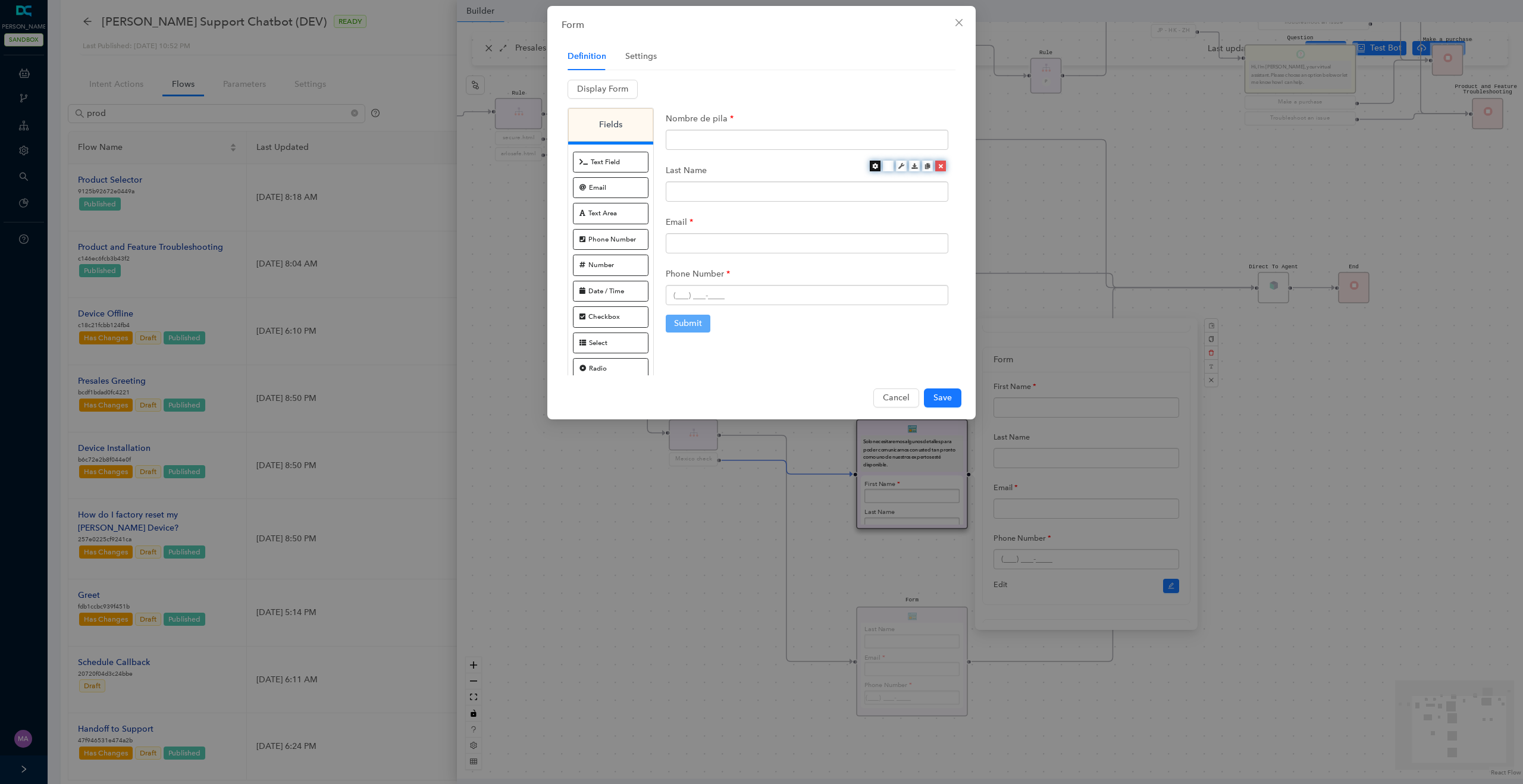
click at [874, 168] on icon at bounding box center [874, 166] width 6 height 6
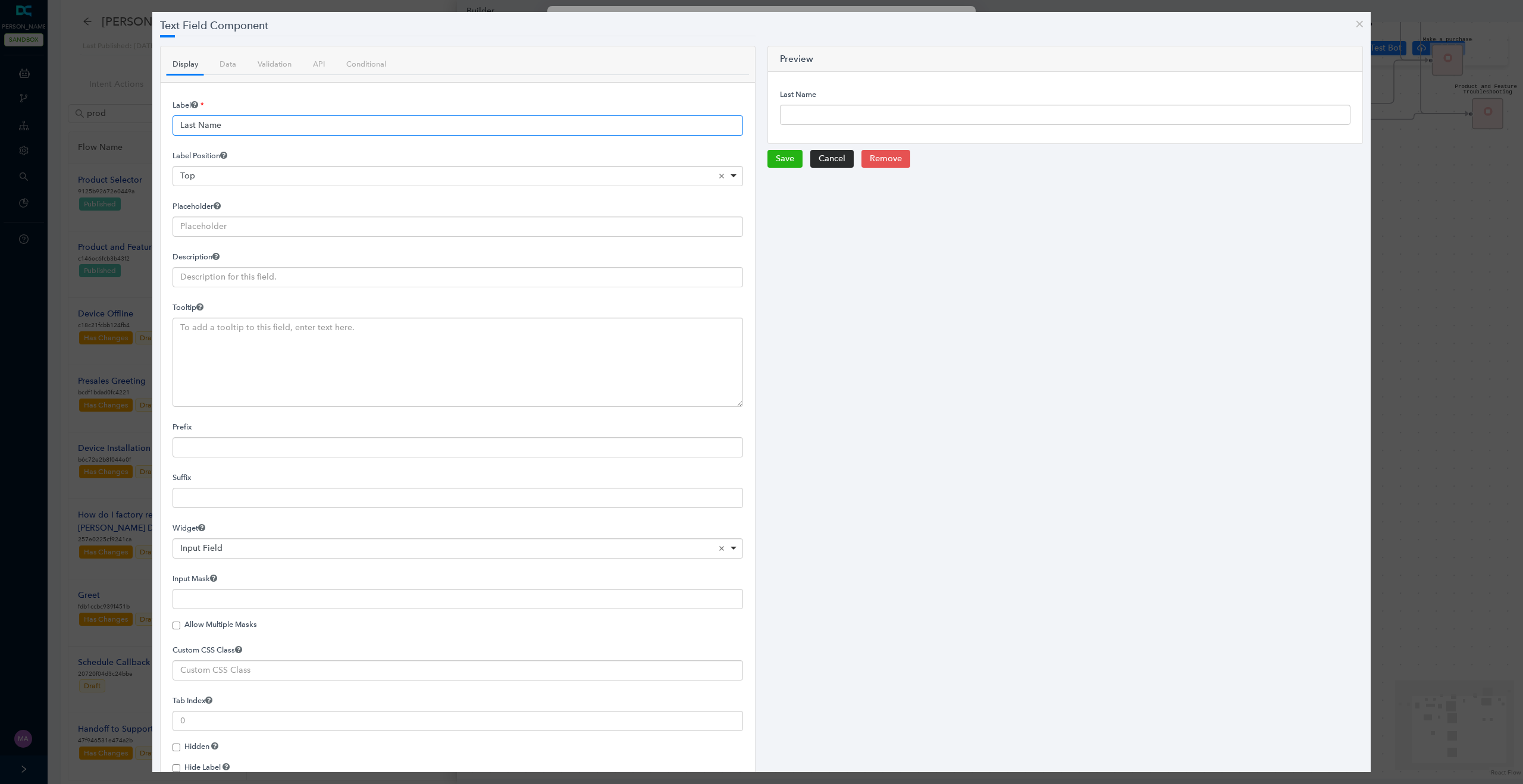
click at [356, 125] on input "Last Name" at bounding box center [457, 125] width 570 height 20
paste input "Apellido"
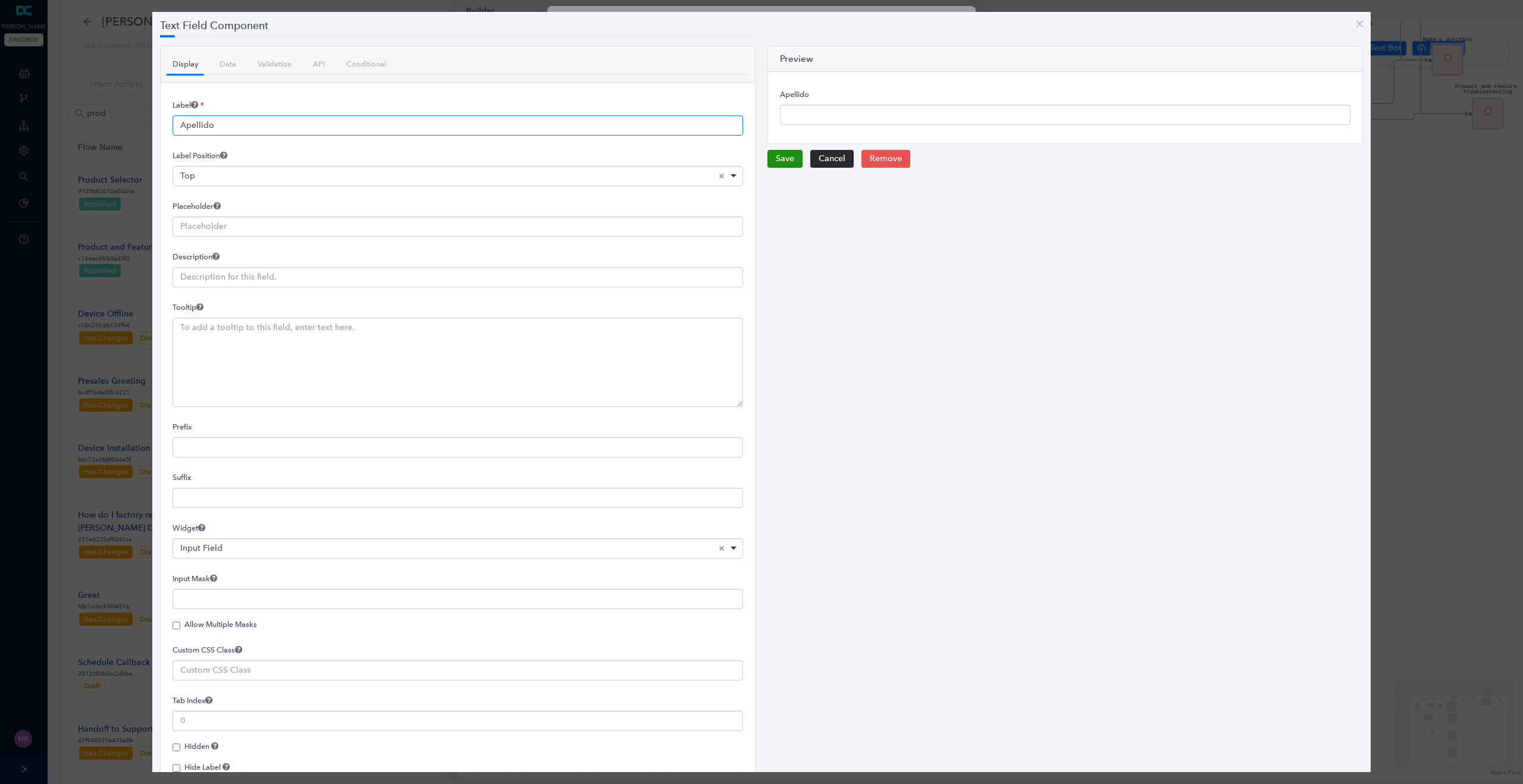
type input "Apellido"
click at [775, 157] on button "Save" at bounding box center [785, 158] width 35 height 18
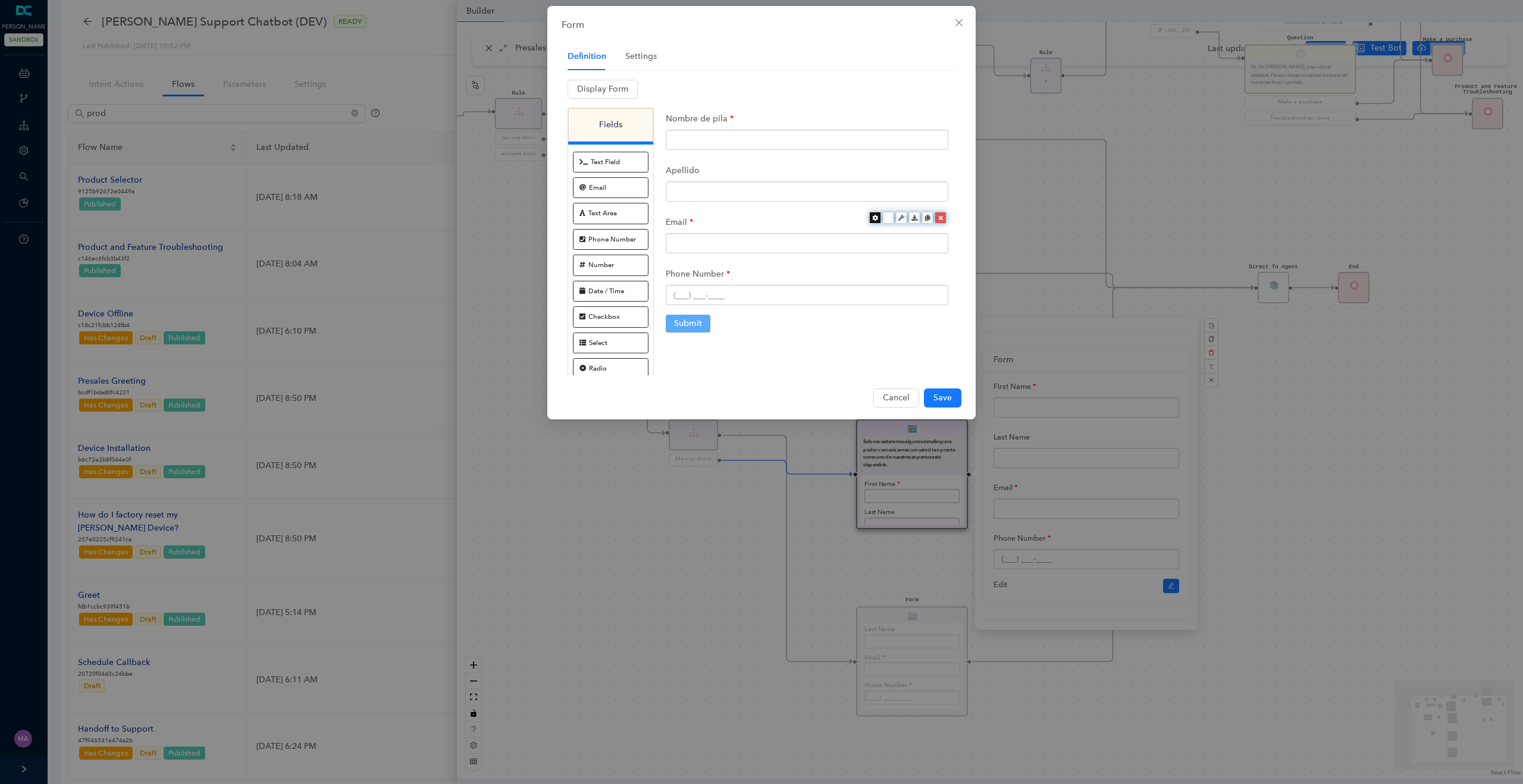
click at [876, 218] on icon at bounding box center [874, 217] width 6 height 6
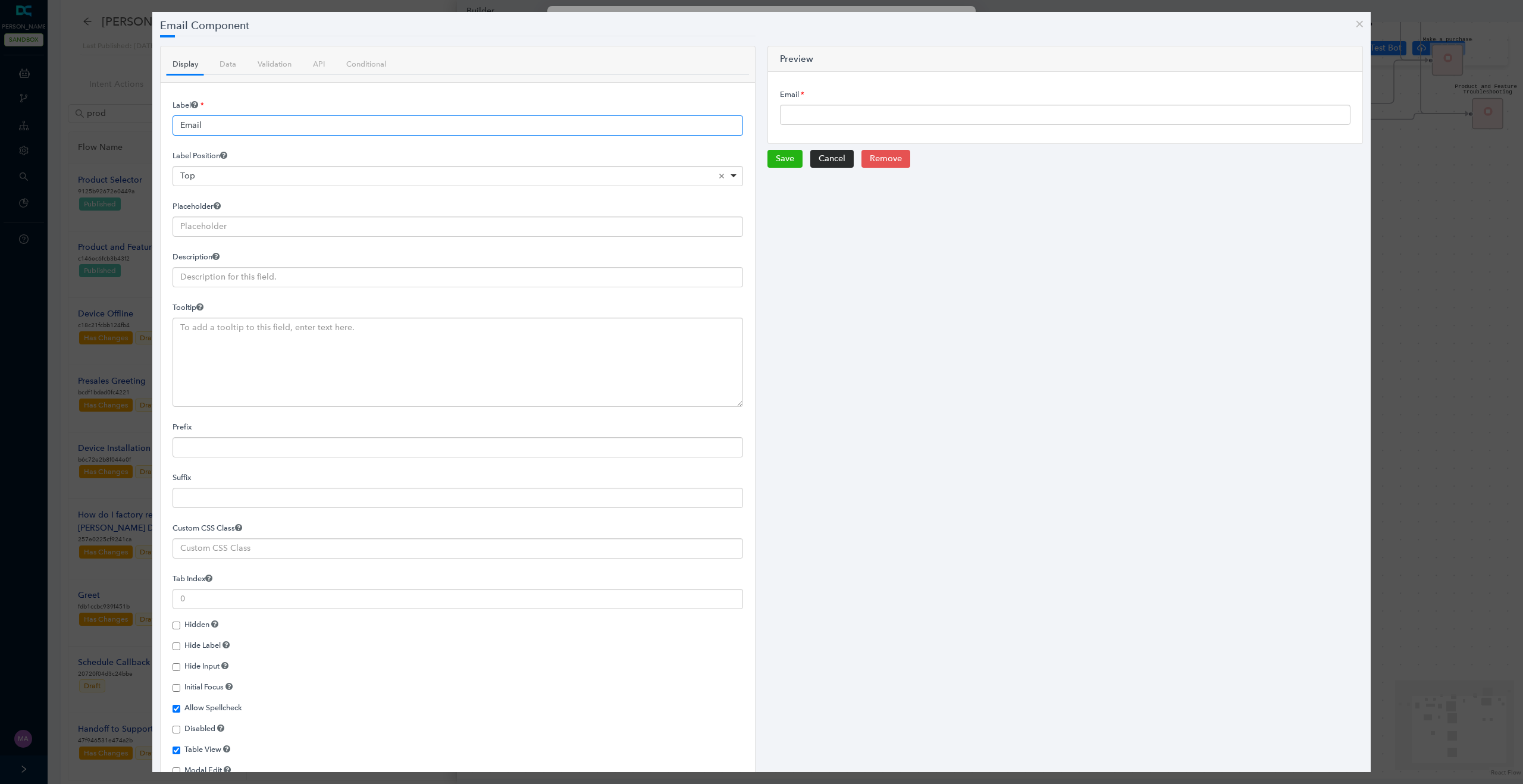
click at [258, 129] on input "Email" at bounding box center [457, 125] width 570 height 20
paste input "Correo electrónico"
type input "Correo electrónico"
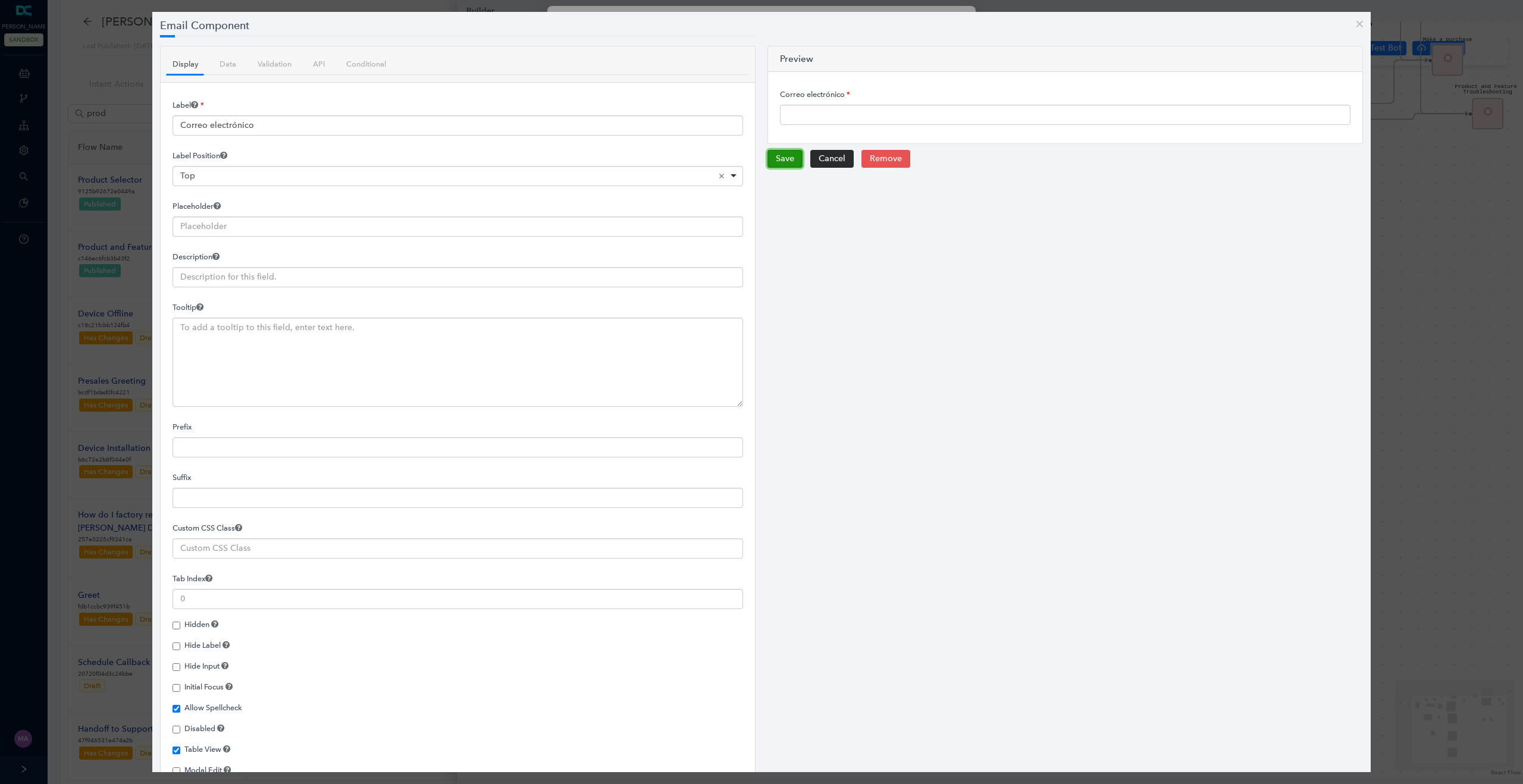
click at [785, 163] on button "Save" at bounding box center [785, 158] width 35 height 18
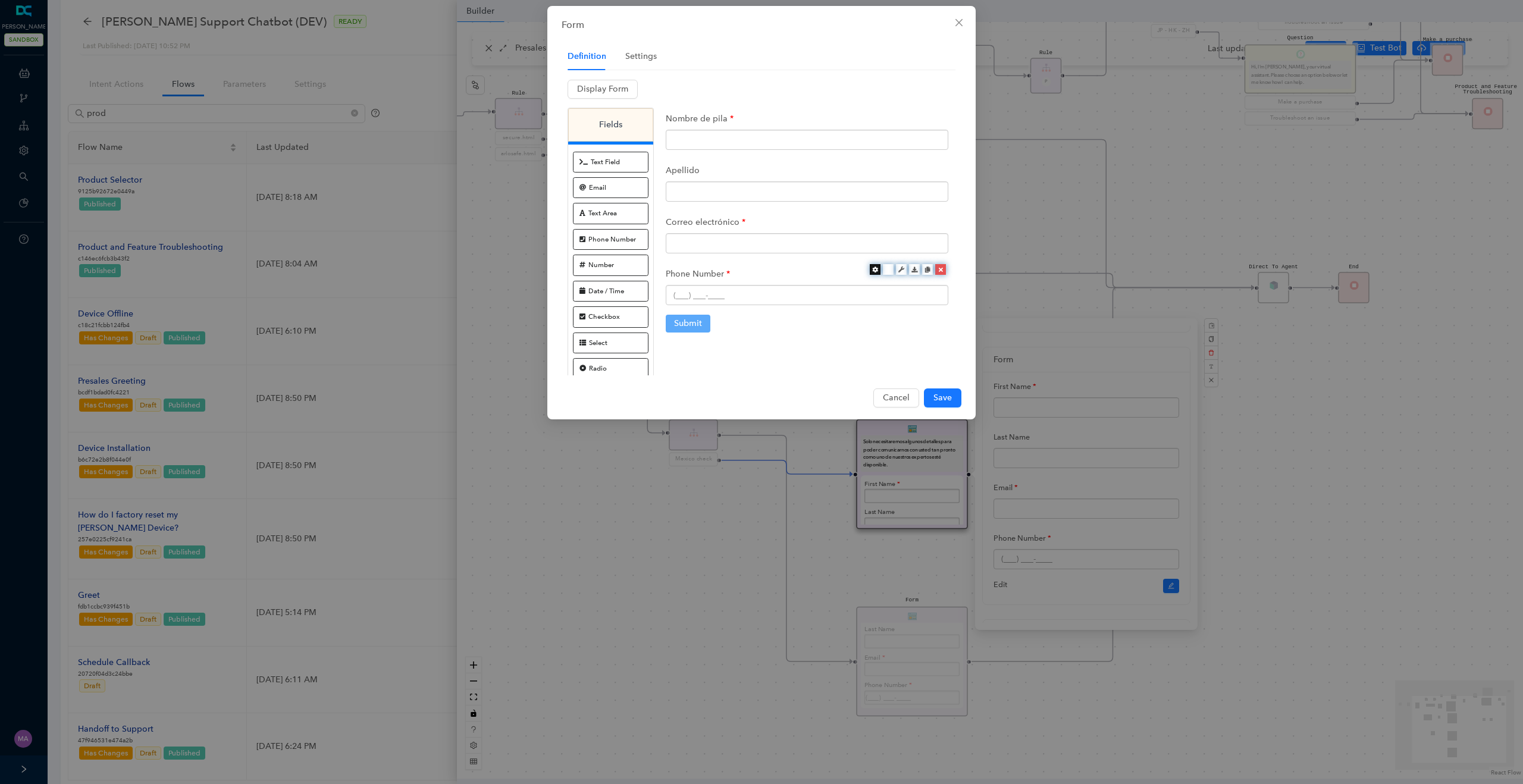
click at [873, 270] on icon at bounding box center [874, 269] width 6 height 6
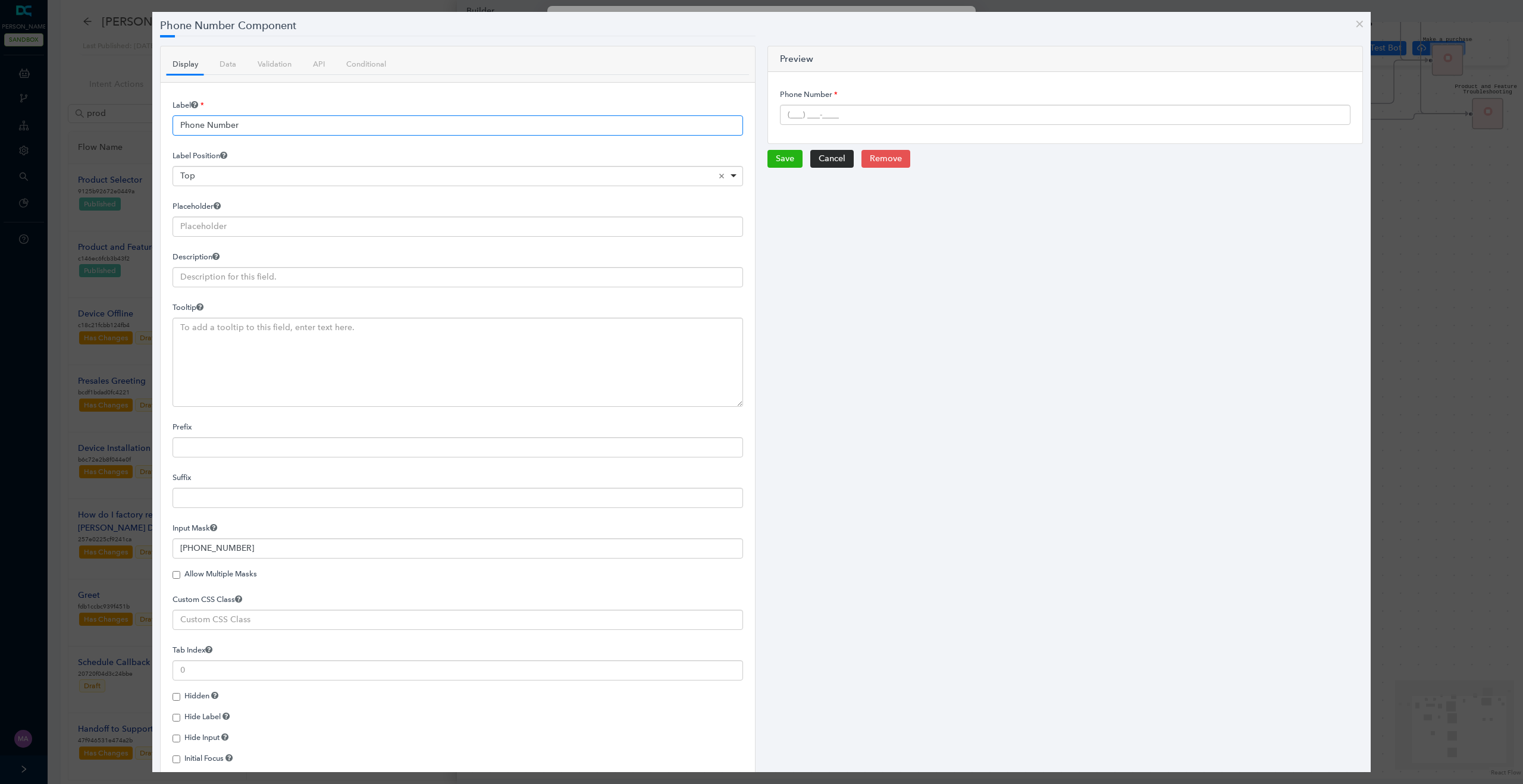
click at [264, 128] on input "Phone Number" at bounding box center [457, 125] width 570 height 20
paste input "Número de teléfono"
type input "Número de teléfono"
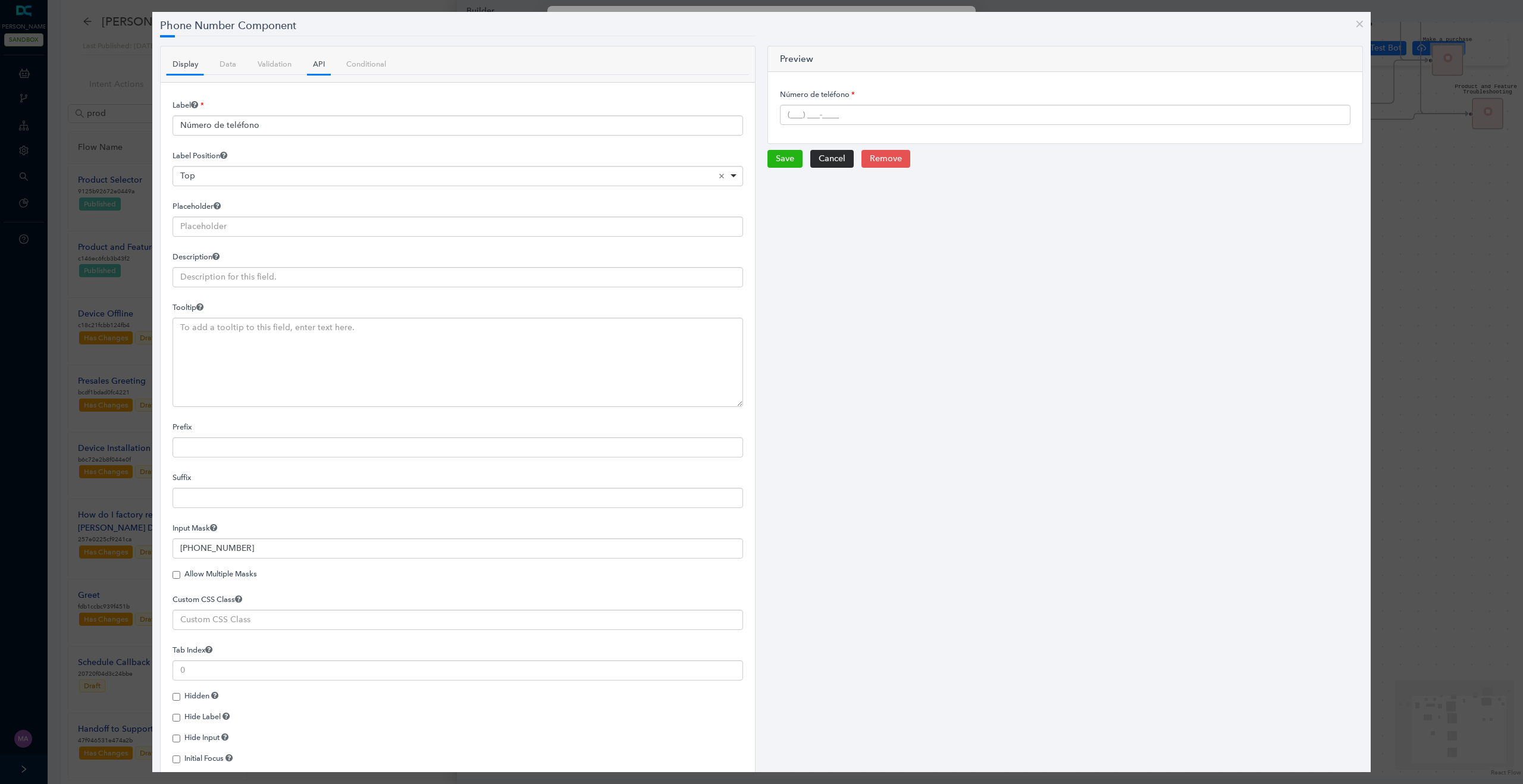
click at [322, 67] on link "API" at bounding box center [318, 64] width 23 height 21
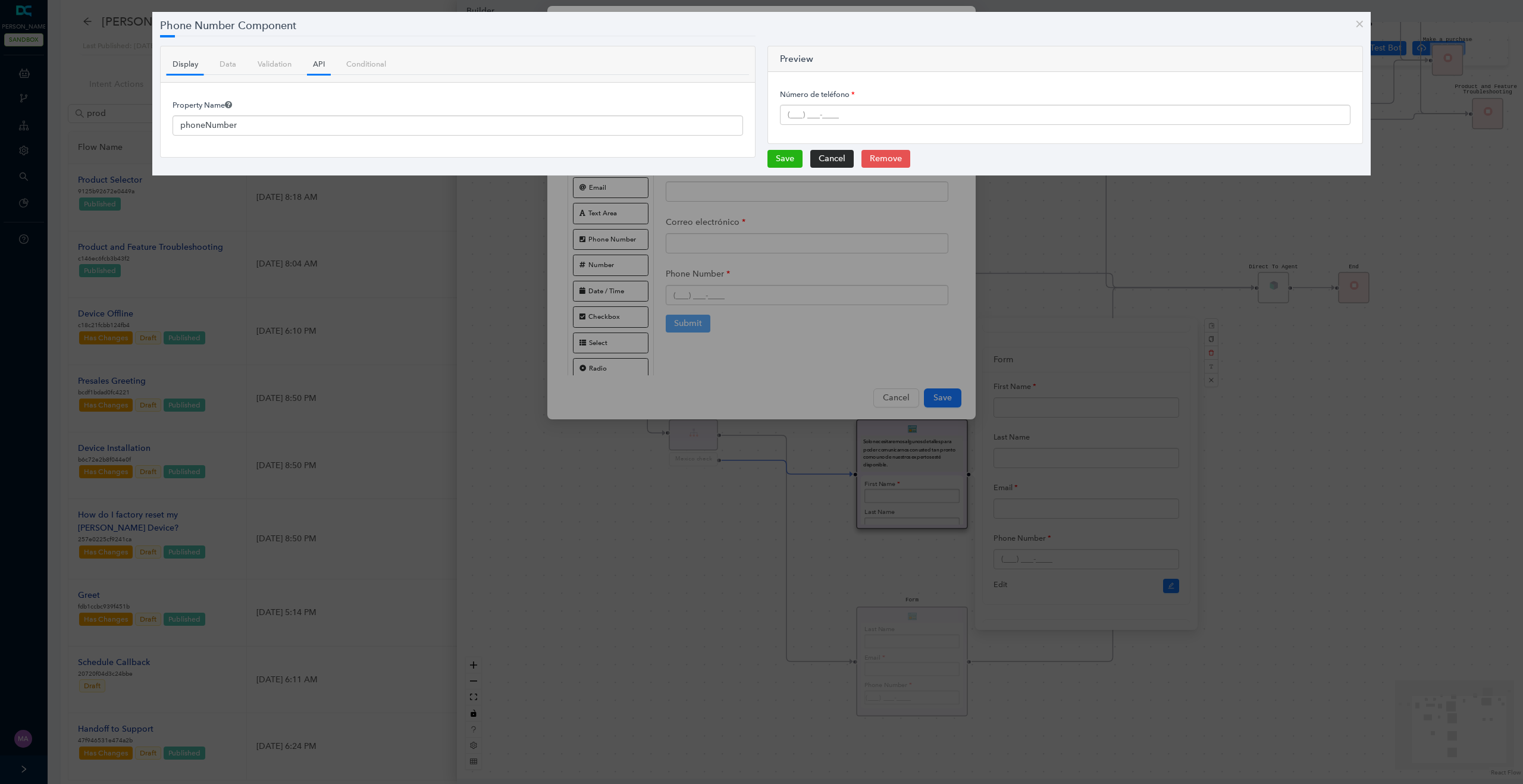
click at [186, 68] on link "Display" at bounding box center [185, 64] width 37 height 21
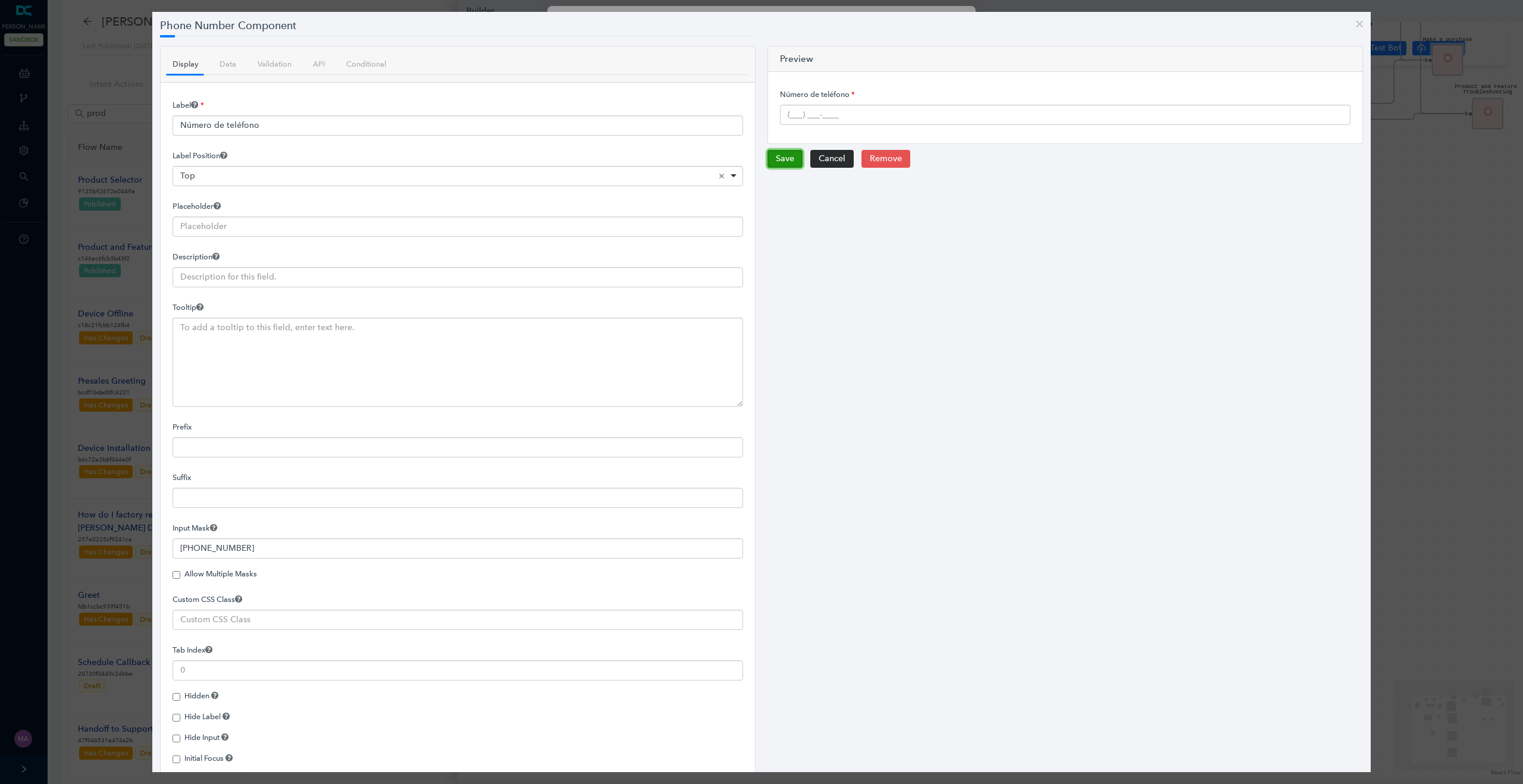
click at [788, 159] on button "Save" at bounding box center [785, 158] width 35 height 18
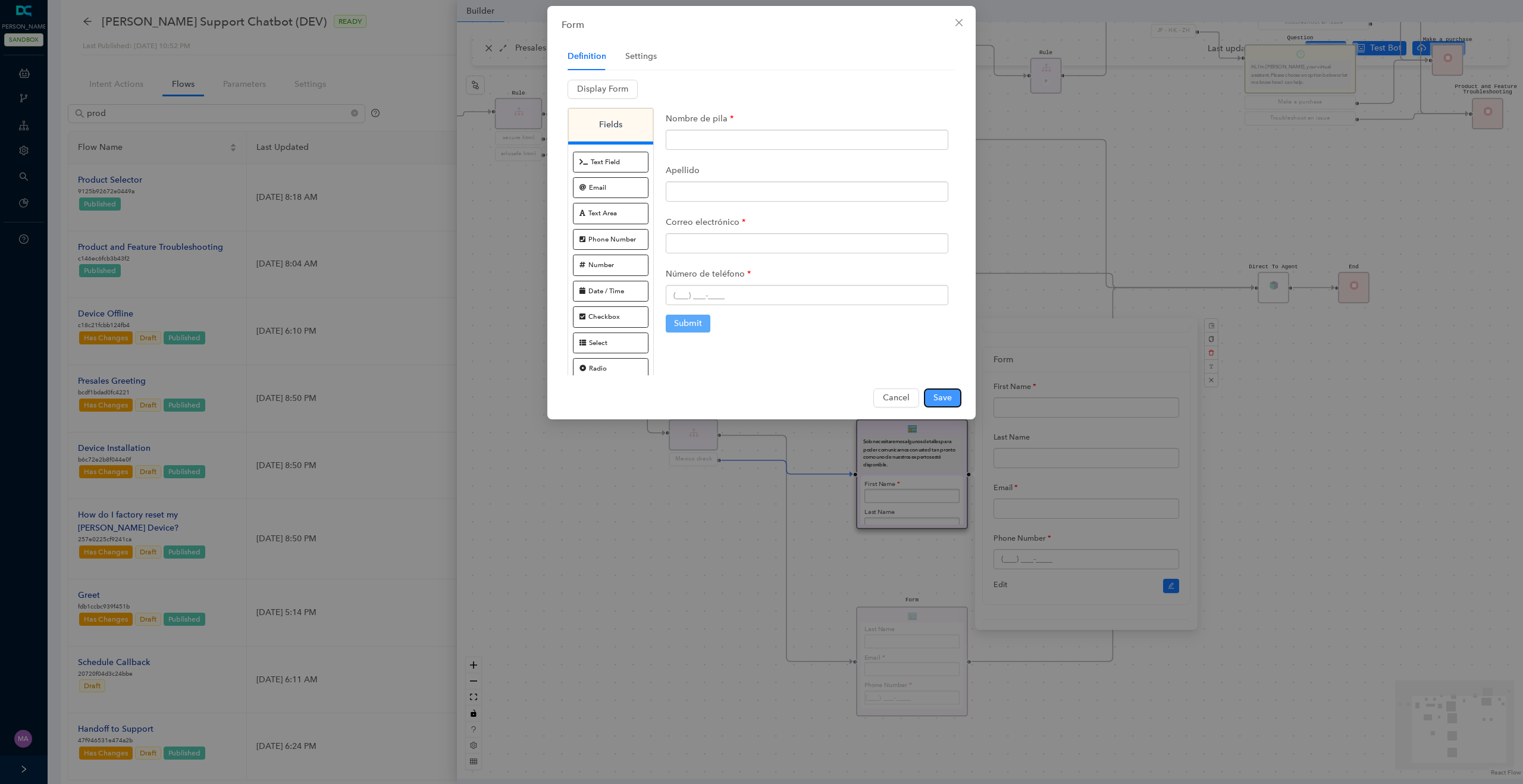
click at [940, 395] on span "Save" at bounding box center [942, 398] width 18 height 13
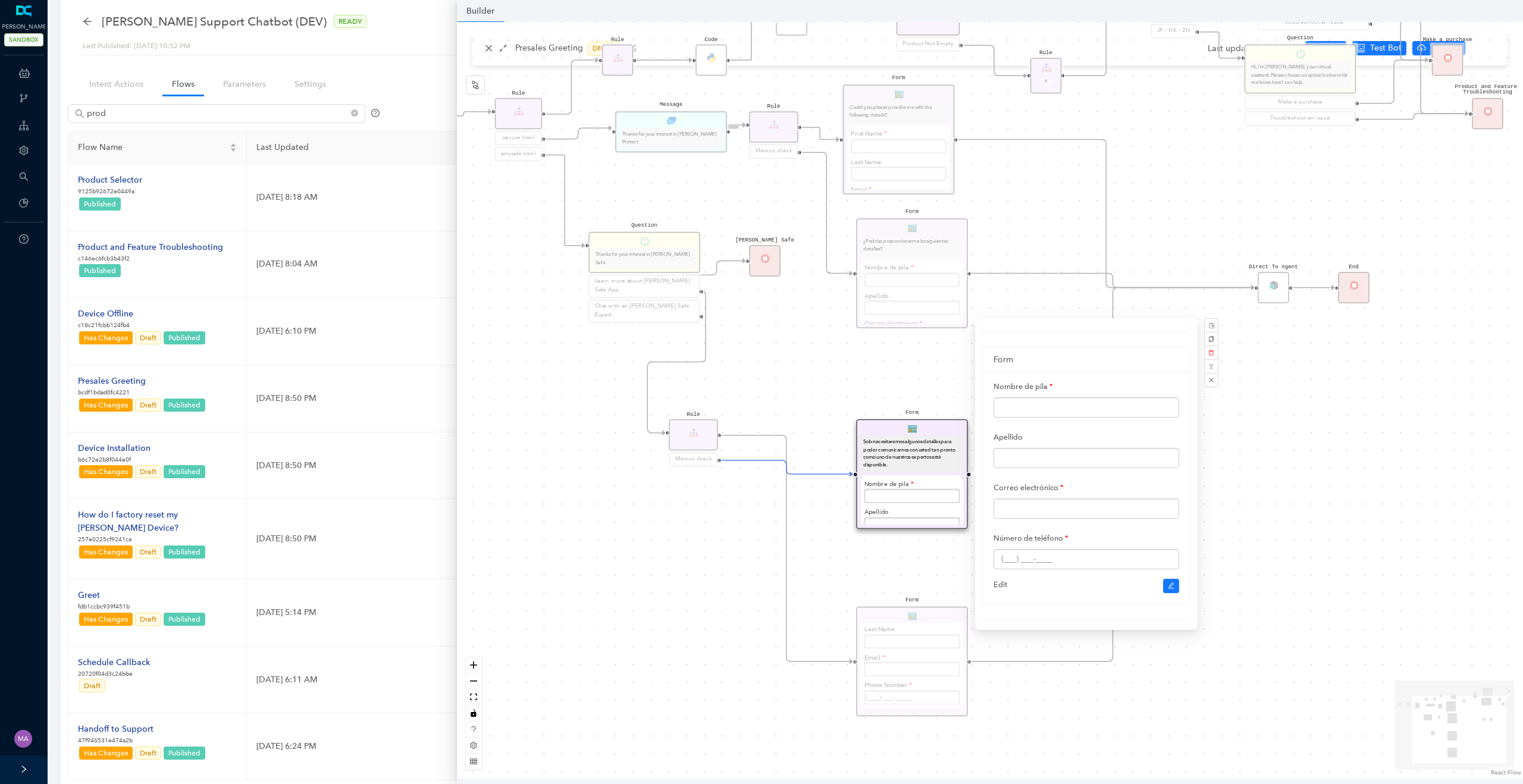
click at [837, 373] on div "Form Solo necesitaremos algunos detalles para poder comunicarnos con usted tan …" at bounding box center [990, 400] width 1066 height 757
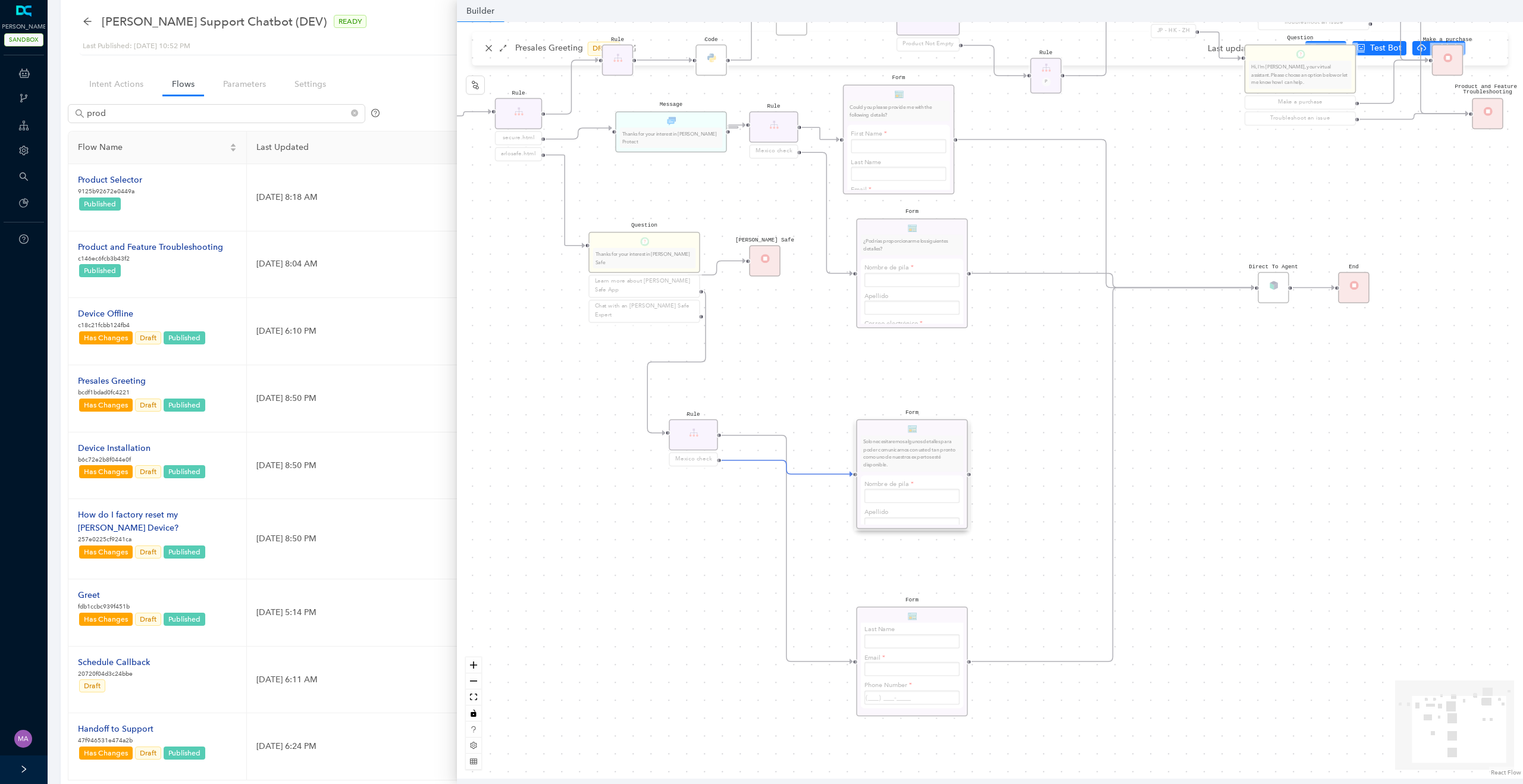
scroll to position [0, 0]
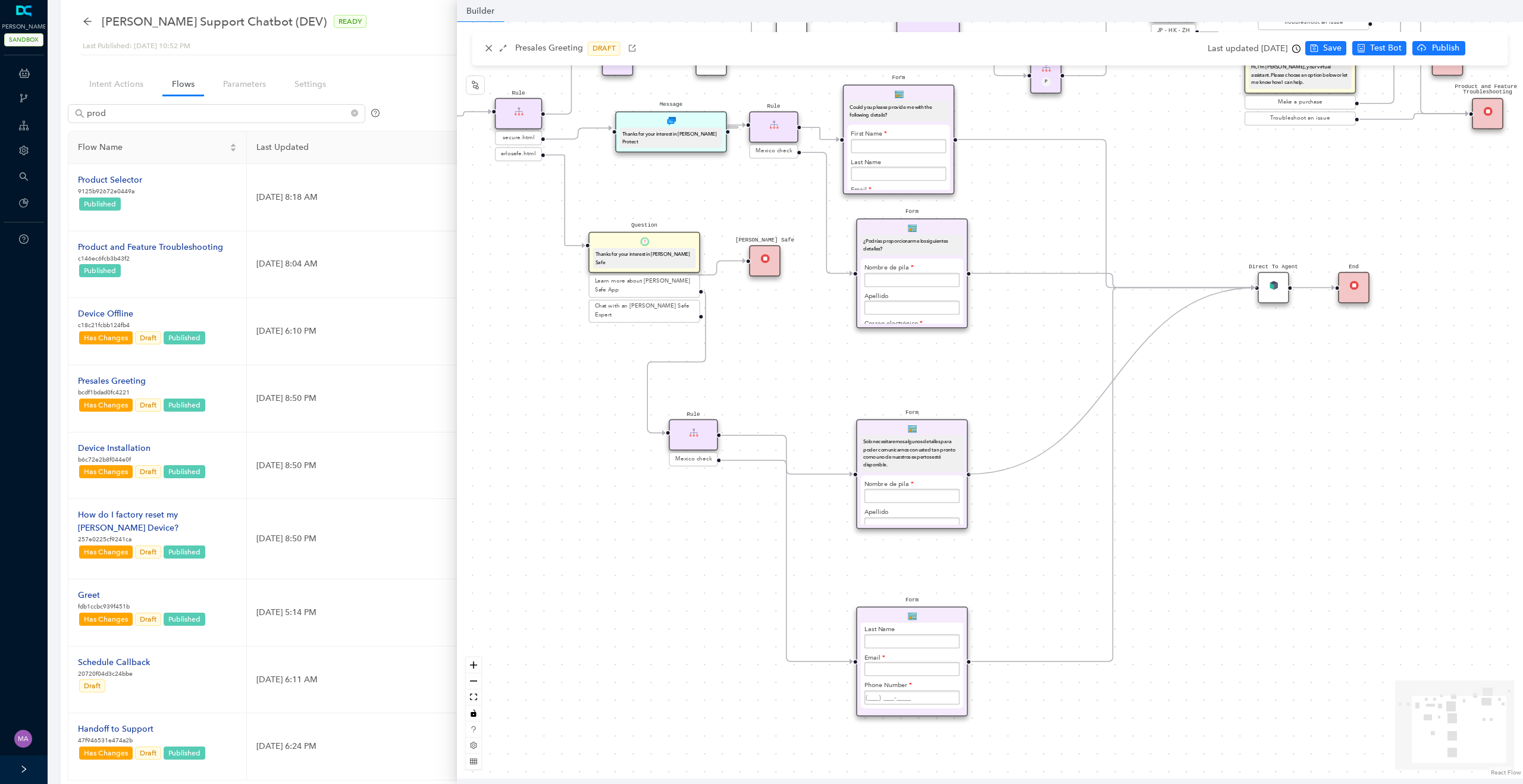
drag, startPoint x: 968, startPoint y: 475, endPoint x: 1269, endPoint y: 297, distance: 349.7
click at [1269, 297] on div "Form Solo necesitaremos algunos detalles para poder comunicarnos con usted tan …" at bounding box center [932, 624] width 1599 height 1134
click at [1342, 49] on span "Save" at bounding box center [1332, 48] width 18 height 13
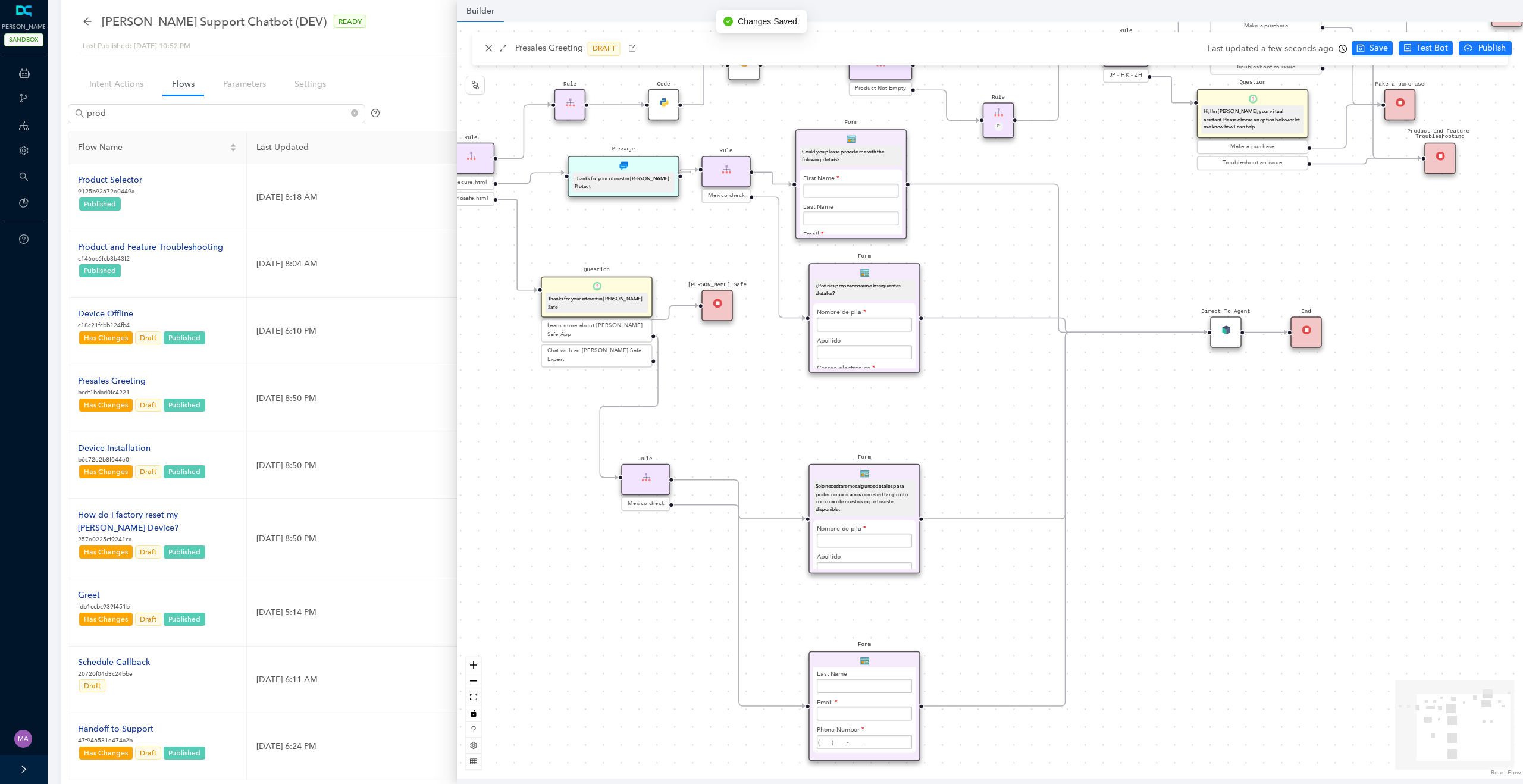
drag, startPoint x: 1229, startPoint y: 165, endPoint x: 1181, endPoint y: 210, distance: 65.8
click at [1181, 210] on div "Form Solo necesitaremos algunos detalles para poder comunicarnos con usted tan …" at bounding box center [990, 400] width 1066 height 757
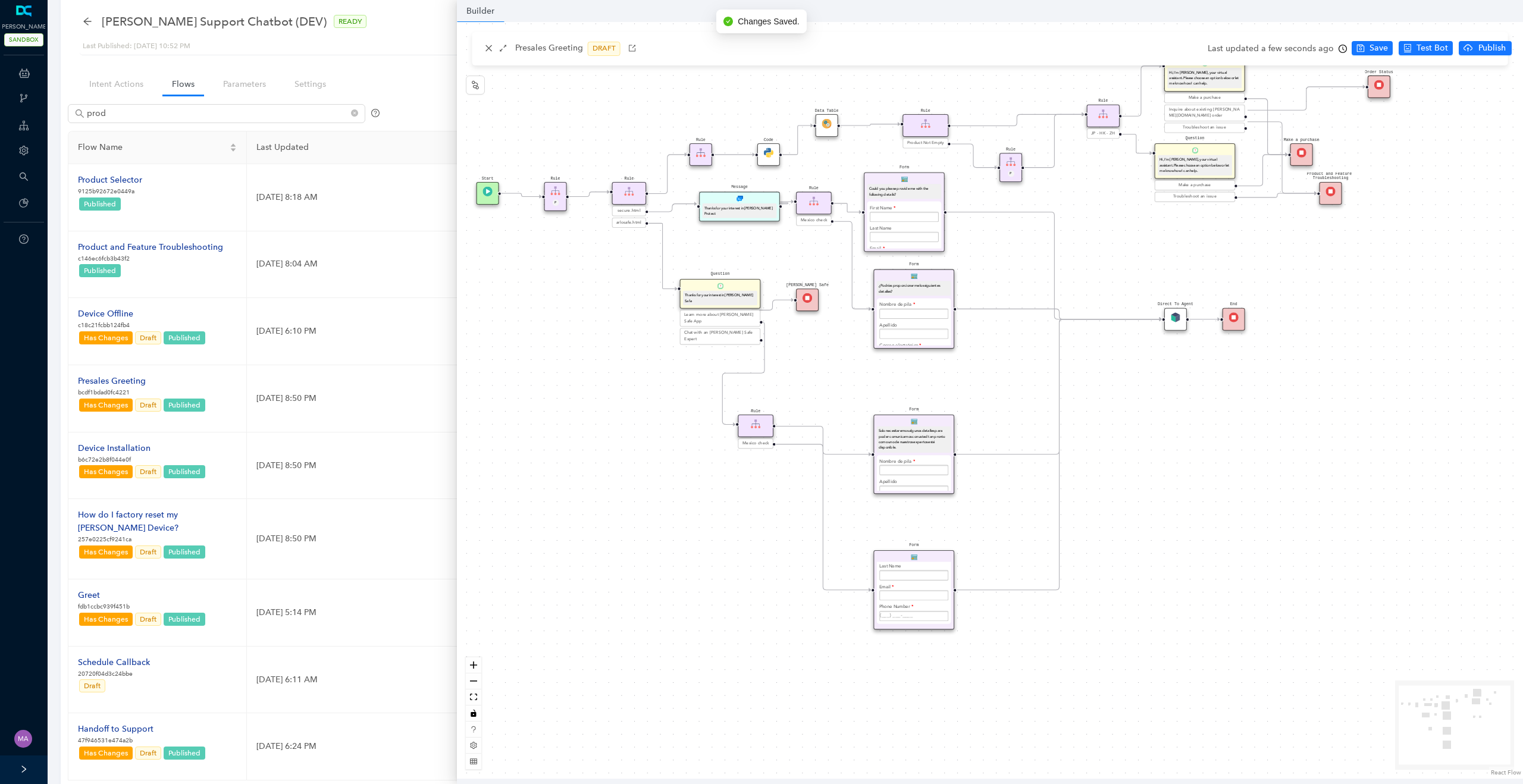
drag, startPoint x: 1181, startPoint y: 210, endPoint x: 1143, endPoint y: 231, distance: 43.4
click at [1143, 231] on div "Form Solo necesitaremos algunos detalles para poder comunicarnos con usted tan …" at bounding box center [990, 400] width 1066 height 757
click at [1466, 47] on icon "cloud-upload" at bounding box center [1468, 47] width 9 height 6
click at [1511, 95] on span "Yes" at bounding box center [1506, 95] width 13 height 13
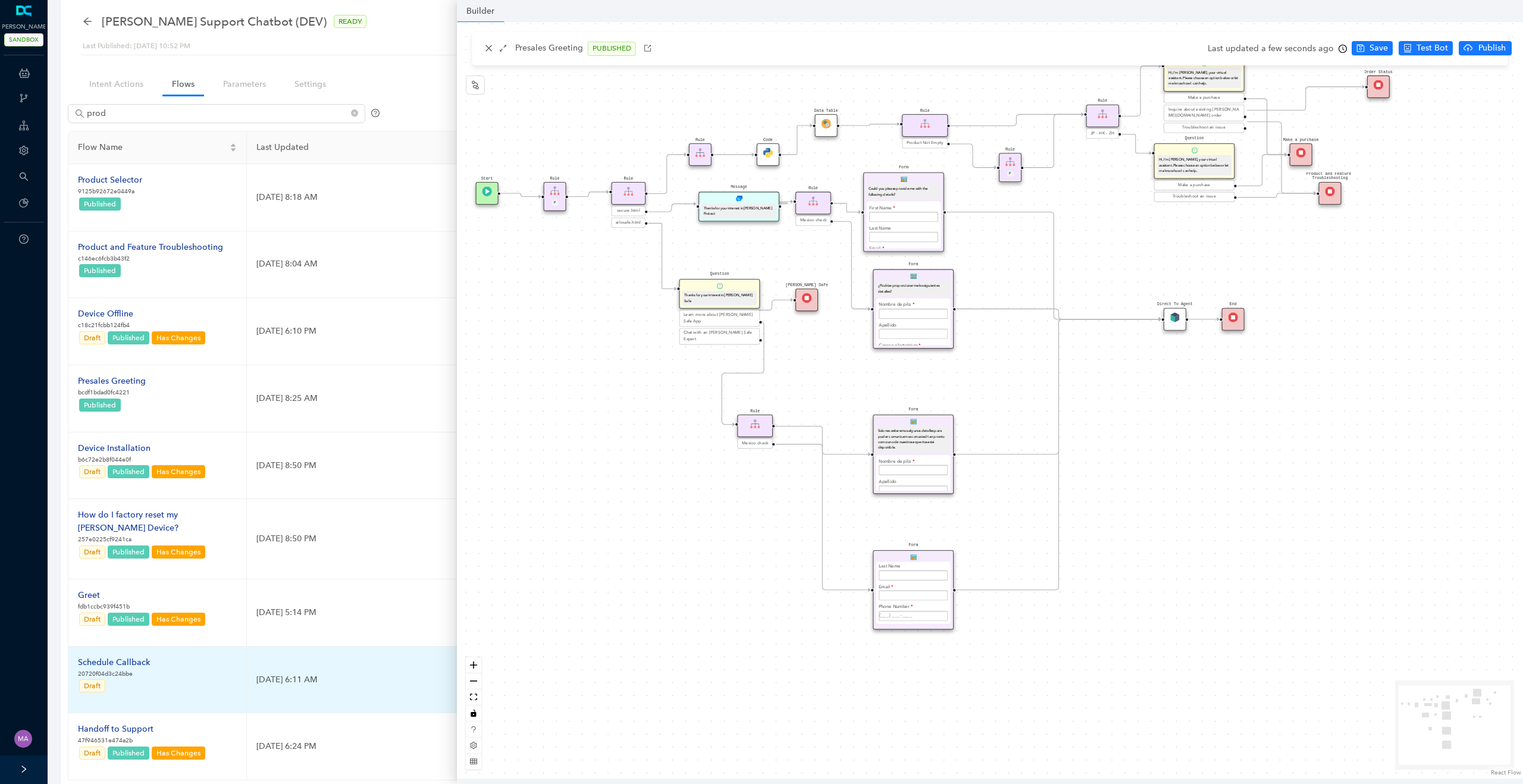
scroll to position [103, 0]
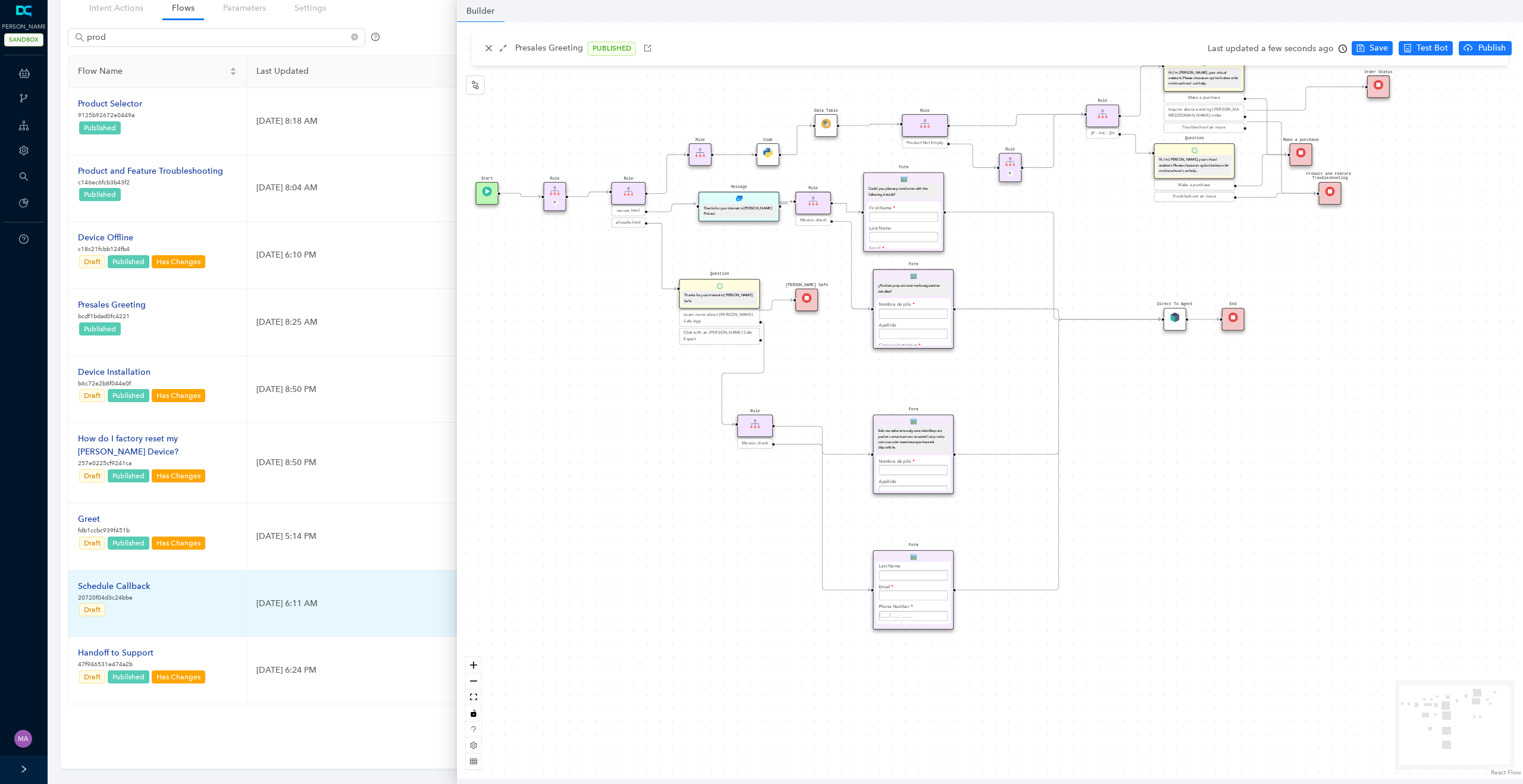
click at [130, 580] on div "Schedule Callback" at bounding box center [114, 586] width 72 height 13
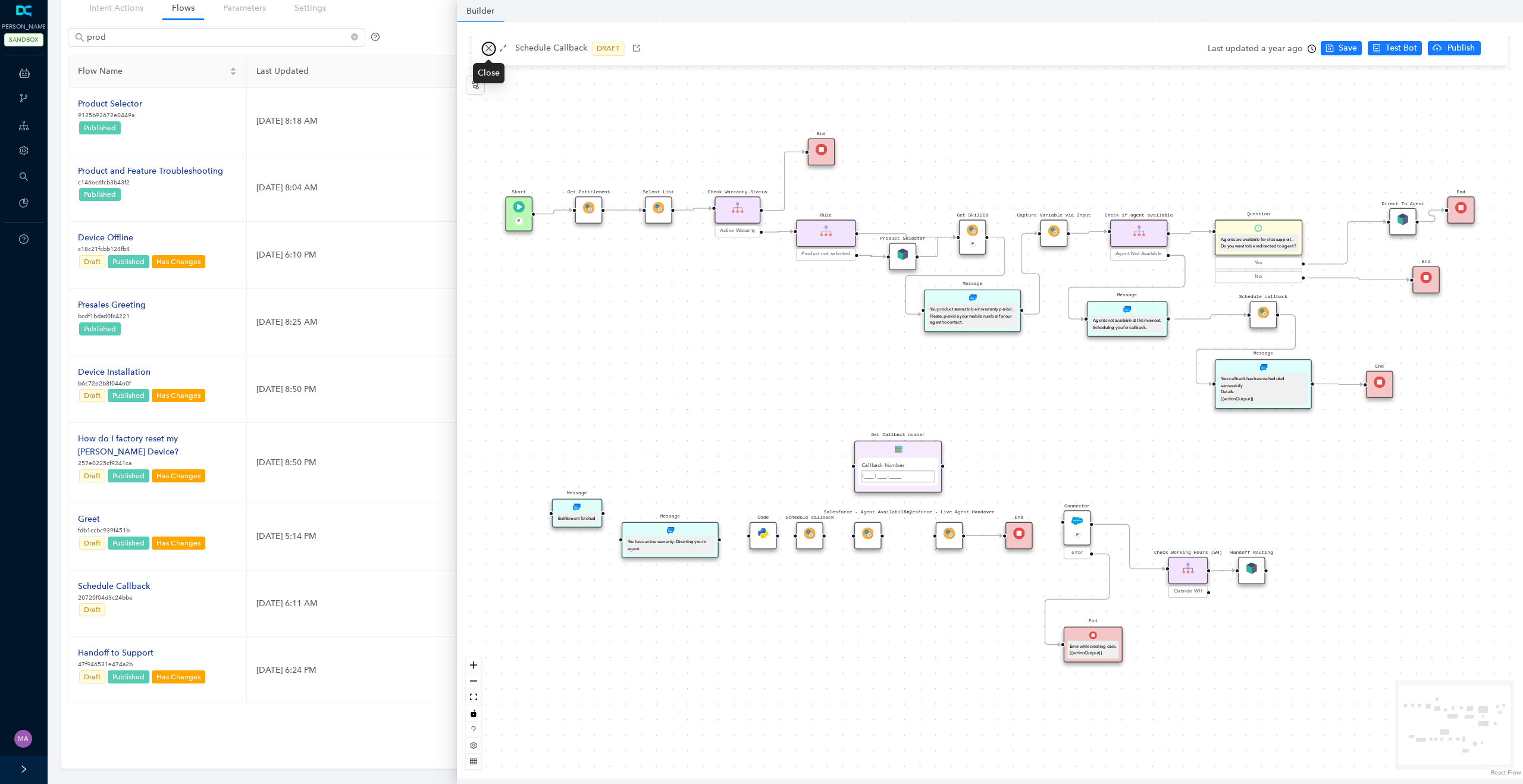
click at [488, 50] on icon "close" at bounding box center [489, 48] width 8 height 8
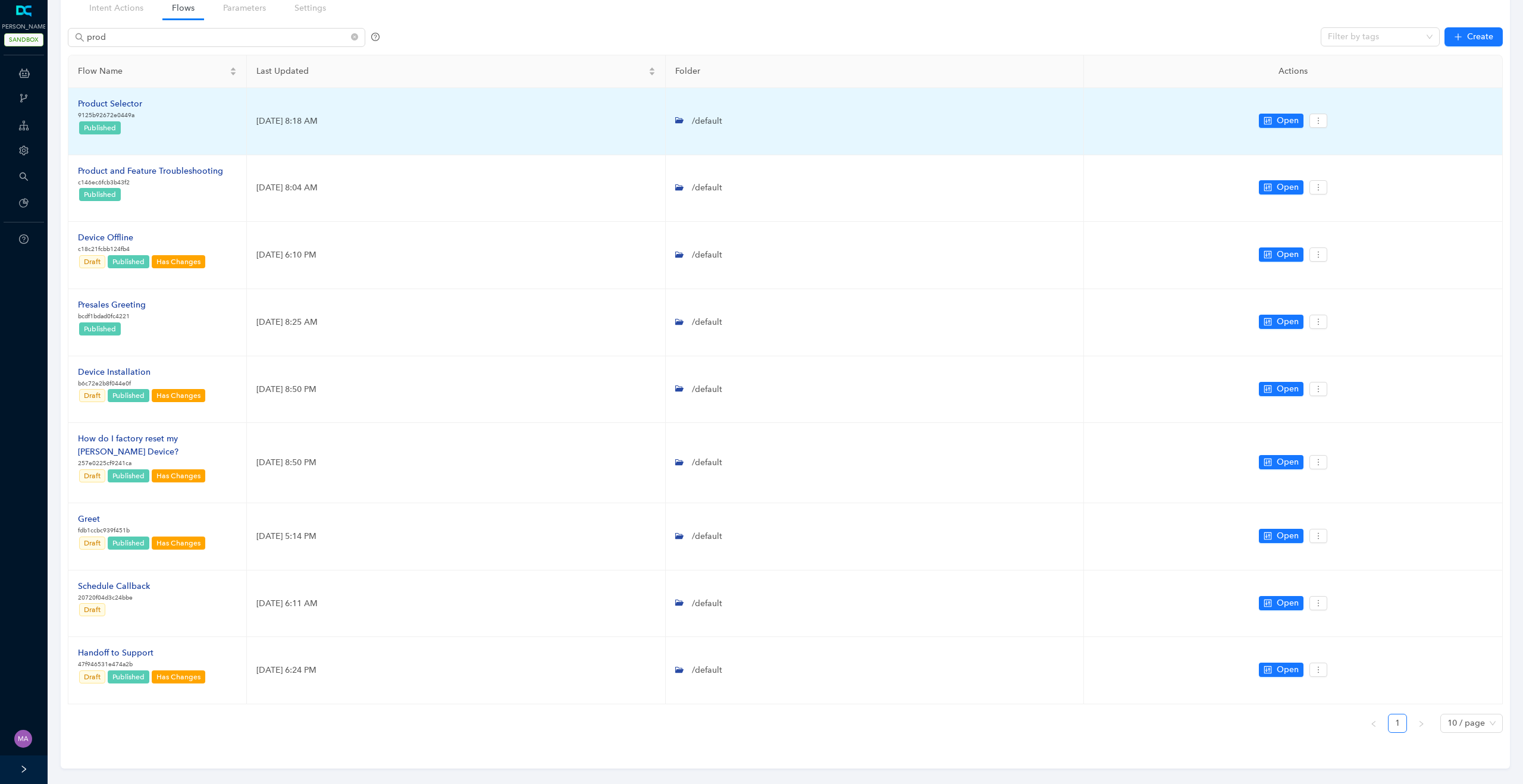
scroll to position [0, 0]
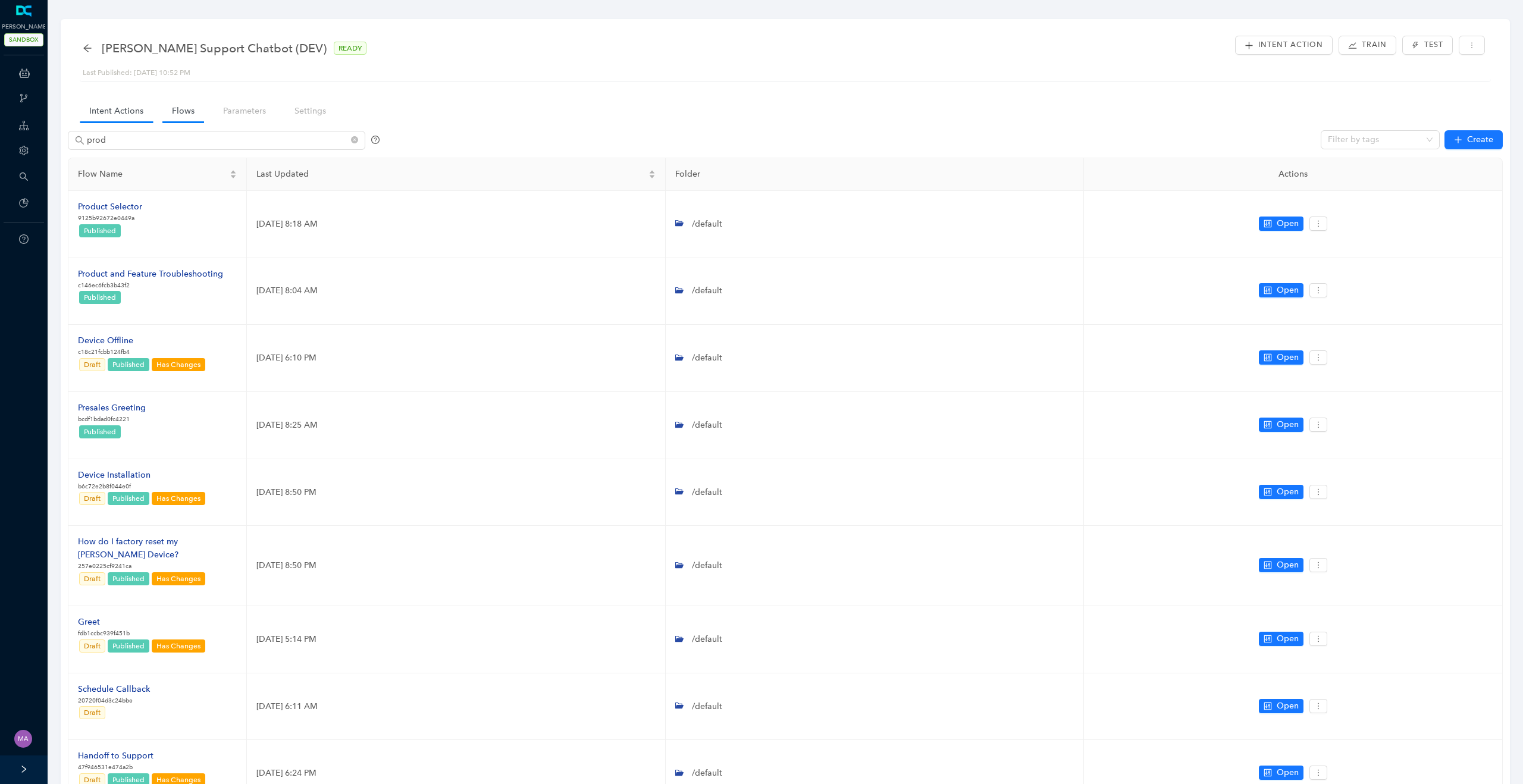
click at [118, 115] on link "Intent Actions" at bounding box center [116, 111] width 73 height 22
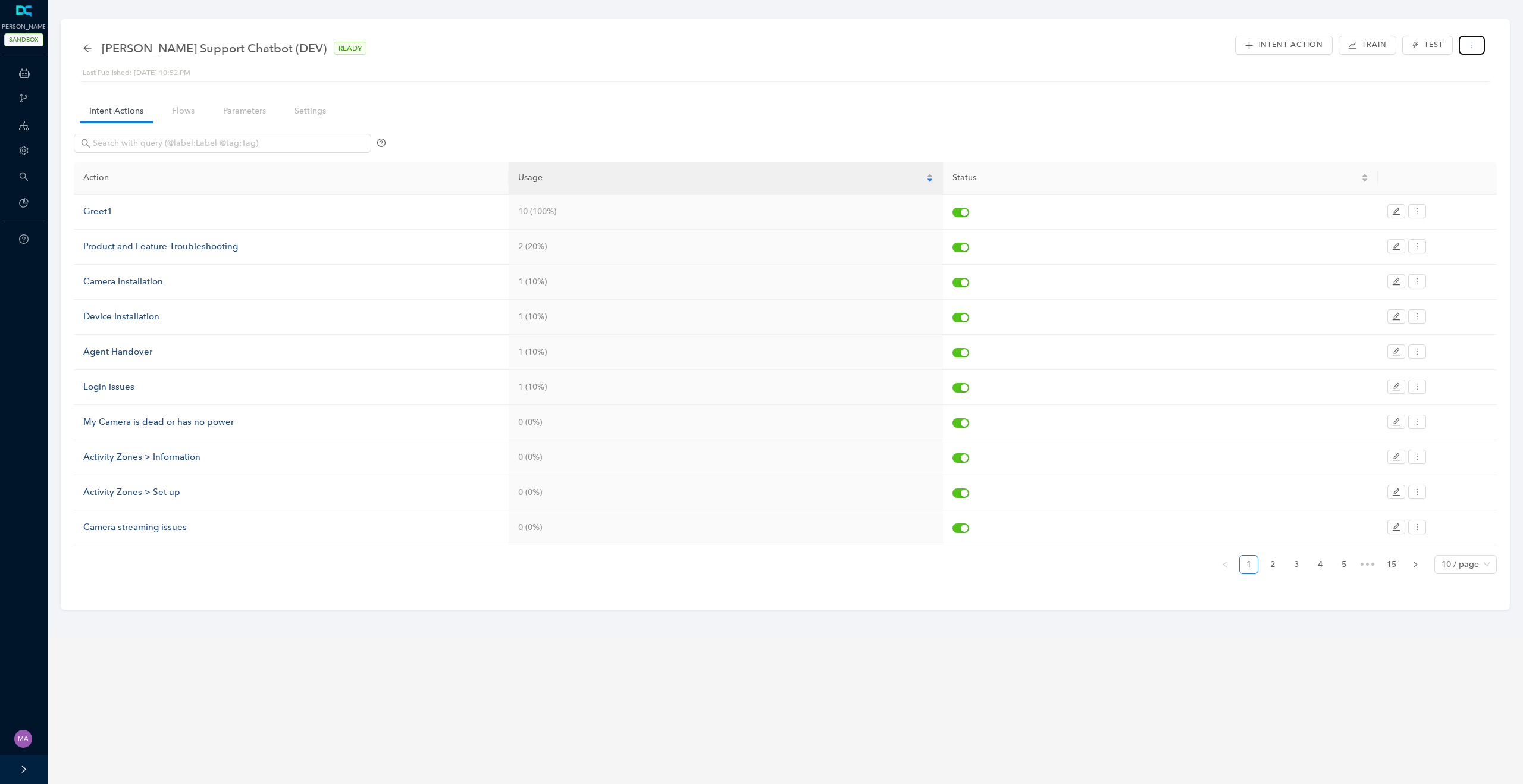
click at [1467, 48] on button "button" at bounding box center [1471, 45] width 26 height 19
click at [1430, 73] on span "Publish Changes" at bounding box center [1417, 69] width 115 height 13
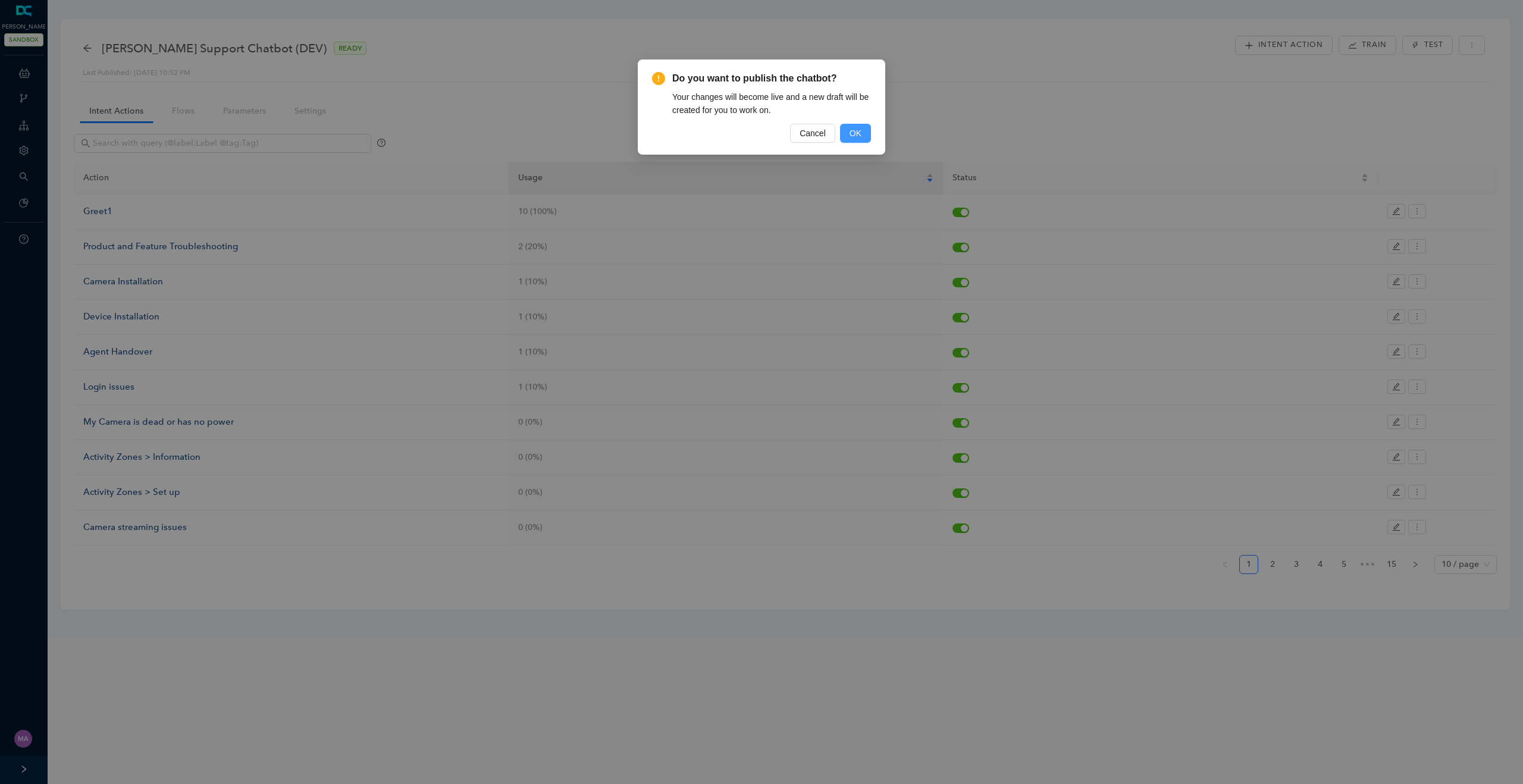
click at [858, 130] on span "OK" at bounding box center [855, 133] width 12 height 13
